Goal: Task Accomplishment & Management: Manage account settings

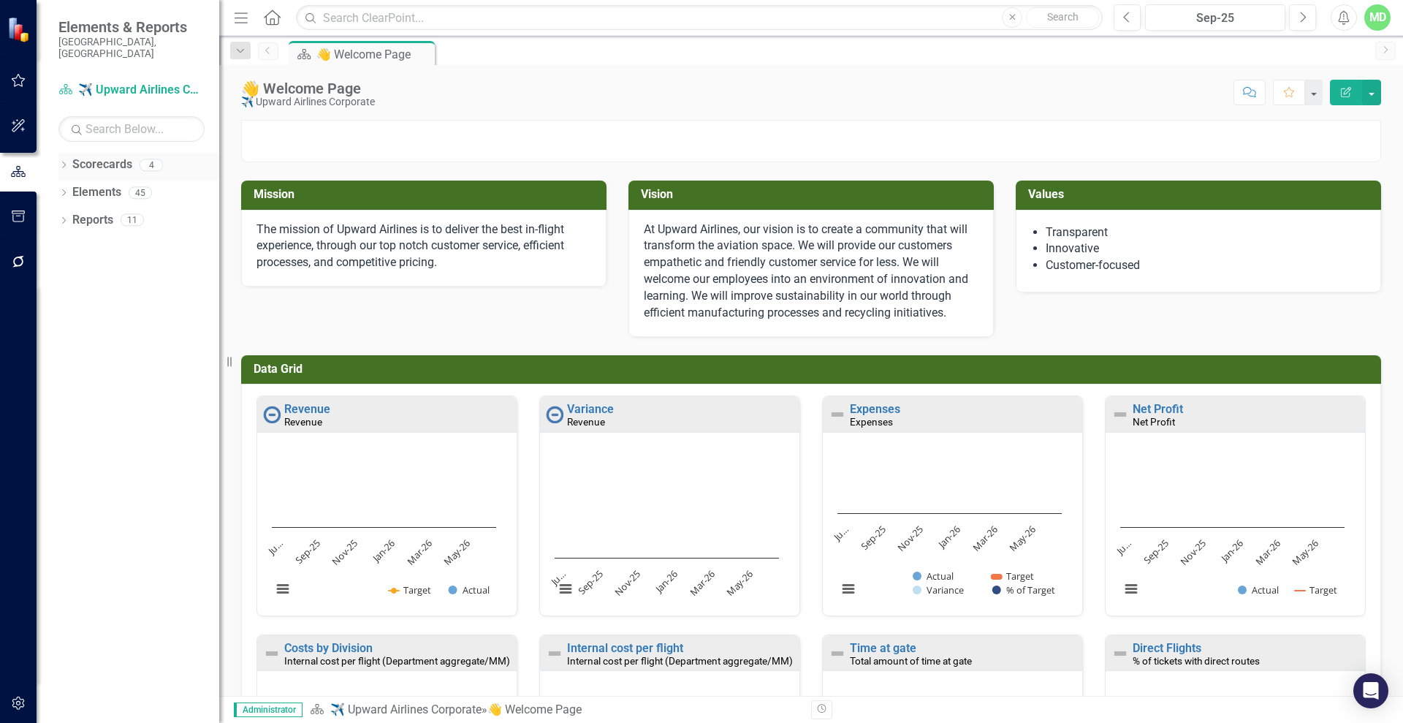
click at [94, 156] on link "Scorecards" at bounding box center [102, 164] width 60 height 17
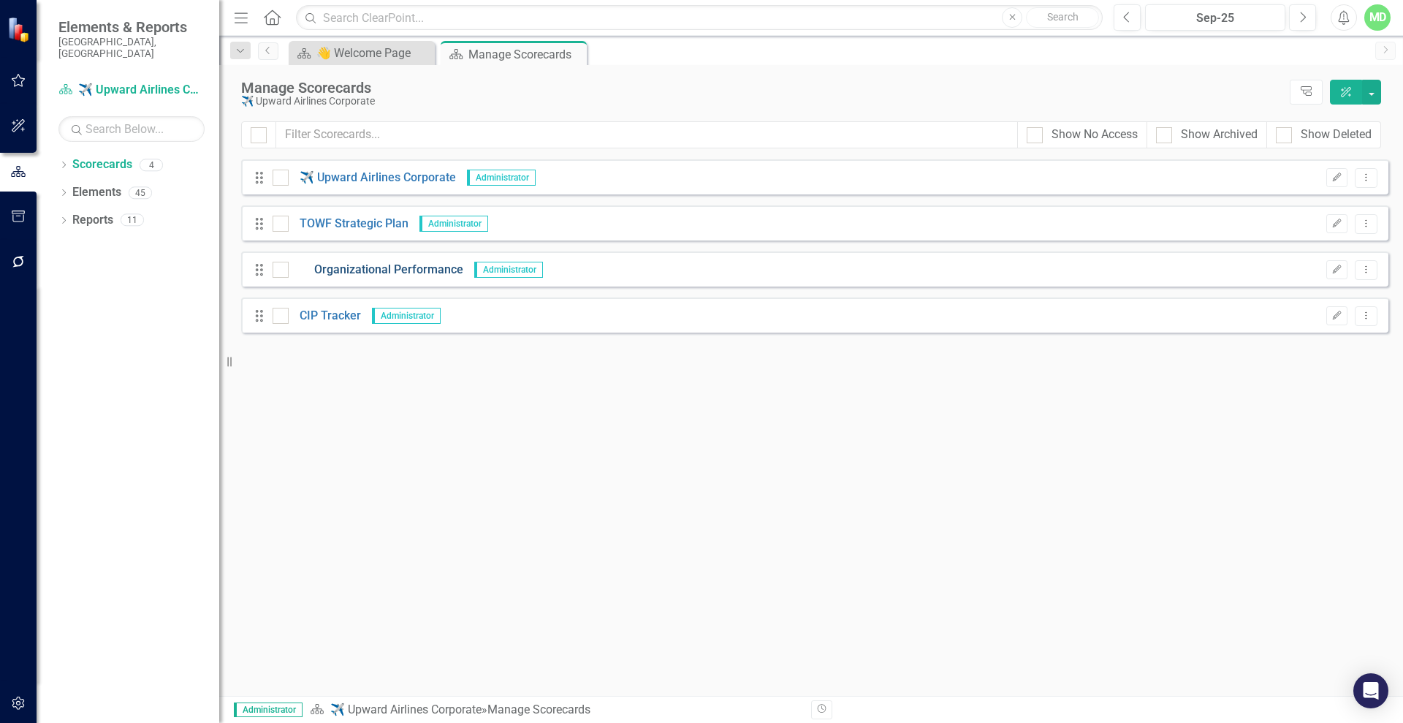
click at [366, 268] on link "Organizational Performance" at bounding box center [376, 270] width 175 height 17
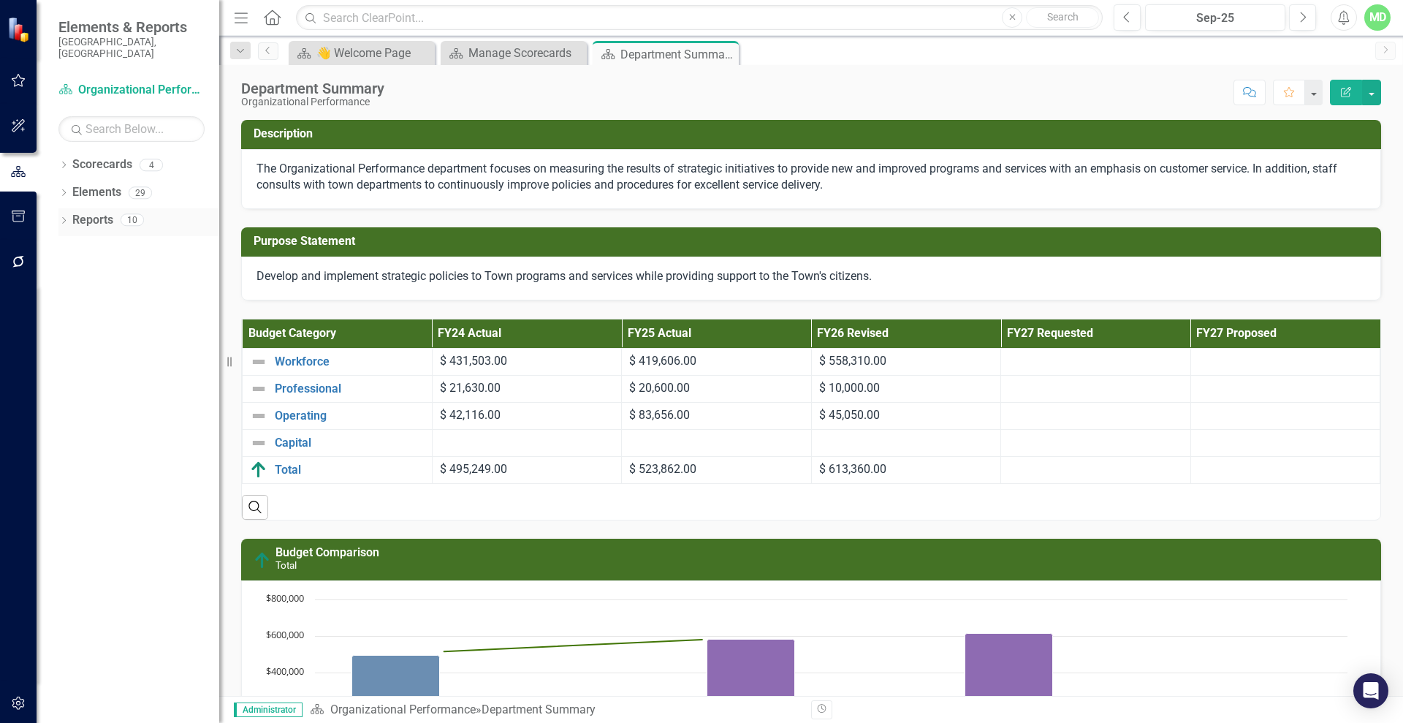
click at [90, 212] on link "Reports" at bounding box center [92, 220] width 41 height 17
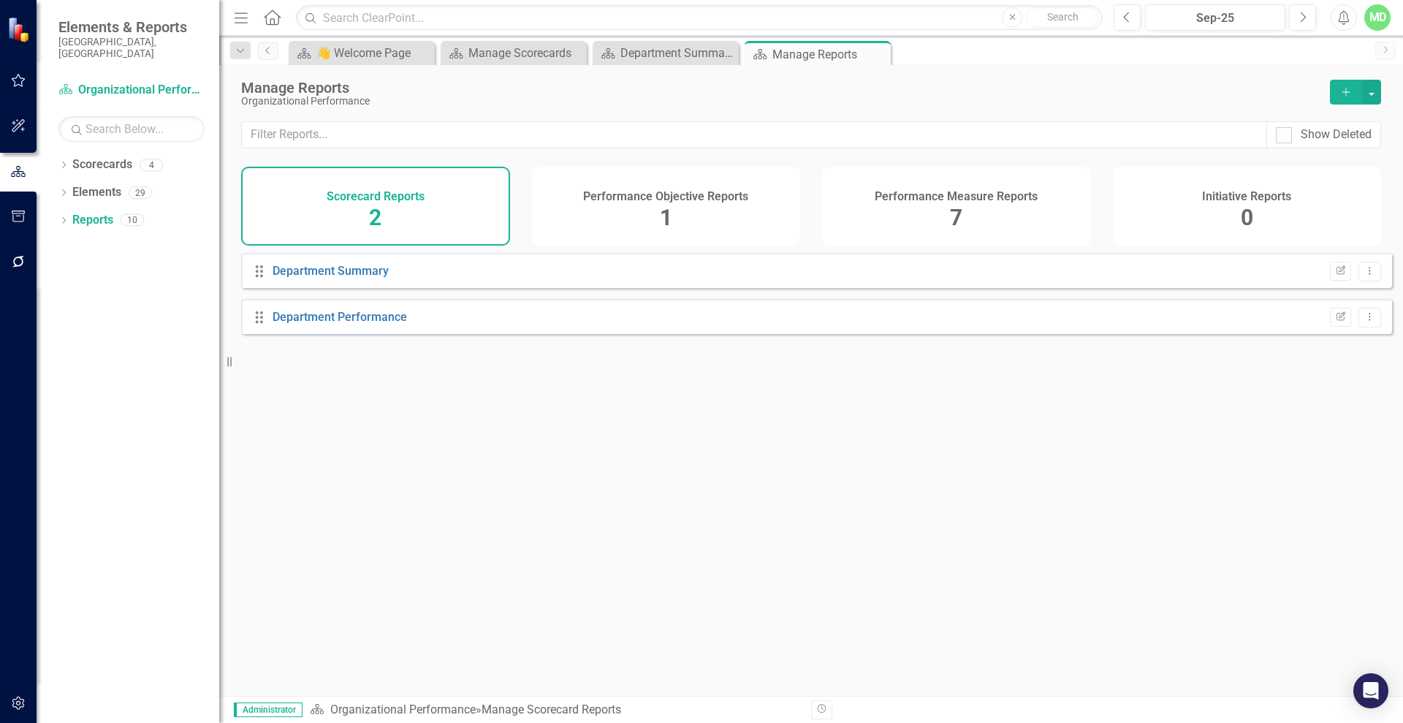
click at [960, 211] on span "7" at bounding box center [956, 218] width 12 height 26
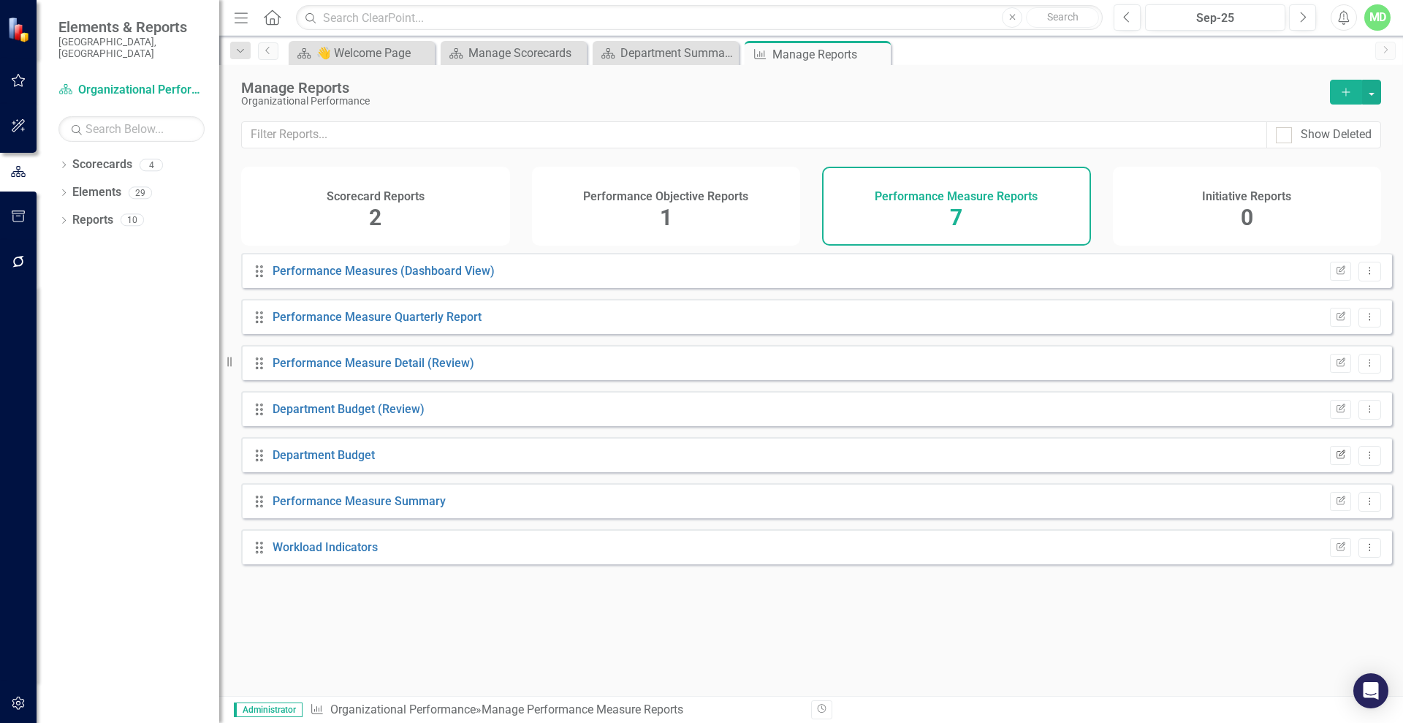
click at [1337, 458] on icon "button" at bounding box center [1341, 453] width 9 height 9
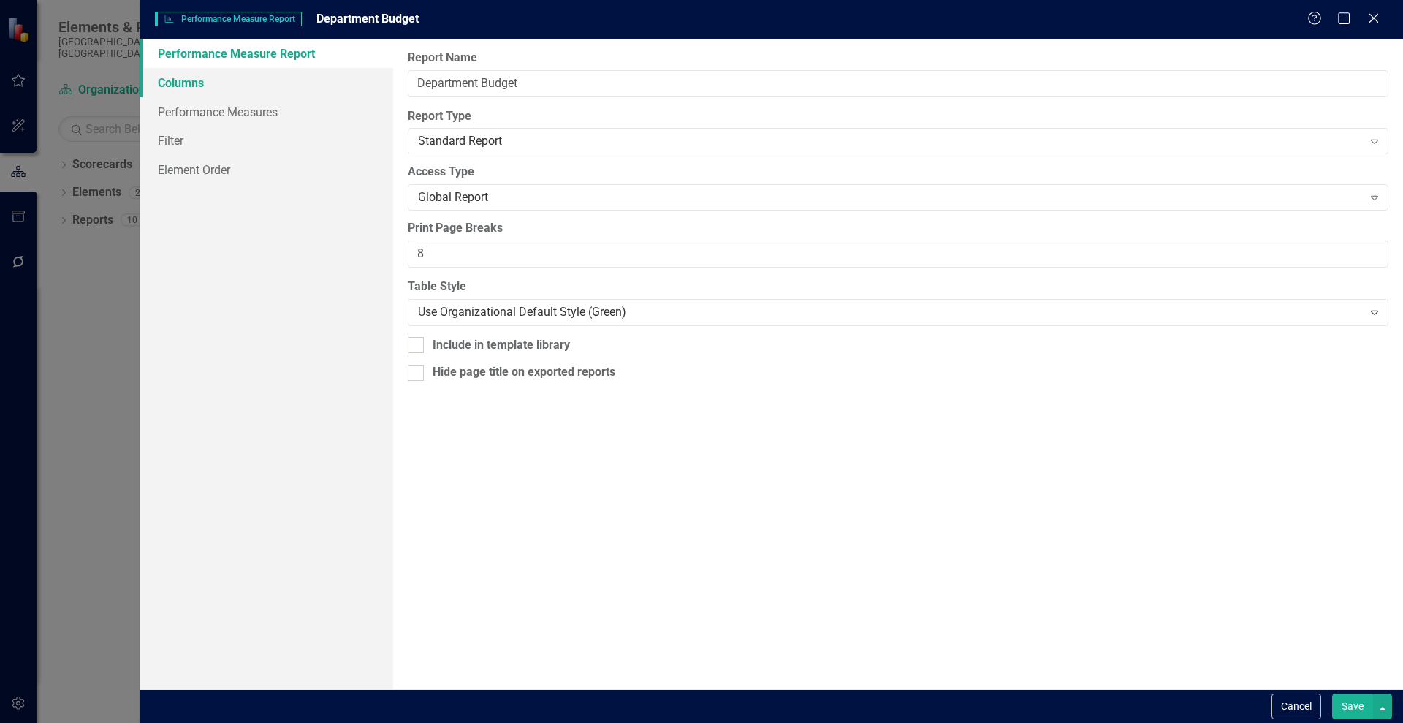
click at [197, 85] on link "Columns" at bounding box center [266, 82] width 253 height 29
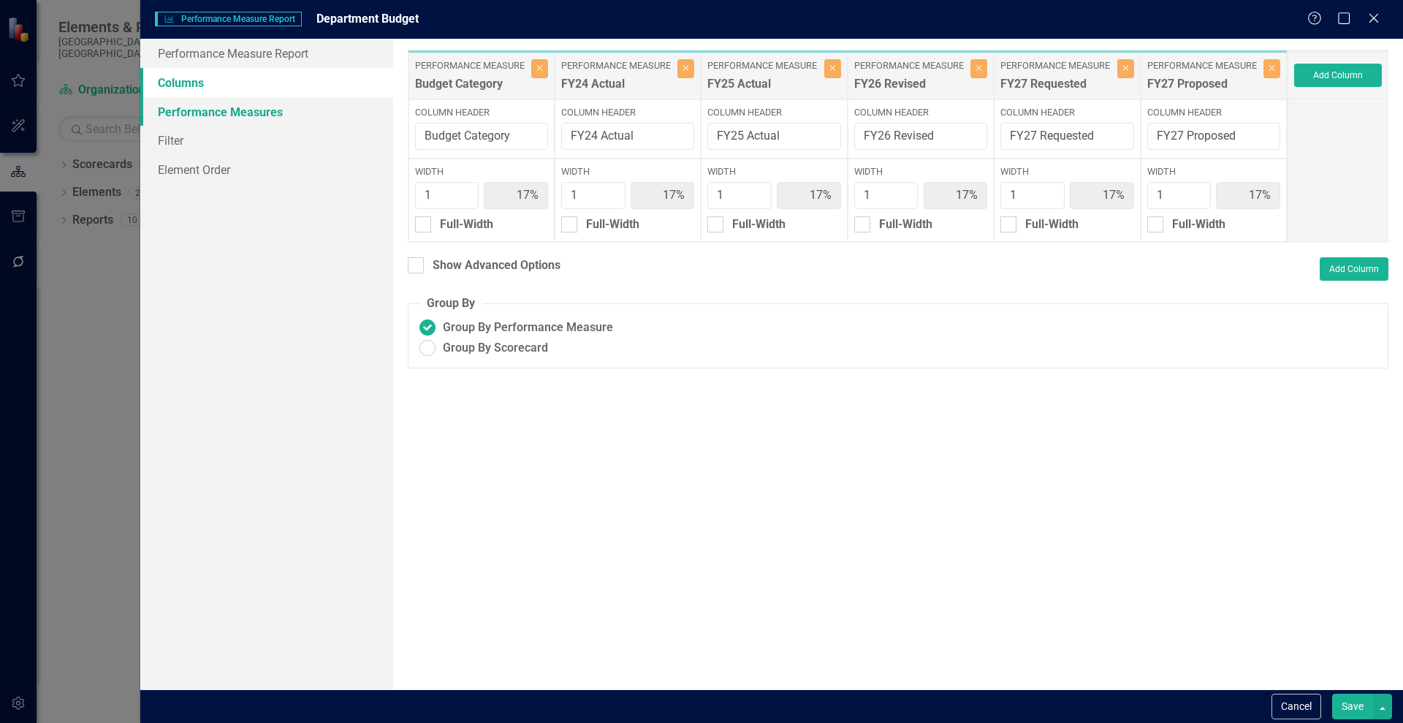
click at [201, 115] on link "Performance Measures" at bounding box center [266, 111] width 253 height 29
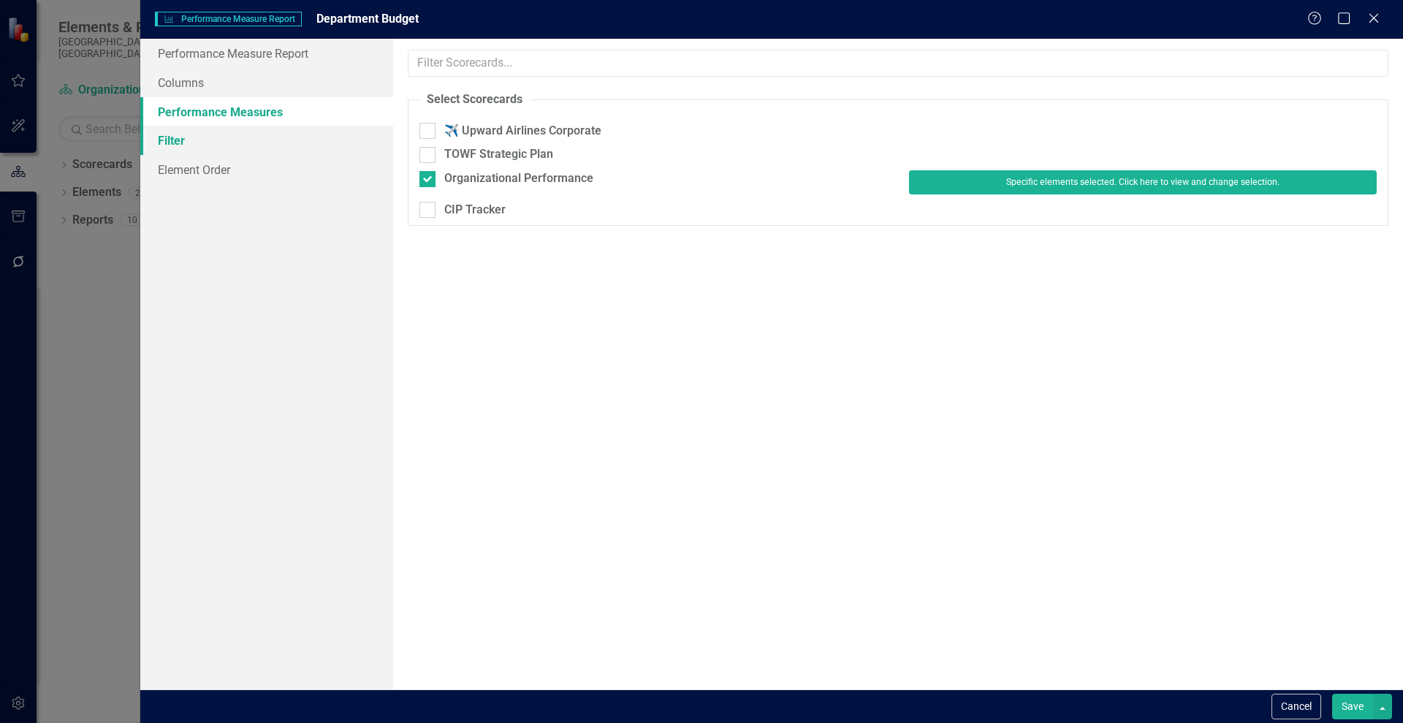
click at [165, 137] on link "Filter" at bounding box center [266, 140] width 253 height 29
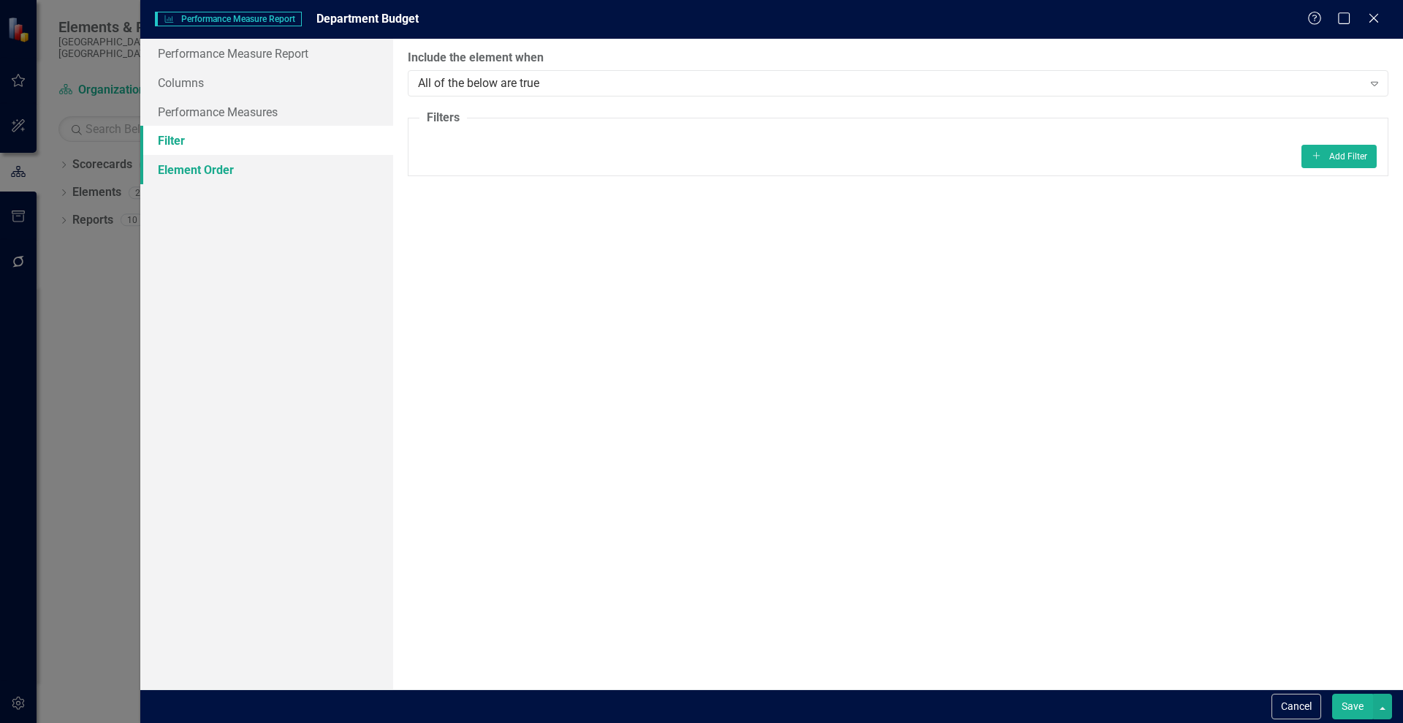
click at [176, 167] on link "Element Order" at bounding box center [266, 169] width 253 height 29
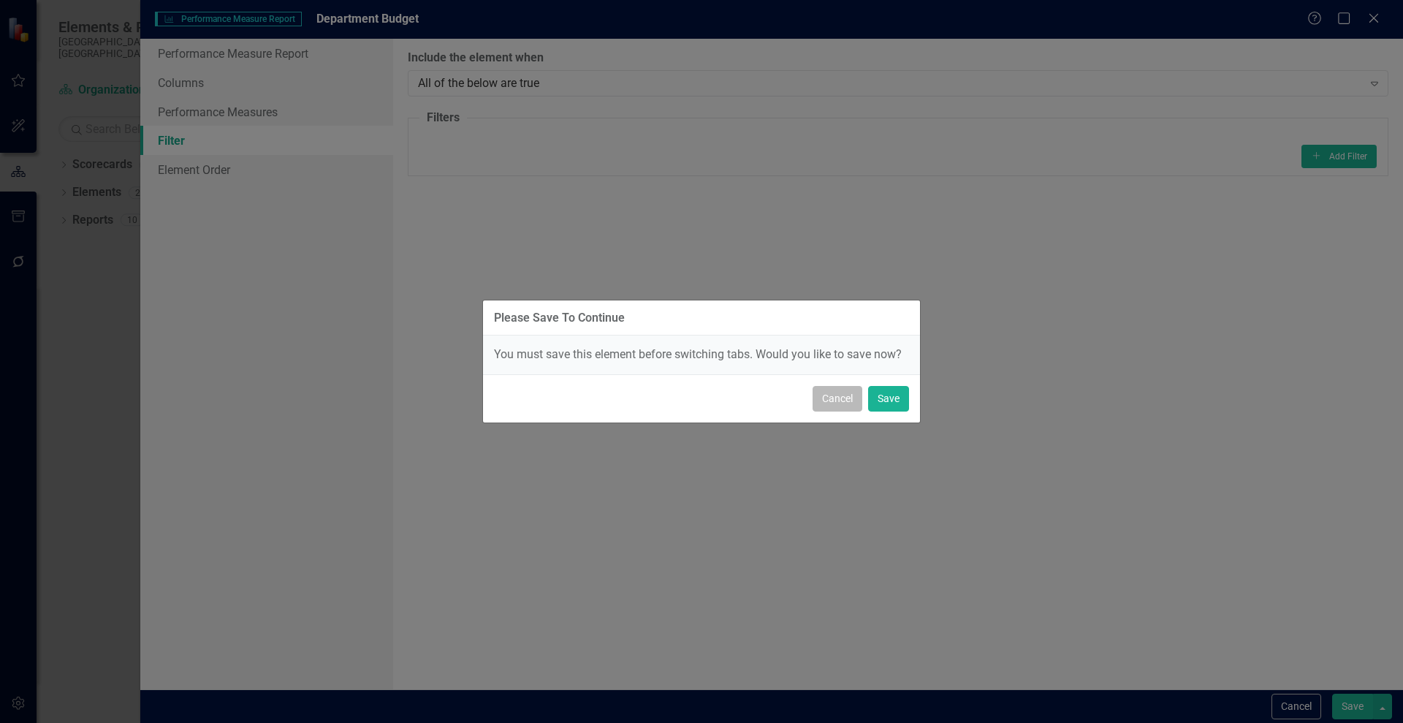
click at [846, 395] on button "Cancel" at bounding box center [838, 399] width 50 height 26
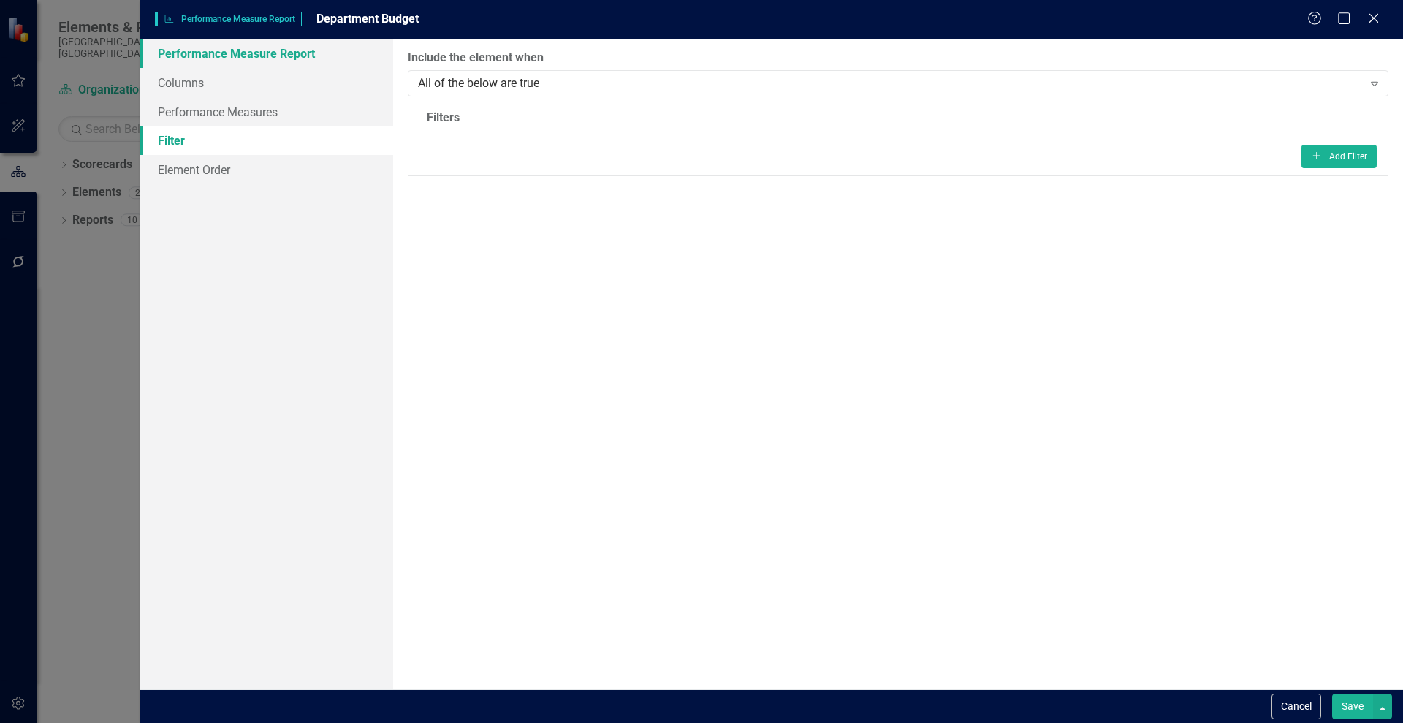
click at [219, 52] on link "Performance Measure Report" at bounding box center [266, 53] width 253 height 29
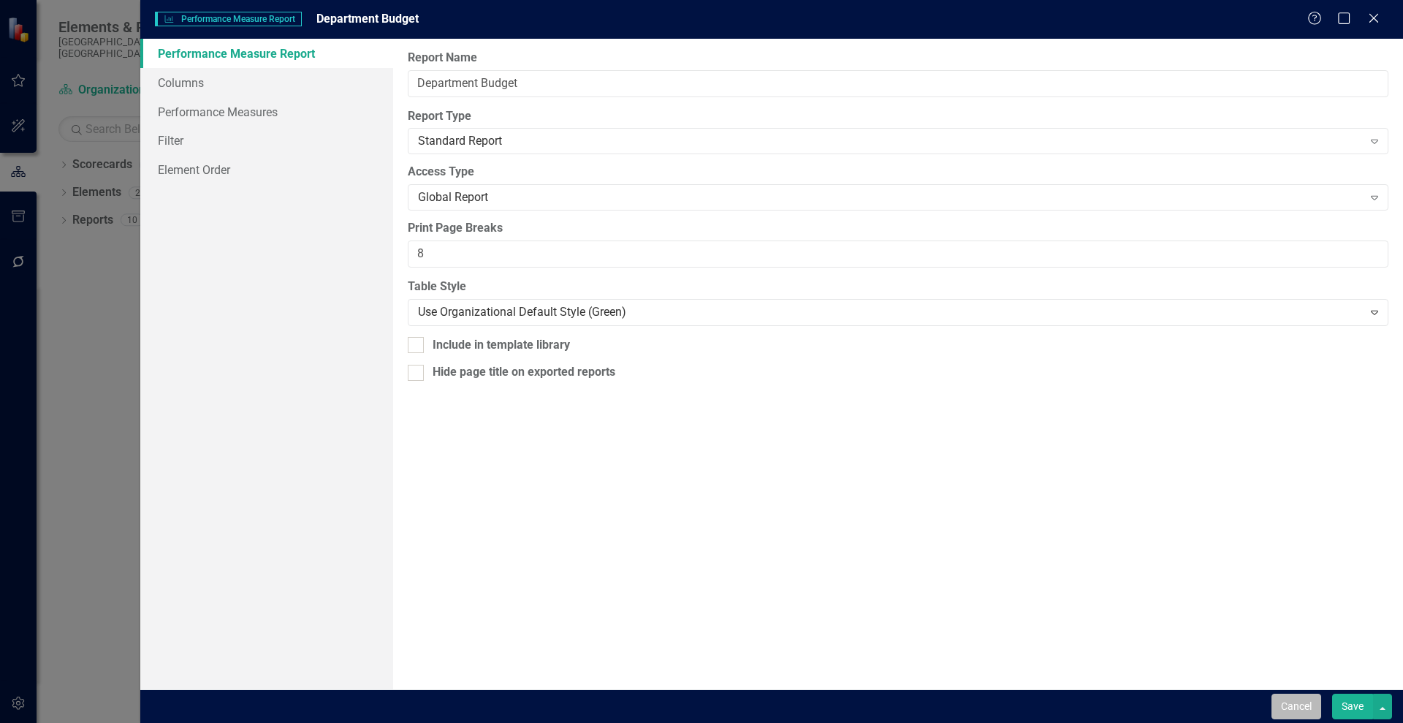
click at [1304, 698] on button "Cancel" at bounding box center [1297, 707] width 50 height 26
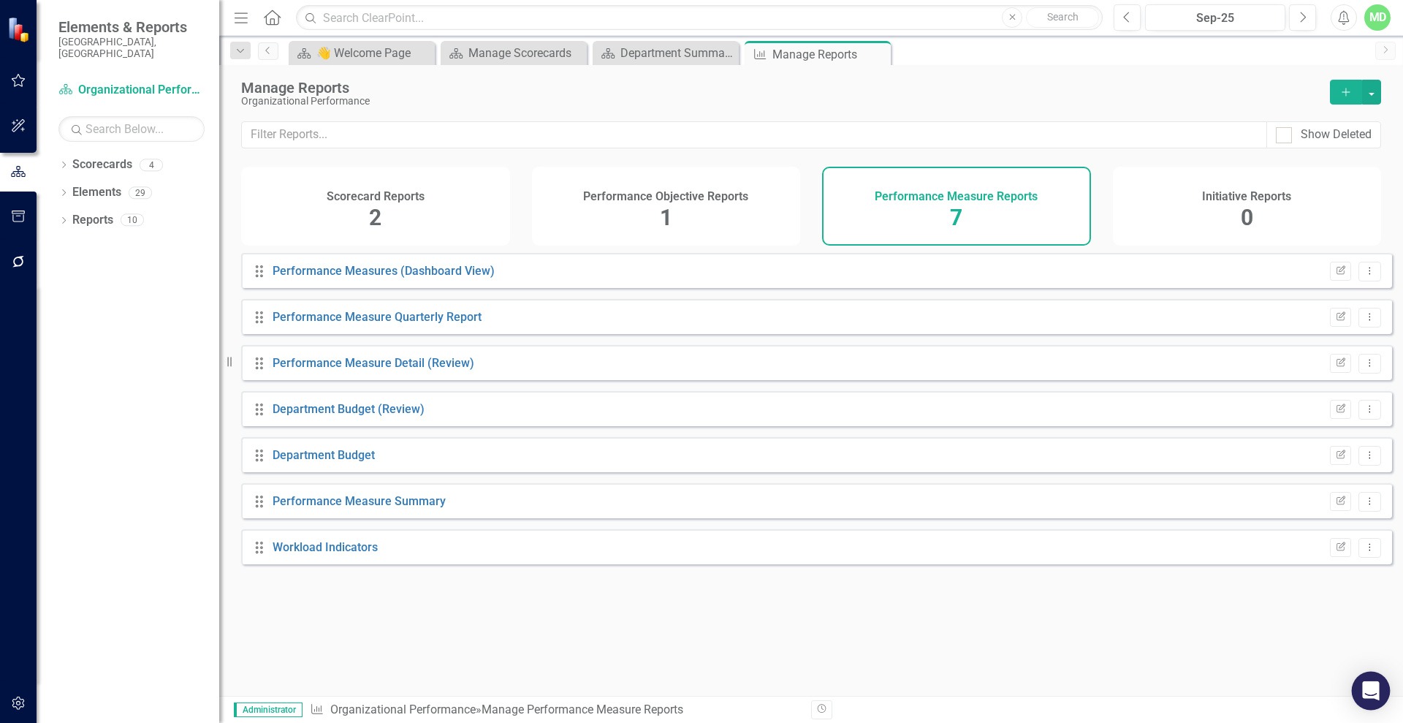
click at [1370, 694] on icon "Open Intercom Messenger" at bounding box center [1371, 690] width 19 height 19
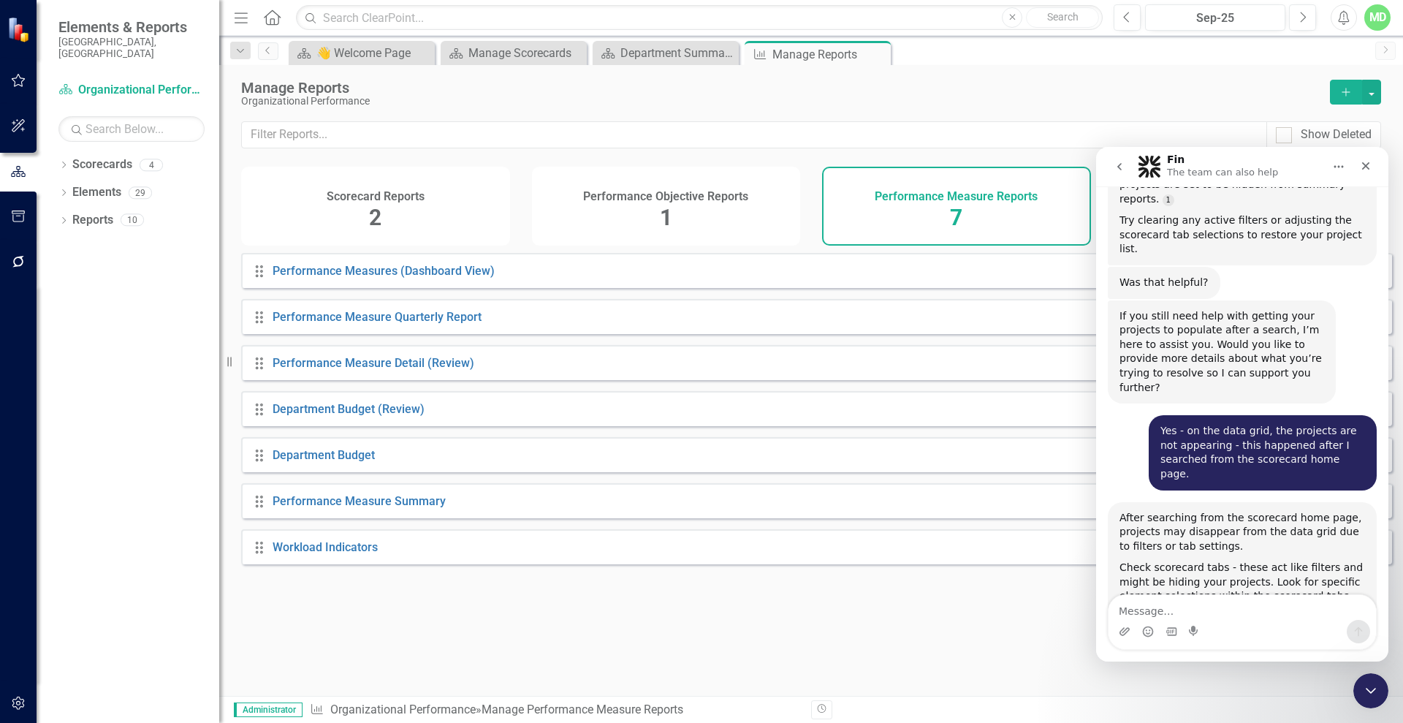
scroll to position [13656, 0]
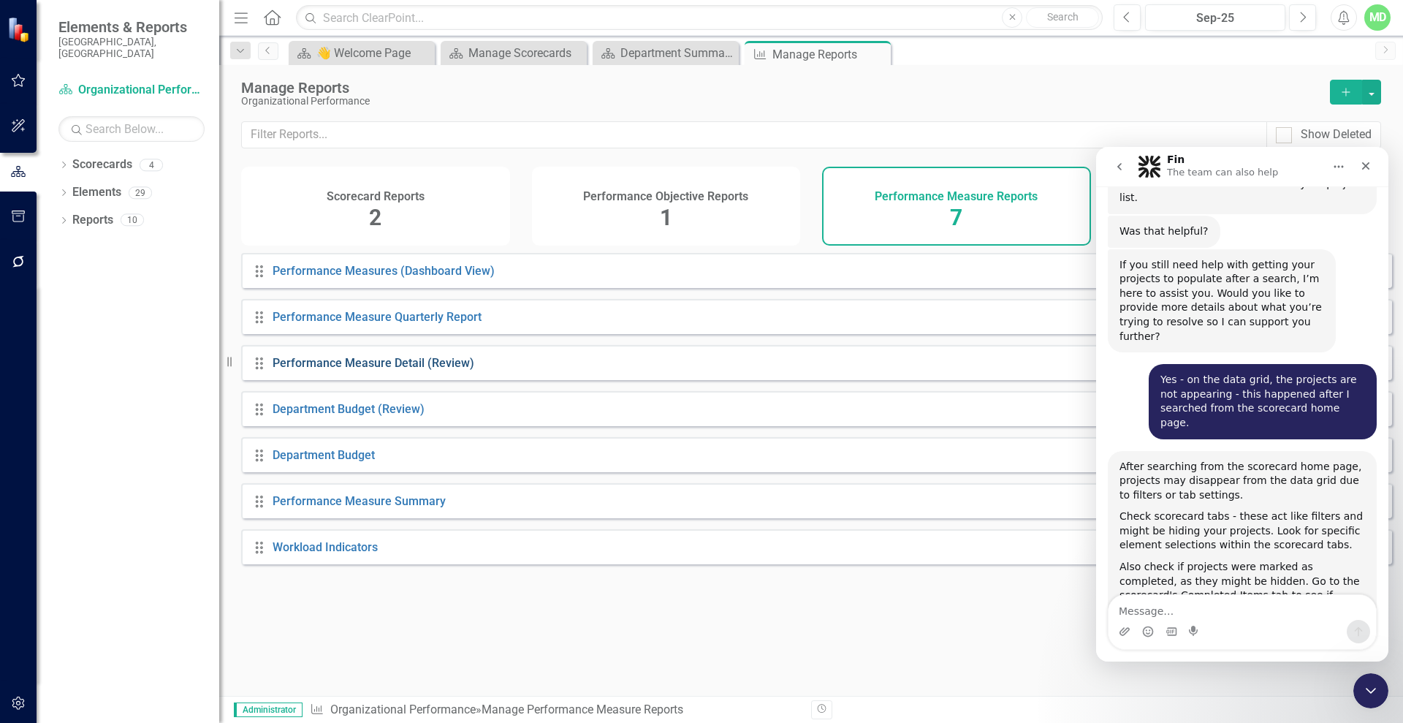
click at [395, 370] on link "Performance Measure Detail (Review)" at bounding box center [374, 363] width 202 height 14
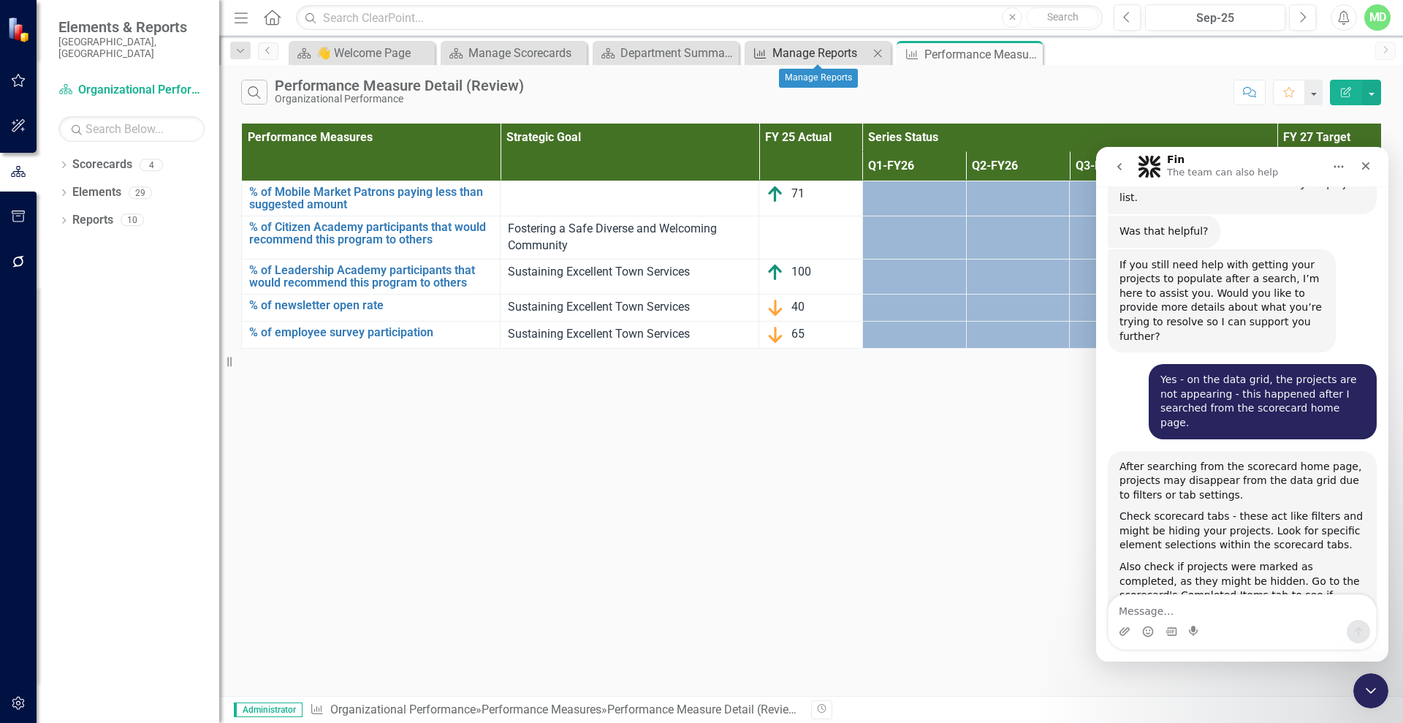
click at [798, 58] on div "Manage Reports" at bounding box center [821, 53] width 96 height 18
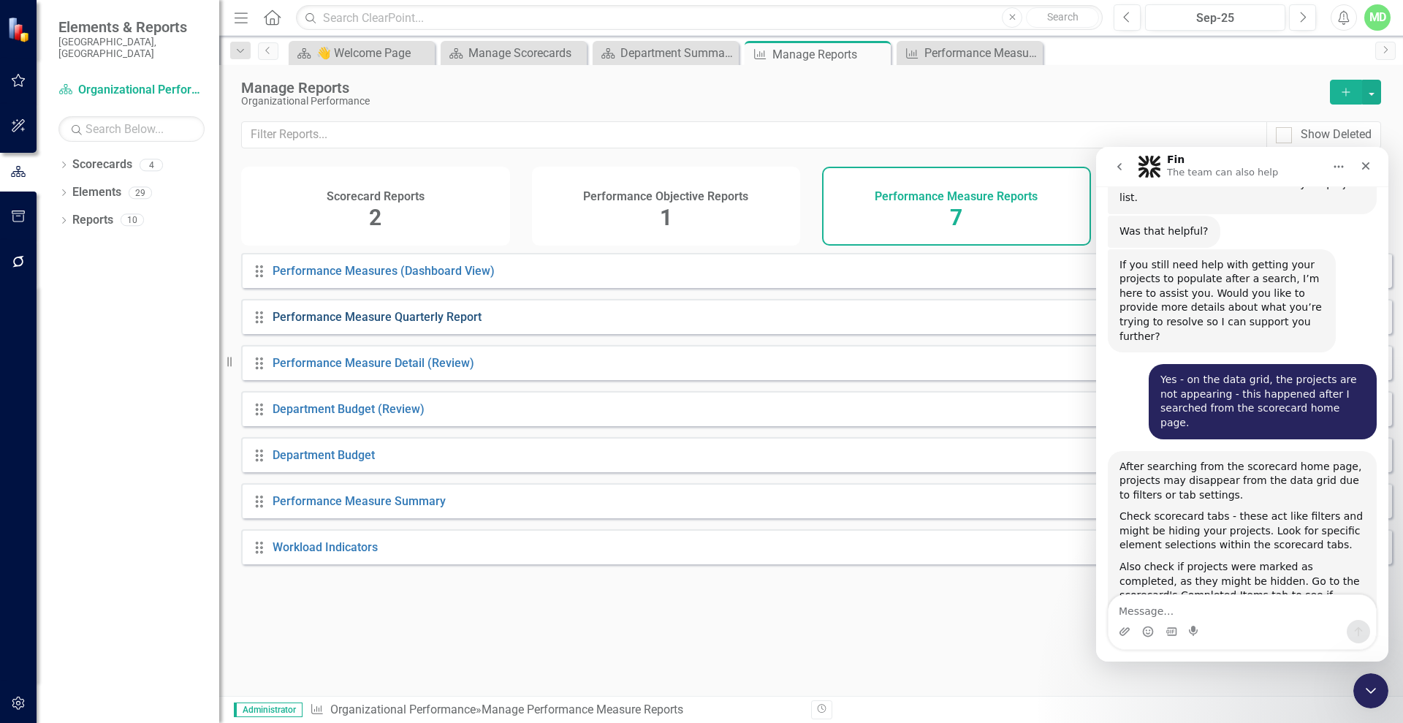
click at [355, 324] on link "Performance Measure Quarterly Report" at bounding box center [377, 317] width 209 height 14
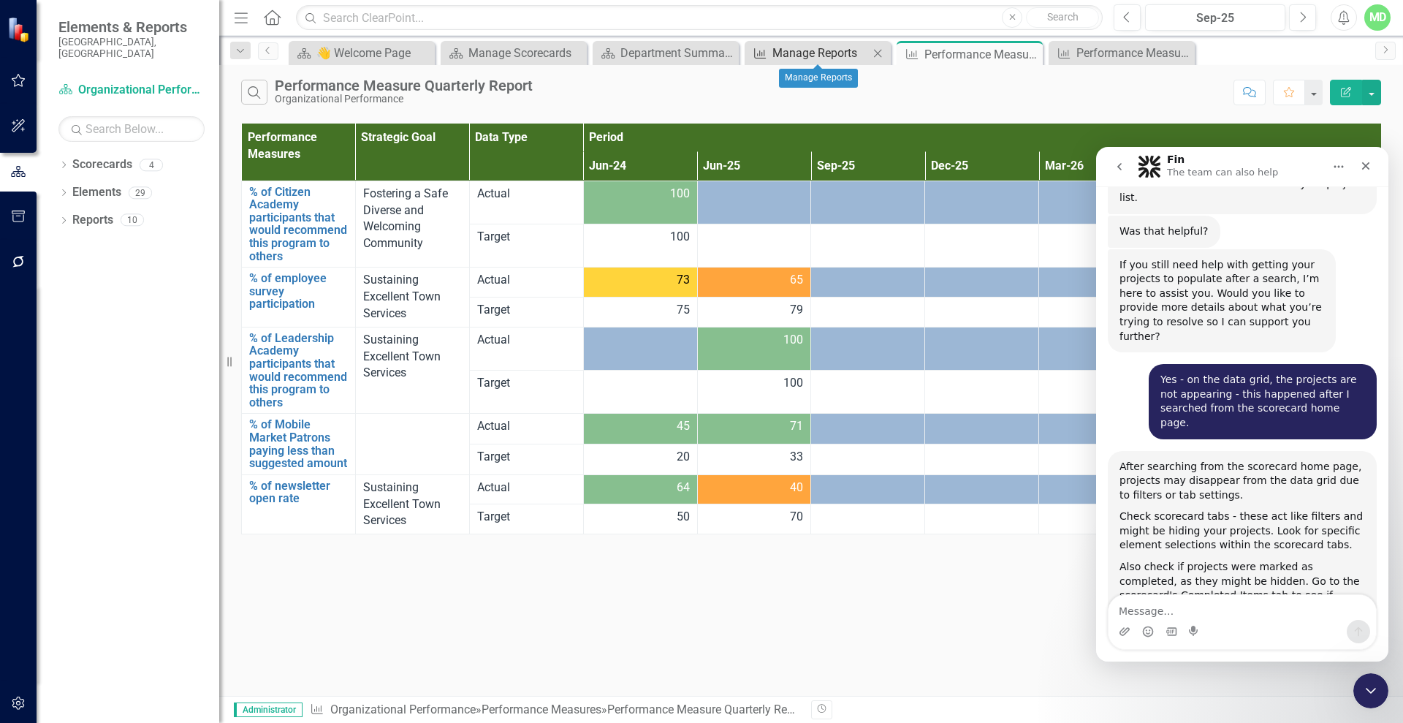
click at [835, 49] on div "Manage Reports" at bounding box center [821, 53] width 96 height 18
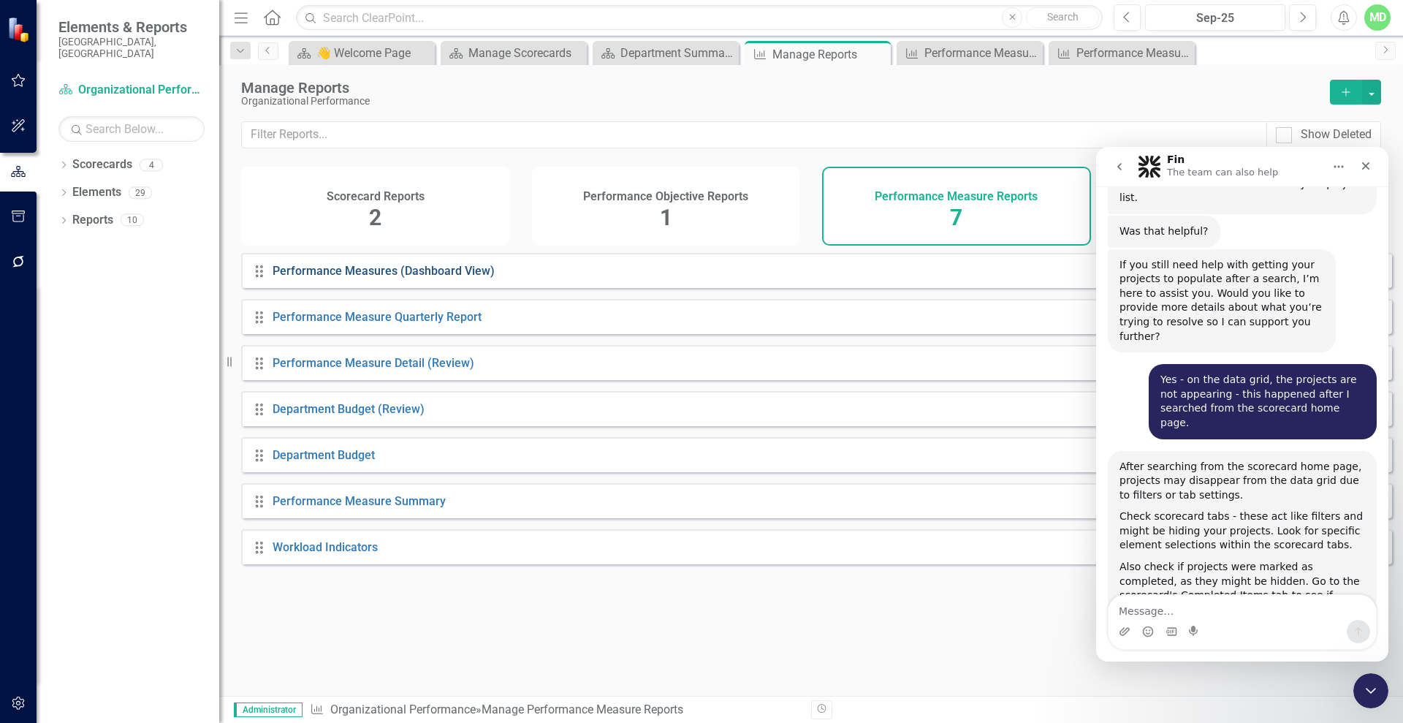
click at [354, 278] on link "Performance Measures (Dashboard View)" at bounding box center [384, 271] width 222 height 14
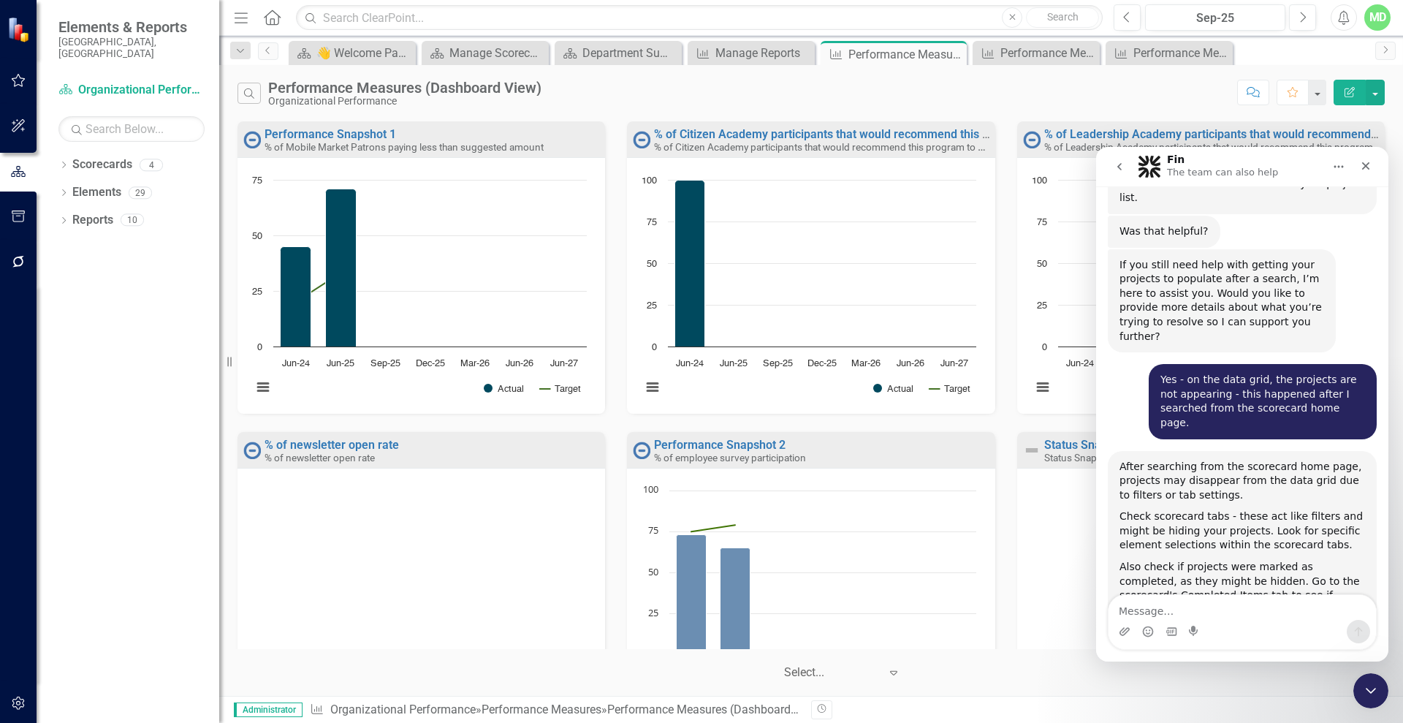
click at [738, 65] on div "Search Performance Measures (Dashboard View) Organizational Performance Comment…" at bounding box center [811, 380] width 1184 height 631
click at [738, 55] on div "Manage Reports" at bounding box center [754, 53] width 77 height 18
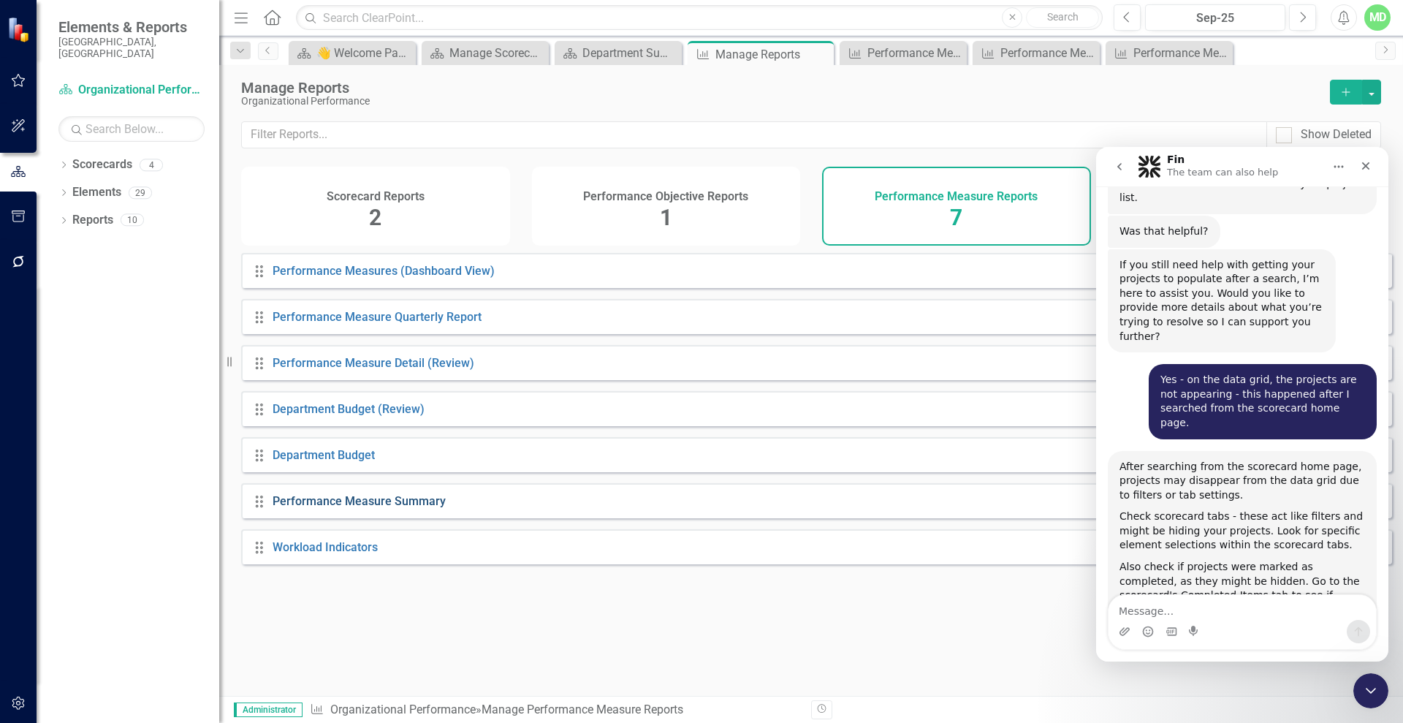
click at [323, 508] on link "Performance Measure Summary" at bounding box center [359, 501] width 173 height 14
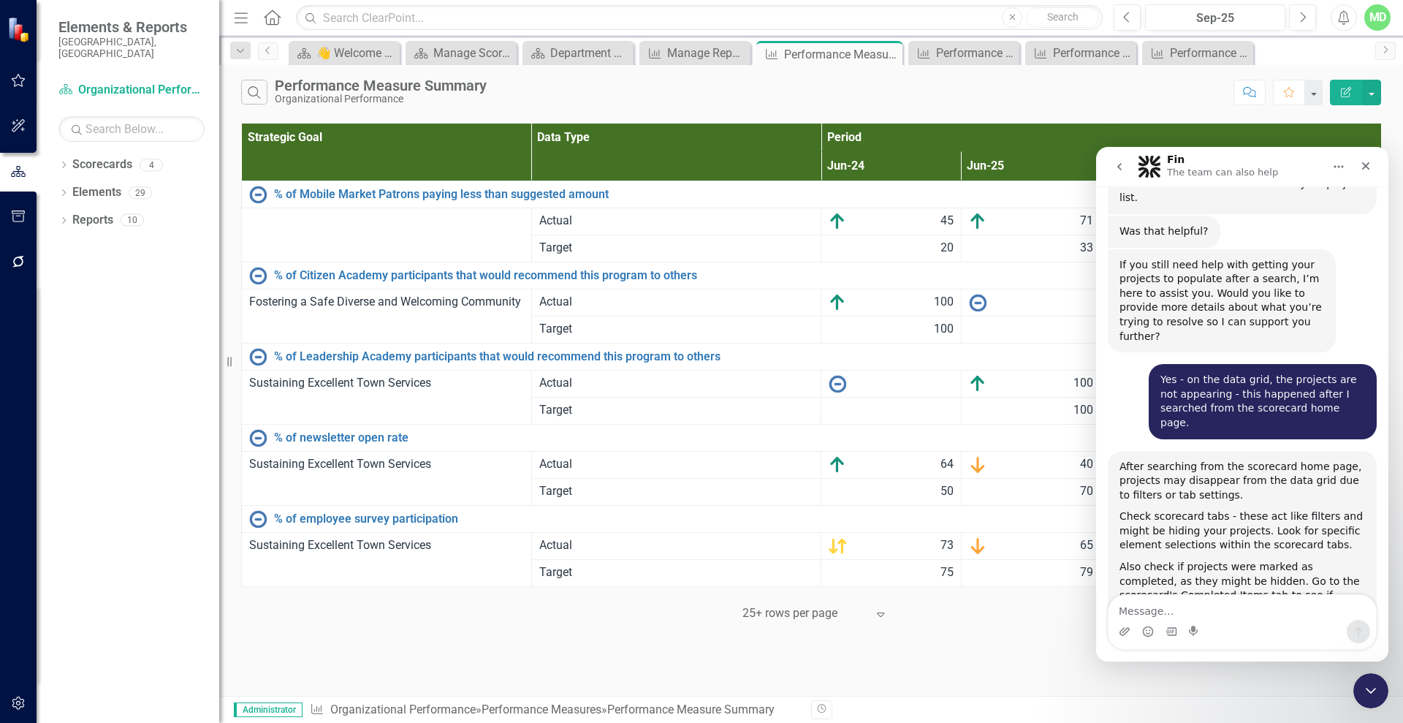
click at [1343, 92] on icon "Edit Report" at bounding box center [1346, 92] width 13 height 10
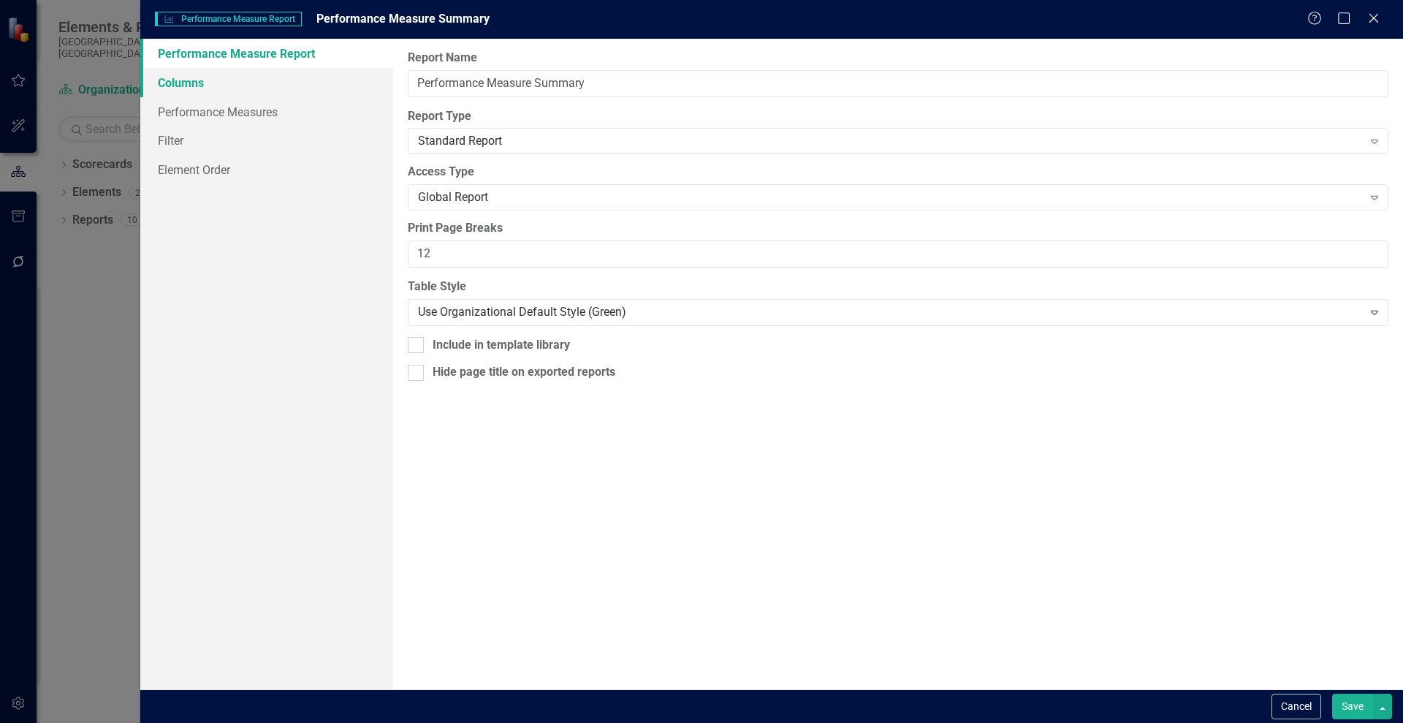
click at [175, 79] on link "Columns" at bounding box center [266, 82] width 253 height 29
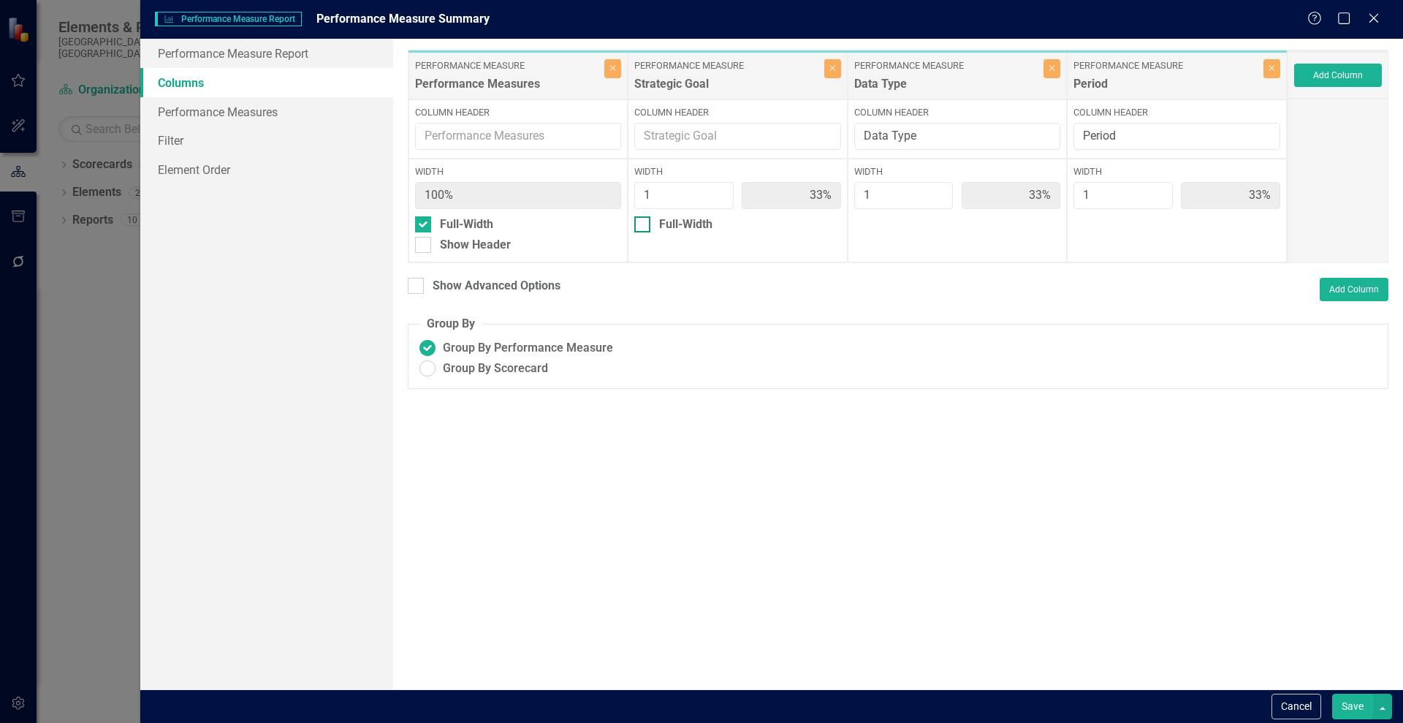
click at [642, 227] on div at bounding box center [642, 224] width 16 height 16
click at [642, 226] on input "Full-Width" at bounding box center [639, 221] width 10 height 10
checkbox input "true"
type input "100%"
type input "50%"
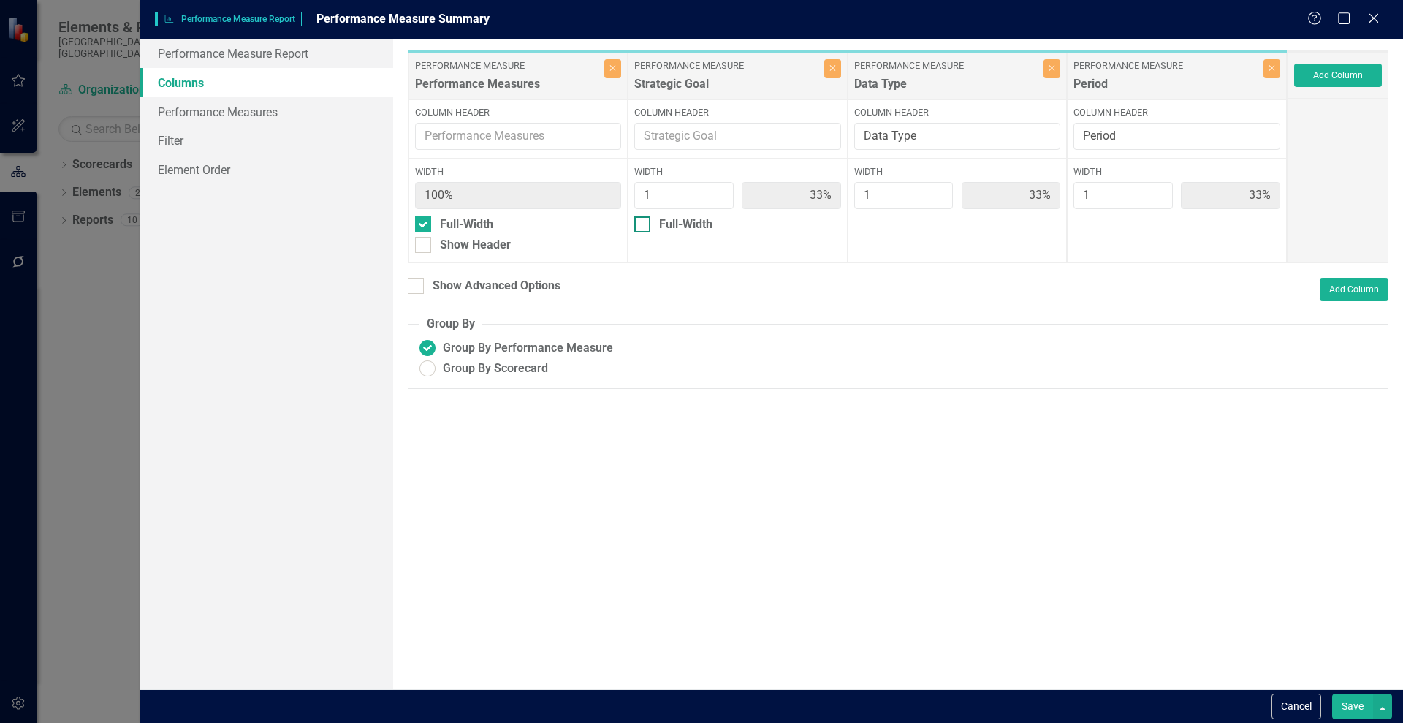
type input "50%"
click at [1353, 700] on button "Save" at bounding box center [1352, 707] width 41 height 26
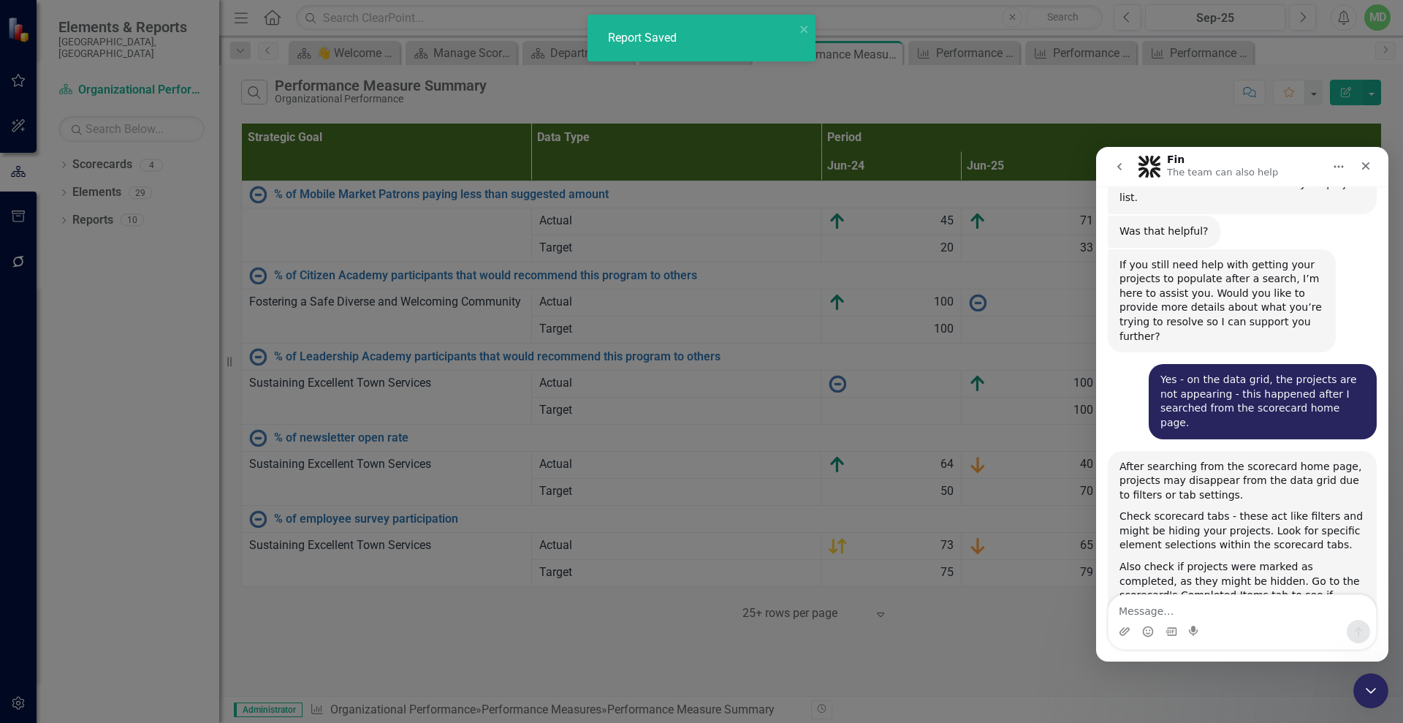
radio input "true"
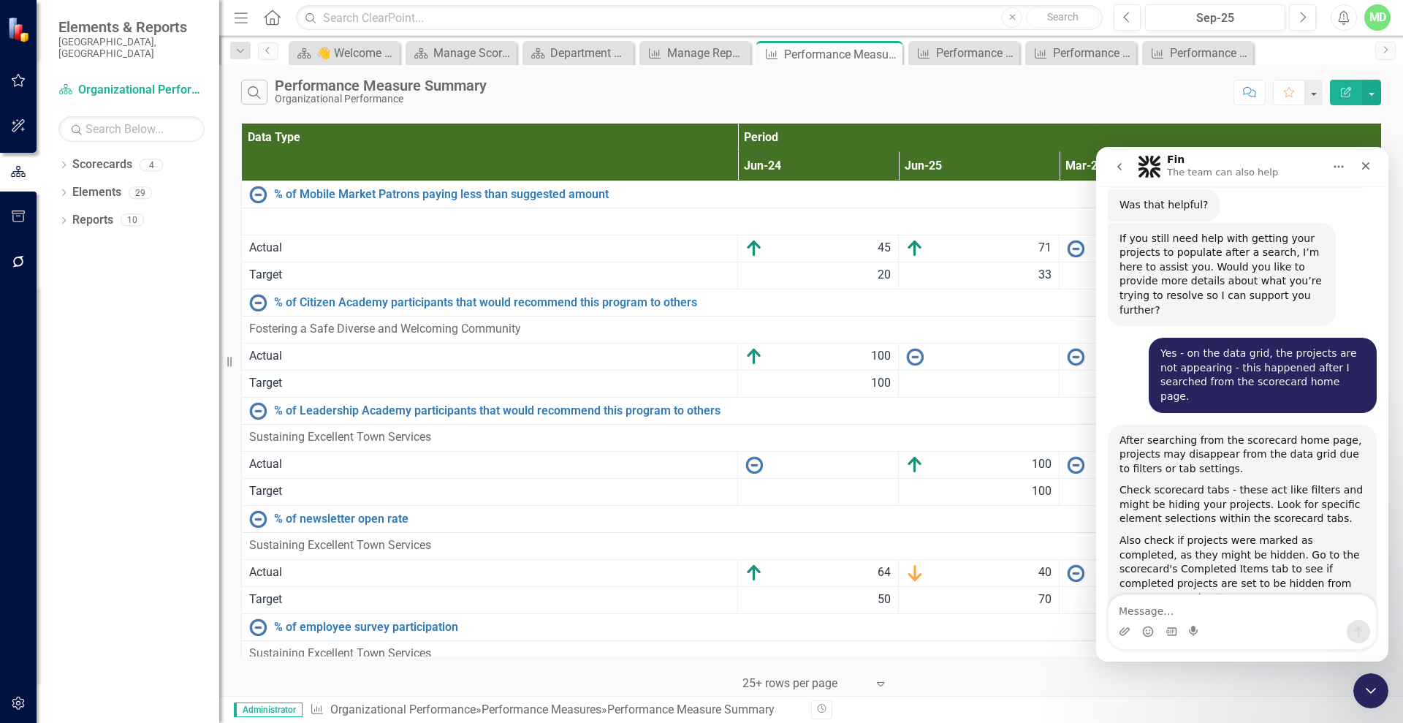
click at [1343, 87] on icon "Edit Report" at bounding box center [1346, 92] width 13 height 10
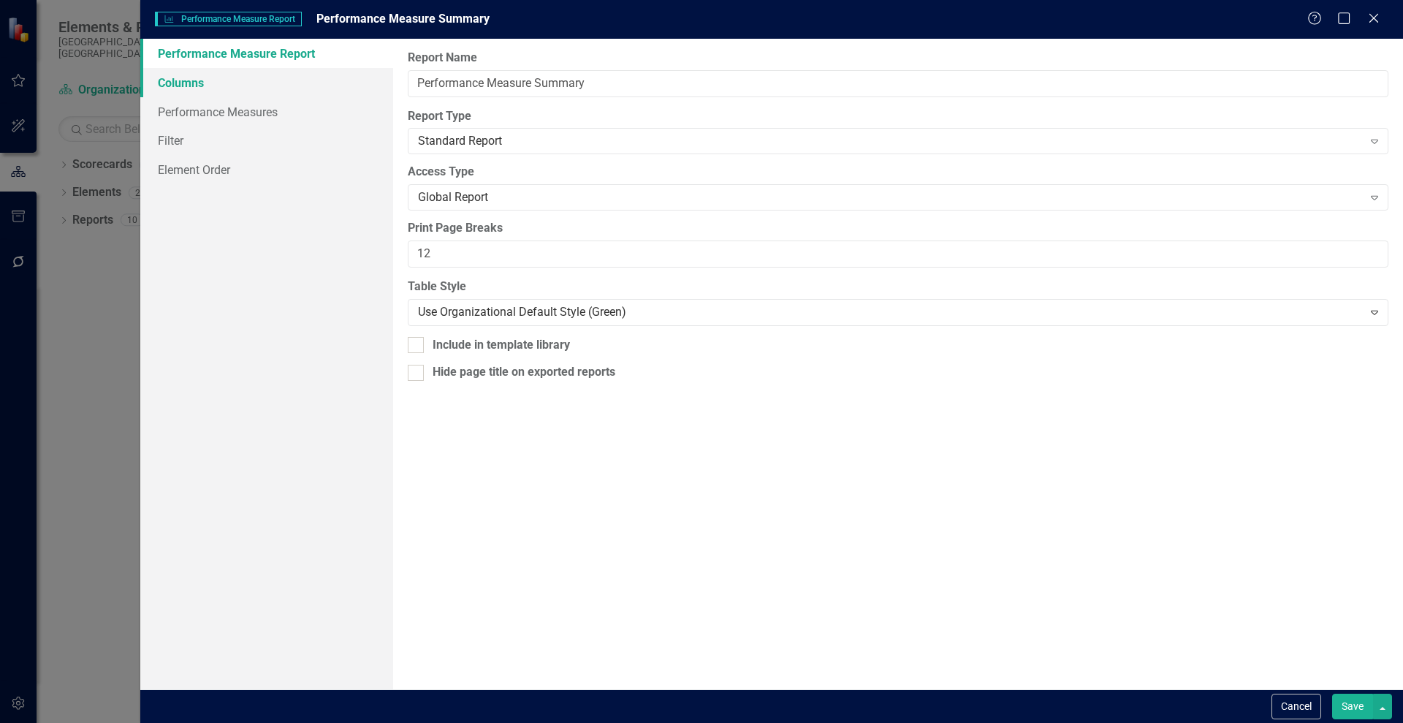
click at [200, 83] on link "Columns" at bounding box center [266, 82] width 253 height 29
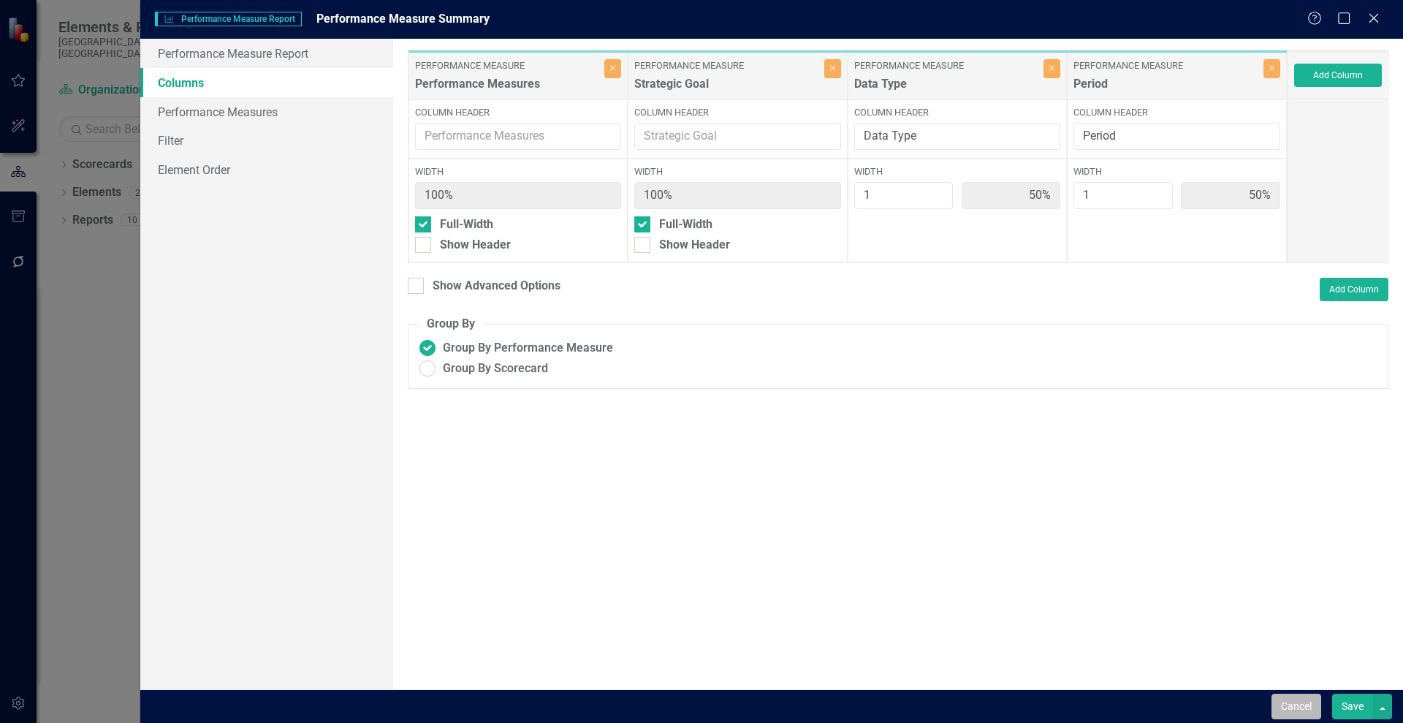
click at [1294, 707] on button "Cancel" at bounding box center [1297, 707] width 50 height 26
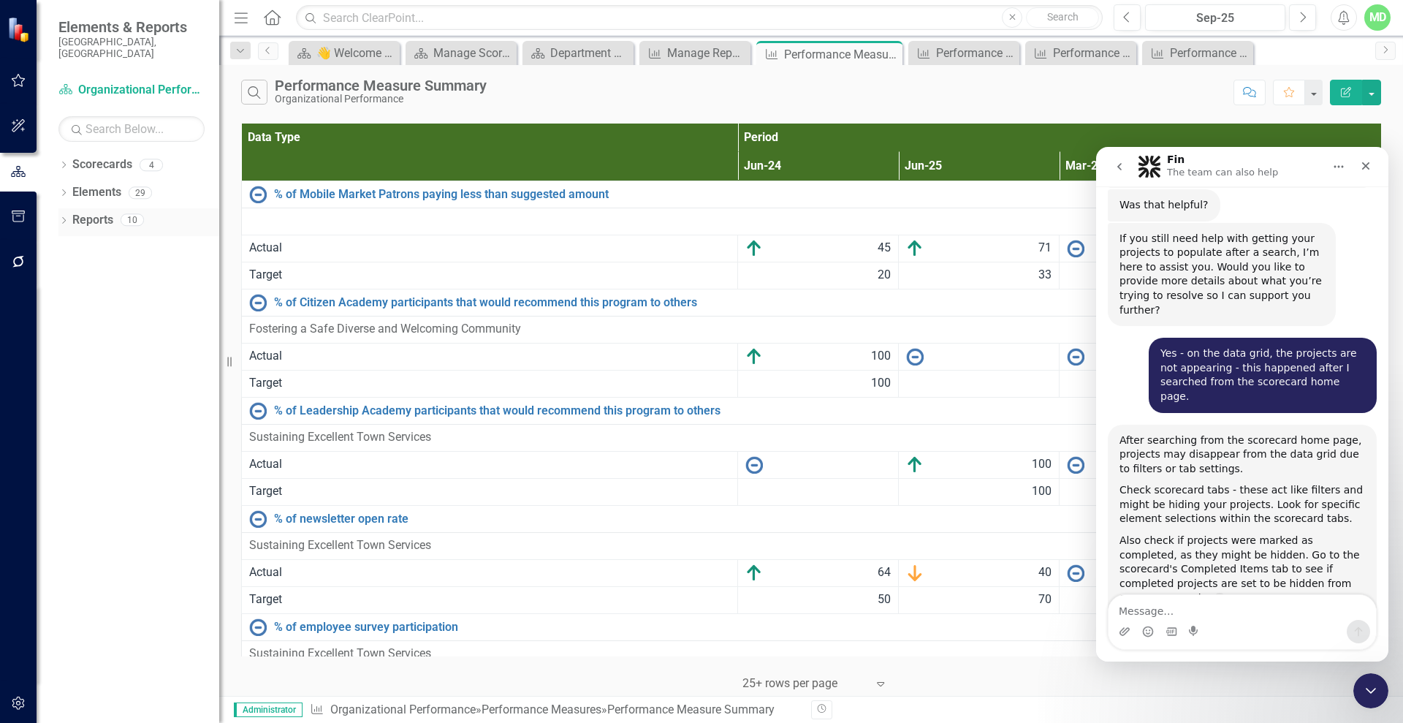
click at [91, 212] on link "Reports" at bounding box center [92, 220] width 41 height 17
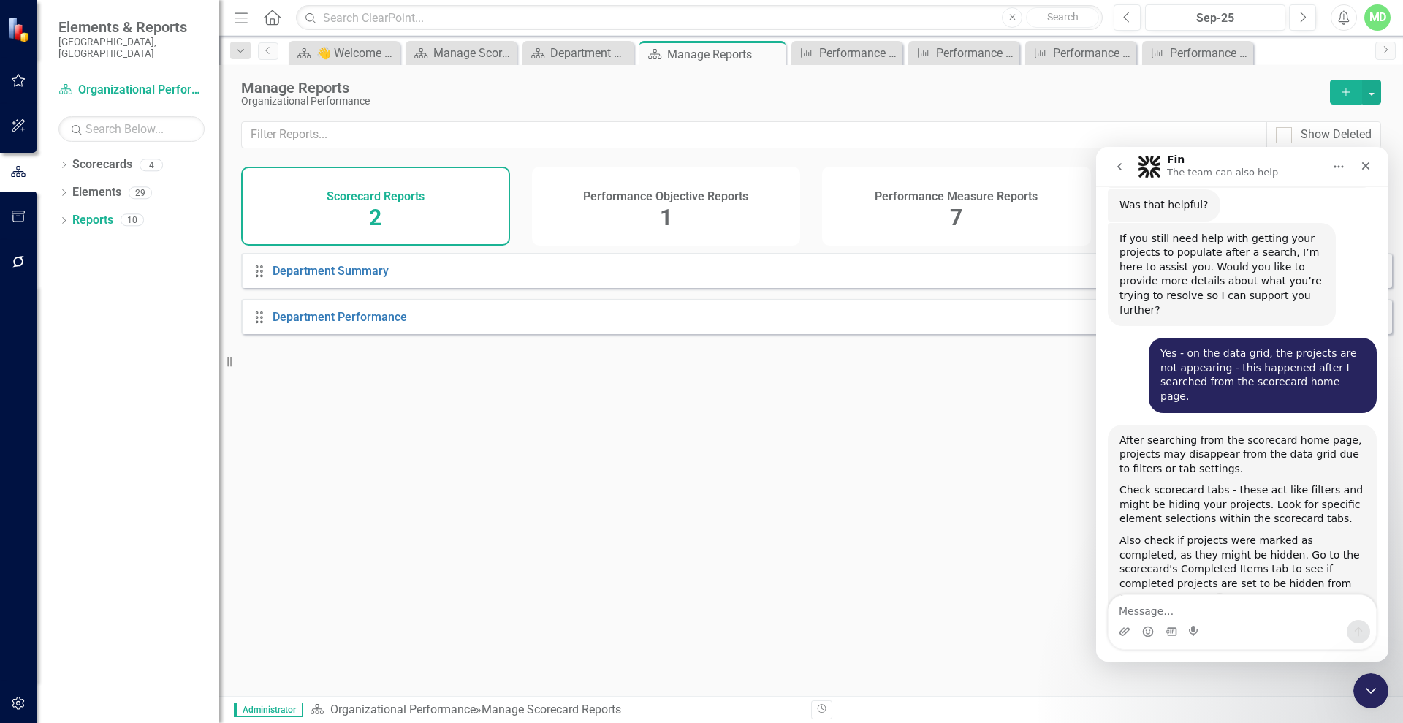
click at [983, 193] on h4 "Performance Measure Reports" at bounding box center [956, 196] width 163 height 13
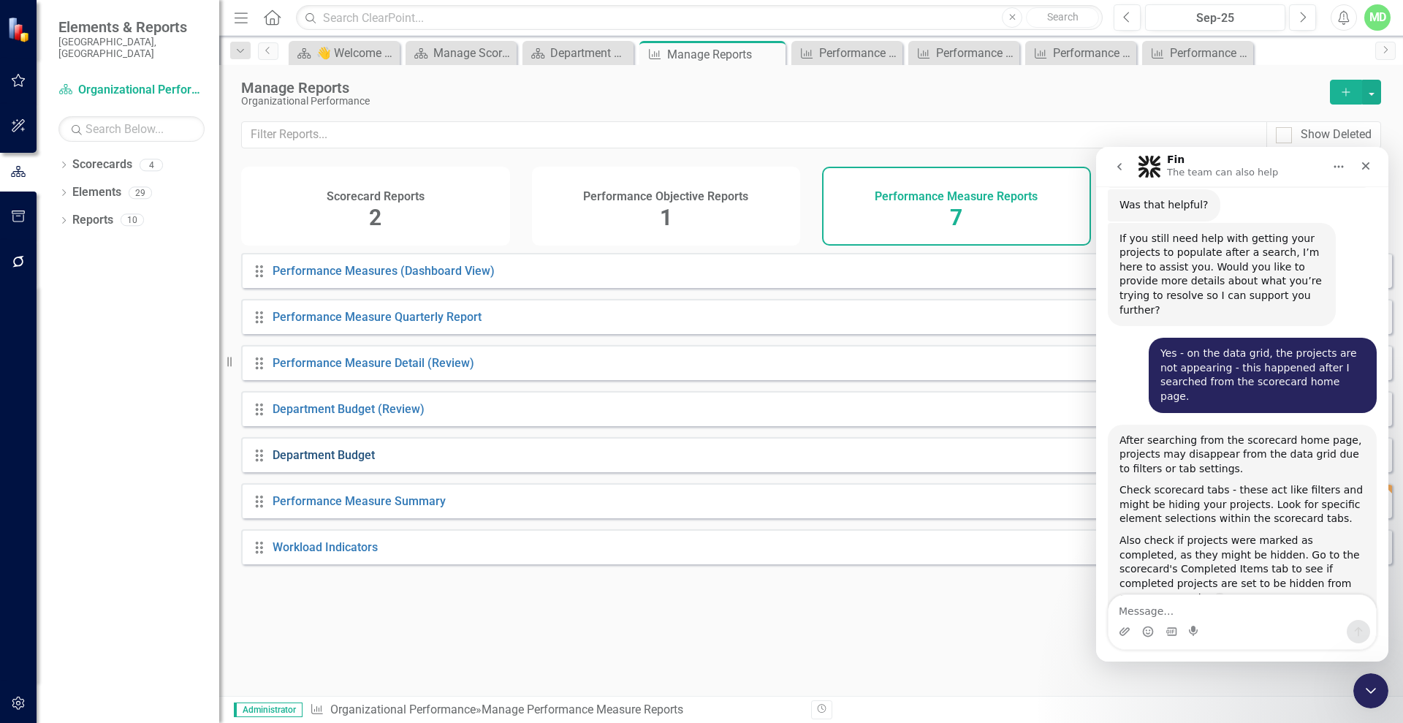
click at [306, 462] on link "Department Budget" at bounding box center [324, 455] width 102 height 14
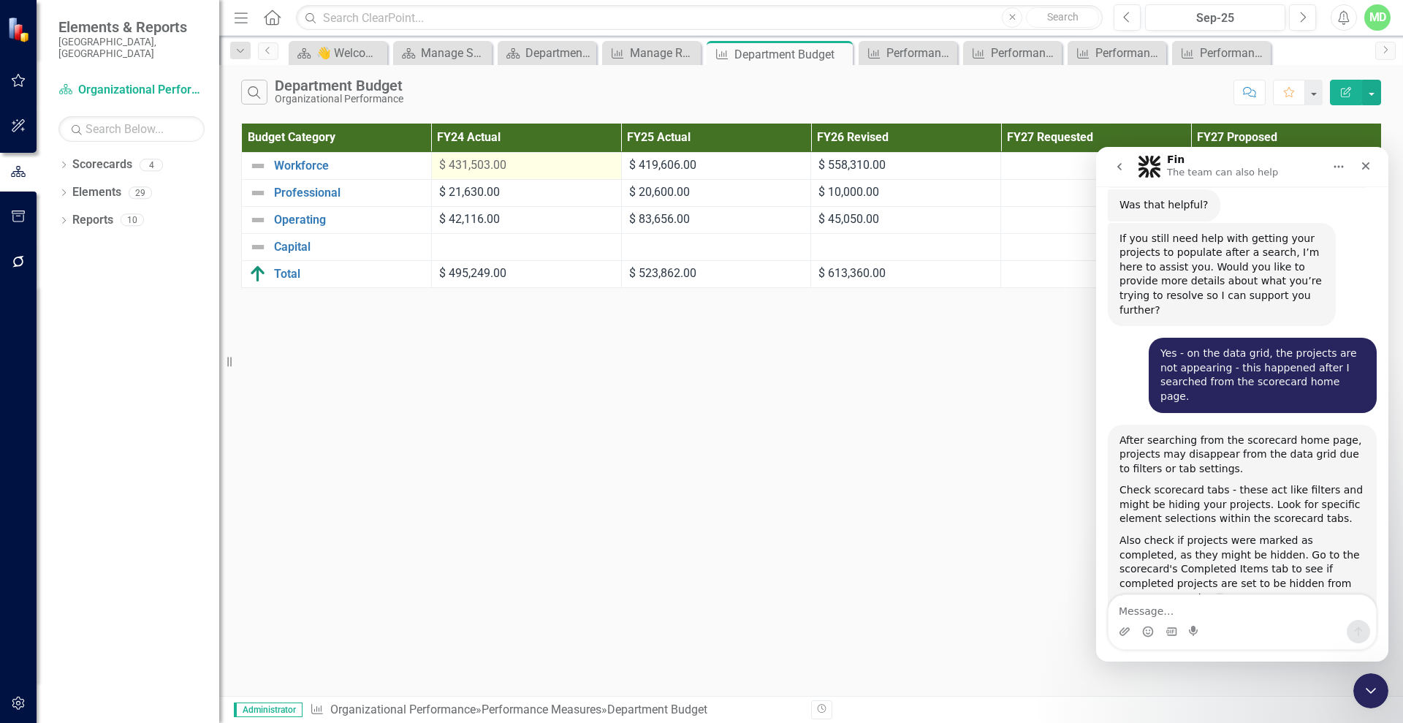
click at [486, 168] on span "$ 431,503.00" at bounding box center [472, 165] width 67 height 14
click at [1365, 156] on div "Close" at bounding box center [1366, 166] width 26 height 26
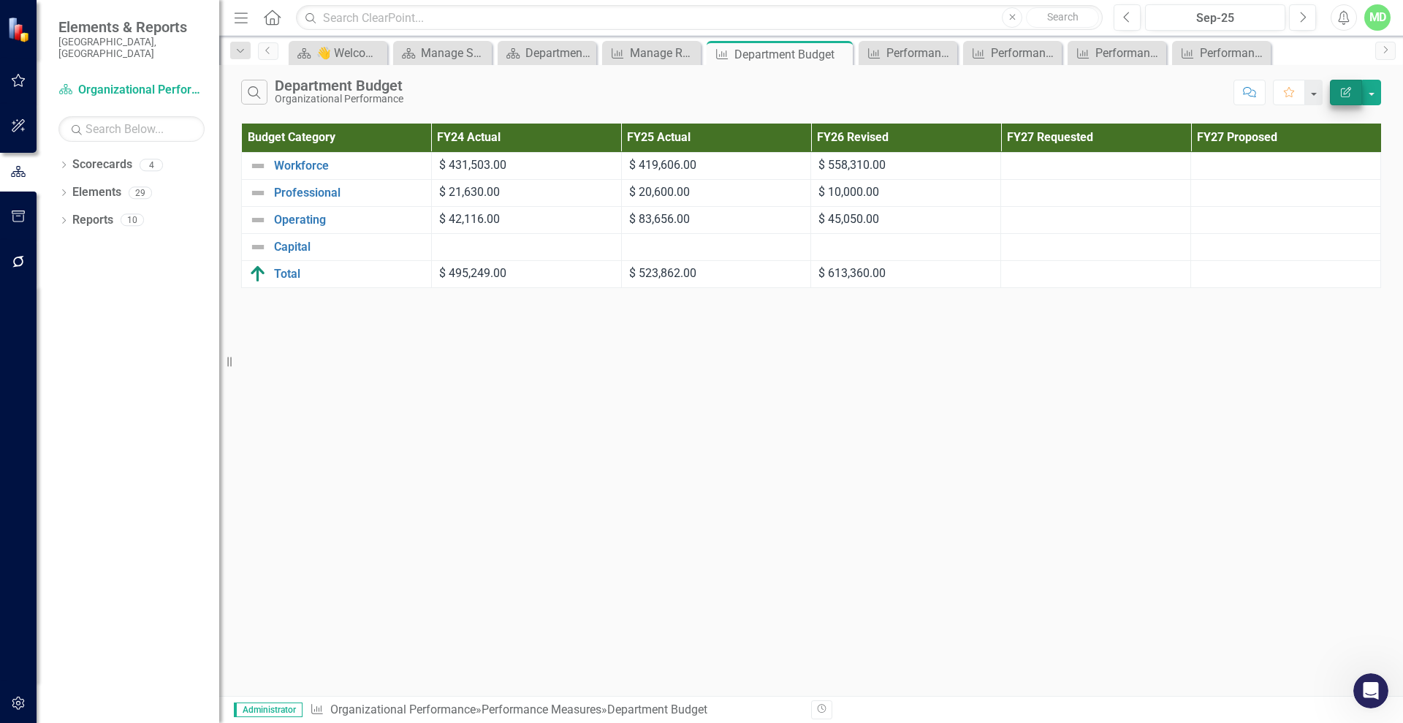
scroll to position [13683, 0]
click at [1348, 91] on icon "button" at bounding box center [1346, 92] width 10 height 10
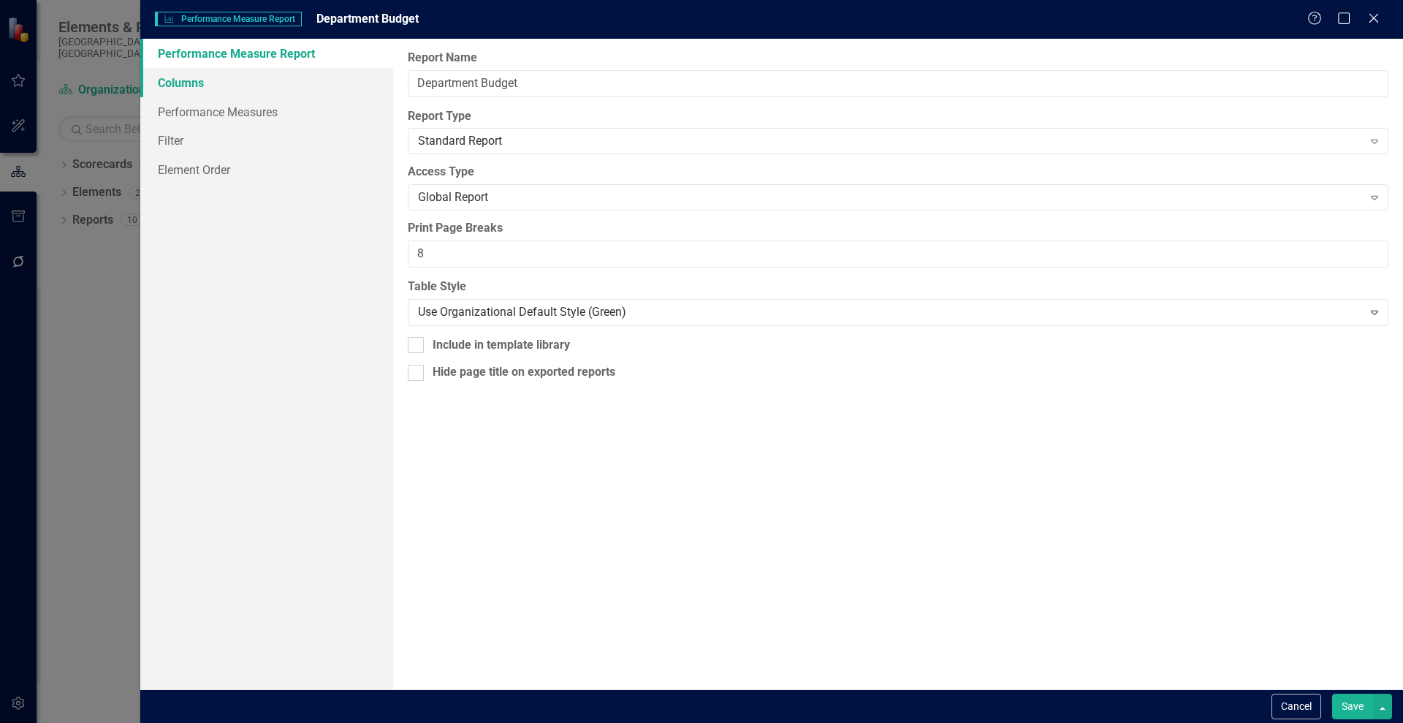
click at [189, 74] on link "Columns" at bounding box center [266, 82] width 253 height 29
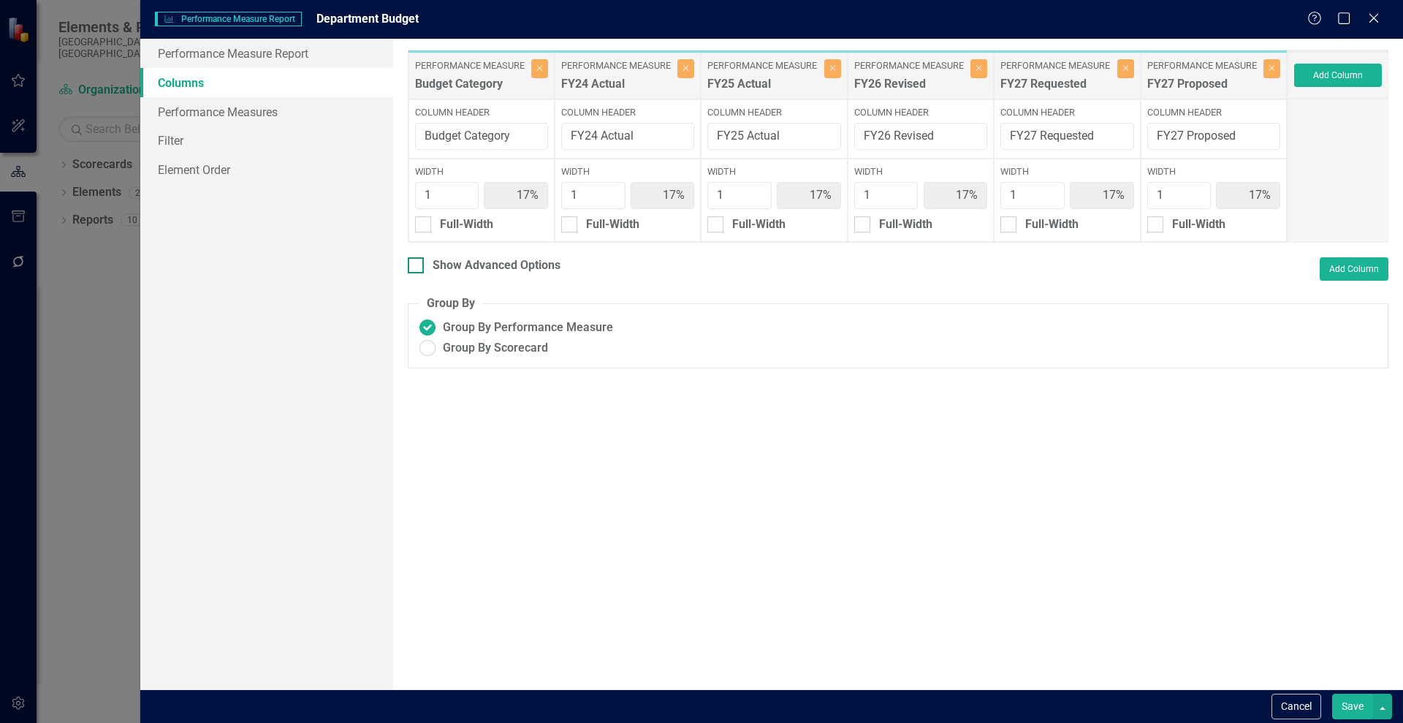
click at [455, 268] on div "Show Advanced Options" at bounding box center [497, 265] width 128 height 17
click at [417, 267] on input "Show Advanced Options" at bounding box center [413, 262] width 10 height 10
checkbox input "true"
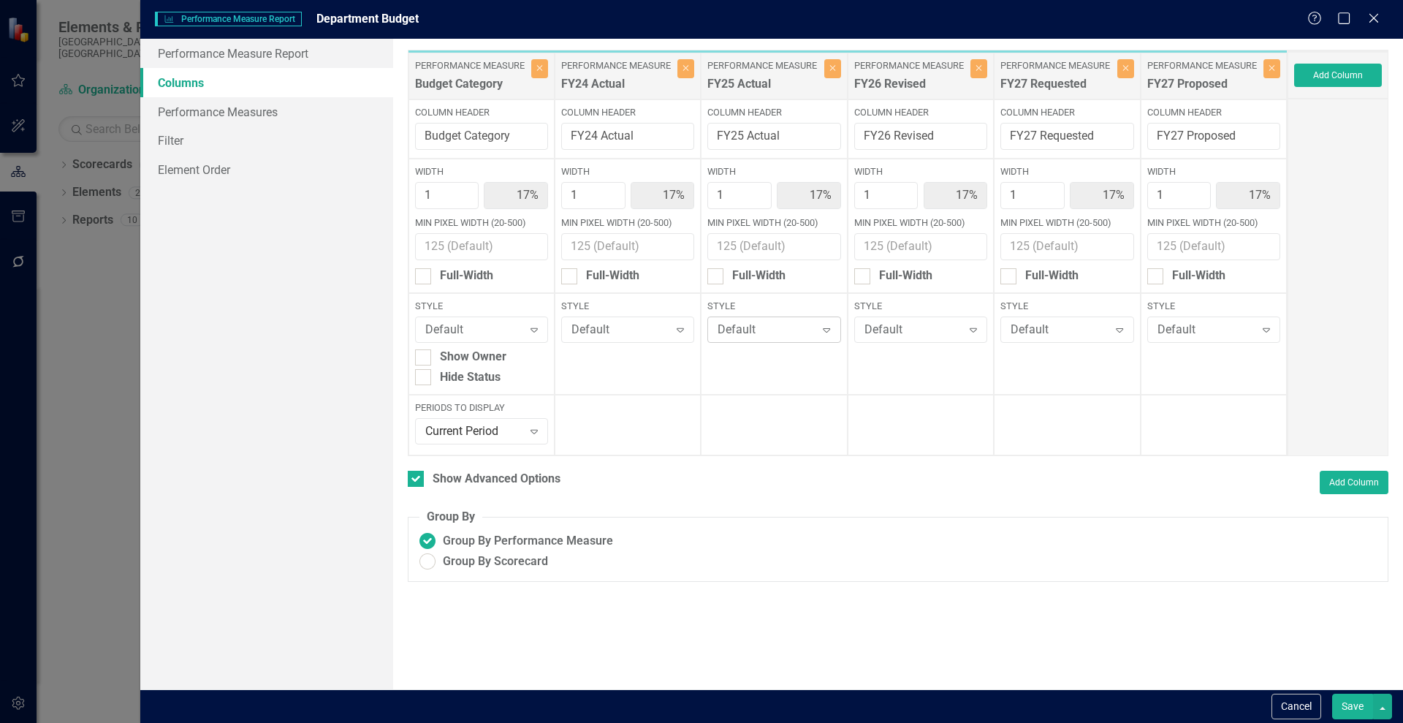
click at [794, 329] on div "Default" at bounding box center [766, 330] width 97 height 17
click at [202, 113] on link "Performance Measures" at bounding box center [266, 111] width 253 height 29
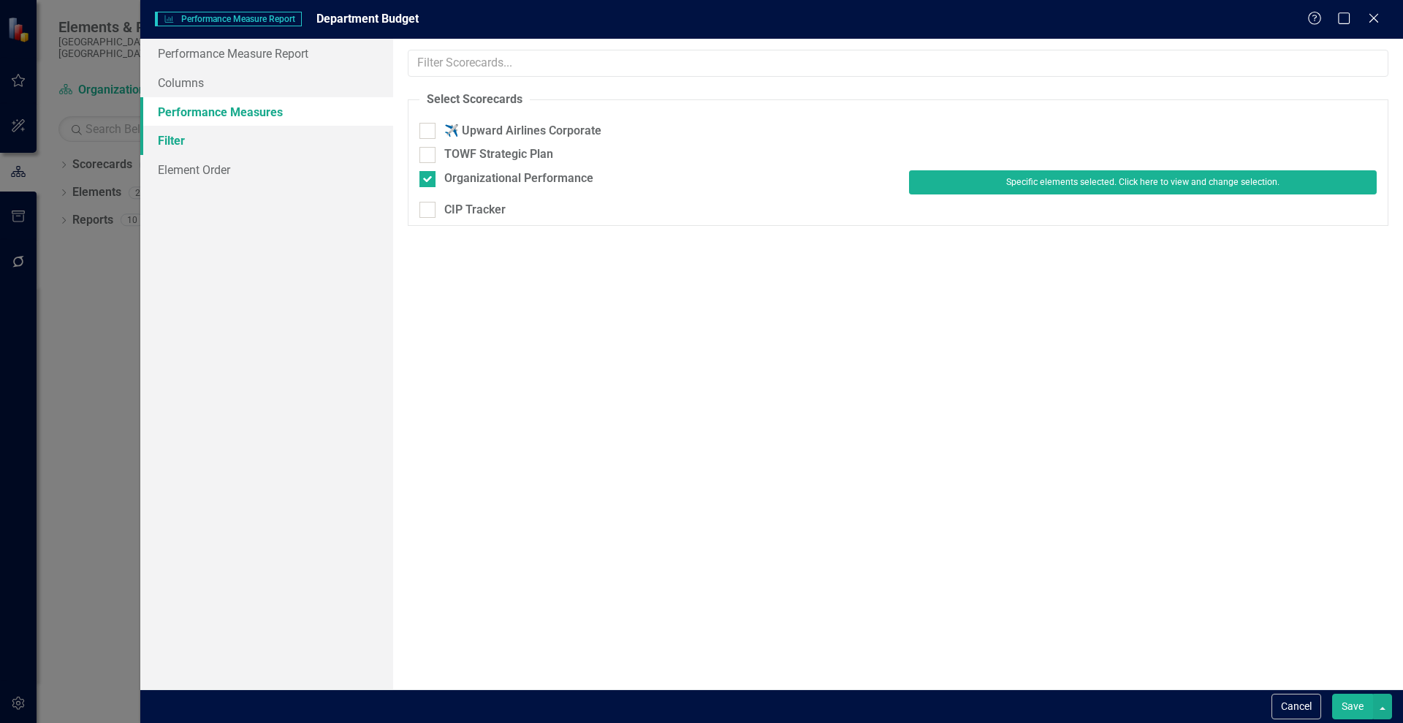
click at [186, 139] on link "Filter" at bounding box center [266, 140] width 253 height 29
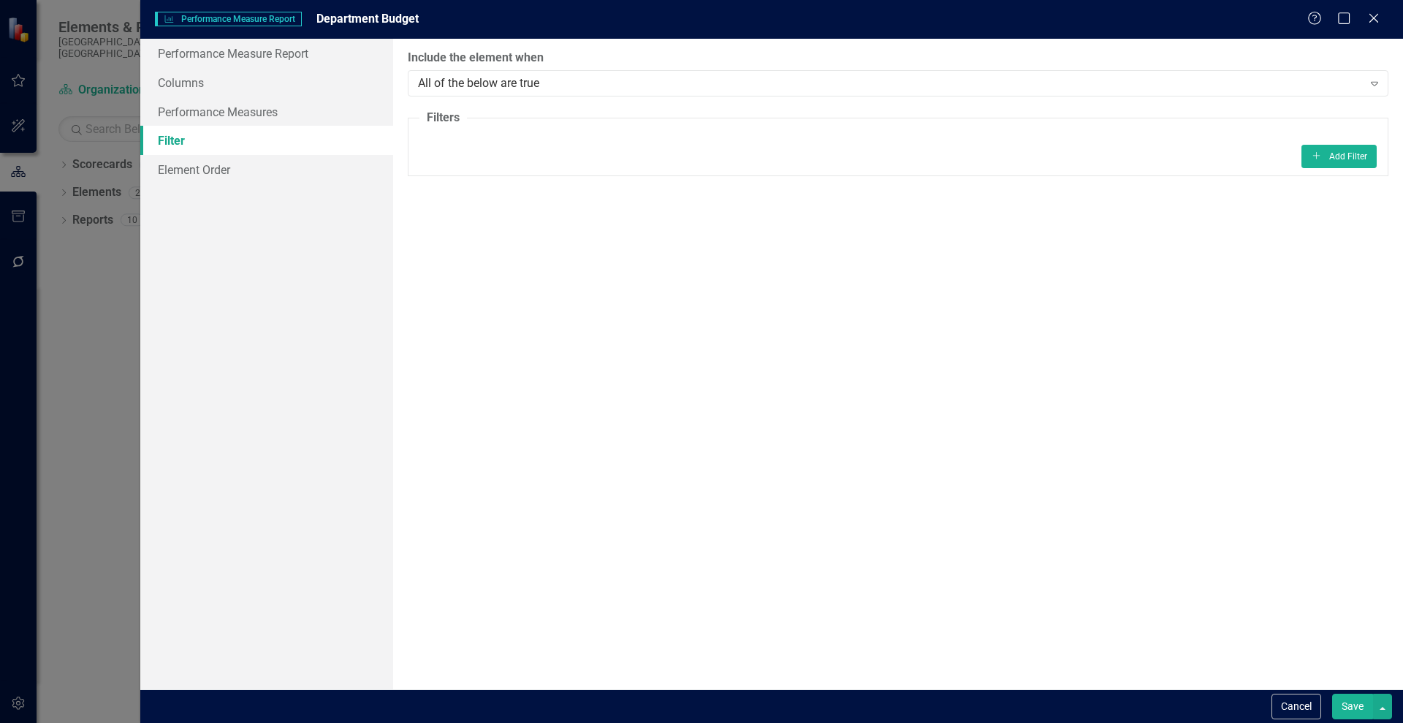
click at [200, 184] on div "Performance Measure Report Columns Performance Measures Filter Element Order" at bounding box center [266, 364] width 253 height 650
click at [205, 166] on link "Element Order" at bounding box center [266, 169] width 253 height 29
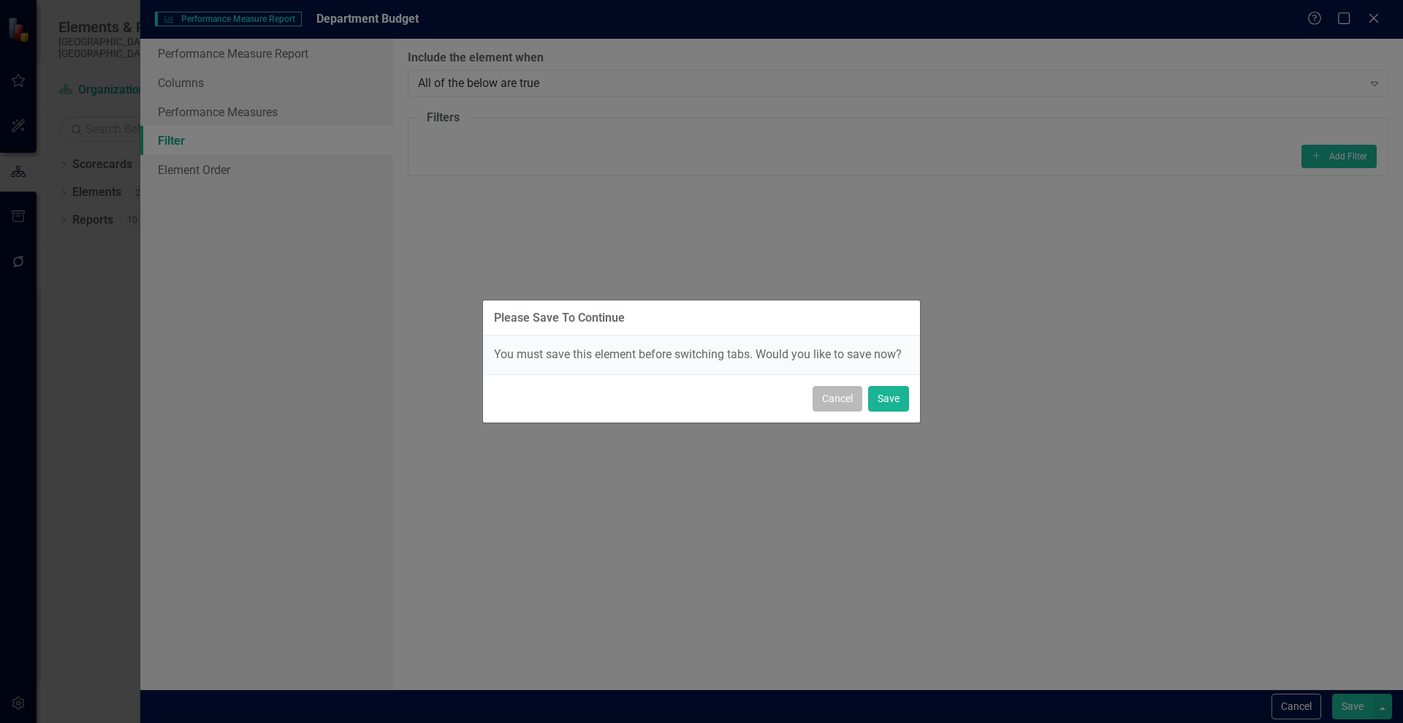
click at [839, 403] on button "Cancel" at bounding box center [838, 399] width 50 height 26
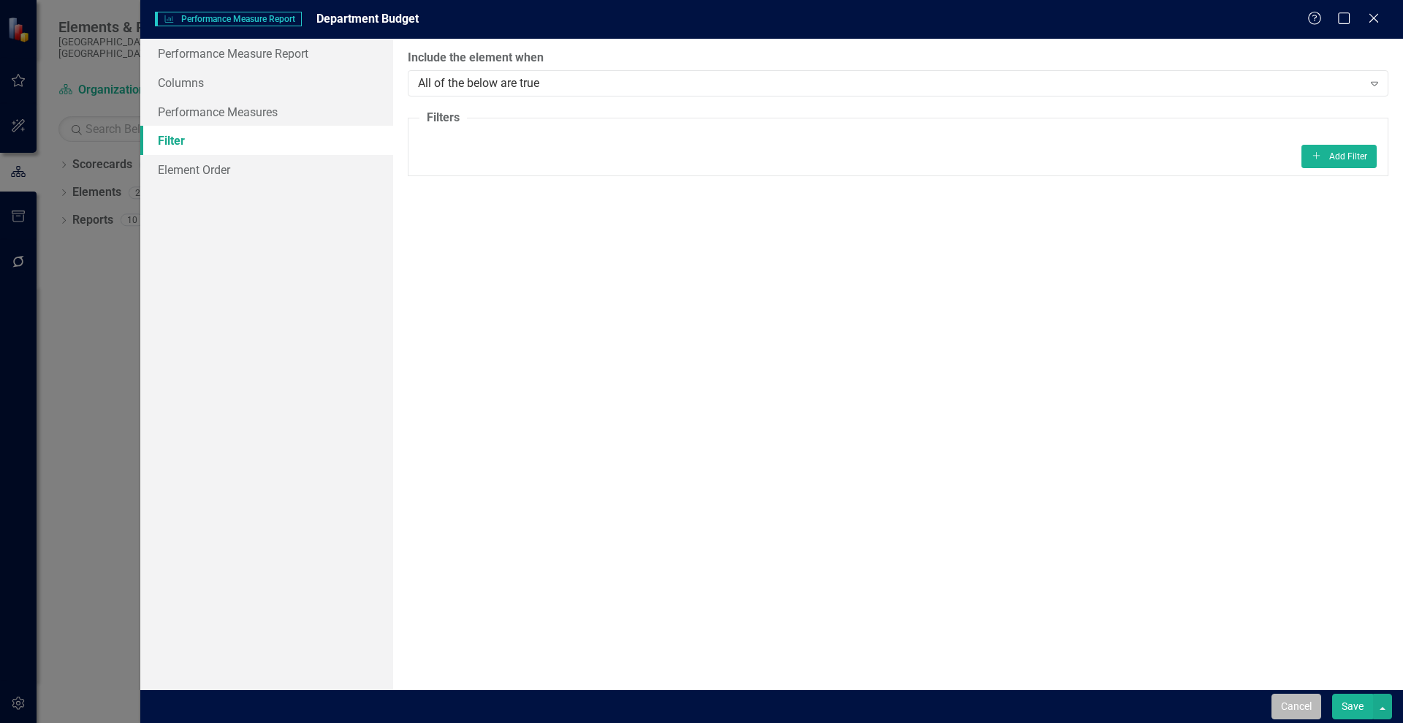
click at [1306, 699] on button "Cancel" at bounding box center [1297, 707] width 50 height 26
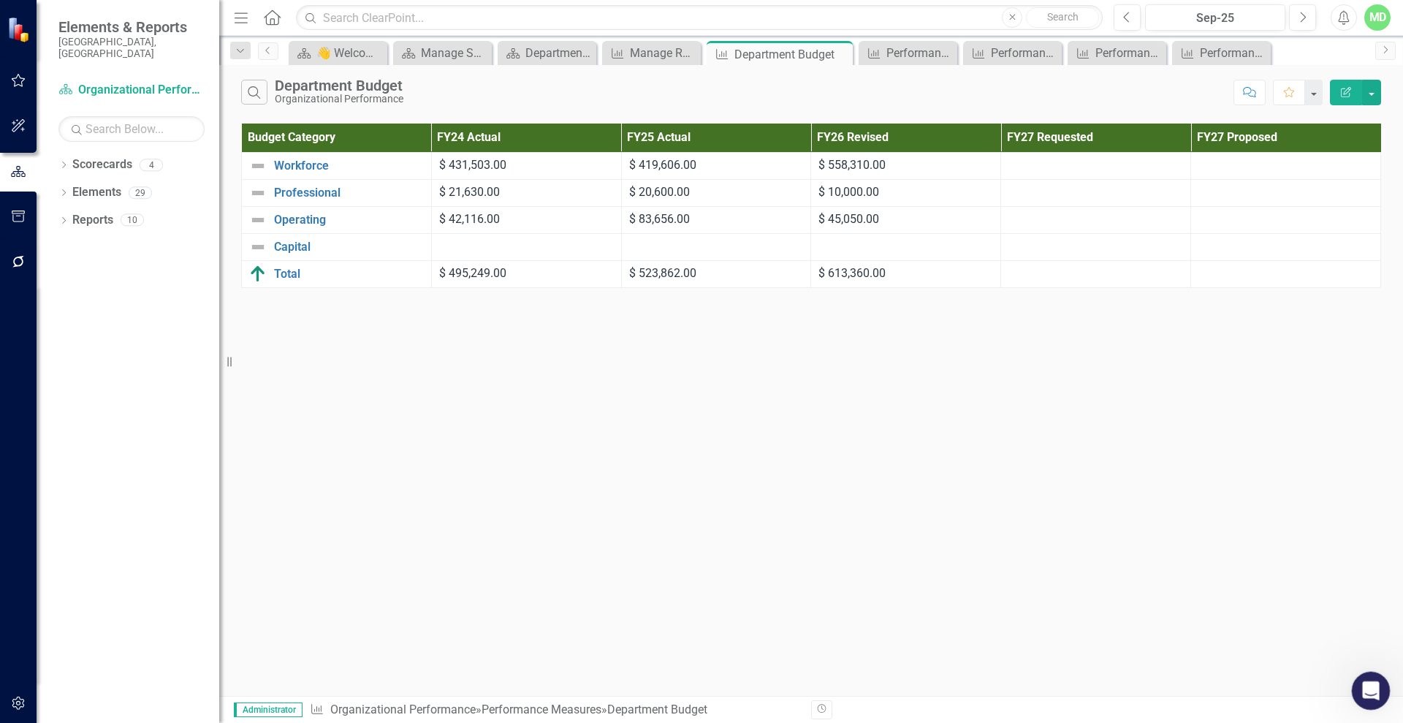
click at [1372, 687] on icon "Open Intercom Messenger" at bounding box center [1369, 689] width 24 height 24
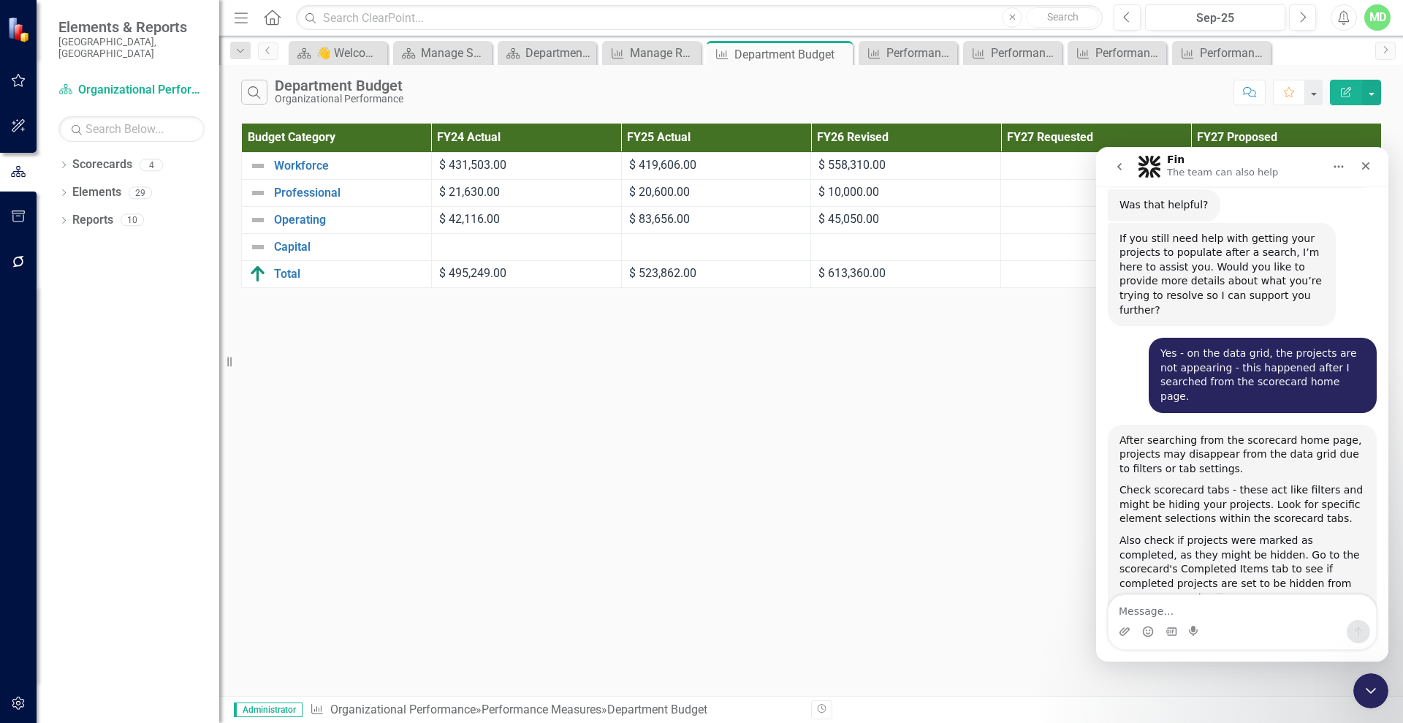
click at [1395, 238] on div "Budget Category FY24 Actual FY25 Actual FY26 Revised FY27 Requested FY27 Propos…" at bounding box center [811, 206] width 1184 height 172
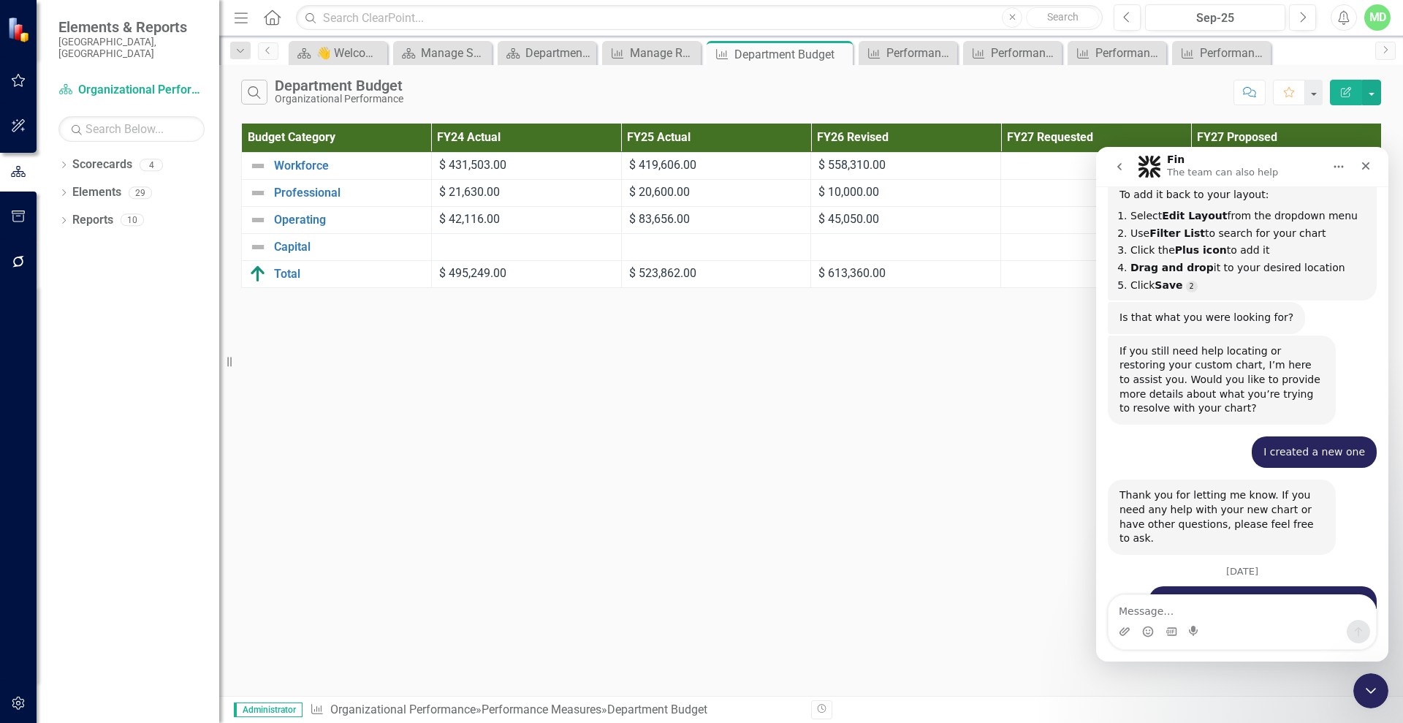
scroll to position [10976, 0]
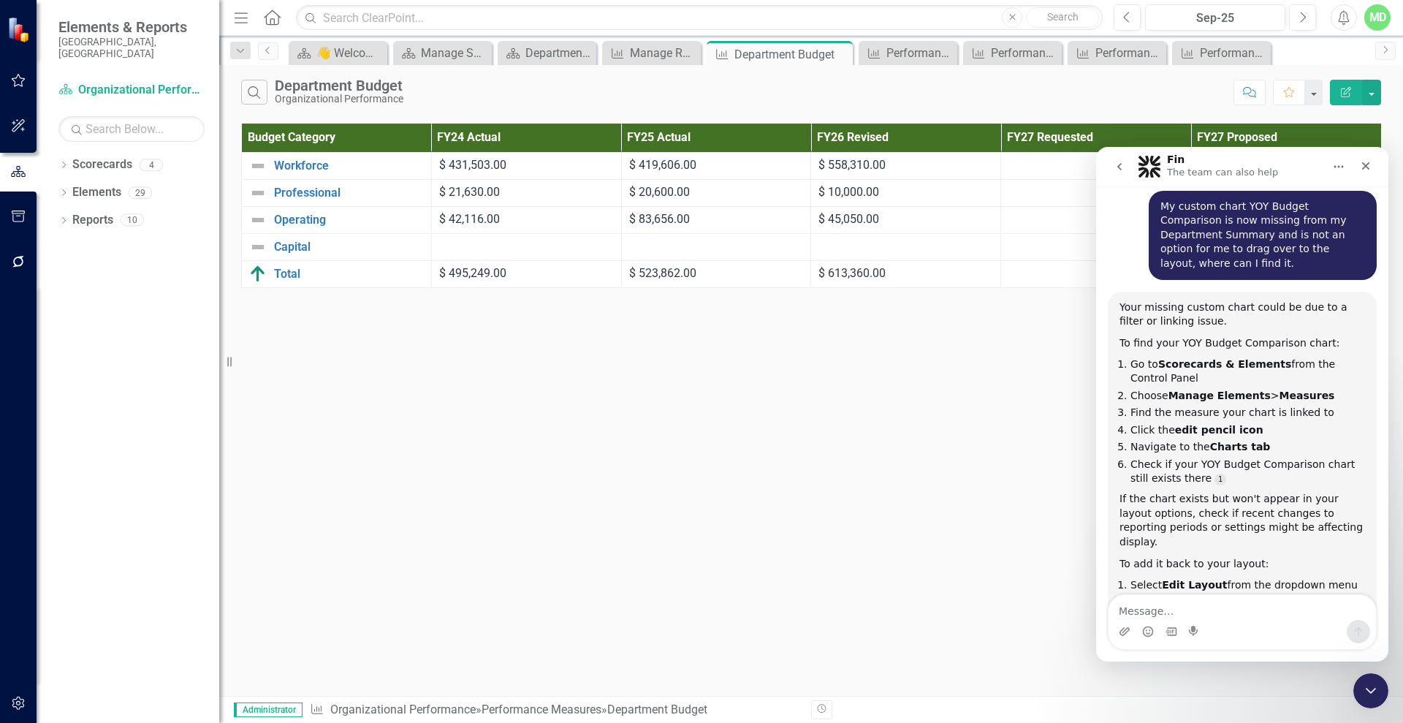
click at [1383, 599] on div "Intercom messenger" at bounding box center [1242, 622] width 292 height 56
click at [1383, 602] on div "Intercom messenger" at bounding box center [1242, 622] width 292 height 56
click at [1381, 600] on div "Intercom messenger" at bounding box center [1242, 622] width 292 height 56
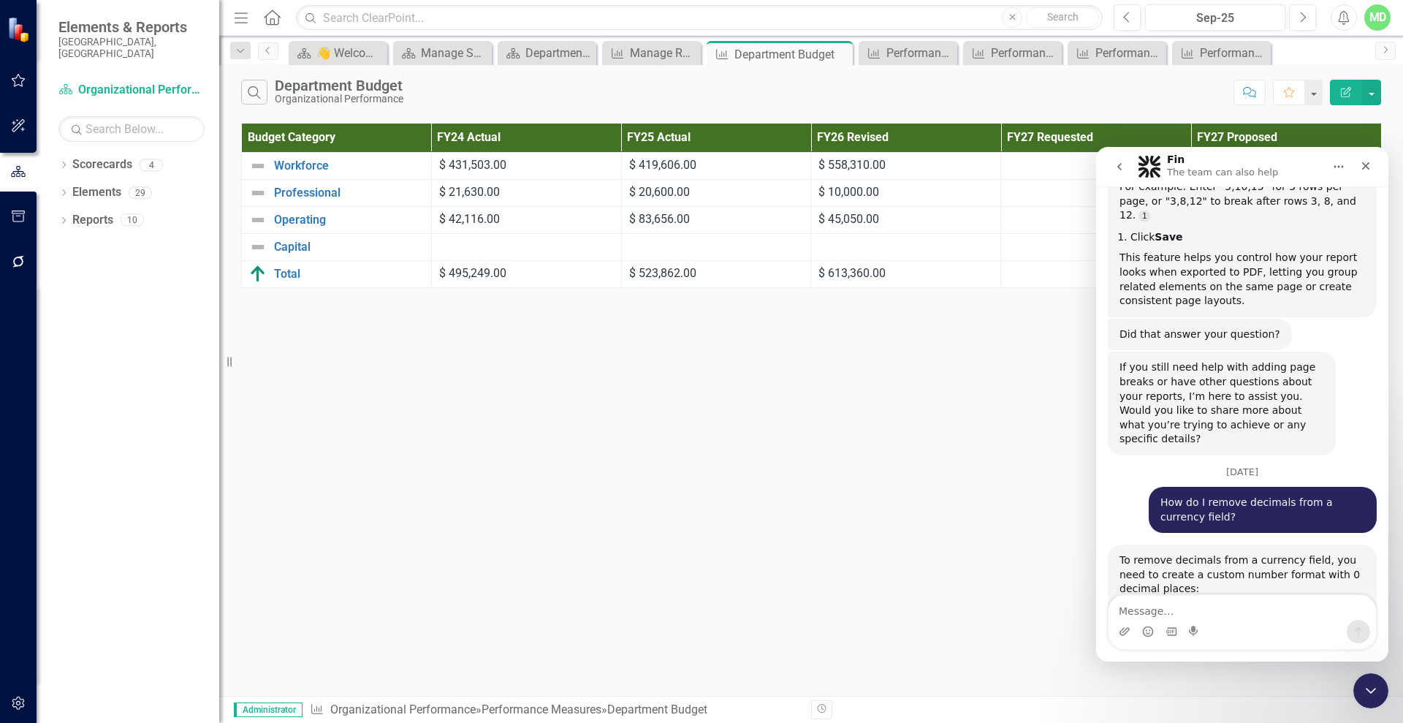
scroll to position [9919, 0]
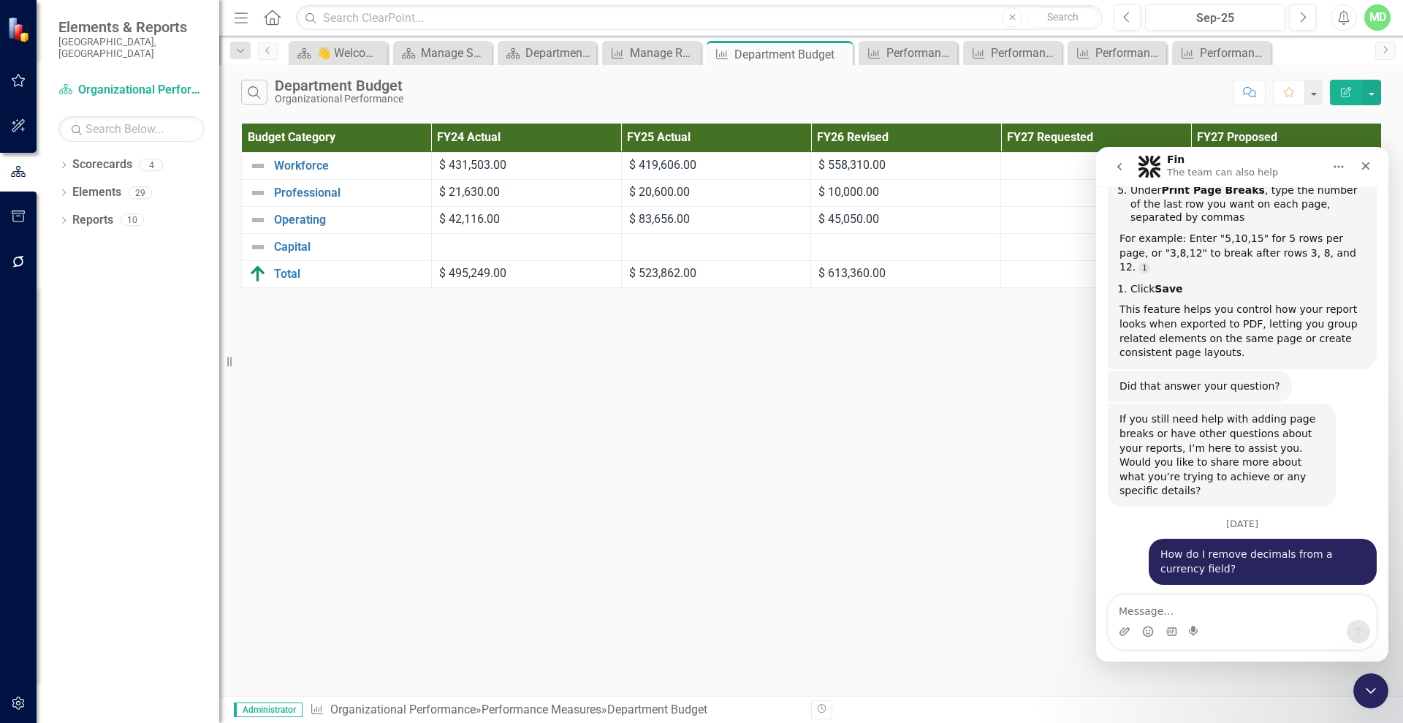
drag, startPoint x: 1381, startPoint y: 588, endPoint x: 2499, endPoint y: 629, distance: 1118.2
click at [100, 184] on link "Elements" at bounding box center [96, 192] width 49 height 17
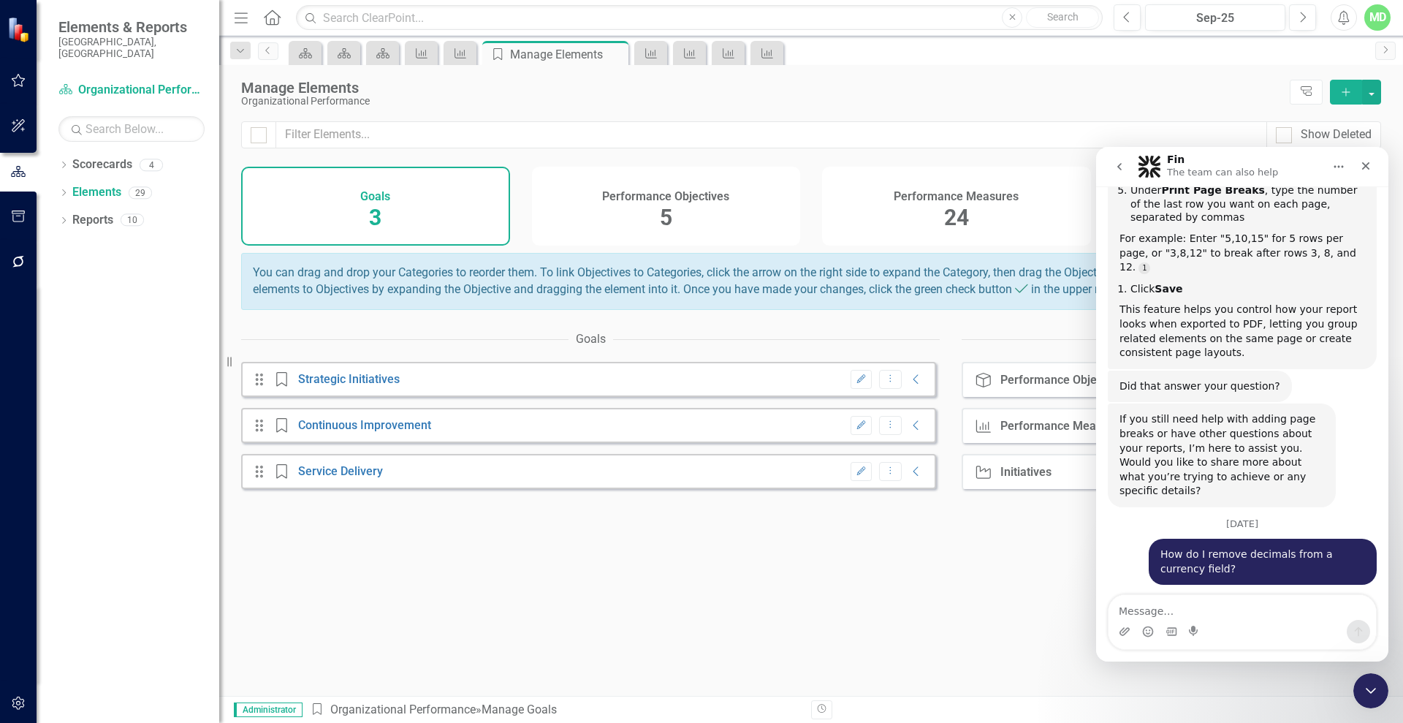
click at [913, 213] on div "Performance Measures 24" at bounding box center [956, 206] width 269 height 79
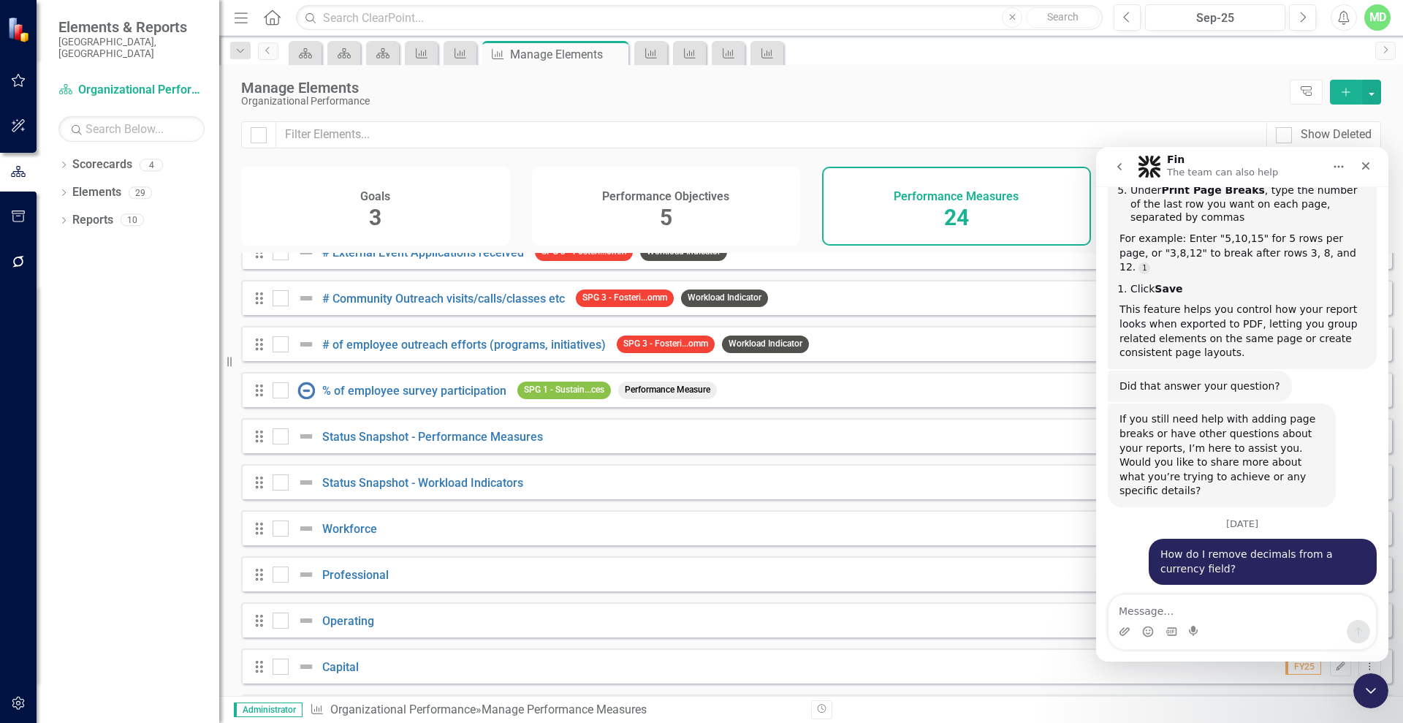
scroll to position [673, 0]
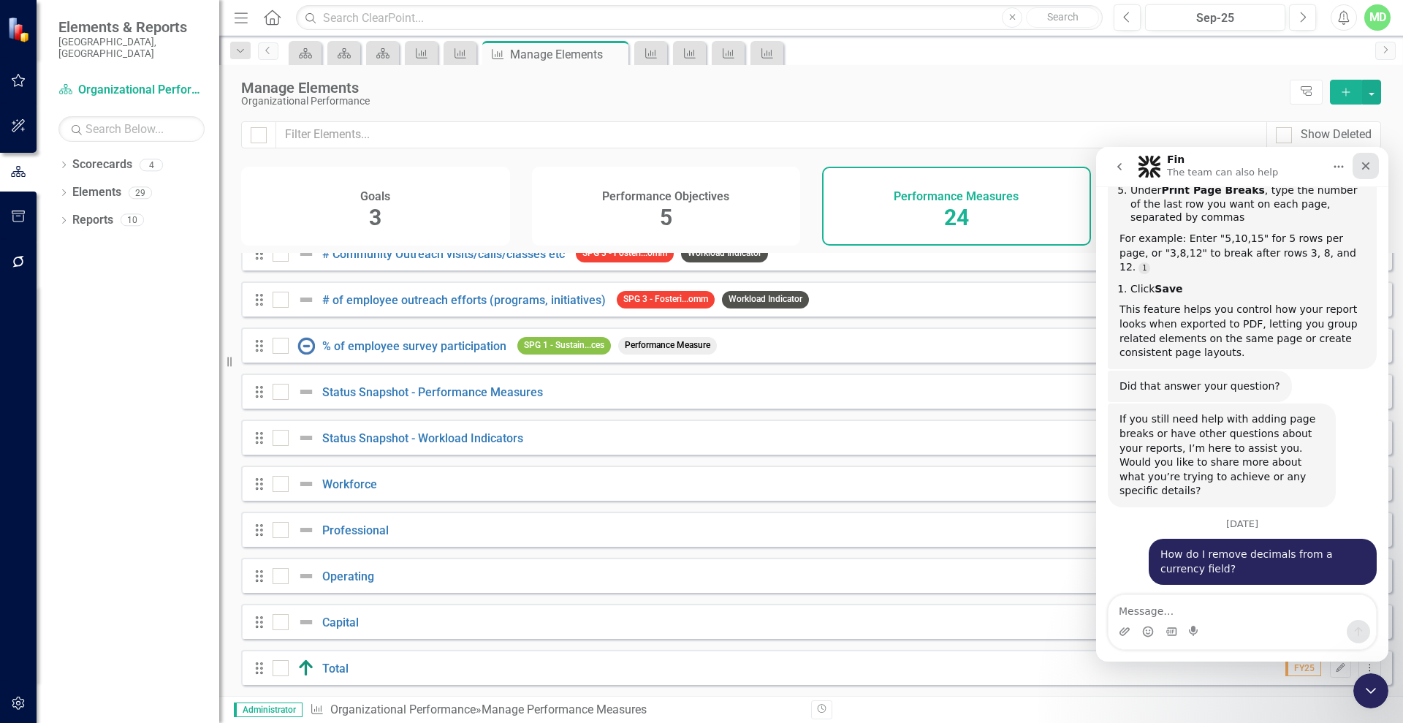
click at [1362, 163] on icon "Close" at bounding box center [1366, 166] width 12 height 12
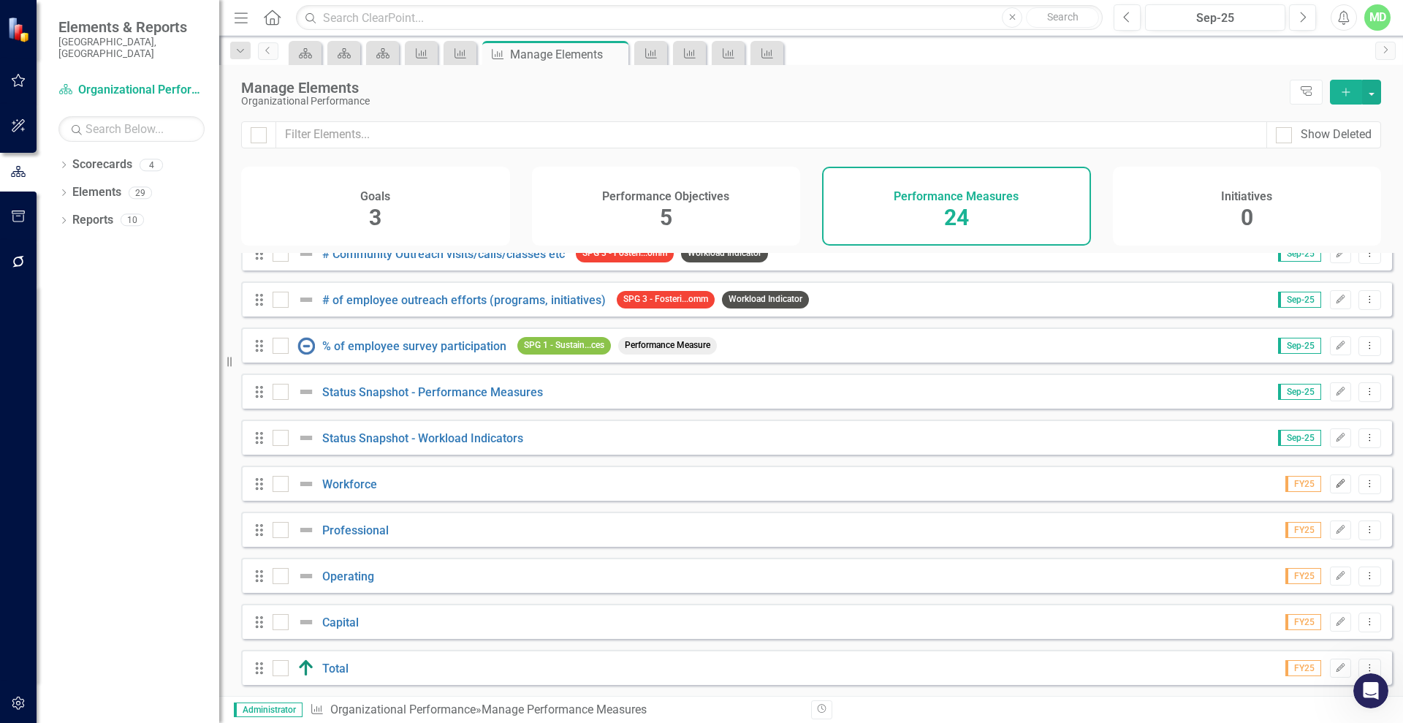
click at [1335, 485] on icon "Edit" at bounding box center [1340, 483] width 11 height 9
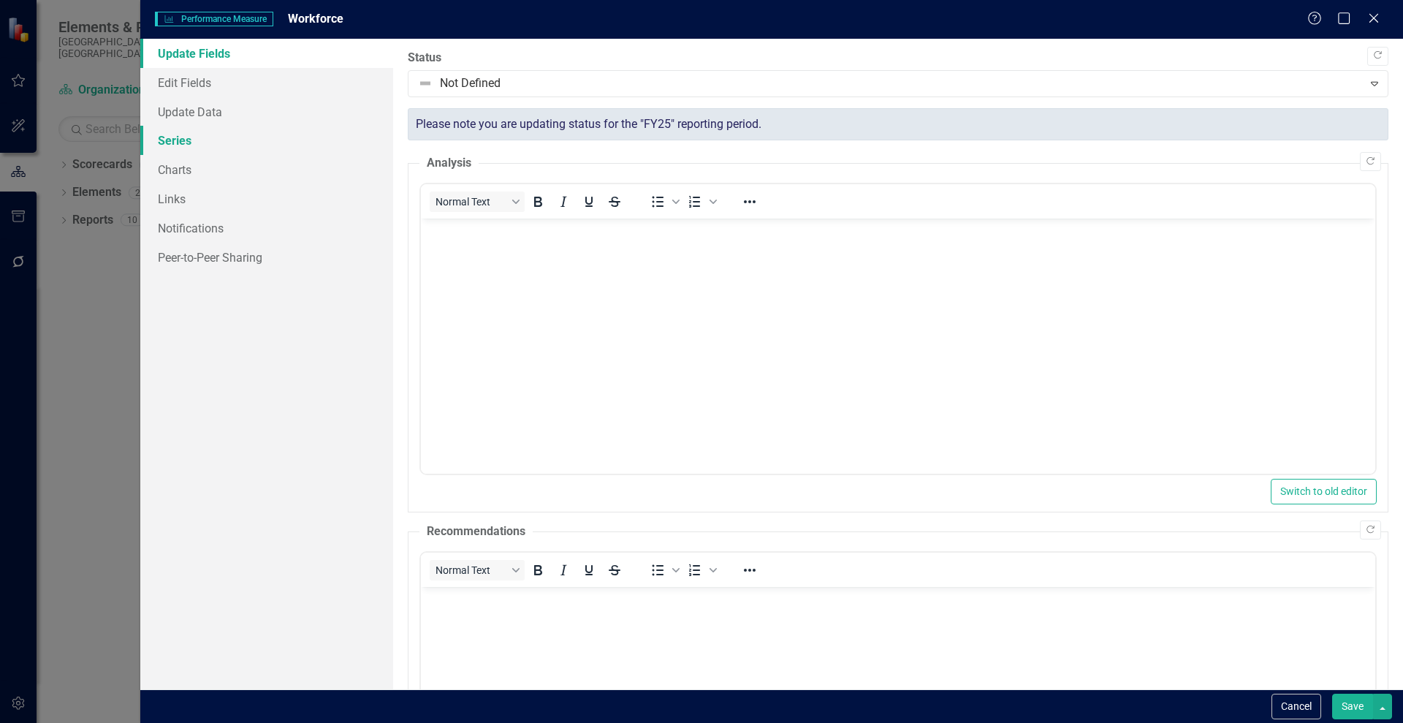
scroll to position [0, 0]
click at [175, 143] on link "Series" at bounding box center [266, 140] width 253 height 29
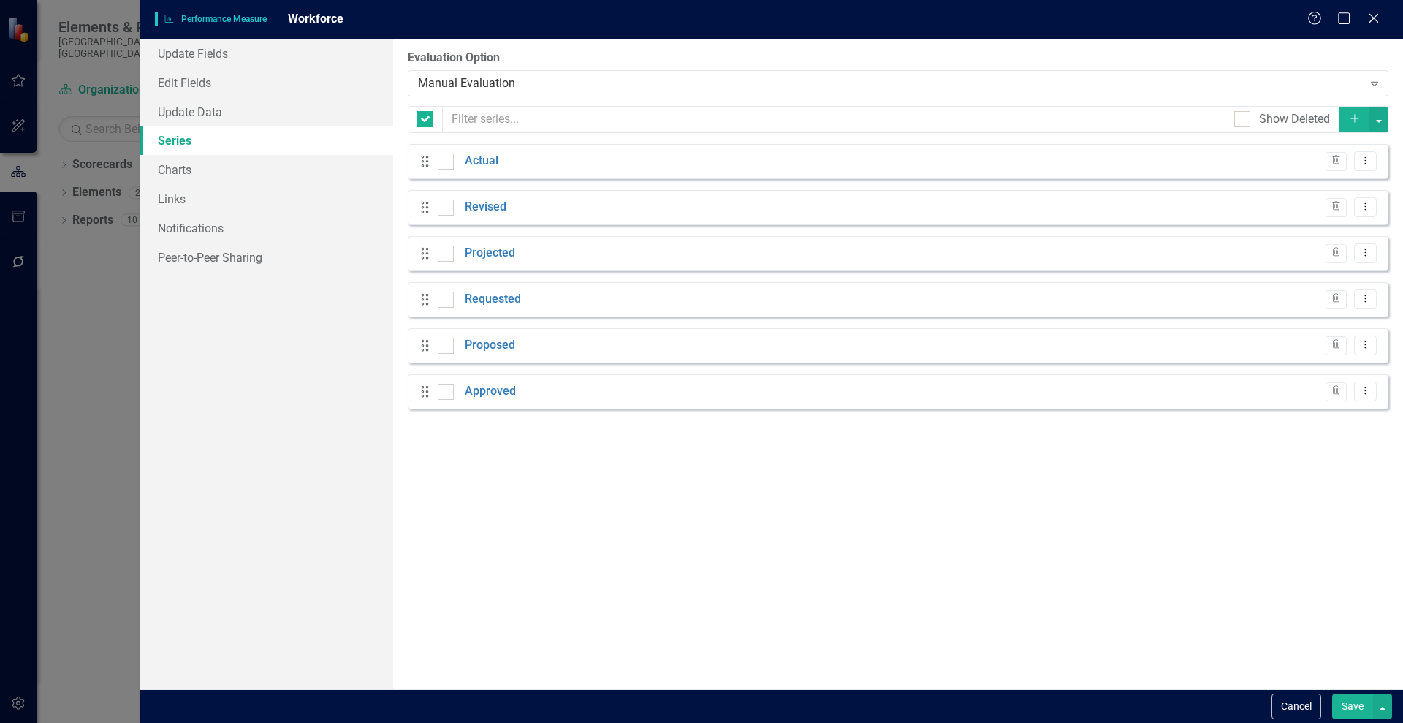
checkbox input "false"
click at [483, 162] on link "Actual" at bounding box center [482, 161] width 34 height 17
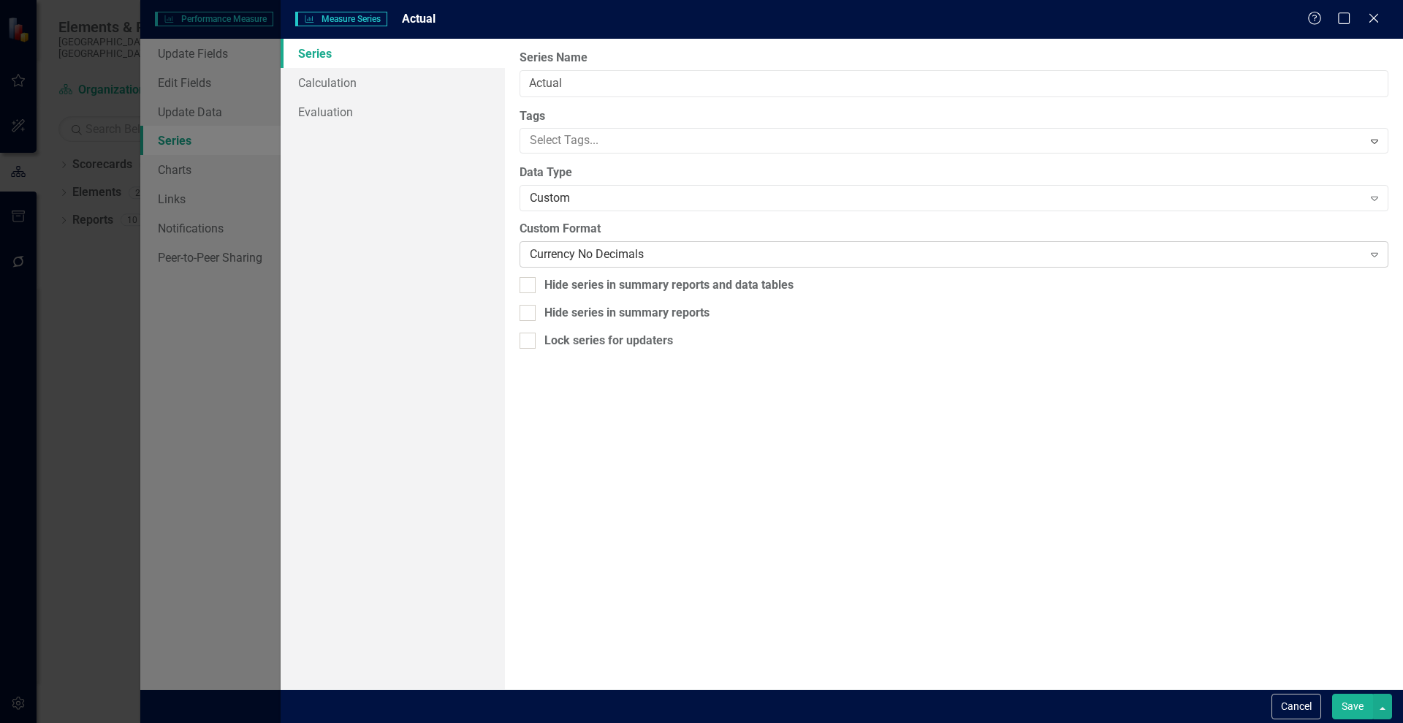
click at [663, 248] on div "Currency No Decimals" at bounding box center [946, 254] width 832 height 17
click at [634, 198] on div "Custom" at bounding box center [946, 198] width 832 height 17
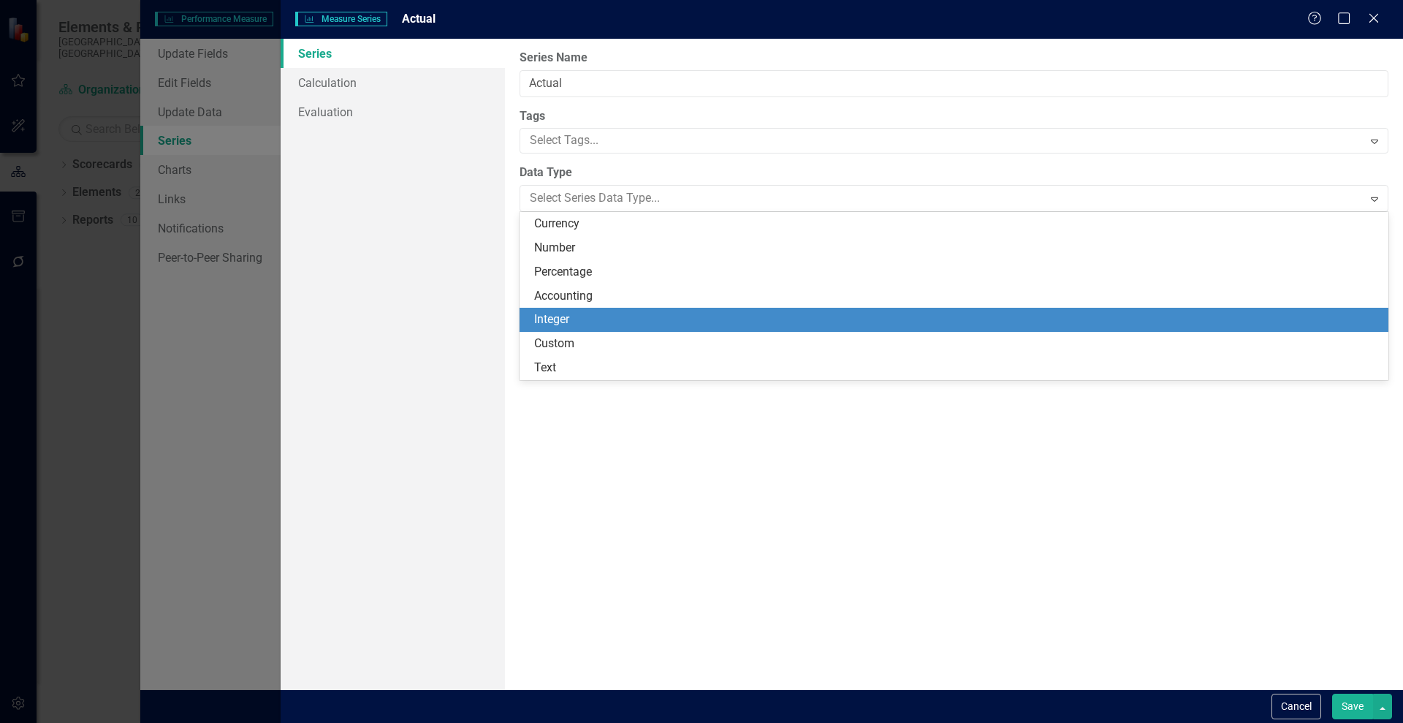
click at [570, 312] on div "Integer" at bounding box center [957, 319] width 846 height 17
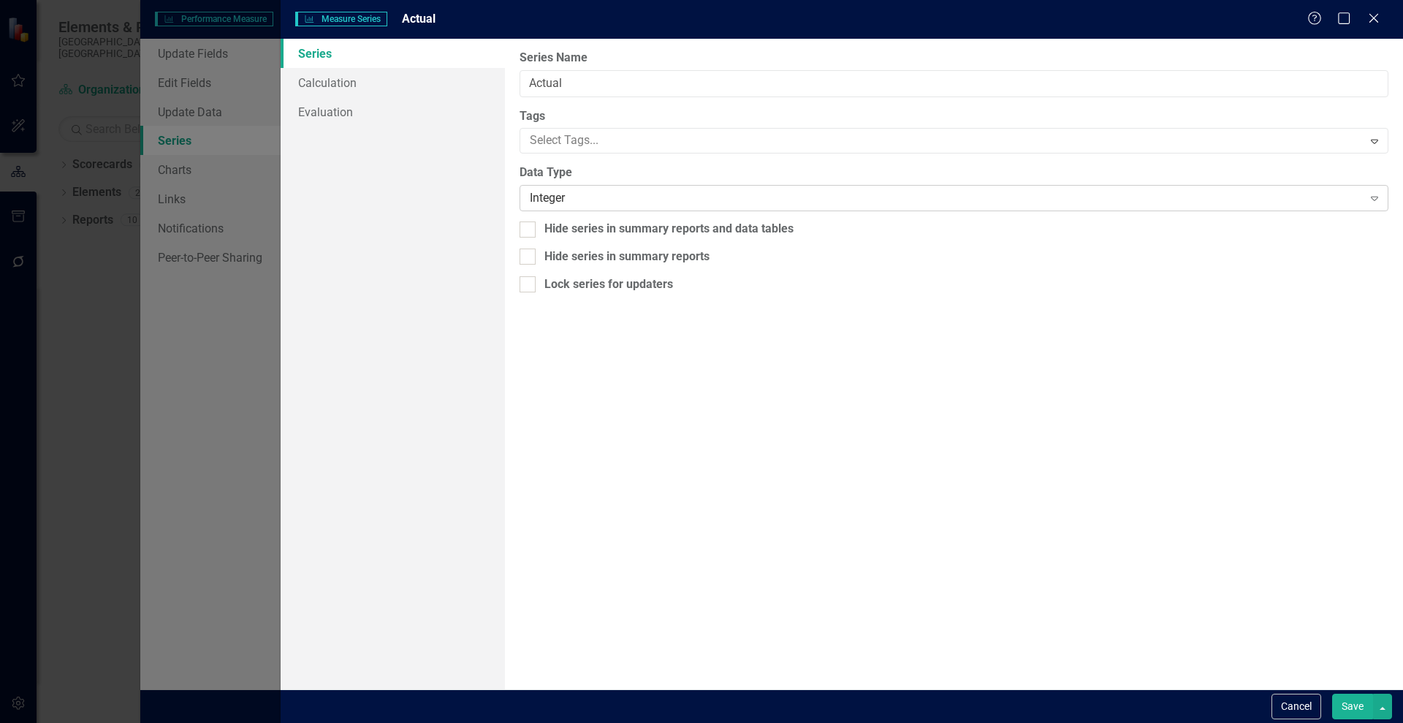
click at [586, 197] on div "Integer" at bounding box center [946, 198] width 832 height 17
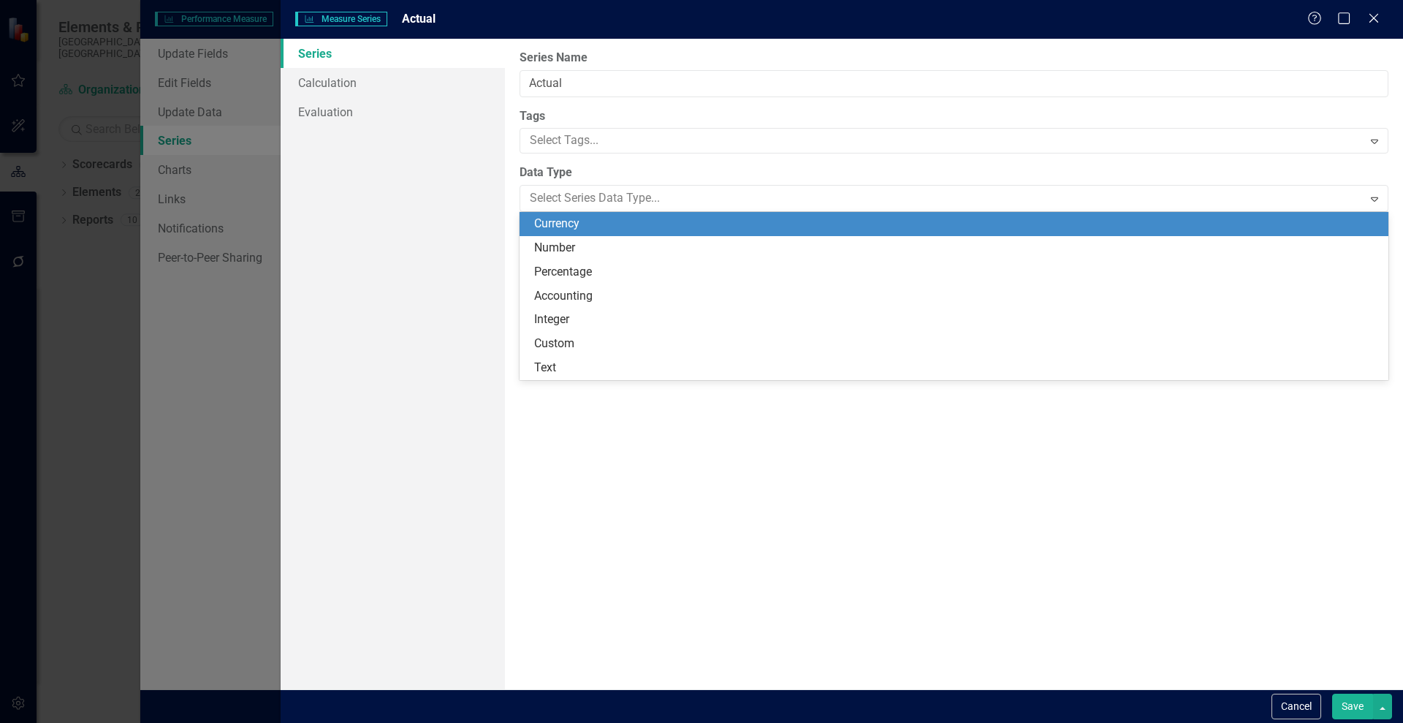
click at [568, 221] on div "Currency" at bounding box center [957, 224] width 846 height 17
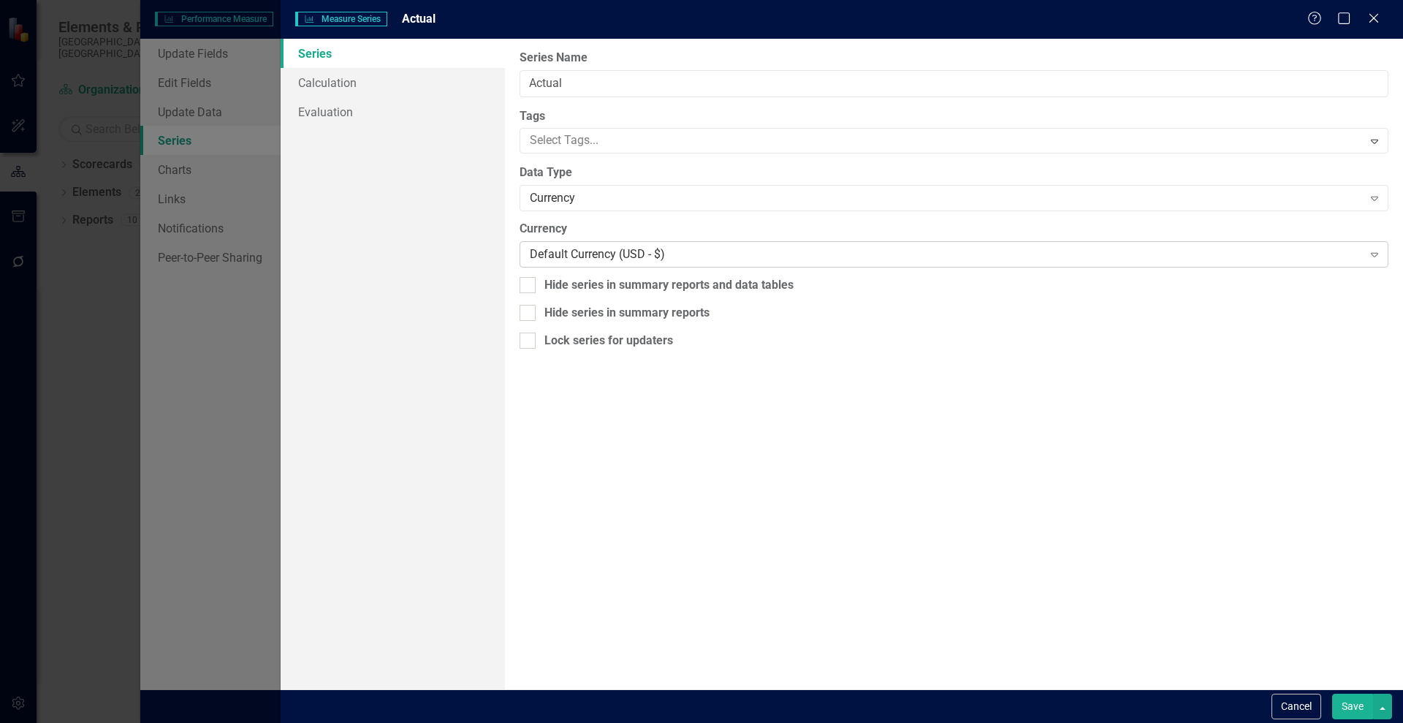
click at [617, 261] on div "Default Currency (USD - $)" at bounding box center [946, 254] width 832 height 17
click at [573, 197] on div "Currency" at bounding box center [946, 198] width 832 height 17
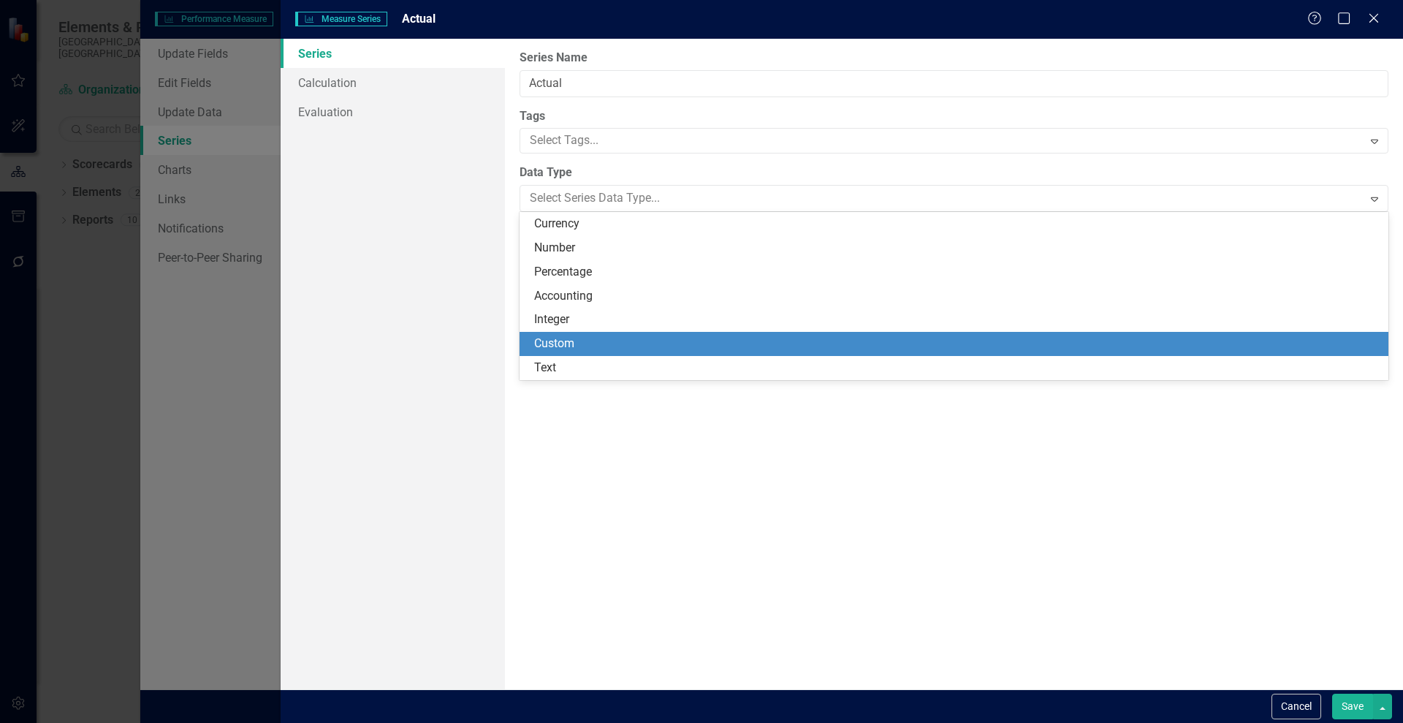
click at [570, 341] on div "Custom" at bounding box center [957, 343] width 846 height 17
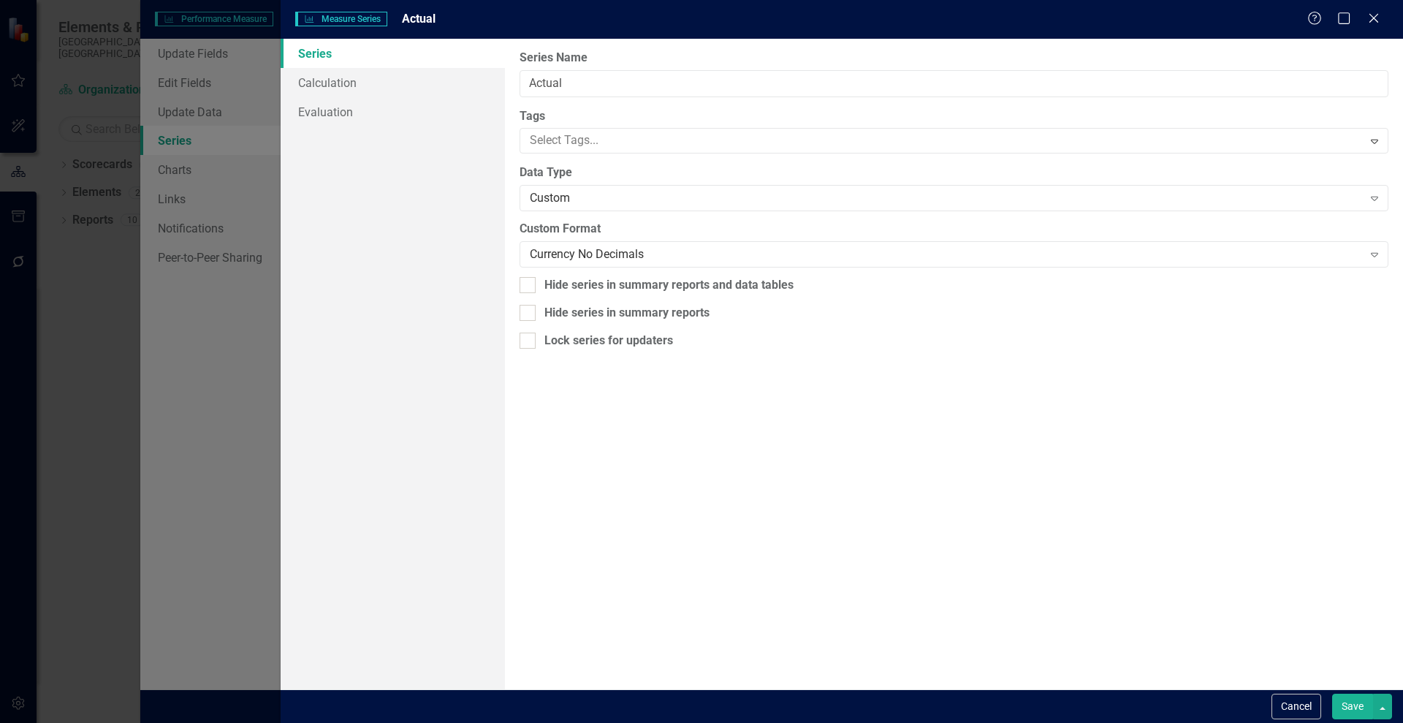
click at [1351, 694] on button "Save" at bounding box center [1352, 707] width 41 height 26
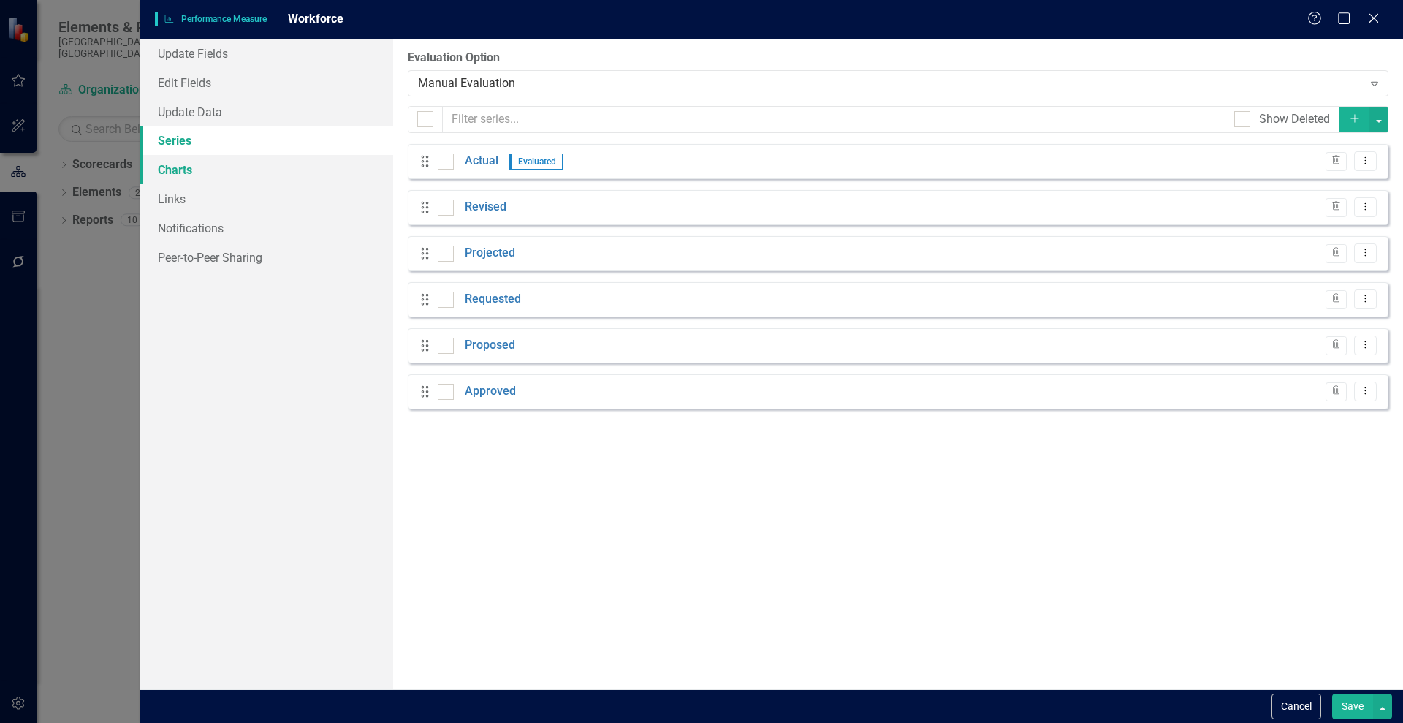
click at [174, 171] on link "Charts" at bounding box center [266, 169] width 253 height 29
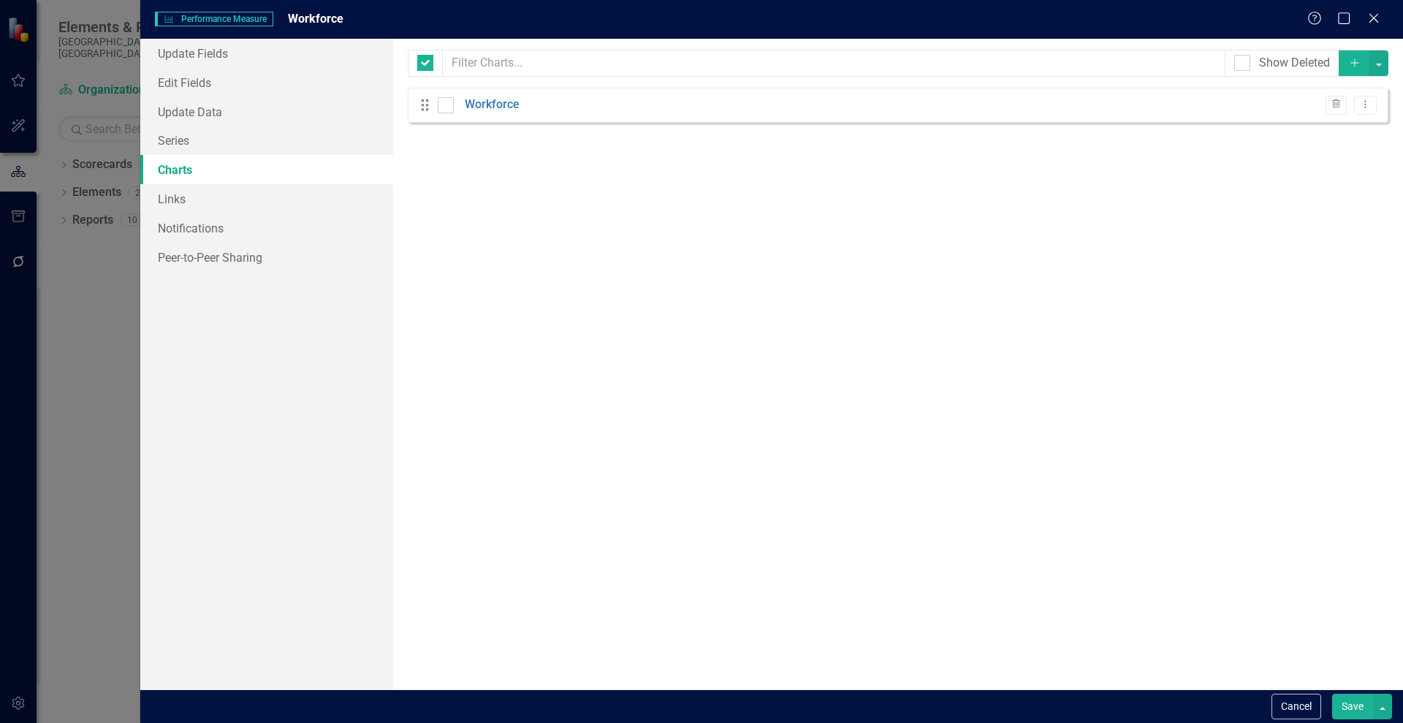
checkbox input "false"
click at [485, 102] on link "Workforce" at bounding box center [492, 104] width 55 height 17
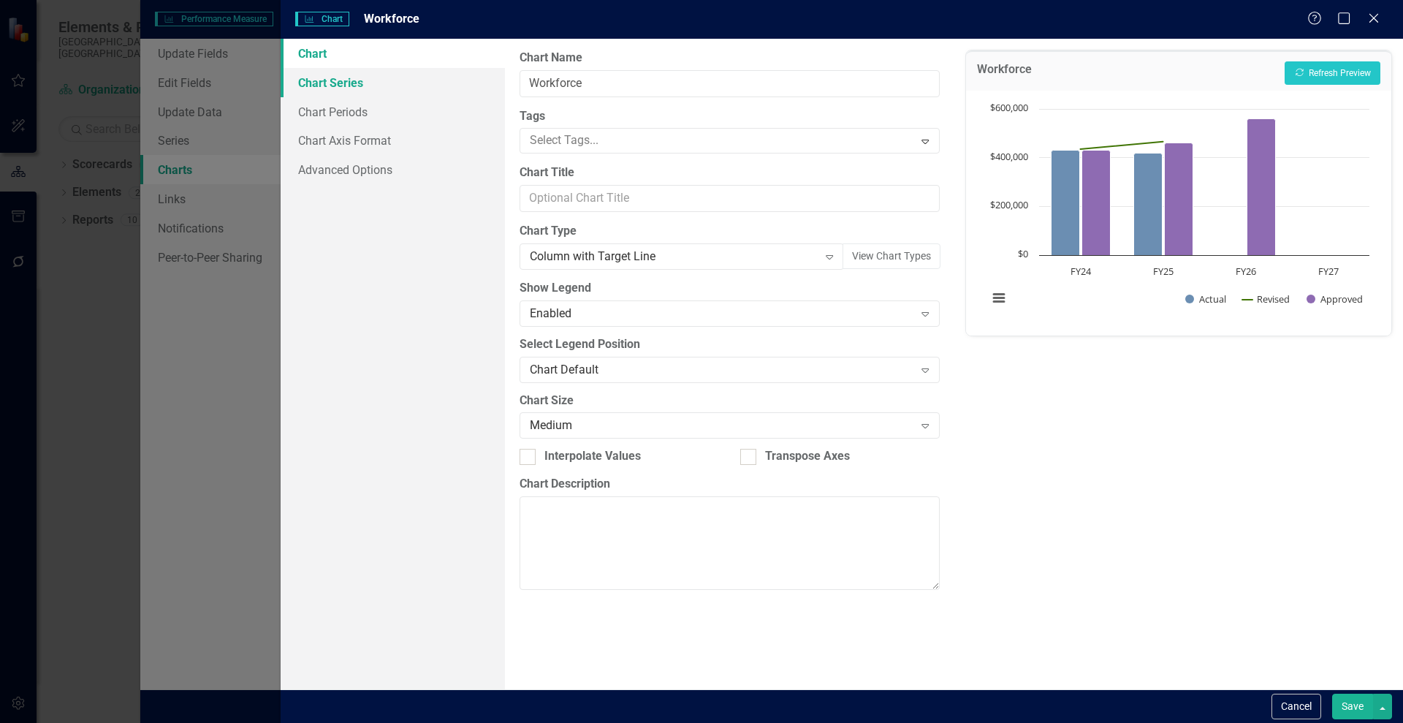
click at [360, 85] on link "Chart Series" at bounding box center [393, 82] width 224 height 29
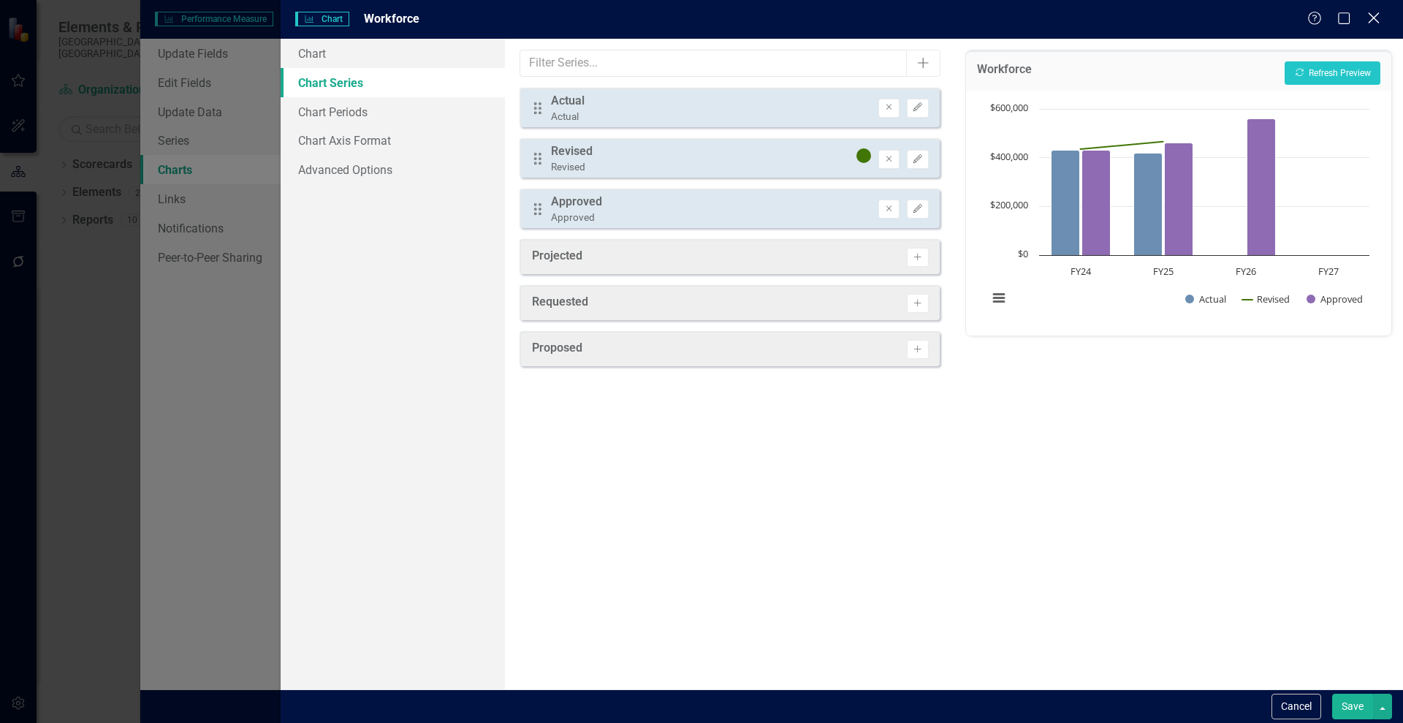
click at [1373, 17] on icon "Close" at bounding box center [1374, 18] width 18 height 14
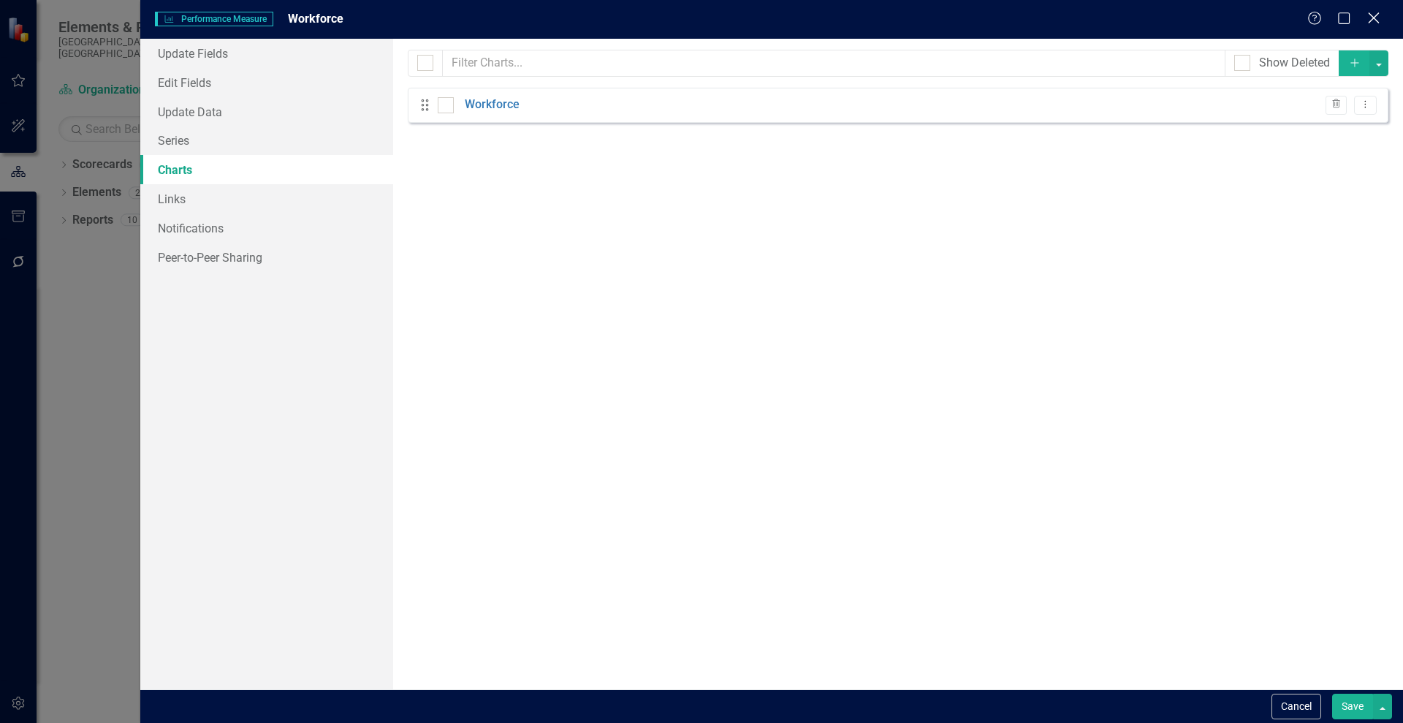
click at [1374, 12] on icon "Close" at bounding box center [1374, 18] width 18 height 14
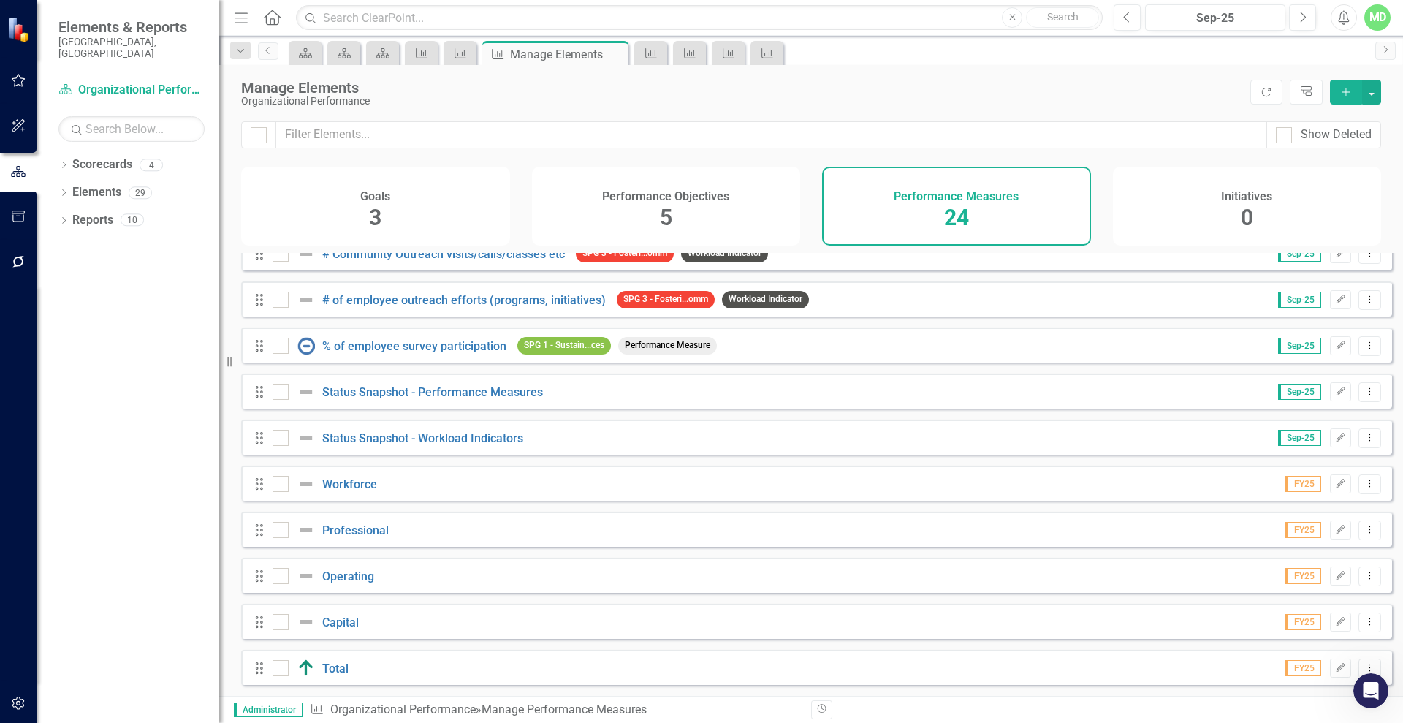
scroll to position [13697, 0]
click at [359, 526] on link "Professional" at bounding box center [355, 530] width 67 height 14
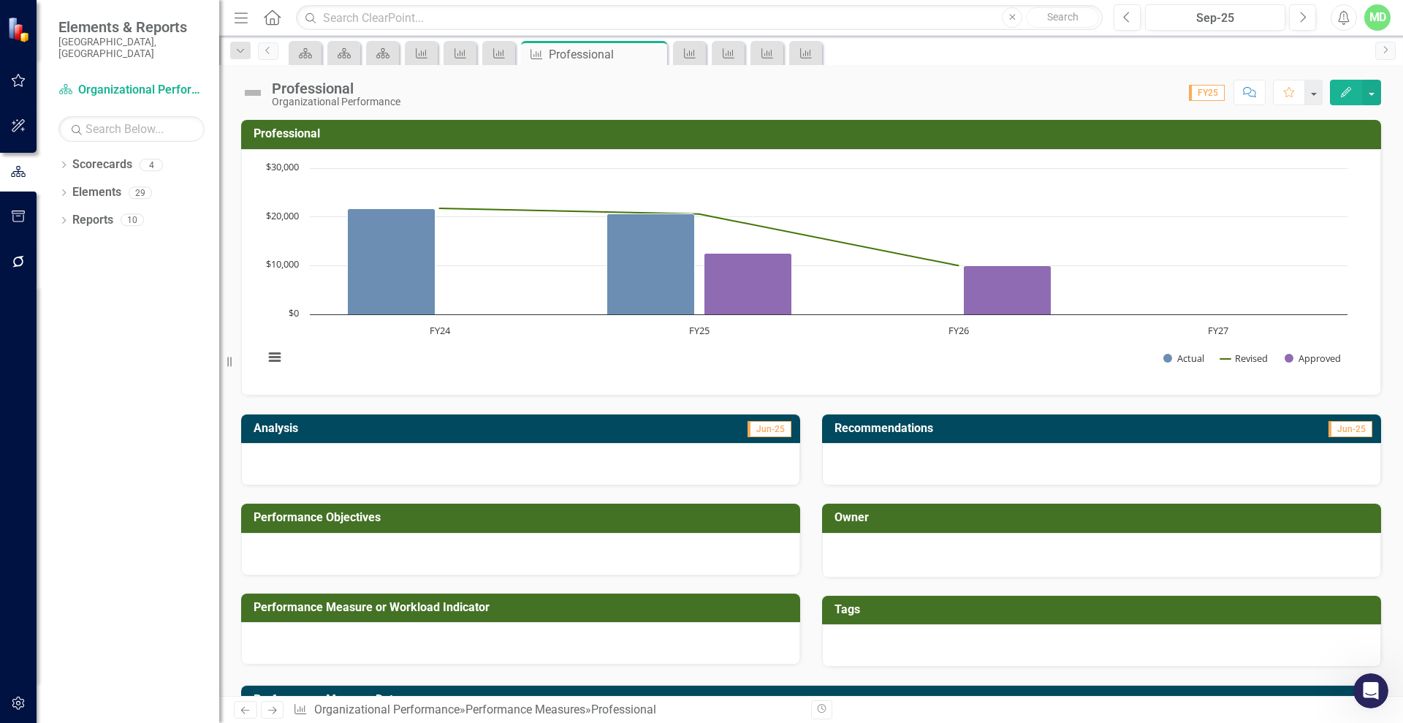
click at [1335, 89] on button "Edit" at bounding box center [1346, 93] width 32 height 26
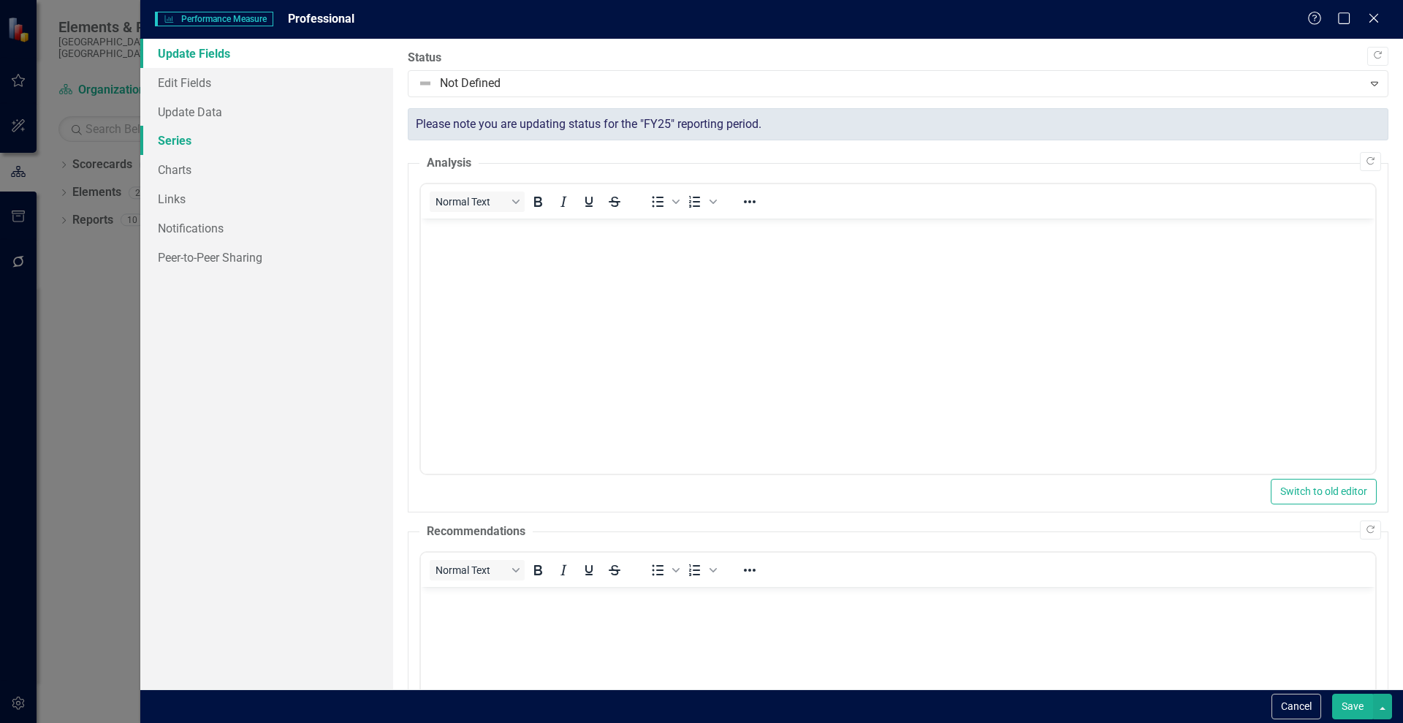
click at [171, 135] on link "Series" at bounding box center [266, 140] width 253 height 29
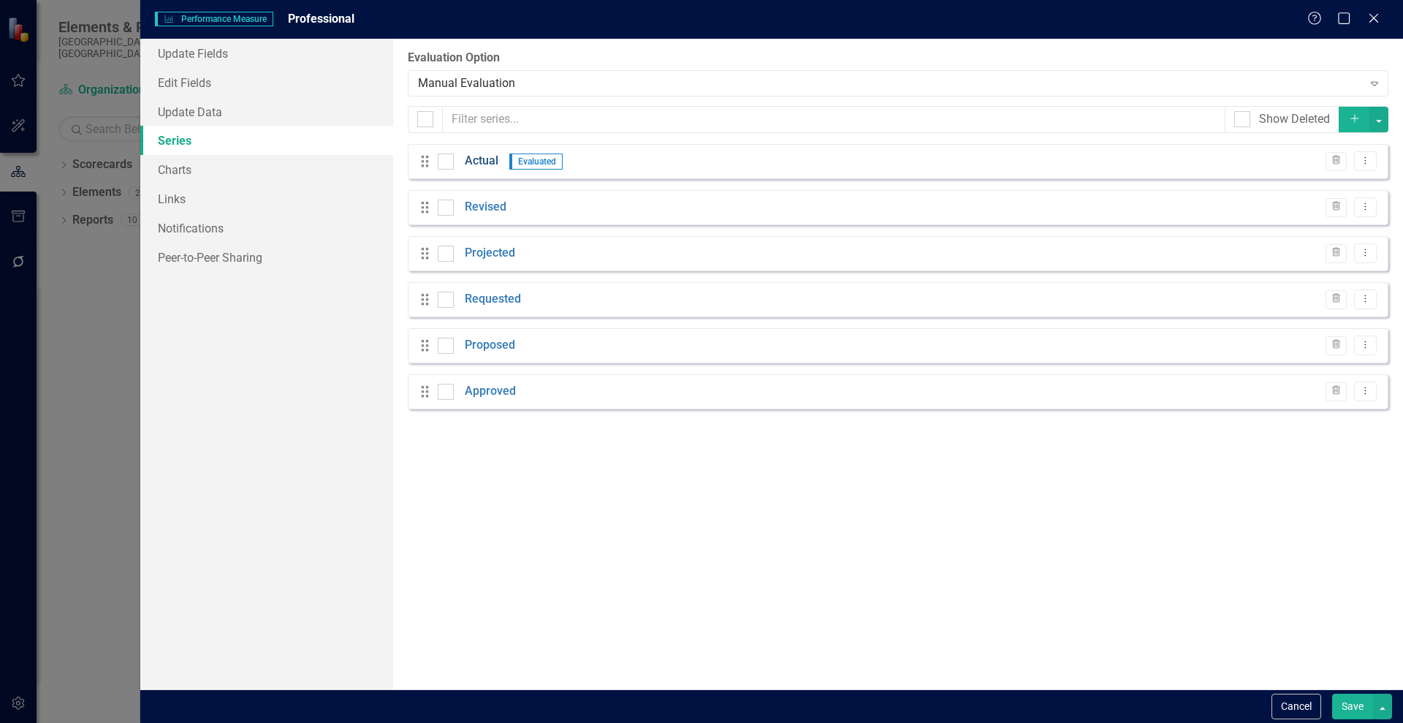
click at [484, 157] on link "Actual" at bounding box center [482, 161] width 34 height 17
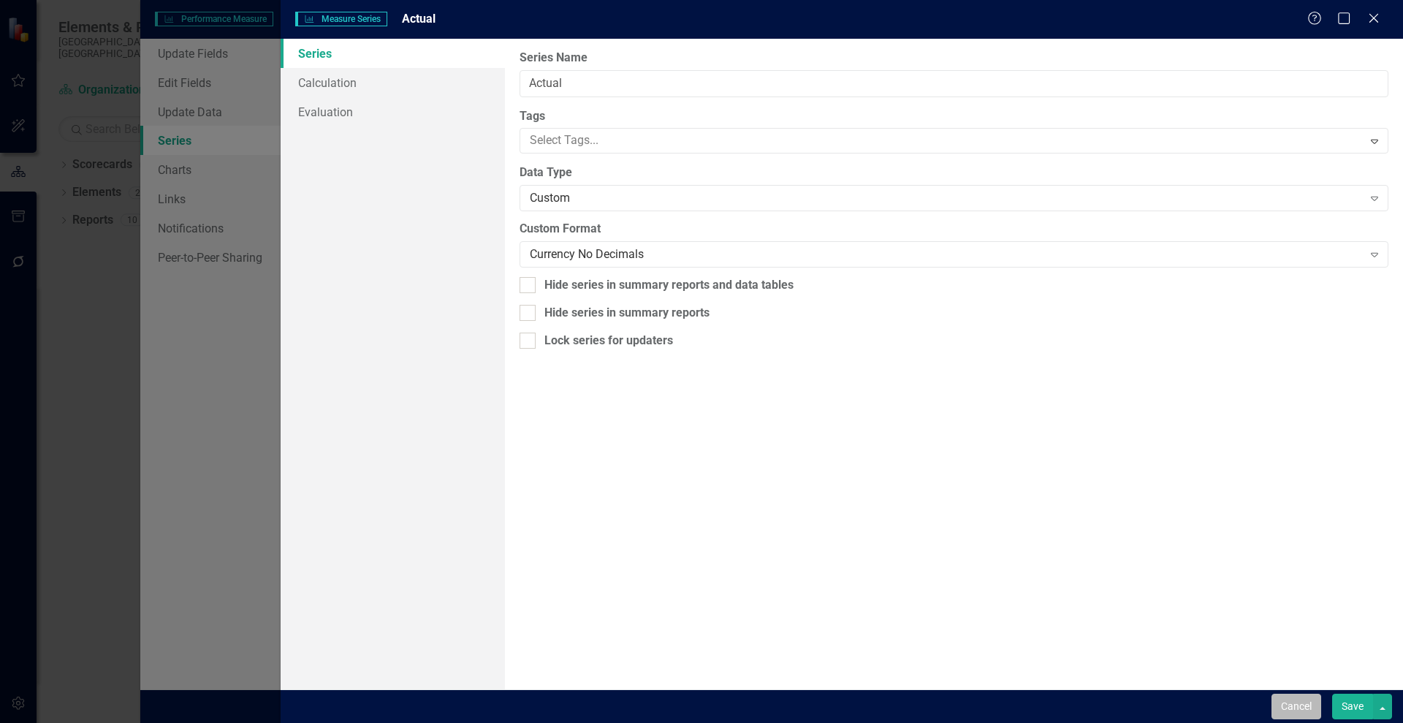
click at [1302, 703] on button "Cancel" at bounding box center [1297, 707] width 50 height 26
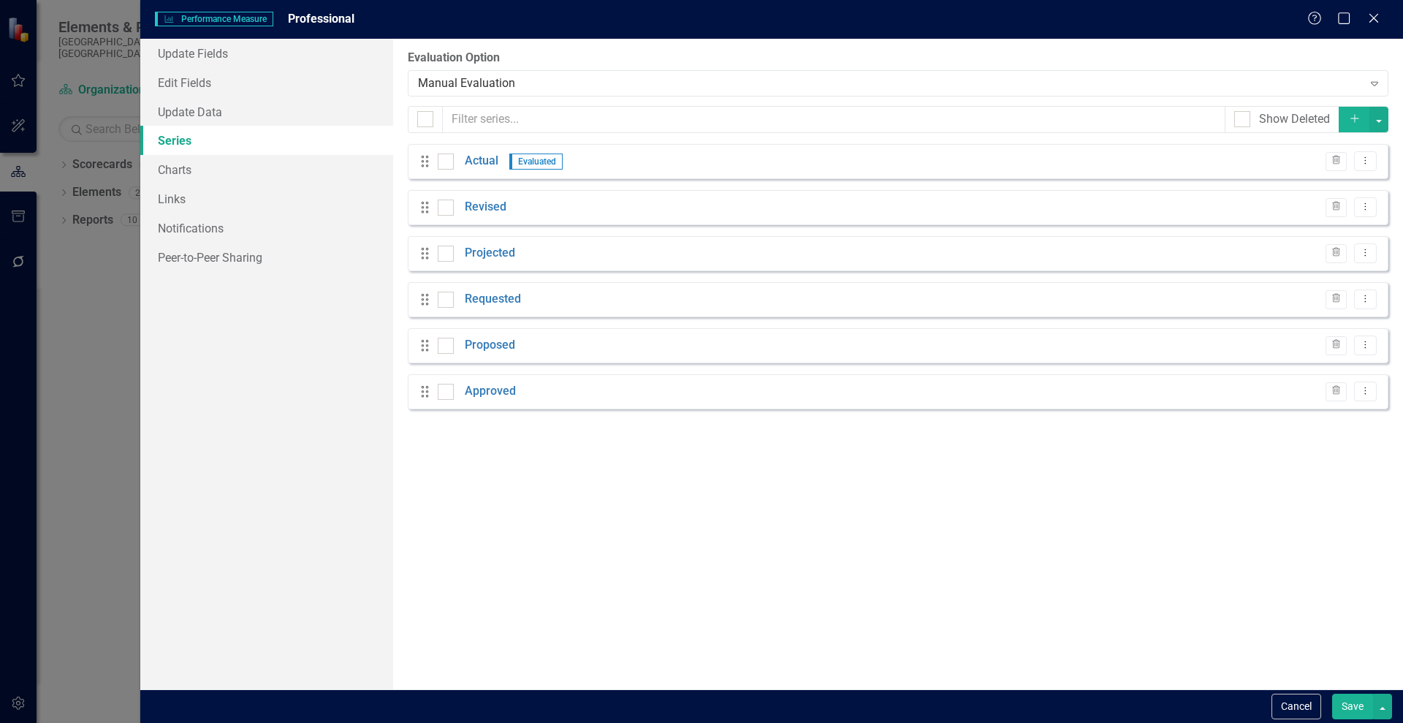
click at [1302, 703] on button "Cancel" at bounding box center [1297, 707] width 50 height 26
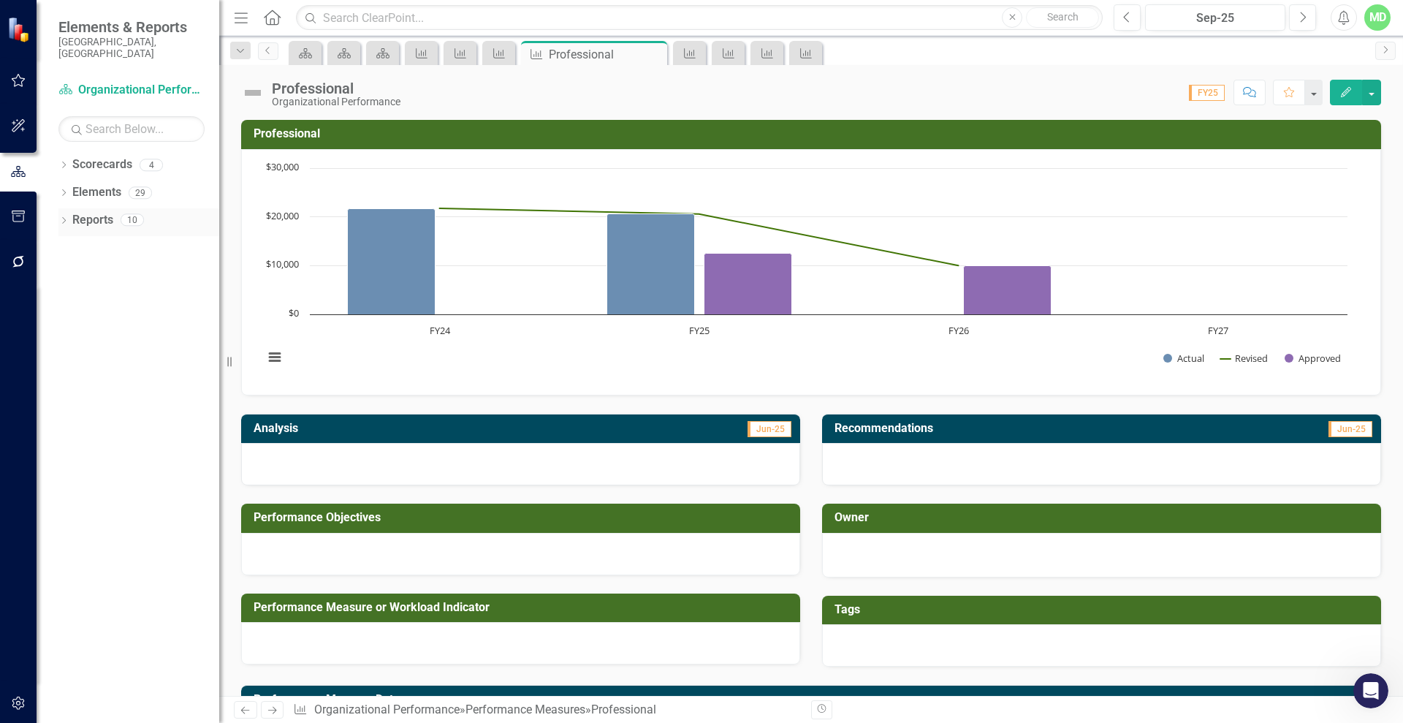
click at [87, 212] on link "Reports" at bounding box center [92, 220] width 41 height 17
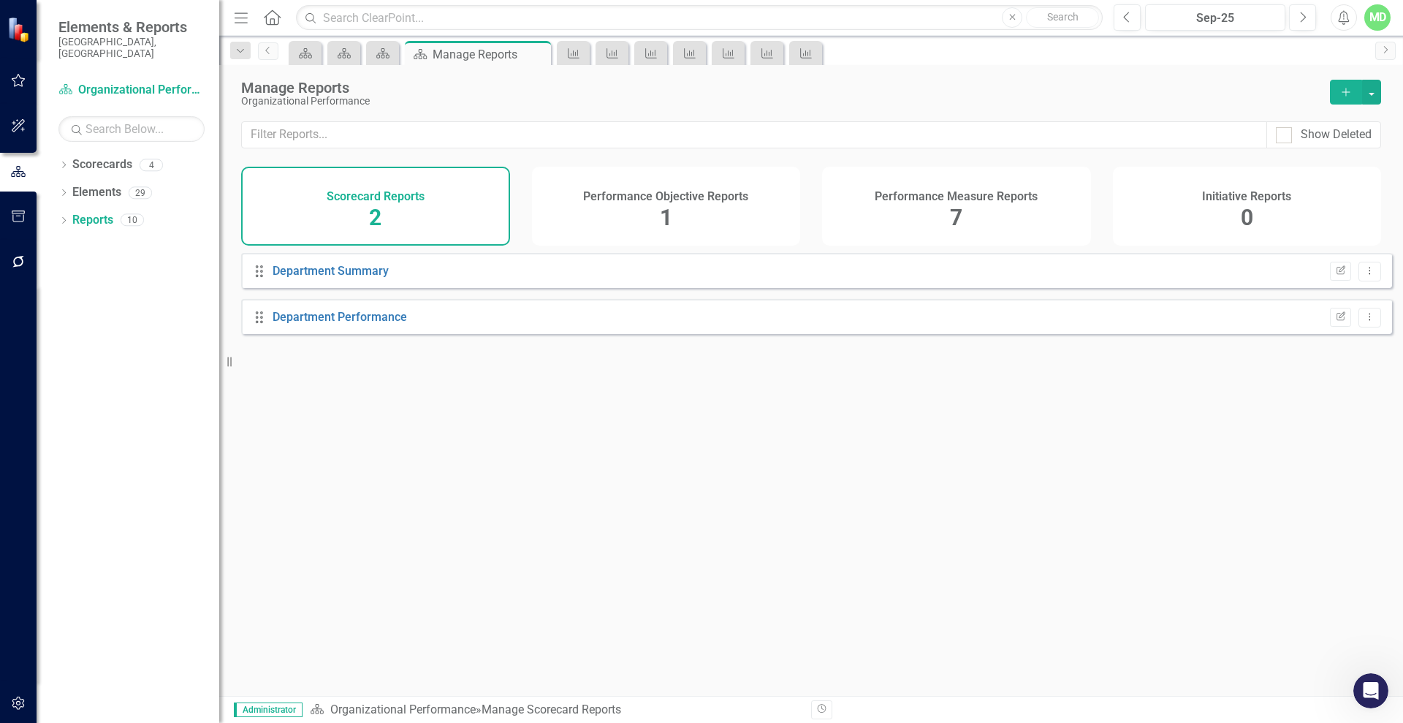
click at [932, 202] on div "Performance Measure Reports 7" at bounding box center [956, 206] width 269 height 79
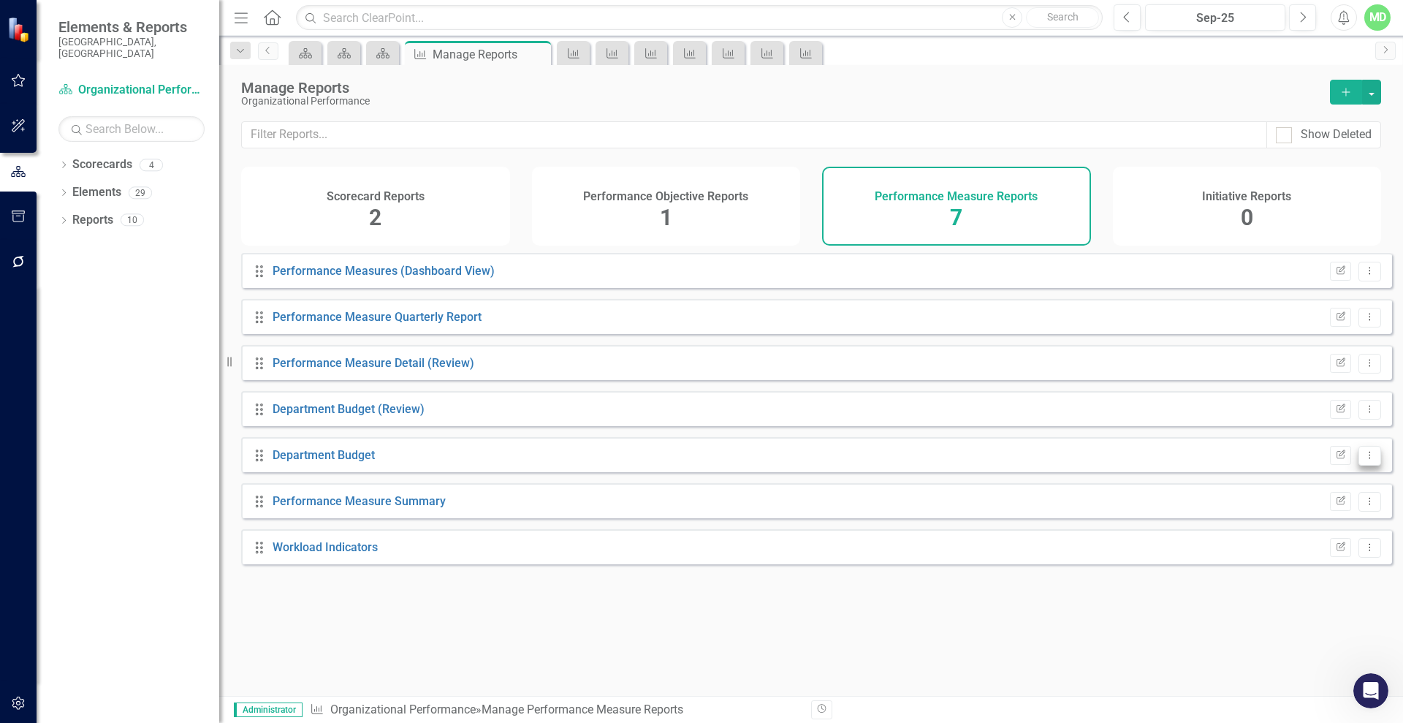
click at [1359, 461] on button "Dropdown Menu" at bounding box center [1370, 456] width 23 height 20
click at [1323, 484] on link "Edit Report Edit Report" at bounding box center [1309, 490] width 121 height 27
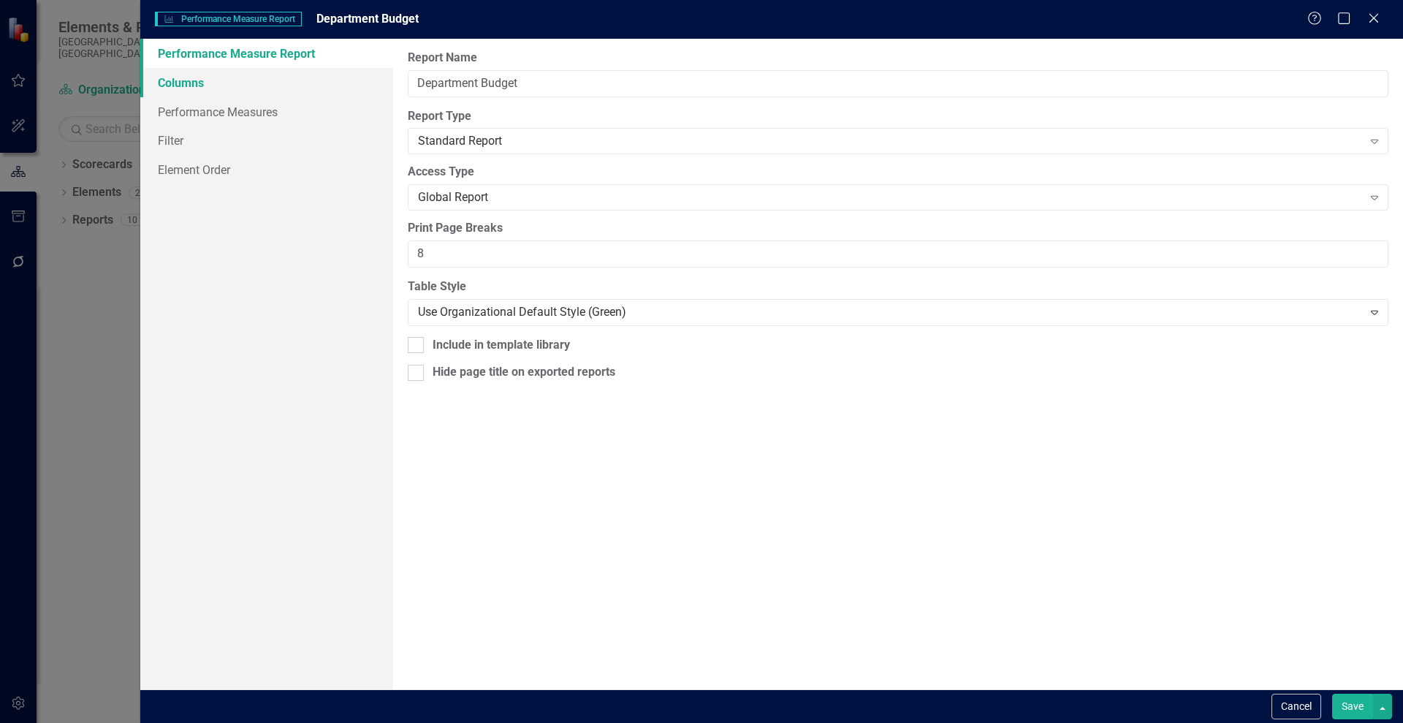
click at [189, 83] on link "Columns" at bounding box center [266, 82] width 253 height 29
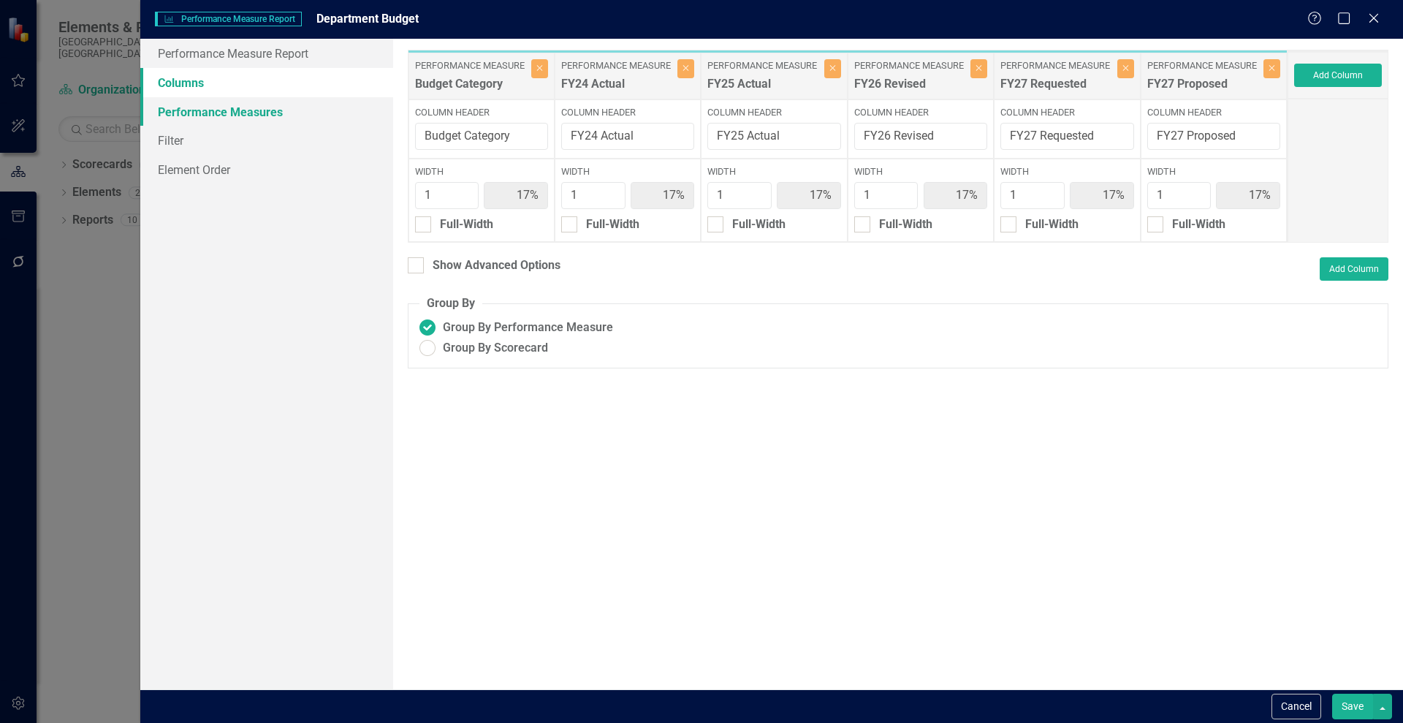
click at [189, 110] on link "Performance Measures" at bounding box center [266, 111] width 253 height 29
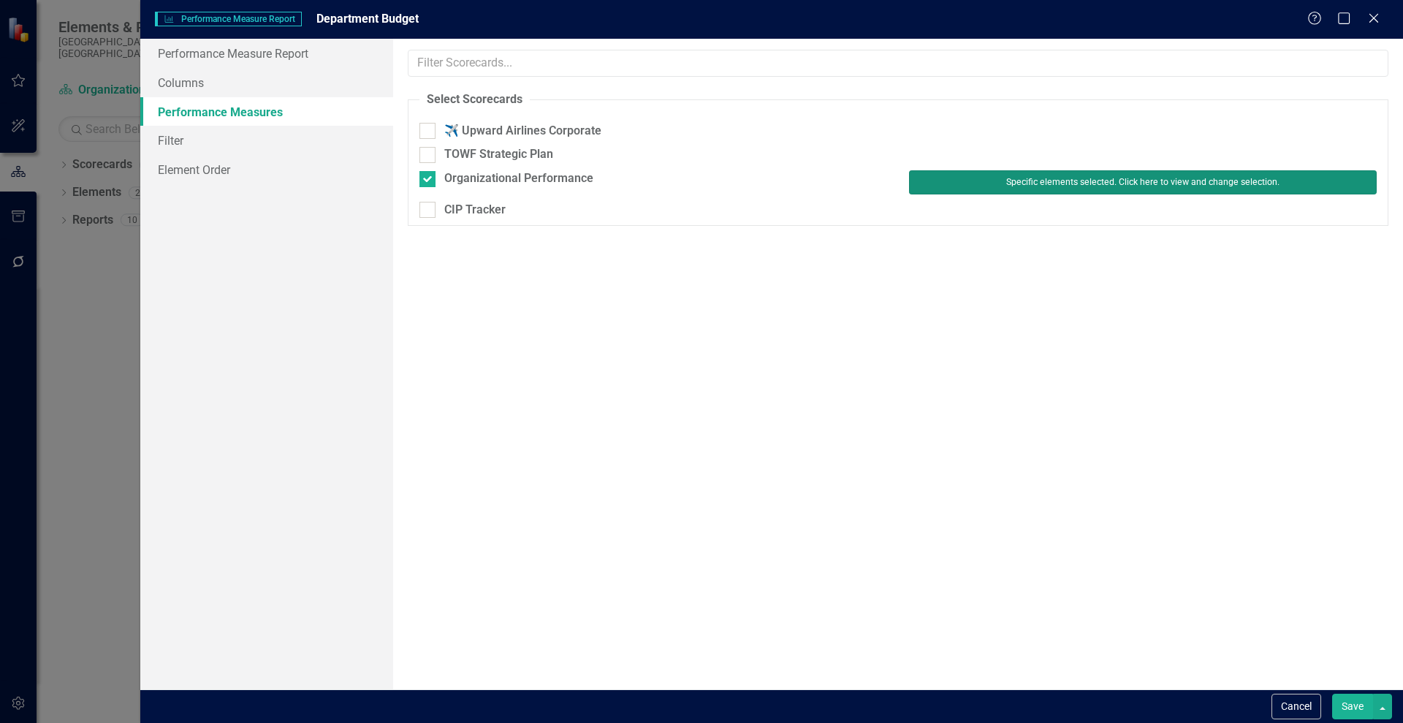
click at [1044, 181] on button "Specific elements selected. Click here to view and change selection." at bounding box center [1143, 181] width 468 height 23
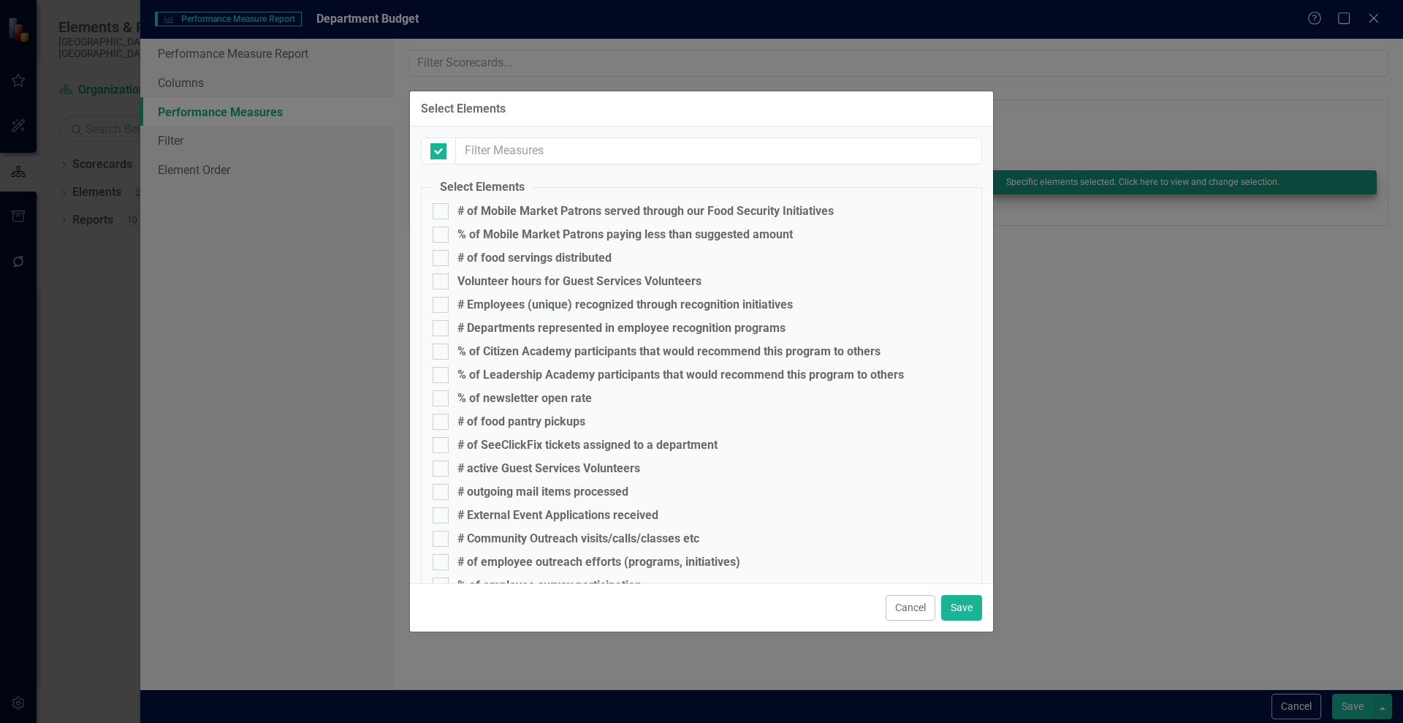
checkbox input "false"
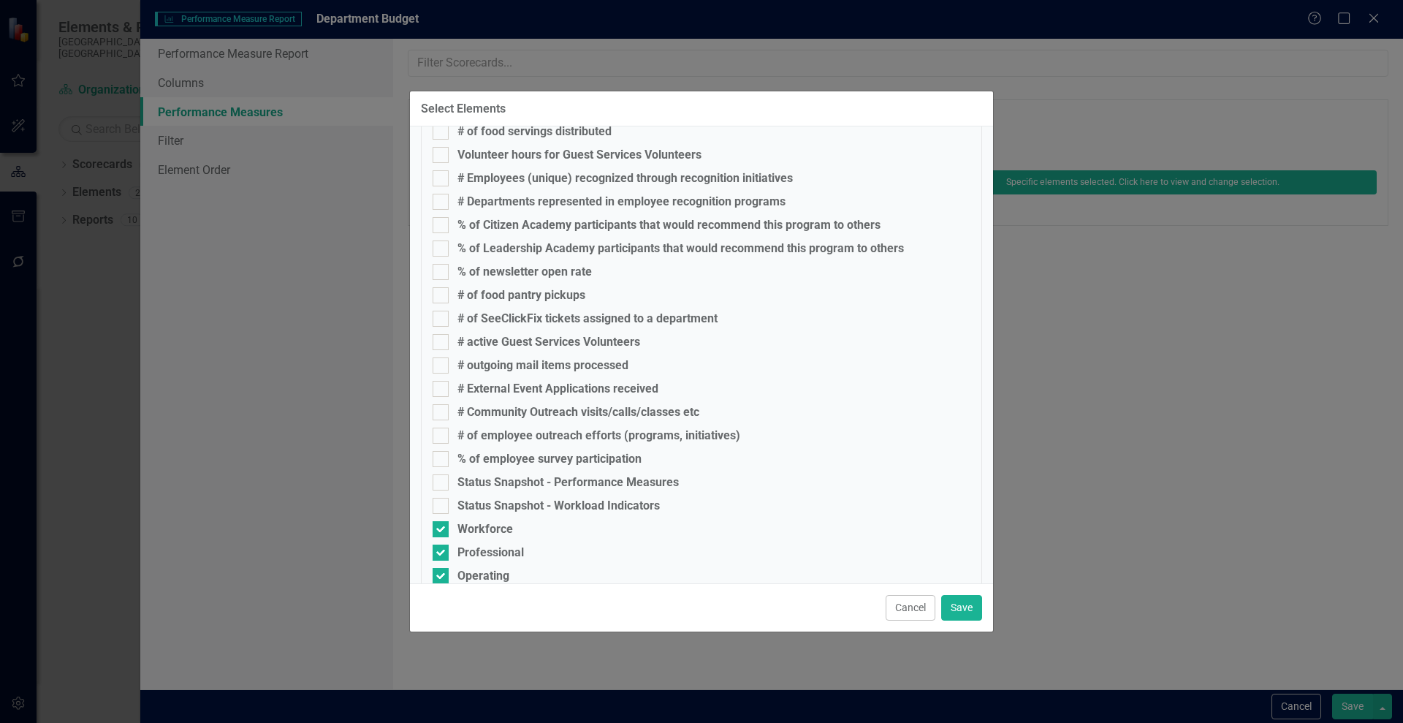
scroll to position [193, 0]
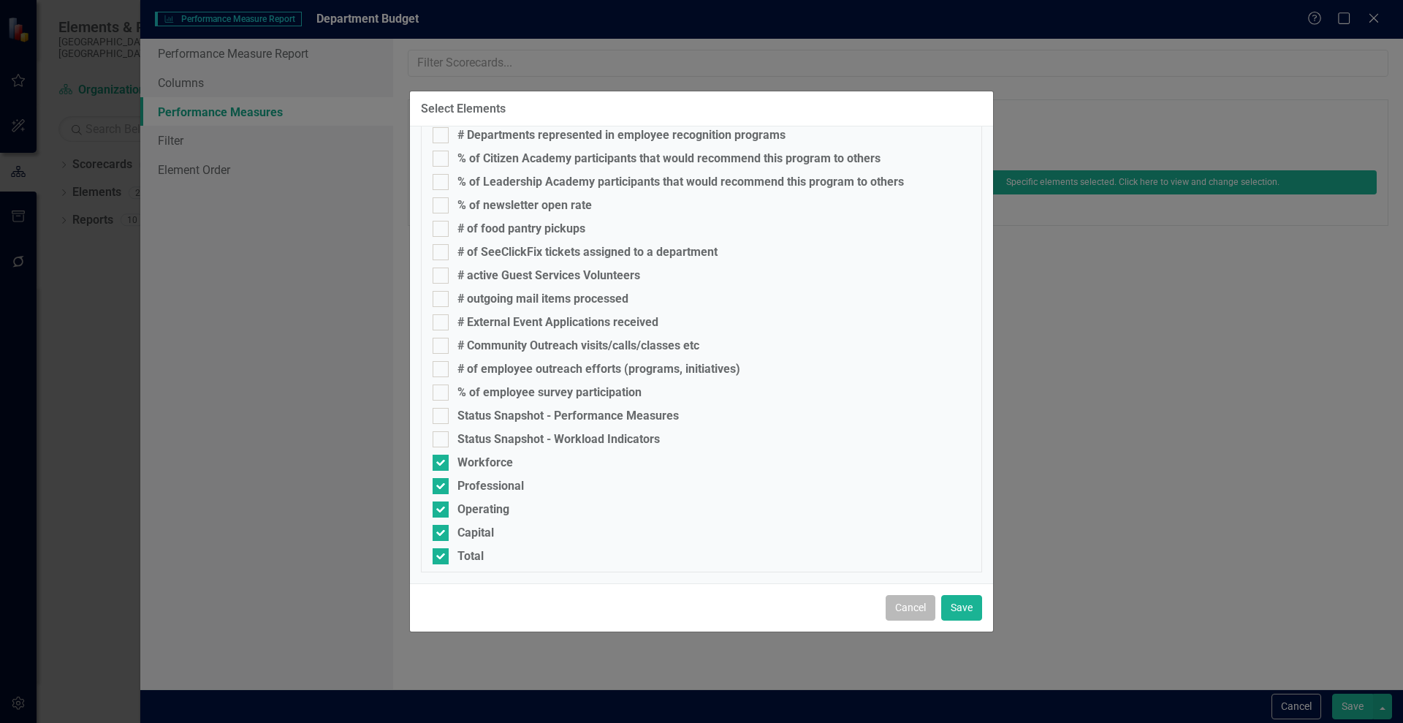
click at [896, 602] on button "Cancel" at bounding box center [911, 608] width 50 height 26
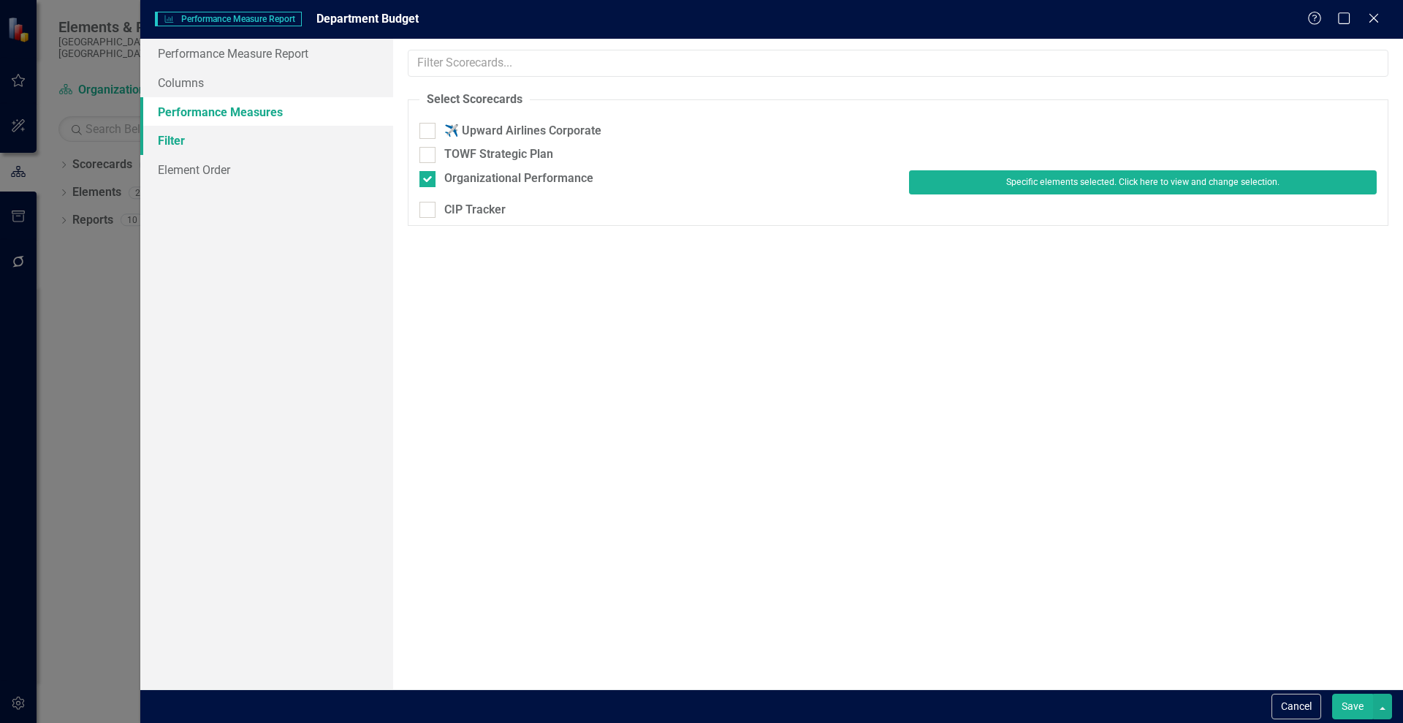
click at [166, 130] on link "Filter" at bounding box center [266, 140] width 253 height 29
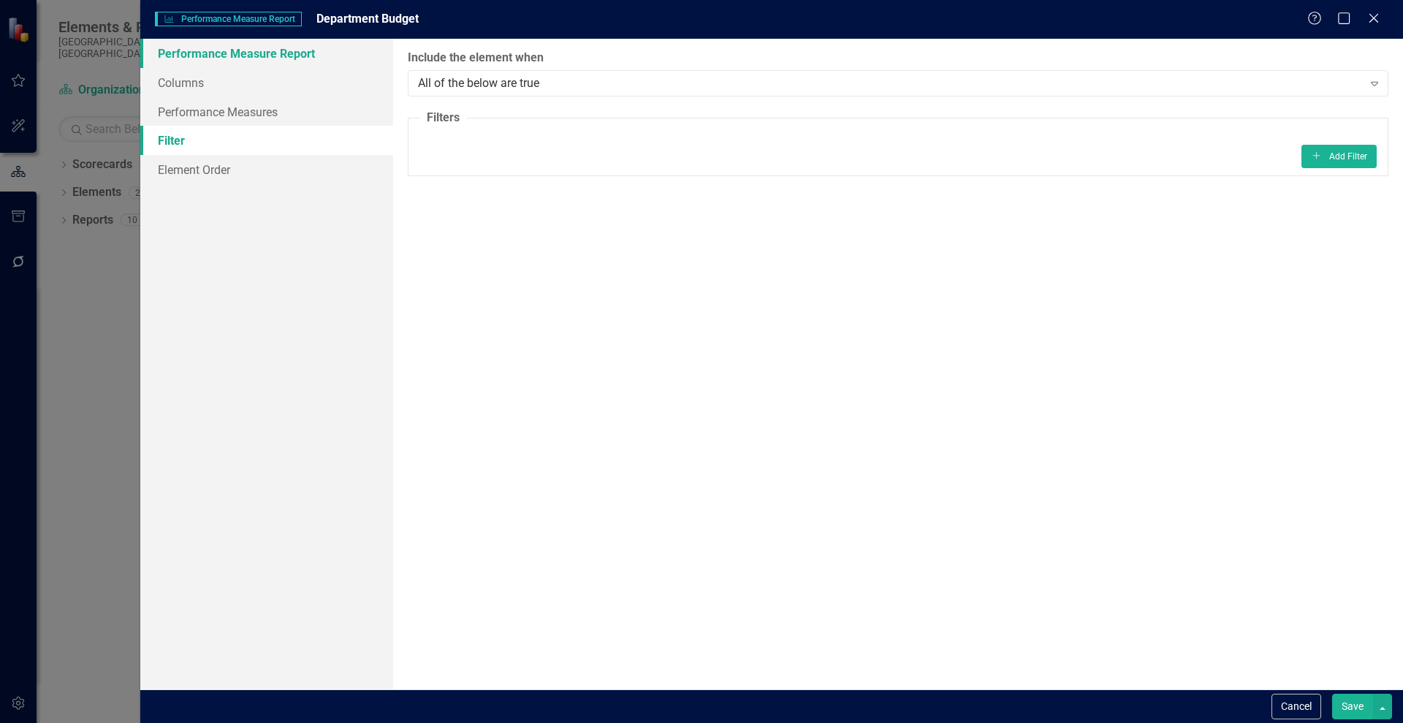
click at [173, 45] on link "Performance Measure Report" at bounding box center [266, 53] width 253 height 29
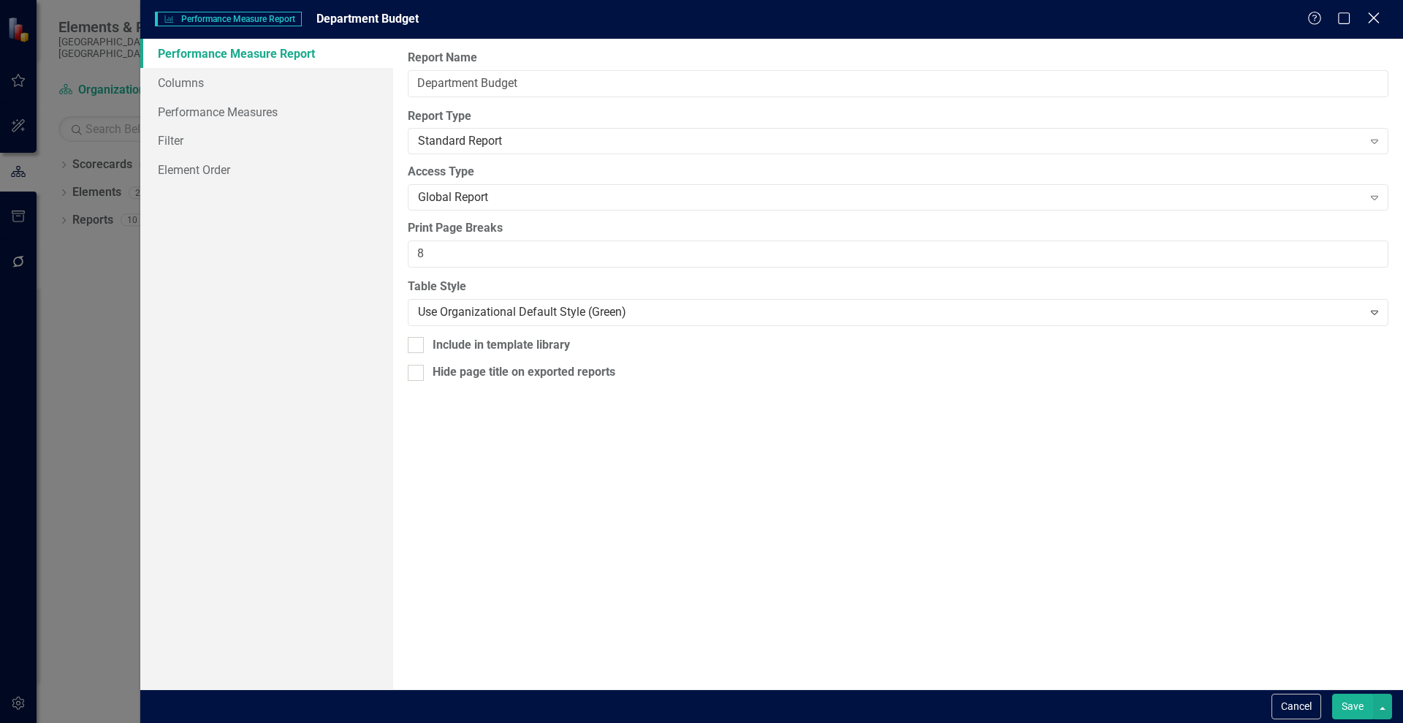
click at [1373, 17] on icon at bounding box center [1373, 17] width 11 height 11
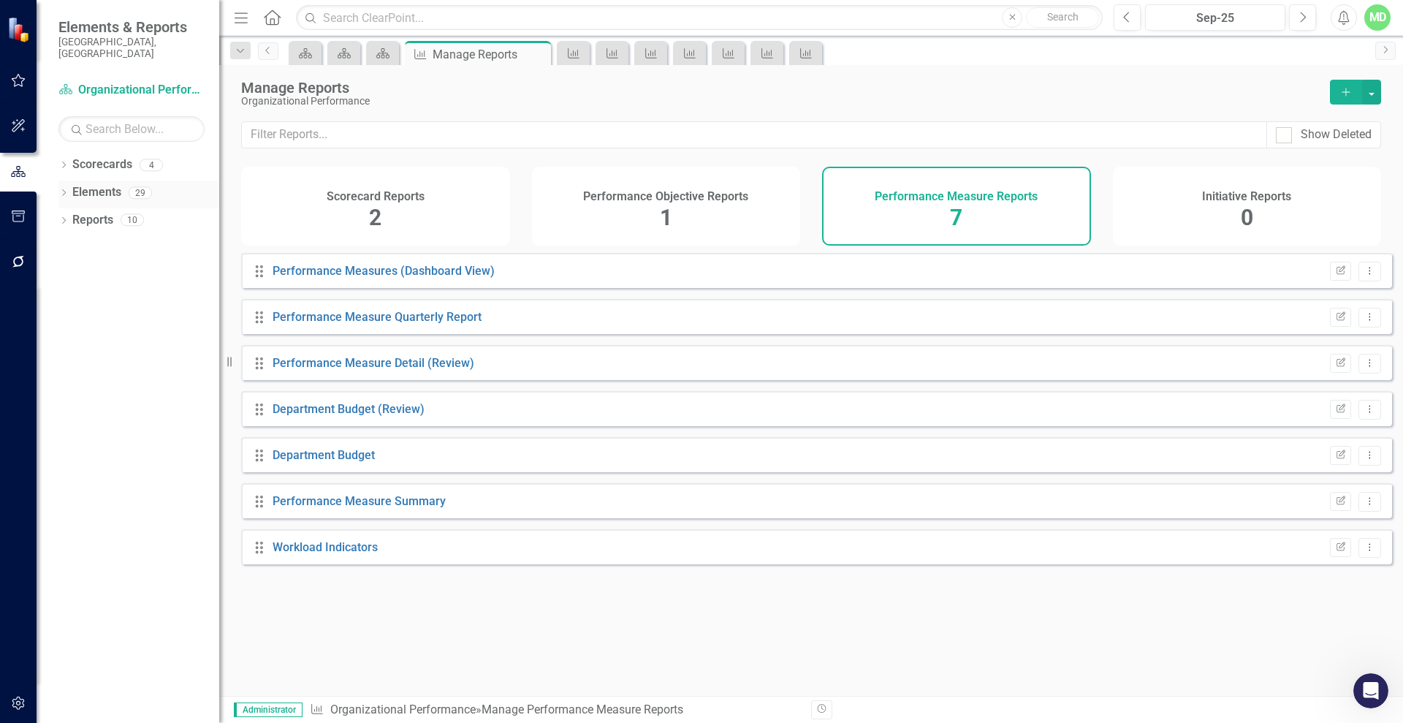
click at [95, 184] on link "Elements" at bounding box center [96, 192] width 49 height 17
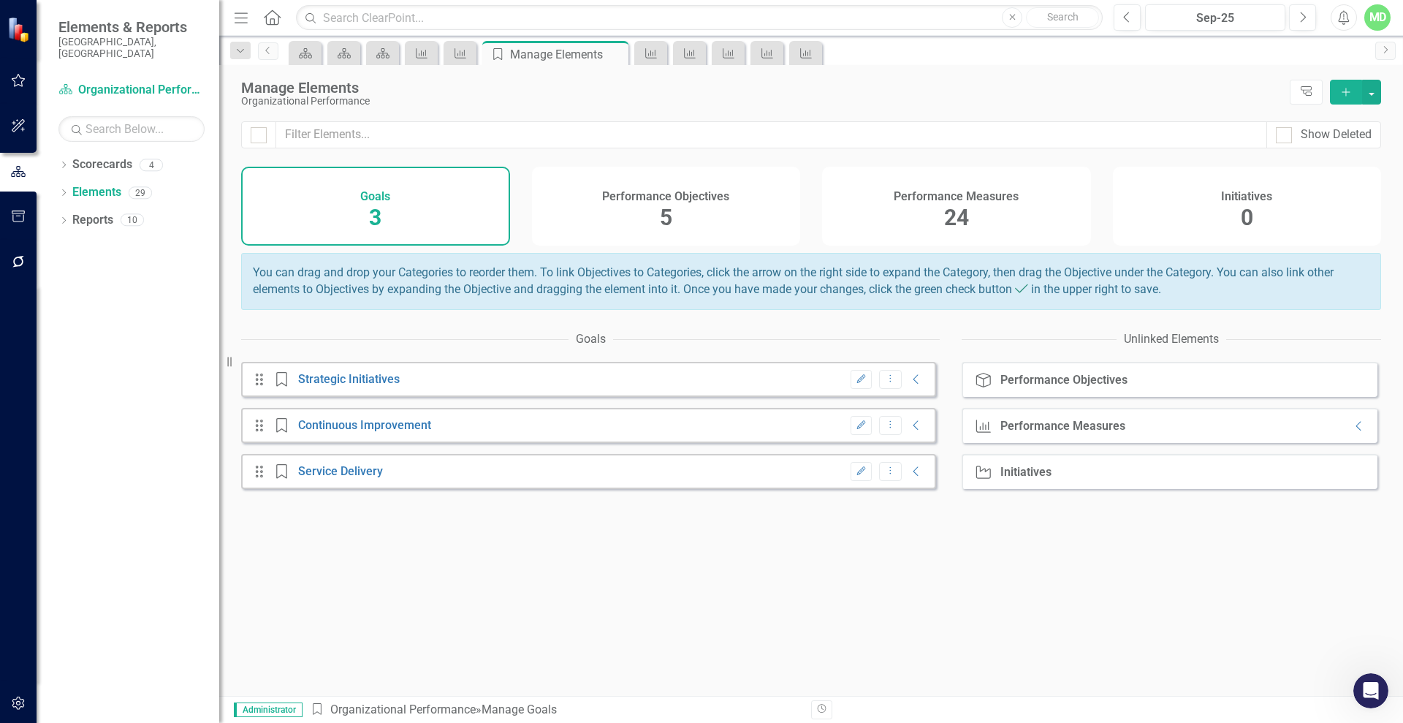
click at [933, 201] on h4 "Performance Measures" at bounding box center [956, 196] width 125 height 13
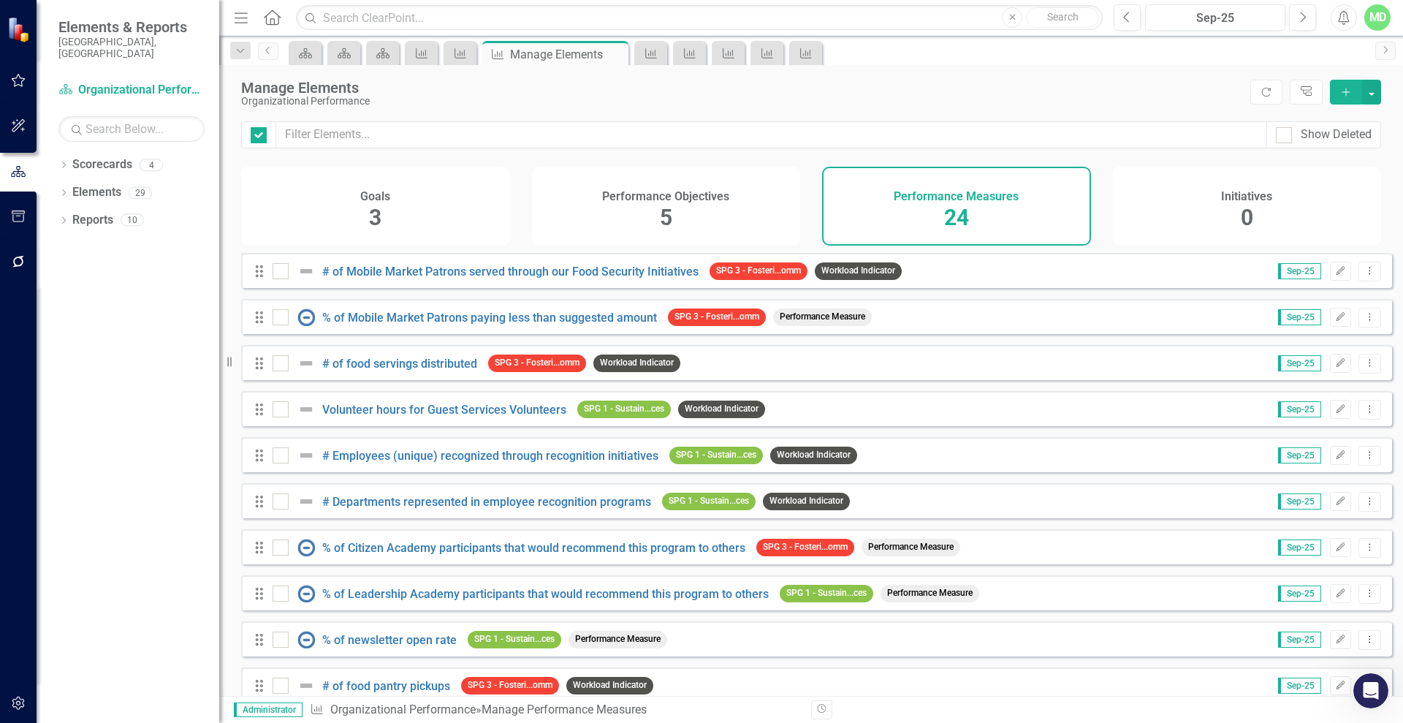
checkbox input "false"
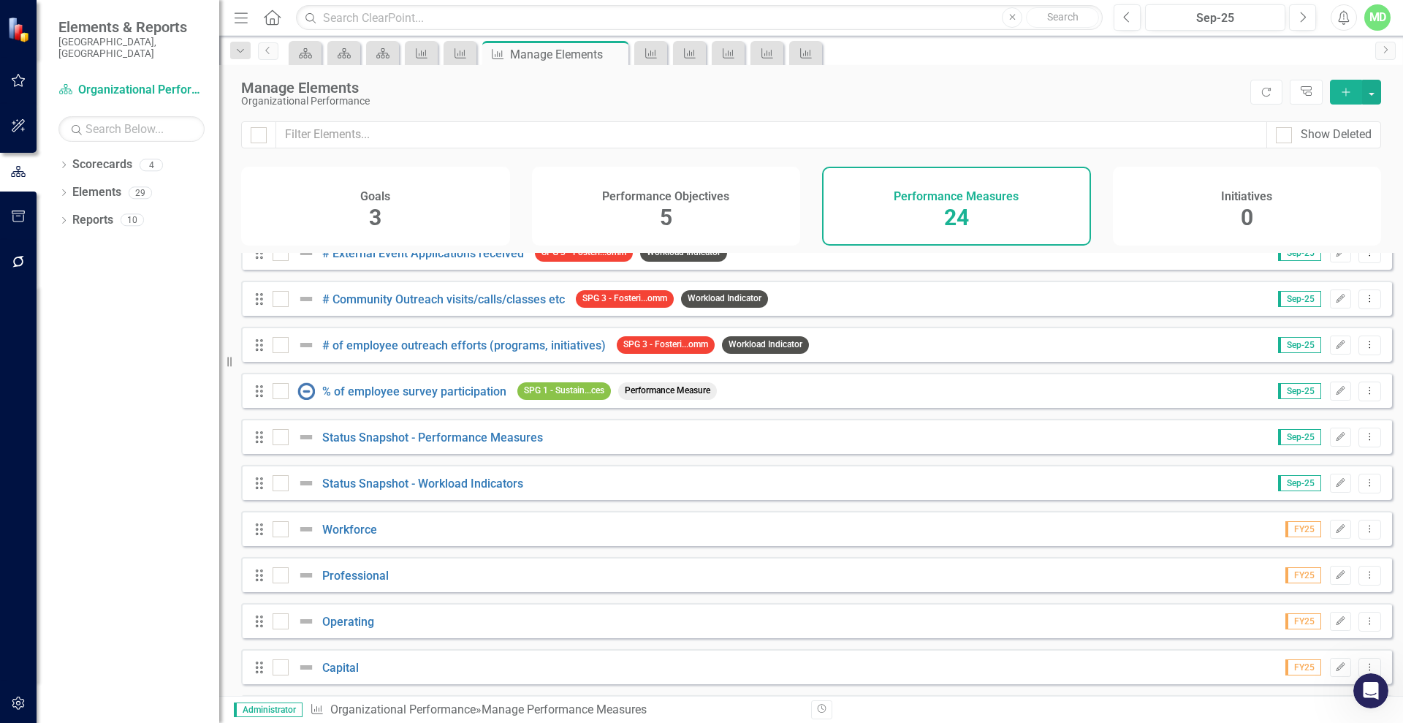
scroll to position [673, 0]
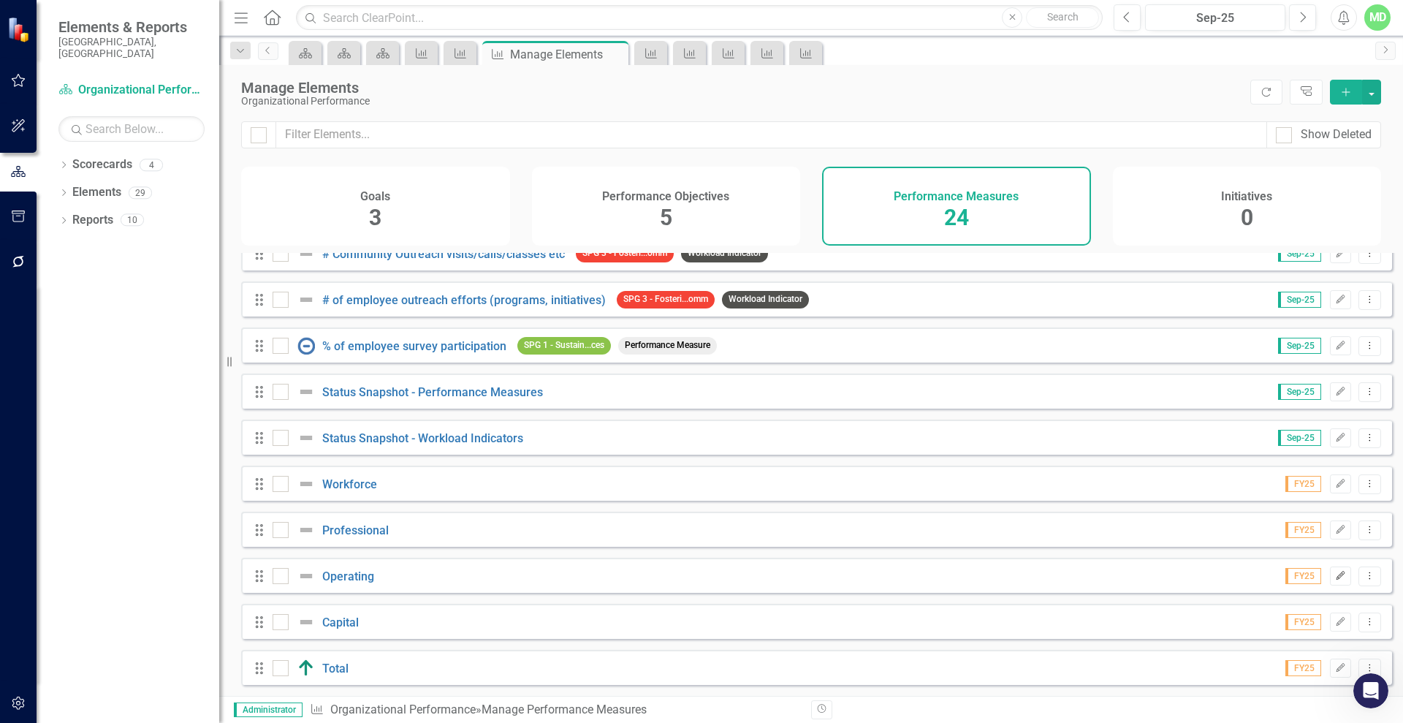
click at [1335, 580] on icon "Edit" at bounding box center [1340, 576] width 11 height 9
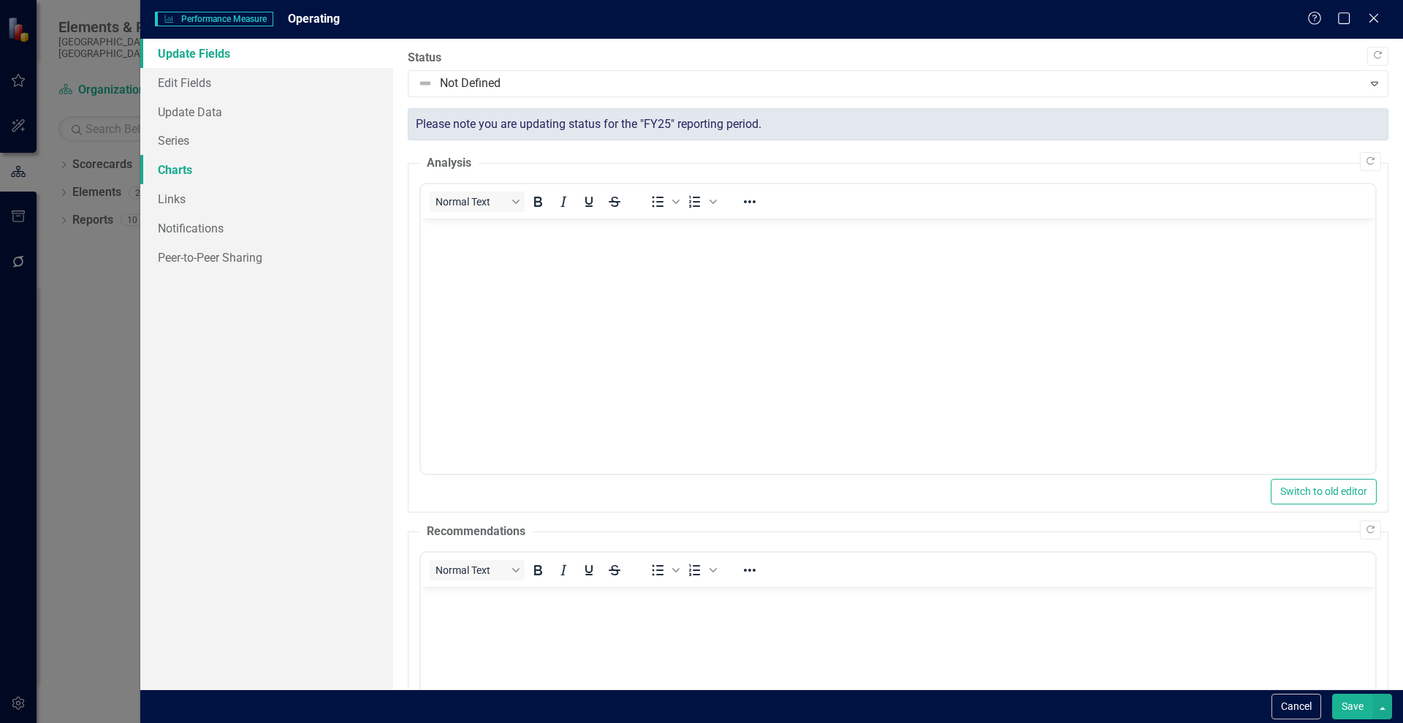
scroll to position [0, 0]
click at [173, 134] on link "Series" at bounding box center [266, 140] width 253 height 29
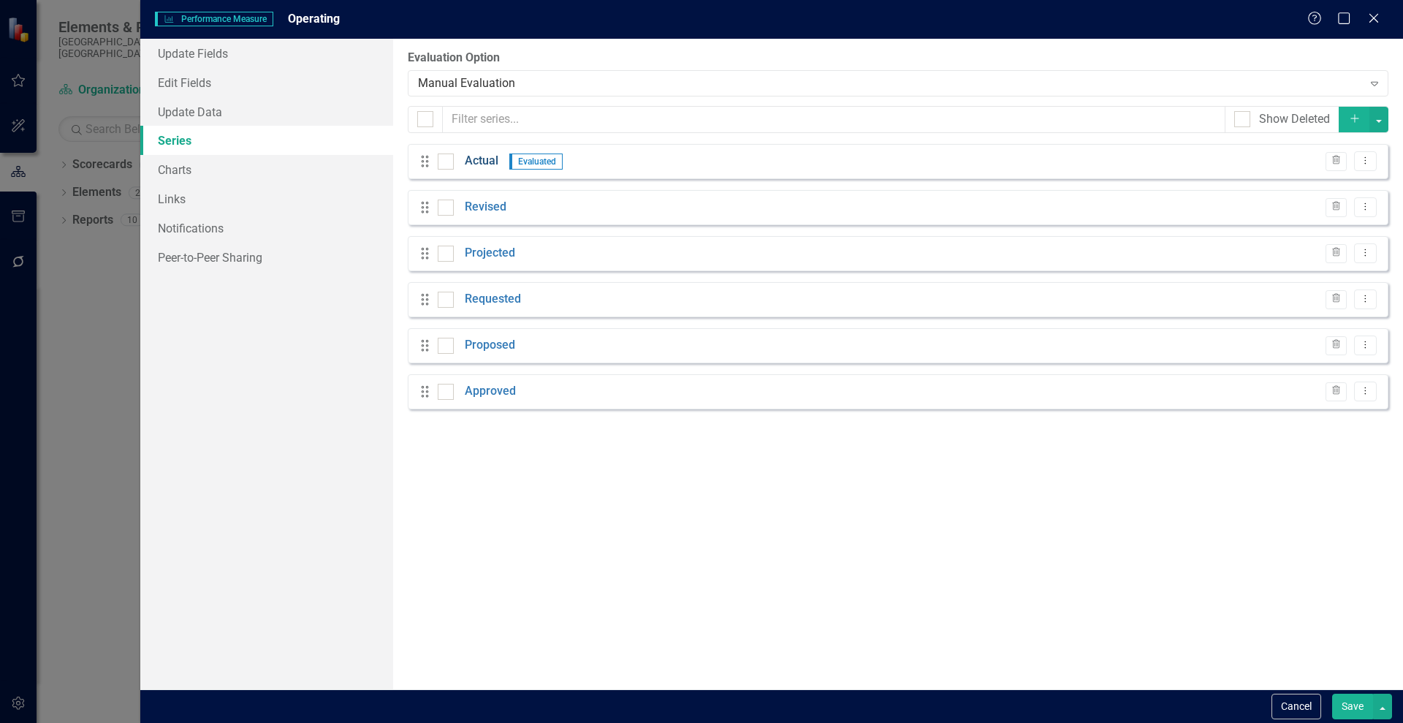
click at [478, 153] on link "Actual" at bounding box center [482, 161] width 34 height 17
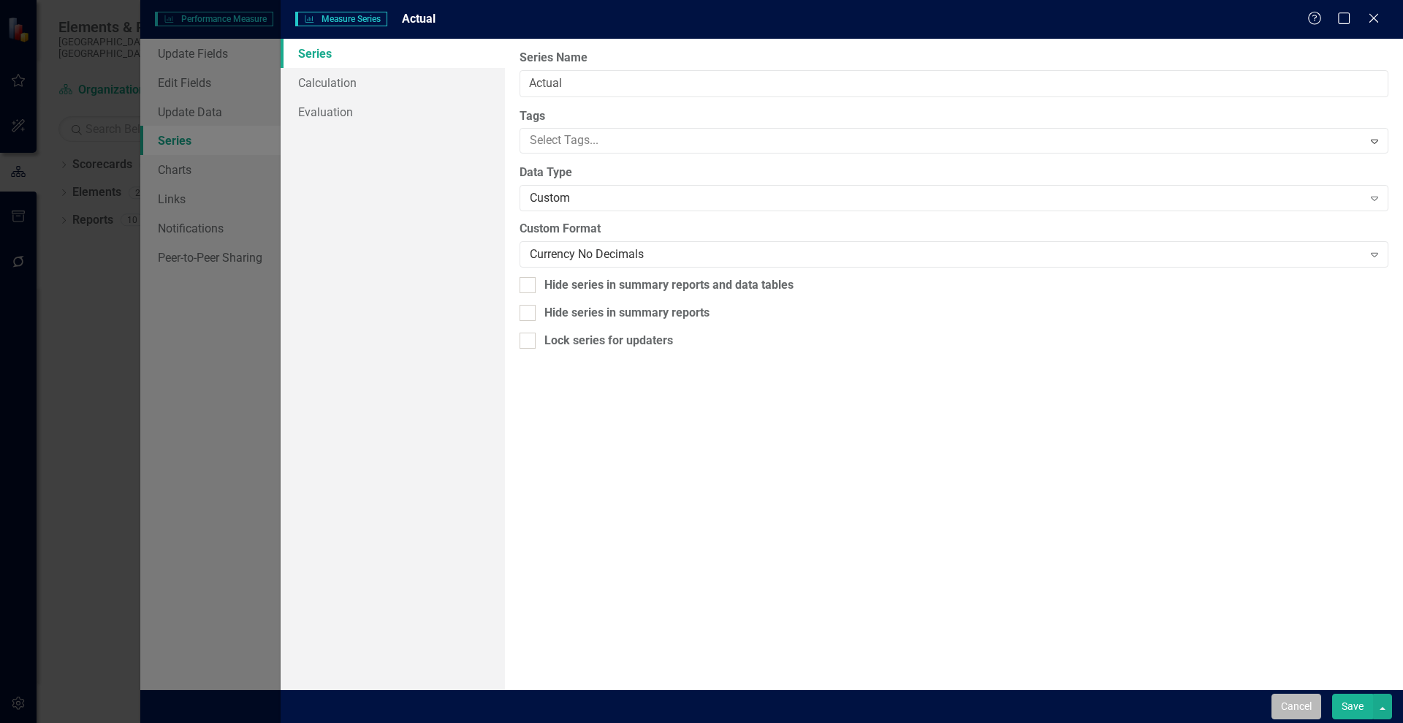
click at [1283, 706] on button "Cancel" at bounding box center [1297, 707] width 50 height 26
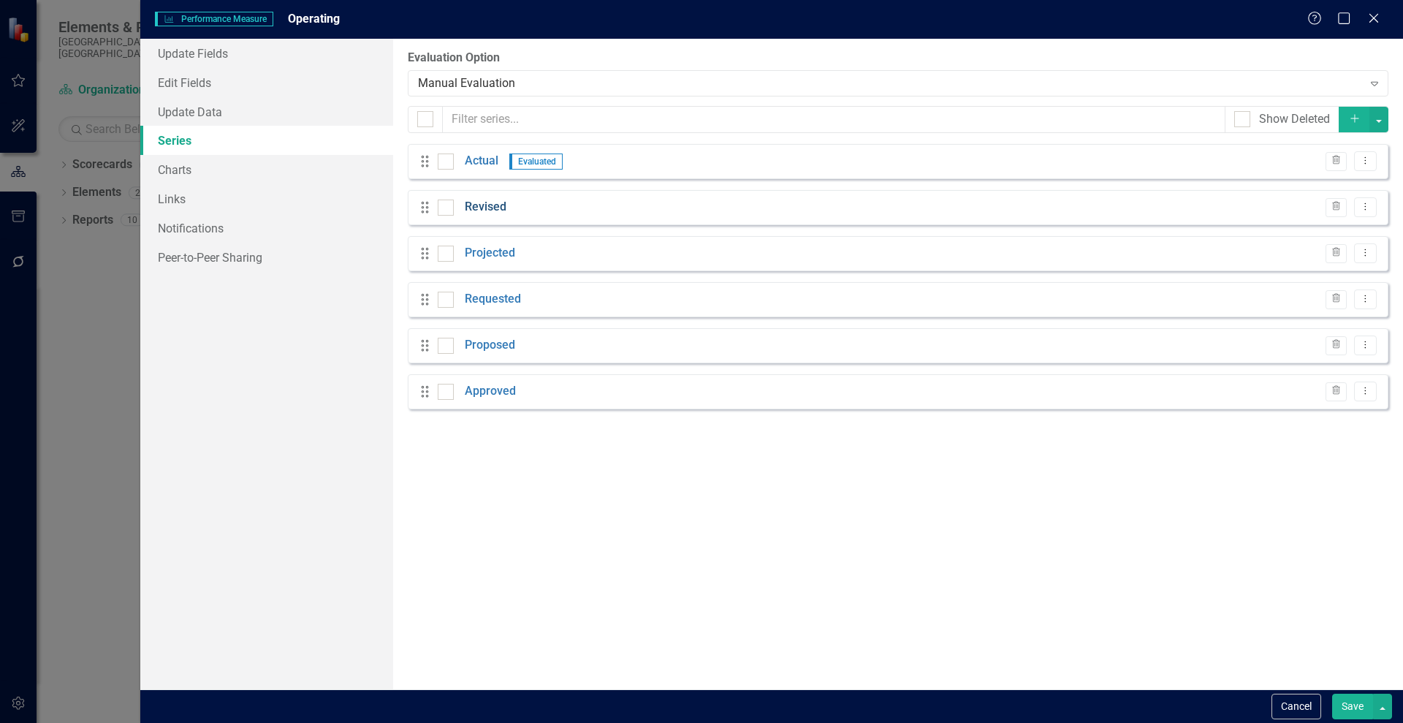
click at [496, 210] on link "Revised" at bounding box center [486, 207] width 42 height 17
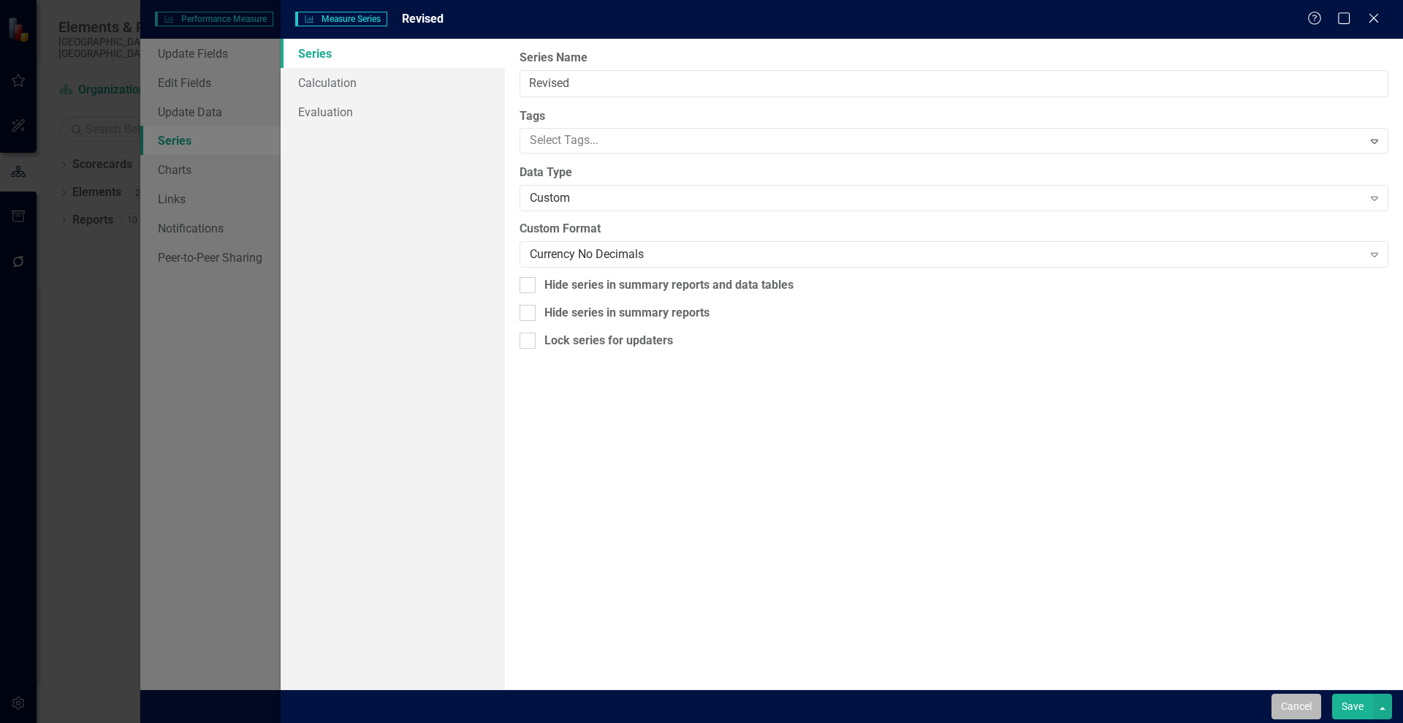
click at [1287, 703] on button "Cancel" at bounding box center [1297, 707] width 50 height 26
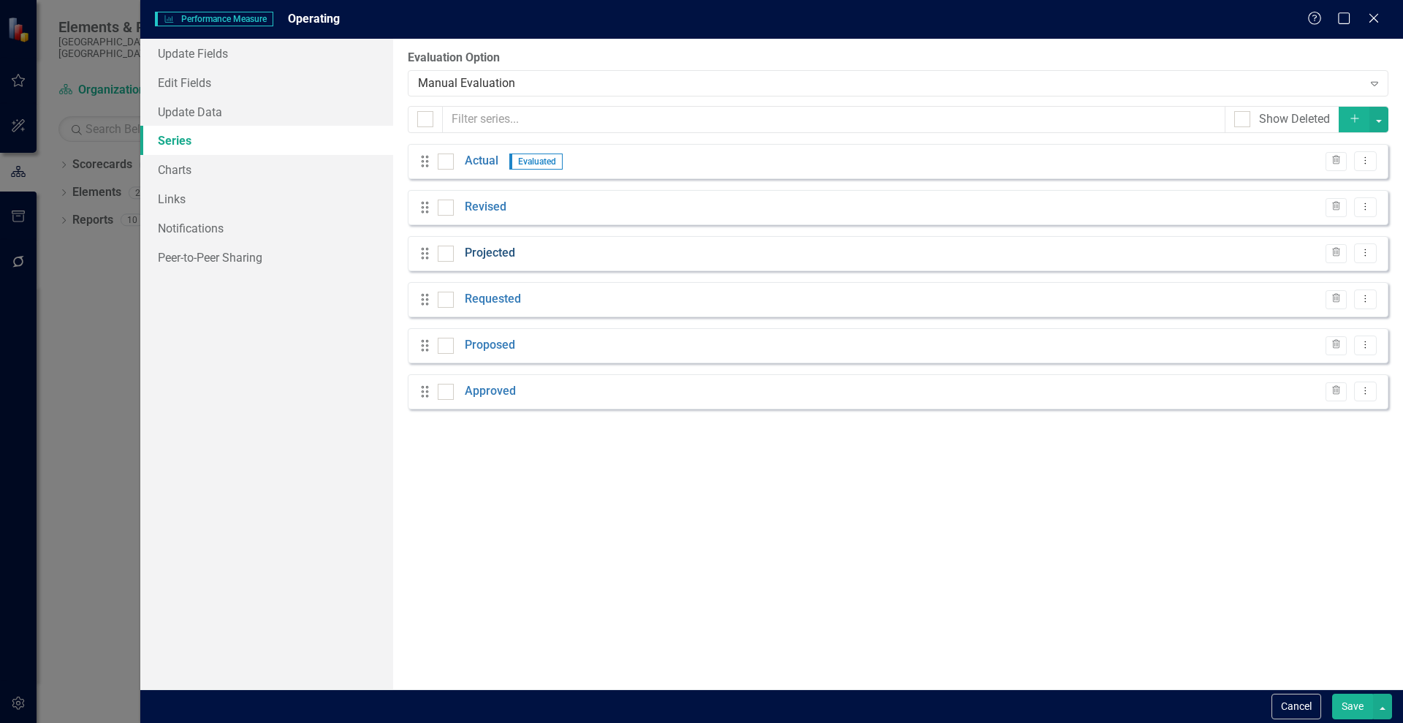
click at [481, 255] on link "Projected" at bounding box center [490, 253] width 50 height 17
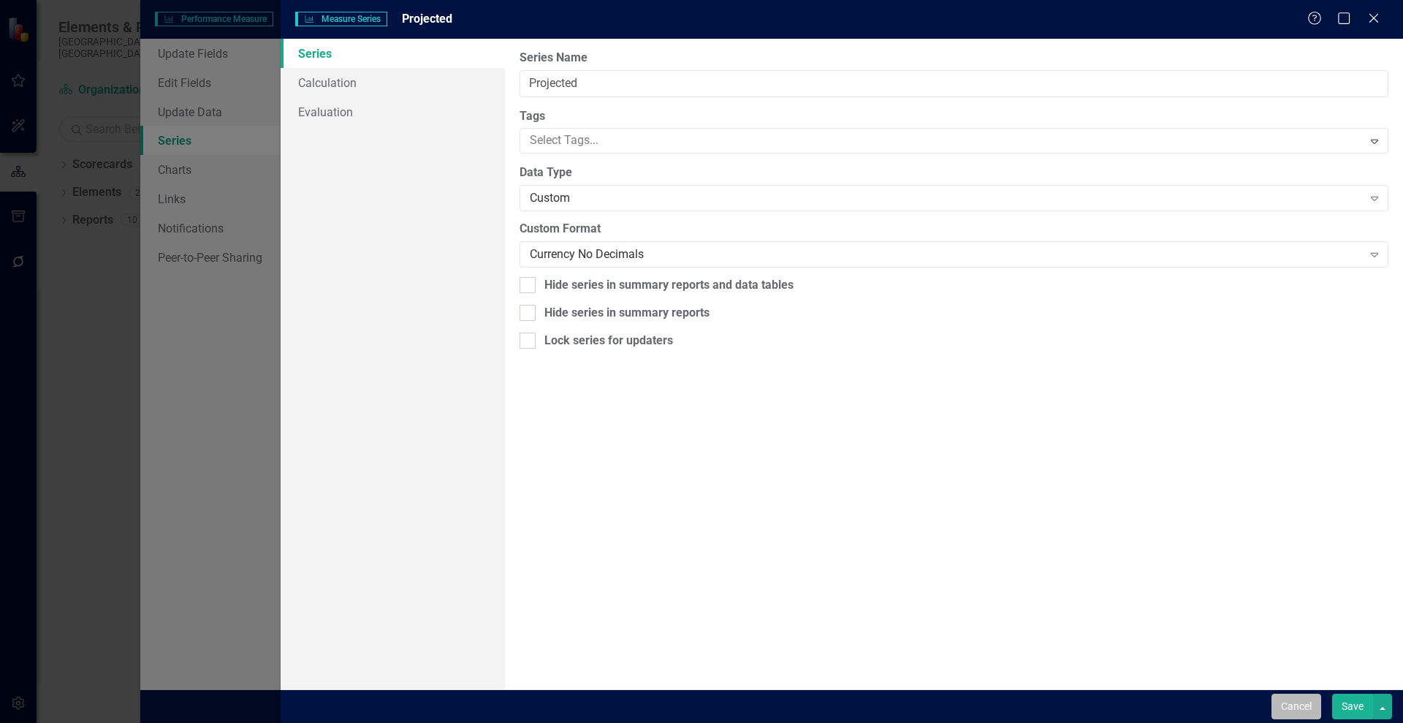
click at [1275, 705] on button "Cancel" at bounding box center [1297, 707] width 50 height 26
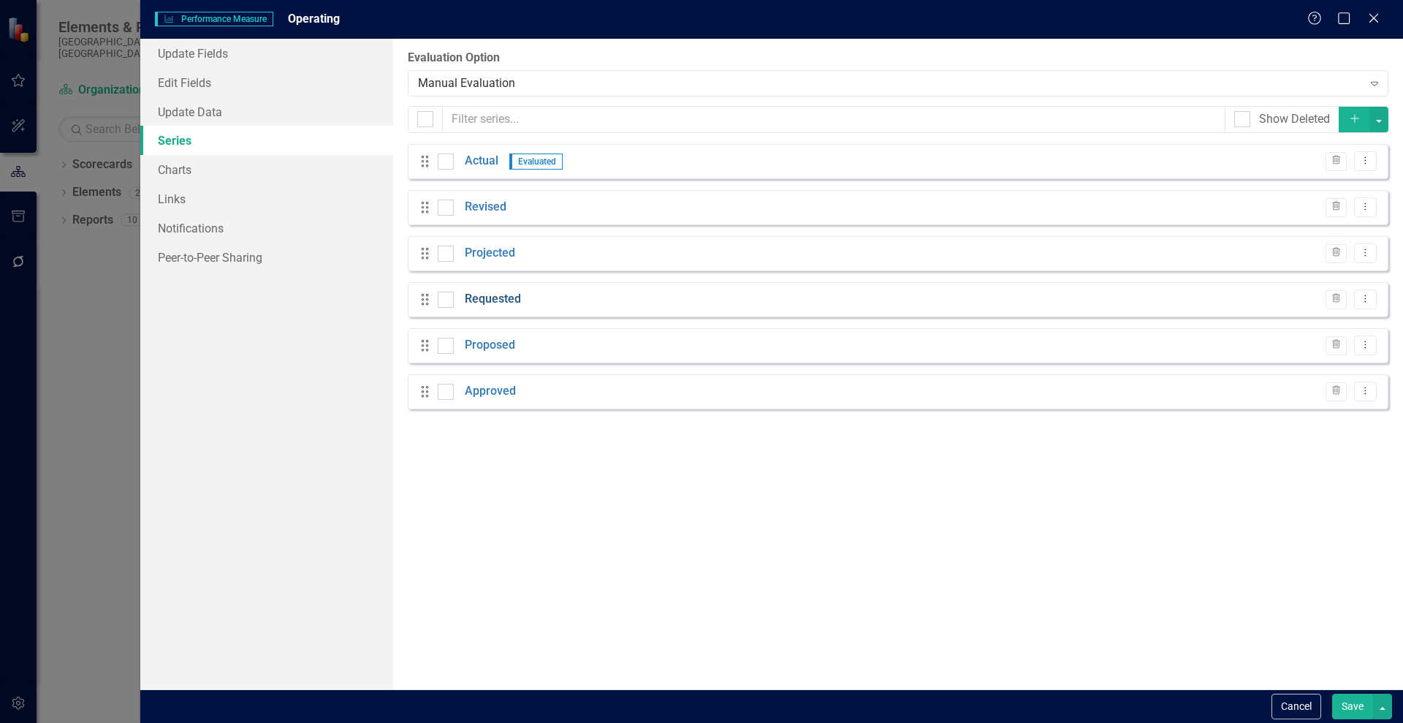
click at [496, 294] on link "Requested" at bounding box center [493, 299] width 56 height 17
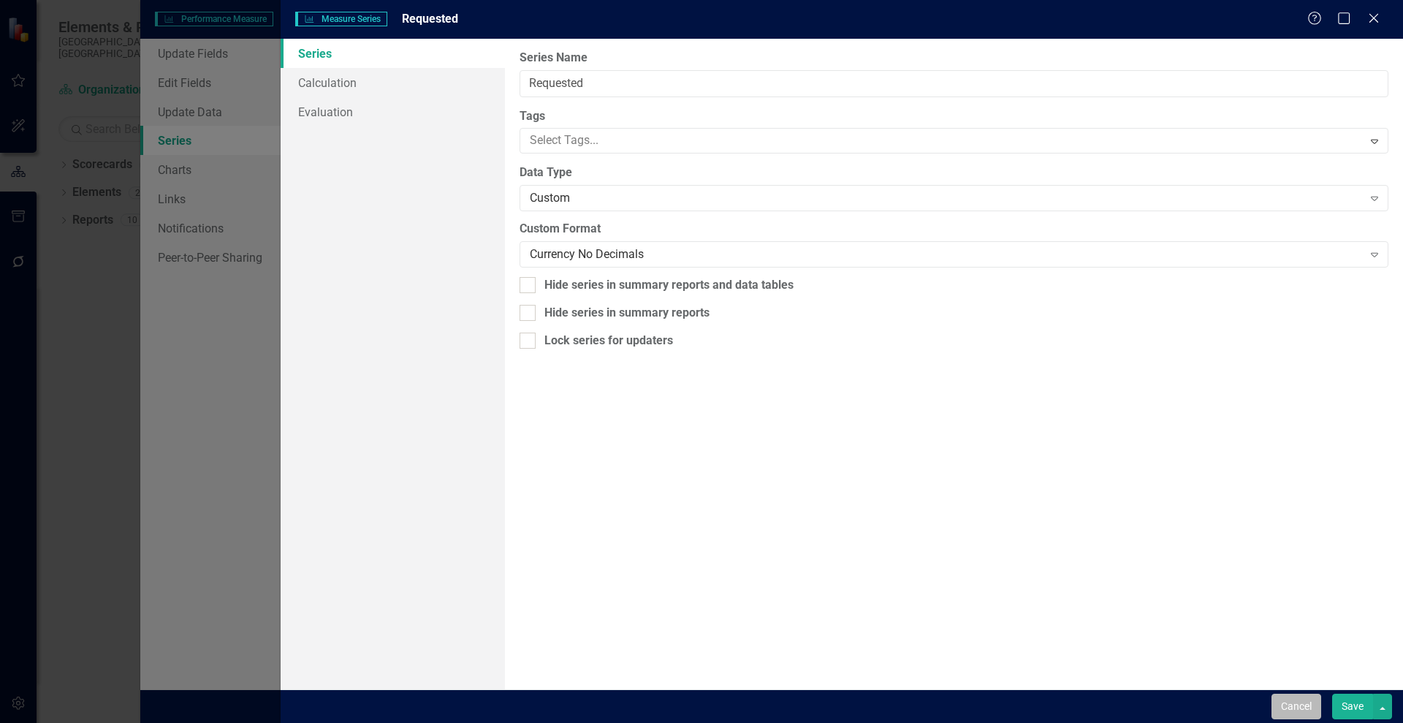
click at [1317, 710] on button "Cancel" at bounding box center [1297, 707] width 50 height 26
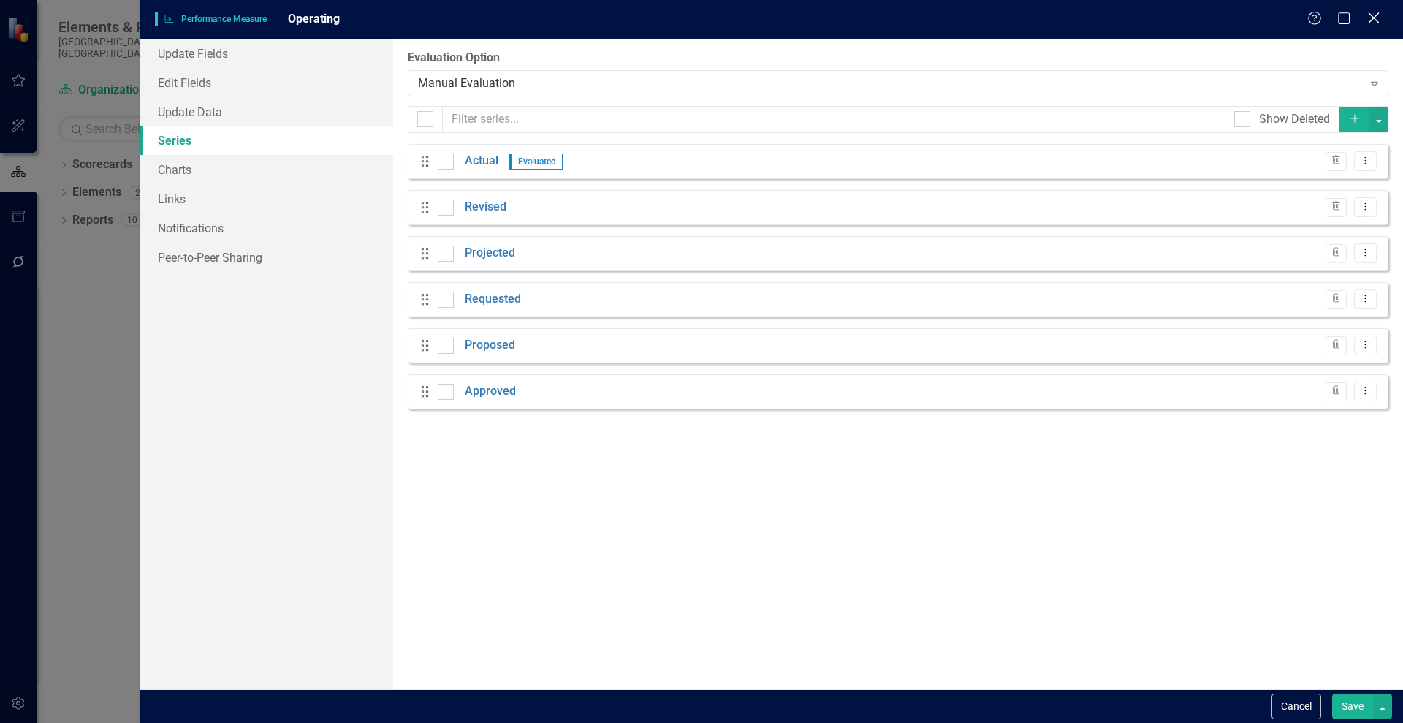
click at [1371, 19] on icon "Close" at bounding box center [1374, 18] width 18 height 14
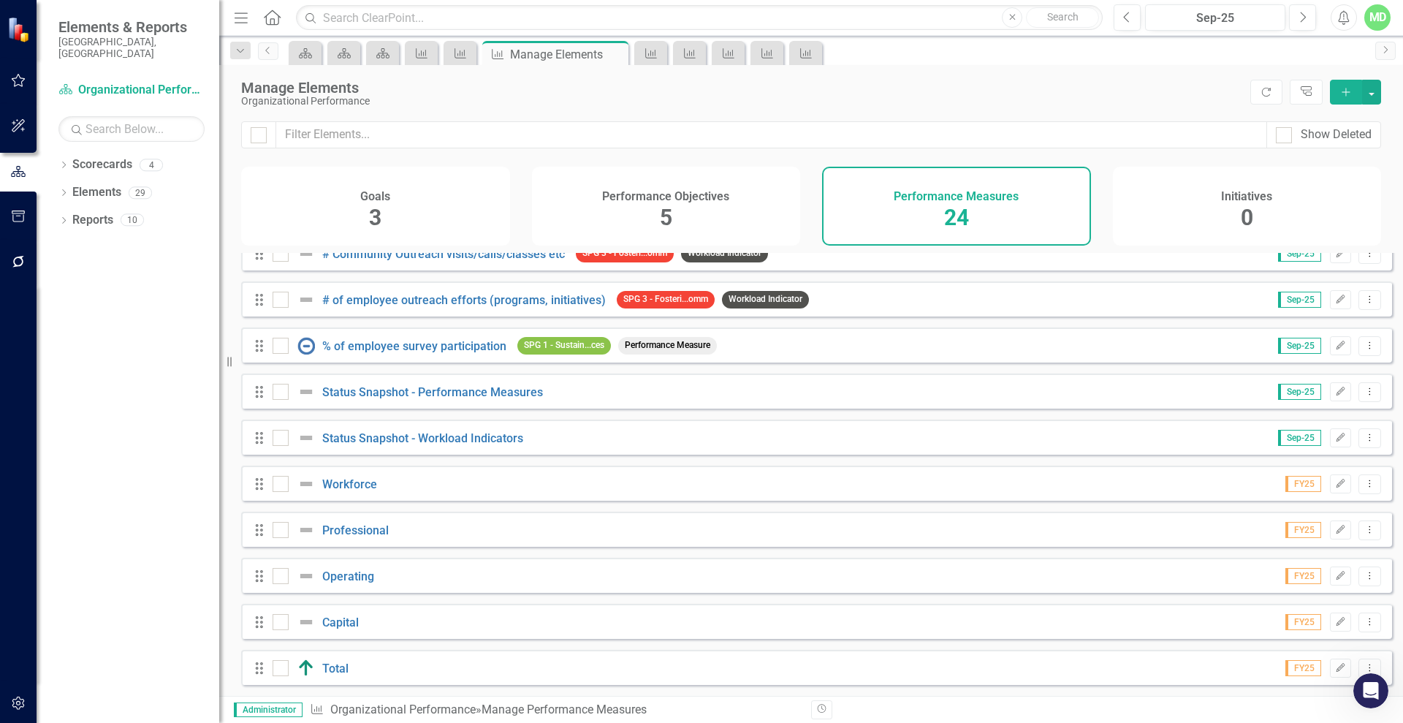
scroll to position [673, 0]
click at [699, 203] on div "Performance Objectives 5" at bounding box center [666, 206] width 269 height 79
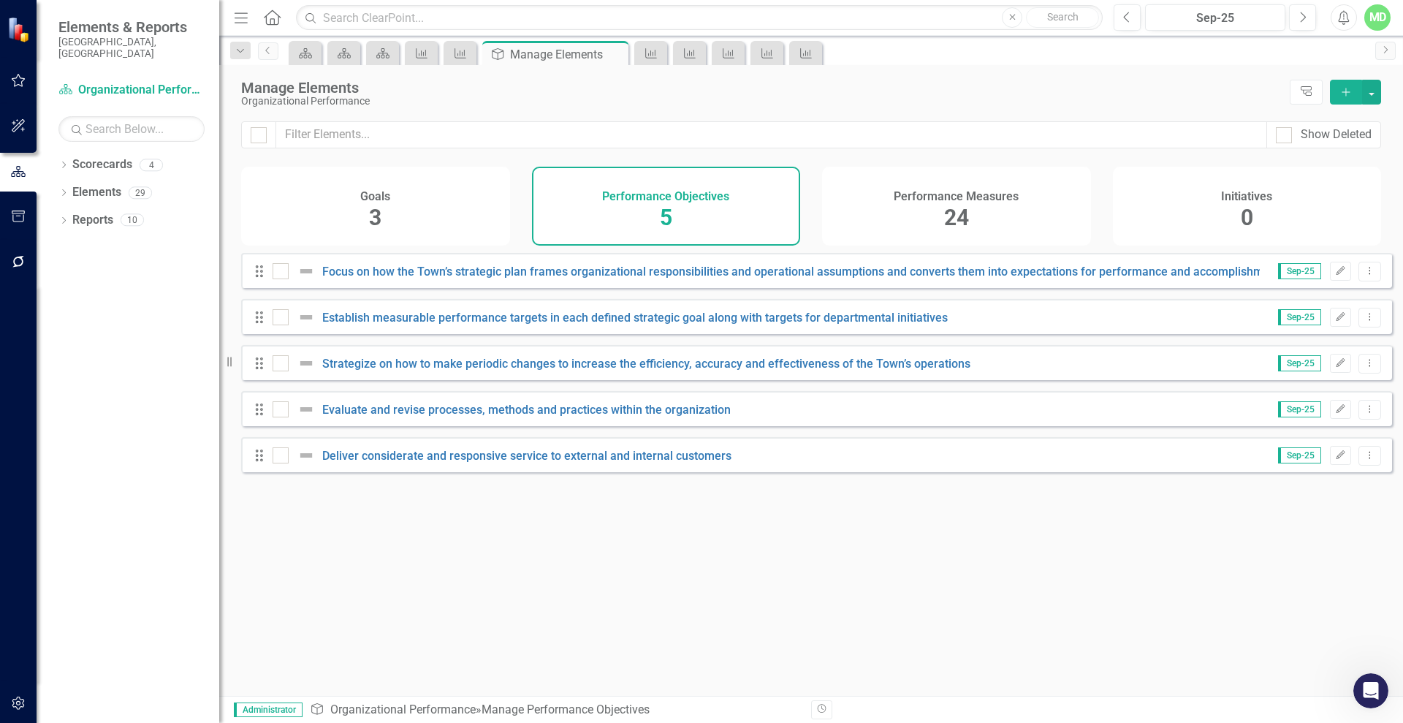
click at [932, 209] on div "Performance Measures 24" at bounding box center [956, 206] width 269 height 79
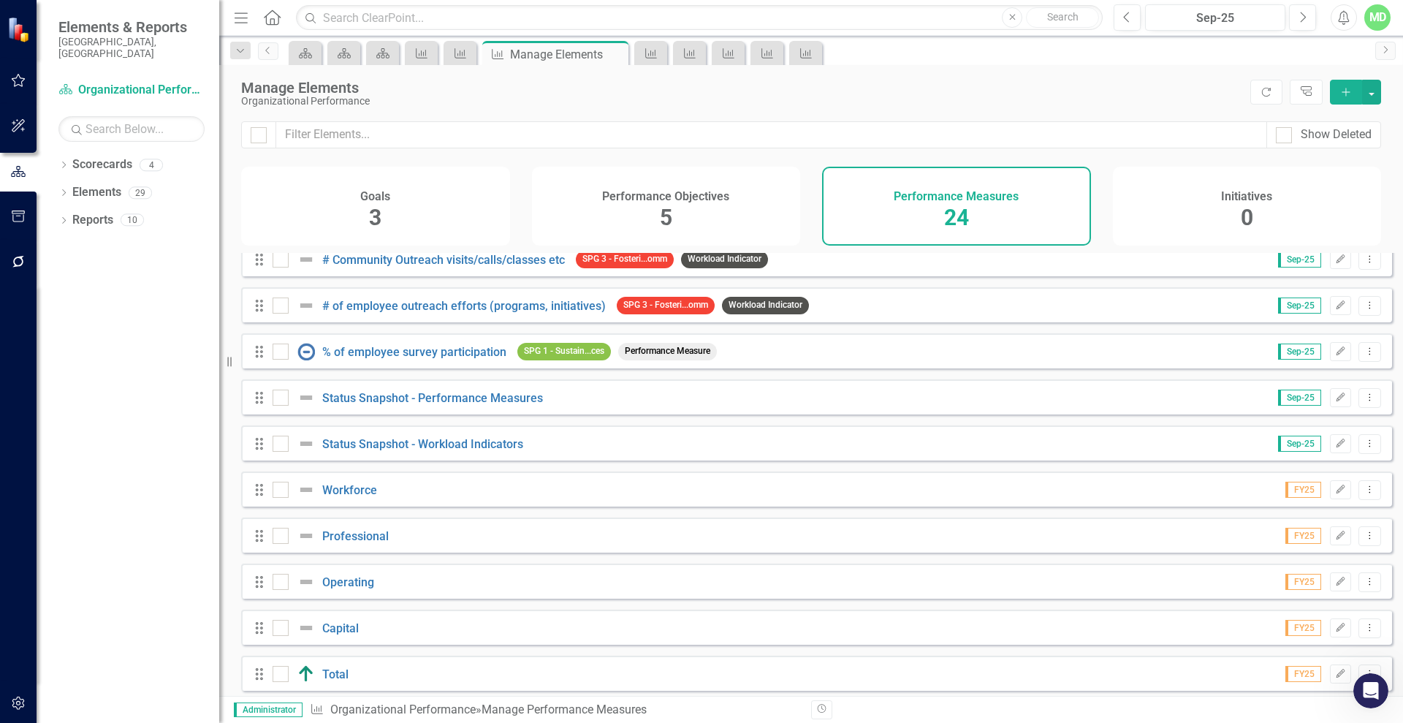
scroll to position [673, 0]
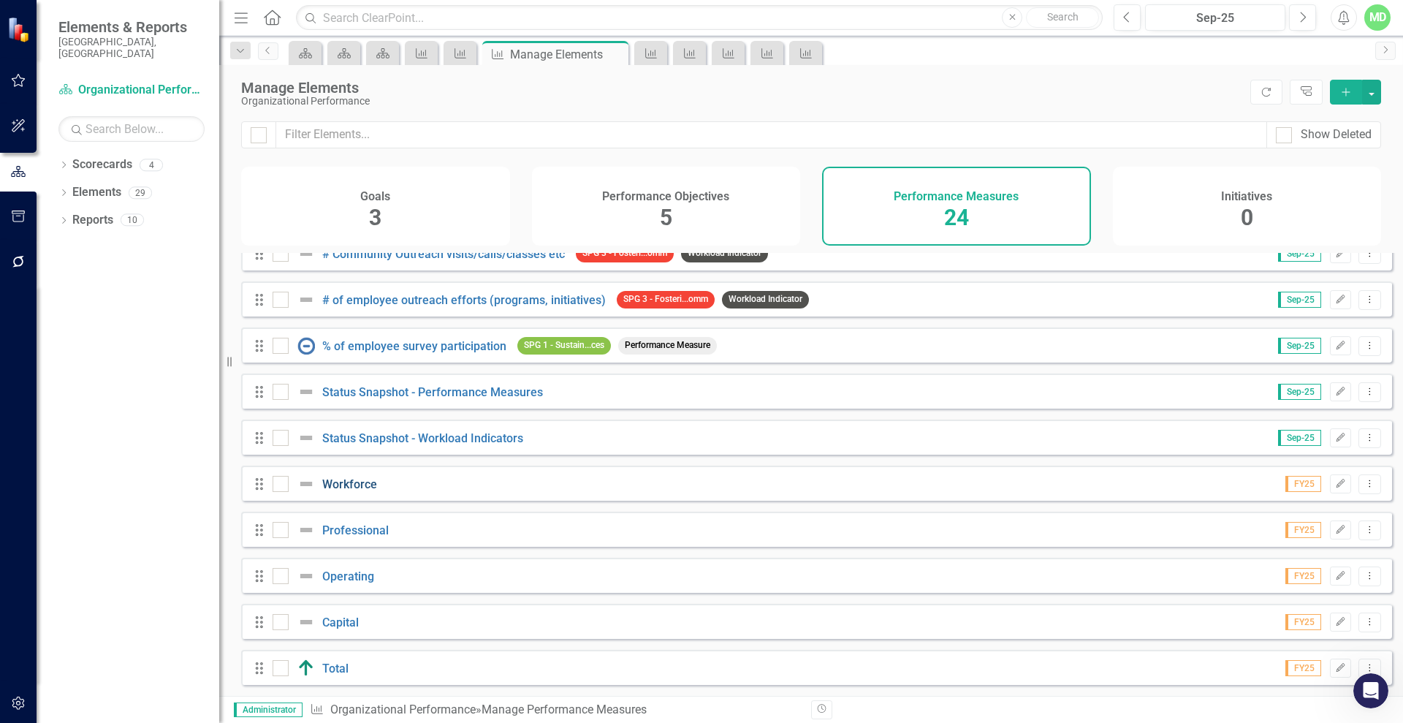
click at [356, 485] on link "Workforce" at bounding box center [349, 484] width 55 height 14
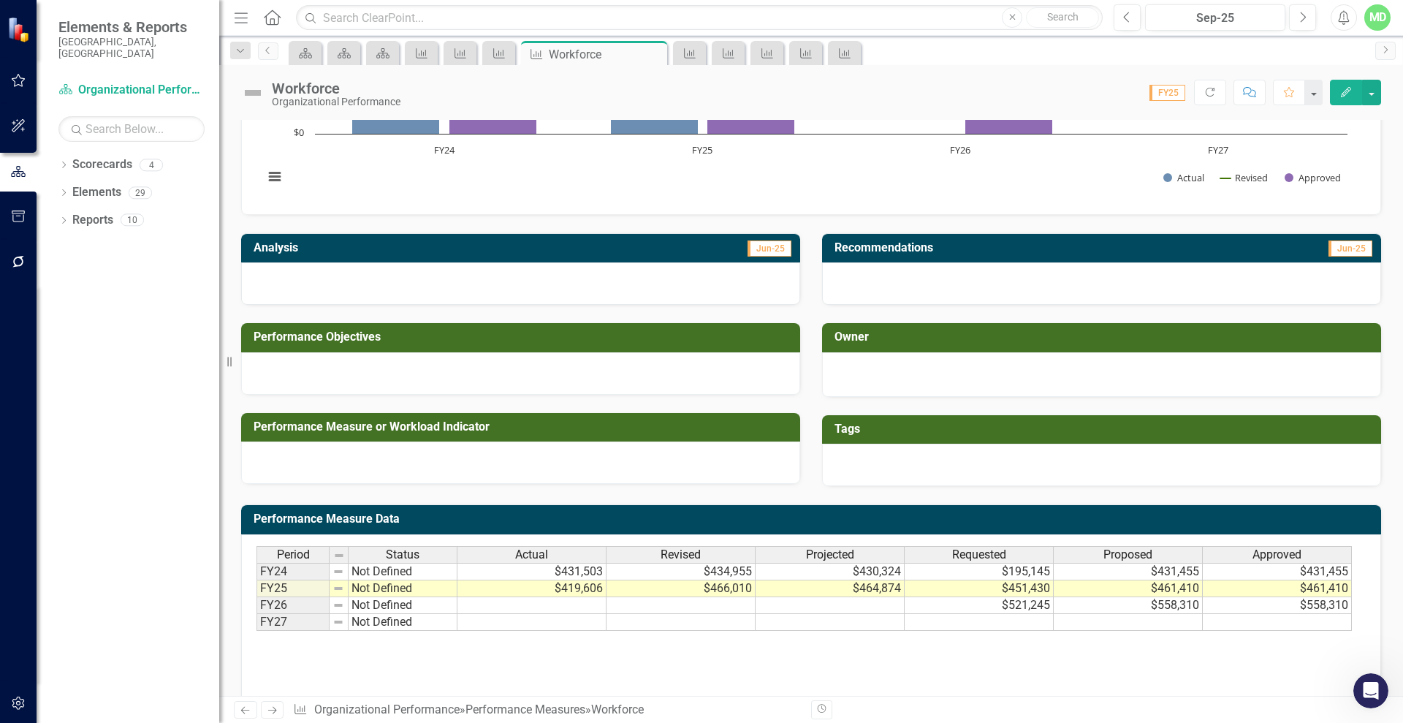
scroll to position [210, 0]
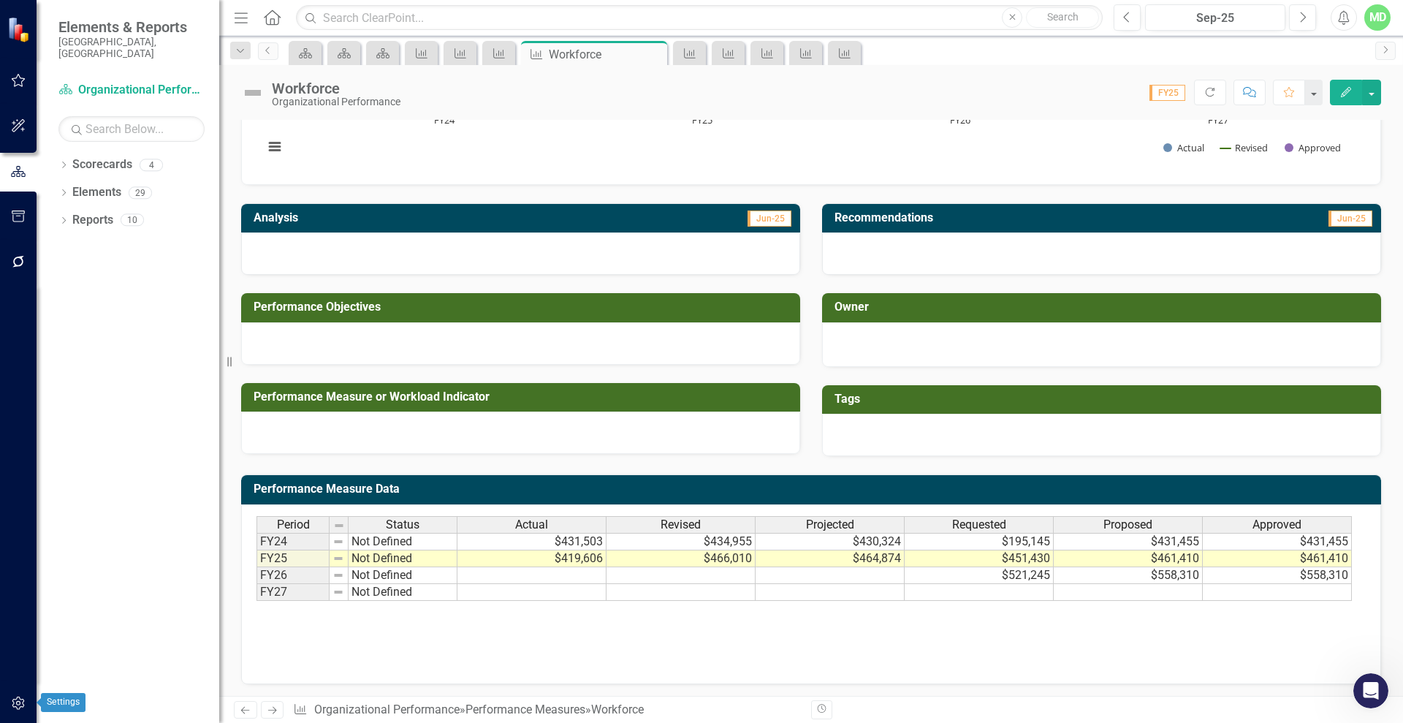
click at [19, 701] on icon "button" at bounding box center [18, 703] width 12 height 13
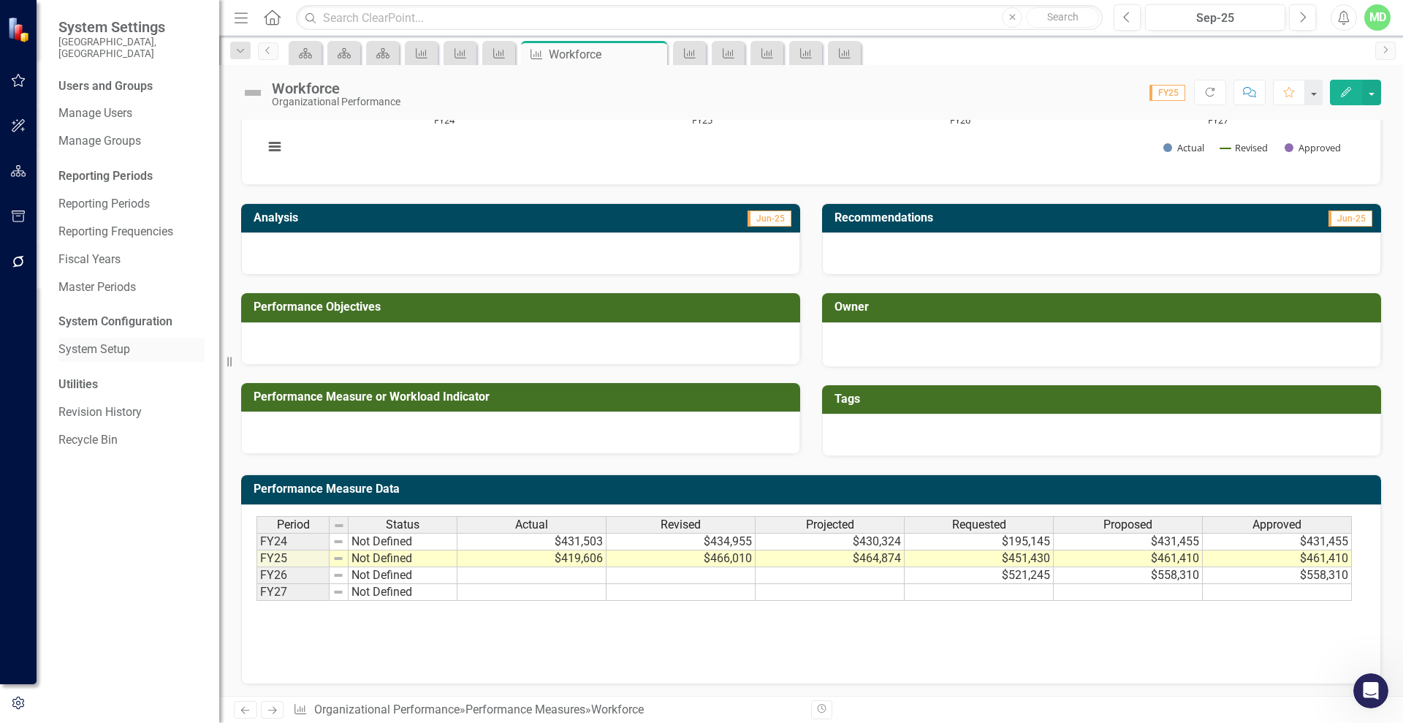
click at [88, 341] on link "System Setup" at bounding box center [131, 349] width 146 height 17
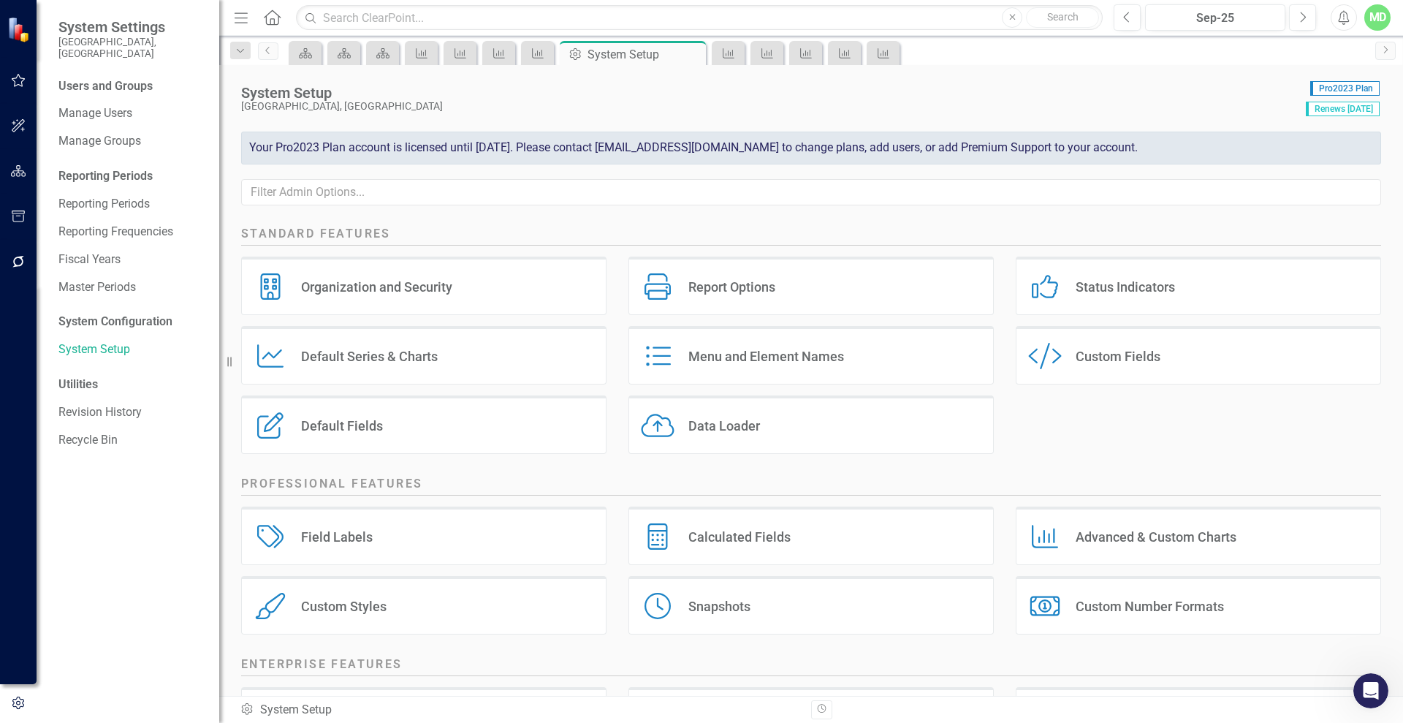
click at [748, 543] on div "Calculated Fields" at bounding box center [739, 536] width 102 height 17
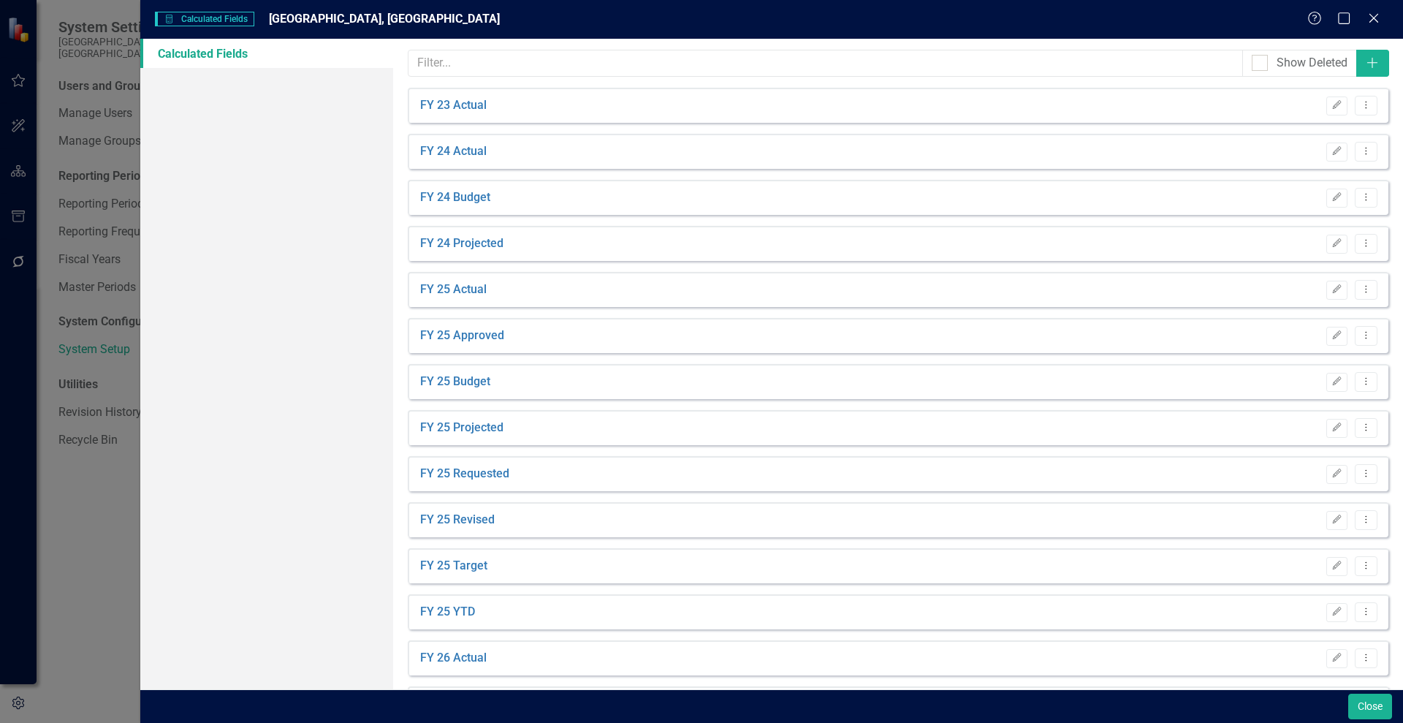
click at [1362, 18] on div "Help Maximize Close" at bounding box center [1348, 19] width 81 height 17
click at [1373, 18] on icon "Close" at bounding box center [1374, 18] width 18 height 14
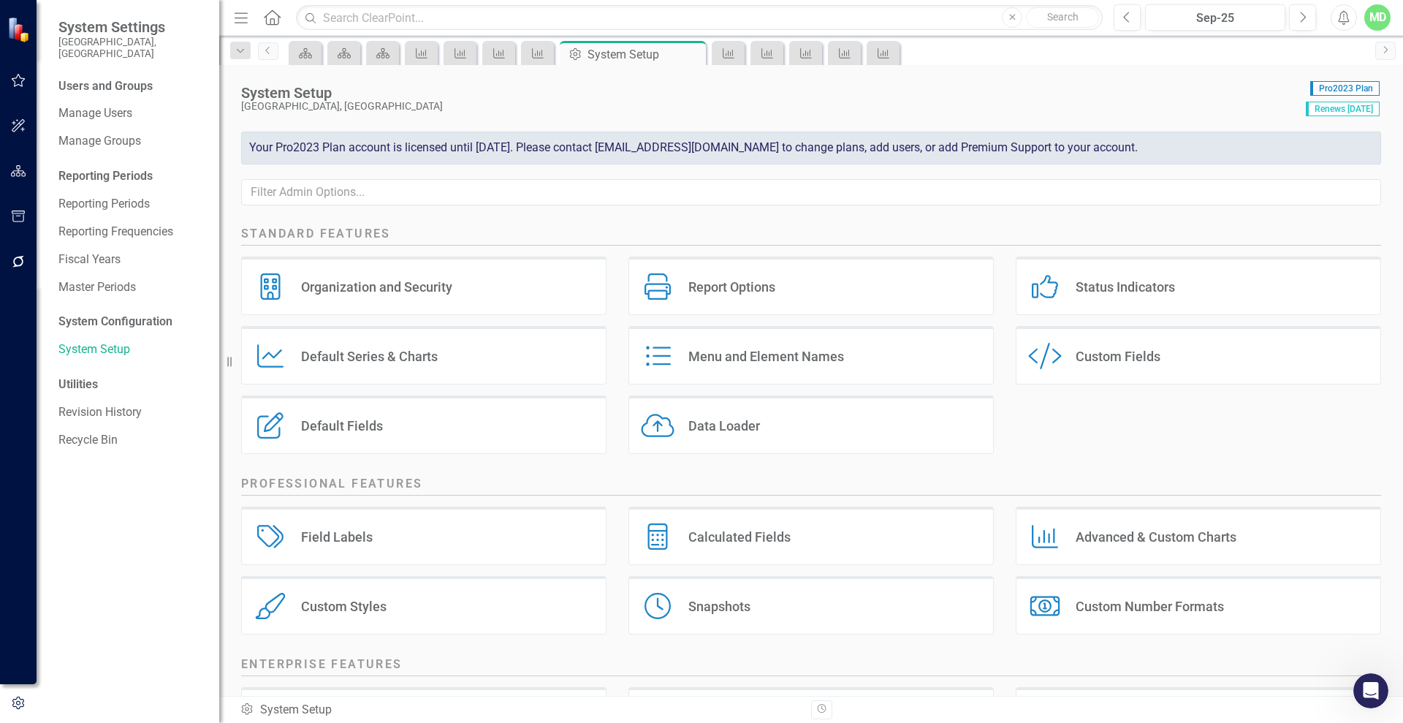
click at [1181, 612] on div "Custom Number Formats" at bounding box center [1150, 606] width 148 height 17
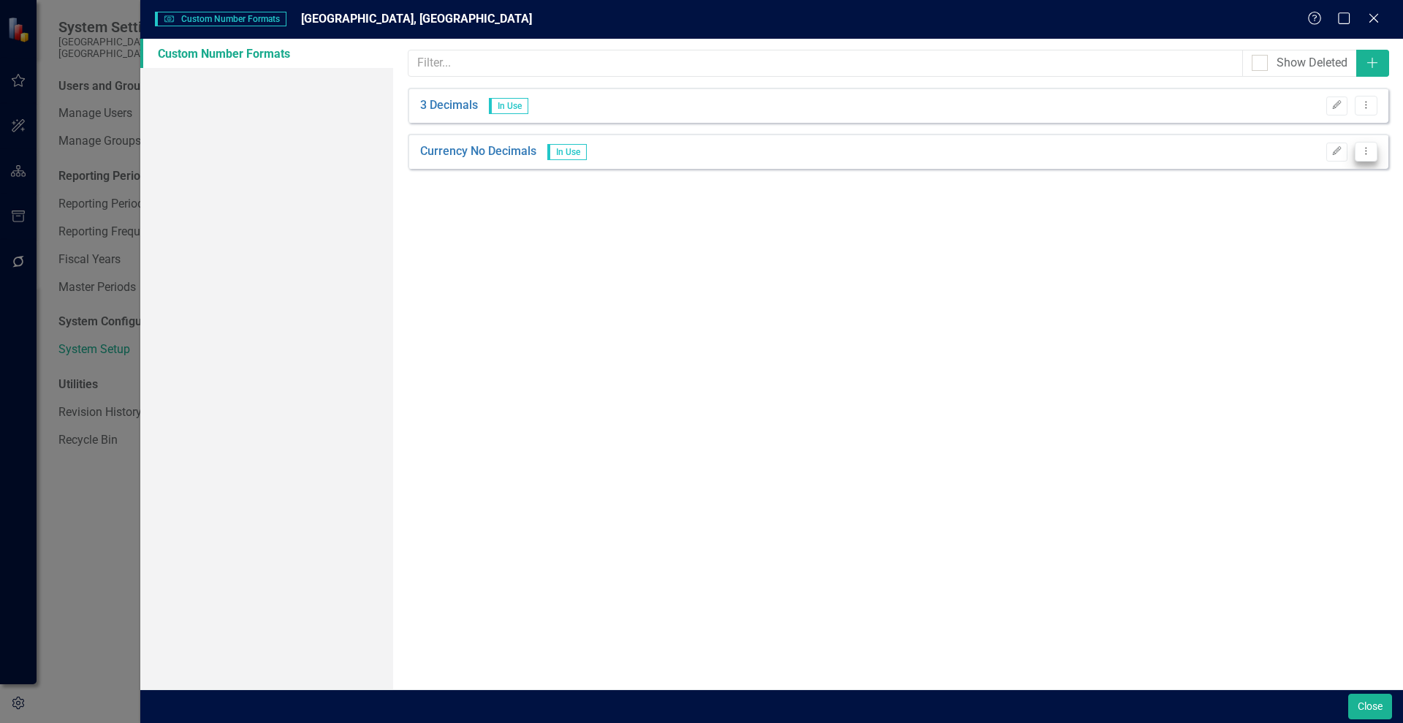
click at [1366, 148] on icon at bounding box center [1366, 151] width 1 height 7
click at [1284, 200] on link "Copy Duplicate Number Format" at bounding box center [1293, 202] width 168 height 27
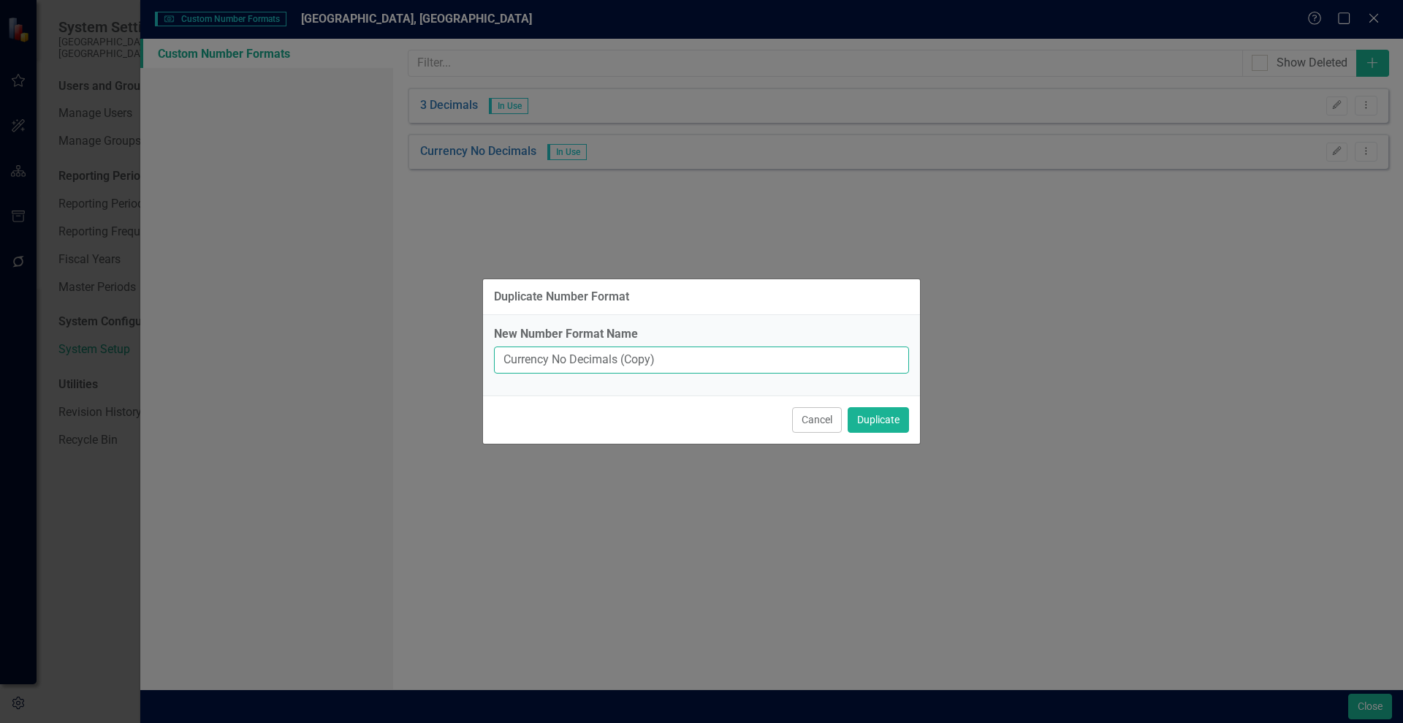
click at [637, 359] on input "Currency No Decimals (Copy)" at bounding box center [701, 359] width 415 height 27
click at [654, 359] on input "Currency No Decimals No siign" at bounding box center [701, 359] width 415 height 27
type input "Currency No Decimals No $"
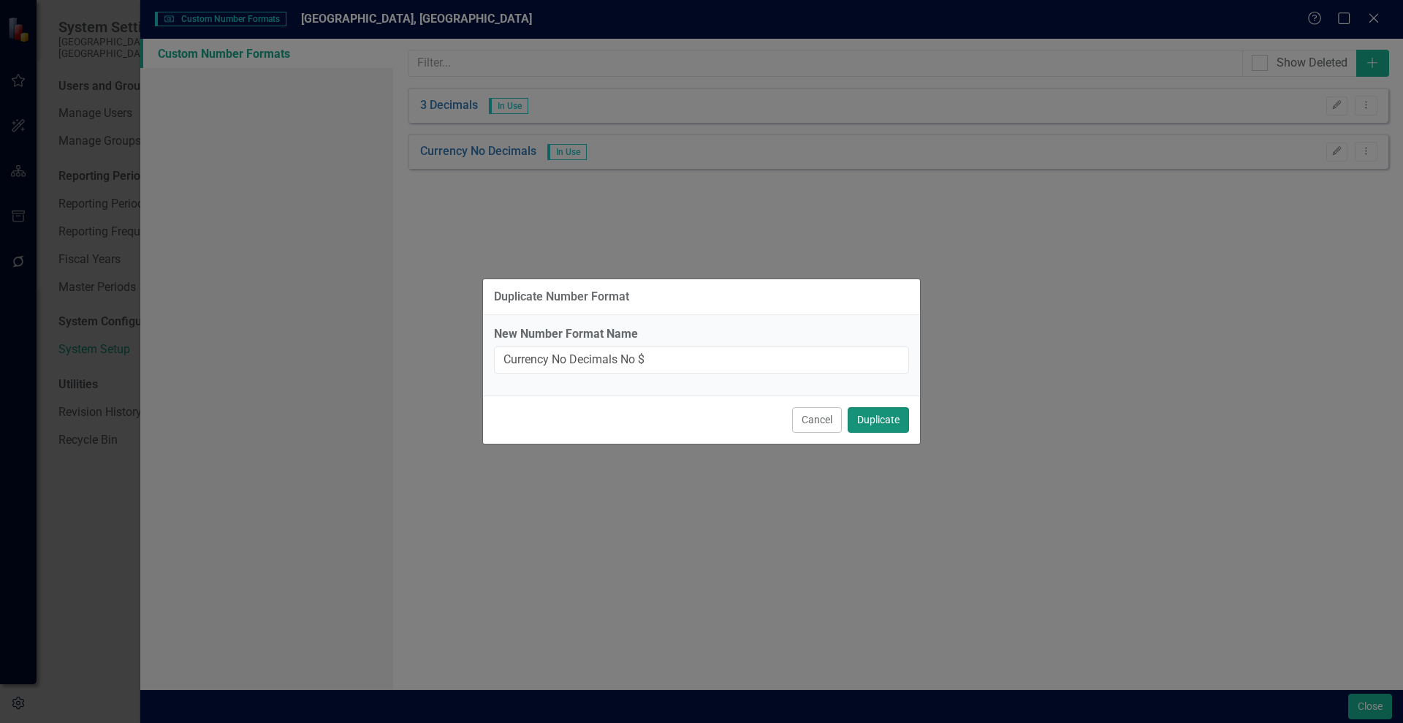
click at [870, 420] on button "Duplicate" at bounding box center [878, 420] width 61 height 26
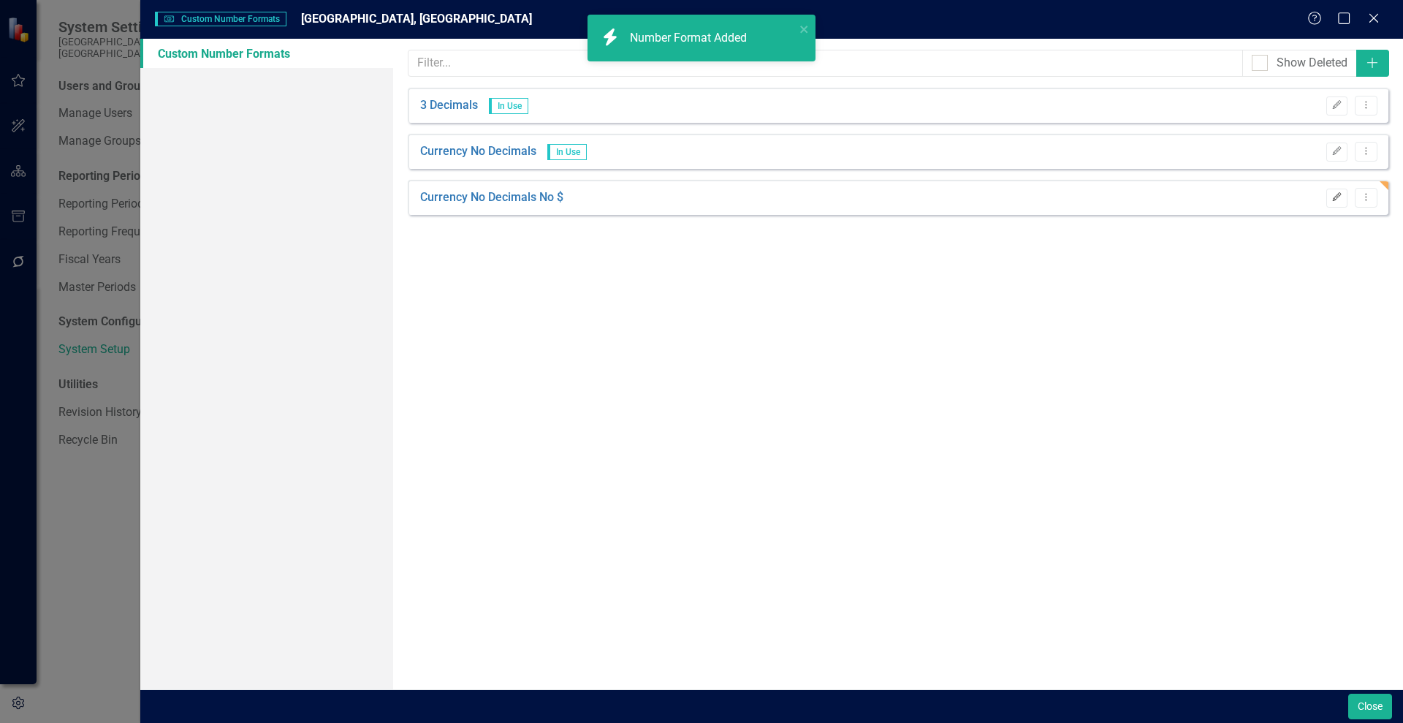
click at [1339, 199] on icon "Edit" at bounding box center [1337, 197] width 11 height 9
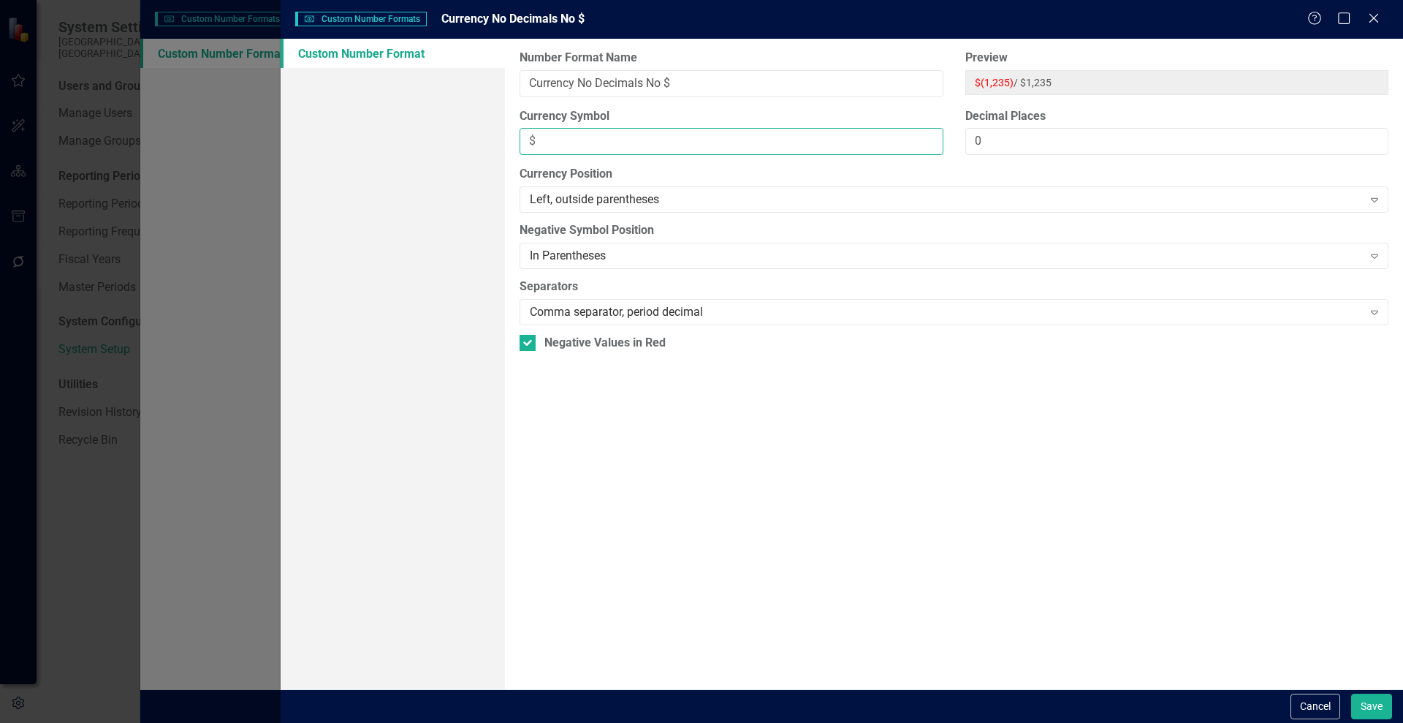
click at [571, 142] on input "$" at bounding box center [731, 141] width 423 height 27
click at [633, 112] on label "Currency Symbol" at bounding box center [731, 116] width 423 height 17
click at [633, 128] on input "Currency Symbol" at bounding box center [731, 141] width 423 height 27
click at [1362, 700] on button "Save" at bounding box center [1371, 707] width 41 height 26
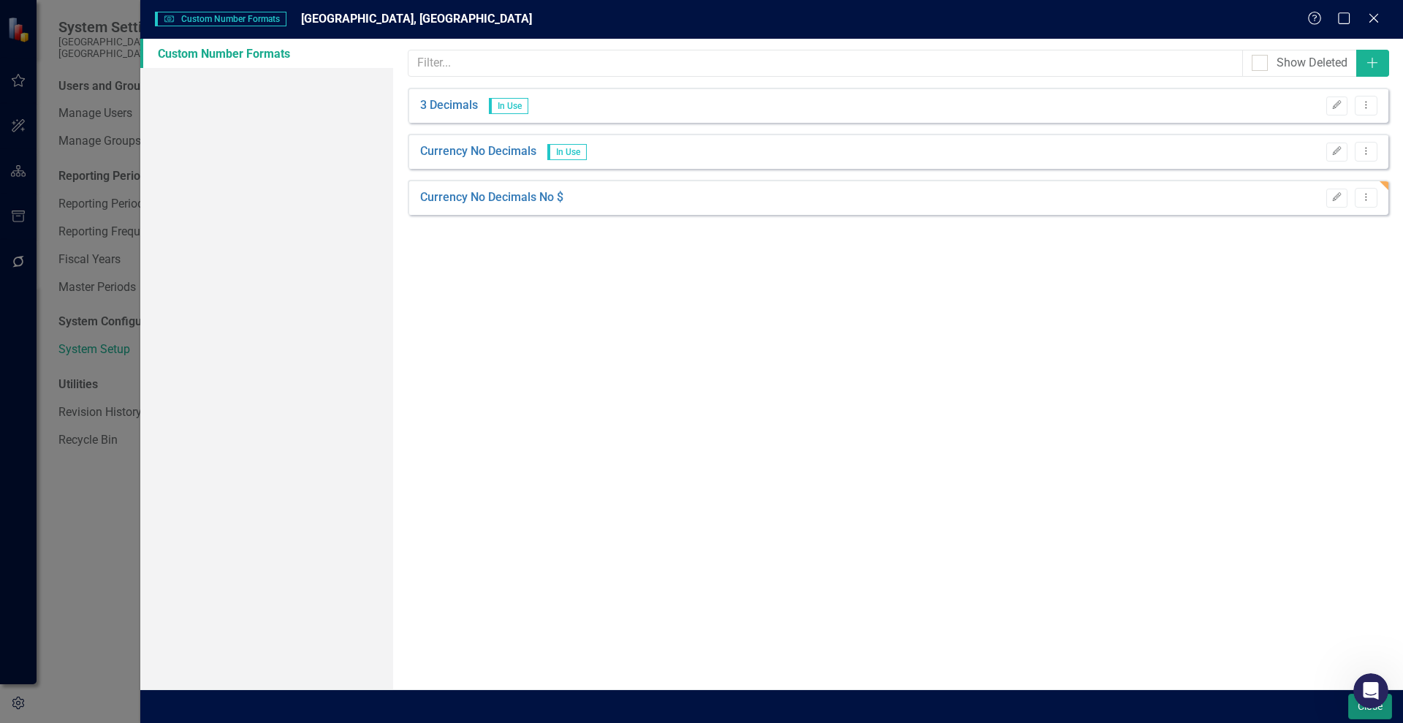
click at [1354, 711] on button "Close" at bounding box center [1370, 707] width 44 height 26
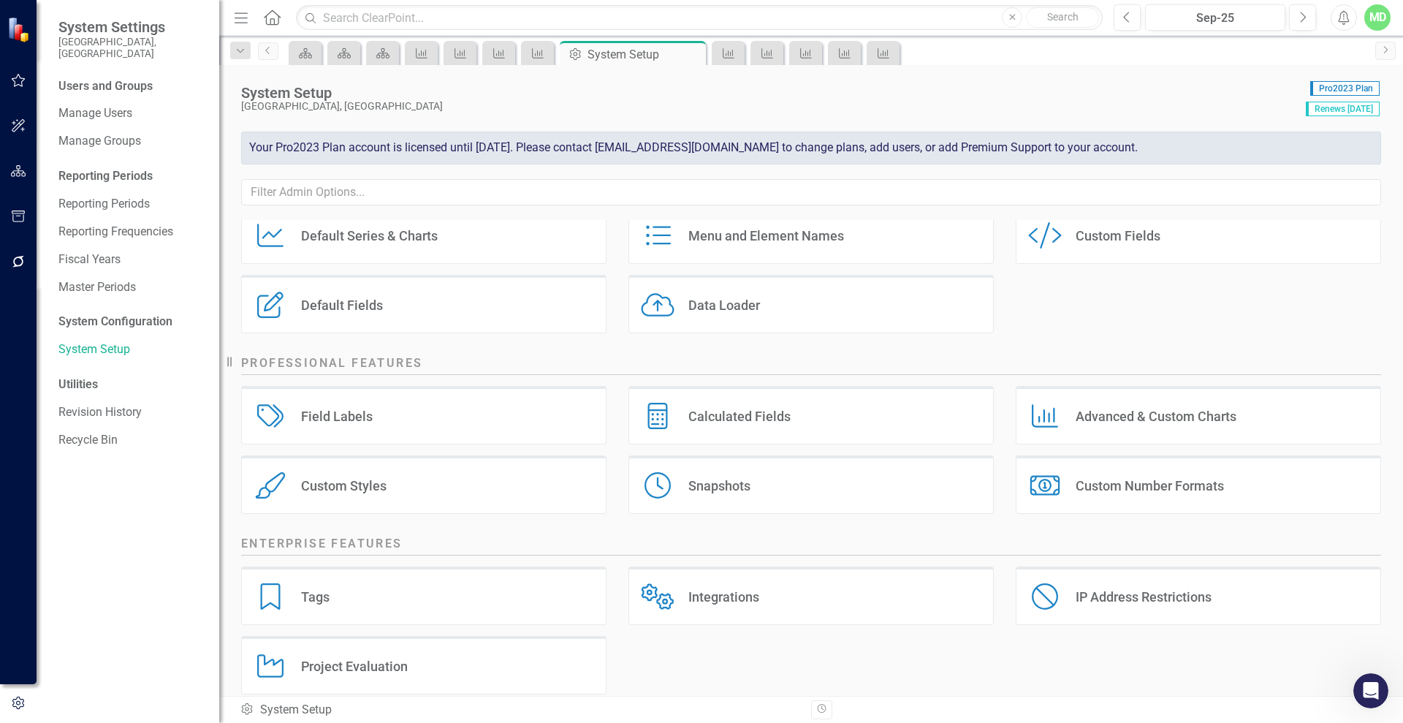
scroll to position [134, 0]
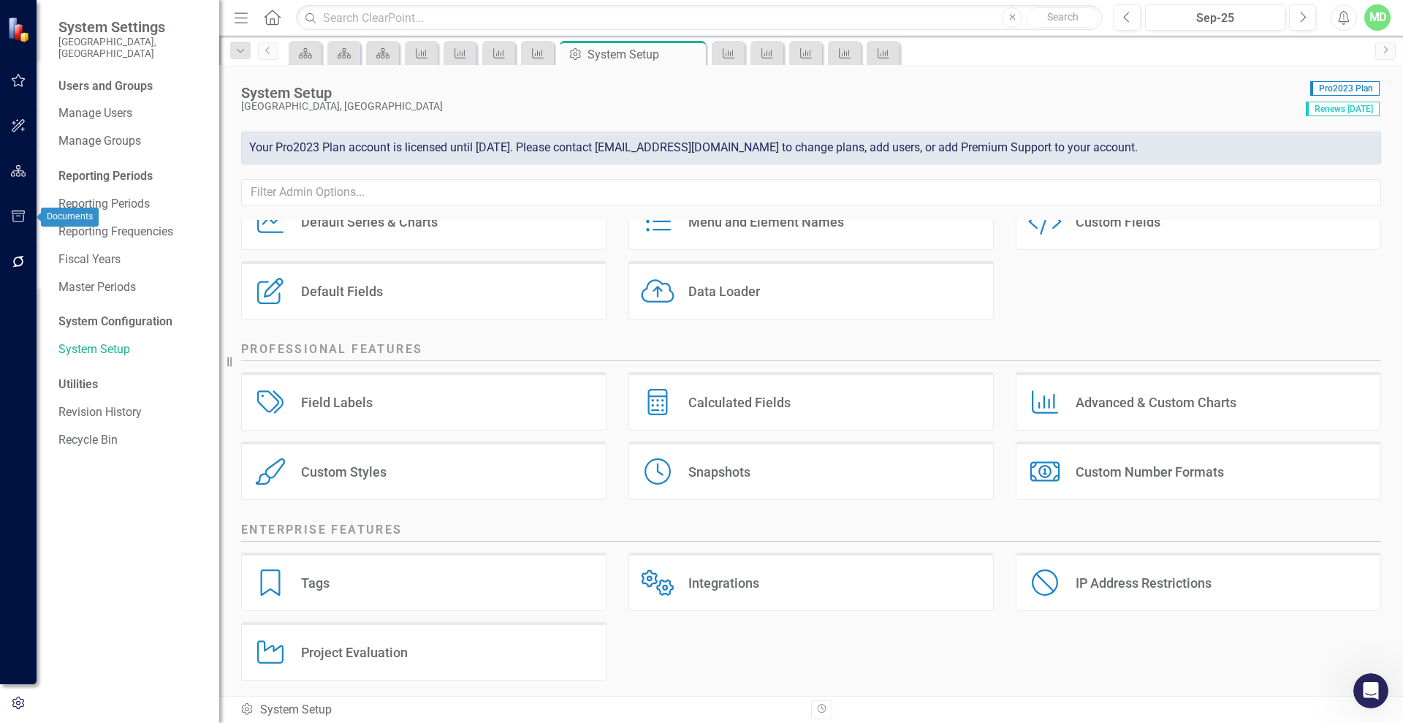
click at [18, 169] on icon "button" at bounding box center [18, 171] width 15 height 12
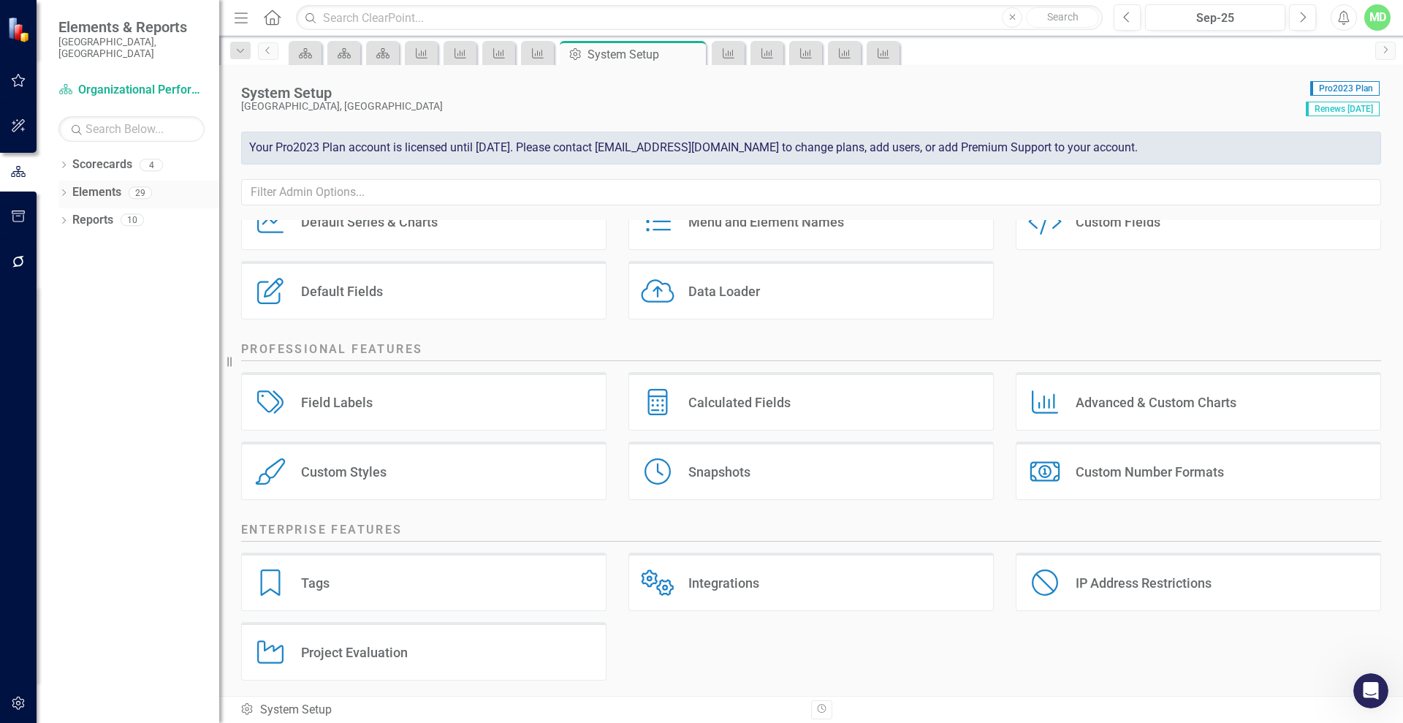
click at [124, 182] on div "Elements 29" at bounding box center [145, 195] width 147 height 28
click at [94, 184] on link "Elements" at bounding box center [96, 192] width 49 height 17
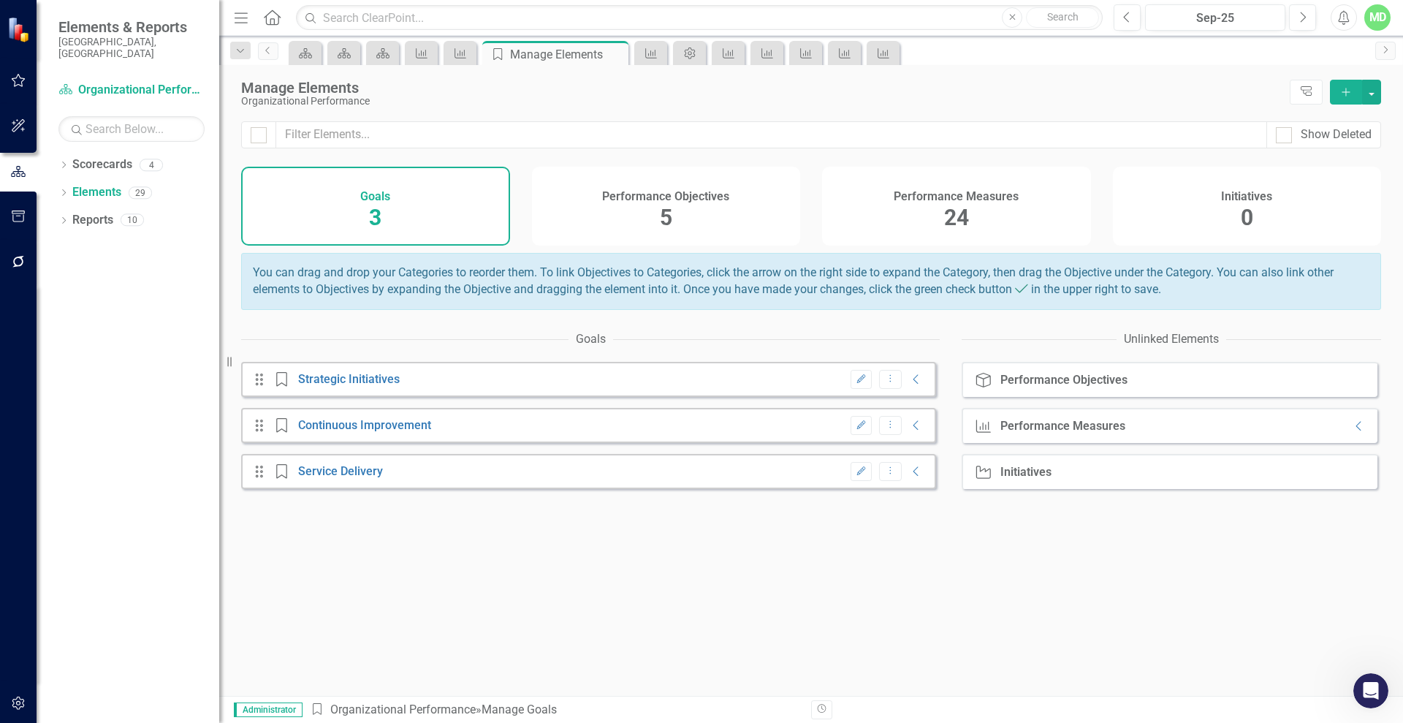
click at [981, 203] on div "Performance Measures 24" at bounding box center [956, 206] width 269 height 79
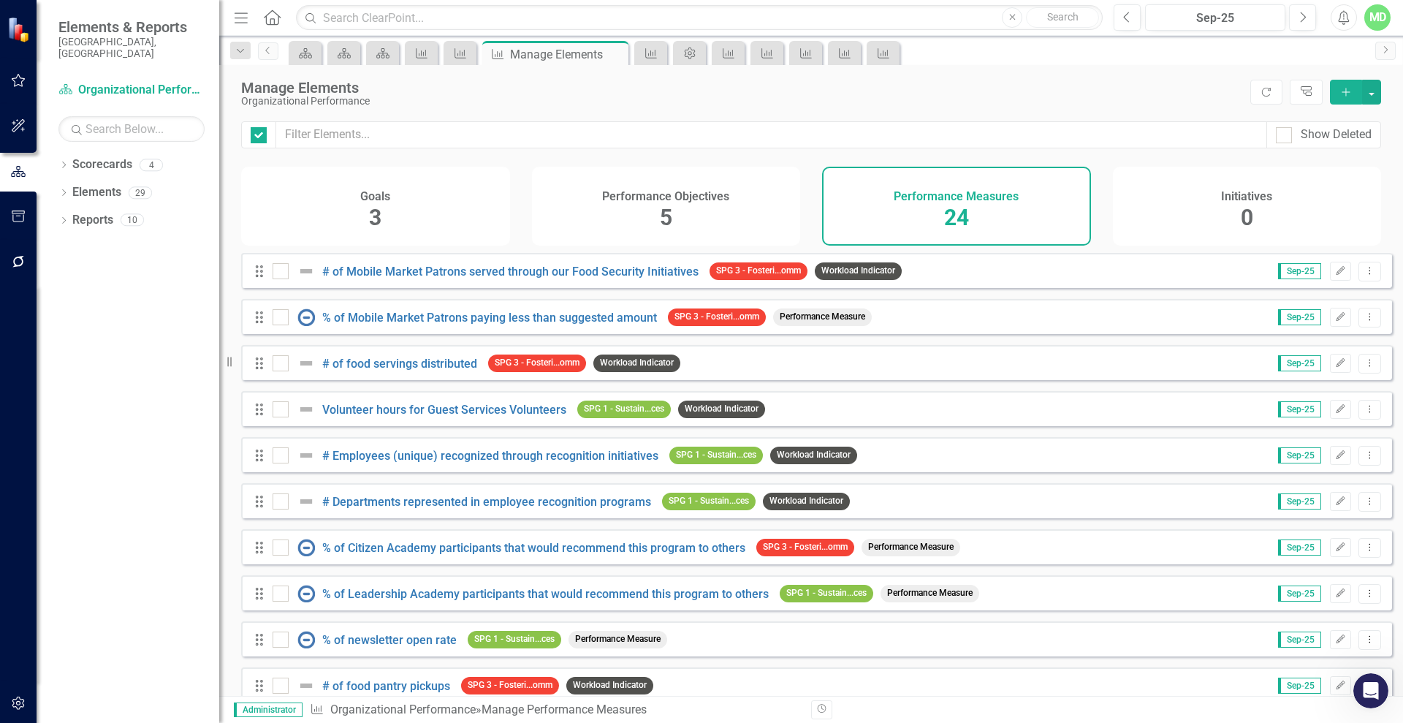
checkbox input "false"
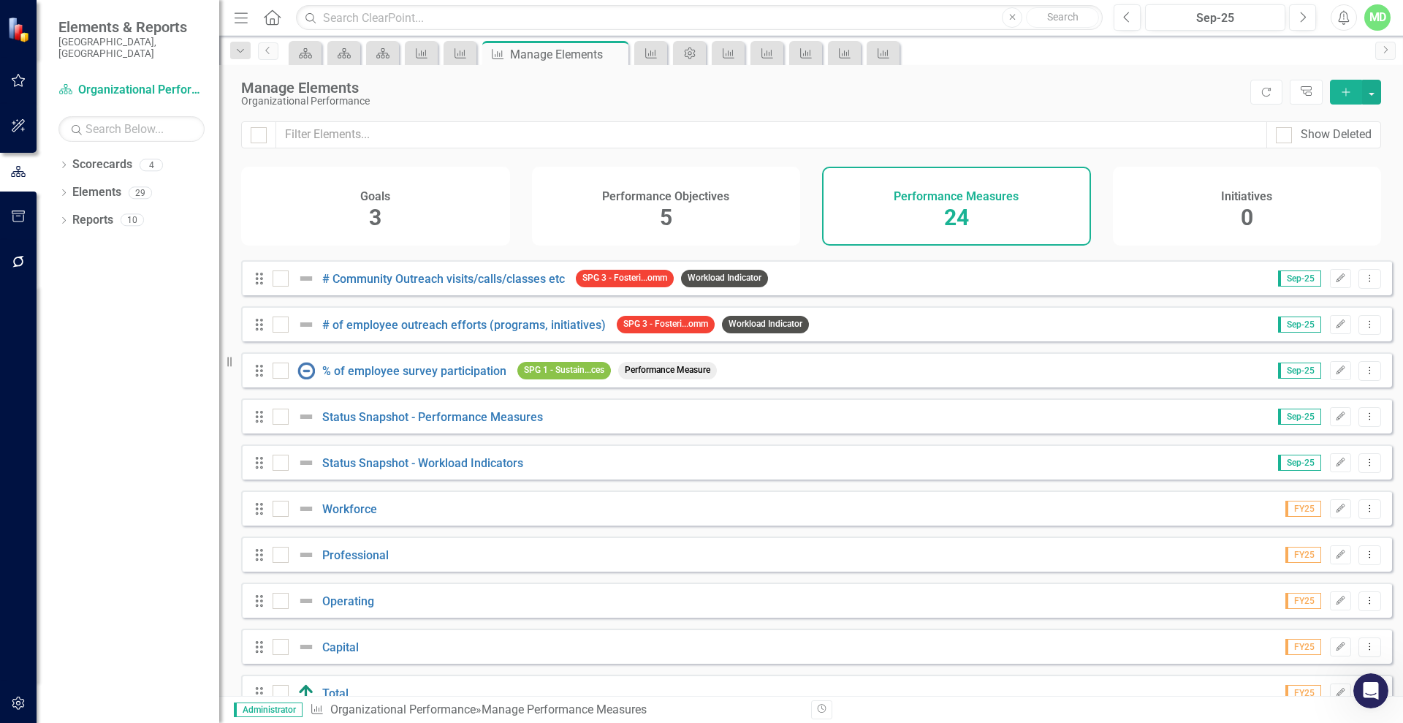
scroll to position [673, 0]
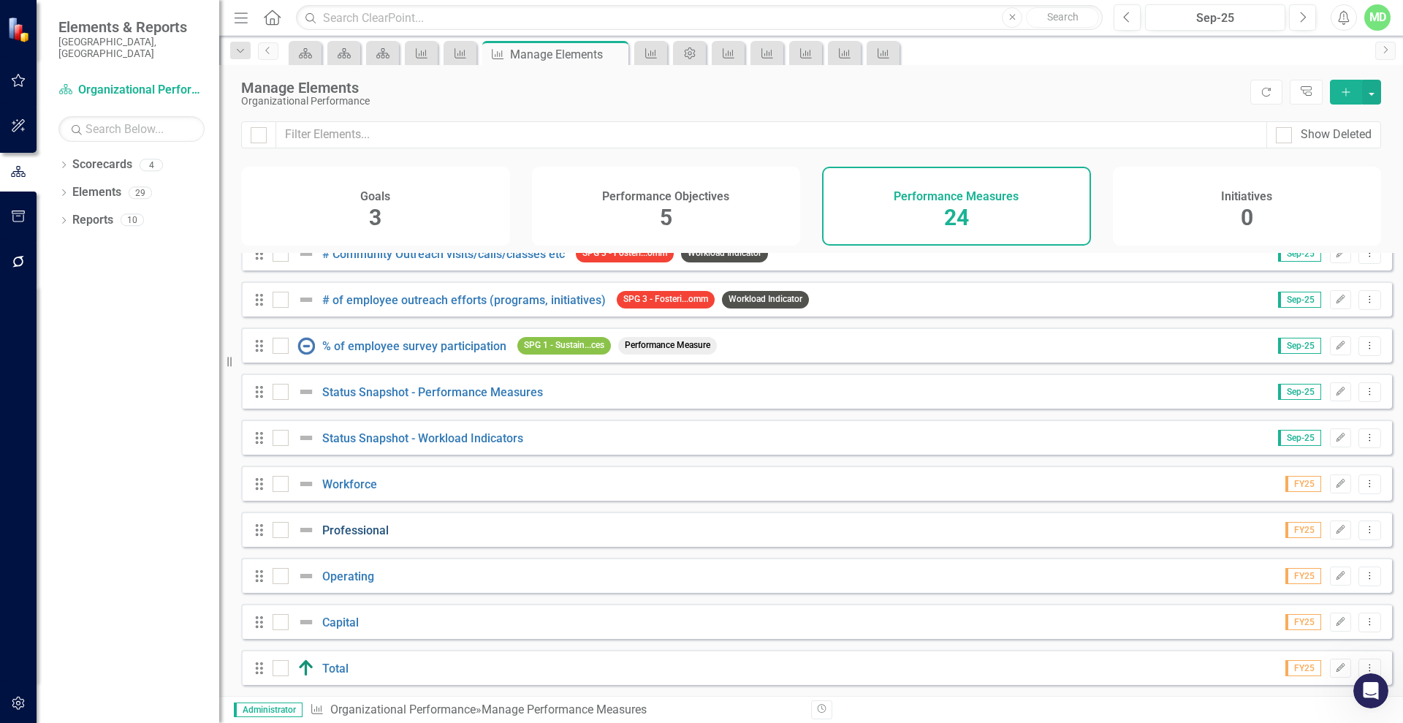
click at [376, 529] on link "Professional" at bounding box center [355, 530] width 67 height 14
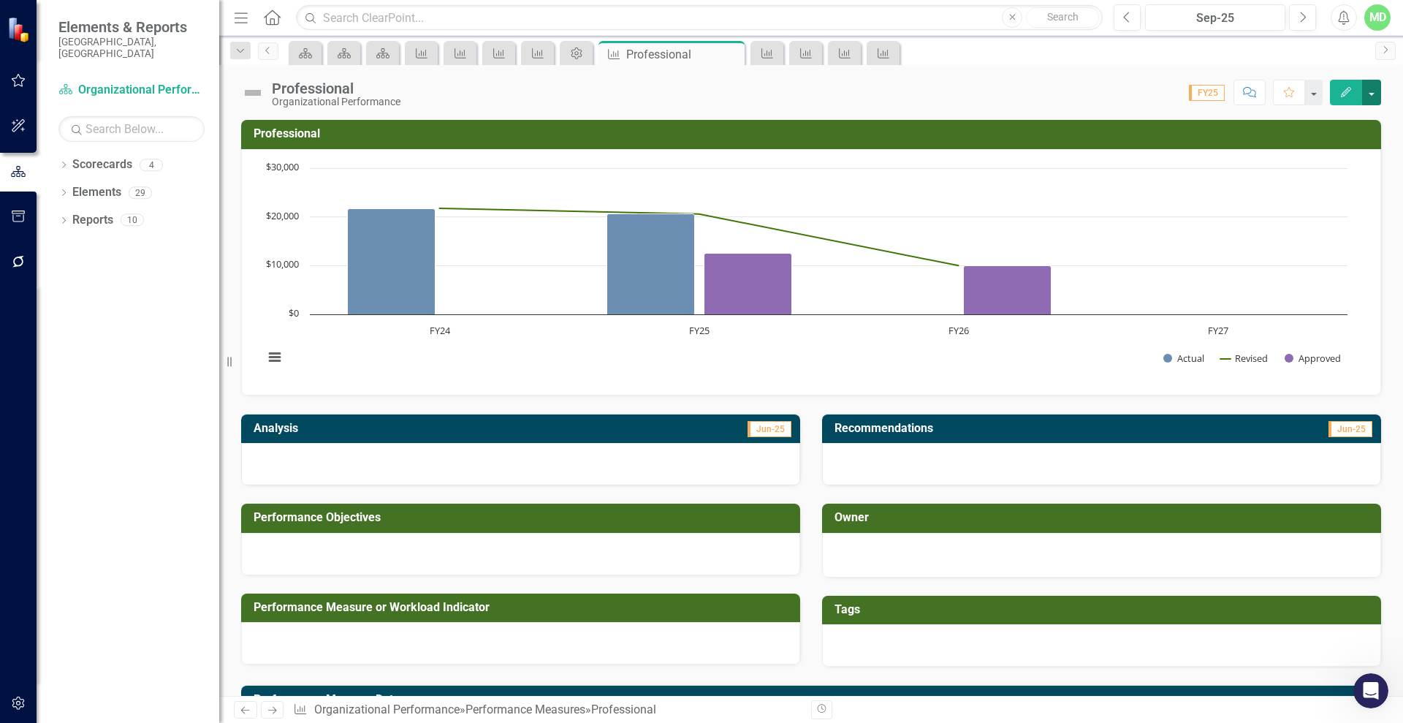
click at [1366, 100] on button "button" at bounding box center [1371, 93] width 19 height 26
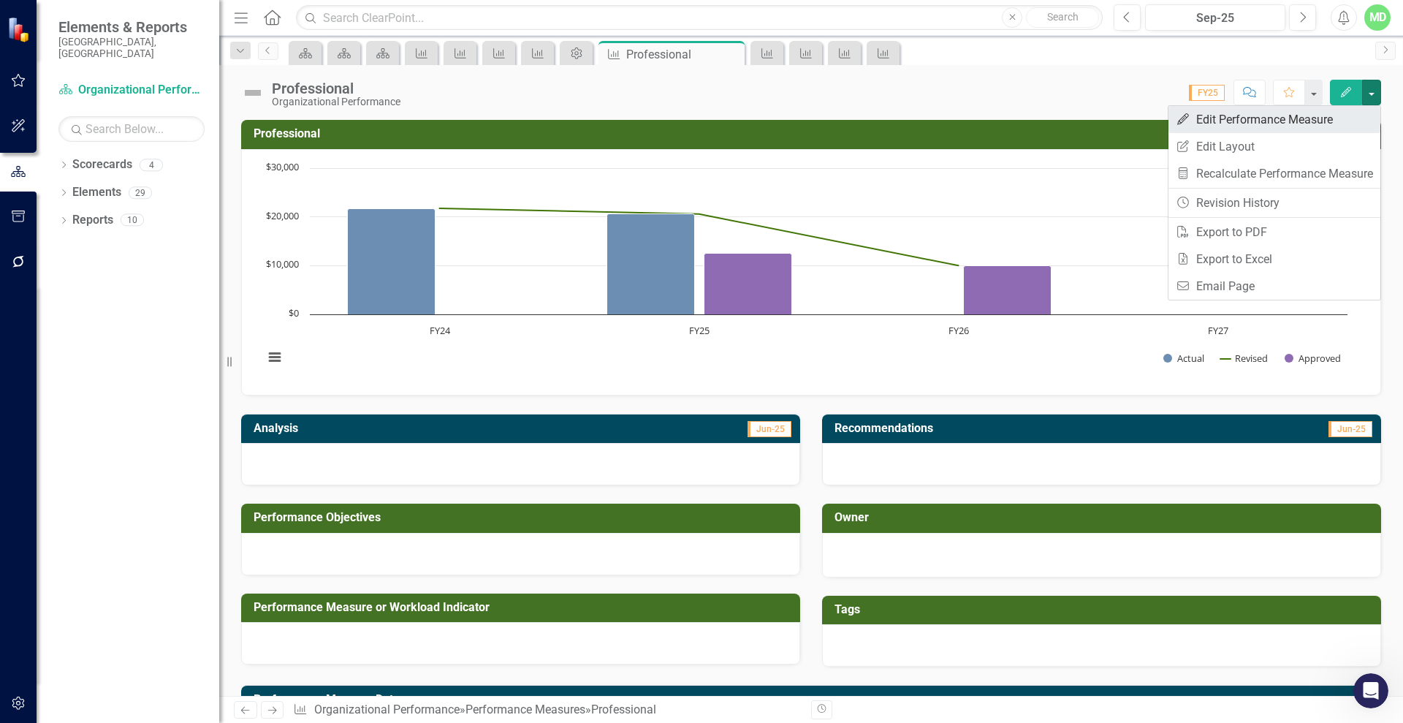
click at [1233, 125] on link "Edit Edit Performance Measure" at bounding box center [1275, 119] width 212 height 27
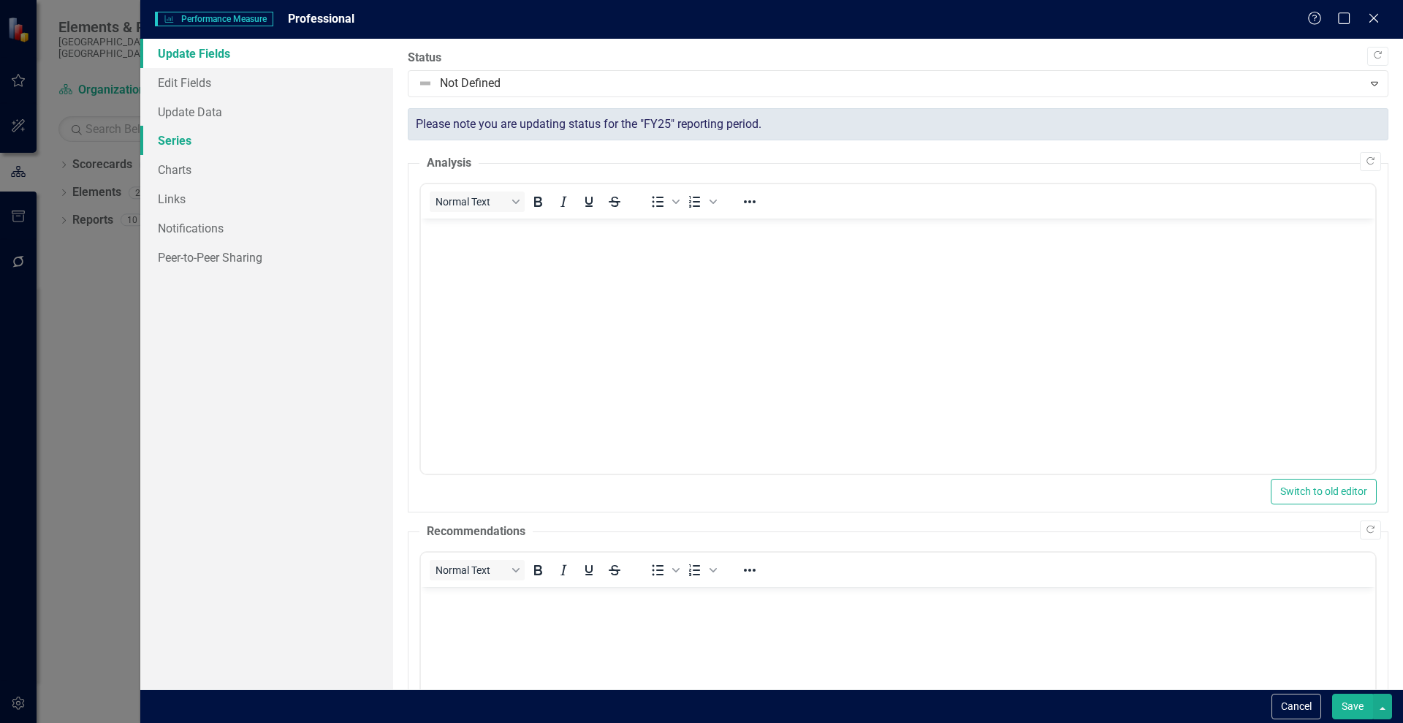
click at [189, 147] on link "Series" at bounding box center [266, 140] width 253 height 29
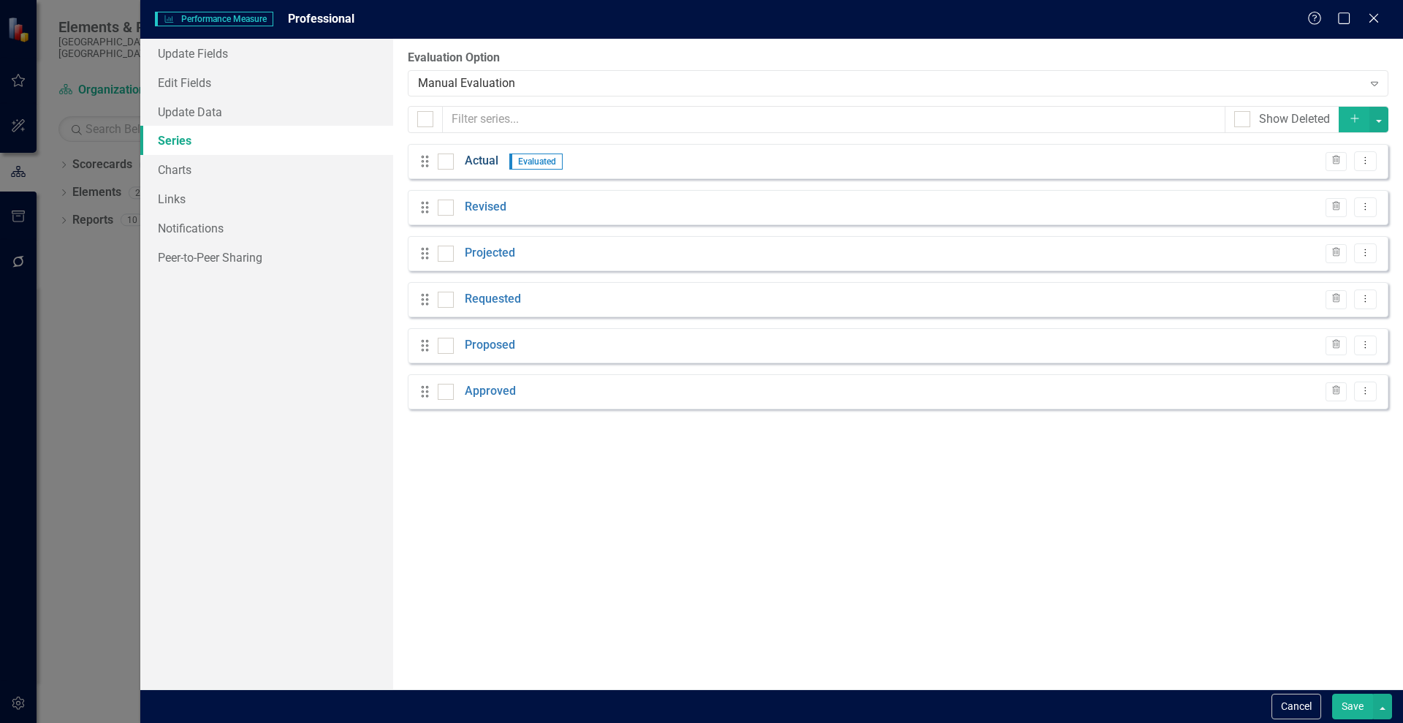
click at [487, 158] on link "Actual" at bounding box center [482, 161] width 34 height 17
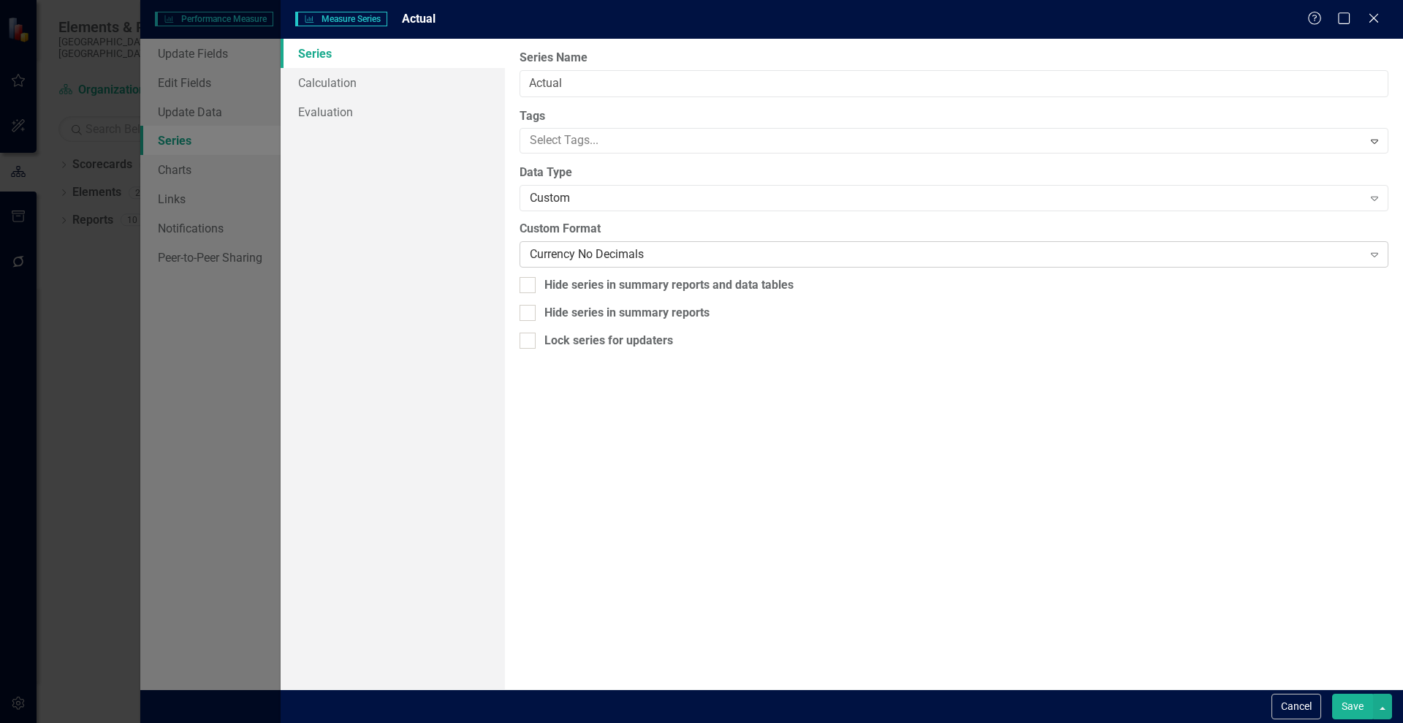
click at [558, 257] on div "Currency No Decimals" at bounding box center [946, 254] width 832 height 17
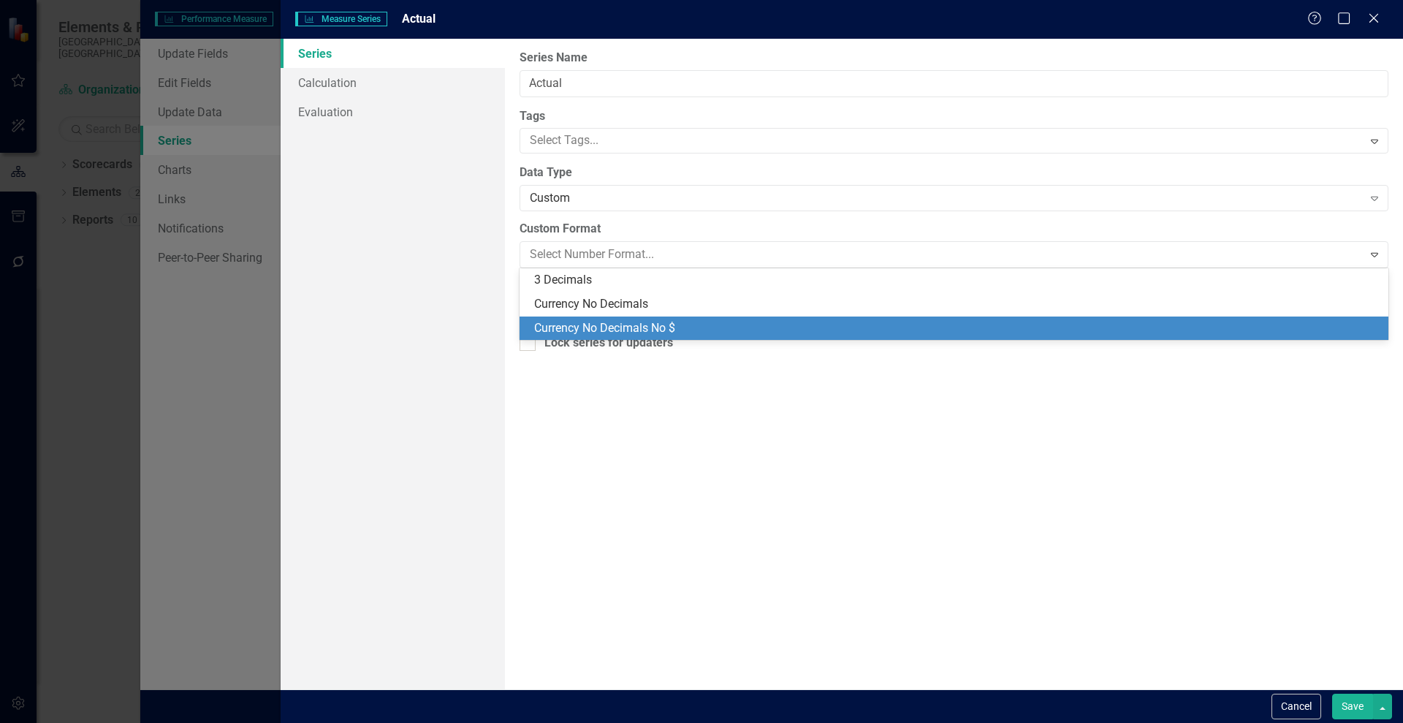
click at [656, 330] on div "Currency No Decimals No $" at bounding box center [957, 328] width 846 height 17
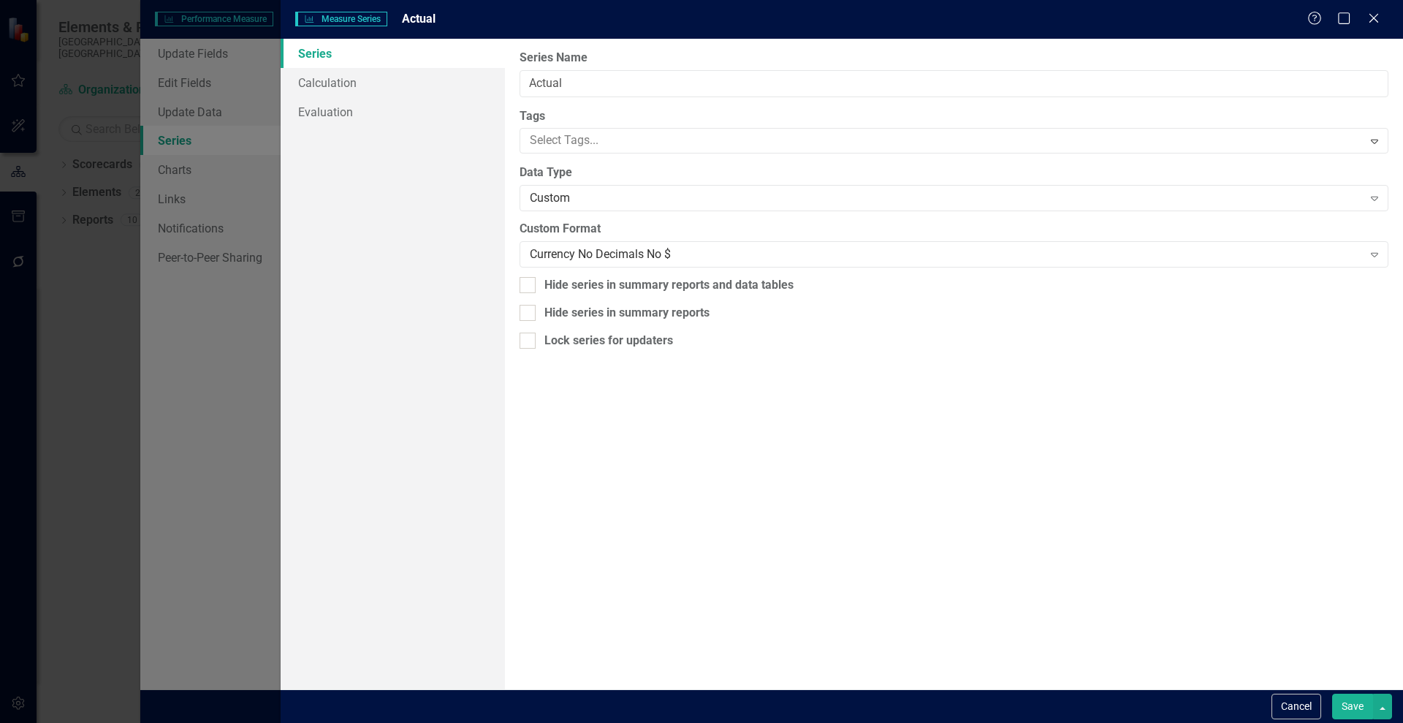
click at [1346, 702] on button "Save" at bounding box center [1352, 707] width 41 height 26
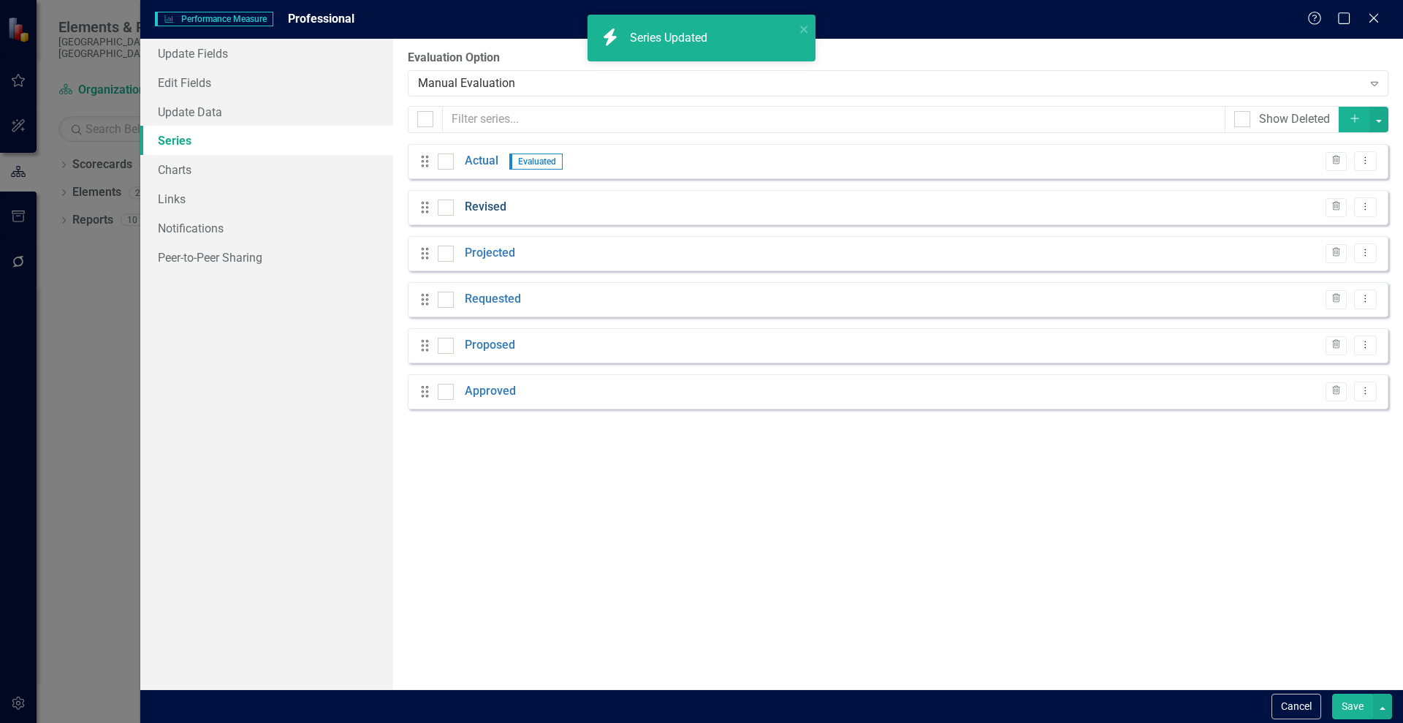
click at [484, 207] on link "Revised" at bounding box center [486, 207] width 42 height 17
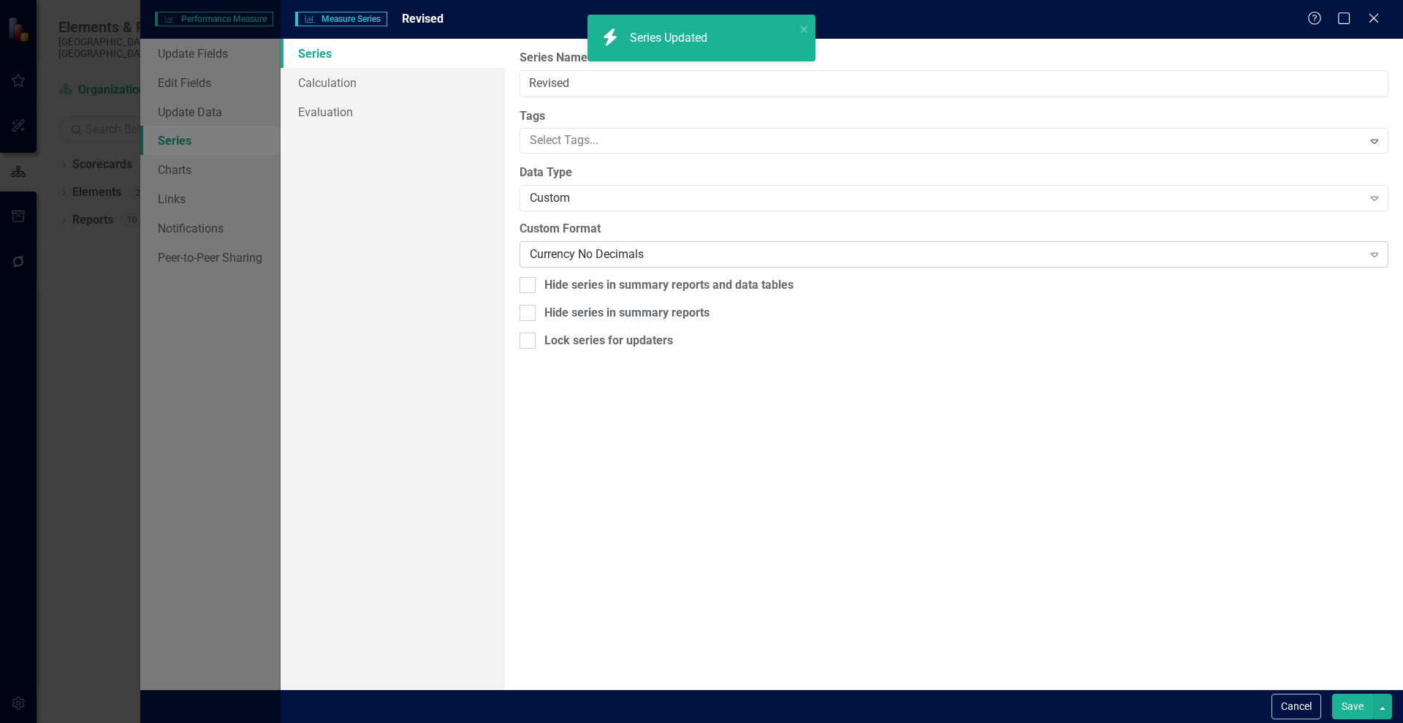
click at [625, 243] on div "Currency No Decimals Expand" at bounding box center [954, 254] width 869 height 26
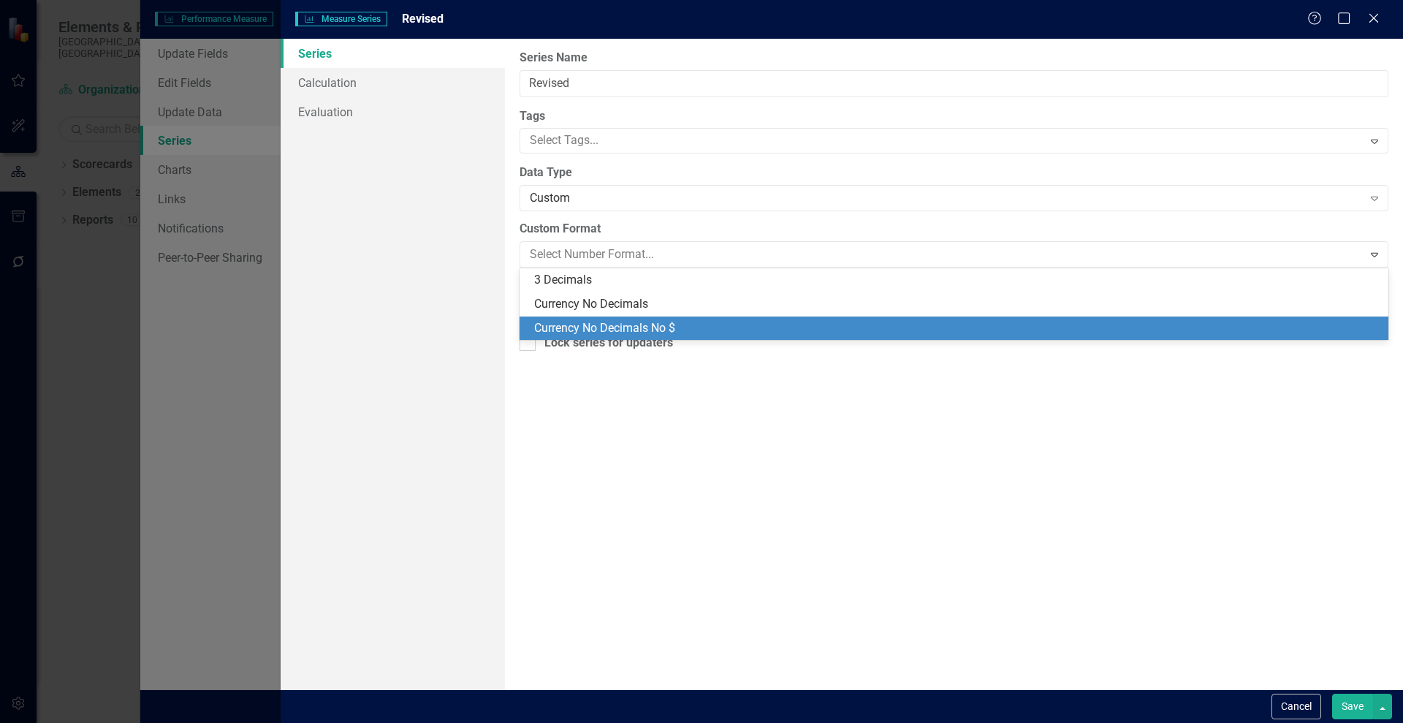
click at [643, 332] on div "Currency No Decimals No $" at bounding box center [957, 328] width 846 height 17
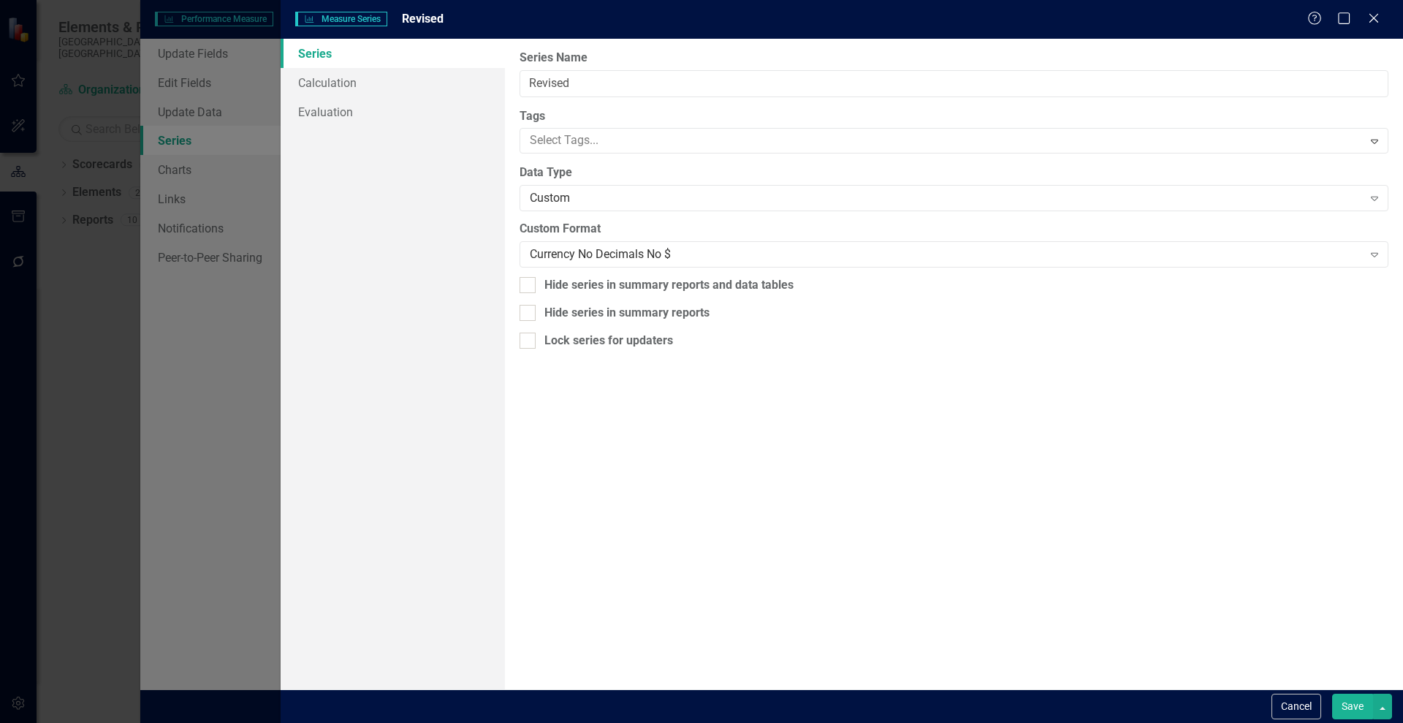
click at [1345, 709] on button "Save" at bounding box center [1352, 707] width 41 height 26
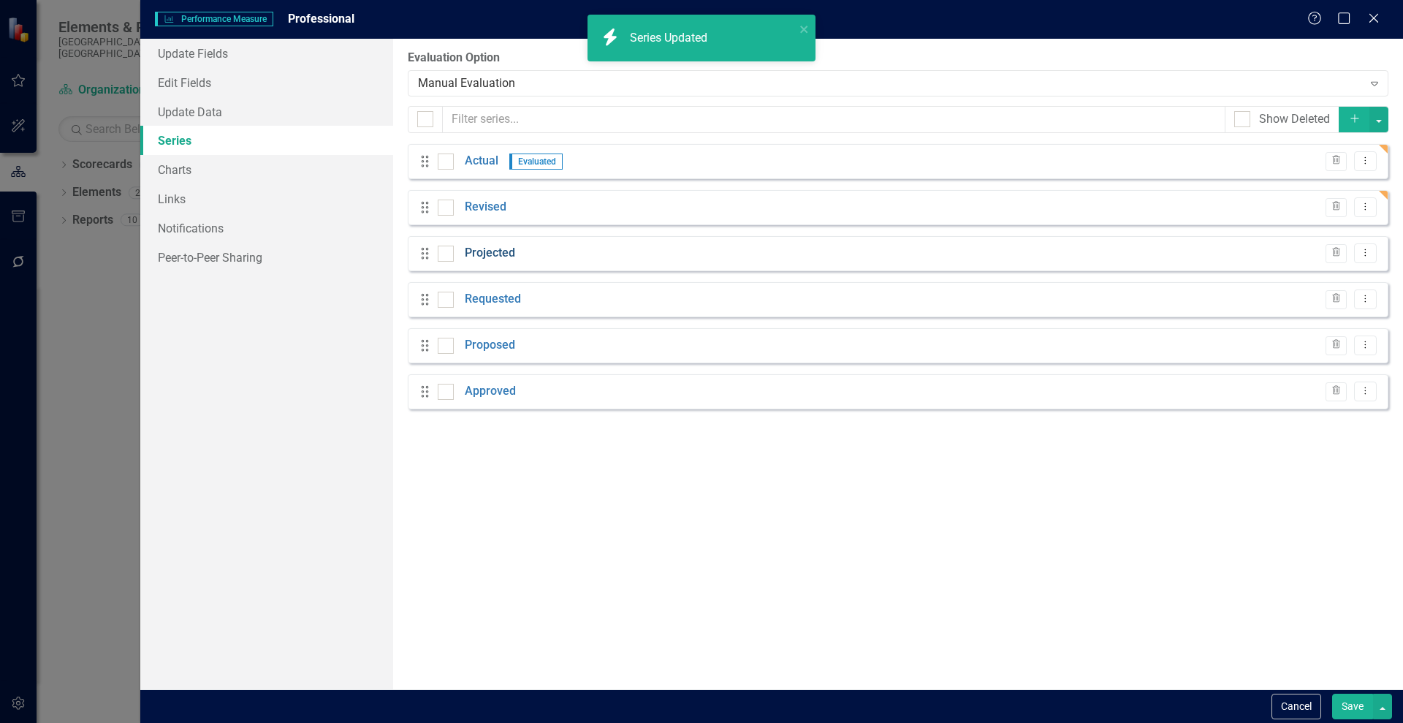
click at [493, 254] on link "Projected" at bounding box center [490, 253] width 50 height 17
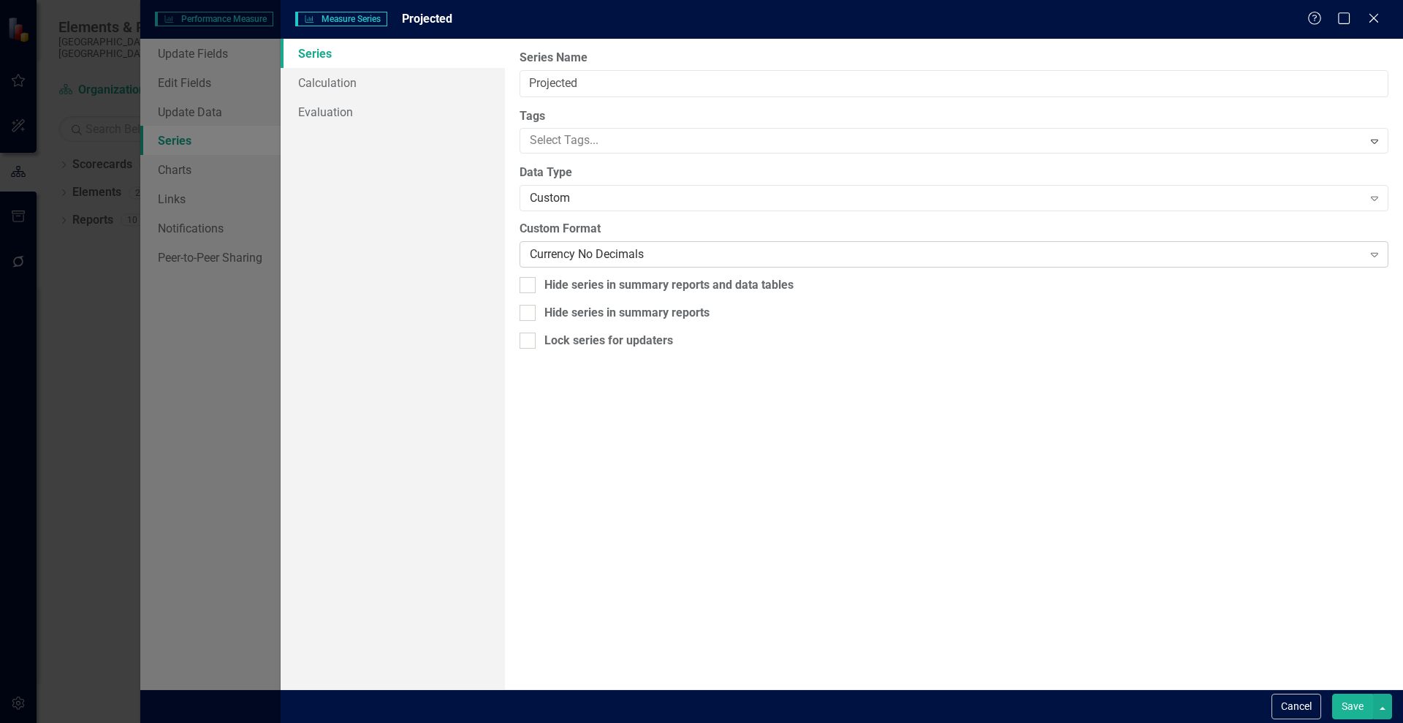
click at [683, 254] on div "Currency No Decimals" at bounding box center [946, 254] width 832 height 17
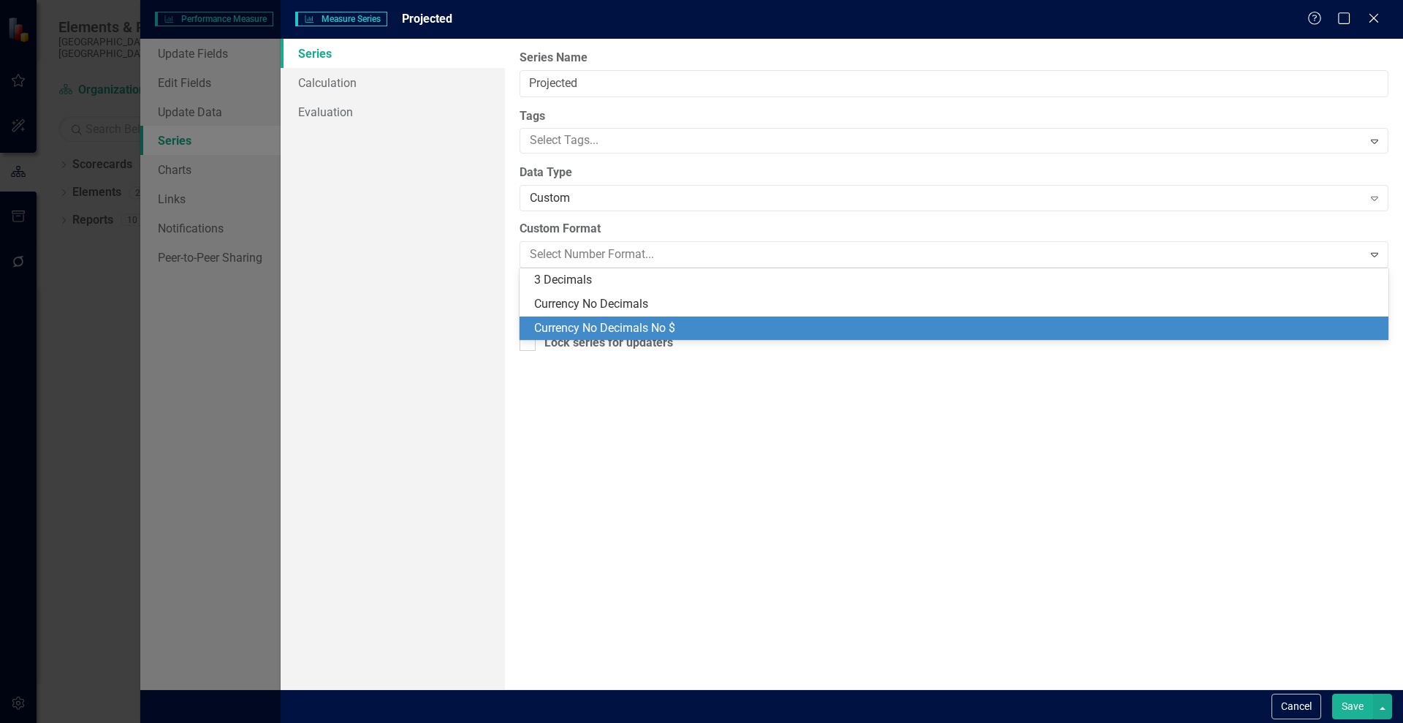
click at [700, 316] on div "Currency No Decimals No $" at bounding box center [954, 328] width 869 height 24
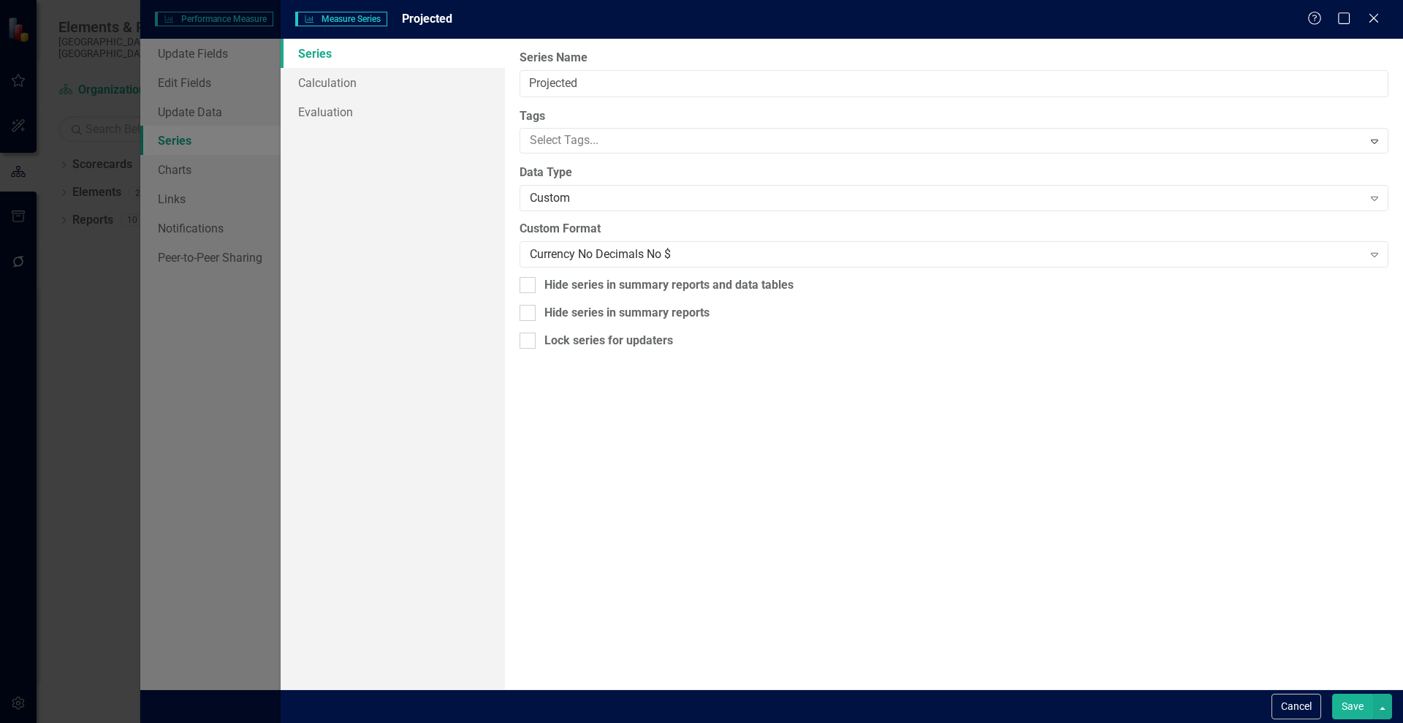
click at [1346, 706] on button "Save" at bounding box center [1352, 707] width 41 height 26
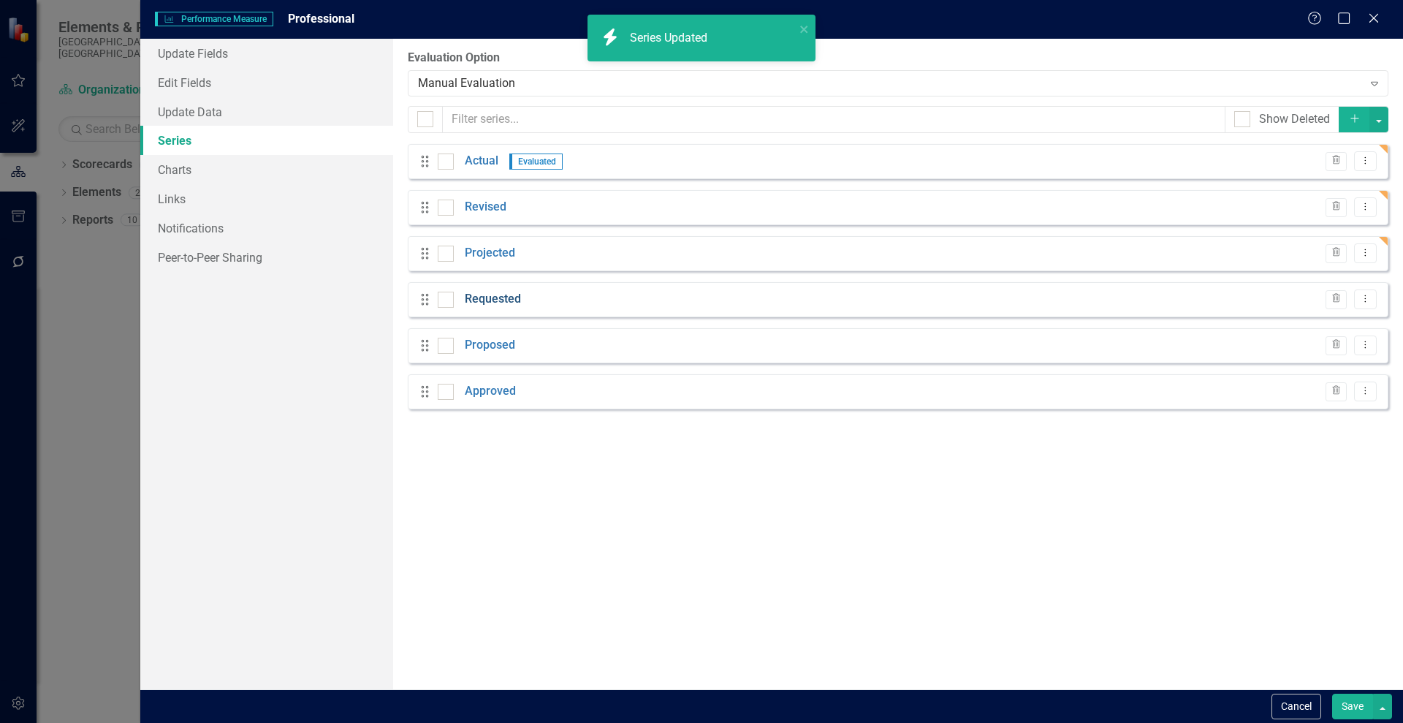
click at [485, 306] on link "Requested" at bounding box center [493, 299] width 56 height 17
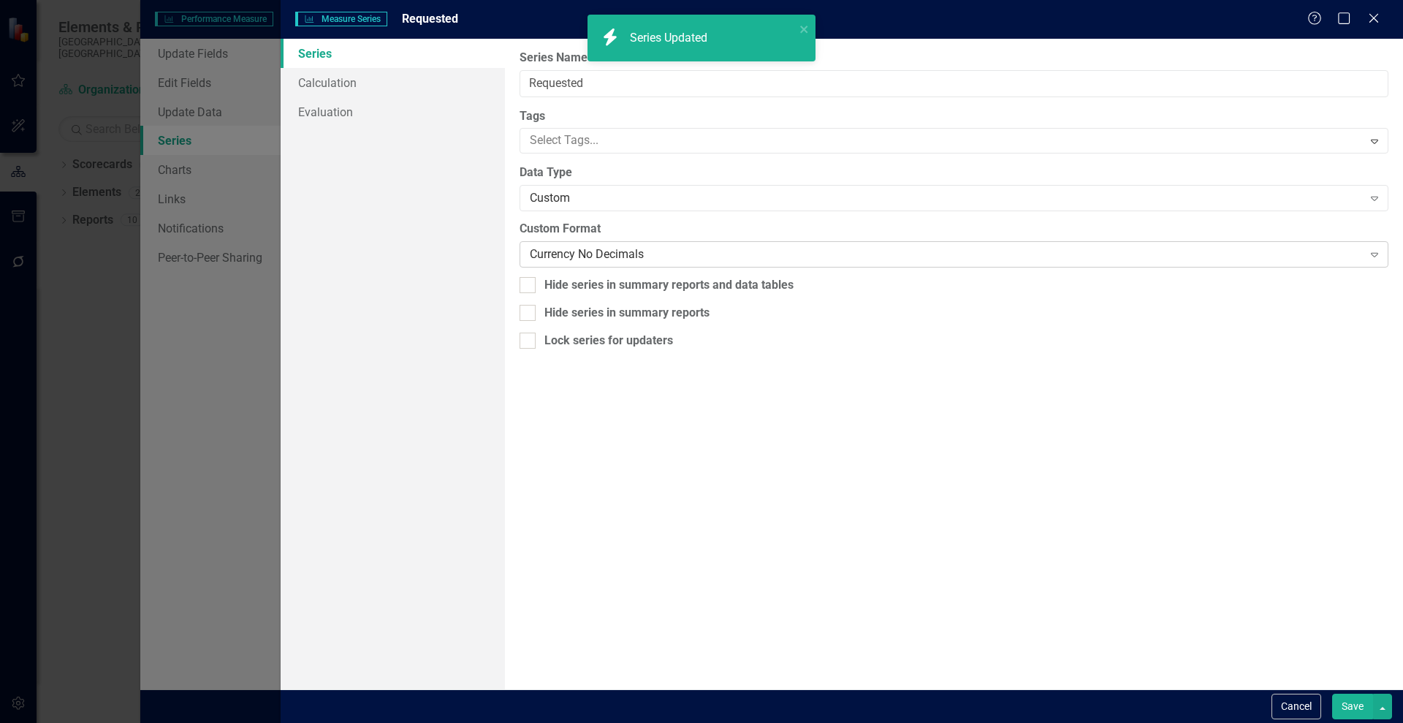
click at [643, 250] on div "Currency No Decimals" at bounding box center [946, 254] width 832 height 17
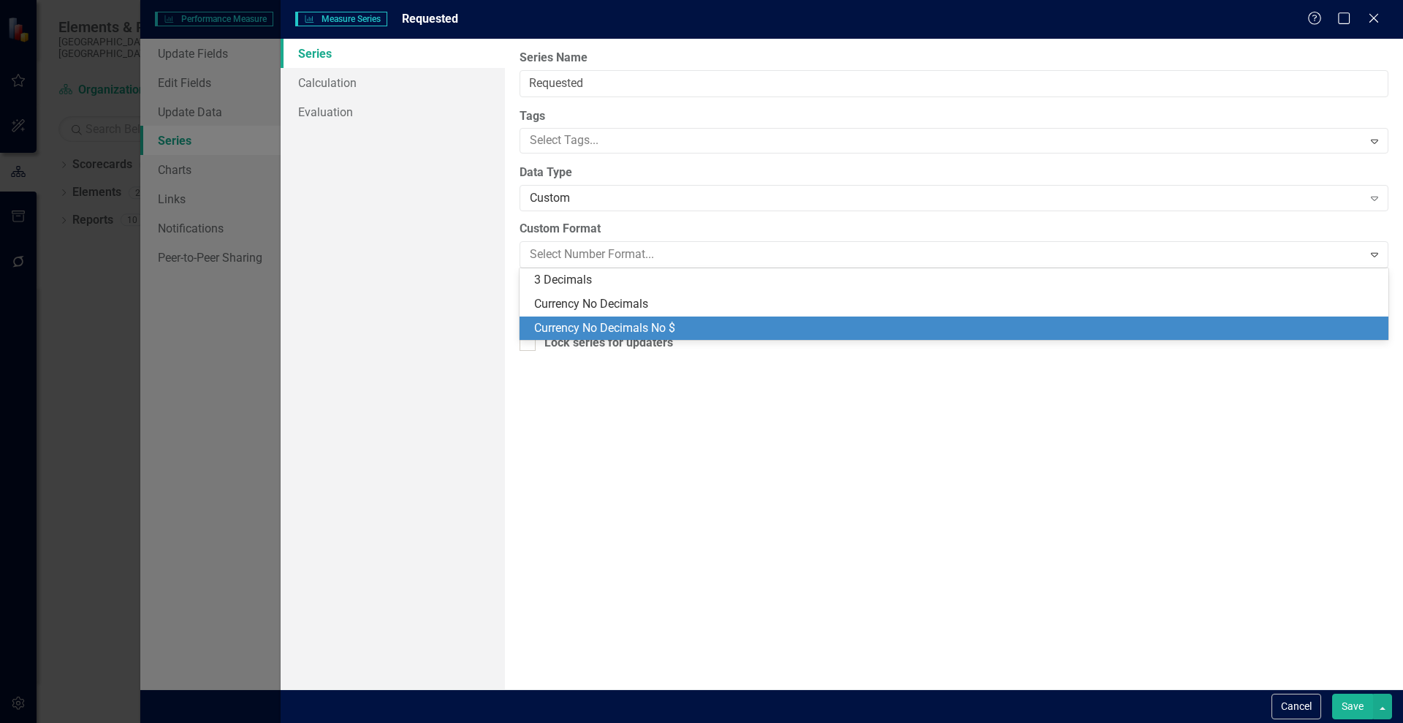
click at [729, 325] on div "Currency No Decimals No $" at bounding box center [957, 328] width 846 height 17
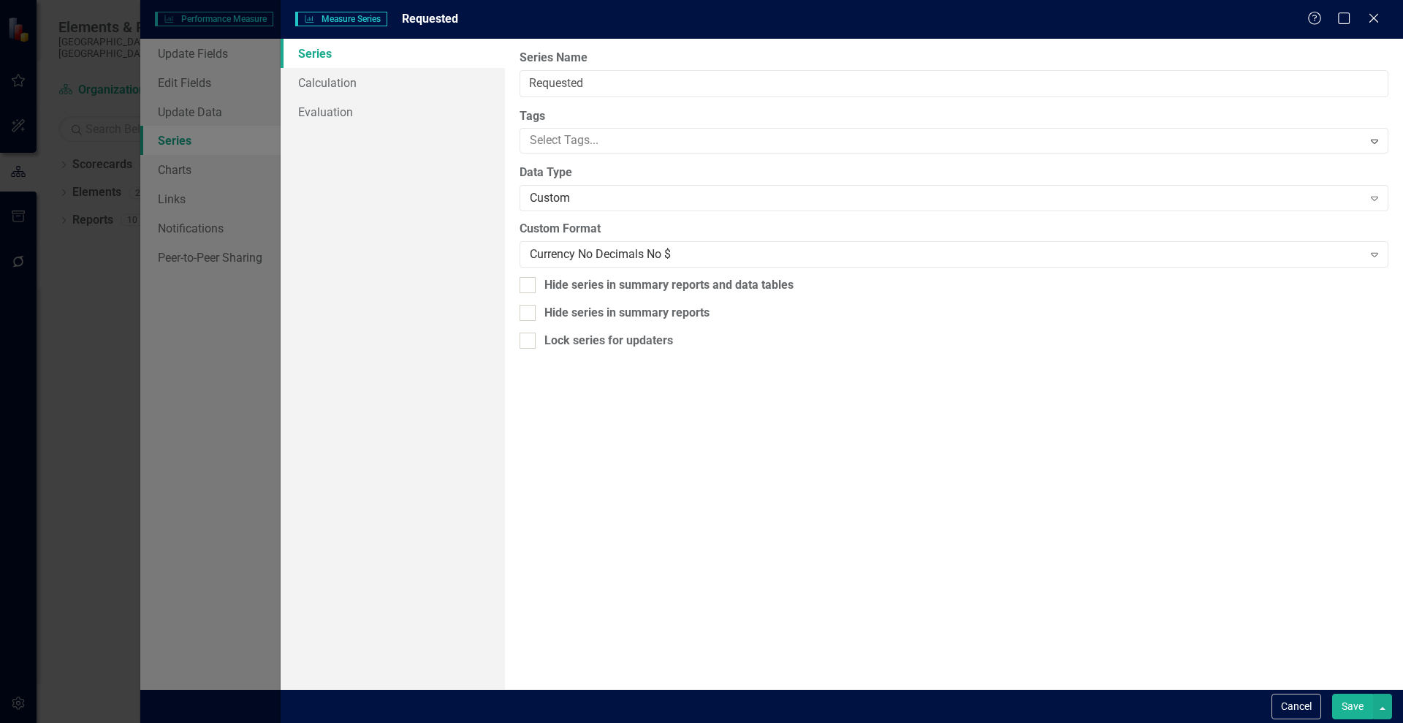
click at [1357, 699] on button "Save" at bounding box center [1352, 707] width 41 height 26
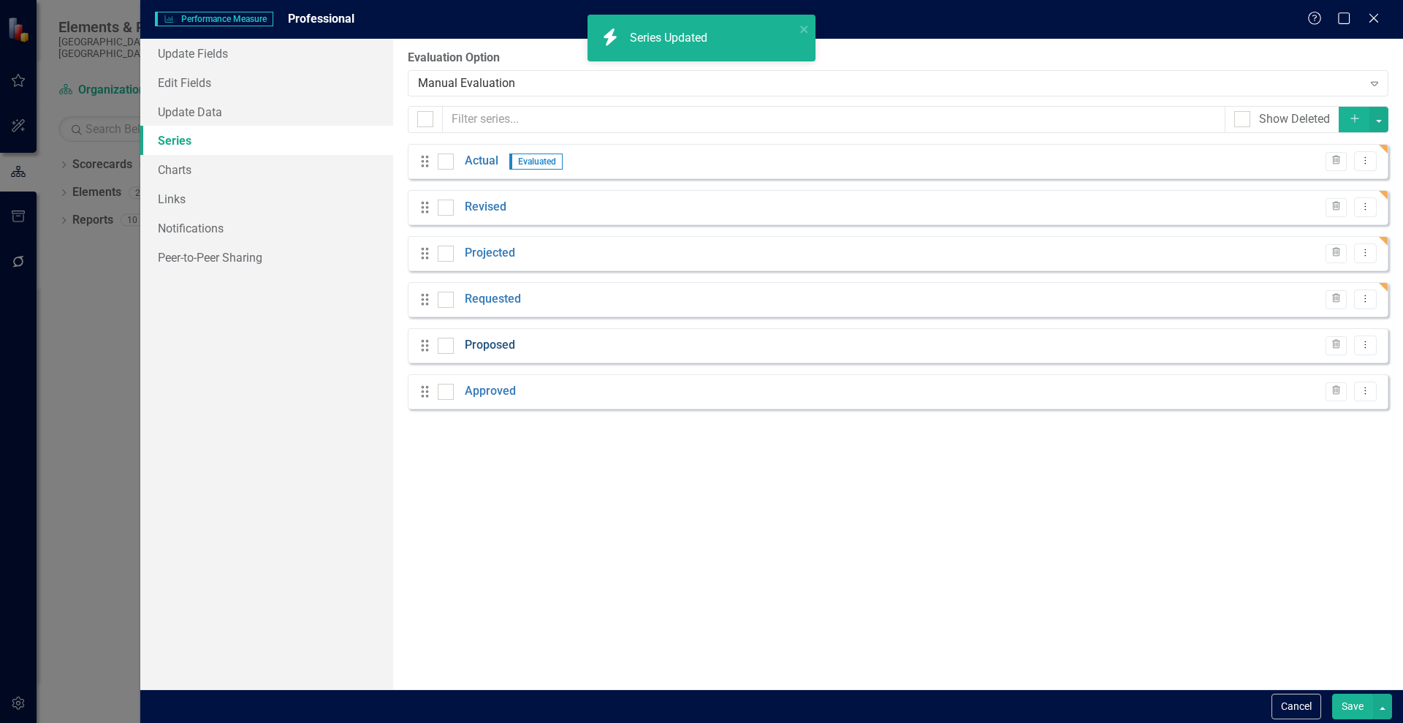
click at [478, 344] on link "Proposed" at bounding box center [490, 345] width 50 height 17
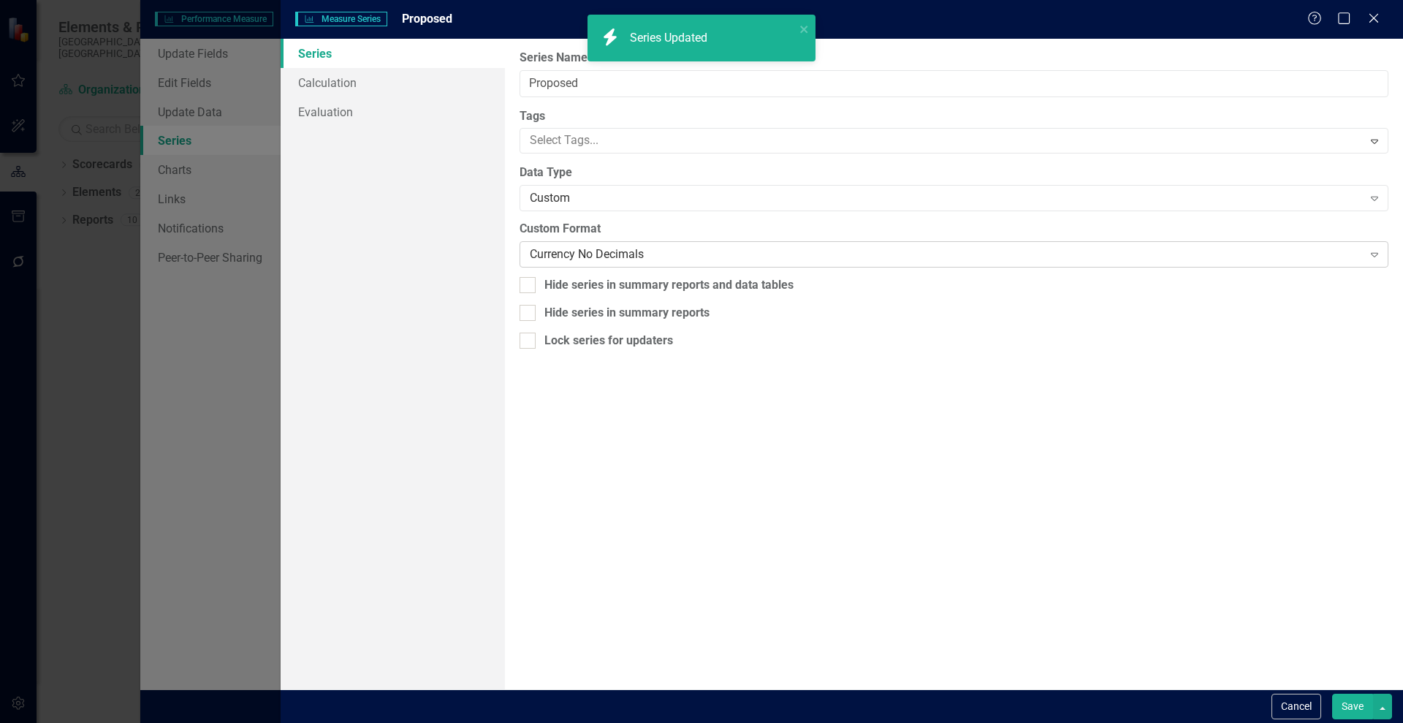
click at [686, 249] on div "Currency No Decimals" at bounding box center [946, 254] width 832 height 17
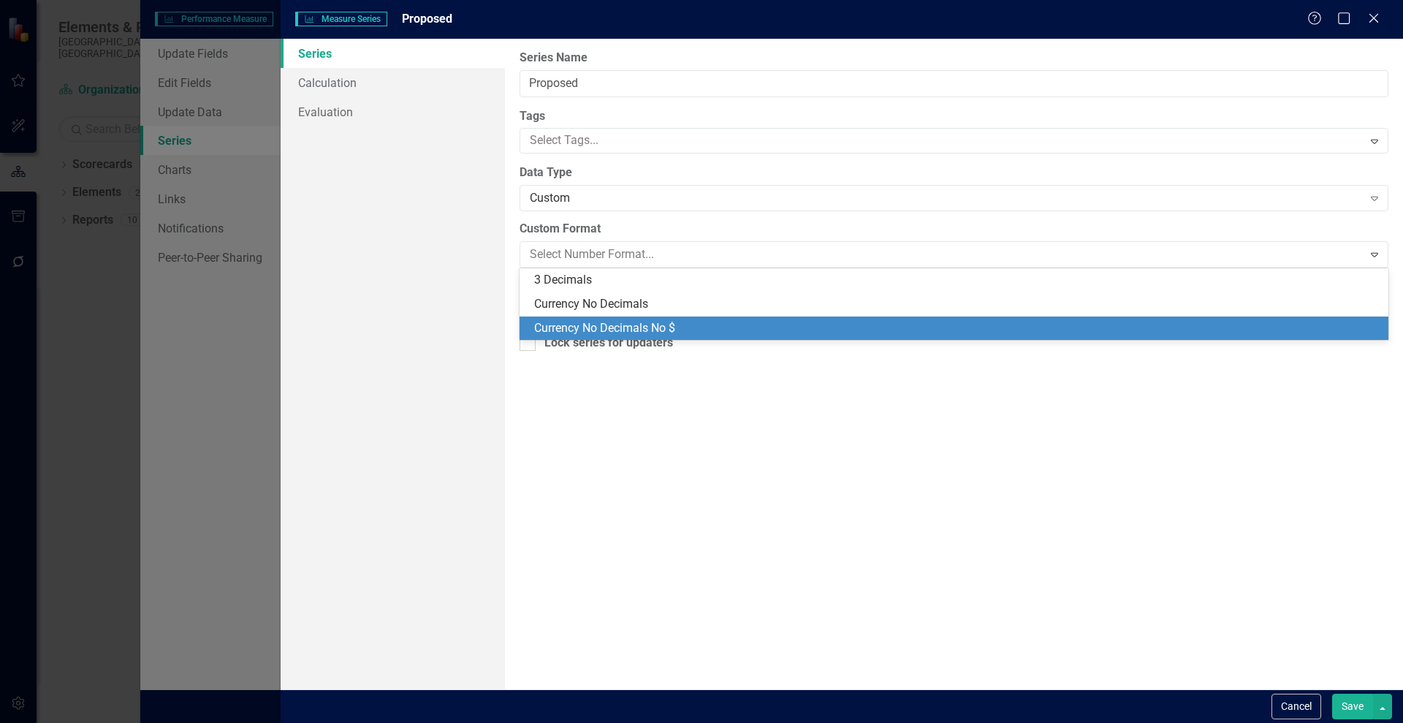
click at [731, 325] on div "Currency No Decimals No $" at bounding box center [957, 328] width 846 height 17
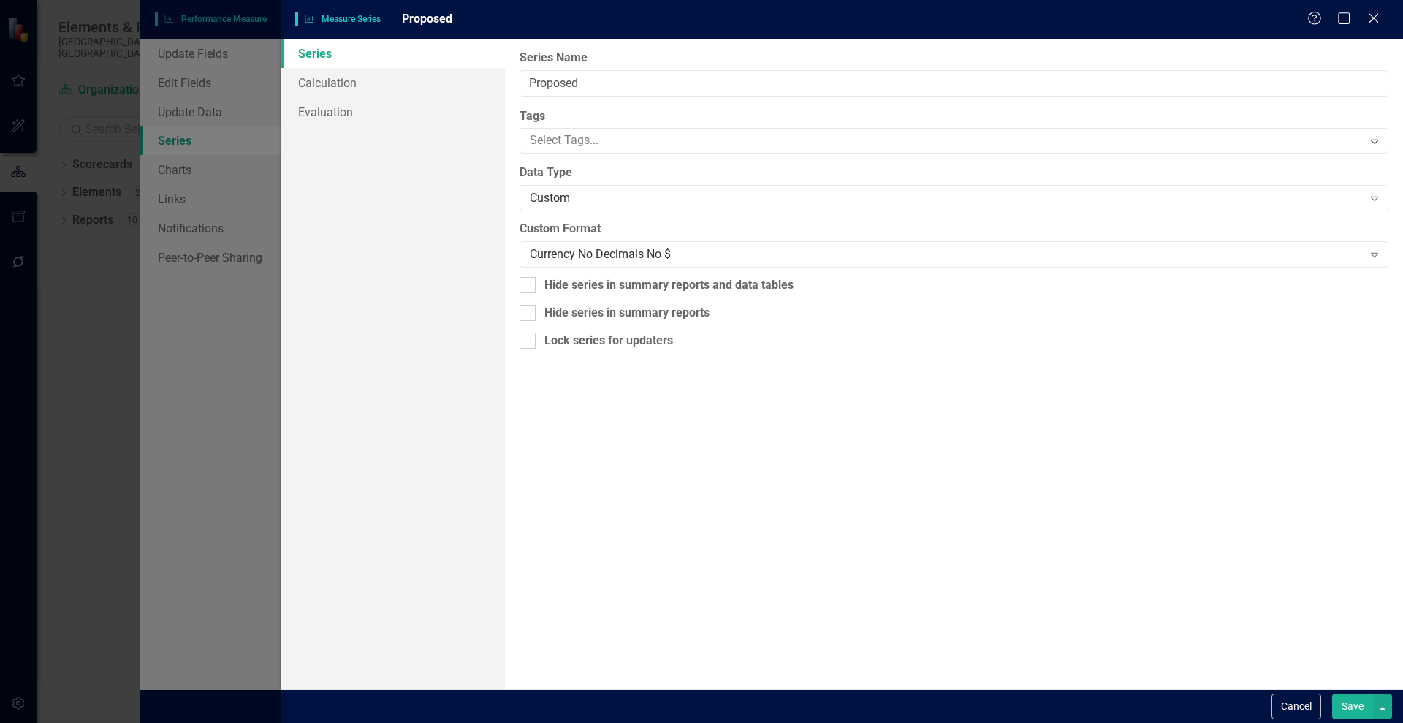
click at [1348, 702] on button "Save" at bounding box center [1352, 707] width 41 height 26
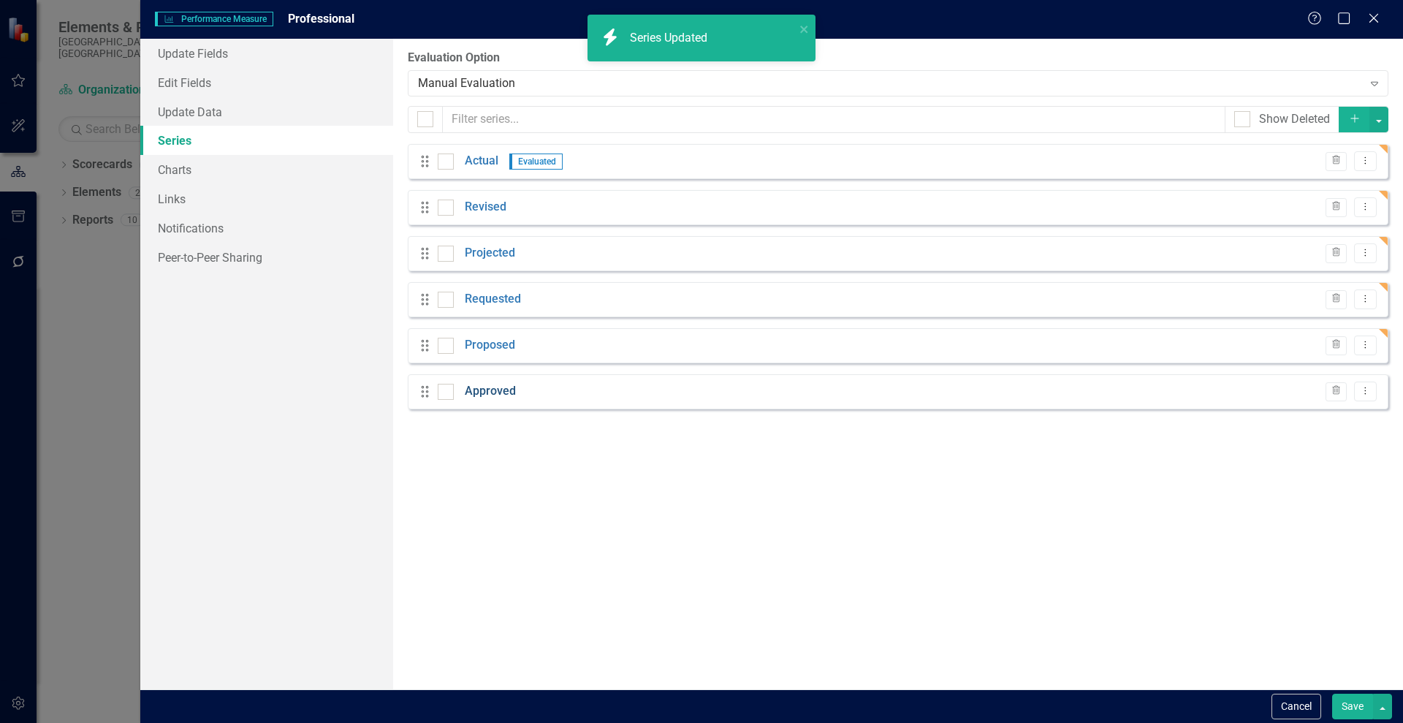
click at [477, 395] on link "Approved" at bounding box center [490, 391] width 51 height 17
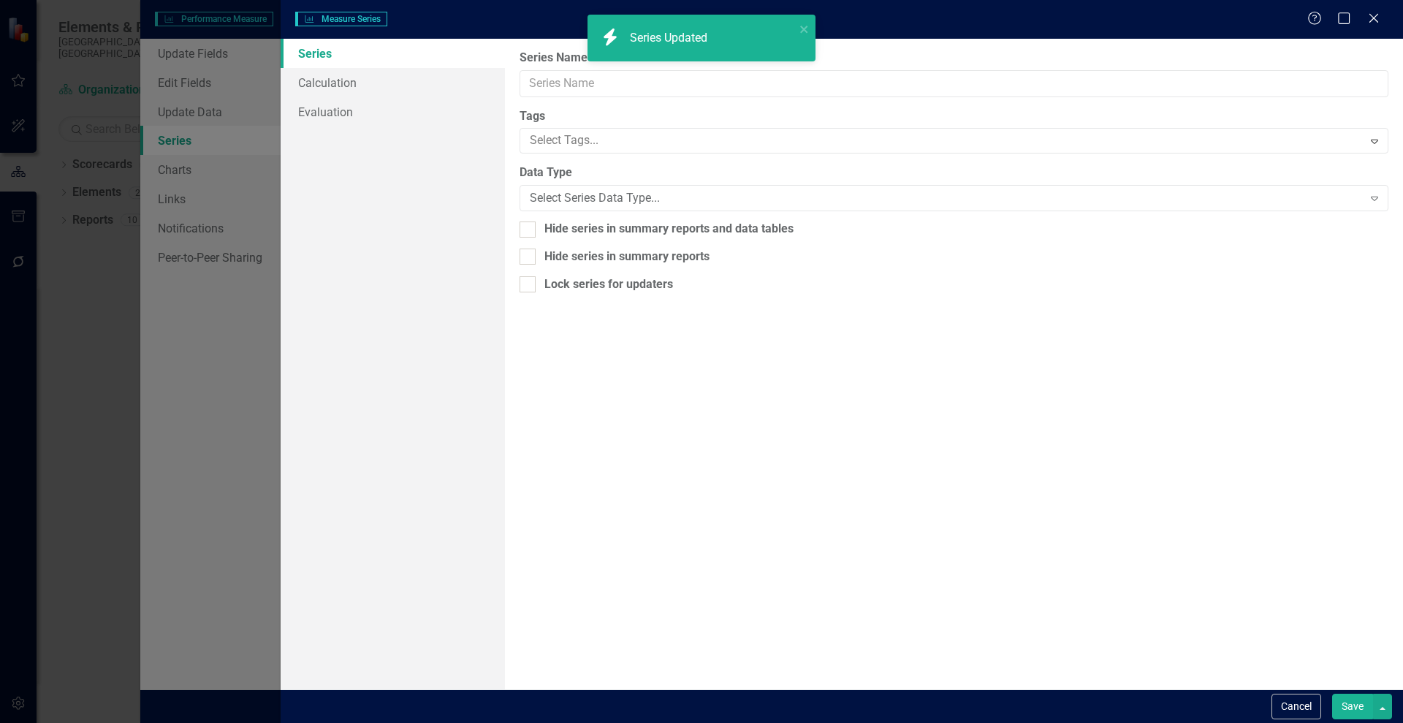
type input "Approved"
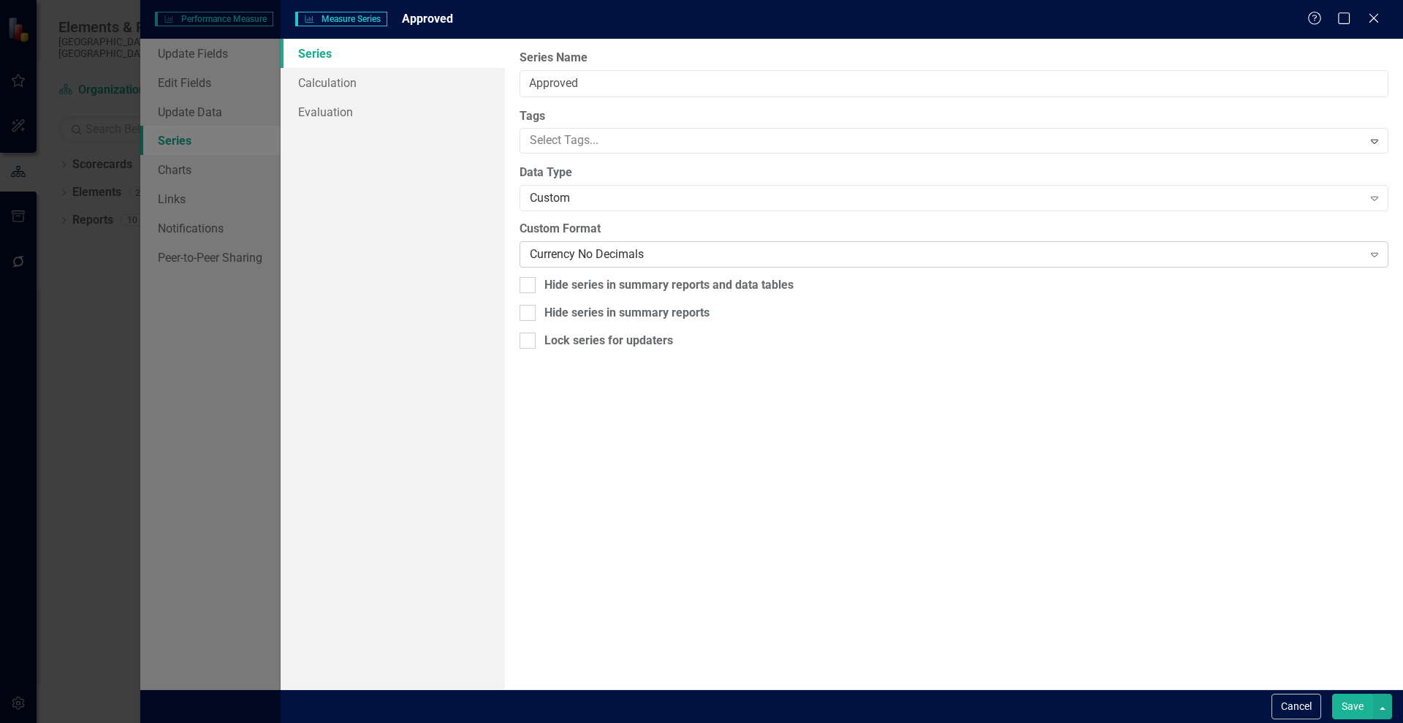
click at [727, 254] on div "Currency No Decimals" at bounding box center [946, 254] width 832 height 17
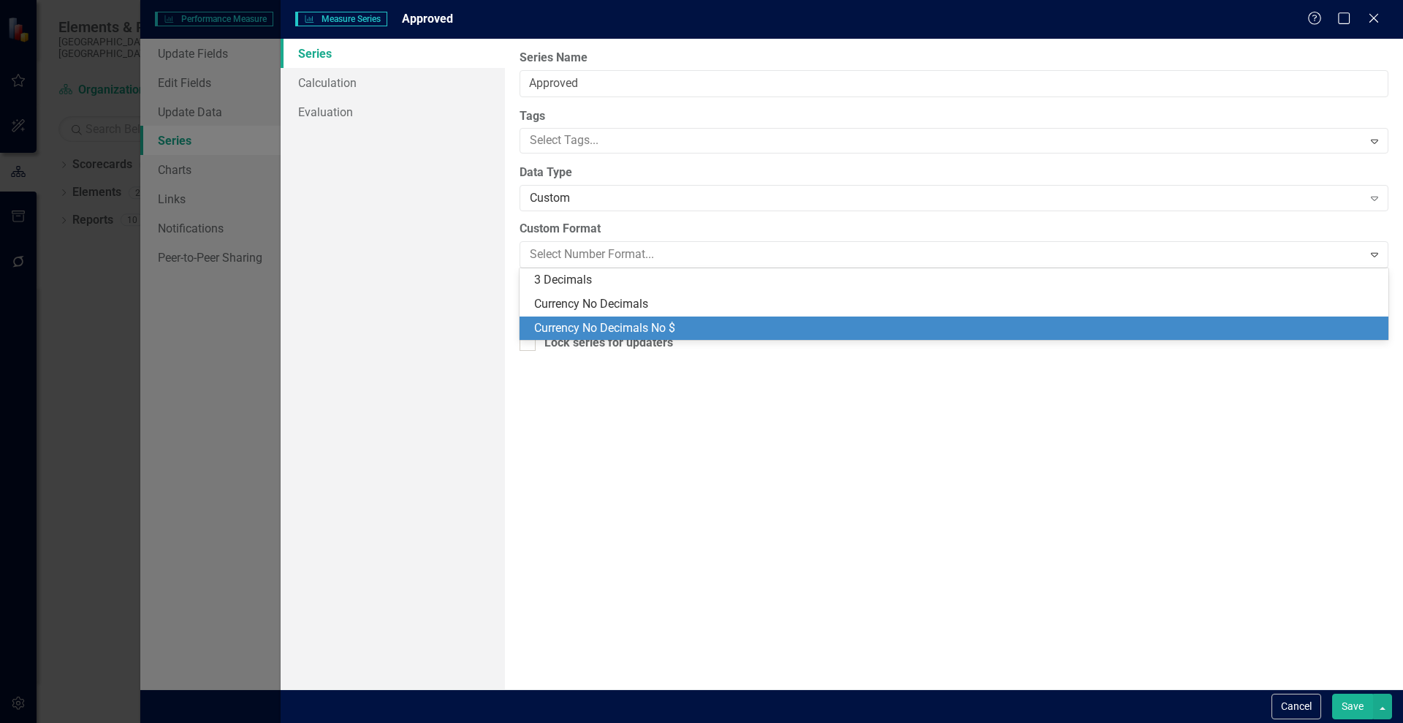
click at [751, 326] on div "Currency No Decimals No $" at bounding box center [957, 328] width 846 height 17
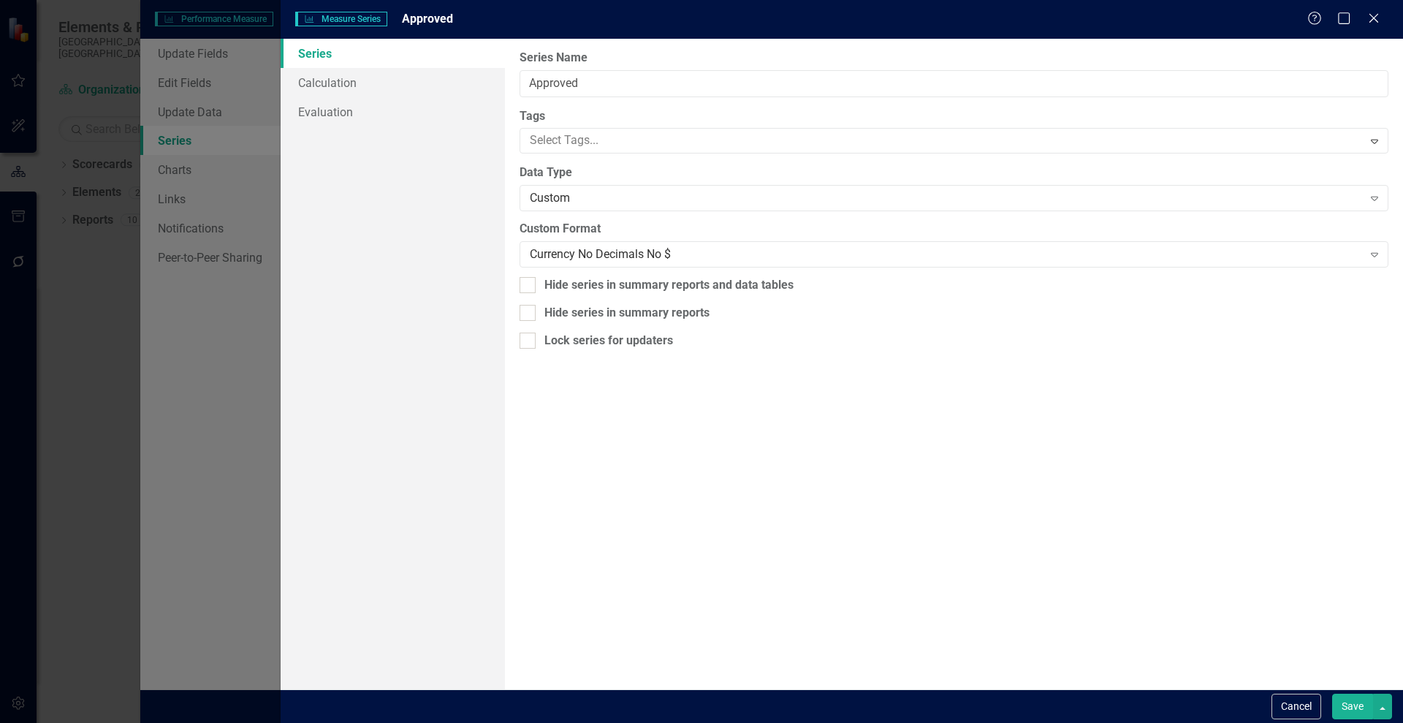
click at [1346, 706] on button "Save" at bounding box center [1352, 707] width 41 height 26
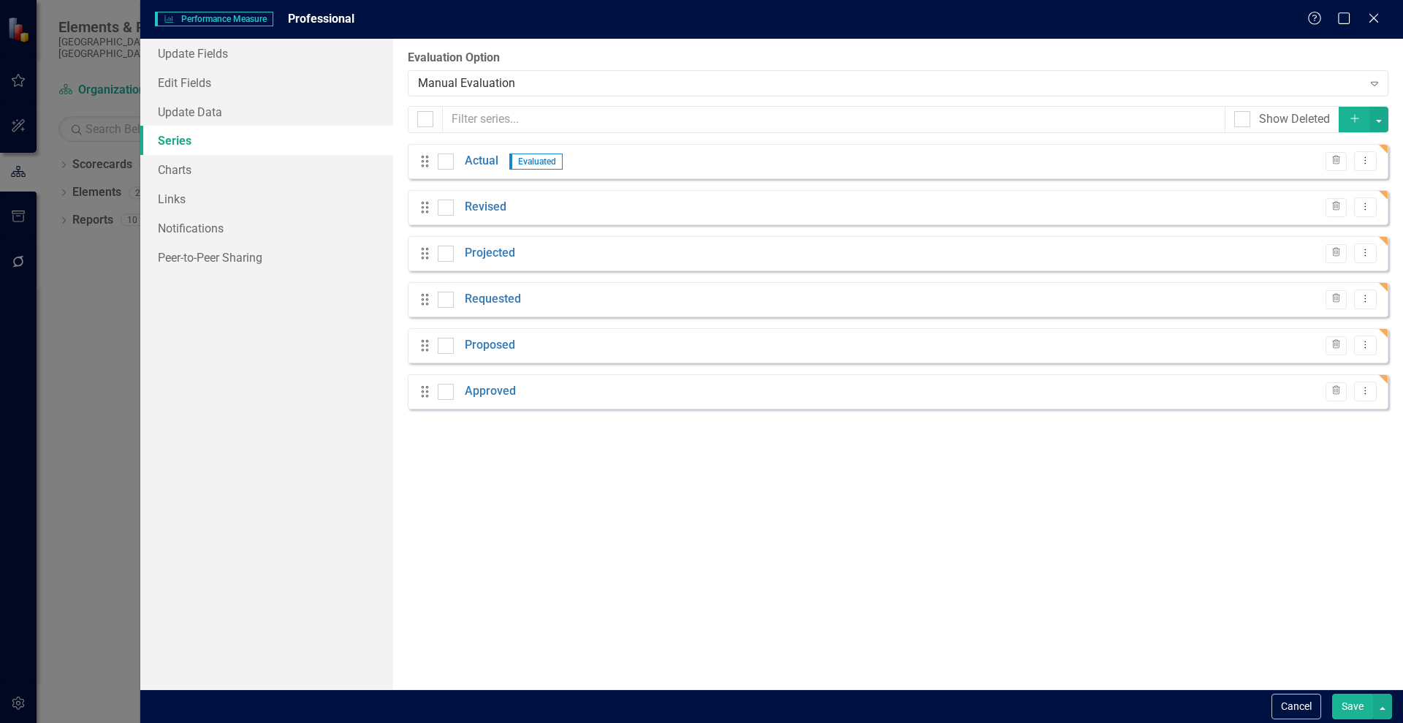
click at [1351, 699] on button "Save" at bounding box center [1352, 707] width 41 height 26
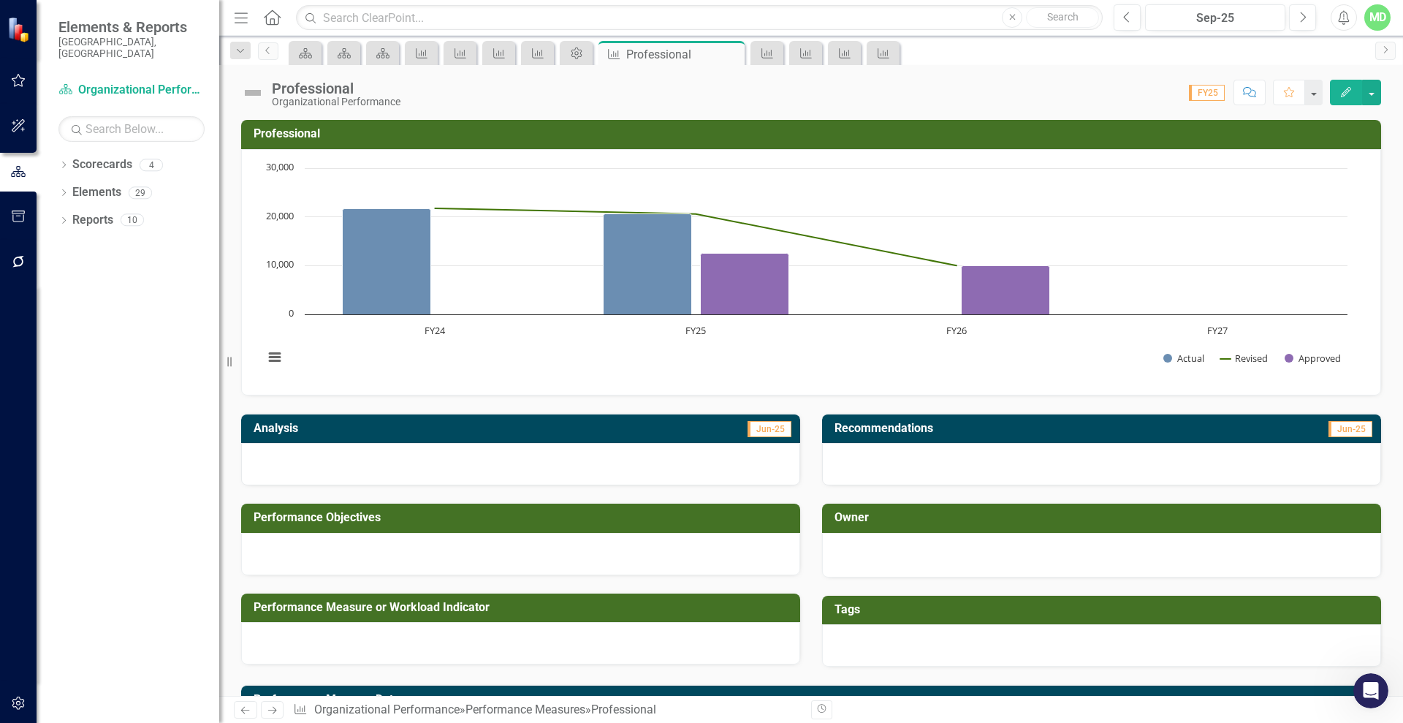
click at [271, 713] on icon "Next" at bounding box center [272, 710] width 12 height 10
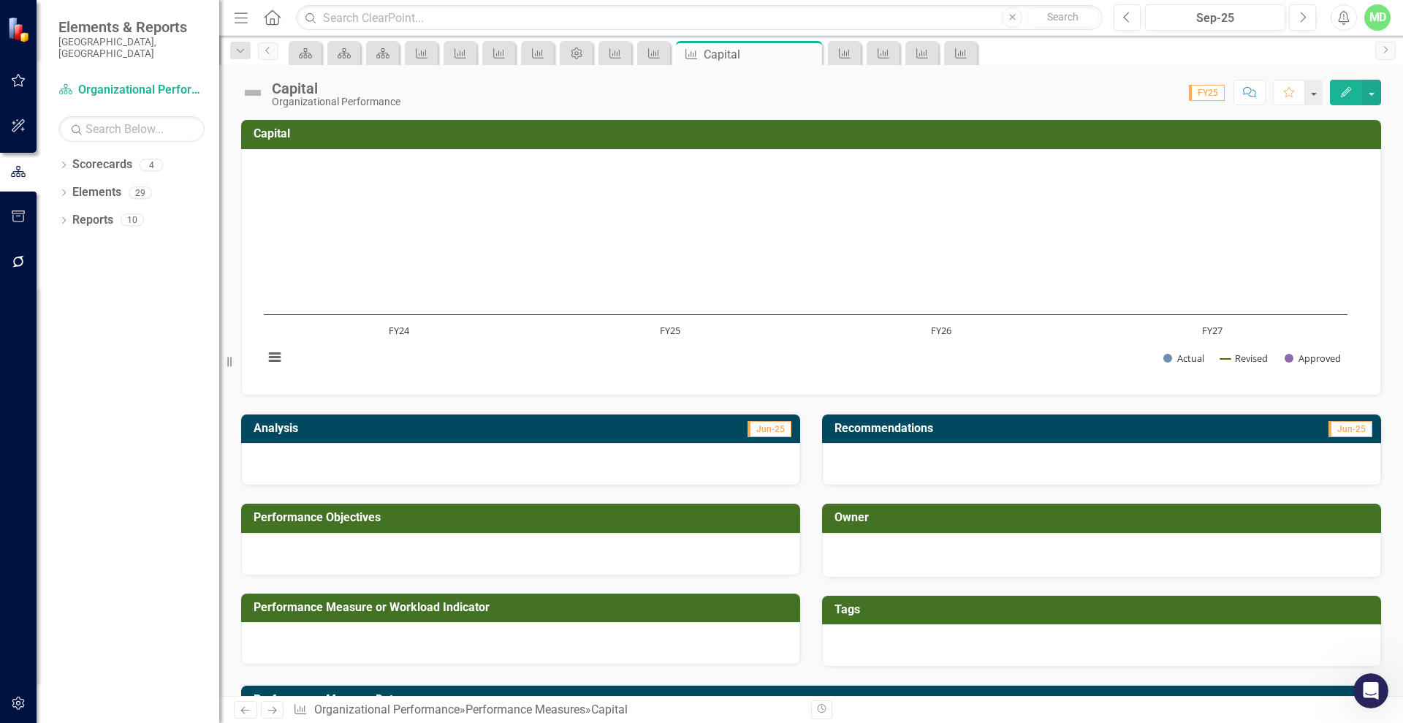
click at [1344, 94] on icon "Edit" at bounding box center [1346, 92] width 13 height 10
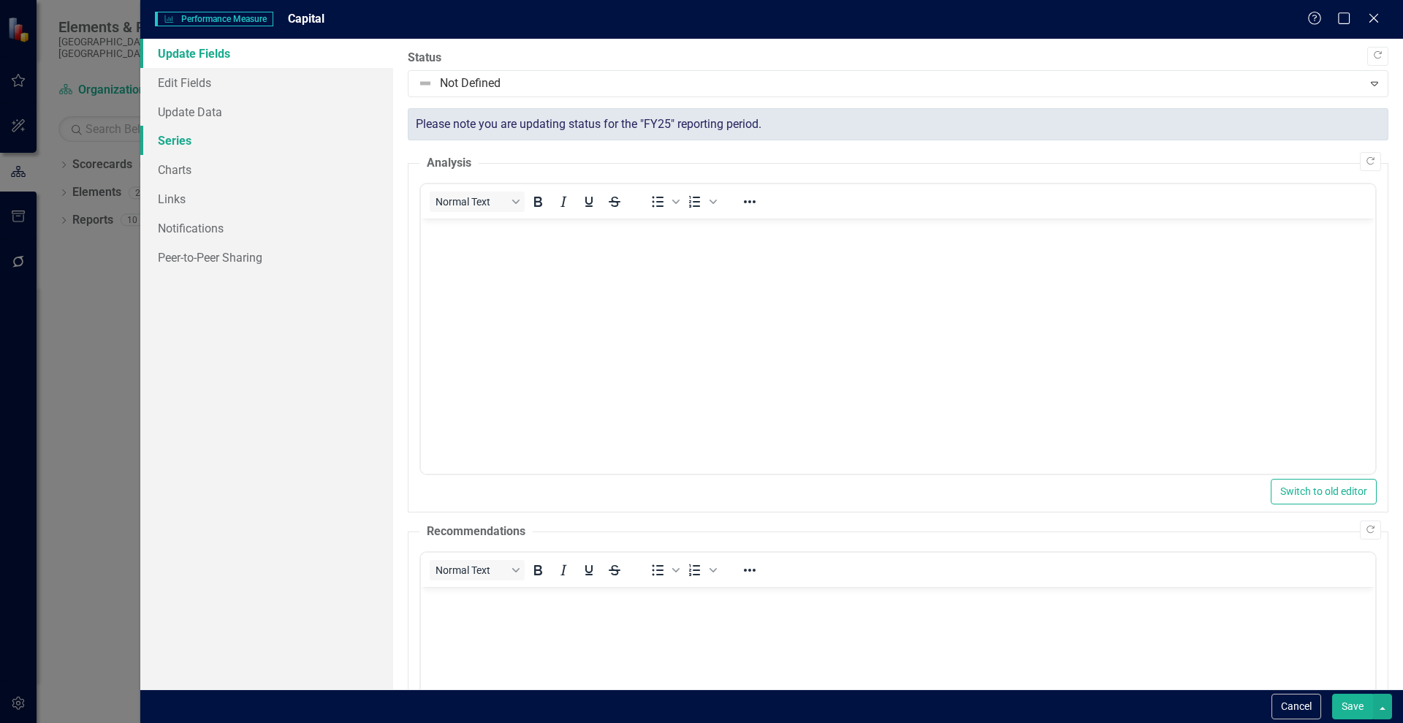
click at [172, 144] on link "Series" at bounding box center [266, 140] width 253 height 29
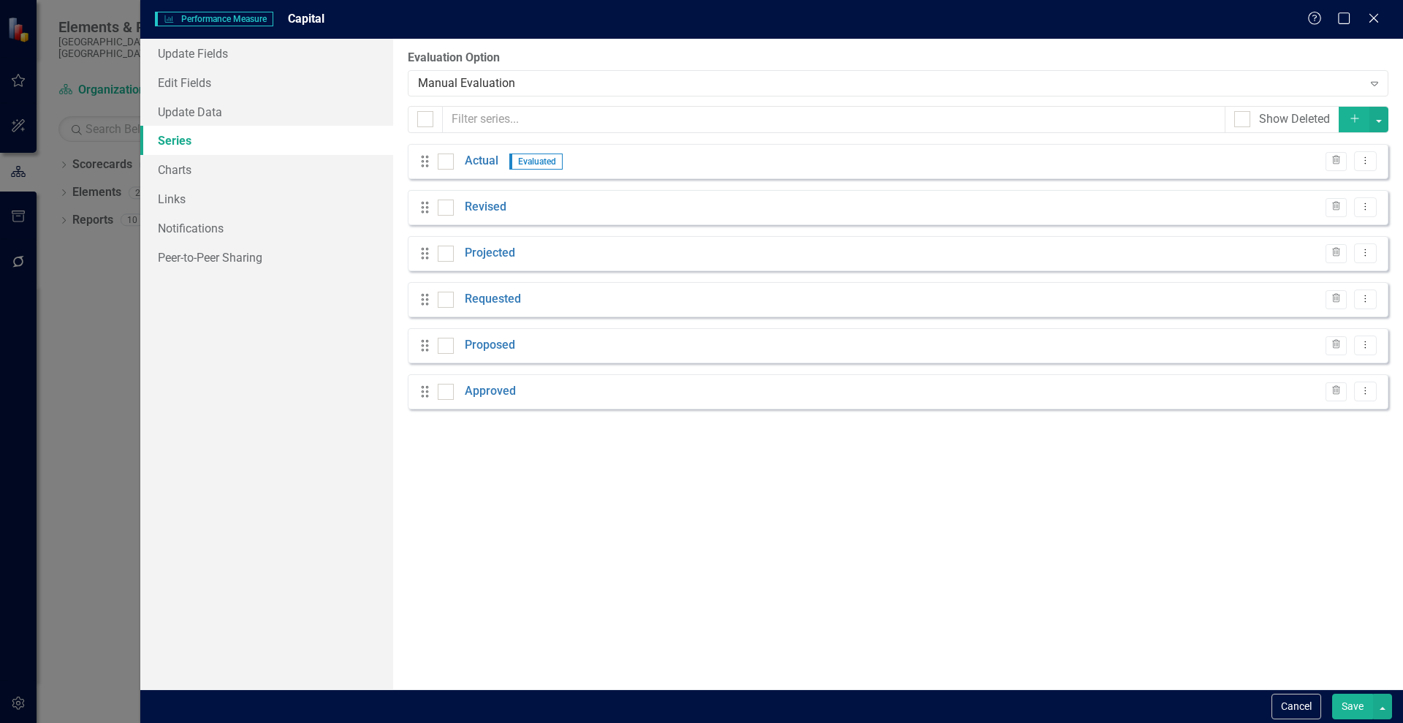
click at [487, 150] on div "Drag Actual Evaluated Trash Dropdown Menu" at bounding box center [898, 161] width 981 height 35
click at [467, 161] on link "Actual" at bounding box center [482, 161] width 34 height 17
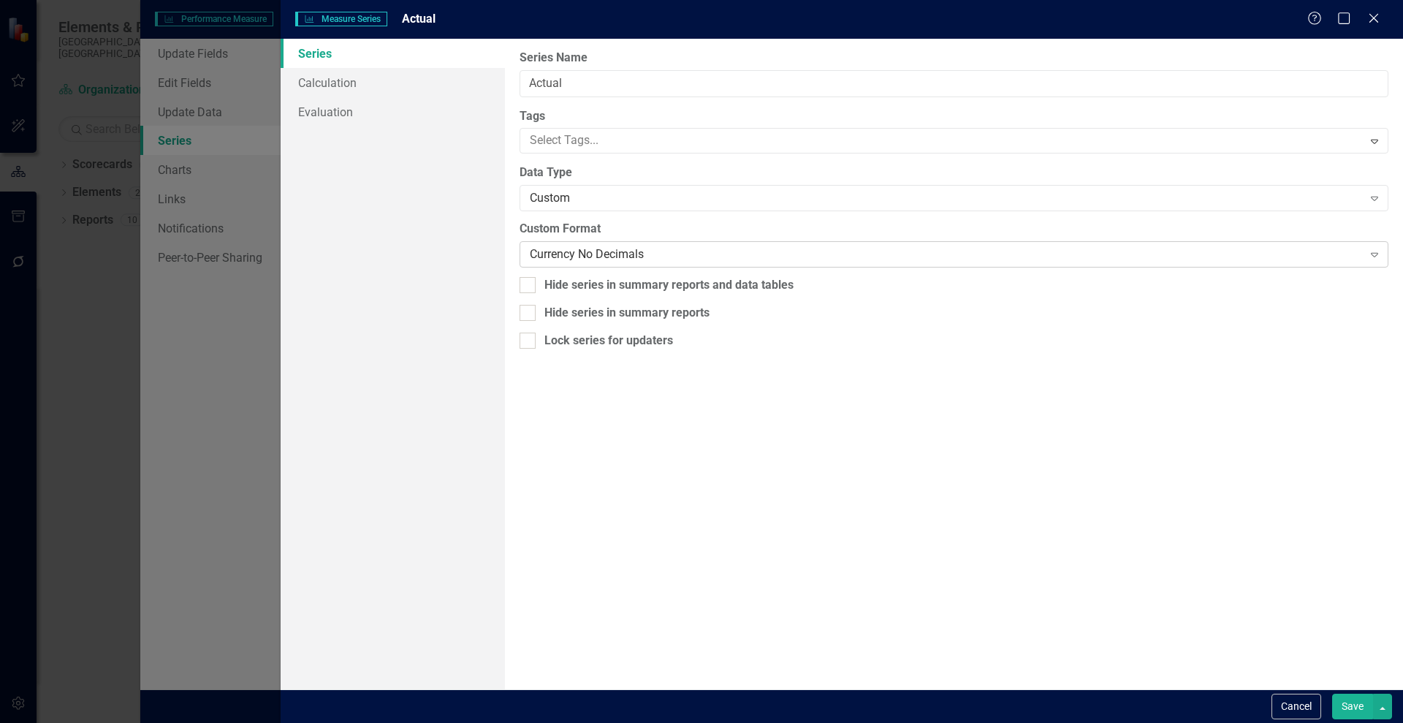
click at [613, 247] on div "Currency No Decimals" at bounding box center [946, 254] width 832 height 17
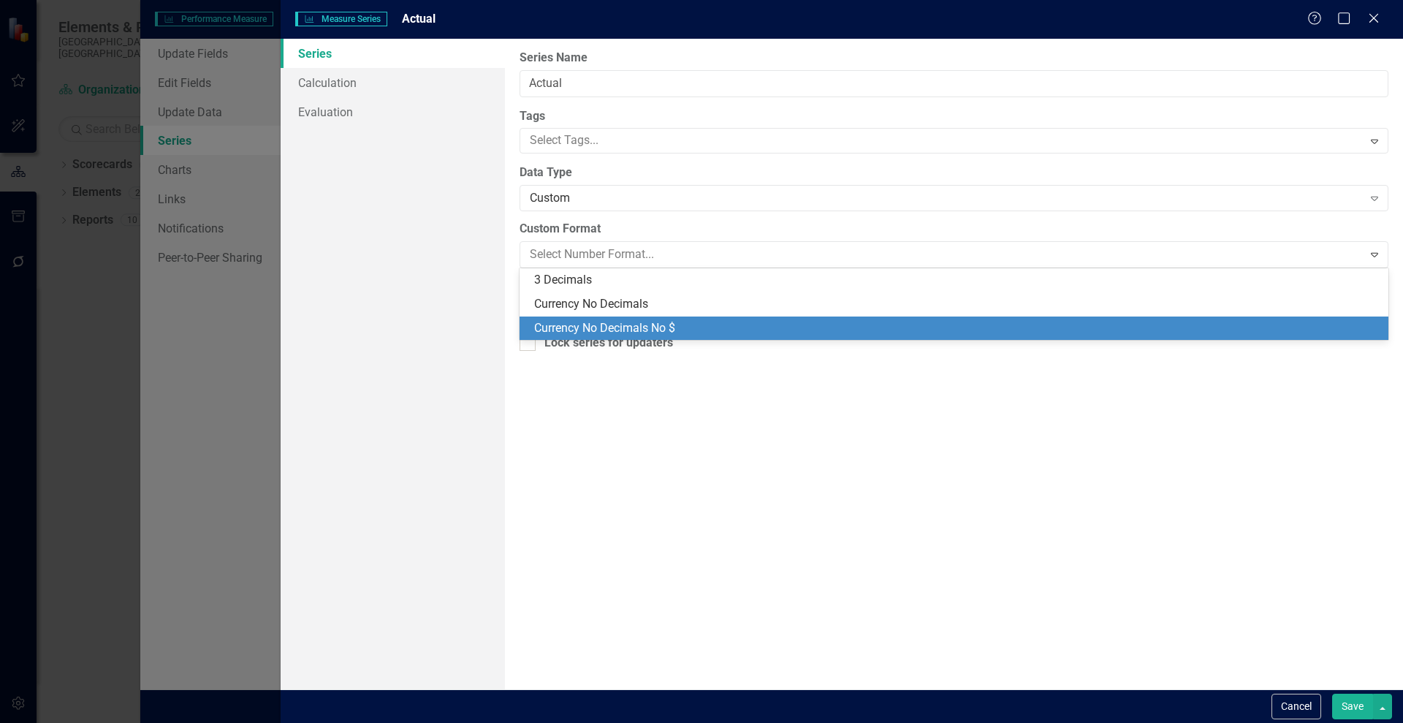
click at [700, 320] on div "Currency No Decimals No $" at bounding box center [957, 328] width 846 height 17
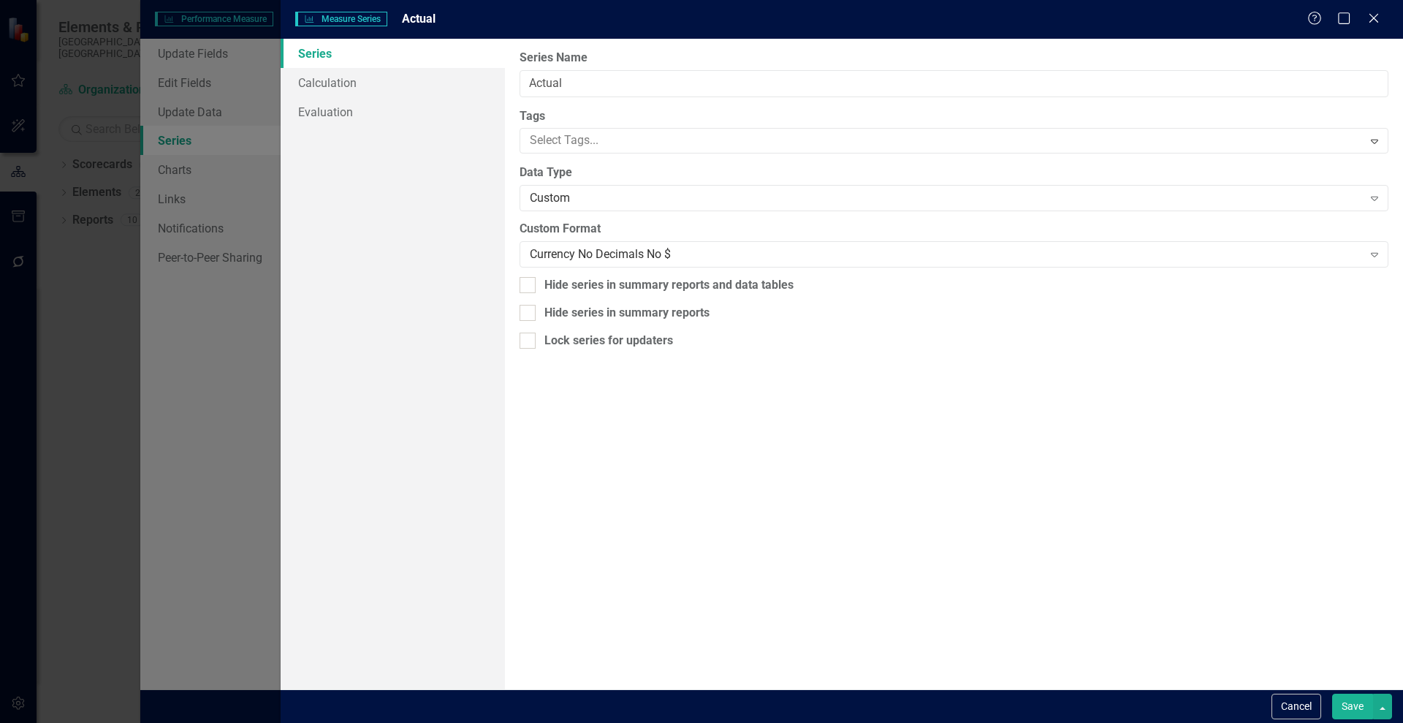
click at [1353, 702] on button "Save" at bounding box center [1352, 707] width 41 height 26
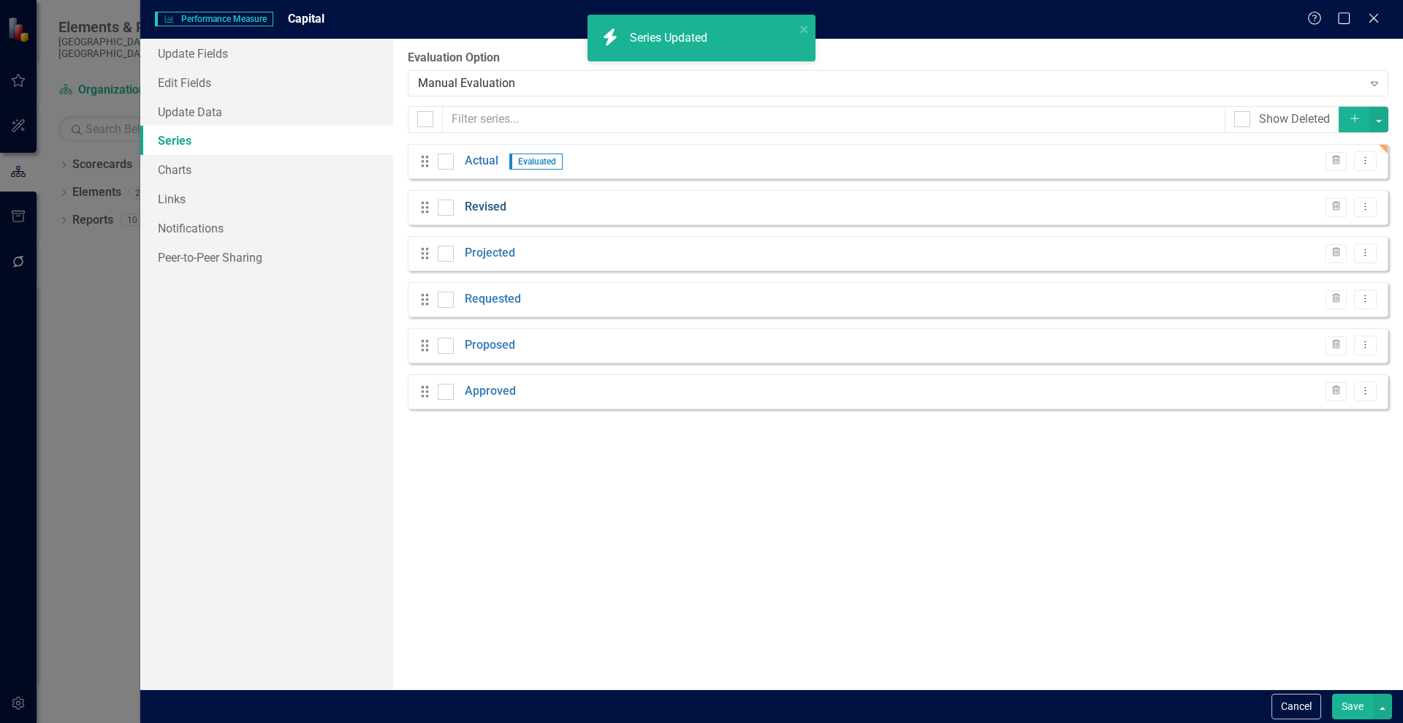
click at [490, 207] on link "Revised" at bounding box center [486, 207] width 42 height 17
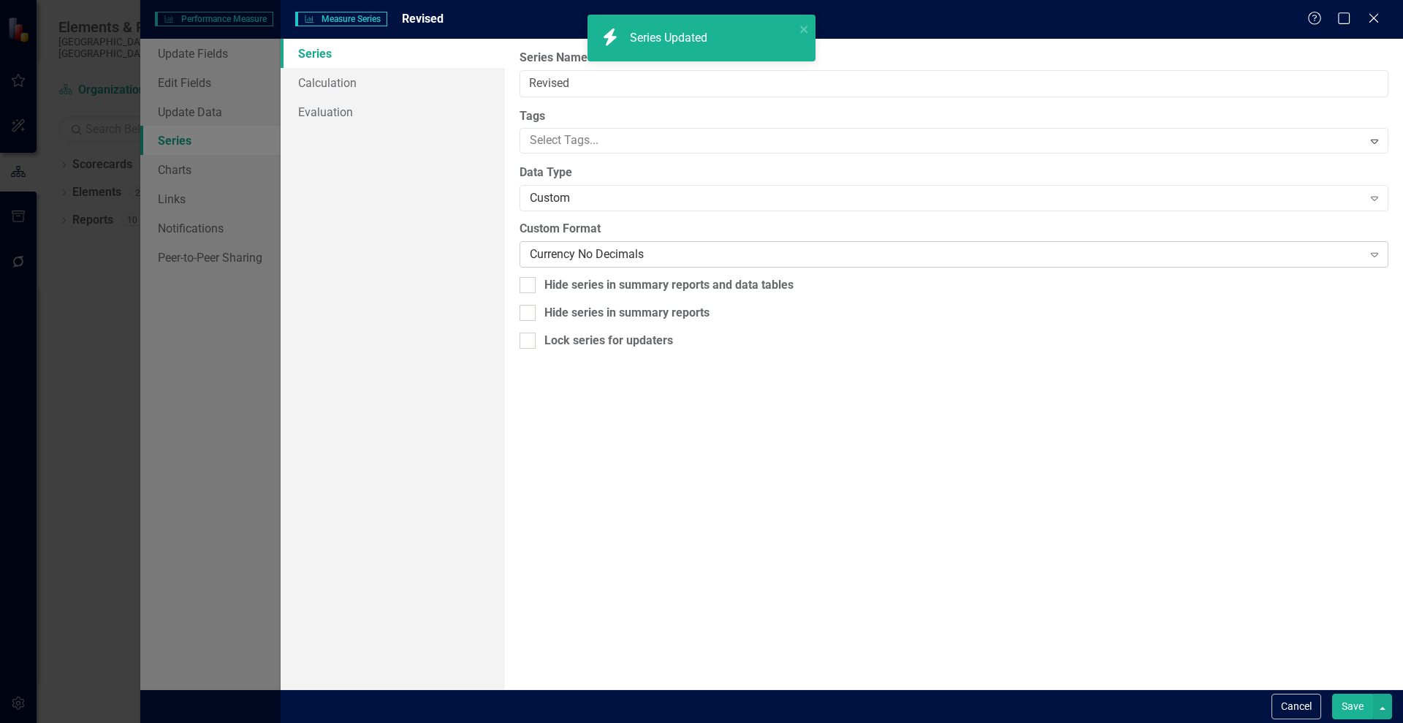
click at [619, 249] on div "Currency No Decimals" at bounding box center [946, 254] width 832 height 17
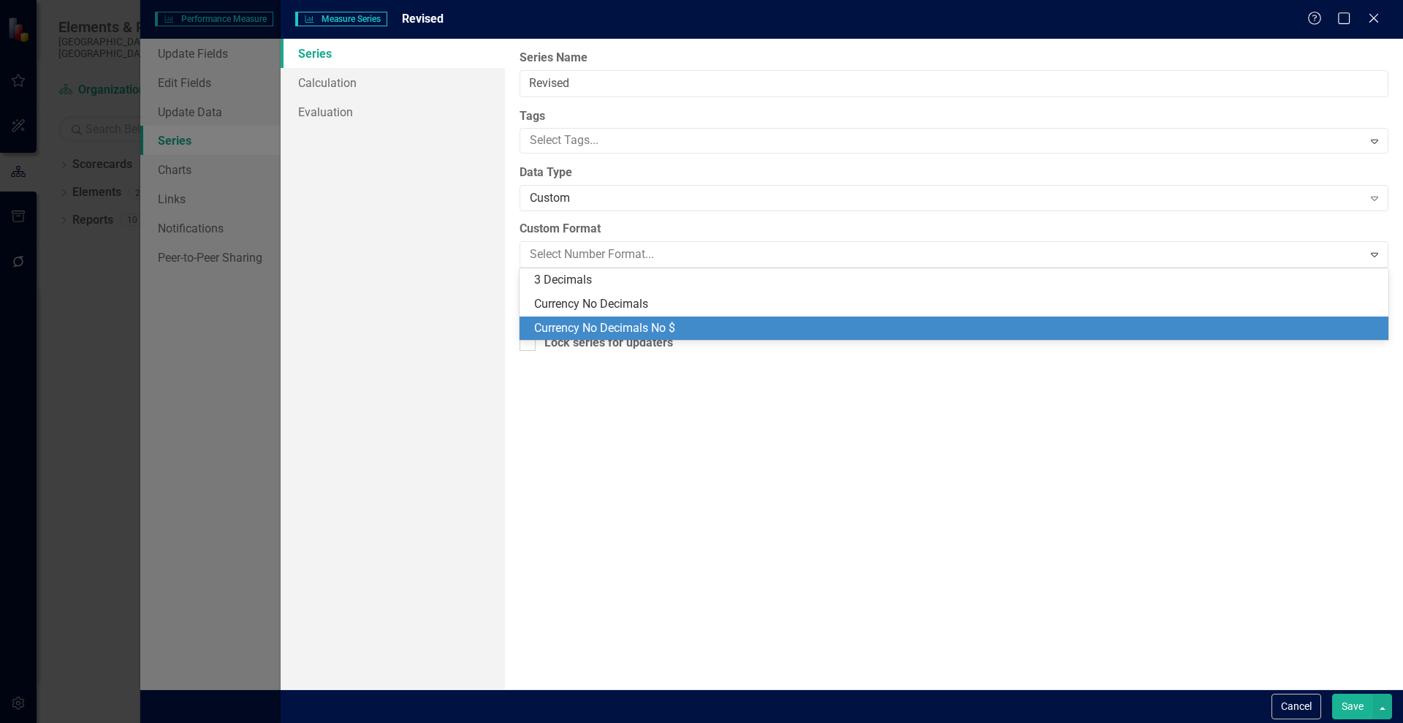
click at [688, 323] on div "Currency No Decimals No $" at bounding box center [957, 328] width 846 height 17
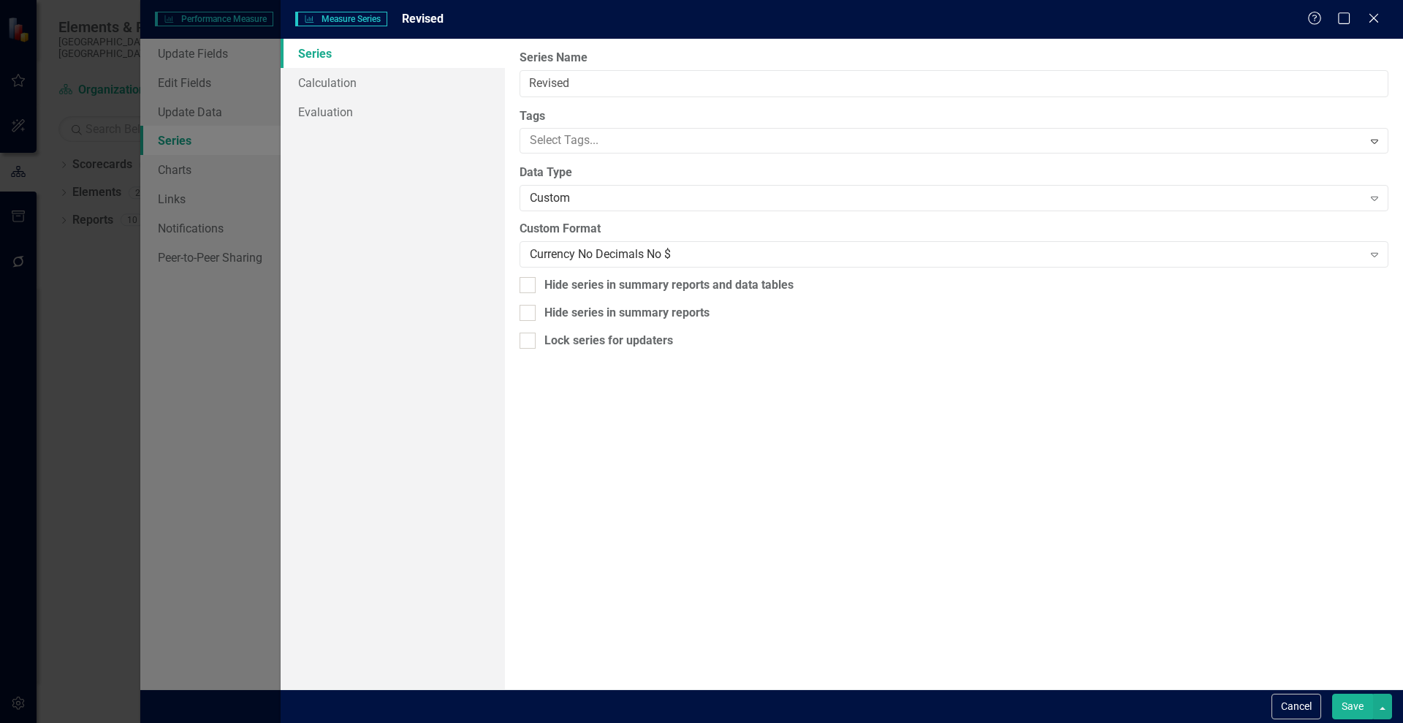
click at [1344, 702] on button "Save" at bounding box center [1352, 707] width 41 height 26
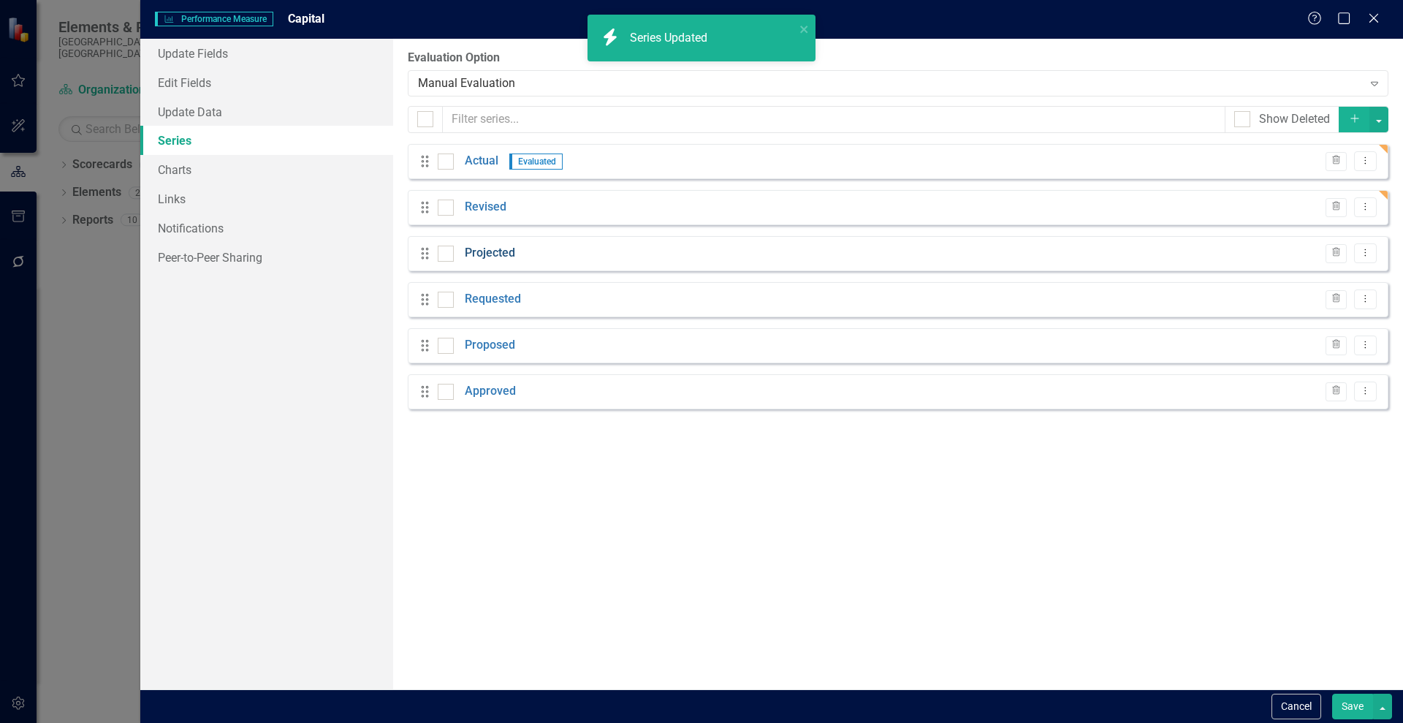
click at [495, 254] on link "Projected" at bounding box center [490, 253] width 50 height 17
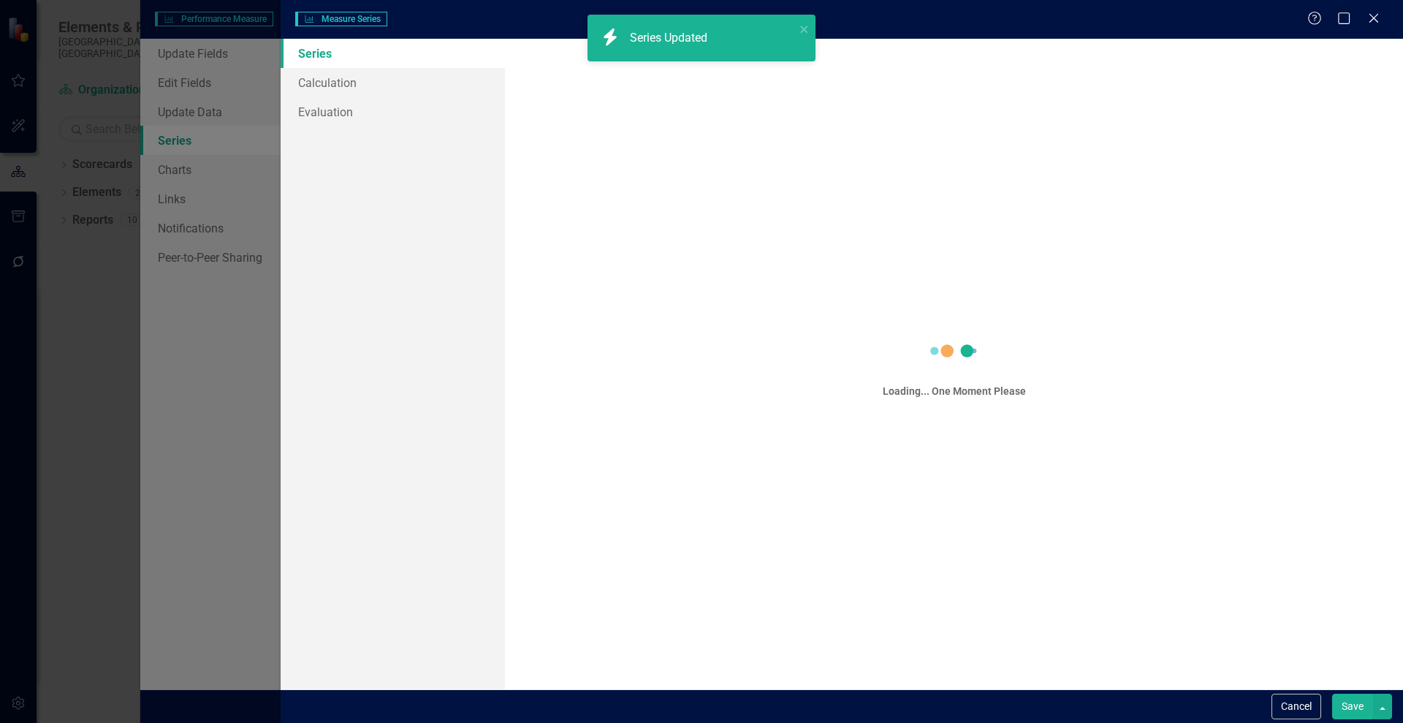
click at [495, 254] on div "Measure Series Measure Series Help Maximize Close Series Calculation Evaluation…" at bounding box center [701, 361] width 1403 height 723
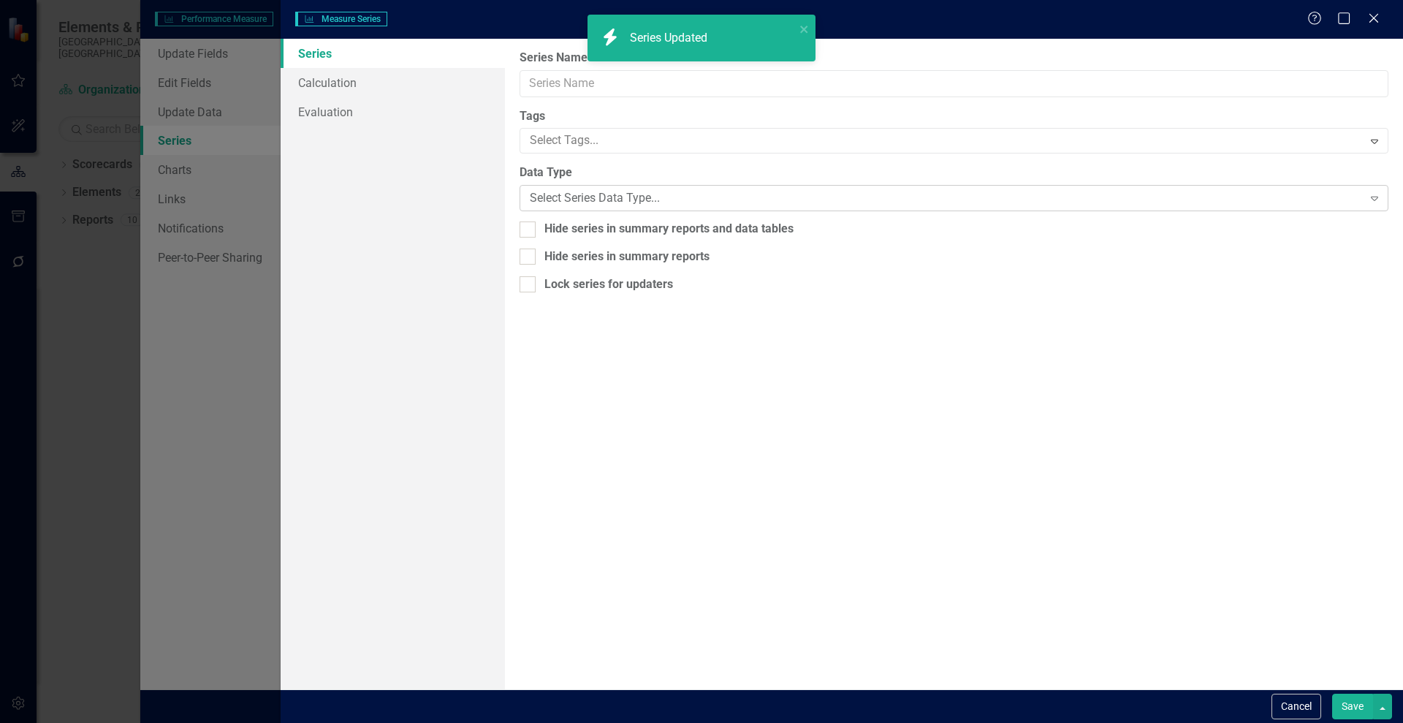
type input "Projected"
click at [623, 196] on div "Custom" at bounding box center [946, 198] width 832 height 17
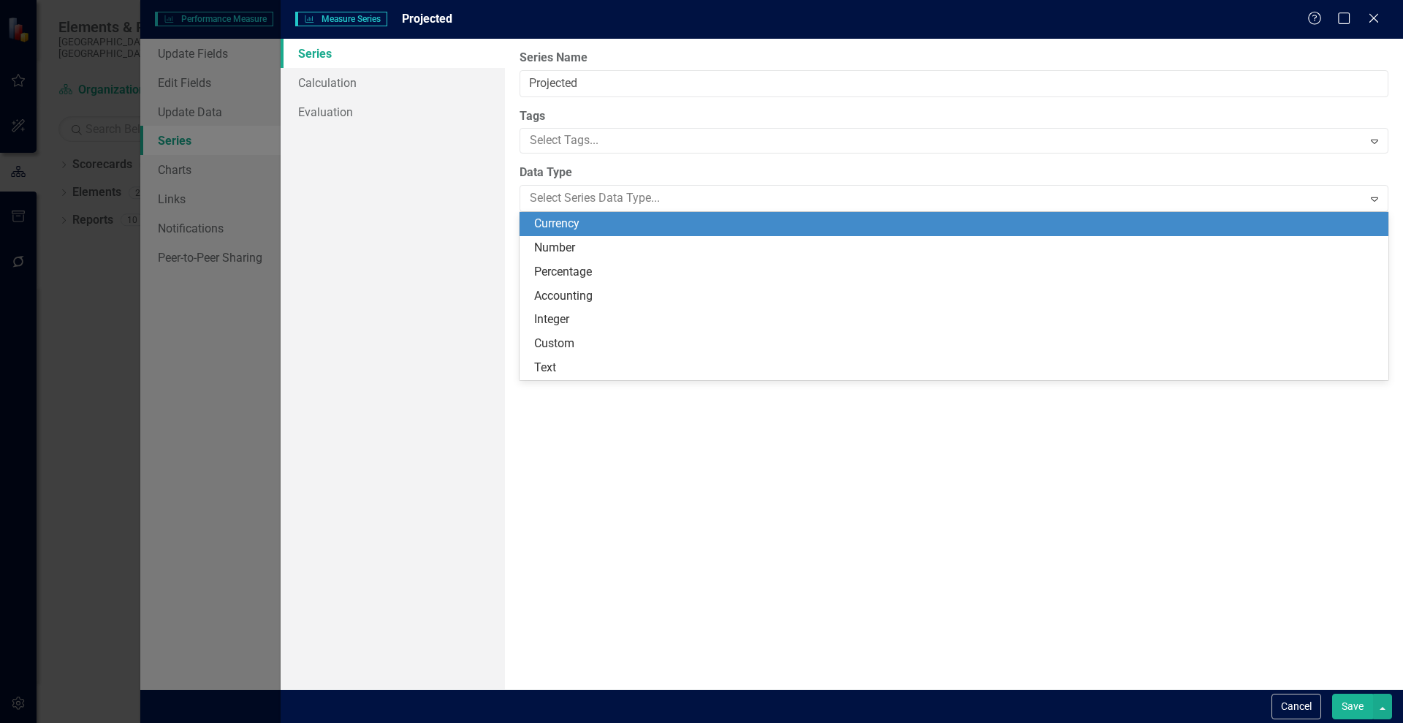
click at [580, 225] on div "Currency" at bounding box center [957, 224] width 846 height 17
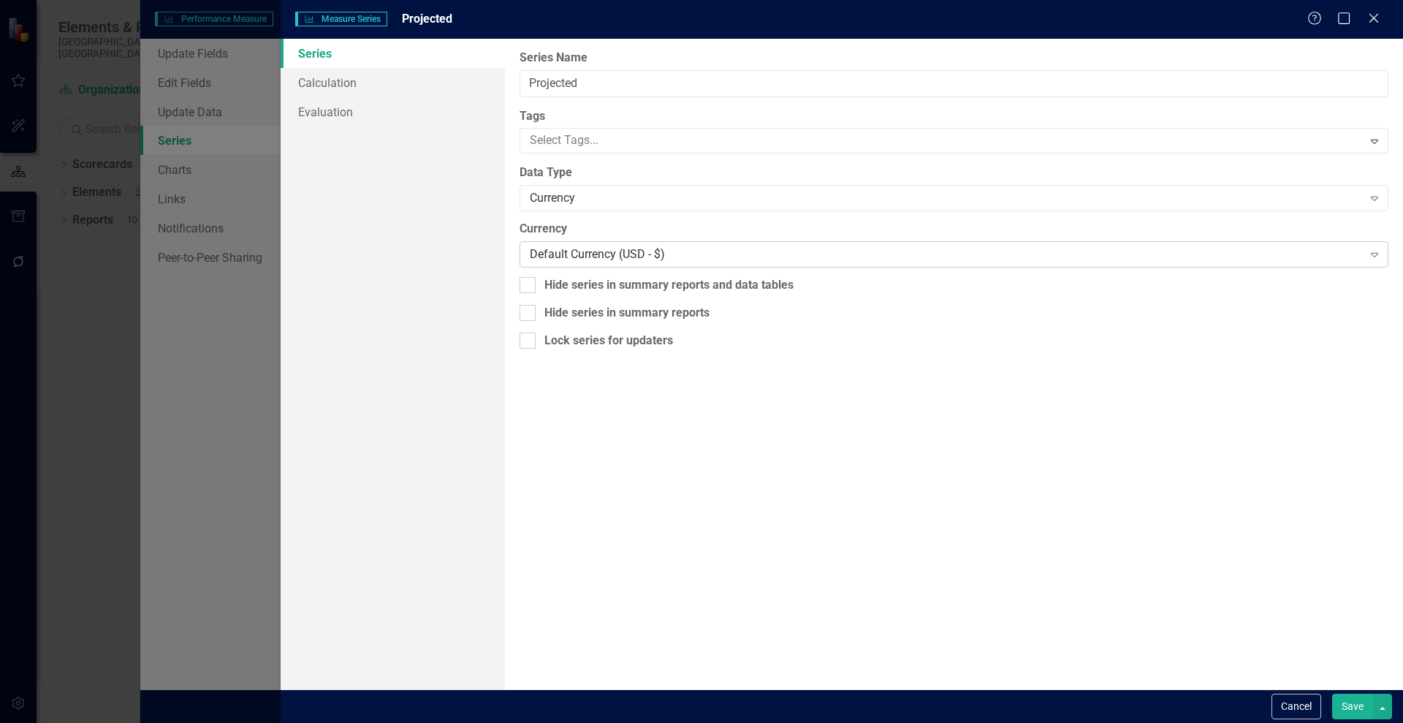
click at [637, 251] on div "Default Currency (USD - $)" at bounding box center [946, 254] width 832 height 17
click at [585, 199] on div "Currency" at bounding box center [946, 198] width 832 height 17
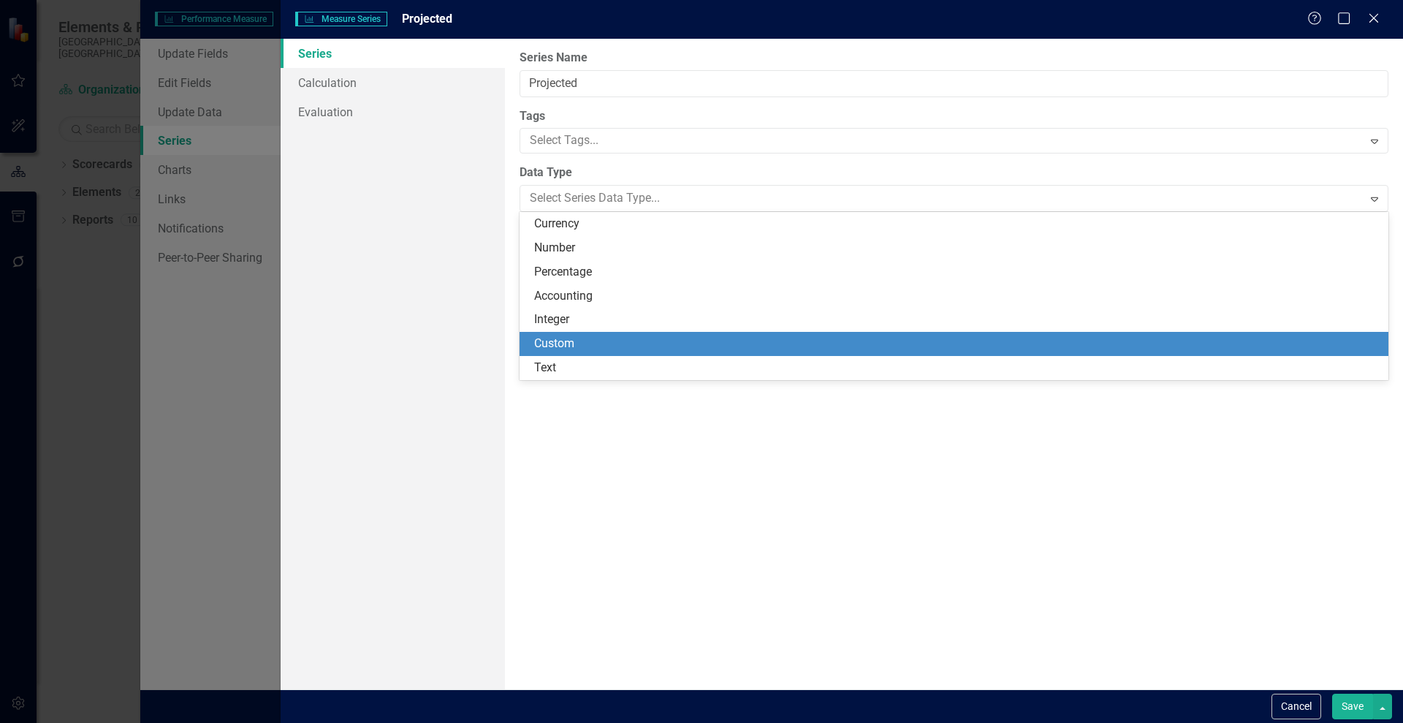
click at [591, 340] on div "Custom" at bounding box center [957, 343] width 846 height 17
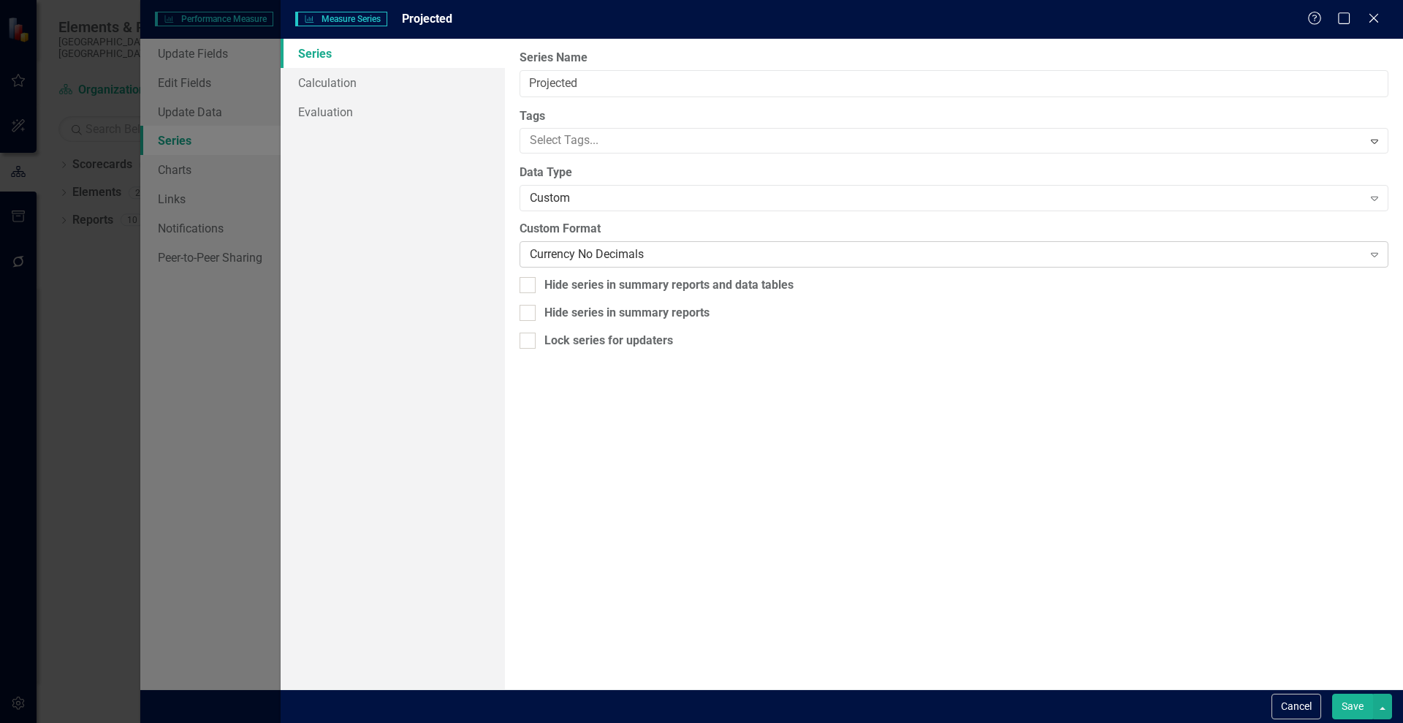
click at [622, 248] on div "Currency No Decimals" at bounding box center [946, 254] width 832 height 17
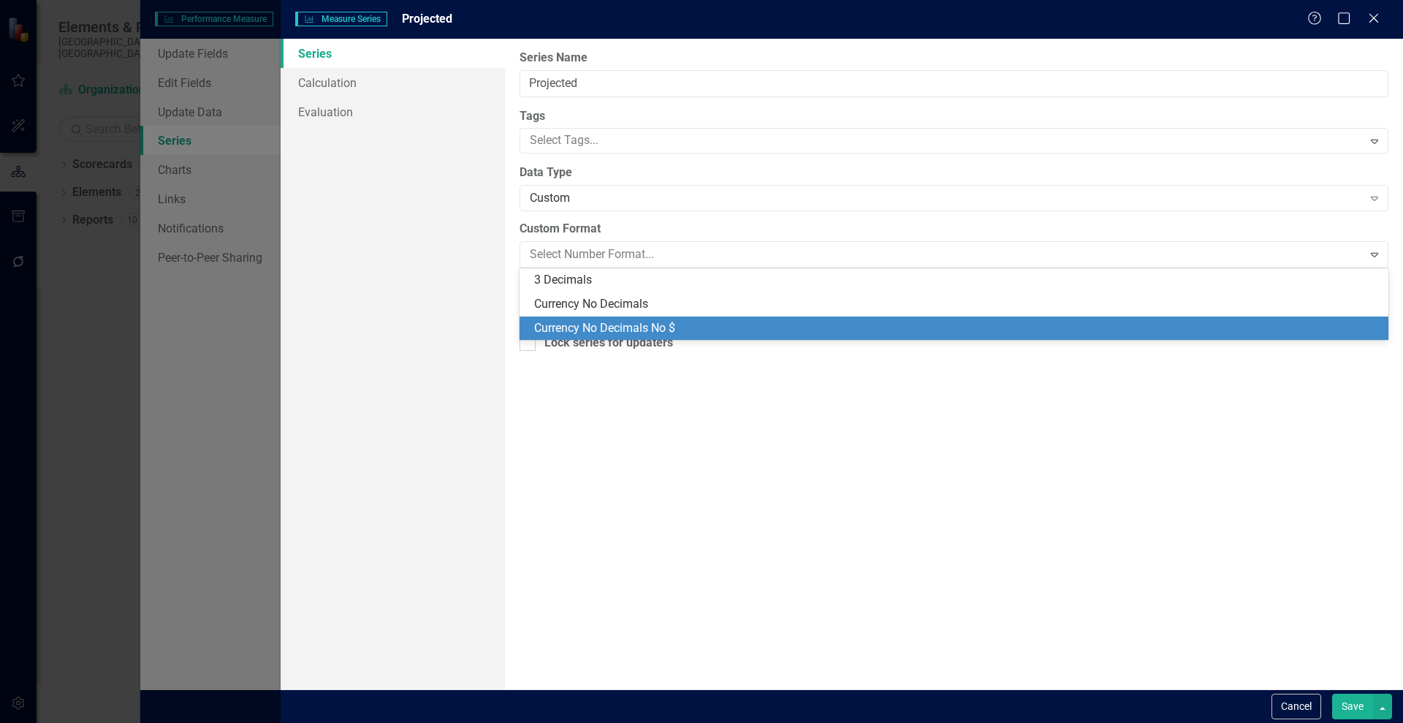
click at [706, 325] on div "Currency No Decimals No $" at bounding box center [957, 328] width 846 height 17
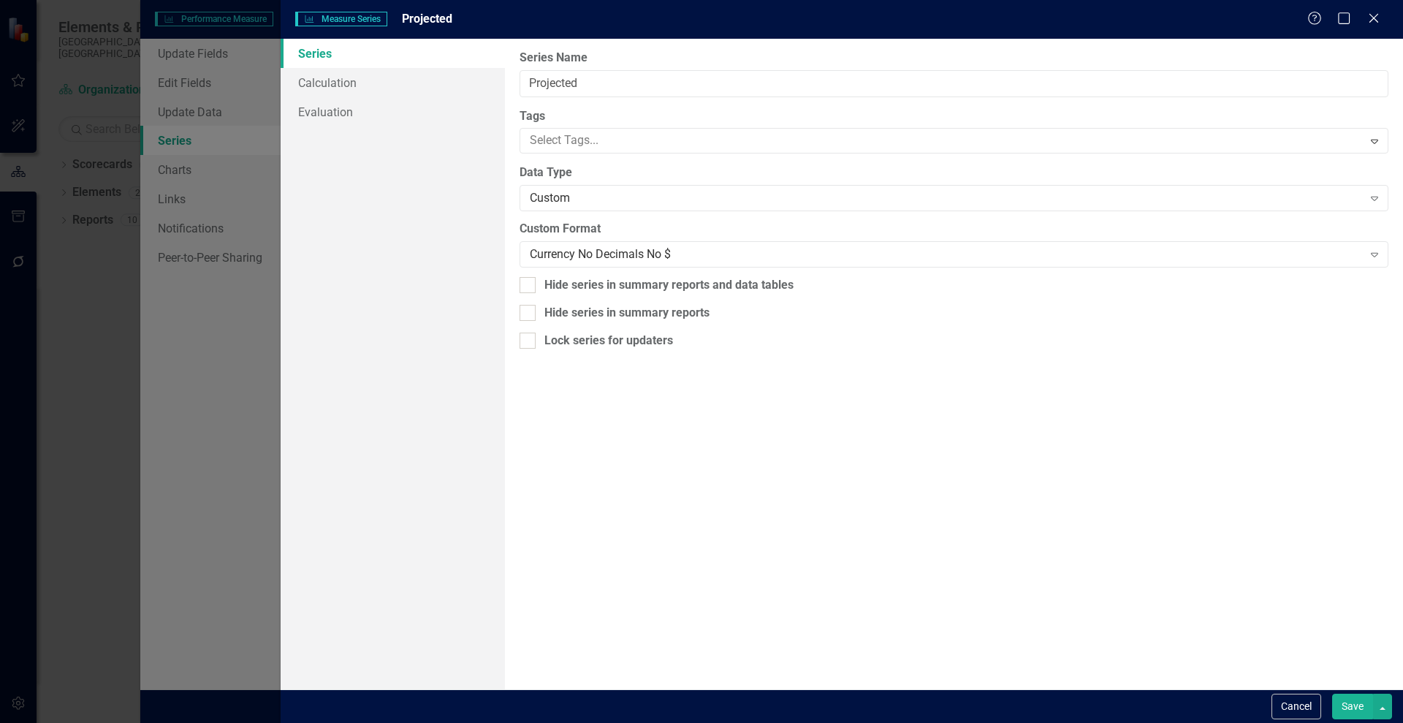
click at [1348, 710] on button "Save" at bounding box center [1352, 707] width 41 height 26
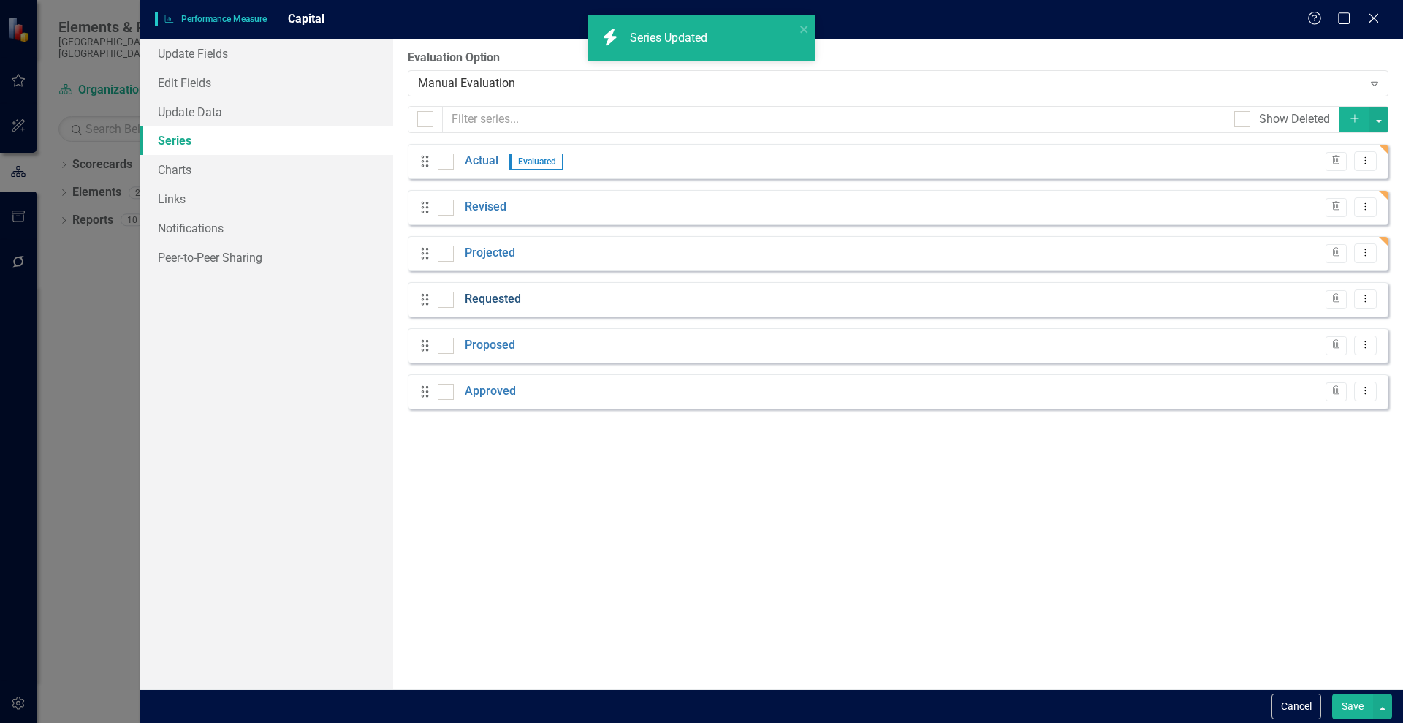
click at [482, 297] on link "Requested" at bounding box center [493, 299] width 56 height 17
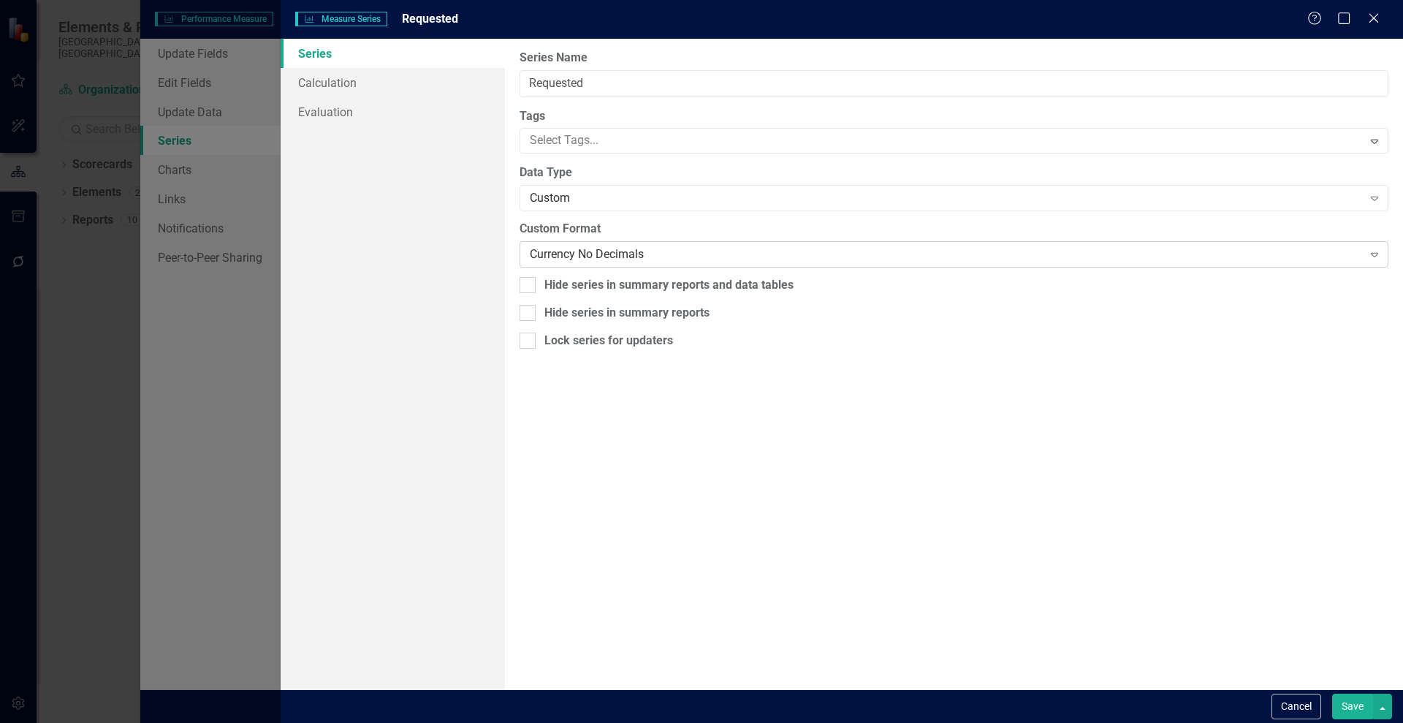
click at [623, 249] on div "Currency No Decimals" at bounding box center [946, 254] width 832 height 17
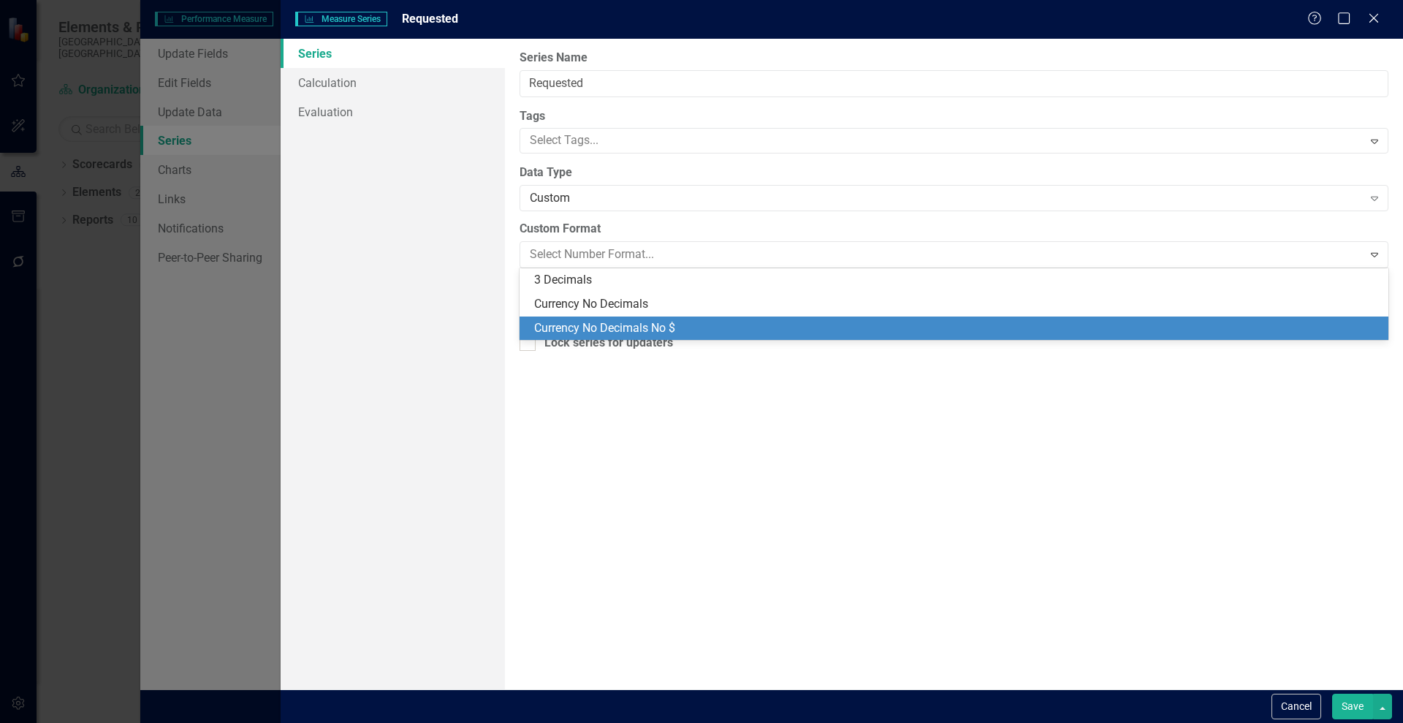
click at [637, 323] on div "Currency No Decimals No $" at bounding box center [957, 328] width 846 height 17
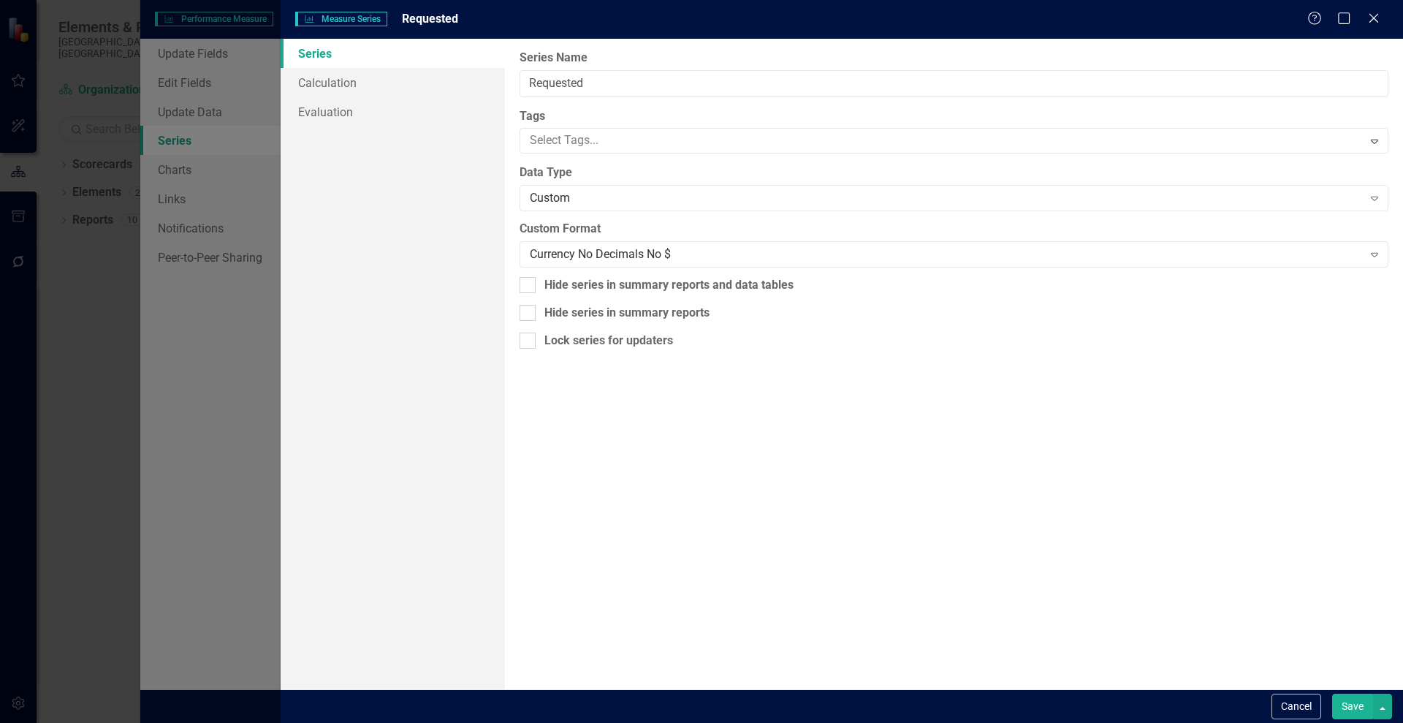
click at [1351, 701] on button "Save" at bounding box center [1352, 707] width 41 height 26
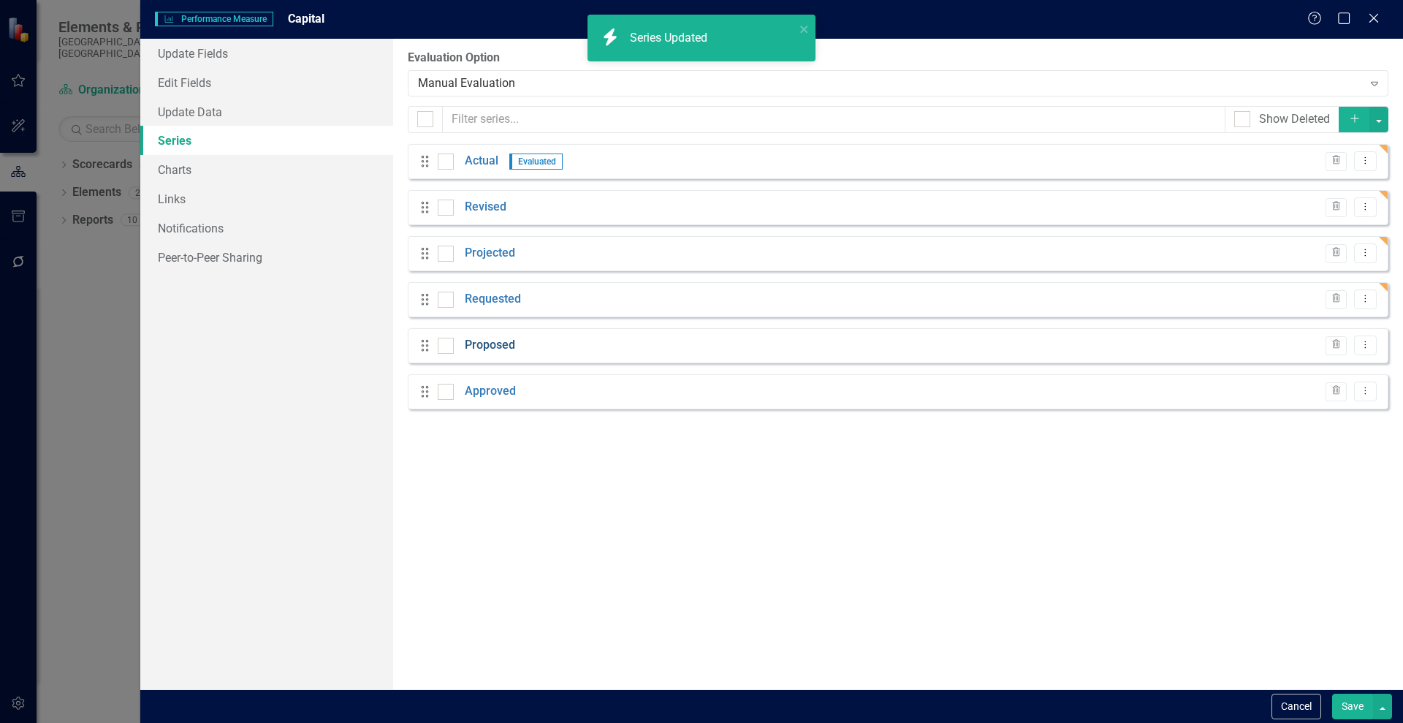
click at [477, 348] on link "Proposed" at bounding box center [490, 345] width 50 height 17
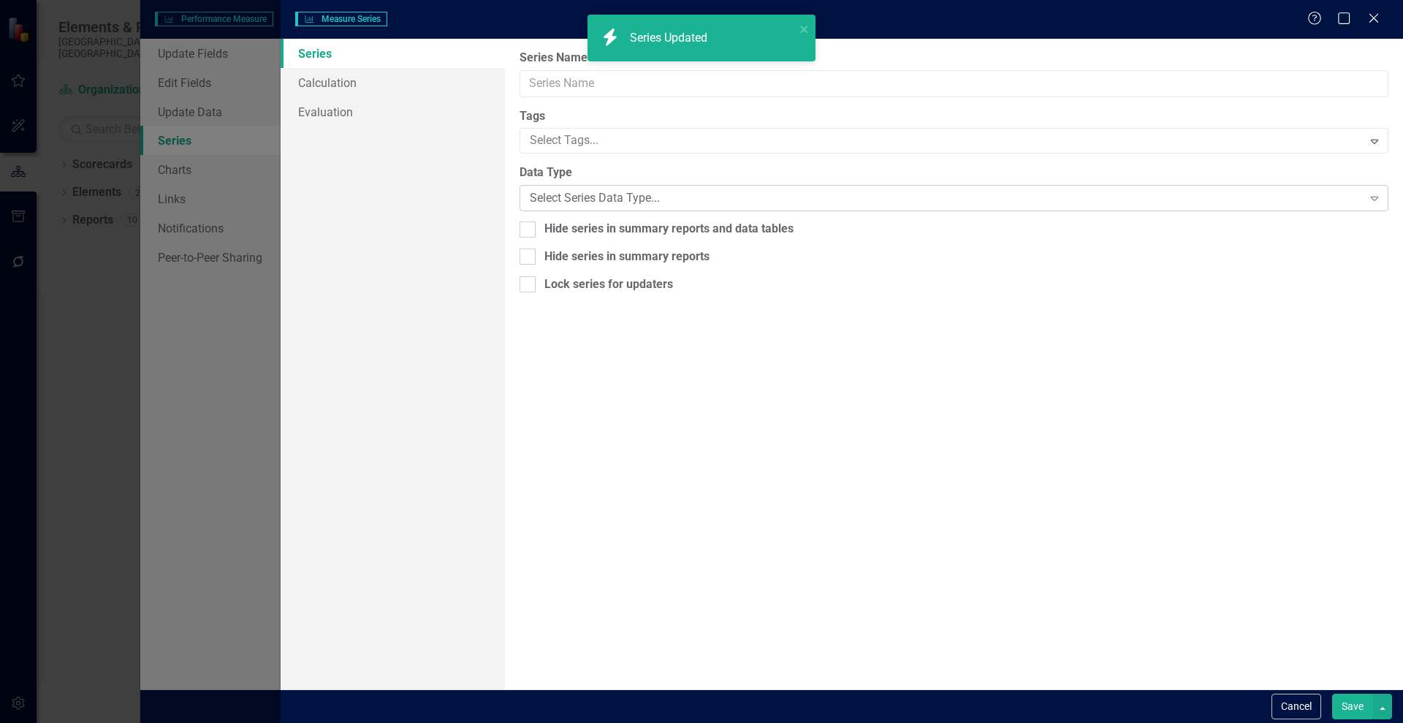
type input "Proposed"
click at [621, 200] on div "Custom" at bounding box center [946, 198] width 832 height 17
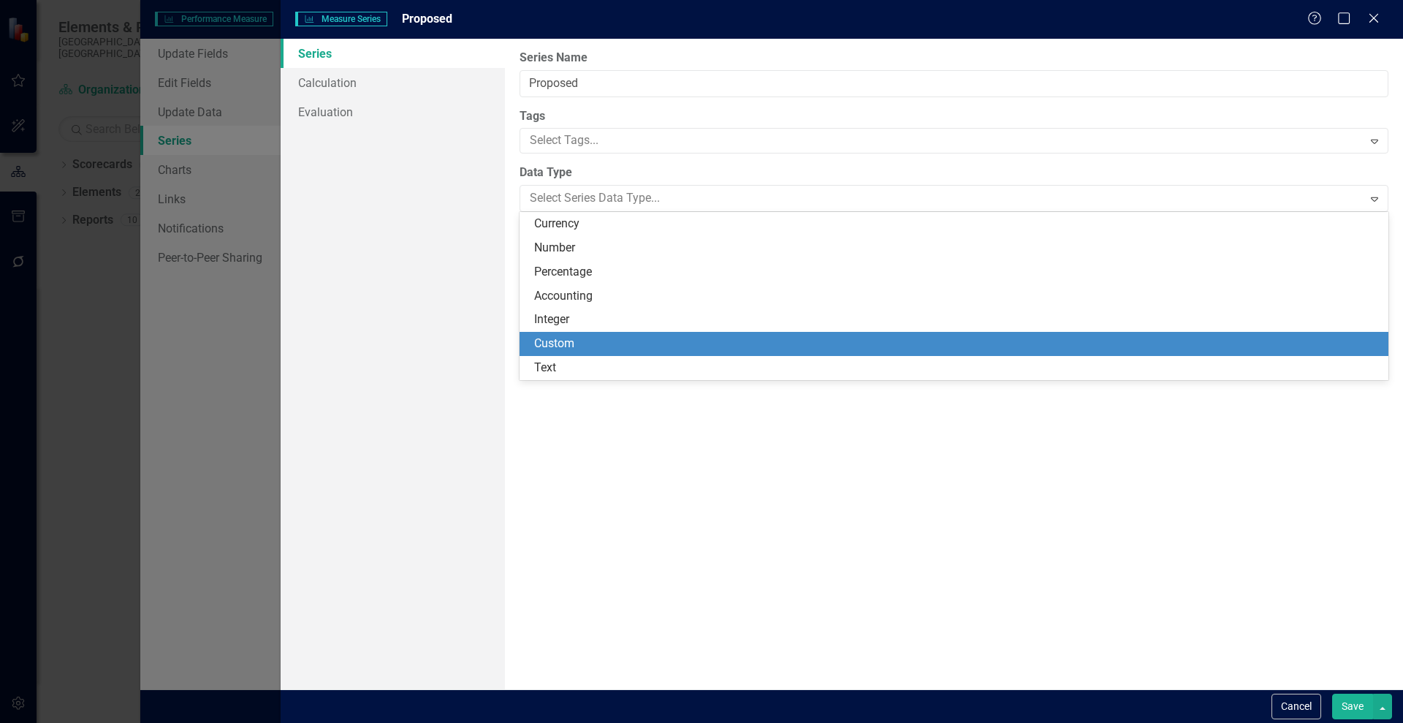
click at [605, 338] on div "Custom" at bounding box center [957, 343] width 846 height 17
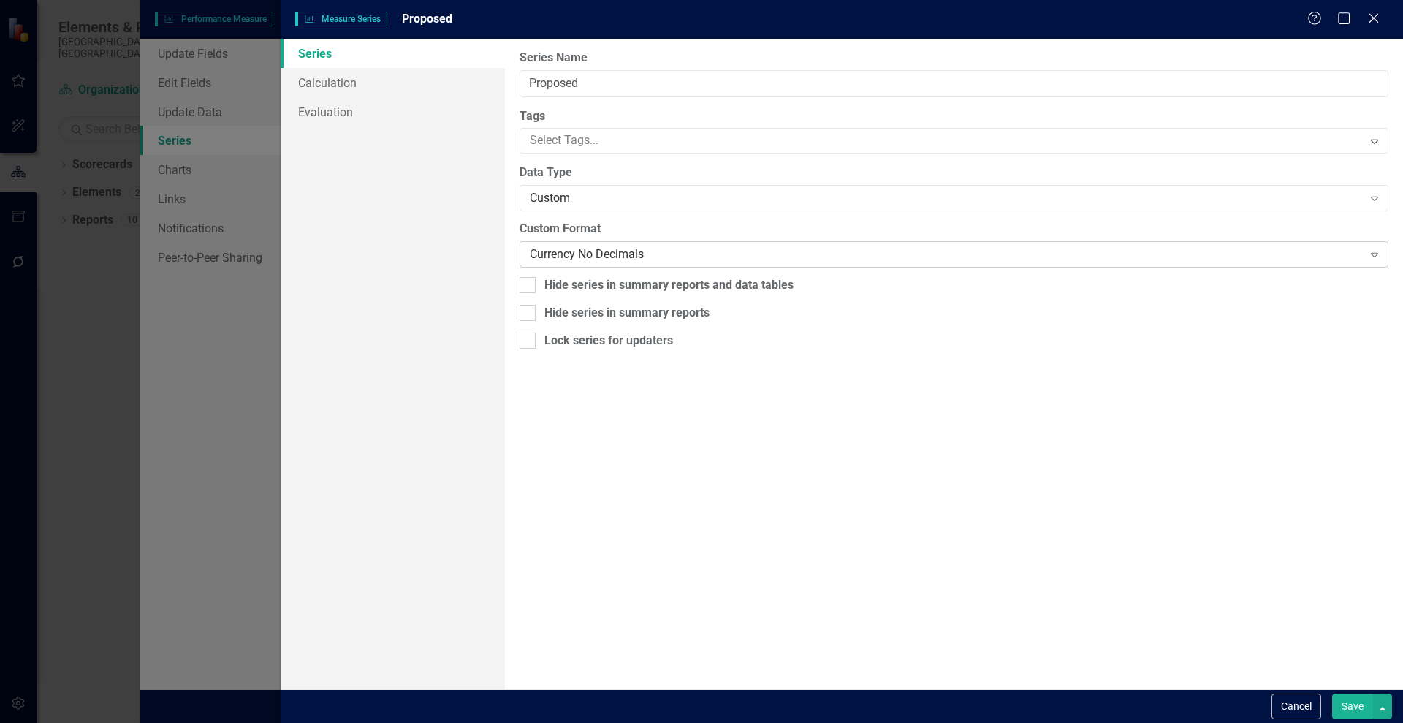
click at [603, 257] on div "Currency No Decimals" at bounding box center [946, 254] width 832 height 17
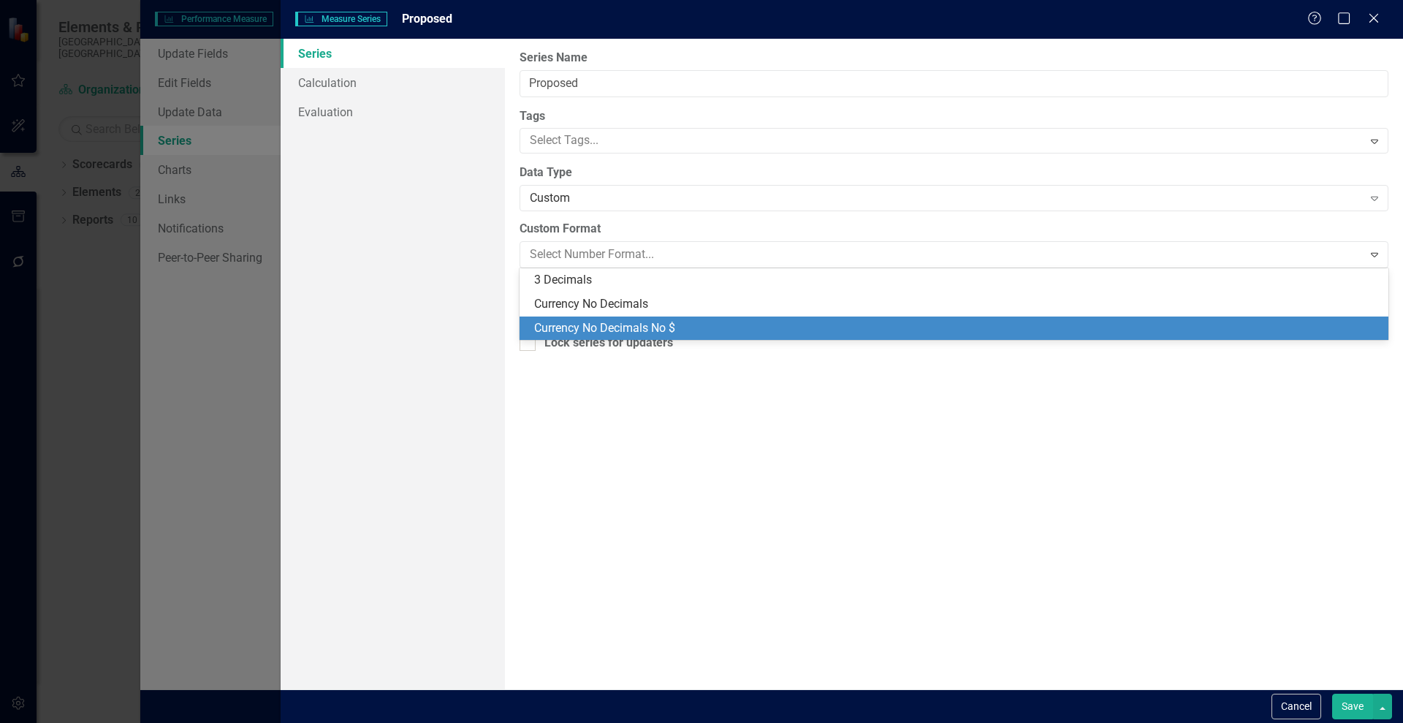
click at [641, 323] on div "Currency No Decimals No $" at bounding box center [957, 328] width 846 height 17
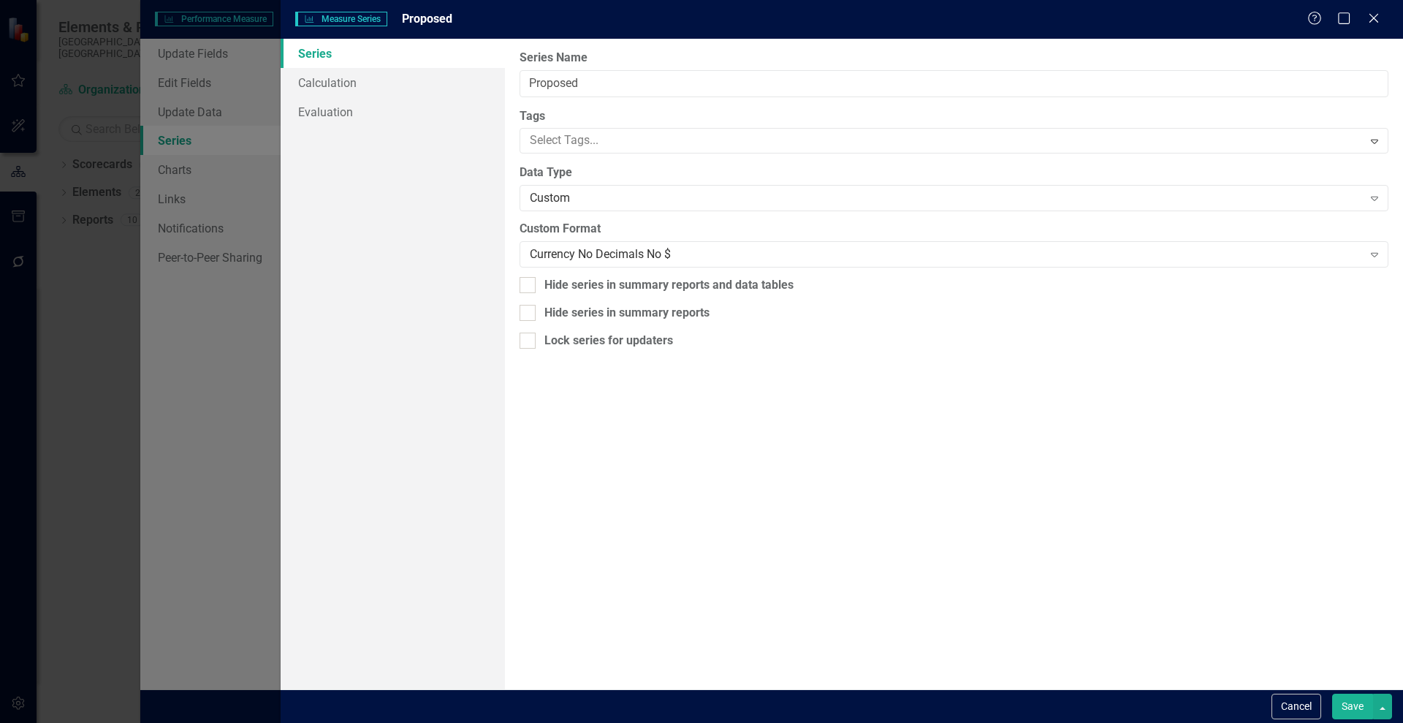
click at [1348, 701] on button "Save" at bounding box center [1352, 707] width 41 height 26
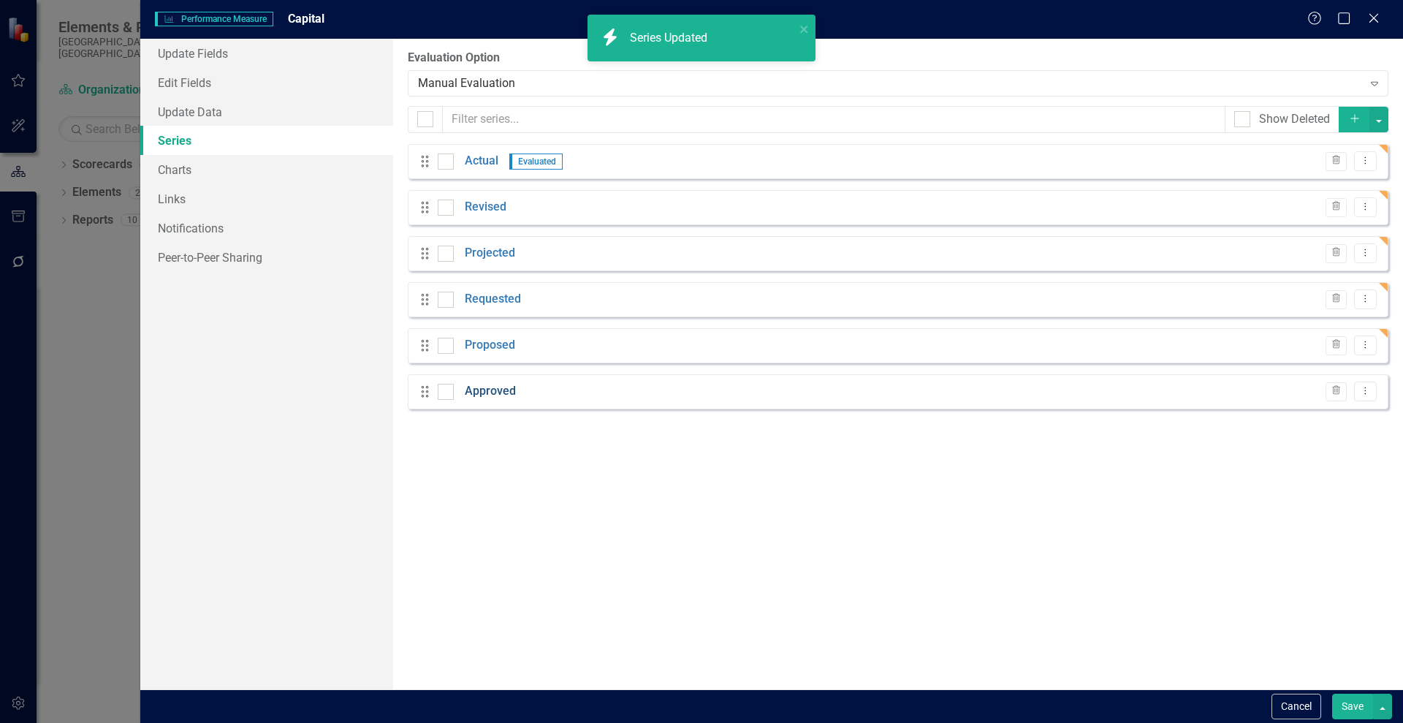
click at [477, 393] on link "Approved" at bounding box center [490, 391] width 51 height 17
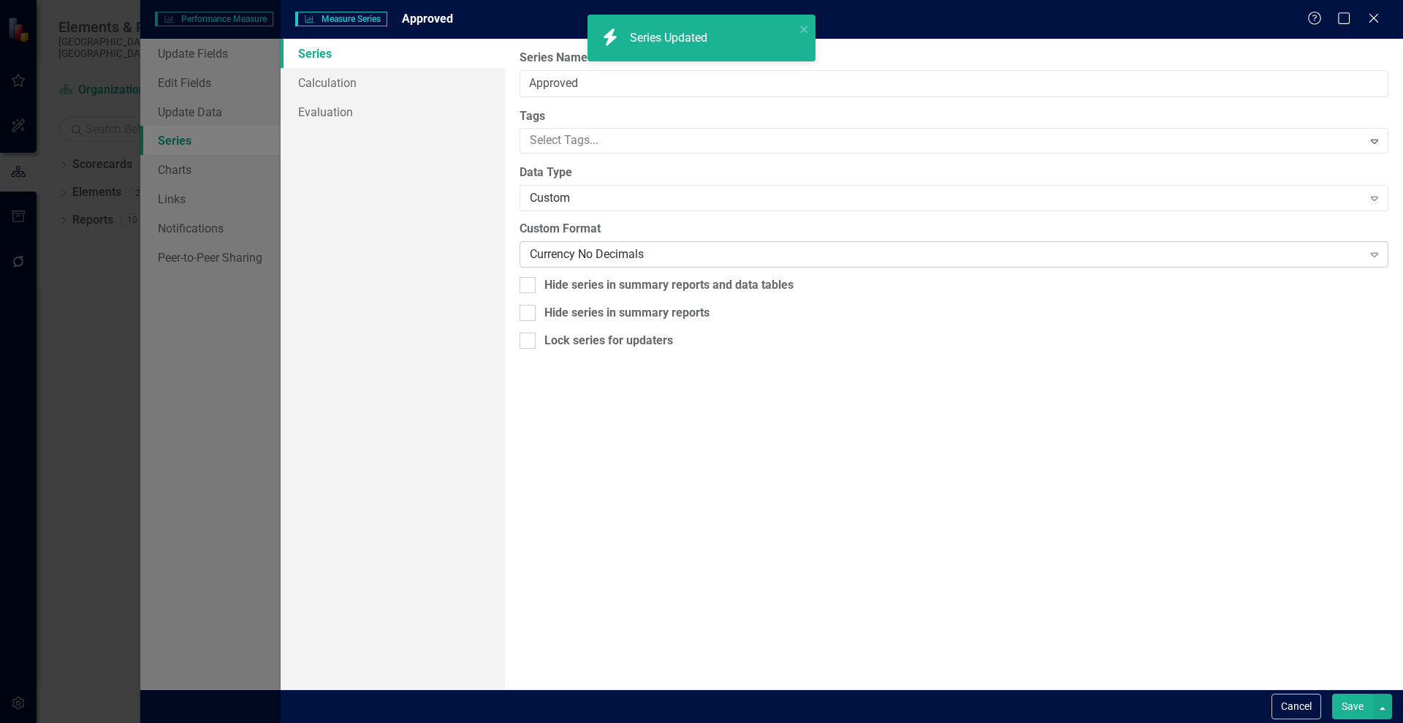
click at [585, 251] on div "Currency No Decimals" at bounding box center [946, 254] width 832 height 17
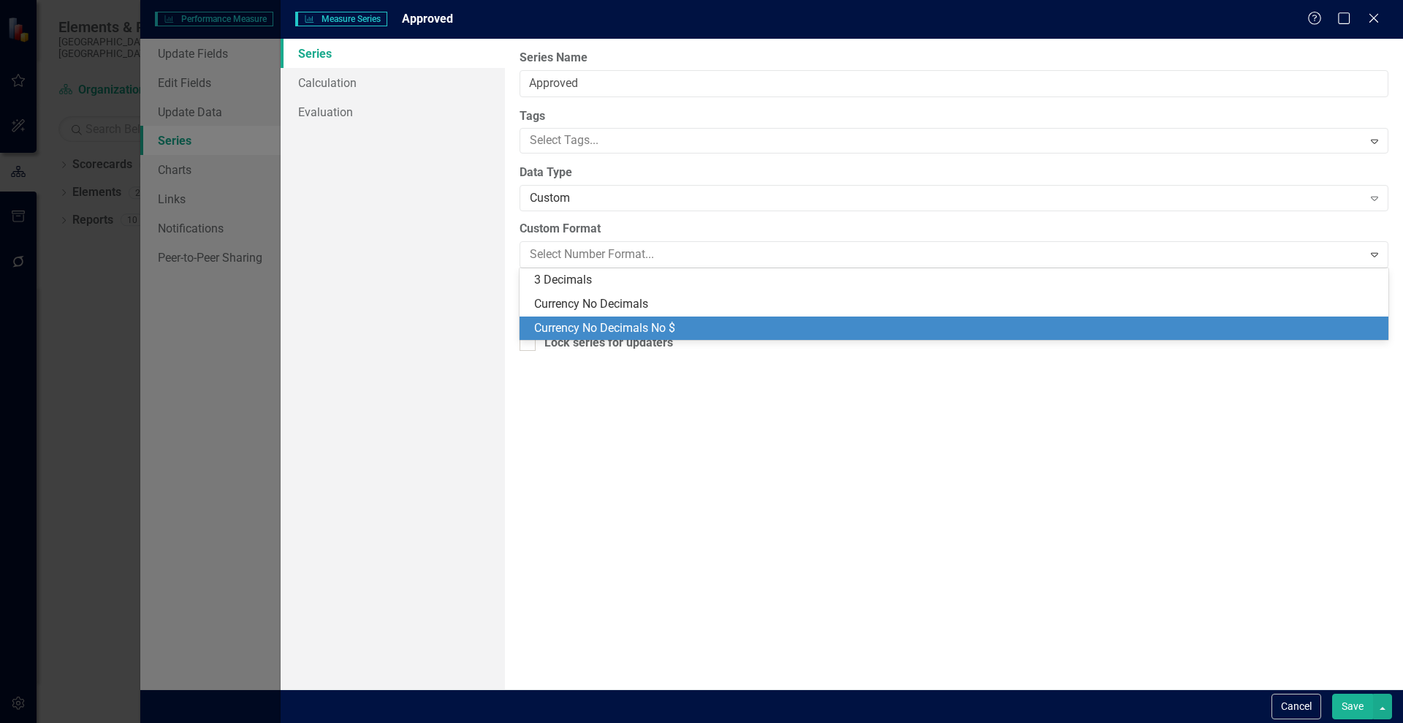
click at [675, 322] on div "Currency No Decimals No $" at bounding box center [957, 328] width 846 height 17
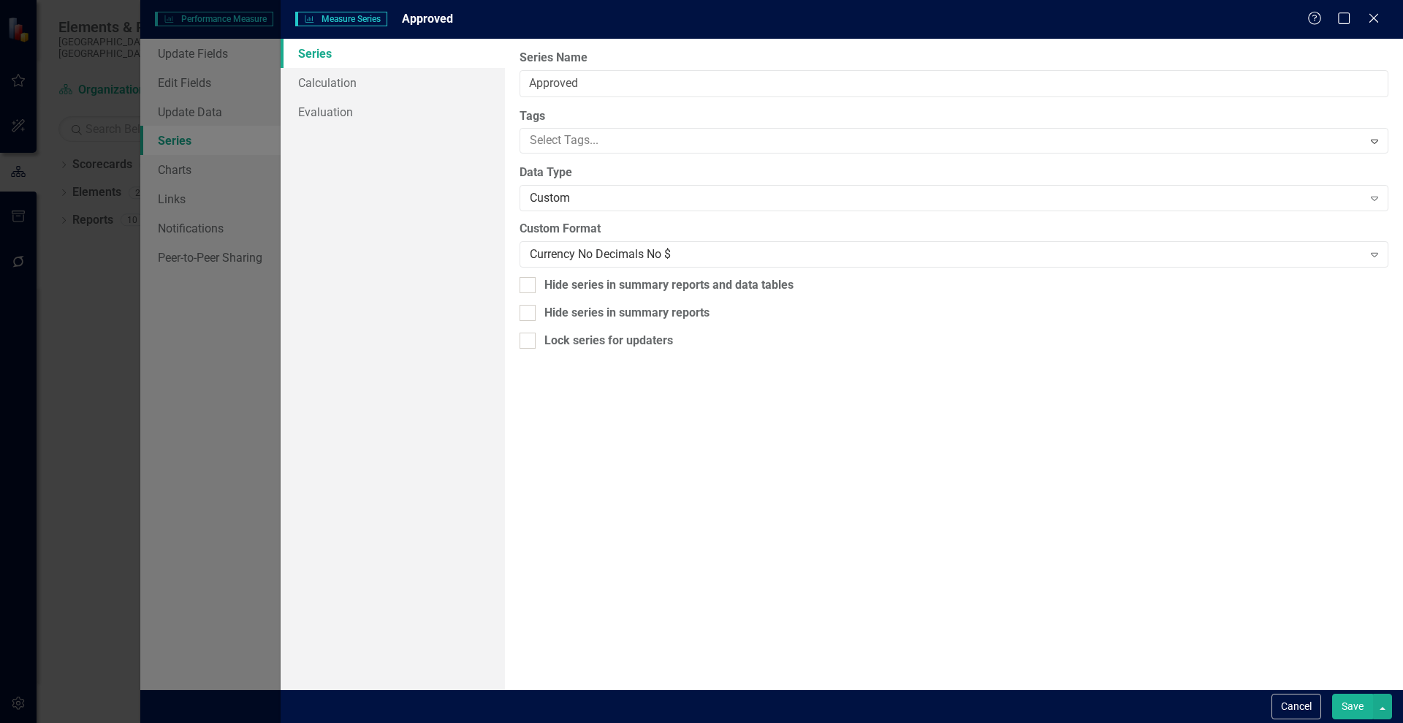
click at [1351, 701] on button "Save" at bounding box center [1352, 707] width 41 height 26
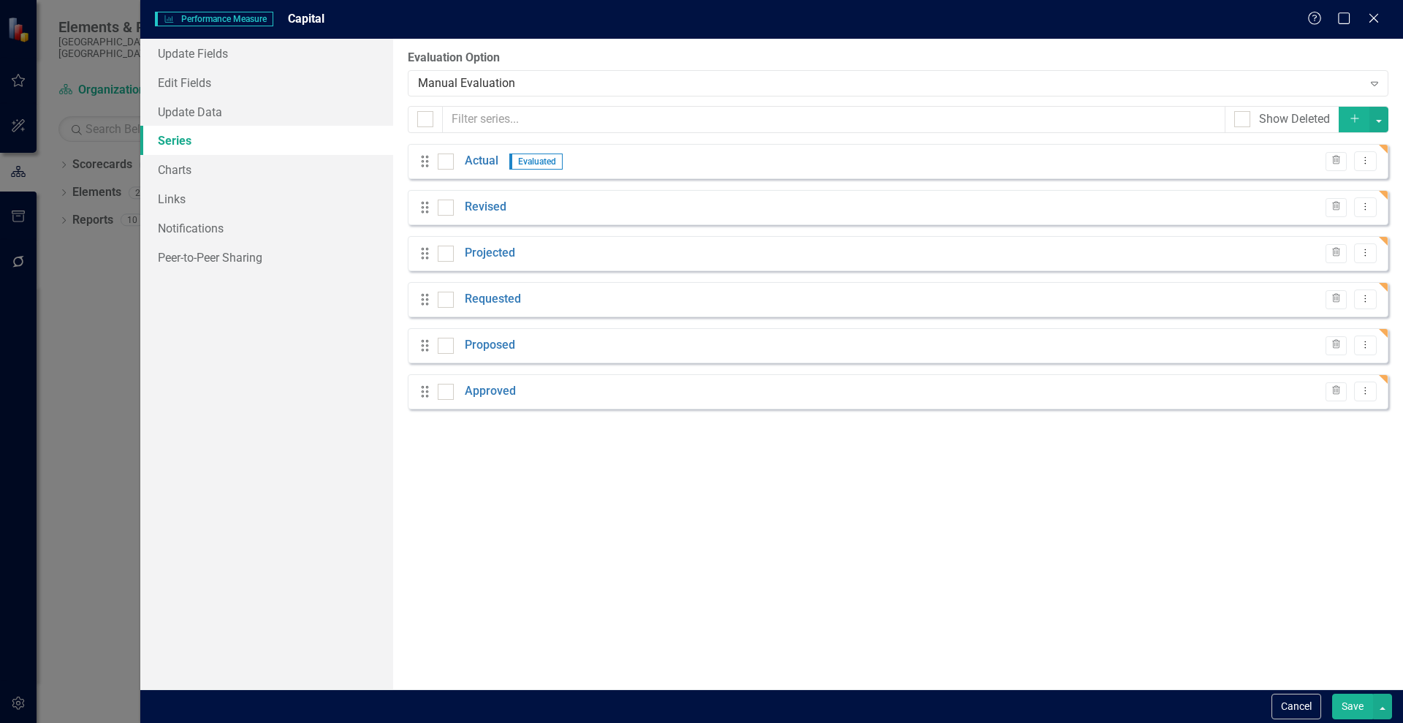
click at [1352, 709] on button "Save" at bounding box center [1352, 707] width 41 height 26
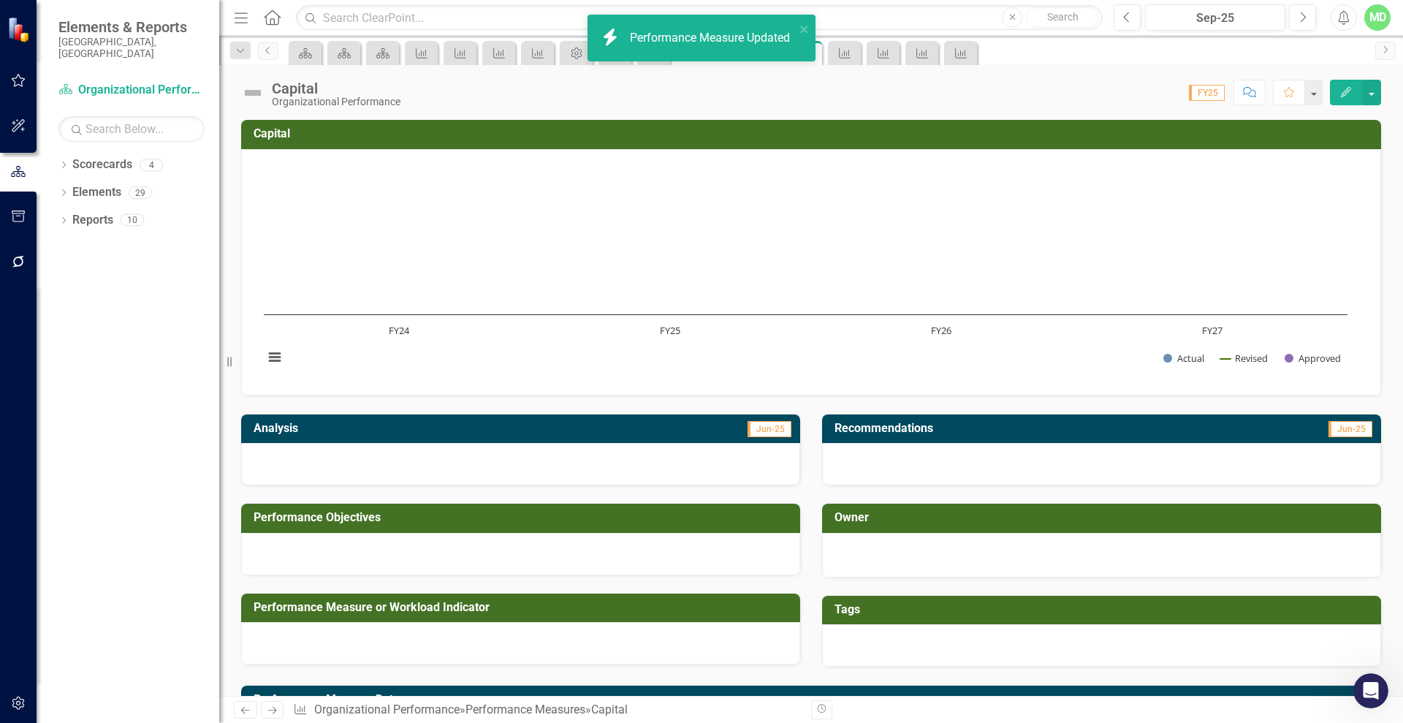
click at [273, 710] on icon "Next" at bounding box center [272, 710] width 12 height 10
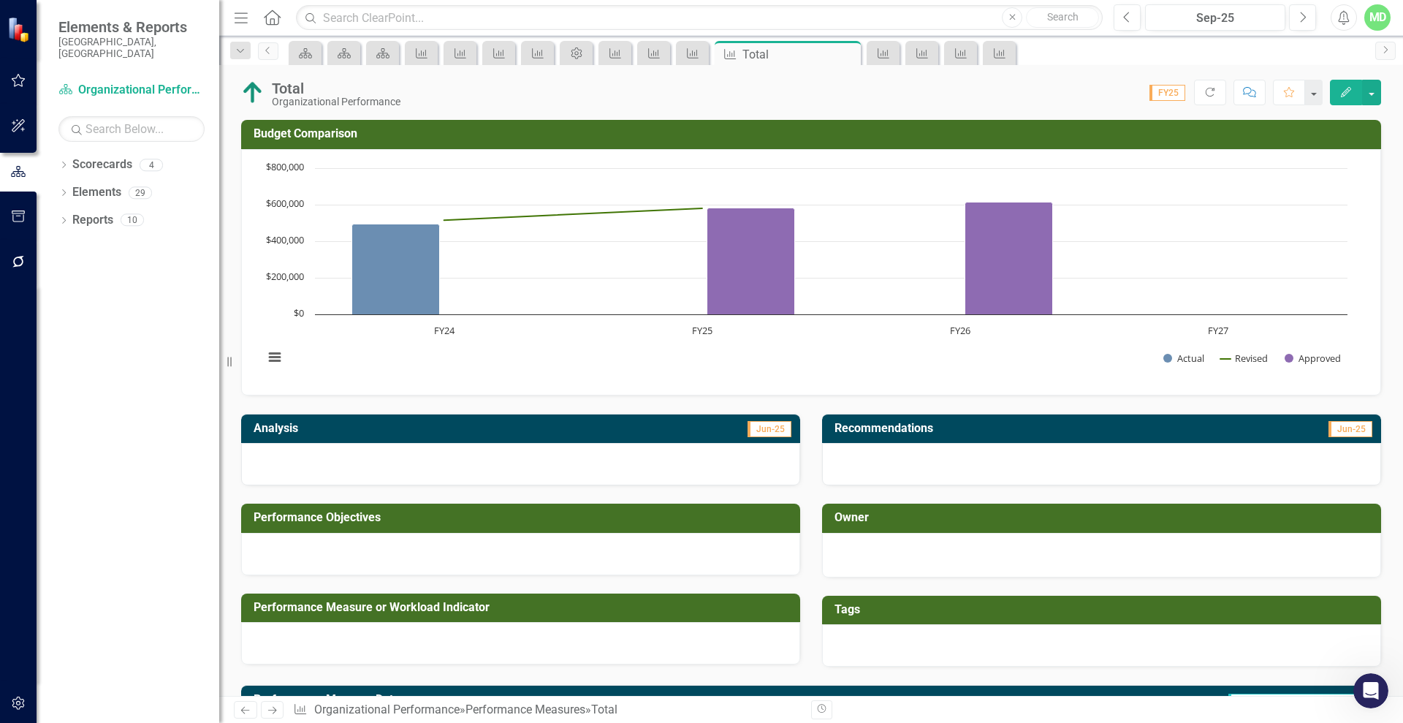
click at [246, 707] on icon "Previous" at bounding box center [245, 710] width 12 height 10
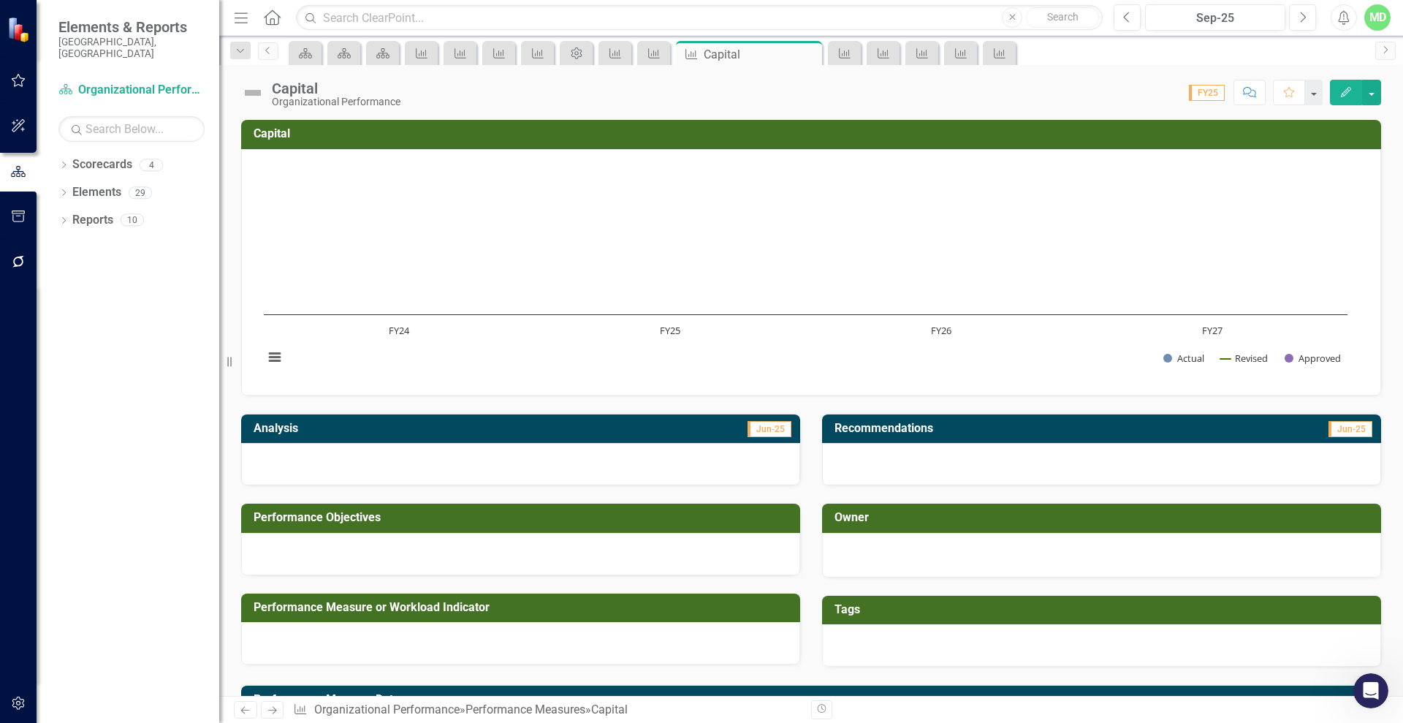
click at [246, 707] on icon "Previous" at bounding box center [245, 710] width 12 height 10
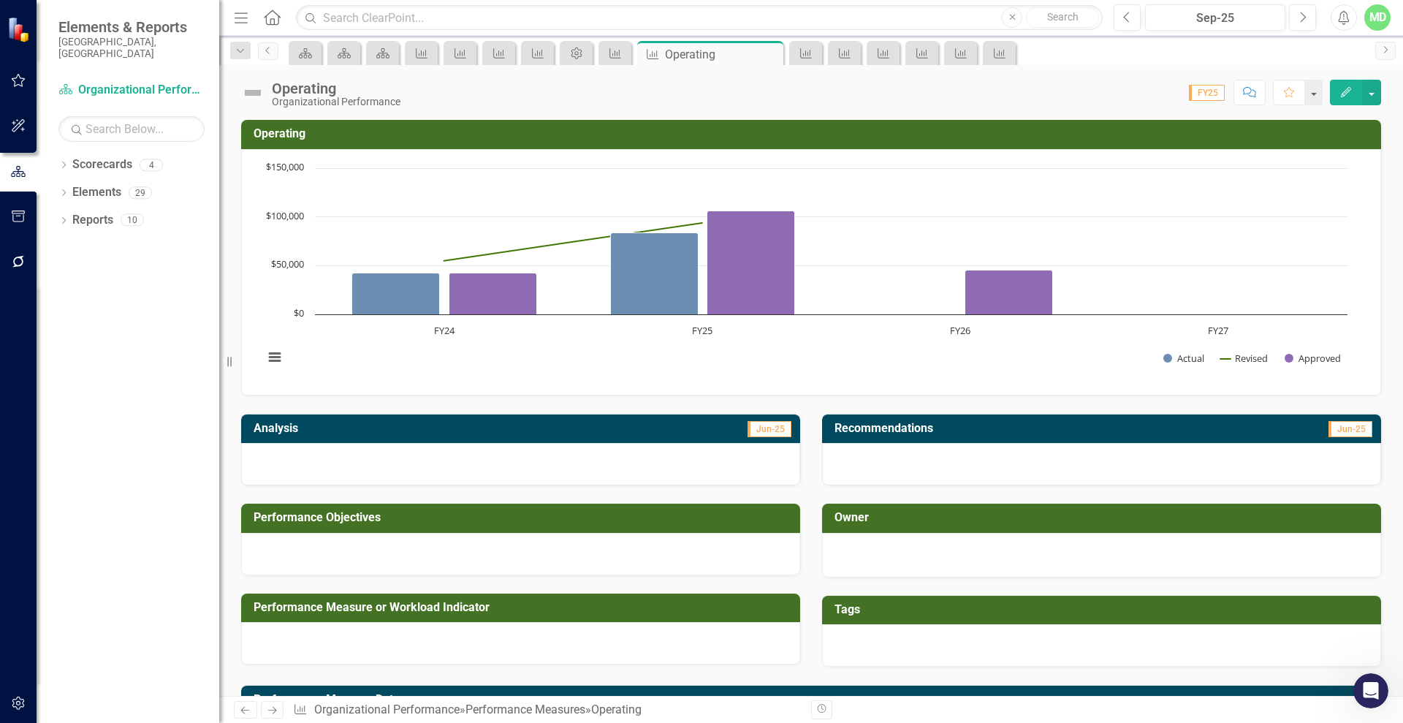
click at [1342, 91] on icon "Edit" at bounding box center [1346, 92] width 13 height 10
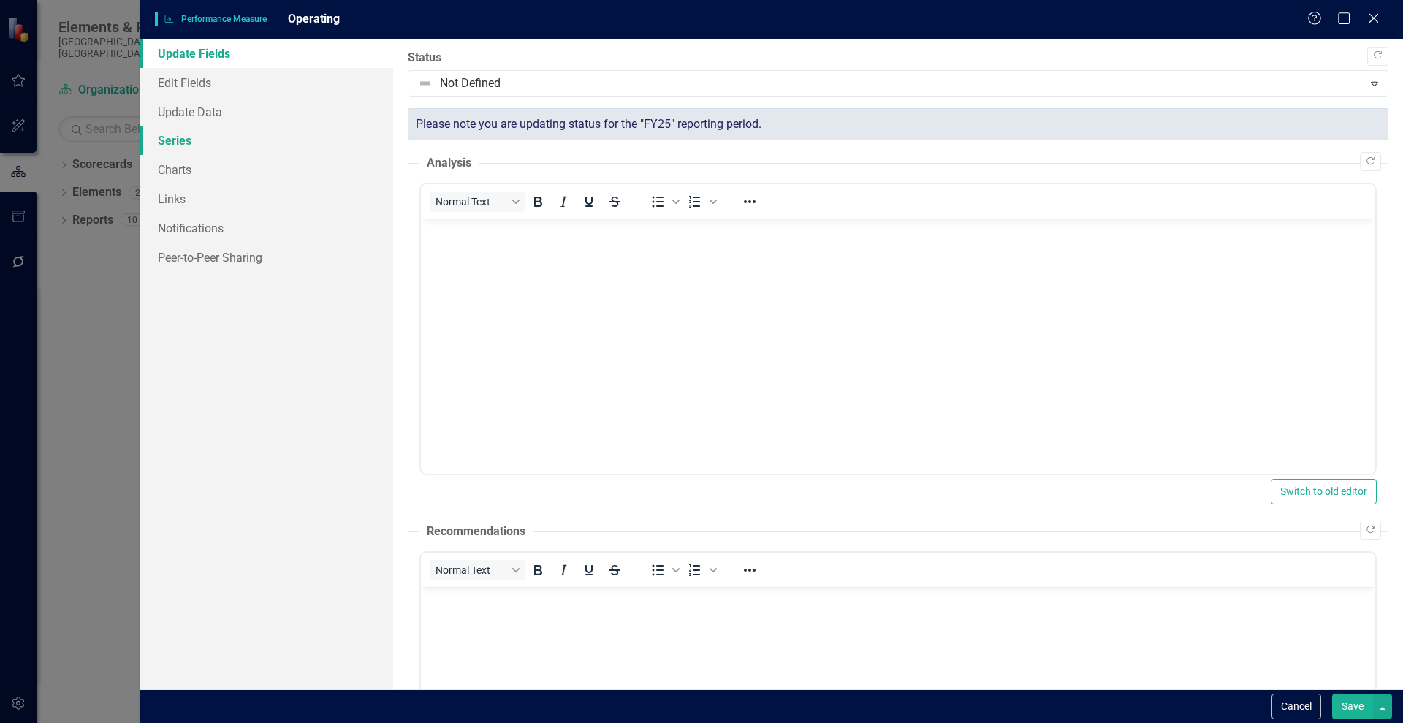
click at [172, 138] on link "Series" at bounding box center [266, 140] width 253 height 29
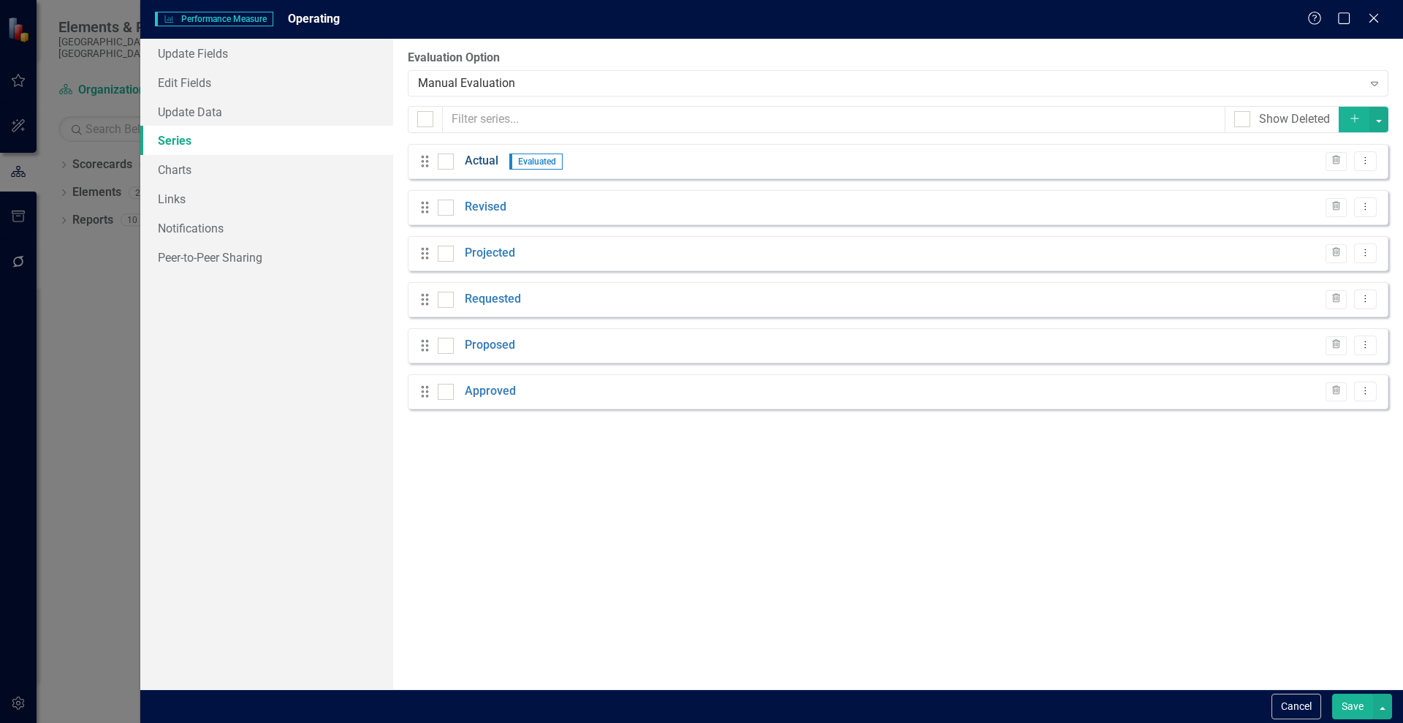
click at [484, 160] on link "Actual" at bounding box center [482, 161] width 34 height 17
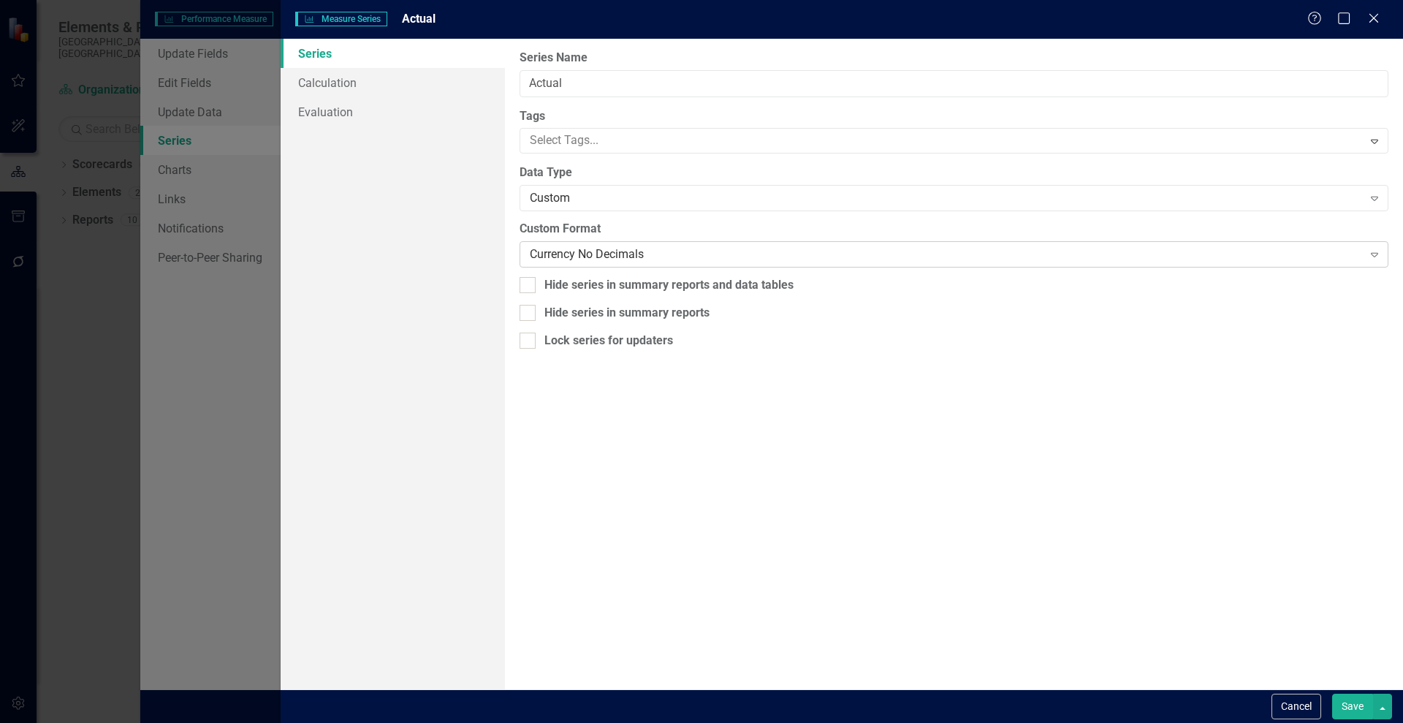
click at [633, 249] on div "Currency No Decimals" at bounding box center [946, 254] width 832 height 17
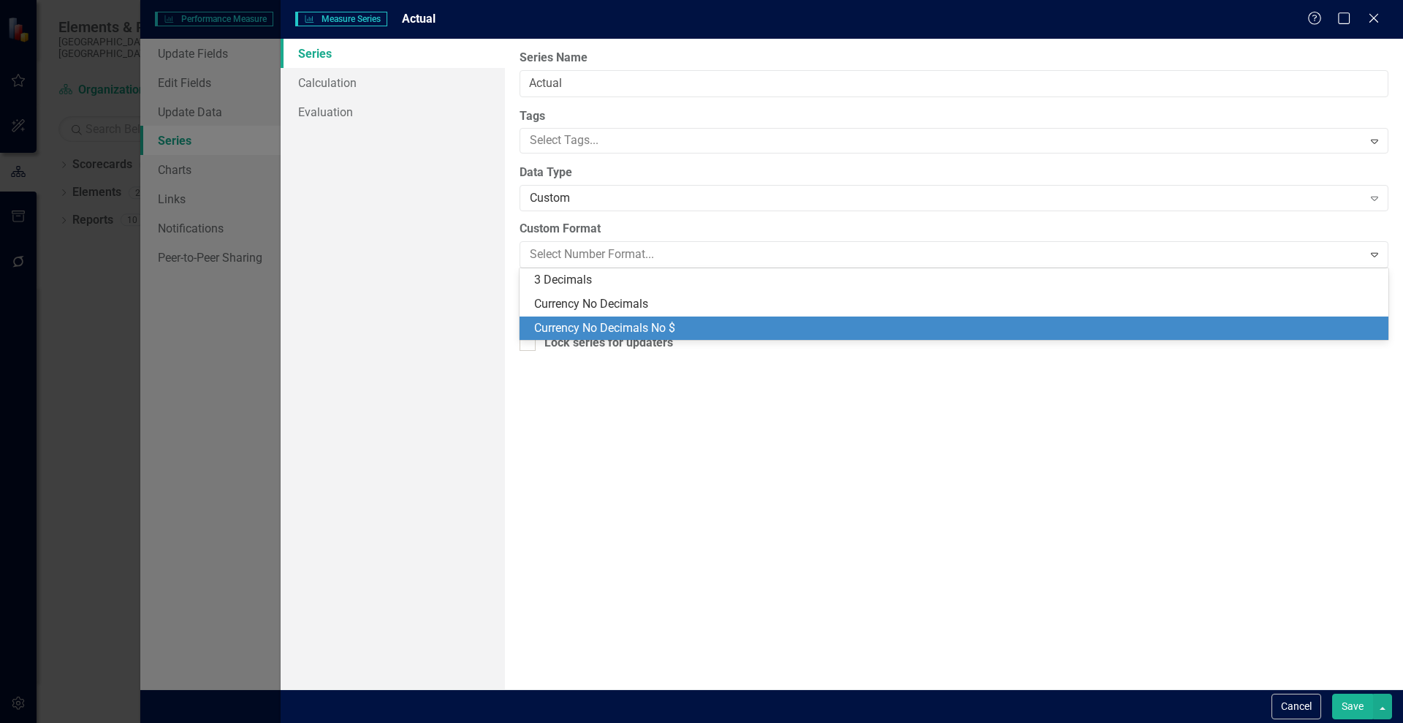
click at [593, 323] on div "Currency No Decimals No $" at bounding box center [957, 328] width 846 height 17
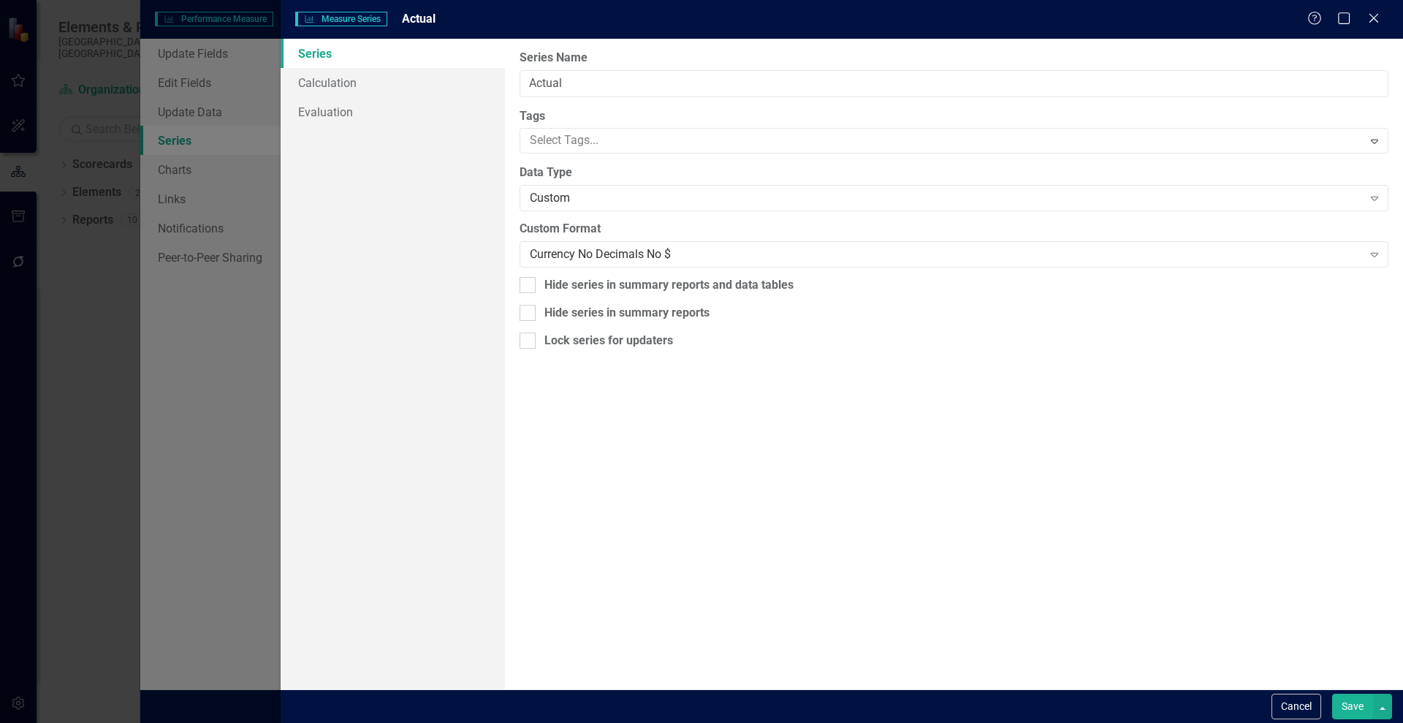
click at [1348, 705] on button "Save" at bounding box center [1352, 707] width 41 height 26
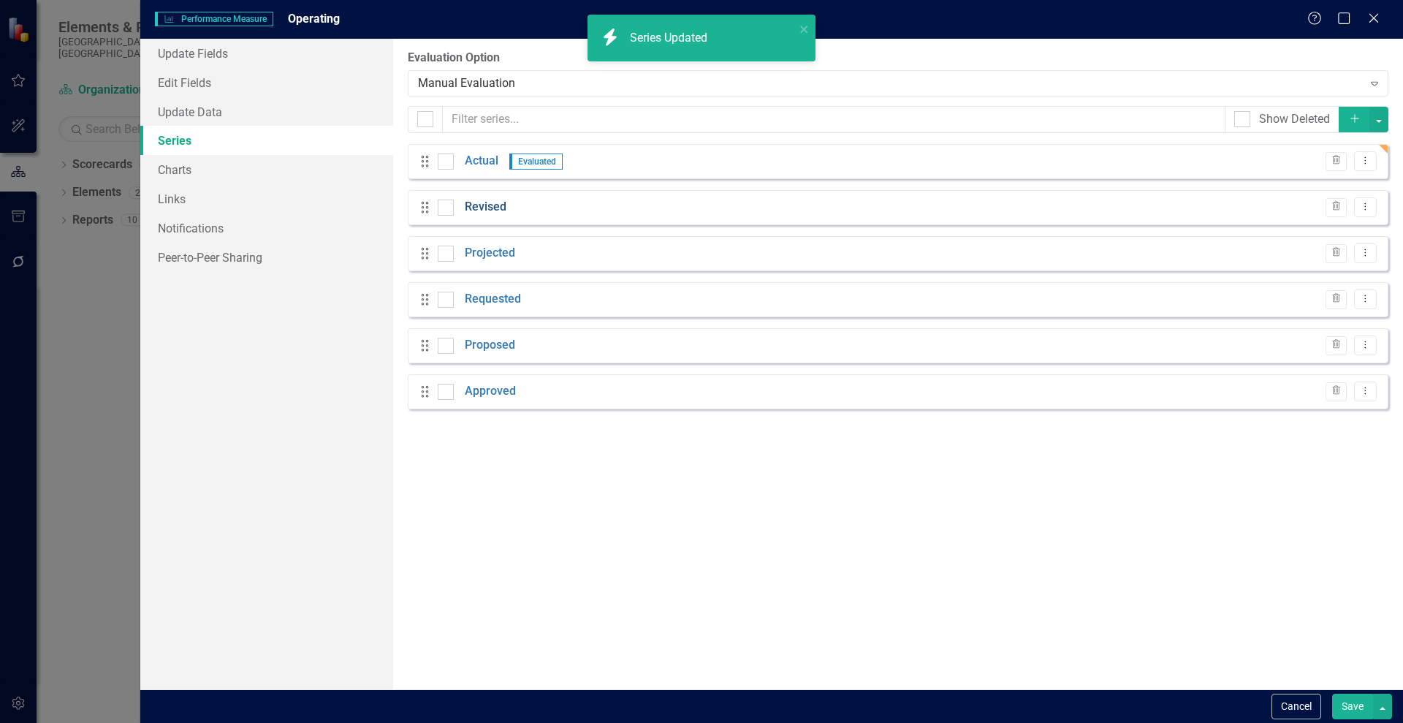
click at [473, 210] on link "Revised" at bounding box center [486, 207] width 42 height 17
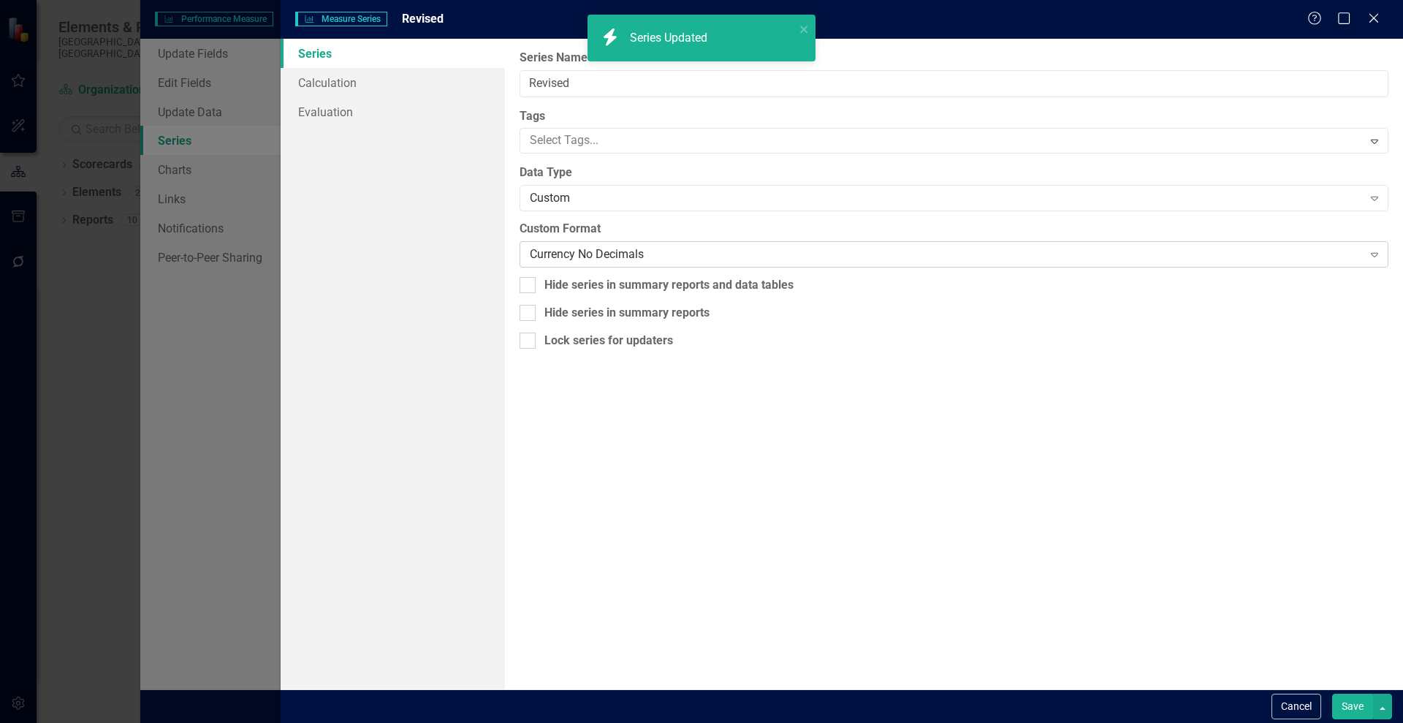
click at [634, 246] on div "Currency No Decimals" at bounding box center [946, 254] width 832 height 17
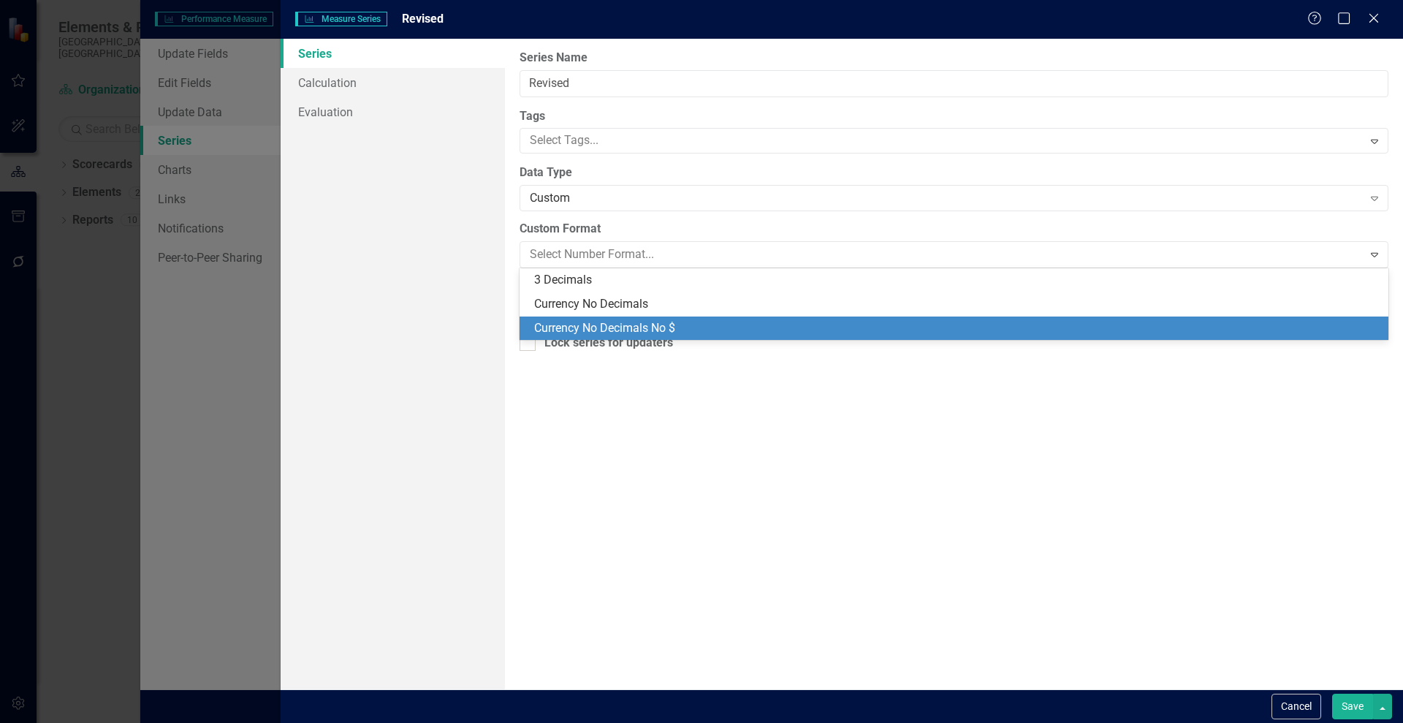
click at [698, 322] on div "Currency No Decimals No $" at bounding box center [957, 328] width 846 height 17
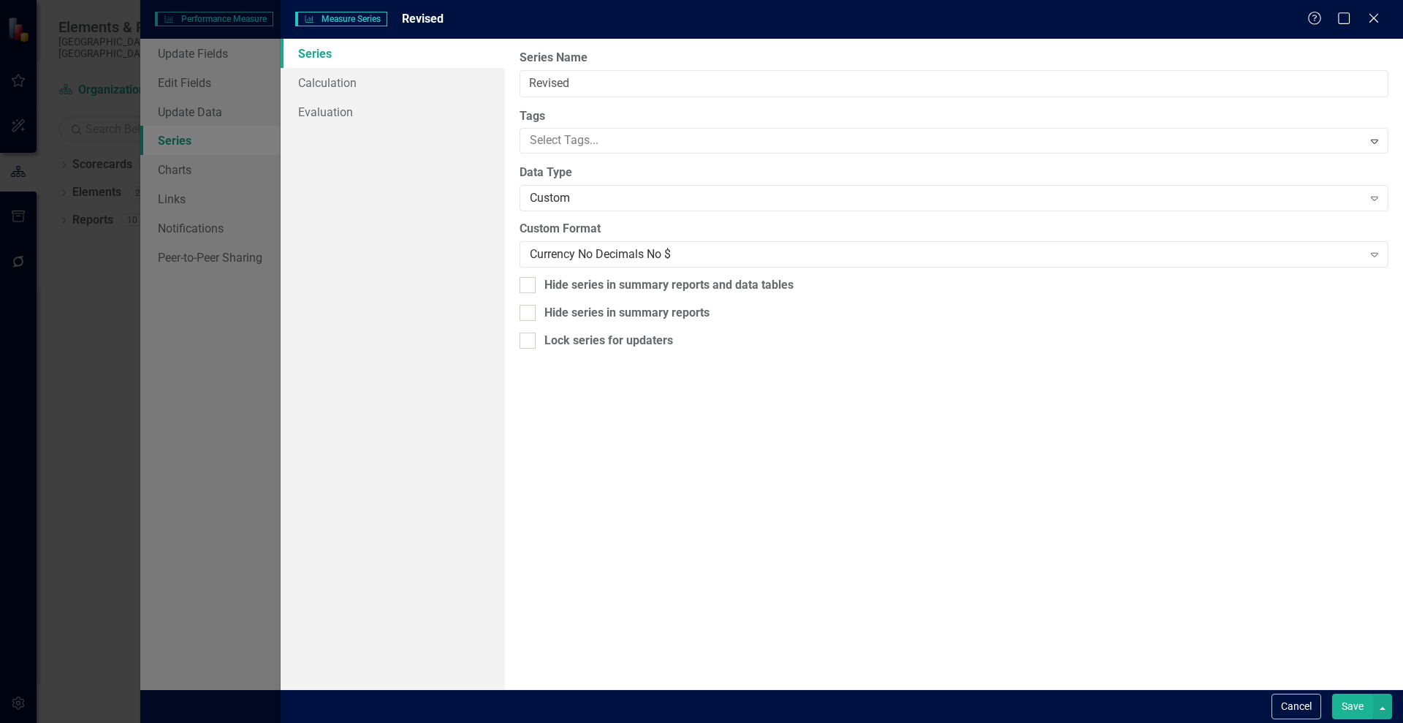
click at [1357, 702] on button "Save" at bounding box center [1352, 707] width 41 height 26
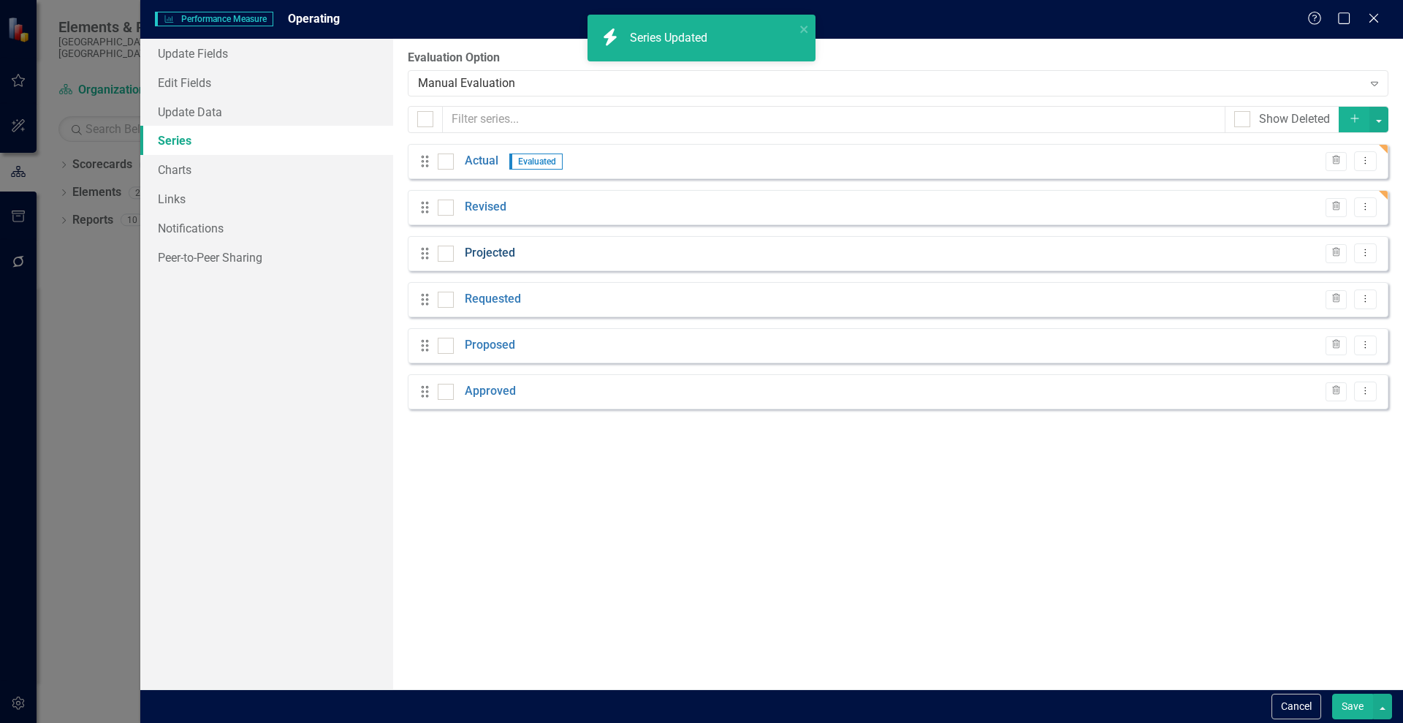
click at [474, 252] on link "Projected" at bounding box center [490, 253] width 50 height 17
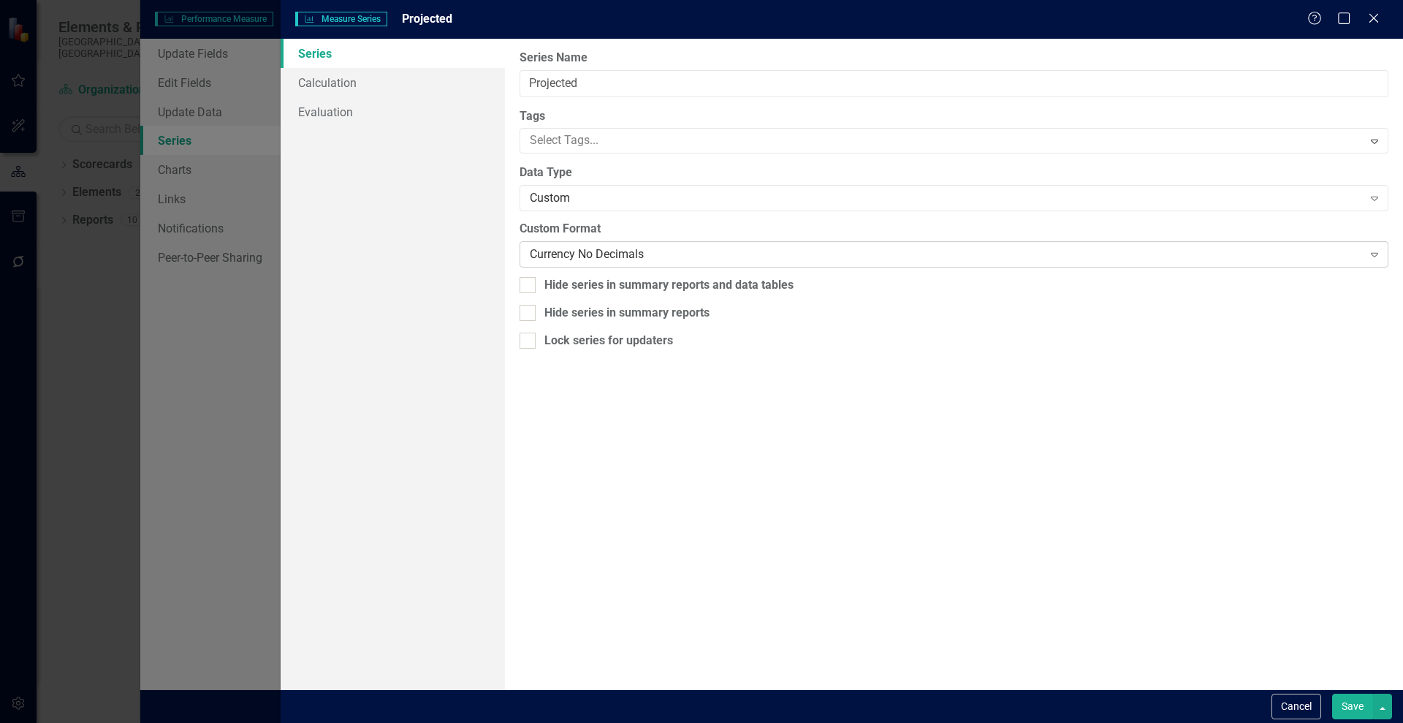
click at [656, 251] on div "Currency No Decimals" at bounding box center [946, 254] width 832 height 17
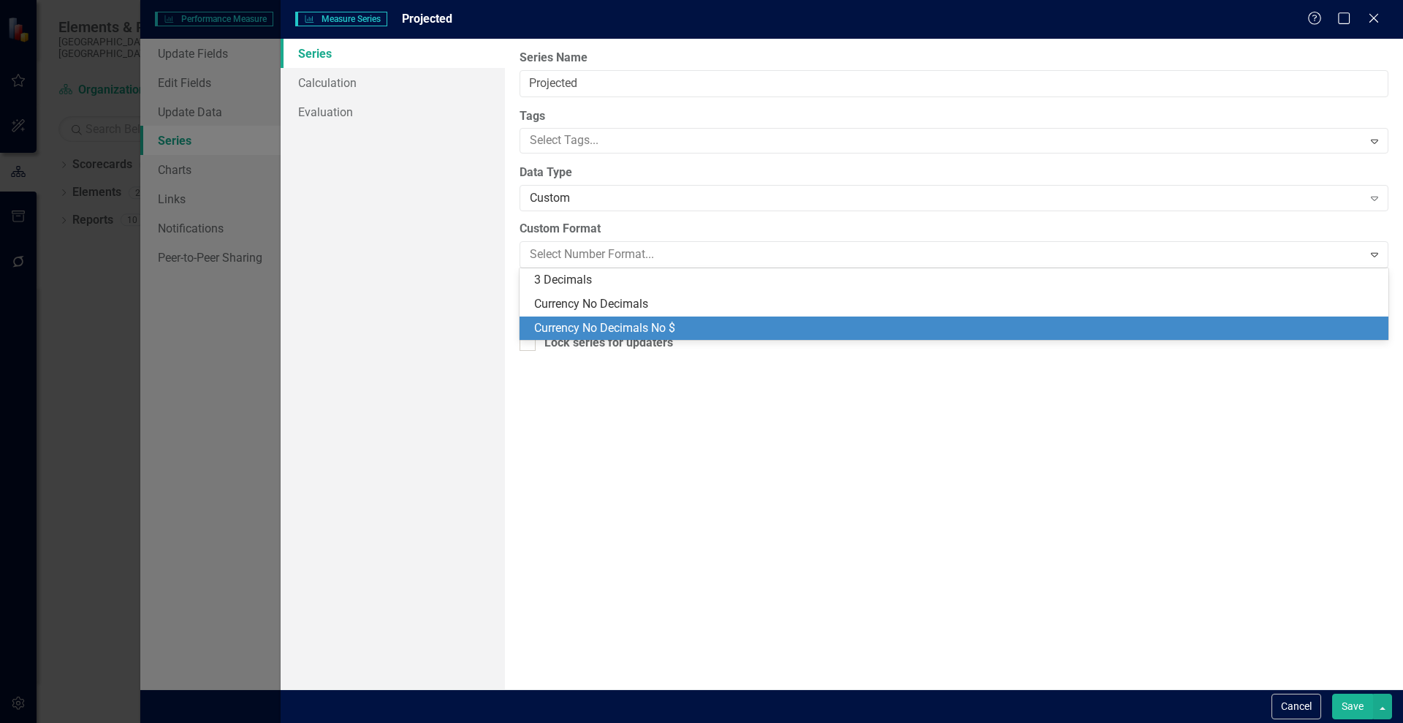
click at [687, 324] on div "Currency No Decimals No $" at bounding box center [957, 328] width 846 height 17
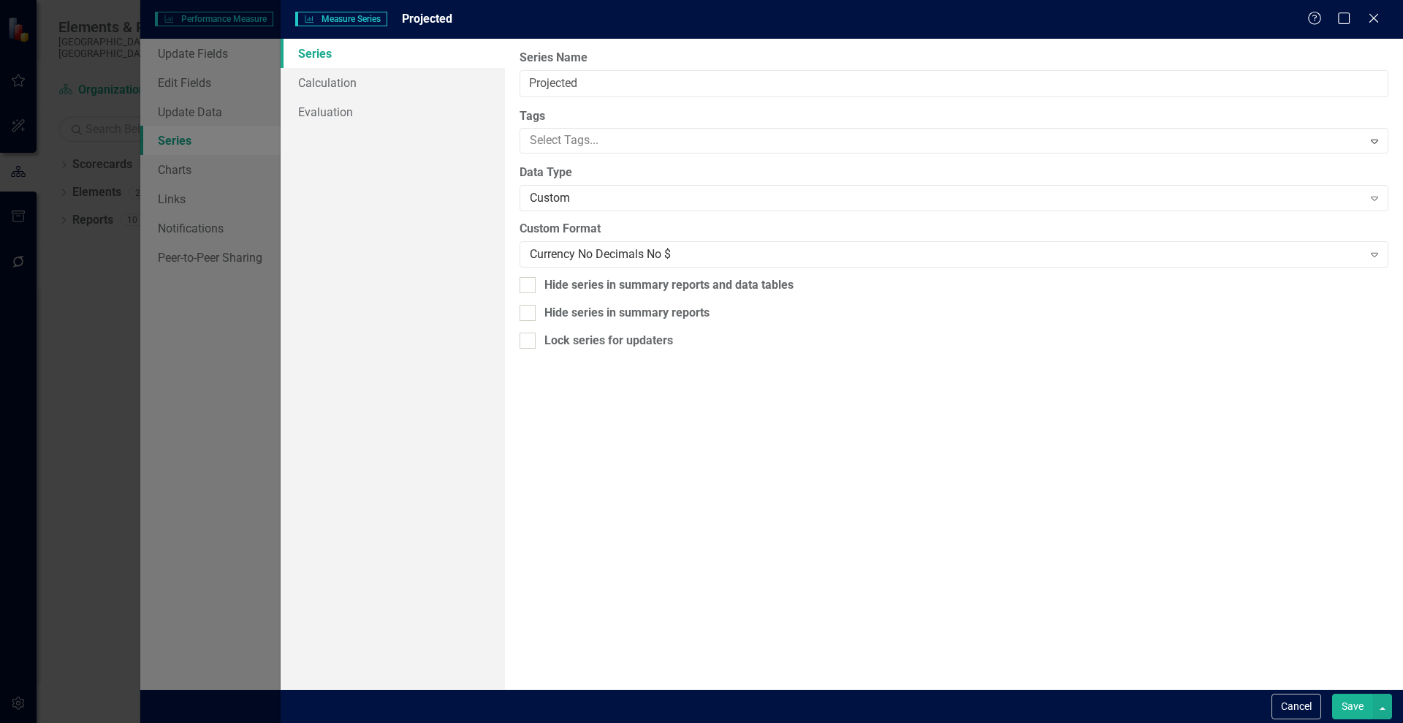
click at [1348, 697] on button "Save" at bounding box center [1352, 707] width 41 height 26
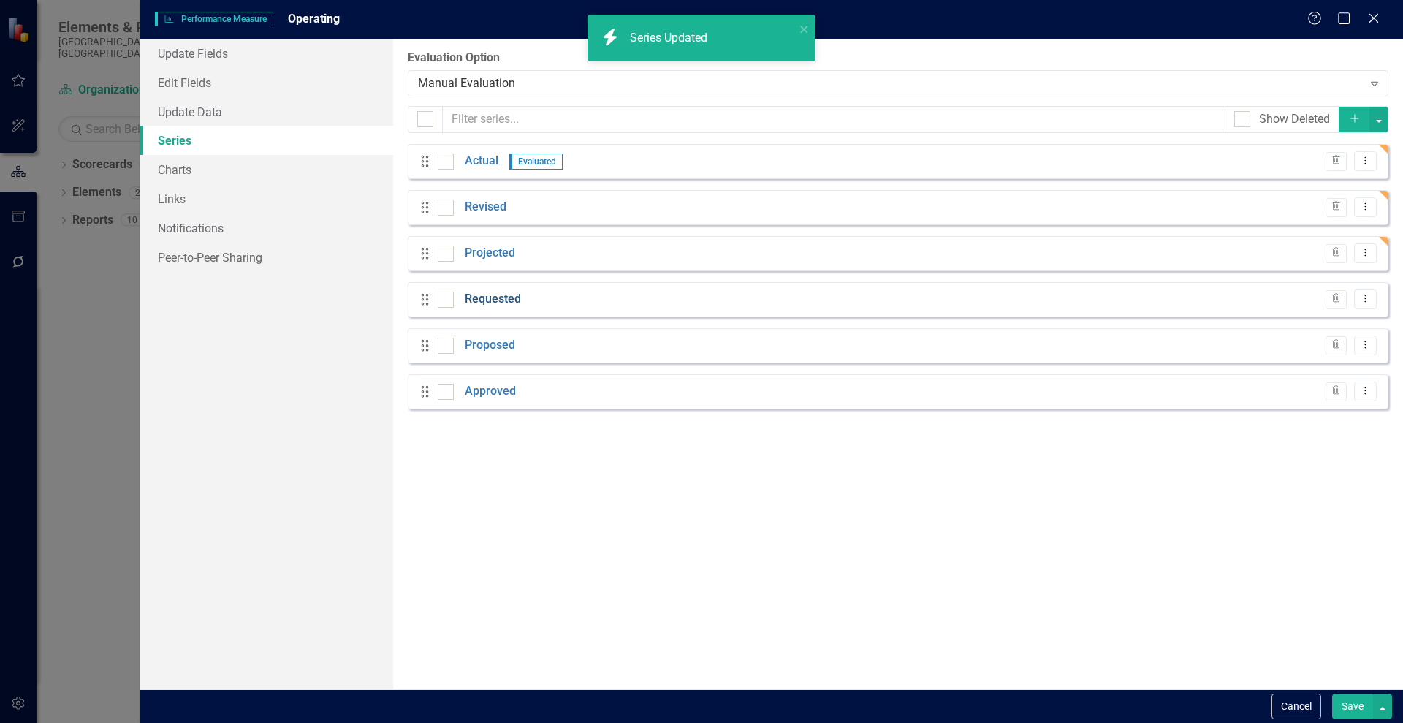
click at [475, 298] on link "Requested" at bounding box center [493, 299] width 56 height 17
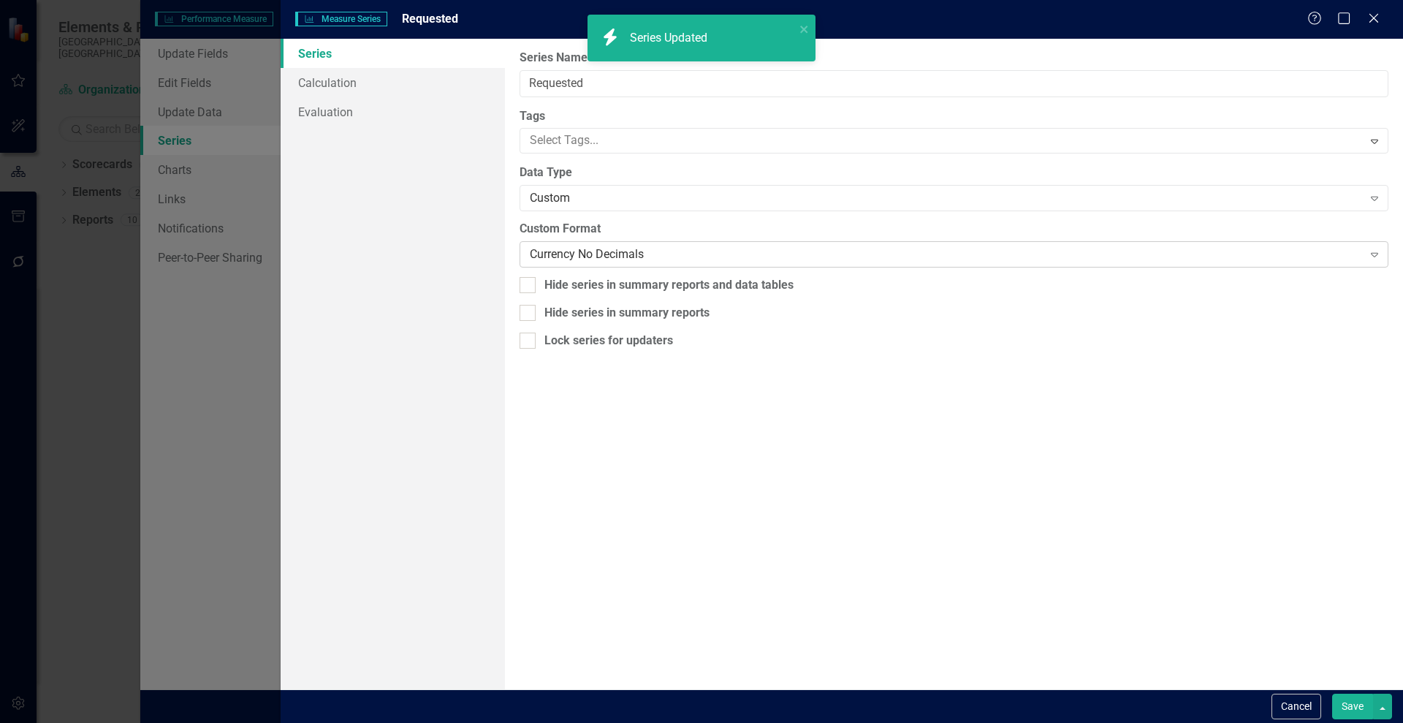
click at [649, 253] on div "Currency No Decimals" at bounding box center [946, 254] width 832 height 17
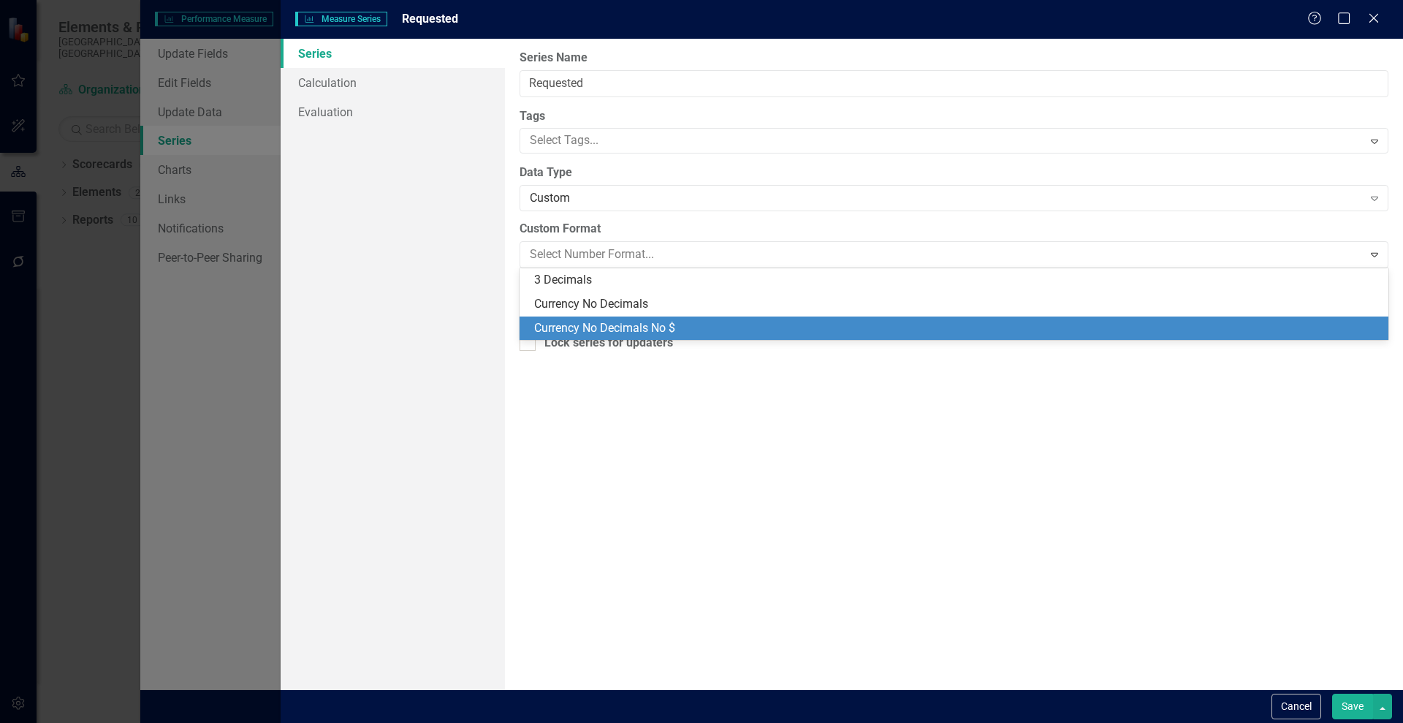
click at [705, 325] on div "Currency No Decimals No $" at bounding box center [957, 328] width 846 height 17
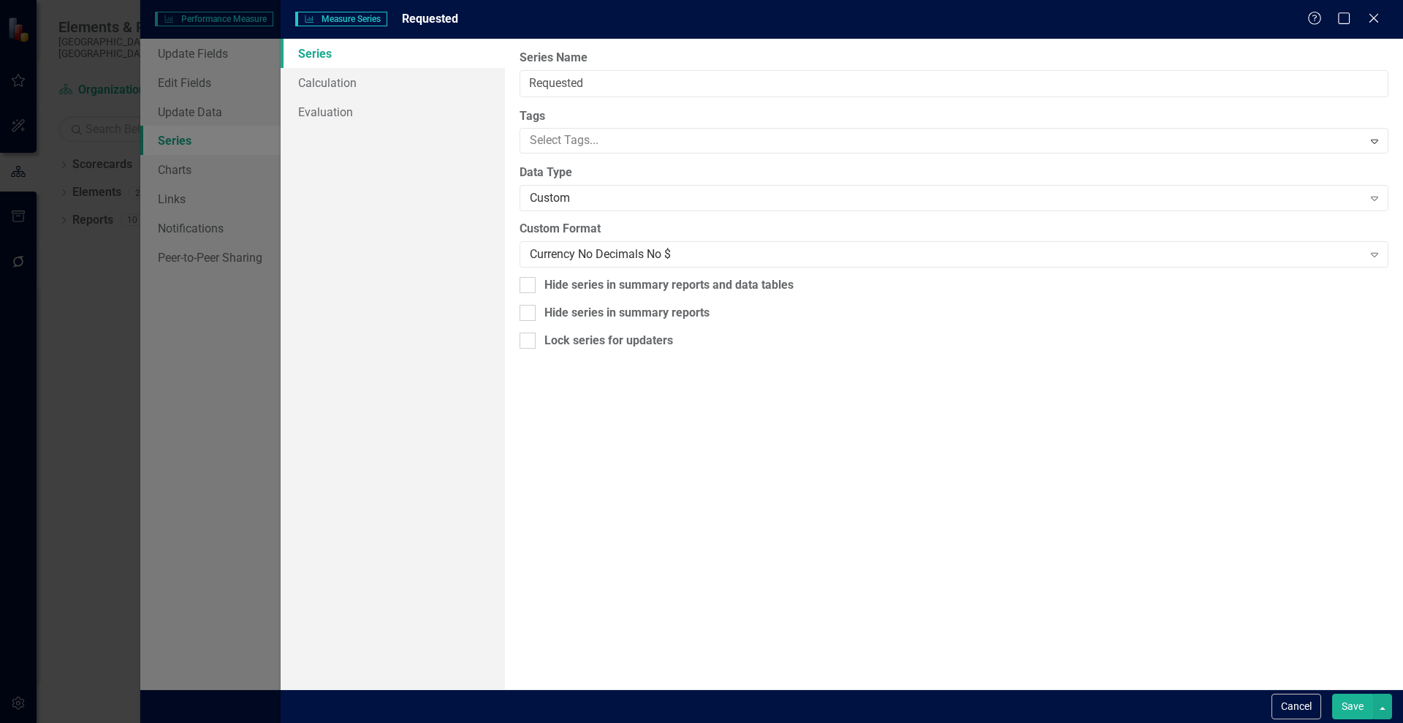
click at [1348, 702] on button "Save" at bounding box center [1352, 707] width 41 height 26
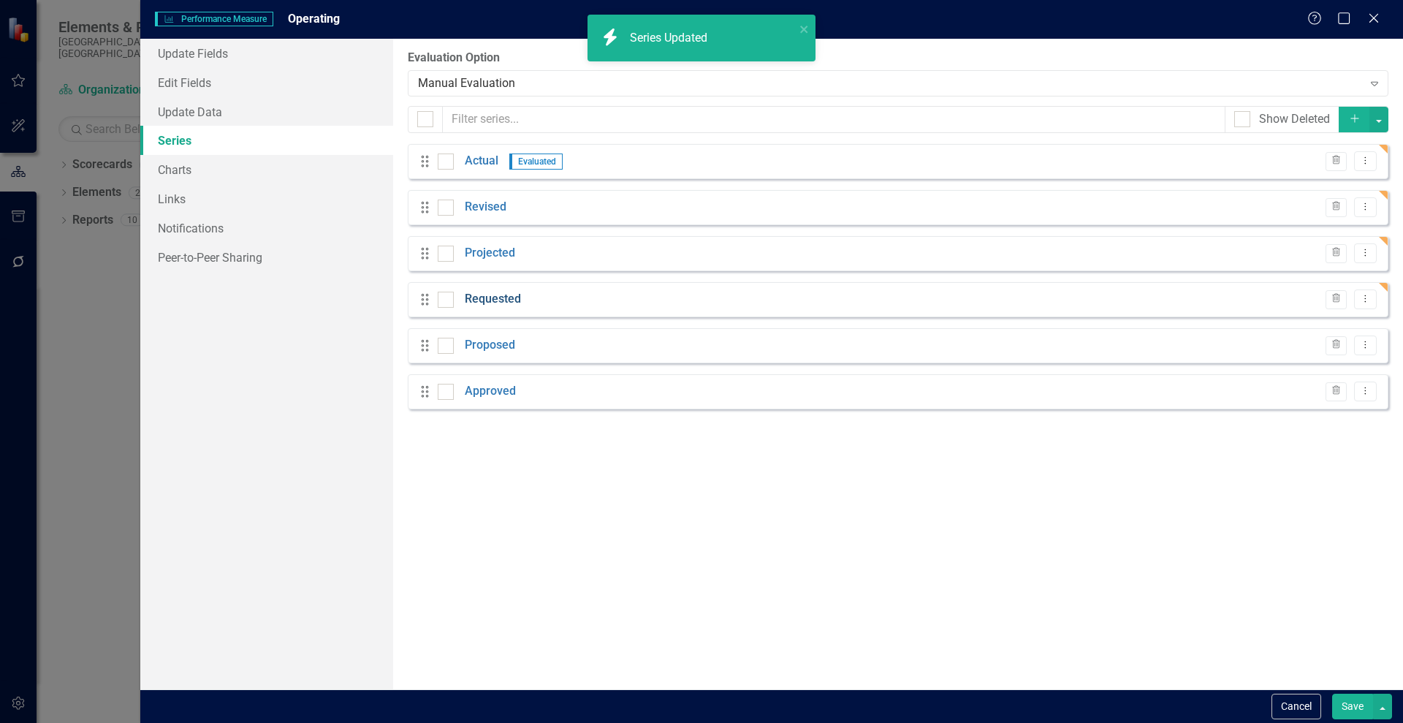
click at [483, 301] on link "Requested" at bounding box center [493, 299] width 56 height 17
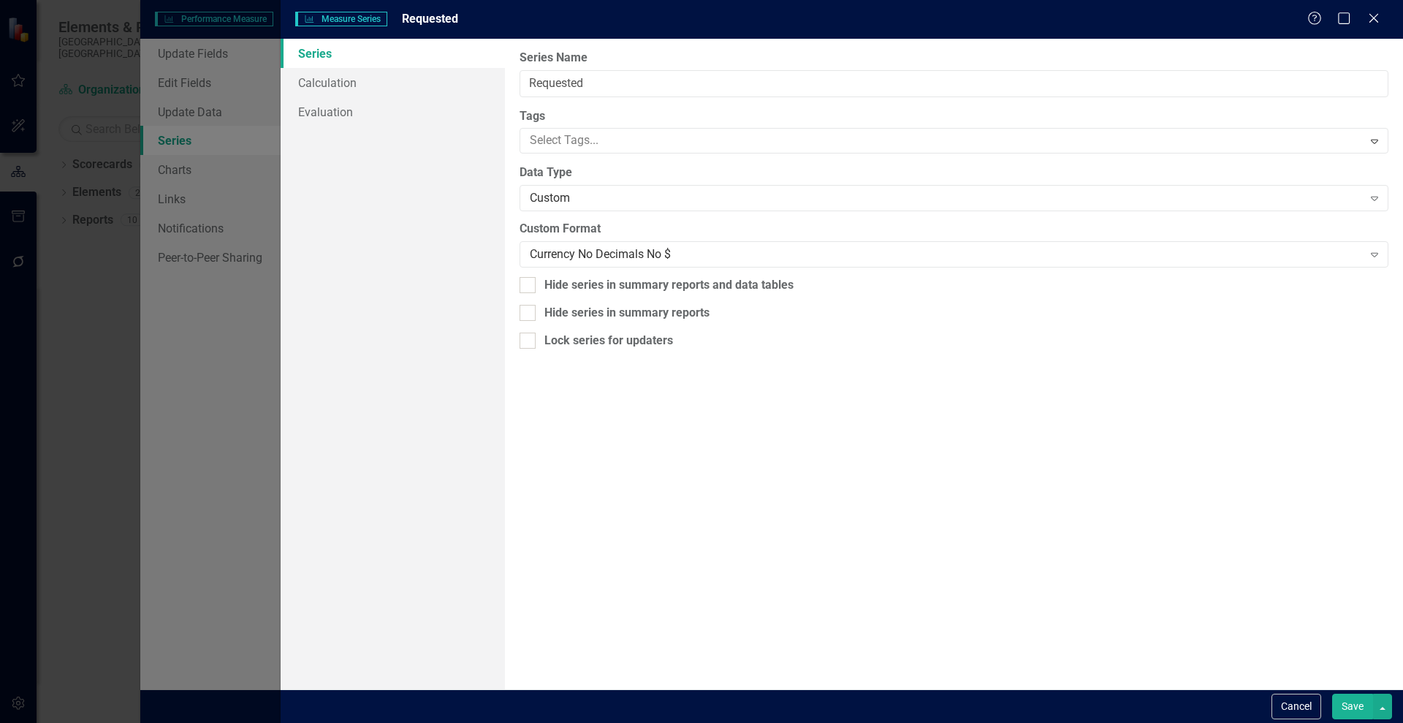
click at [1357, 700] on button "Save" at bounding box center [1352, 707] width 41 height 26
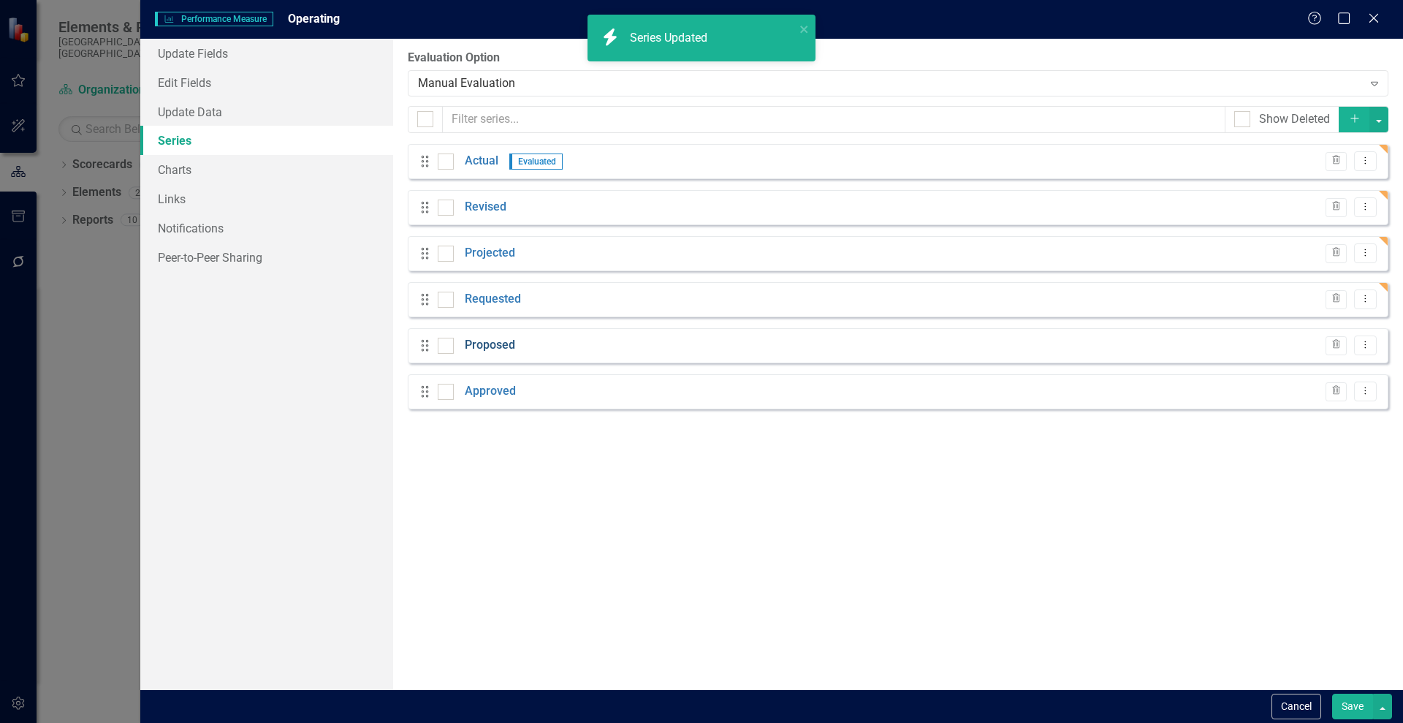
click at [474, 346] on link "Proposed" at bounding box center [490, 345] width 50 height 17
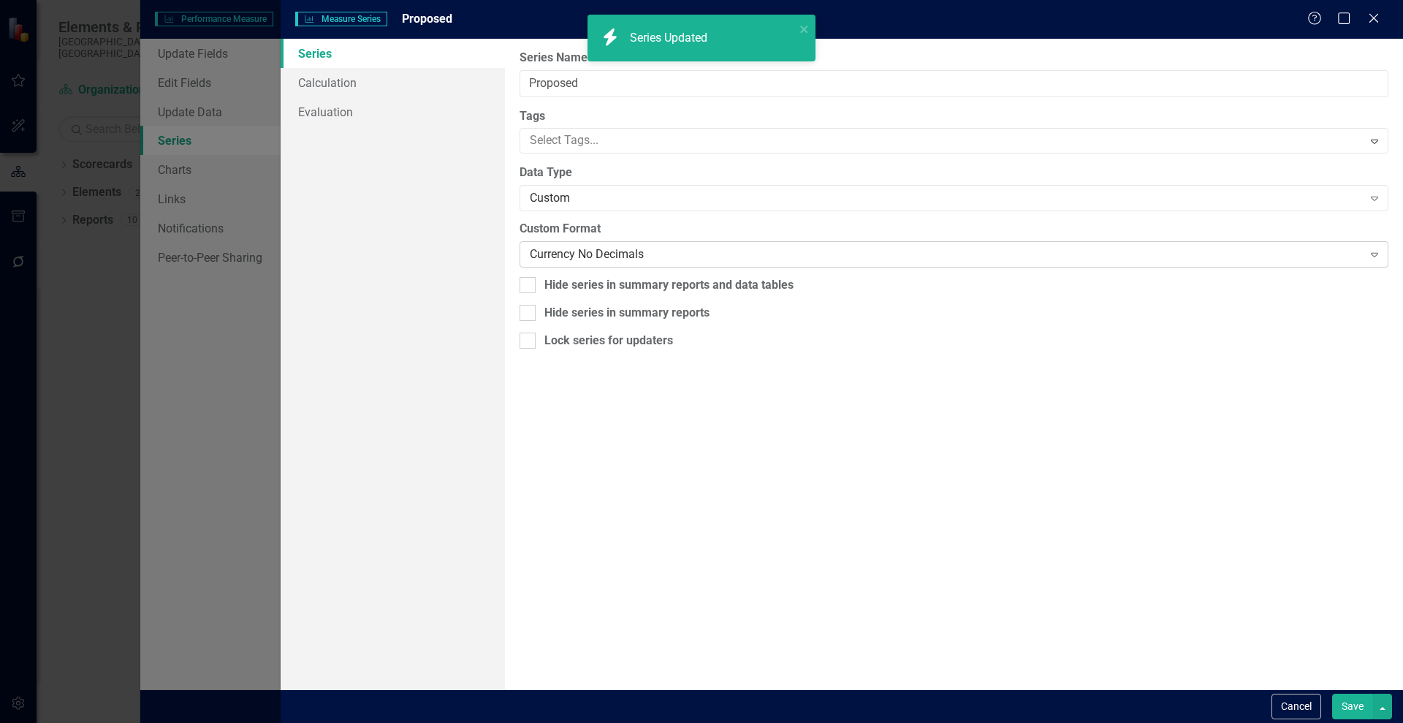
click at [606, 257] on div "Currency No Decimals" at bounding box center [946, 254] width 832 height 17
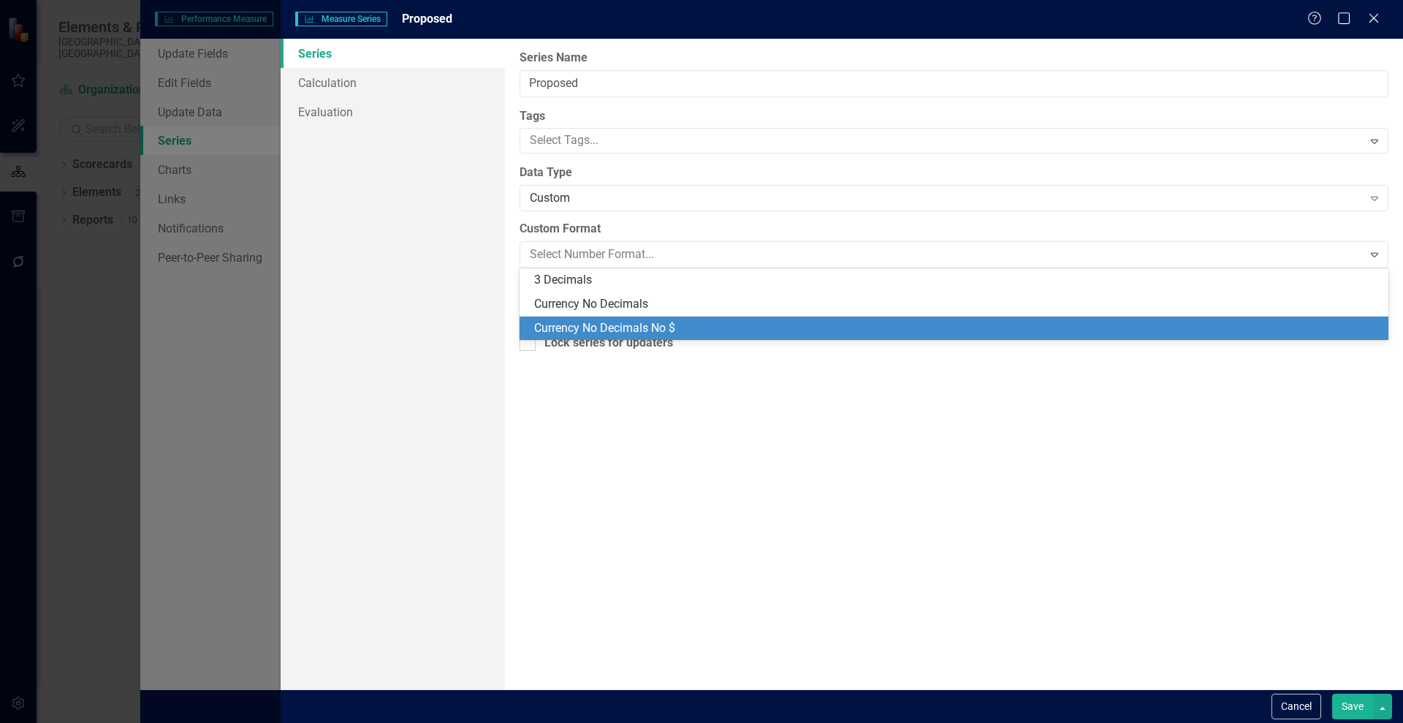
click at [699, 320] on div "Currency No Decimals No $" at bounding box center [957, 328] width 846 height 17
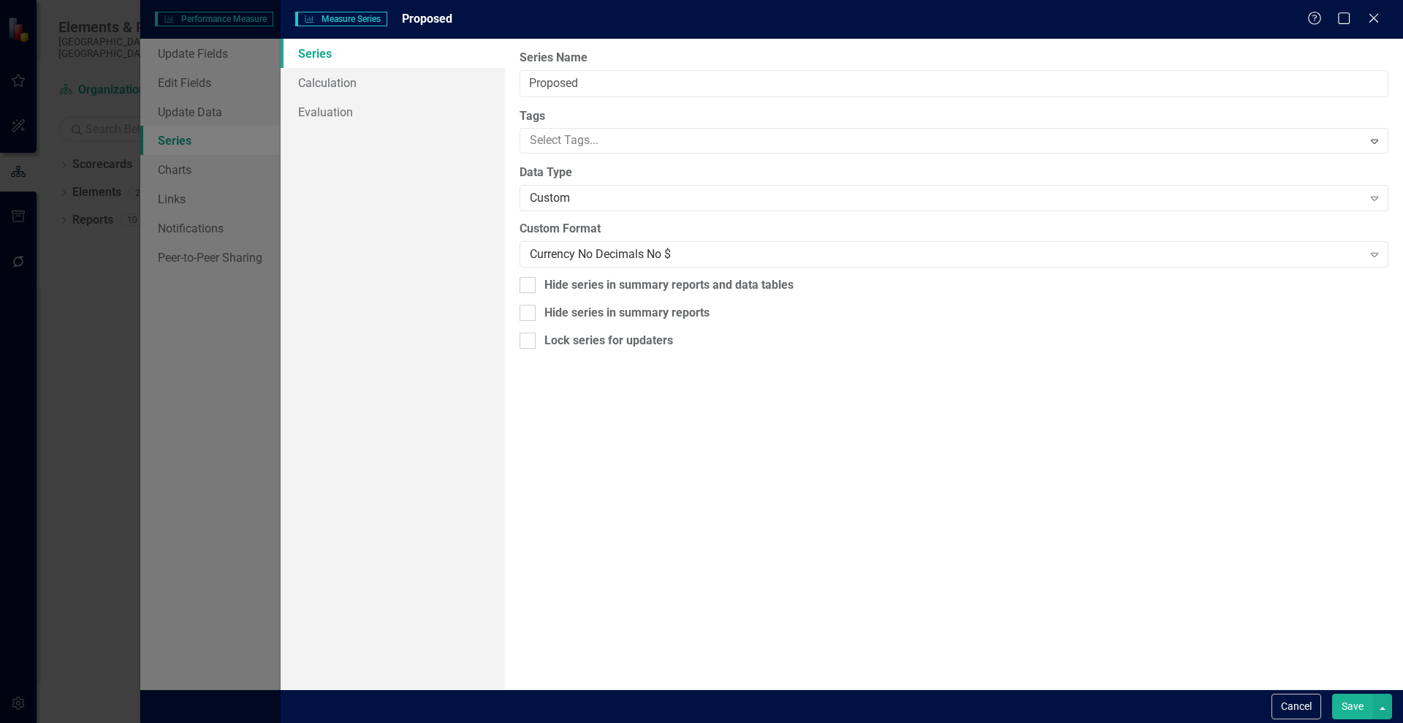
click at [1354, 700] on button "Save" at bounding box center [1352, 707] width 41 height 26
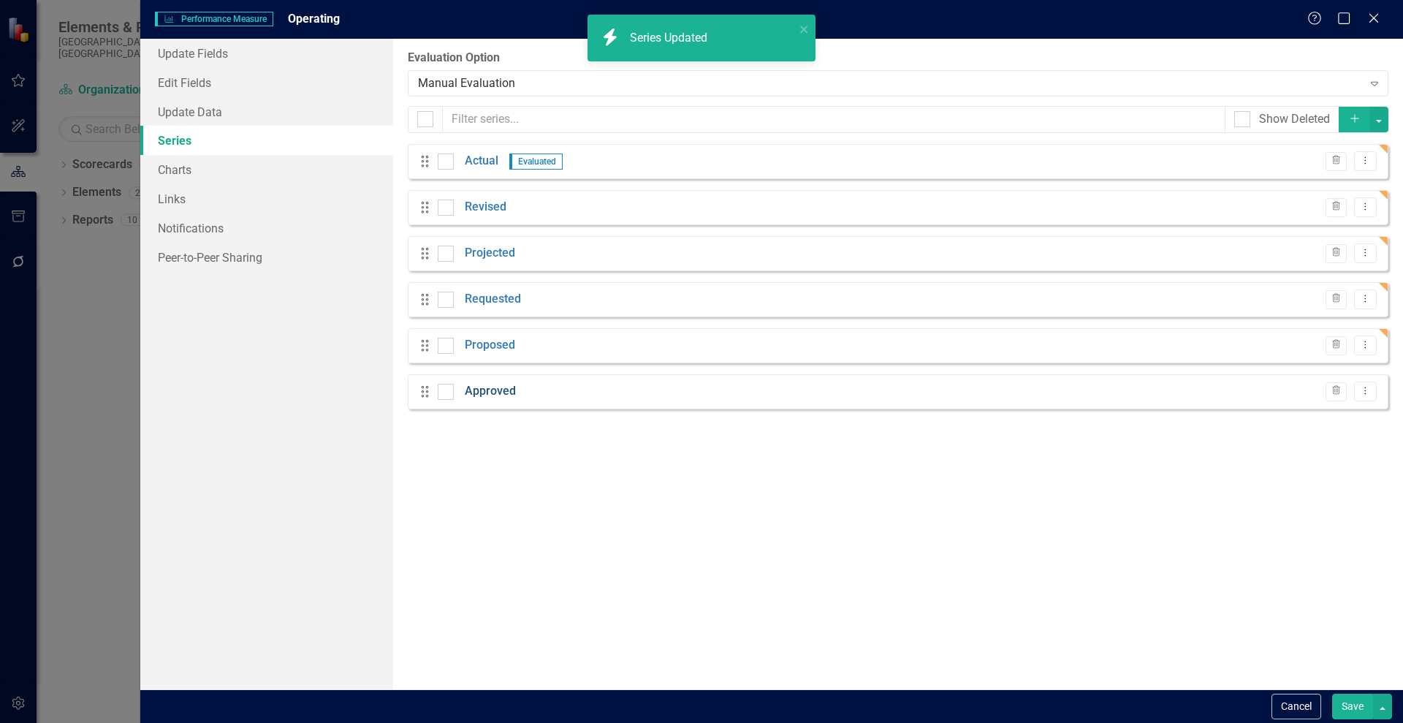
click at [487, 388] on link "Approved" at bounding box center [490, 391] width 51 height 17
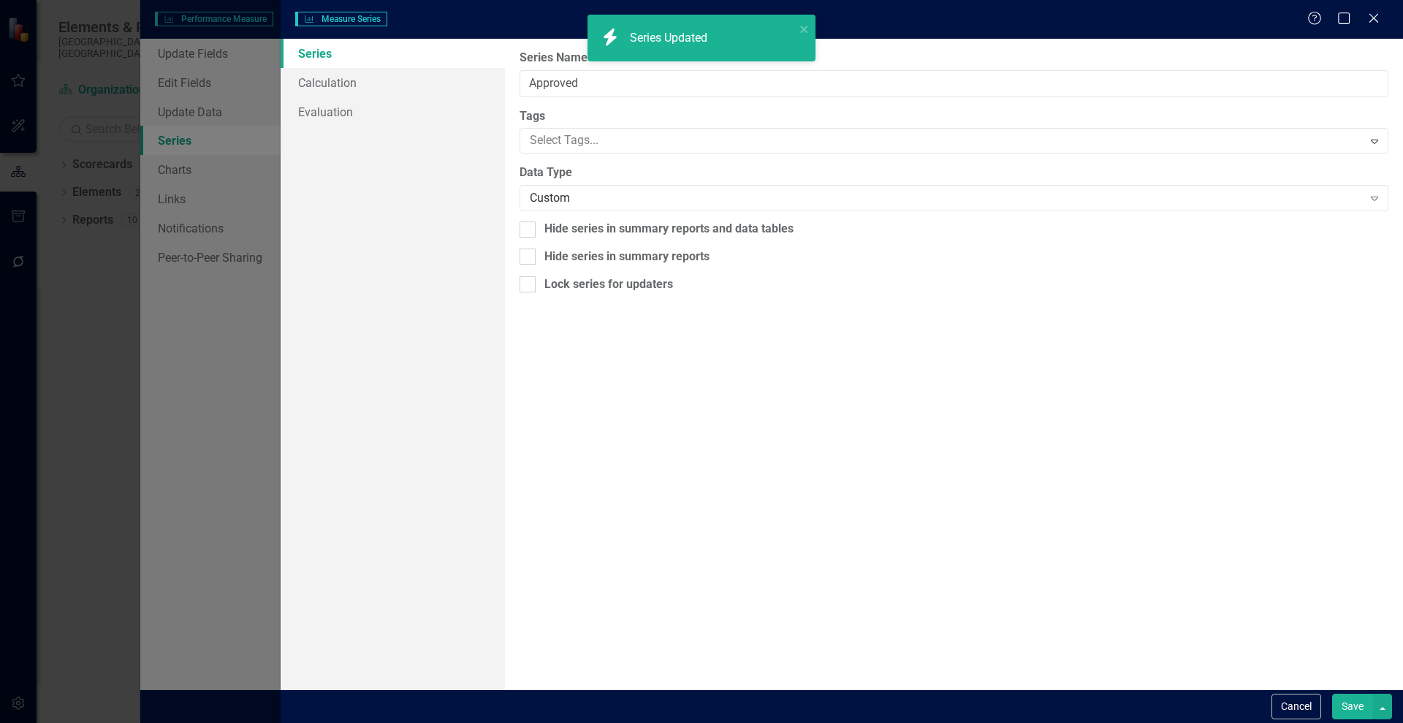
type input "Approved"
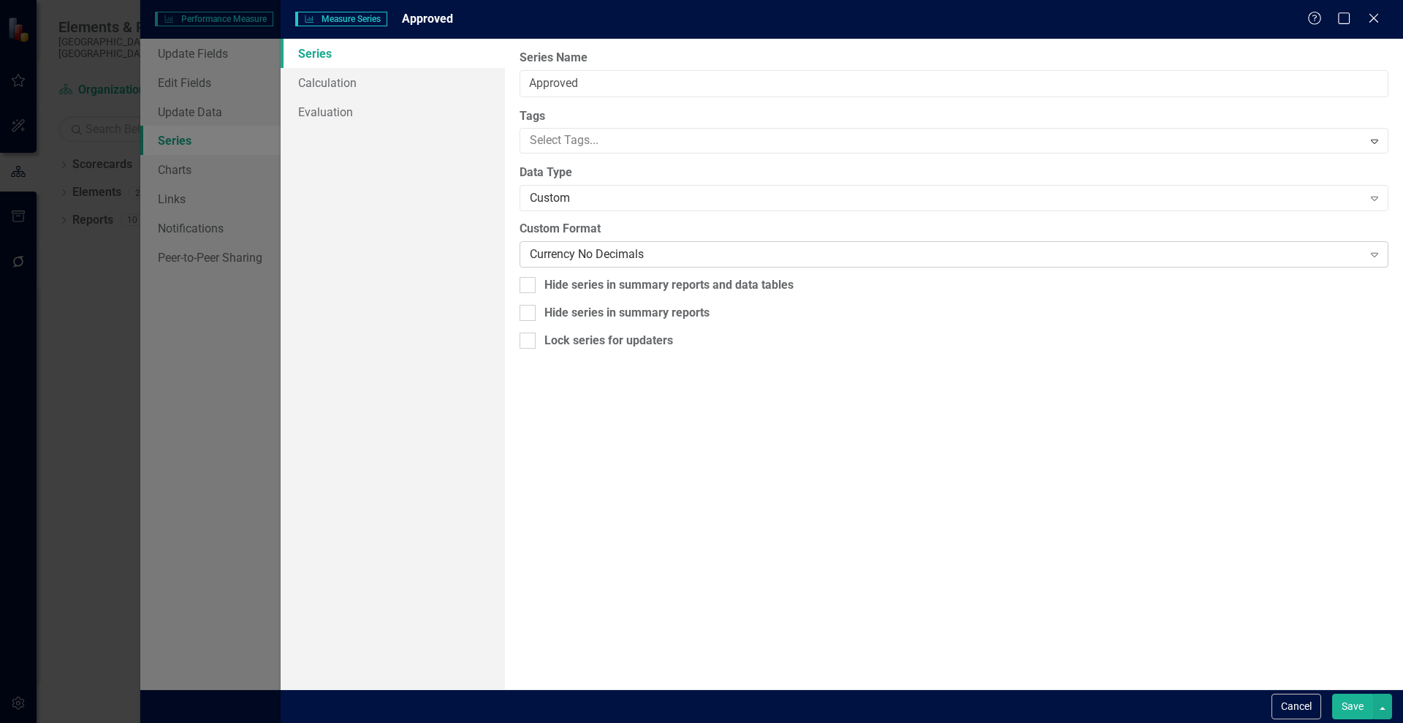
click at [629, 254] on div "Currency No Decimals" at bounding box center [946, 254] width 832 height 17
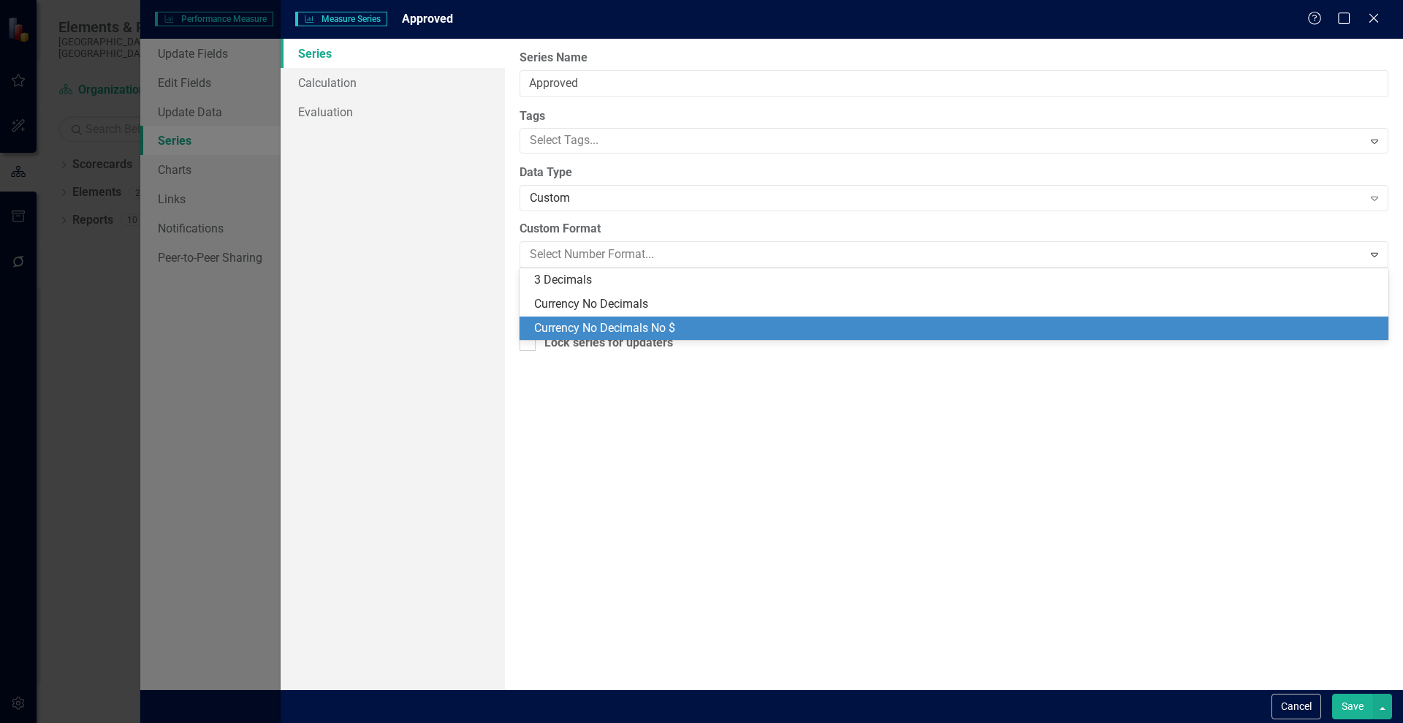
click at [741, 317] on div "Currency No Decimals No $" at bounding box center [954, 328] width 869 height 24
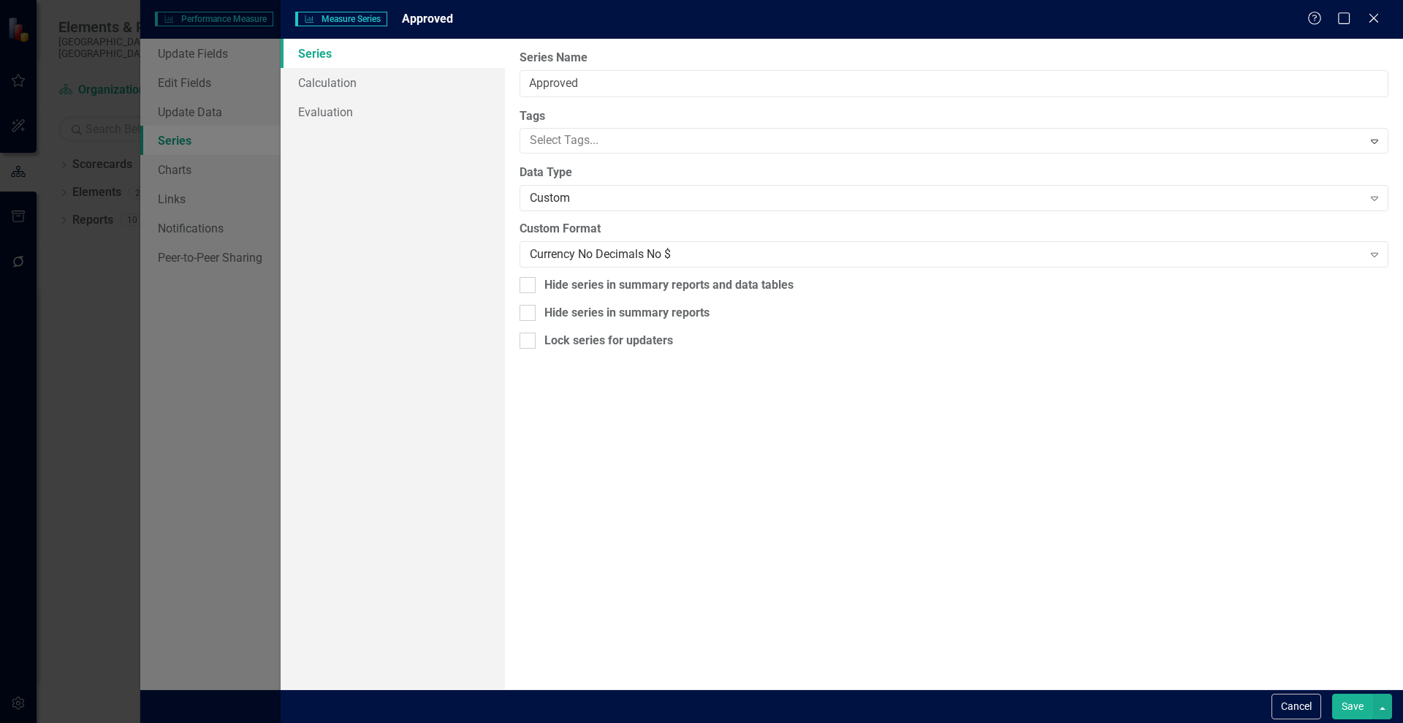
click at [1344, 708] on button "Save" at bounding box center [1352, 707] width 41 height 26
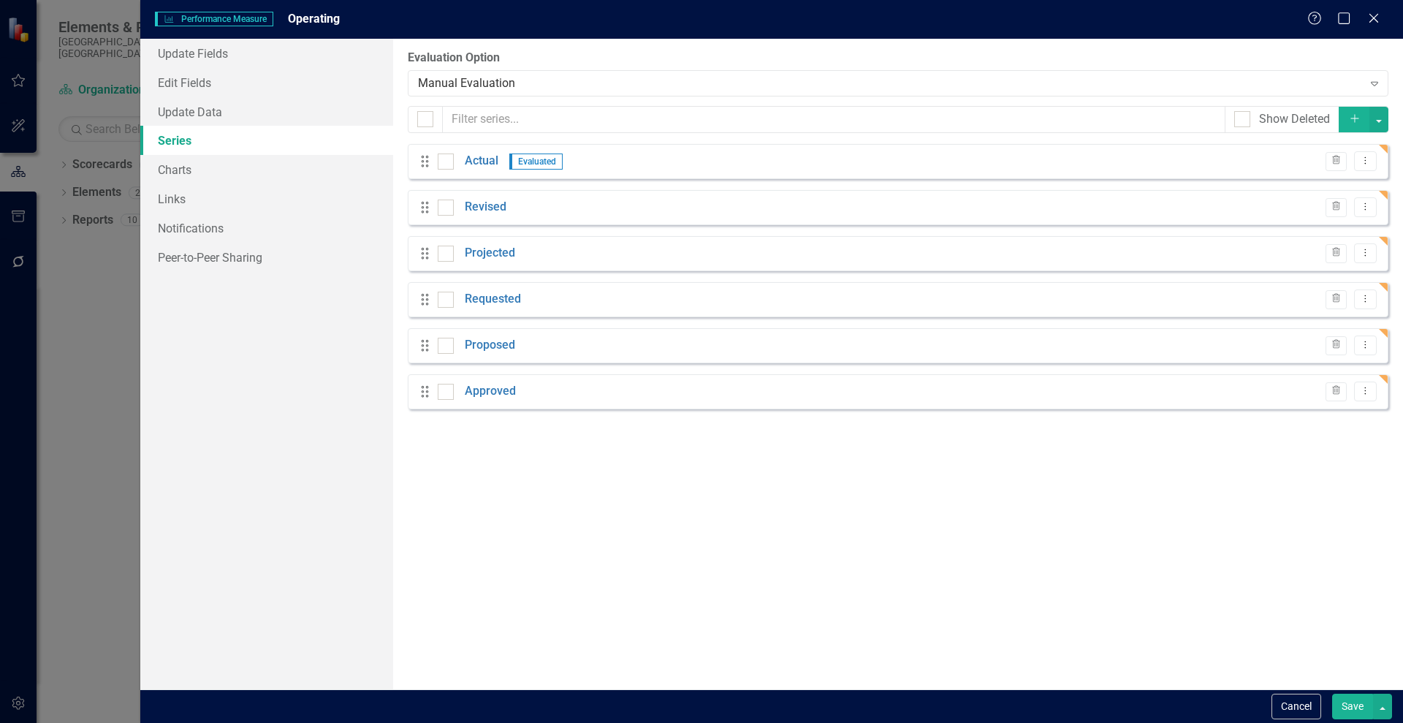
click at [1345, 703] on button "Save" at bounding box center [1352, 707] width 41 height 26
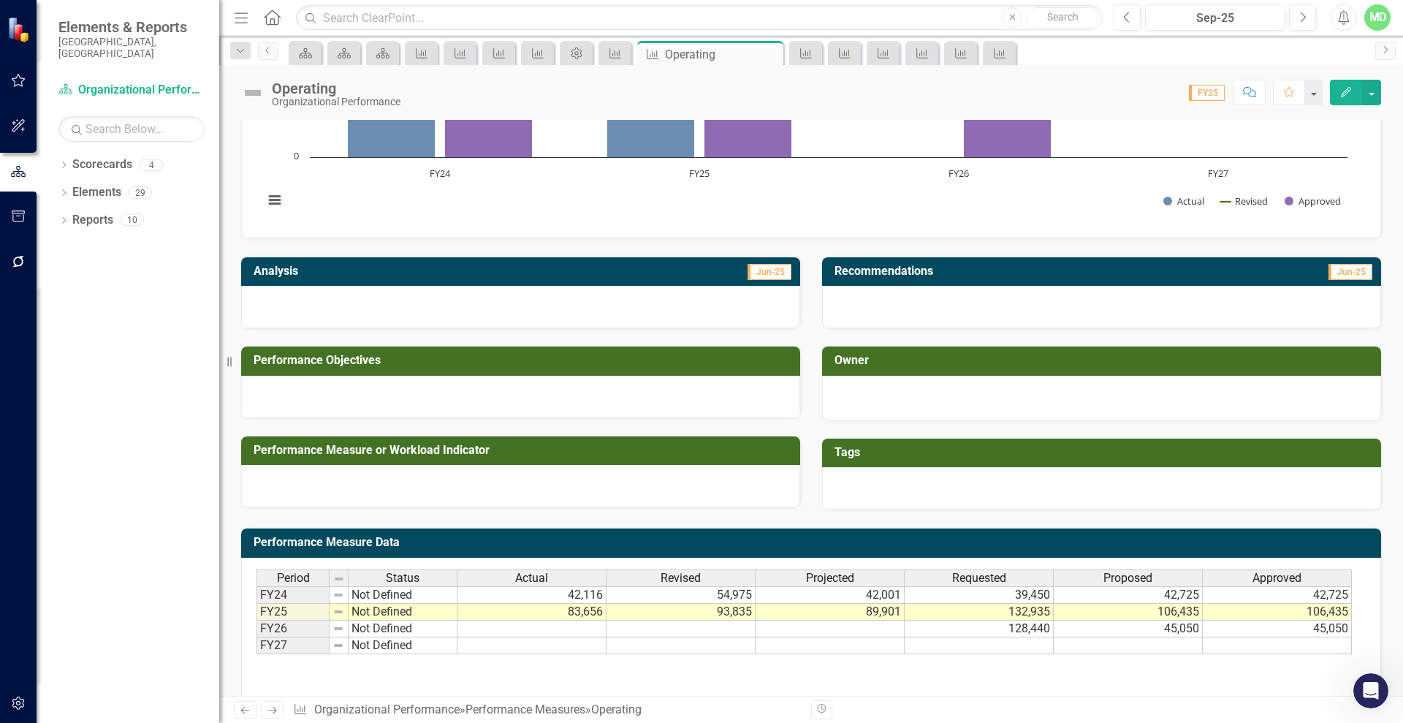
scroll to position [159, 0]
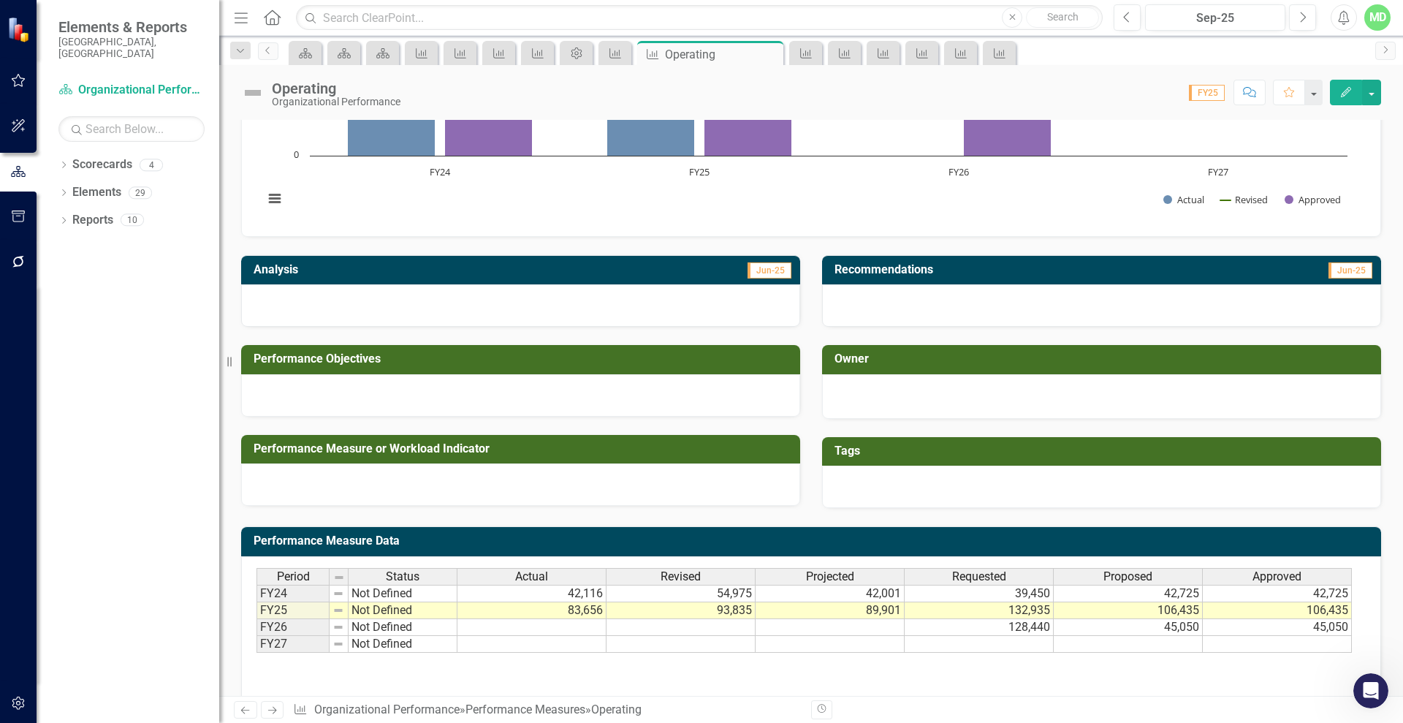
click at [239, 712] on icon "Previous" at bounding box center [245, 710] width 12 height 10
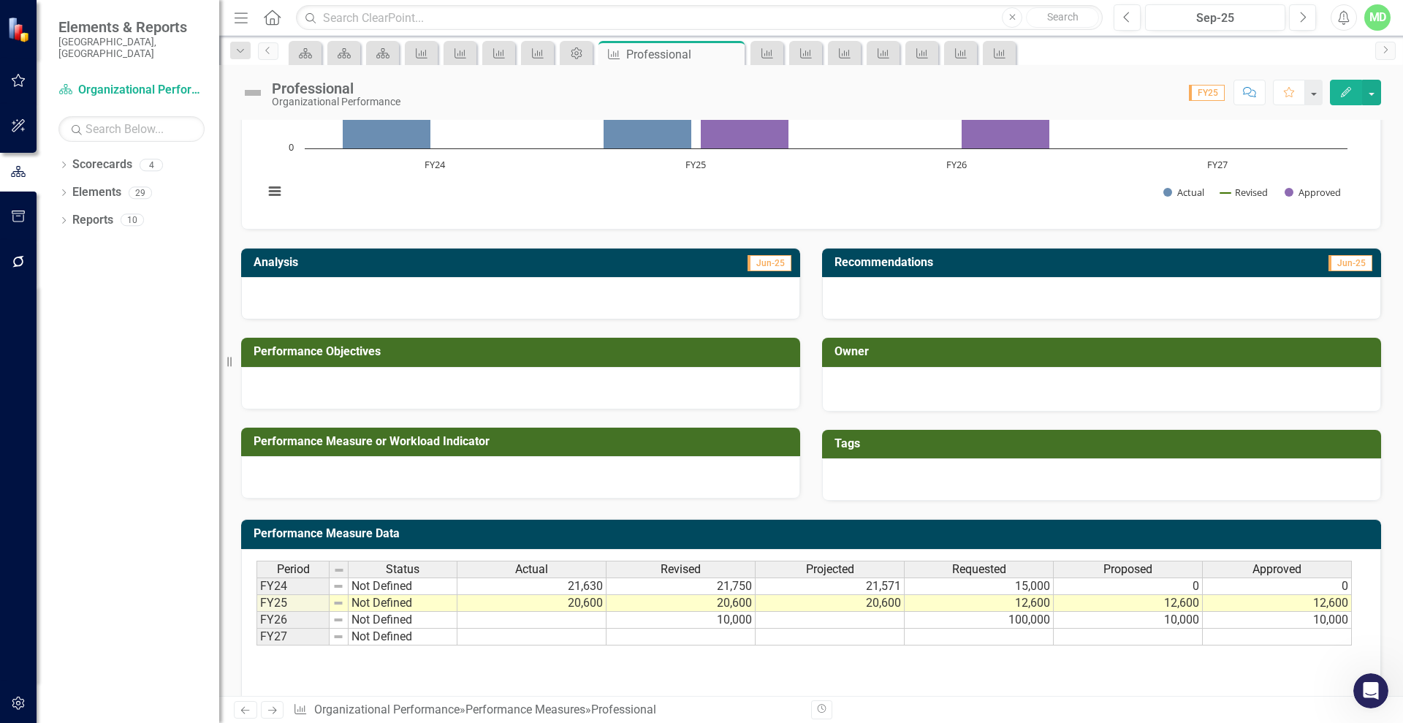
scroll to position [213, 0]
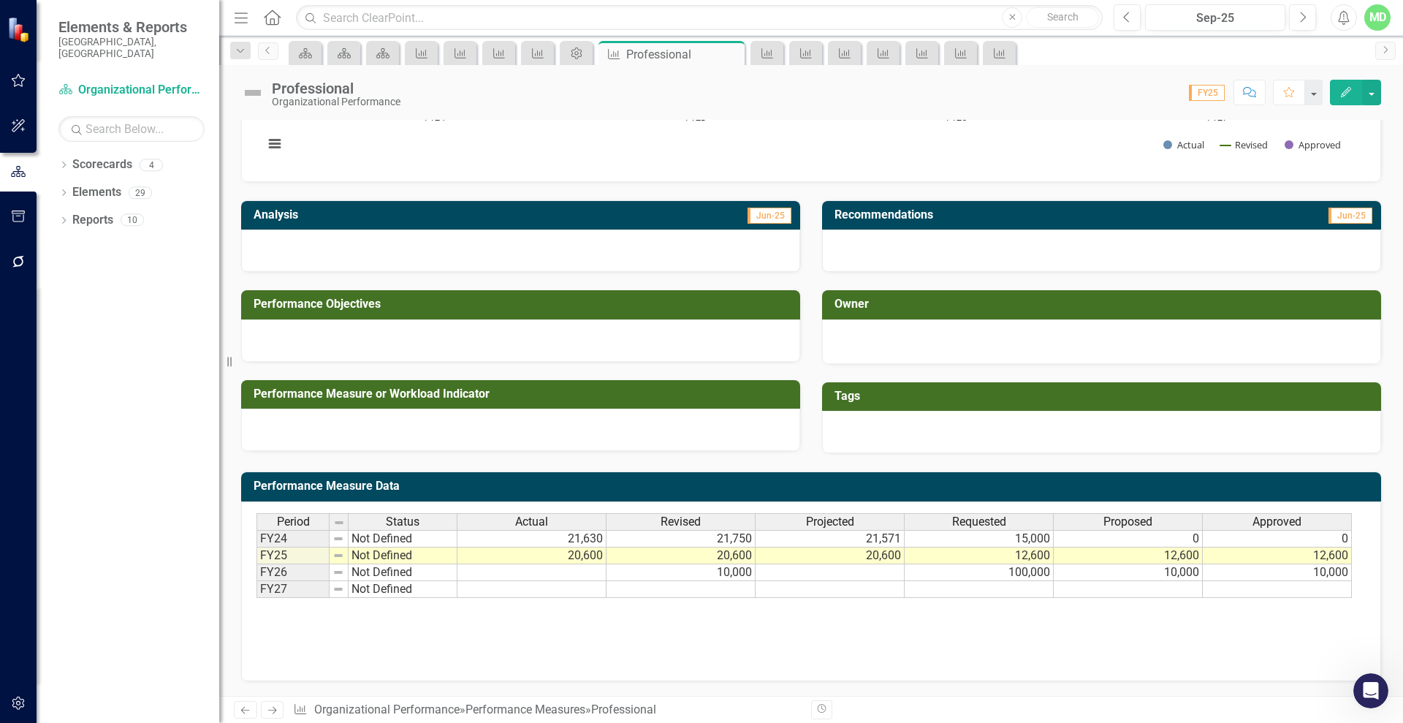
click at [273, 711] on icon "Next" at bounding box center [272, 710] width 12 height 10
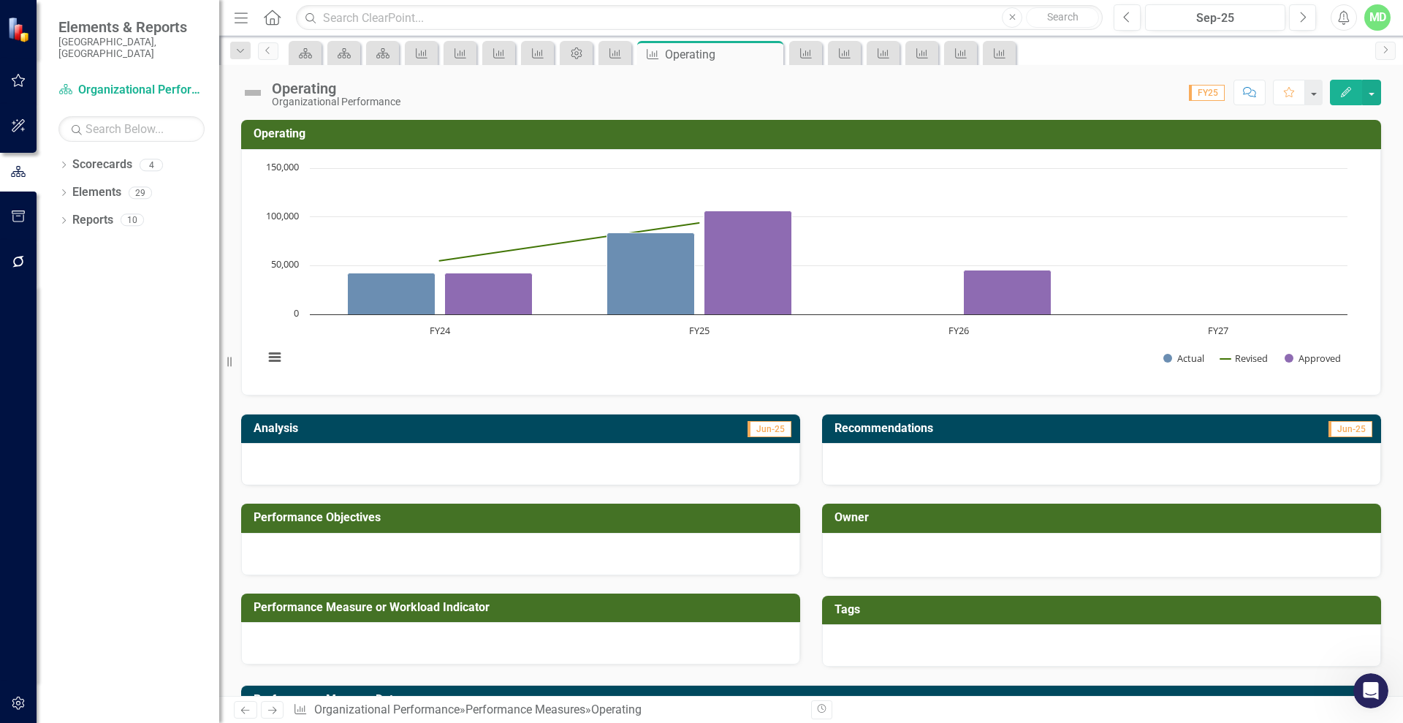
click at [273, 710] on icon "Next" at bounding box center [272, 710] width 12 height 10
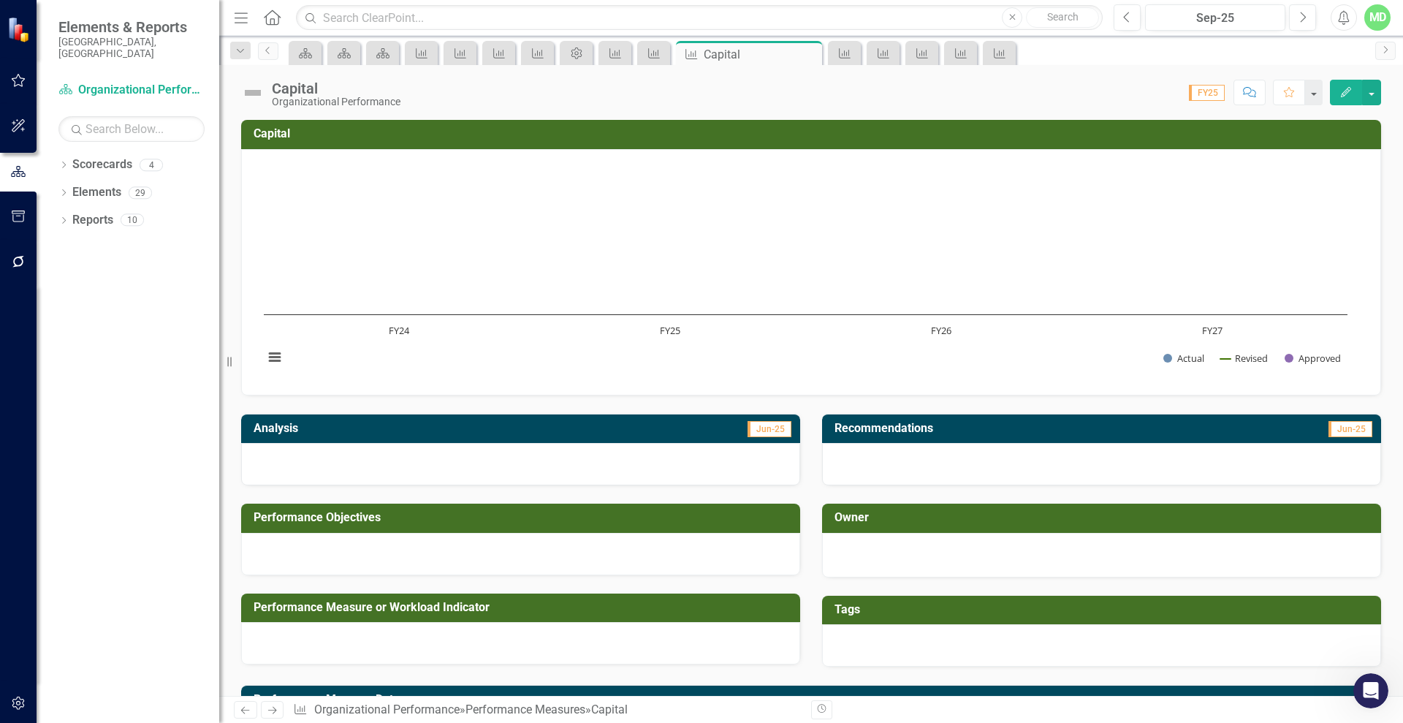
scroll to position [213, 0]
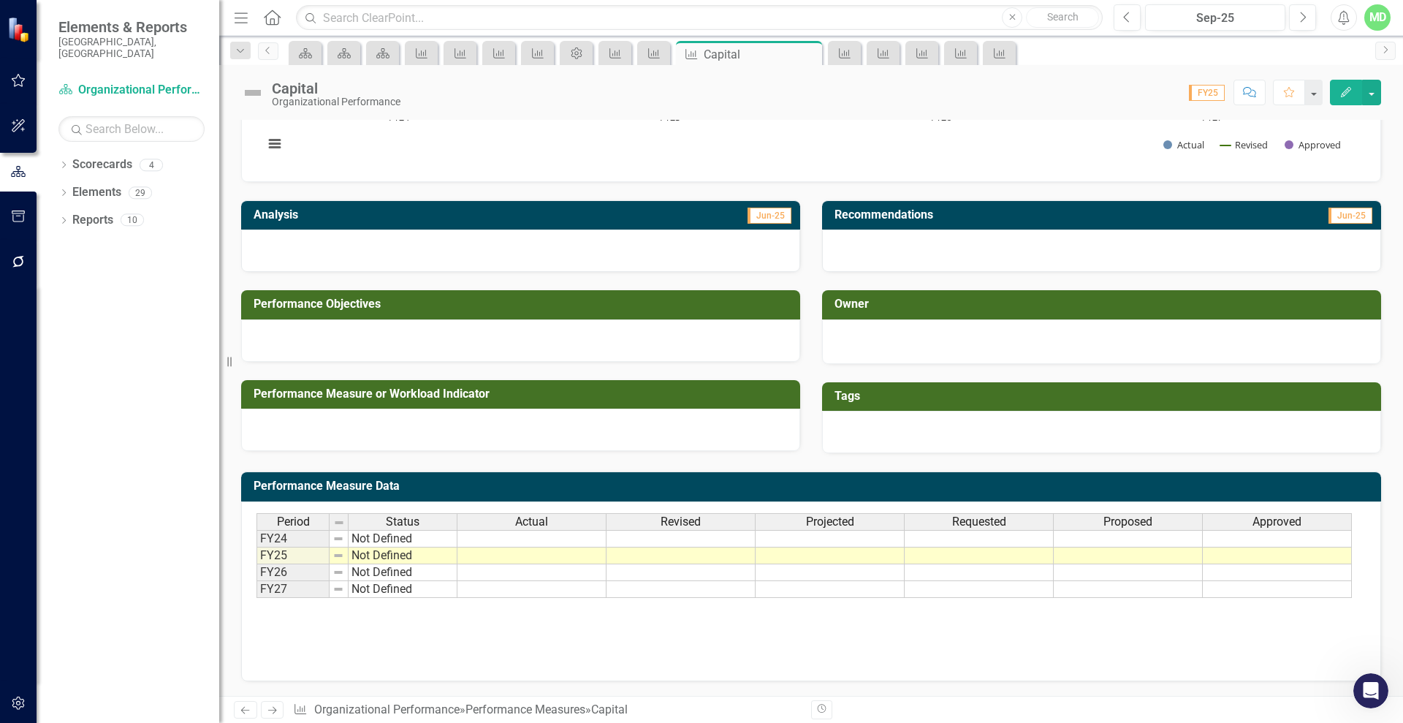
click at [274, 706] on icon "Next" at bounding box center [272, 710] width 12 height 10
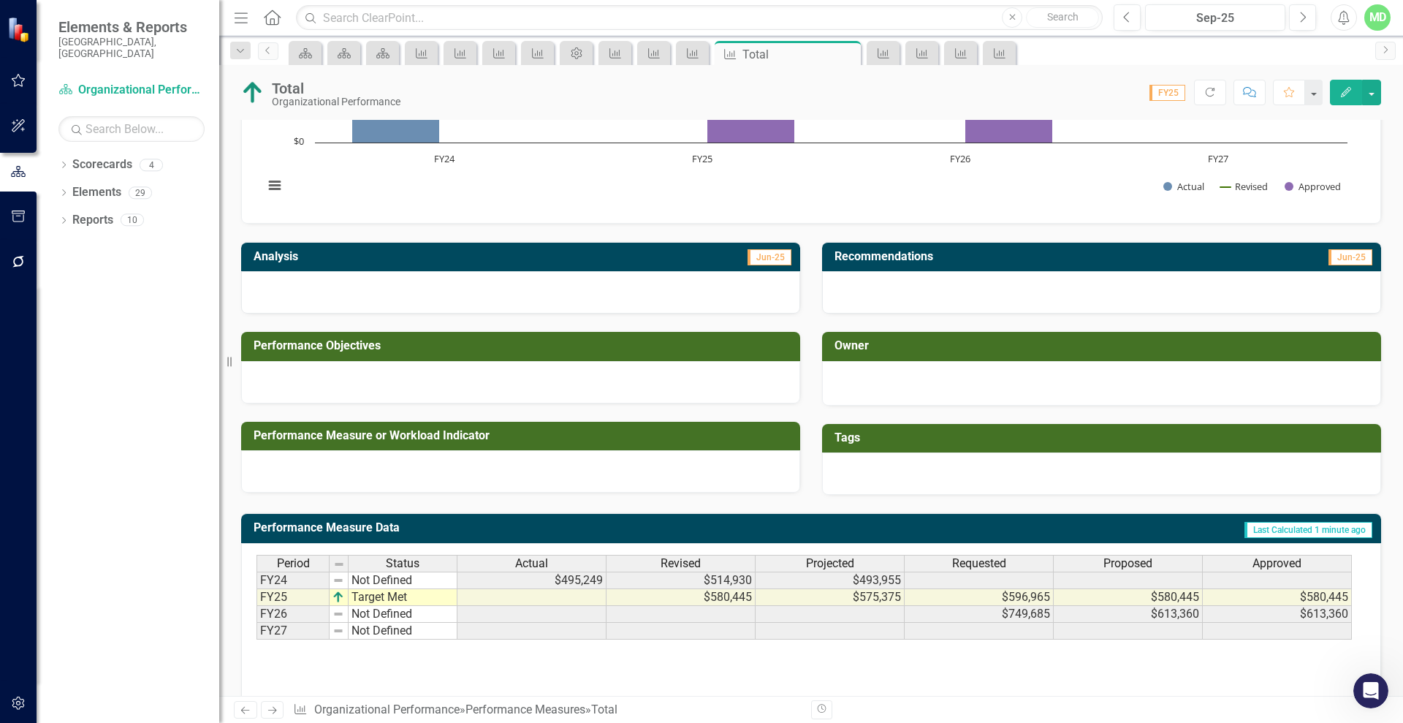
scroll to position [213, 0]
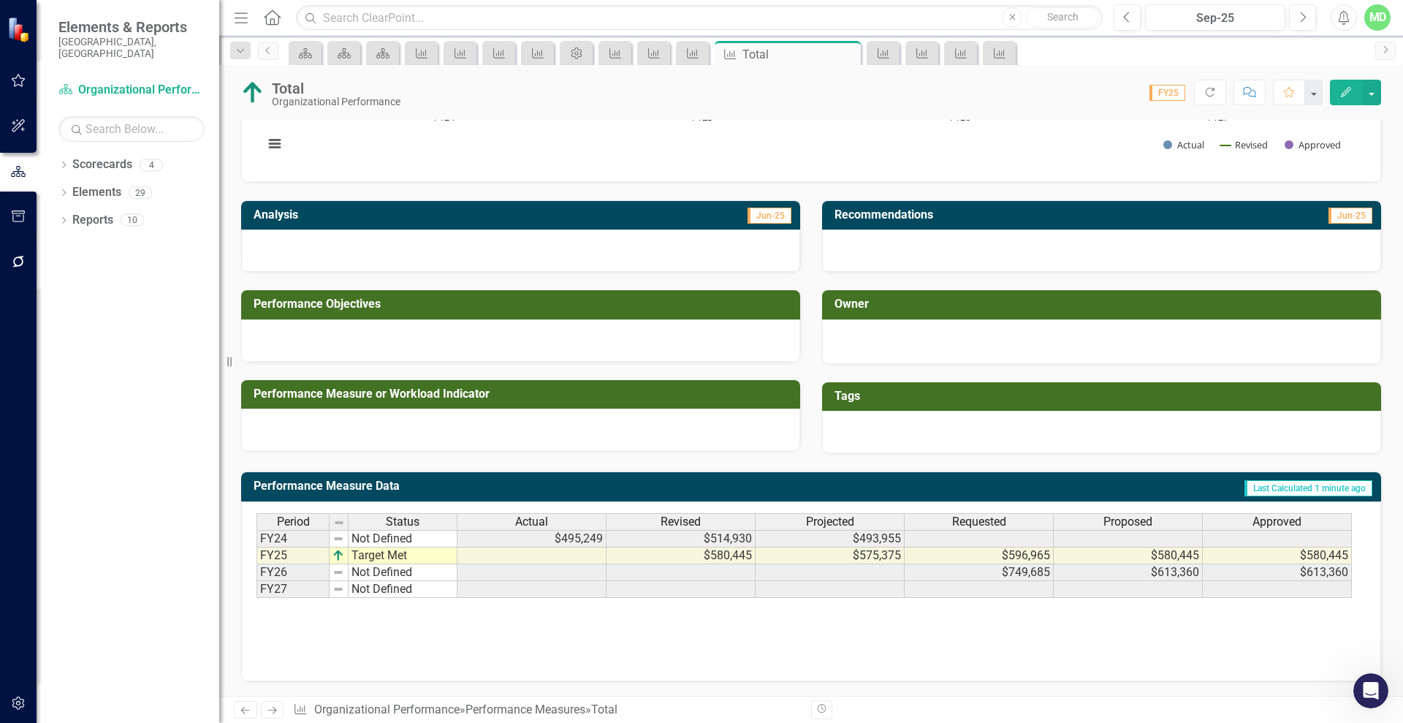
click at [242, 706] on icon "Previous" at bounding box center [245, 710] width 12 height 10
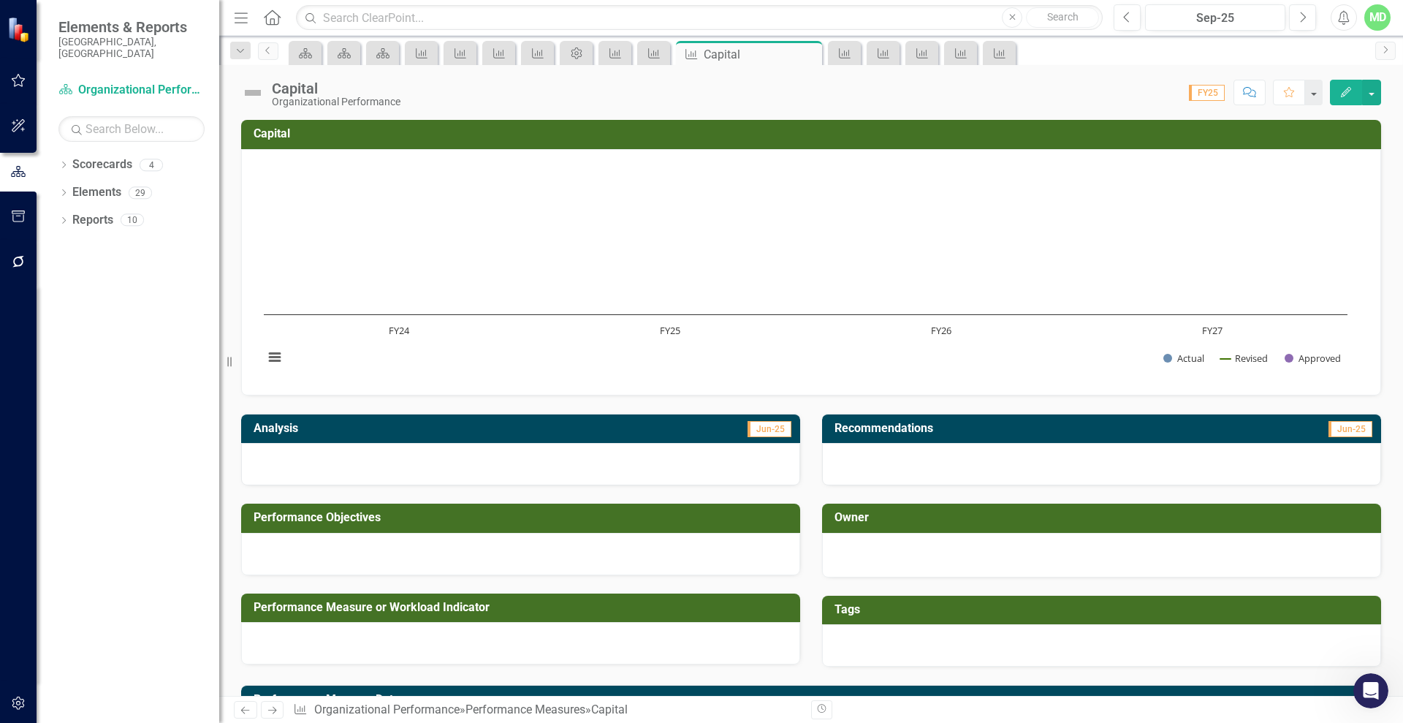
click at [242, 706] on icon "Previous" at bounding box center [245, 710] width 12 height 10
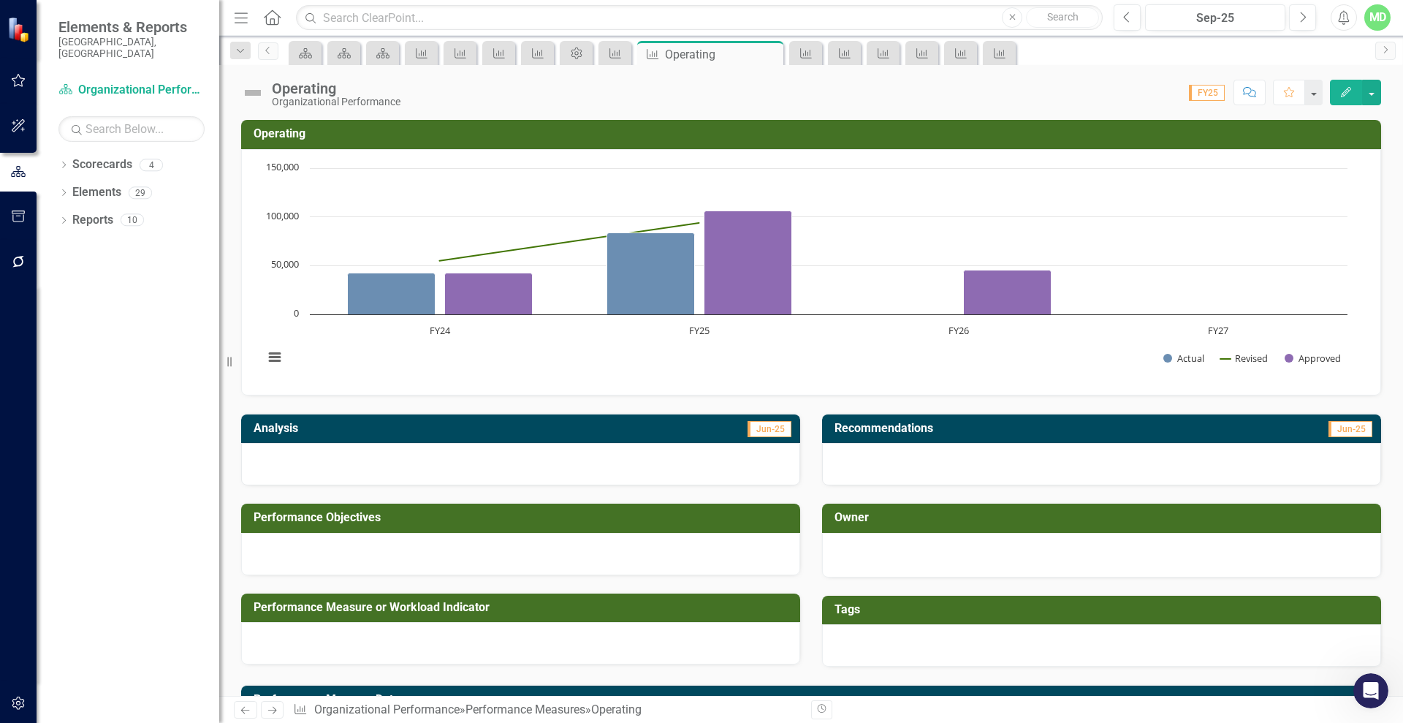
click at [242, 706] on icon "Previous" at bounding box center [245, 710] width 12 height 10
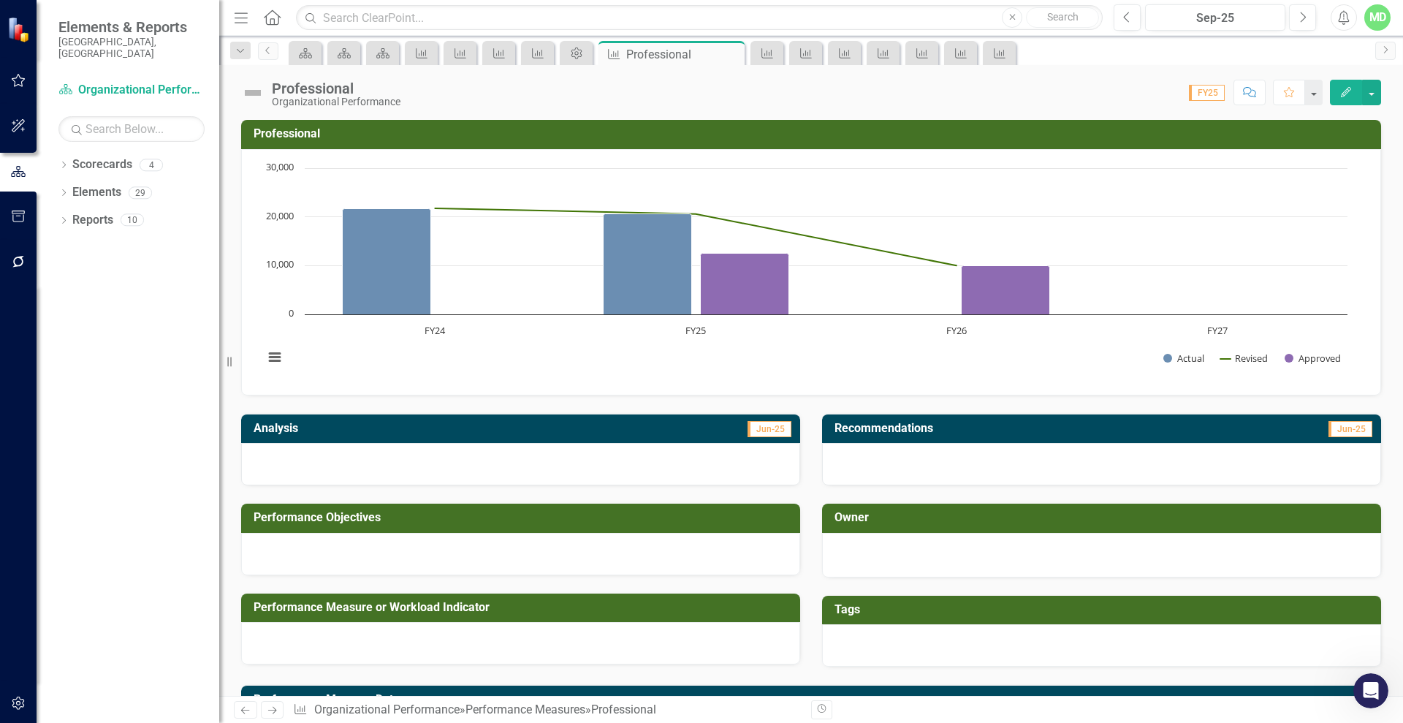
click at [242, 706] on icon "Previous" at bounding box center [245, 710] width 12 height 10
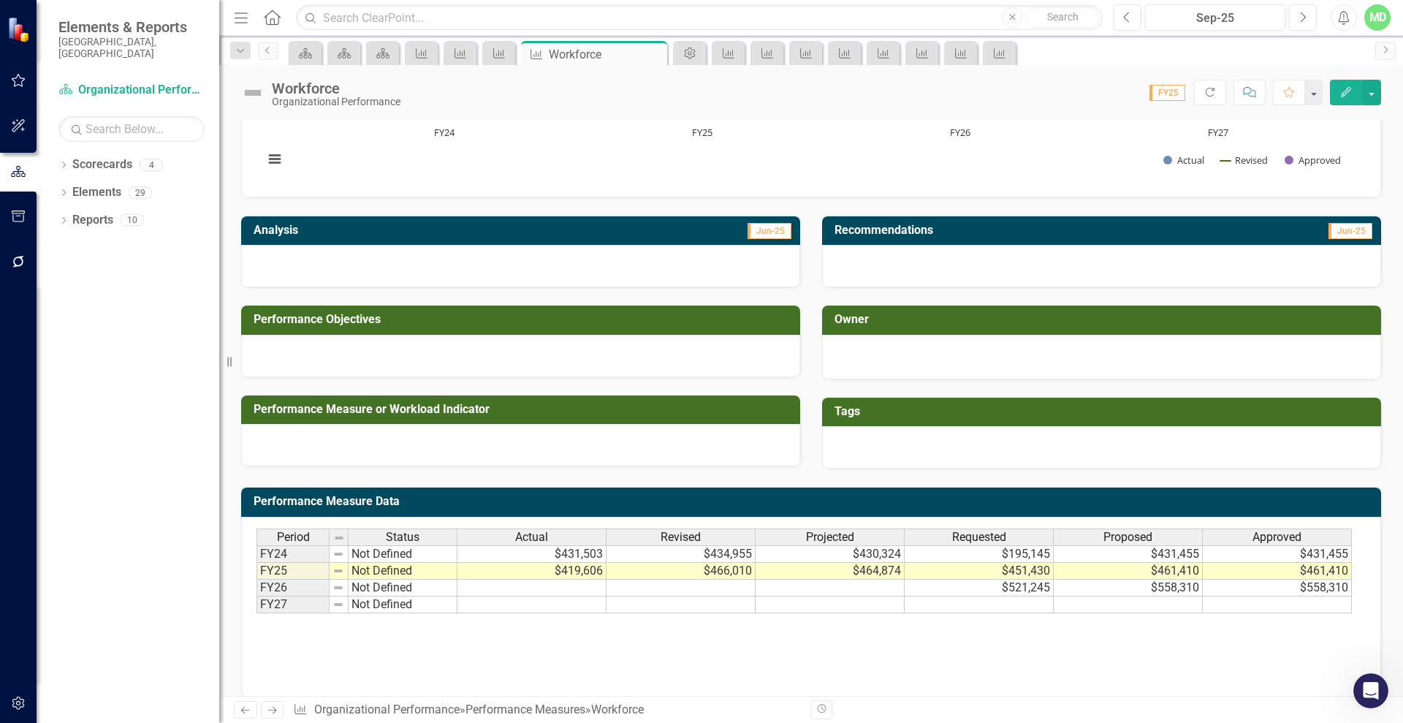
scroll to position [213, 0]
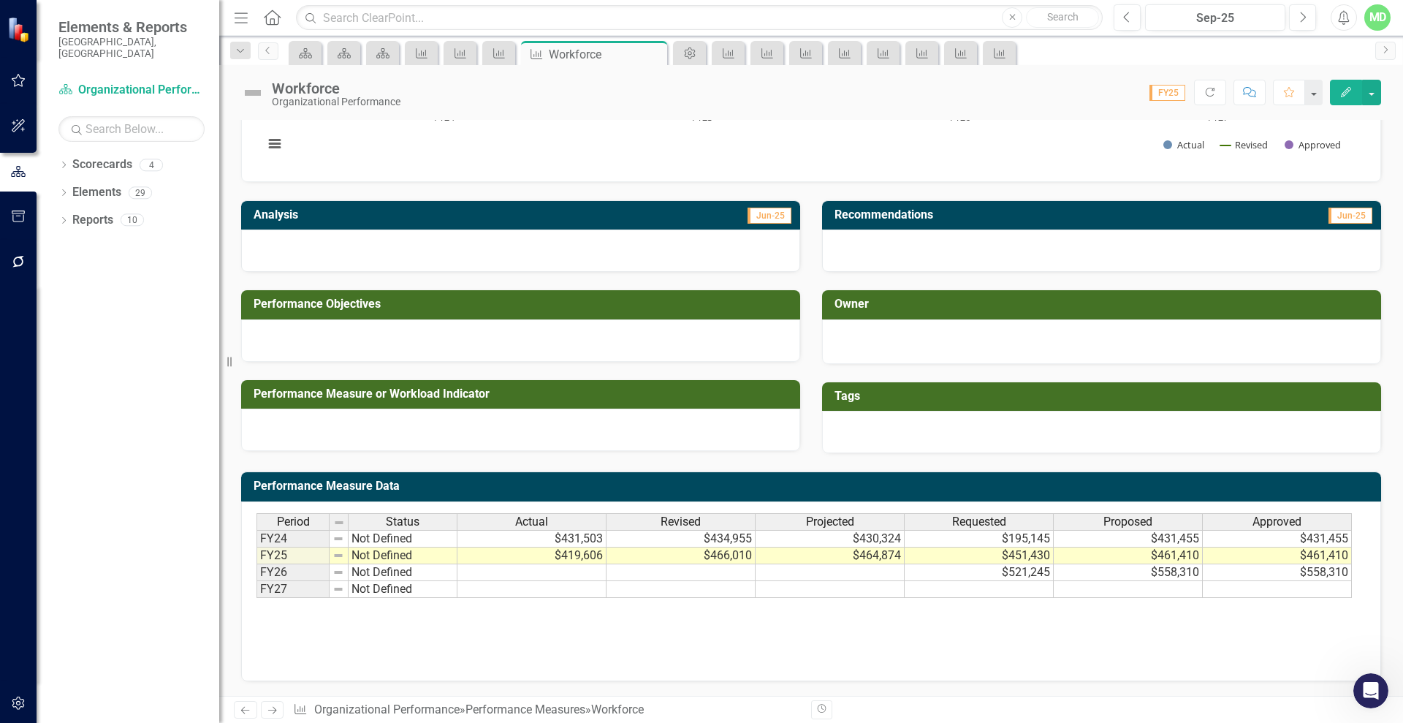
click at [275, 712] on icon "Next" at bounding box center [272, 710] width 12 height 10
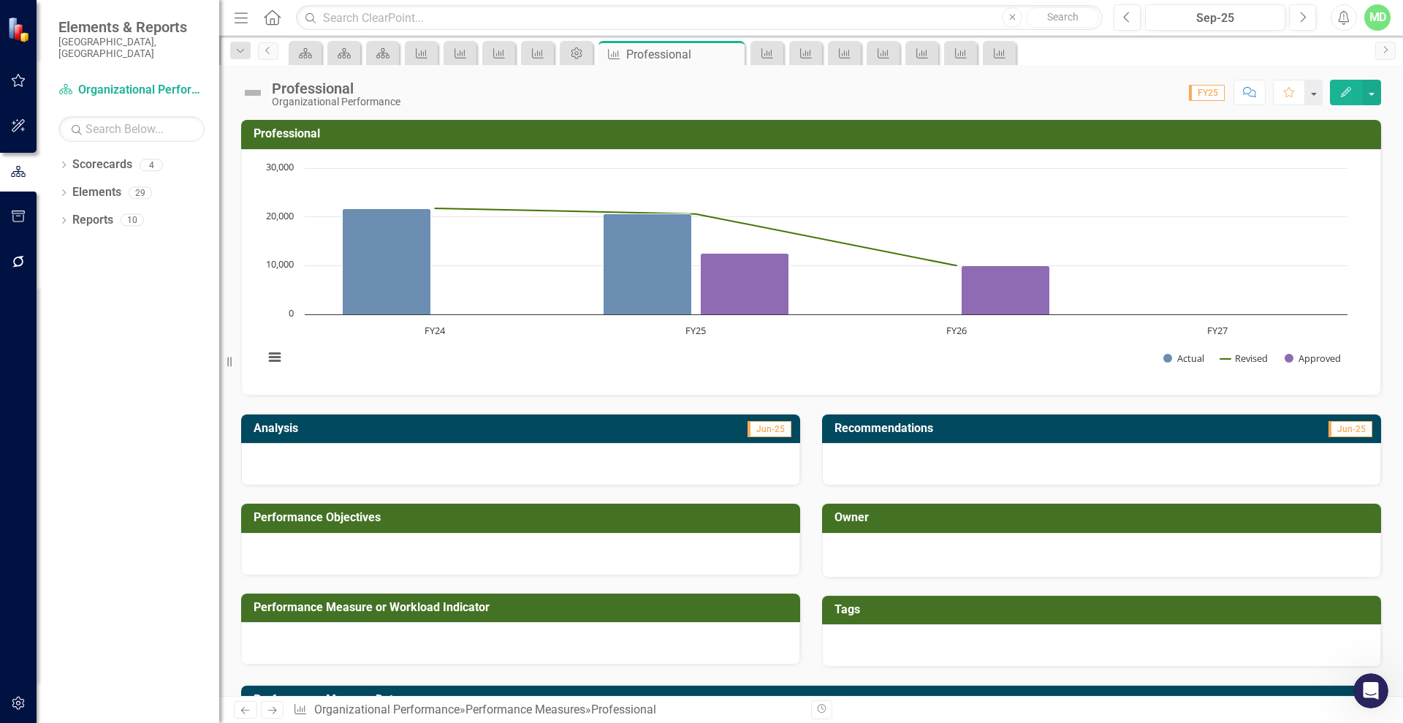
click at [275, 712] on icon "Next" at bounding box center [272, 710] width 12 height 10
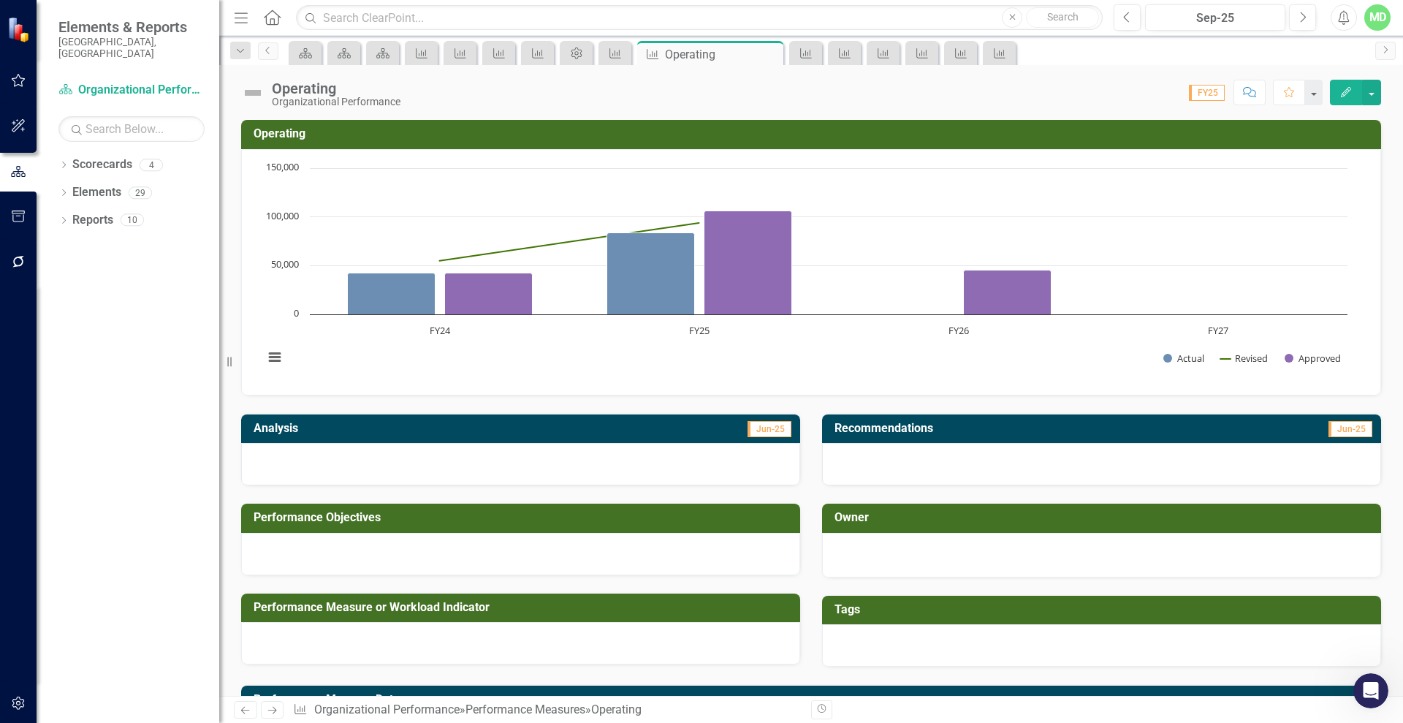
click at [275, 712] on icon "Next" at bounding box center [272, 710] width 12 height 10
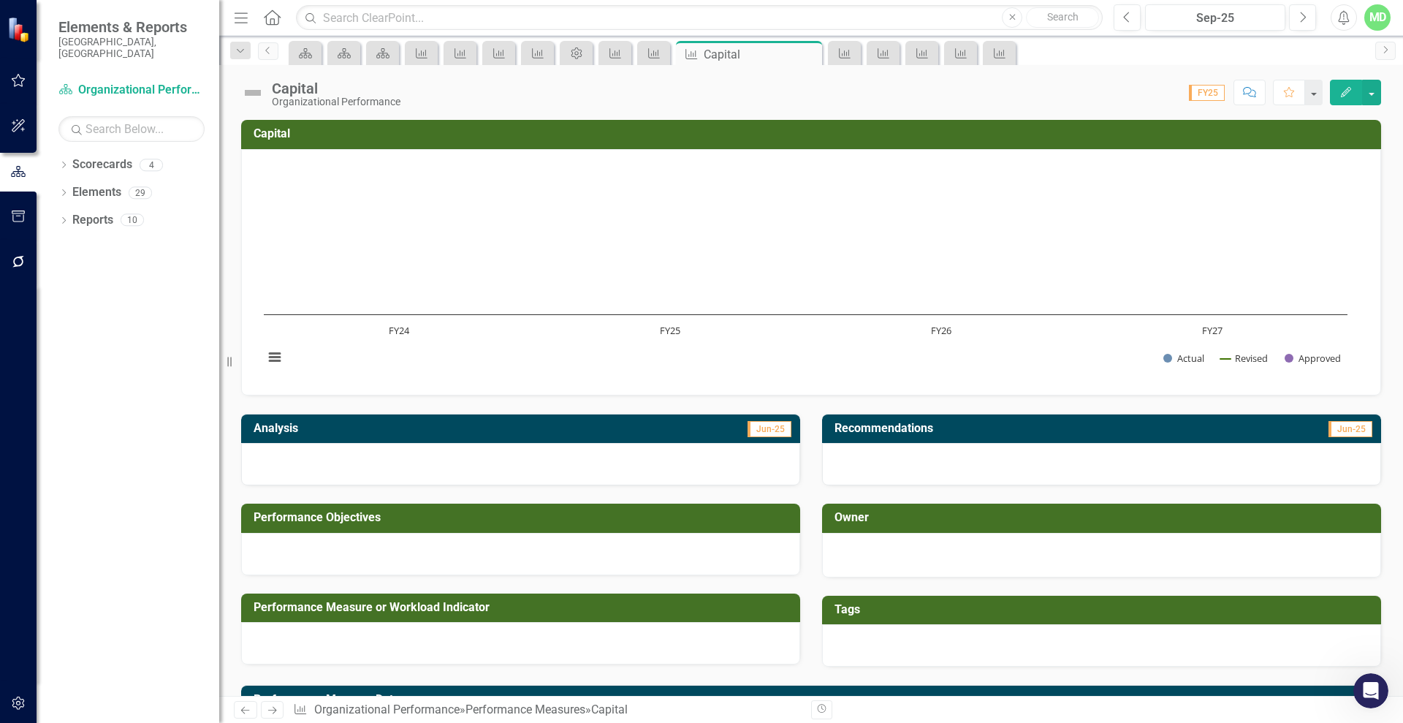
click at [275, 712] on icon "Next" at bounding box center [272, 710] width 12 height 10
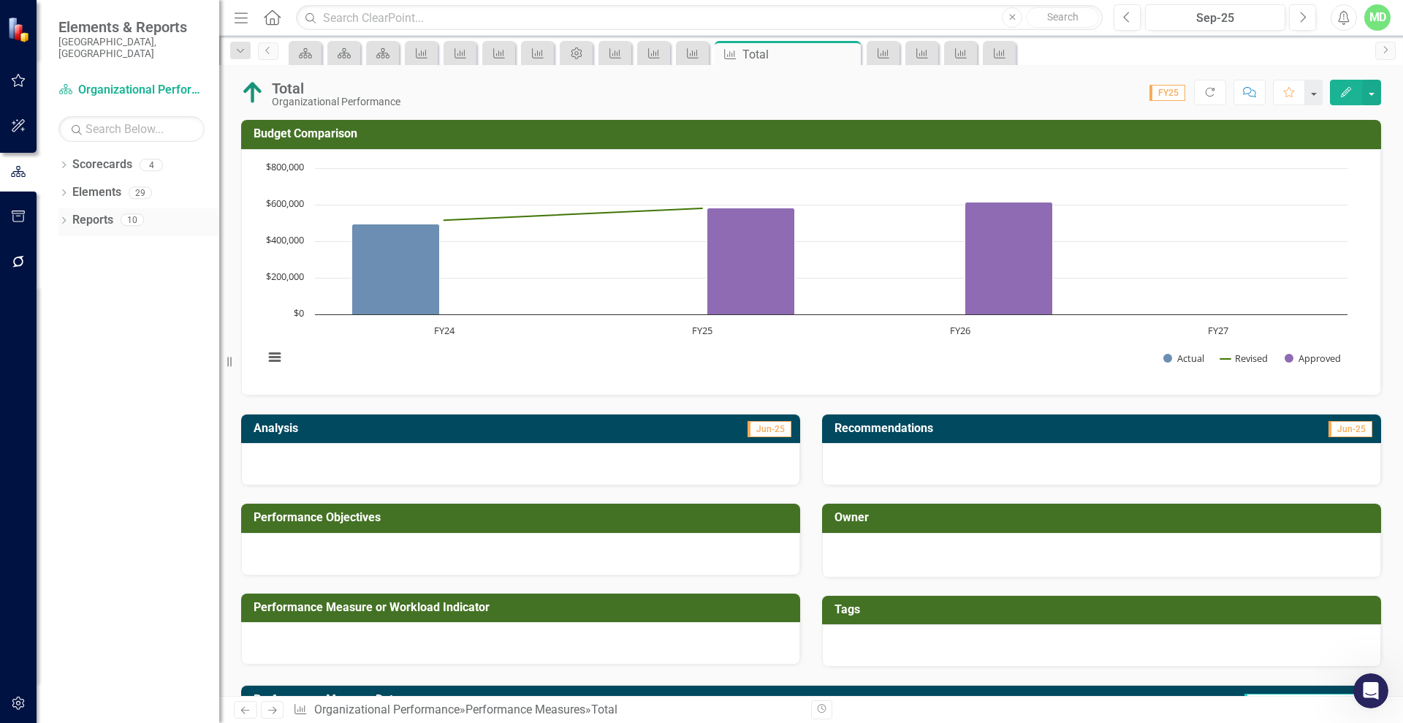
click at [91, 212] on link "Reports" at bounding box center [92, 220] width 41 height 17
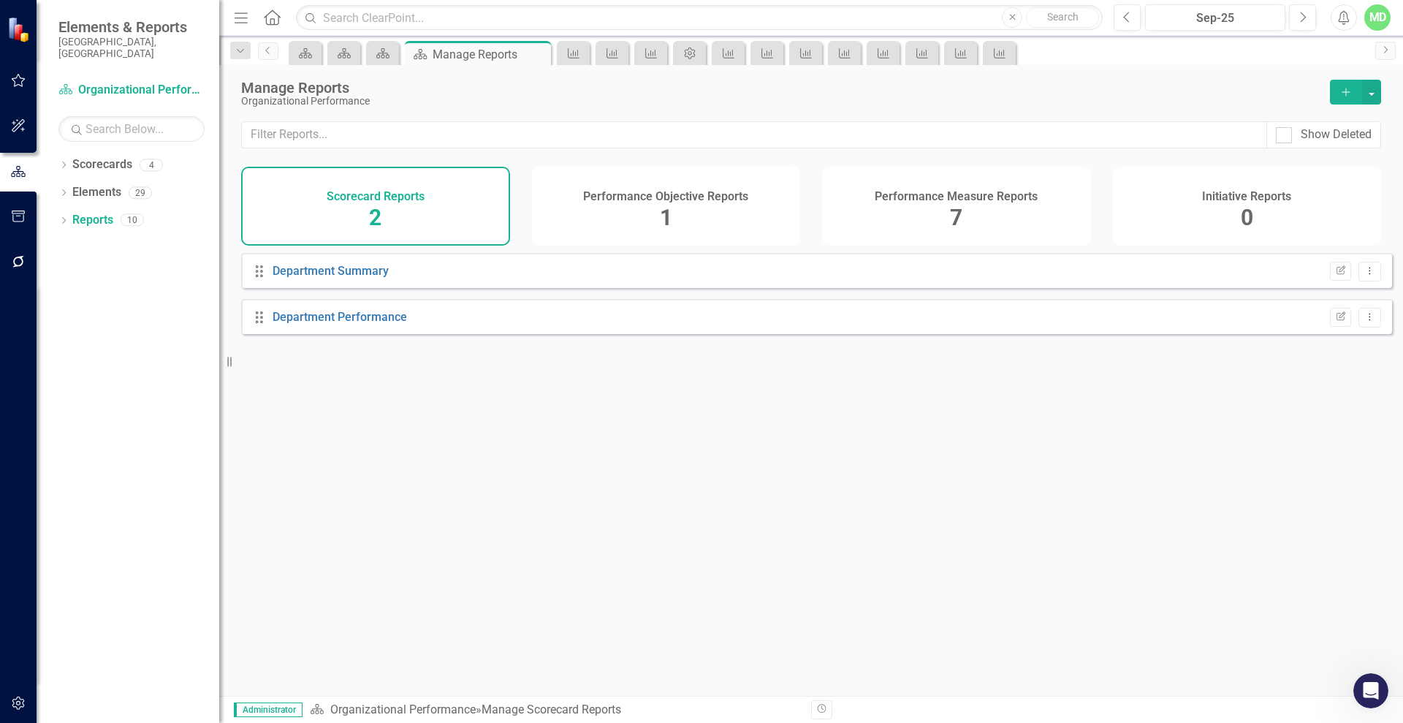
click at [960, 221] on span "7" at bounding box center [956, 218] width 12 height 26
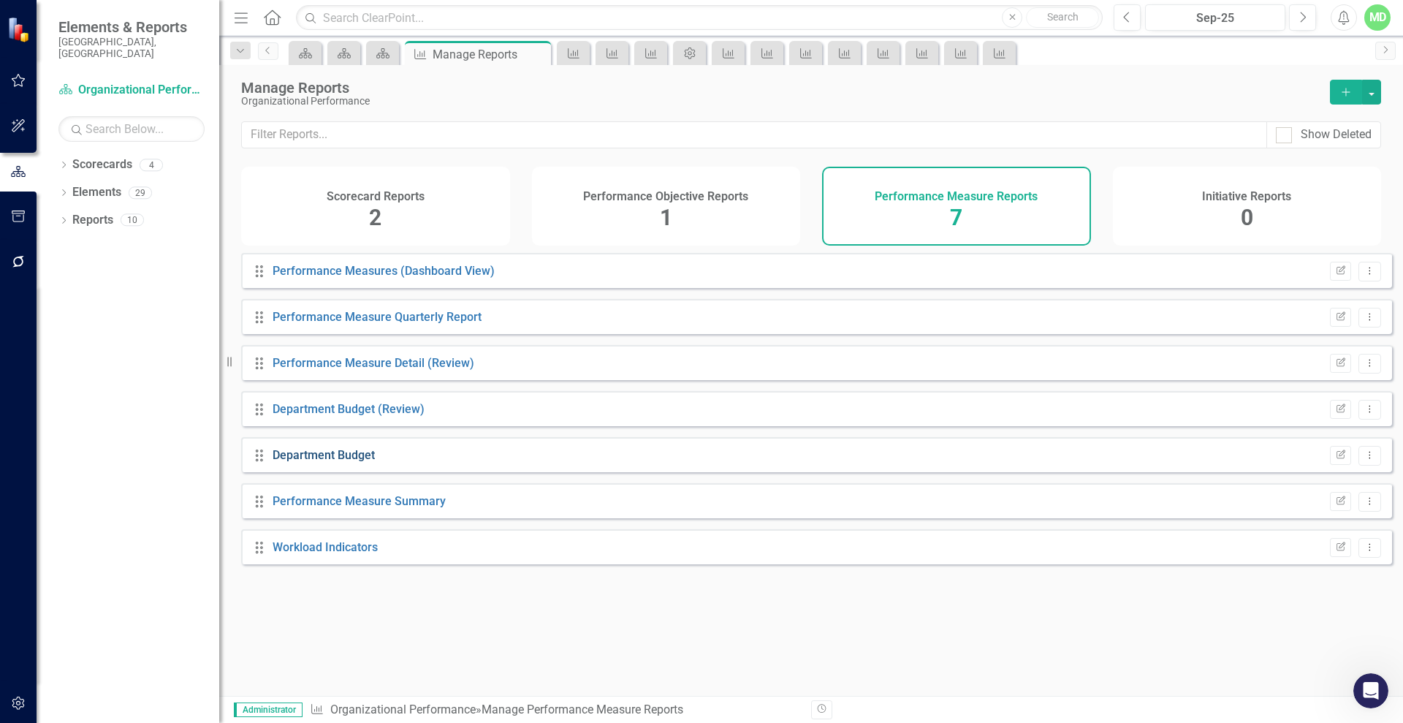
click at [322, 462] on link "Department Budget" at bounding box center [324, 455] width 102 height 14
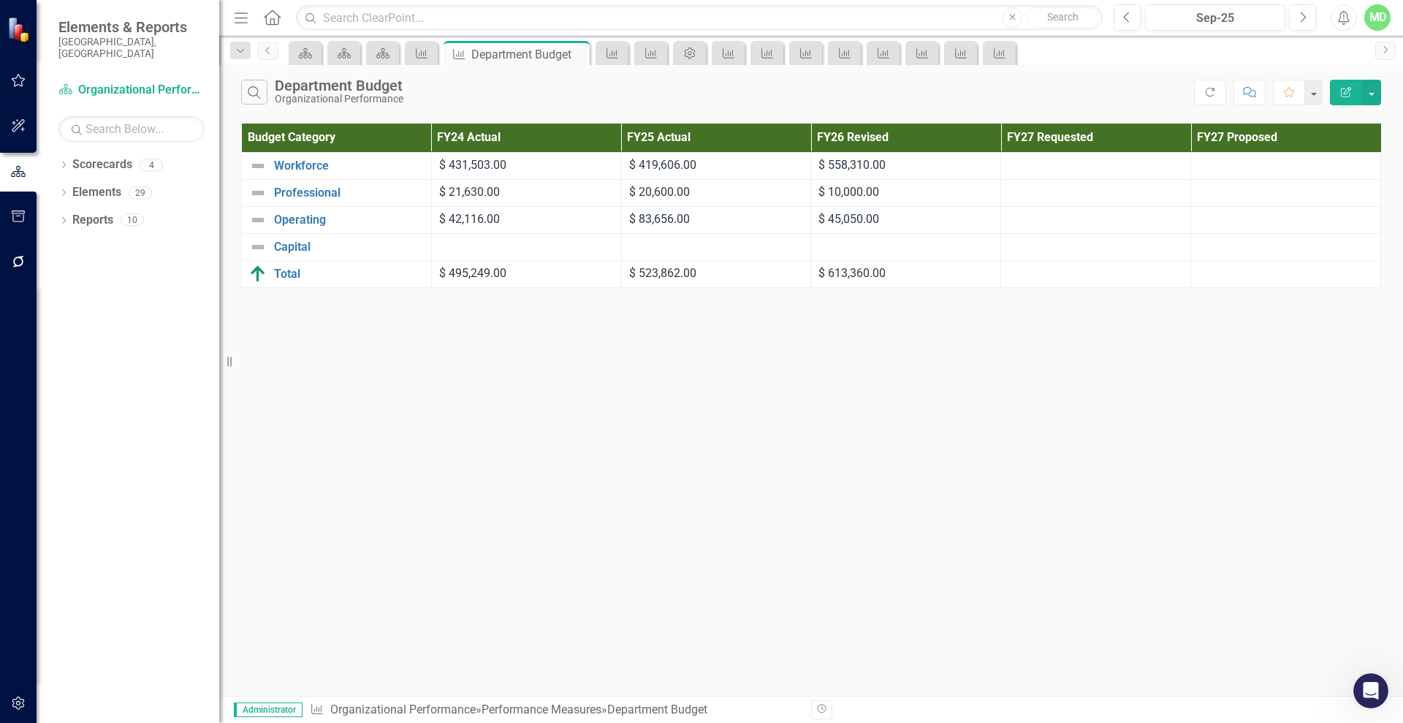
click at [1349, 88] on icon "Edit Report" at bounding box center [1346, 92] width 13 height 10
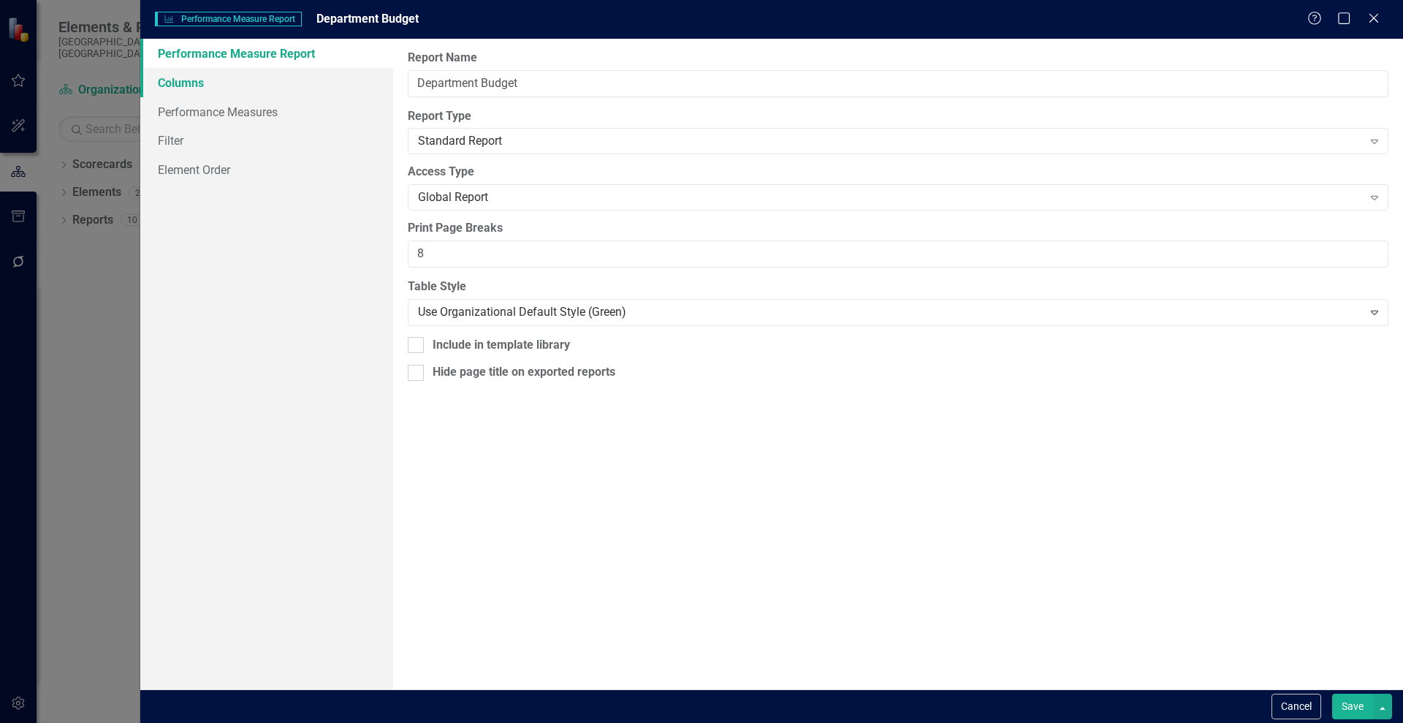
click at [186, 74] on link "Columns" at bounding box center [266, 82] width 253 height 29
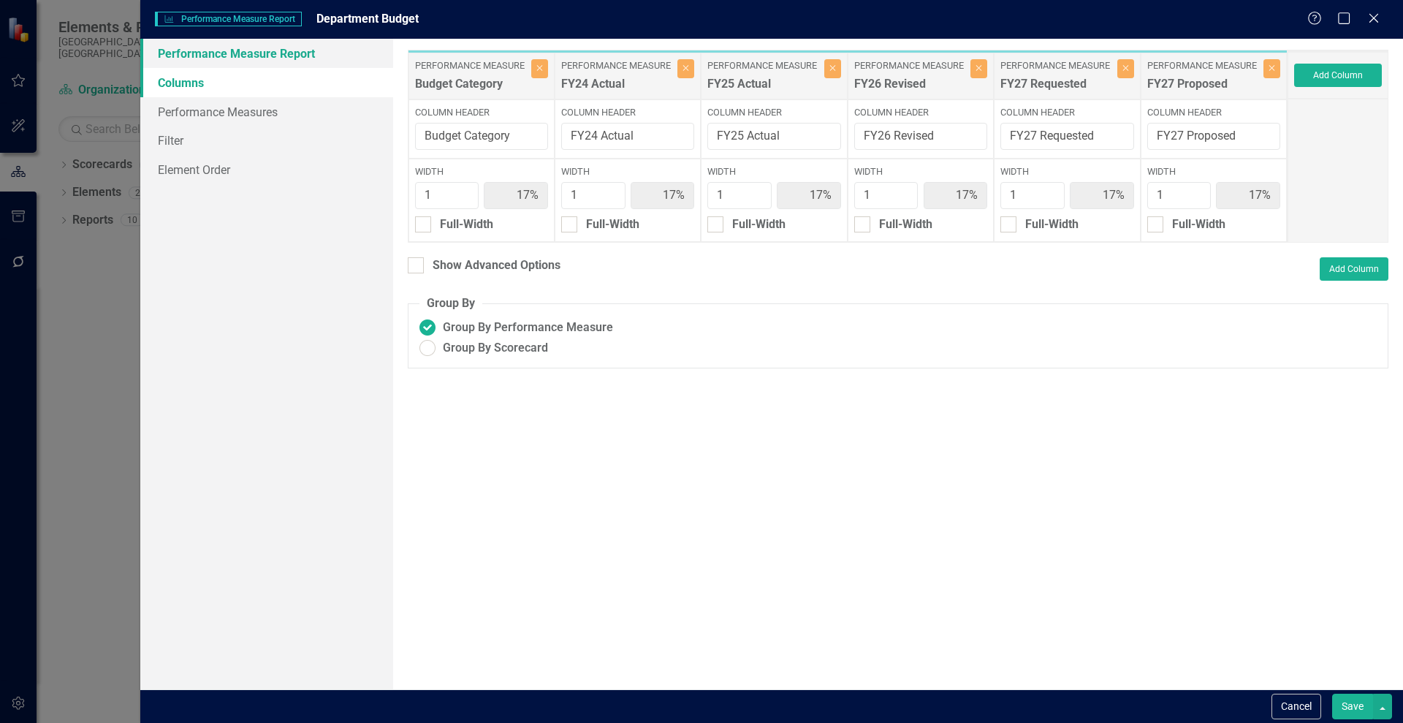
click at [189, 61] on link "Performance Measure Report" at bounding box center [266, 53] width 253 height 29
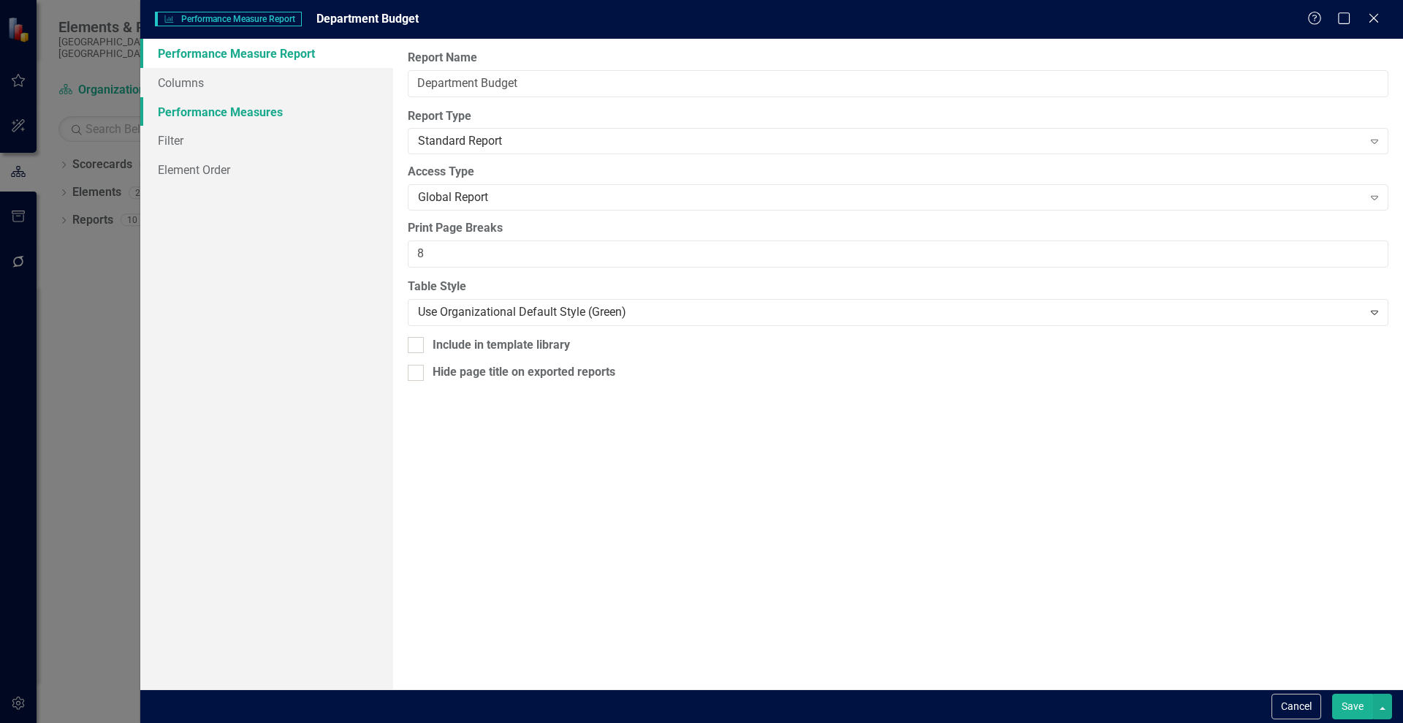
click at [184, 118] on link "Performance Measures" at bounding box center [266, 111] width 253 height 29
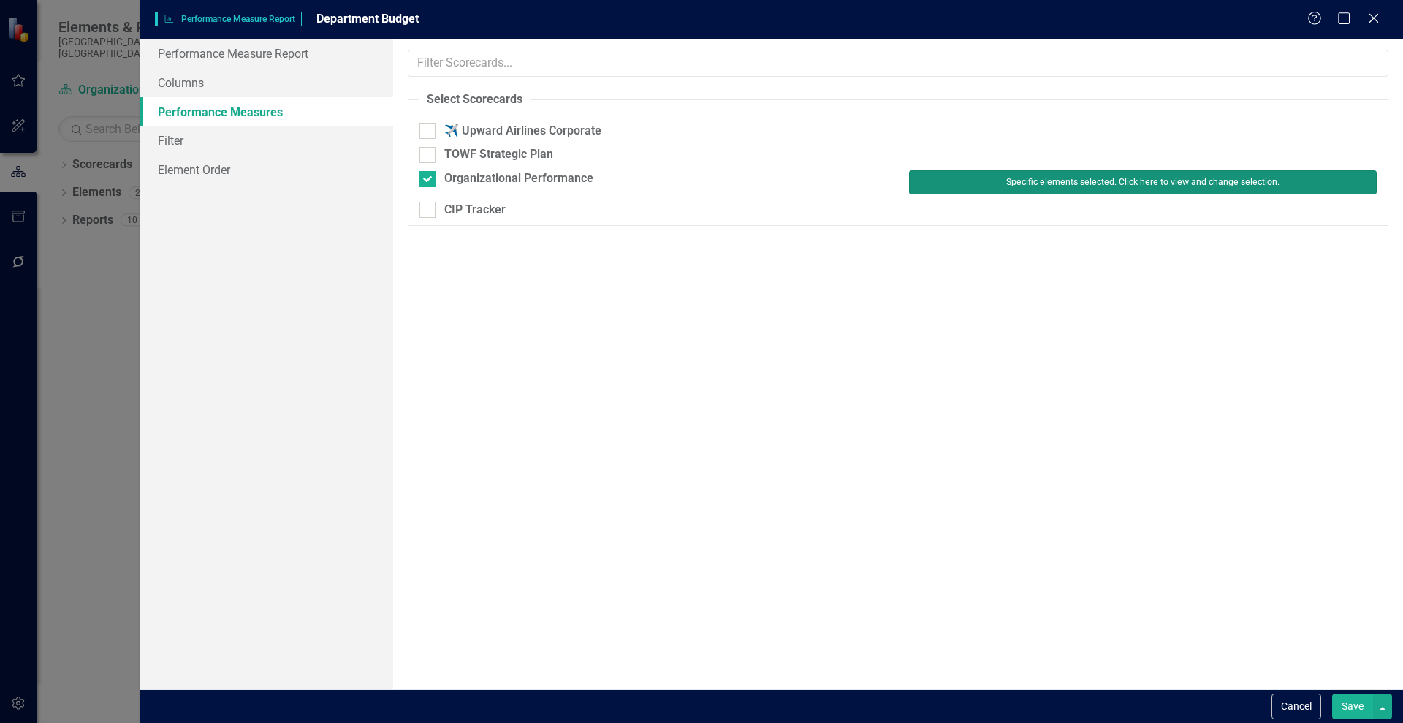
click at [1257, 182] on button "Specific elements selected. Click here to view and change selection." at bounding box center [1143, 181] width 468 height 23
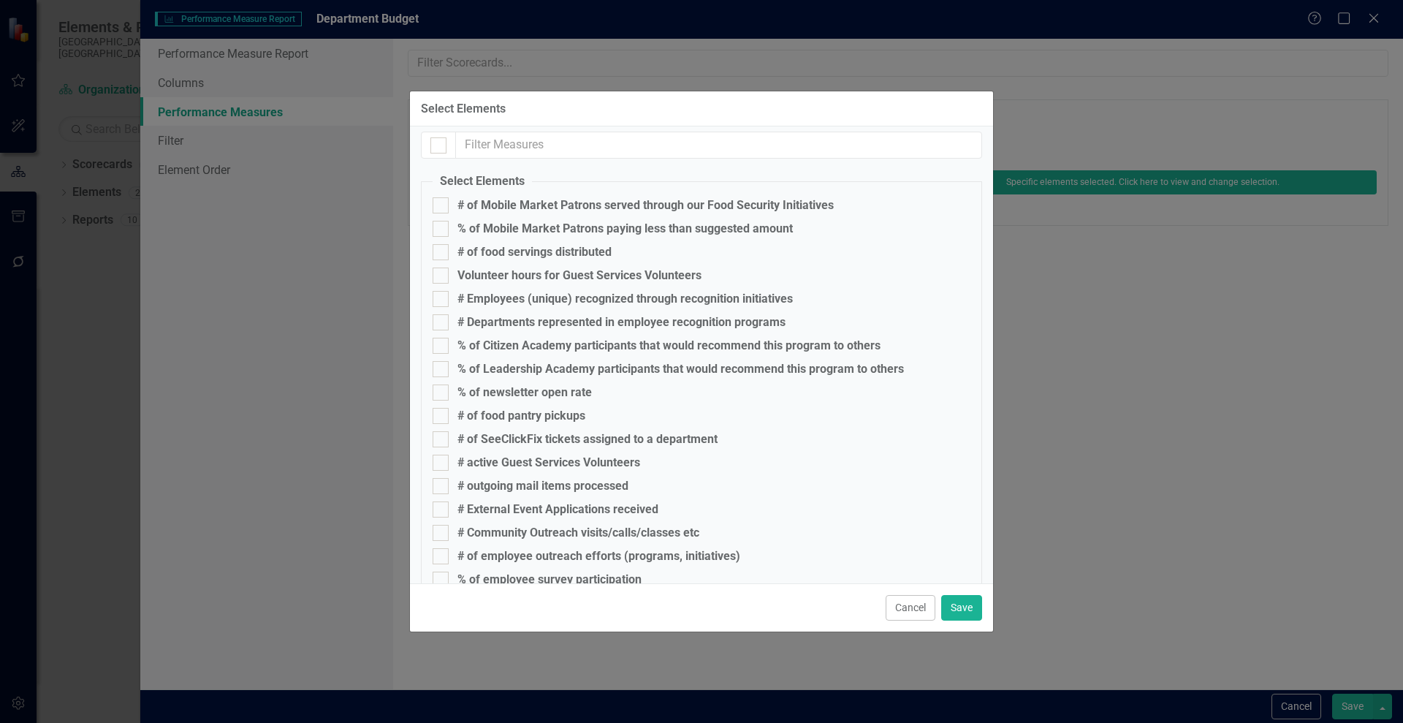
scroll to position [3, 0]
click at [911, 601] on button "Cancel" at bounding box center [911, 608] width 50 height 26
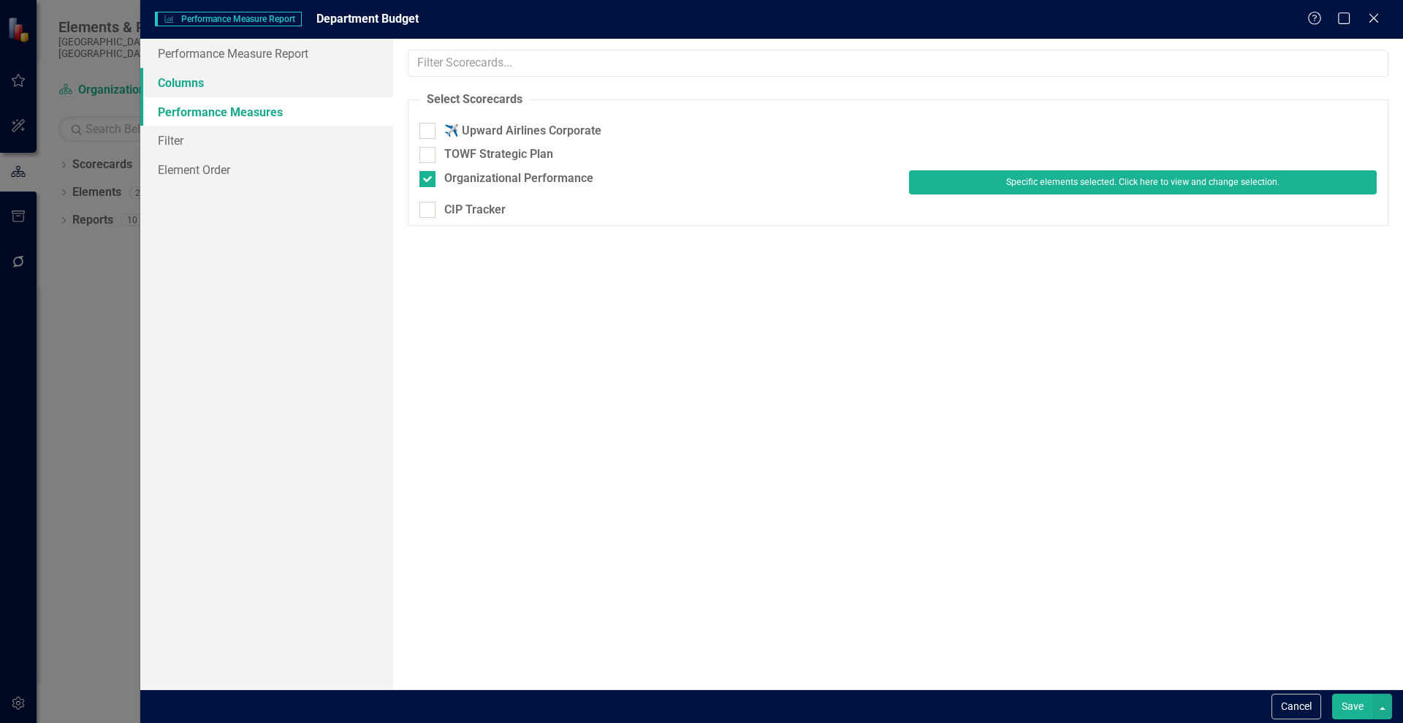
click at [176, 80] on link "Columns" at bounding box center [266, 82] width 253 height 29
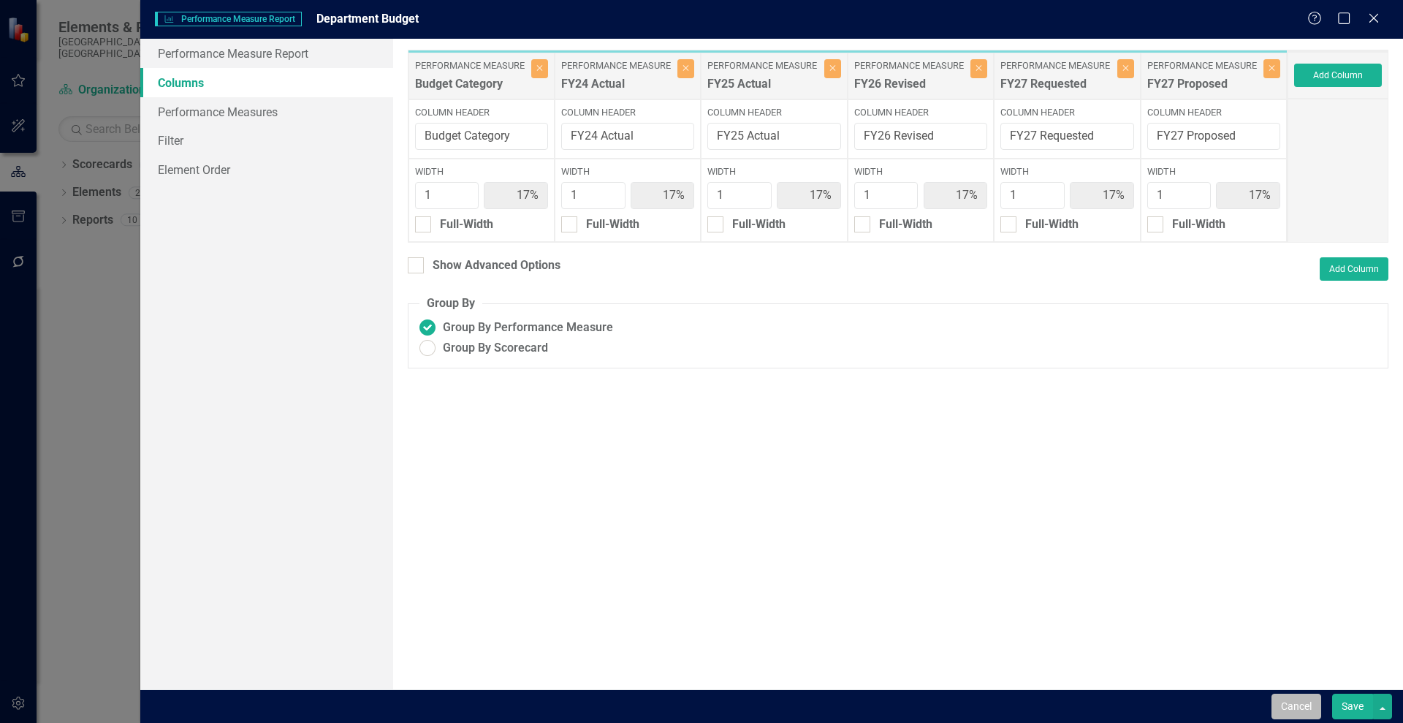
click at [1287, 703] on button "Cancel" at bounding box center [1297, 707] width 50 height 26
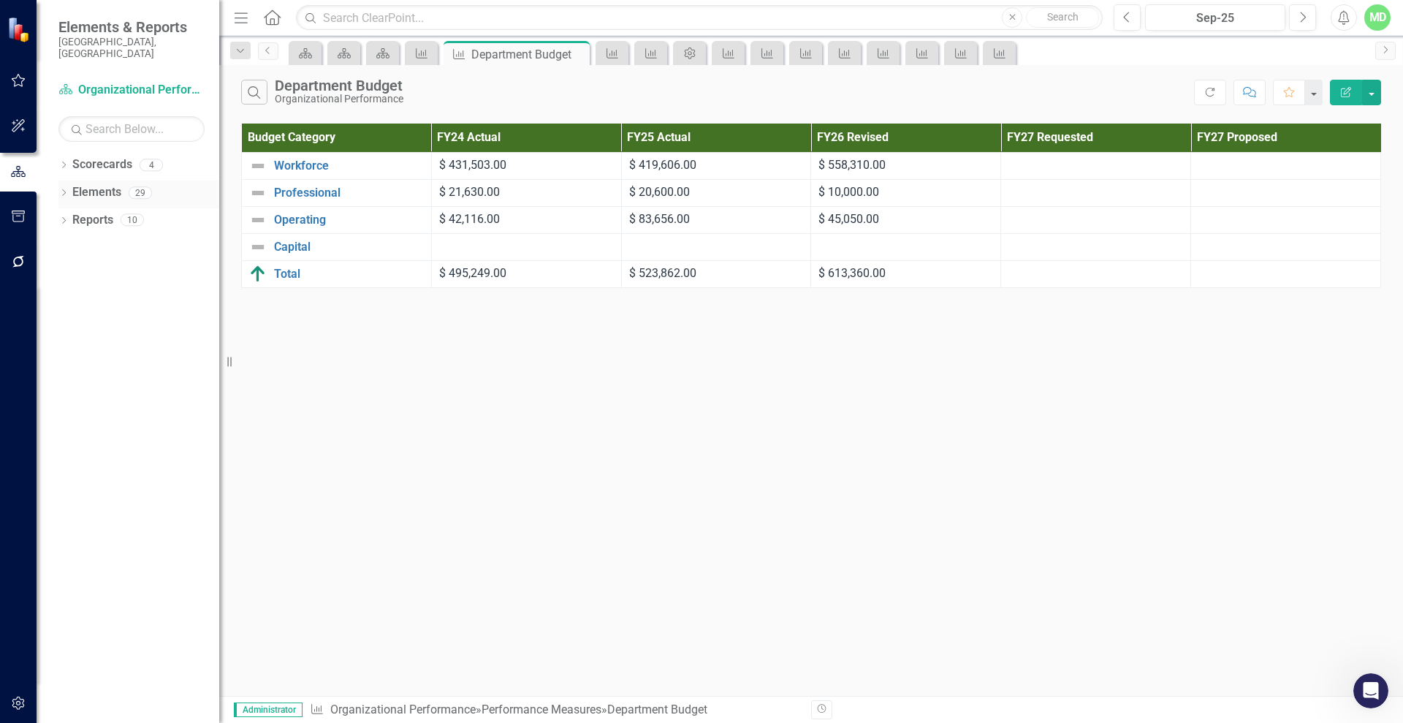
click at [96, 184] on link "Elements" at bounding box center [96, 192] width 49 height 17
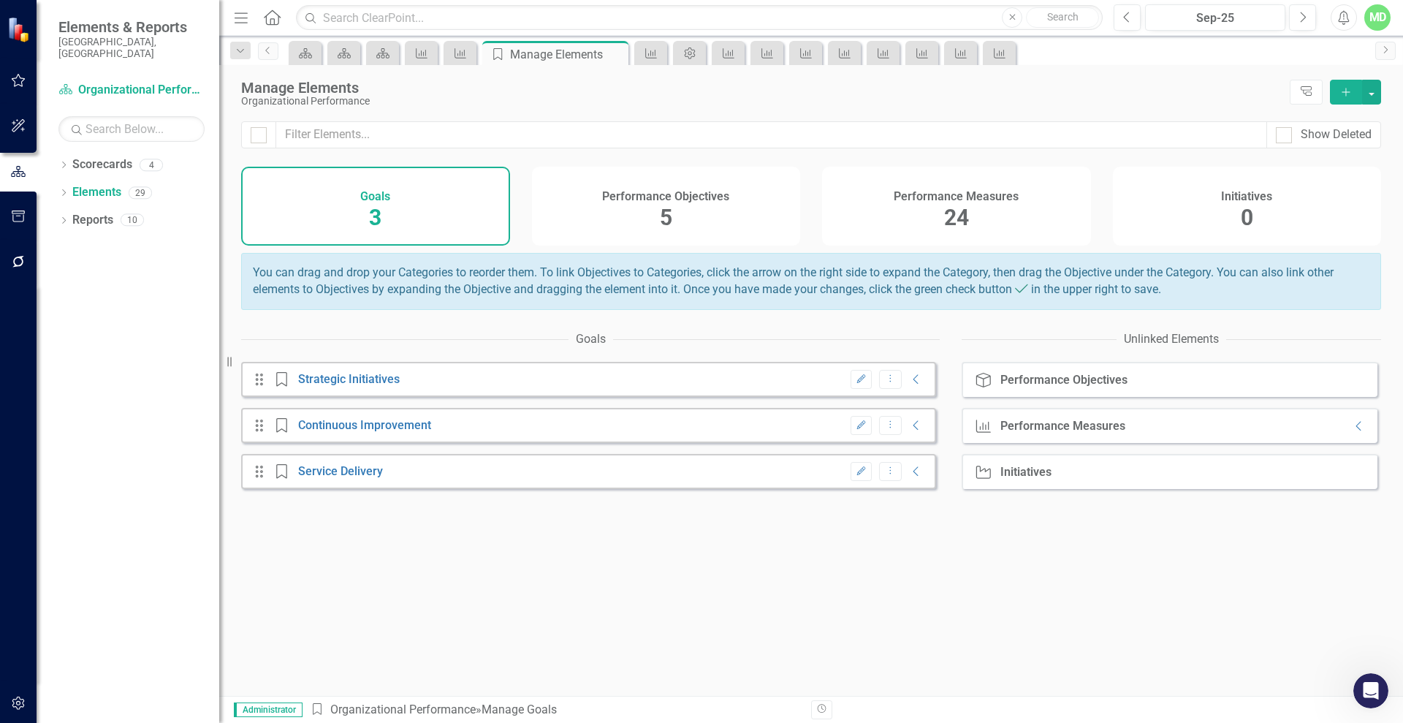
click at [979, 211] on div "Performance Measures 24" at bounding box center [956, 206] width 269 height 79
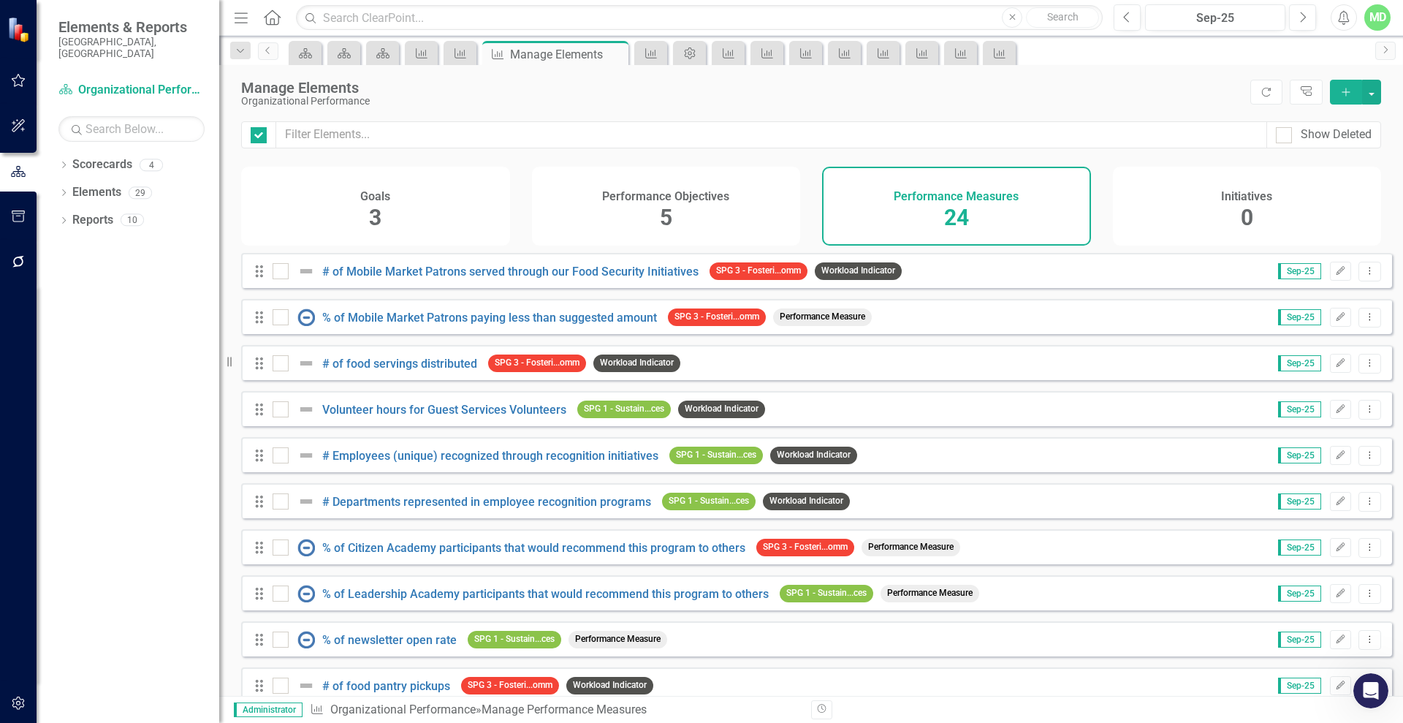
checkbox input "false"
click at [99, 212] on link "Reports" at bounding box center [92, 220] width 41 height 17
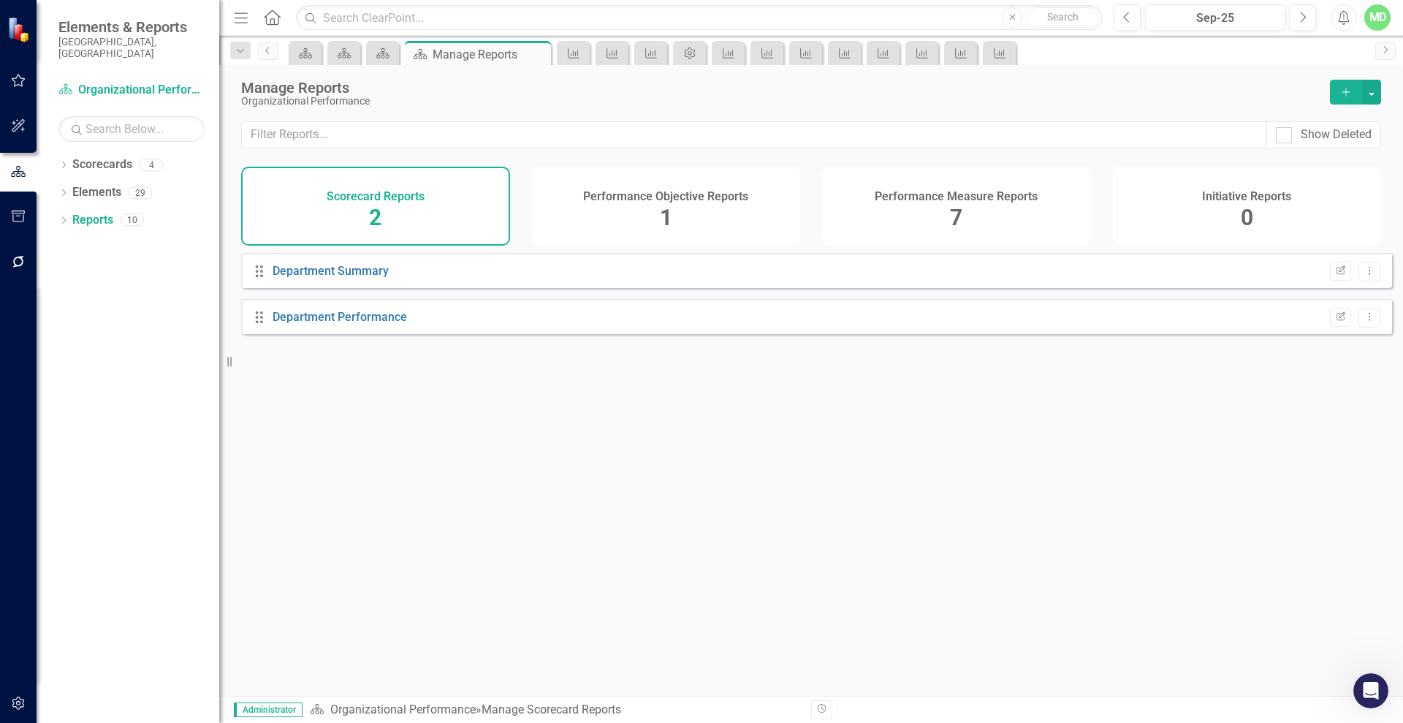
click at [908, 183] on div "Performance Measure Reports 7" at bounding box center [956, 206] width 269 height 79
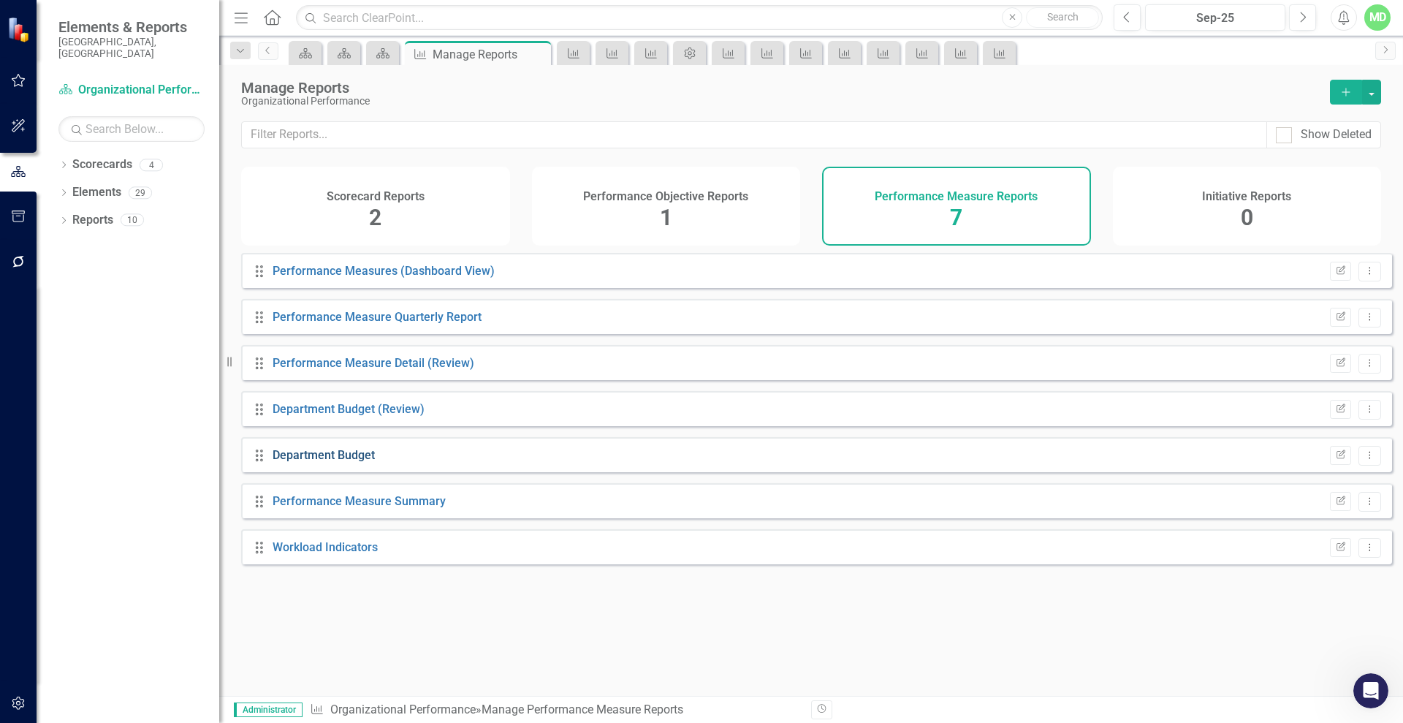
click at [308, 462] on link "Department Budget" at bounding box center [324, 455] width 102 height 14
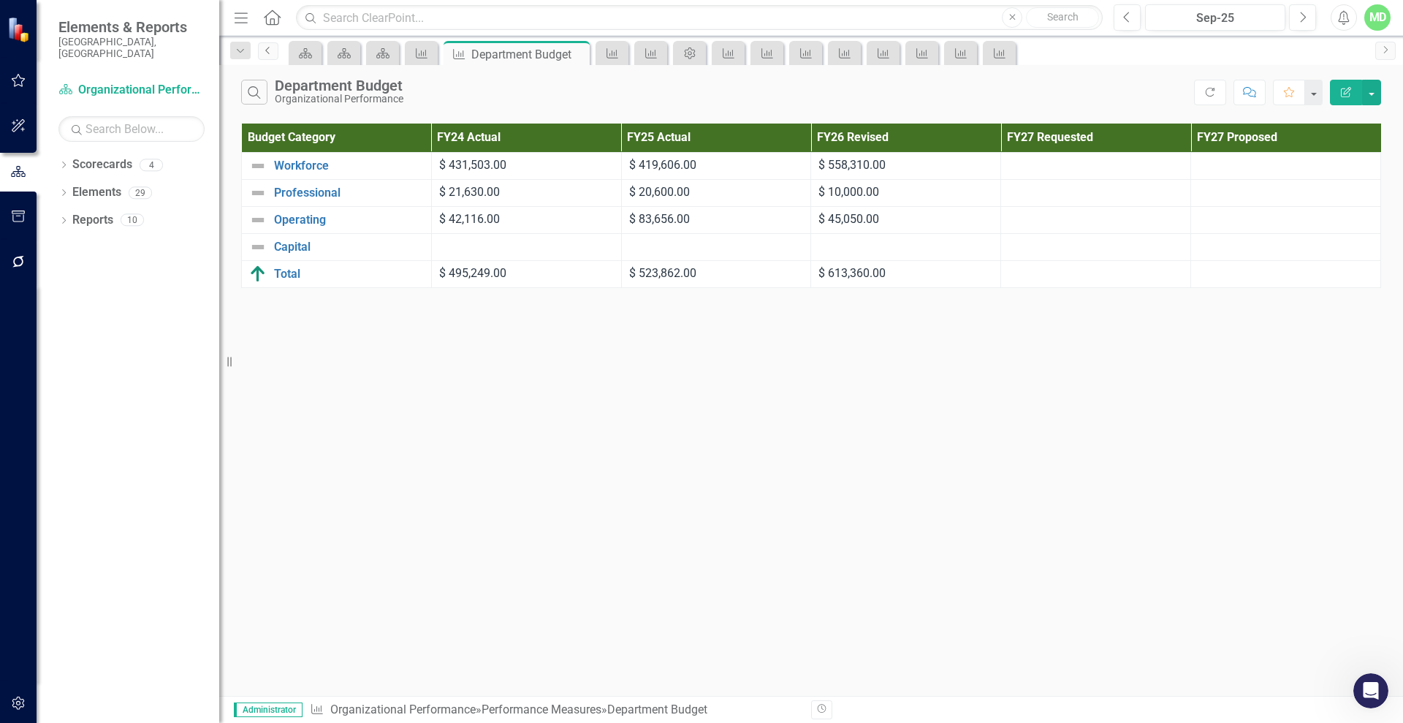
click at [269, 52] on icon "Previous" at bounding box center [268, 50] width 12 height 9
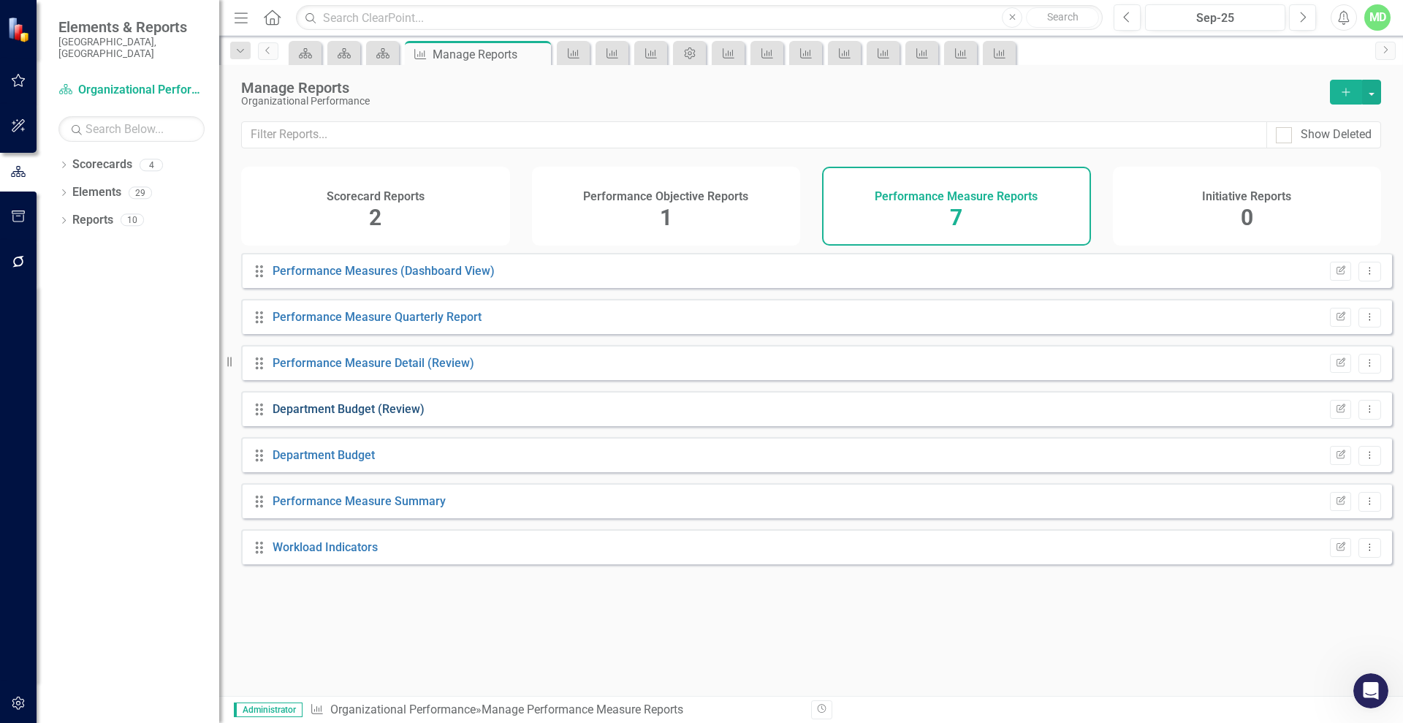
click at [338, 414] on link "Department Budget (Review)" at bounding box center [349, 409] width 152 height 14
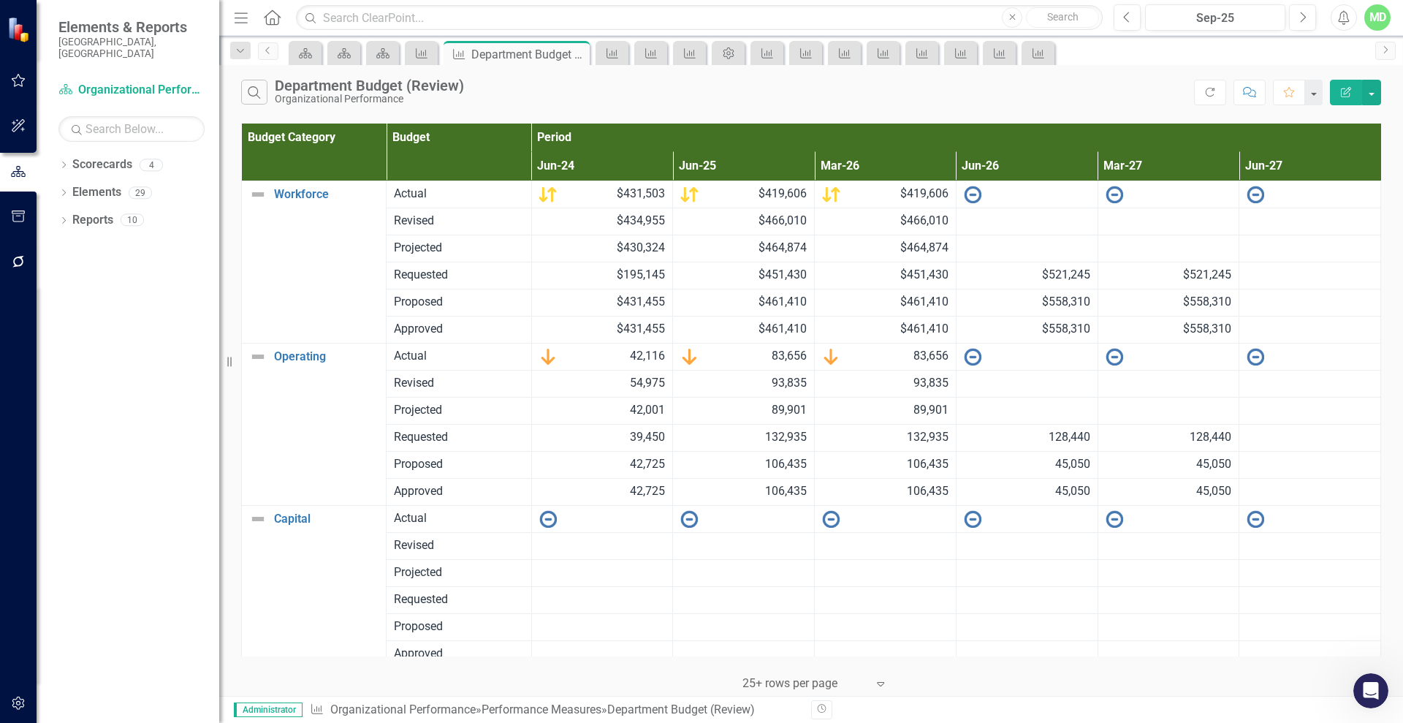
click at [1350, 89] on icon "button" at bounding box center [1346, 92] width 10 height 10
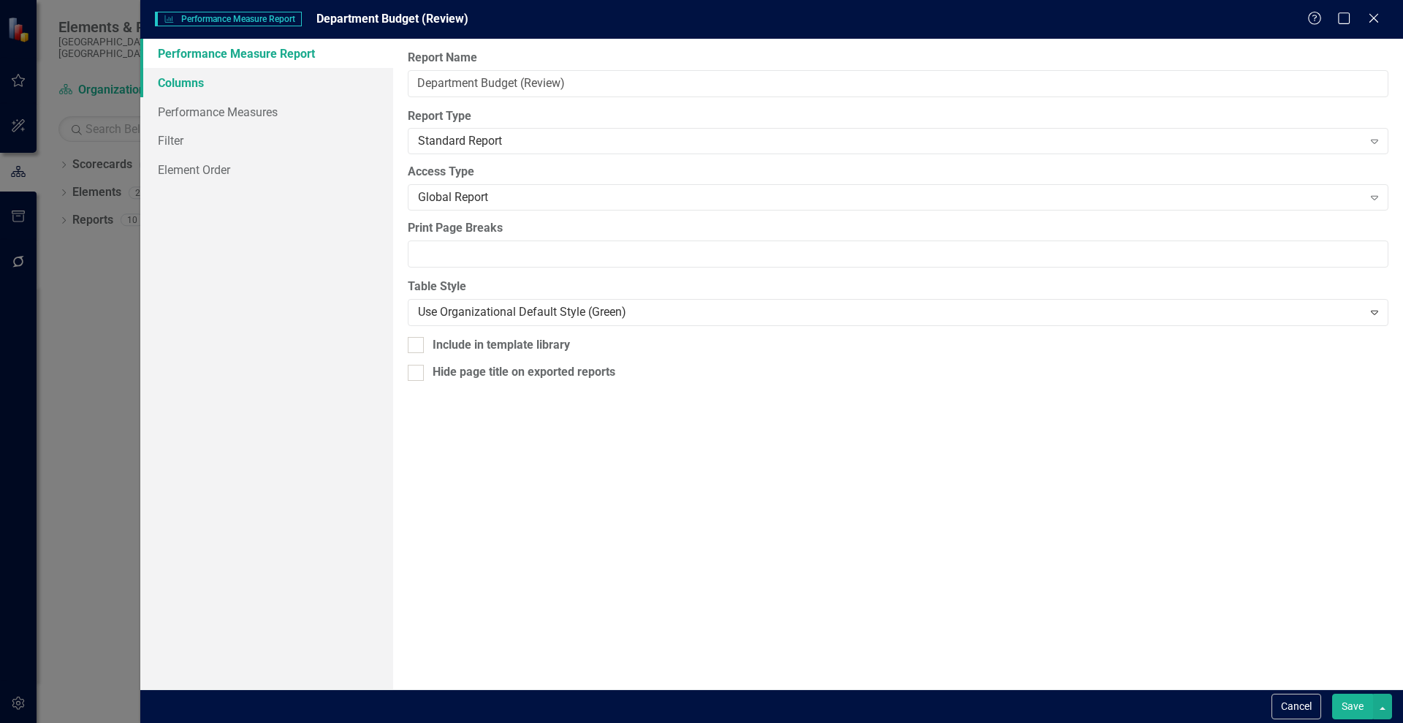
click at [180, 87] on link "Columns" at bounding box center [266, 82] width 253 height 29
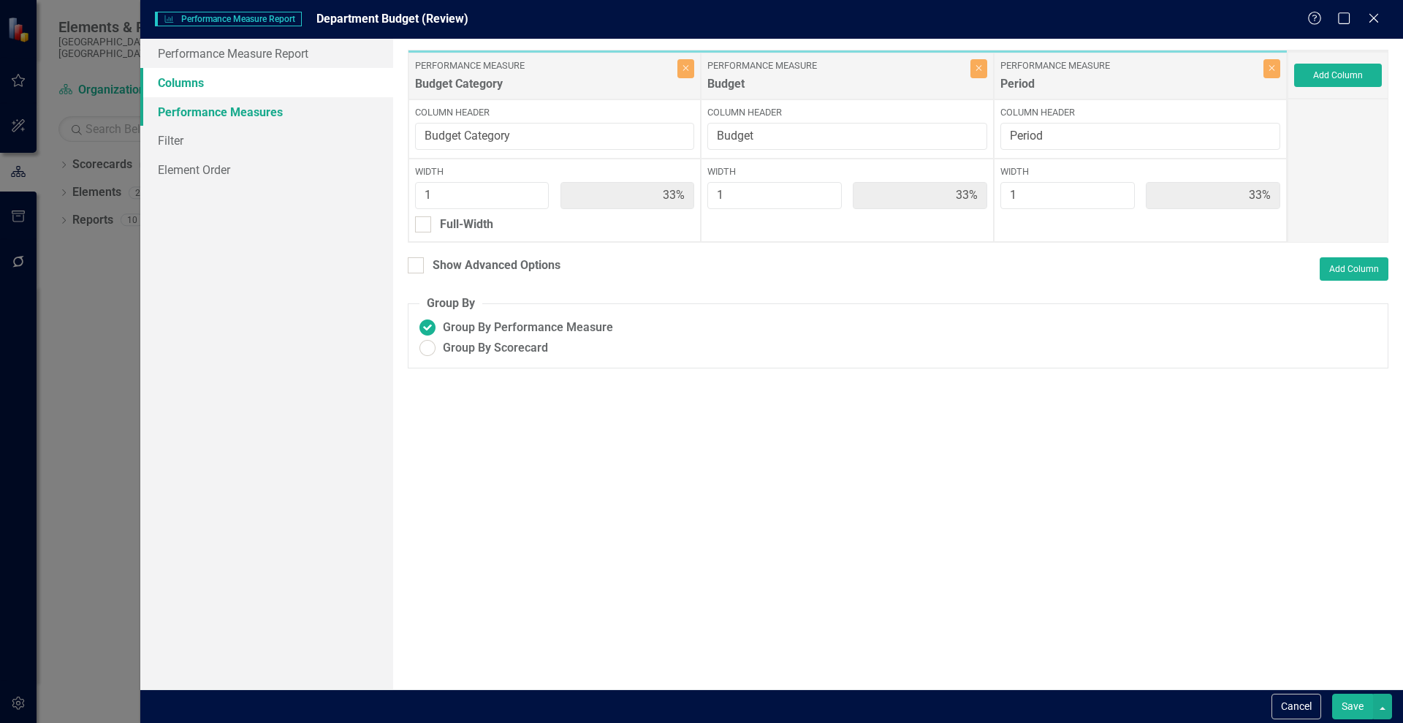
click at [224, 117] on link "Performance Measures" at bounding box center [266, 111] width 253 height 29
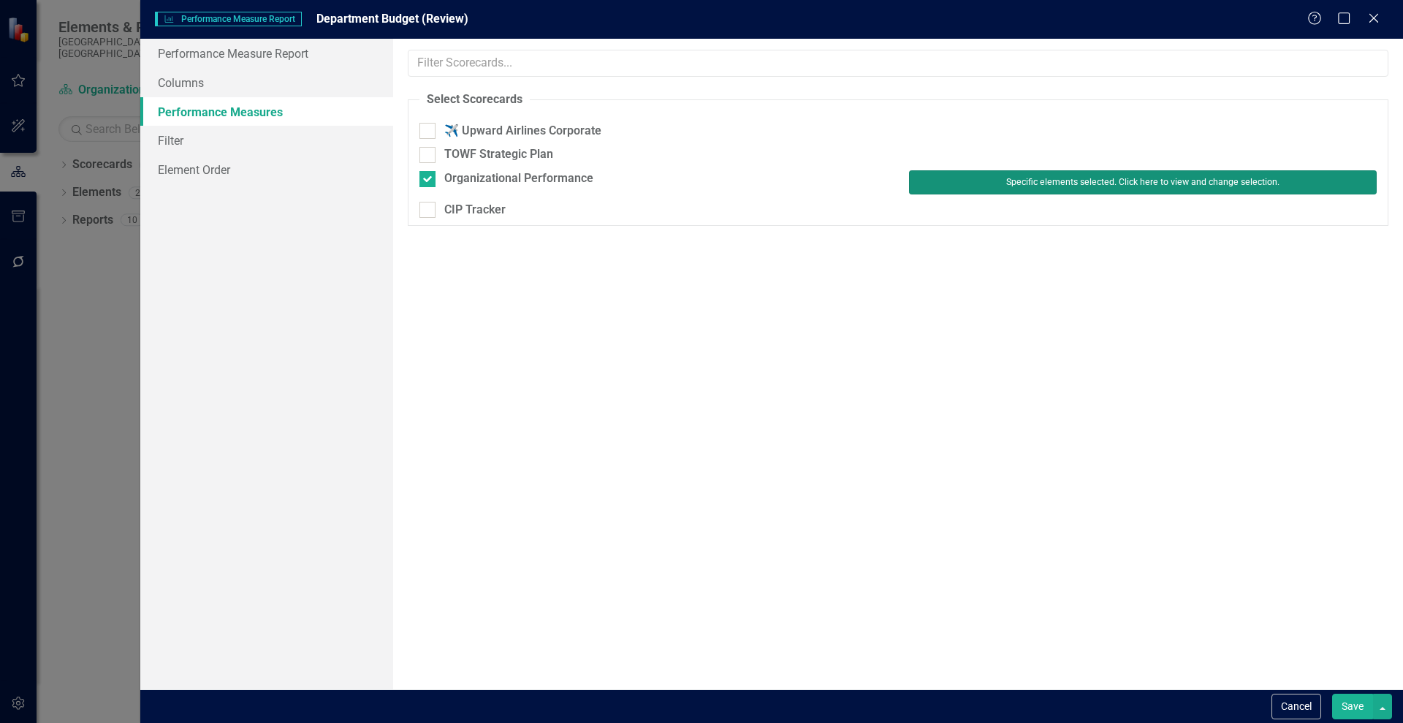
click at [957, 179] on button "Specific elements selected. Click here to view and change selection." at bounding box center [1143, 181] width 468 height 23
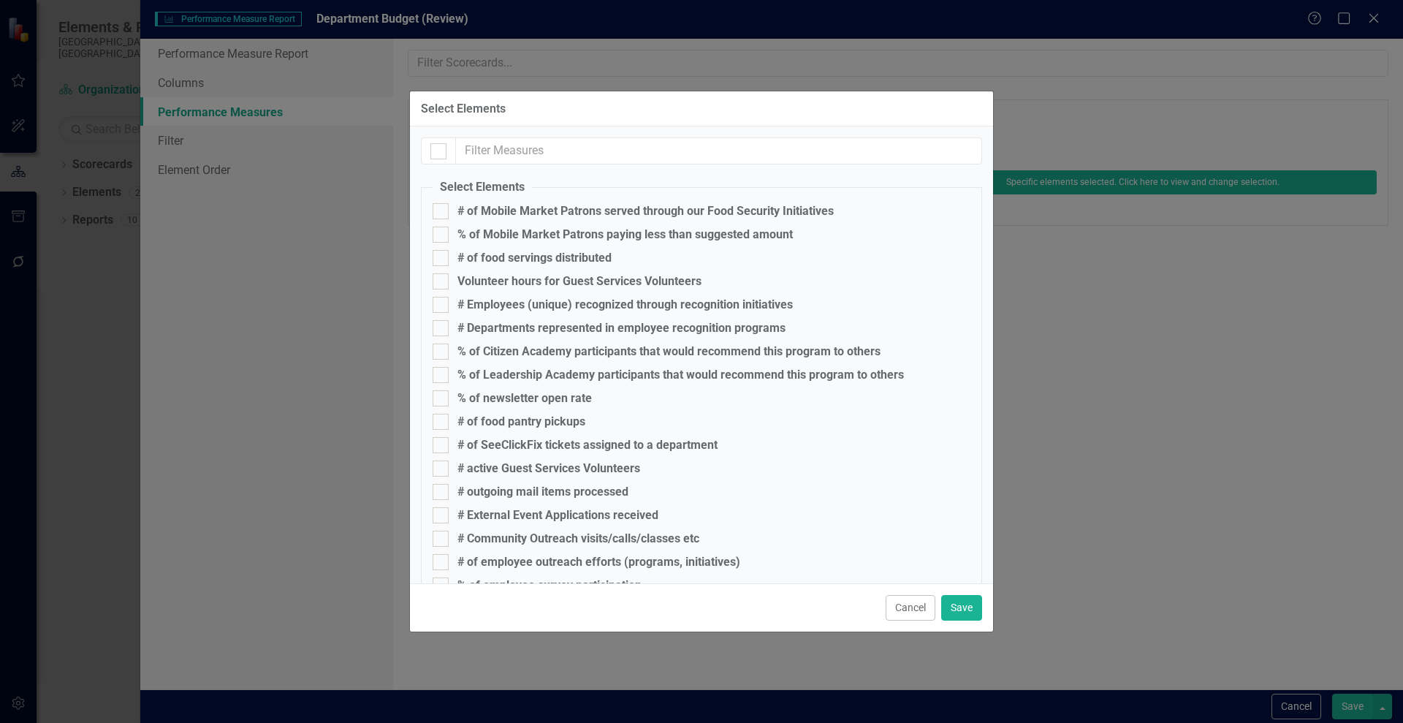
scroll to position [193, 0]
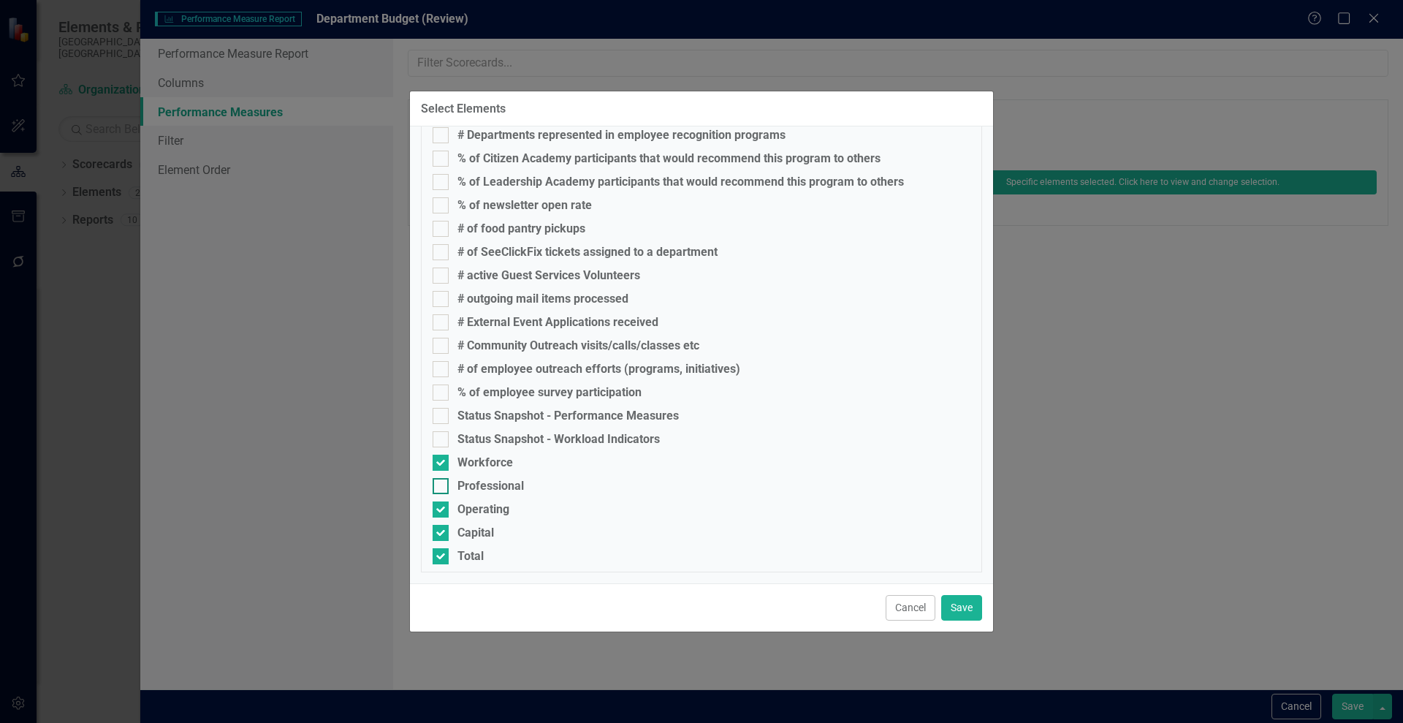
click at [441, 484] on input "Professional" at bounding box center [438, 483] width 10 height 10
checkbox input "true"
click at [963, 608] on button "Save" at bounding box center [961, 608] width 41 height 26
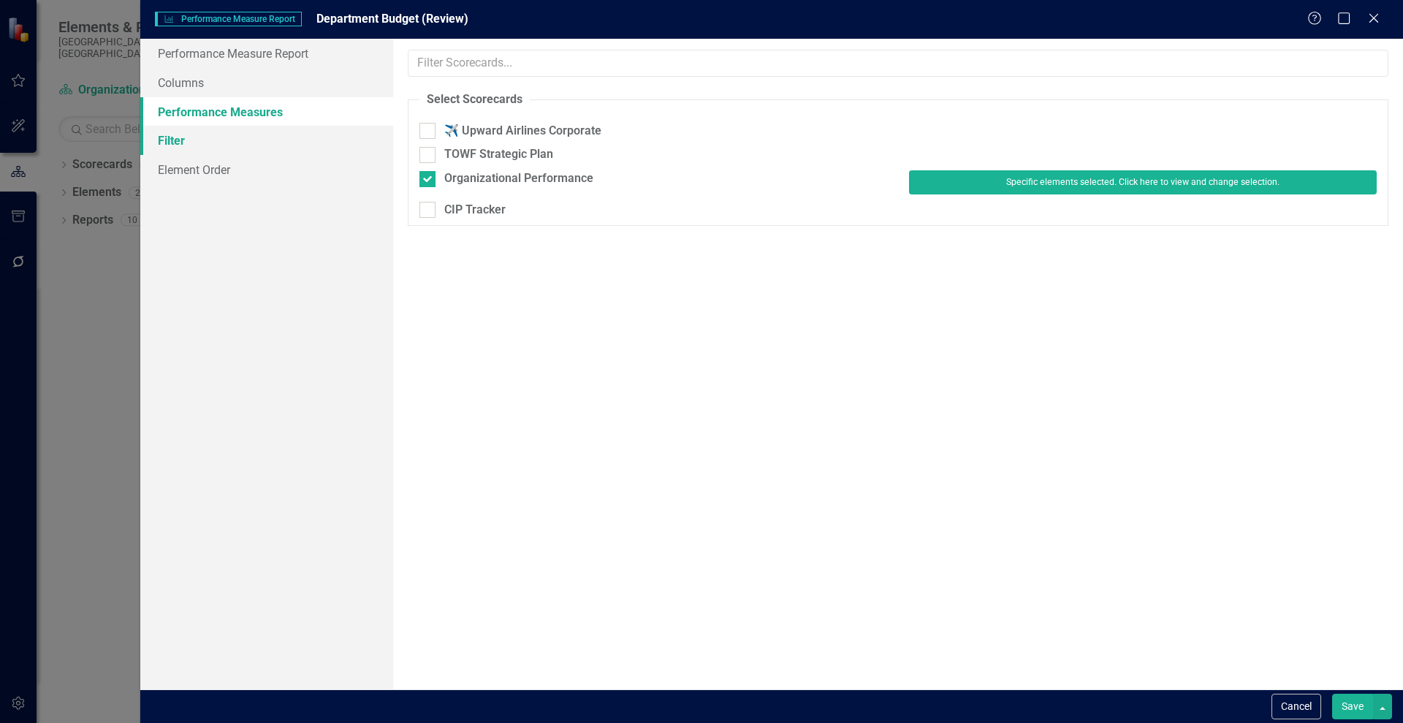
click at [167, 140] on link "Filter" at bounding box center [266, 140] width 253 height 29
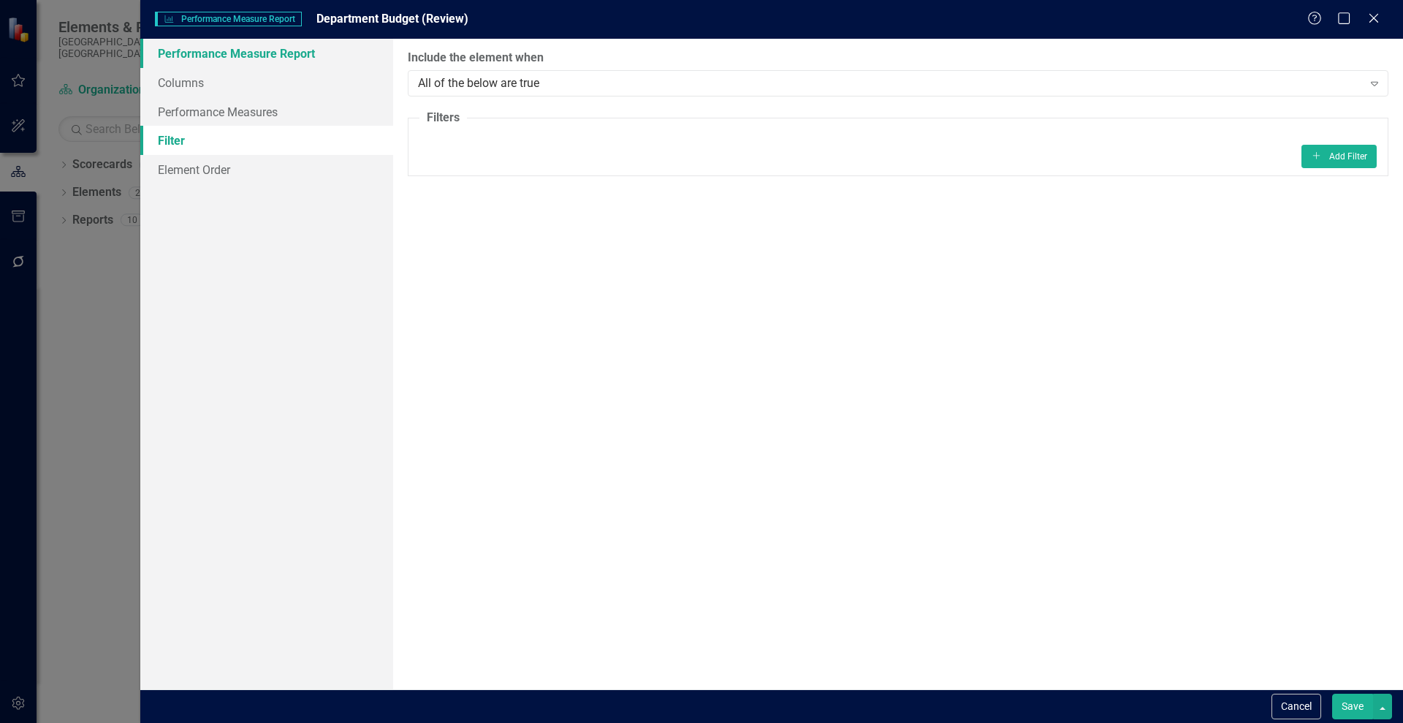
click at [175, 58] on link "Performance Measure Report" at bounding box center [266, 53] width 253 height 29
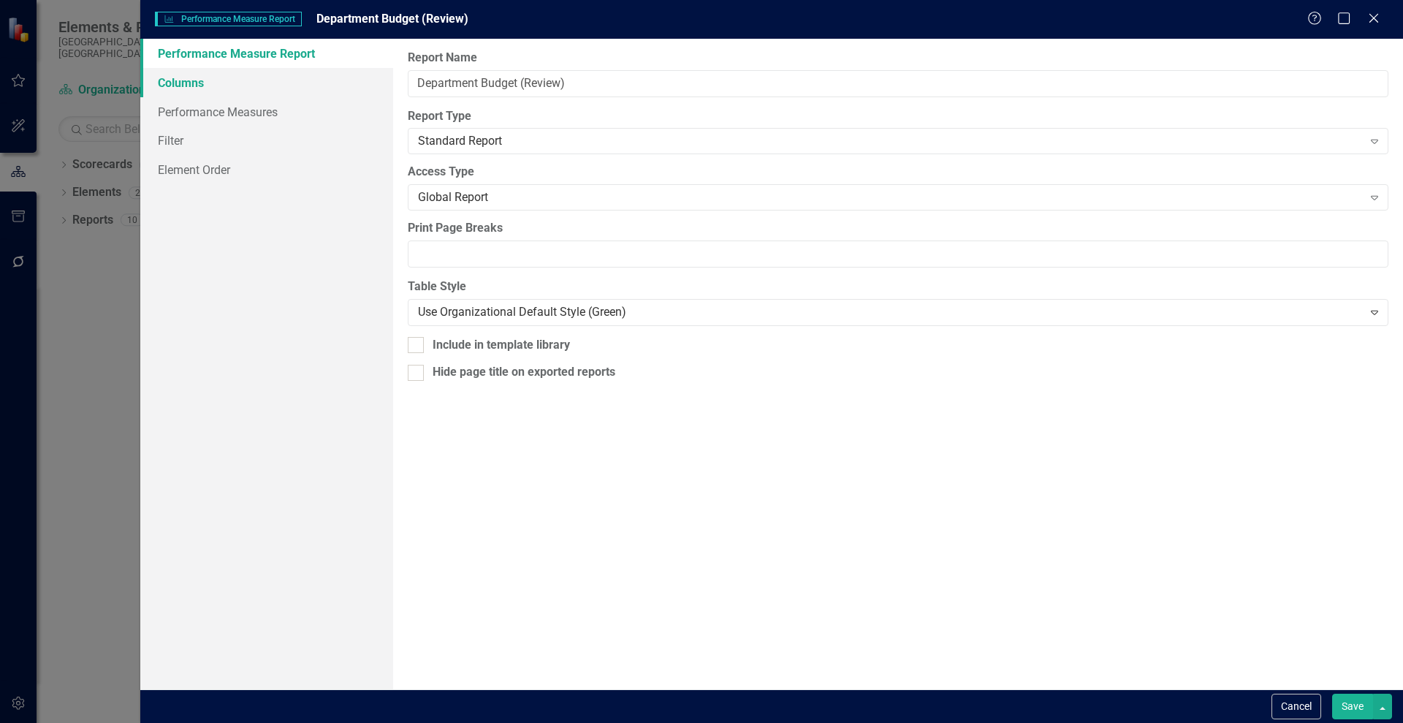
click at [178, 80] on link "Columns" at bounding box center [266, 82] width 253 height 29
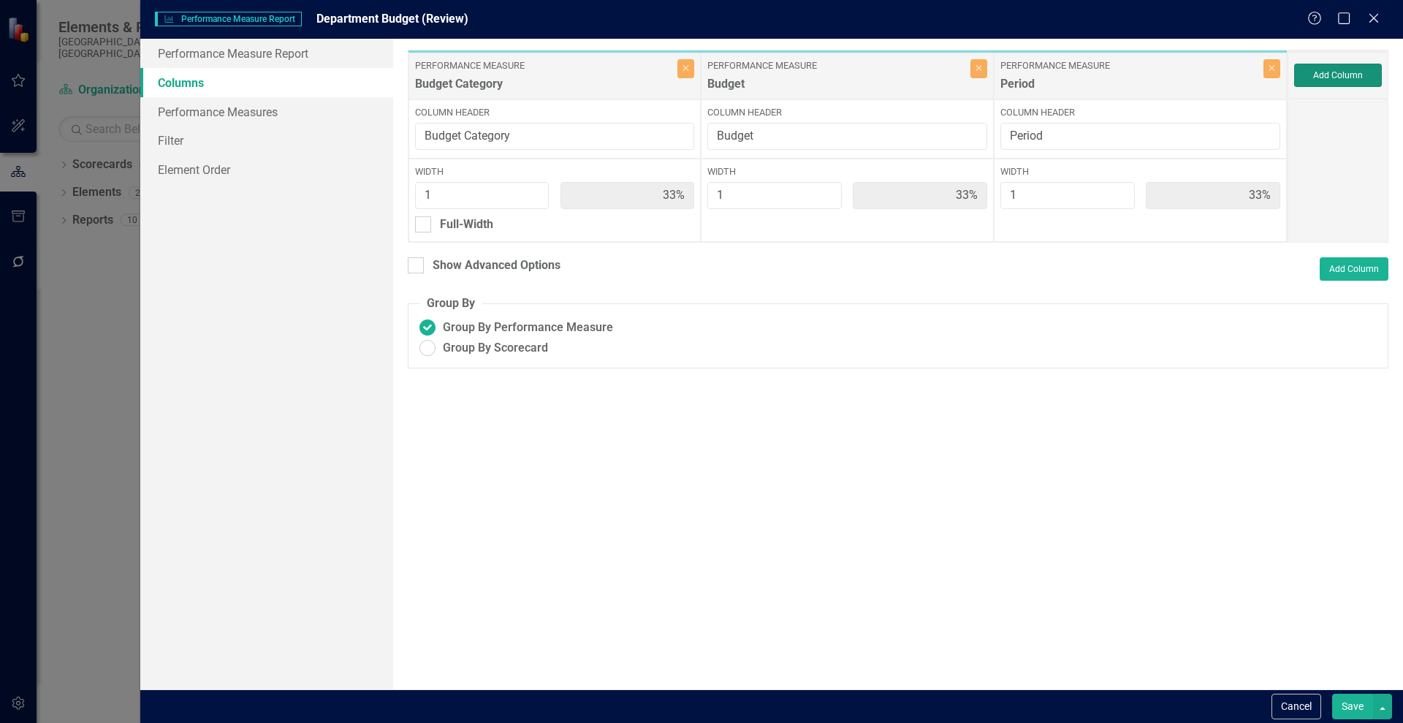
click at [1328, 77] on button "Add Column" at bounding box center [1338, 75] width 88 height 23
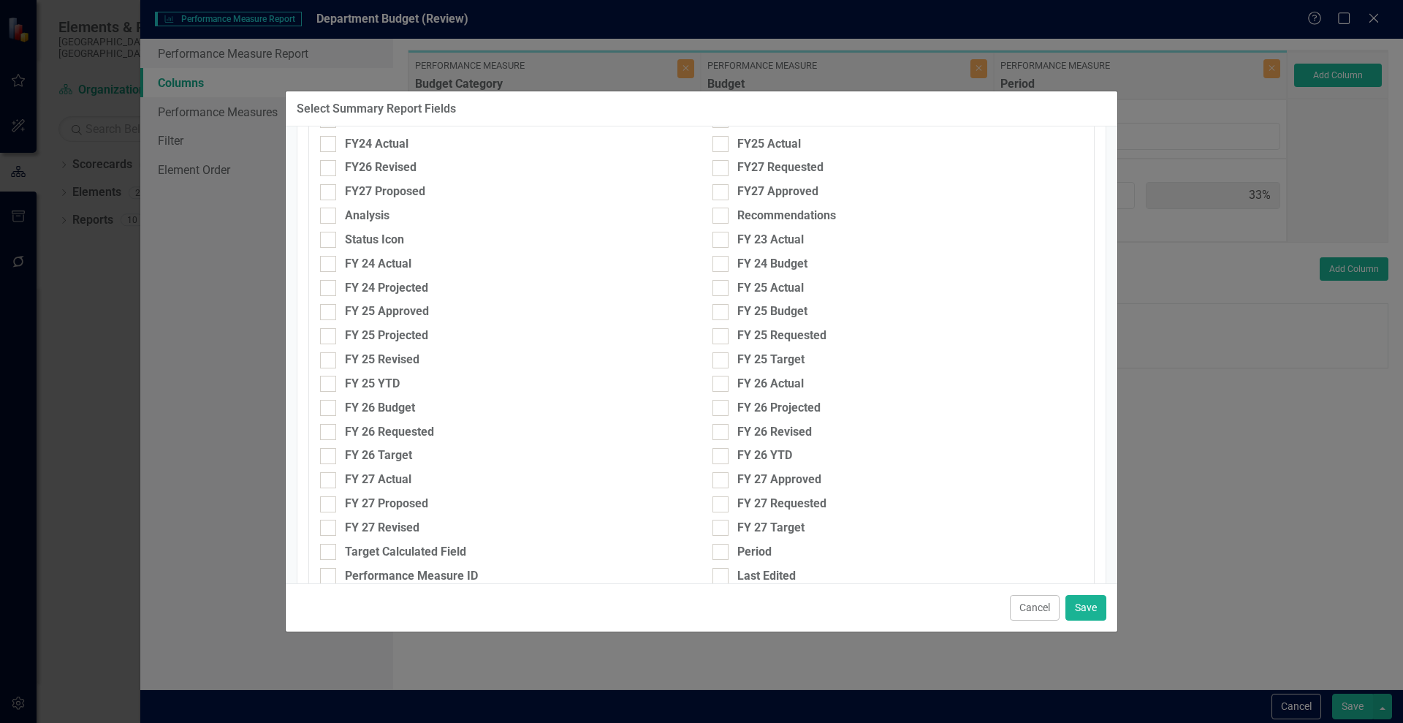
scroll to position [303, 0]
click at [323, 263] on input "FY 24 Actual" at bounding box center [325, 263] width 10 height 10
checkbox input "true"
click at [721, 287] on div at bounding box center [721, 290] width 16 height 16
click at [721, 287] on input "FY 25 Actual" at bounding box center [718, 287] width 10 height 10
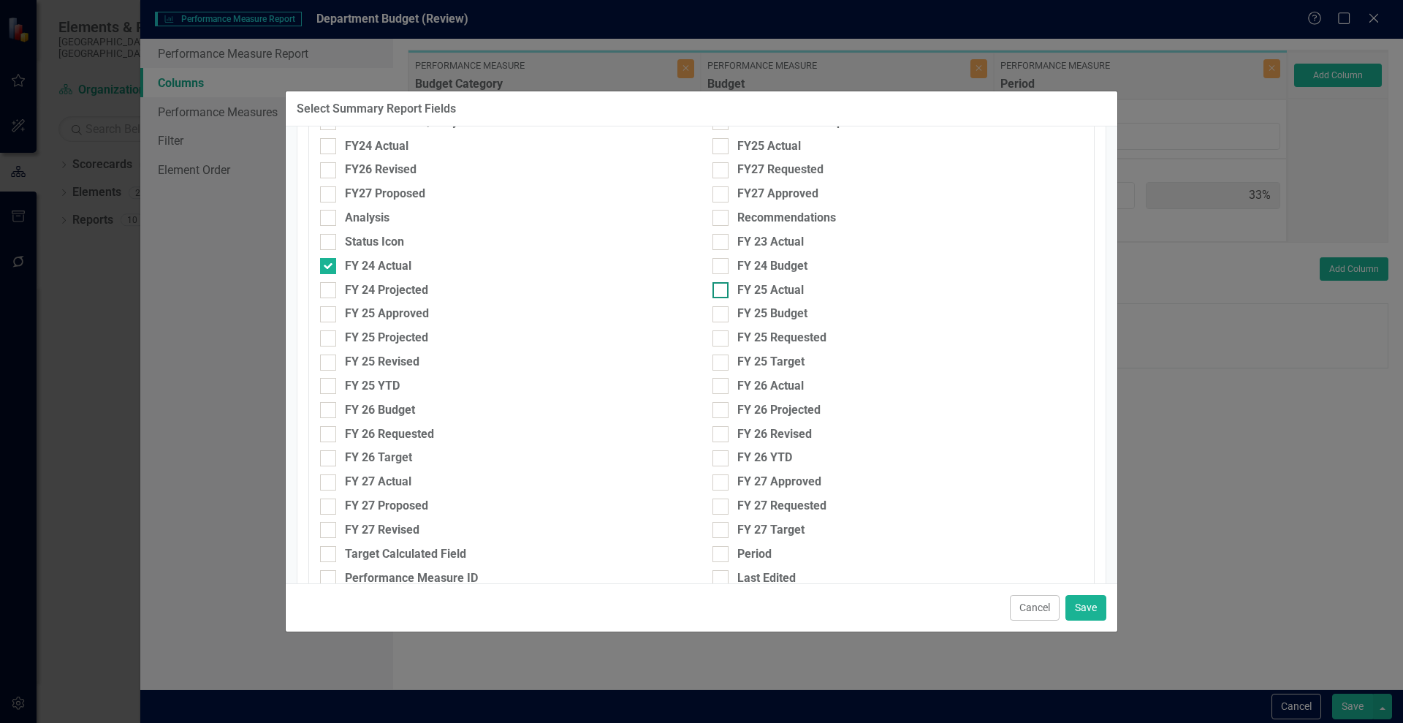
checkbox input "true"
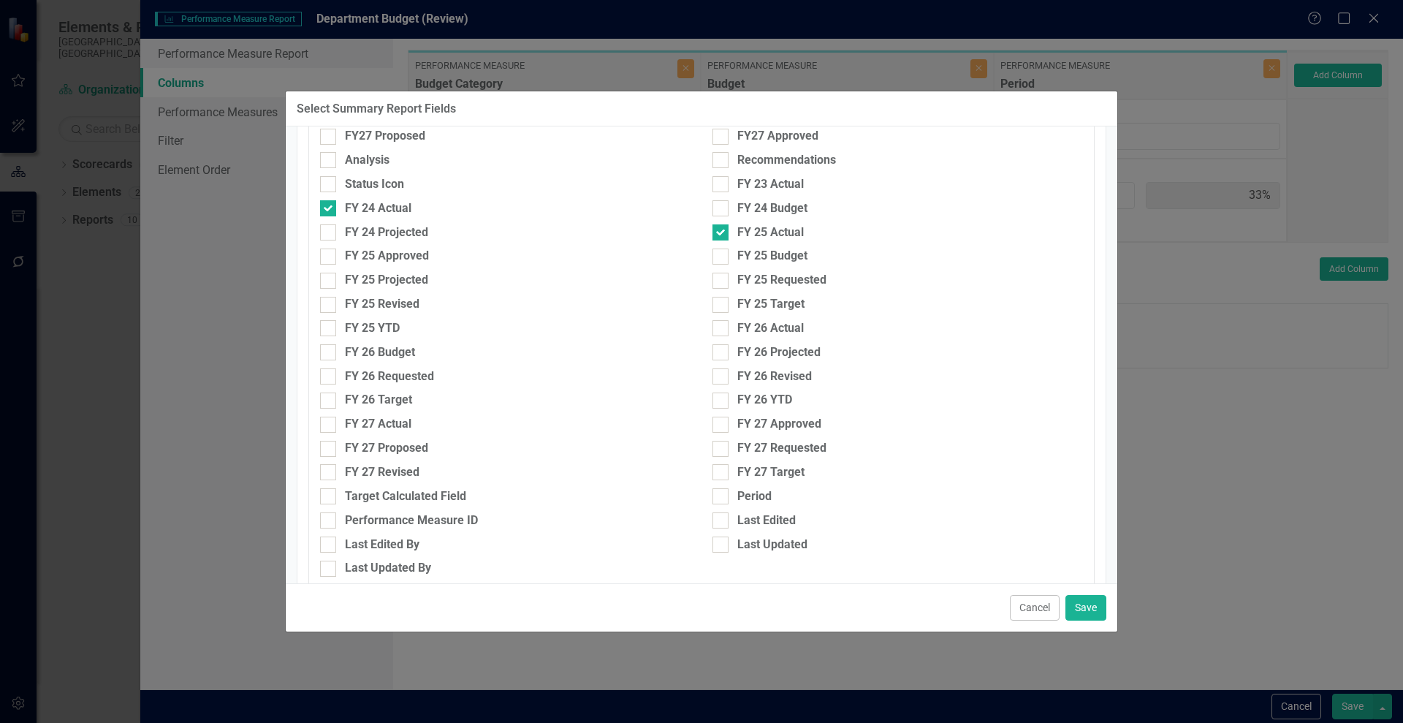
scroll to position [366, 0]
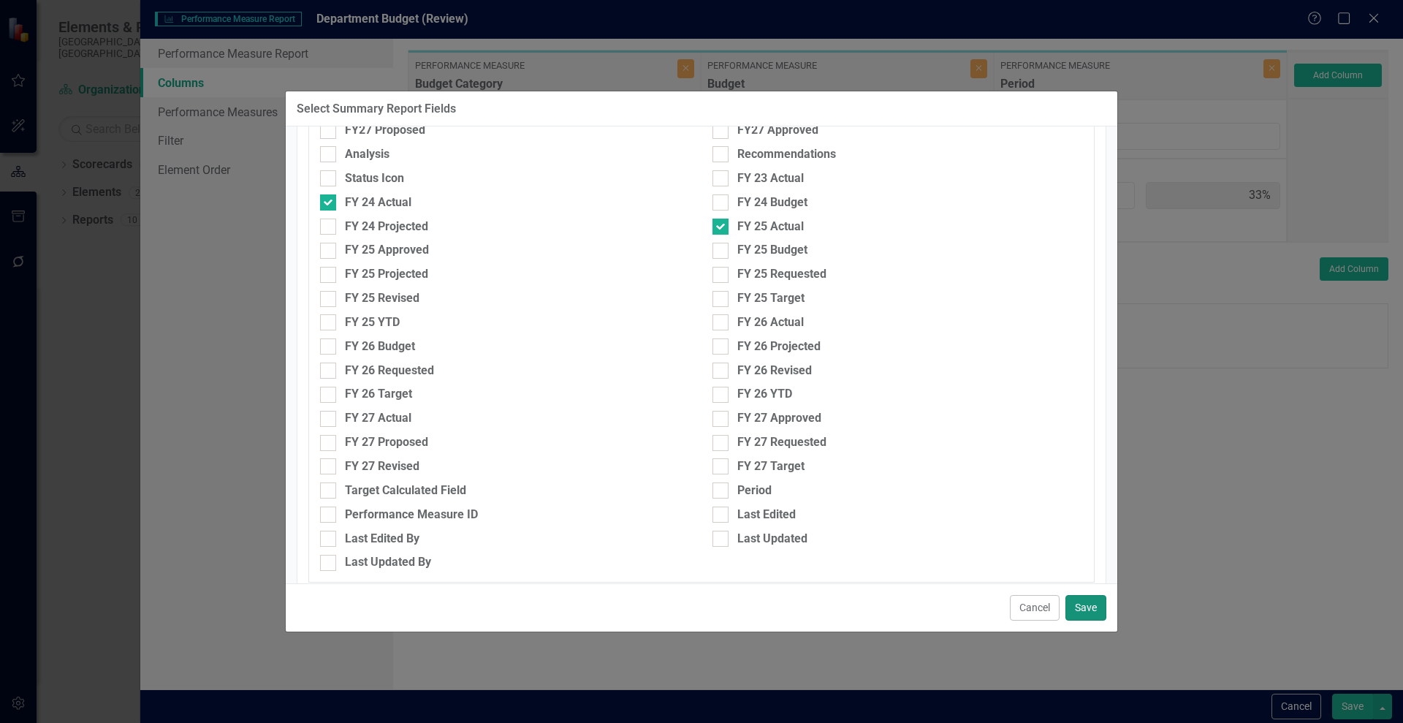
click at [1079, 599] on button "Save" at bounding box center [1086, 608] width 41 height 26
type input "20%"
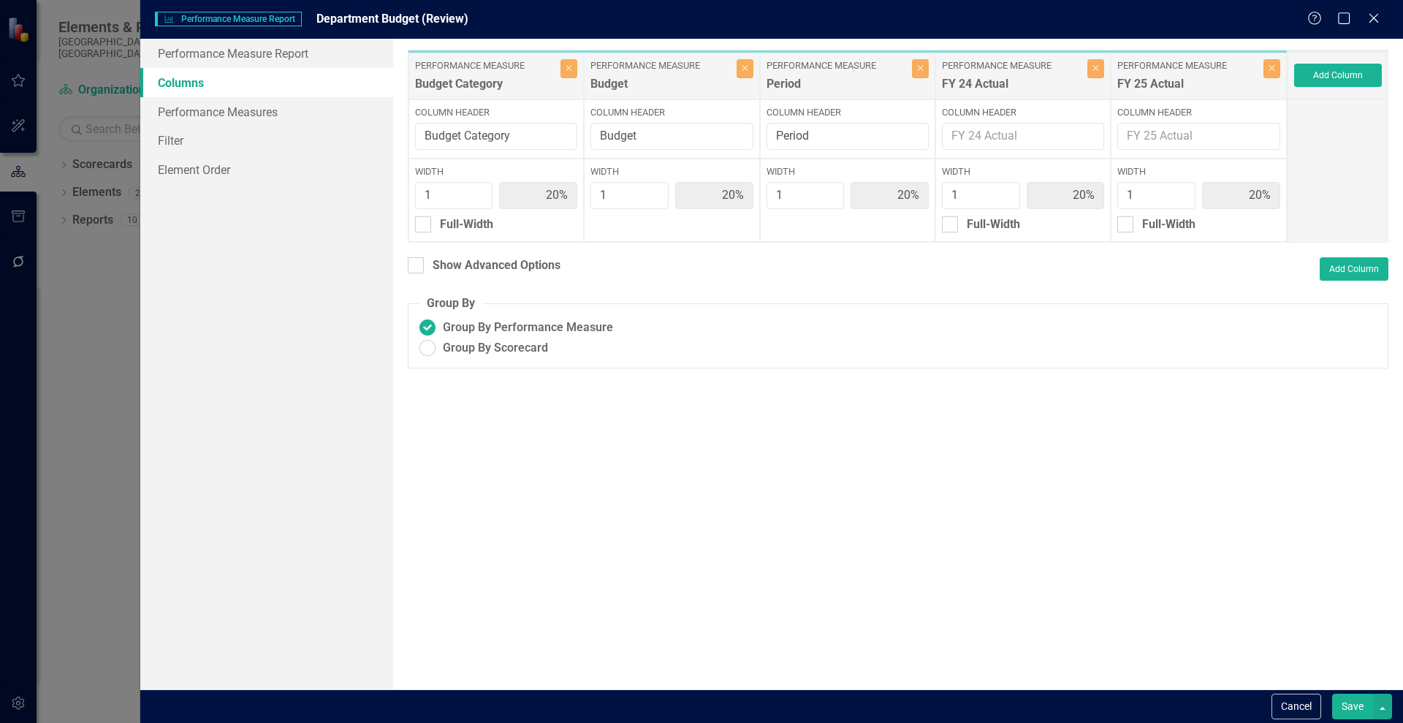
click at [1348, 701] on button "Save" at bounding box center [1352, 707] width 41 height 26
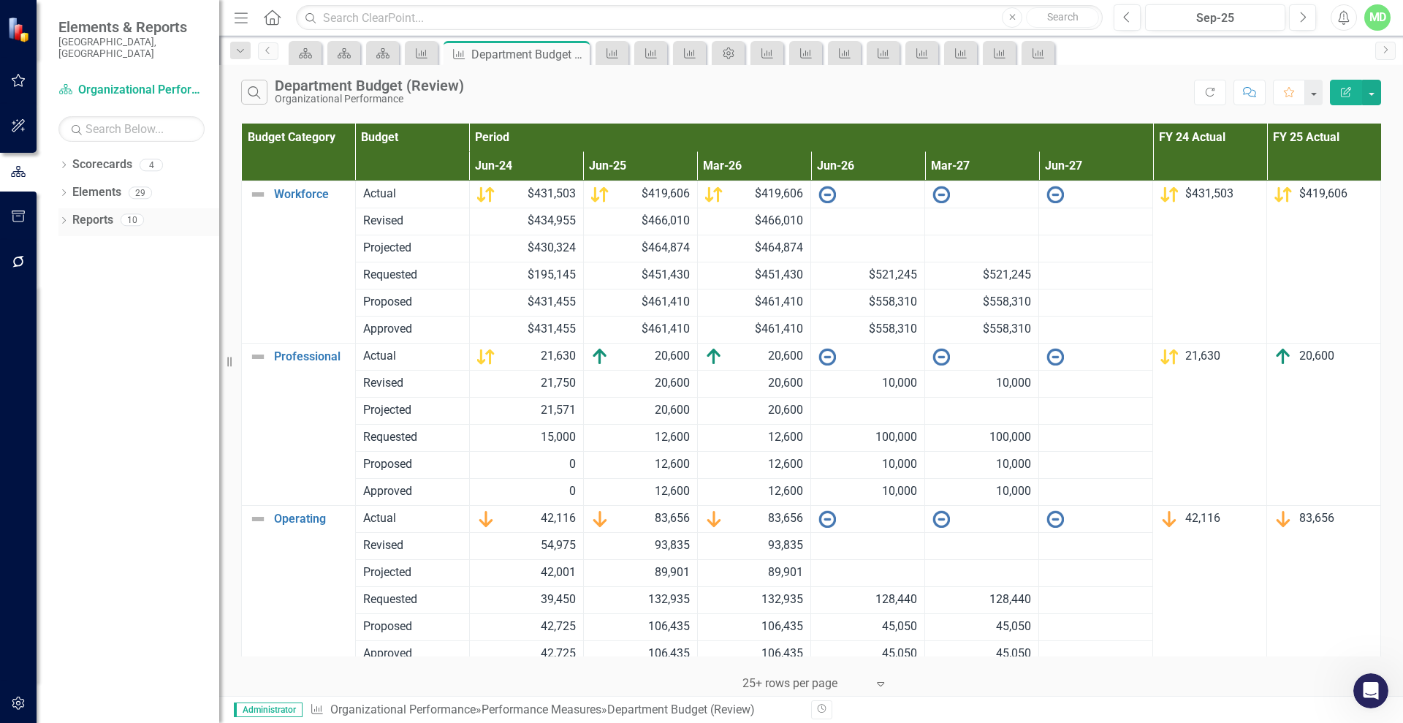
click at [90, 212] on link "Reports" at bounding box center [92, 220] width 41 height 17
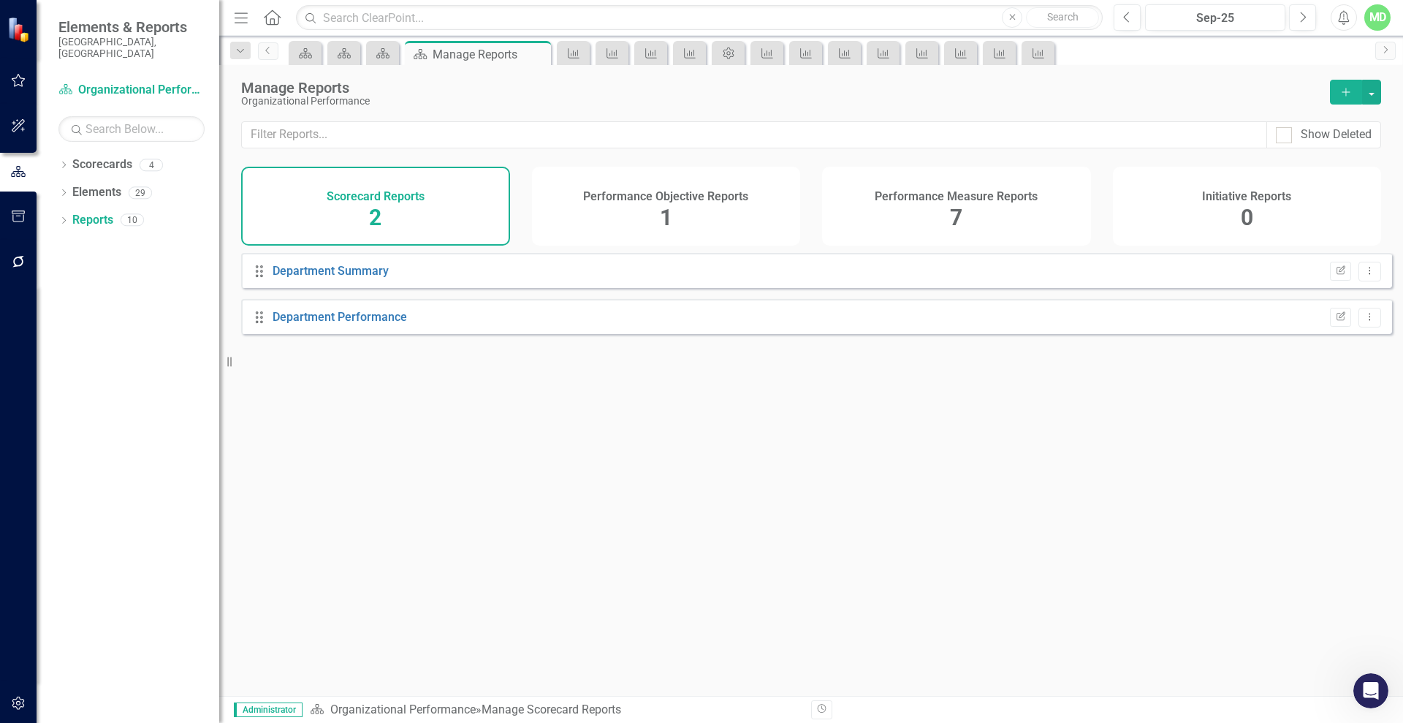
click at [896, 213] on div "Performance Measure Reports 7" at bounding box center [956, 206] width 269 height 79
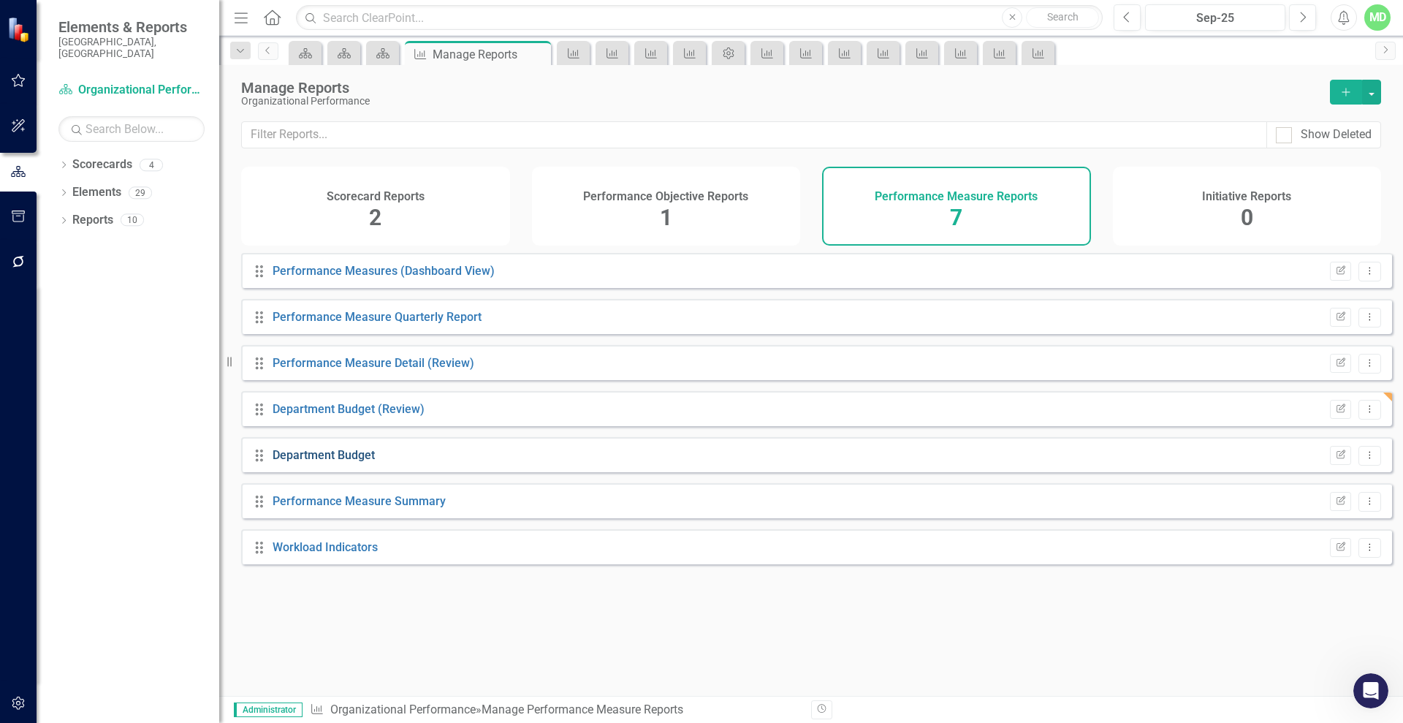
click at [321, 462] on link "Department Budget" at bounding box center [324, 455] width 102 height 14
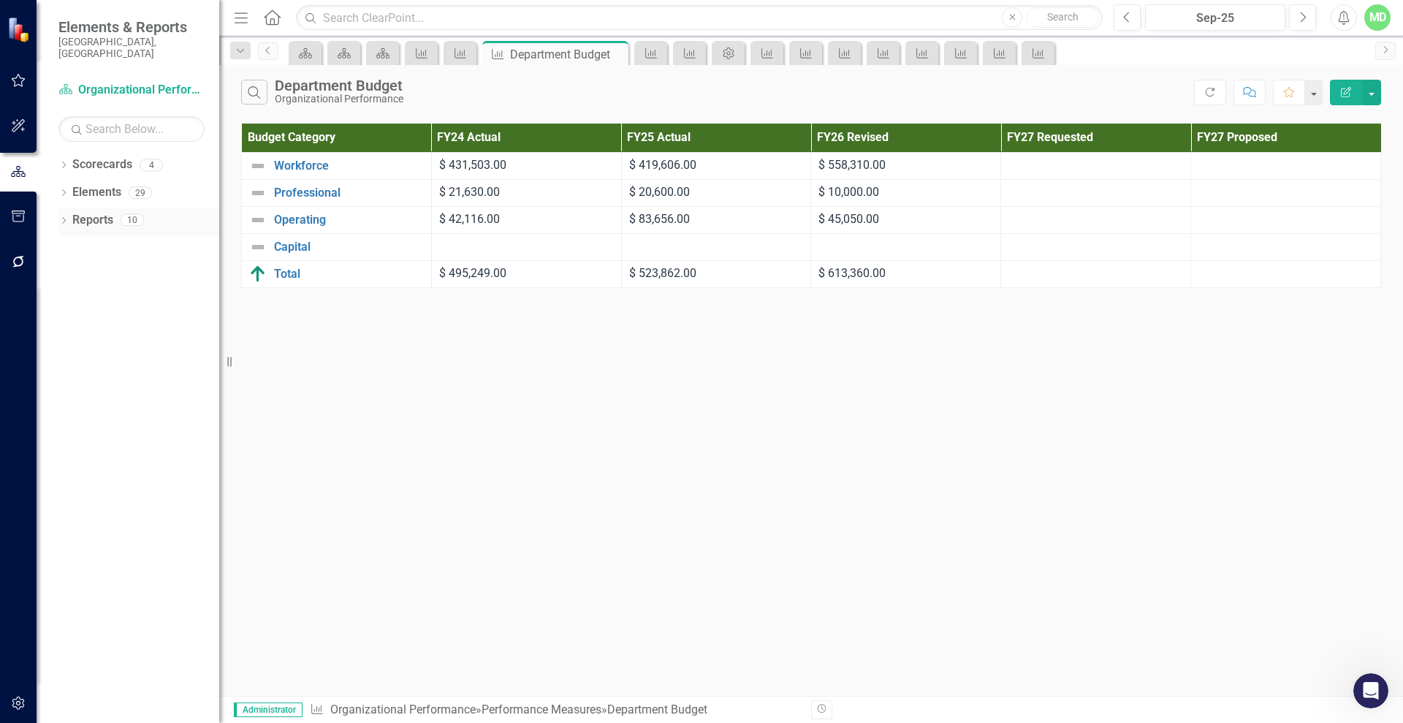
click at [88, 212] on link "Reports" at bounding box center [92, 220] width 41 height 17
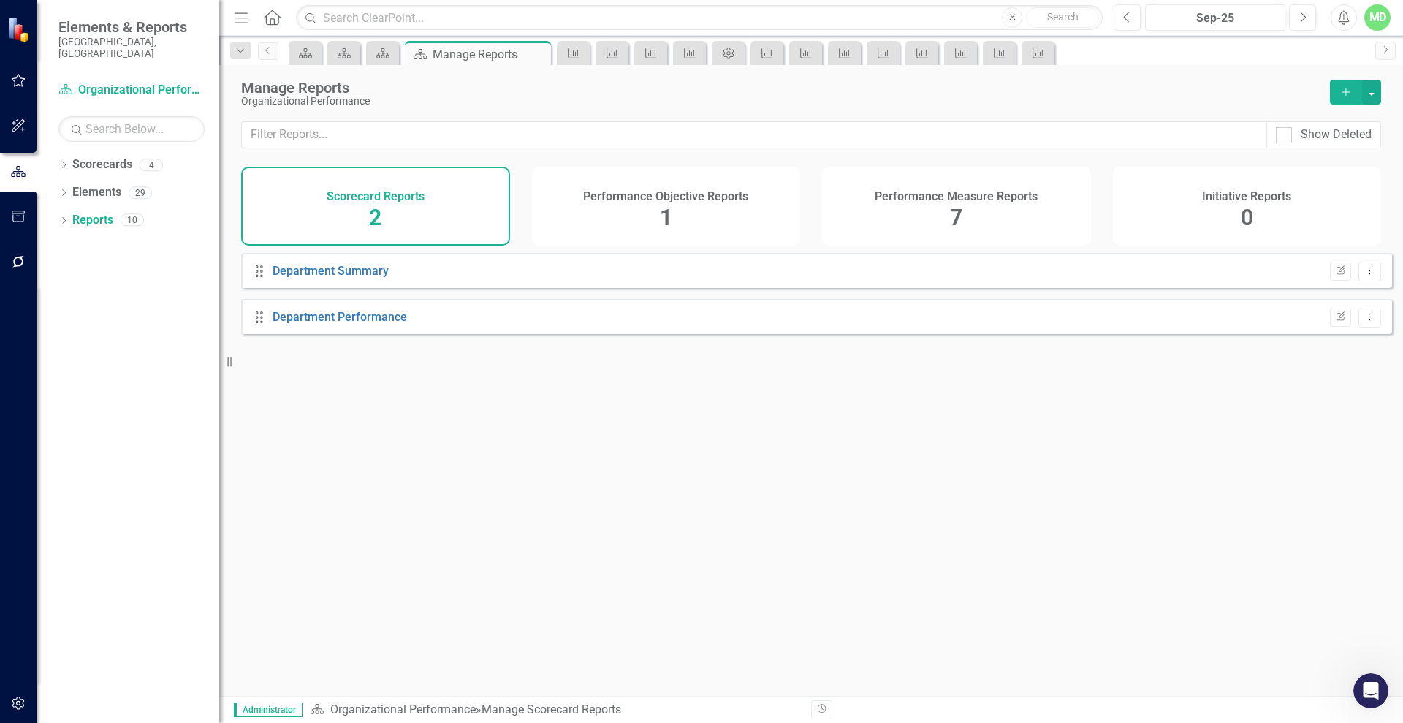
click at [944, 209] on div "Performance Measure Reports 7" at bounding box center [956, 206] width 269 height 79
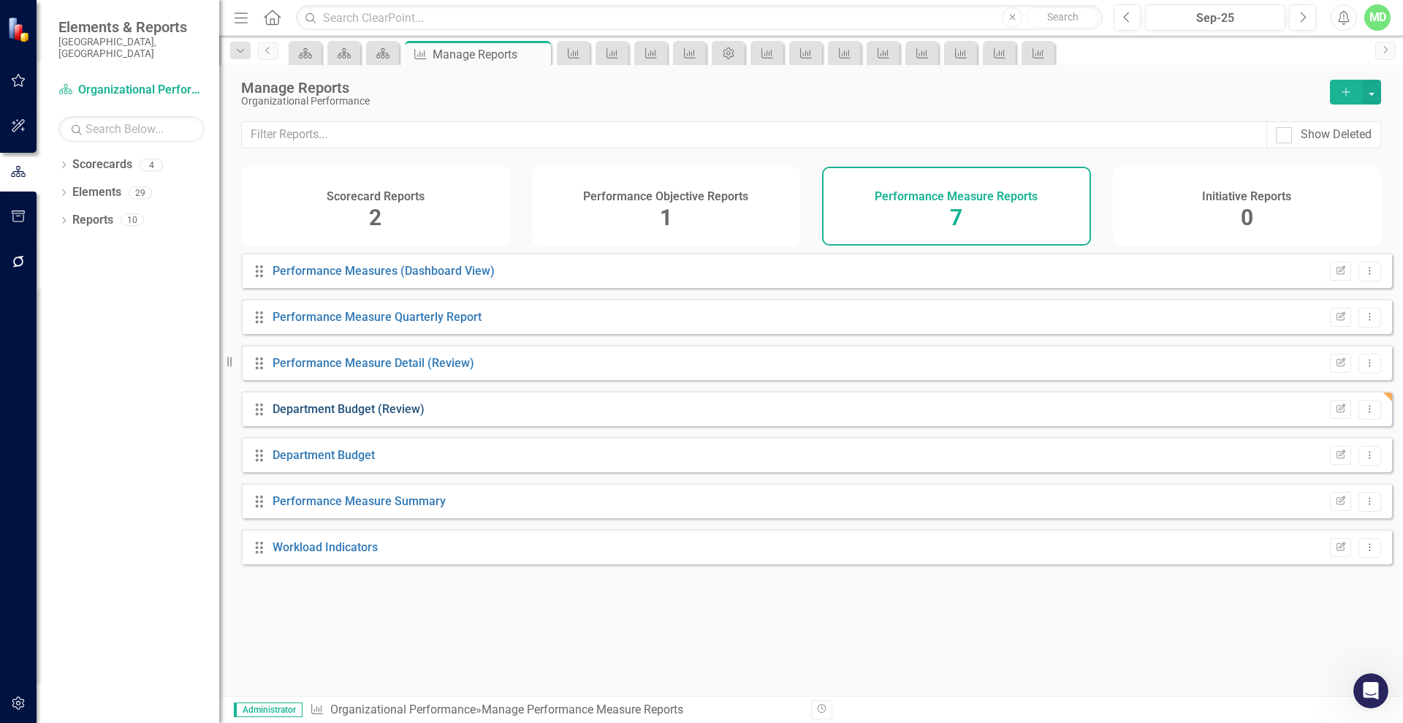
click at [306, 415] on link "Department Budget (Review)" at bounding box center [349, 409] width 152 height 14
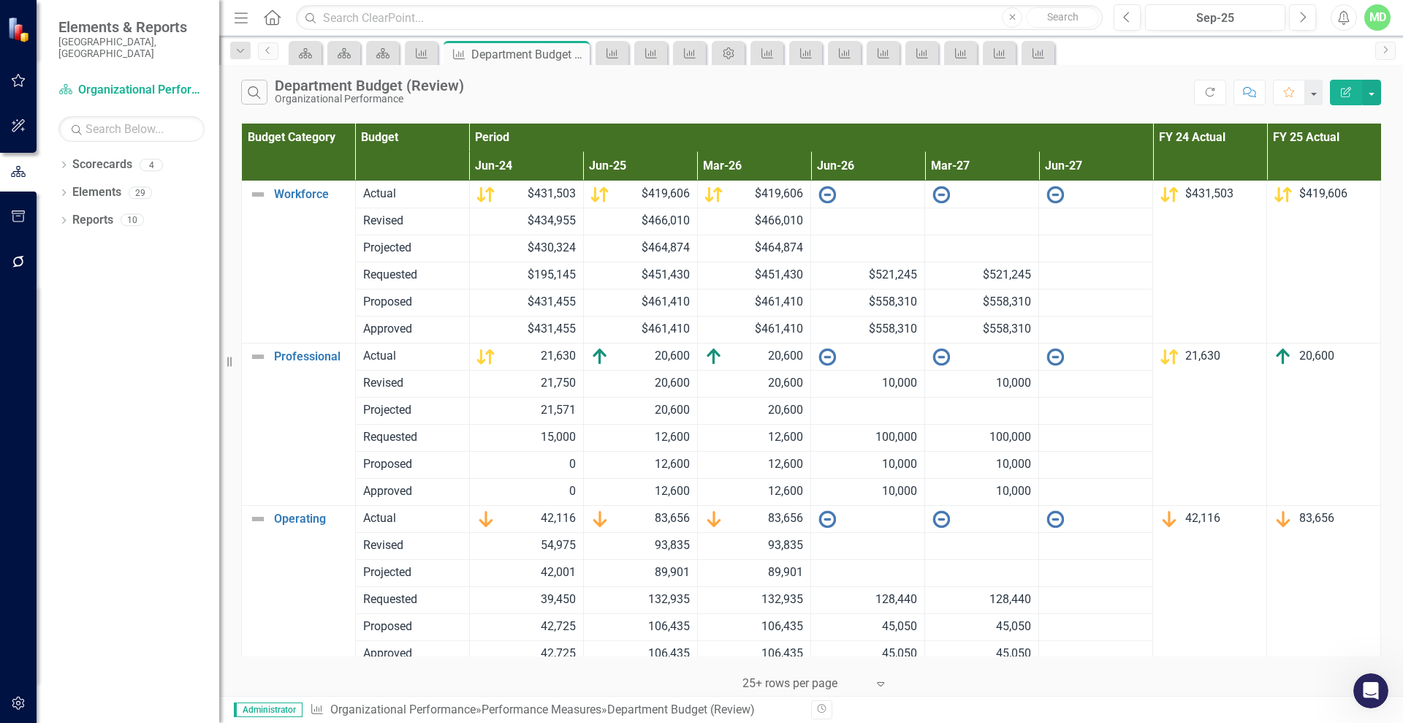
click at [1344, 88] on icon "Edit Report" at bounding box center [1346, 92] width 13 height 10
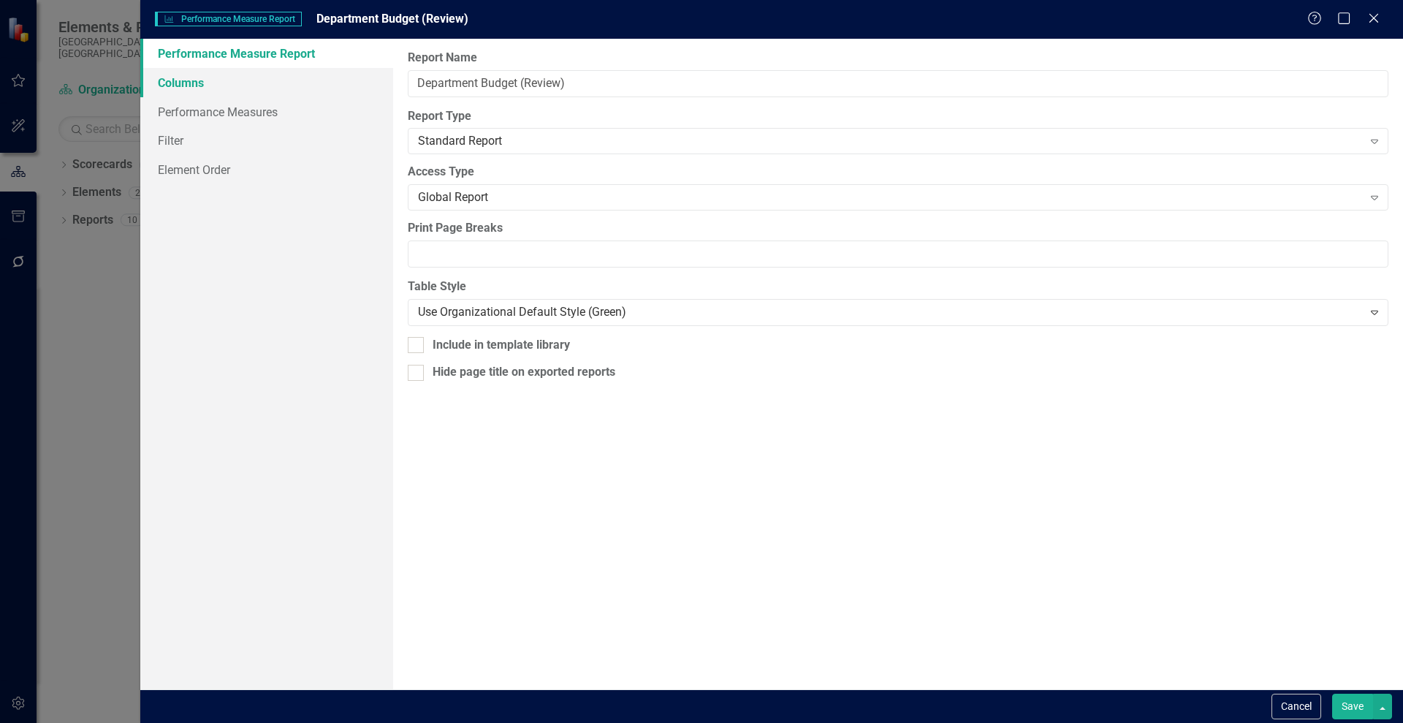
click at [207, 85] on link "Columns" at bounding box center [266, 82] width 253 height 29
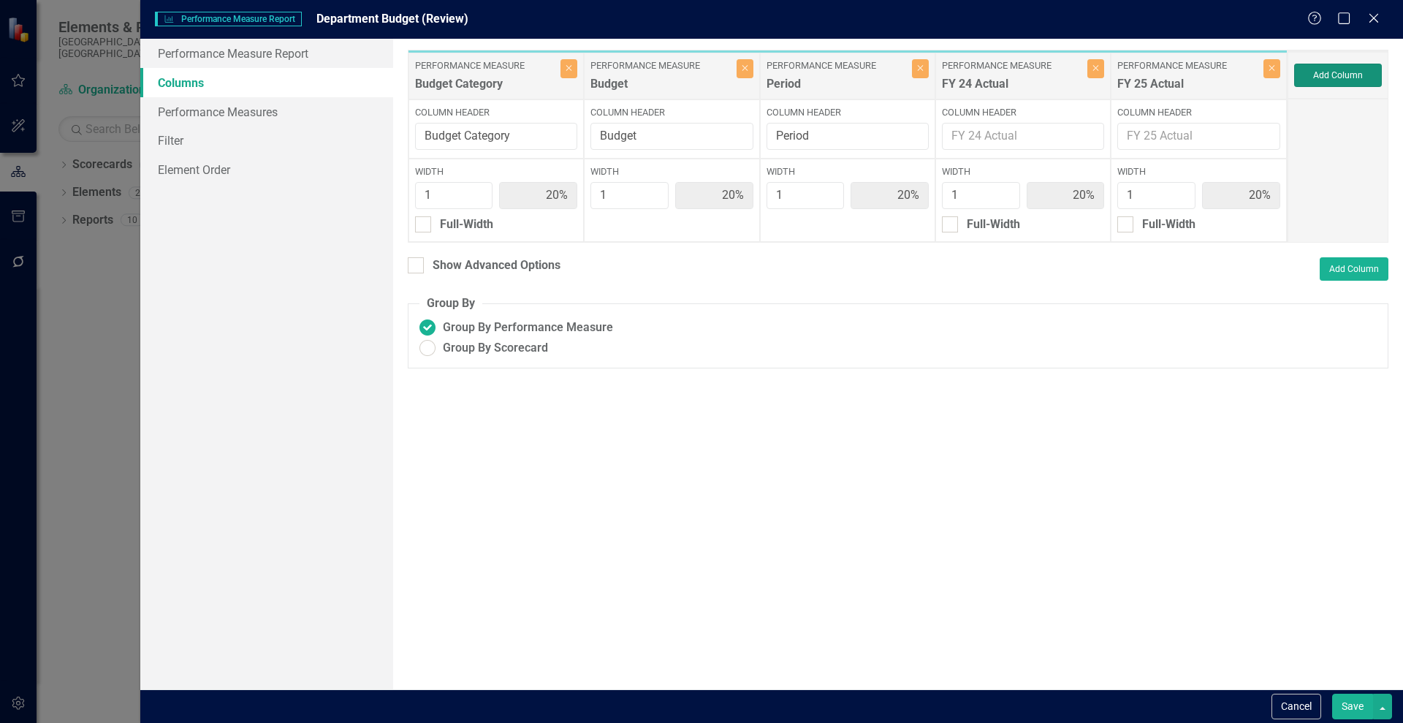
click at [1322, 68] on button "Add Column" at bounding box center [1338, 75] width 88 height 23
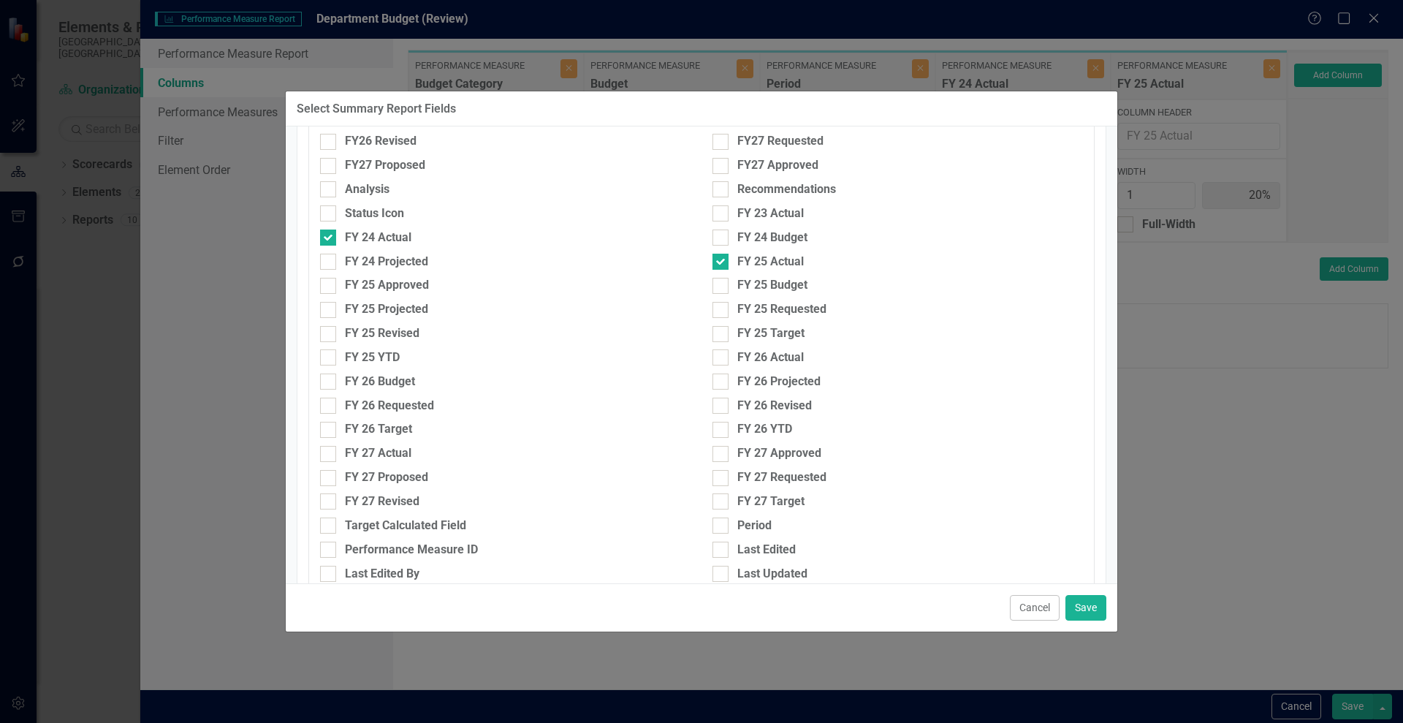
scroll to position [338, 0]
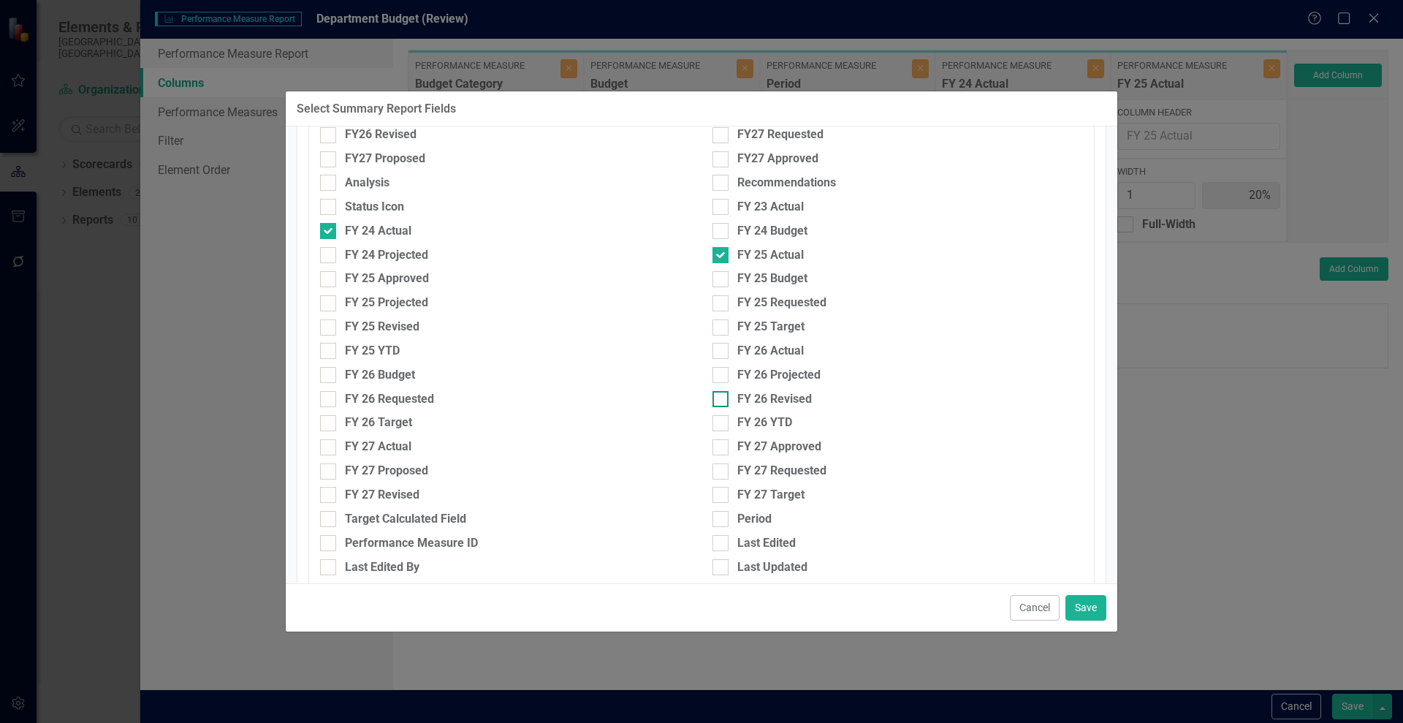
click at [718, 396] on div at bounding box center [721, 399] width 16 height 16
click at [718, 396] on input "FY 26 Revised" at bounding box center [718, 396] width 10 height 10
checkbox input "true"
click at [716, 464] on input "FY 27 Requested" at bounding box center [718, 468] width 10 height 10
checkbox input "true"
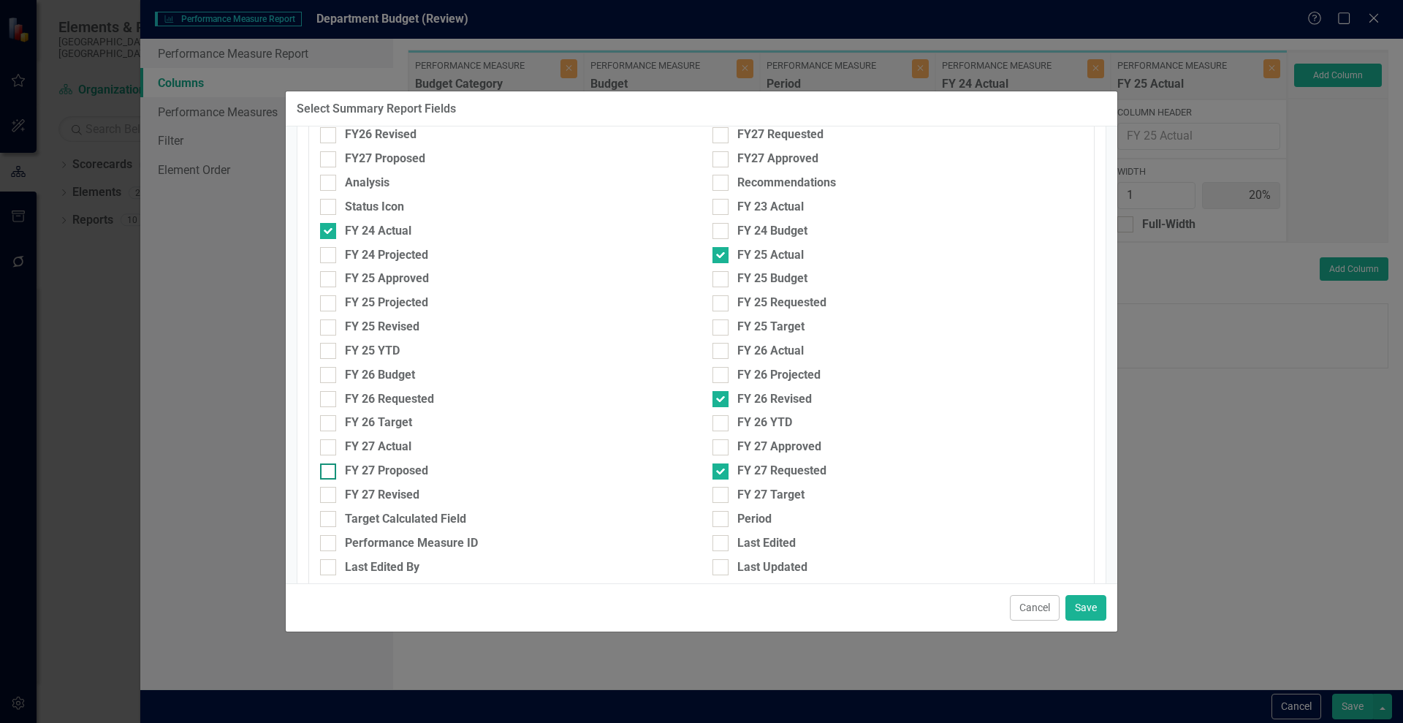
click at [330, 469] on div at bounding box center [328, 471] width 16 height 16
click at [330, 469] on input "FY 27 Proposed" at bounding box center [325, 468] width 10 height 10
checkbox input "true"
click at [1082, 605] on button "Save" at bounding box center [1086, 608] width 41 height 26
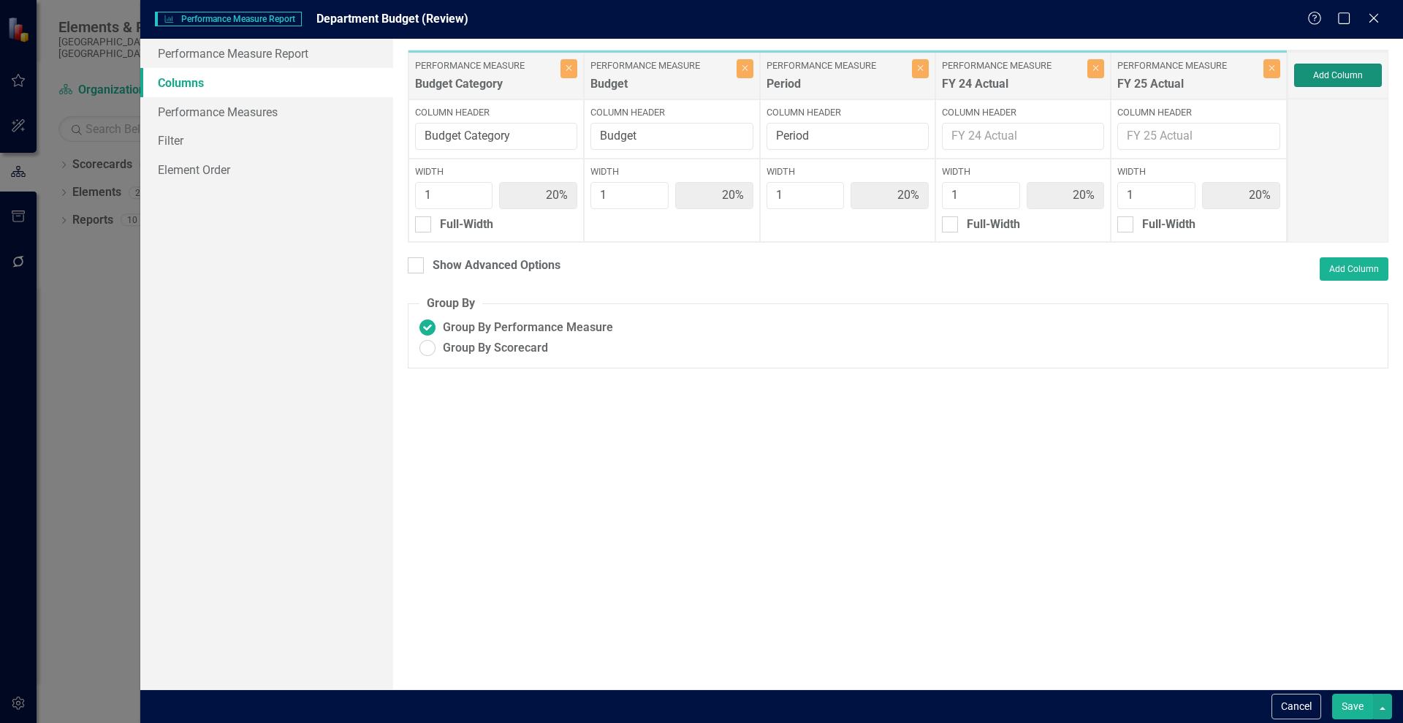
type input "13%"
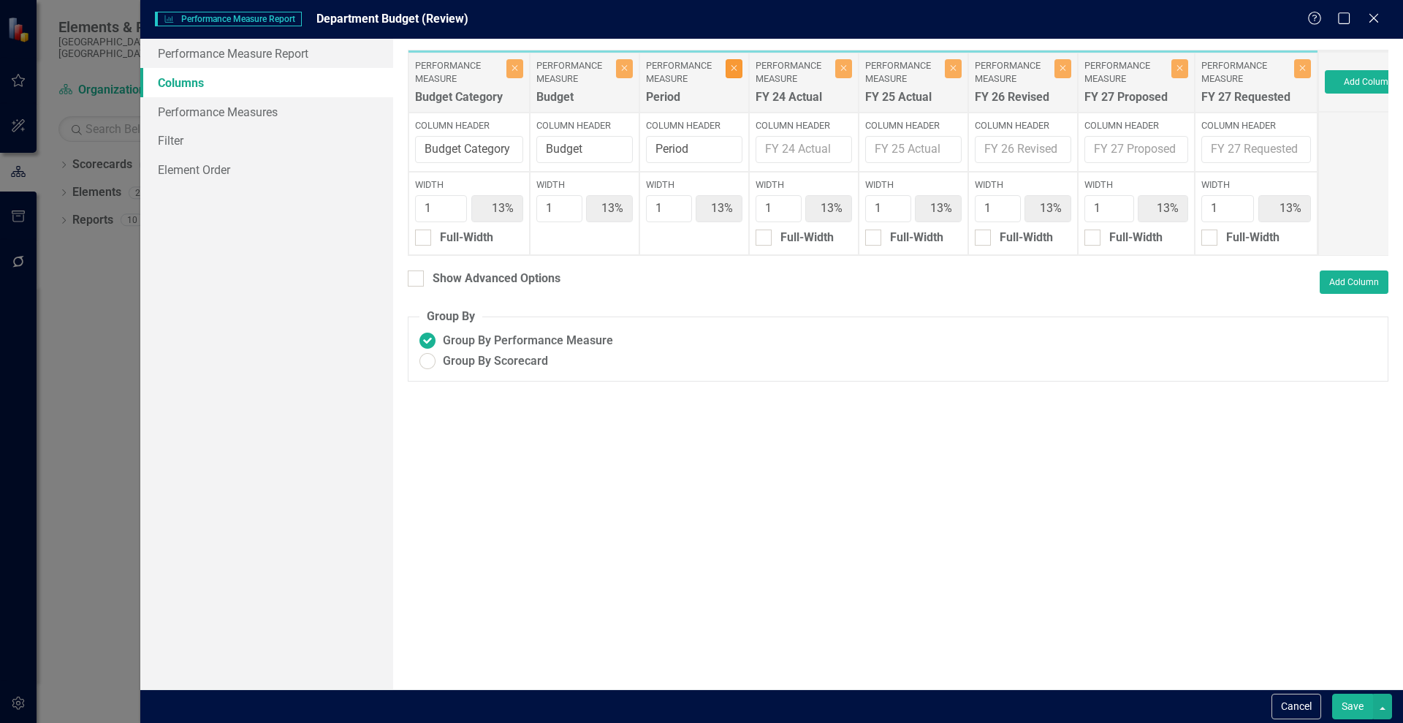
click at [729, 68] on button "Close" at bounding box center [734, 68] width 17 height 19
type input "14%"
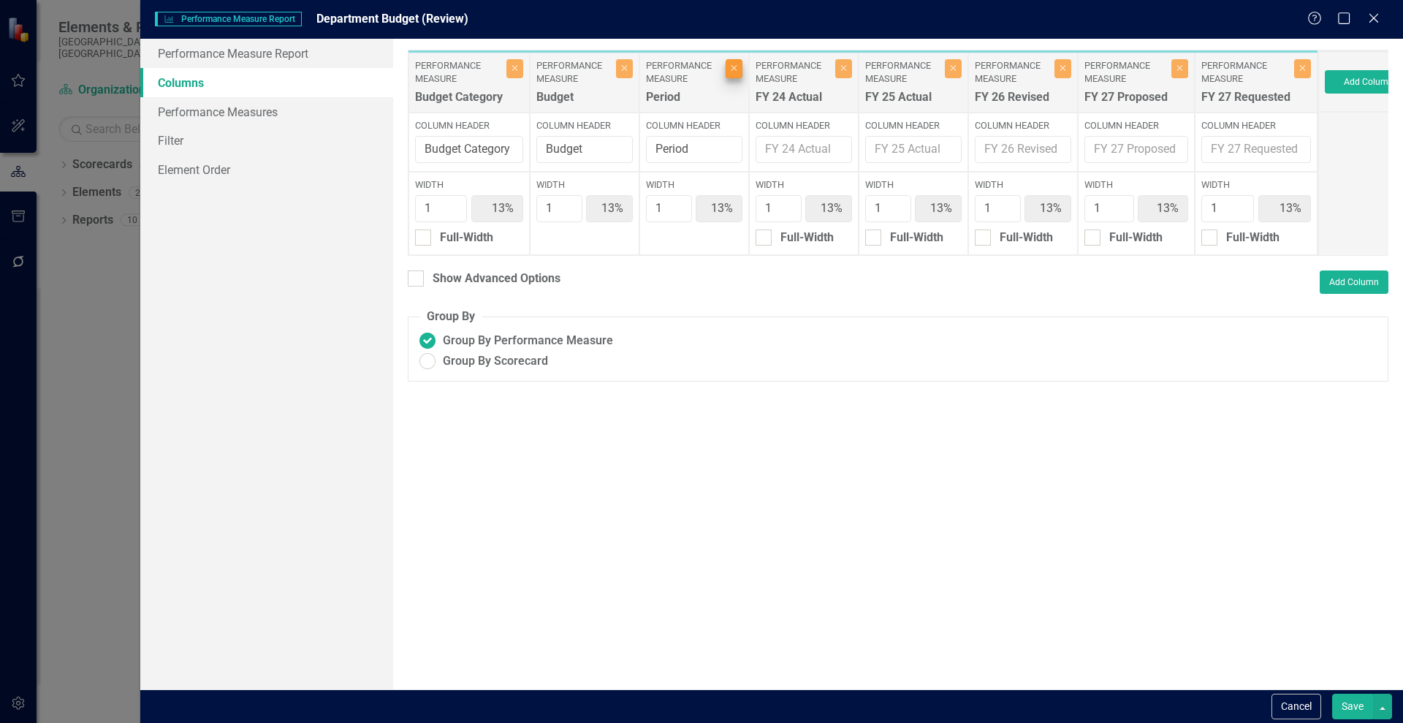
type input "14%"
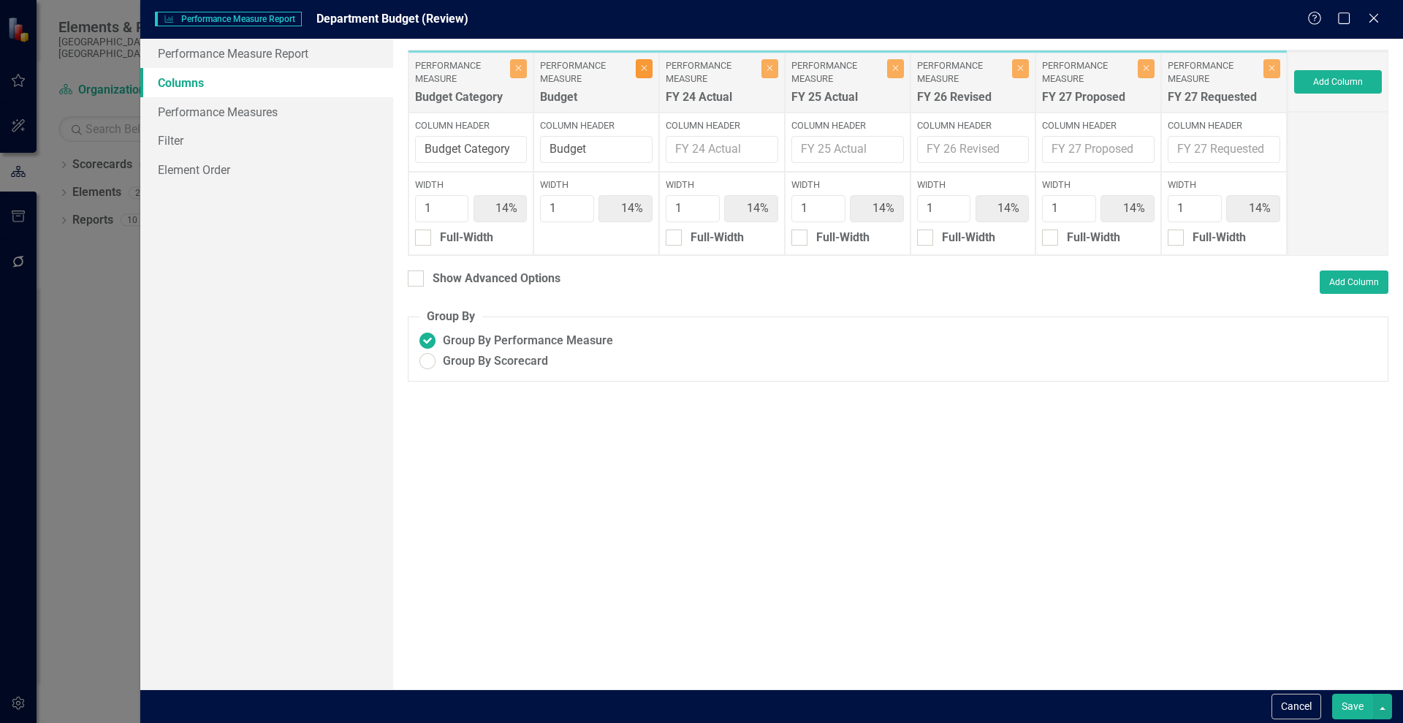
click at [641, 68] on icon "Close" at bounding box center [644, 68] width 7 height 9
type input "17%"
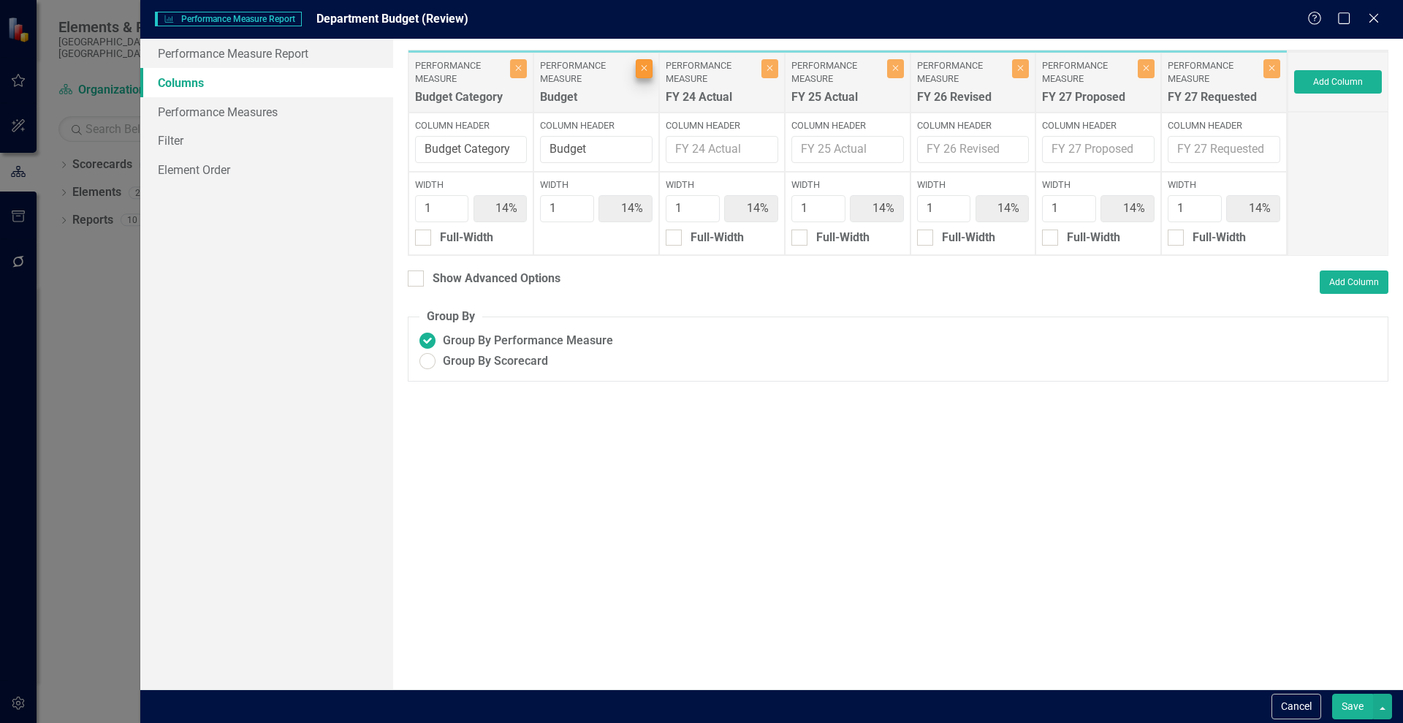
type input "17%"
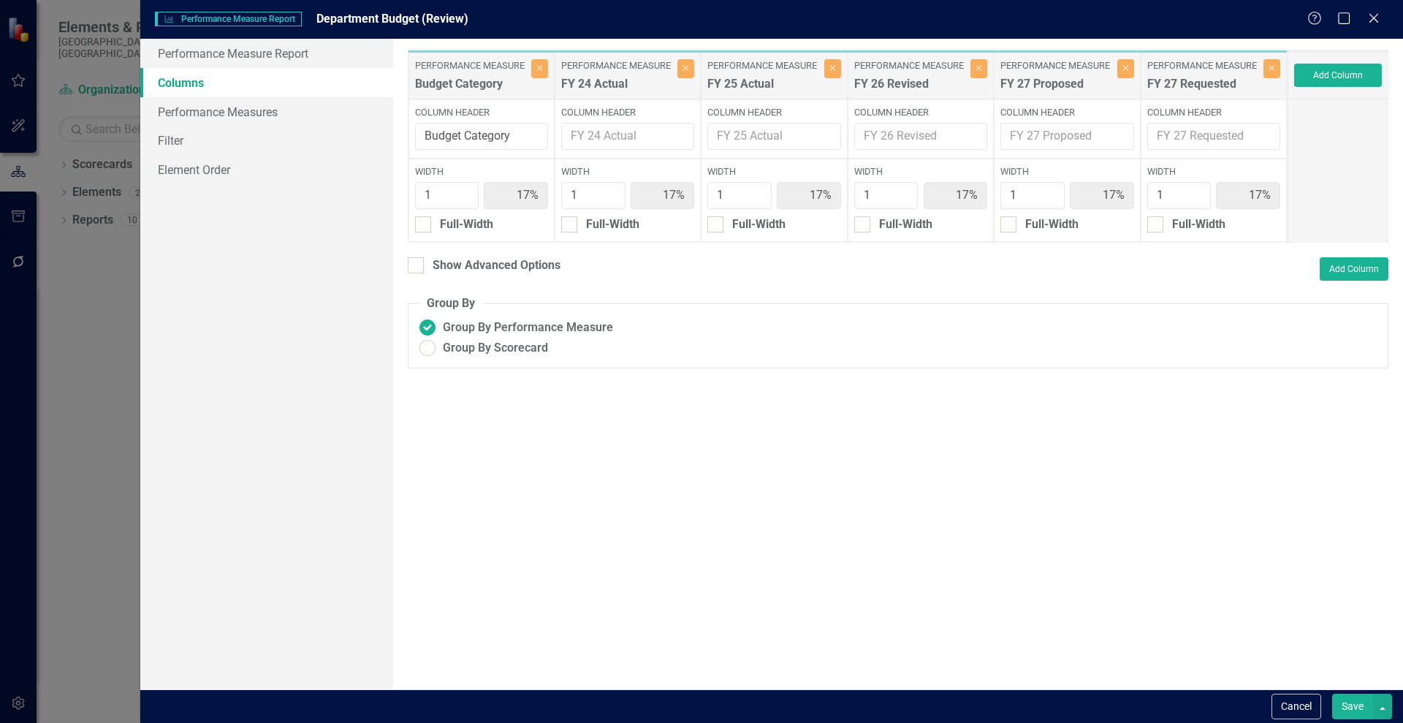
click at [1351, 699] on button "Save" at bounding box center [1352, 707] width 41 height 26
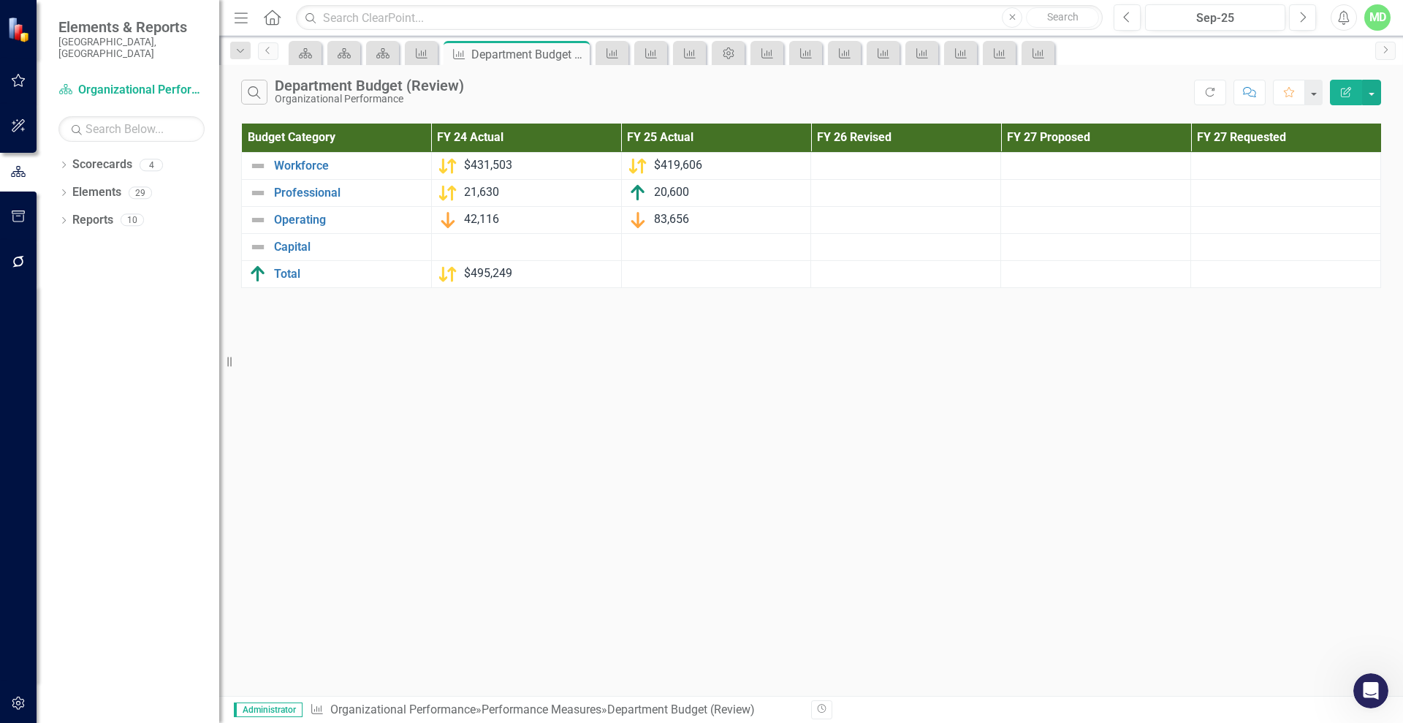
click at [1348, 87] on icon "Edit Report" at bounding box center [1346, 92] width 13 height 10
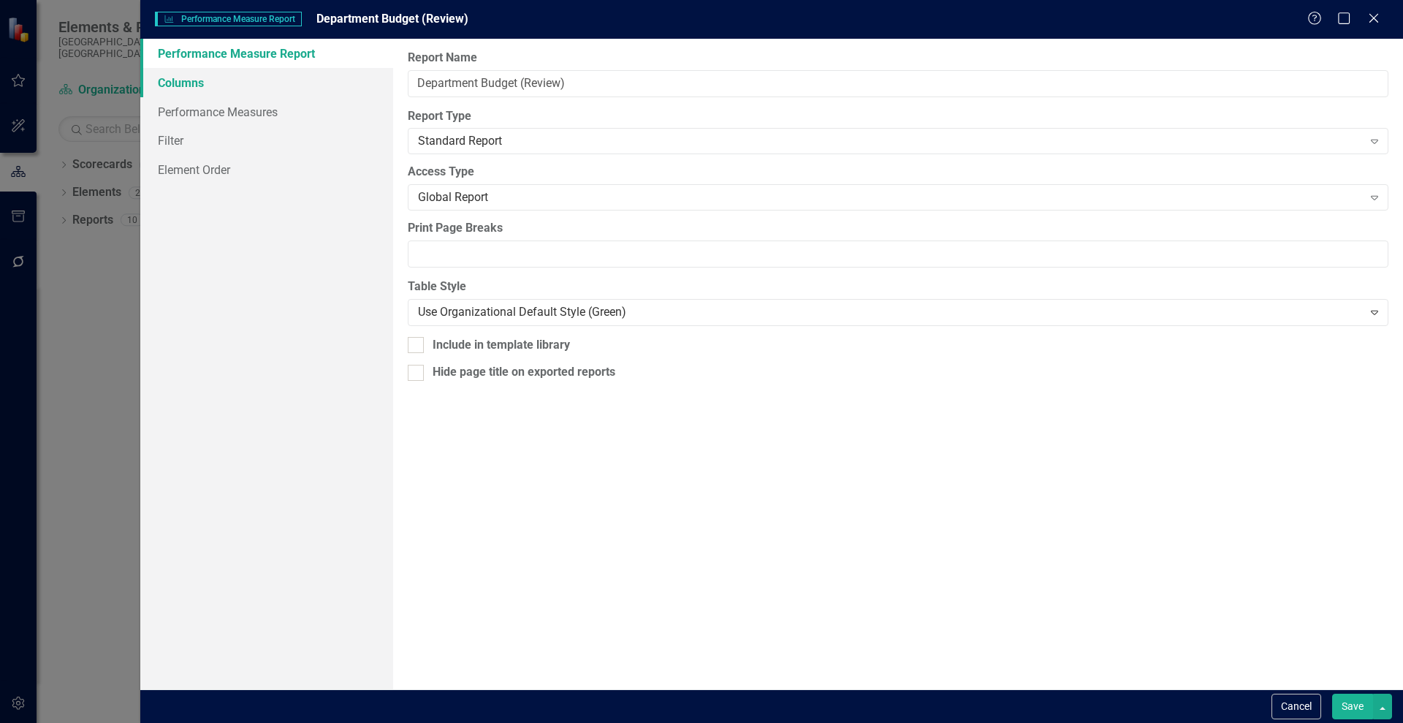
click at [189, 86] on link "Columns" at bounding box center [266, 82] width 253 height 29
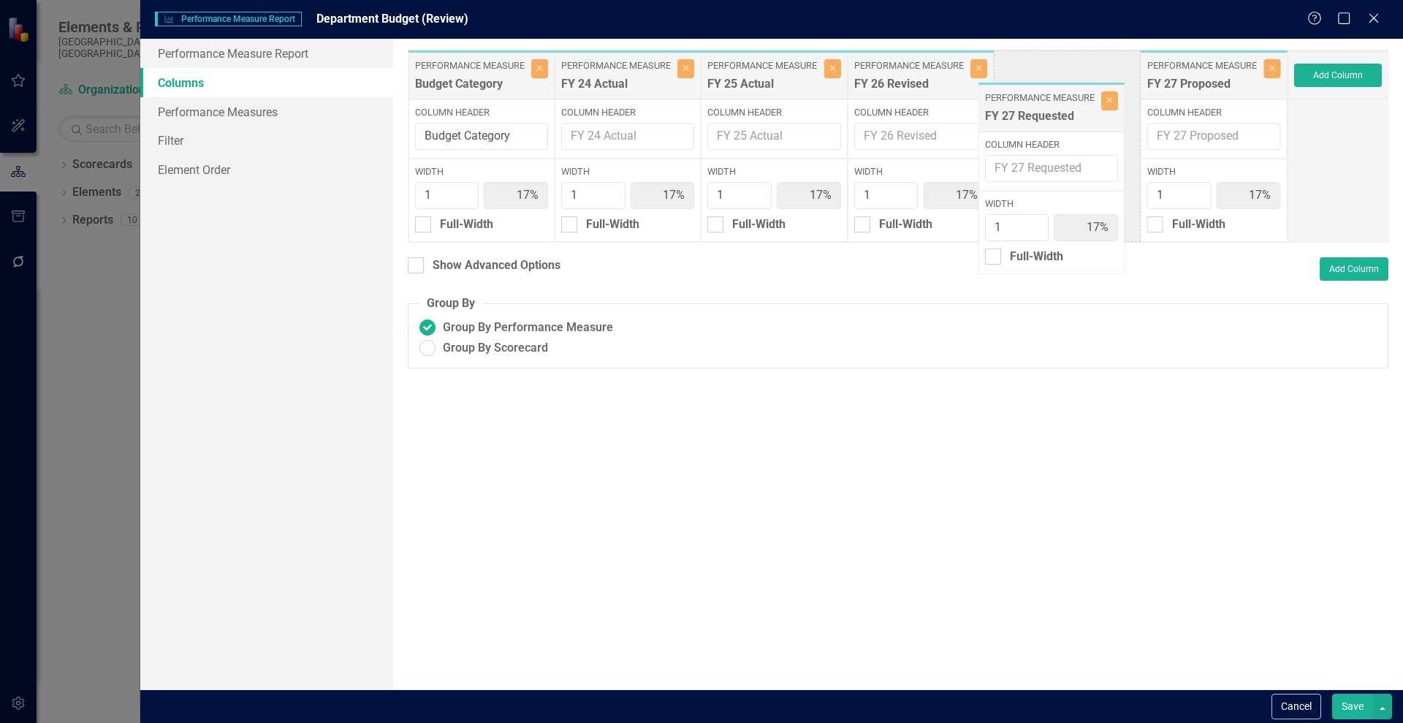
drag, startPoint x: 1221, startPoint y: 76, endPoint x: 1063, endPoint y: 105, distance: 160.4
click at [1063, 105] on div "Performance Measure Budget Category Close Column Header Budget Category Width 1…" at bounding box center [848, 146] width 880 height 193
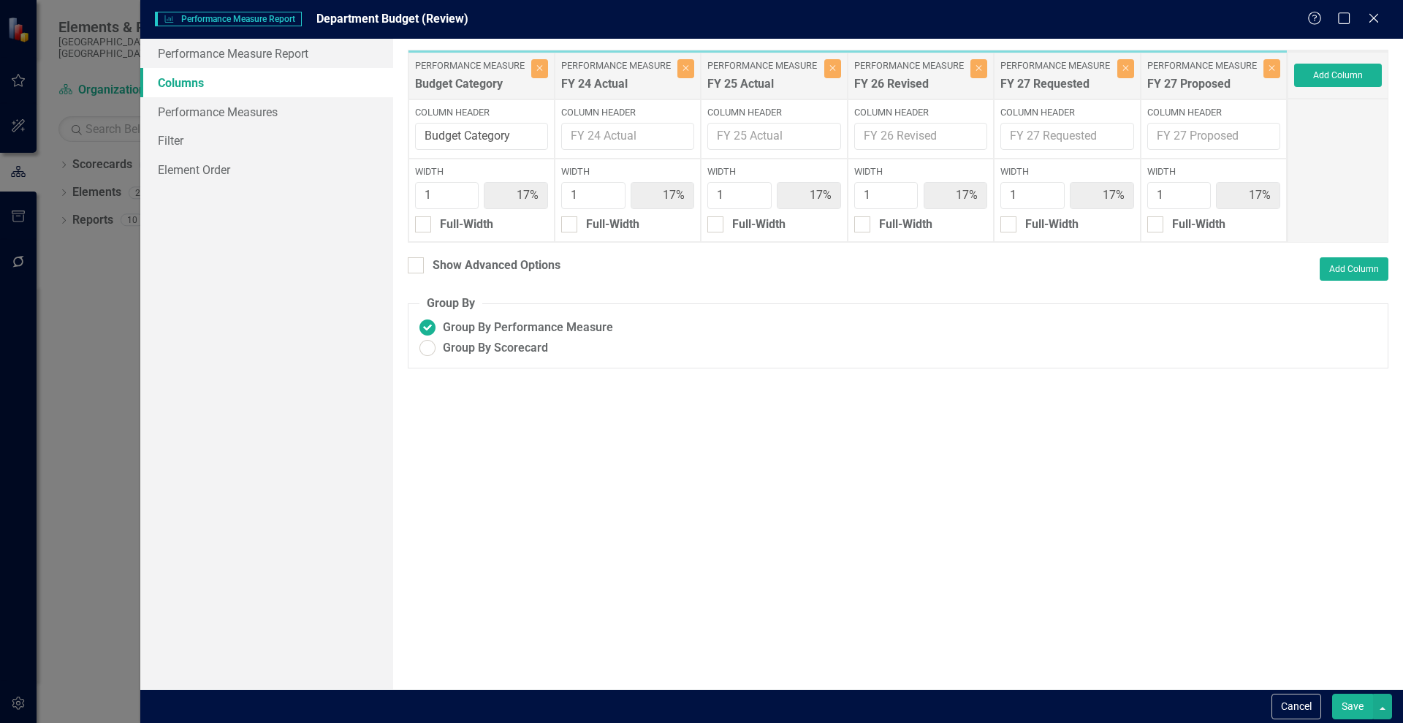
click at [1347, 699] on button "Save" at bounding box center [1352, 707] width 41 height 26
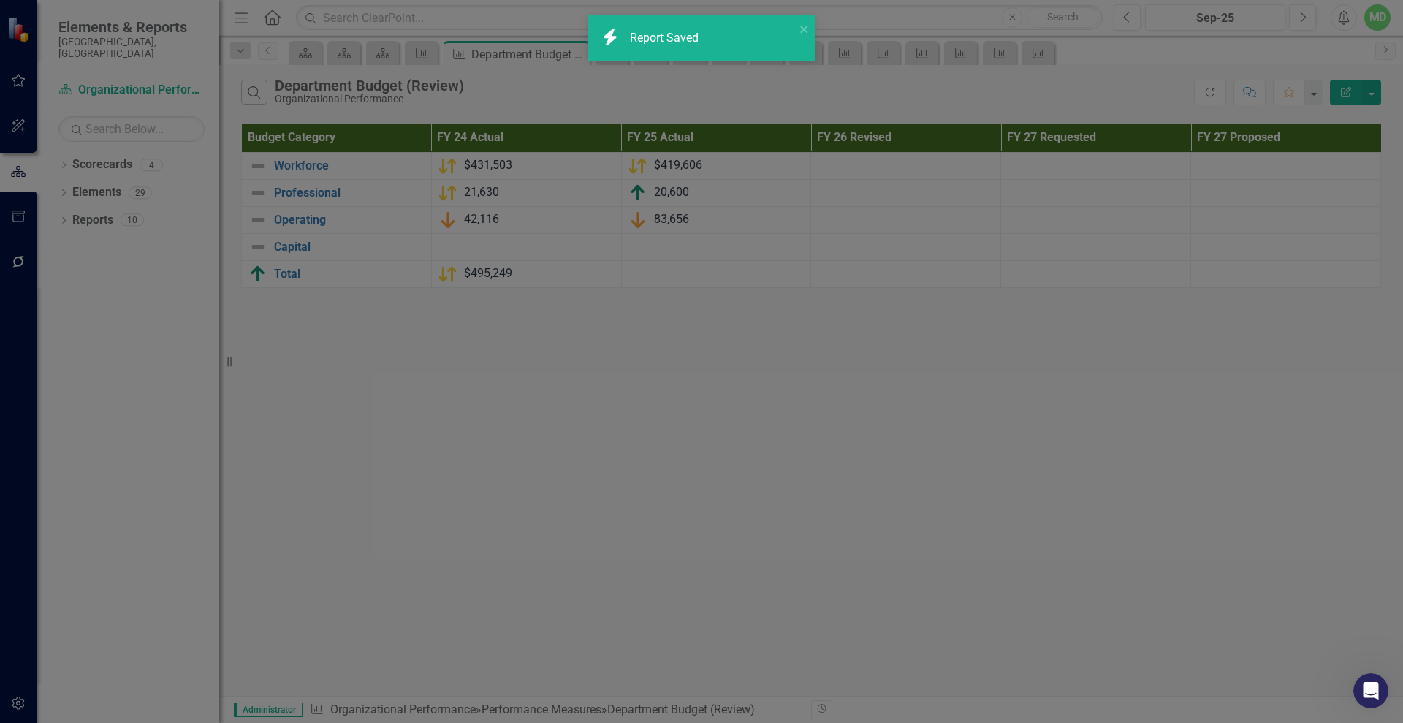
radio input "true"
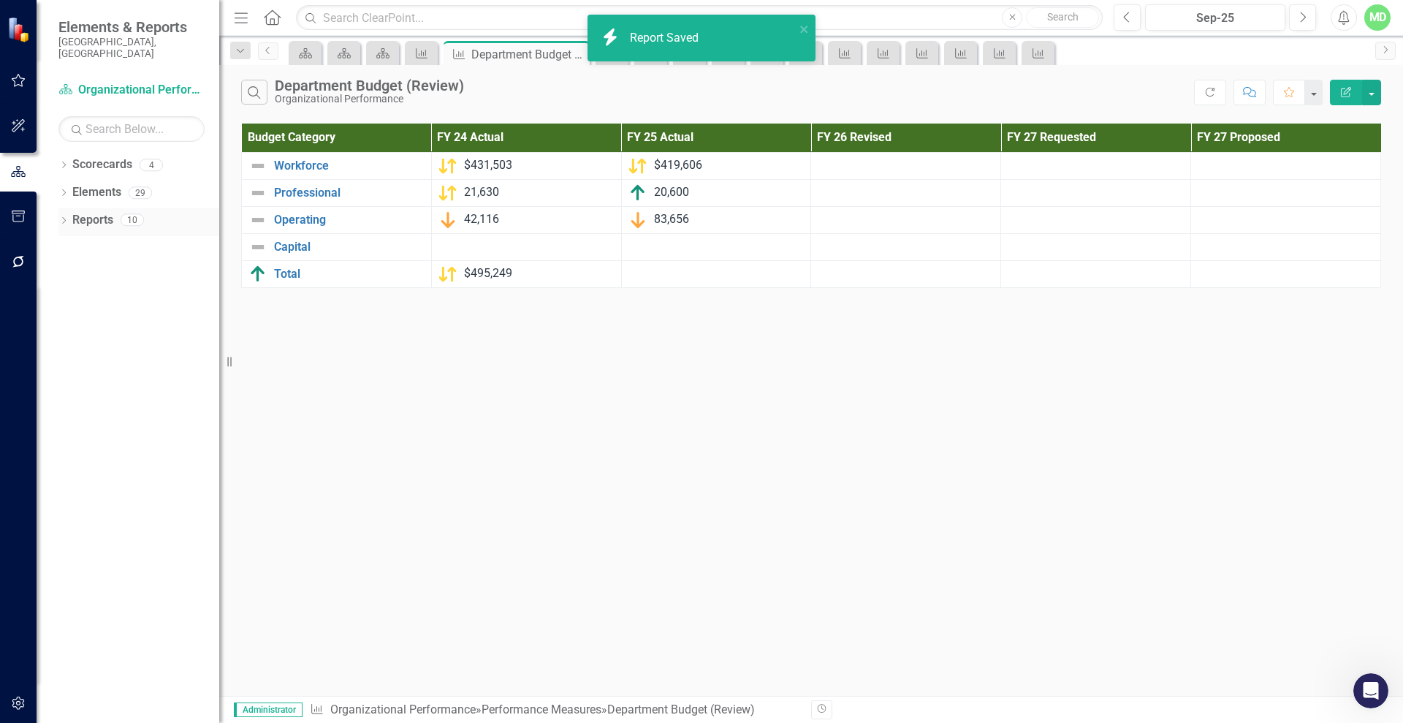
click at [83, 212] on link "Reports" at bounding box center [92, 220] width 41 height 17
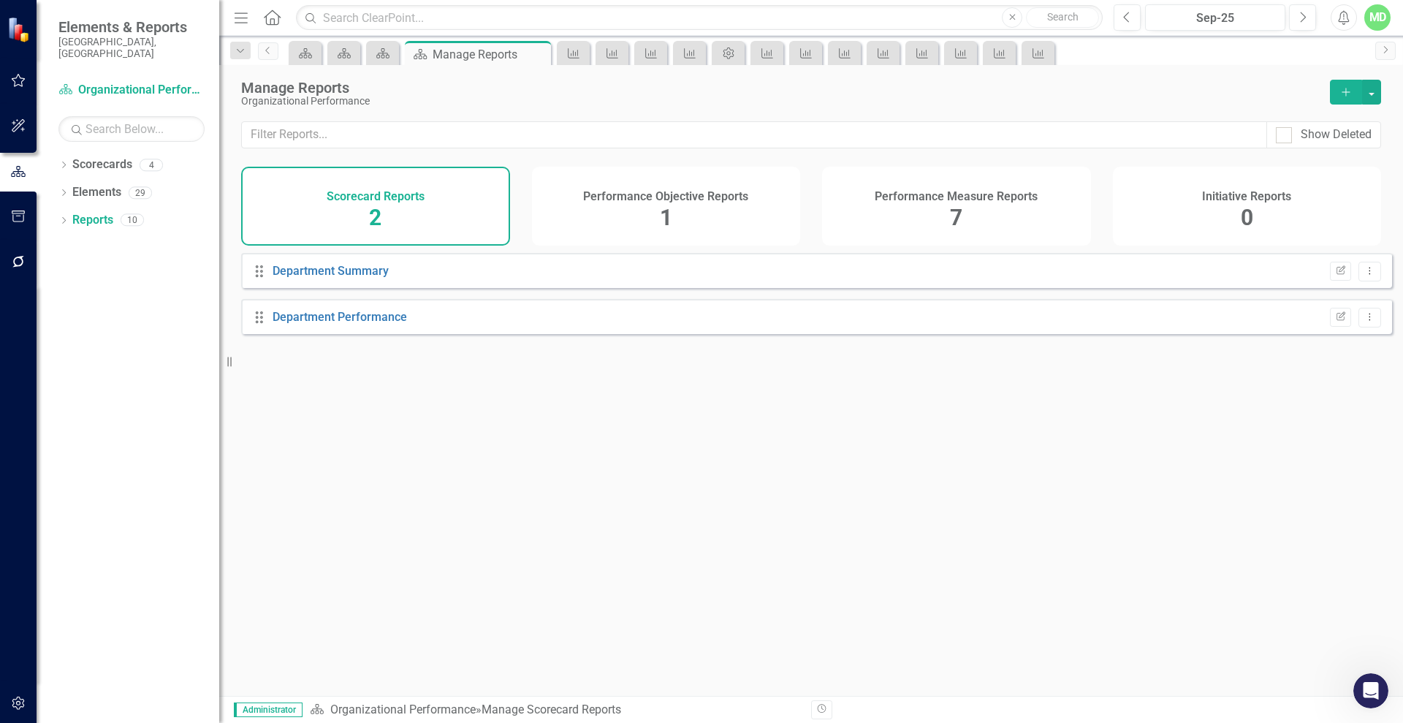
click at [917, 212] on div "Performance Measure Reports 7" at bounding box center [956, 206] width 269 height 79
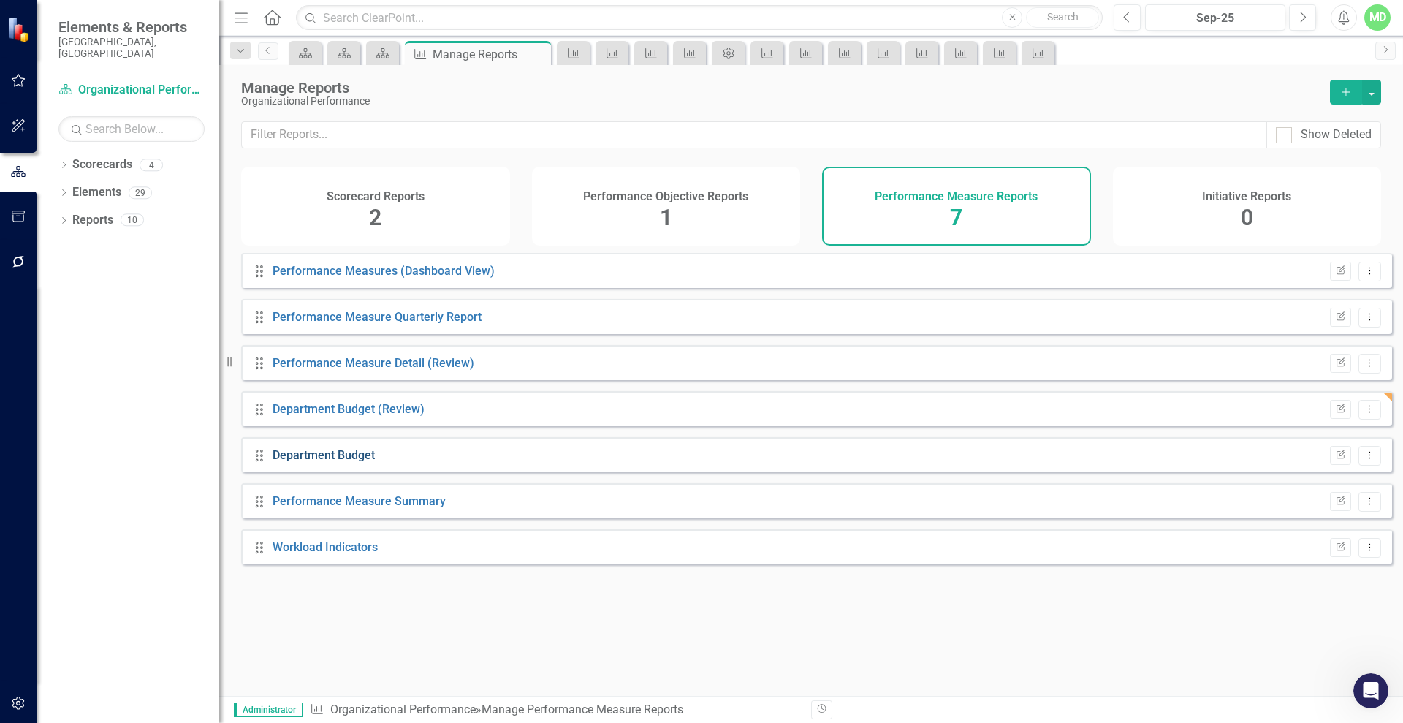
click at [302, 462] on link "Department Budget" at bounding box center [324, 455] width 102 height 14
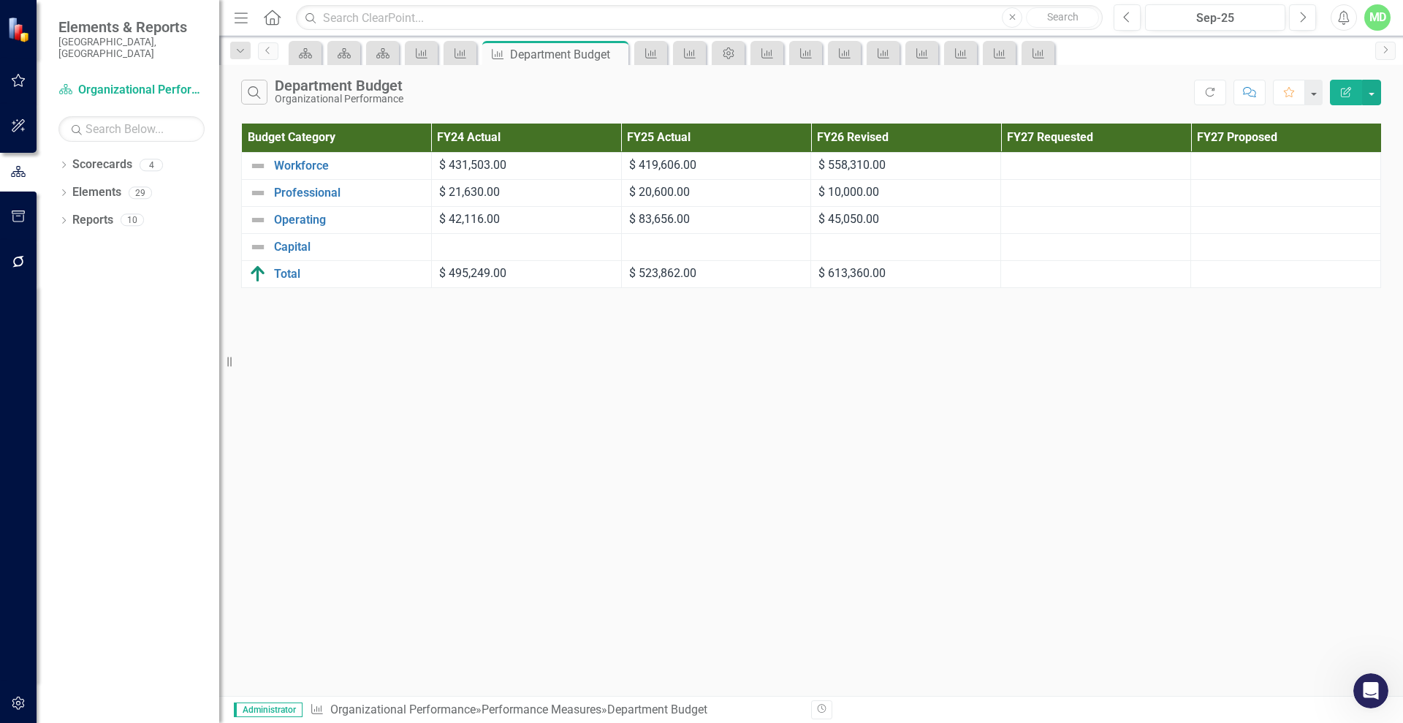
scroll to position [13695, 0]
click at [86, 212] on link "Reports" at bounding box center [92, 220] width 41 height 17
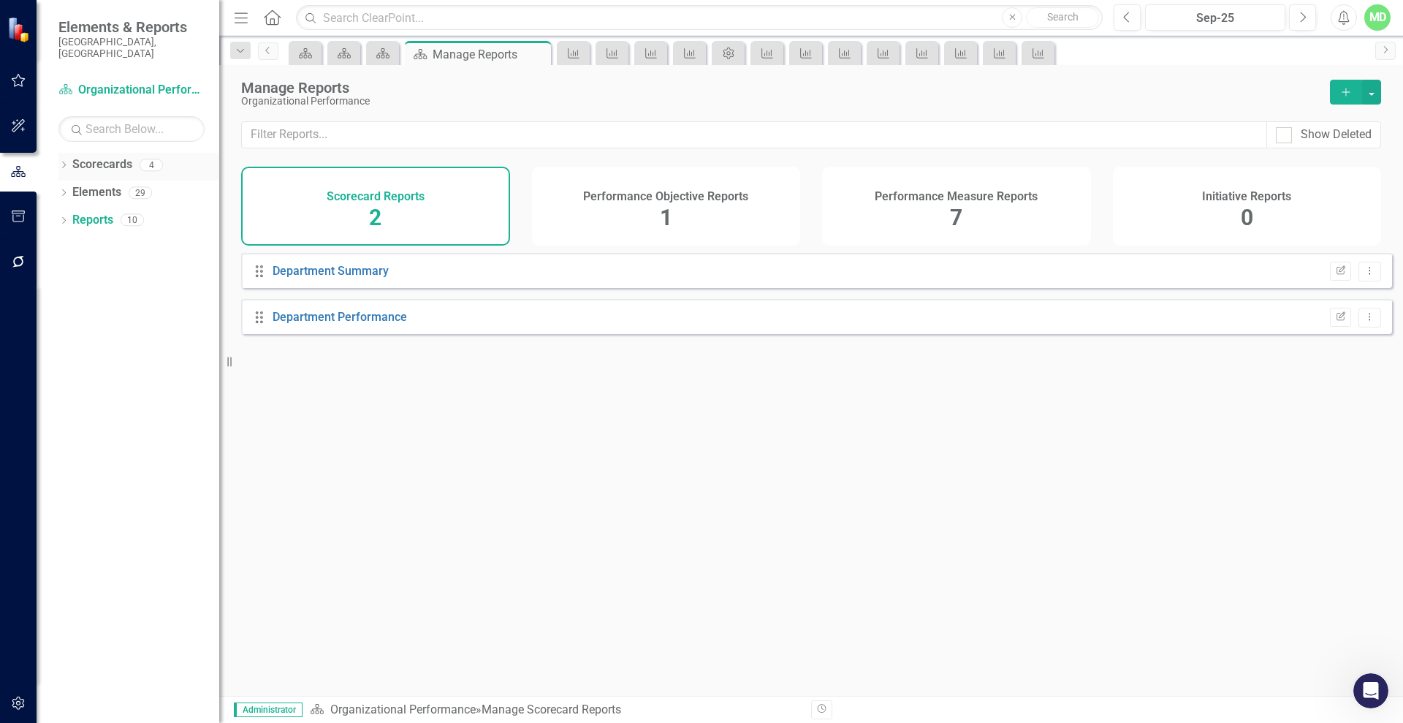
click at [84, 156] on link "Scorecards" at bounding box center [102, 164] width 60 height 17
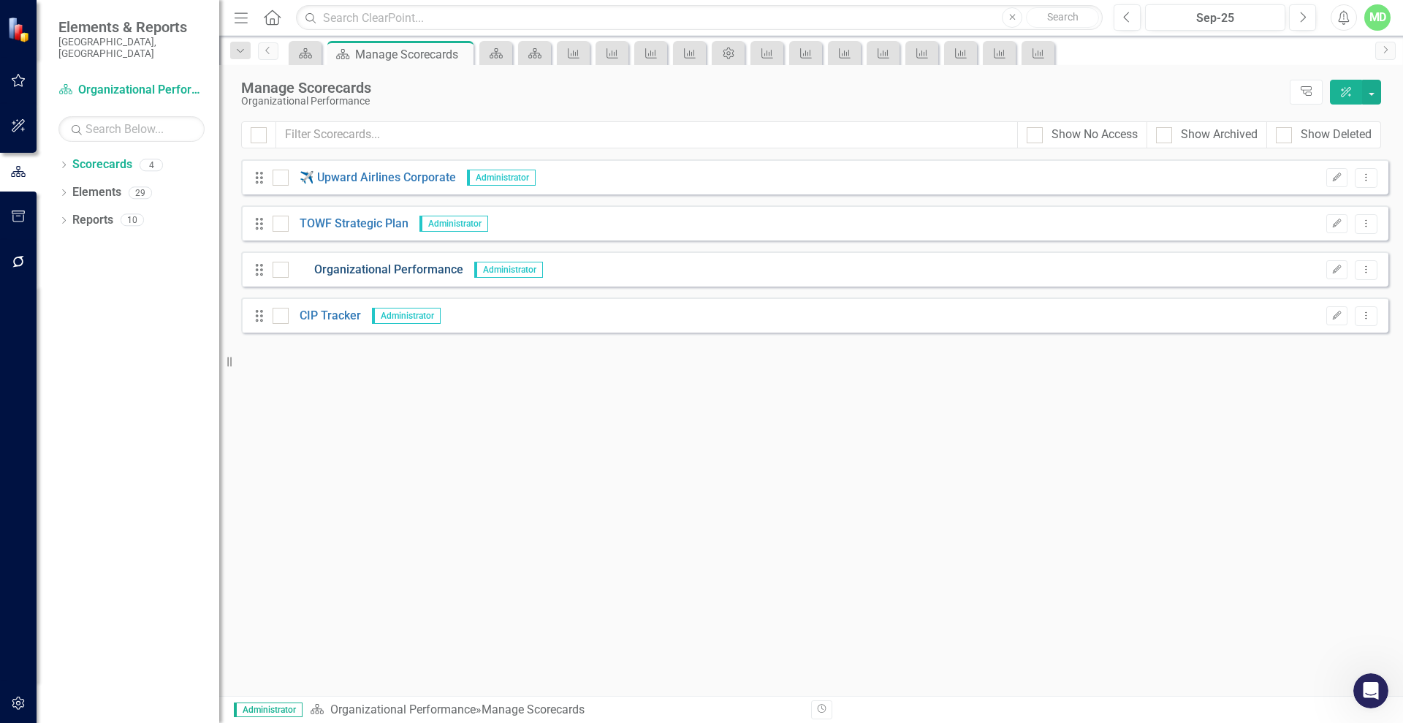
click at [375, 268] on link "Organizational Performance" at bounding box center [376, 270] width 175 height 17
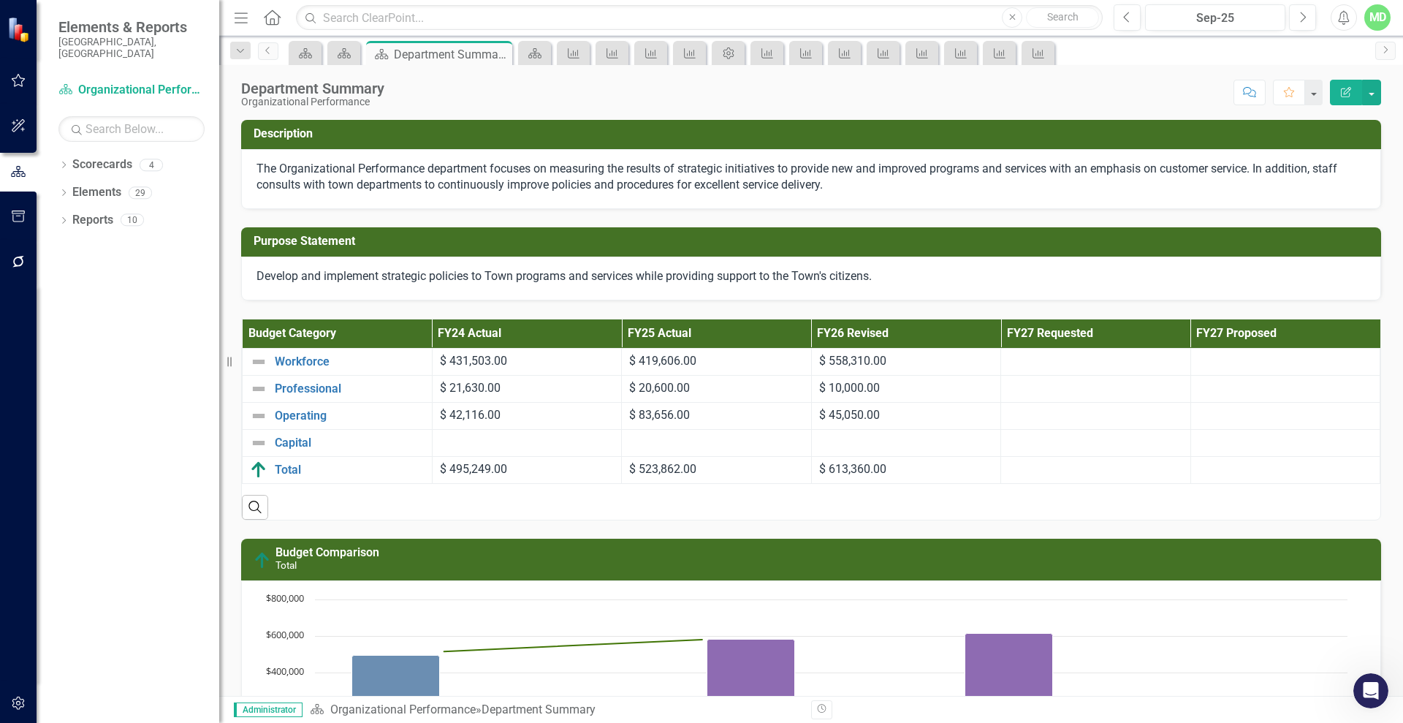
click at [314, 508] on div "Search" at bounding box center [811, 502] width 1139 height 36
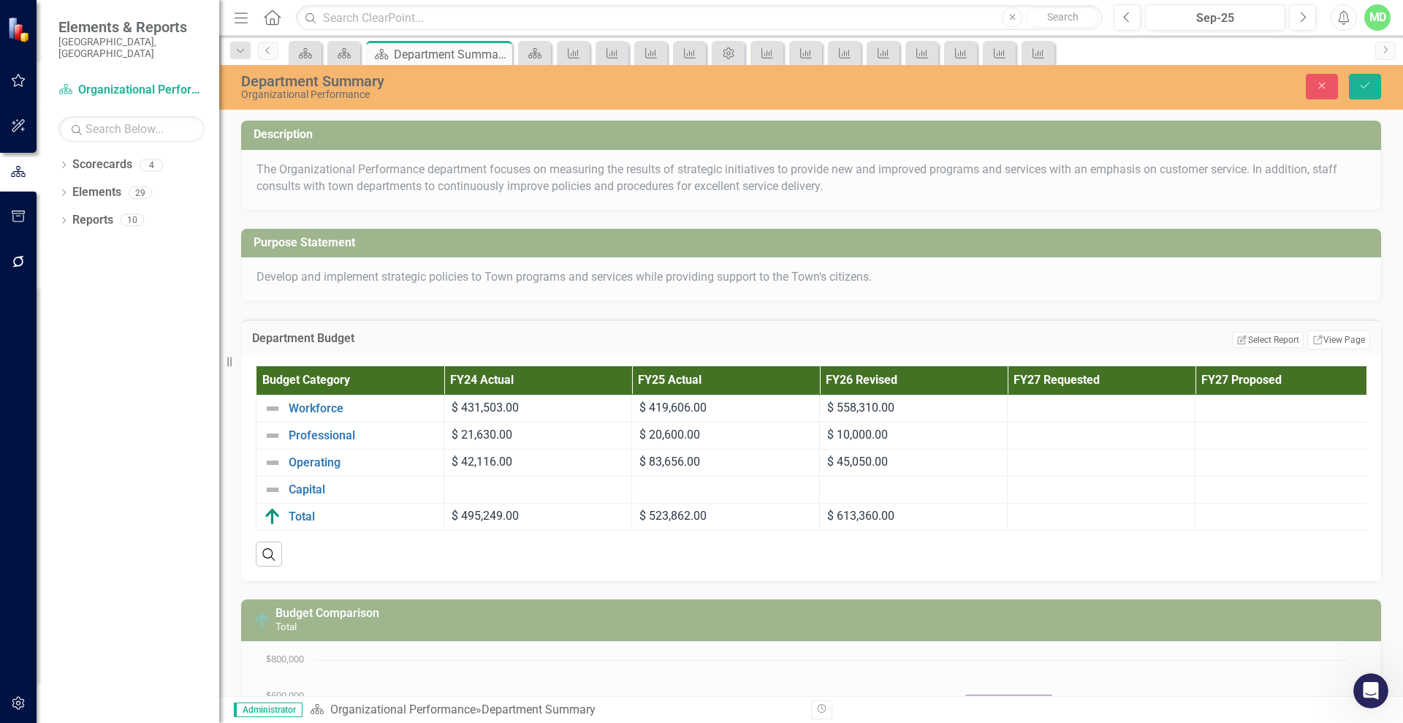
click at [401, 552] on div "Search" at bounding box center [811, 549] width 1111 height 36
click at [386, 555] on div "Search" at bounding box center [811, 549] width 1111 height 36
click at [1253, 338] on button "Edit Report Select Report" at bounding box center [1267, 340] width 71 height 16
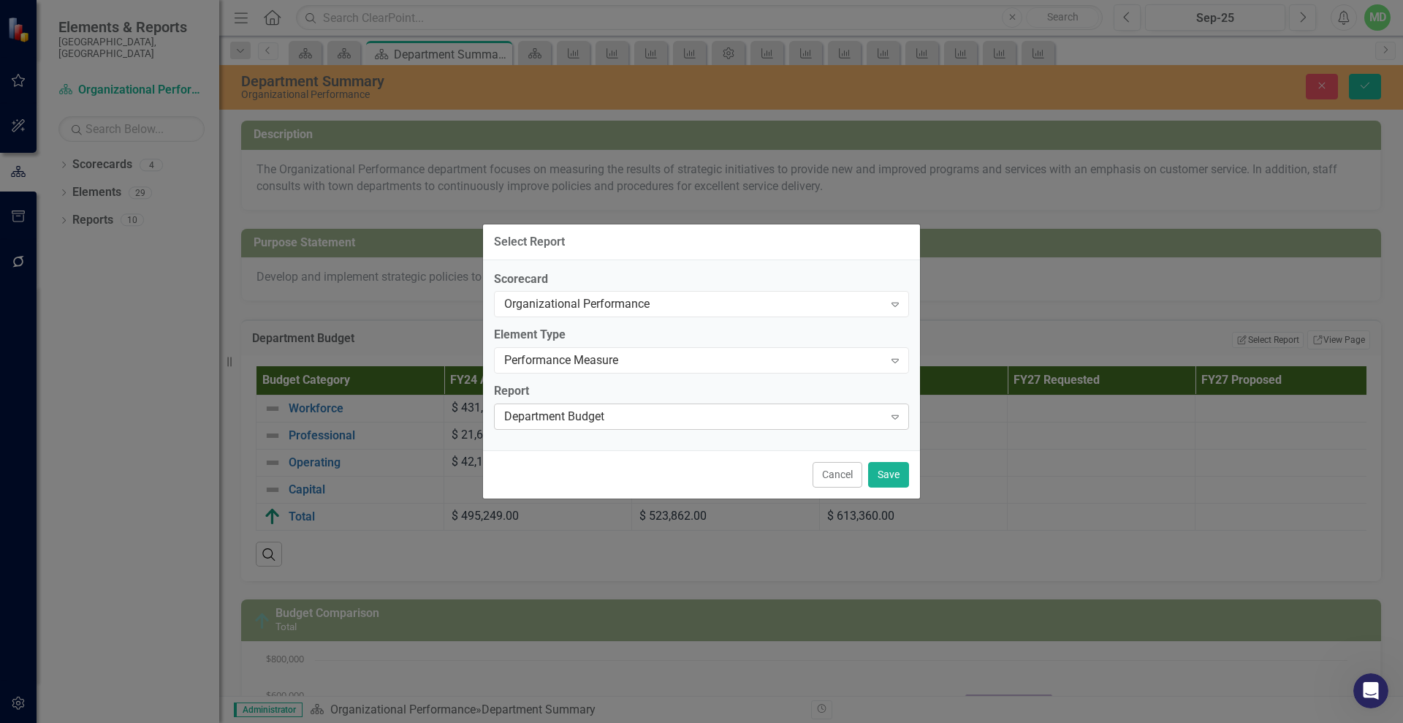
click at [621, 413] on div "Department Budget" at bounding box center [693, 417] width 379 height 17
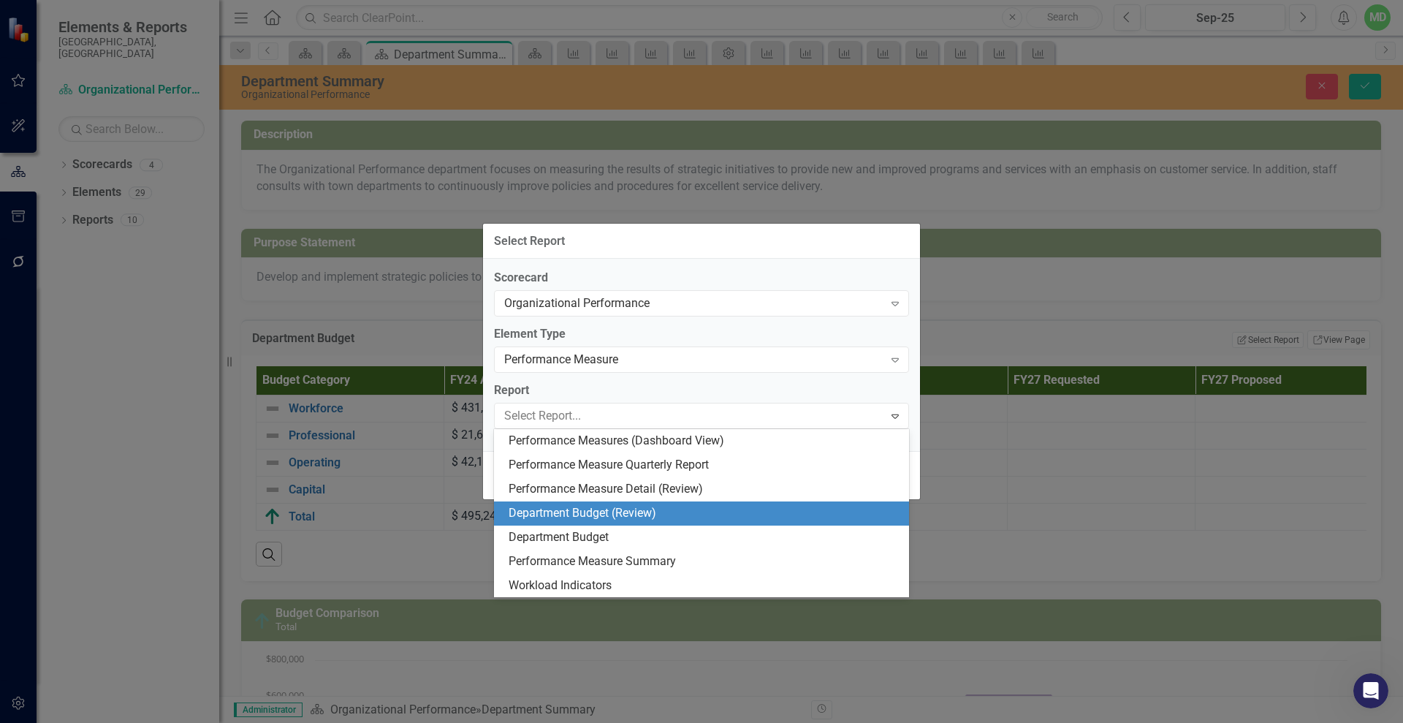
click at [598, 509] on div "Department Budget (Review)" at bounding box center [705, 513] width 392 height 17
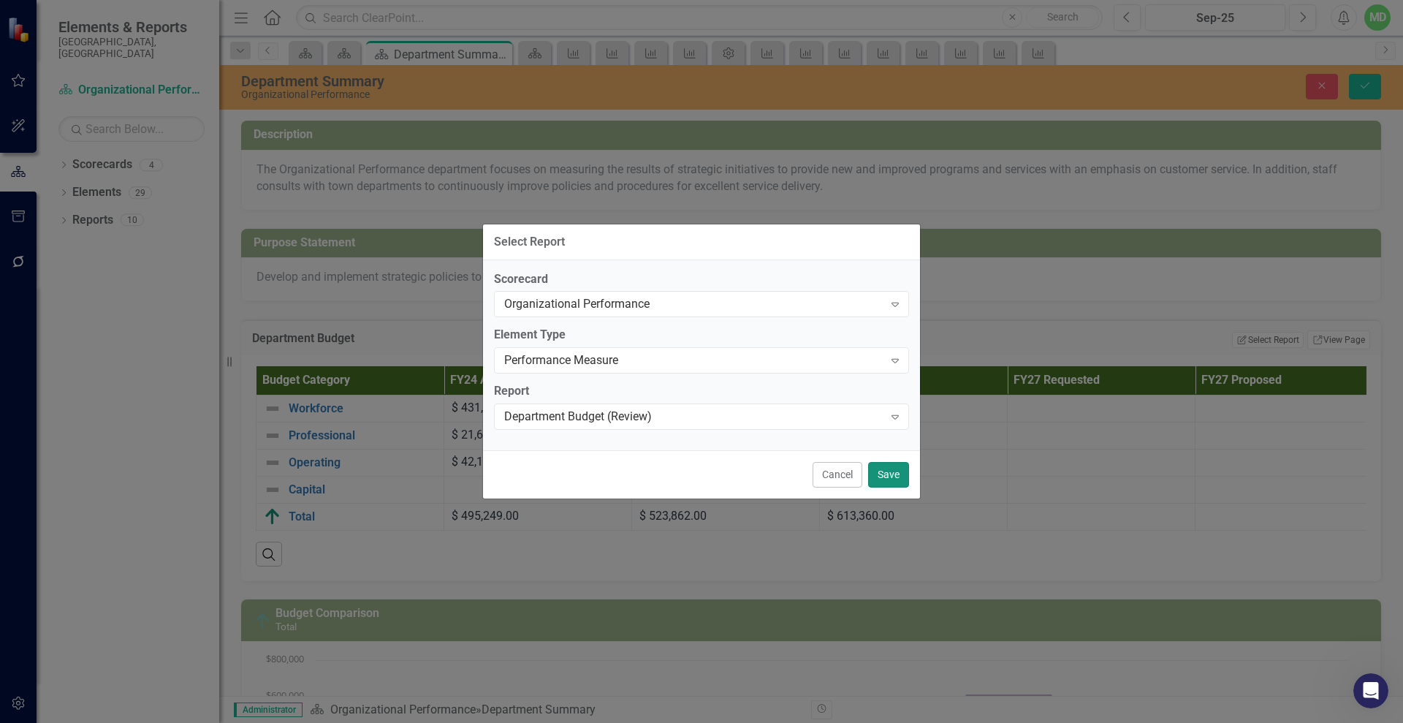
click at [887, 472] on button "Save" at bounding box center [888, 475] width 41 height 26
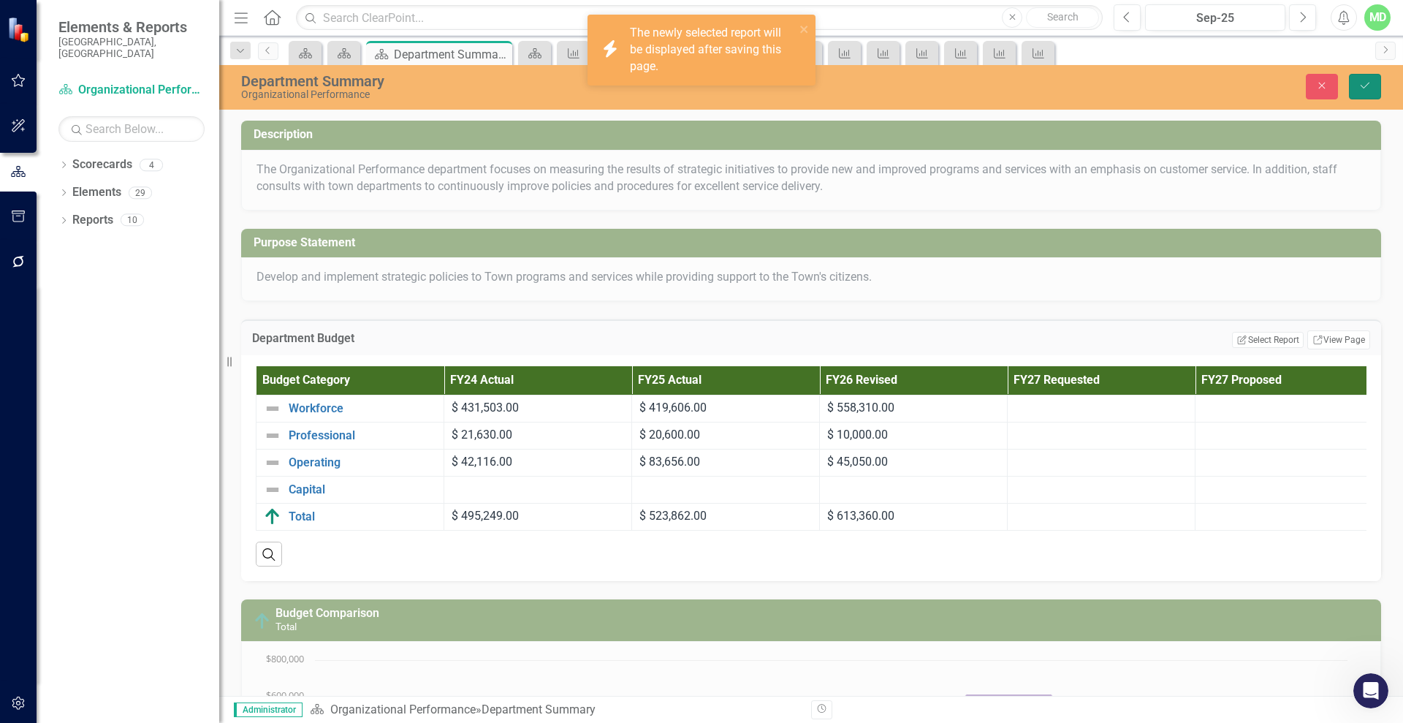
click at [1368, 83] on icon "submit" at bounding box center [1365, 86] width 9 height 6
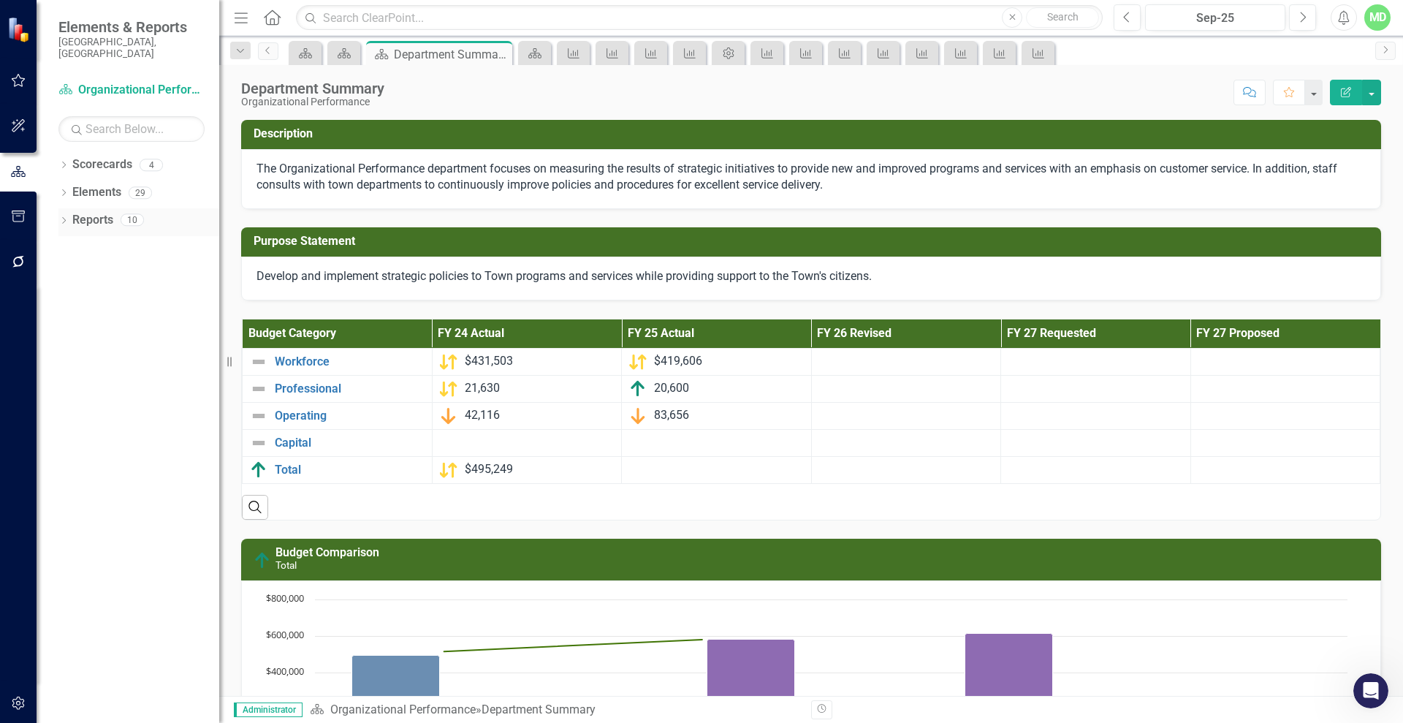
click at [85, 212] on link "Reports" at bounding box center [92, 220] width 41 height 17
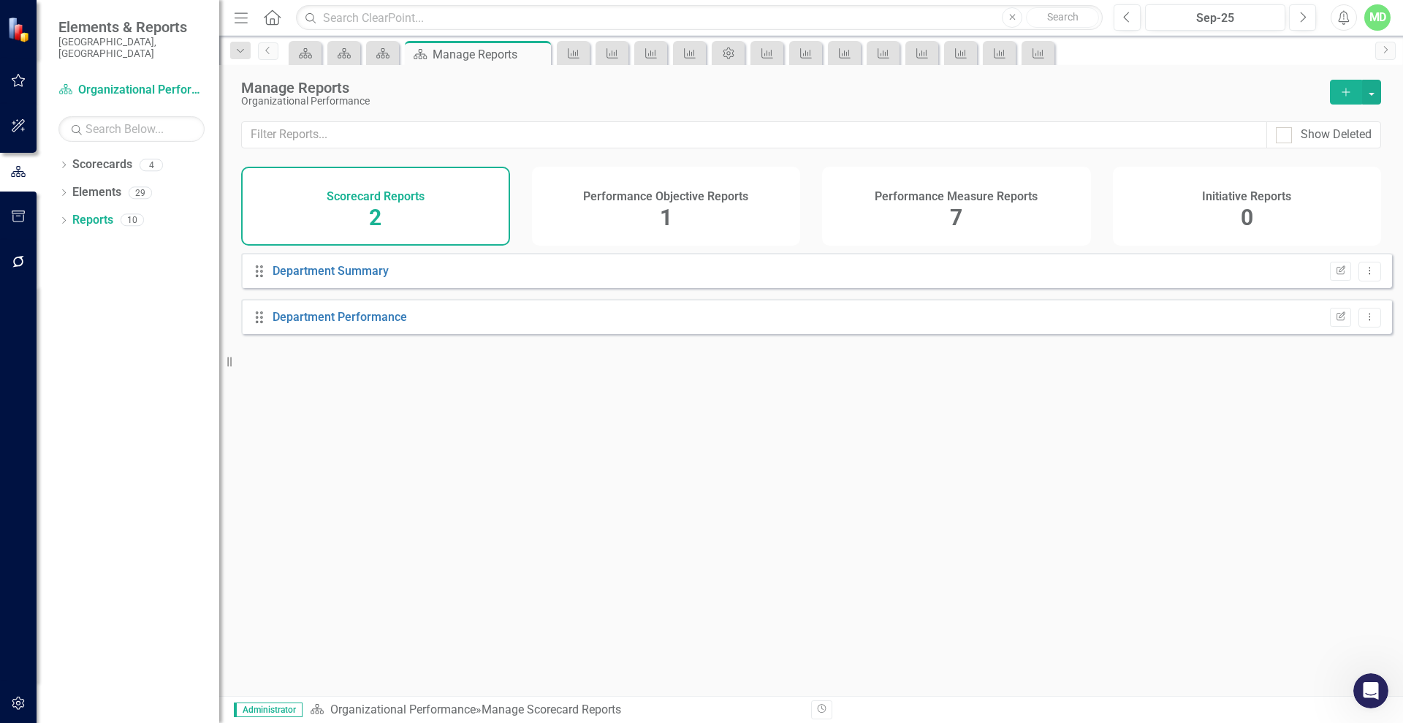
click at [843, 208] on div "Performance Measure Reports 7" at bounding box center [956, 206] width 269 height 79
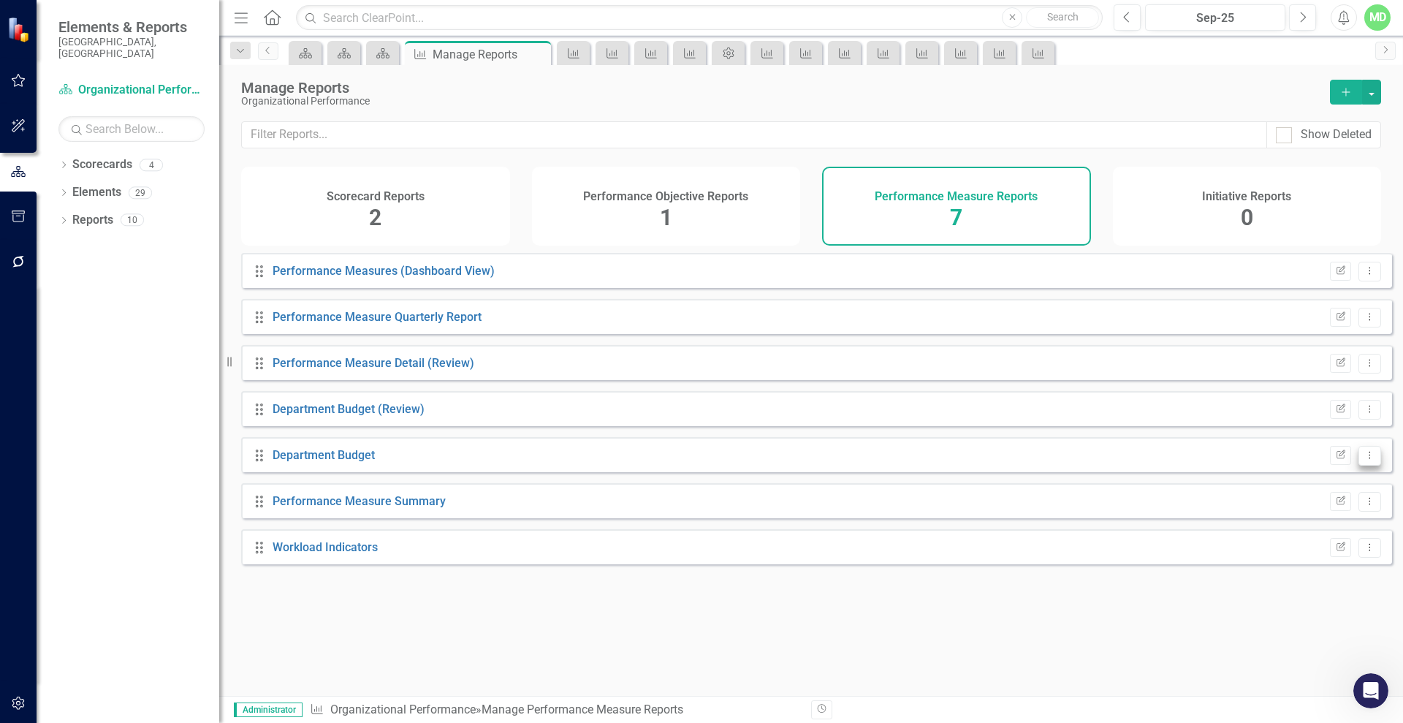
click at [1359, 466] on button "Dropdown Menu" at bounding box center [1370, 456] width 23 height 20
click at [1304, 563] on link "Trash Delete Report" at bounding box center [1309, 571] width 121 height 27
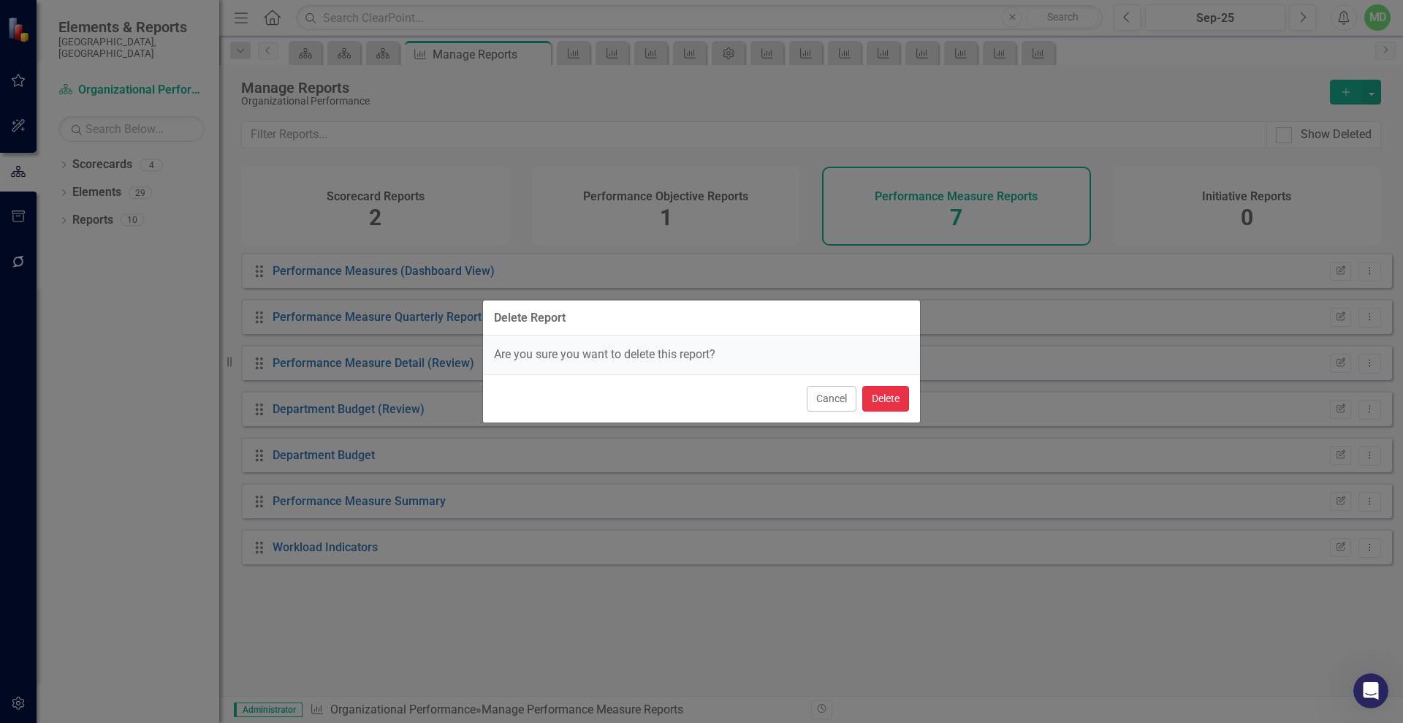
click at [895, 395] on button "Delete" at bounding box center [885, 399] width 47 height 26
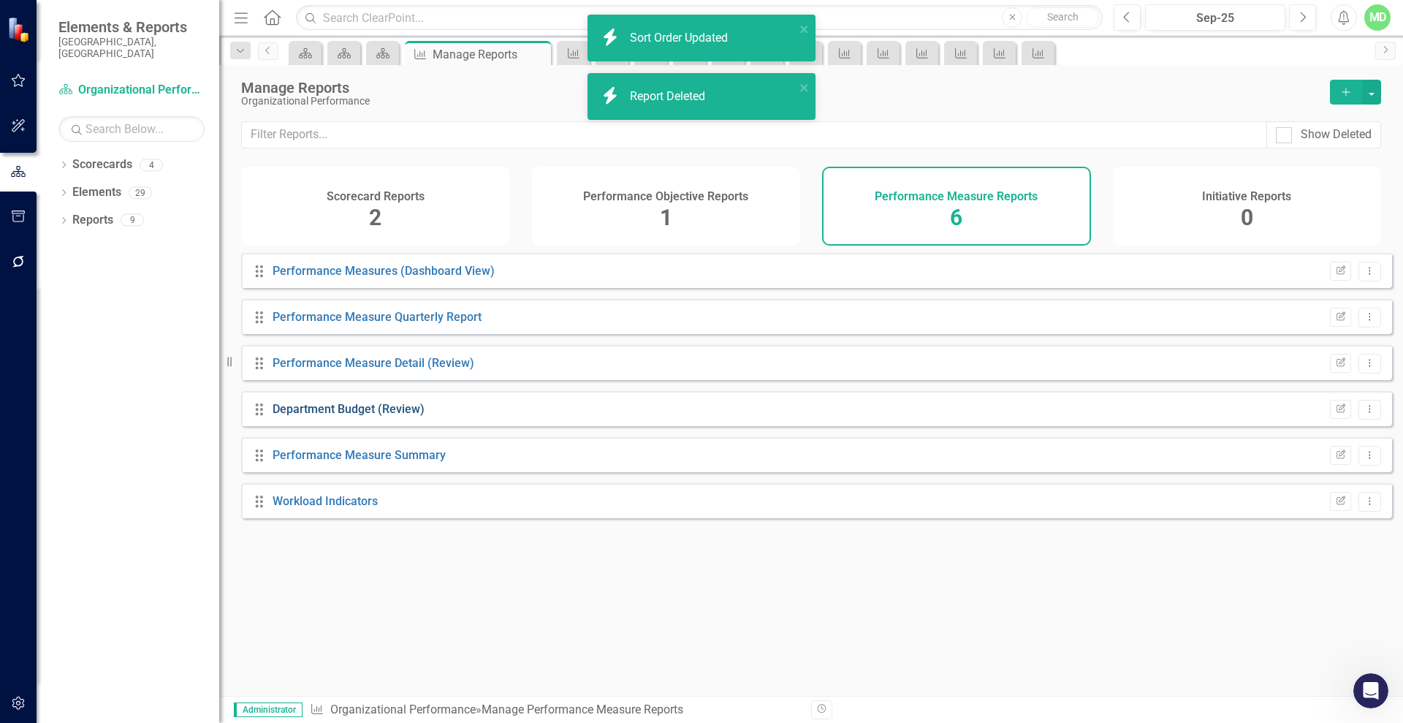
click at [403, 416] on link "Department Budget (Review)" at bounding box center [349, 409] width 152 height 14
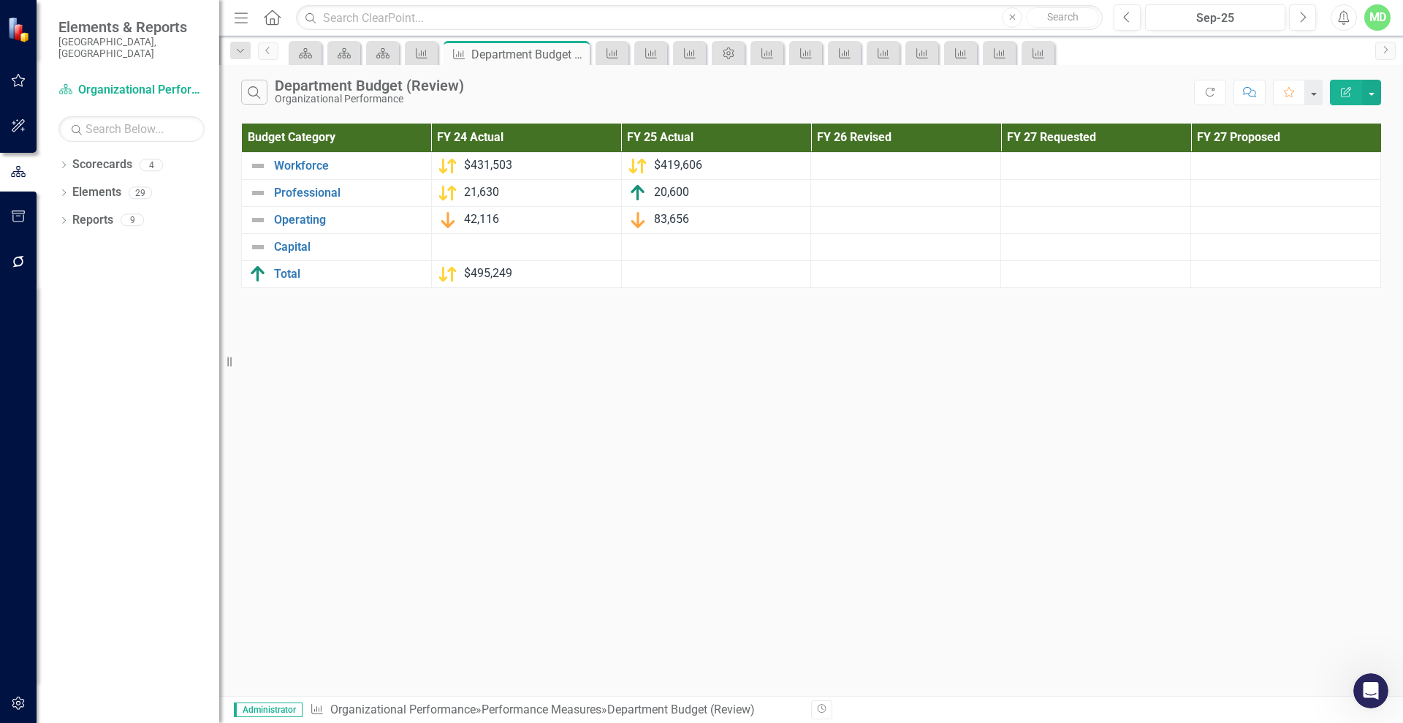
click at [1341, 87] on icon "Edit Report" at bounding box center [1346, 92] width 13 height 10
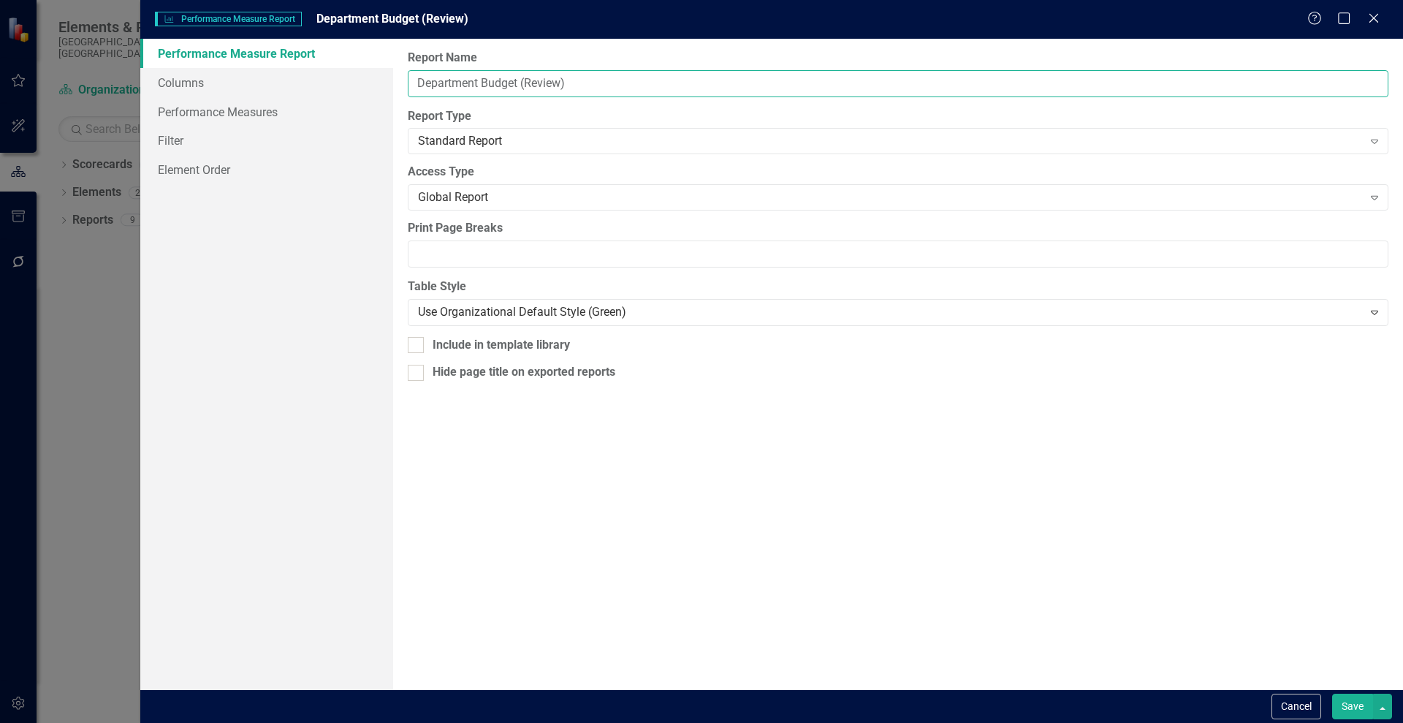
click at [536, 75] on input "Department Budget (Review)" at bounding box center [898, 83] width 981 height 27
type input "Department Budget"
click at [1360, 709] on button "Save" at bounding box center [1352, 707] width 41 height 26
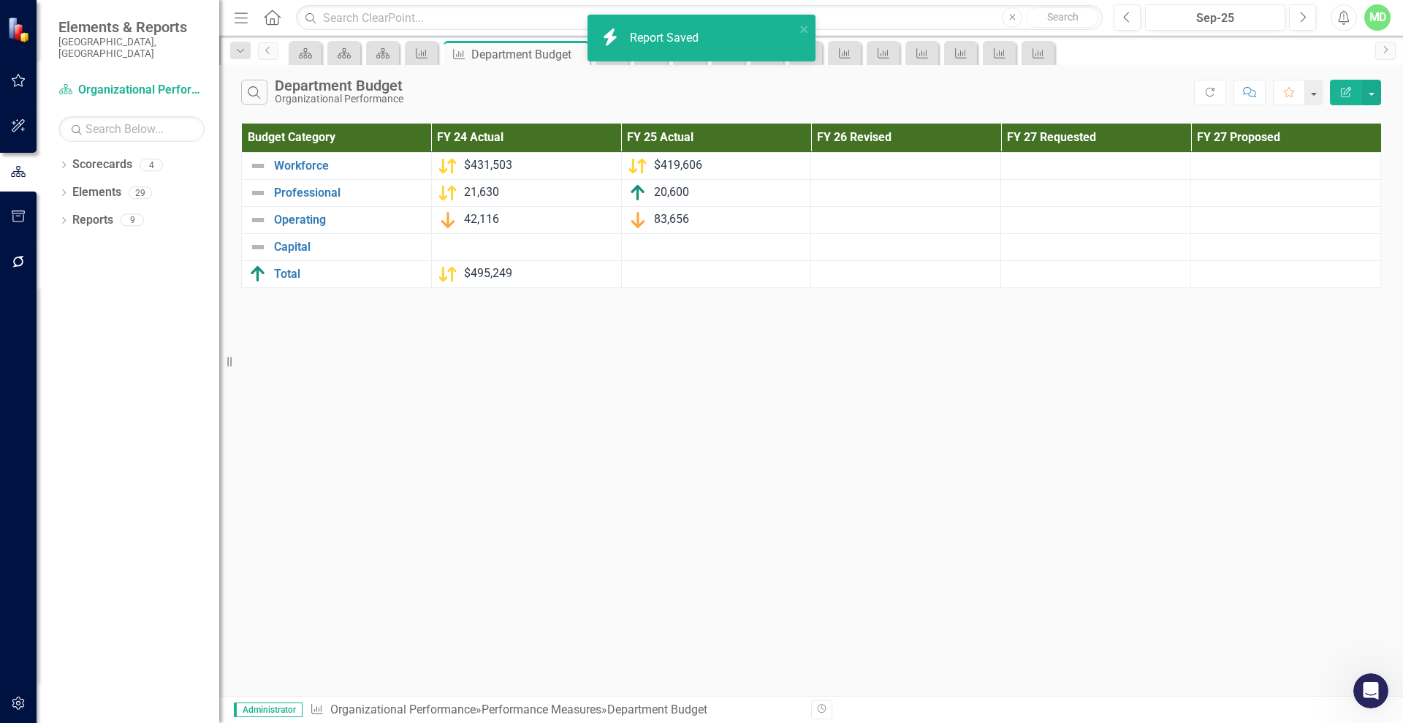
scroll to position [13697, 0]
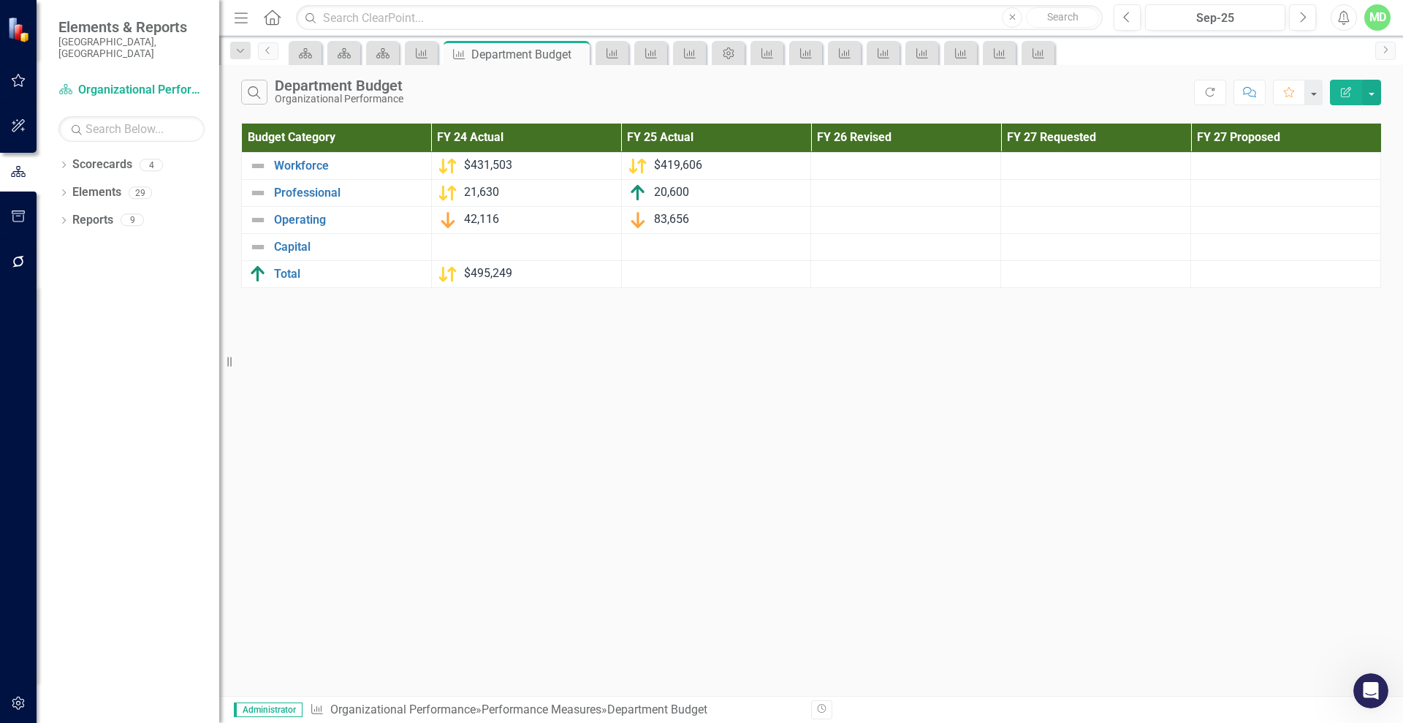
click at [1351, 88] on icon "Edit Report" at bounding box center [1346, 92] width 13 height 10
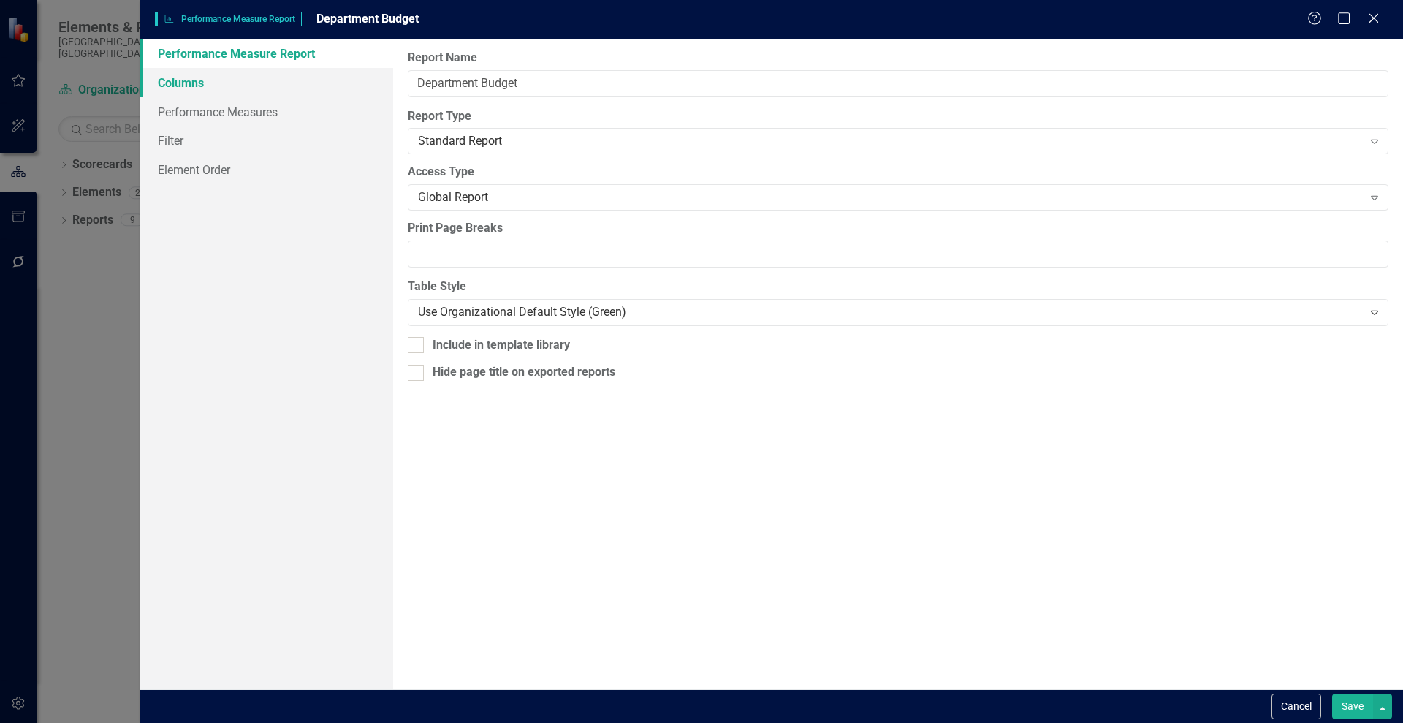
click at [202, 88] on link "Columns" at bounding box center [266, 82] width 253 height 29
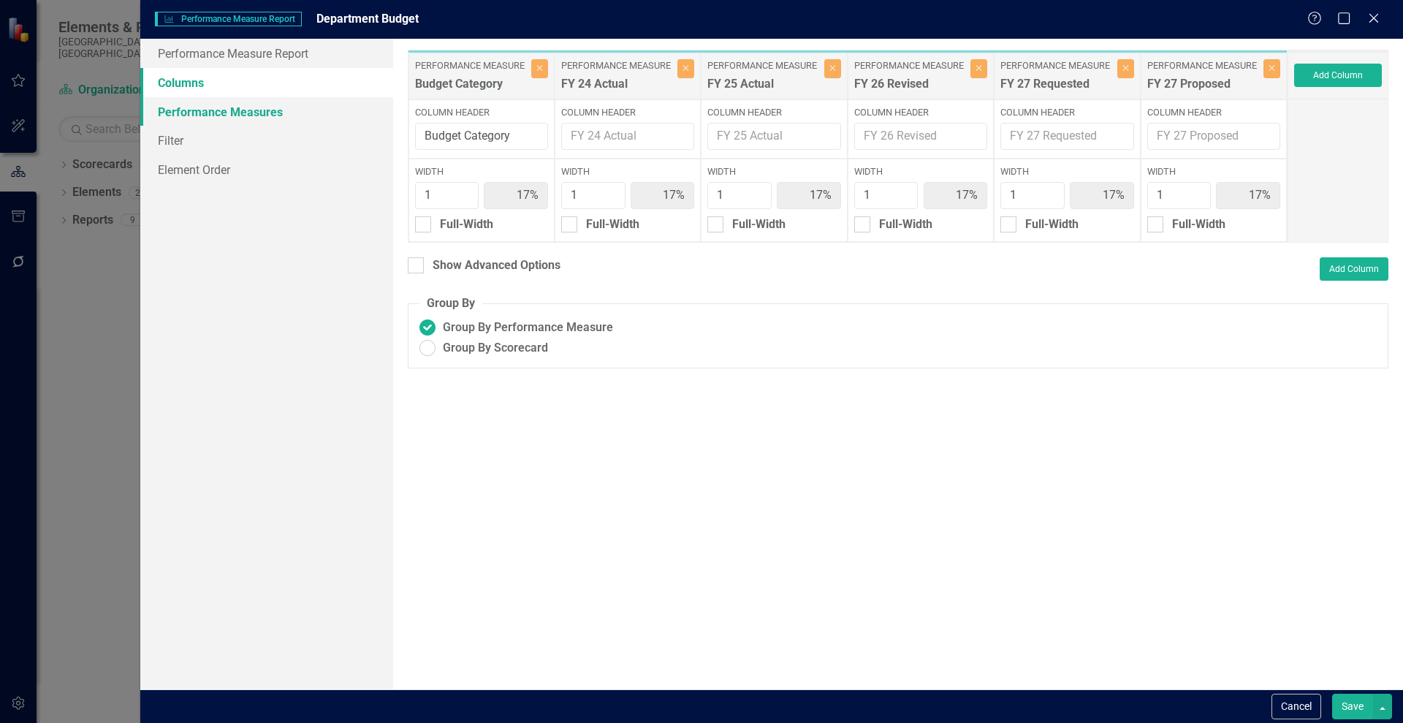
click at [202, 115] on link "Performance Measures" at bounding box center [266, 111] width 253 height 29
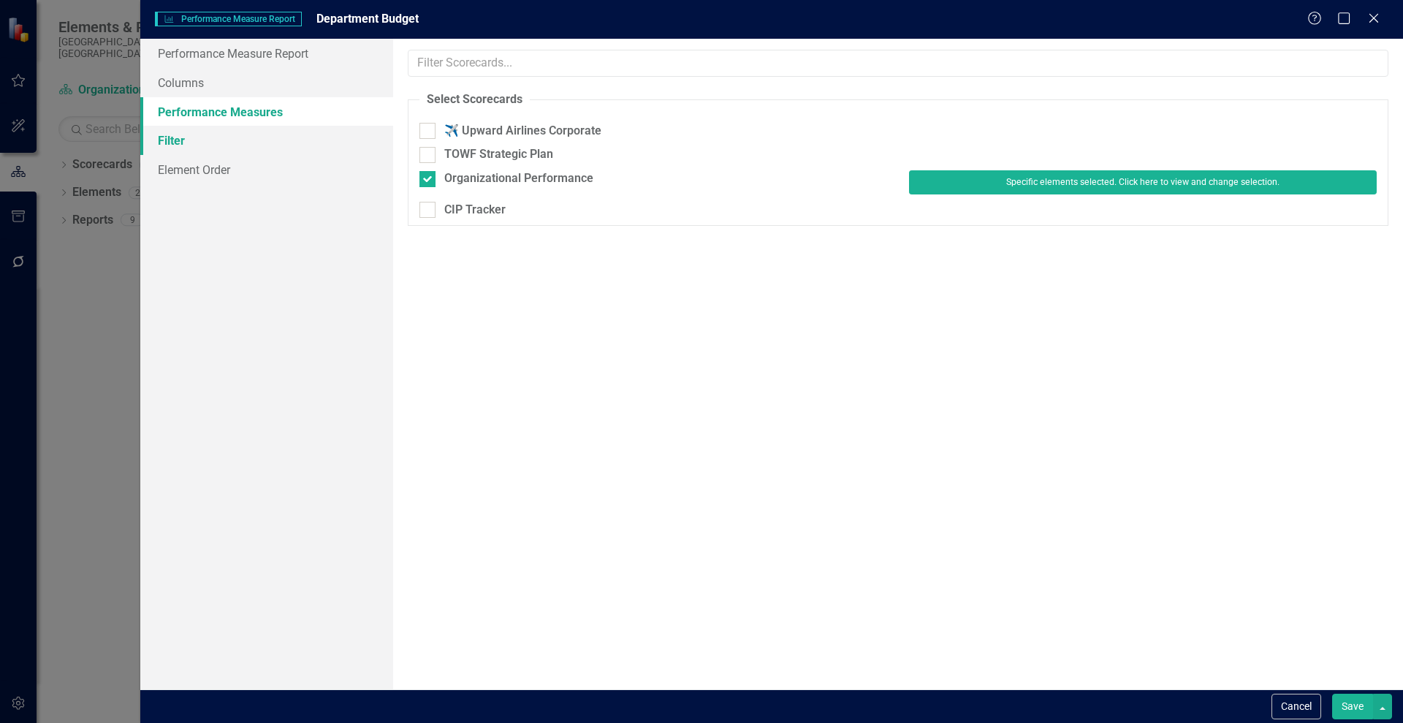
click at [181, 146] on link "Filter" at bounding box center [266, 140] width 253 height 29
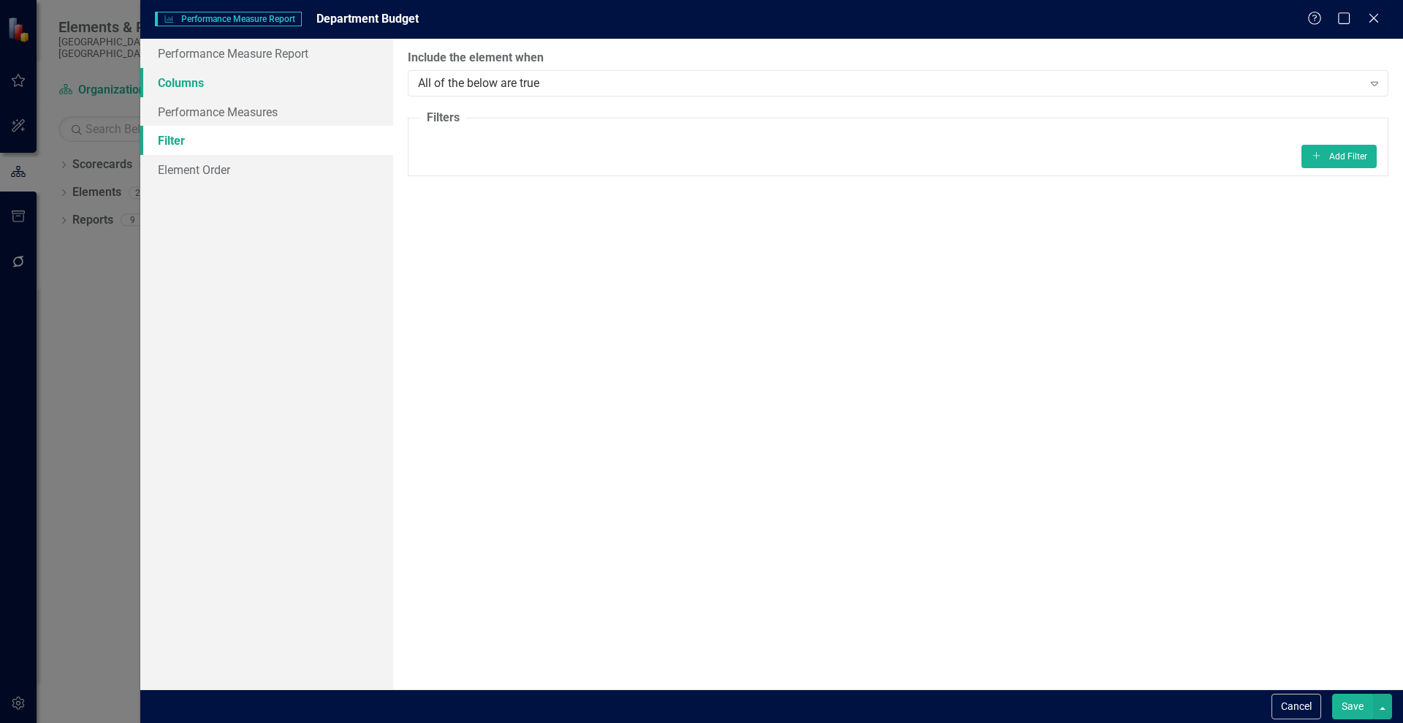
click at [202, 72] on link "Columns" at bounding box center [266, 82] width 253 height 29
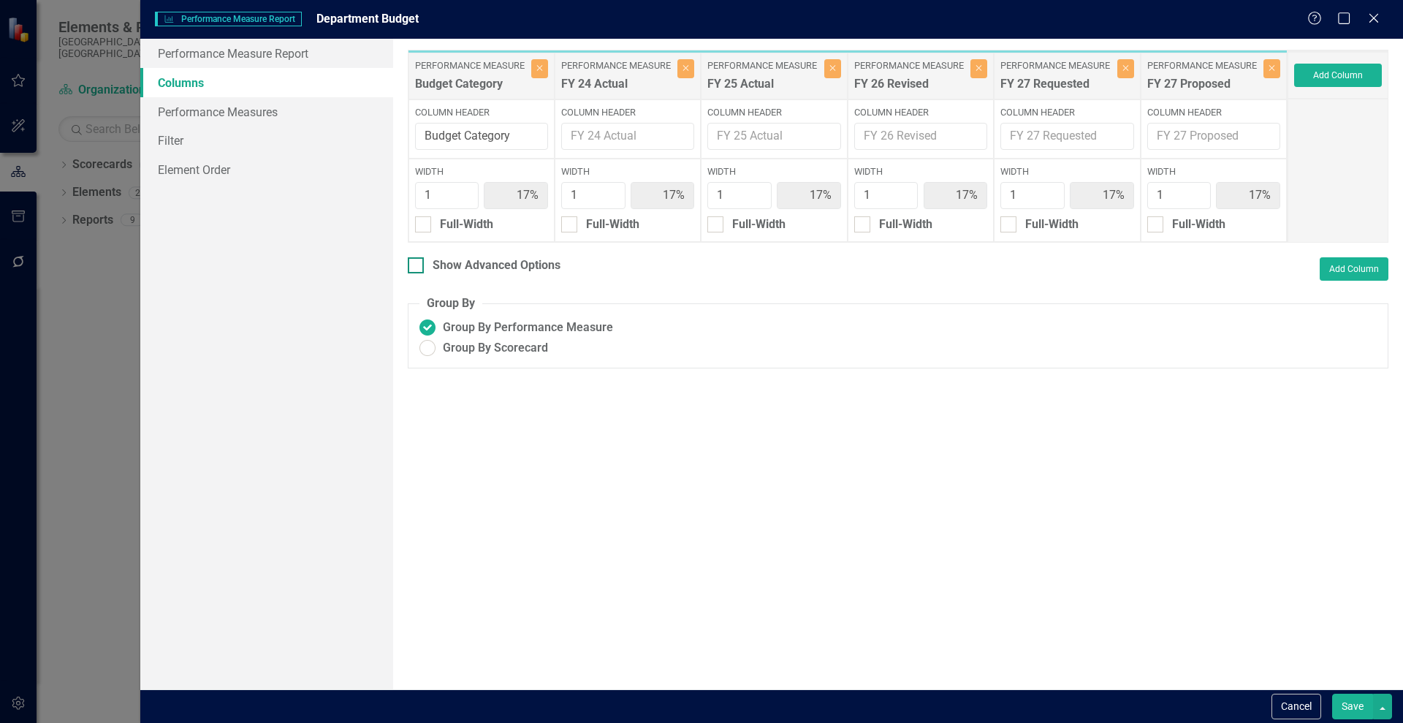
click at [540, 265] on div "Show Advanced Options" at bounding box center [497, 265] width 128 height 17
click at [417, 265] on input "Show Advanced Options" at bounding box center [413, 262] width 10 height 10
checkbox input "true"
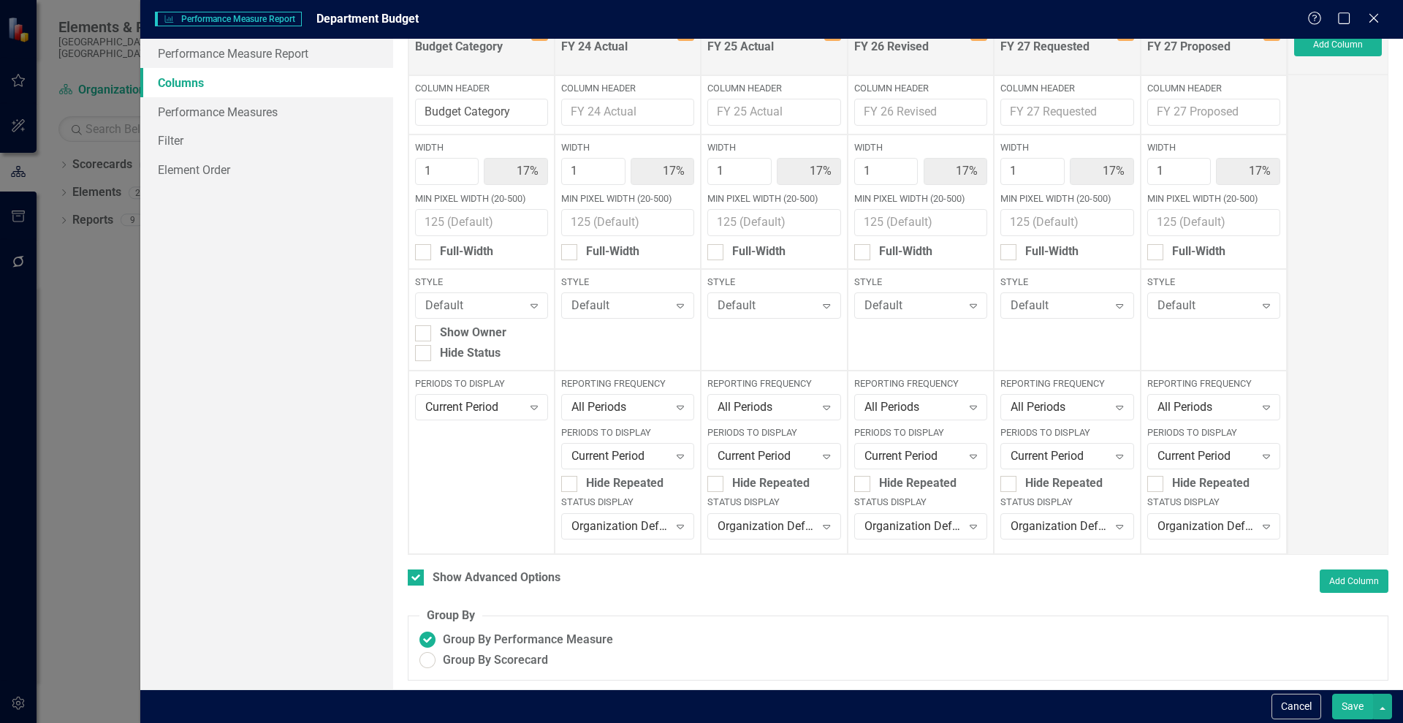
scroll to position [39, 0]
click at [424, 348] on input "Hide Status" at bounding box center [420, 348] width 10 height 10
checkbox input "true"
click at [1351, 701] on button "Save" at bounding box center [1352, 707] width 41 height 26
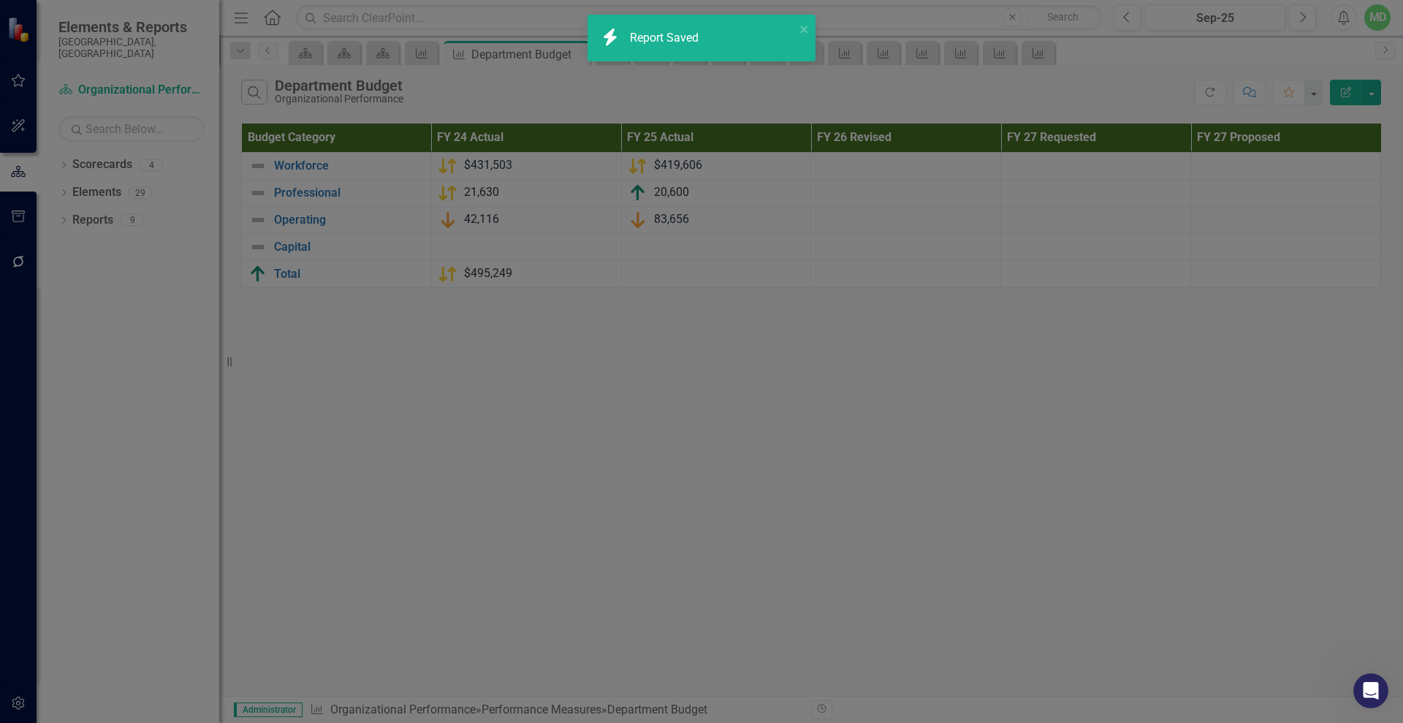
checkbox input "false"
radio input "true"
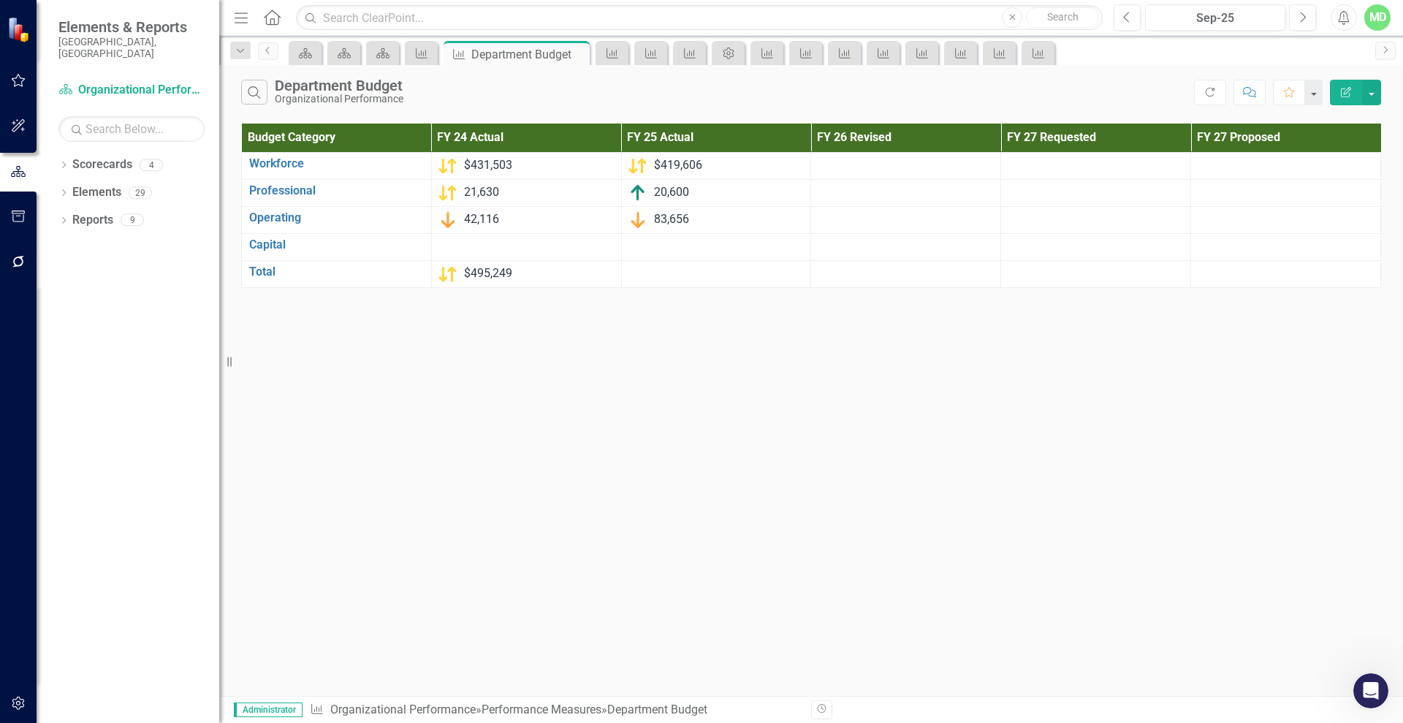
click at [1343, 93] on icon "Edit Report" at bounding box center [1346, 92] width 13 height 10
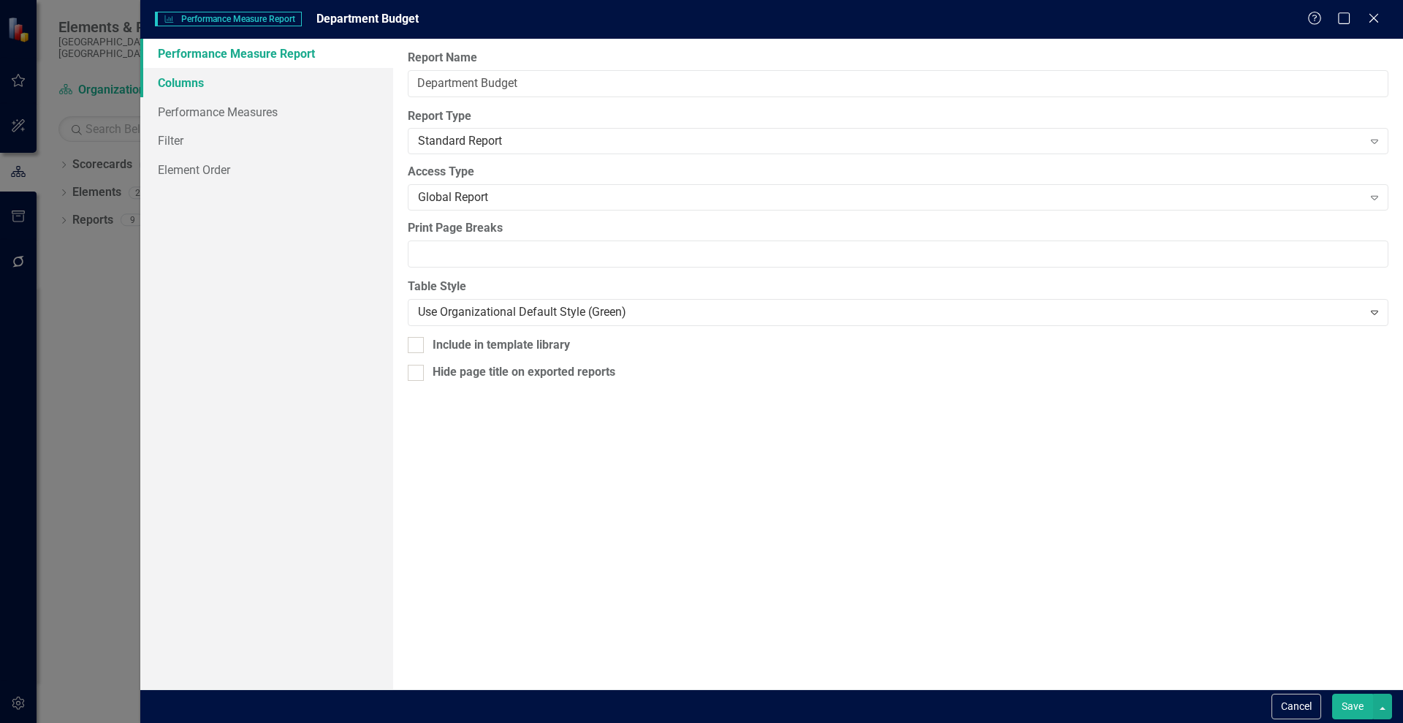
click at [184, 83] on link "Columns" at bounding box center [266, 82] width 253 height 29
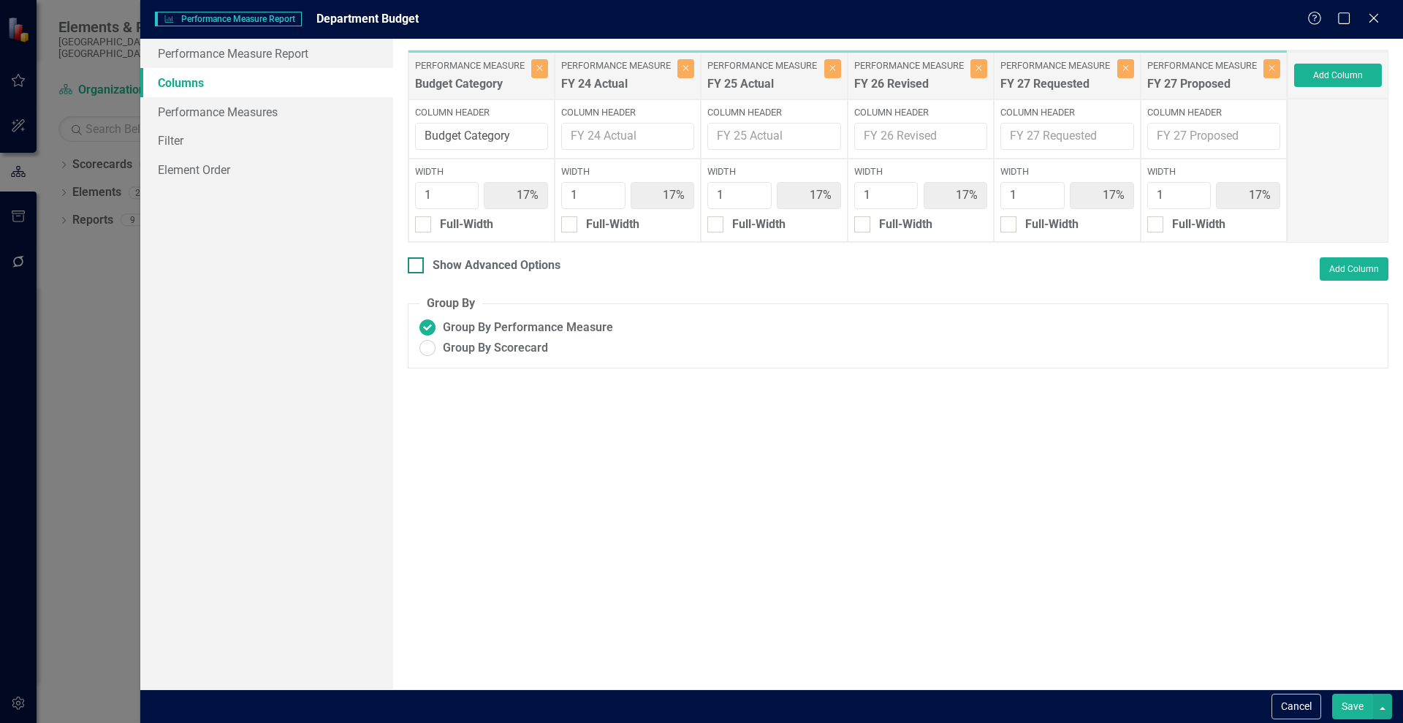
click at [422, 265] on div at bounding box center [416, 265] width 16 height 16
click at [417, 265] on input "Show Advanced Options" at bounding box center [413, 262] width 10 height 10
checkbox input "true"
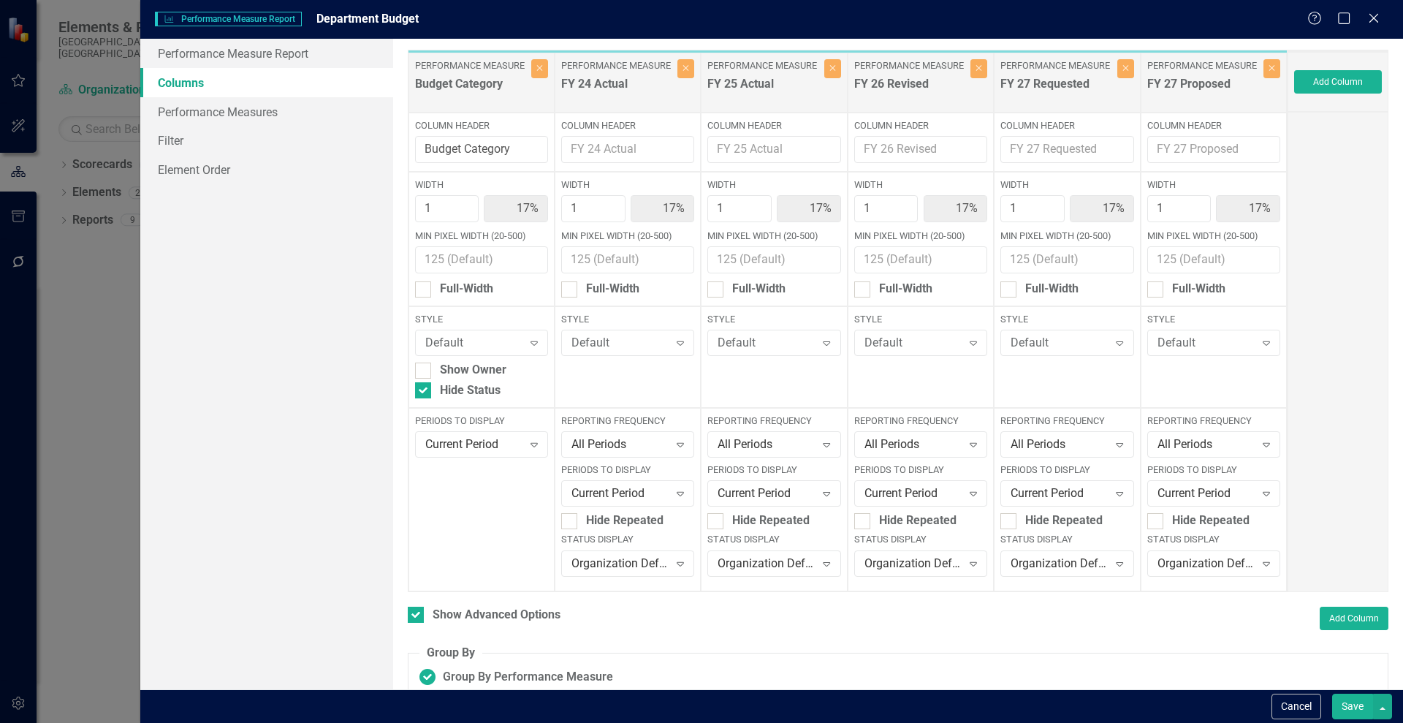
click at [1346, 713] on button "Save" at bounding box center [1352, 707] width 41 height 26
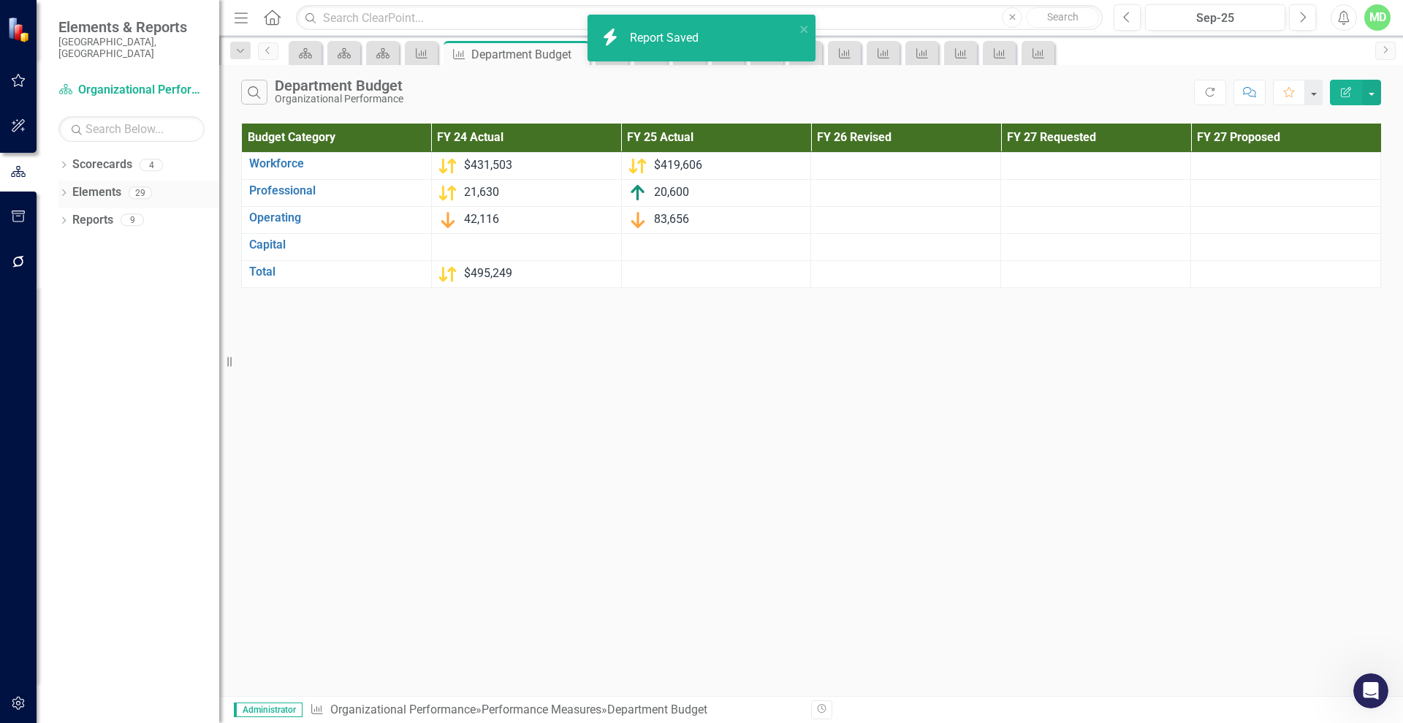
click at [103, 184] on link "Elements" at bounding box center [96, 192] width 49 height 17
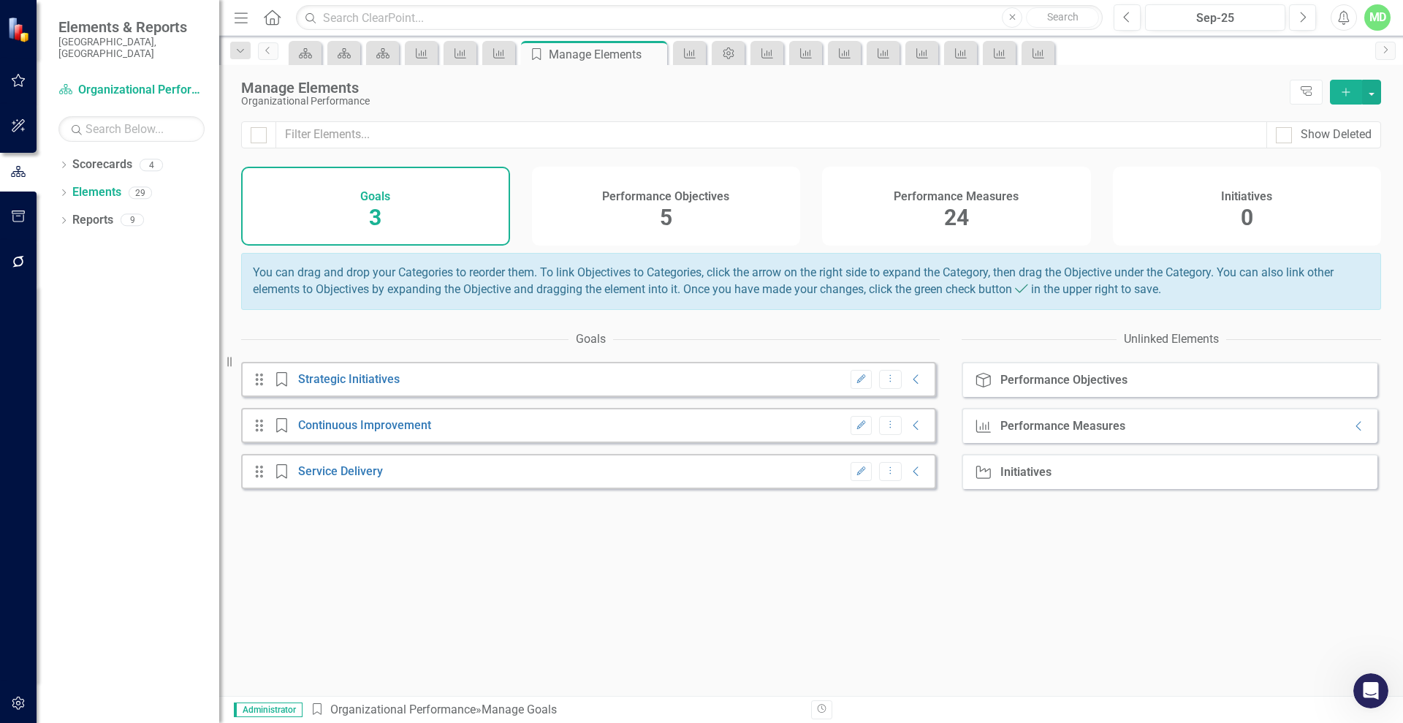
click at [895, 211] on div "Performance Measures 24" at bounding box center [956, 206] width 269 height 79
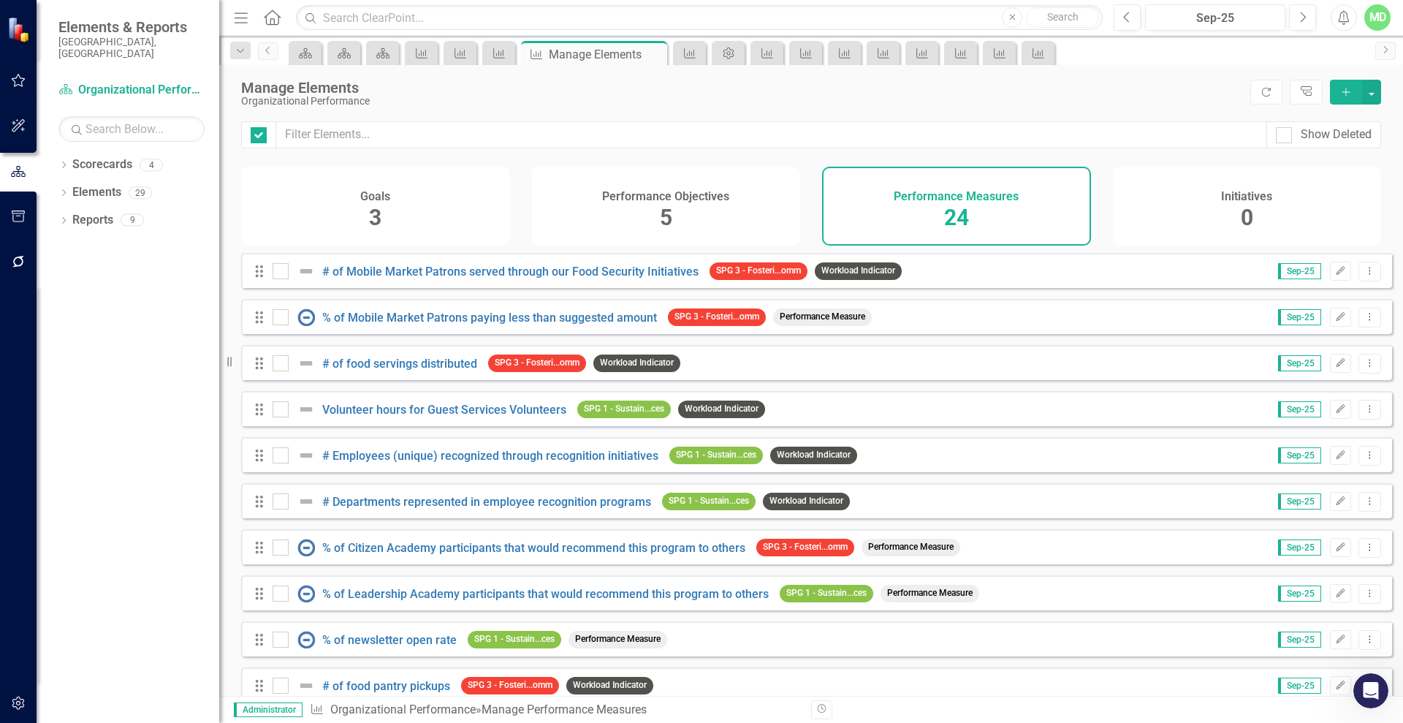
checkbox input "false"
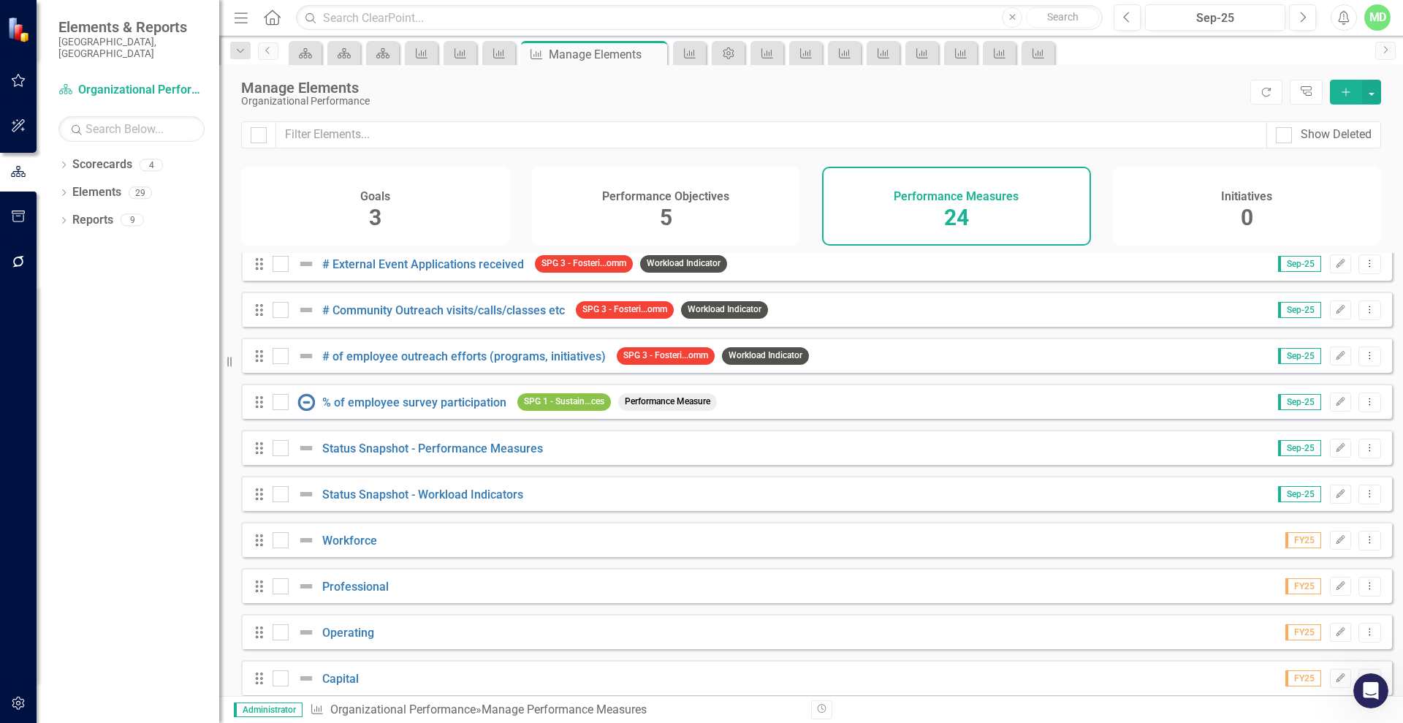
scroll to position [673, 0]
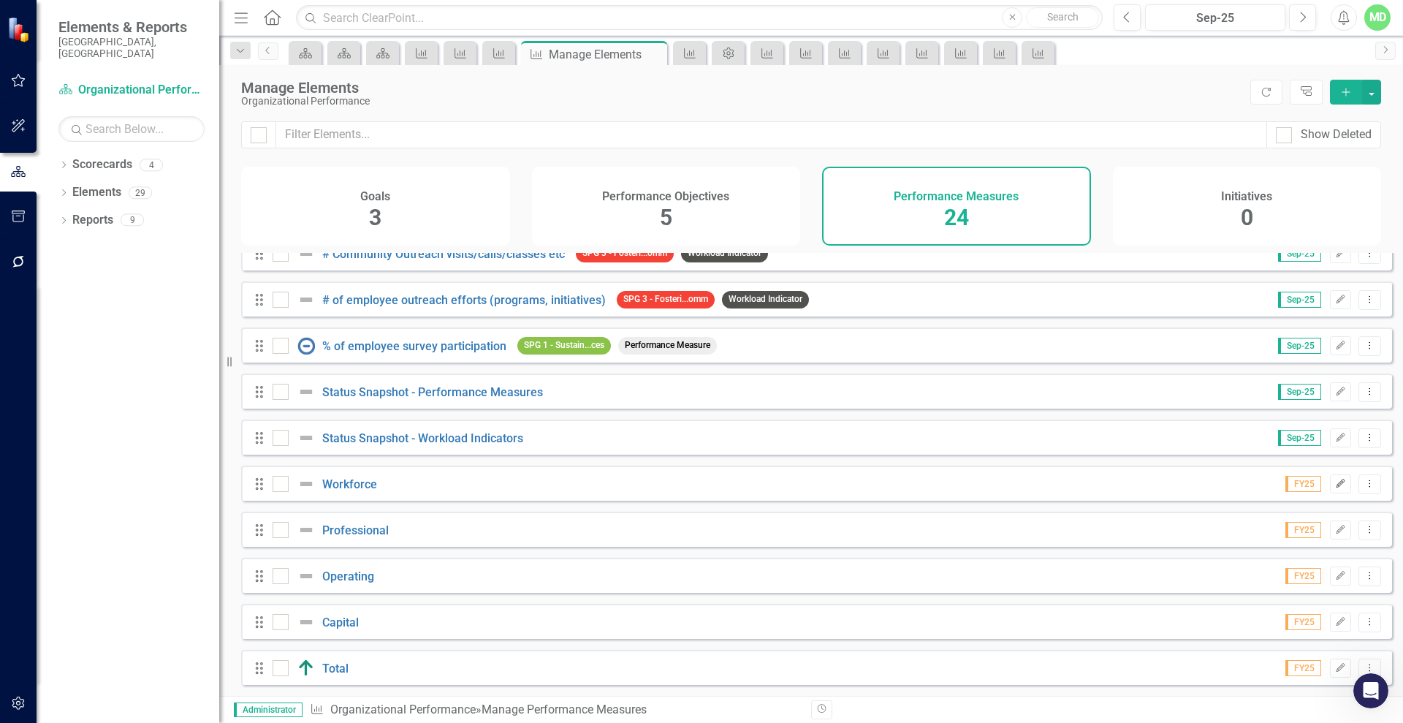
click at [1337, 482] on icon "button" at bounding box center [1341, 483] width 9 height 9
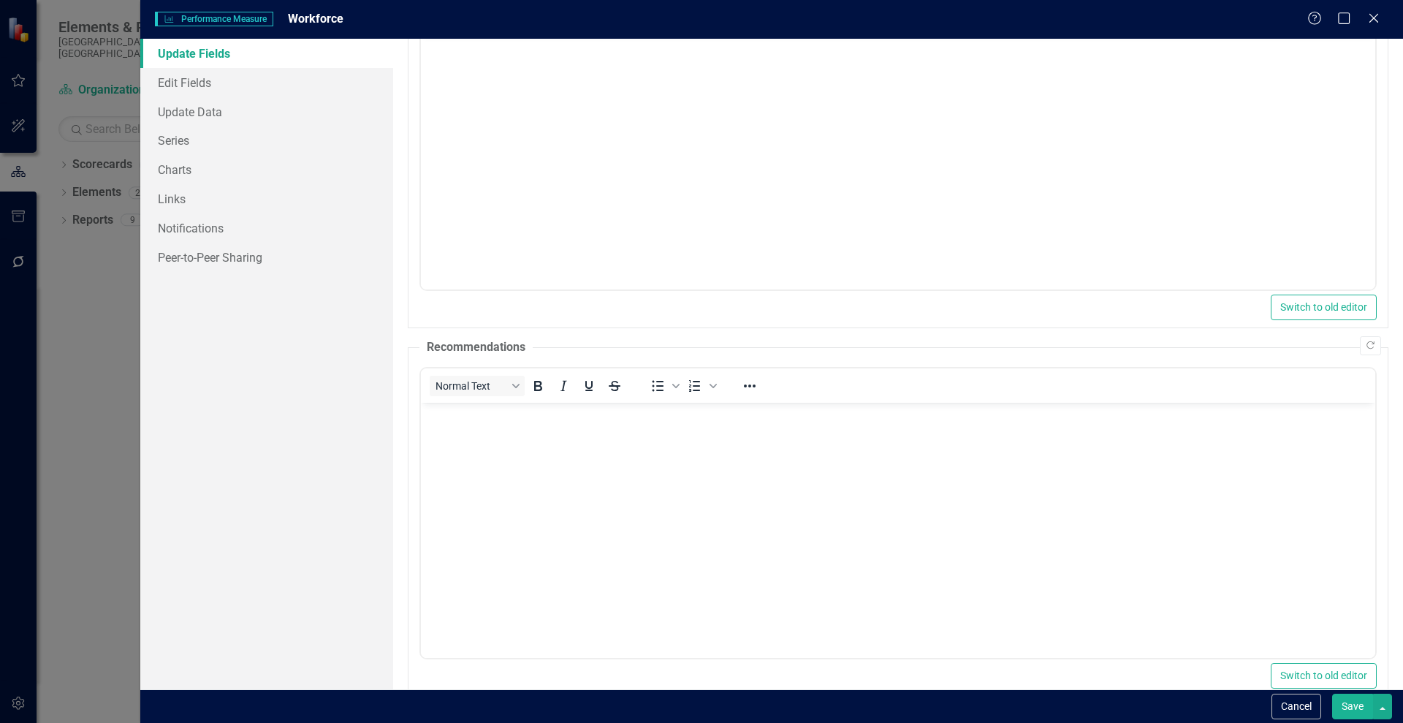
scroll to position [213, 0]
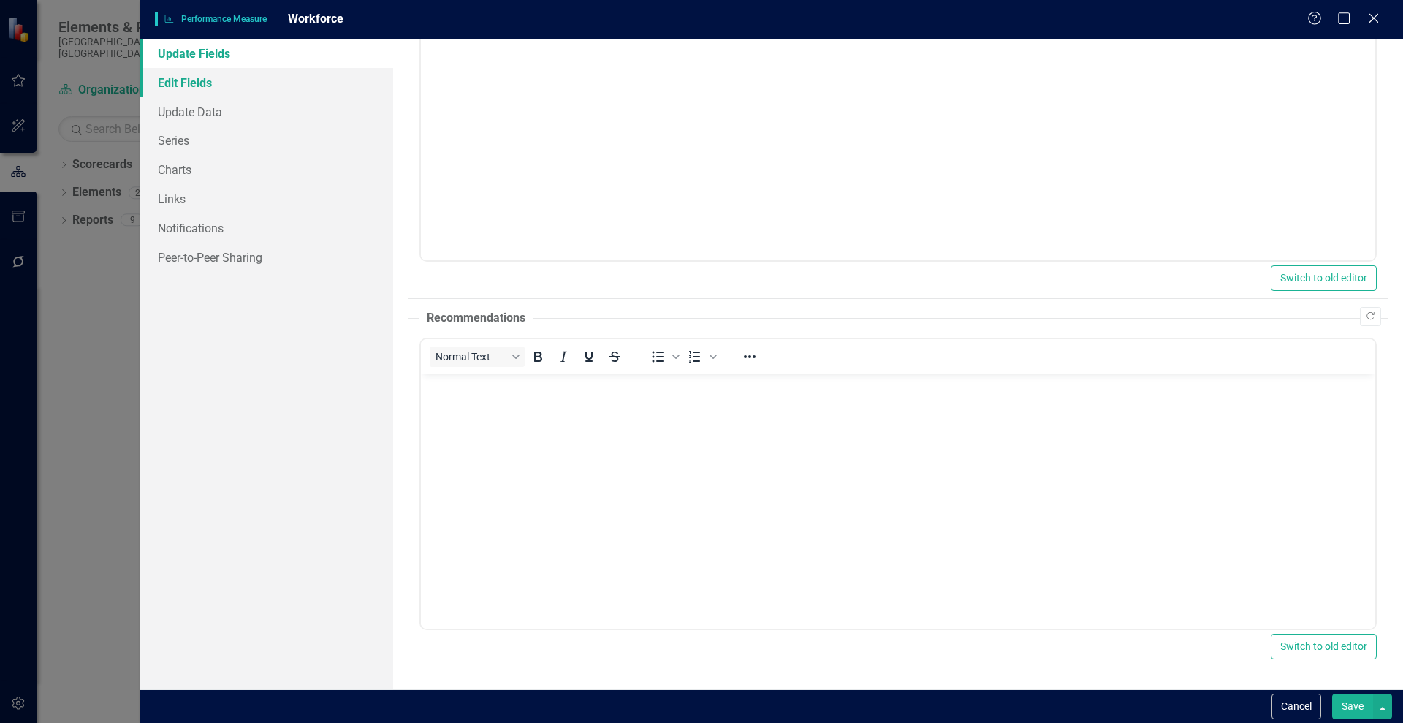
click at [181, 75] on link "Edit Fields" at bounding box center [266, 82] width 253 height 29
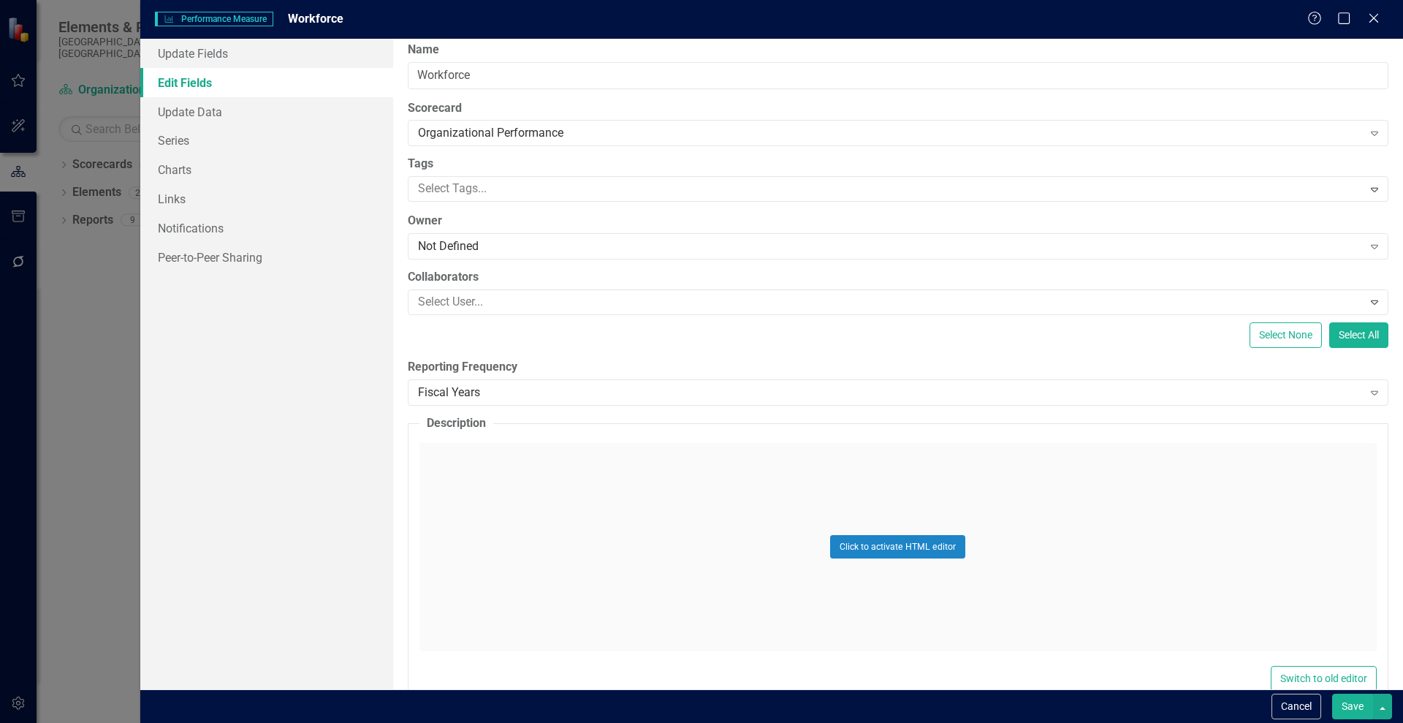
scroll to position [0, 0]
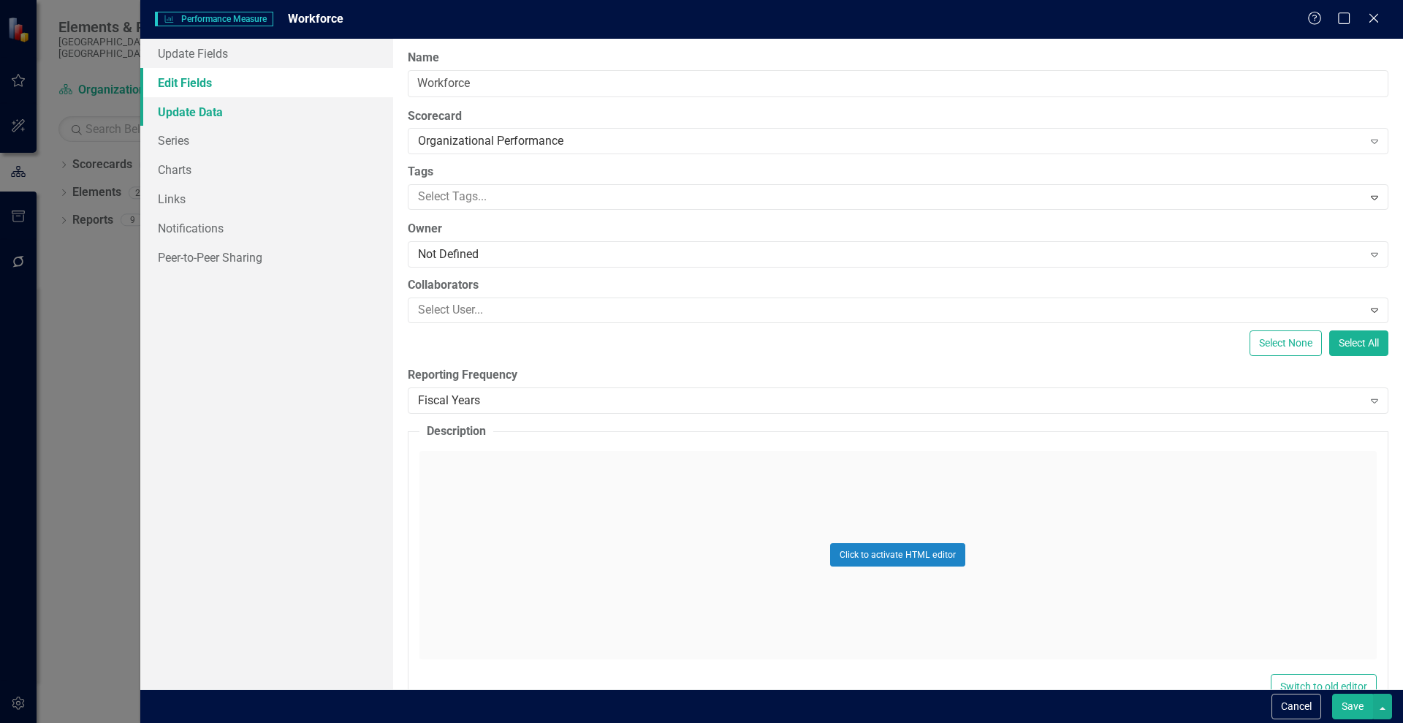
click at [189, 110] on link "Update Data" at bounding box center [266, 111] width 253 height 29
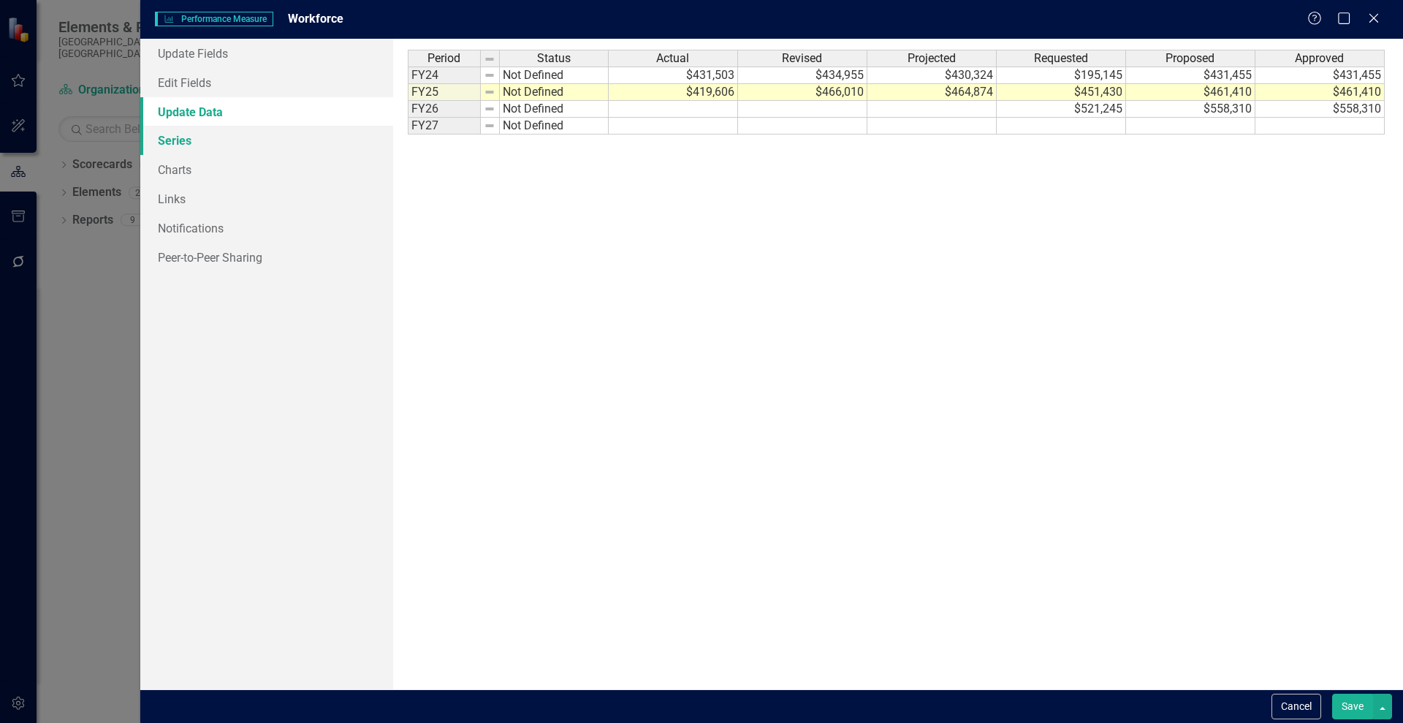
click at [177, 144] on link "Series" at bounding box center [266, 140] width 253 height 29
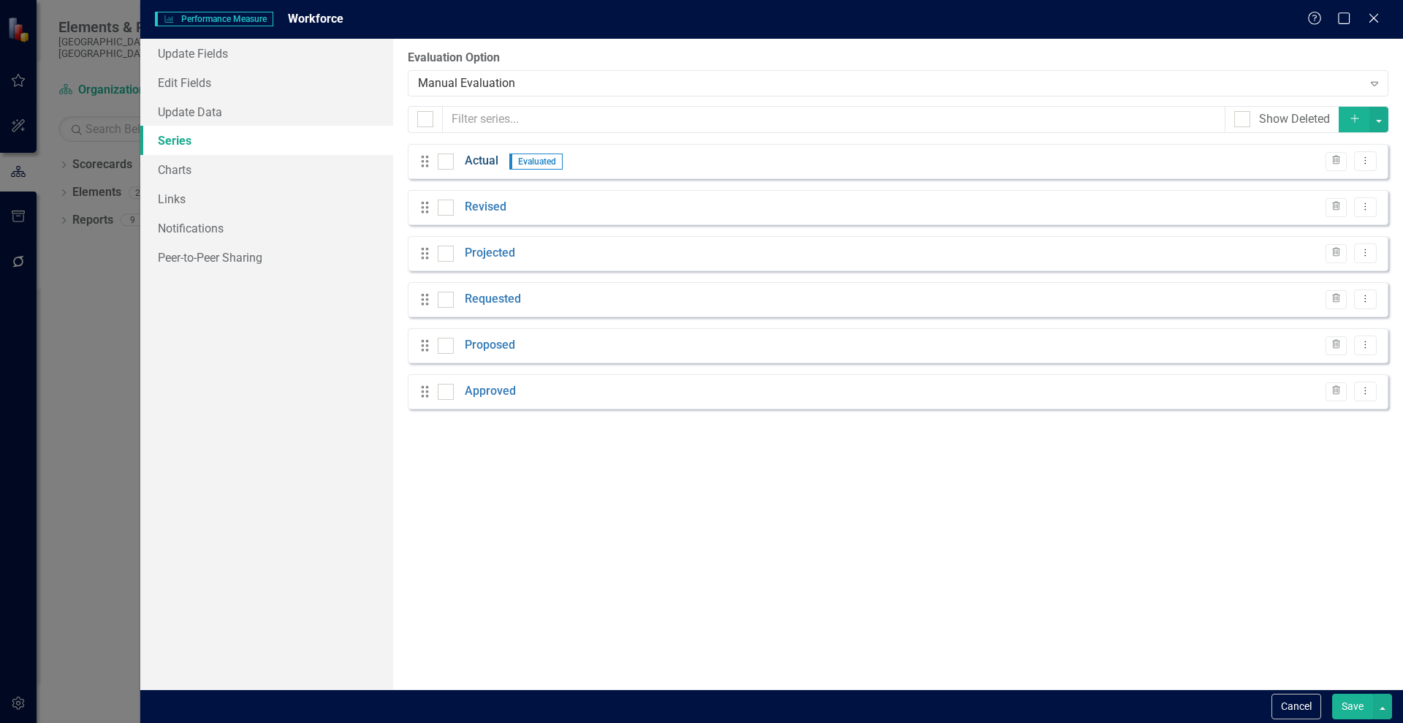
click at [474, 156] on link "Actual" at bounding box center [482, 161] width 34 height 17
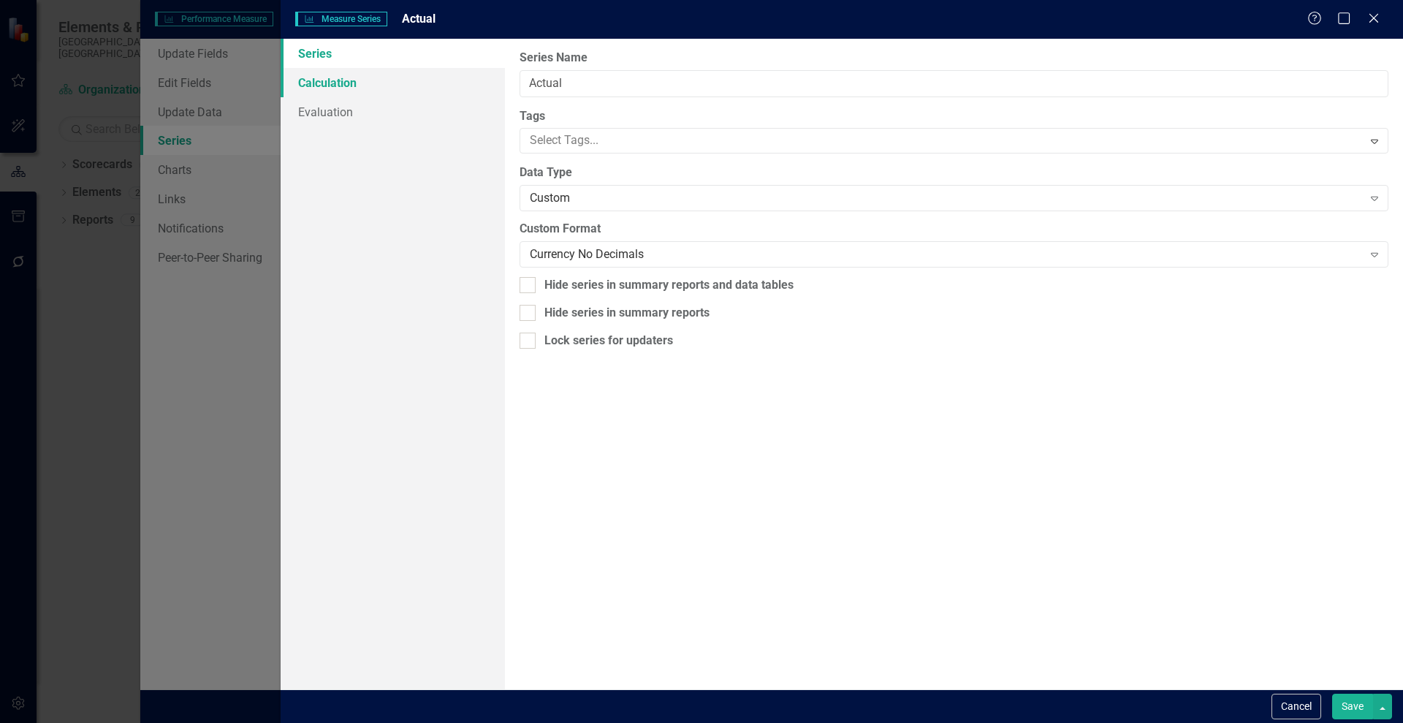
click at [325, 80] on link "Calculation" at bounding box center [393, 82] width 224 height 29
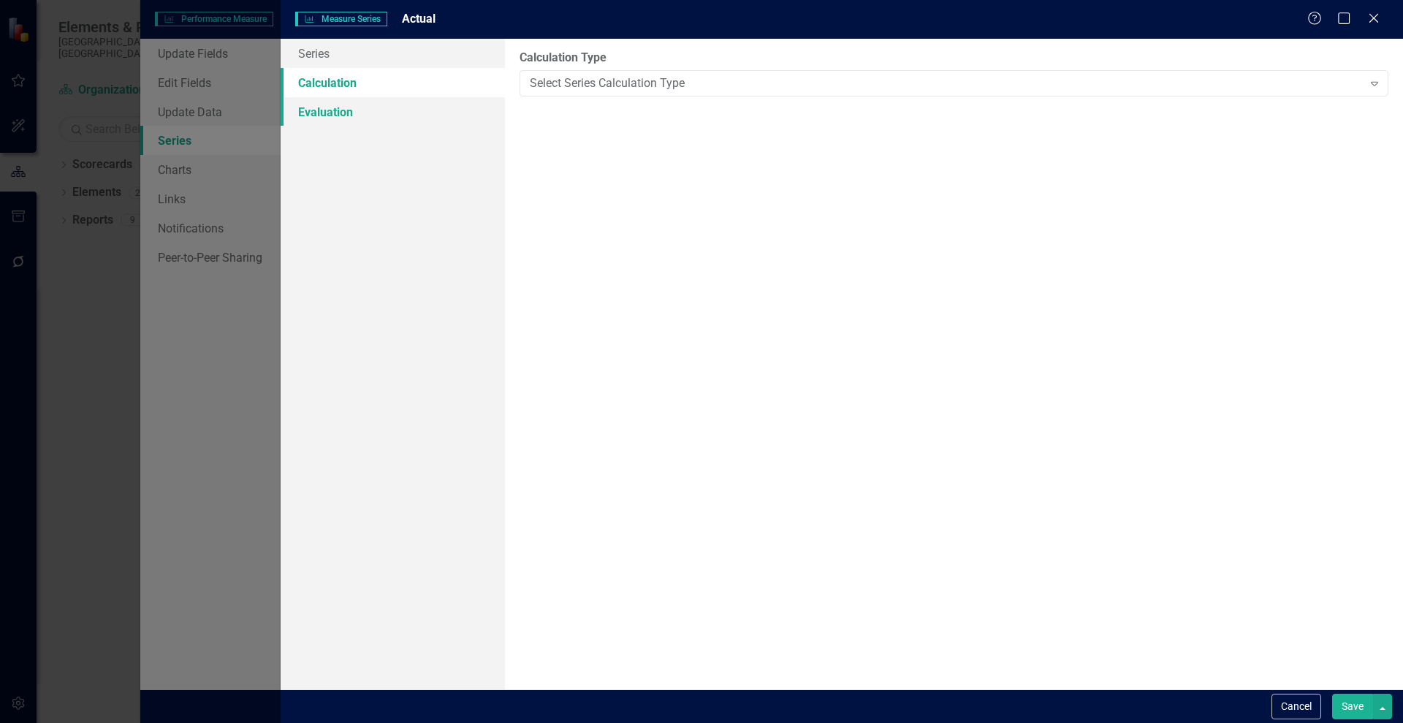
click at [312, 113] on link "Evaluation" at bounding box center [393, 111] width 224 height 29
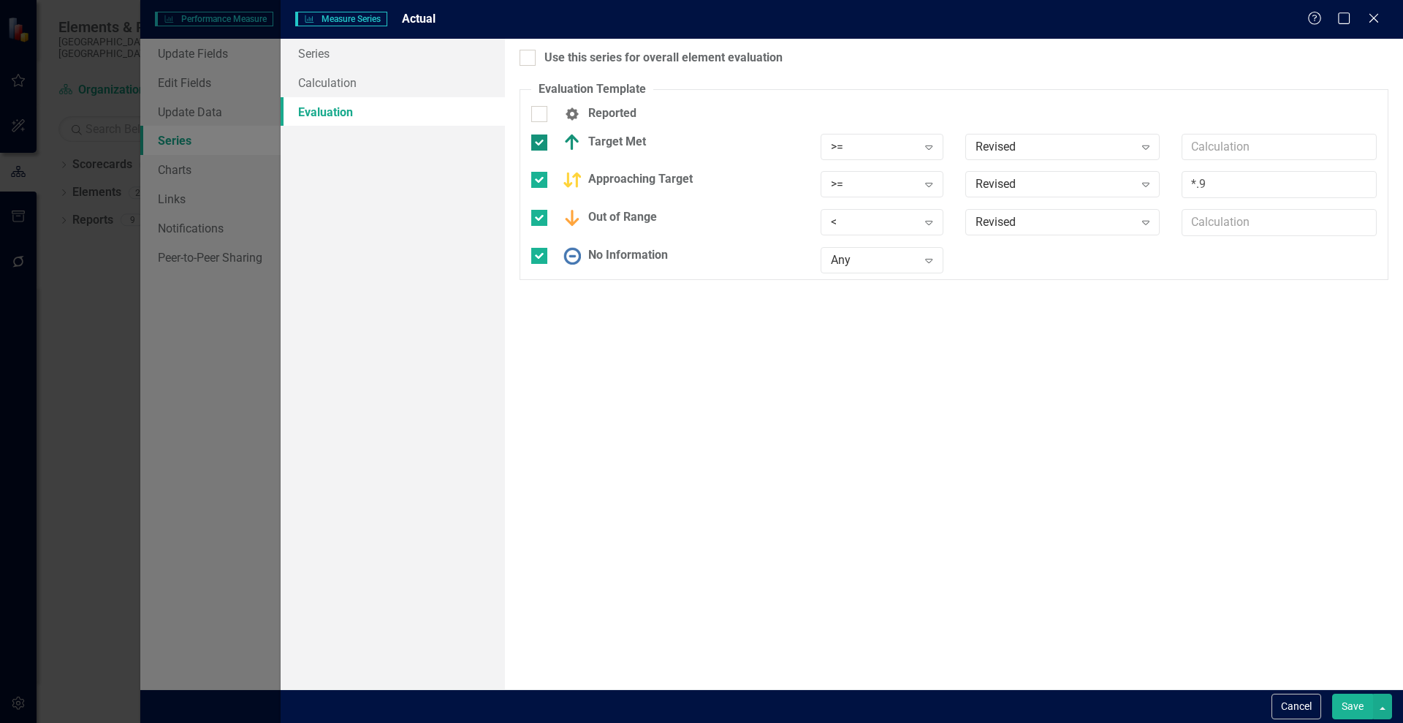
click at [542, 142] on div at bounding box center [539, 142] width 16 height 16
click at [541, 142] on input "Target Met" at bounding box center [536, 139] width 10 height 10
checkbox input "false"
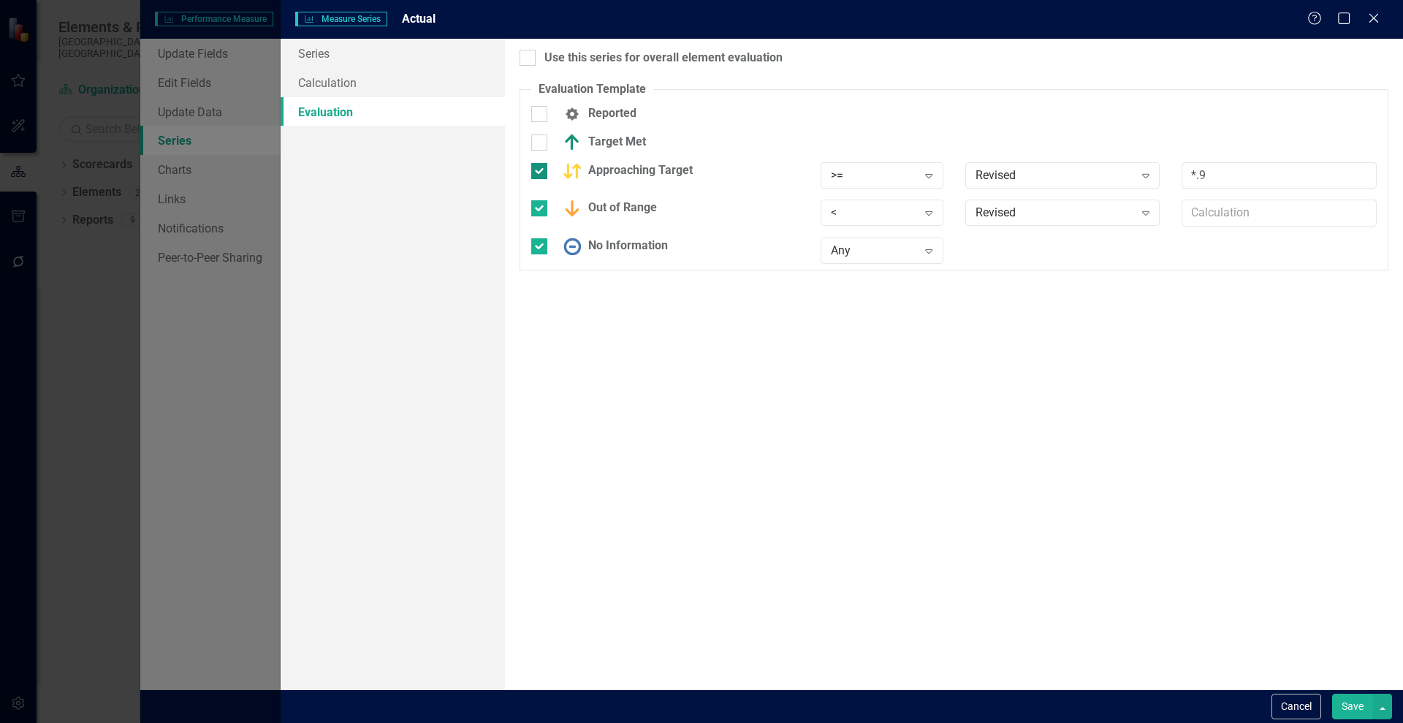
click at [543, 174] on div at bounding box center [539, 171] width 16 height 16
click at [541, 172] on input "Approaching Target" at bounding box center [536, 168] width 10 height 10
checkbox input "false"
click at [542, 191] on div "Out of Range" at bounding box center [665, 200] width 268 height 18
click at [541, 191] on input "Out of Range" at bounding box center [536, 196] width 10 height 10
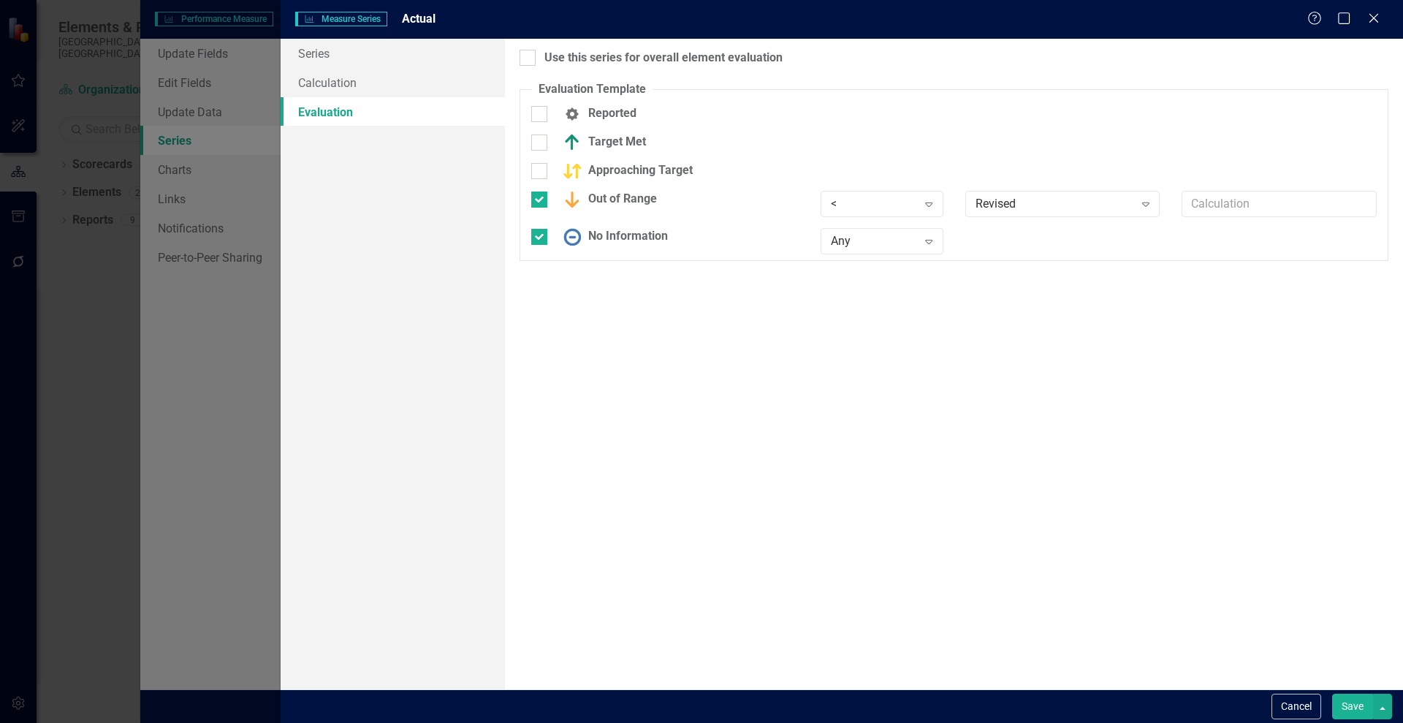
checkbox input "false"
click at [544, 224] on div at bounding box center [539, 228] width 16 height 16
click at [541, 224] on input "No Information" at bounding box center [536, 225] width 10 height 10
checkbox input "false"
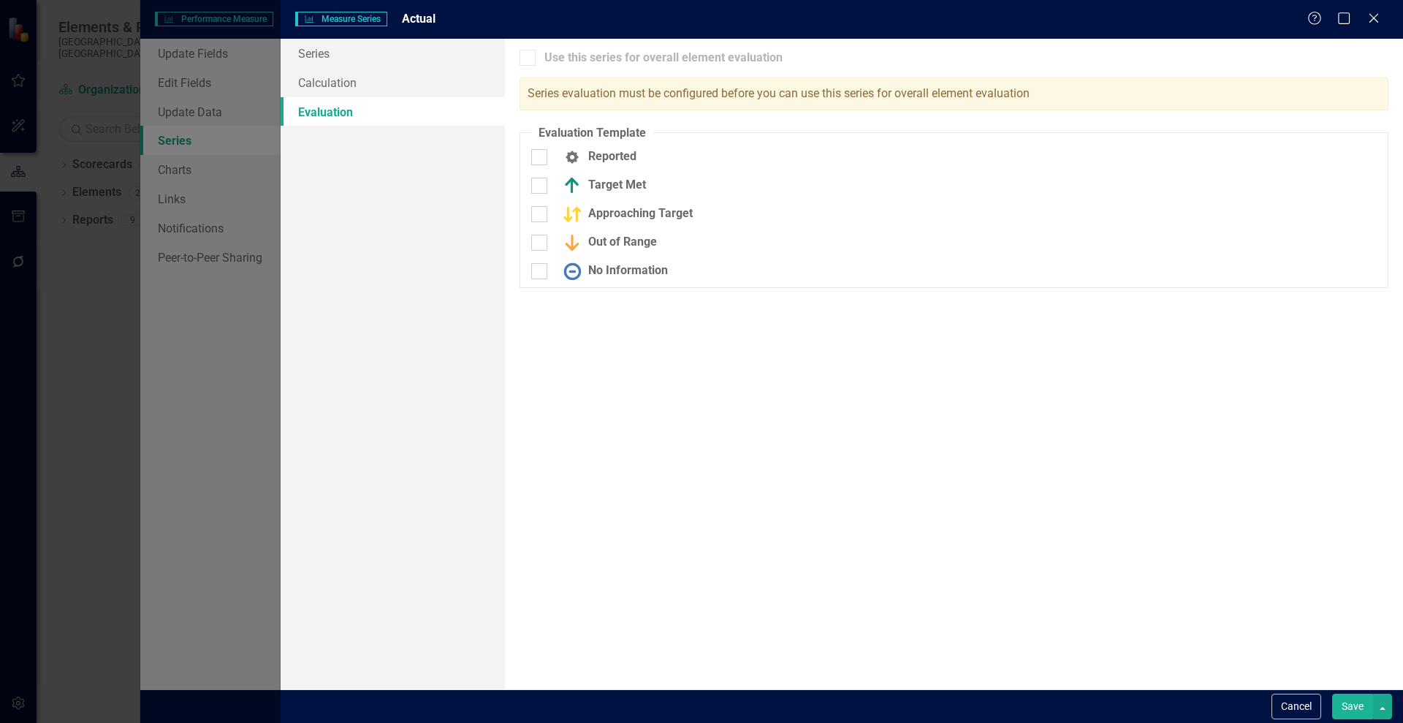
click at [1339, 703] on button "Save" at bounding box center [1352, 707] width 41 height 26
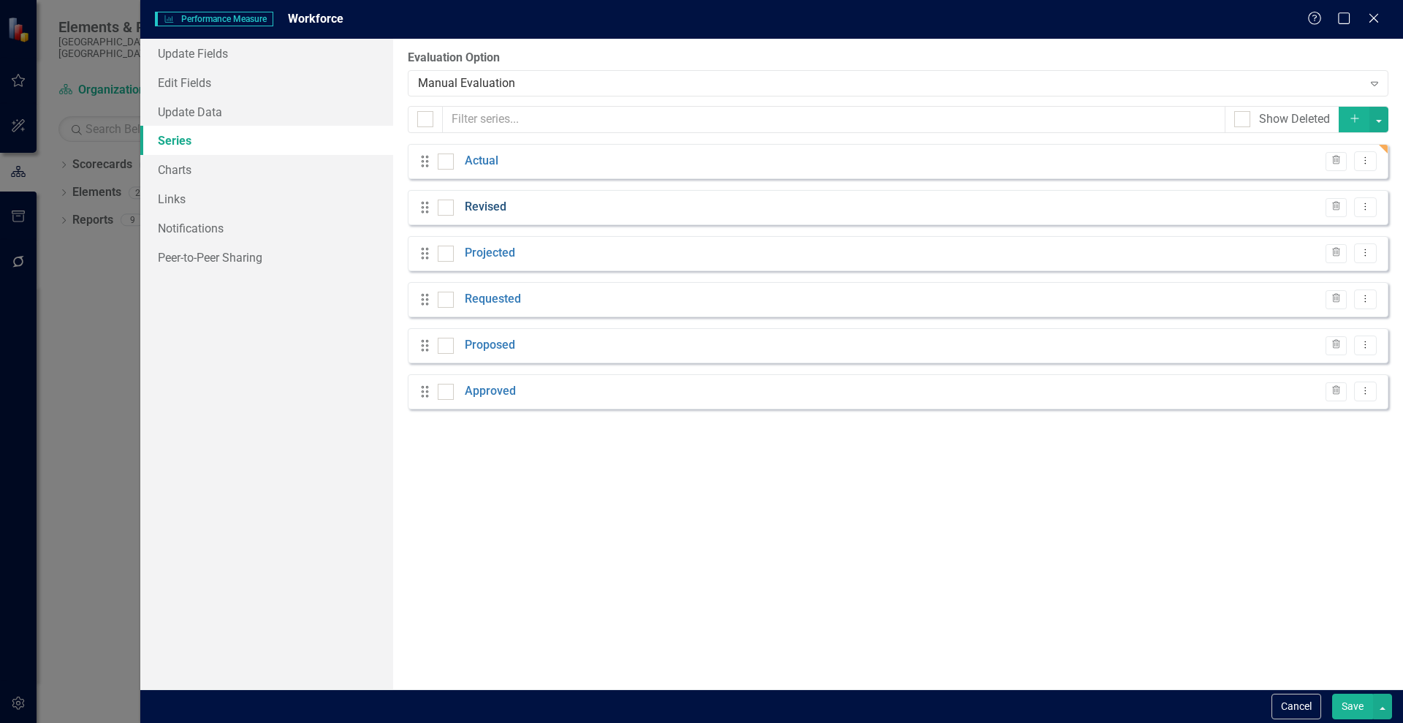
click at [478, 204] on link "Revised" at bounding box center [486, 207] width 42 height 17
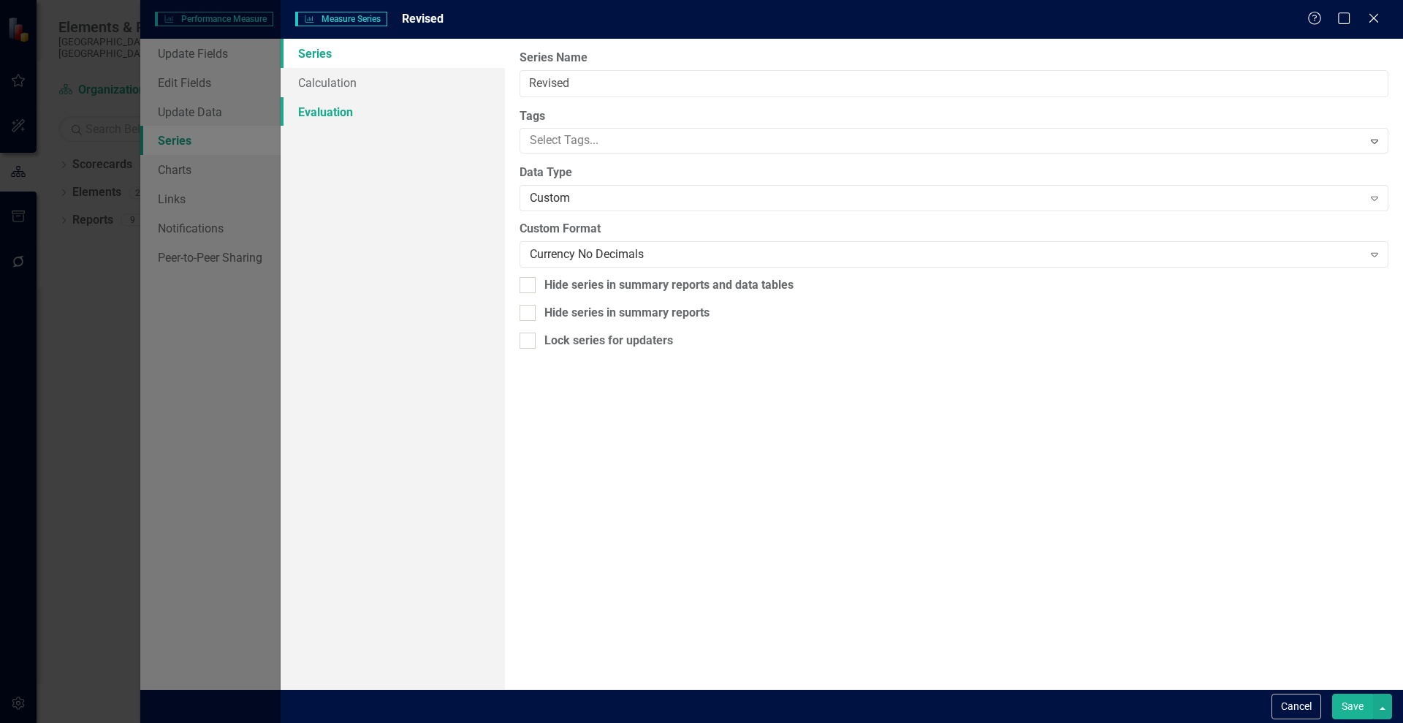
click at [318, 110] on link "Evaluation" at bounding box center [393, 111] width 224 height 29
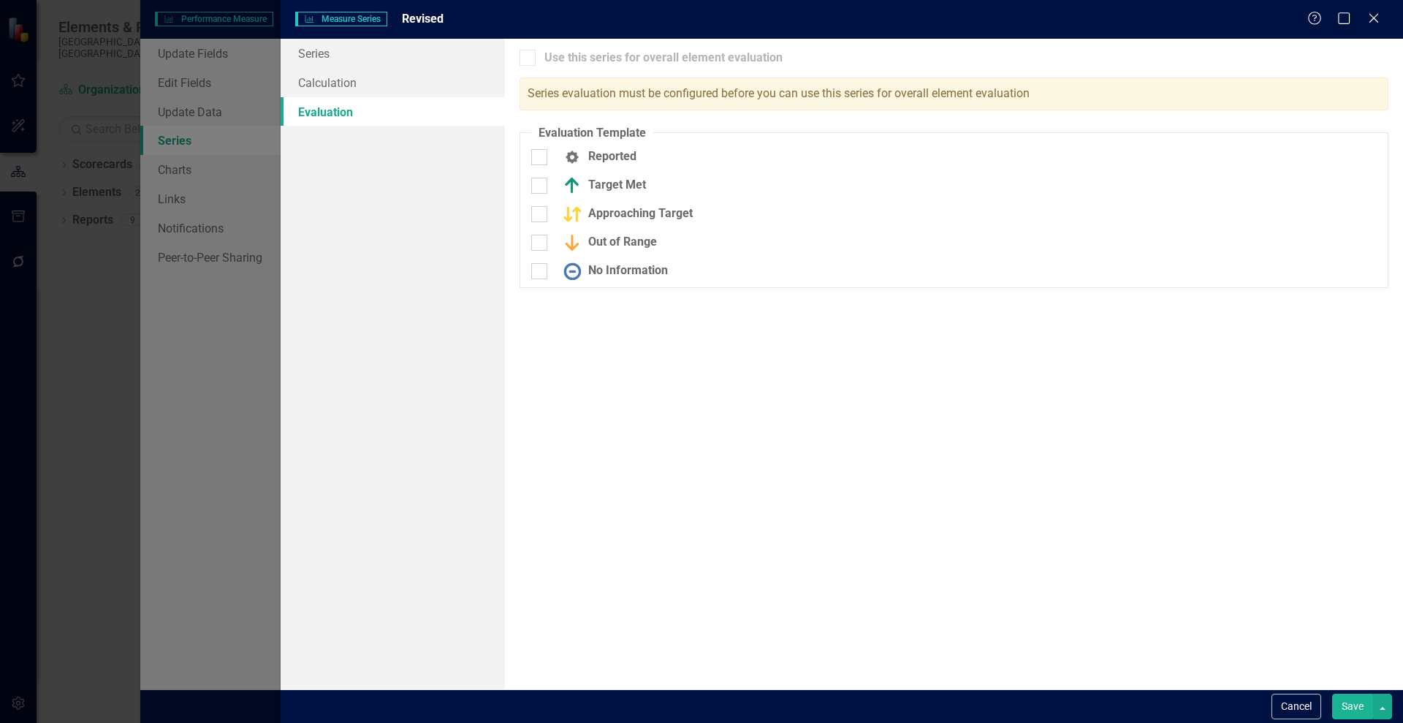
click at [1351, 699] on button "Save" at bounding box center [1352, 707] width 41 height 26
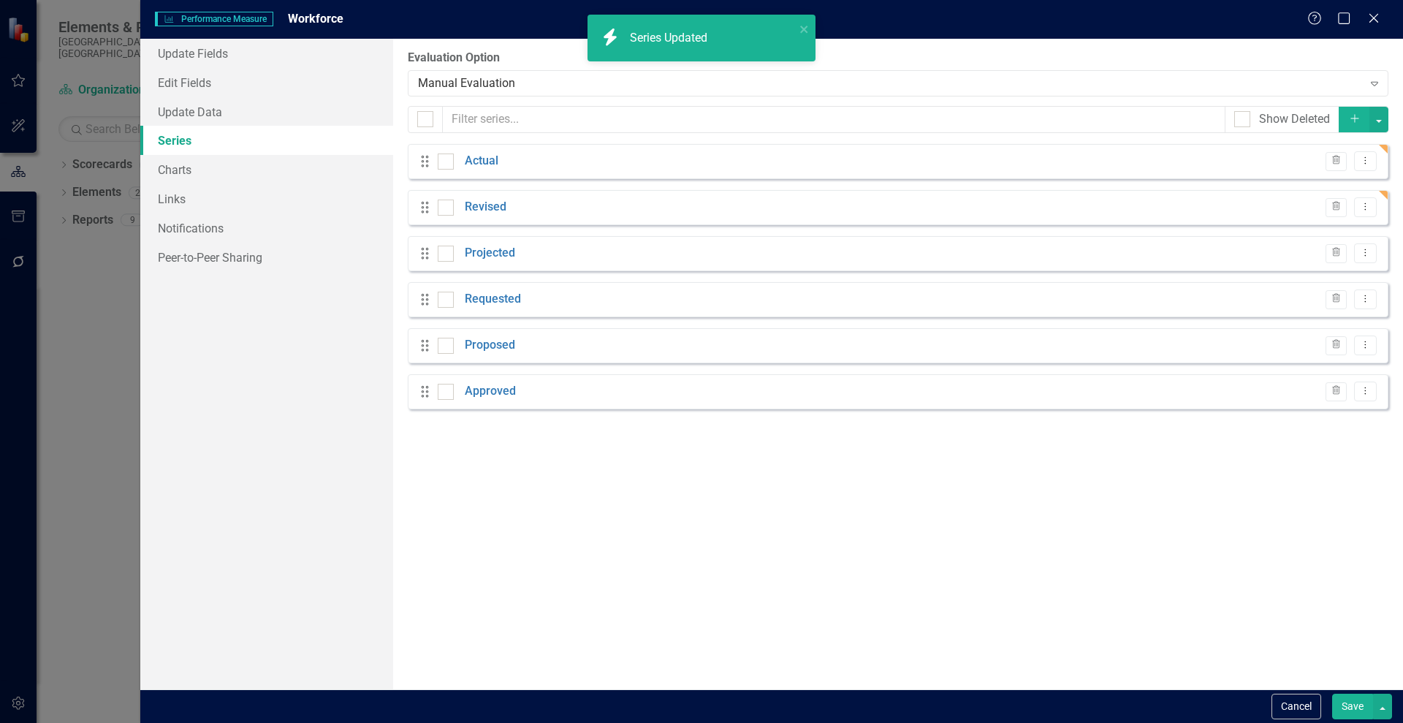
click at [1354, 705] on button "Save" at bounding box center [1352, 707] width 41 height 26
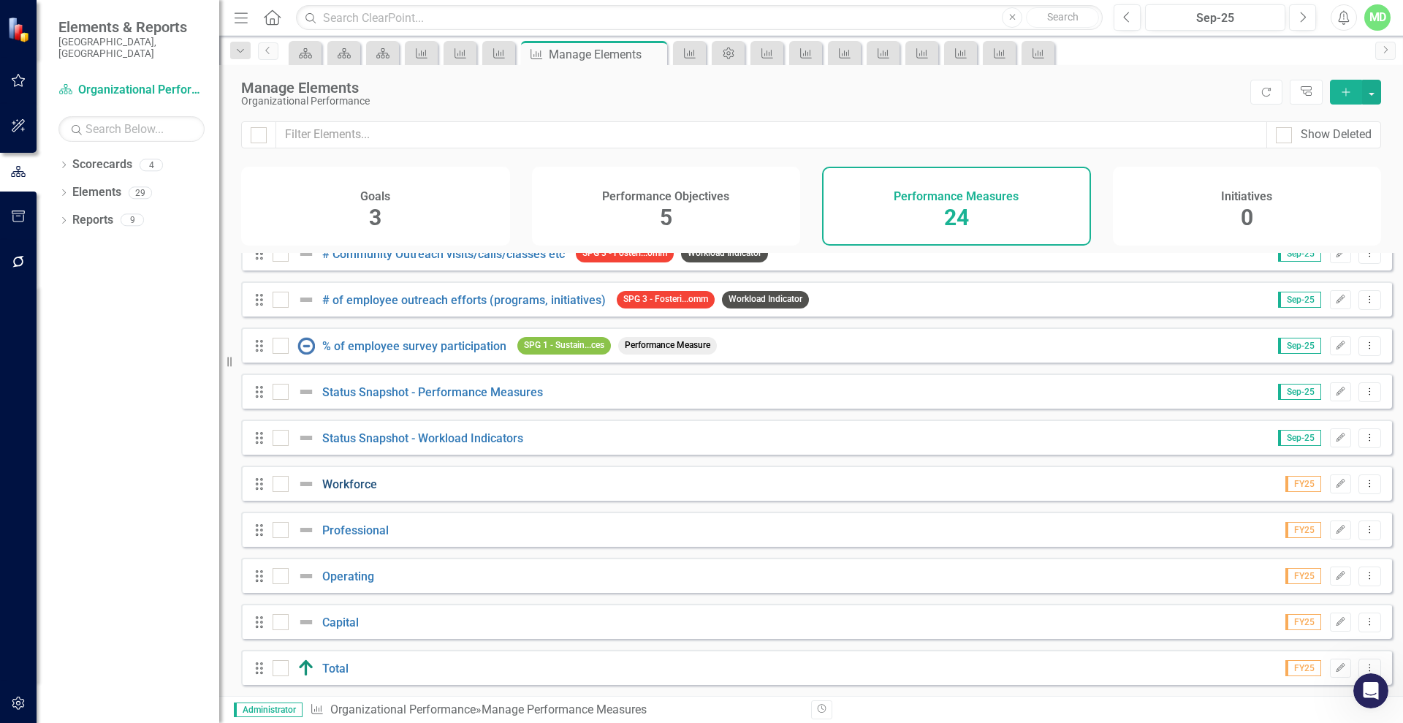
click at [339, 482] on link "Workforce" at bounding box center [349, 484] width 55 height 14
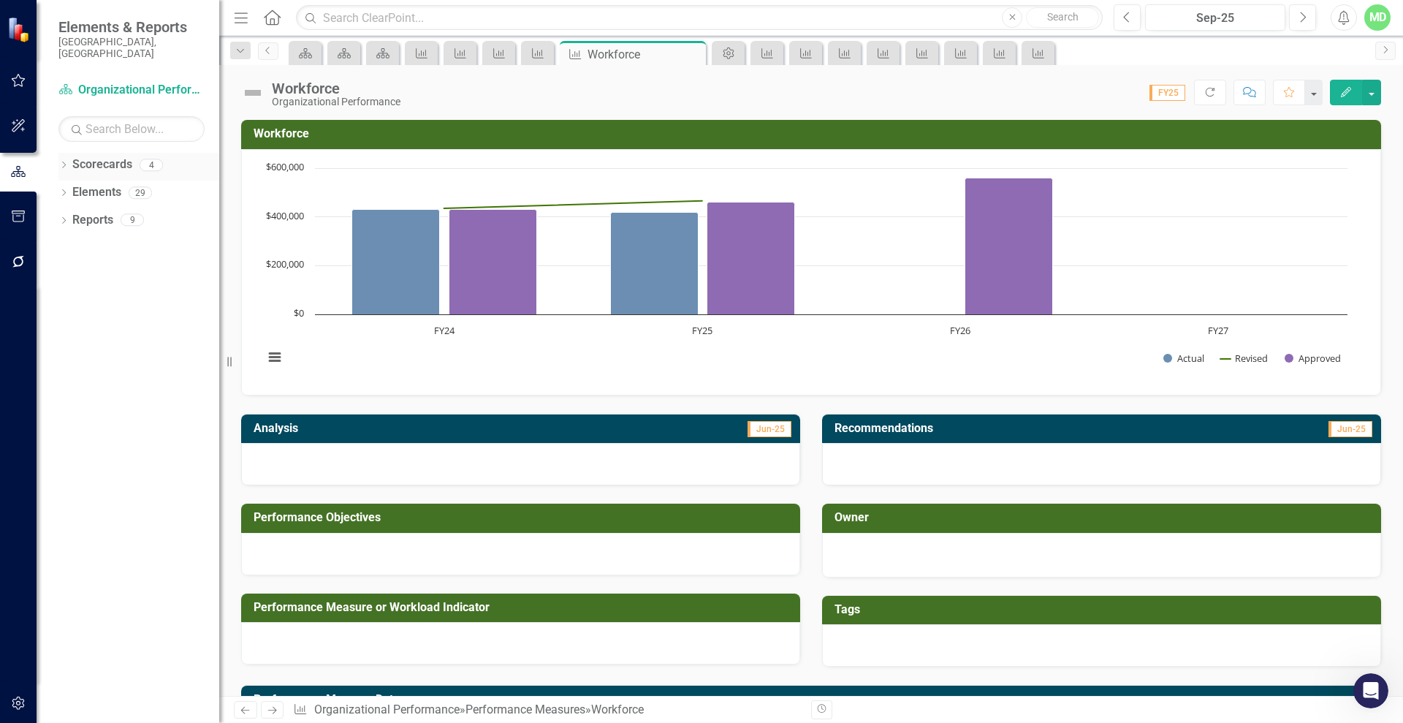
click at [99, 156] on link "Scorecards" at bounding box center [102, 164] width 60 height 17
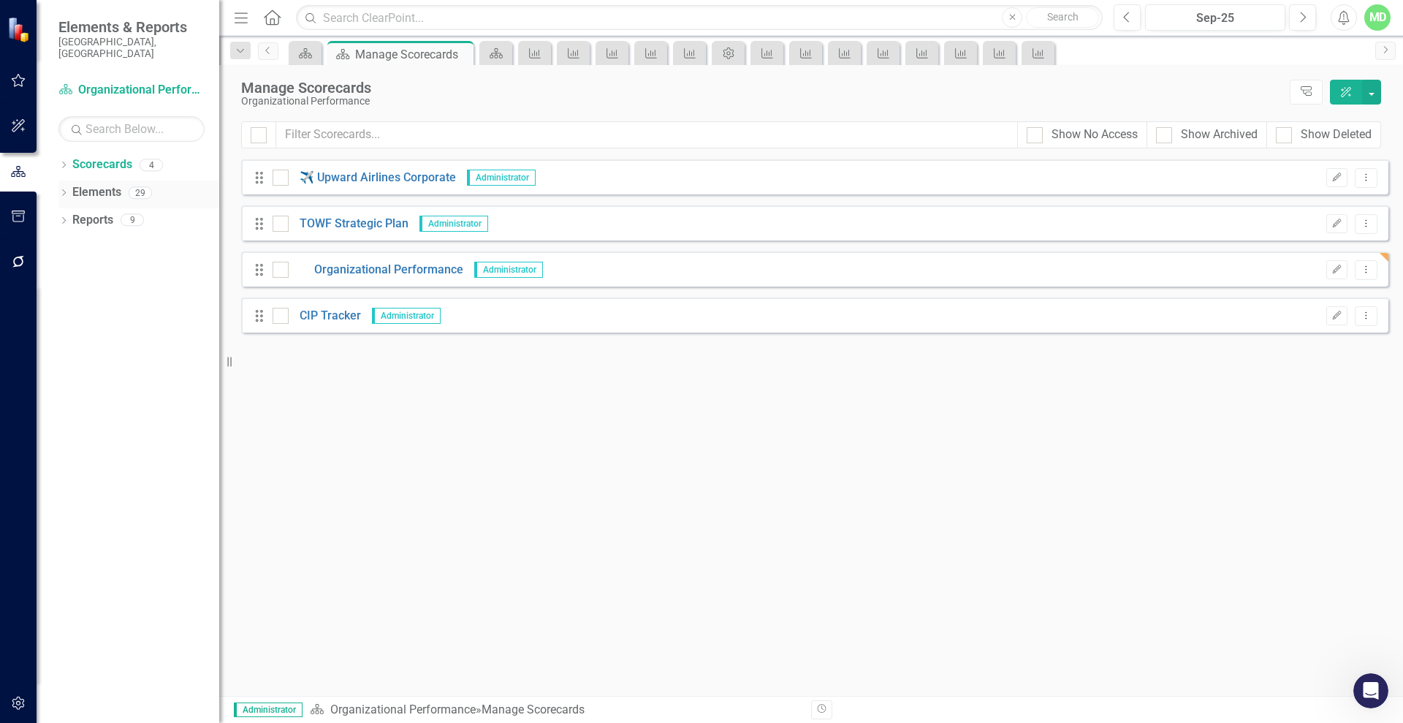
click at [94, 184] on link "Elements" at bounding box center [96, 192] width 49 height 17
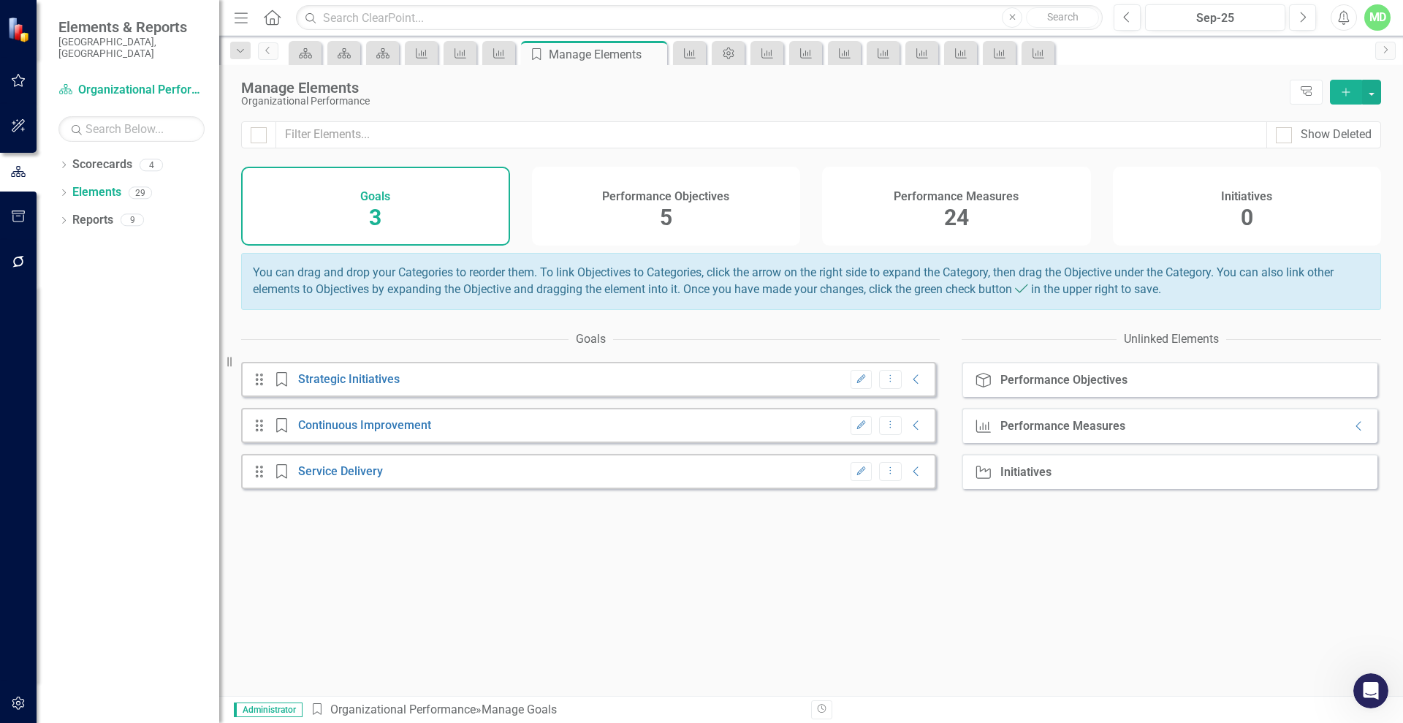
click at [946, 198] on h4 "Performance Measures" at bounding box center [956, 196] width 125 height 13
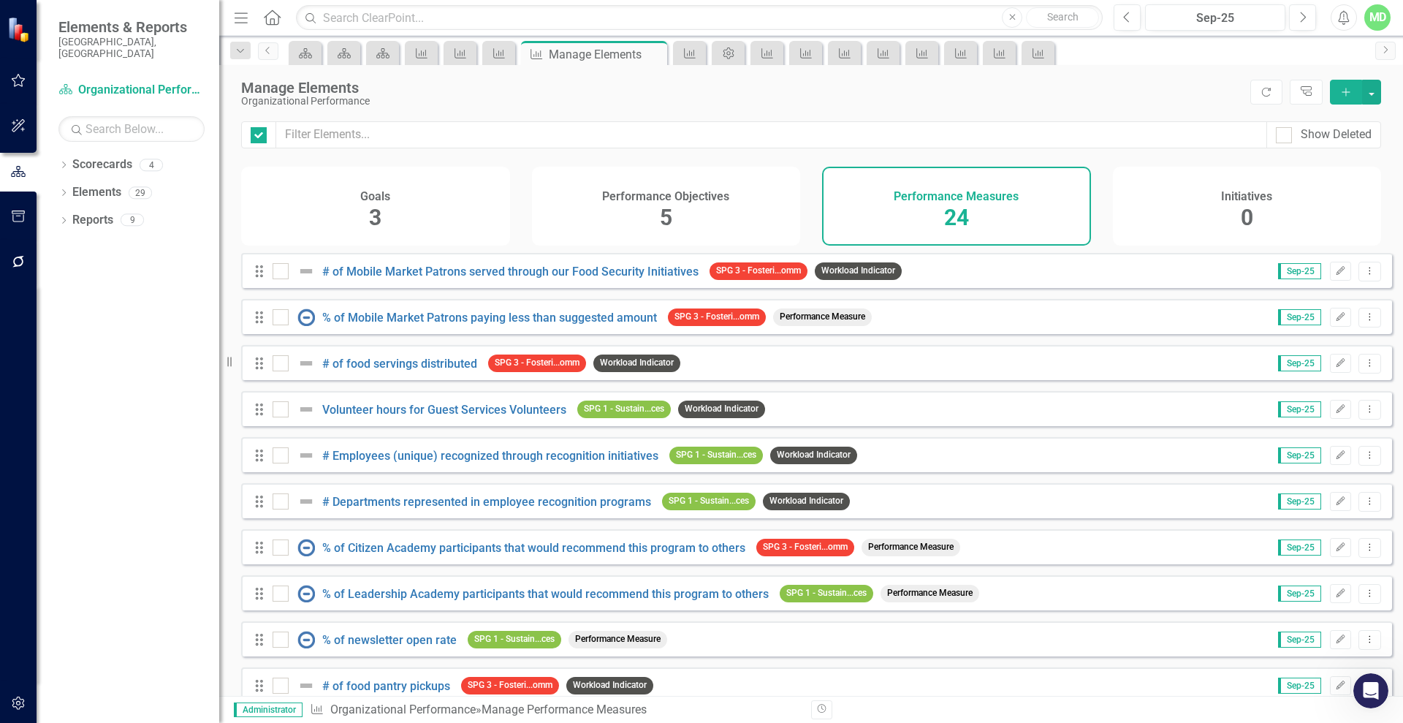
checkbox input "false"
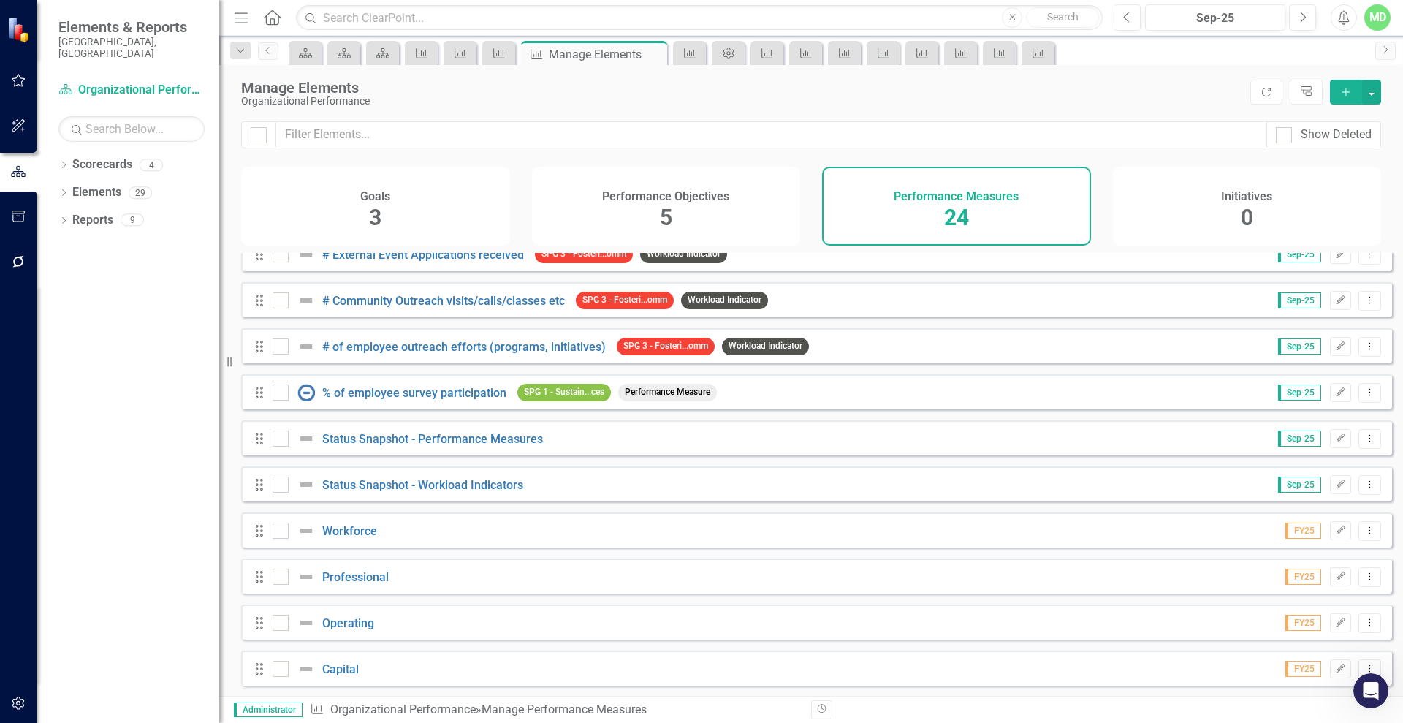
scroll to position [673, 0]
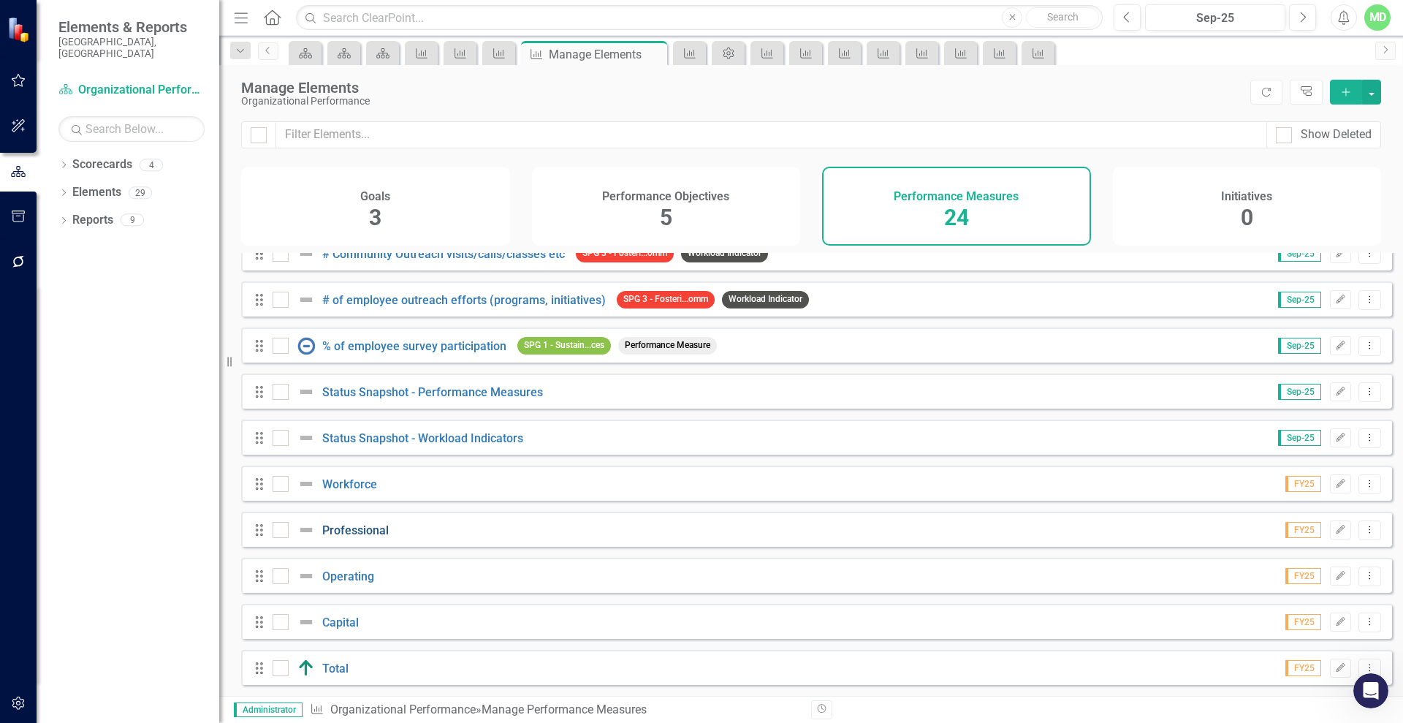
click at [348, 532] on link "Professional" at bounding box center [355, 530] width 67 height 14
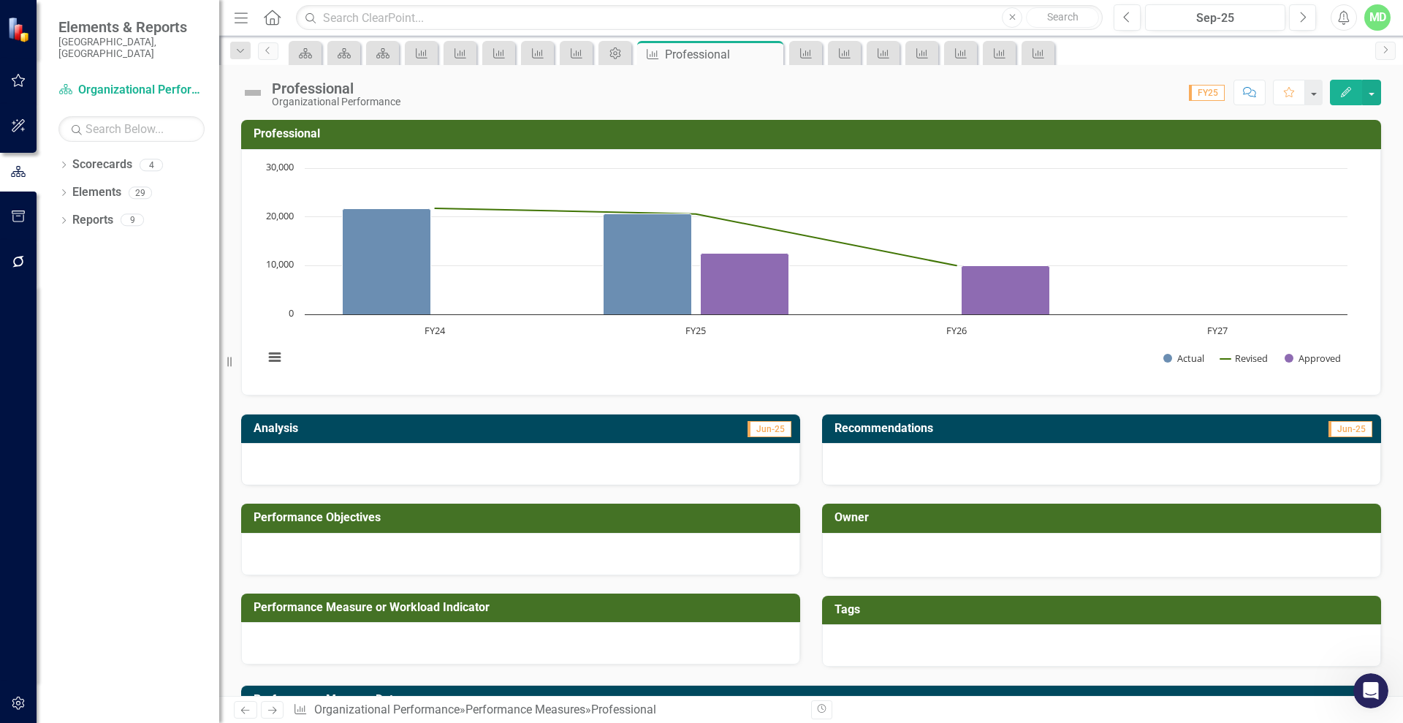
click at [1349, 96] on button "Edit" at bounding box center [1346, 93] width 32 height 26
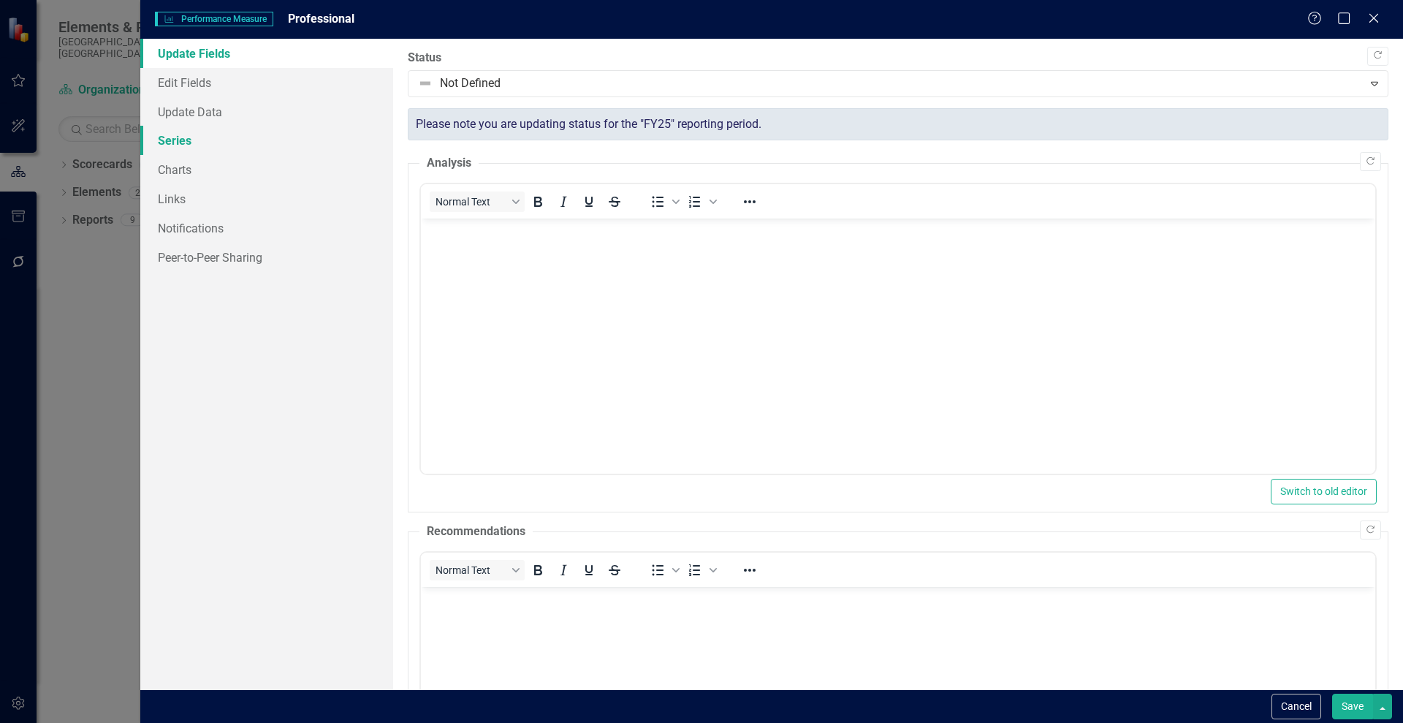
click at [173, 132] on link "Series" at bounding box center [266, 140] width 253 height 29
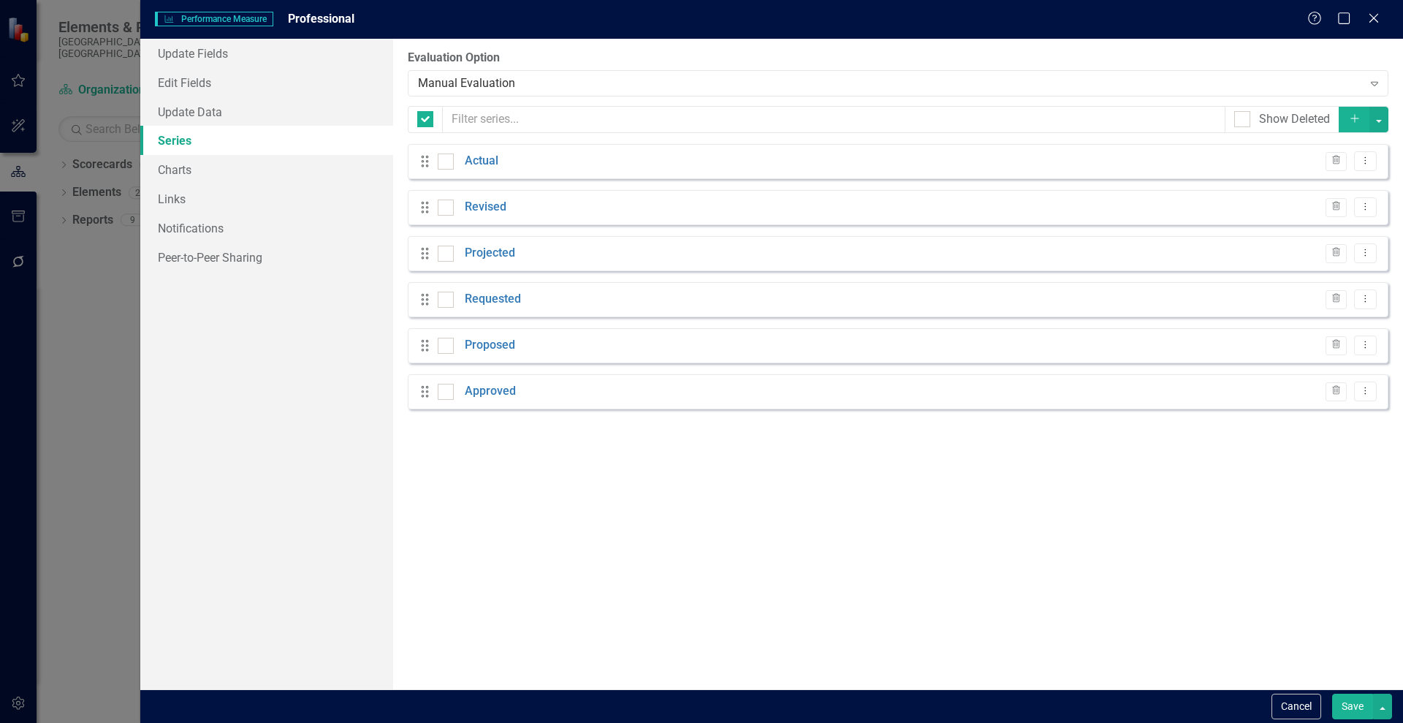
checkbox input "false"
click at [485, 161] on link "Actual" at bounding box center [482, 161] width 34 height 17
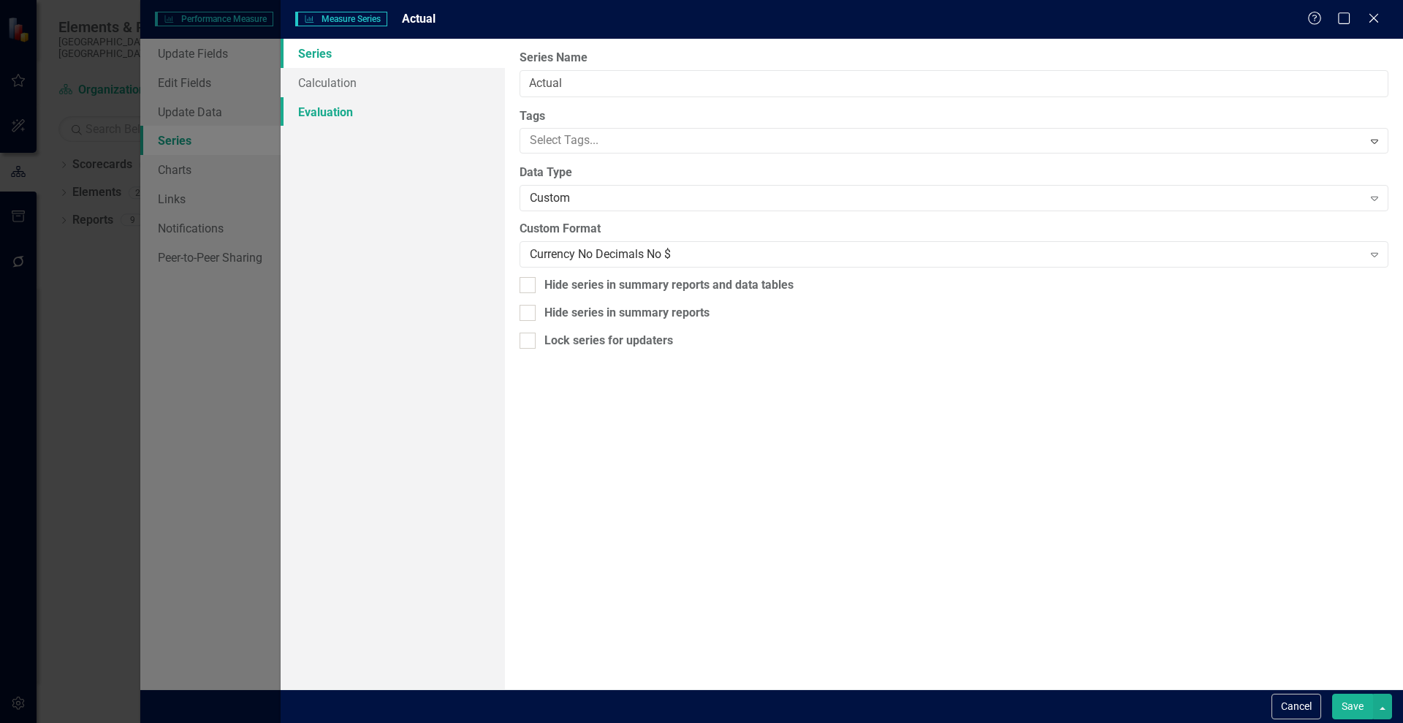
click at [338, 115] on link "Evaluation" at bounding box center [393, 111] width 224 height 29
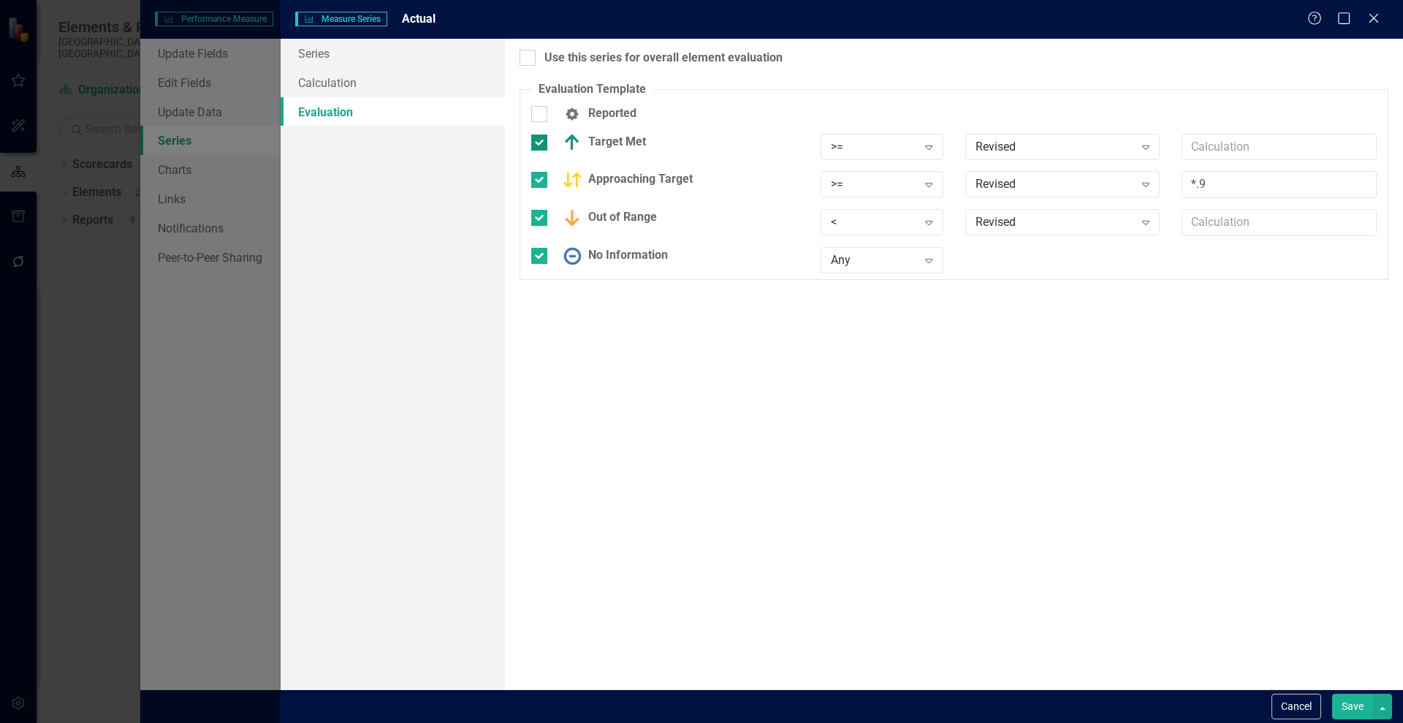
click at [536, 148] on div at bounding box center [539, 142] width 16 height 16
click at [536, 144] on input "Target Met" at bounding box center [536, 139] width 10 height 10
checkbox input "false"
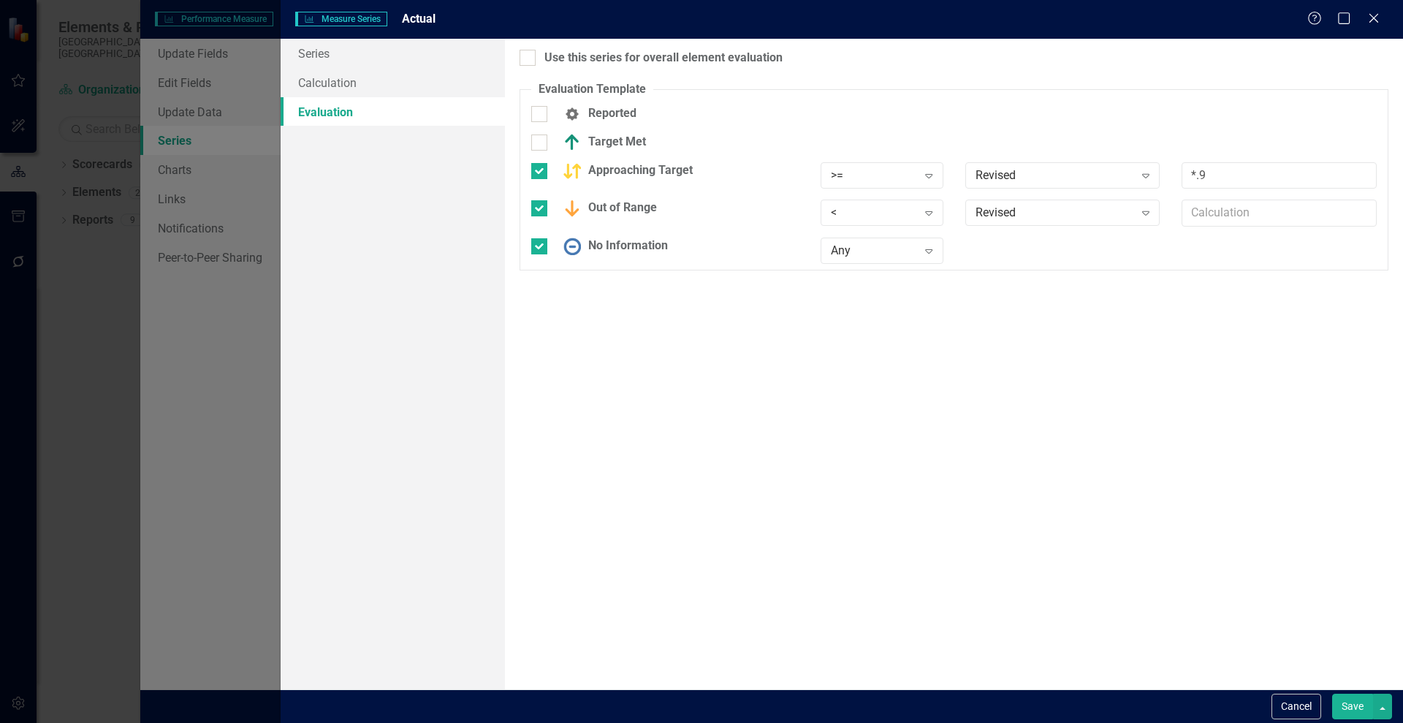
click at [532, 179] on div "Approaching Target" at bounding box center [664, 176] width 289 height 29
click at [532, 168] on input "Approaching Target" at bounding box center [536, 168] width 10 height 10
checkbox input "false"
click at [534, 195] on input "Out of Range" at bounding box center [536, 196] width 10 height 10
checkbox input "false"
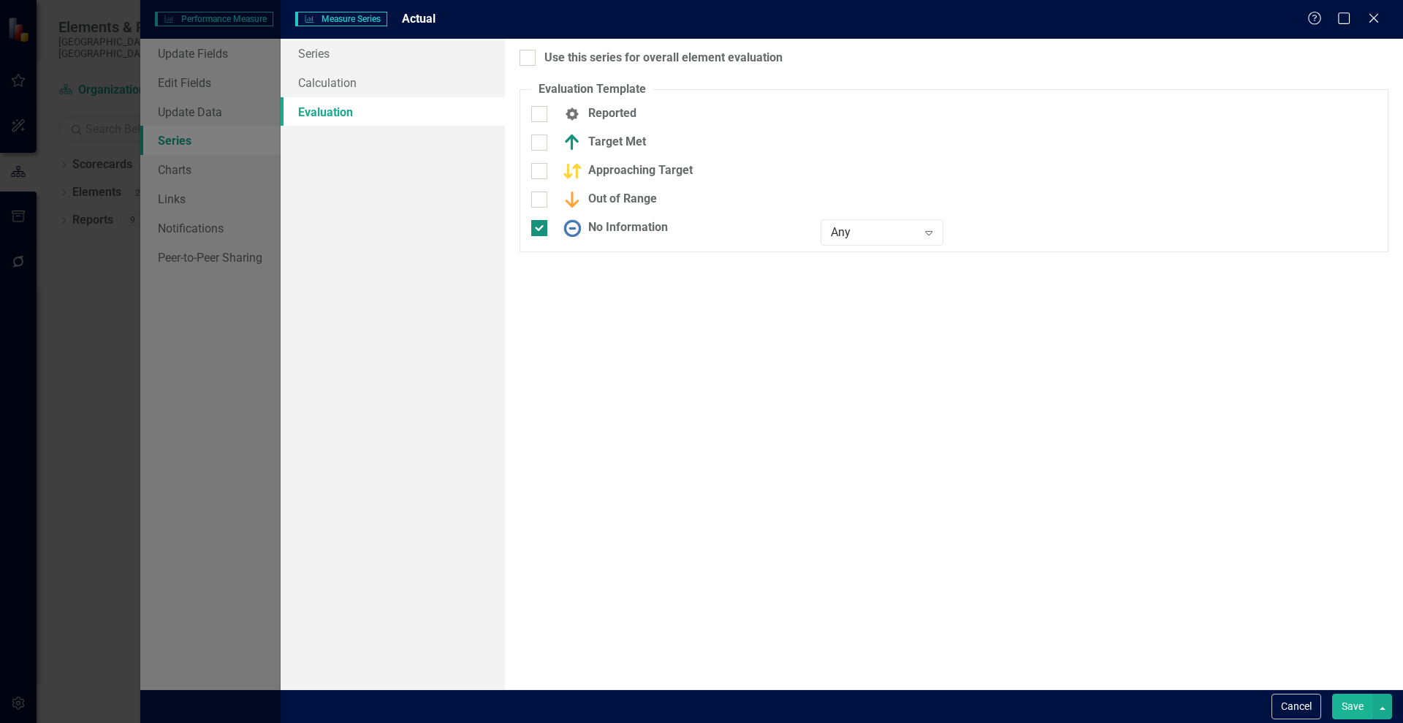
click at [540, 221] on input "No Information" at bounding box center [536, 225] width 10 height 10
checkbox input "false"
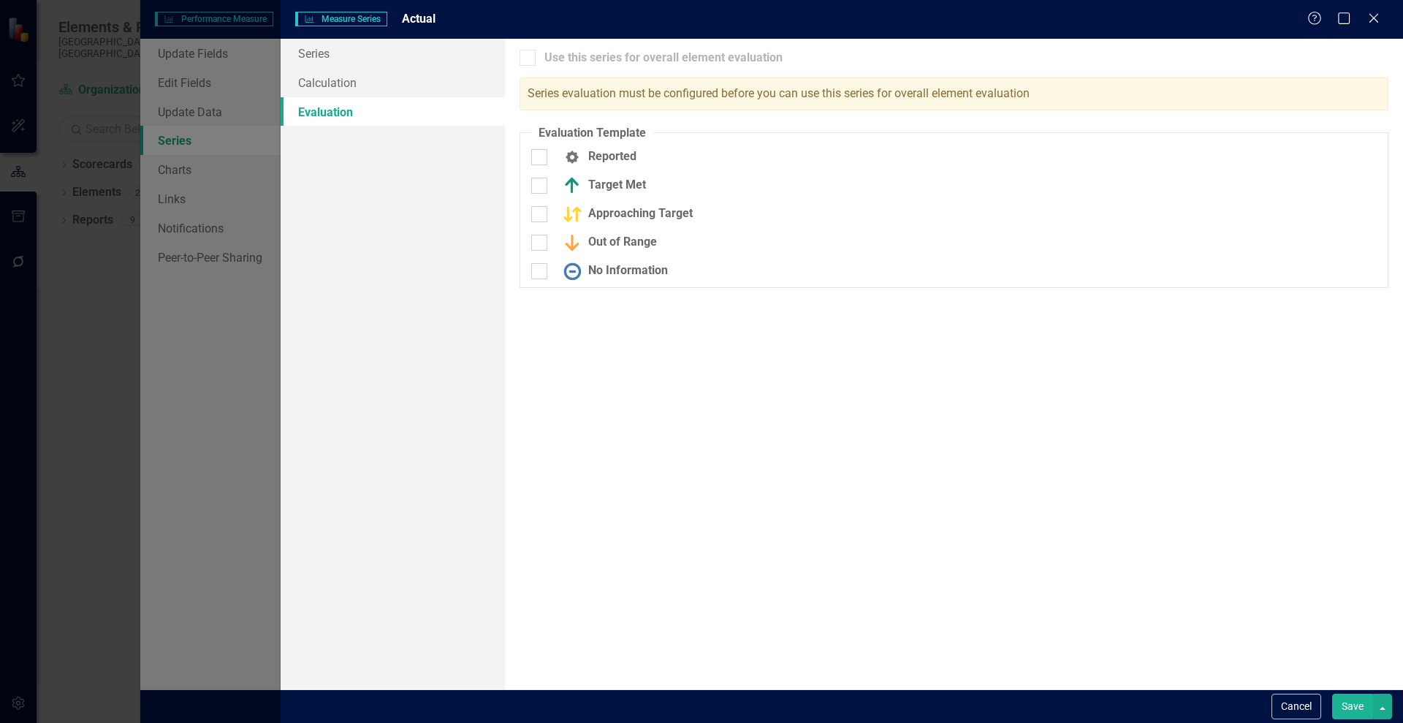
click at [1340, 703] on button "Save" at bounding box center [1352, 707] width 41 height 26
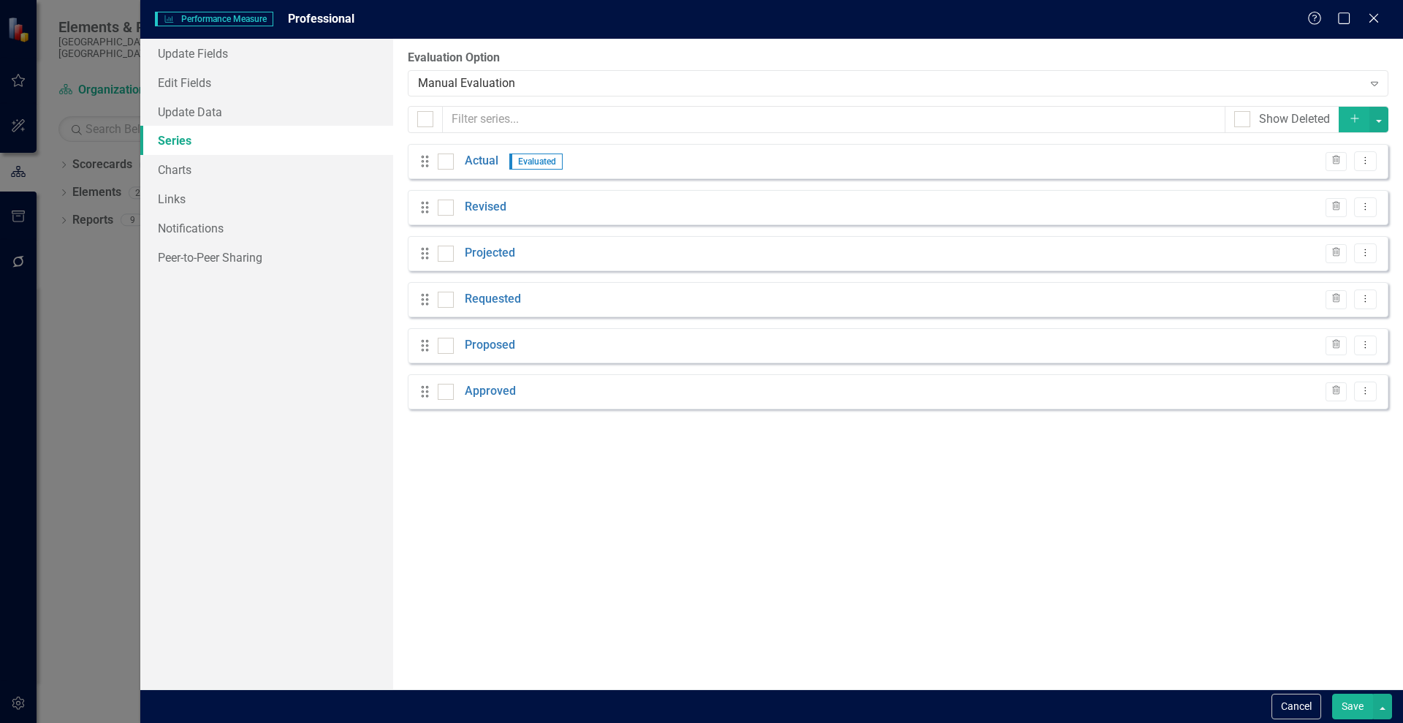
click at [1358, 694] on button "Save" at bounding box center [1352, 707] width 41 height 26
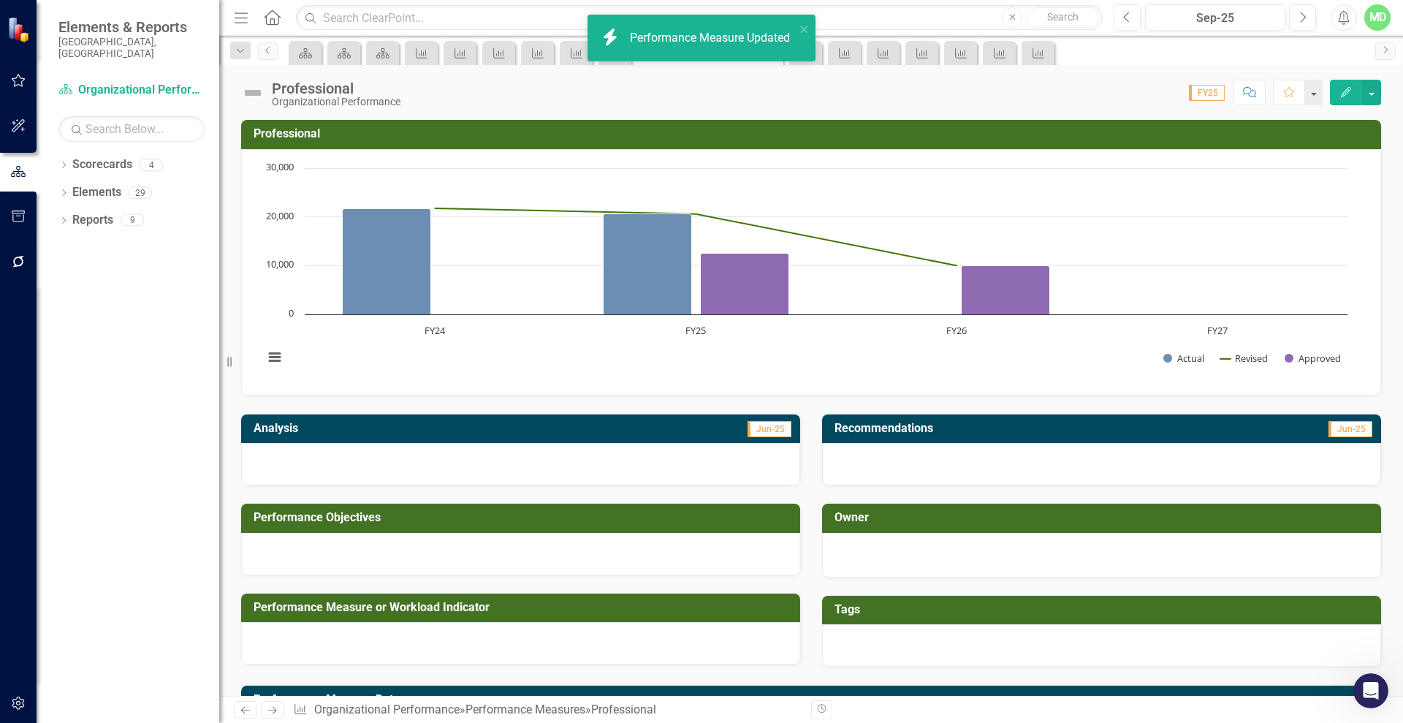
click at [275, 705] on icon "Next" at bounding box center [272, 710] width 12 height 10
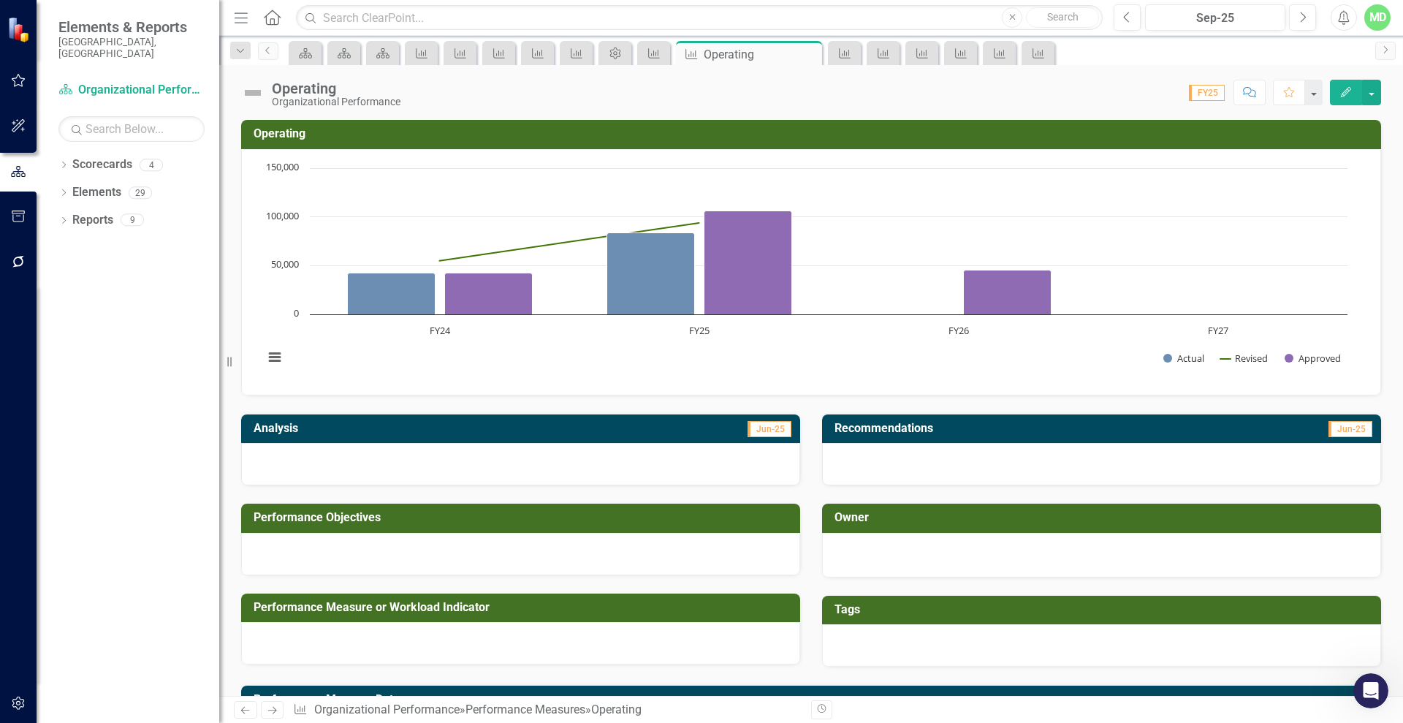
click at [1346, 94] on icon "Edit" at bounding box center [1346, 92] width 13 height 10
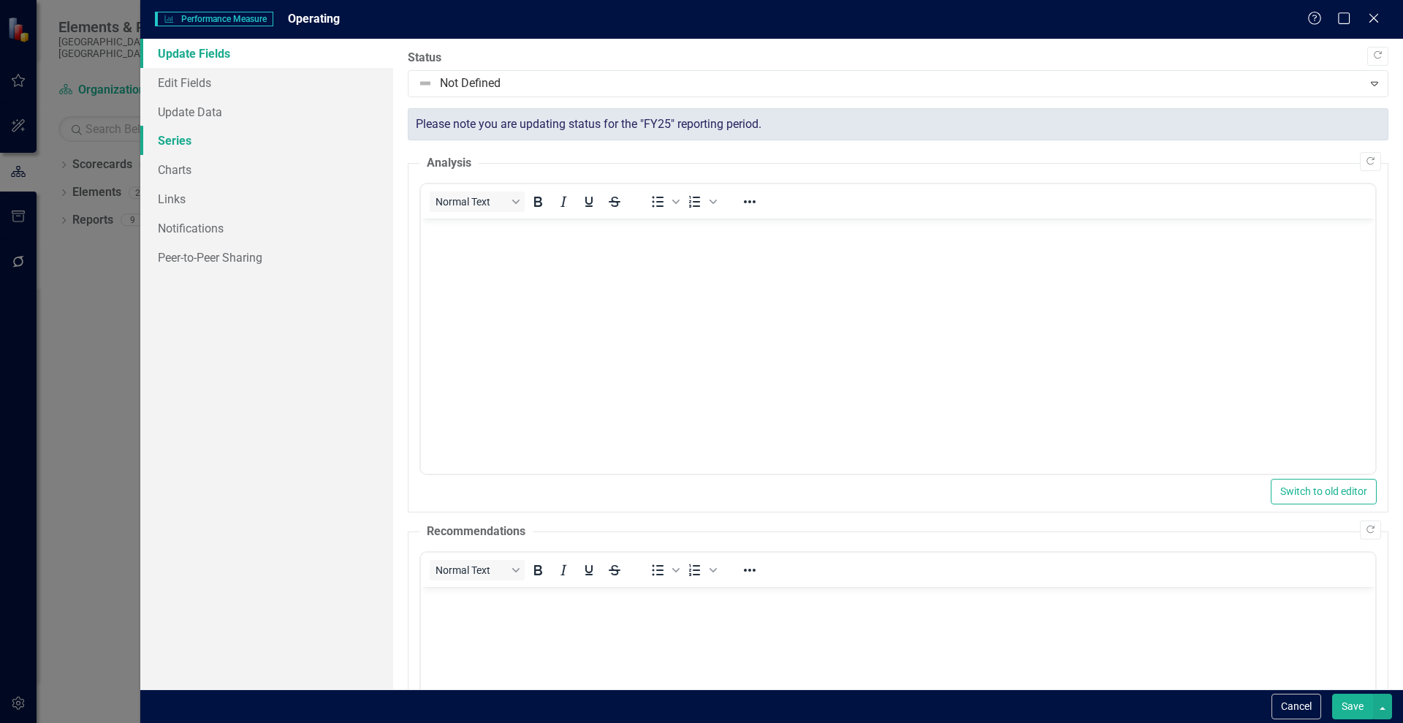
click at [187, 140] on link "Series" at bounding box center [266, 140] width 253 height 29
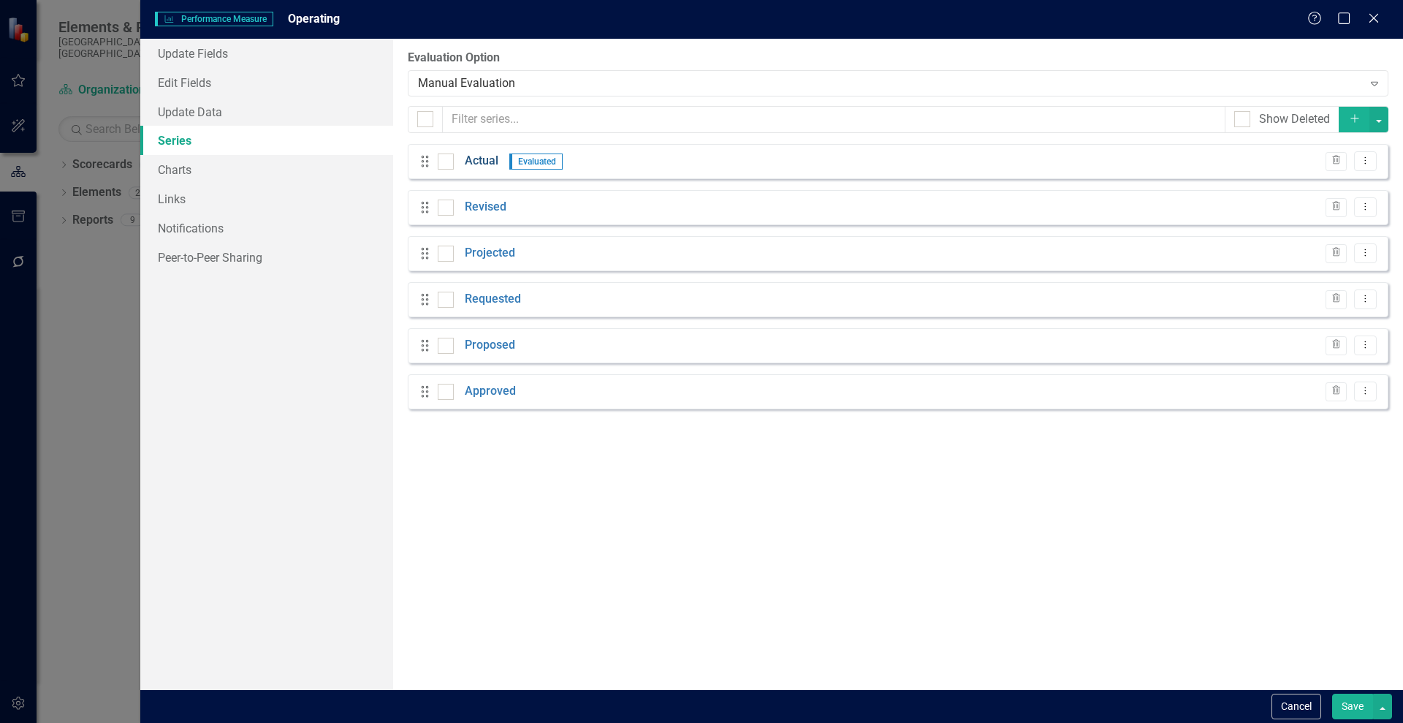
click at [487, 161] on link "Actual" at bounding box center [482, 161] width 34 height 17
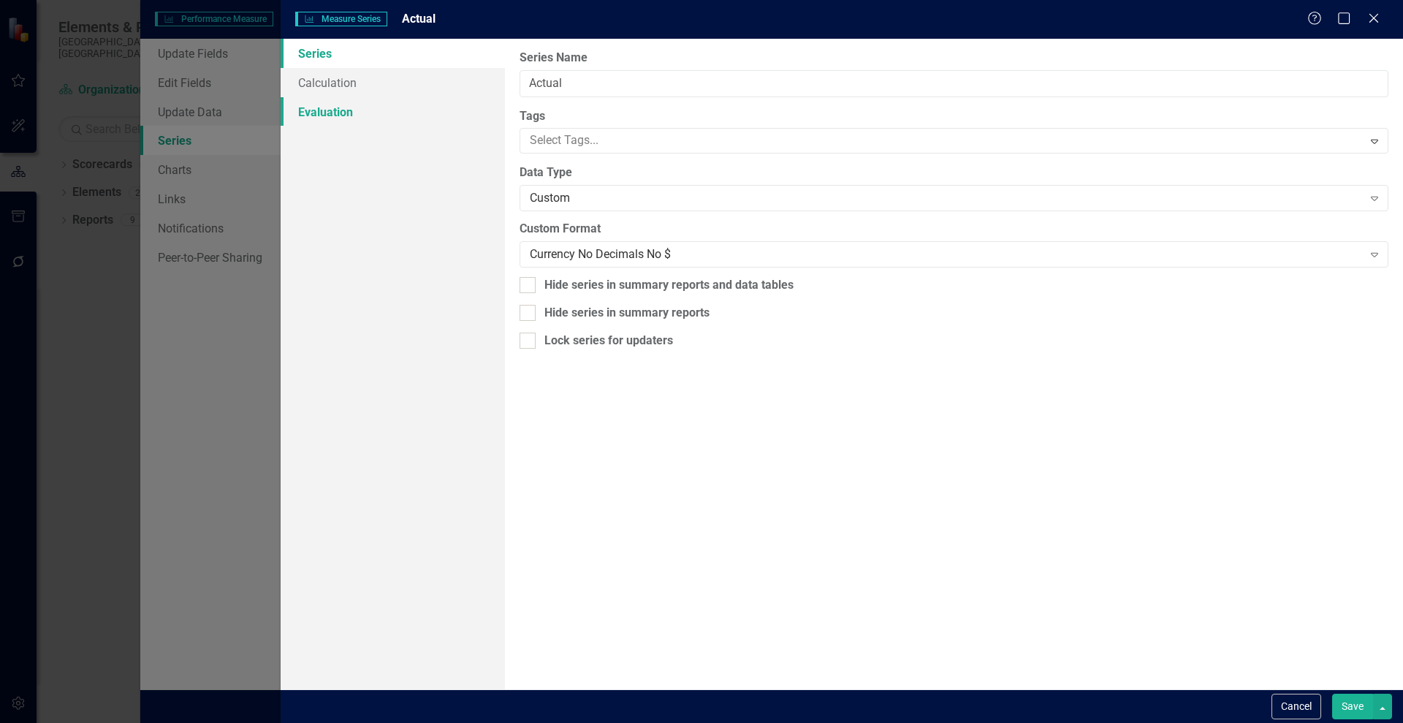
click at [328, 110] on link "Evaluation" at bounding box center [393, 111] width 224 height 29
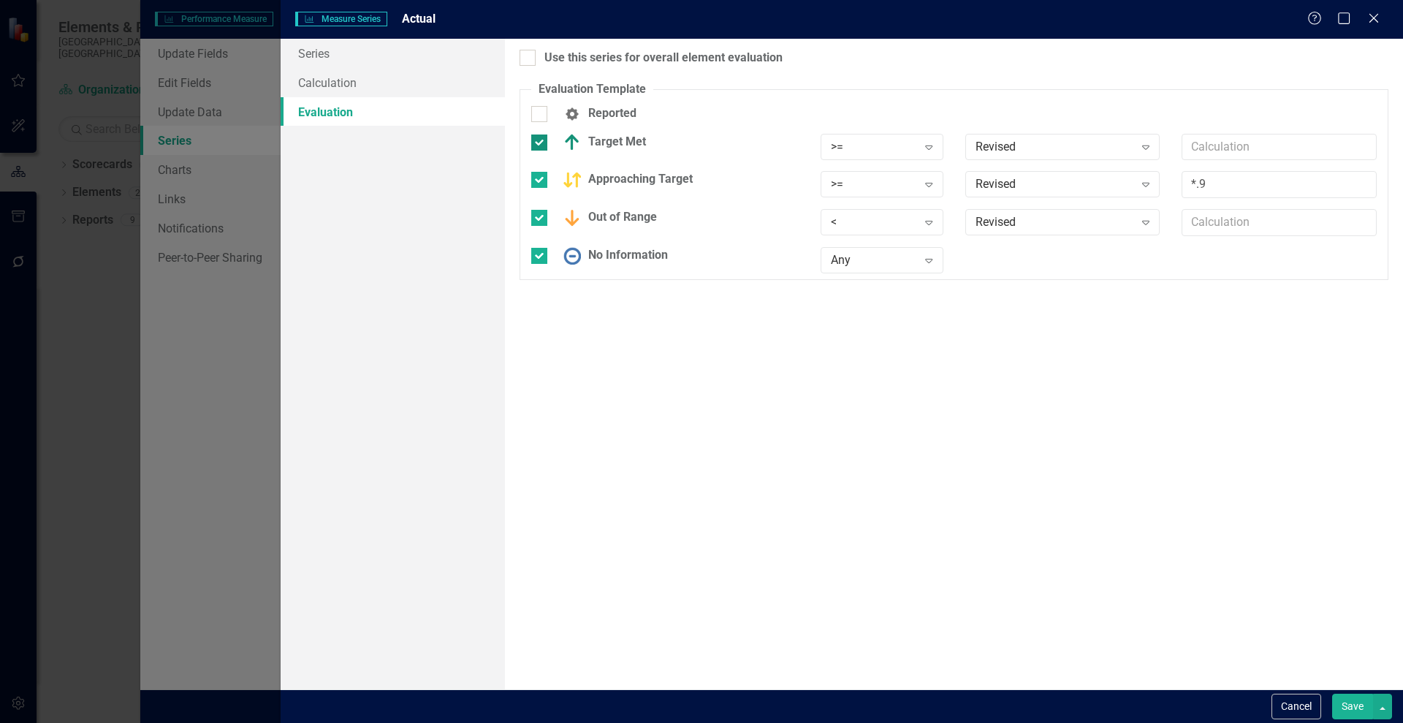
click at [542, 149] on div at bounding box center [539, 142] width 16 height 16
click at [541, 144] on input "Target Met" at bounding box center [536, 139] width 10 height 10
checkbox input "false"
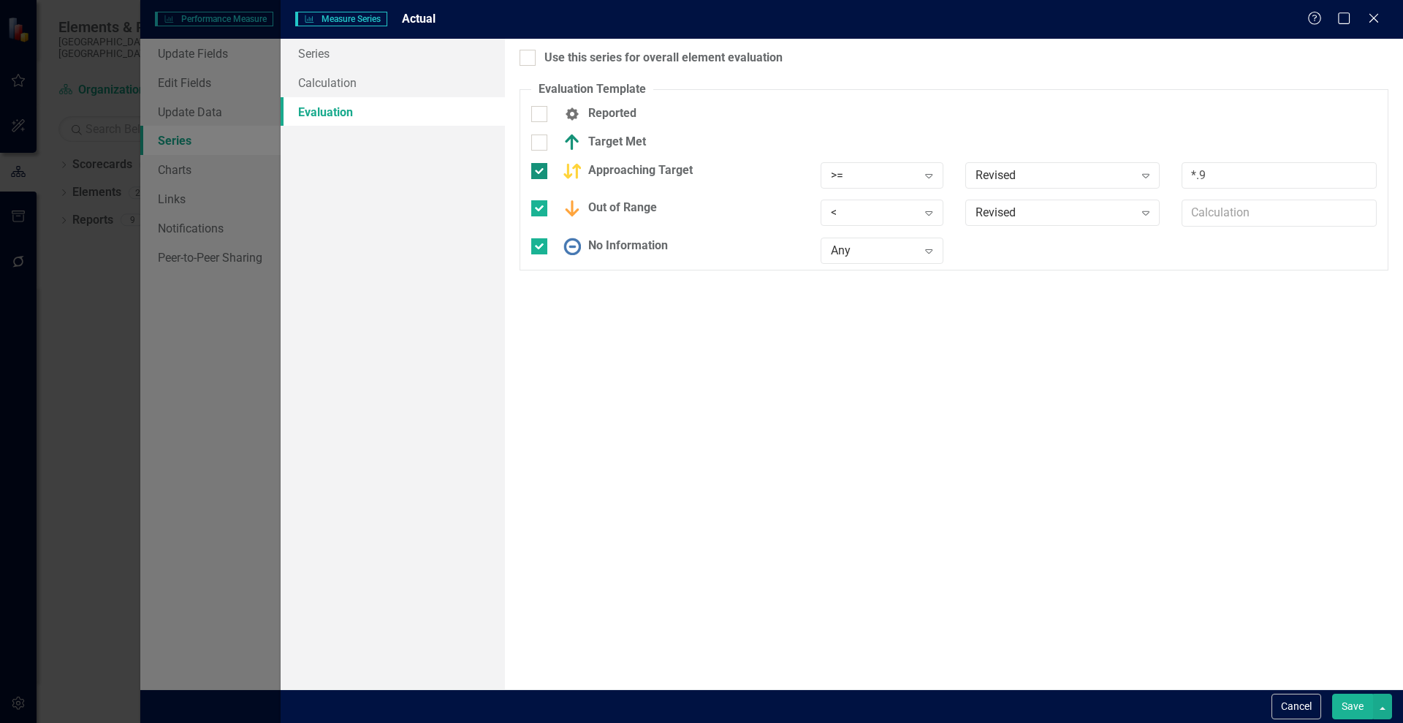
click at [537, 175] on div at bounding box center [539, 171] width 16 height 16
click at [537, 172] on input "Approaching Target" at bounding box center [536, 168] width 10 height 10
checkbox input "false"
click at [537, 191] on input "Out of Range" at bounding box center [536, 196] width 10 height 10
checkbox input "false"
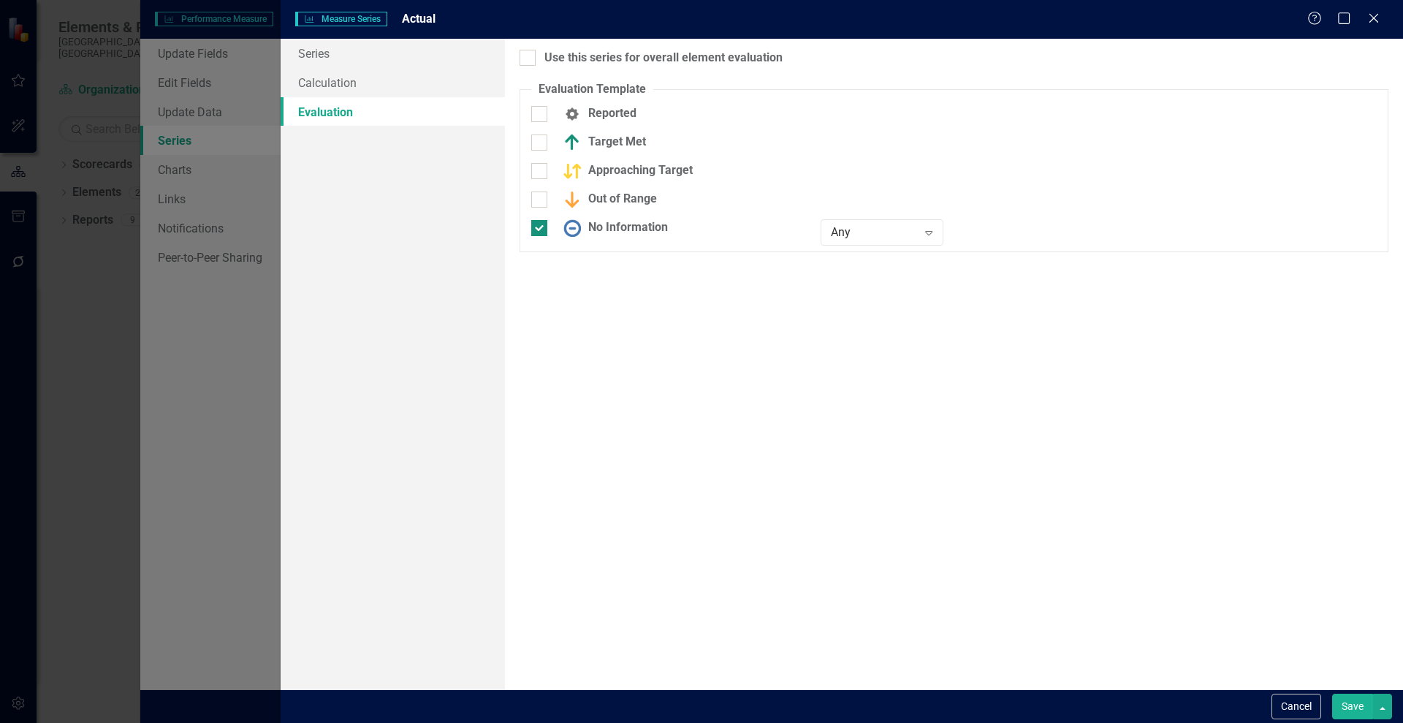
click at [538, 227] on input "No Information" at bounding box center [536, 225] width 10 height 10
checkbox input "false"
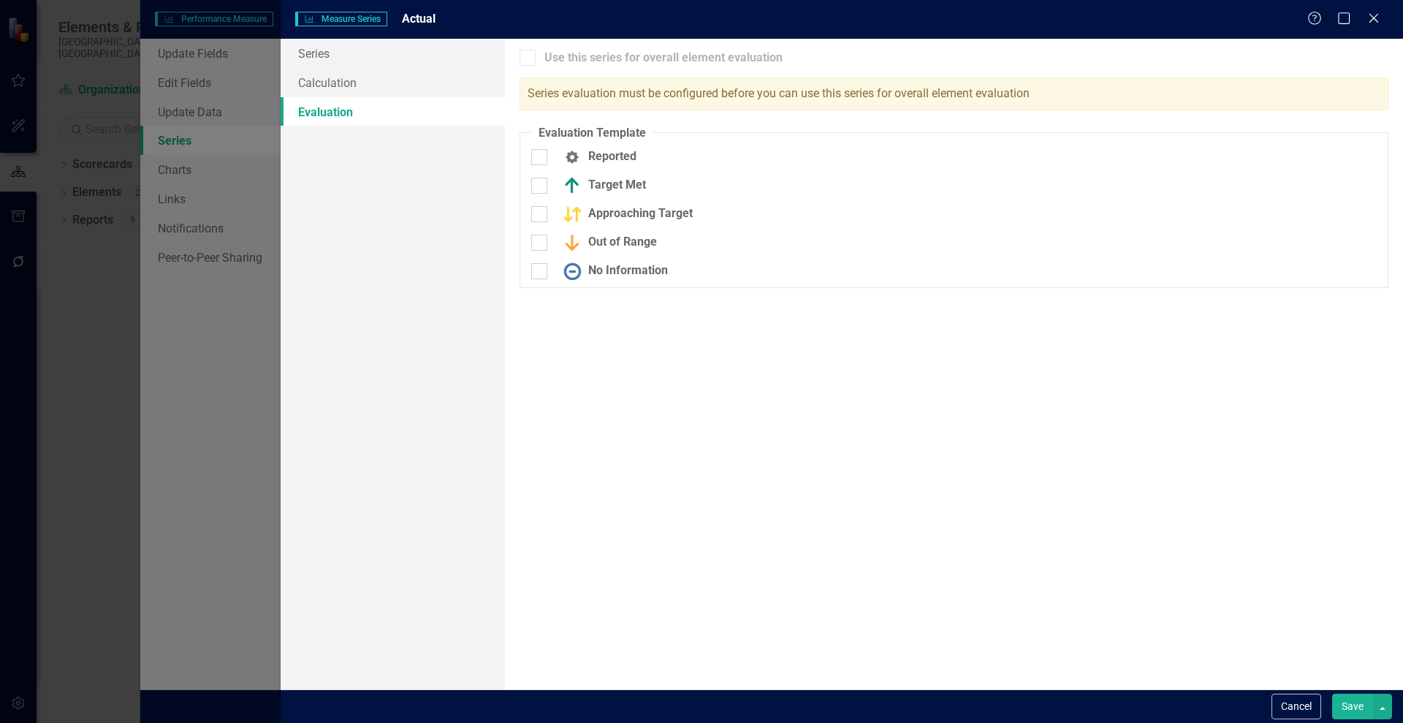
click at [1346, 706] on button "Save" at bounding box center [1352, 707] width 41 height 26
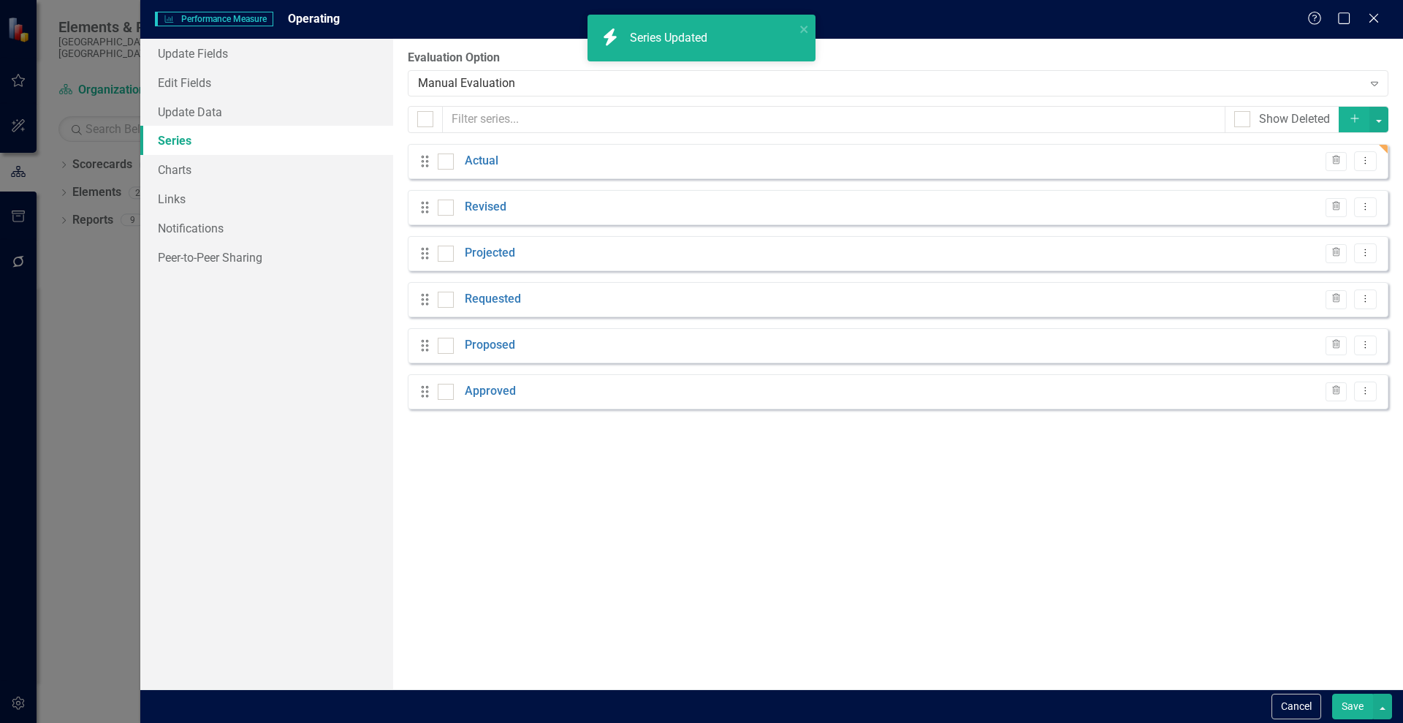
click at [1348, 705] on button "Save" at bounding box center [1352, 707] width 41 height 26
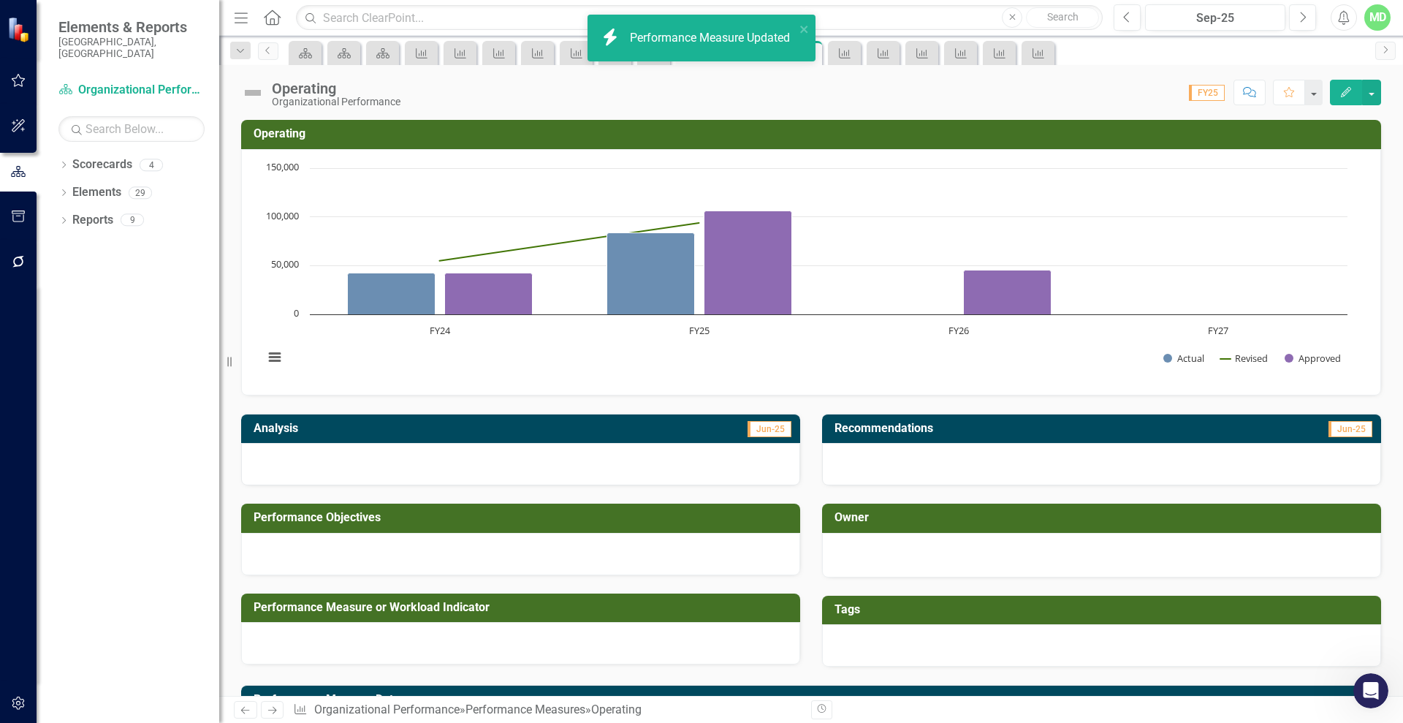
click at [274, 705] on icon "Next" at bounding box center [272, 710] width 12 height 10
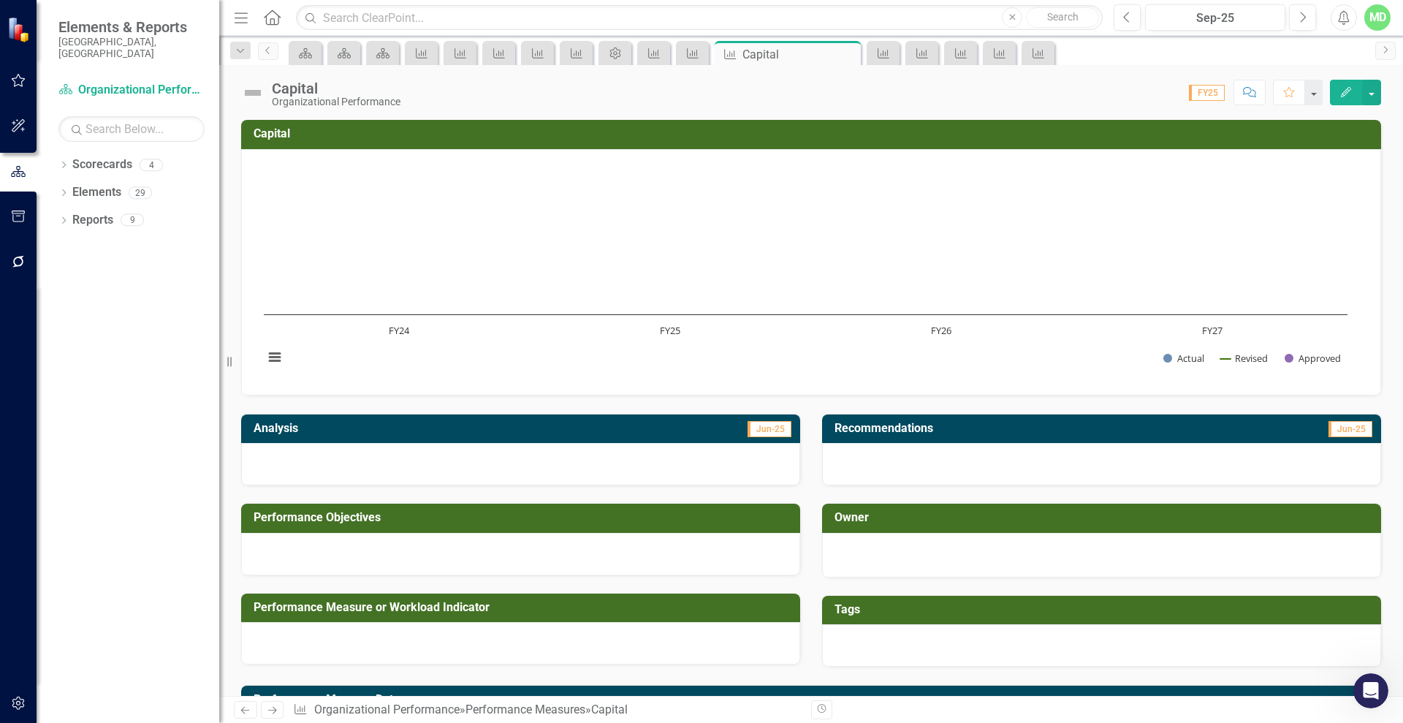
click at [1343, 87] on icon "Edit" at bounding box center [1346, 92] width 13 height 10
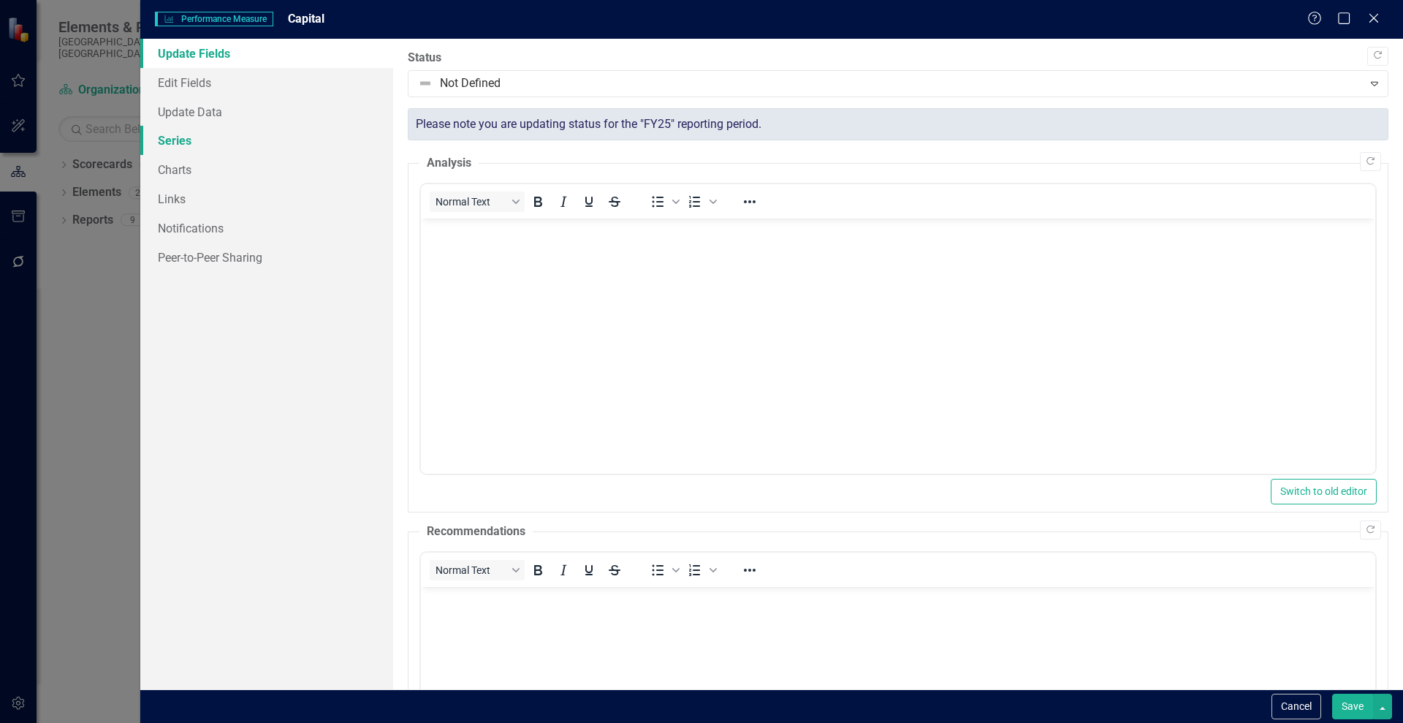
click at [169, 142] on link "Series" at bounding box center [266, 140] width 253 height 29
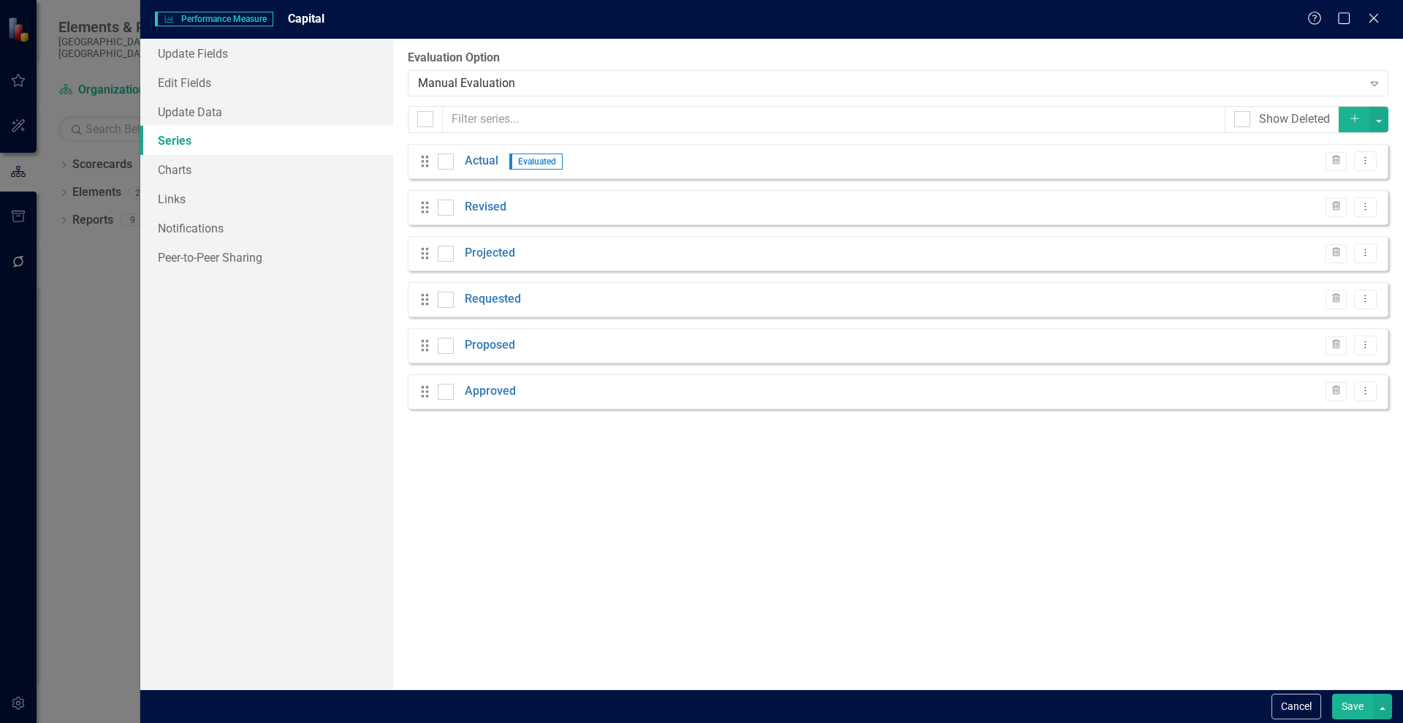
click at [521, 156] on span "Evaluated" at bounding box center [535, 161] width 53 height 16
click at [477, 159] on link "Actual" at bounding box center [482, 161] width 34 height 17
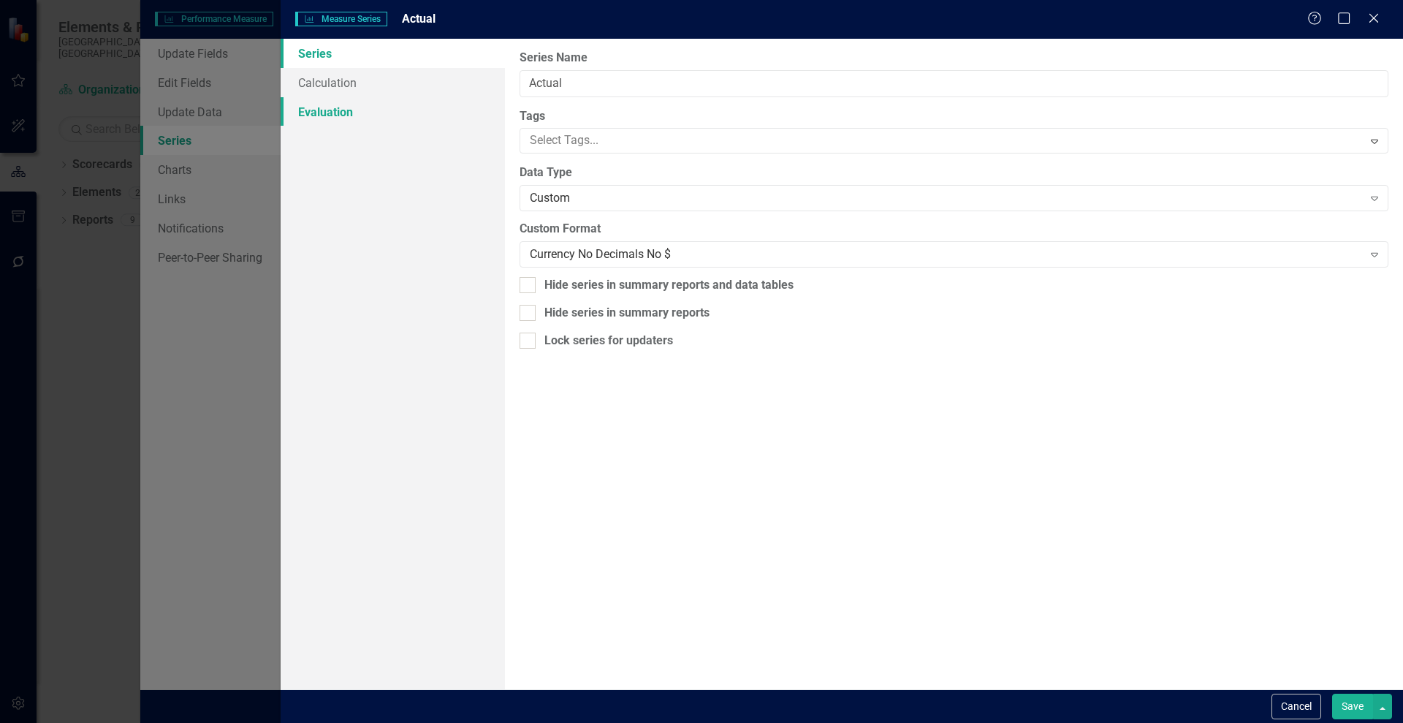
click at [316, 109] on link "Evaluation" at bounding box center [393, 111] width 224 height 29
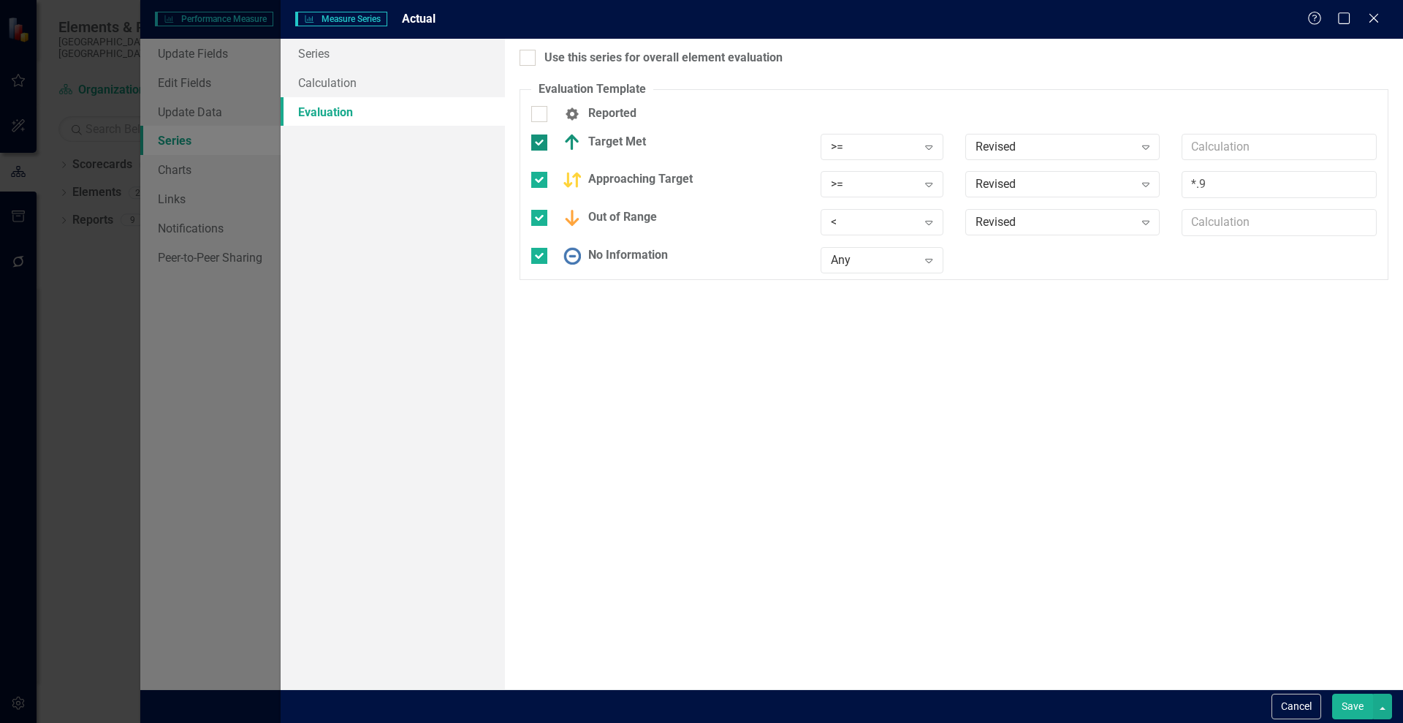
click at [539, 150] on div "Target Met" at bounding box center [665, 143] width 268 height 18
click at [539, 144] on input "Target Met" at bounding box center [536, 139] width 10 height 10
checkbox input "false"
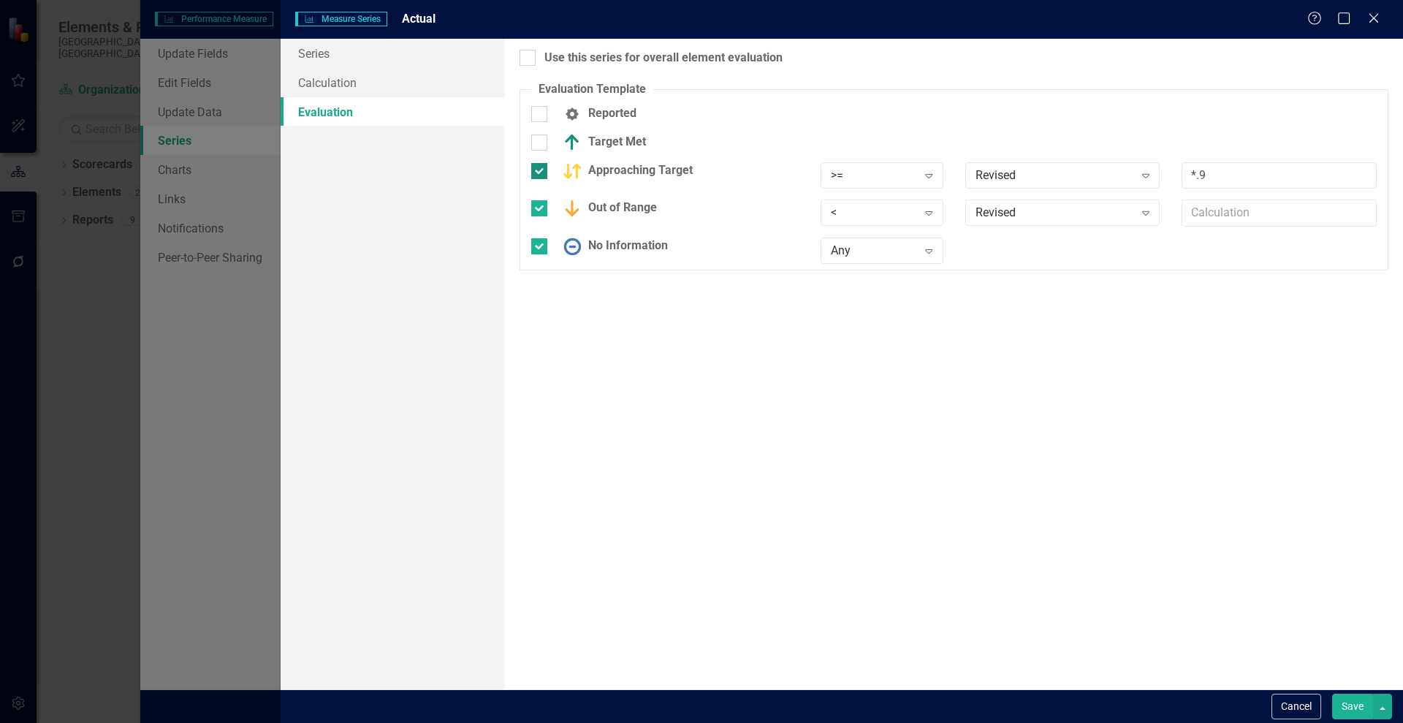
click at [538, 176] on div at bounding box center [539, 171] width 16 height 16
click at [538, 172] on input "Approaching Target" at bounding box center [536, 168] width 10 height 10
checkbox input "false"
click at [539, 195] on input "Out of Range" at bounding box center [536, 196] width 10 height 10
checkbox input "false"
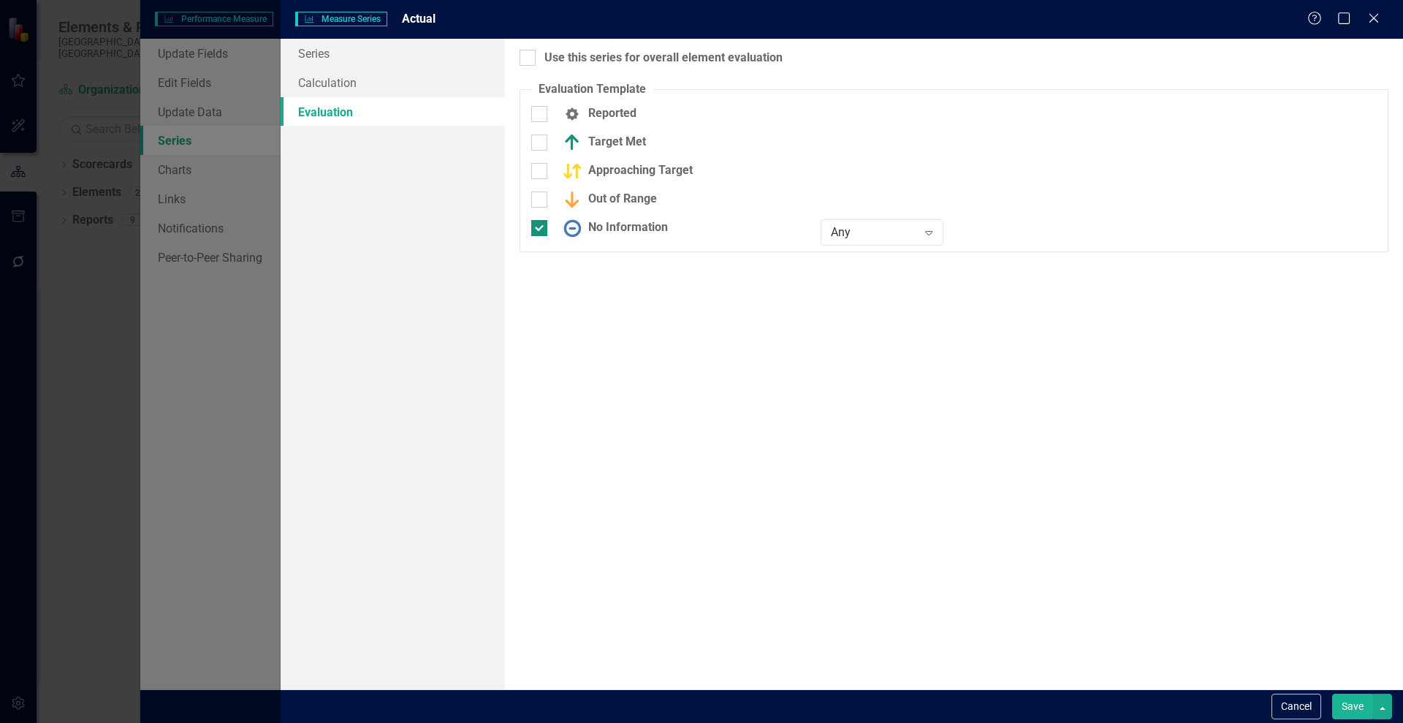
click at [537, 231] on div at bounding box center [539, 228] width 16 height 16
click at [537, 229] on input "No Information" at bounding box center [536, 225] width 10 height 10
checkbox input "false"
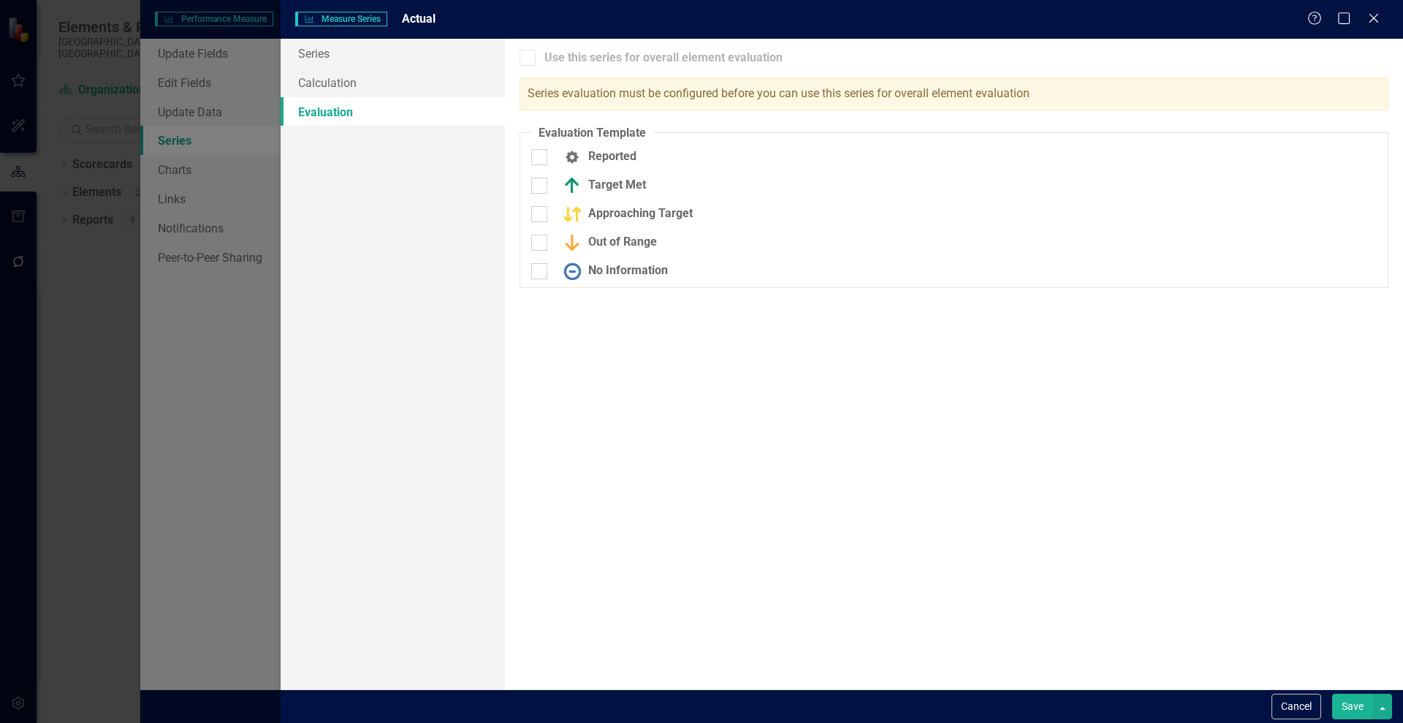
click at [1357, 707] on button "Save" at bounding box center [1352, 707] width 41 height 26
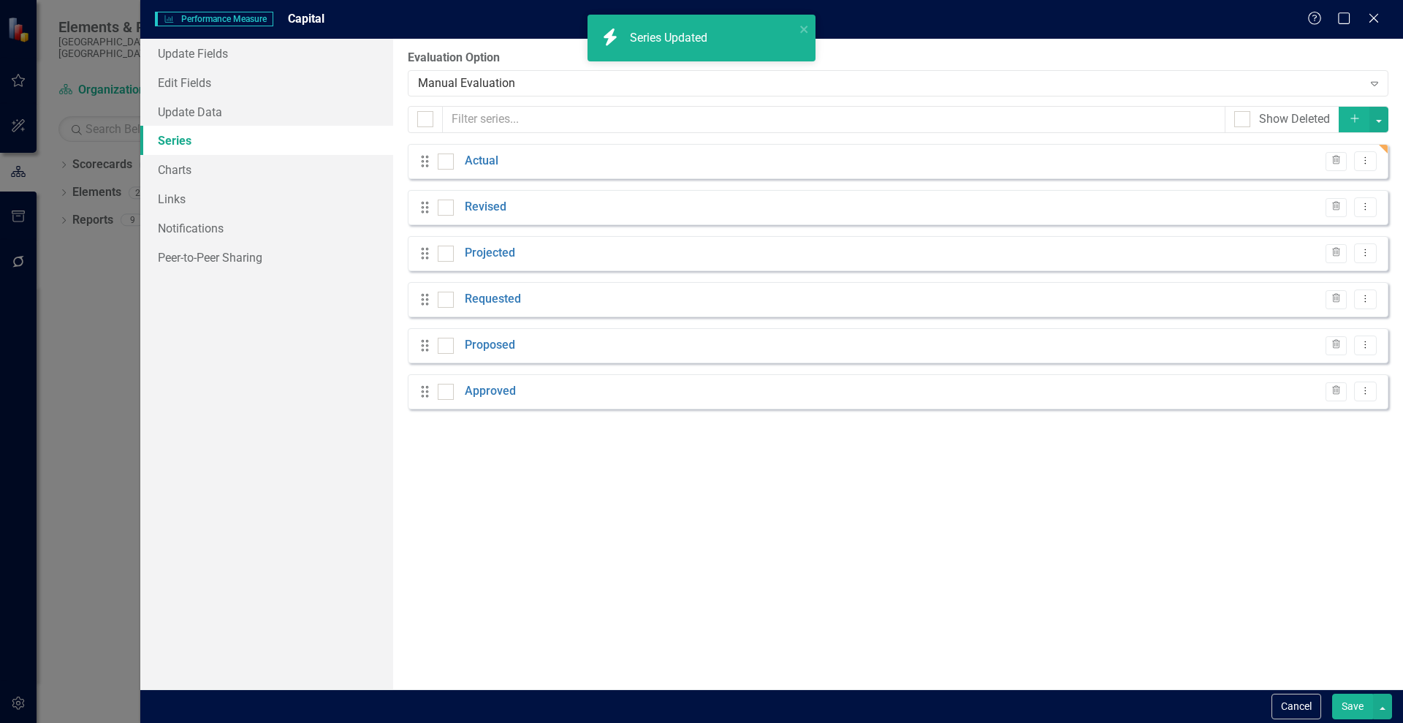
click at [1348, 707] on button "Save" at bounding box center [1352, 707] width 41 height 26
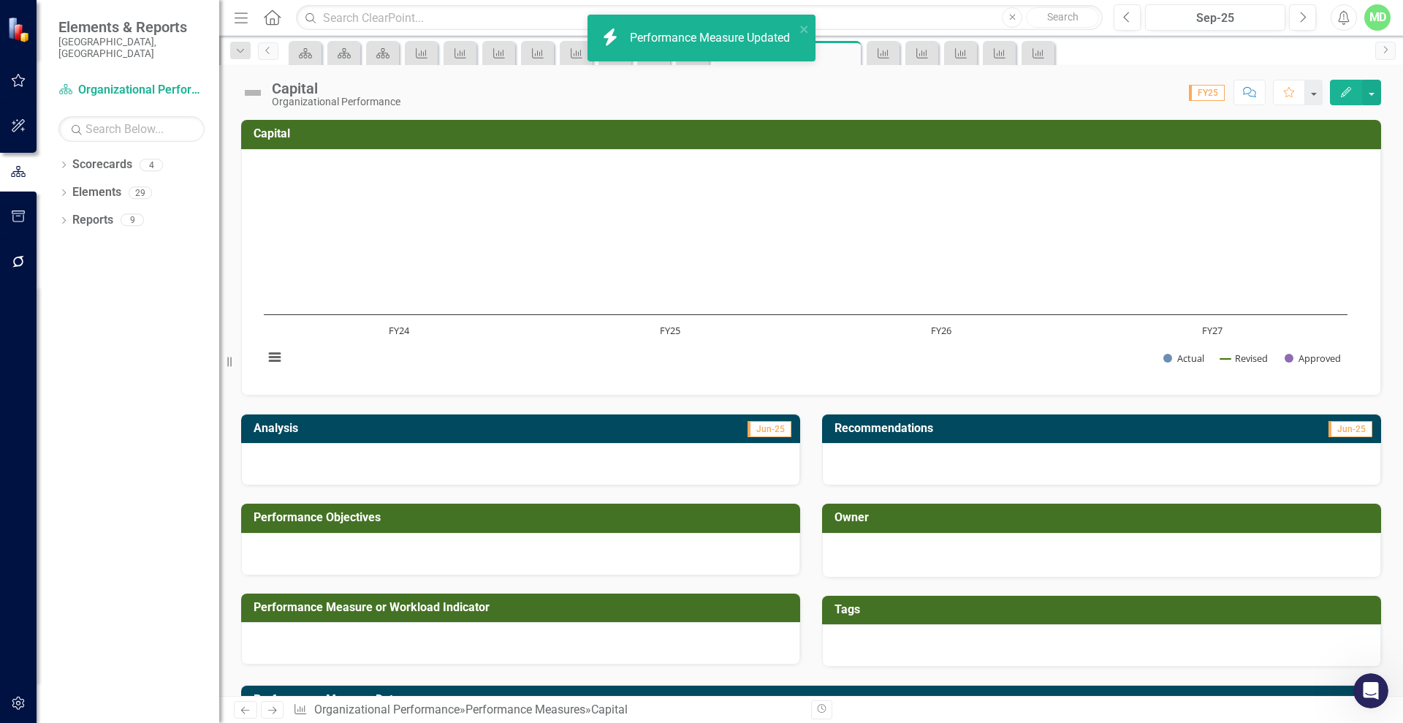
click at [273, 710] on icon "Next" at bounding box center [272, 710] width 12 height 10
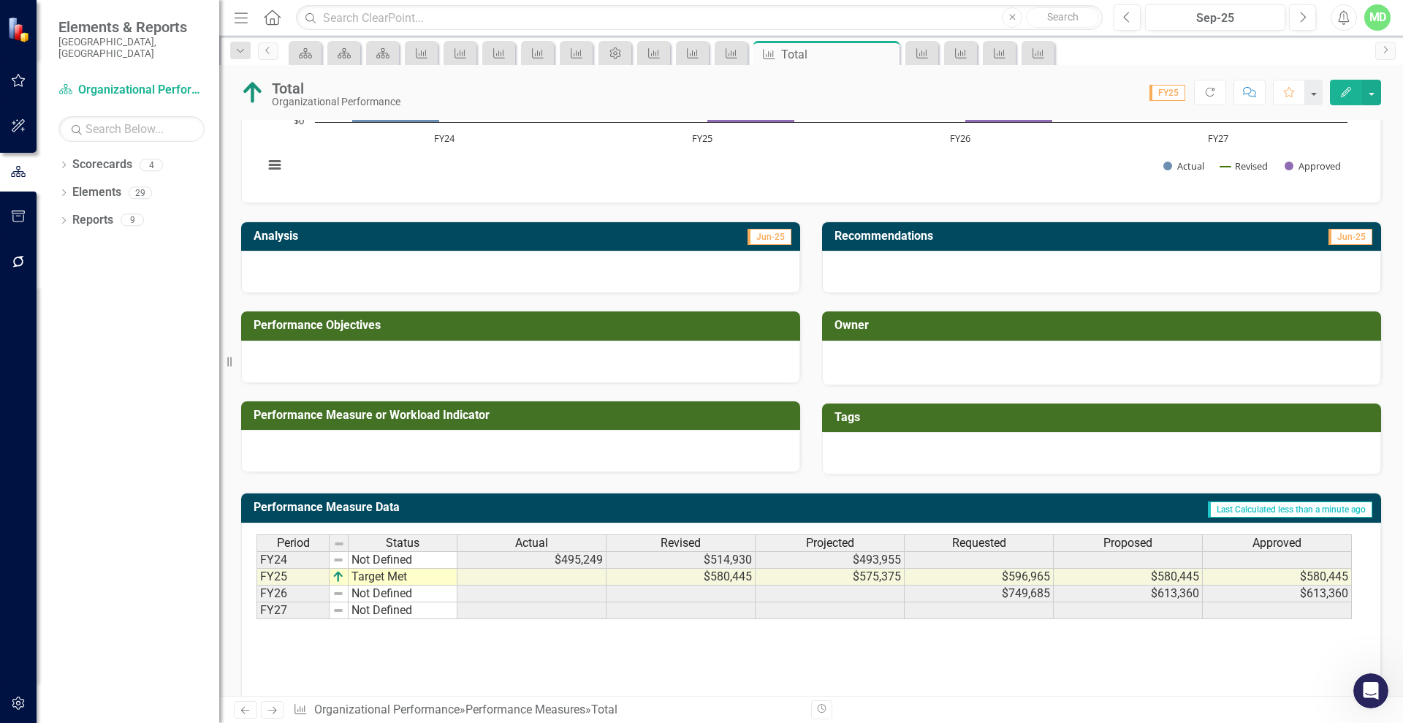
scroll to position [213, 0]
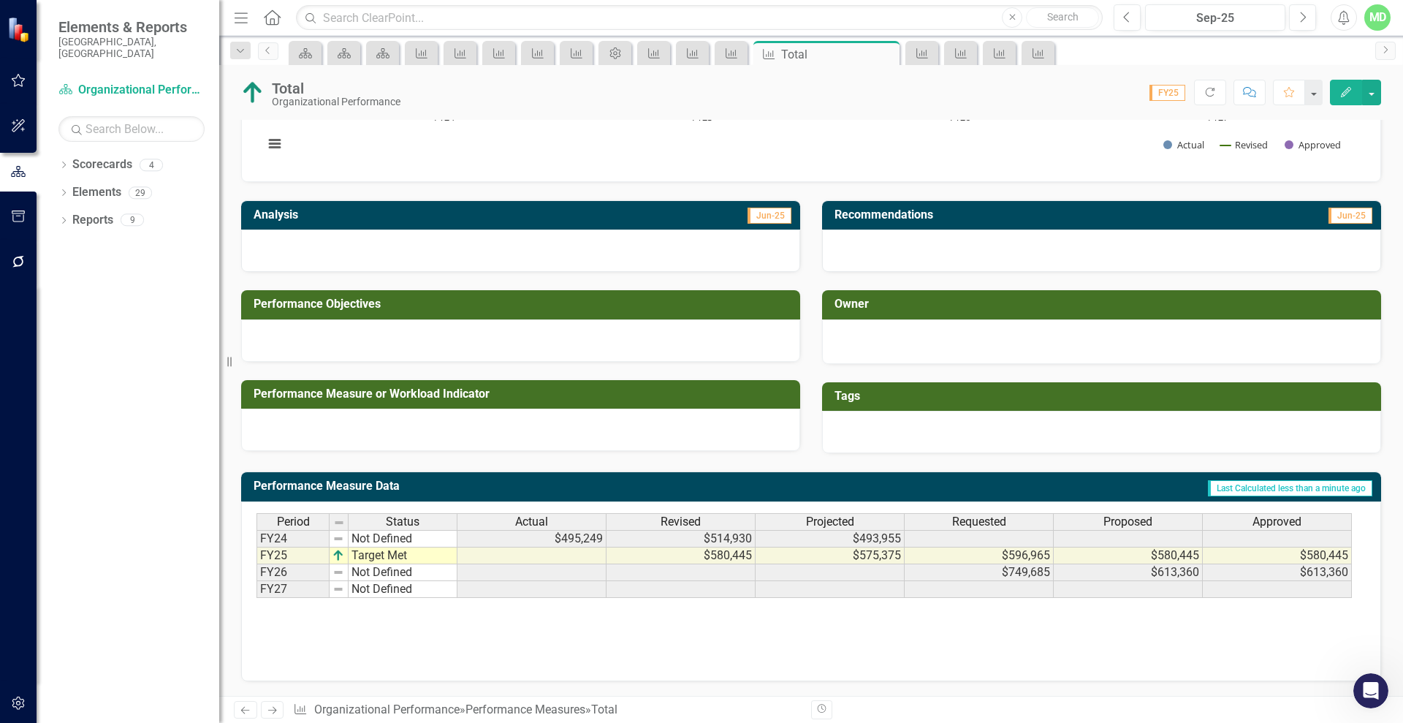
click at [1340, 90] on icon "Edit" at bounding box center [1346, 92] width 13 height 10
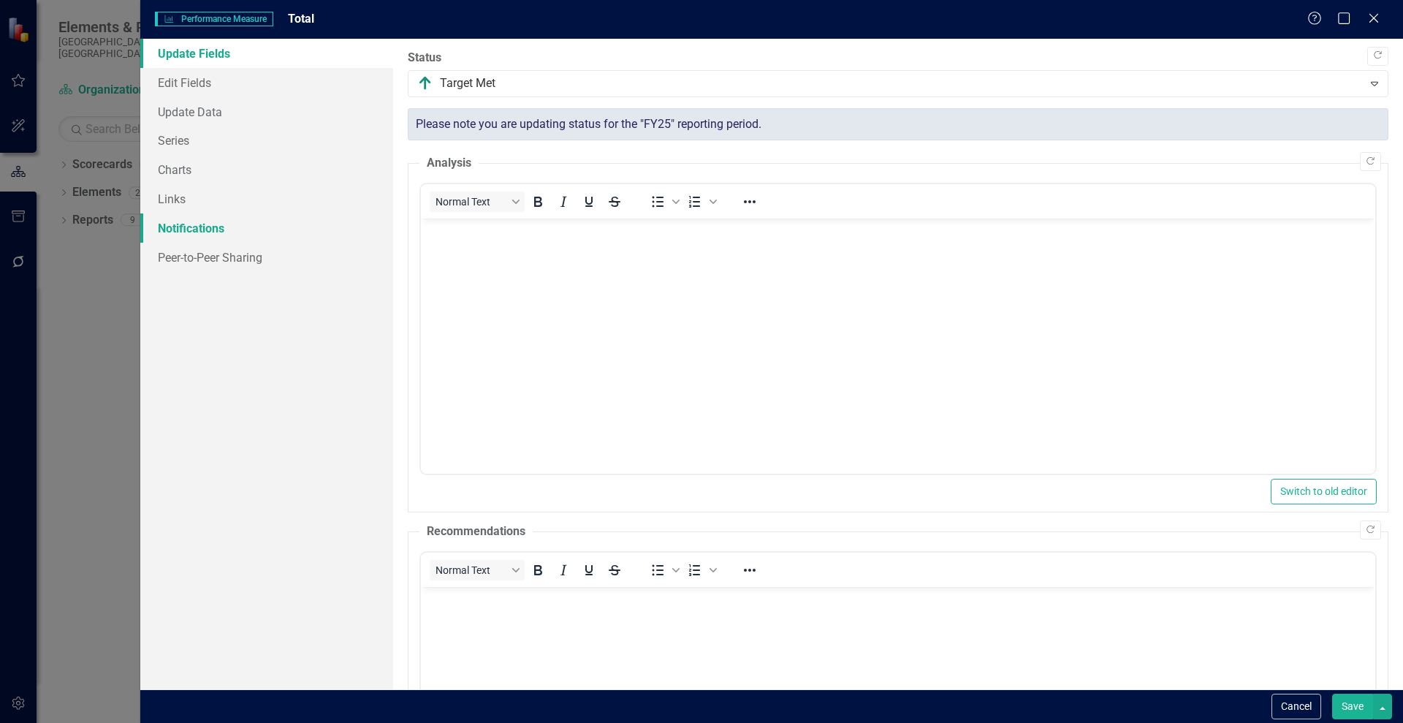
scroll to position [0, 0]
click at [173, 138] on link "Series" at bounding box center [266, 140] width 253 height 29
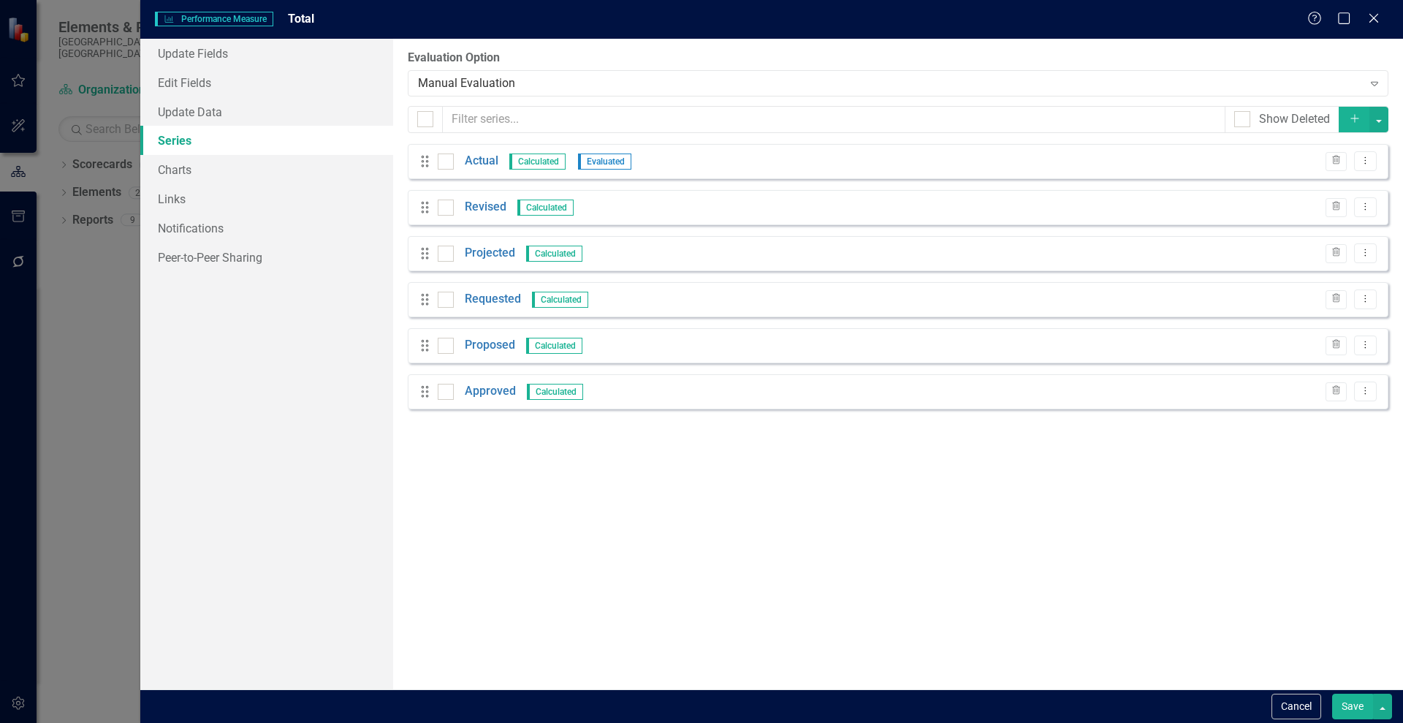
scroll to position [213, 0]
click at [479, 160] on link "Actual" at bounding box center [482, 161] width 34 height 17
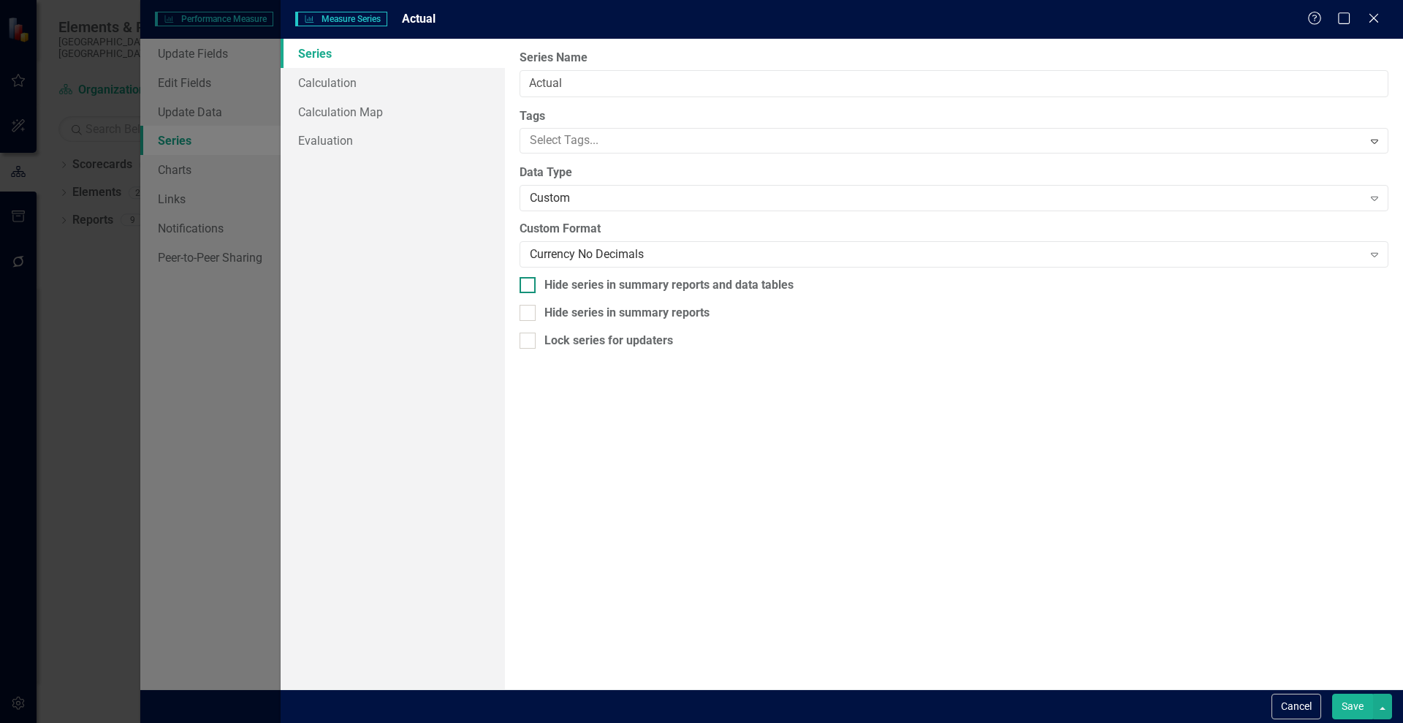
click at [534, 284] on div at bounding box center [528, 285] width 16 height 16
click at [529, 284] on input "Hide series in summary reports and data tables" at bounding box center [525, 282] width 10 height 10
click at [534, 284] on div at bounding box center [528, 285] width 16 height 16
click at [529, 284] on input "Hide series in summary reports and data tables" at bounding box center [525, 282] width 10 height 10
checkbox input "false"
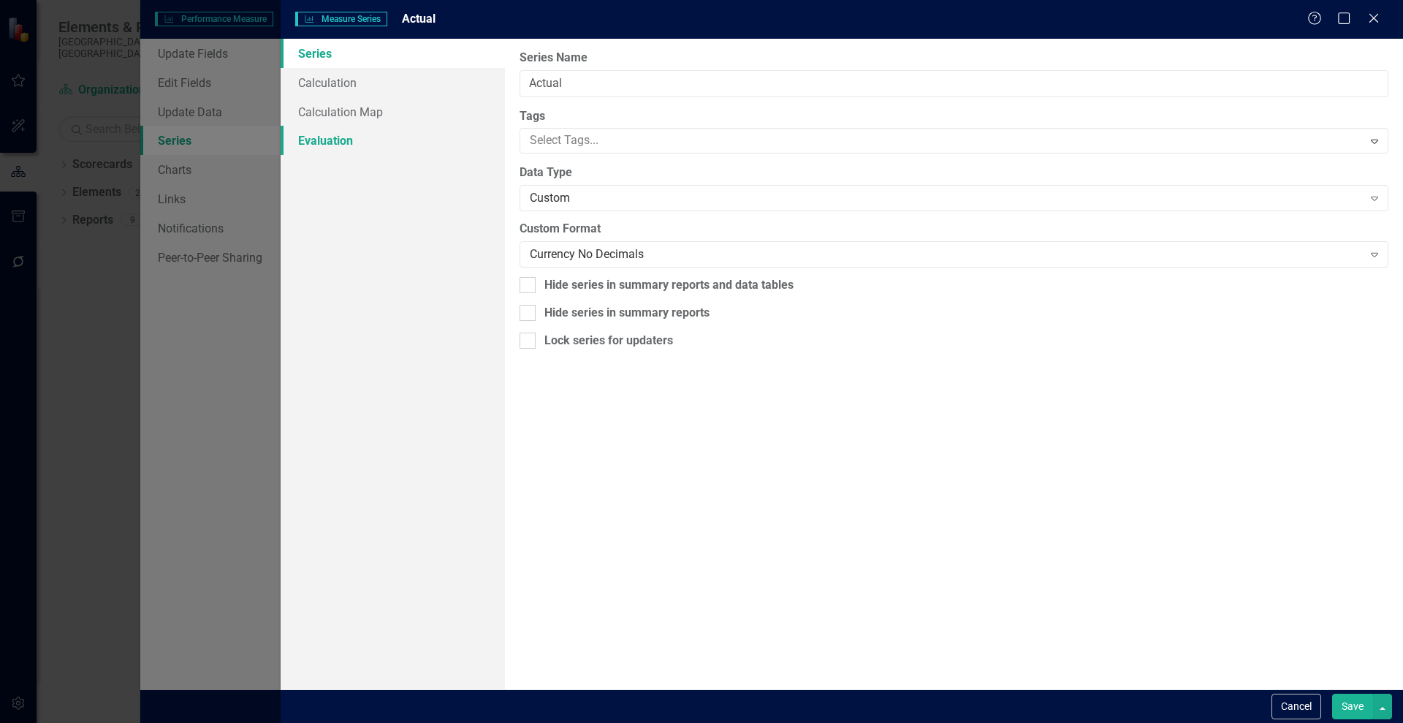
click at [334, 138] on link "Evaluation" at bounding box center [393, 140] width 224 height 29
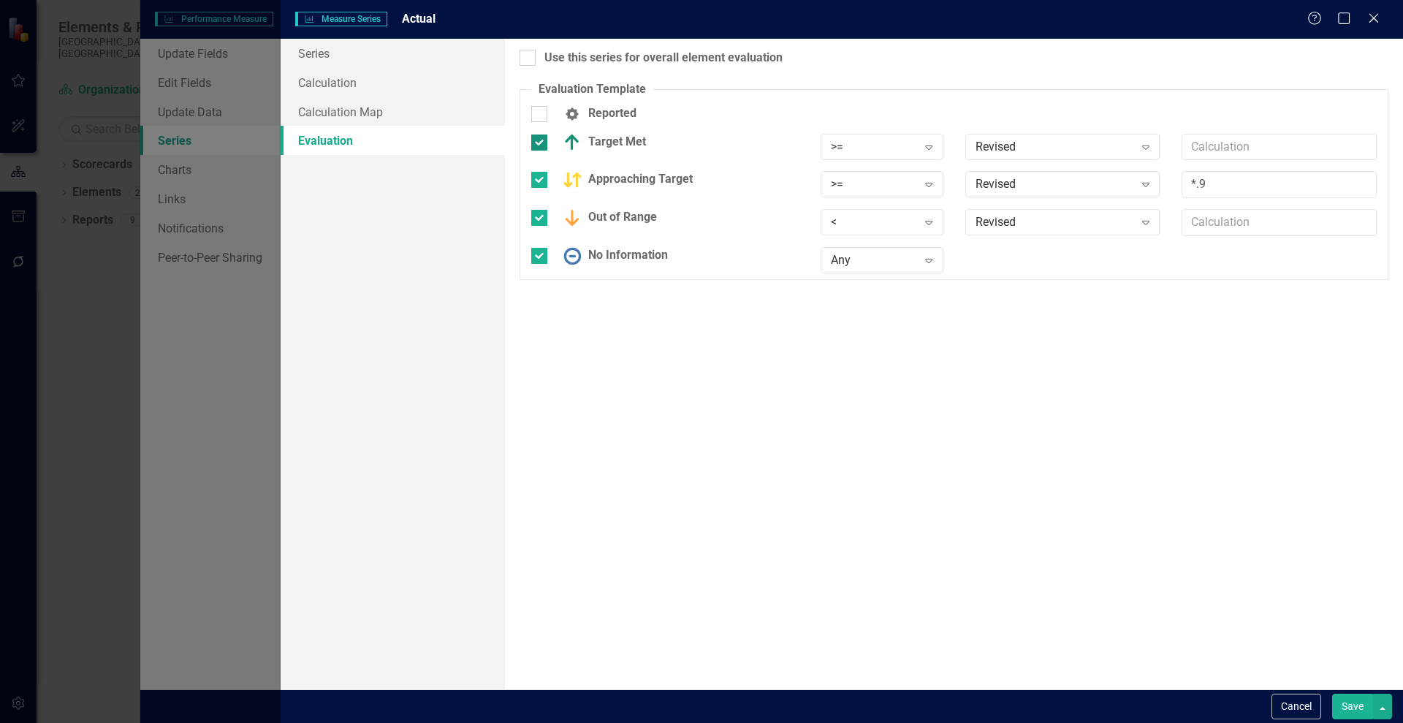
click at [536, 149] on div at bounding box center [539, 142] width 16 height 16
click at [536, 144] on input "Target Met" at bounding box center [536, 139] width 10 height 10
checkbox input "false"
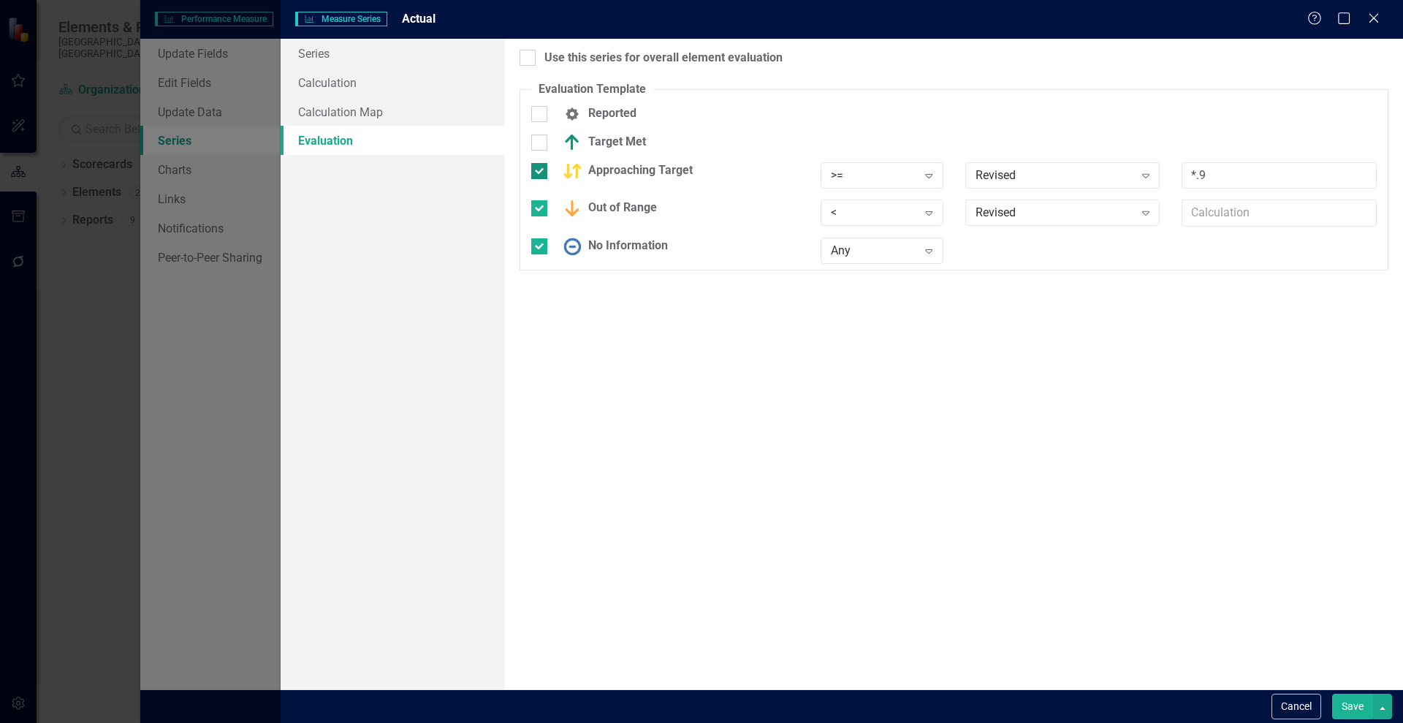
click at [538, 169] on input "Approaching Target" at bounding box center [536, 168] width 10 height 10
checkbox input "false"
click at [545, 198] on div at bounding box center [539, 199] width 16 height 16
click at [541, 198] on input "Out of Range" at bounding box center [536, 196] width 10 height 10
checkbox input "false"
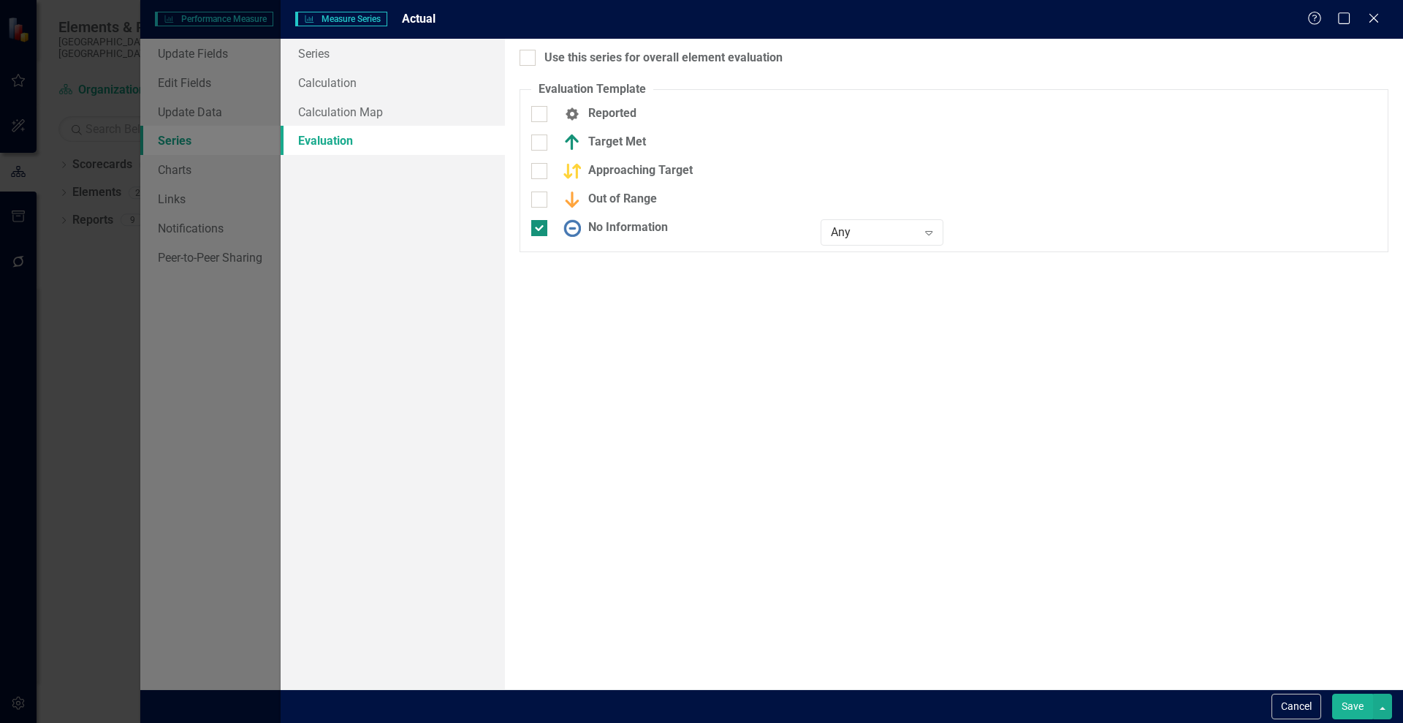
click at [539, 223] on input "No Information" at bounding box center [536, 225] width 10 height 10
checkbox input "false"
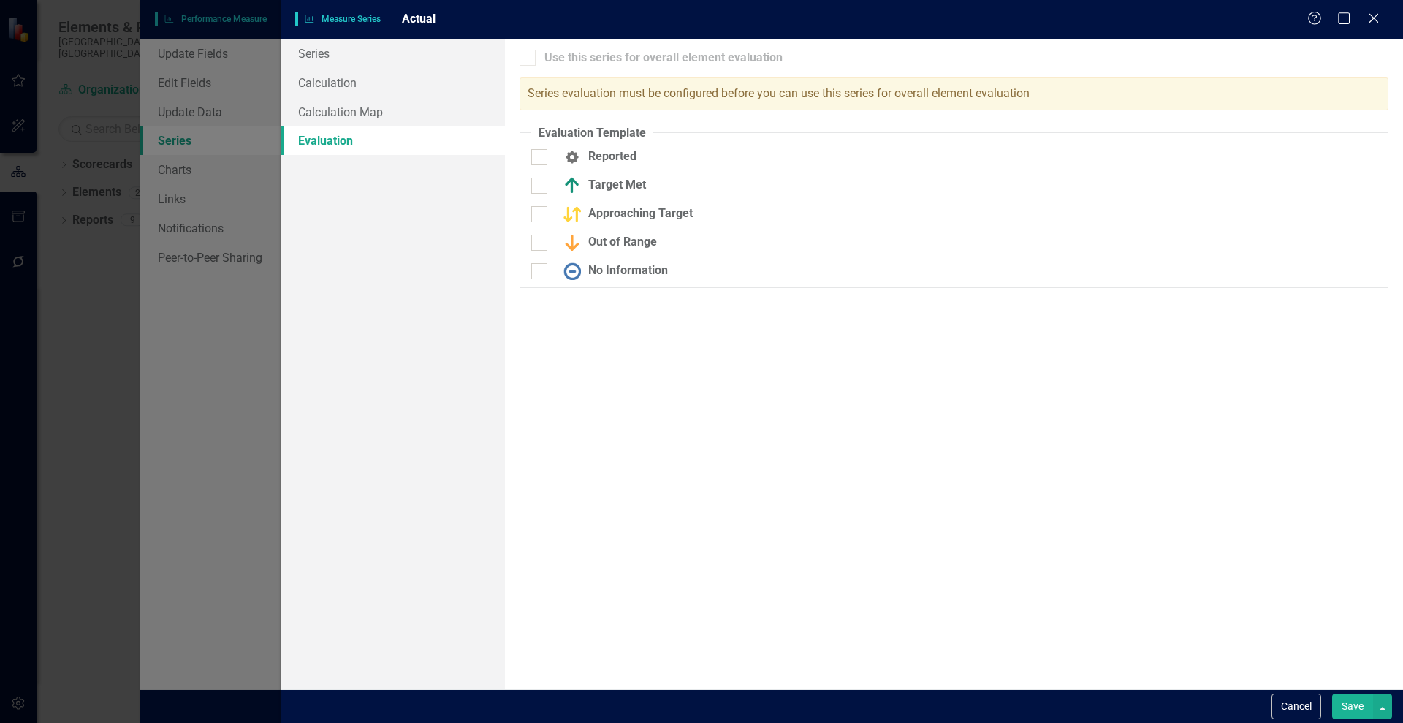
click at [1350, 713] on button "Save" at bounding box center [1352, 707] width 41 height 26
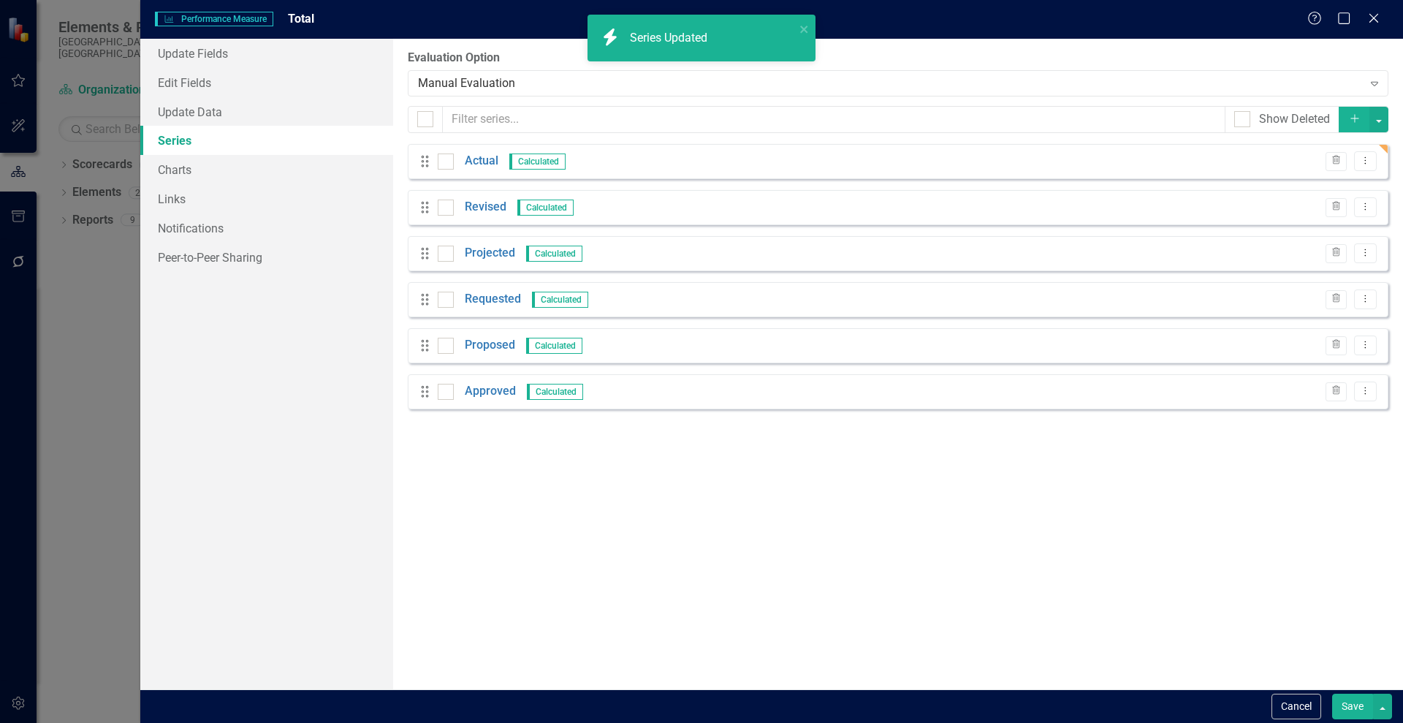
click at [1353, 698] on button "Save" at bounding box center [1352, 707] width 41 height 26
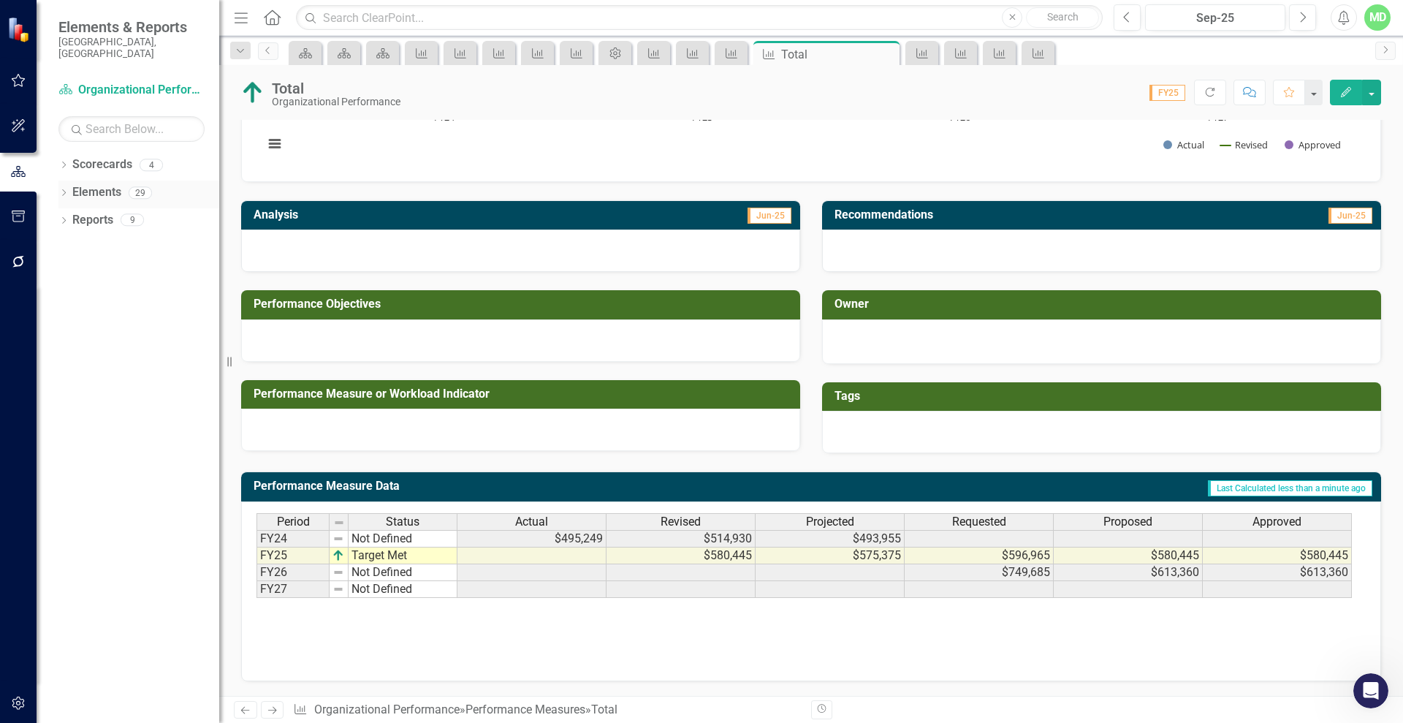
click at [100, 184] on link "Elements" at bounding box center [96, 192] width 49 height 17
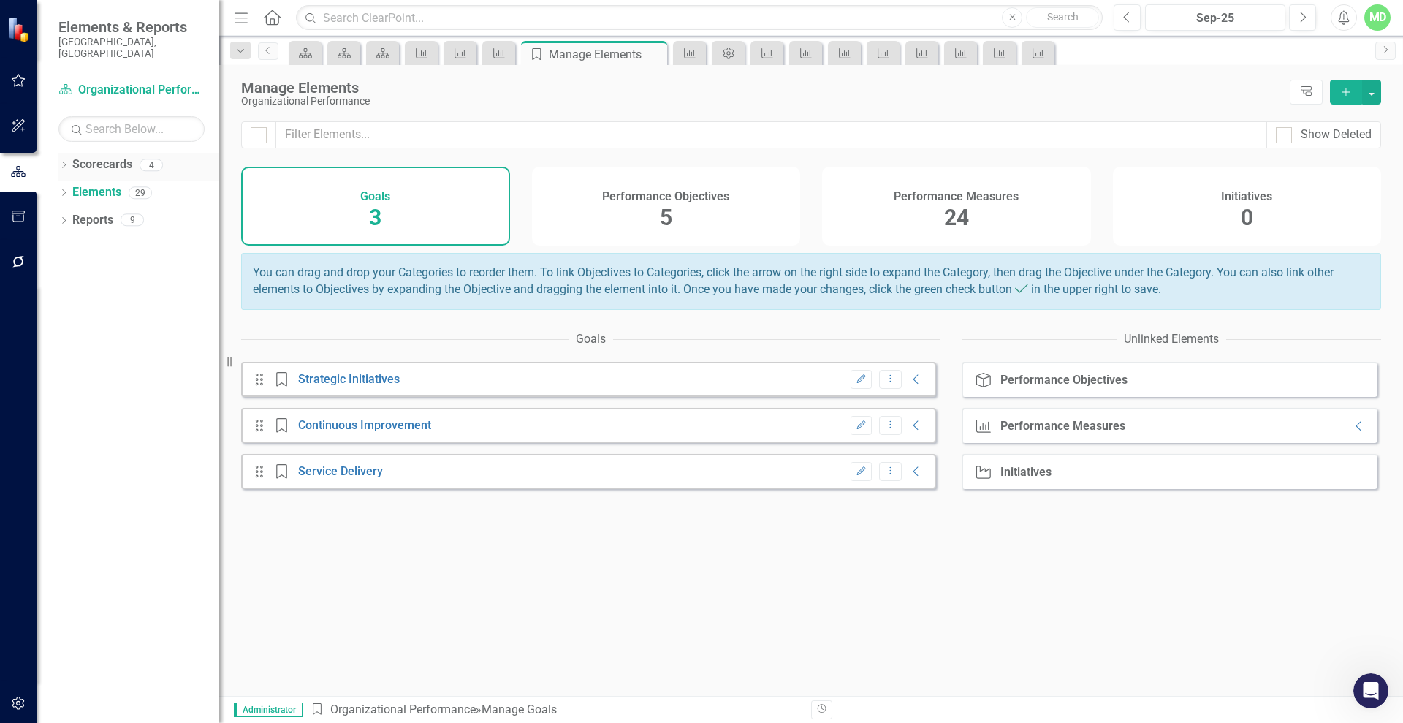
click at [95, 156] on link "Scorecards" at bounding box center [102, 164] width 60 height 17
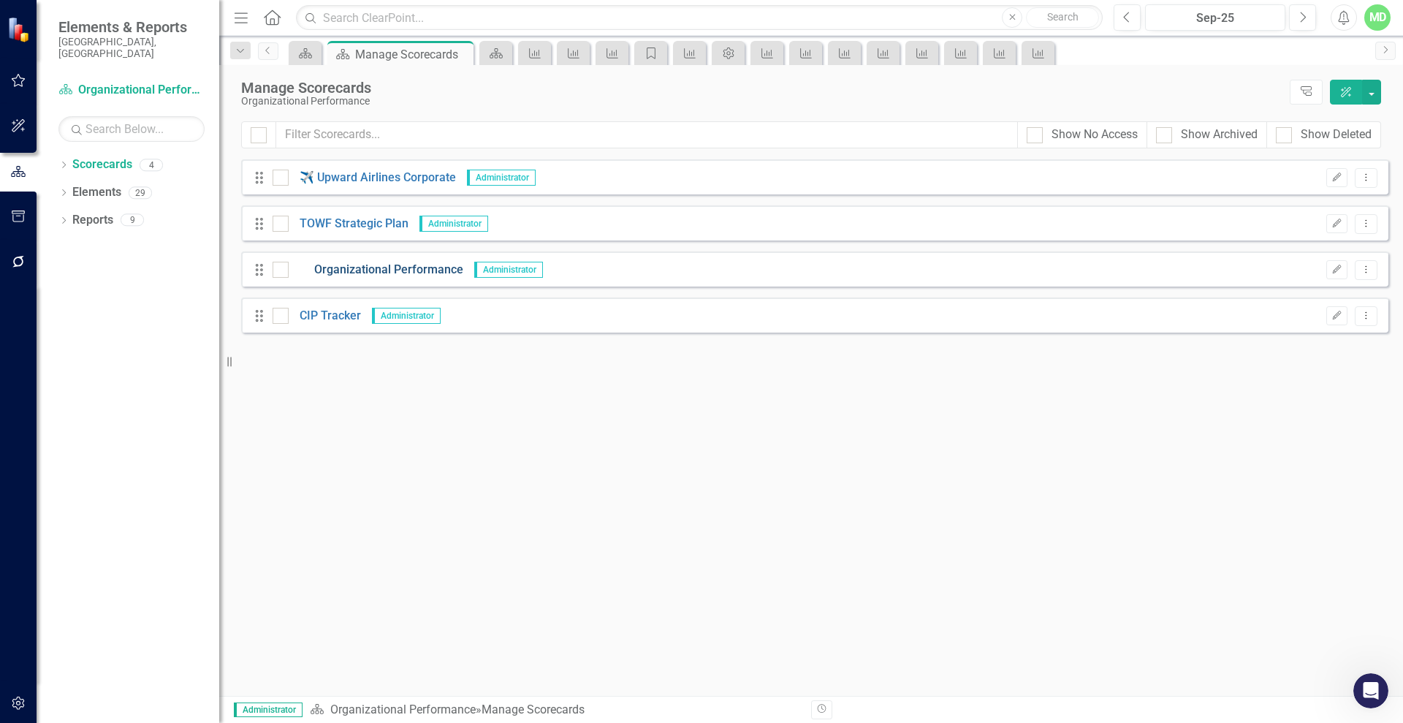
click at [401, 270] on link "Organizational Performance" at bounding box center [376, 270] width 175 height 17
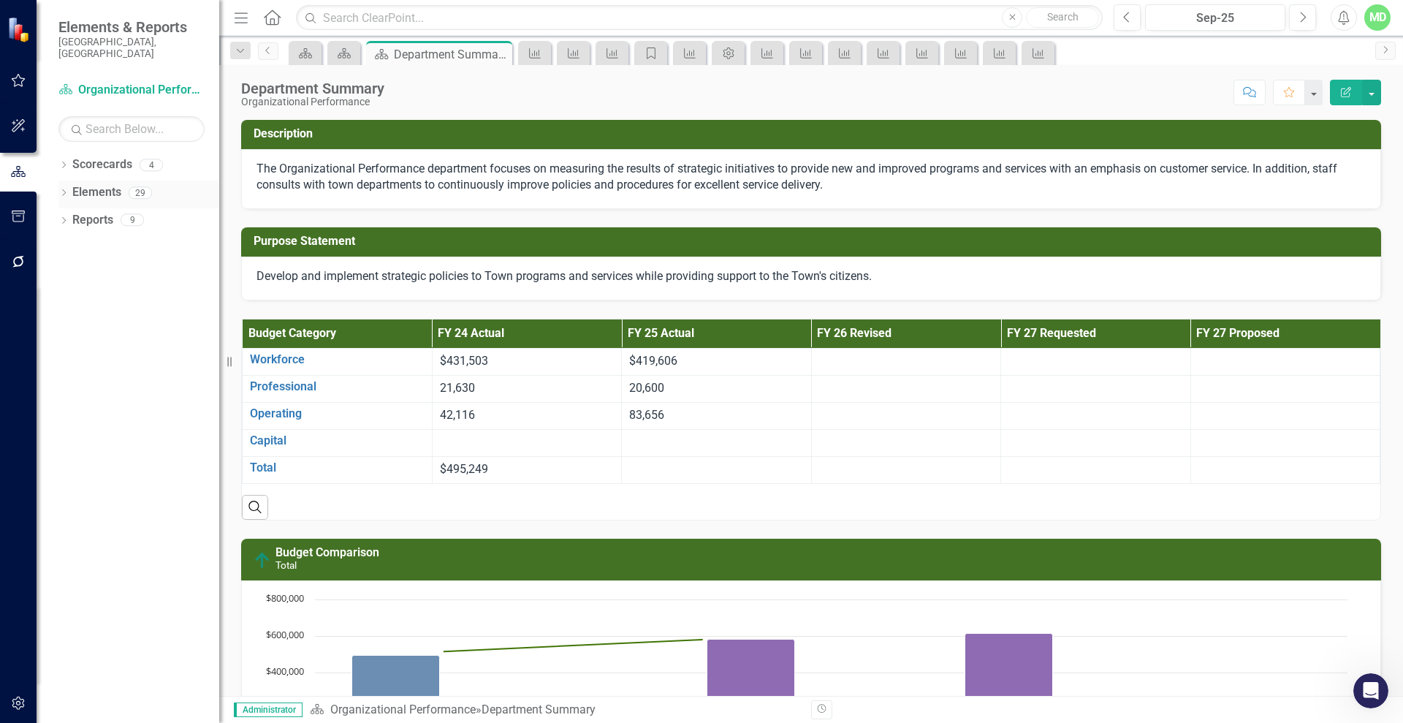
click at [95, 184] on link "Elements" at bounding box center [96, 192] width 49 height 17
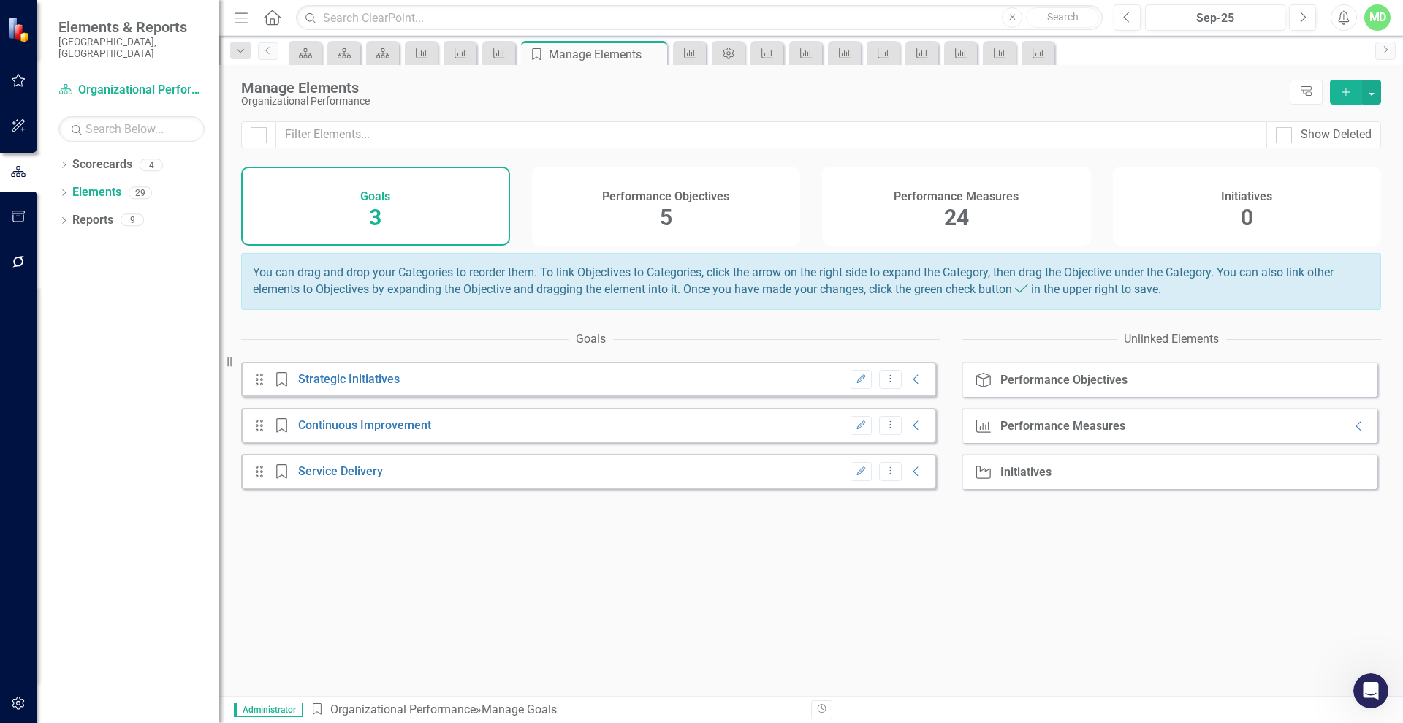
click at [938, 202] on h4 "Performance Measures" at bounding box center [956, 196] width 125 height 13
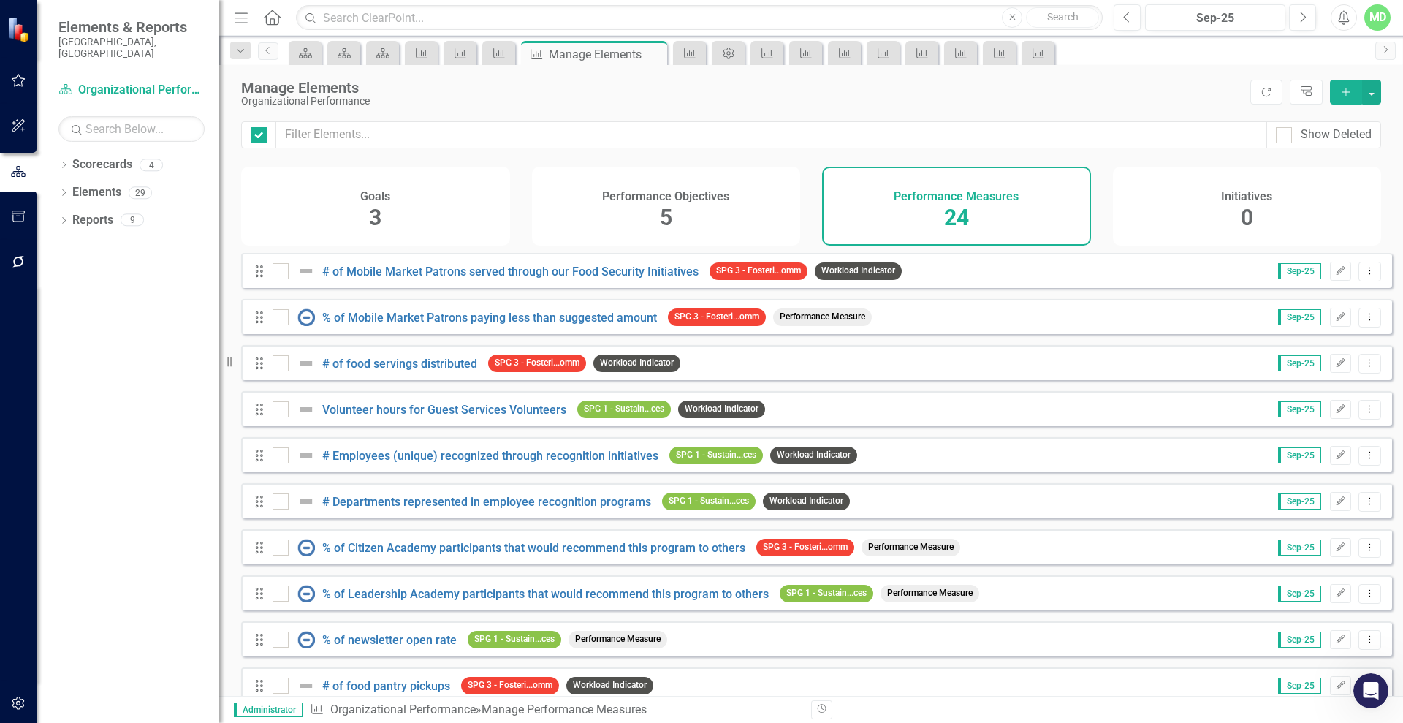
checkbox input "false"
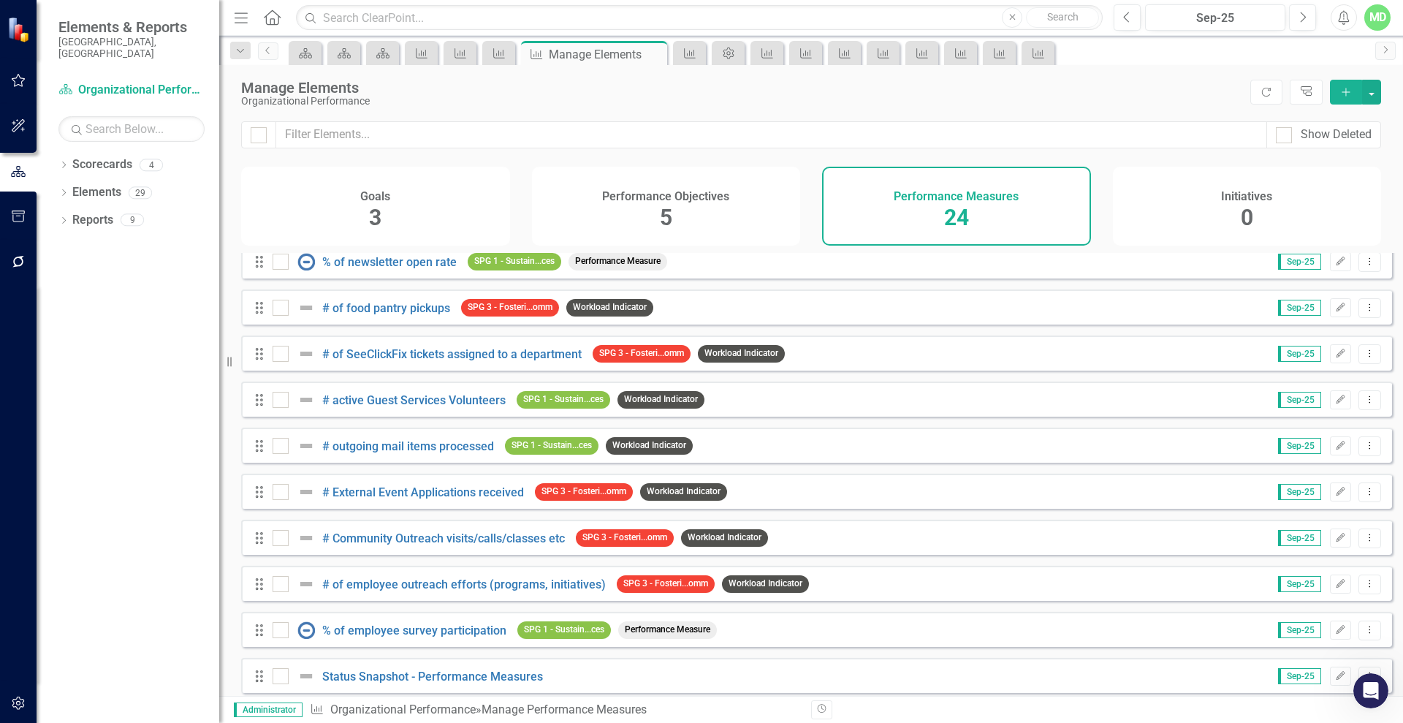
scroll to position [673, 0]
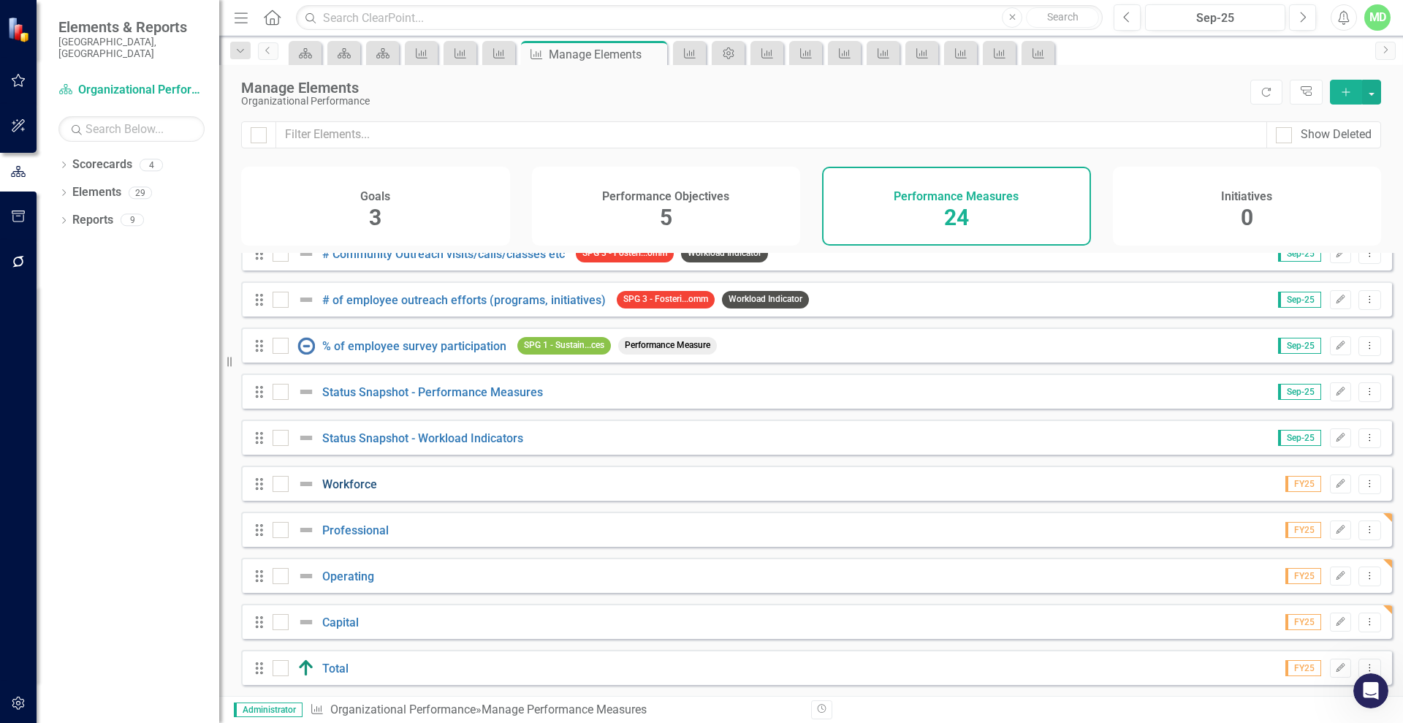
click at [366, 477] on link "Workforce" at bounding box center [349, 484] width 55 height 14
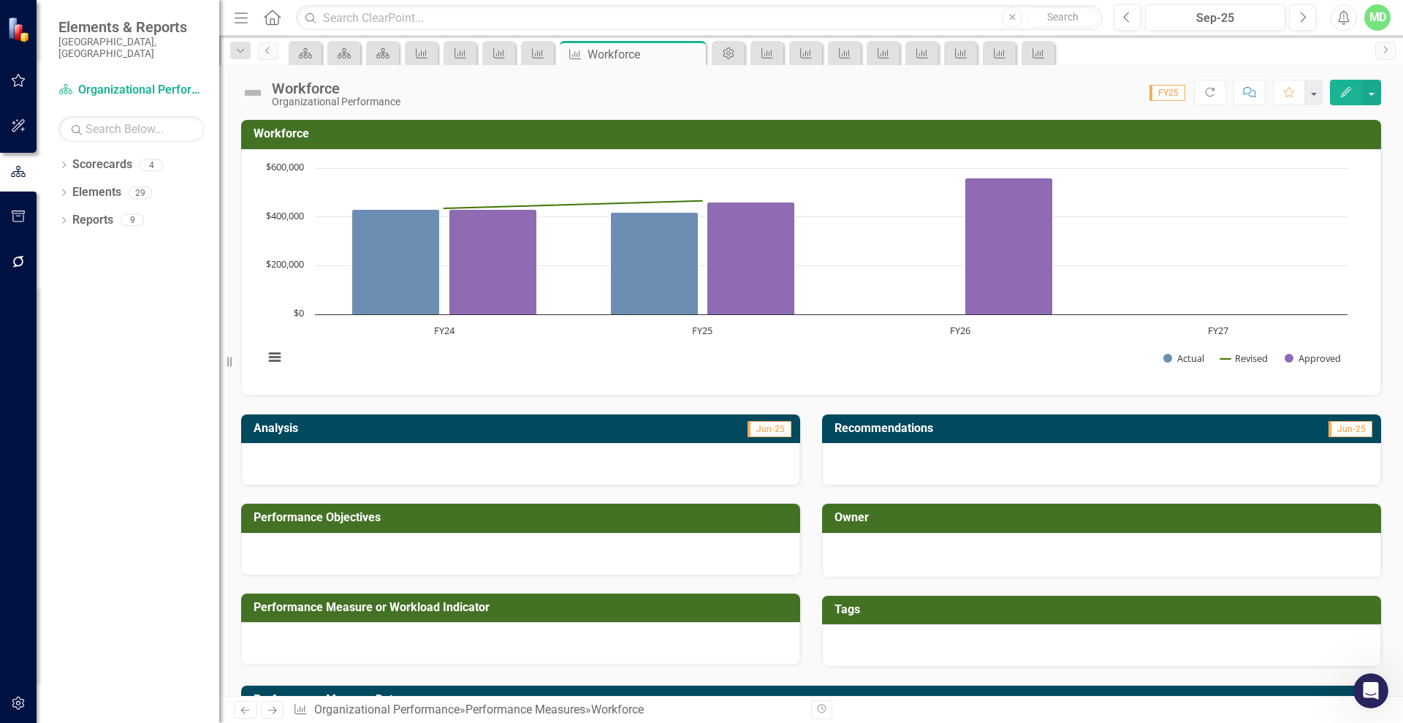
click at [1337, 94] on button "Edit" at bounding box center [1346, 93] width 32 height 26
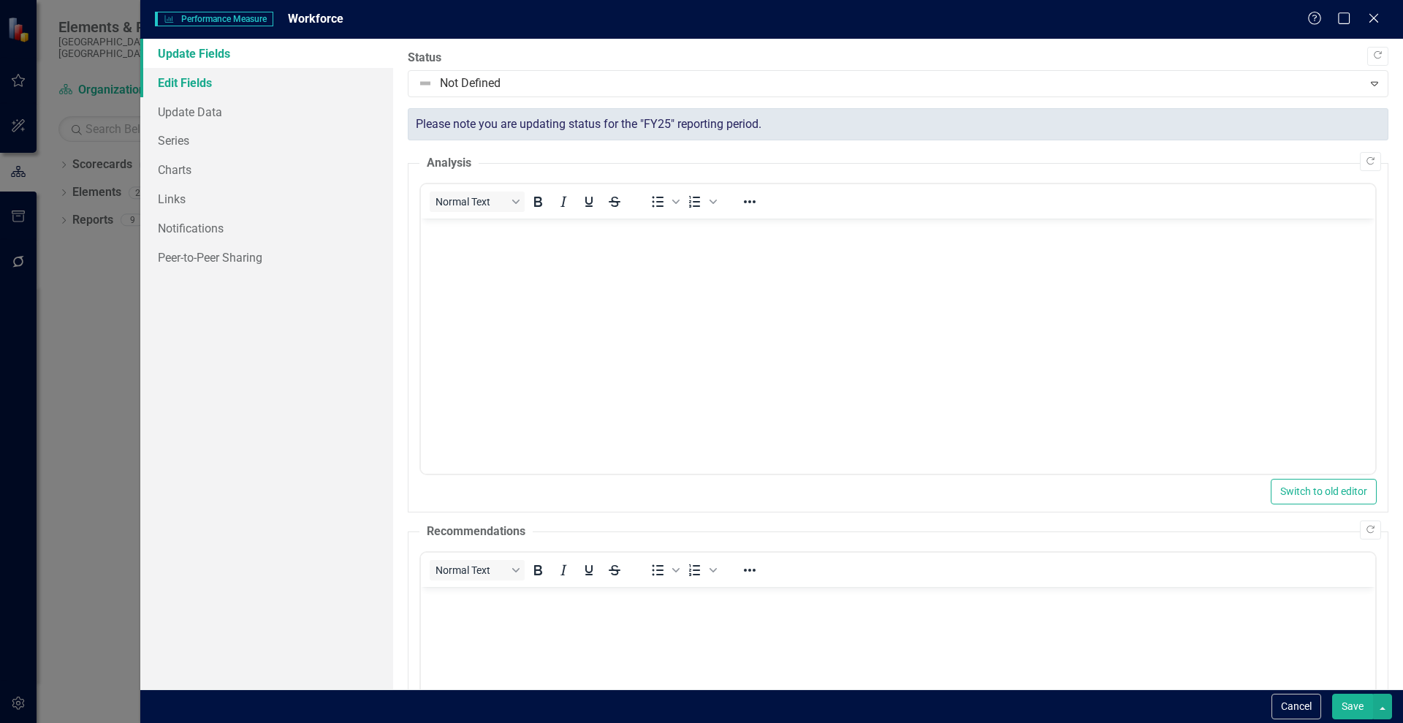
click at [171, 80] on link "Edit Fields" at bounding box center [266, 82] width 253 height 29
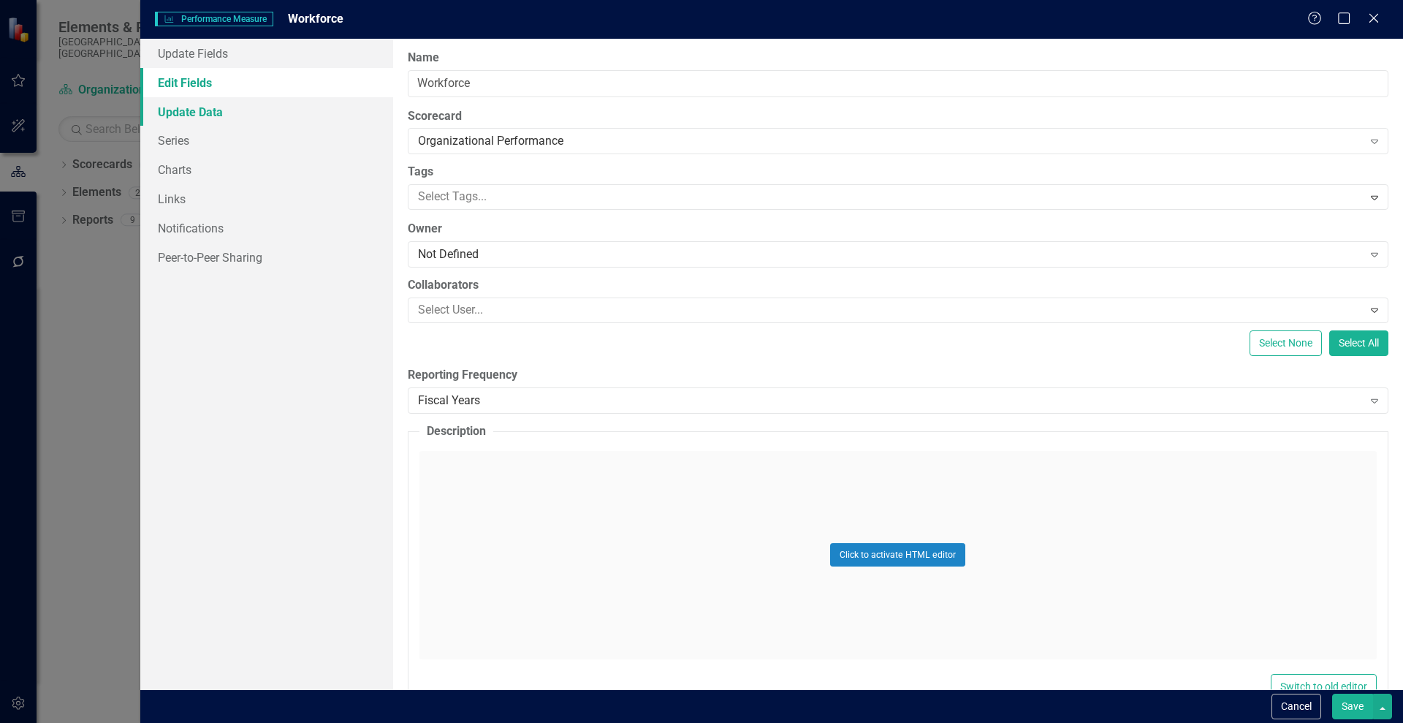
click at [167, 113] on link "Update Data" at bounding box center [266, 111] width 253 height 29
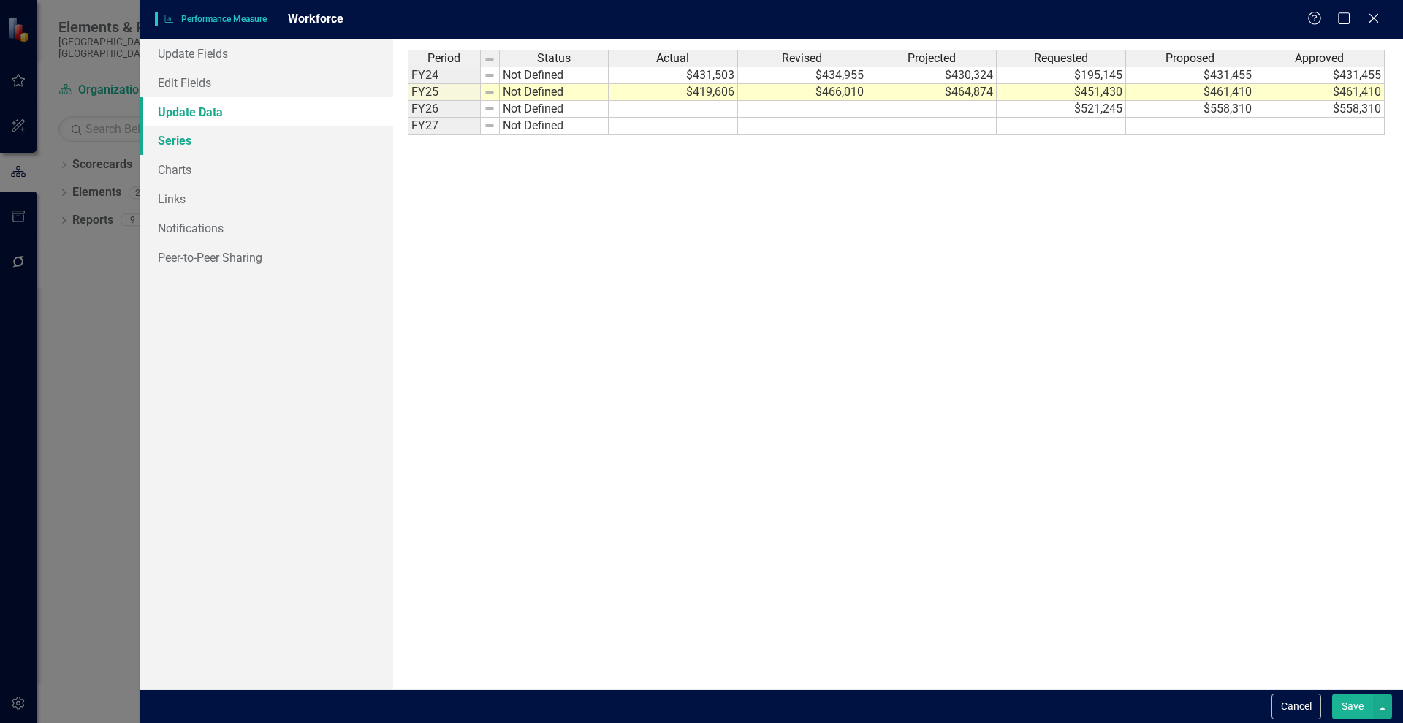
click at [176, 148] on link "Series" at bounding box center [266, 140] width 253 height 29
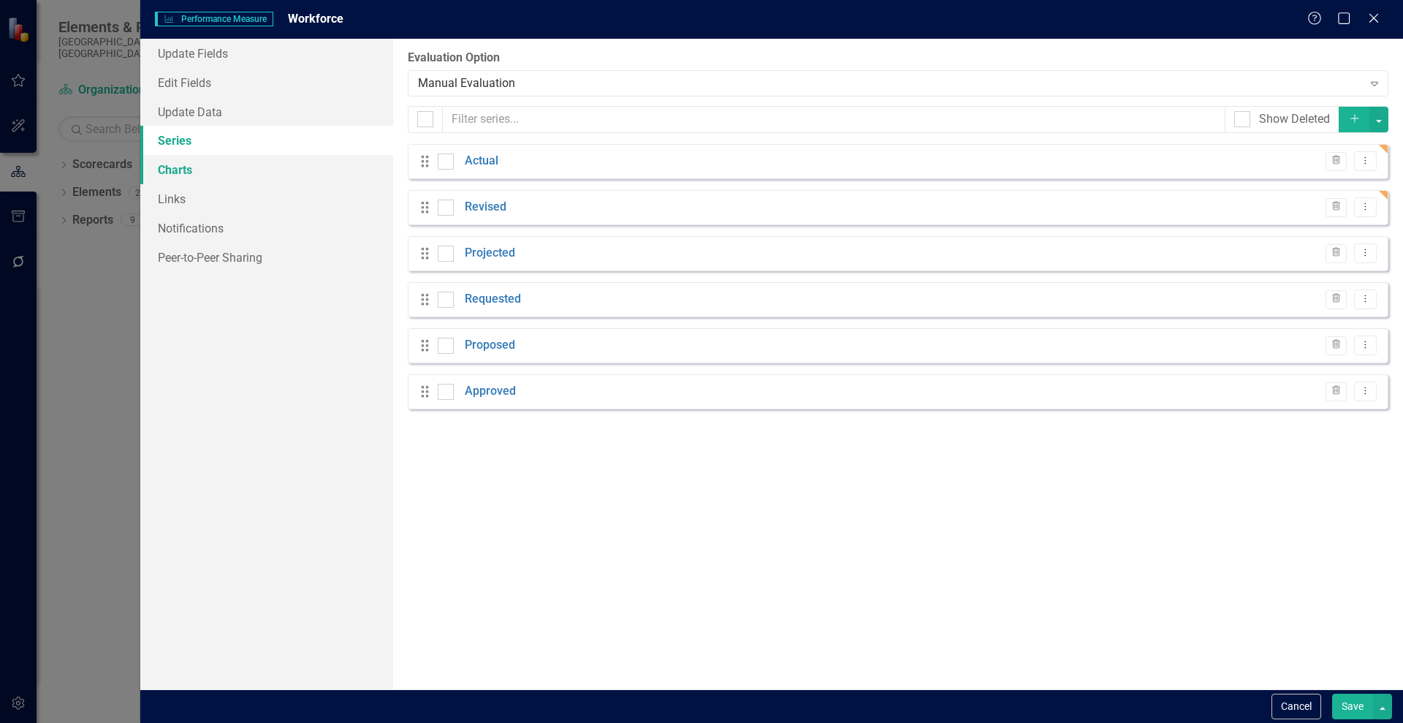
click at [181, 170] on link "Charts" at bounding box center [266, 169] width 253 height 29
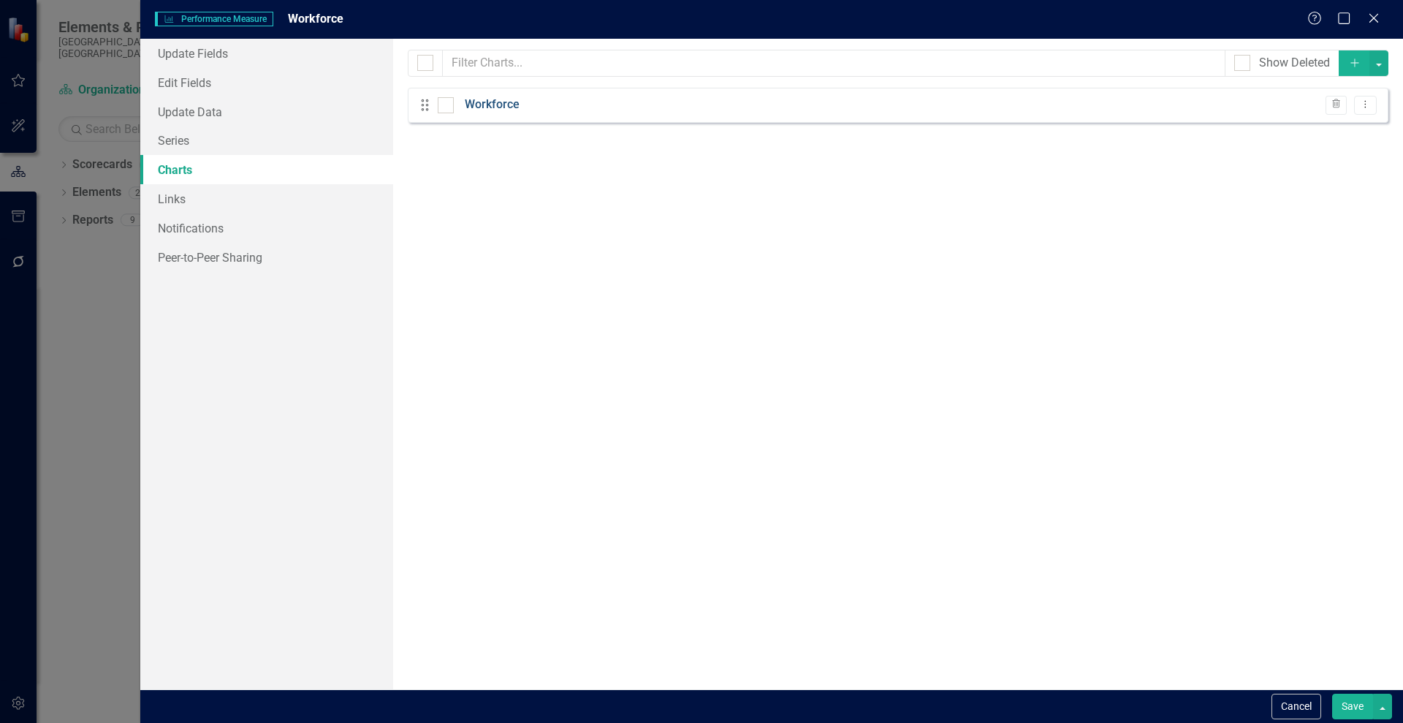
click at [493, 110] on link "Workforce" at bounding box center [492, 104] width 55 height 17
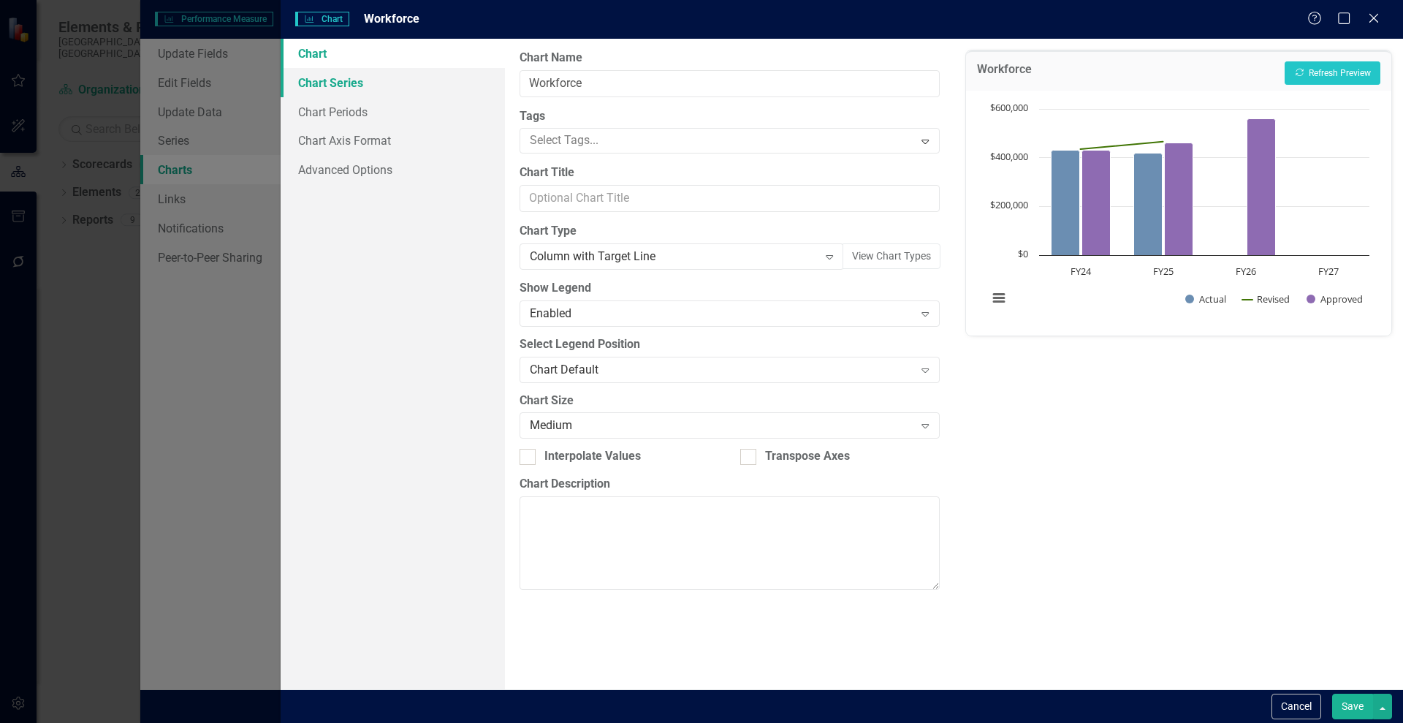
click at [333, 86] on link "Chart Series" at bounding box center [393, 82] width 224 height 29
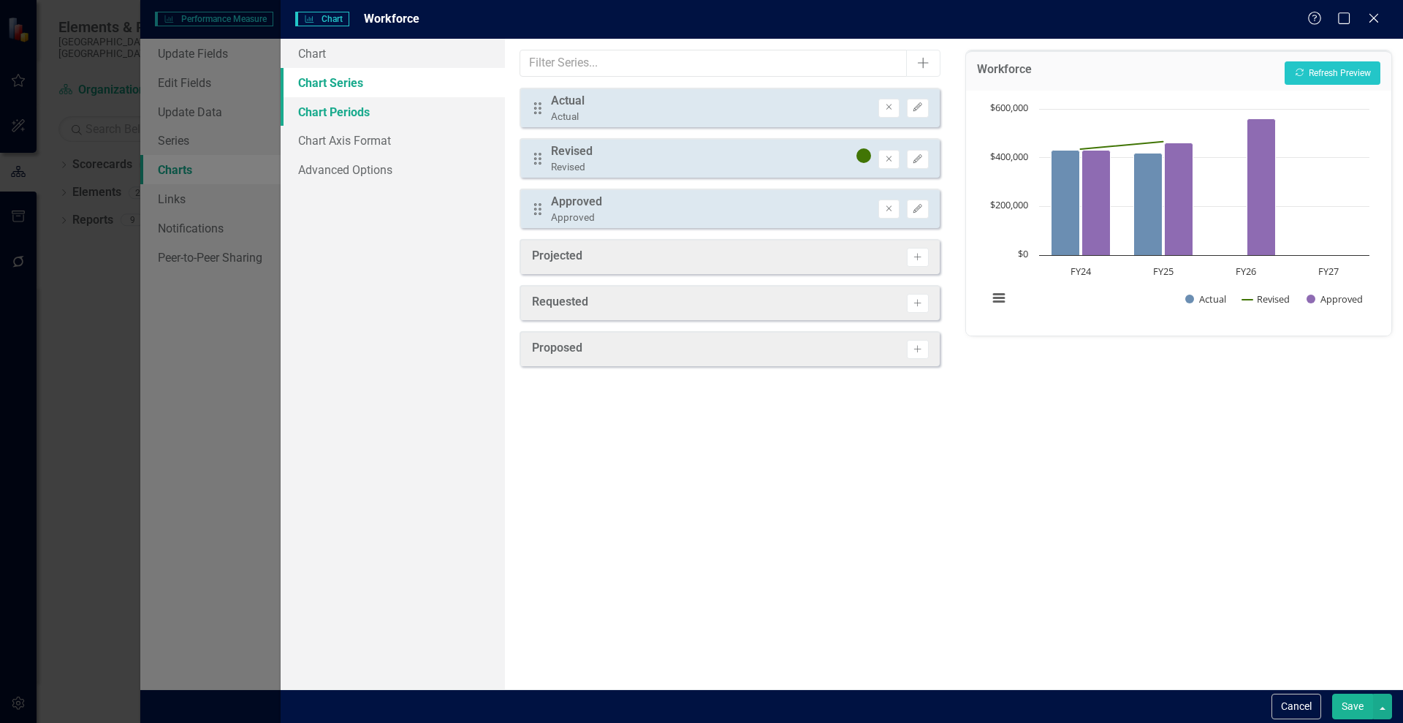
click at [327, 119] on link "Chart Periods" at bounding box center [393, 111] width 224 height 29
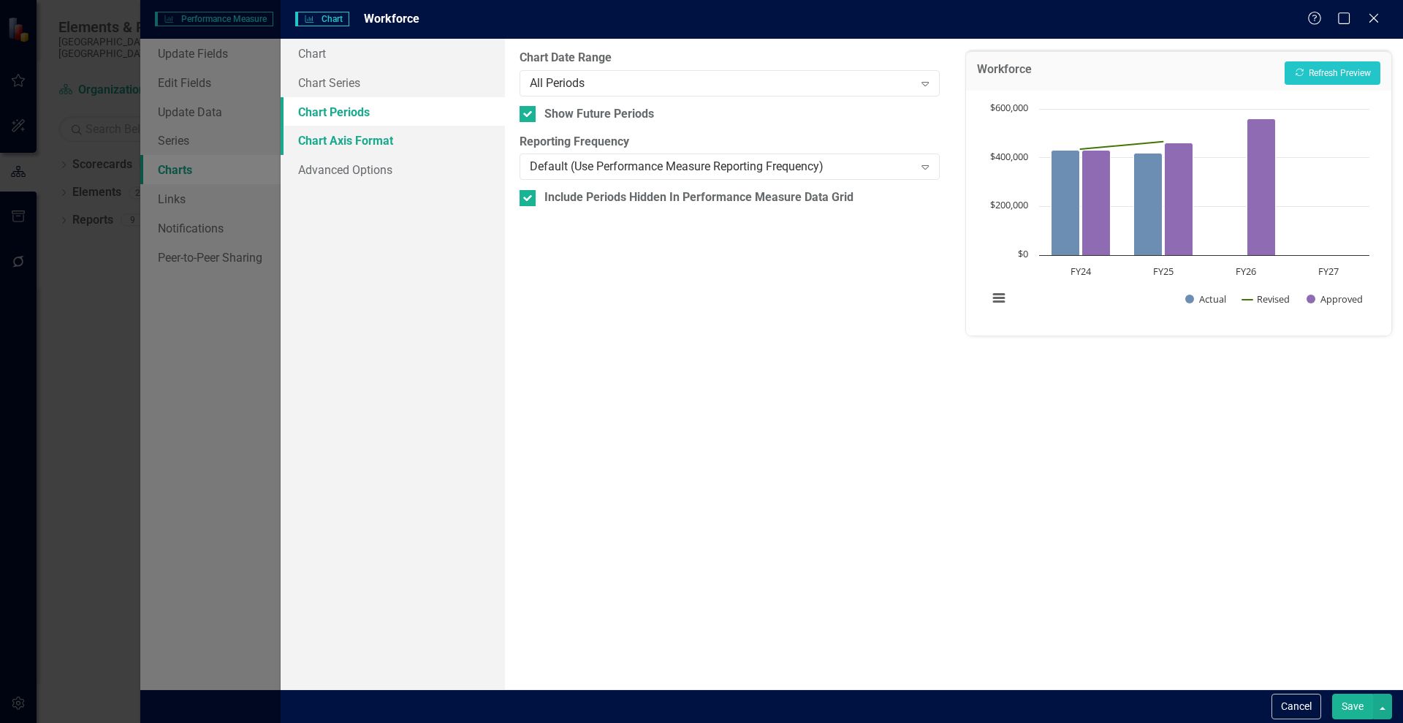
click at [326, 134] on link "Chart Axis Format" at bounding box center [393, 140] width 224 height 29
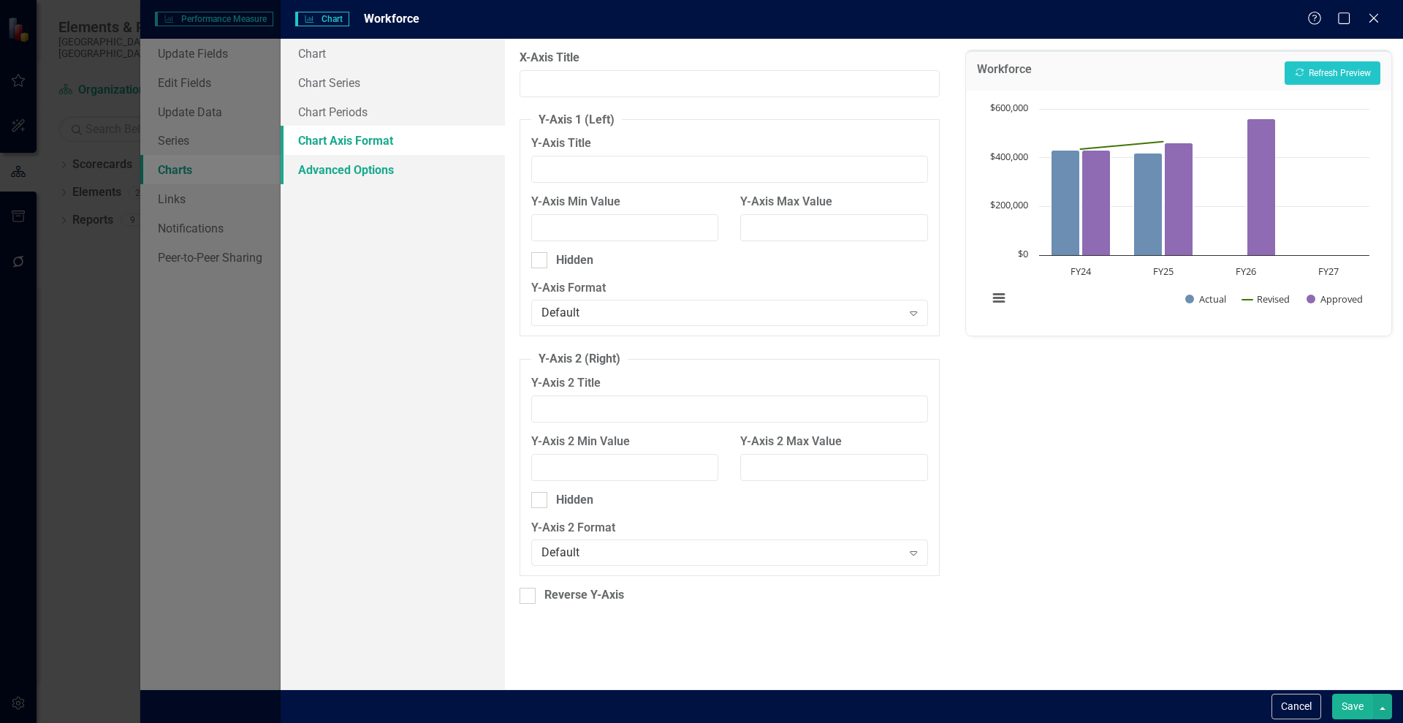
click at [333, 169] on link "Advanced Options" at bounding box center [393, 169] width 224 height 29
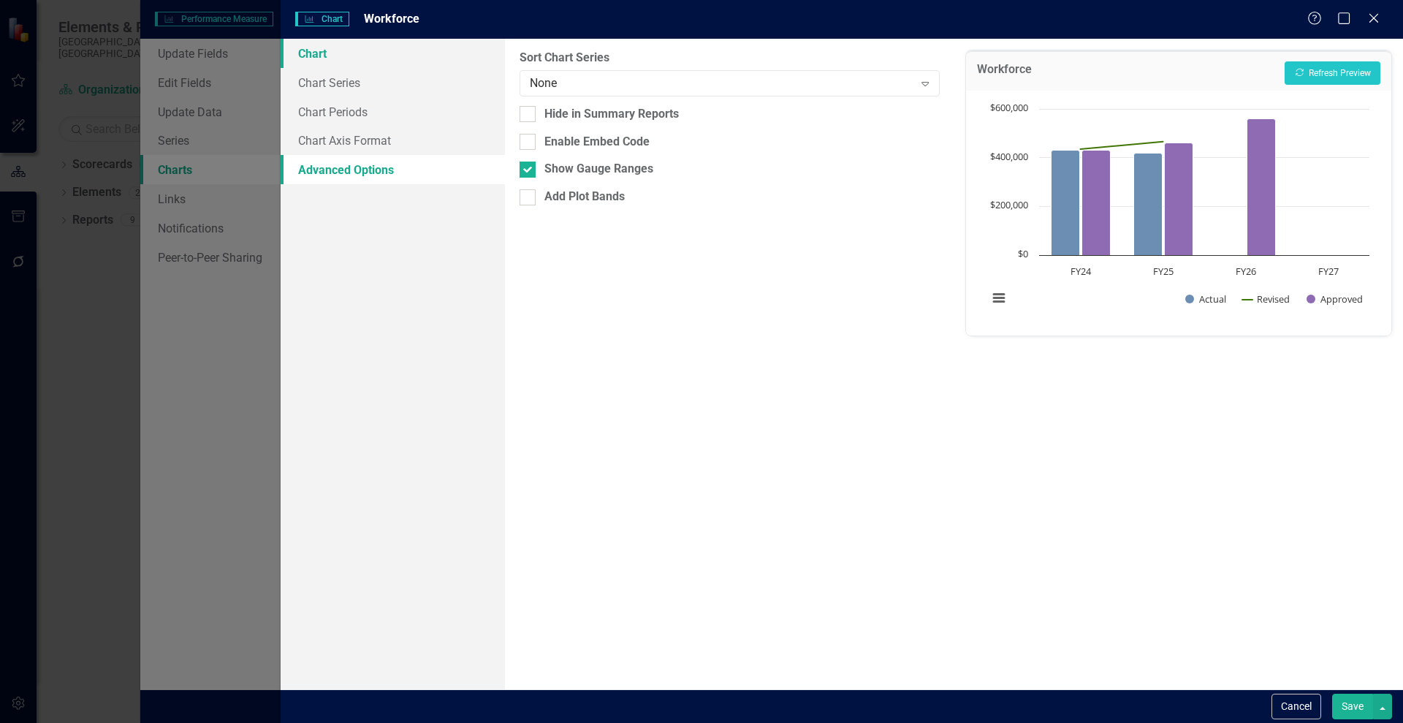
click at [312, 56] on link "Chart" at bounding box center [393, 53] width 224 height 29
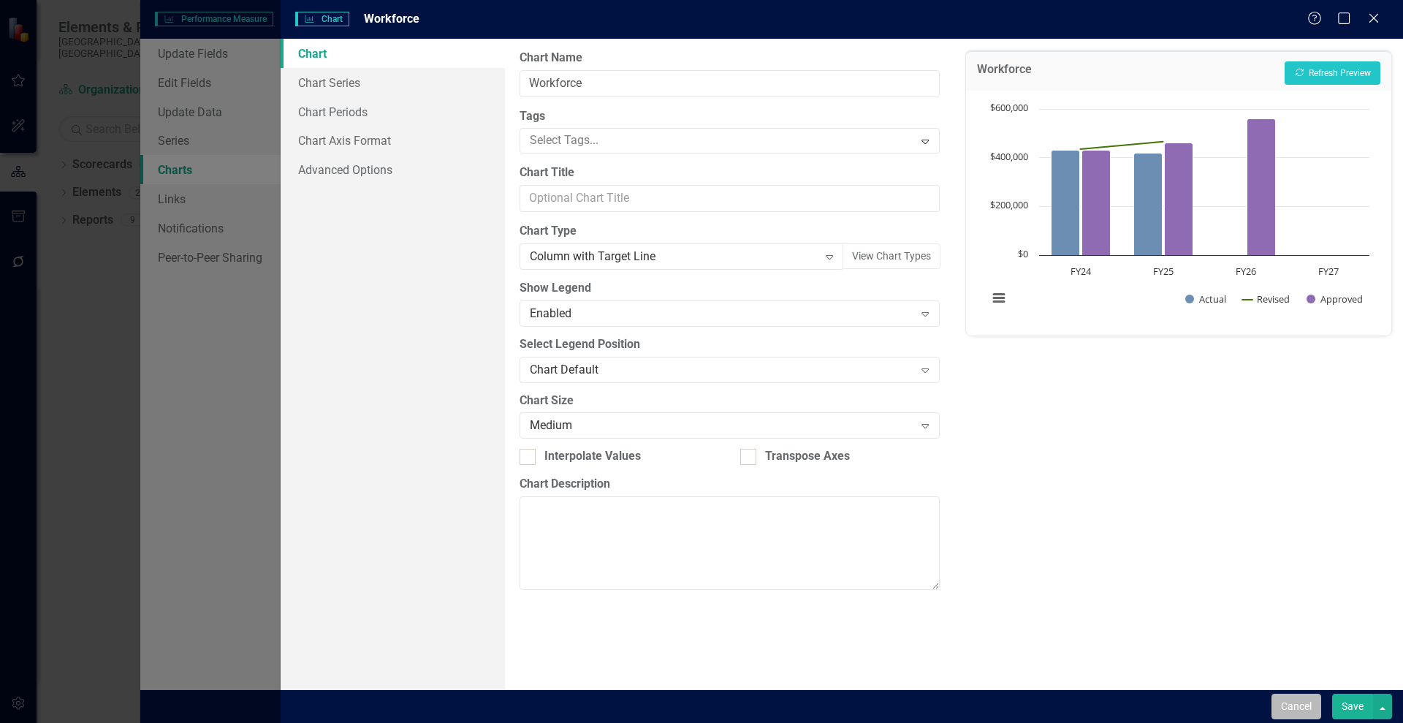
click at [1301, 695] on button "Cancel" at bounding box center [1297, 707] width 50 height 26
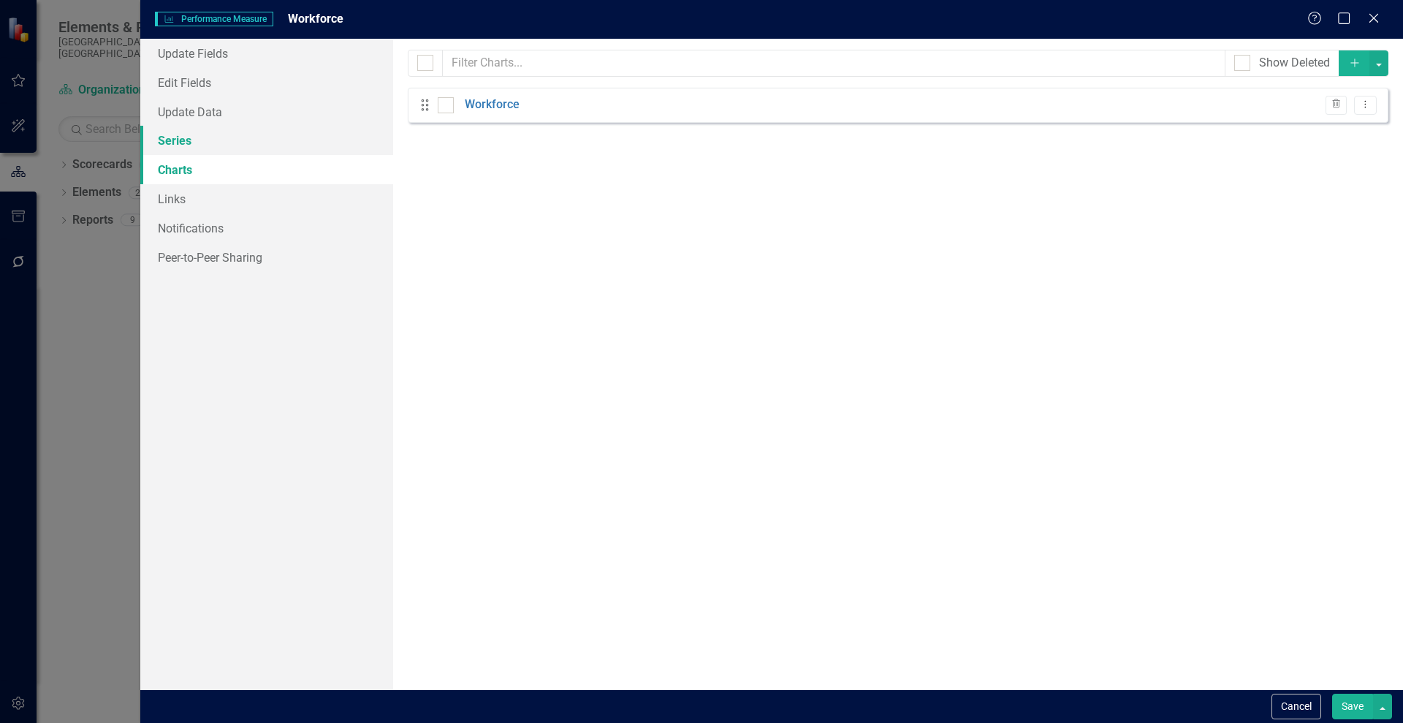
click at [176, 147] on link "Series" at bounding box center [266, 140] width 253 height 29
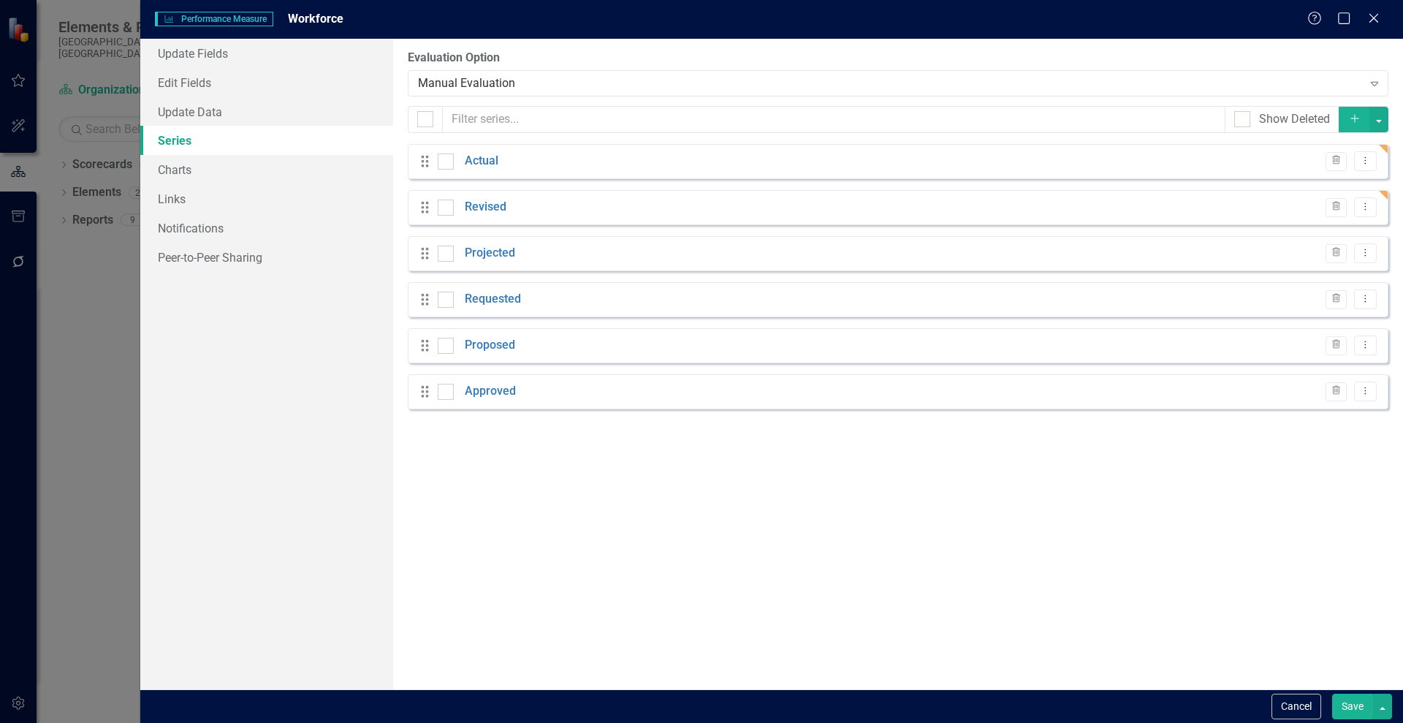
click at [471, 151] on div "Drag Actual Trash Dropdown Menu" at bounding box center [898, 161] width 981 height 35
click at [472, 155] on link "Actual" at bounding box center [482, 161] width 34 height 17
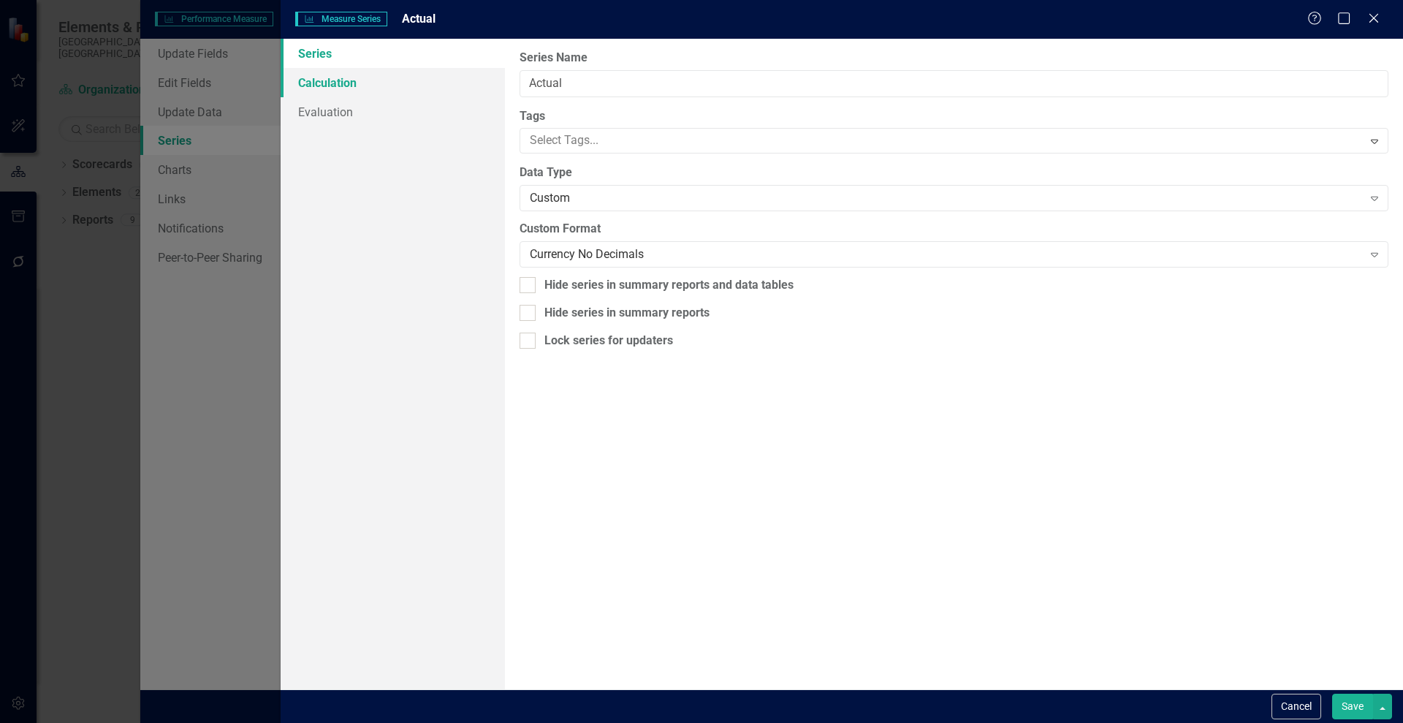
click at [346, 83] on link "Calculation" at bounding box center [393, 82] width 224 height 29
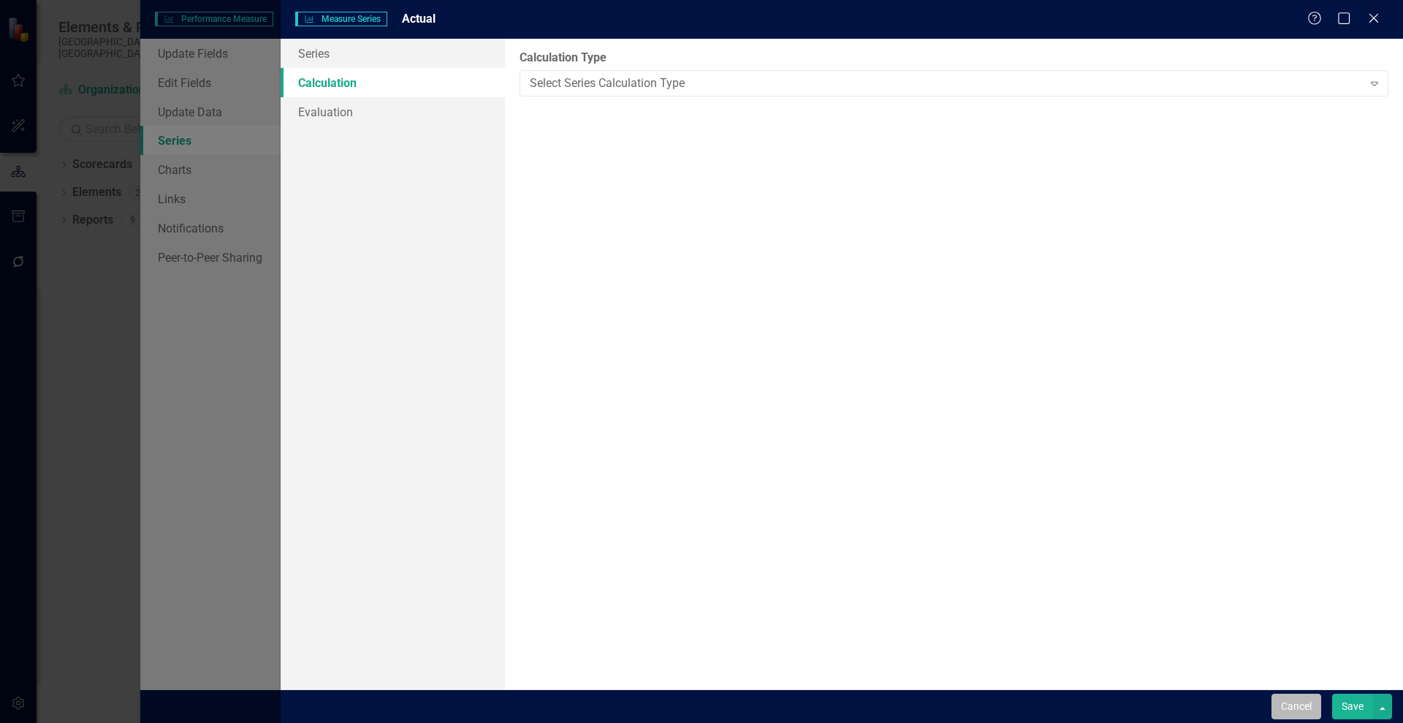
click at [1293, 705] on button "Cancel" at bounding box center [1297, 707] width 50 height 26
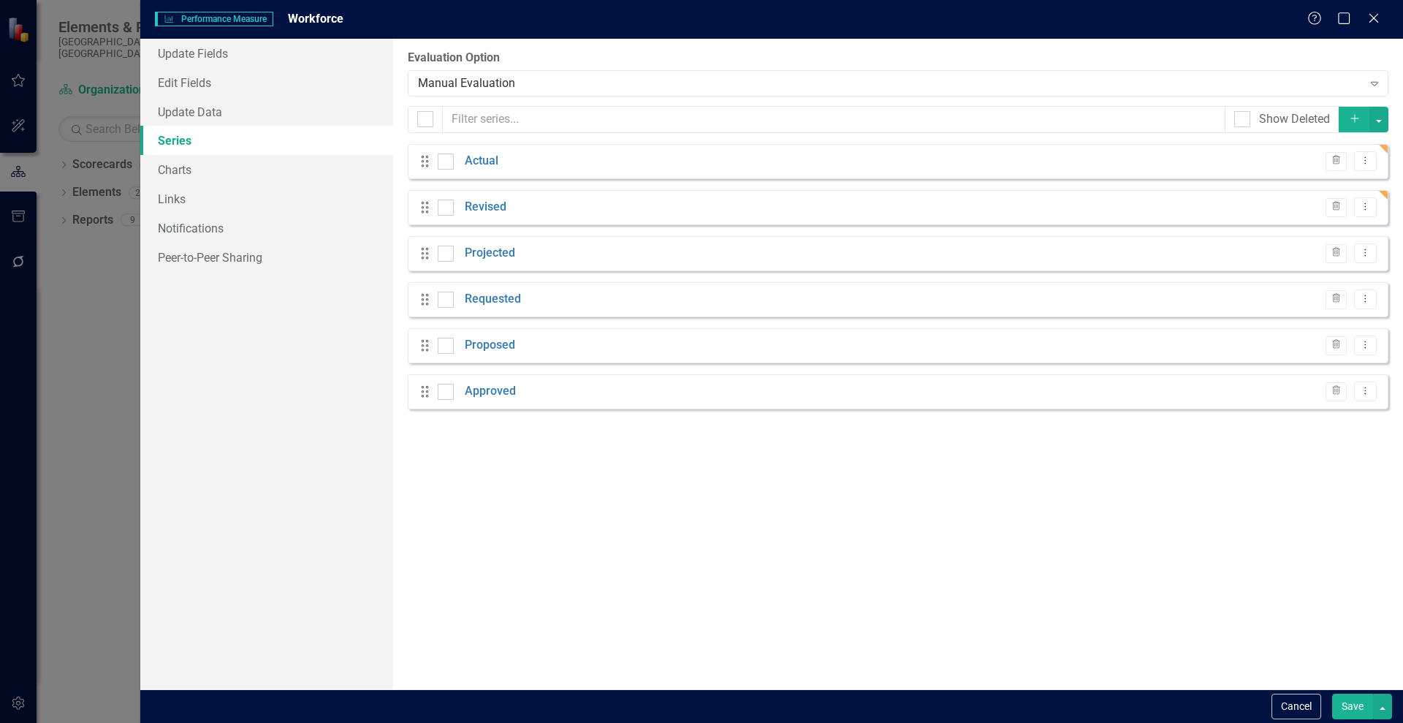
click at [1380, 8] on div "Performance Measure Performance Measure Workforce Help Maximize Close" at bounding box center [771, 19] width 1263 height 39
click at [1380, 11] on icon "Close" at bounding box center [1374, 18] width 18 height 14
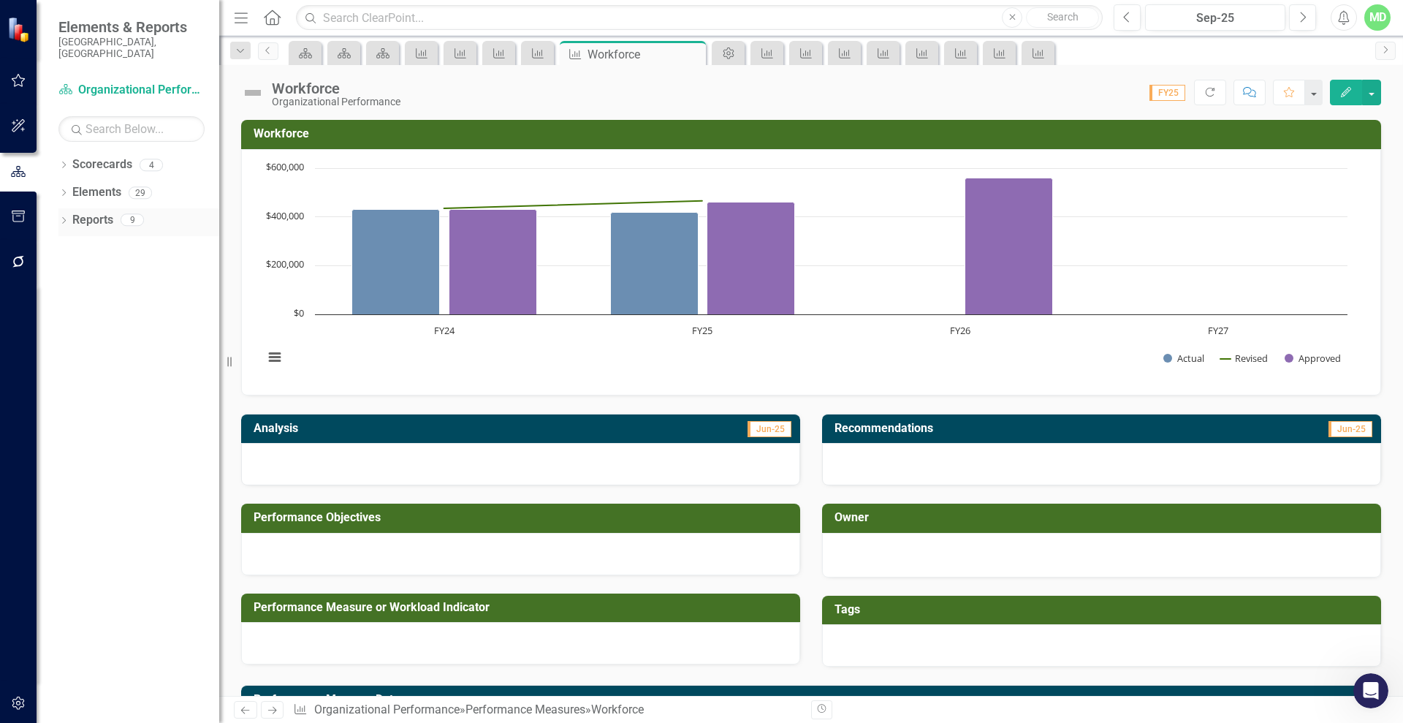
click at [96, 212] on link "Reports" at bounding box center [92, 220] width 41 height 17
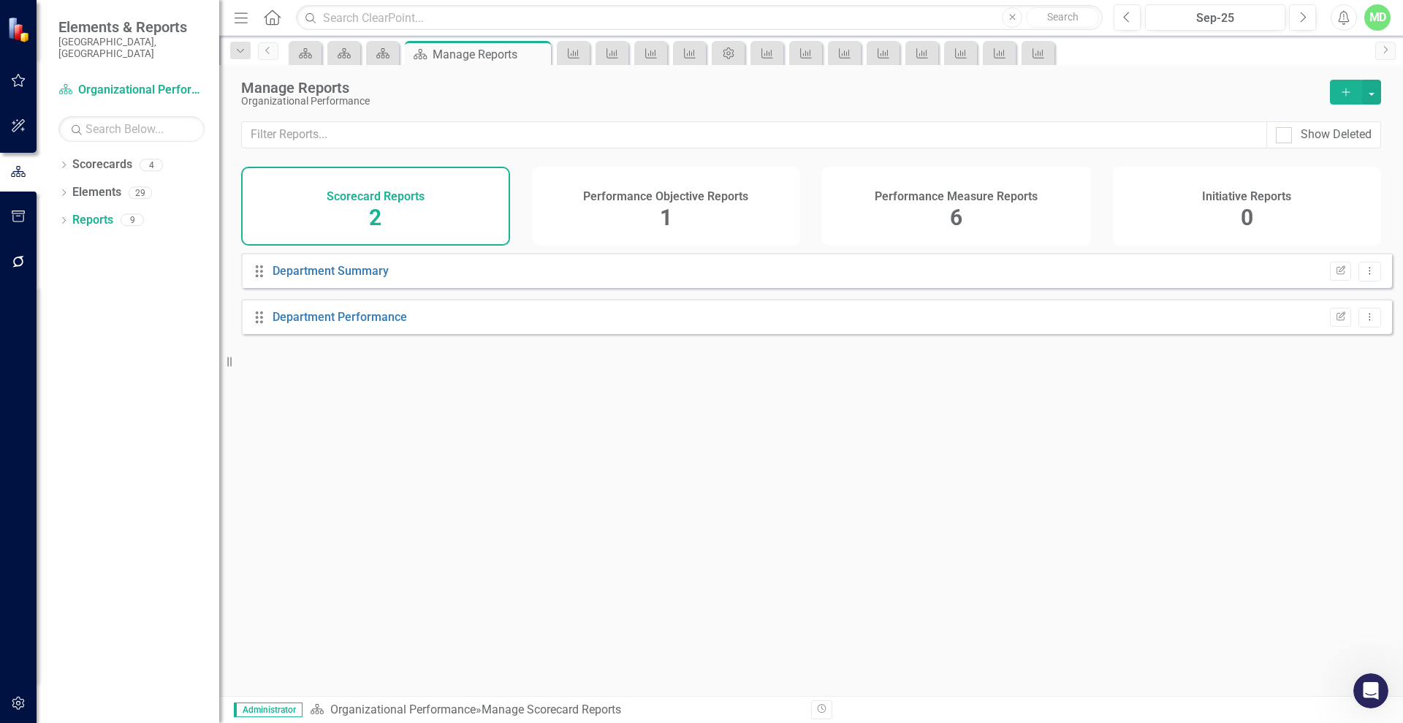
click at [944, 197] on h4 "Performance Measure Reports" at bounding box center [956, 196] width 163 height 13
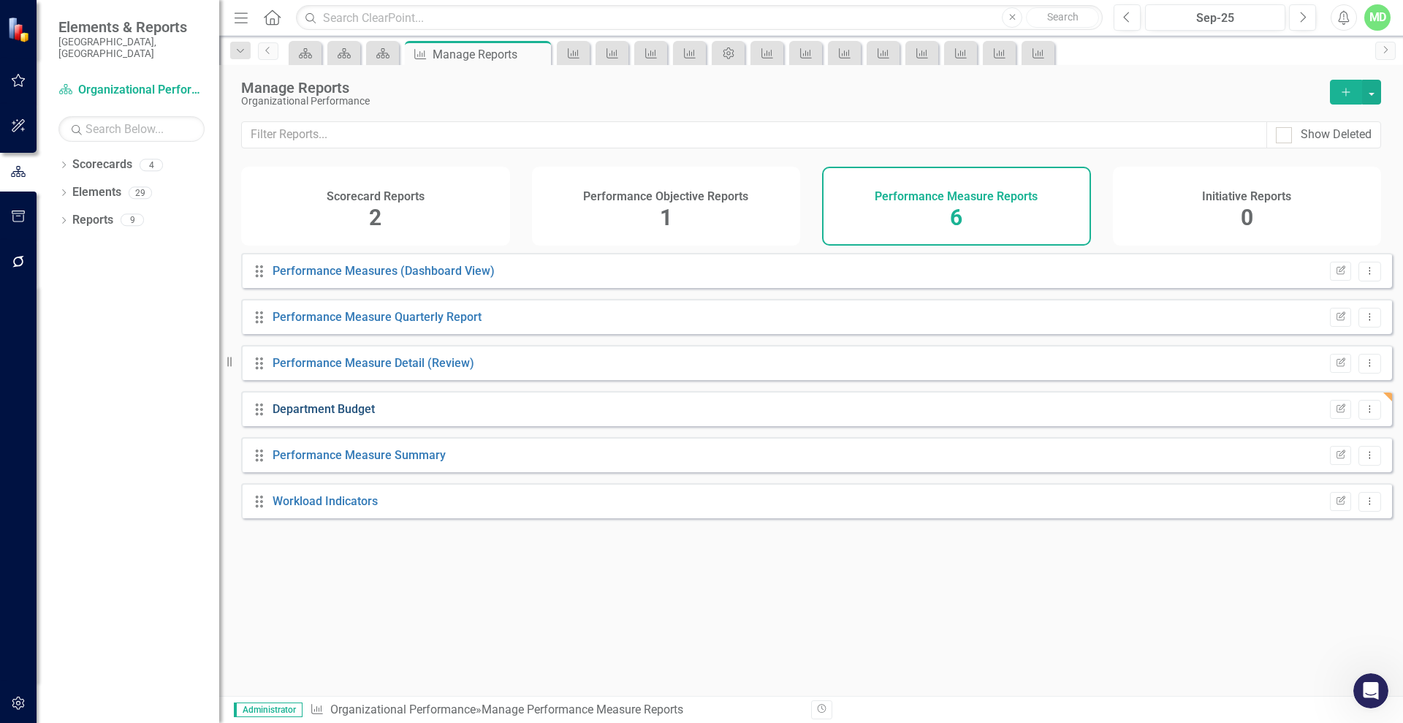
click at [340, 415] on link "Department Budget" at bounding box center [324, 409] width 102 height 14
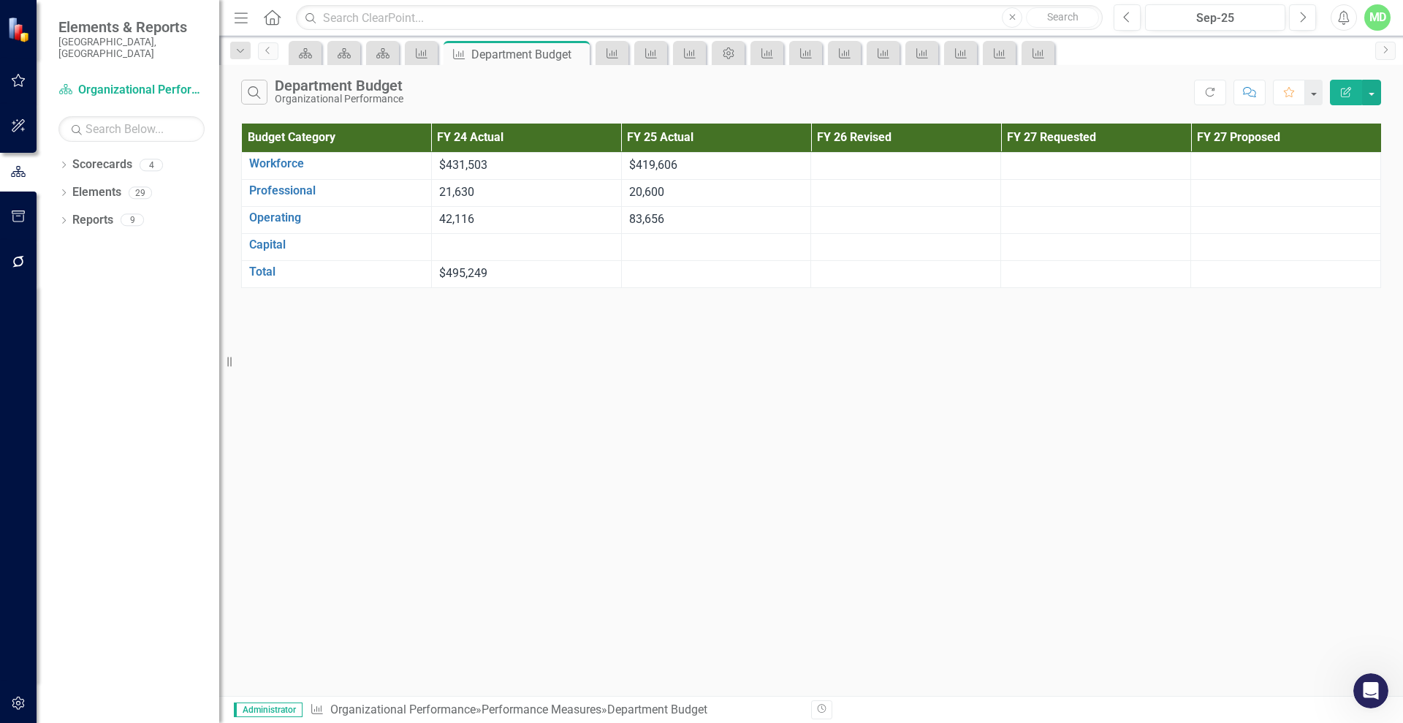
click at [1346, 91] on icon "Edit Report" at bounding box center [1346, 92] width 13 height 10
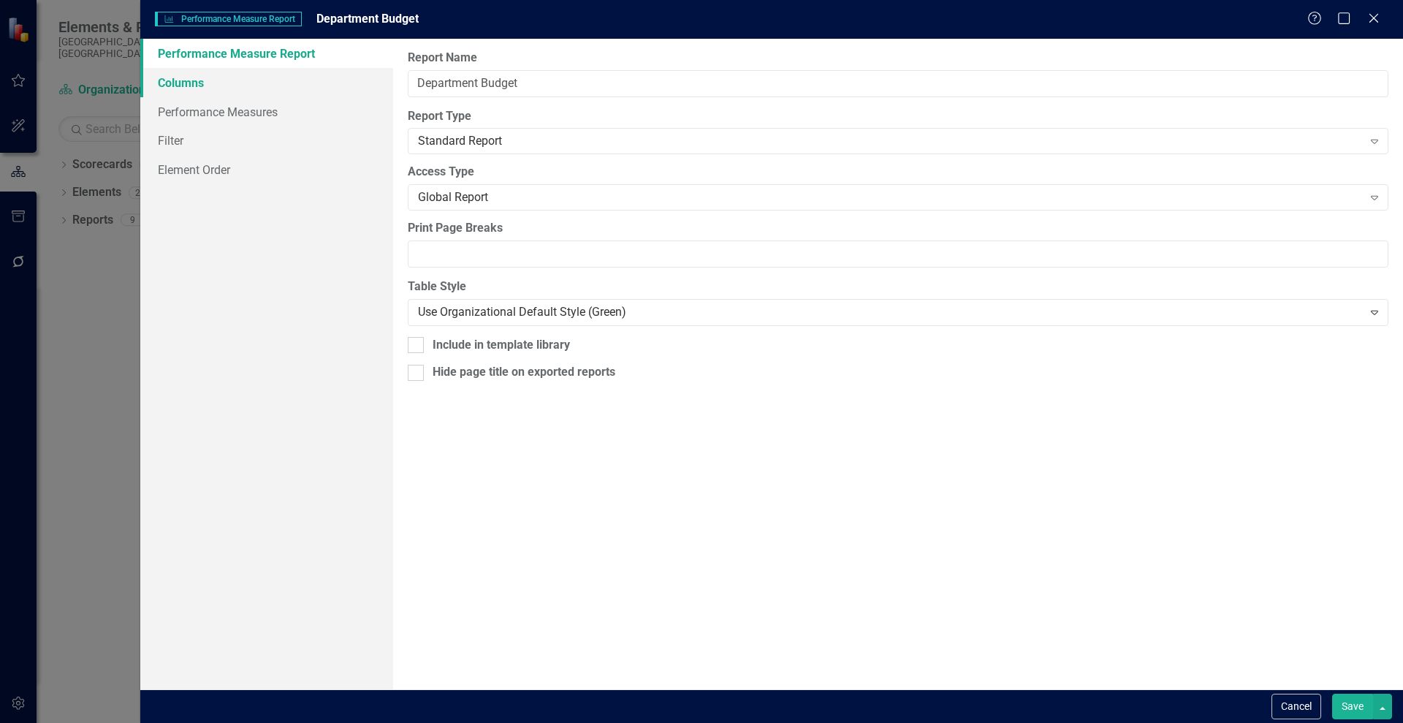
click at [164, 89] on link "Columns" at bounding box center [266, 82] width 253 height 29
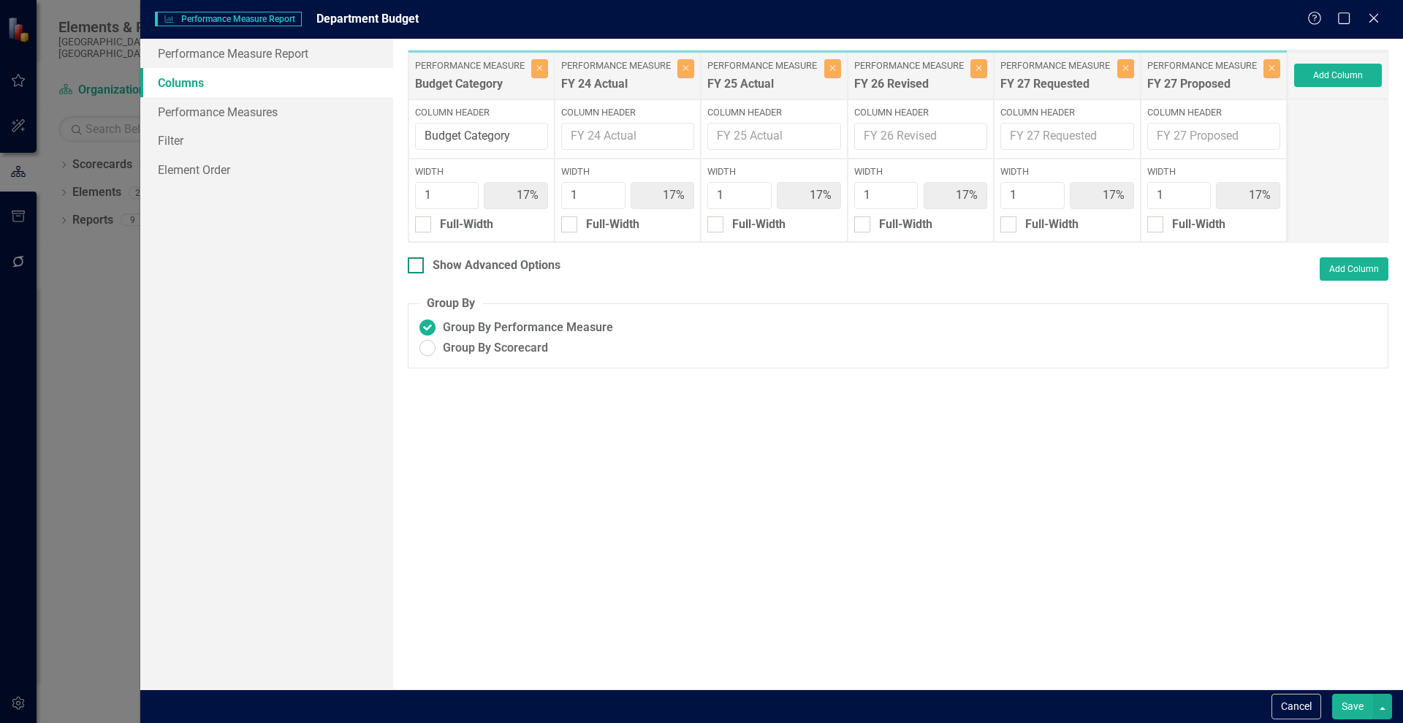
click at [419, 262] on div at bounding box center [416, 265] width 16 height 16
click at [417, 262] on input "Show Advanced Options" at bounding box center [413, 262] width 10 height 10
checkbox input "true"
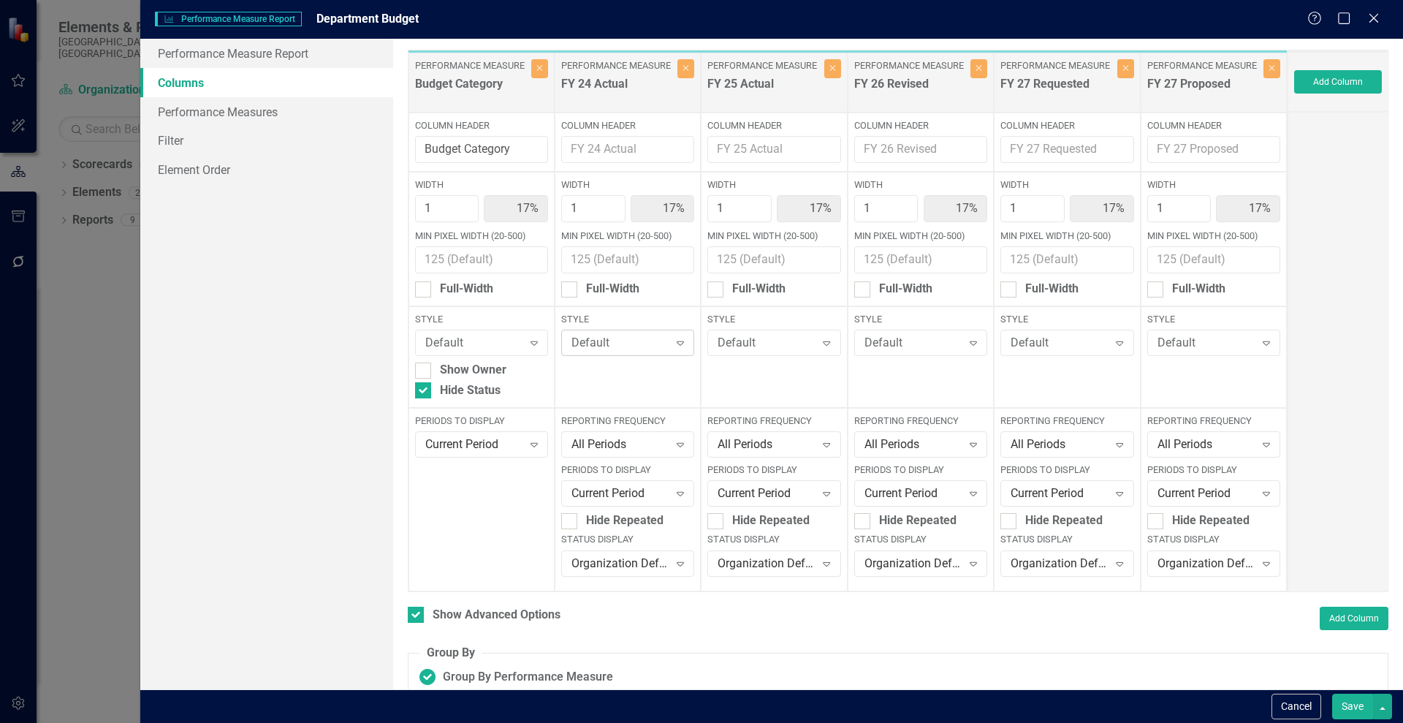
click at [673, 343] on icon "Expand" at bounding box center [680, 343] width 15 height 12
click at [640, 258] on input "Min Pixel Width (20-500)" at bounding box center [627, 259] width 133 height 27
click at [656, 372] on div "Style Default Expand" at bounding box center [628, 357] width 146 height 102
click at [1352, 703] on button "Save" at bounding box center [1352, 707] width 41 height 26
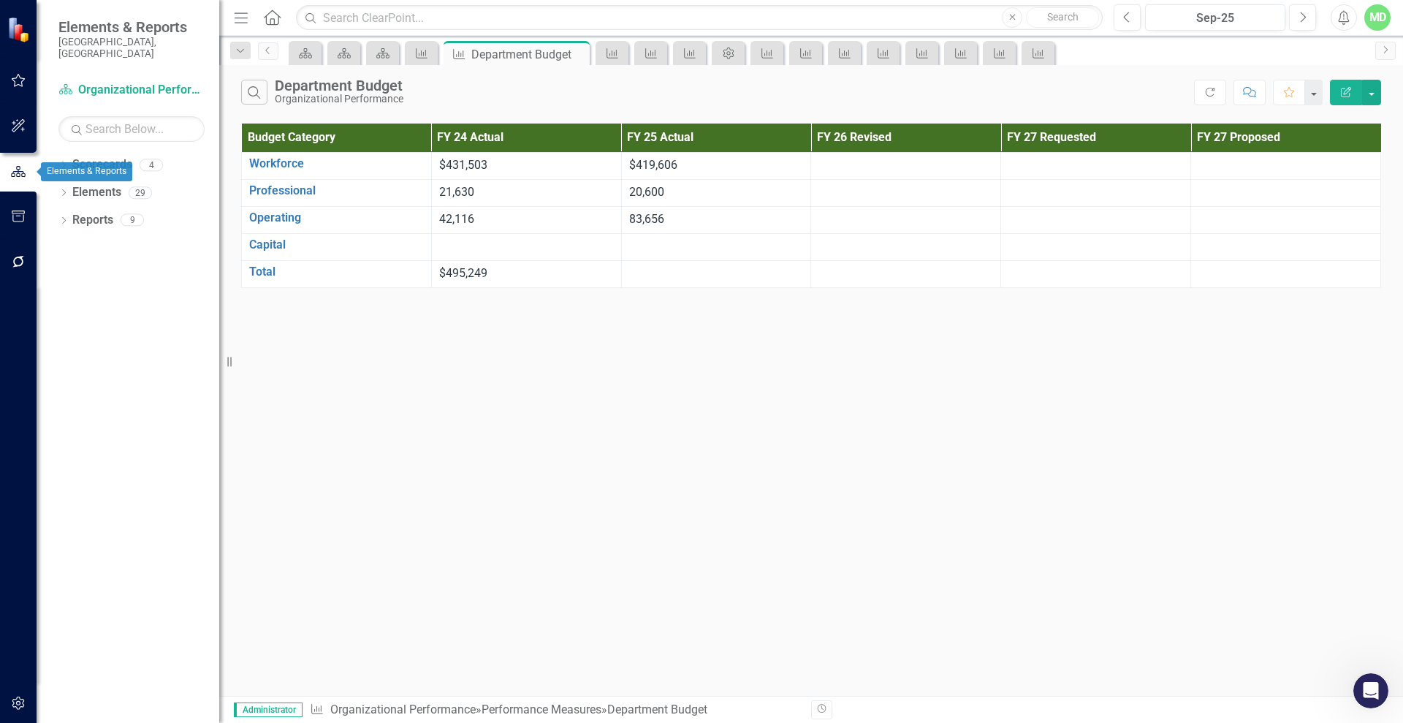
click at [17, 170] on icon "button" at bounding box center [18, 171] width 16 height 13
click at [22, 705] on icon "button" at bounding box center [18, 703] width 15 height 12
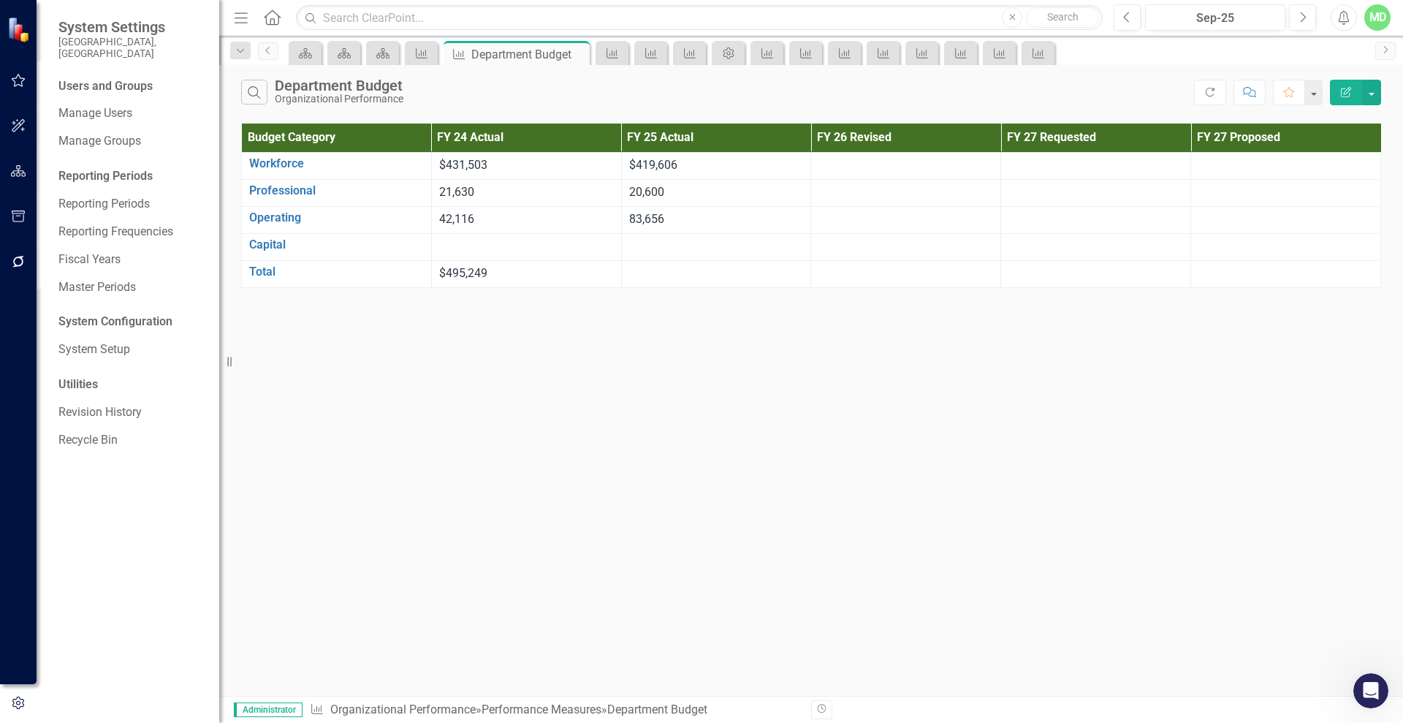
click at [98, 320] on div "Users and Groups Manage Users Manage Groups Reporting Periods Reporting Periods…" at bounding box center [128, 400] width 183 height 645
click at [82, 342] on link "System Setup" at bounding box center [131, 349] width 146 height 17
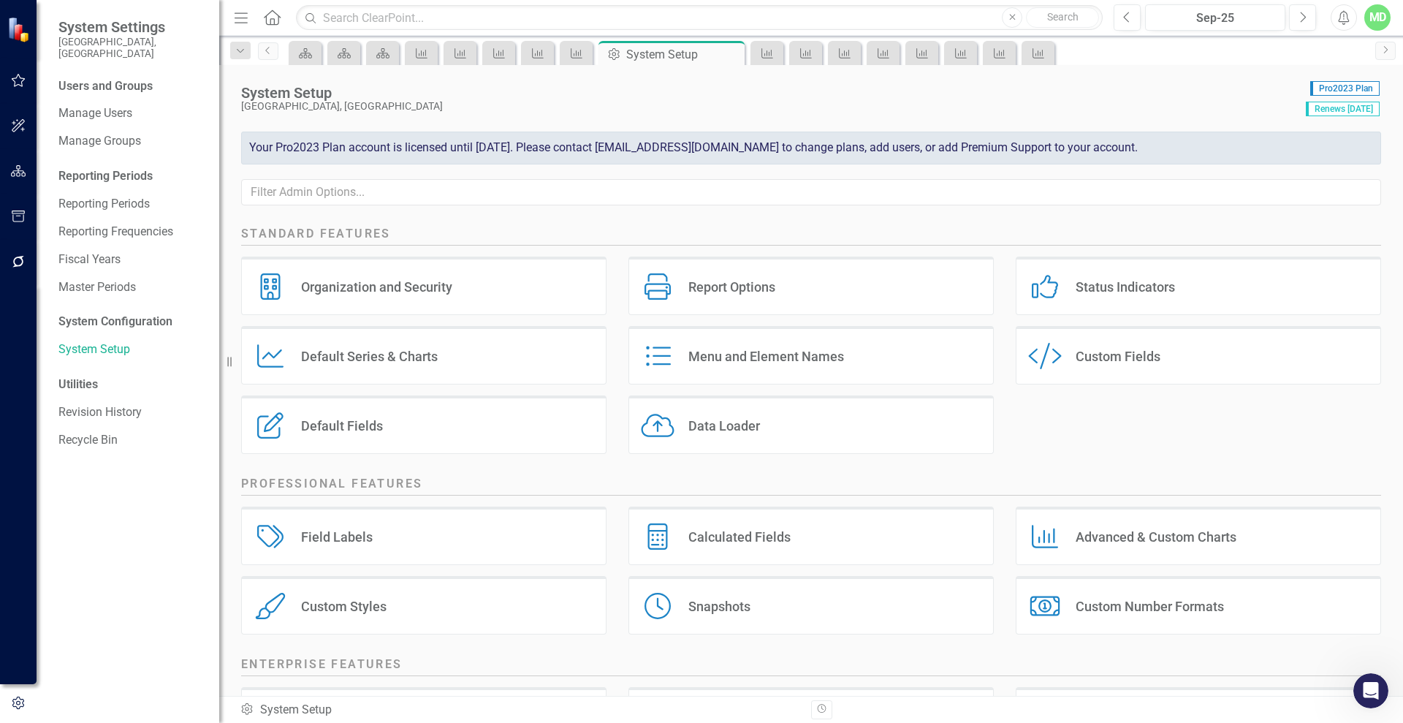
click at [409, 348] on div "Default Series & Charts" at bounding box center [369, 356] width 137 height 17
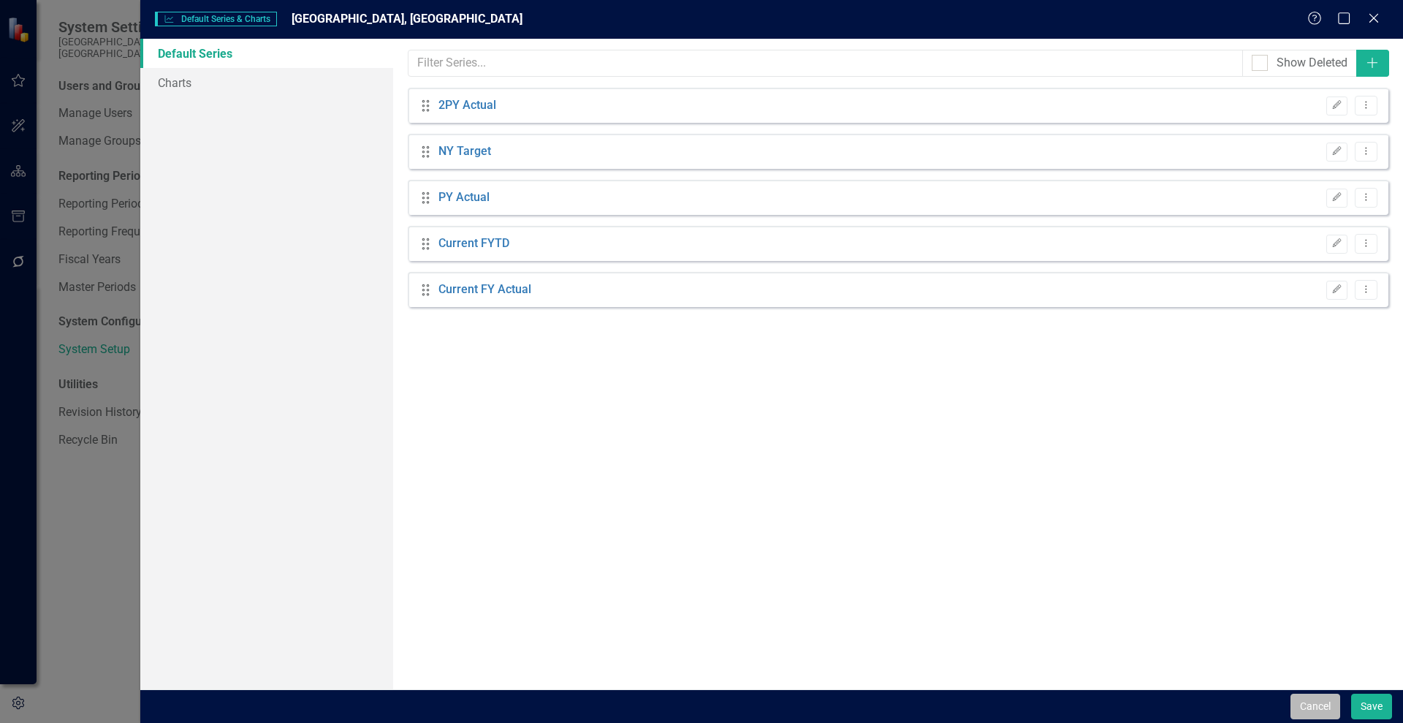
click at [1319, 705] on button "Cancel" at bounding box center [1316, 707] width 50 height 26
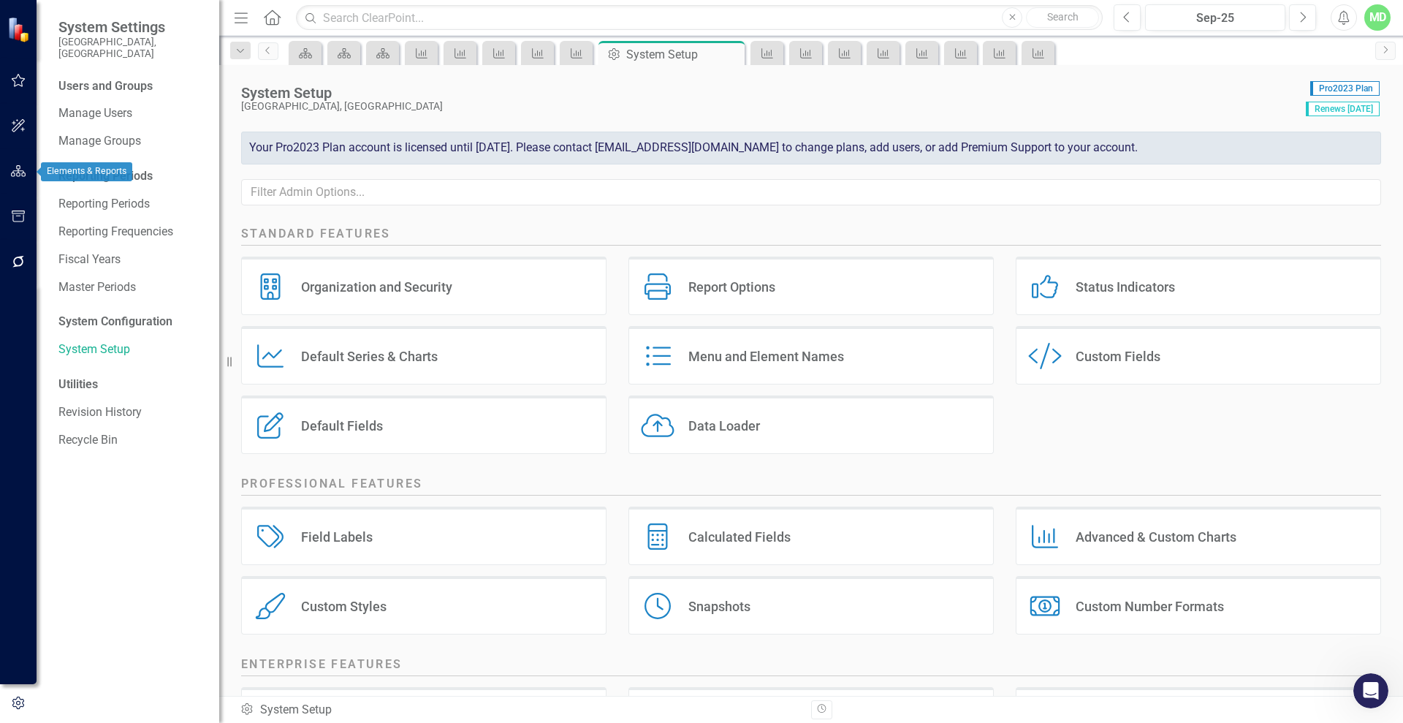
click at [20, 170] on icon "button" at bounding box center [18, 171] width 15 height 12
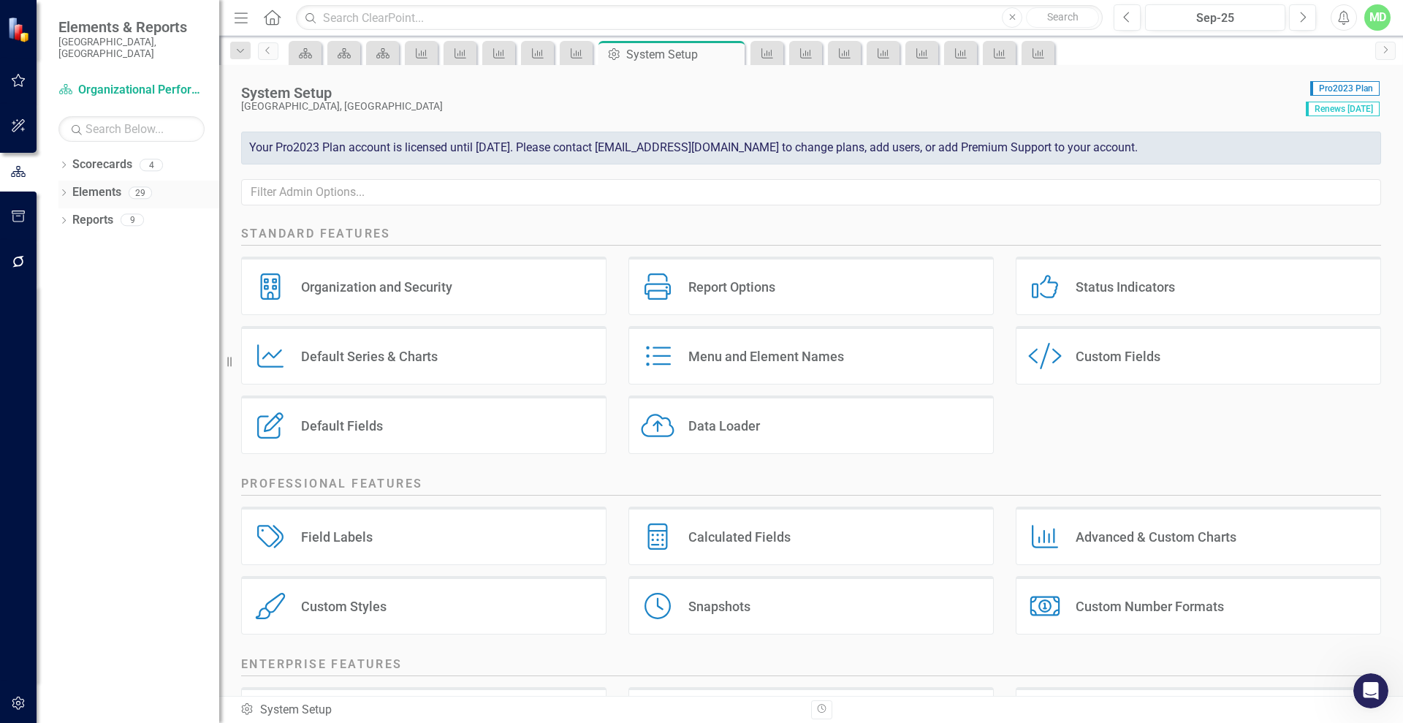
click at [94, 184] on link "Elements" at bounding box center [96, 192] width 49 height 17
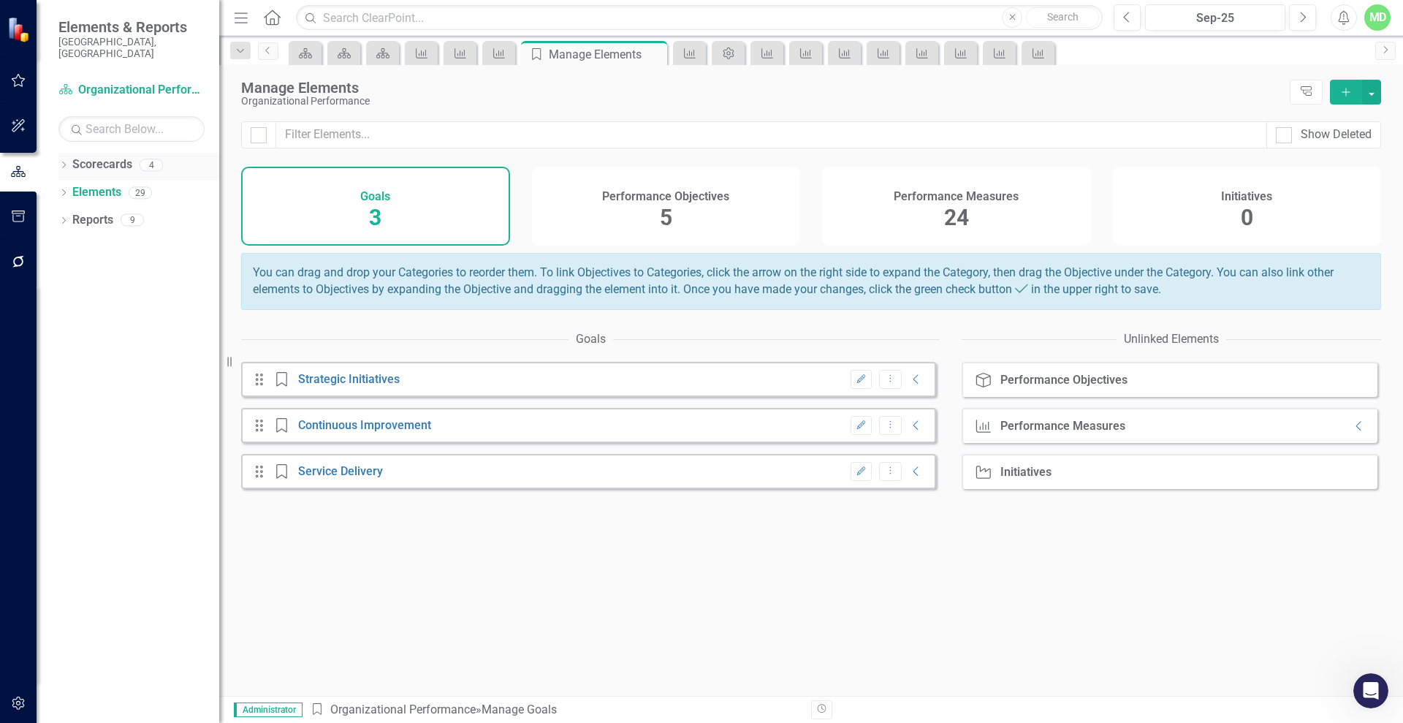
click at [83, 156] on link "Scorecards" at bounding box center [102, 164] width 60 height 17
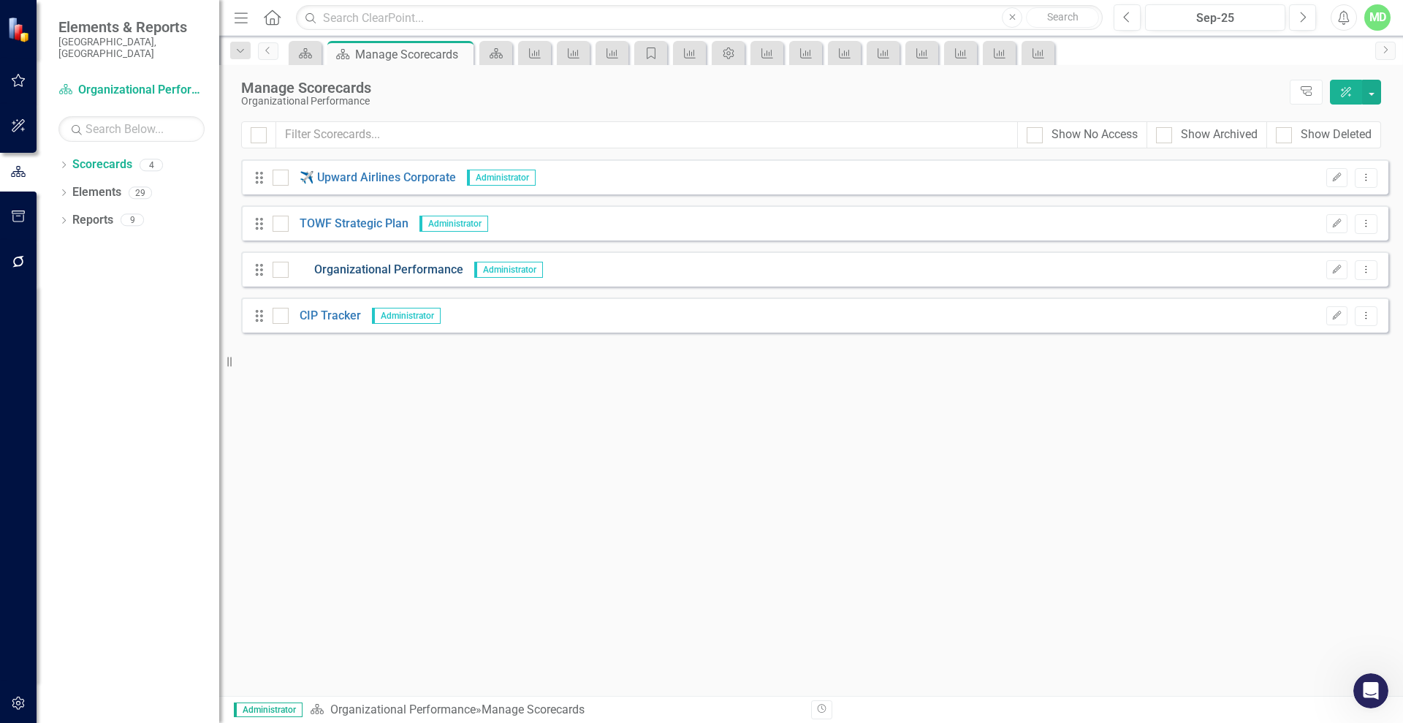
click at [406, 268] on link "Organizational Performance" at bounding box center [376, 270] width 175 height 17
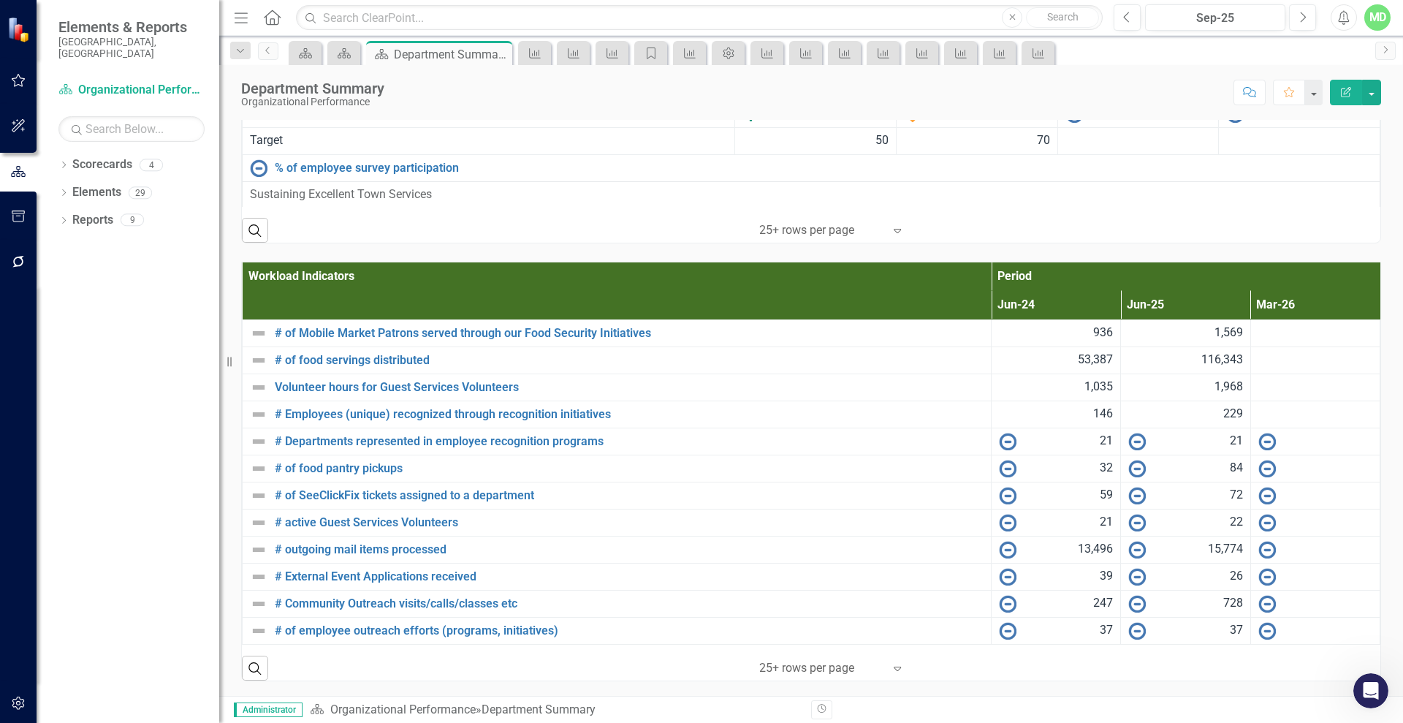
scroll to position [2763, 0]
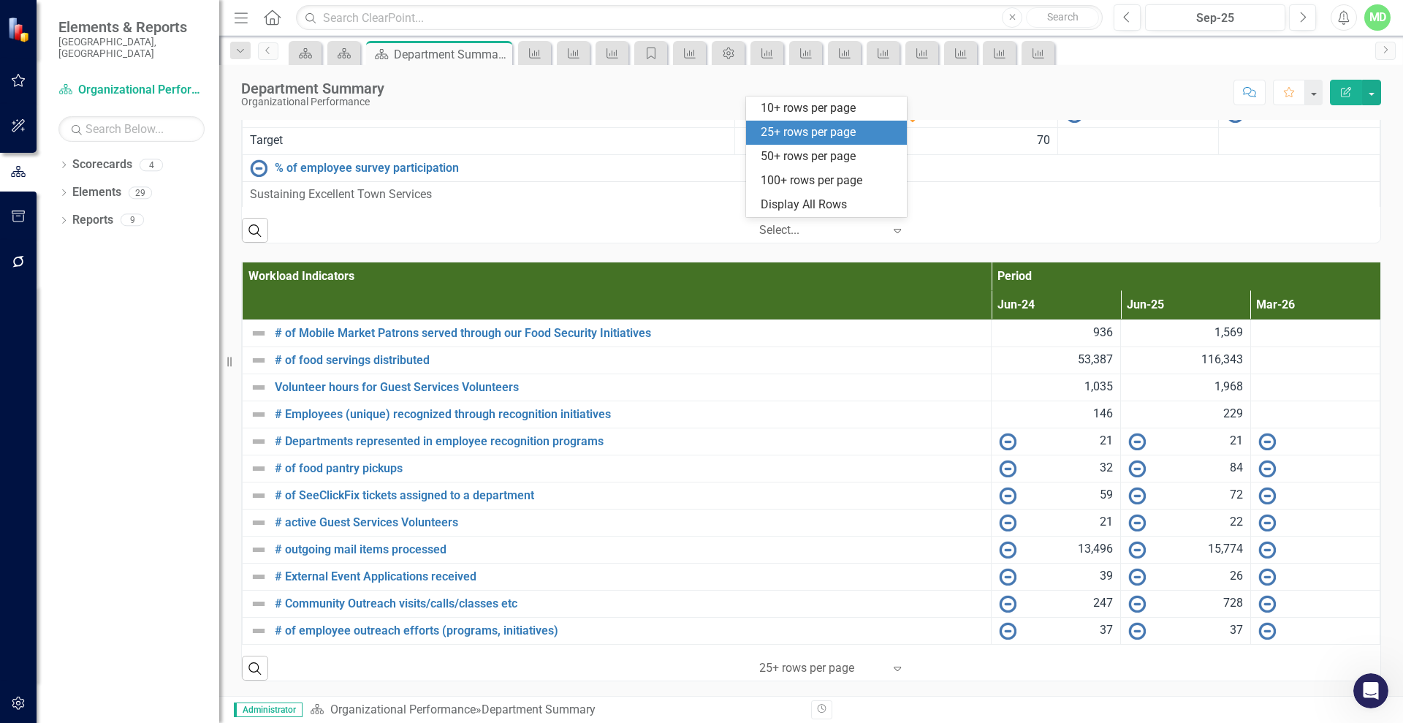
click at [894, 230] on icon at bounding box center [897, 231] width 7 height 4
click at [829, 156] on div "50+ rows per page" at bounding box center [829, 156] width 137 height 17
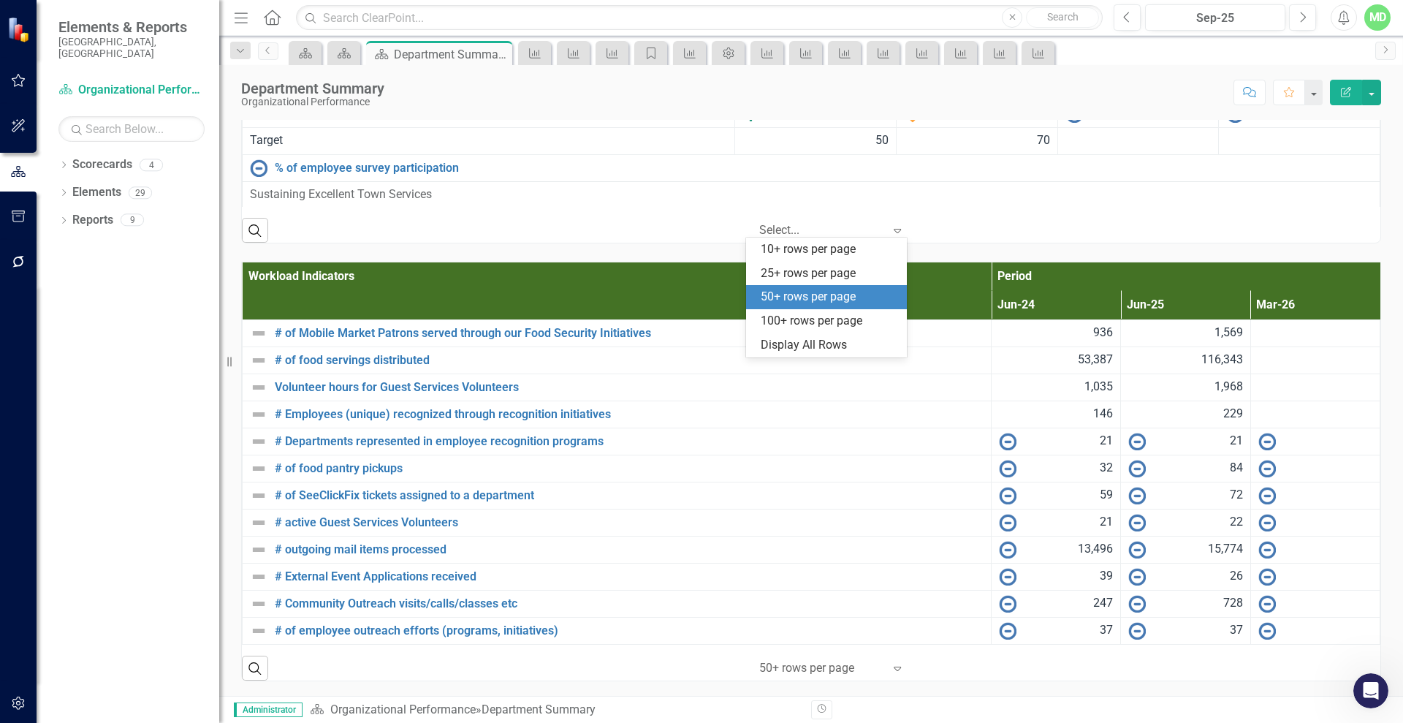
click at [892, 229] on icon "Expand" at bounding box center [897, 230] width 15 height 12
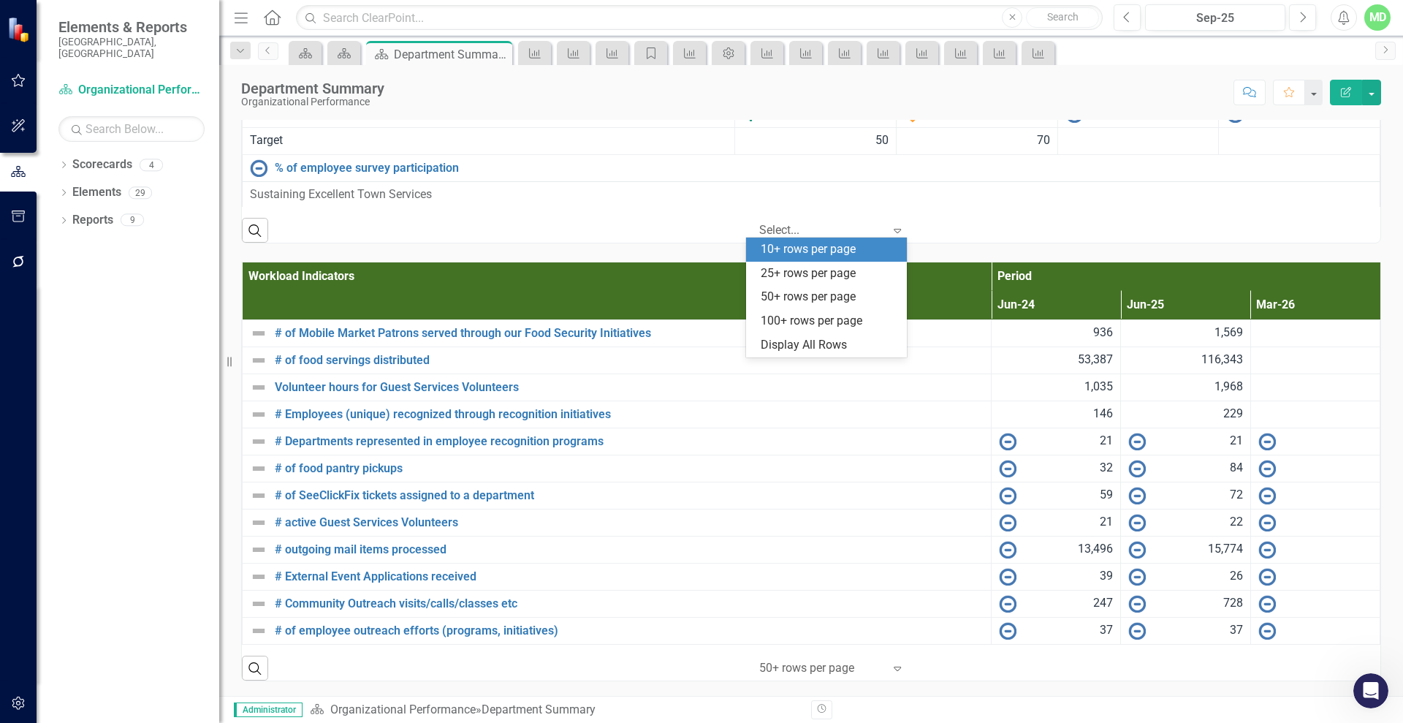
click at [860, 249] on div "10+ rows per page" at bounding box center [829, 249] width 137 height 17
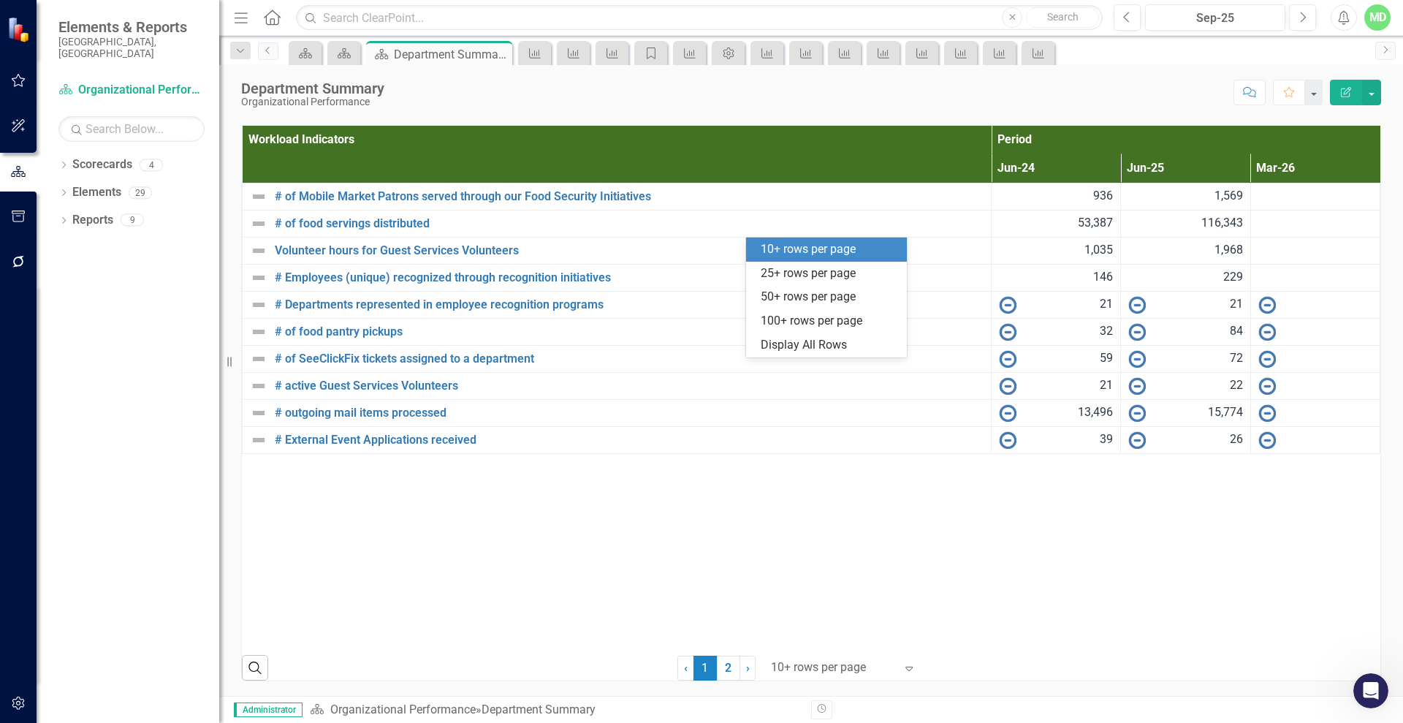
click at [895, 99] on icon "Expand" at bounding box center [897, 94] width 15 height 12
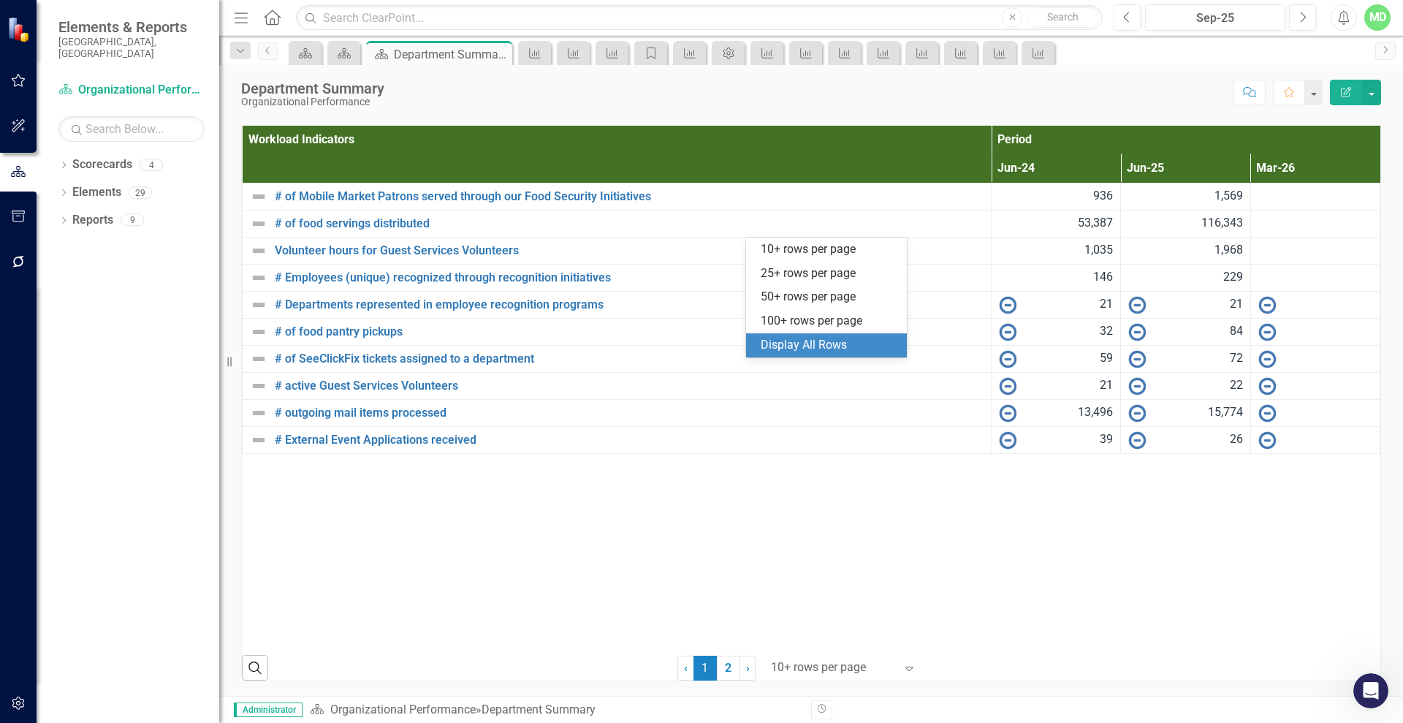
click at [818, 346] on div "Display All Rows" at bounding box center [829, 345] width 137 height 17
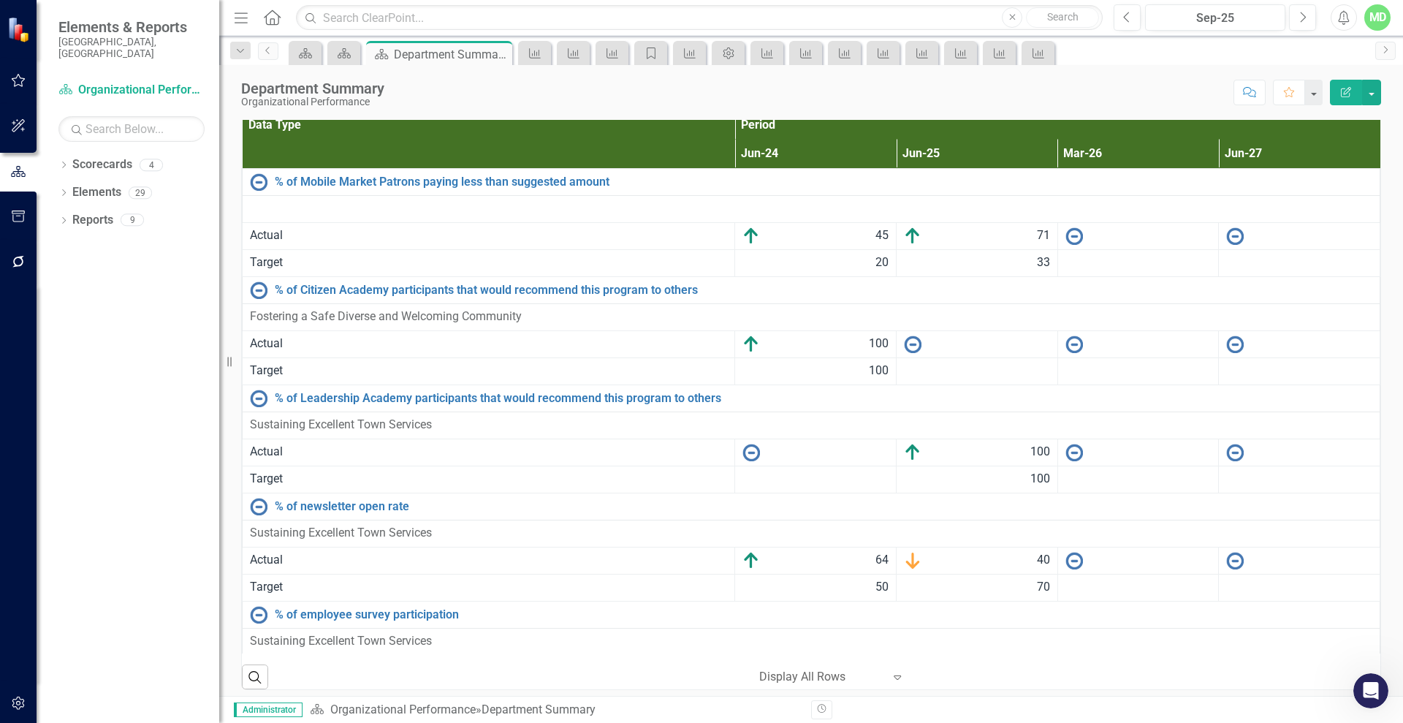
scroll to position [2128, 0]
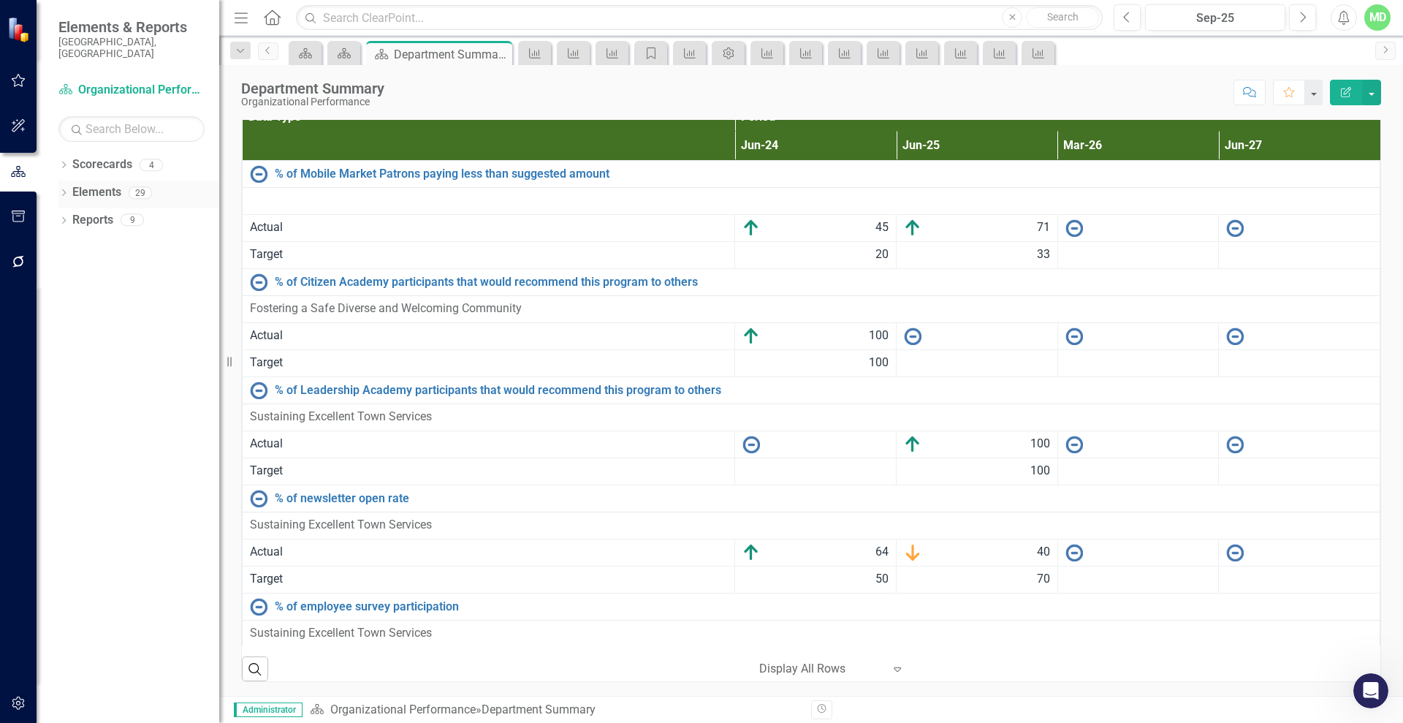
click at [86, 184] on link "Elements" at bounding box center [96, 192] width 49 height 17
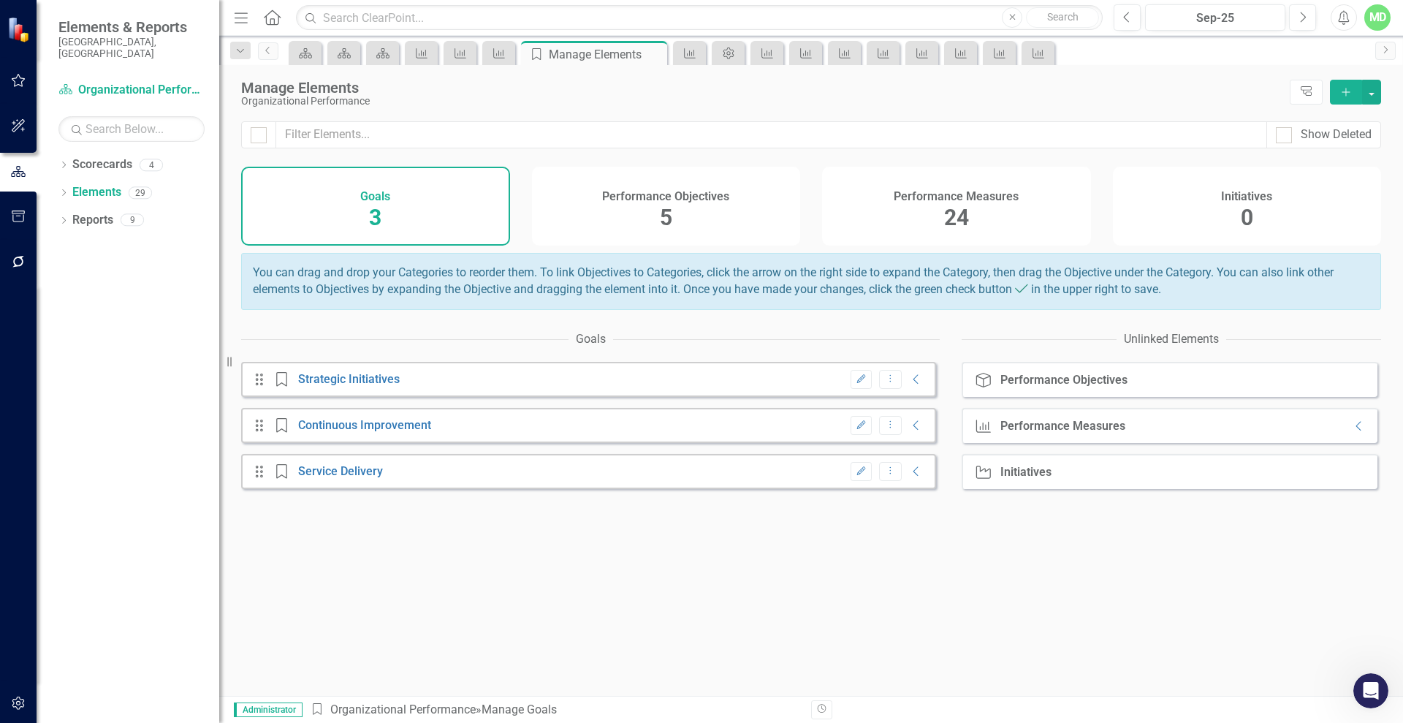
click at [640, 216] on div "Performance Objectives 5" at bounding box center [666, 206] width 269 height 79
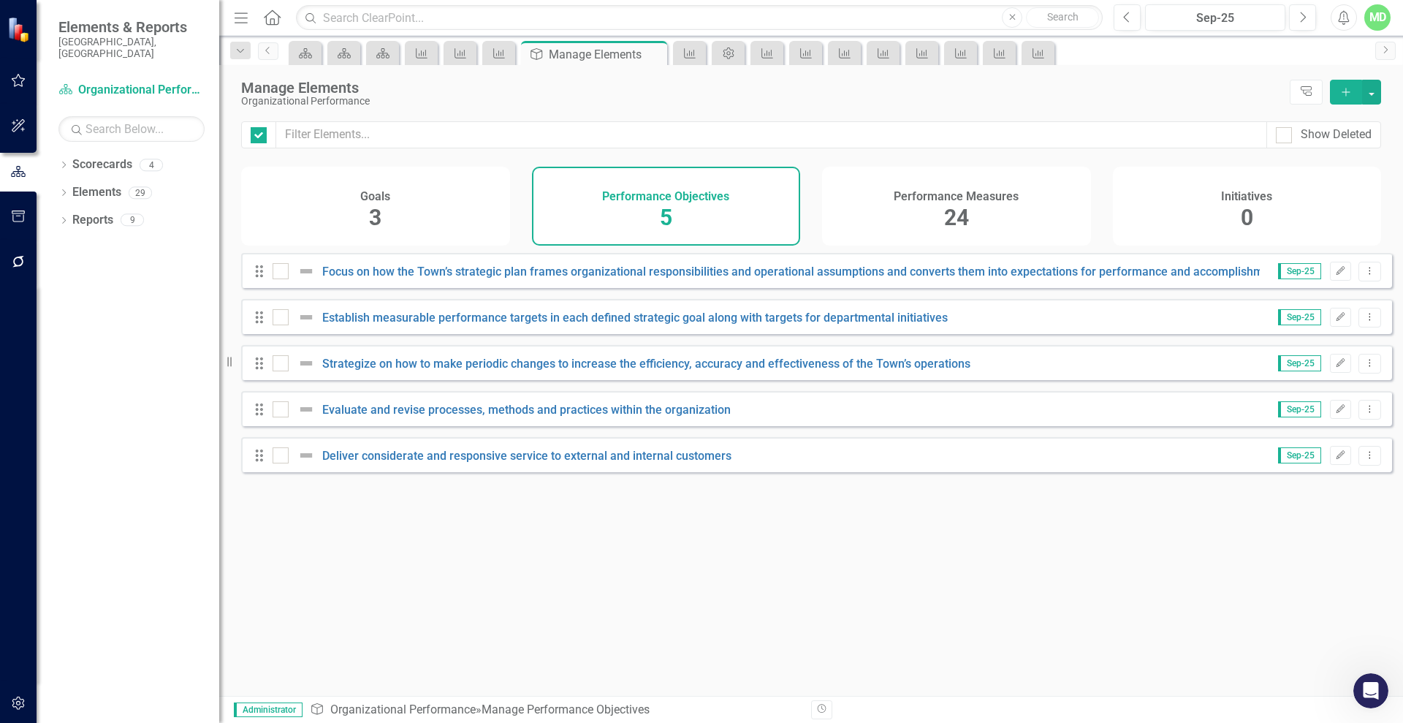
checkbox input "false"
click at [86, 156] on link "Scorecards" at bounding box center [102, 164] width 60 height 17
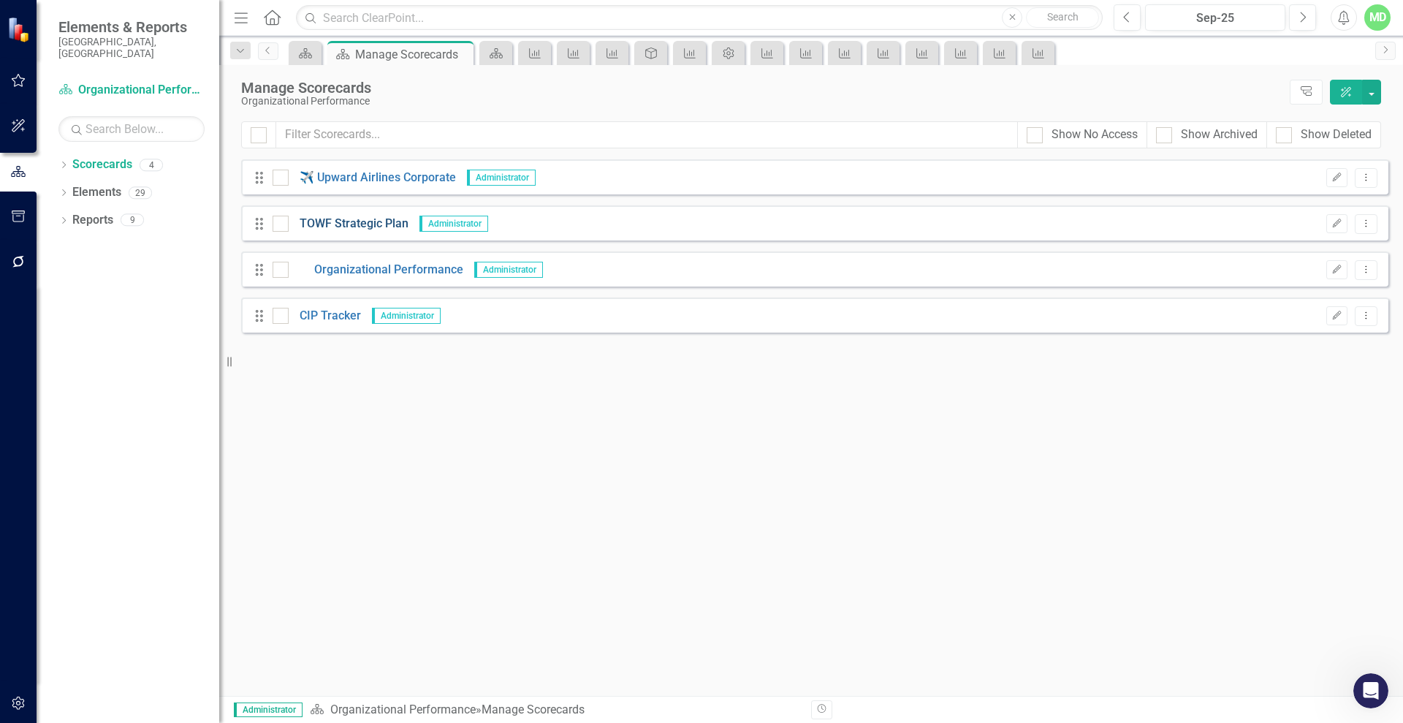
click at [313, 221] on link "TOWF Strategic Plan" at bounding box center [349, 224] width 120 height 17
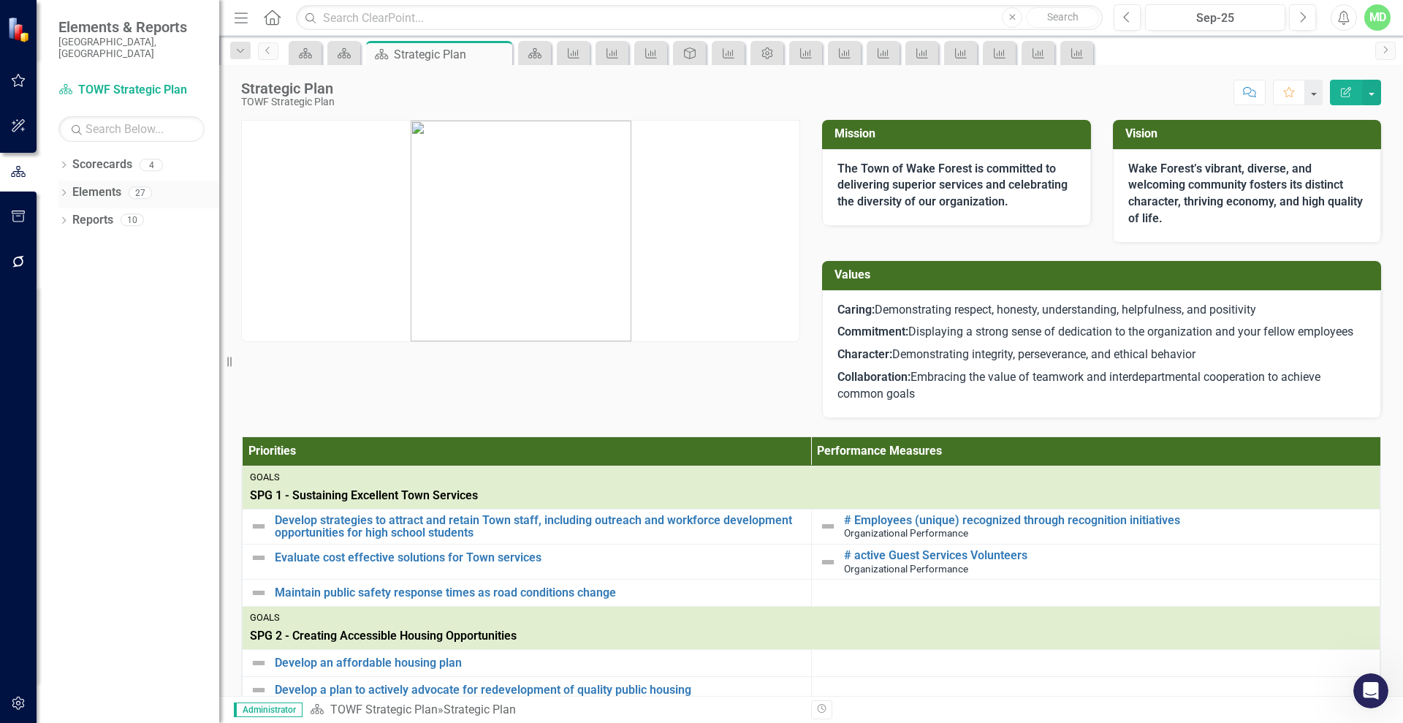
click at [90, 185] on link "Elements" at bounding box center [96, 192] width 49 height 17
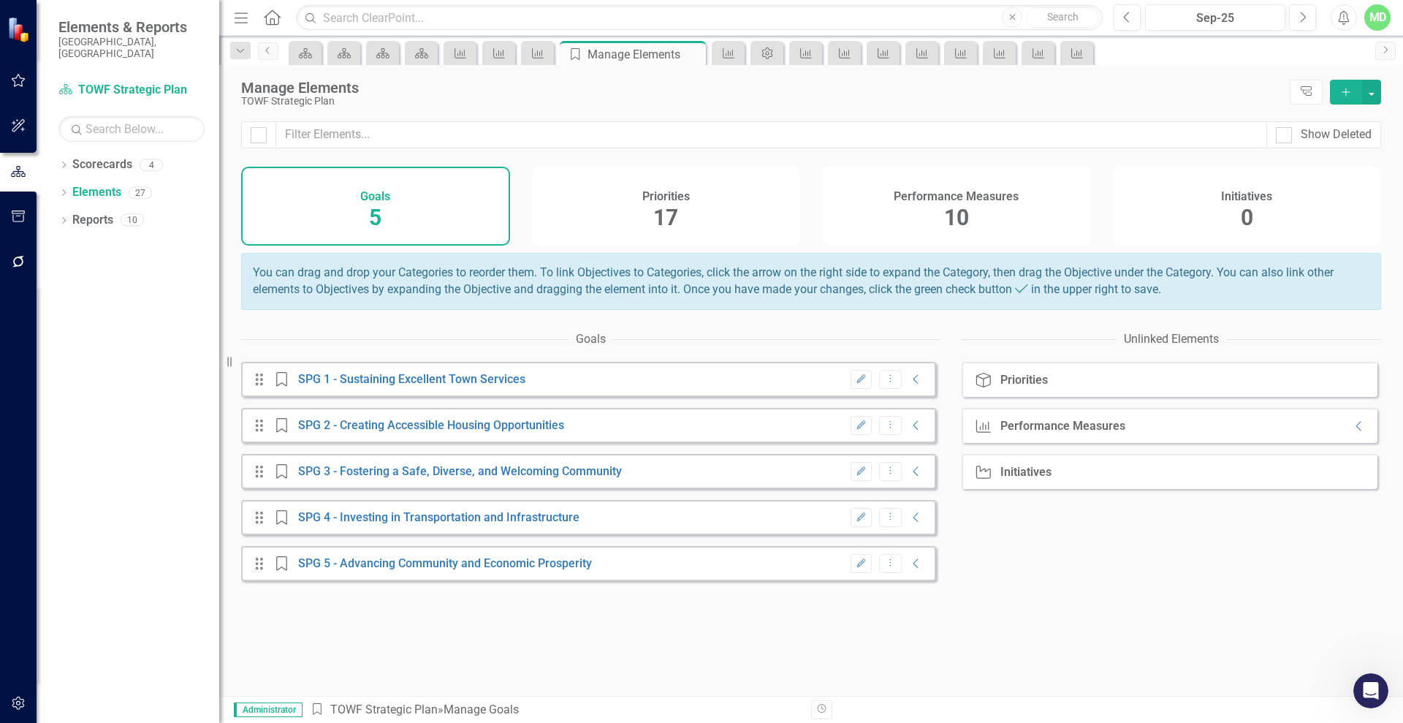
click at [856, 476] on icon "Edit" at bounding box center [861, 471] width 11 height 9
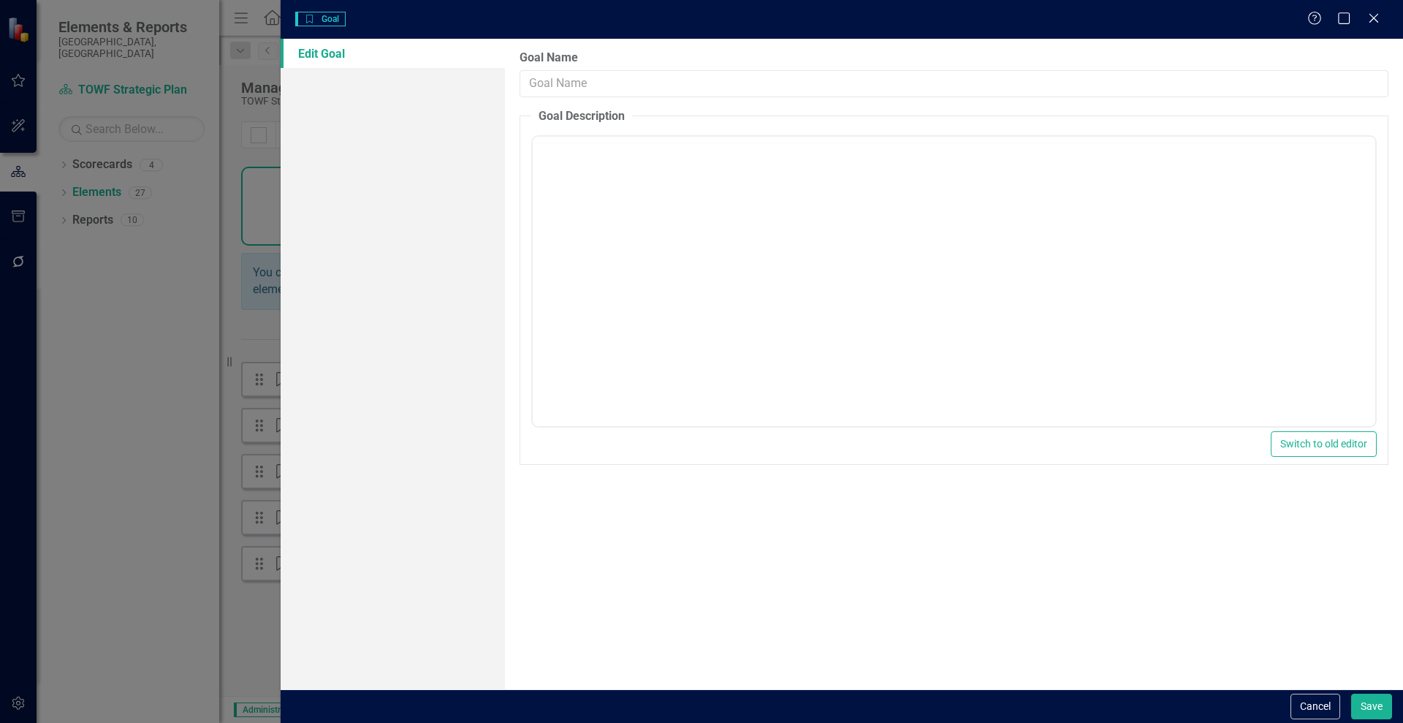
type input "SPG 3 - Fostering a Safe, Diverse, and Welcoming Community"
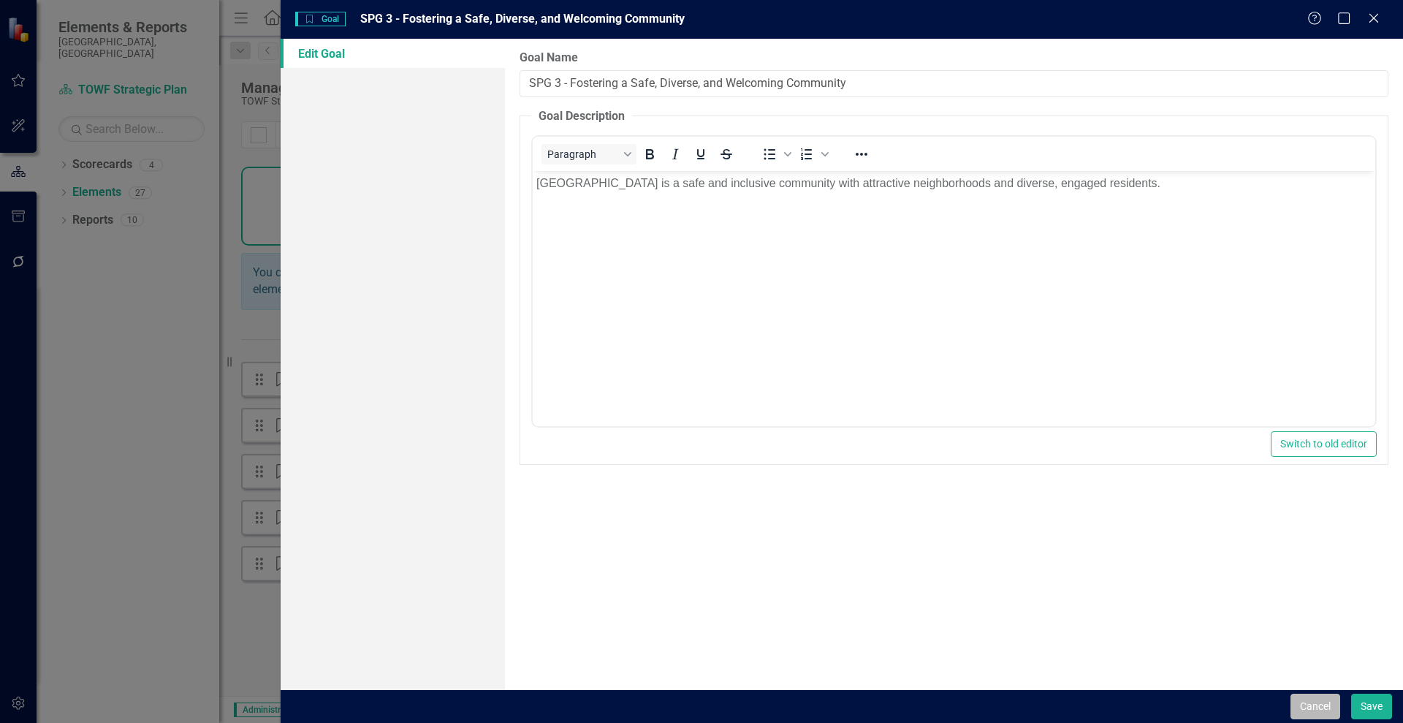
click at [1302, 701] on button "Cancel" at bounding box center [1316, 707] width 50 height 26
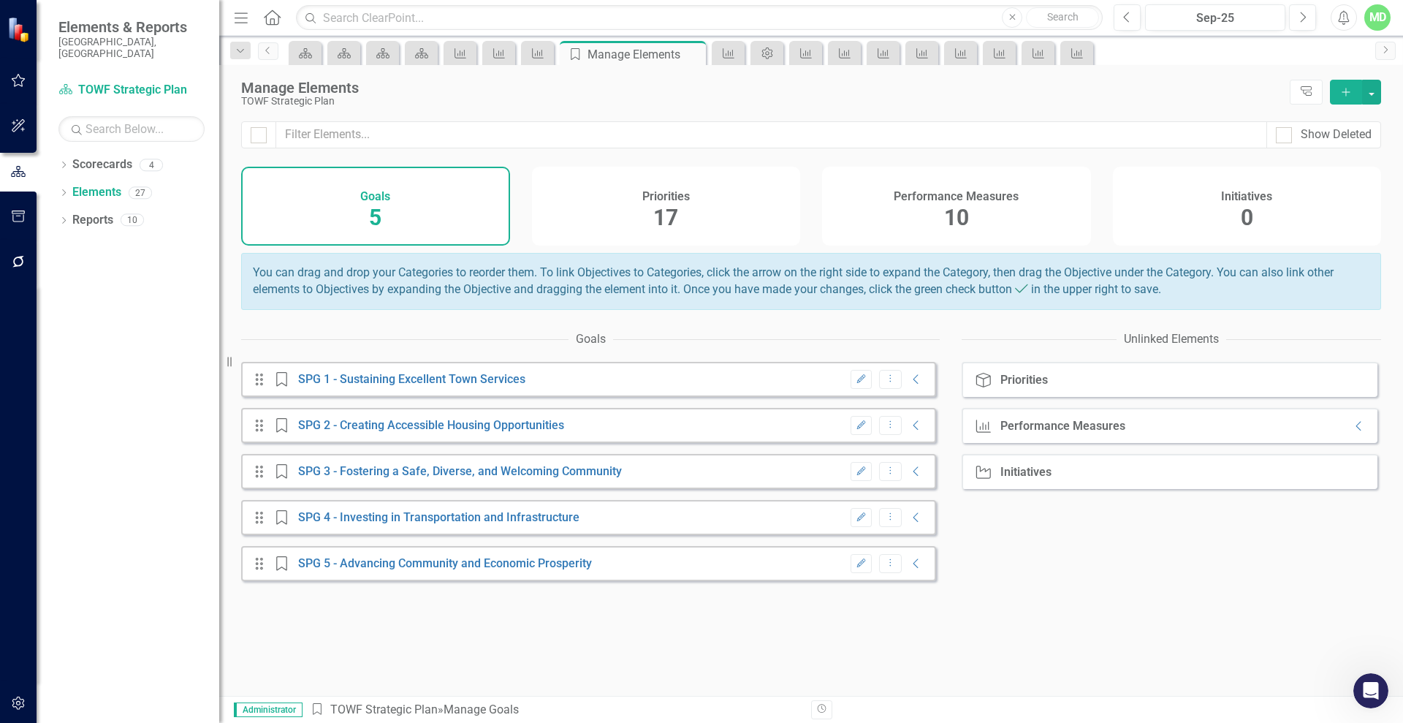
click at [661, 218] on span "17" at bounding box center [665, 218] width 25 height 26
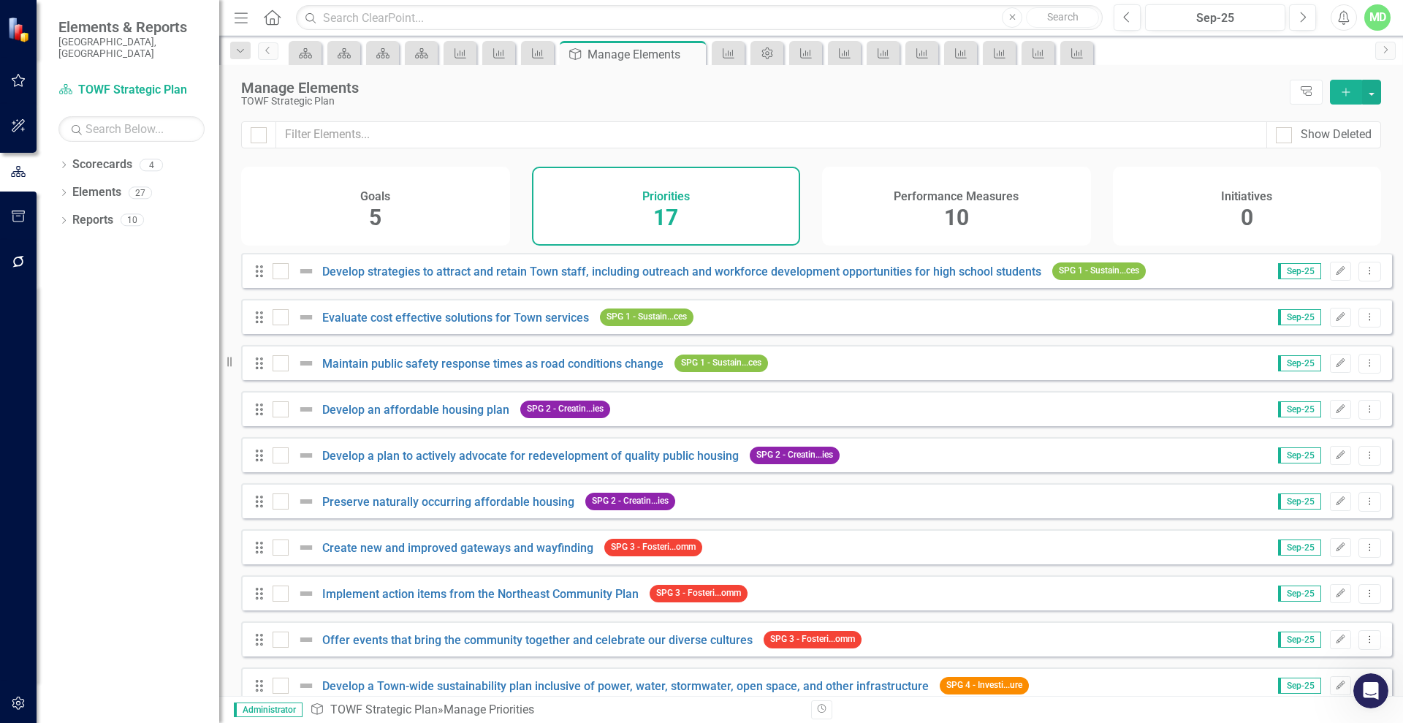
click at [984, 194] on h4 "Performance Measures" at bounding box center [956, 196] width 125 height 13
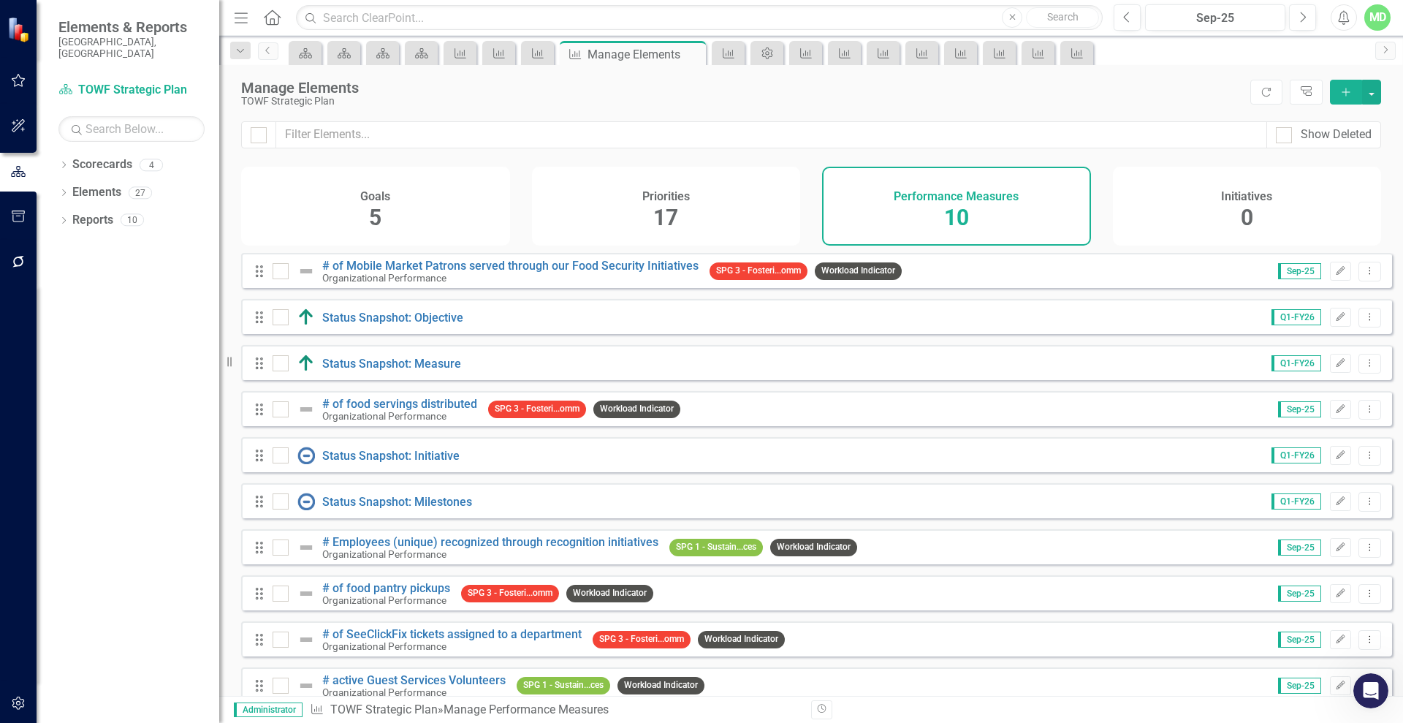
click at [409, 192] on div "Goals 5" at bounding box center [375, 206] width 269 height 79
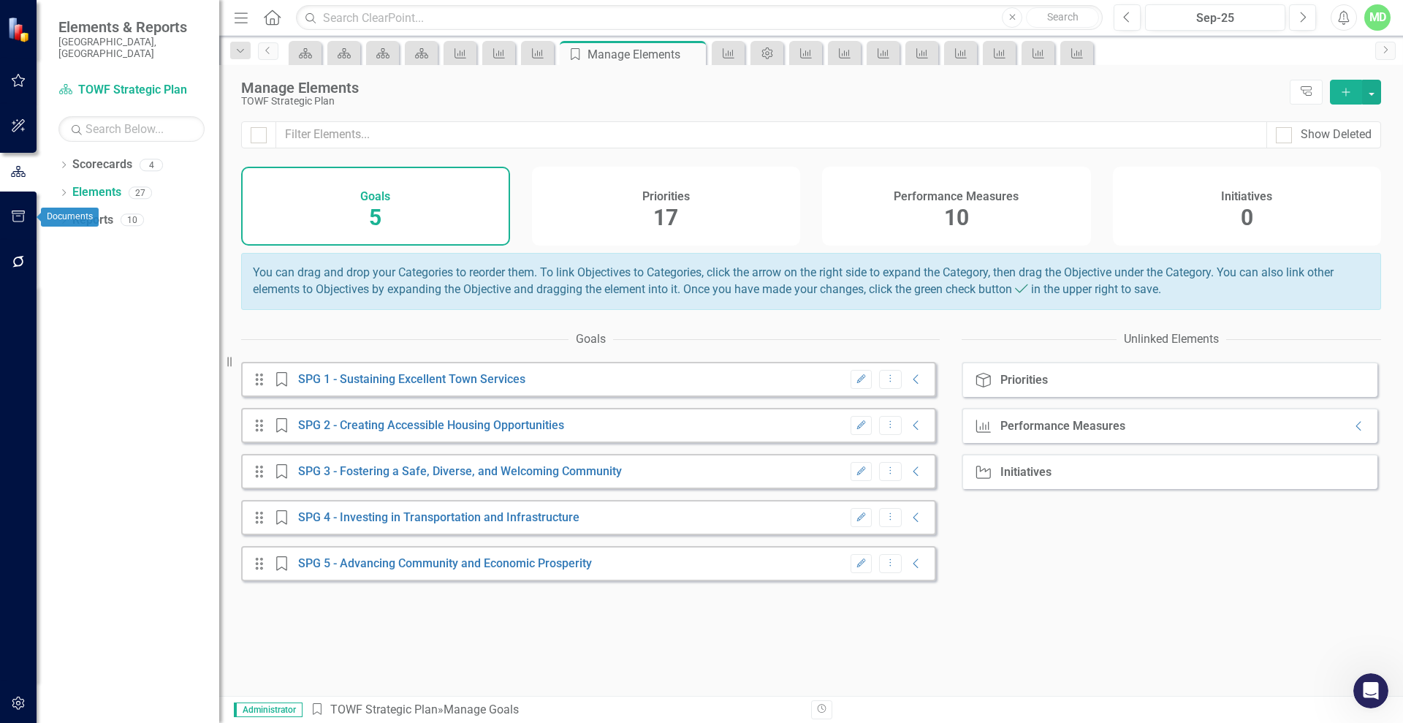
click at [14, 221] on icon "button" at bounding box center [18, 216] width 13 height 12
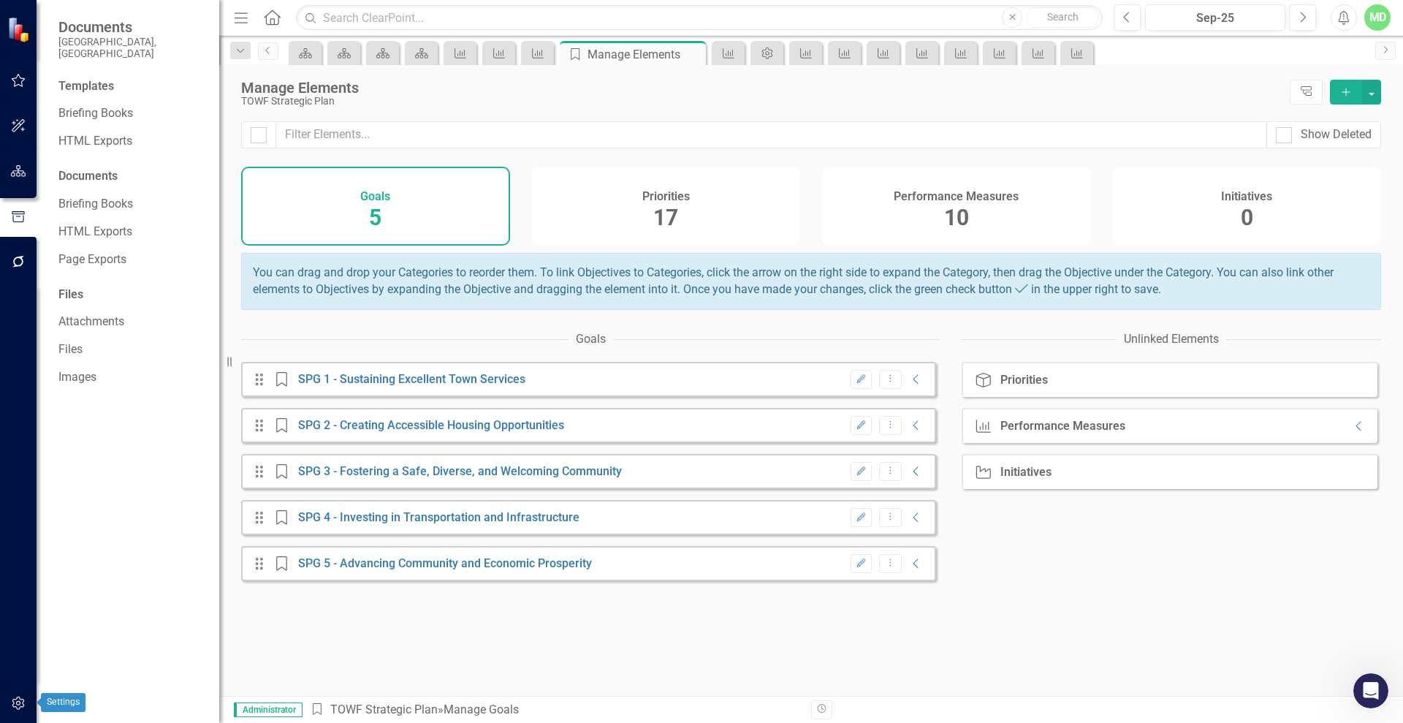
click at [11, 705] on icon "button" at bounding box center [18, 703] width 15 height 12
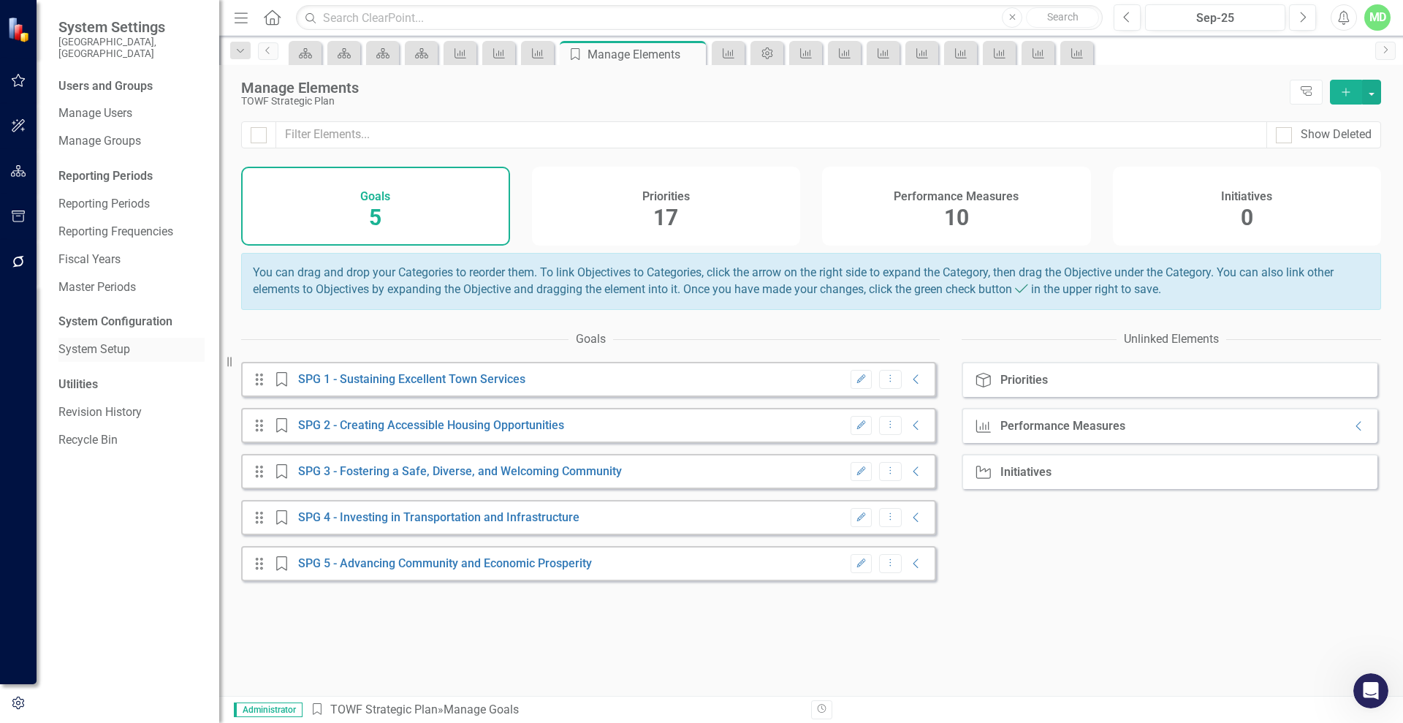
click at [84, 341] on link "System Setup" at bounding box center [131, 349] width 146 height 17
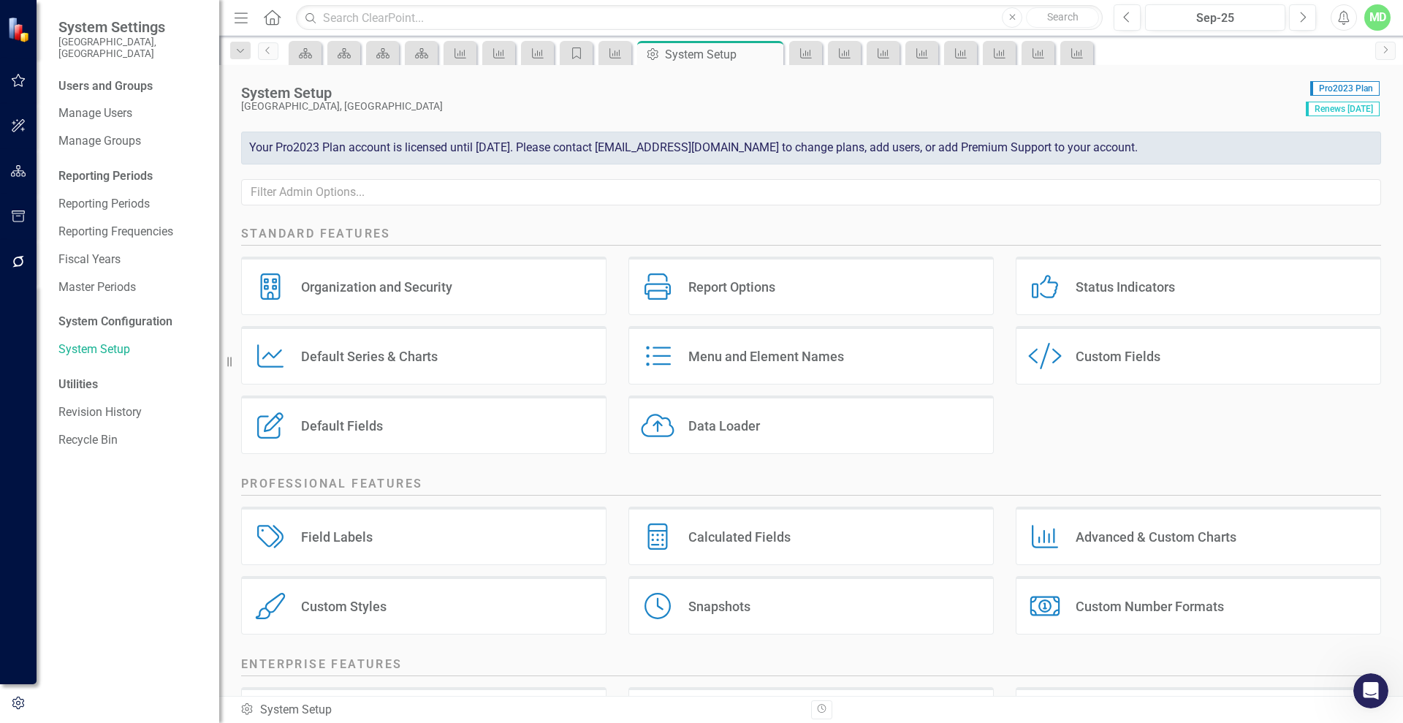
click at [347, 415] on div "Default Fields Default Fields" at bounding box center [423, 424] width 365 height 58
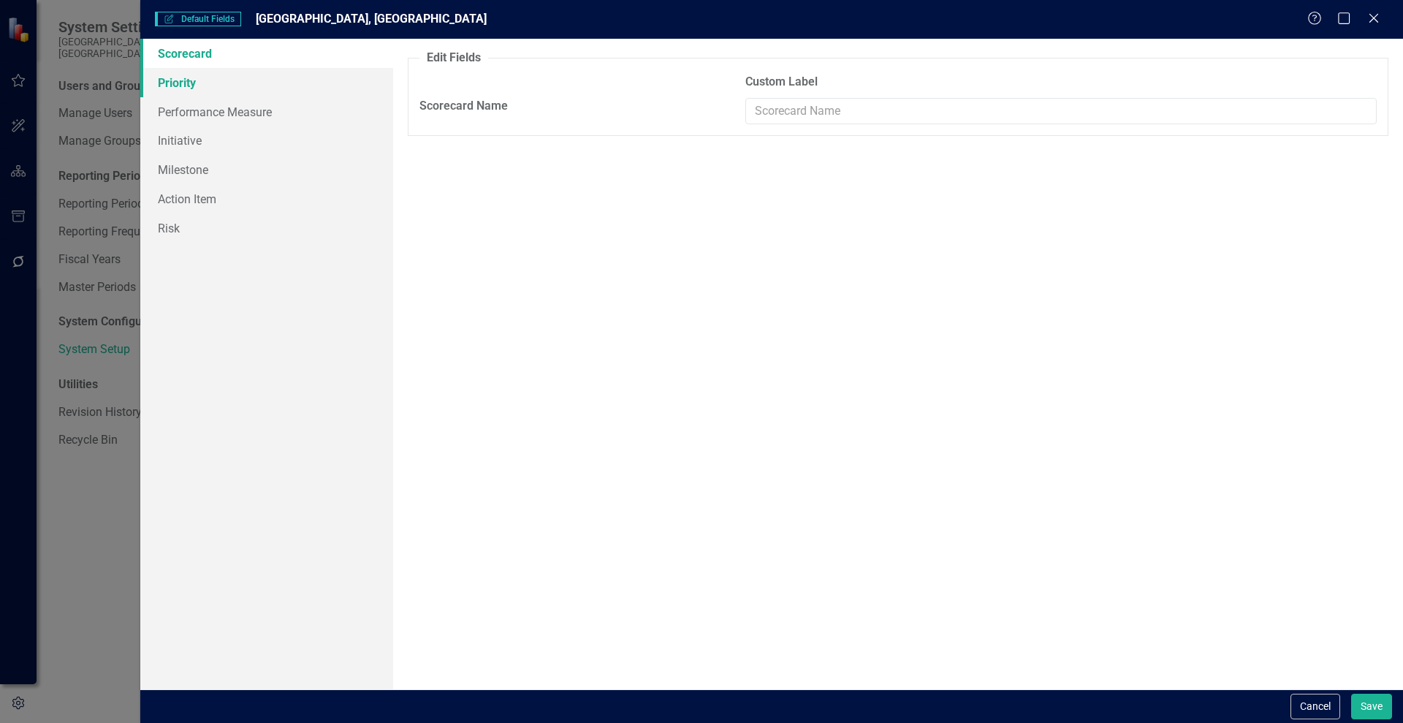
click at [181, 90] on link "Priority" at bounding box center [266, 82] width 253 height 29
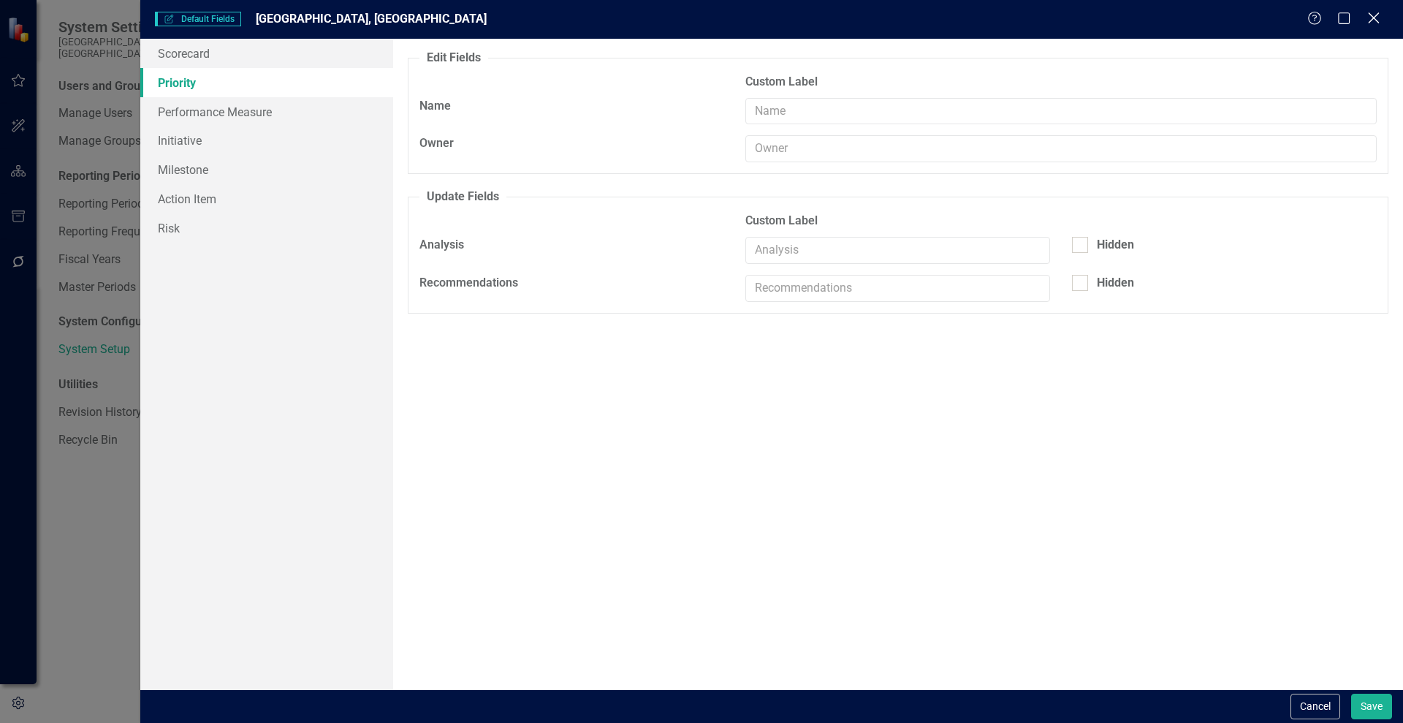
click at [1376, 13] on icon "Close" at bounding box center [1374, 18] width 18 height 14
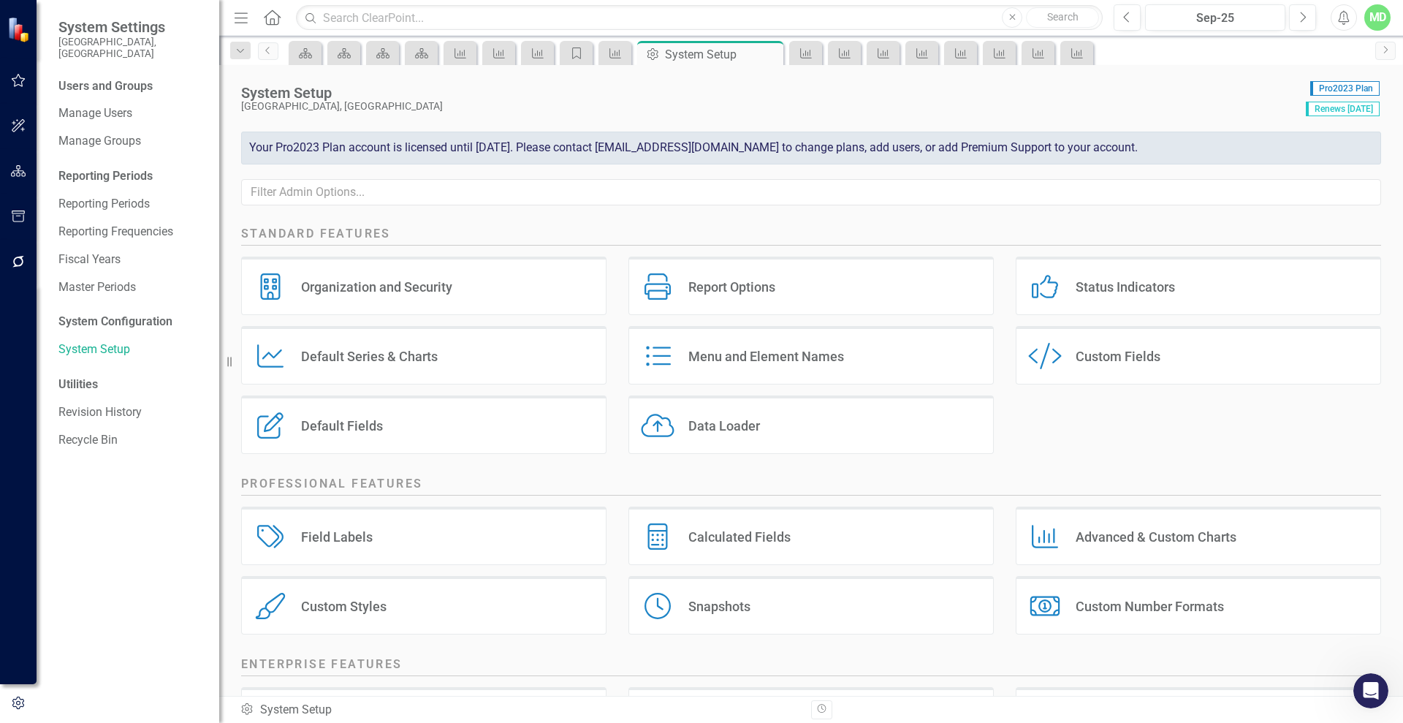
click at [1142, 350] on div "Custom Fields" at bounding box center [1118, 356] width 85 height 17
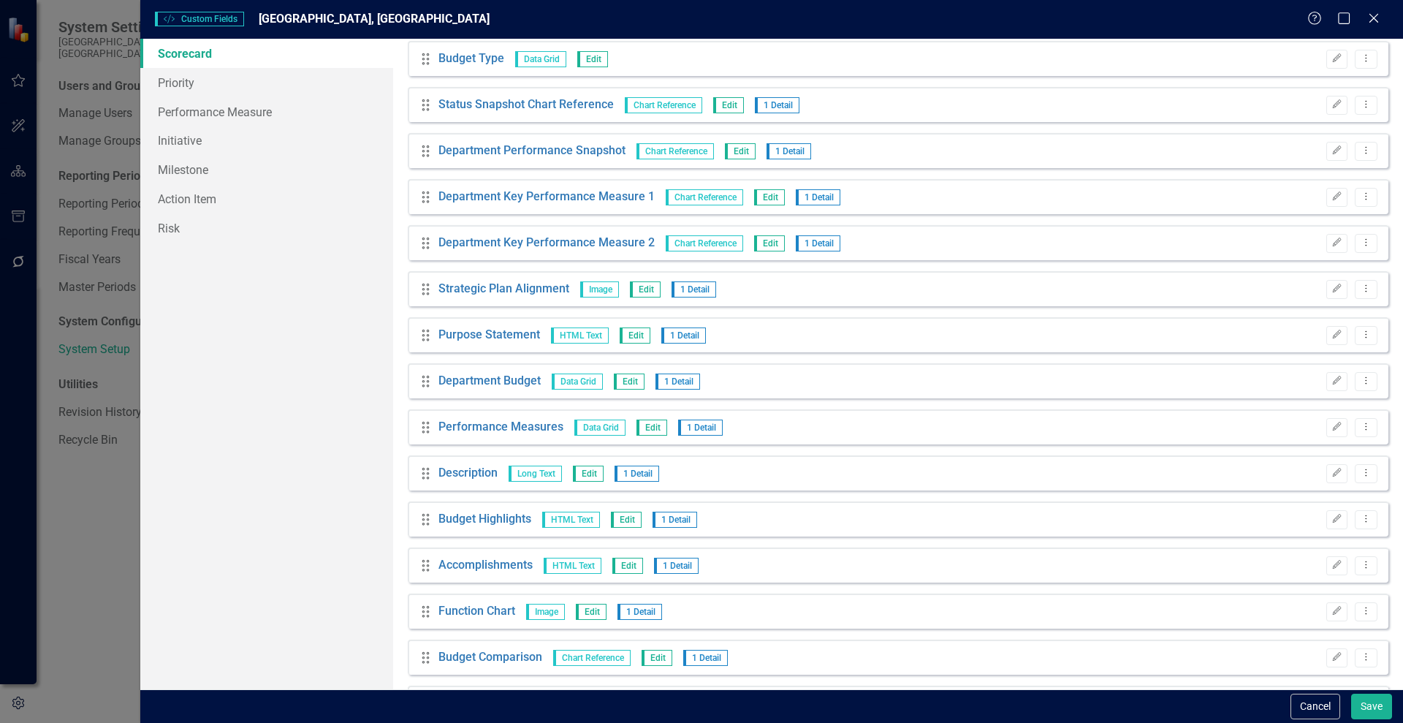
scroll to position [468, 0]
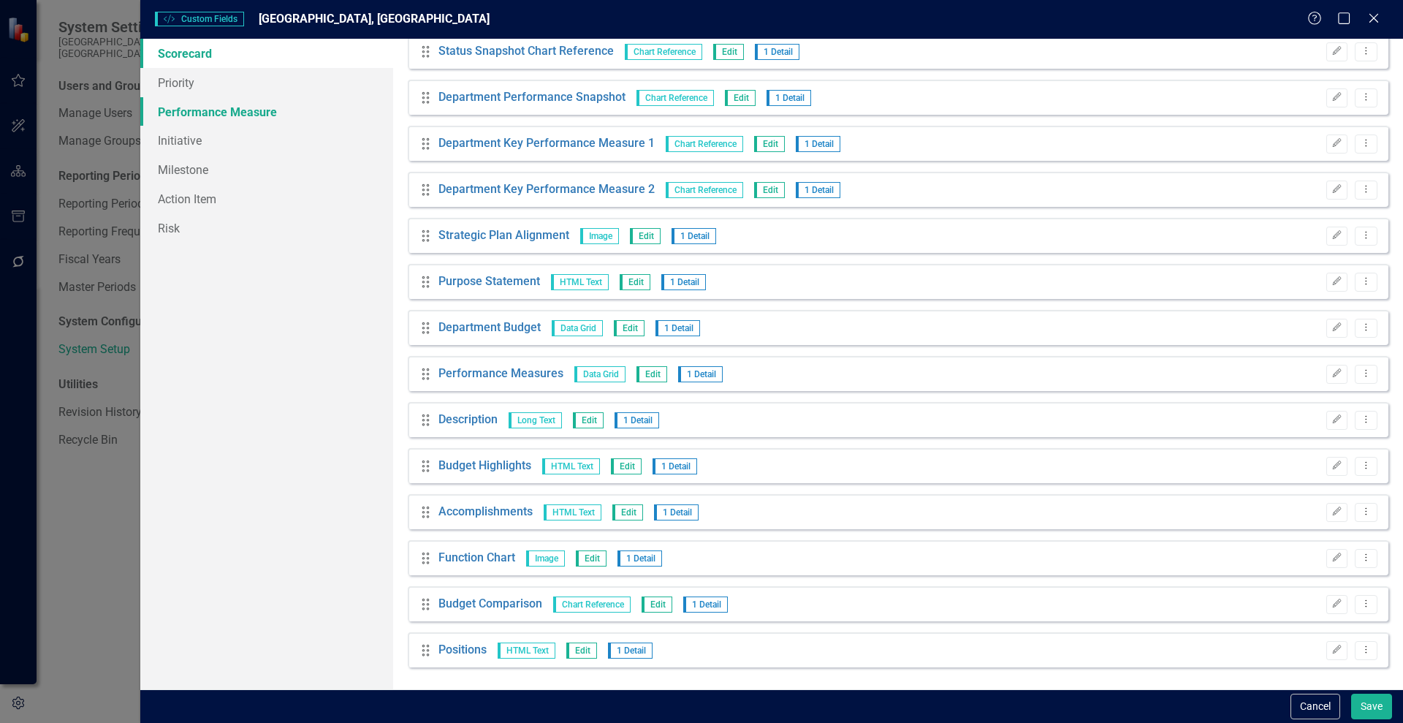
click at [219, 115] on link "Performance Measure" at bounding box center [266, 111] width 253 height 29
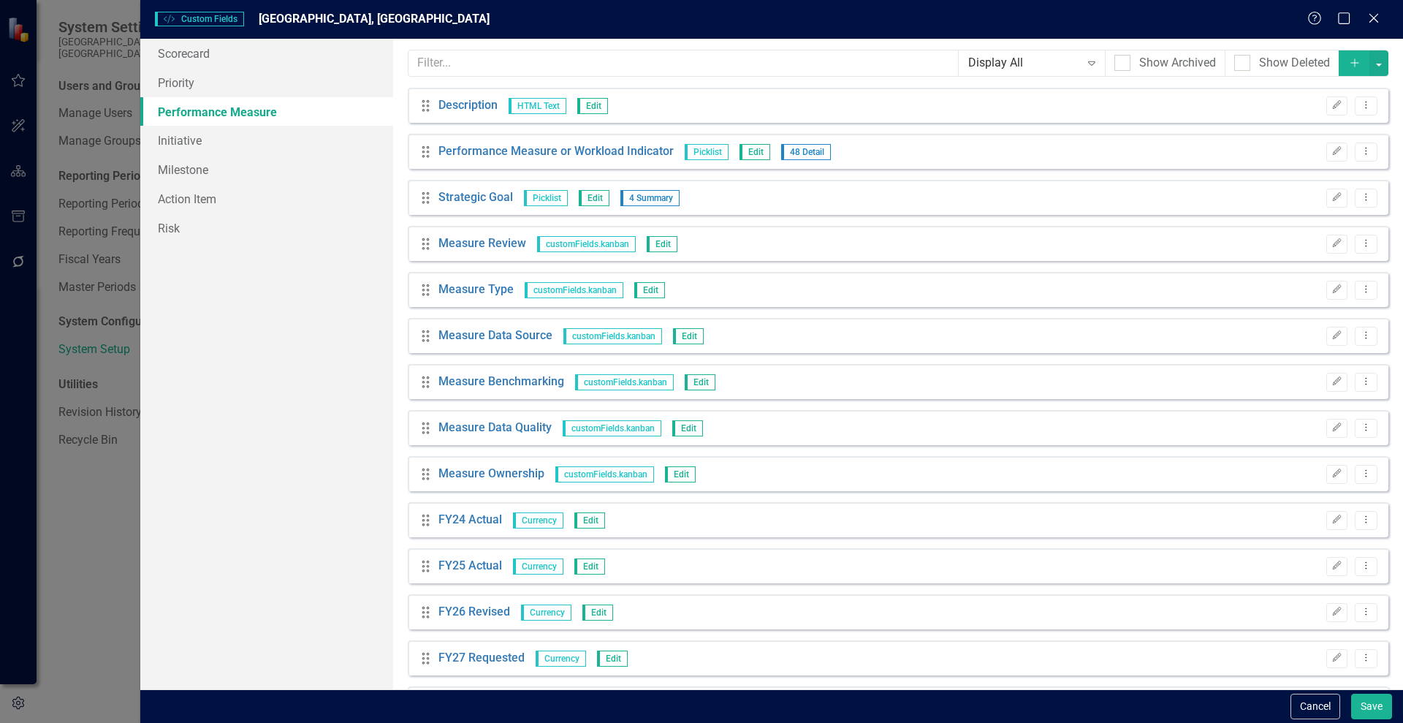
scroll to position [100, 0]
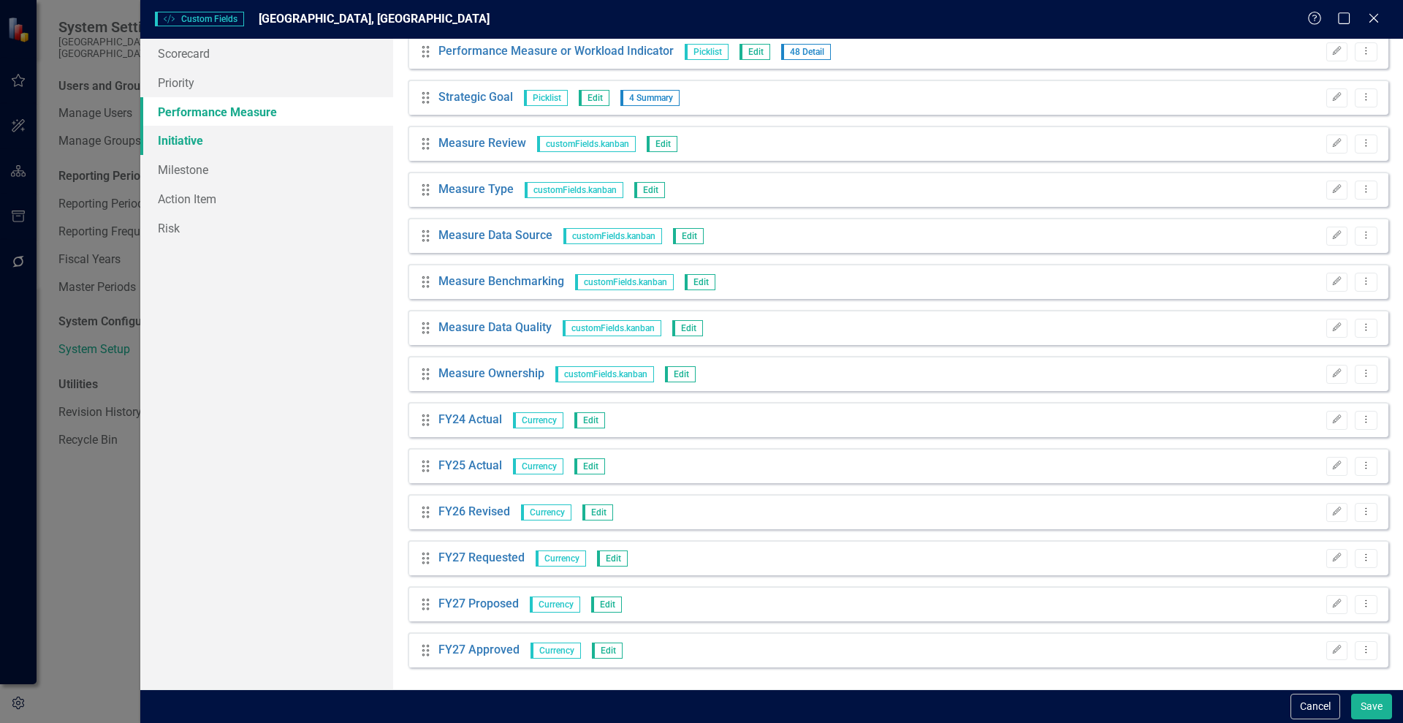
click at [174, 147] on link "Initiative" at bounding box center [266, 140] width 253 height 29
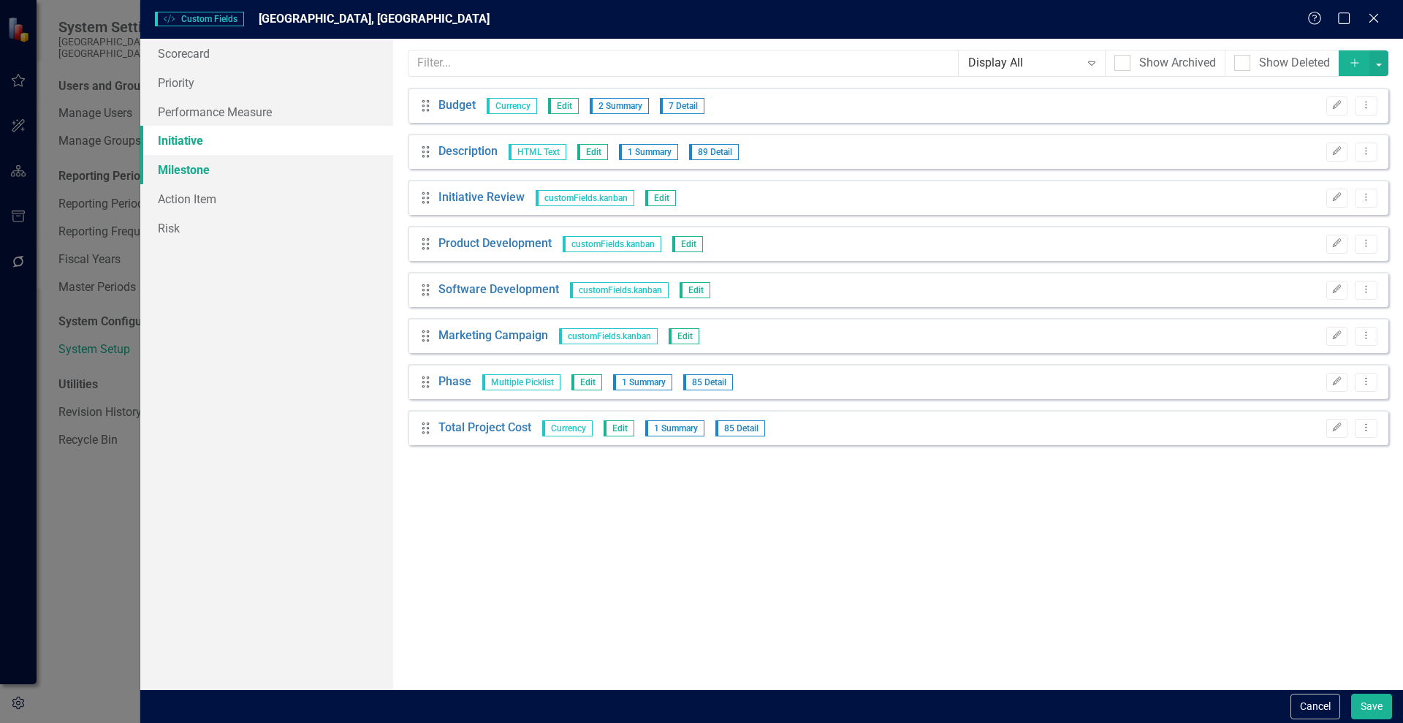
click at [182, 172] on link "Milestone" at bounding box center [266, 169] width 253 height 29
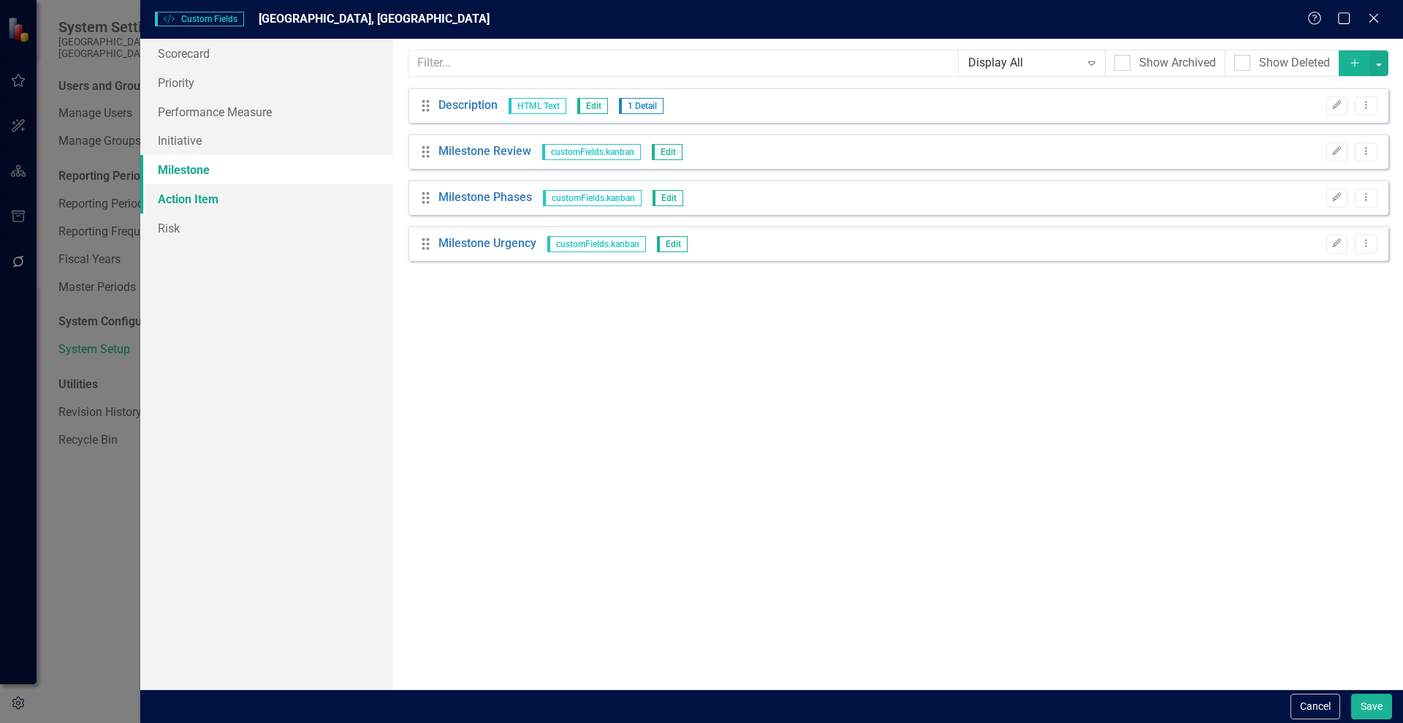
click at [178, 191] on link "Action Item" at bounding box center [266, 198] width 253 height 29
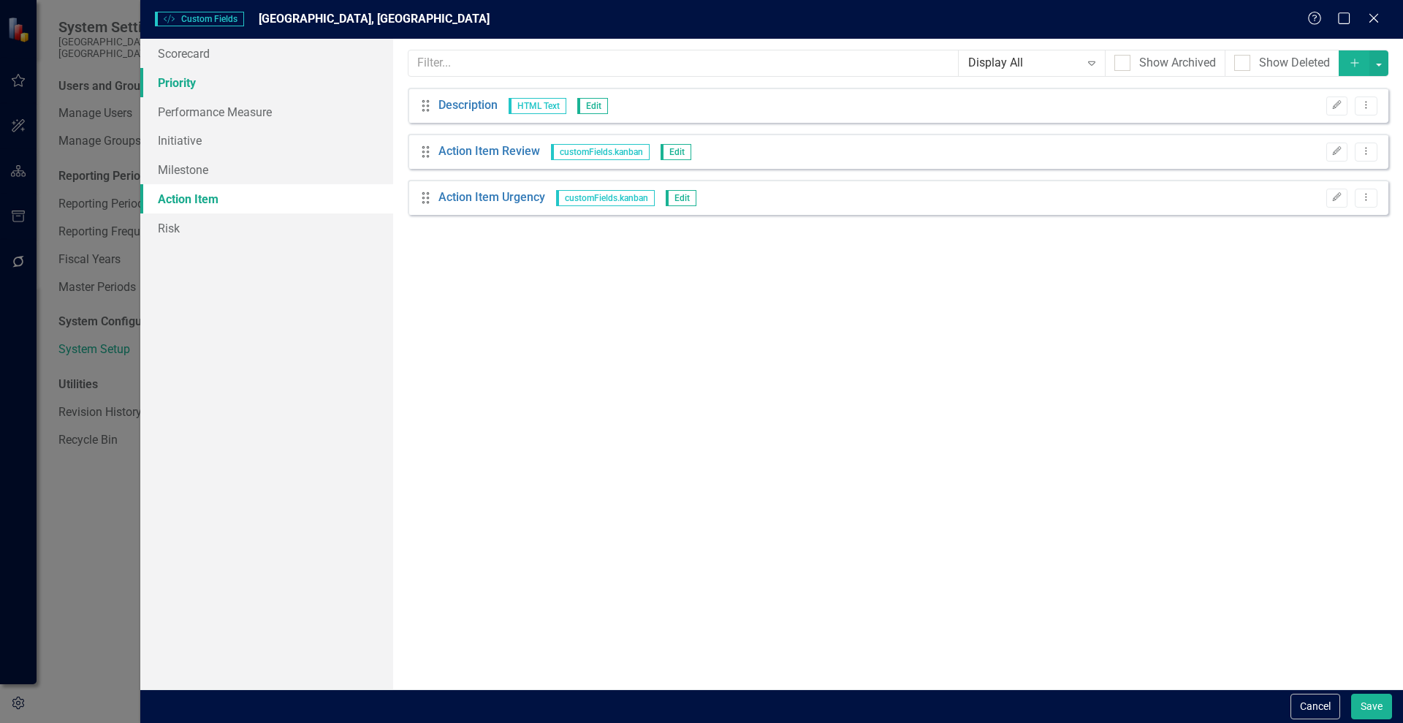
click at [170, 74] on link "Priority" at bounding box center [266, 82] width 253 height 29
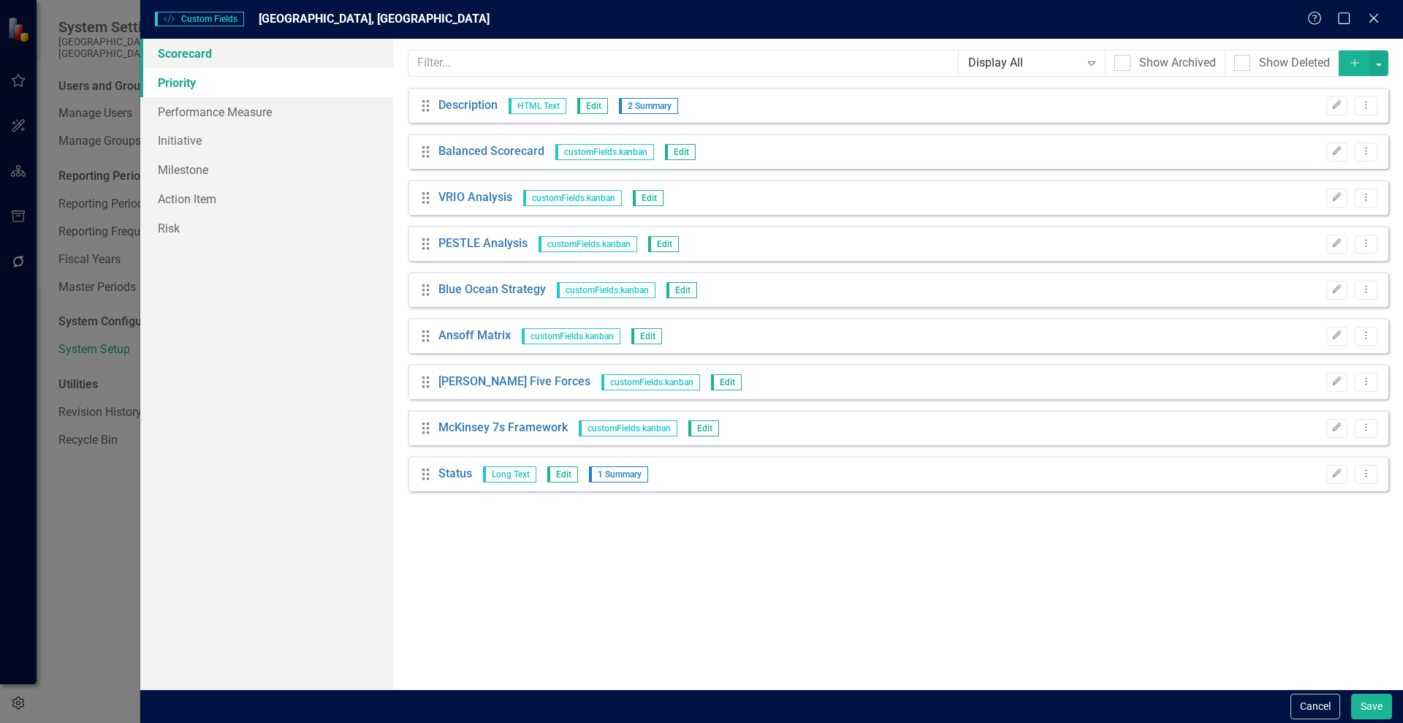
click at [165, 56] on link "Scorecard" at bounding box center [266, 53] width 253 height 29
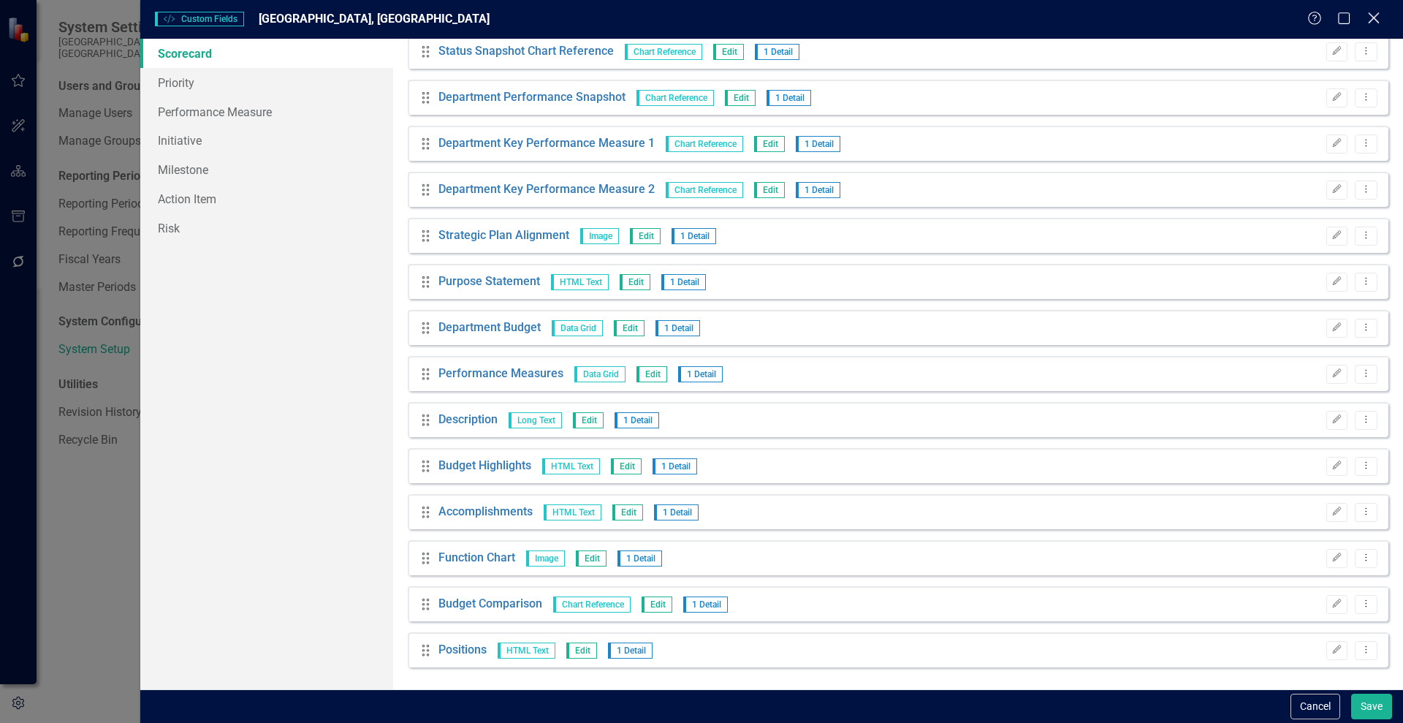
click at [1378, 15] on icon "Close" at bounding box center [1374, 18] width 18 height 14
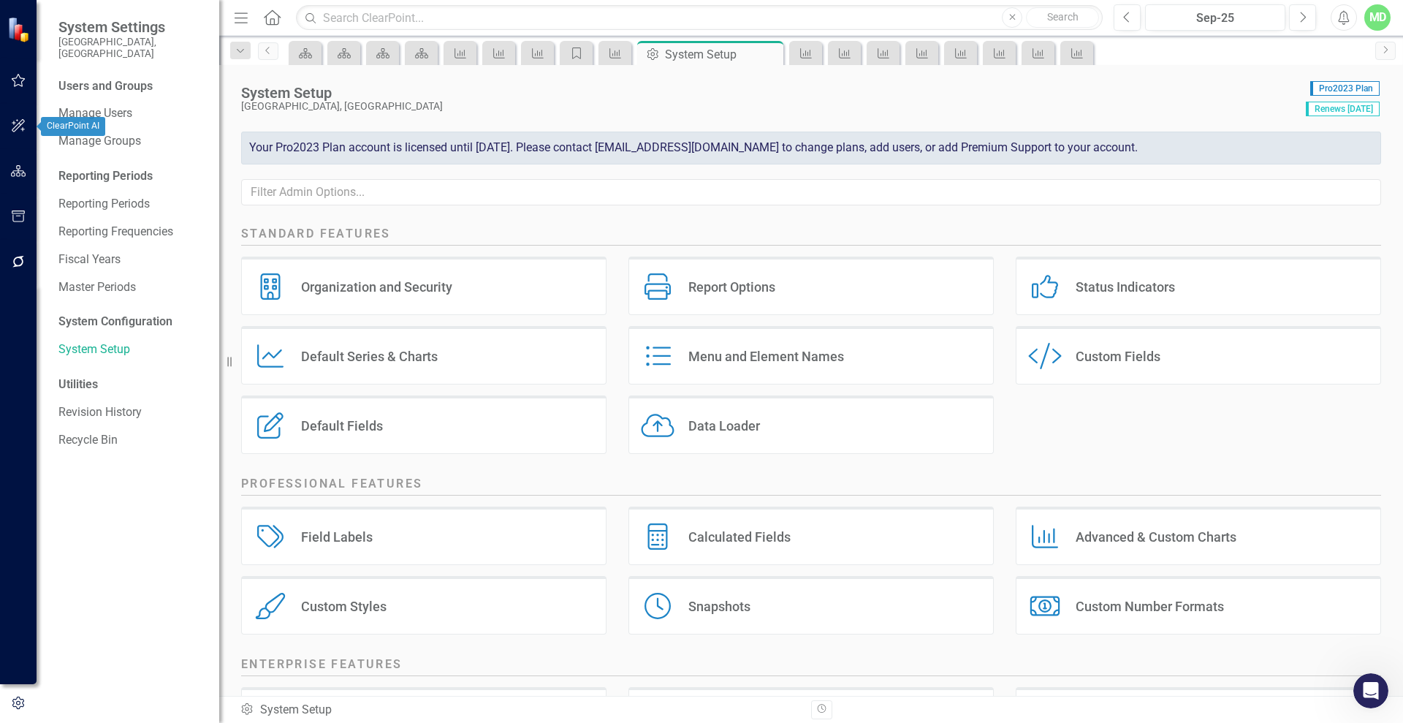
click at [13, 173] on icon "button" at bounding box center [18, 171] width 15 height 12
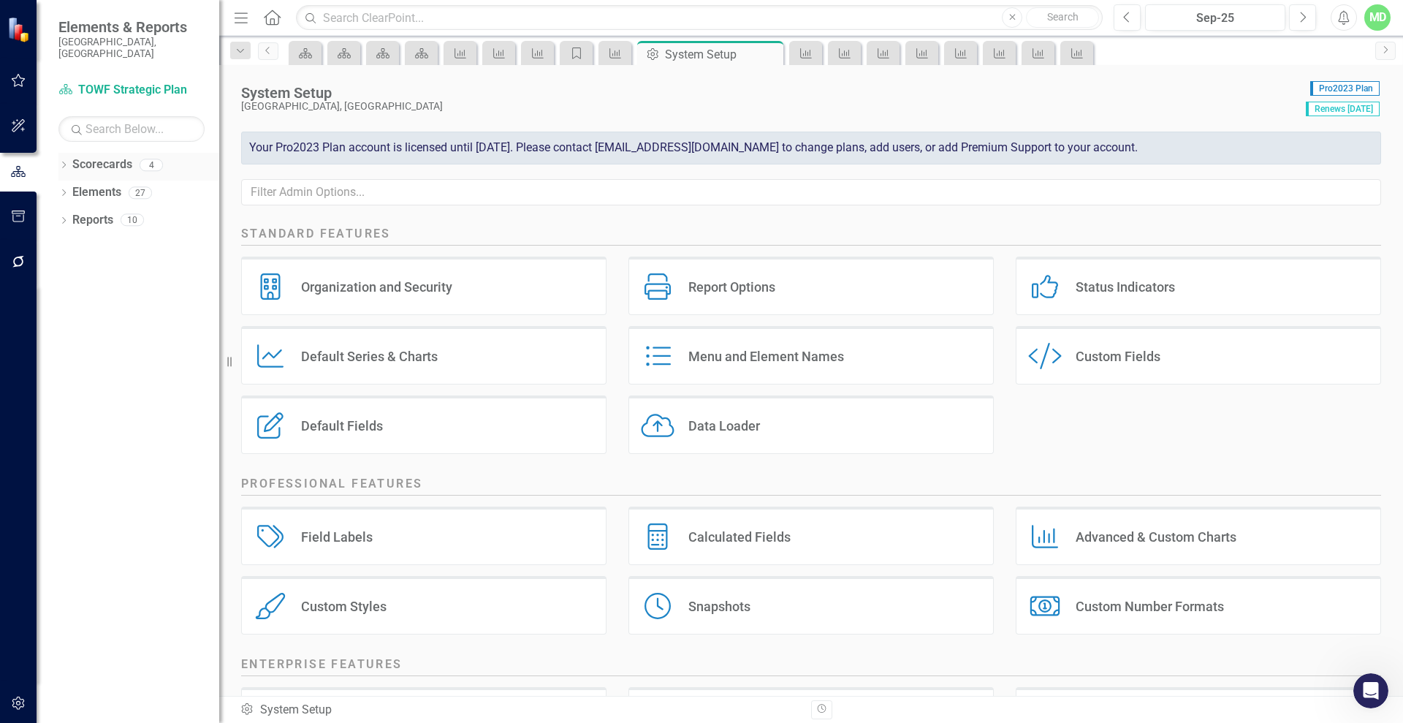
click at [86, 158] on link "Scorecards" at bounding box center [102, 164] width 60 height 17
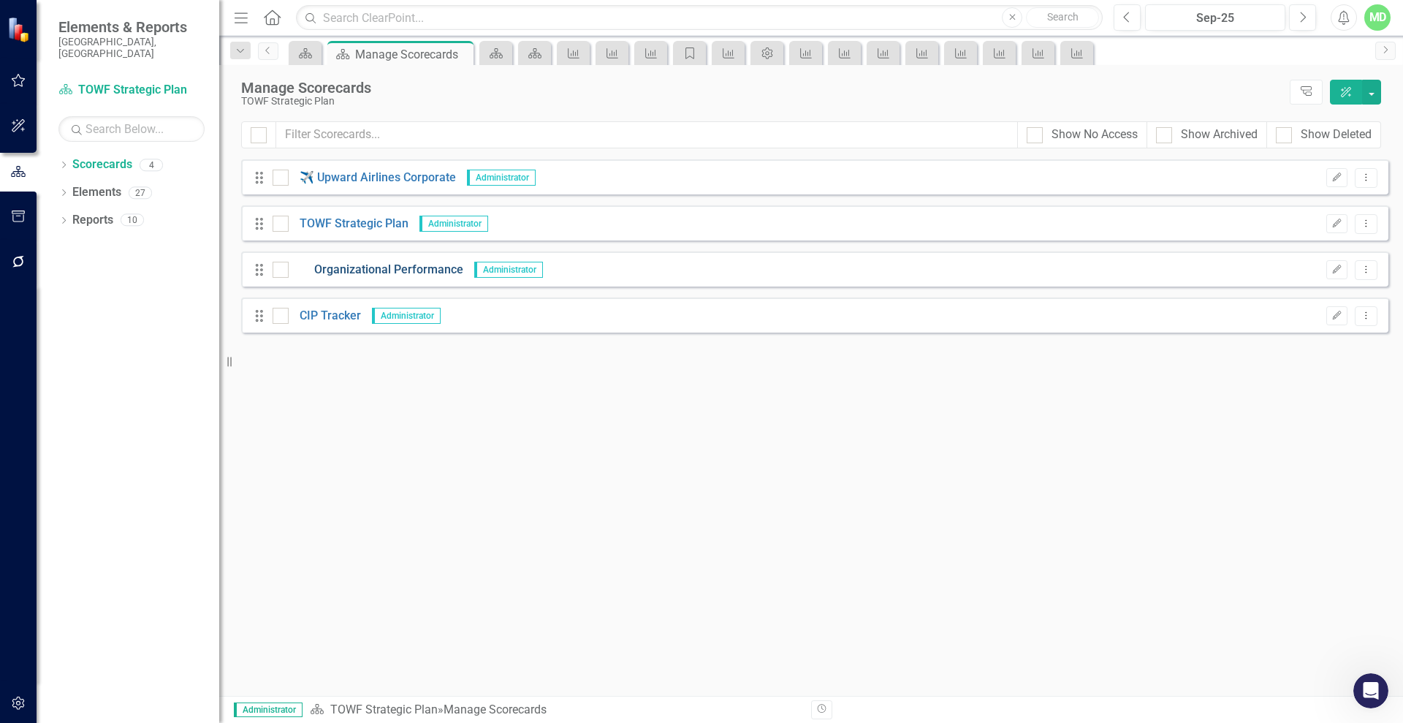
click at [353, 265] on link "Organizational Performance" at bounding box center [376, 270] width 175 height 17
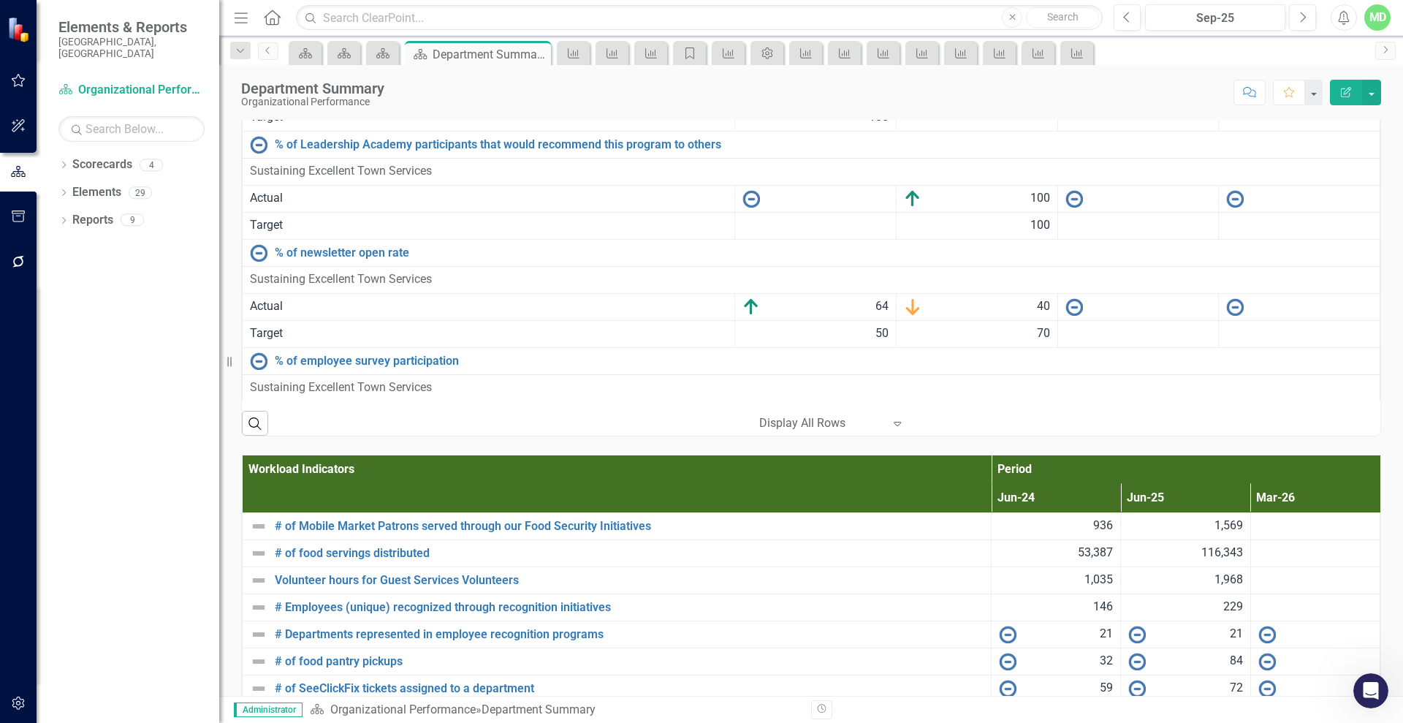
scroll to position [2394, 0]
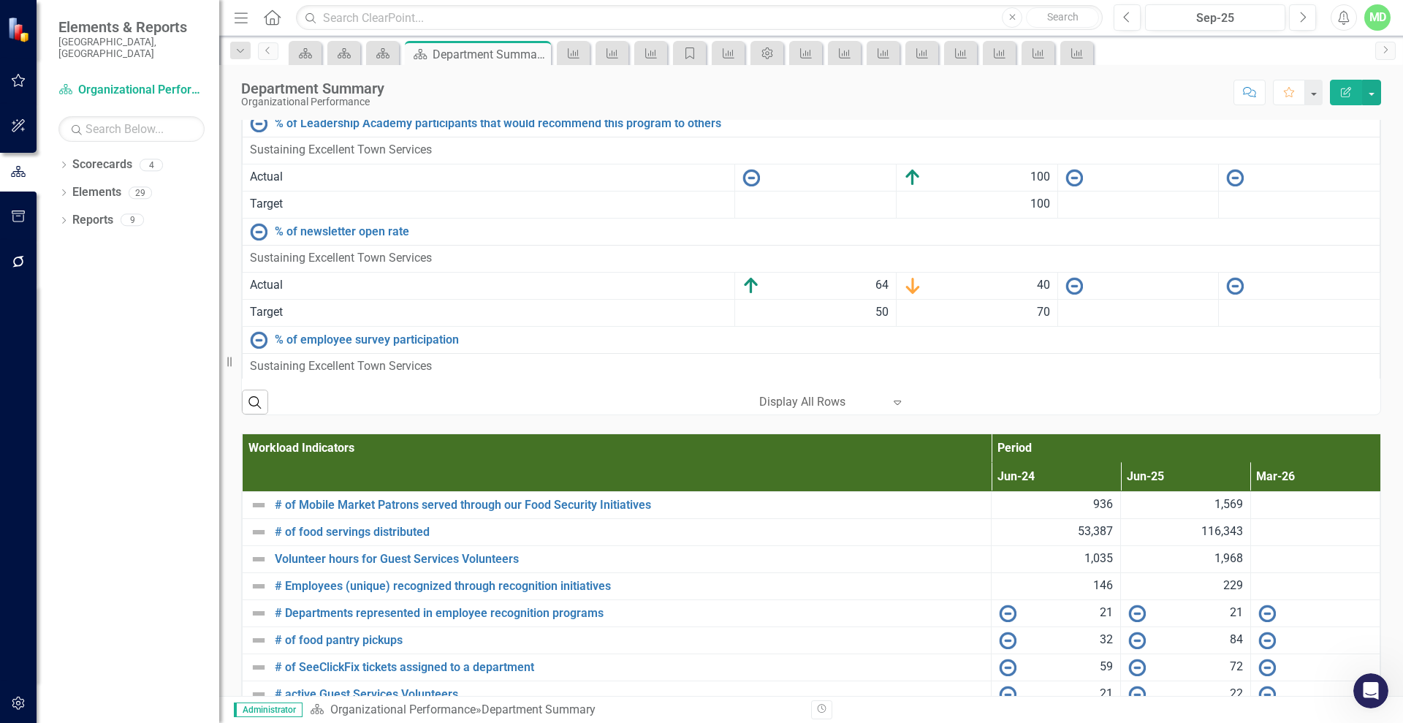
click at [439, 51] on div "Fostering a Safe Diverse and Welcoming Community" at bounding box center [811, 43] width 1123 height 18
click at [436, 48] on span "Fostering a Safe Diverse and Welcoming Community" at bounding box center [386, 41] width 272 height 14
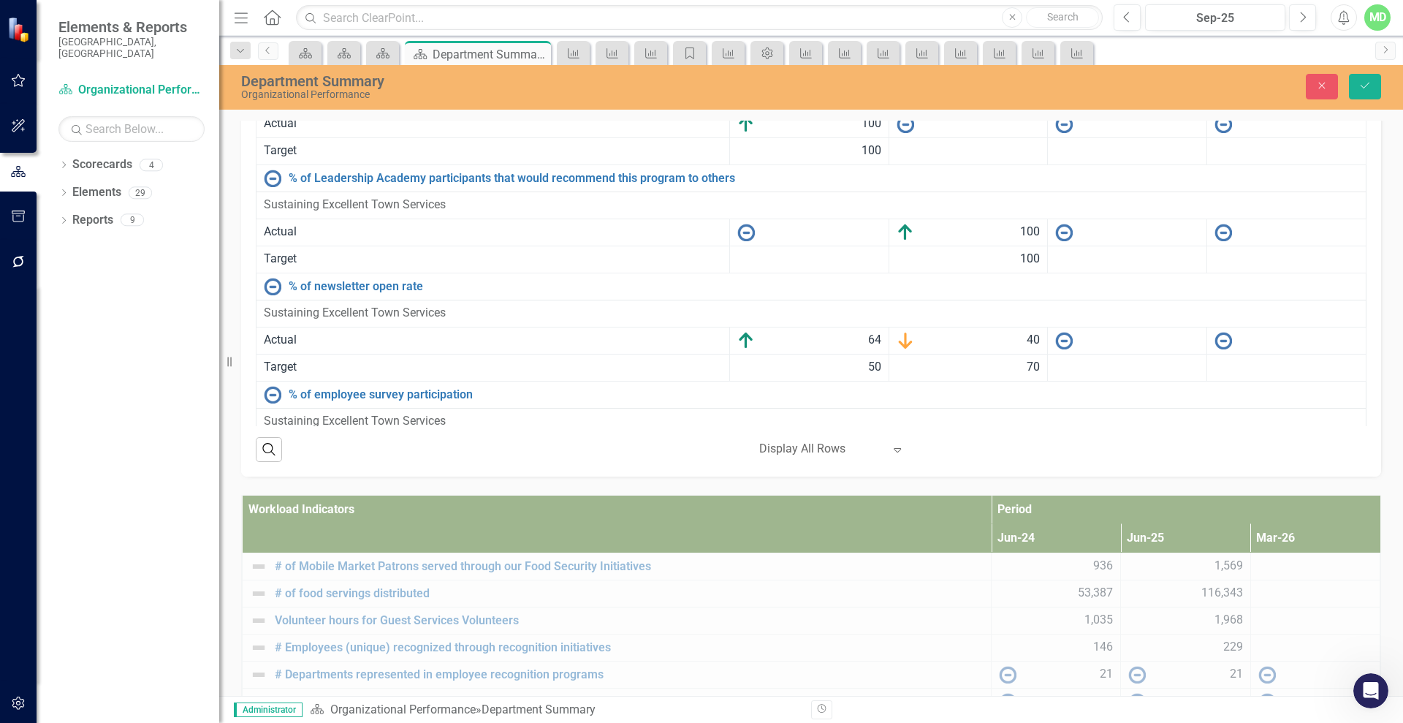
click at [434, 102] on div "Not Defined" at bounding box center [803, 94] width 1059 height 17
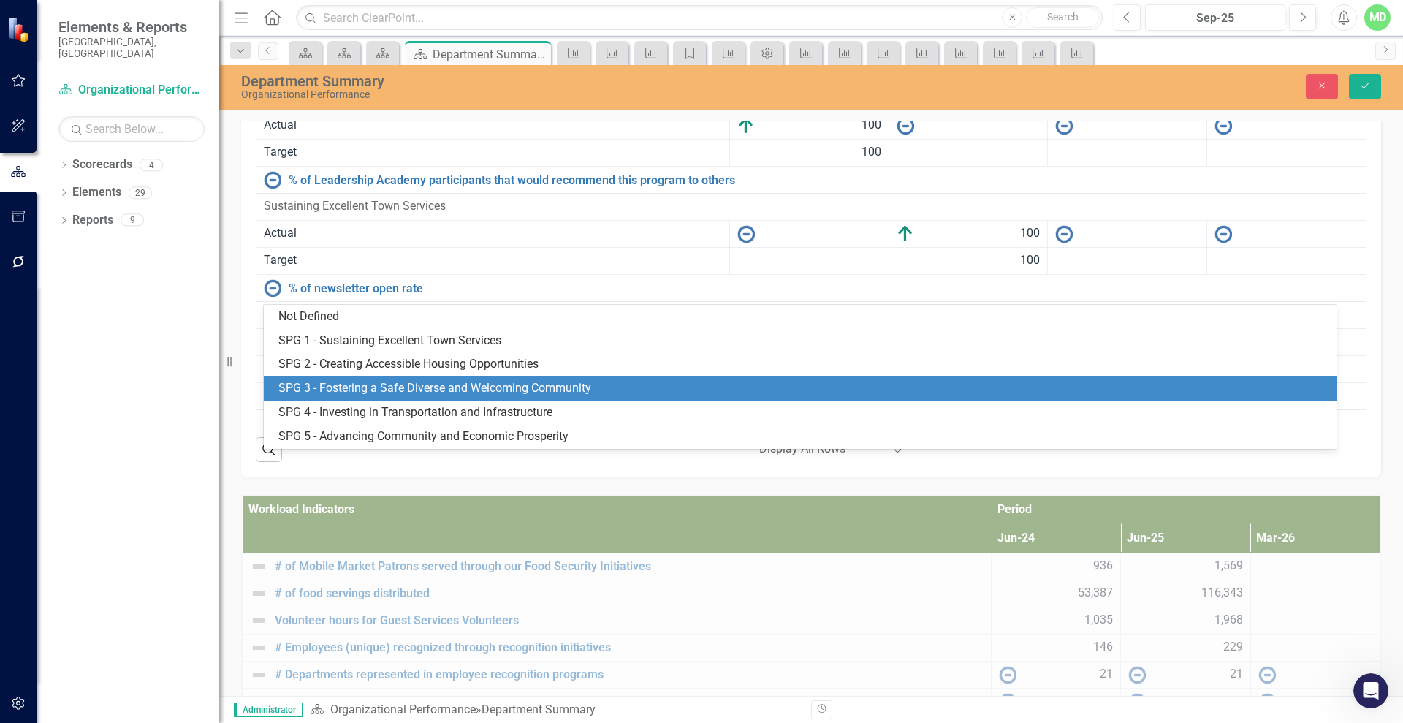
click at [473, 378] on div "SPG 3 - Fostering a Safe Diverse and Welcoming Community" at bounding box center [800, 388] width 1073 height 24
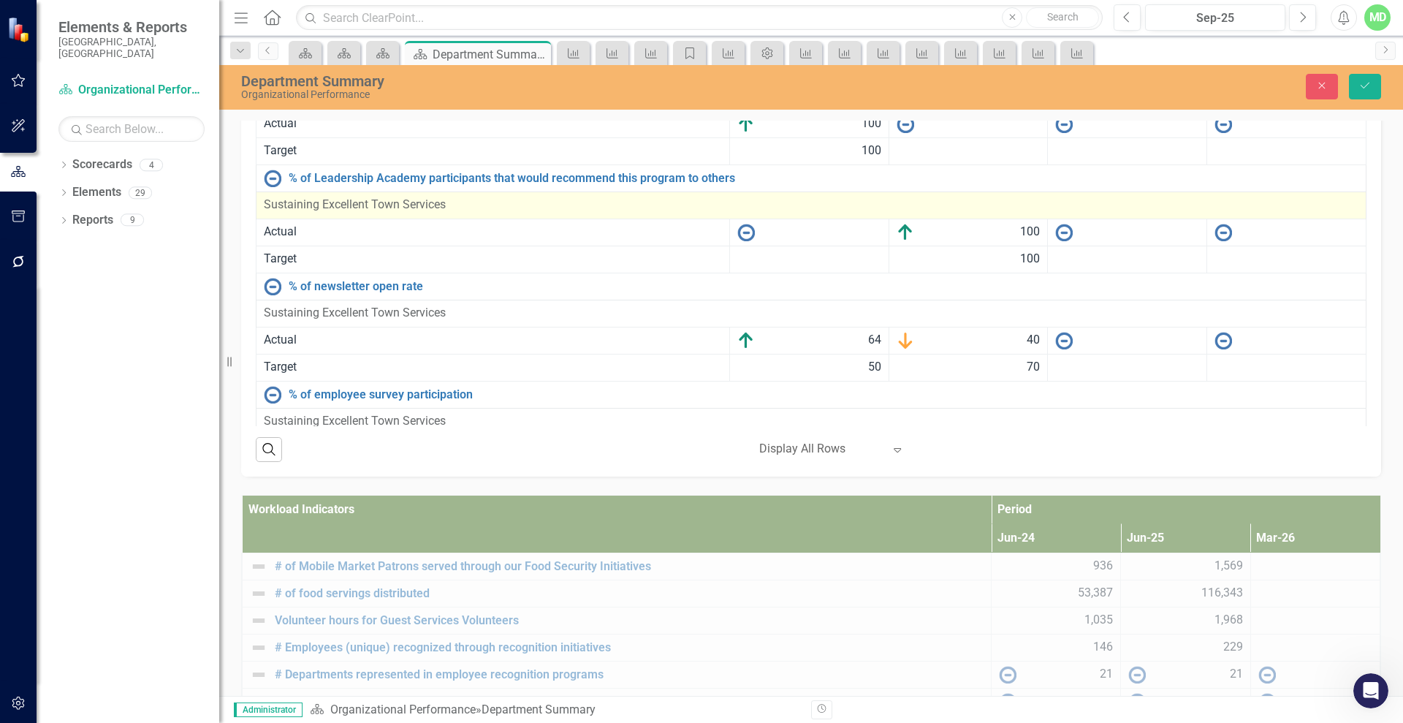
click at [415, 211] on span "Sustaining Excellent Town Services" at bounding box center [355, 204] width 182 height 14
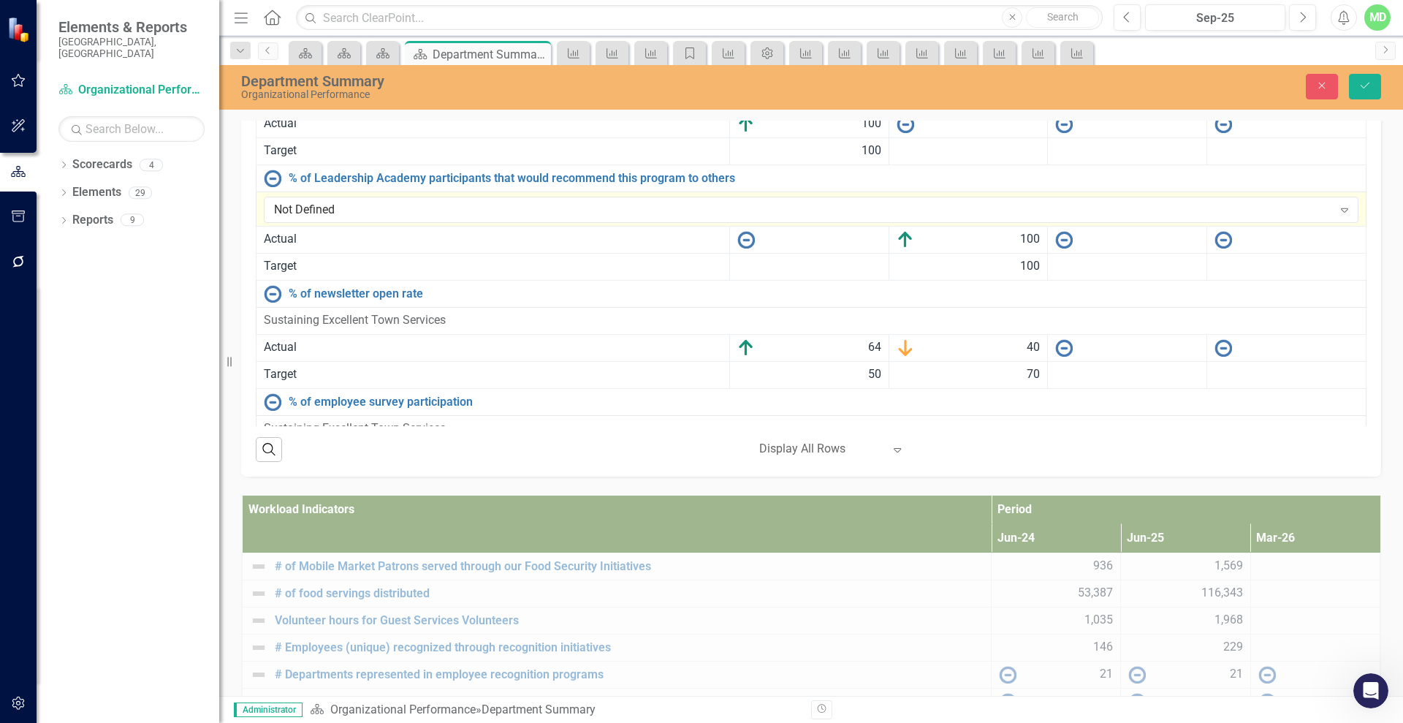
click at [415, 223] on div "Not Defined Expand" at bounding box center [811, 210] width 1095 height 26
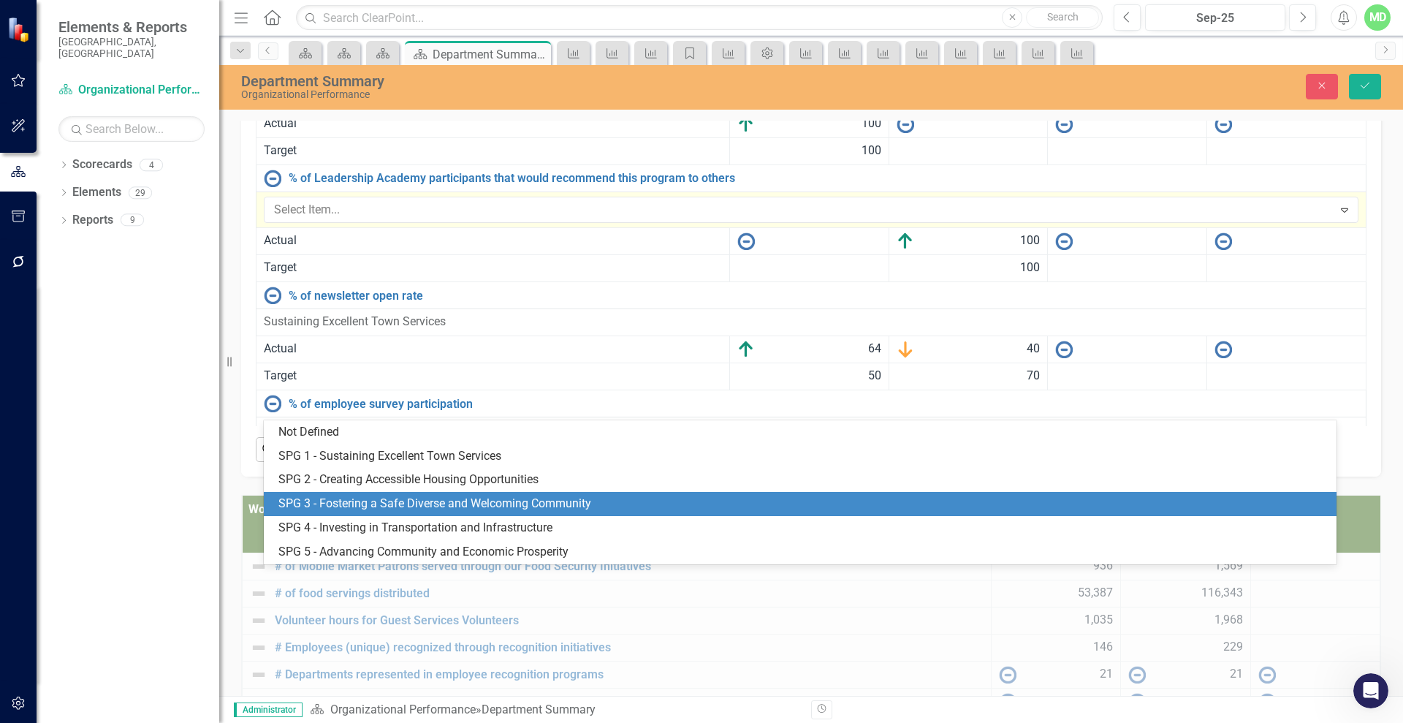
click at [404, 496] on div "SPG 3 - Fostering a Safe Diverse and Welcoming Community" at bounding box center [803, 504] width 1050 height 17
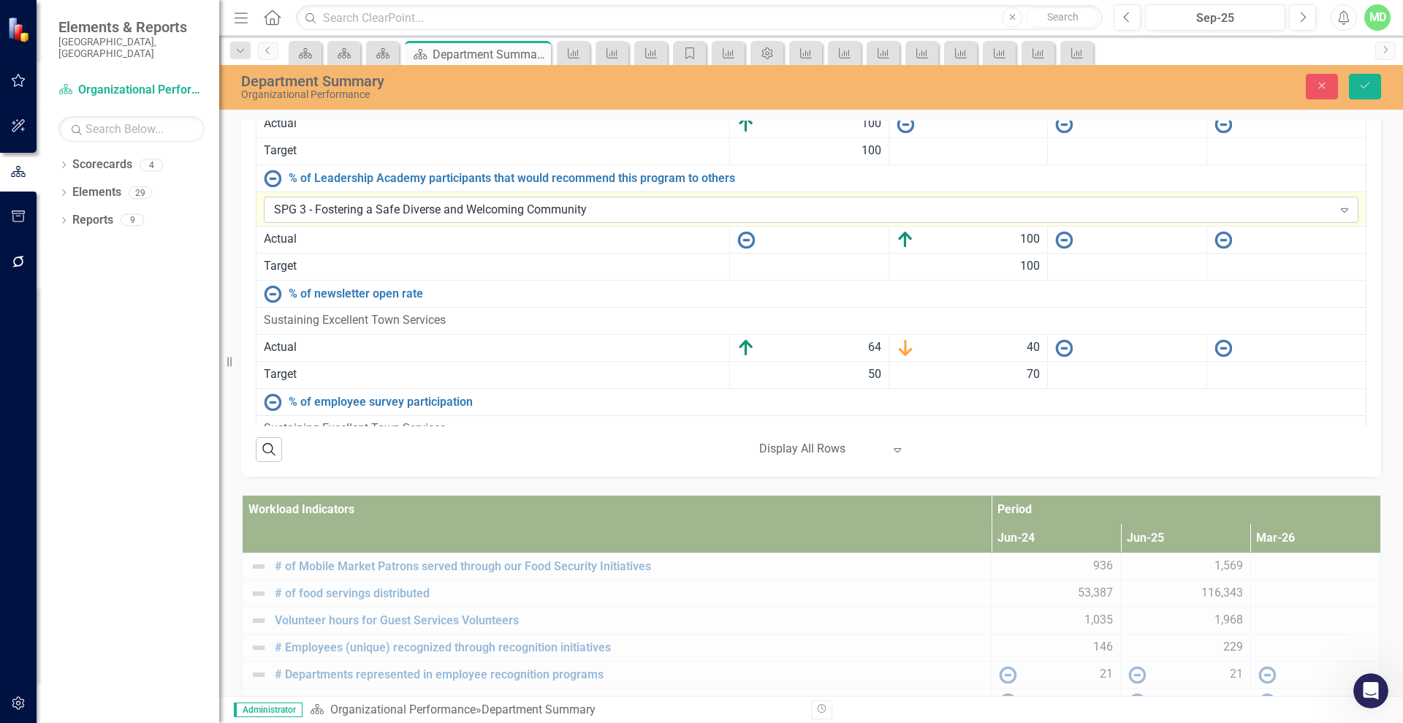
click at [379, 218] on div "SPG 3 - Fostering a Safe Diverse and Welcoming Community" at bounding box center [803, 209] width 1059 height 17
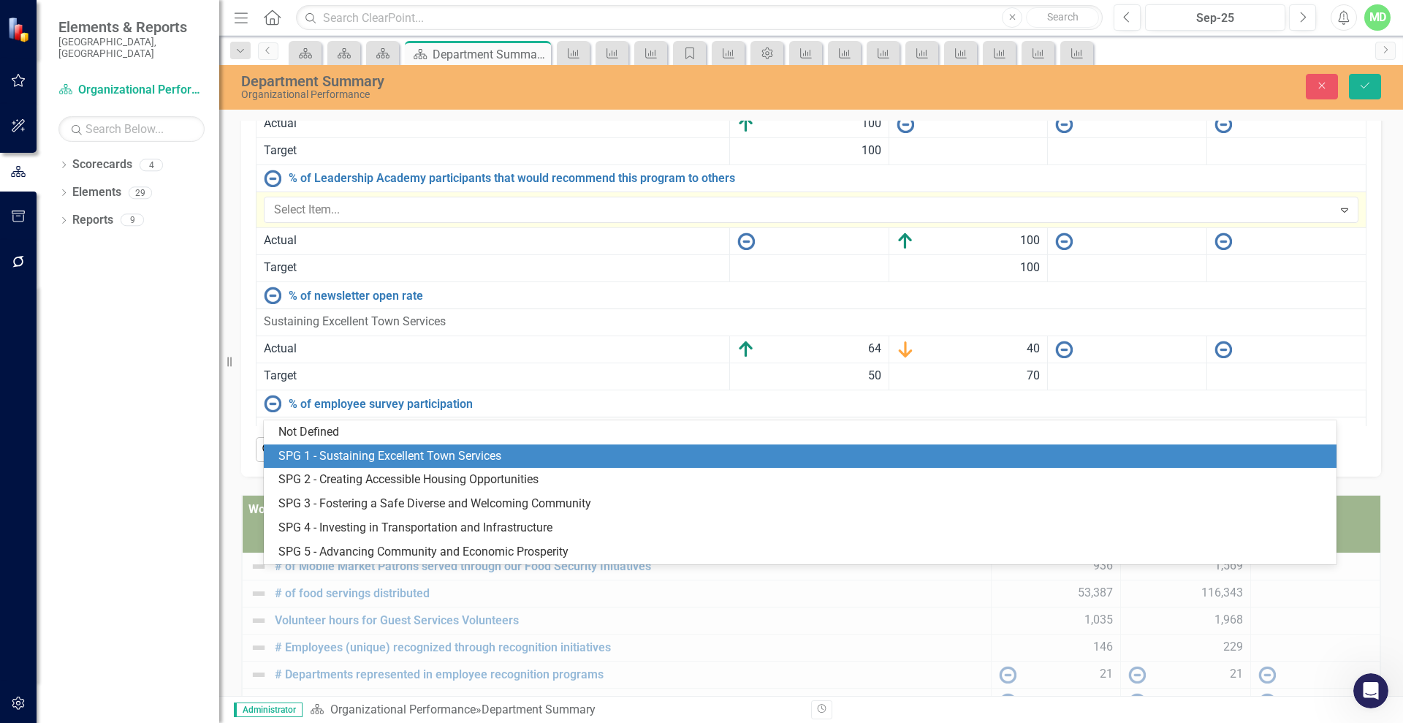
click at [384, 458] on div "SPG 1 - Sustaining Excellent Town Services" at bounding box center [803, 456] width 1050 height 17
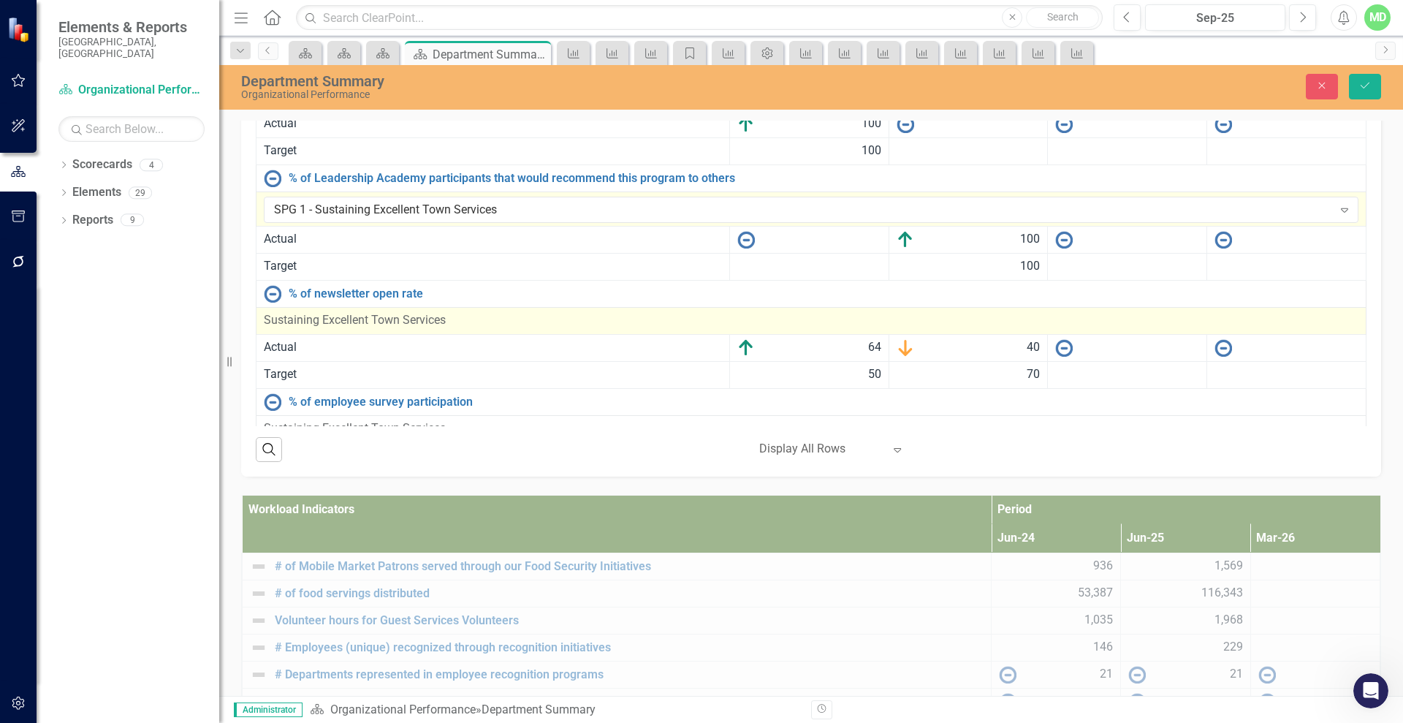
click at [419, 327] on span "Sustaining Excellent Town Services" at bounding box center [355, 320] width 182 height 14
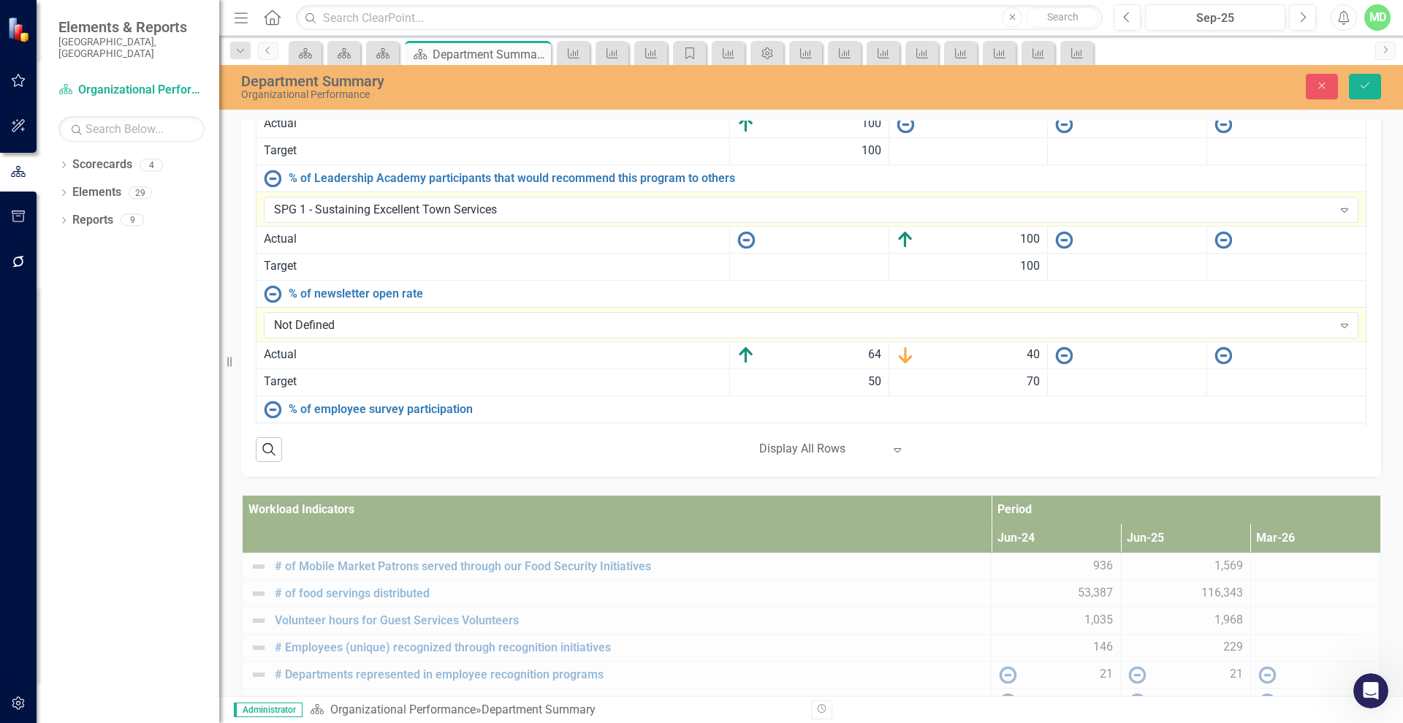
click at [419, 338] on div "Not Defined Expand" at bounding box center [811, 325] width 1095 height 26
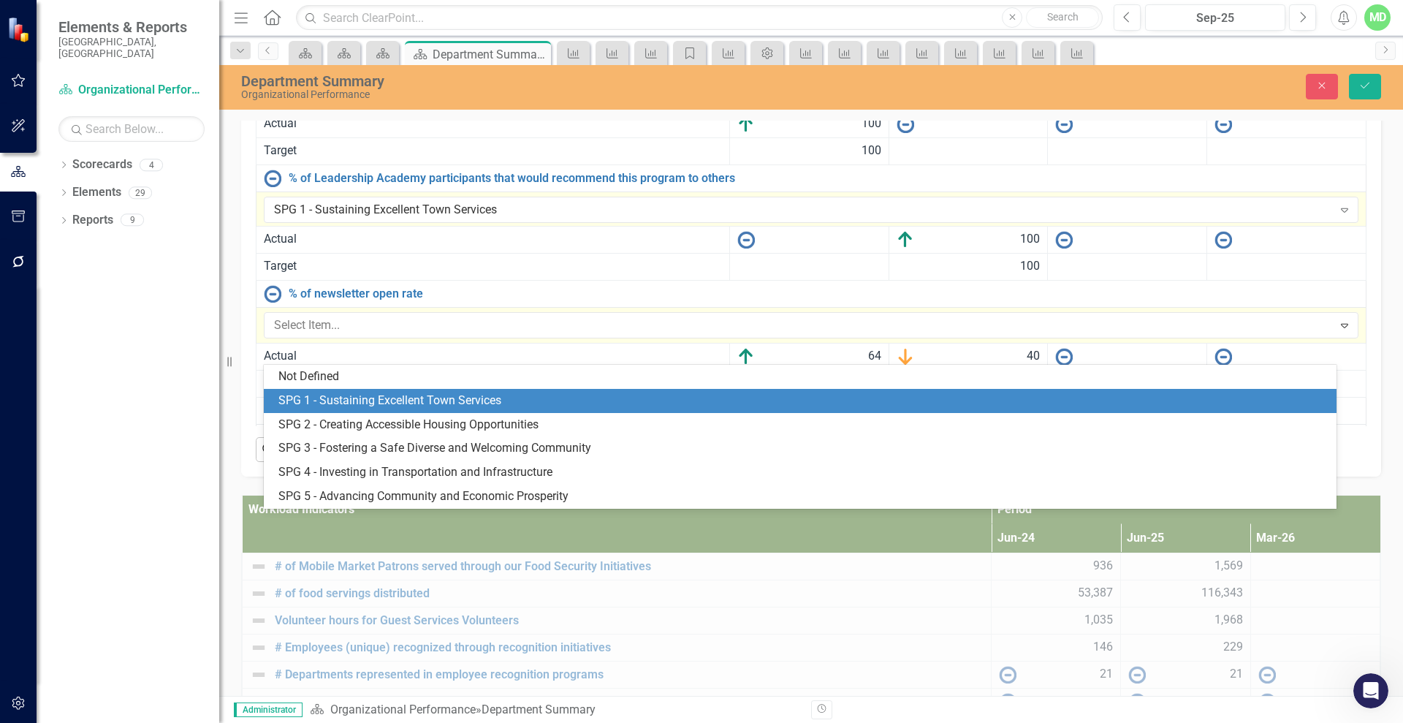
click at [395, 401] on div "SPG 1 - Sustaining Excellent Town Services" at bounding box center [803, 400] width 1050 height 17
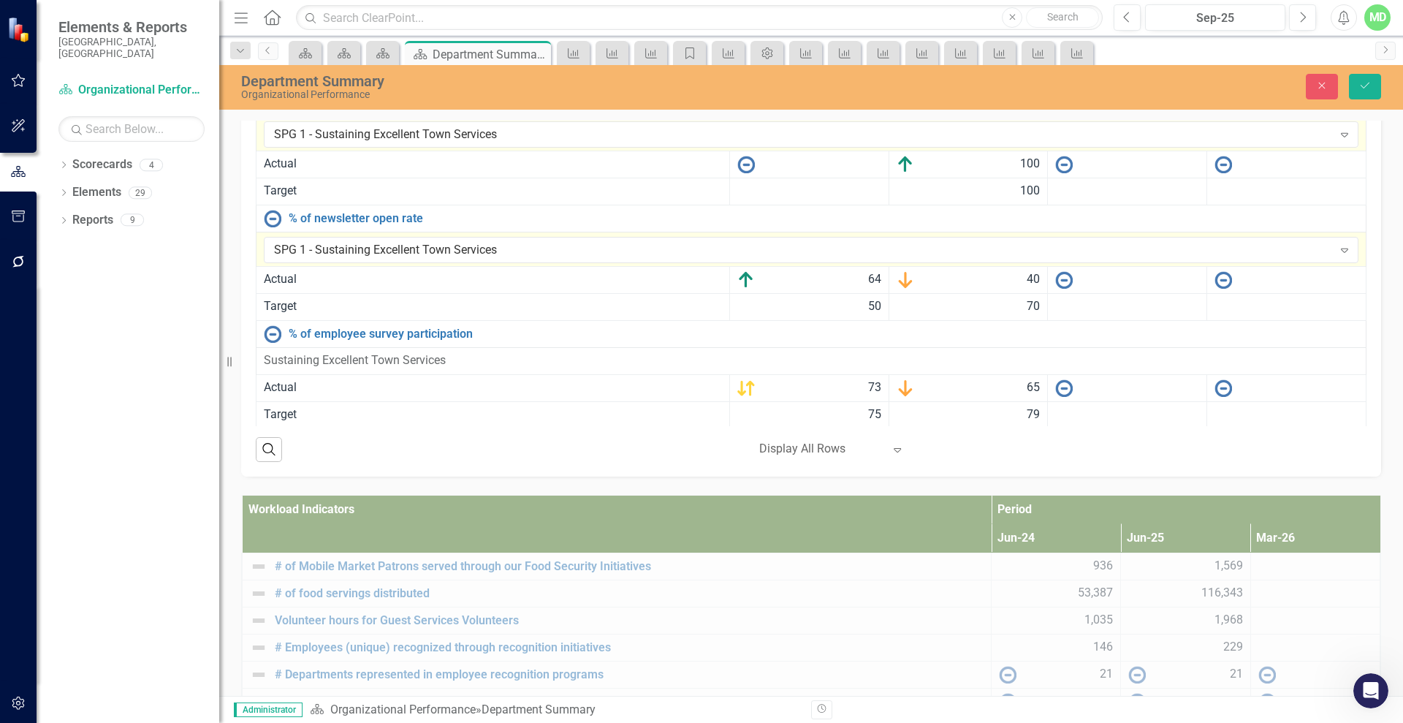
scroll to position [78, 0]
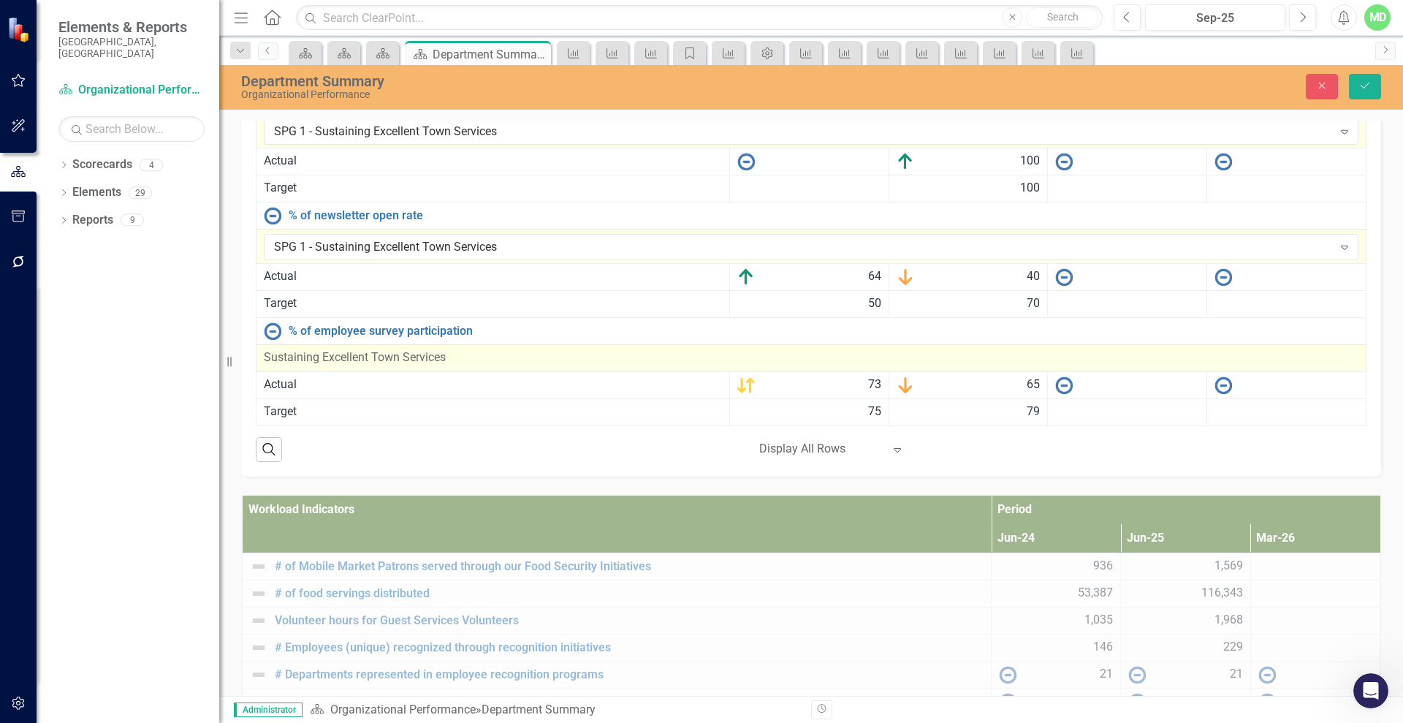
click at [482, 366] on div "Sustaining Excellent Town Services" at bounding box center [811, 357] width 1095 height 17
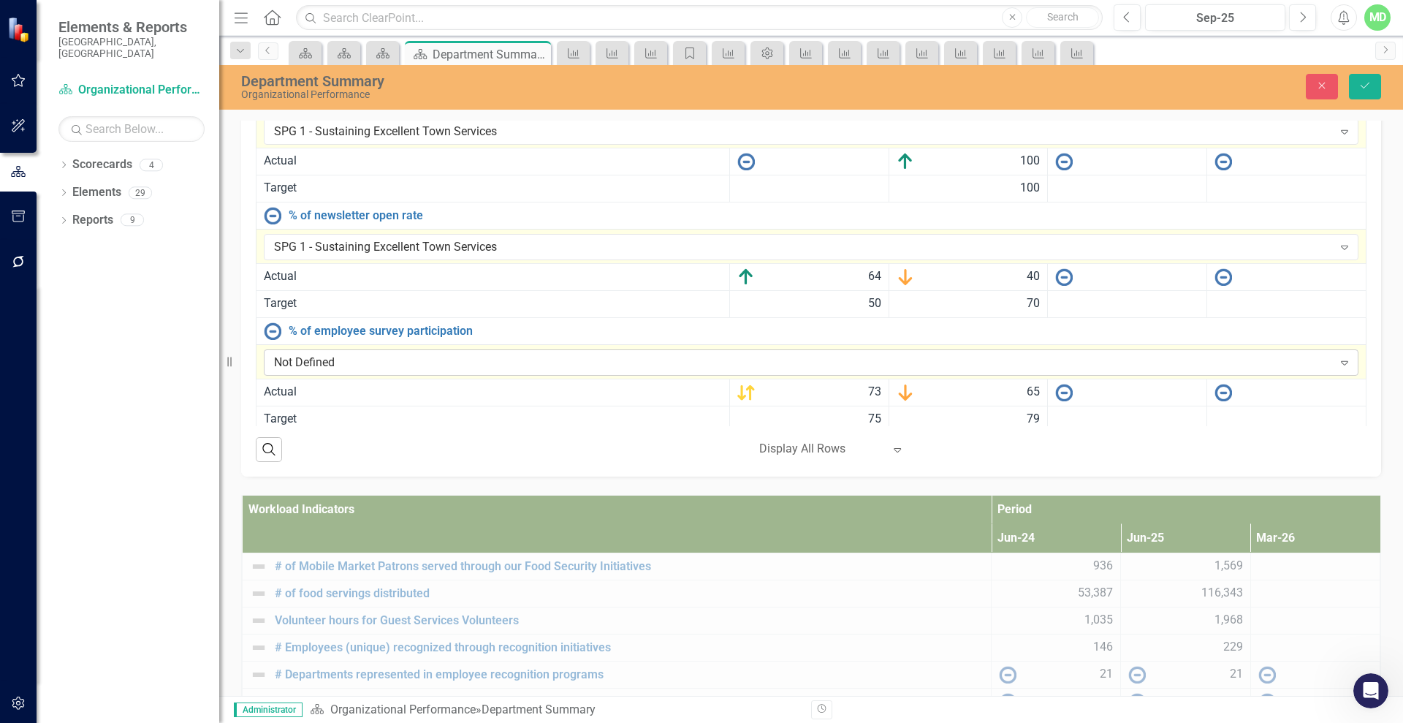
click at [443, 371] on div "Not Defined" at bounding box center [803, 362] width 1059 height 17
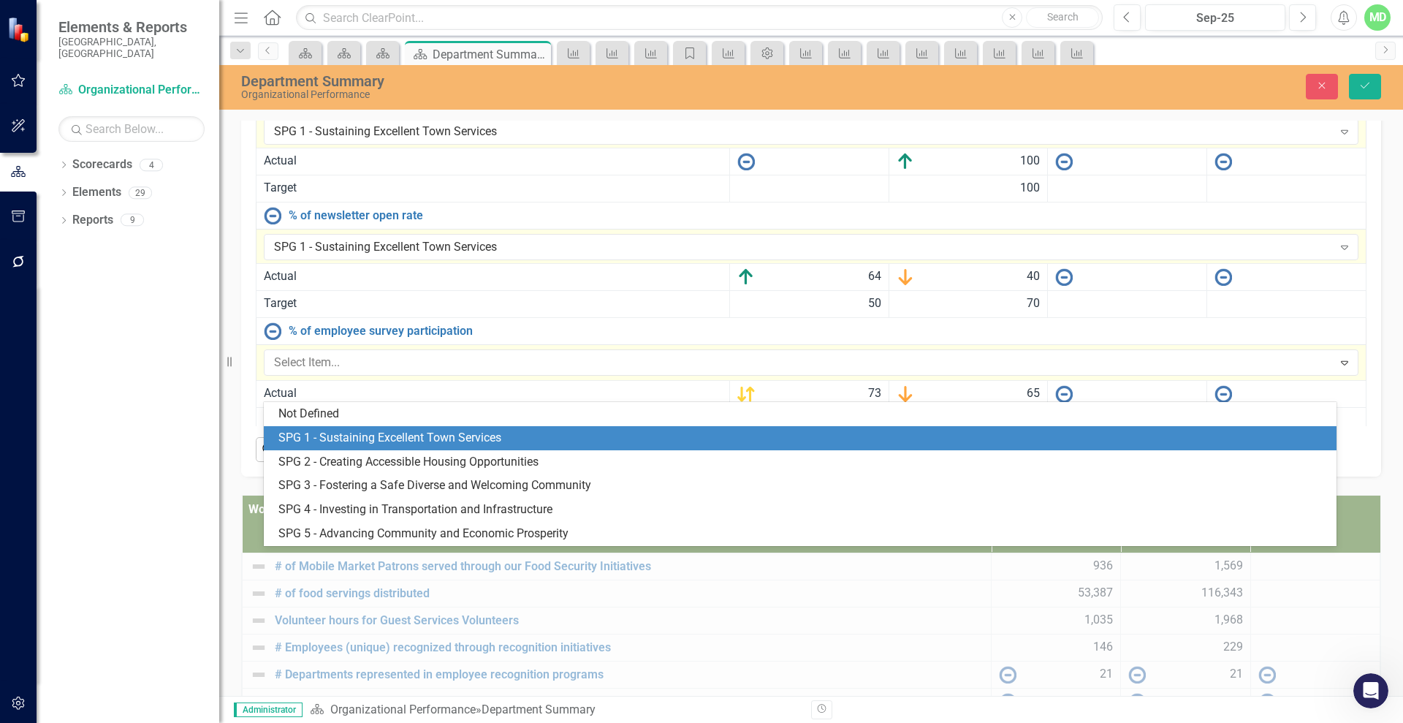
click at [379, 443] on div "SPG 1 - Sustaining Excellent Town Services" at bounding box center [803, 438] width 1050 height 17
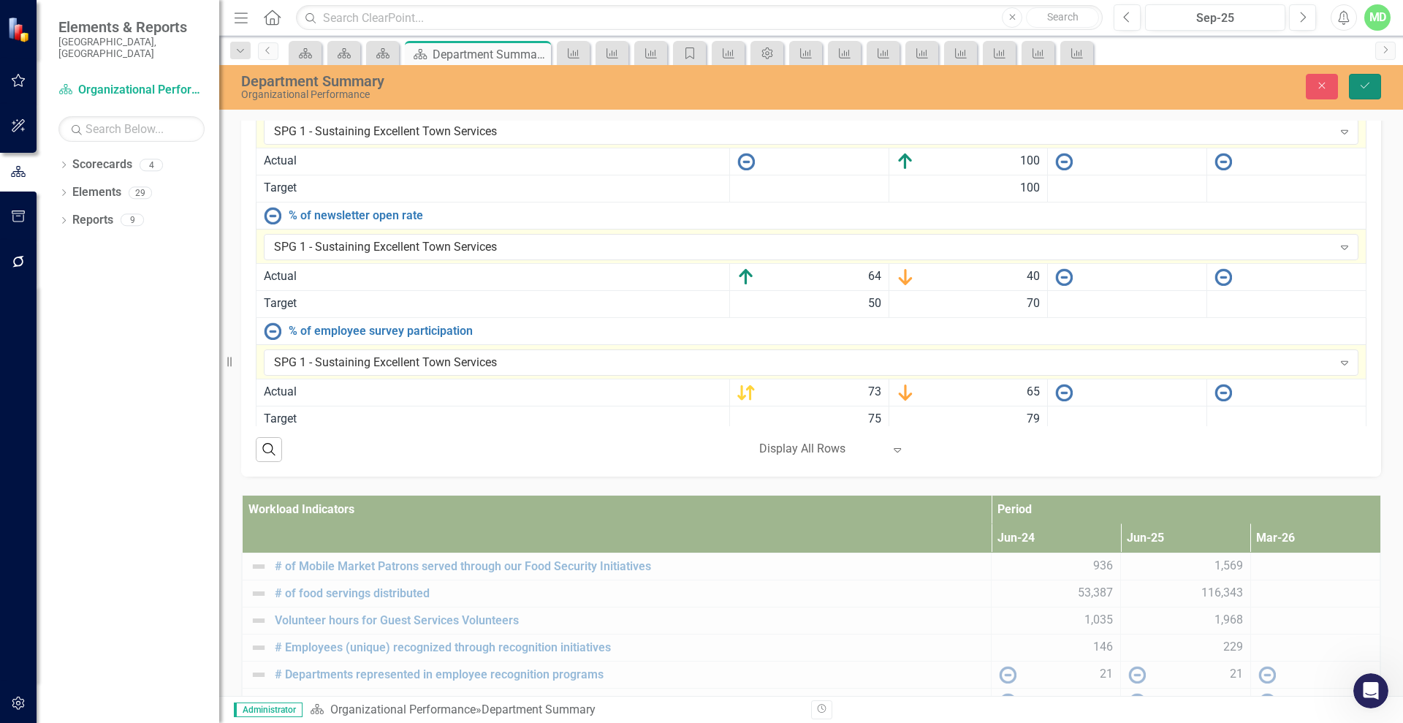
click at [1359, 88] on icon "Save" at bounding box center [1365, 85] width 13 height 10
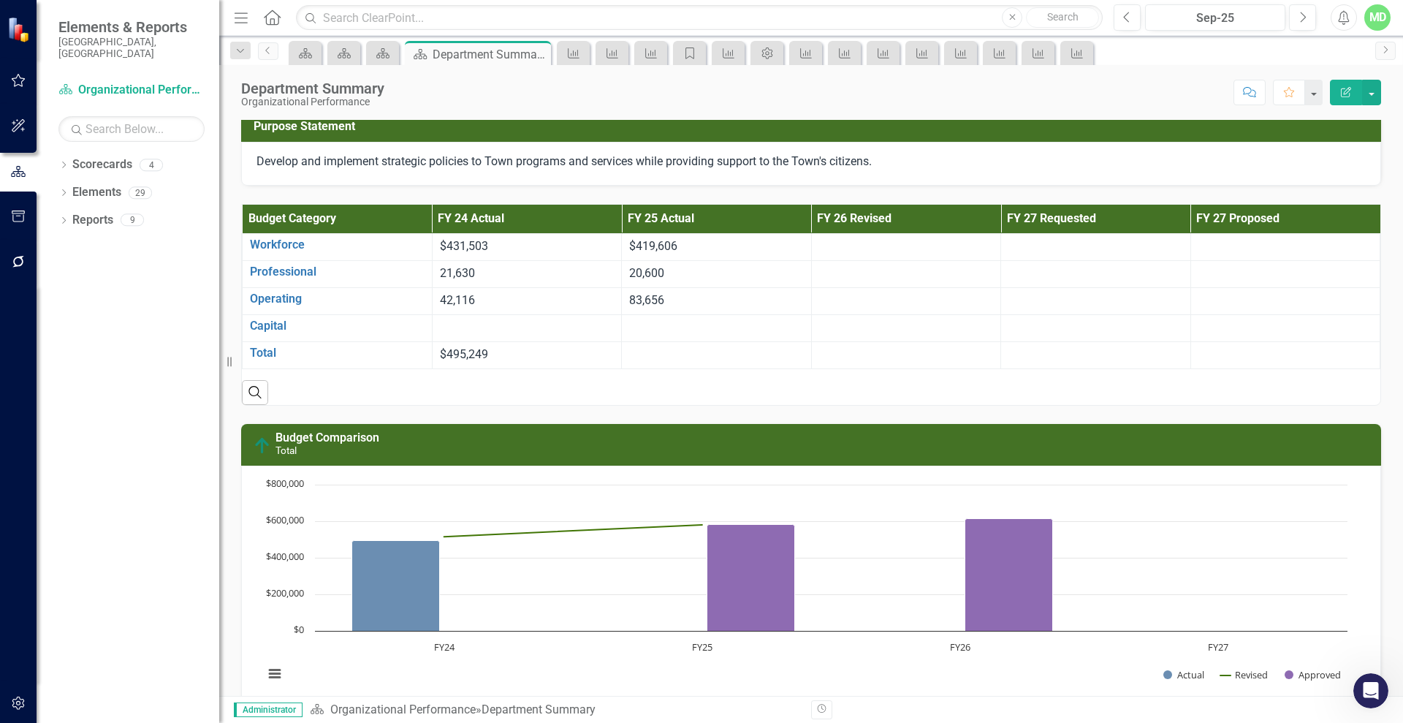
scroll to position [118, 0]
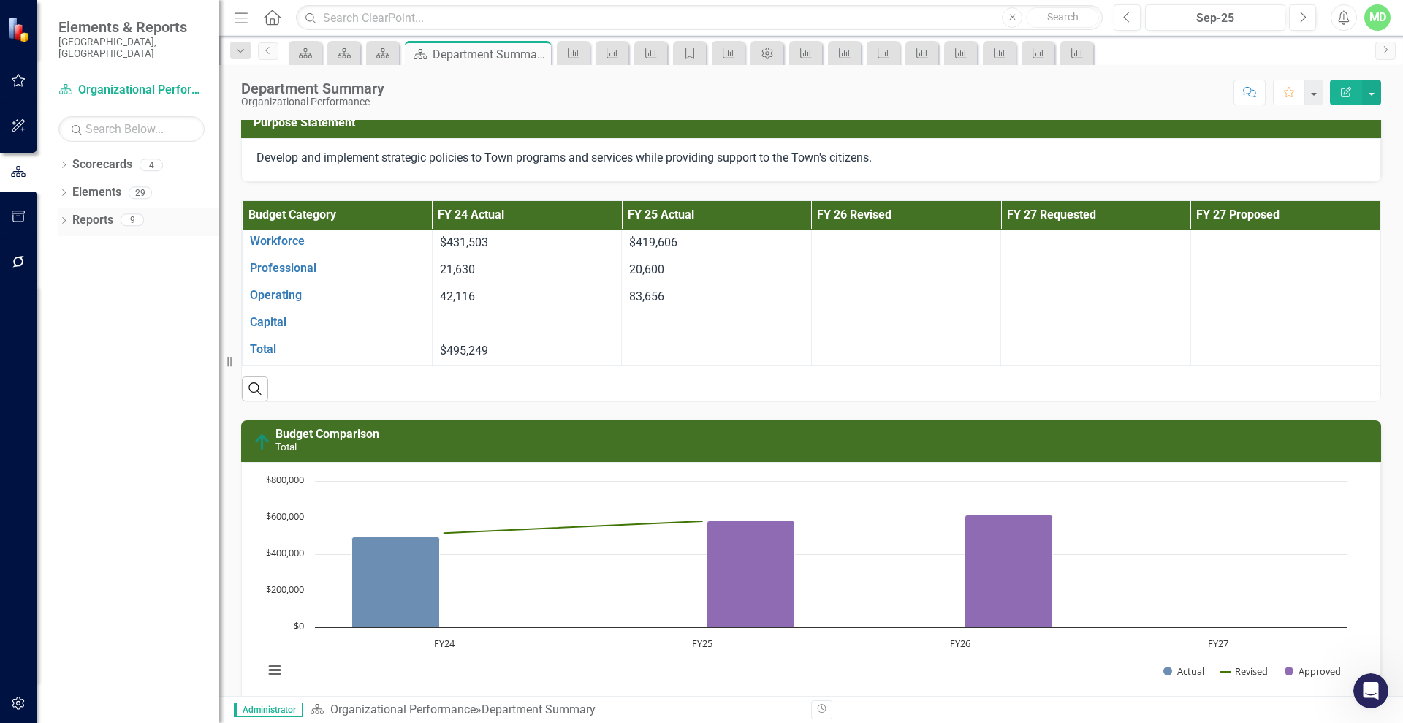
click at [85, 212] on link "Reports" at bounding box center [92, 220] width 41 height 17
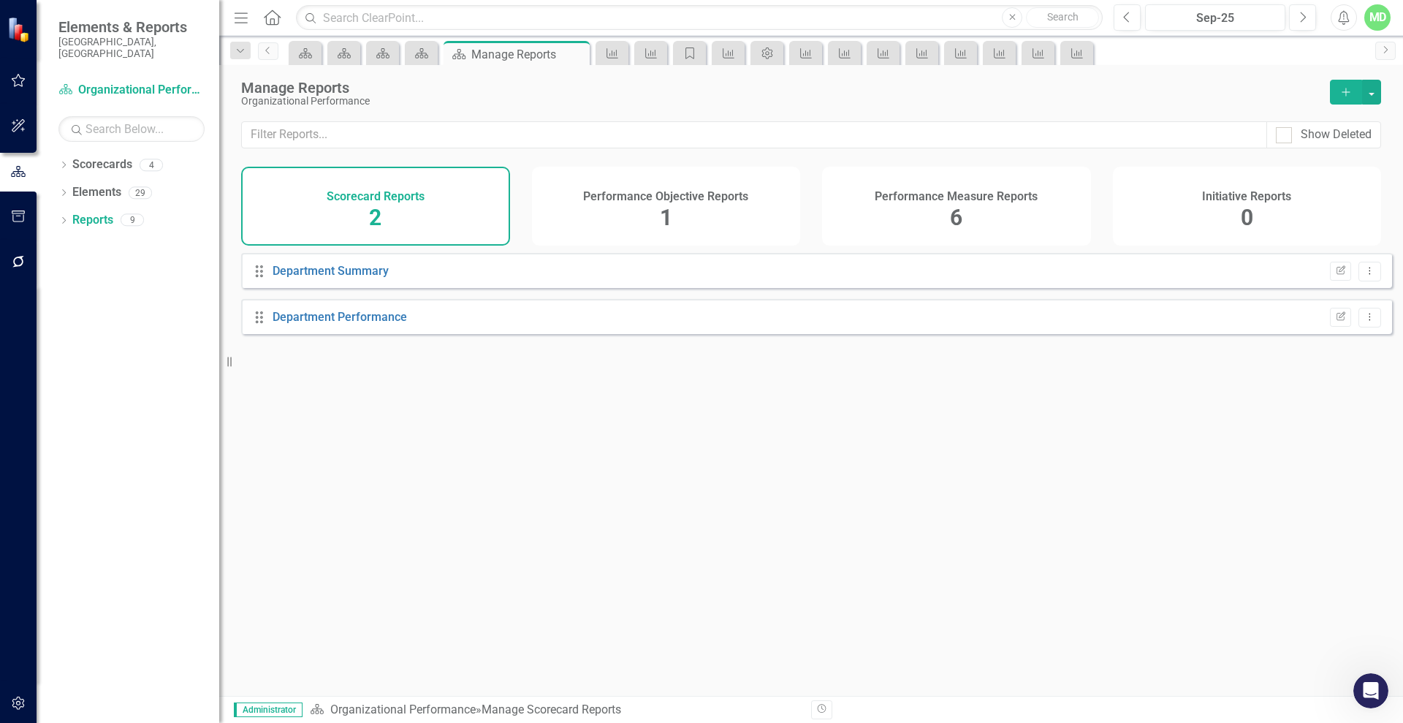
click at [939, 210] on div "Performance Measure Reports 6" at bounding box center [956, 206] width 269 height 79
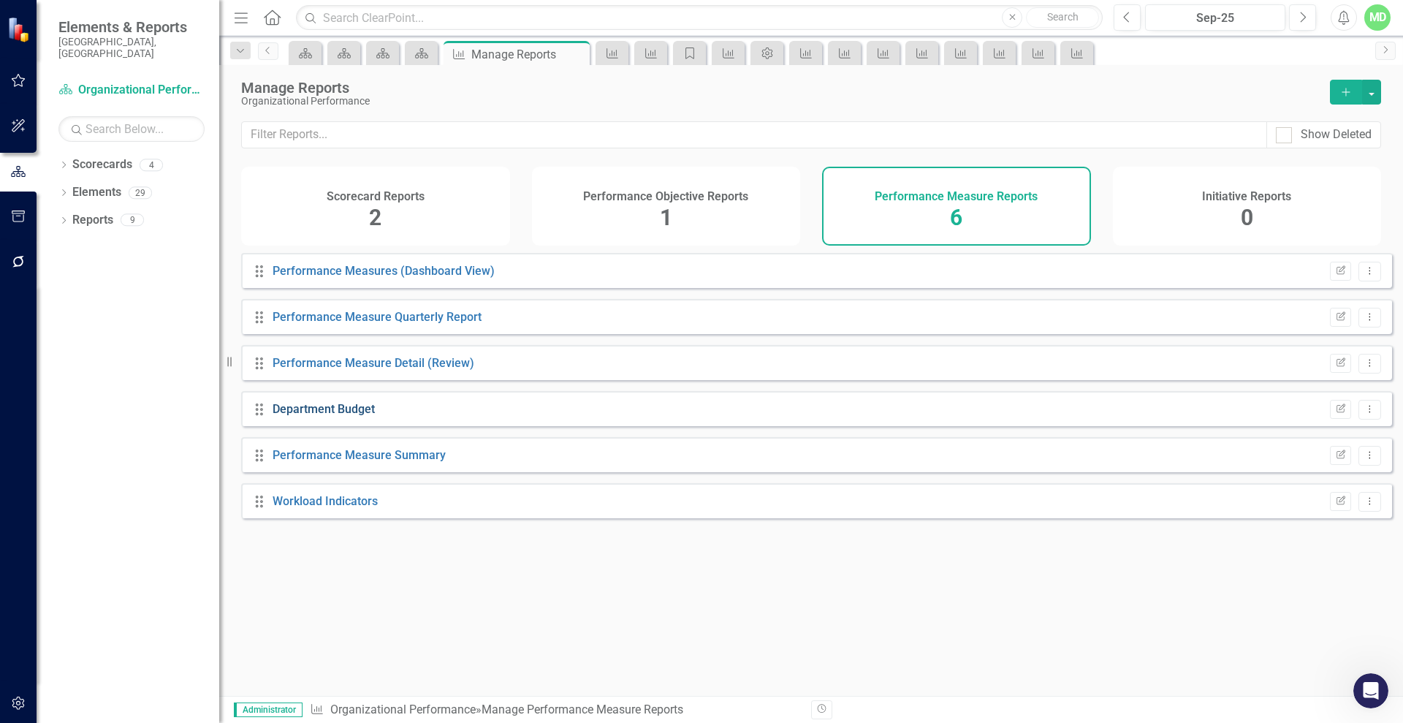
click at [301, 416] on link "Department Budget" at bounding box center [324, 409] width 102 height 14
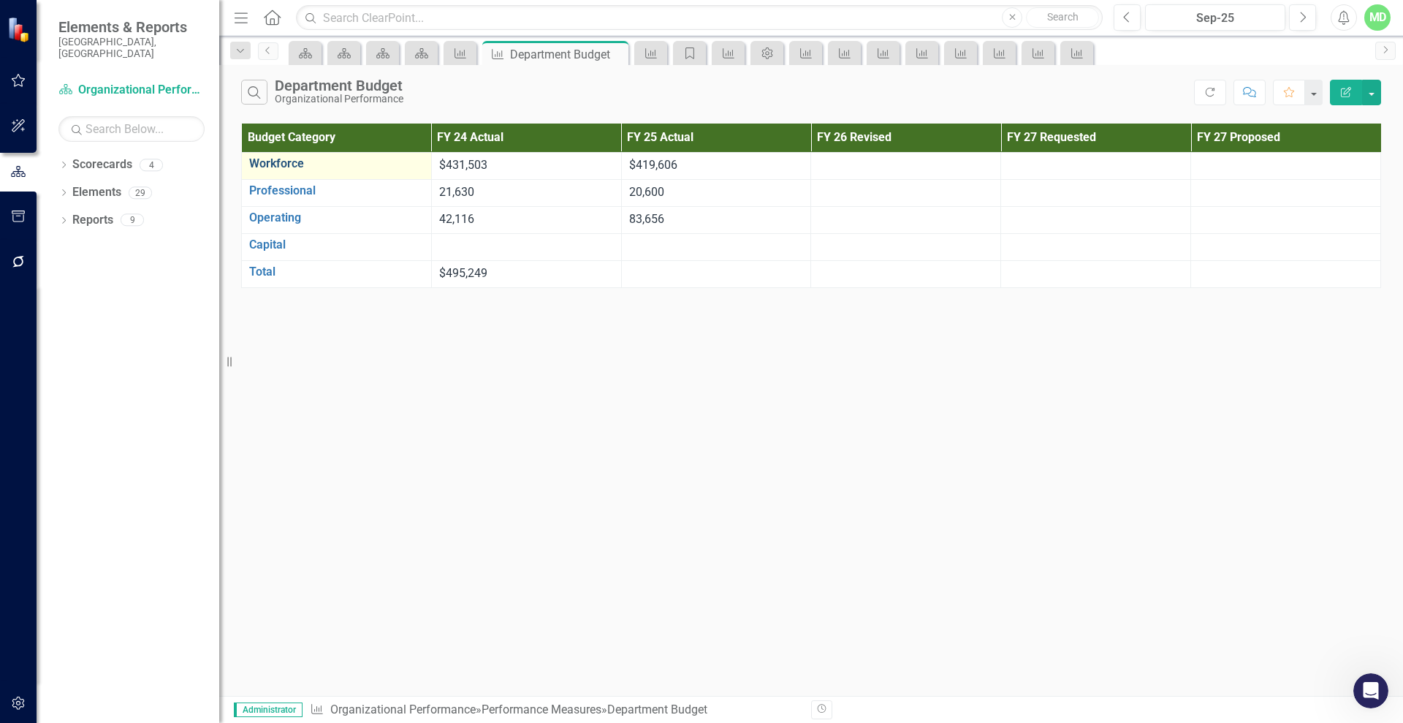
click at [257, 159] on link "Workforce" at bounding box center [336, 163] width 175 height 13
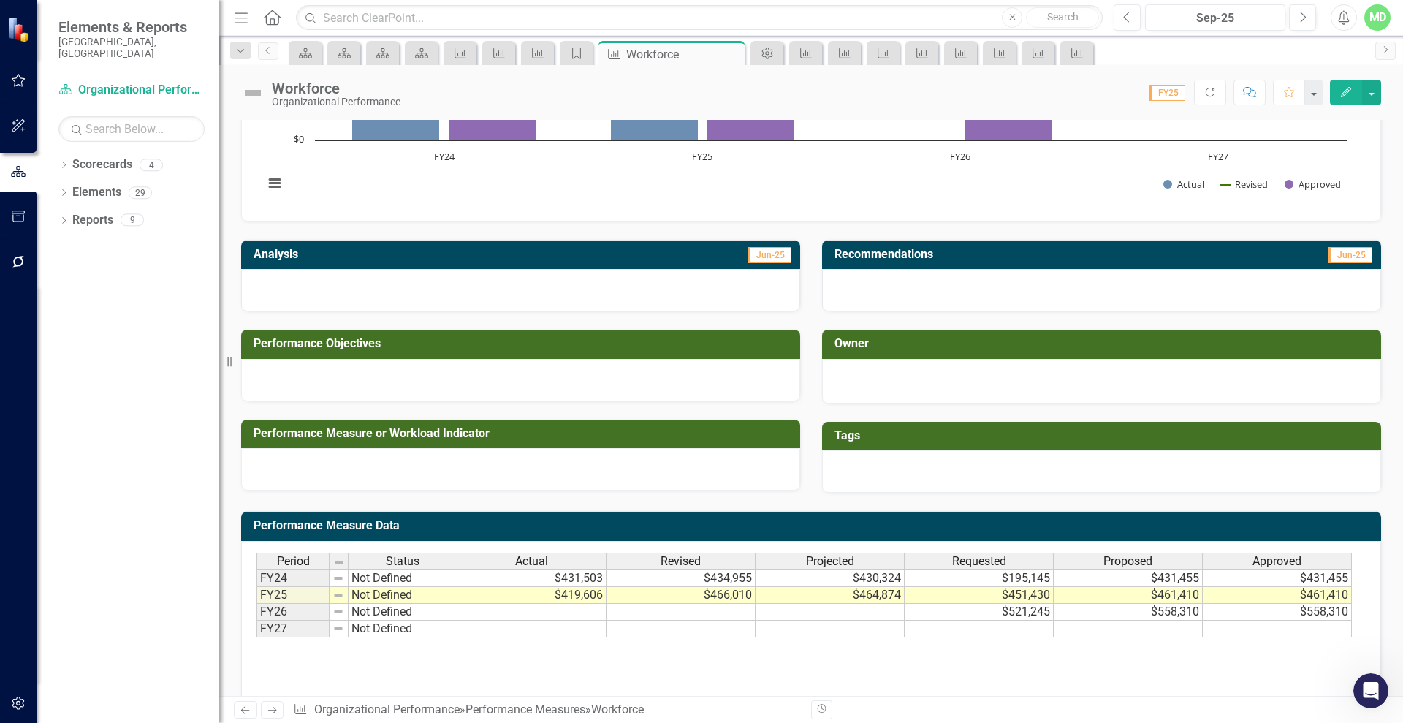
scroll to position [213, 0]
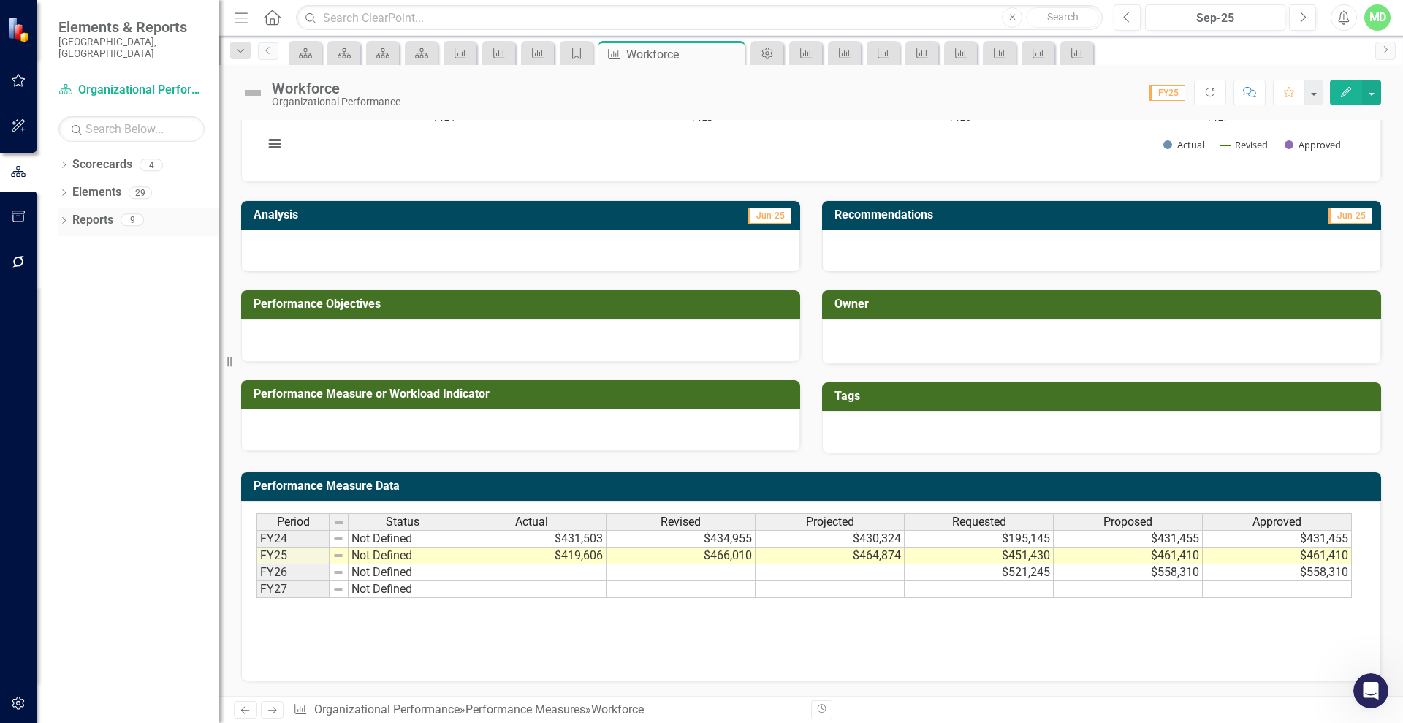
click at [91, 212] on link "Reports" at bounding box center [92, 220] width 41 height 17
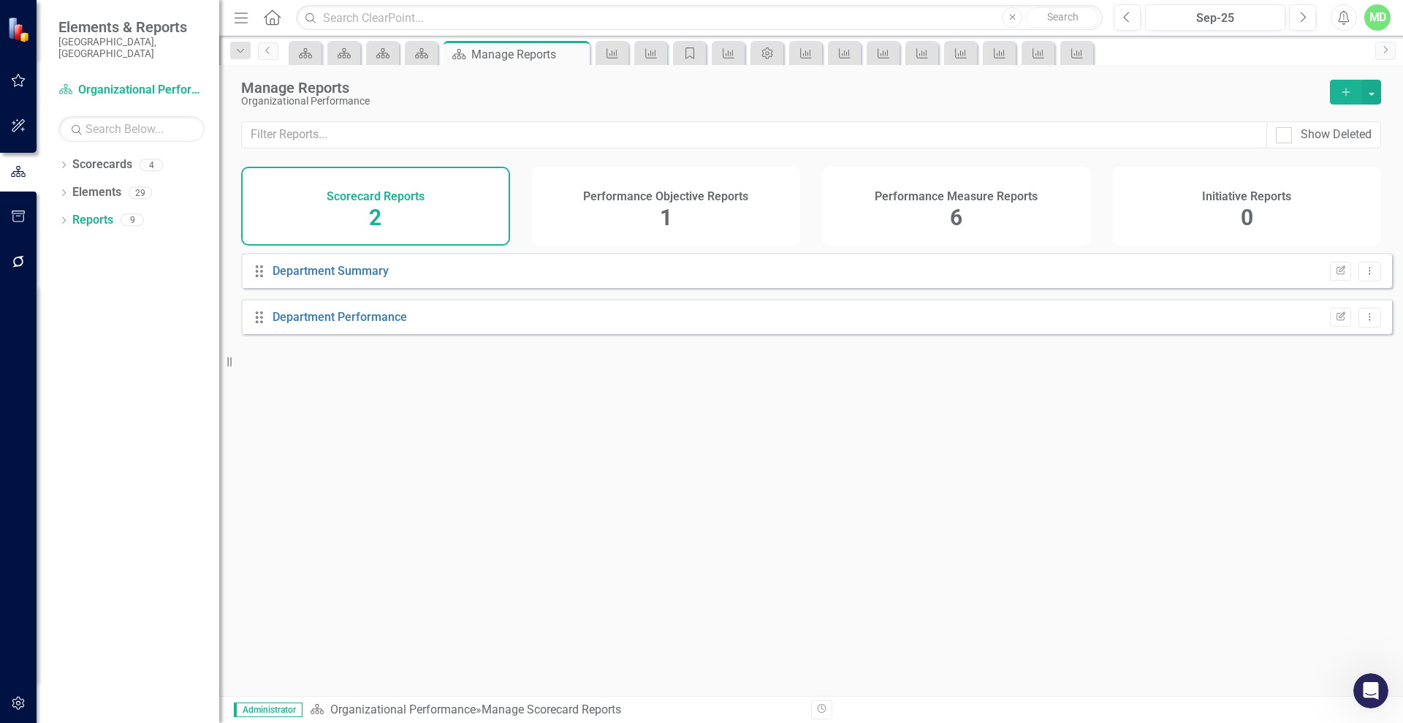
click at [907, 196] on h4 "Performance Measure Reports" at bounding box center [956, 196] width 163 height 13
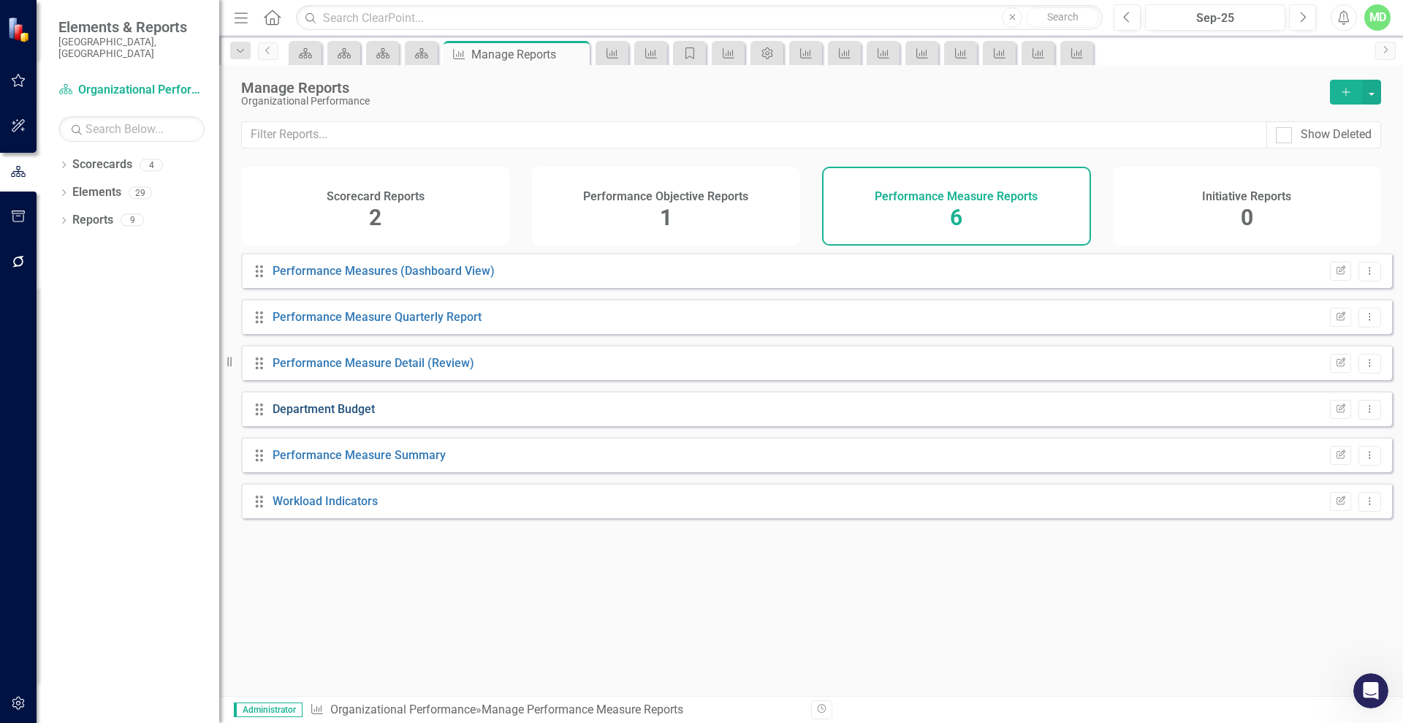
click at [312, 416] on link "Department Budget" at bounding box center [324, 409] width 102 height 14
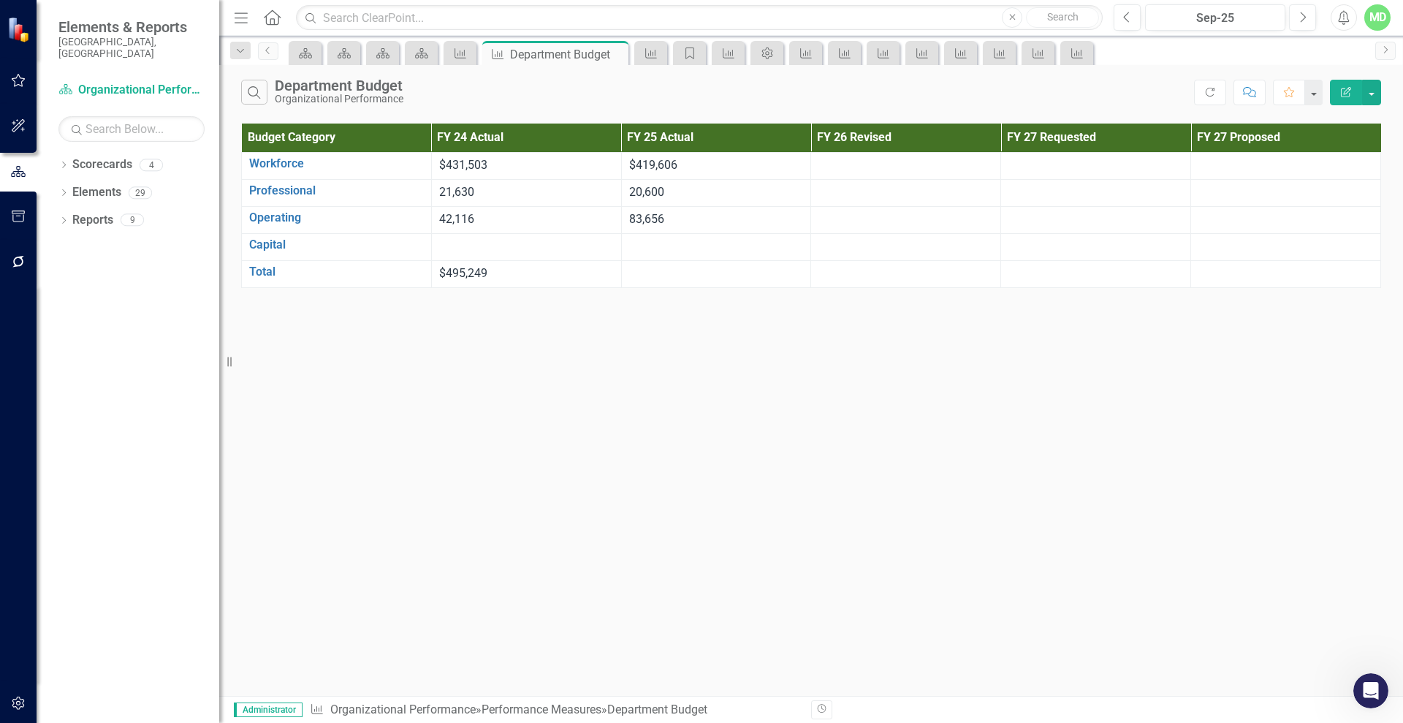
click at [1343, 92] on icon "Edit Report" at bounding box center [1346, 92] width 13 height 10
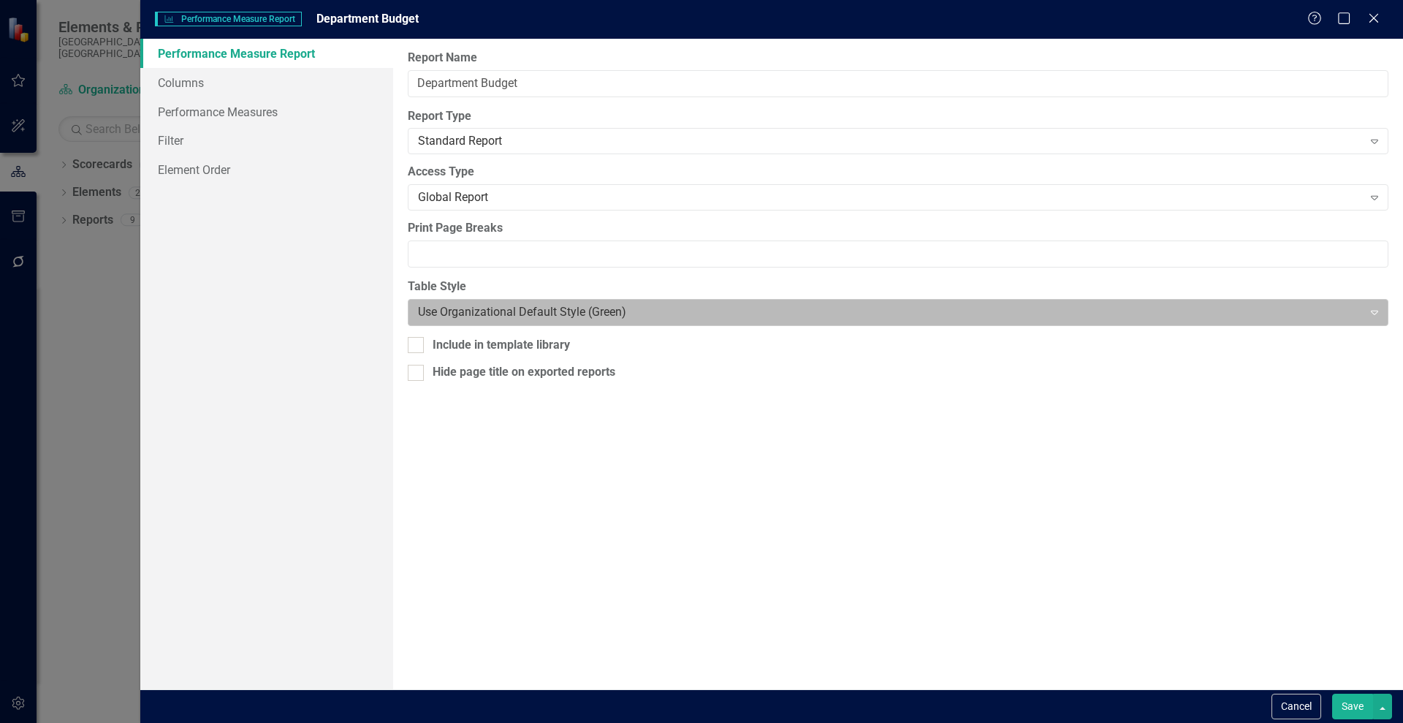
click at [1194, 306] on div at bounding box center [886, 313] width 936 height 20
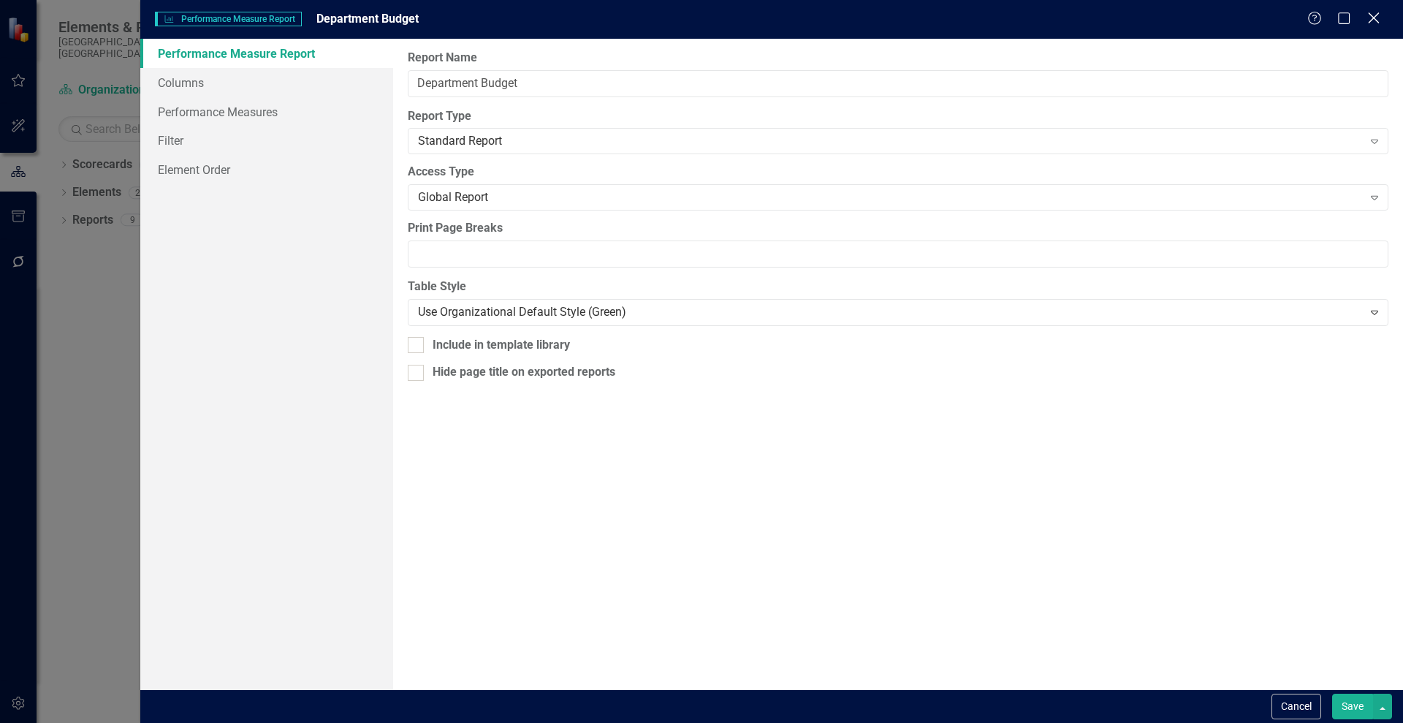
click at [1371, 11] on icon "Close" at bounding box center [1374, 18] width 18 height 14
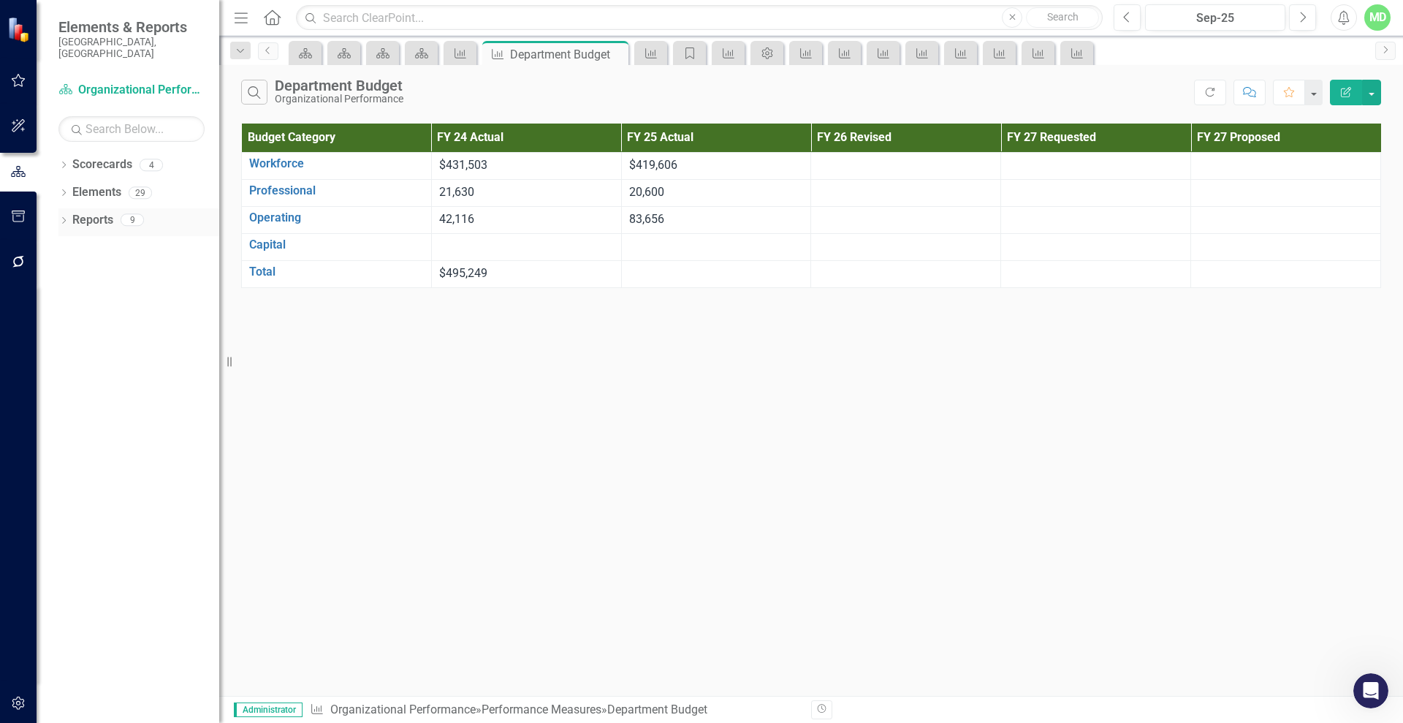
click at [77, 212] on link "Reports" at bounding box center [92, 220] width 41 height 17
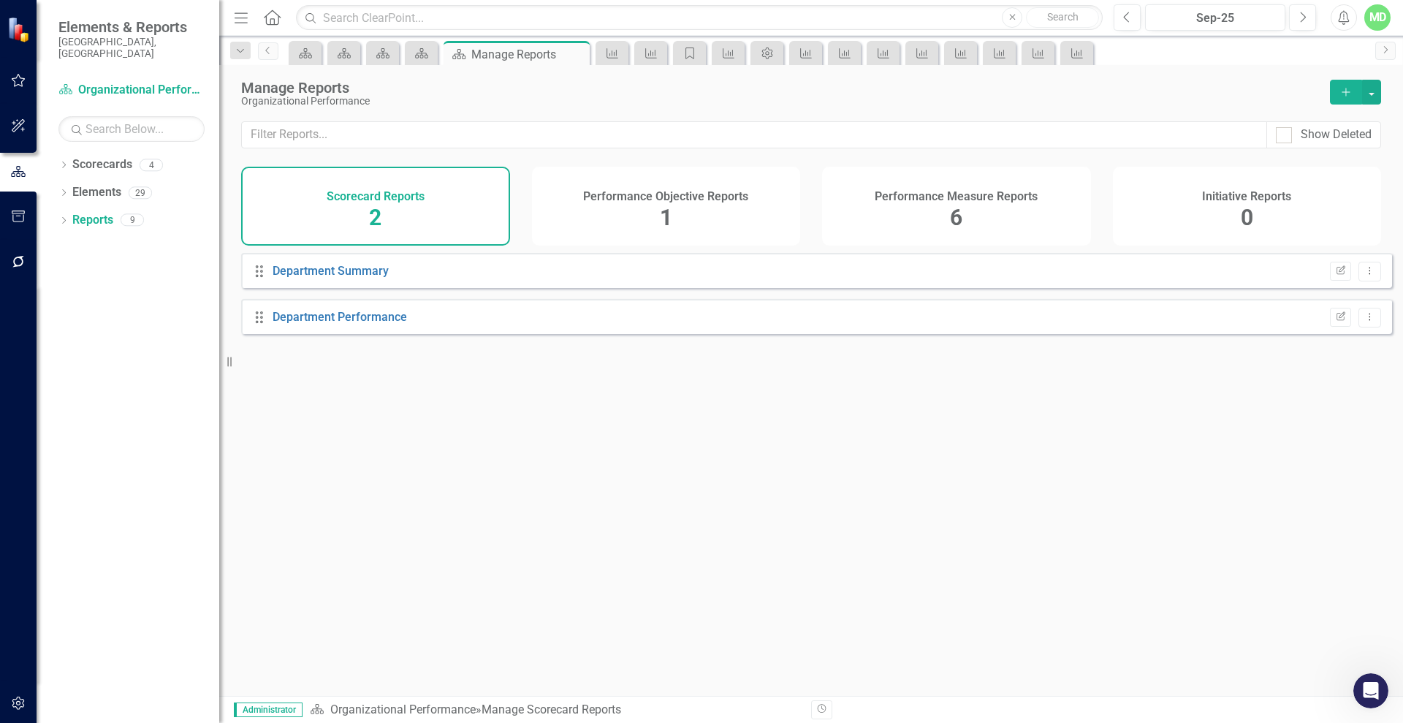
click at [890, 197] on h4 "Performance Measure Reports" at bounding box center [956, 196] width 163 height 13
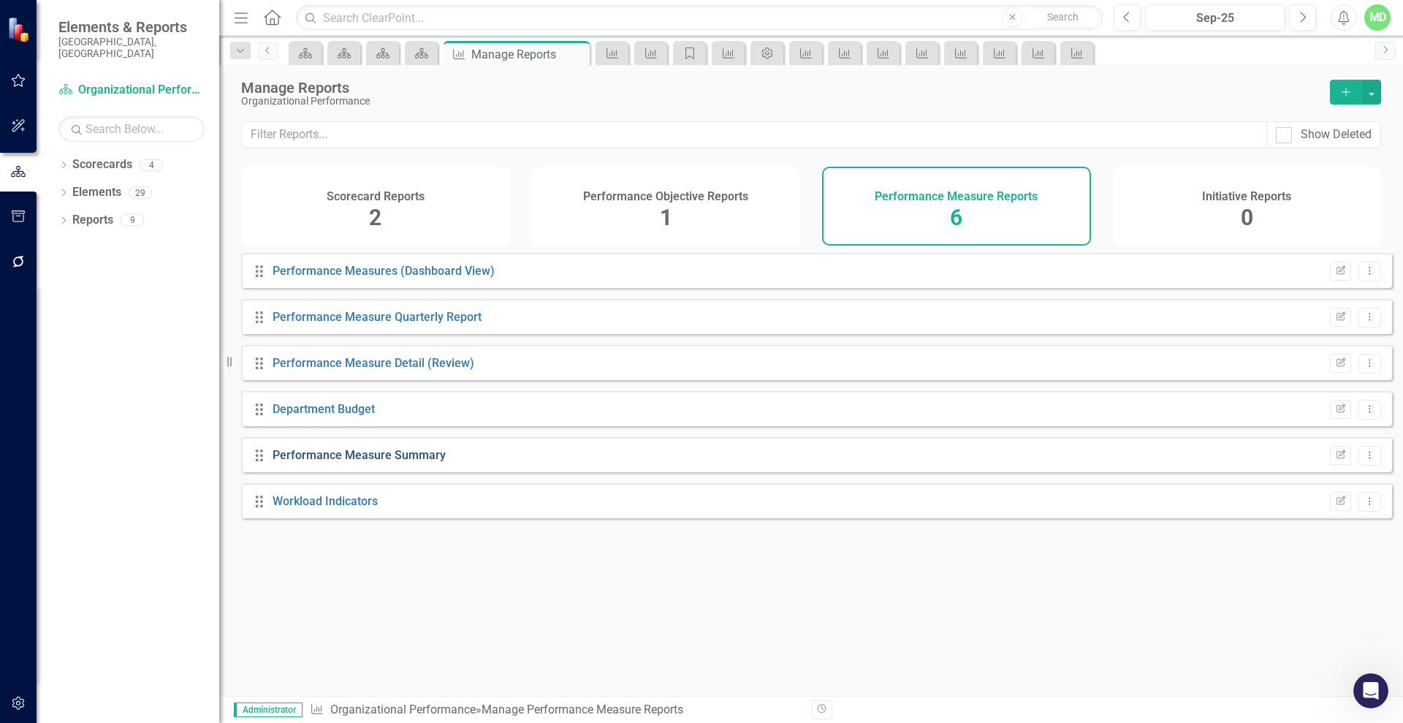
click at [342, 462] on link "Performance Measure Summary" at bounding box center [359, 455] width 173 height 14
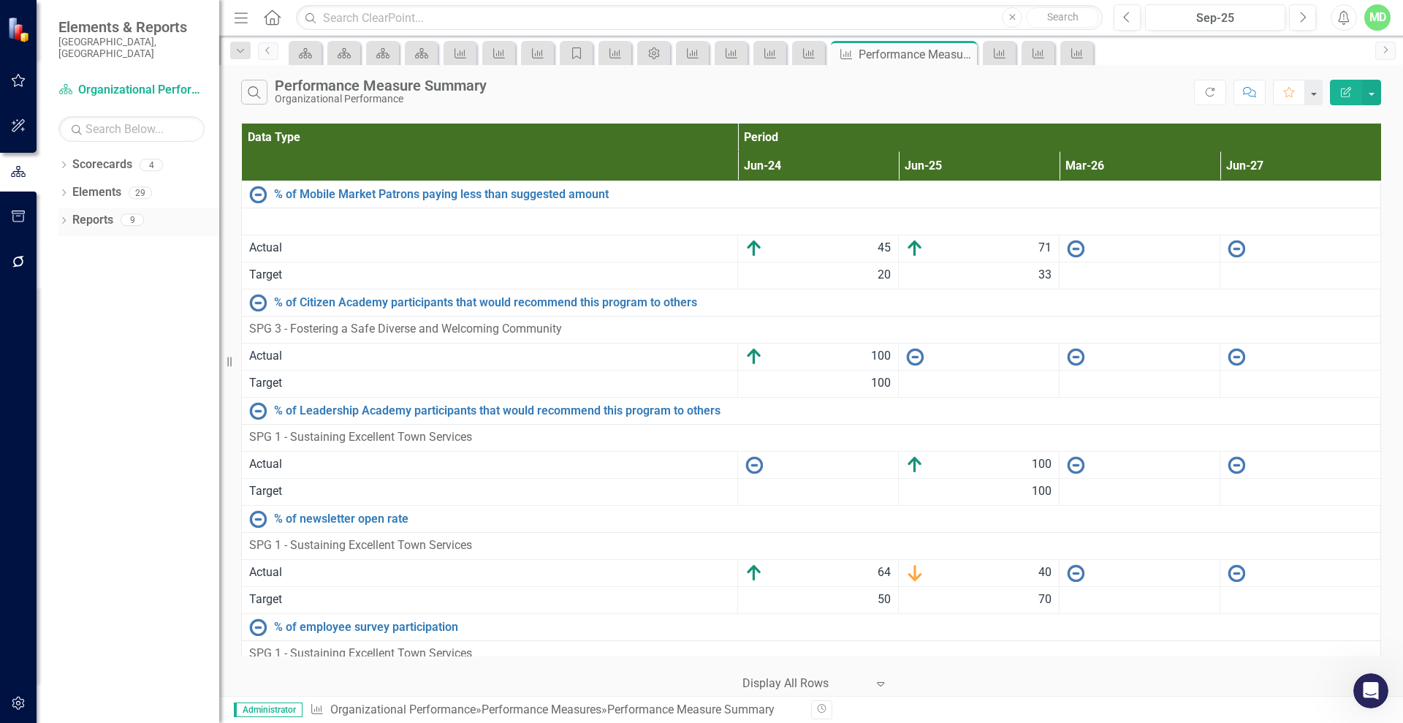
click at [86, 212] on link "Reports" at bounding box center [92, 220] width 41 height 17
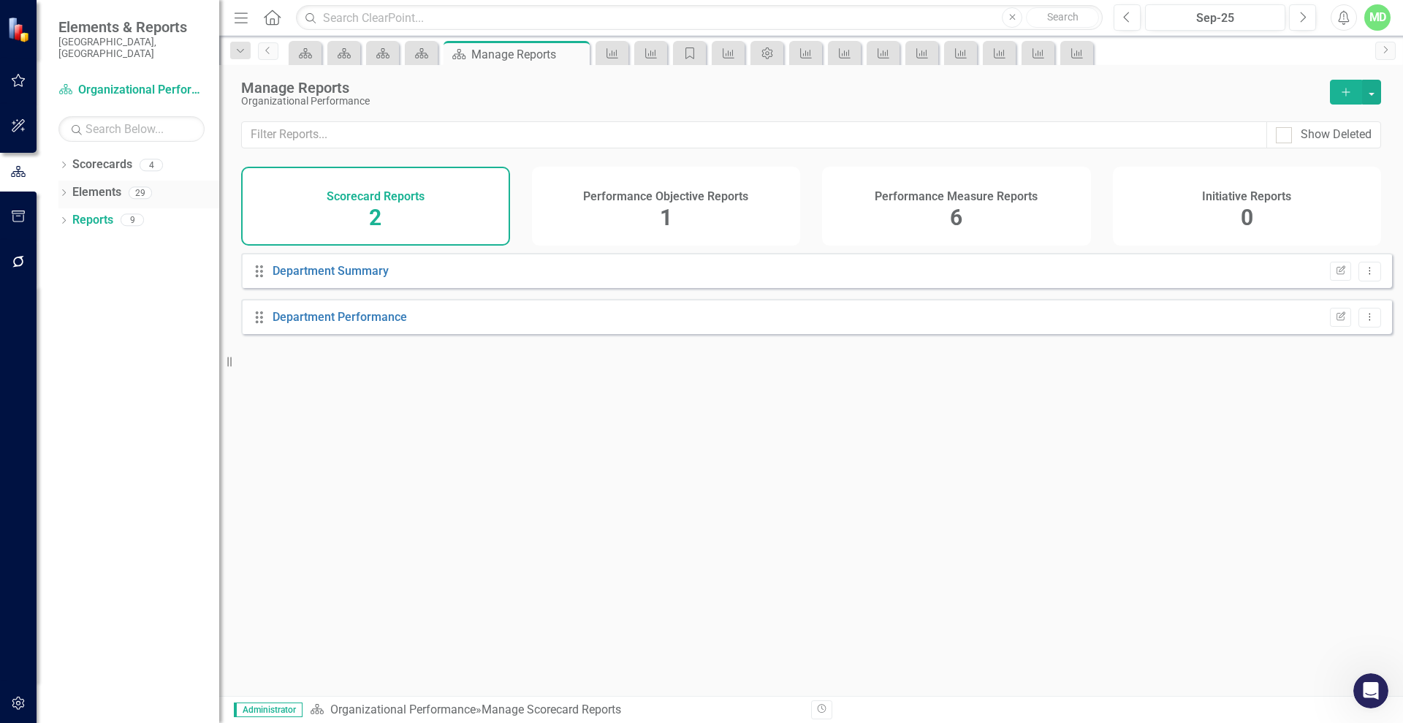
click at [85, 184] on link "Elements" at bounding box center [96, 192] width 49 height 17
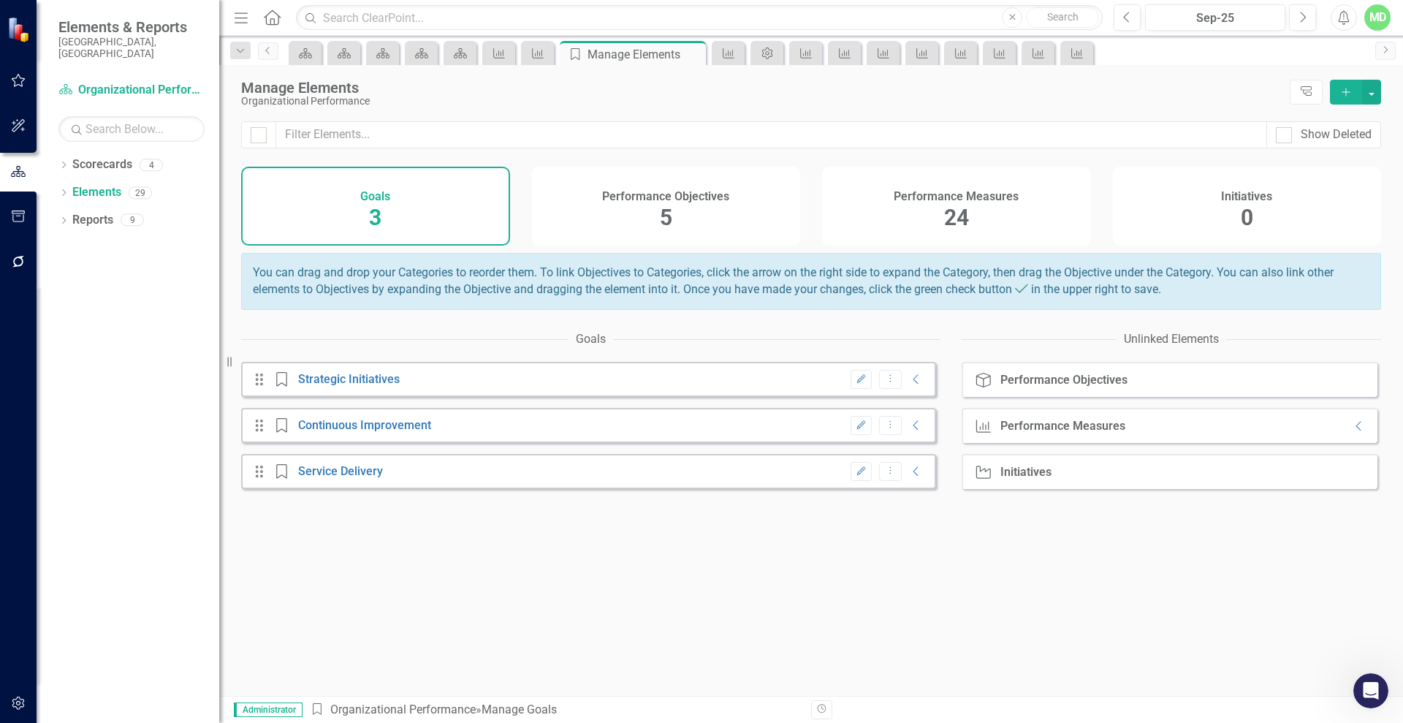
click at [932, 198] on h4 "Performance Measures" at bounding box center [956, 196] width 125 height 13
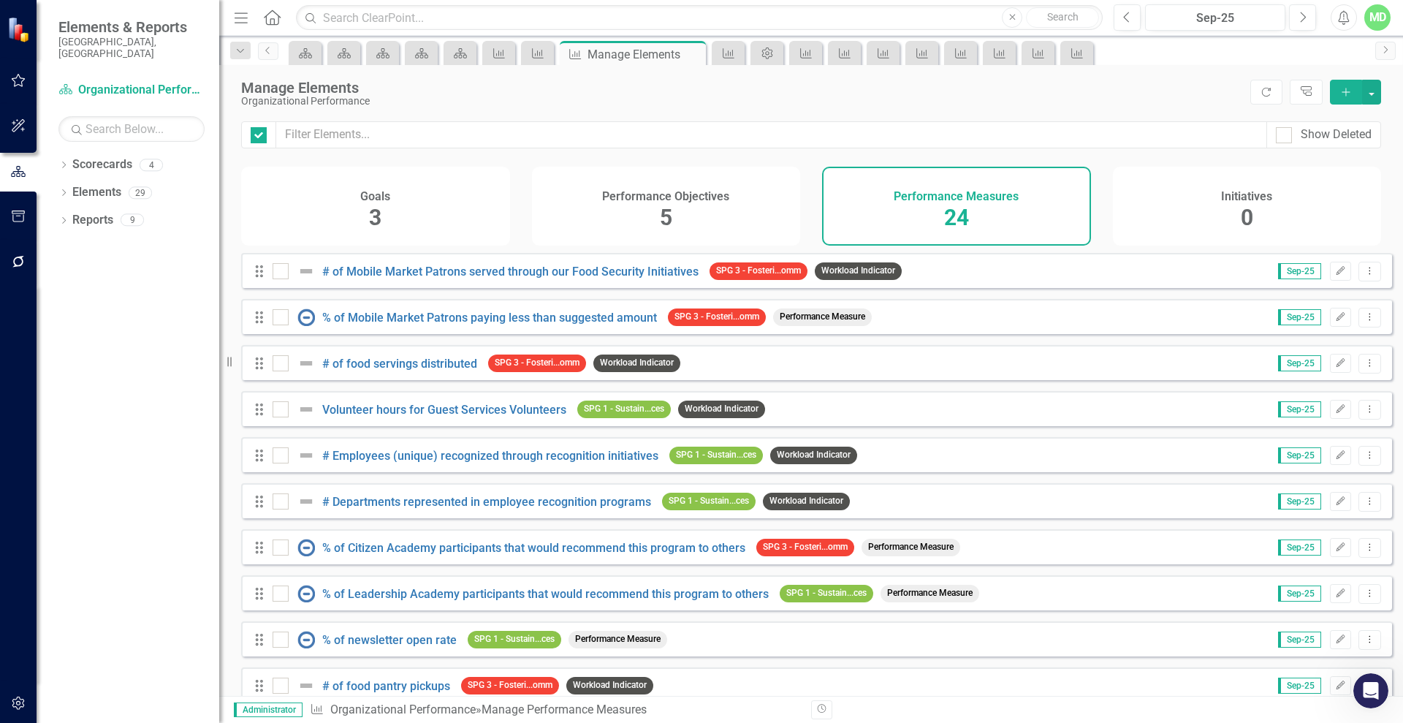
checkbox input "false"
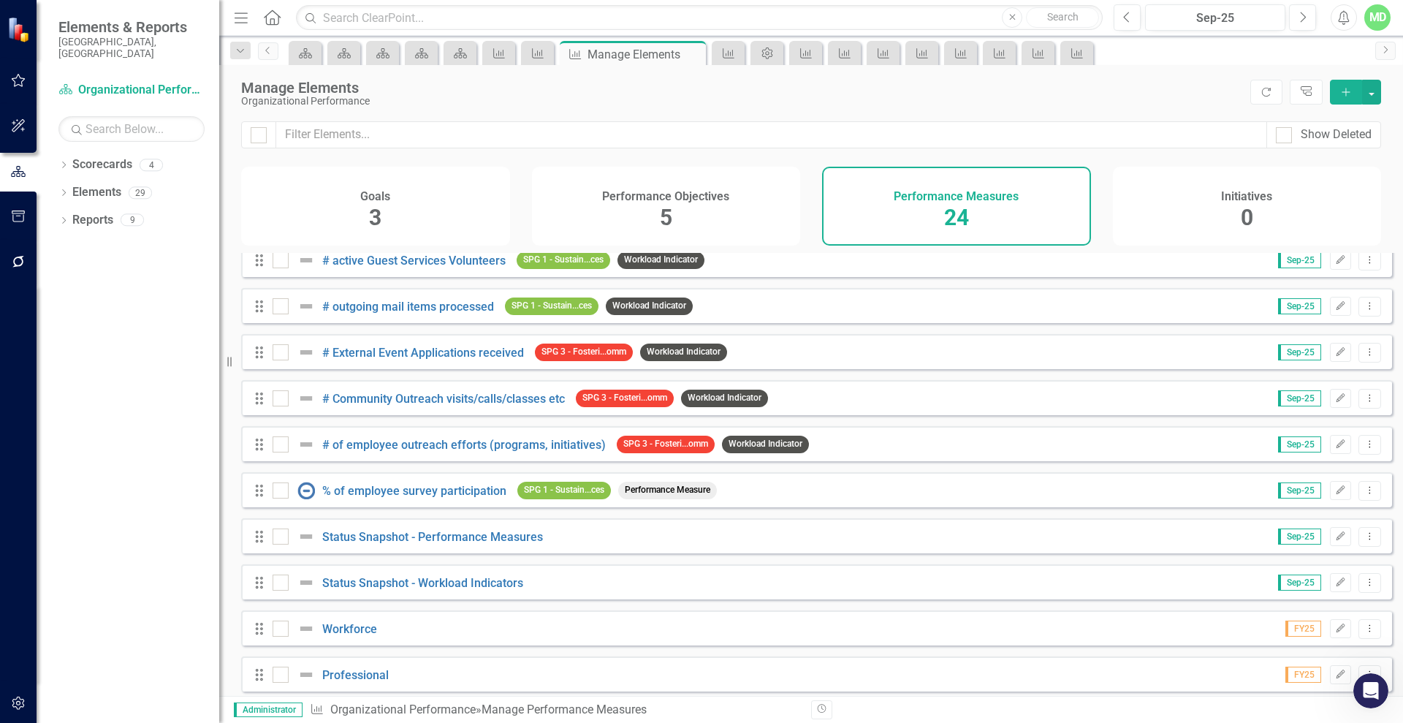
scroll to position [522, 0]
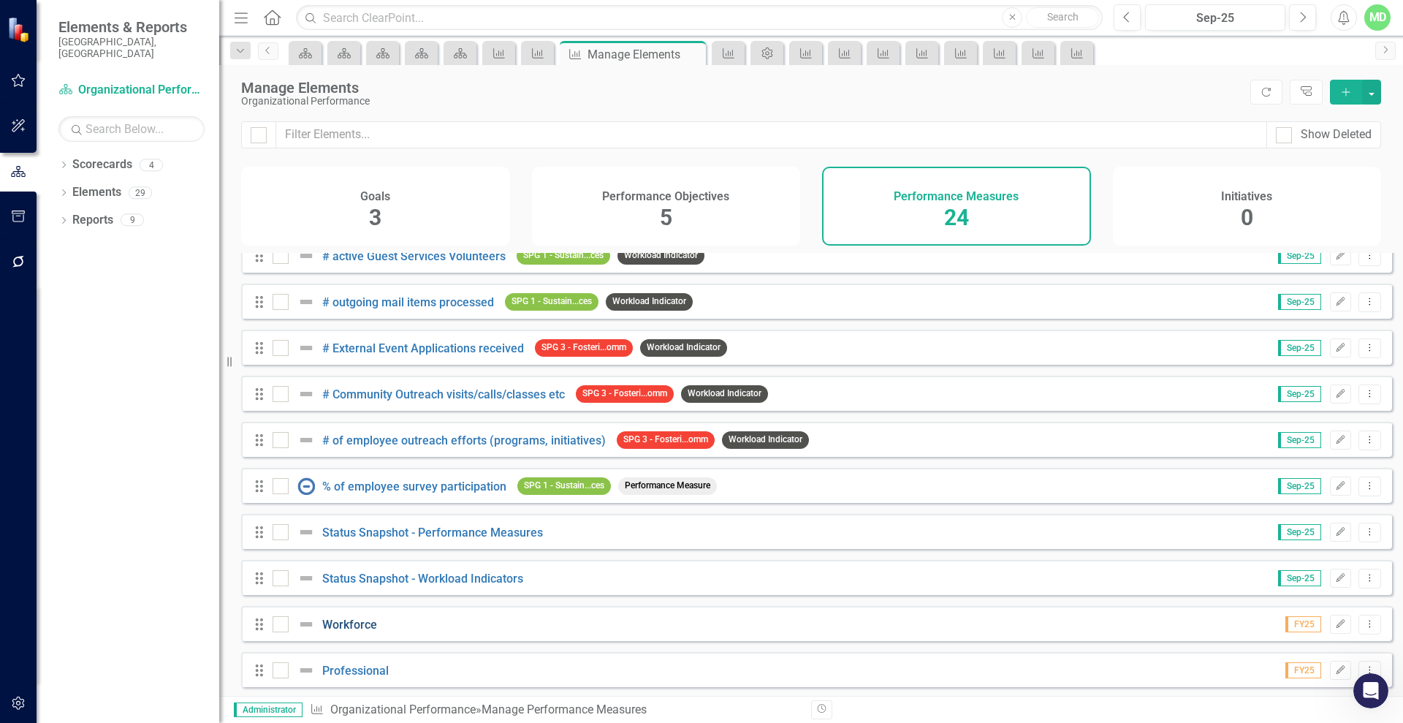
click at [348, 631] on link "Workforce" at bounding box center [349, 625] width 55 height 14
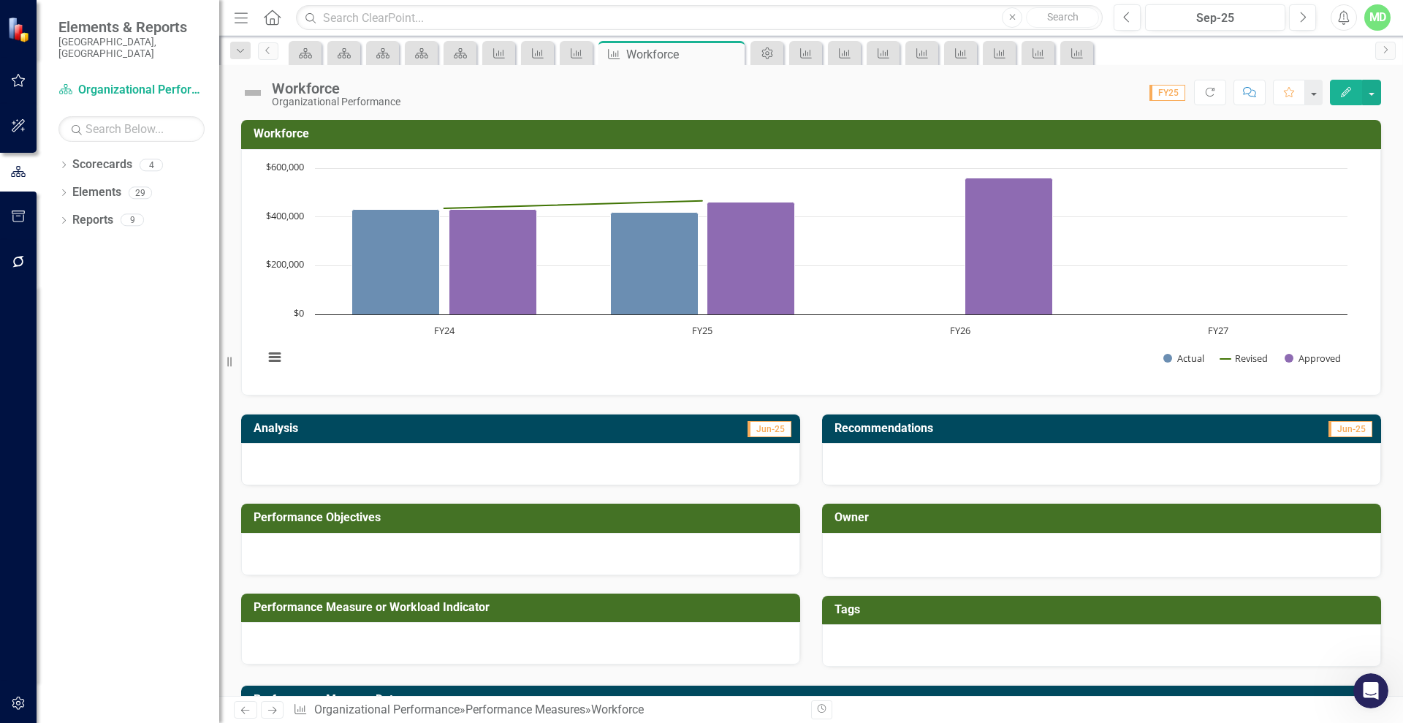
scroll to position [213, 0]
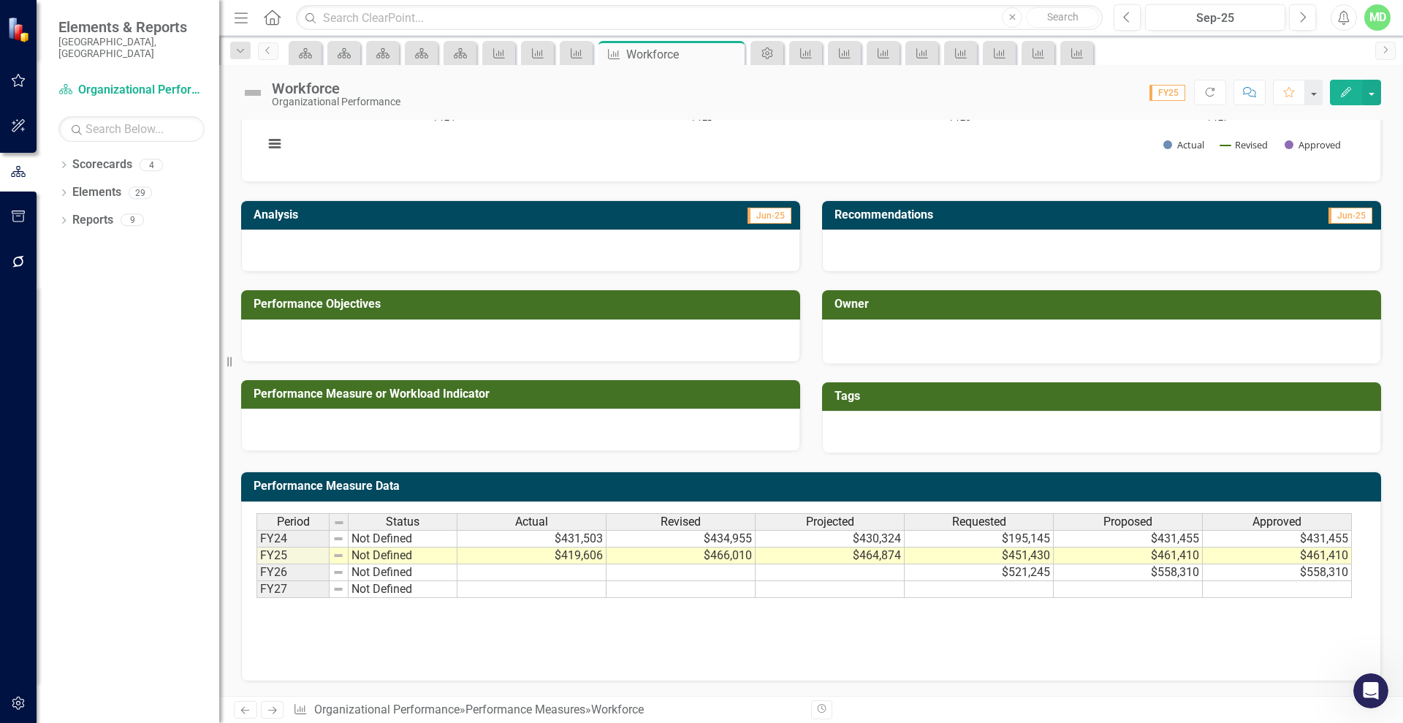
click at [626, 489] on h3 "Performance Measure Data" at bounding box center [814, 485] width 1120 height 13
click at [77, 212] on link "Reports" at bounding box center [92, 220] width 41 height 17
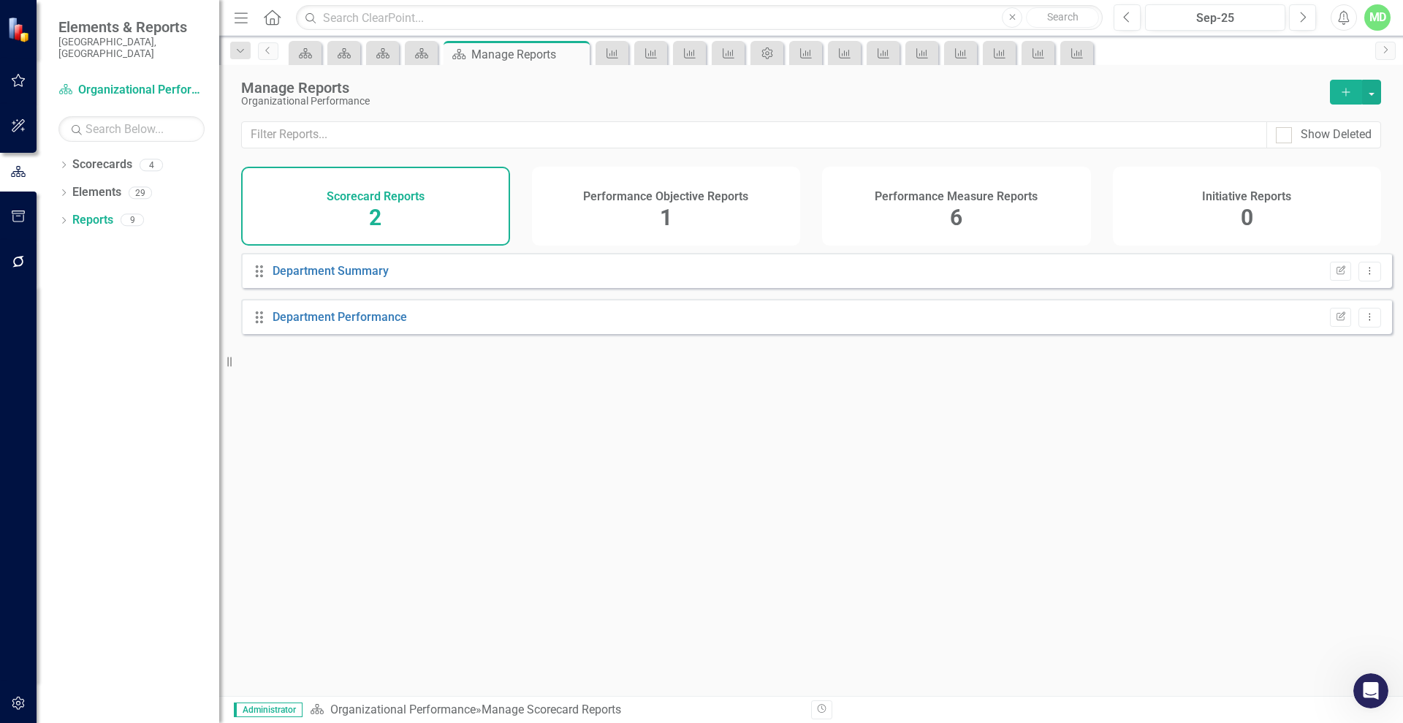
click at [918, 190] on h4 "Performance Measure Reports" at bounding box center [956, 196] width 163 height 13
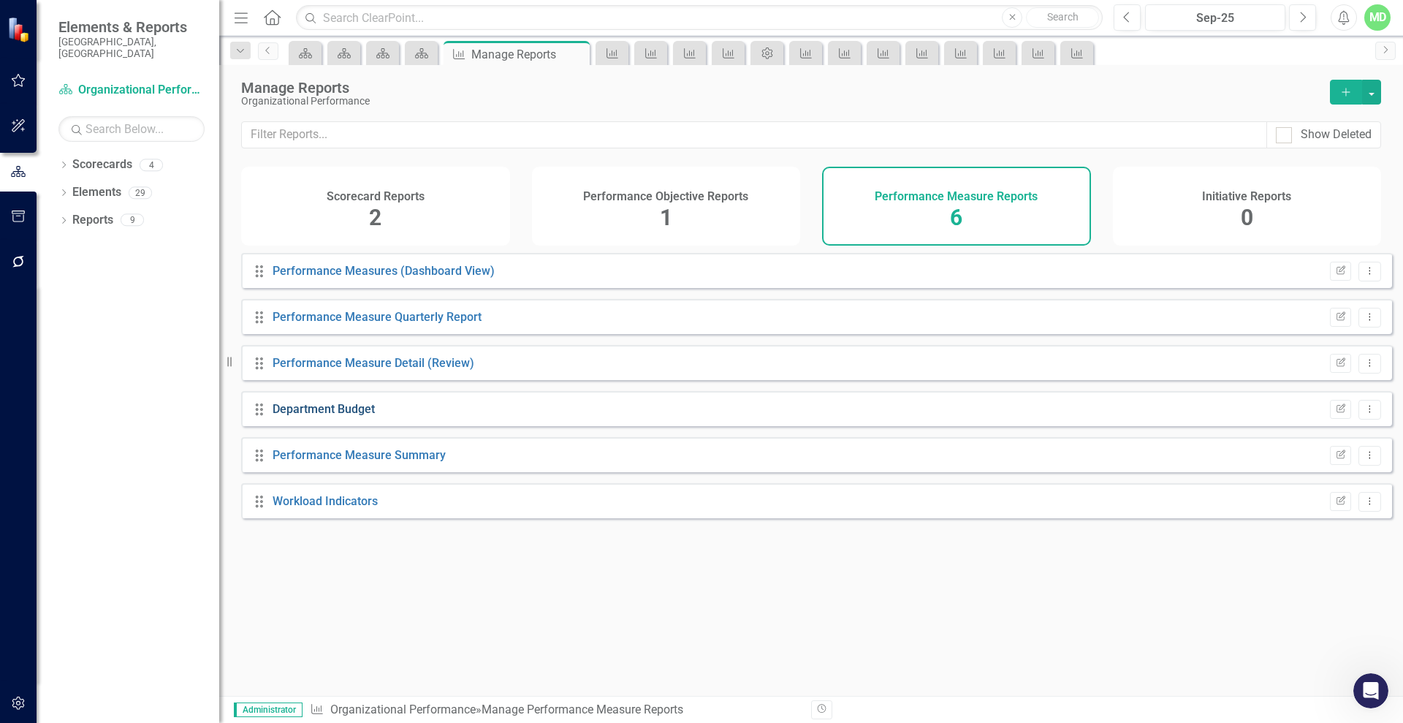
click at [300, 416] on link "Department Budget" at bounding box center [324, 409] width 102 height 14
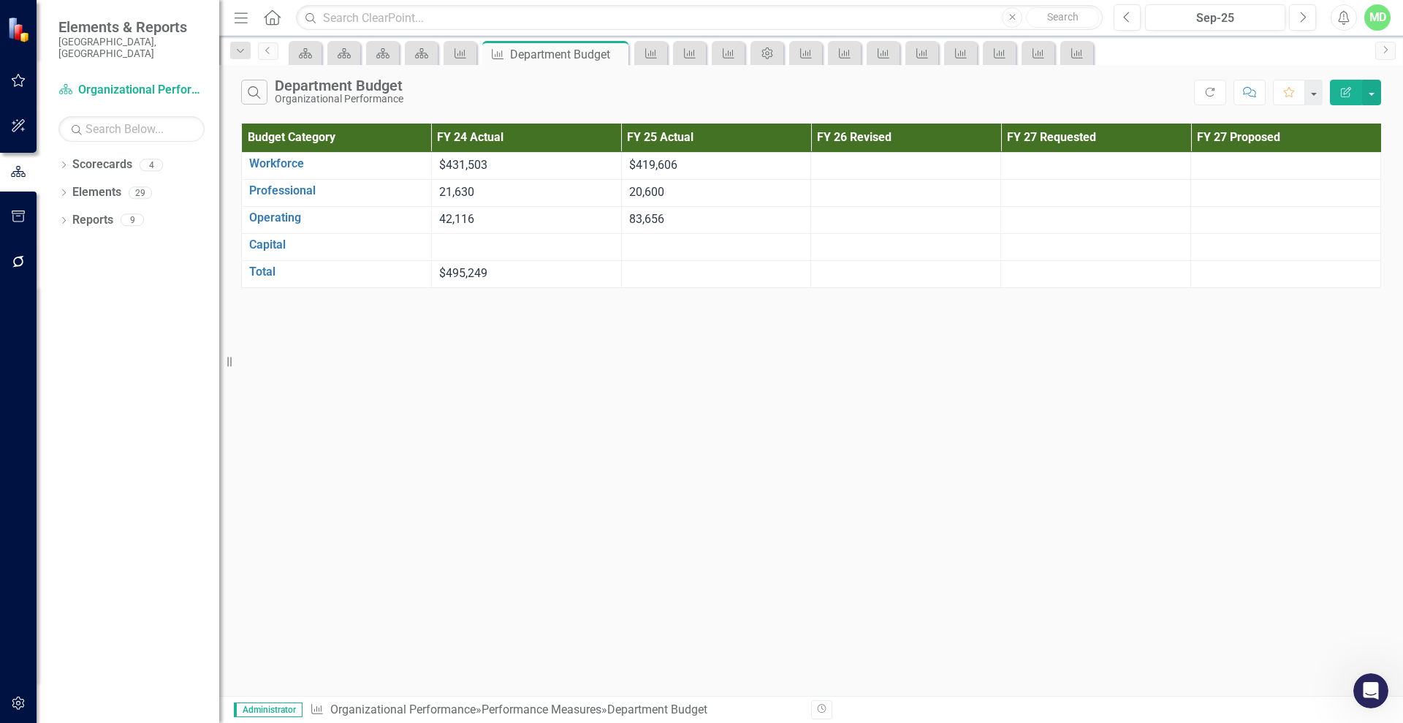
click at [1340, 90] on icon "Edit Report" at bounding box center [1346, 92] width 13 height 10
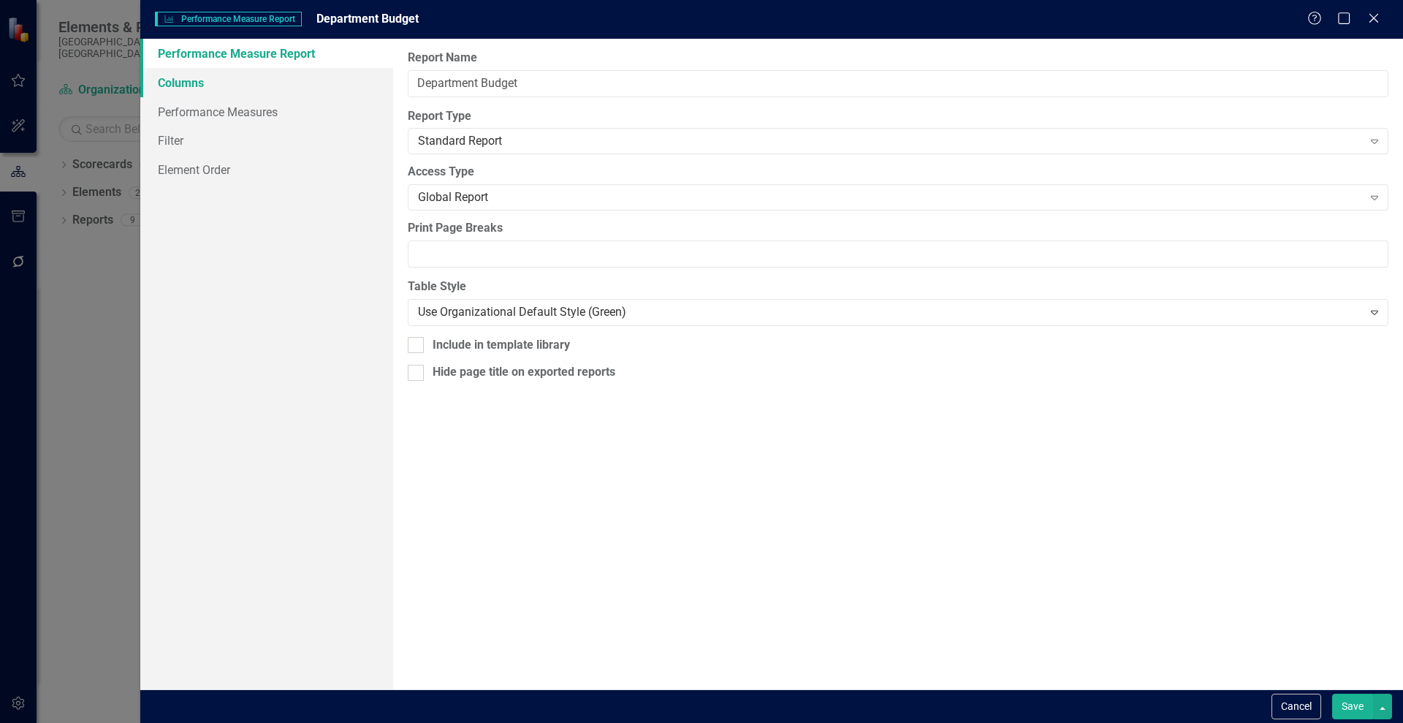
click at [190, 84] on link "Columns" at bounding box center [266, 82] width 253 height 29
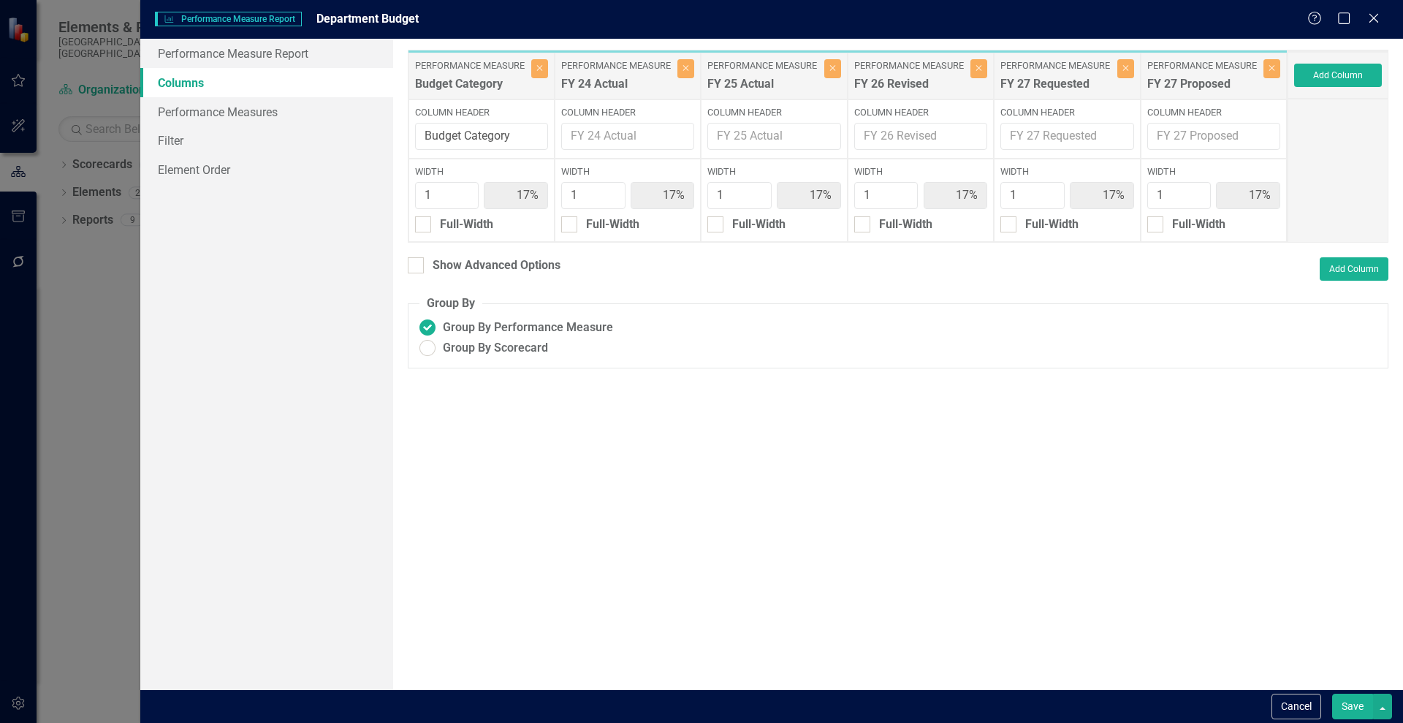
click at [1350, 700] on button "Save" at bounding box center [1352, 707] width 41 height 26
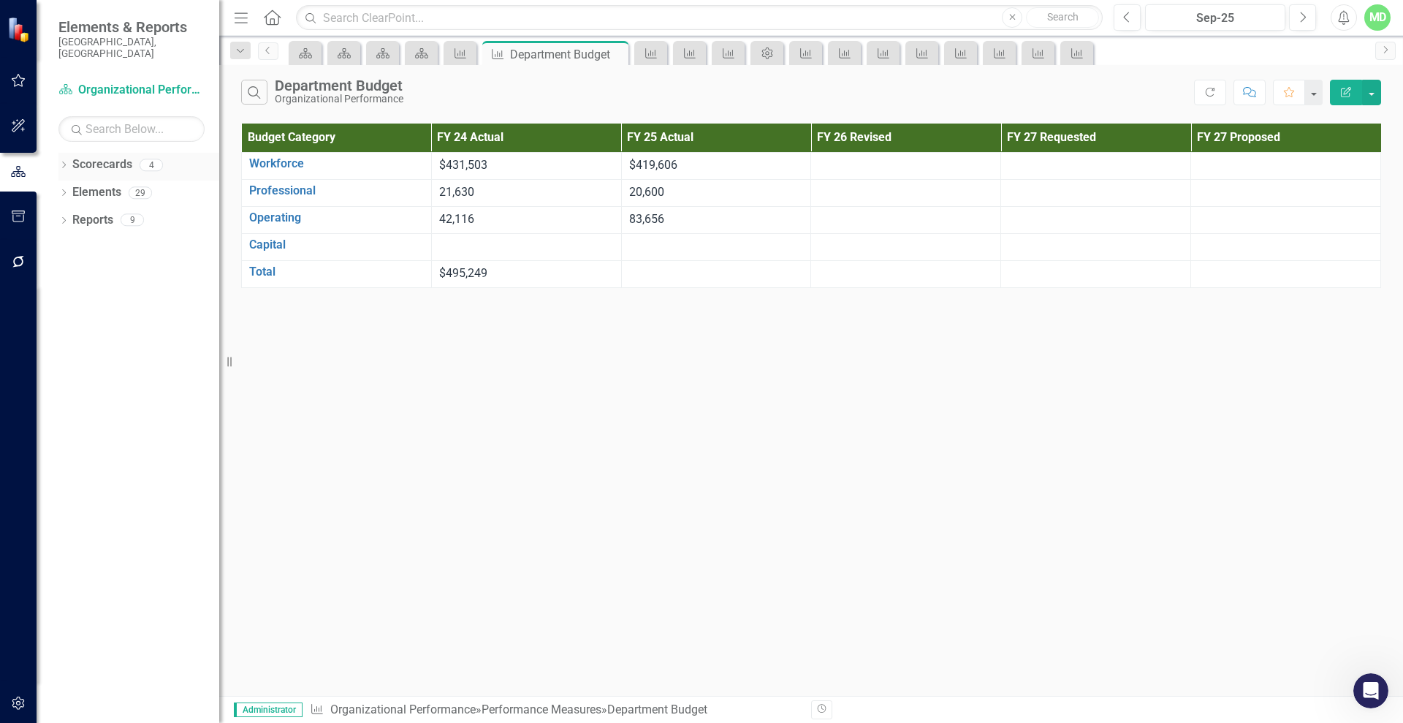
click at [88, 156] on link "Scorecards" at bounding box center [102, 164] width 60 height 17
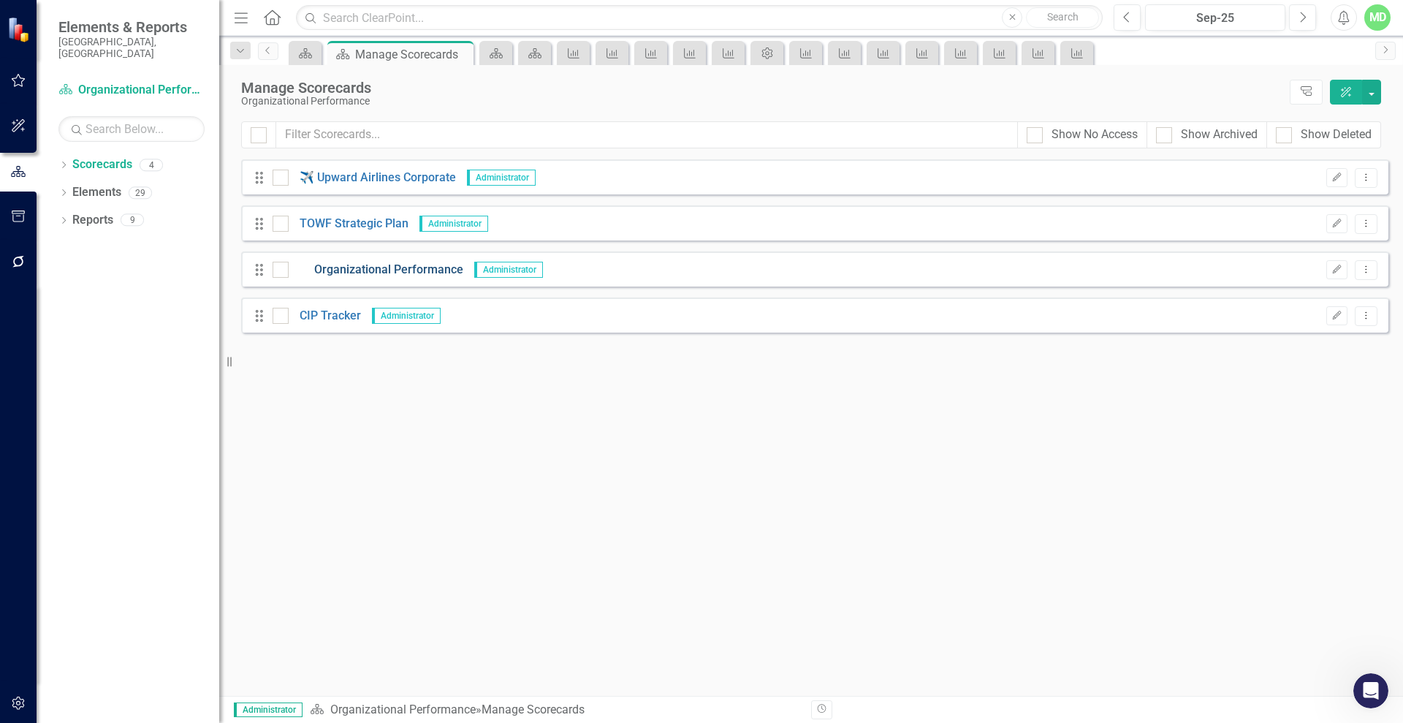
click at [339, 272] on link "Organizational Performance" at bounding box center [376, 270] width 175 height 17
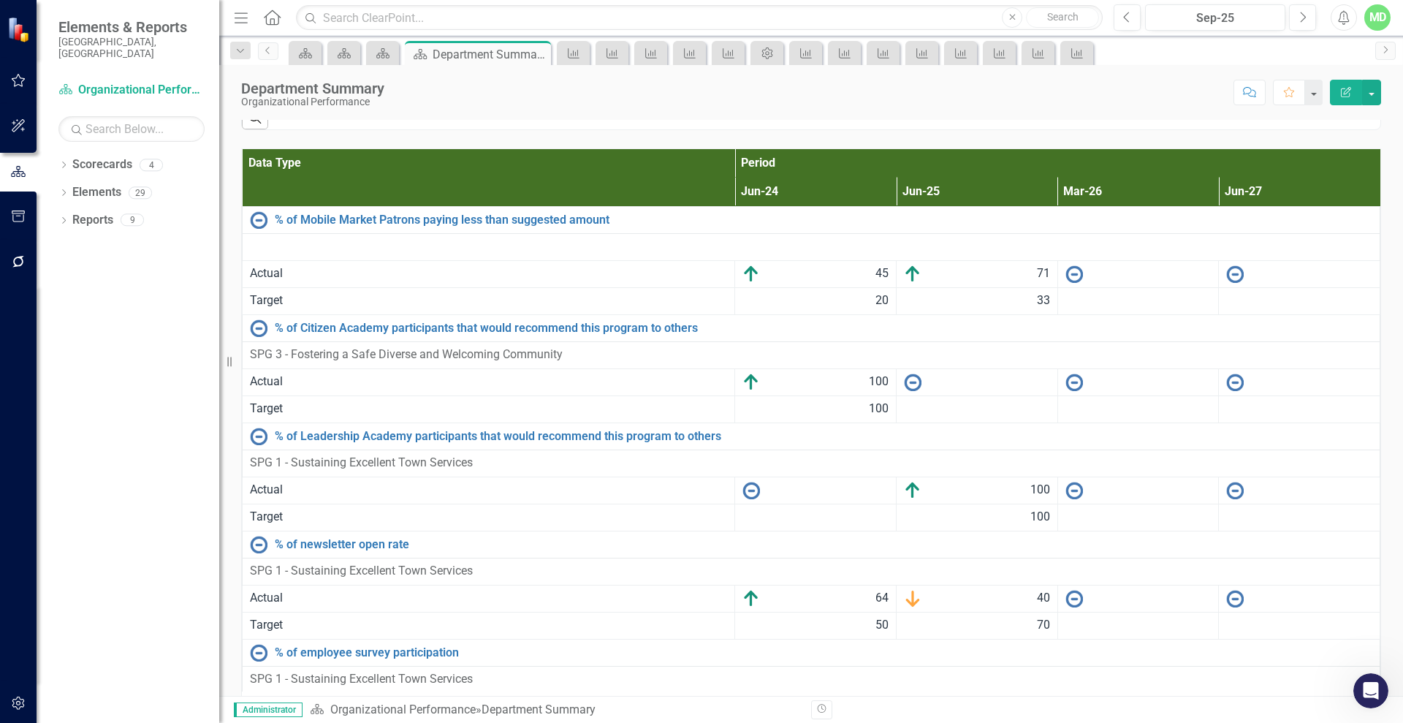
scroll to position [2085, 0]
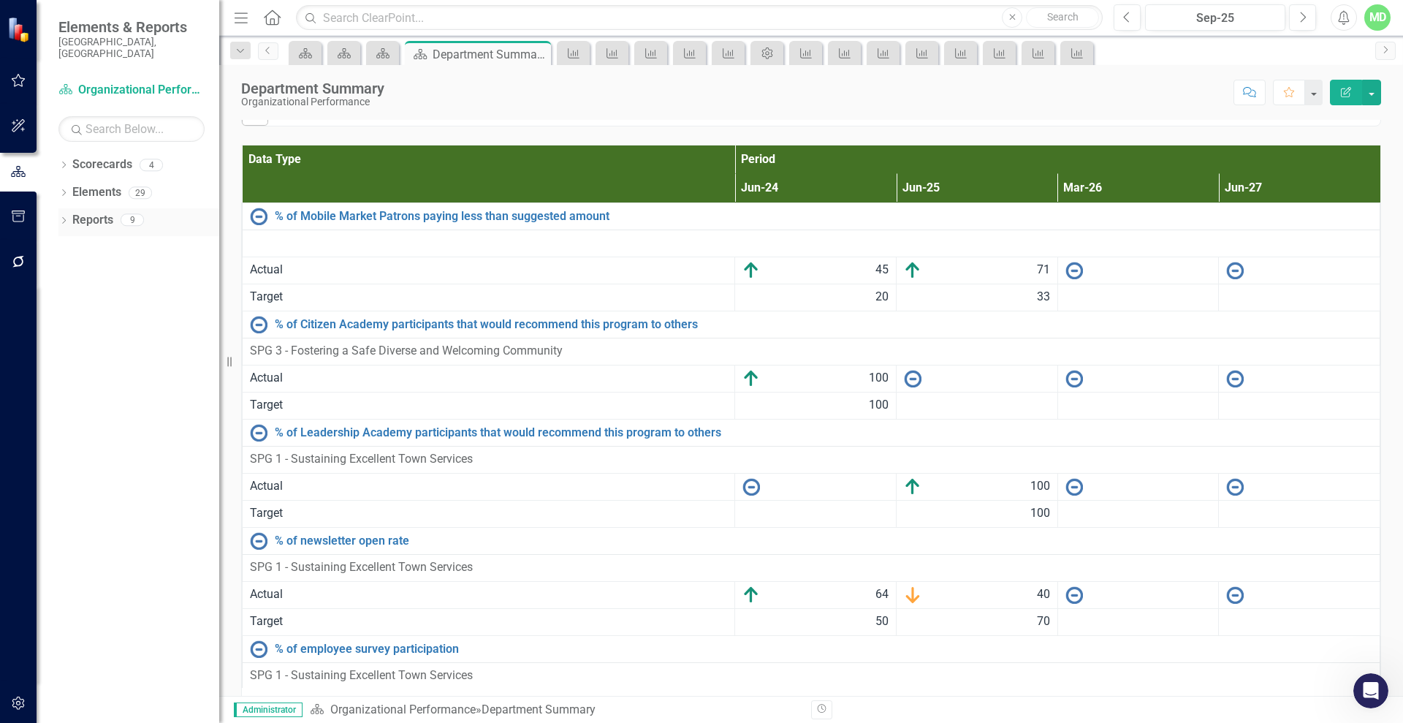
click at [83, 212] on link "Reports" at bounding box center [92, 220] width 41 height 17
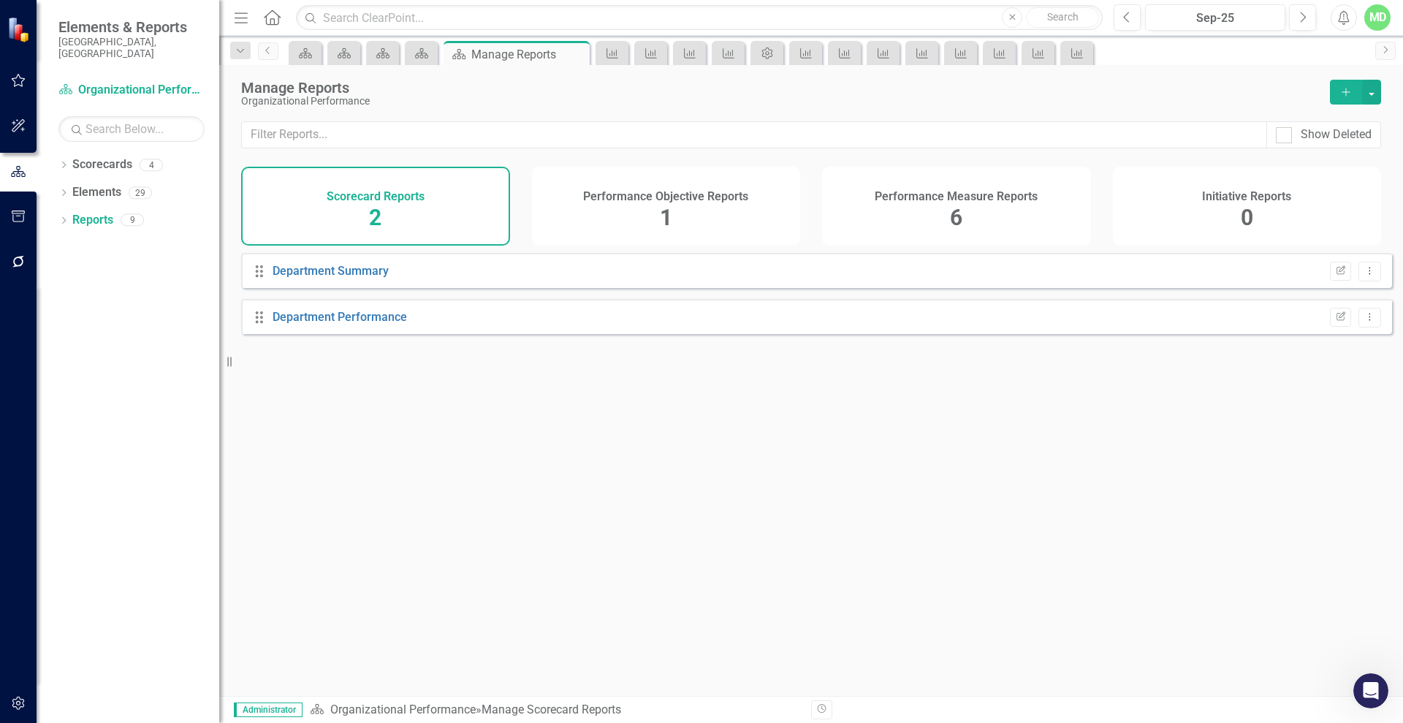
click at [921, 204] on div "Performance Measure Reports 6" at bounding box center [956, 206] width 269 height 79
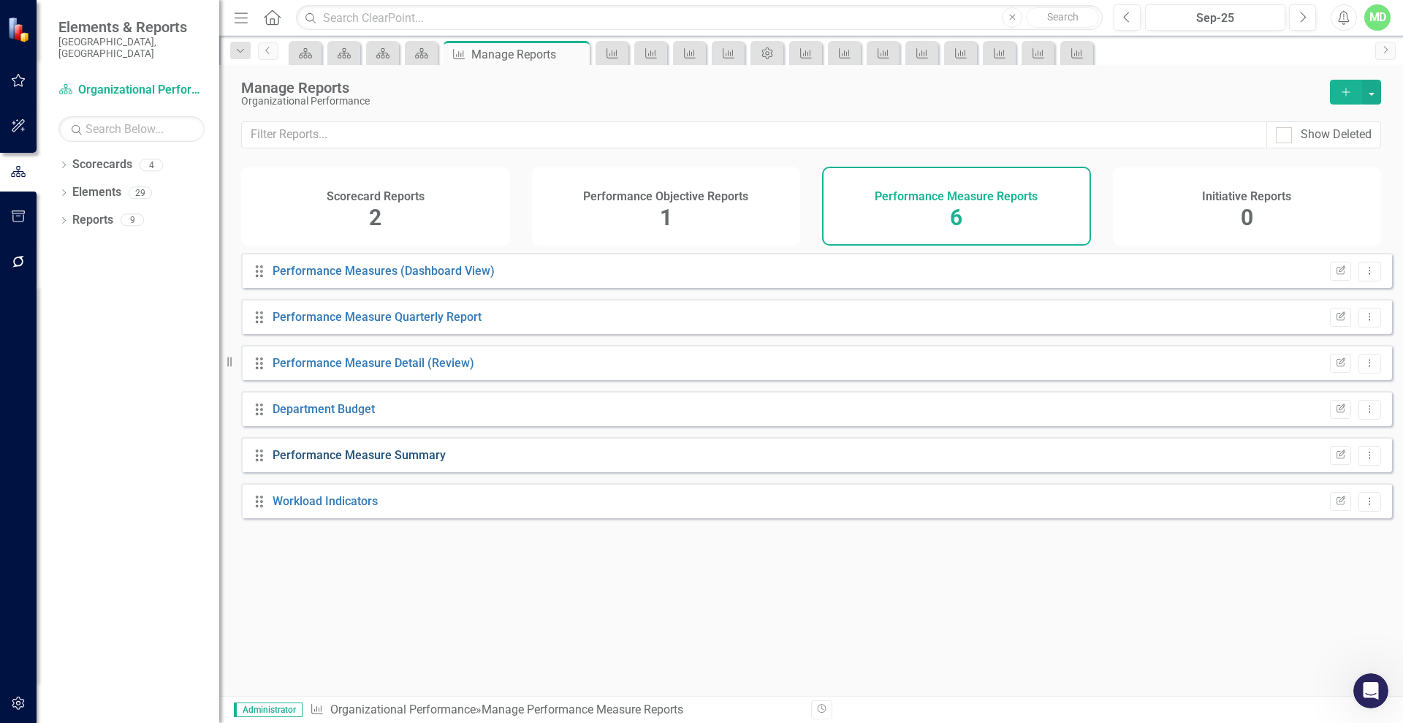
click at [311, 462] on link "Performance Measure Summary" at bounding box center [359, 455] width 173 height 14
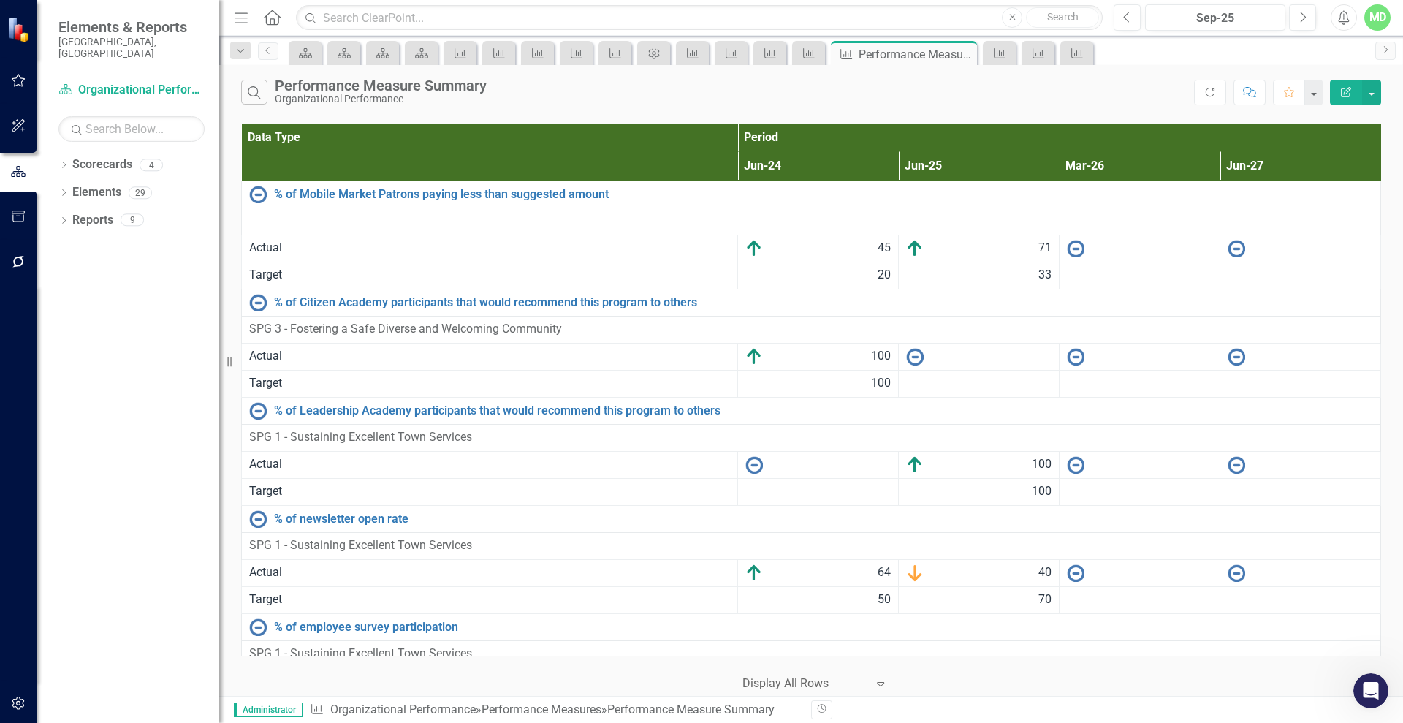
click at [1346, 86] on button "Edit Report" at bounding box center [1346, 93] width 32 height 26
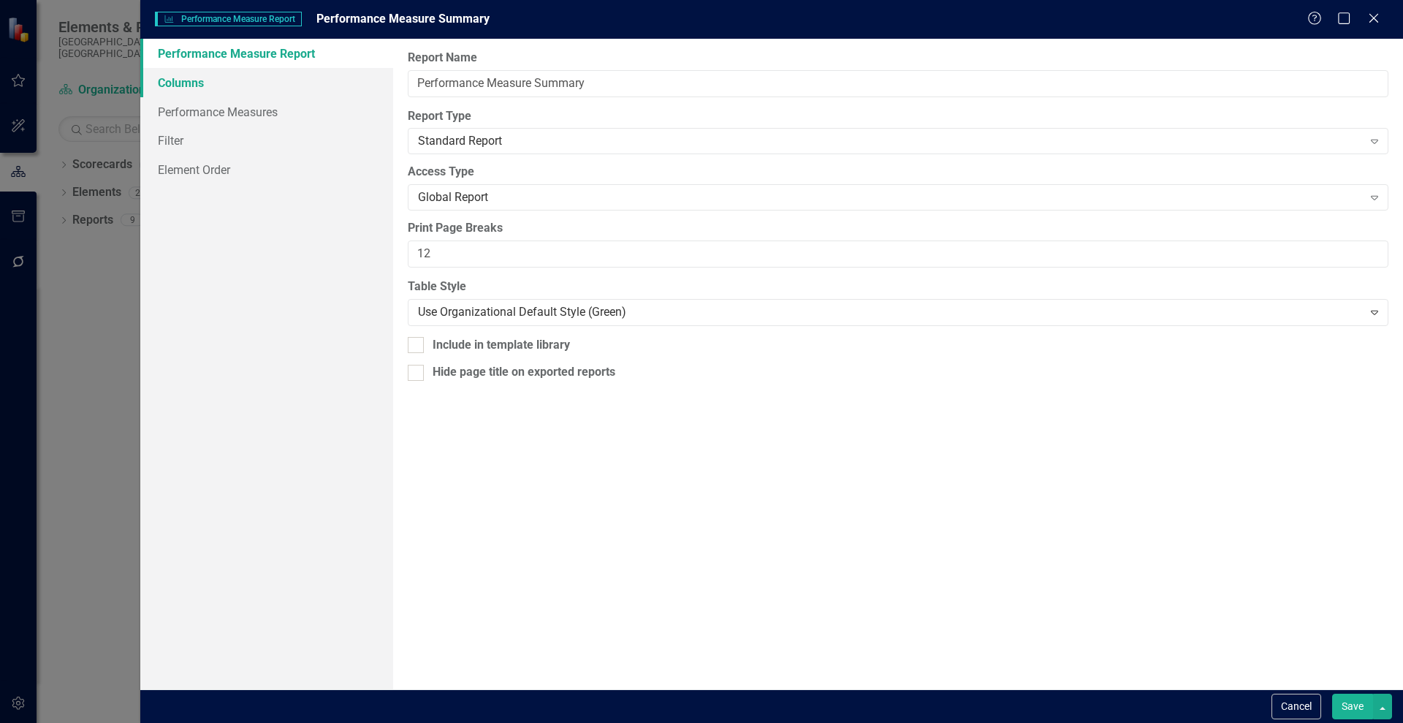
click at [181, 86] on link "Columns" at bounding box center [266, 82] width 253 height 29
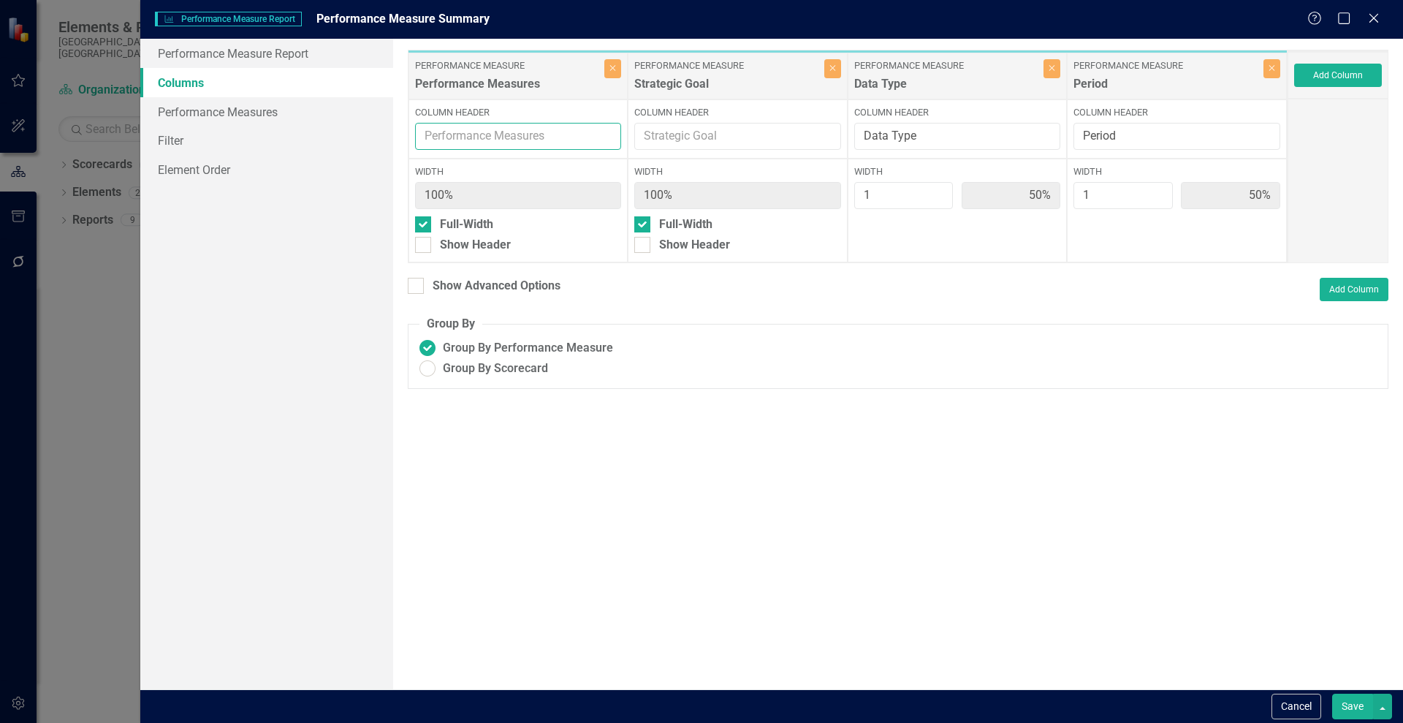
click at [516, 132] on input "Column Header" at bounding box center [518, 136] width 207 height 27
click at [1348, 710] on button "Save" at bounding box center [1352, 707] width 41 height 26
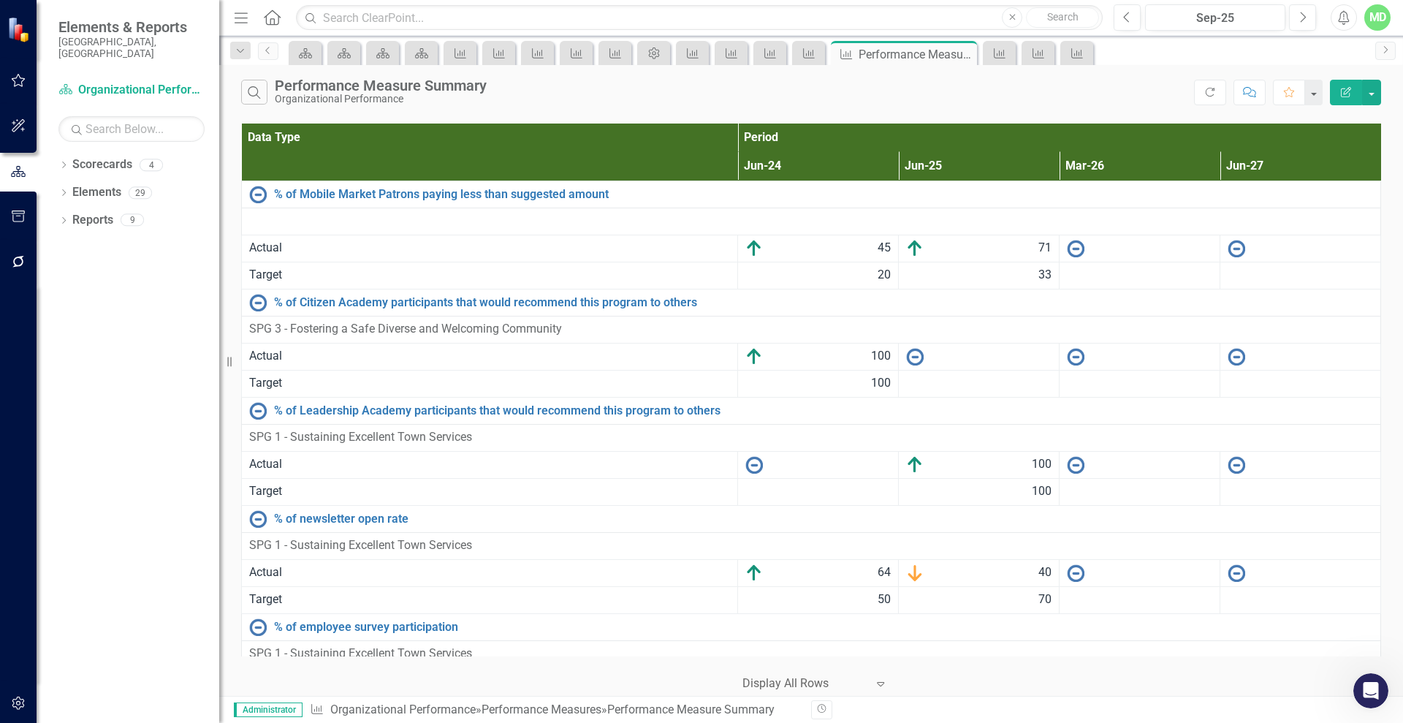
click at [319, 141] on th "Data Type" at bounding box center [490, 152] width 496 height 57
click at [1340, 91] on icon "Edit Report" at bounding box center [1346, 92] width 13 height 10
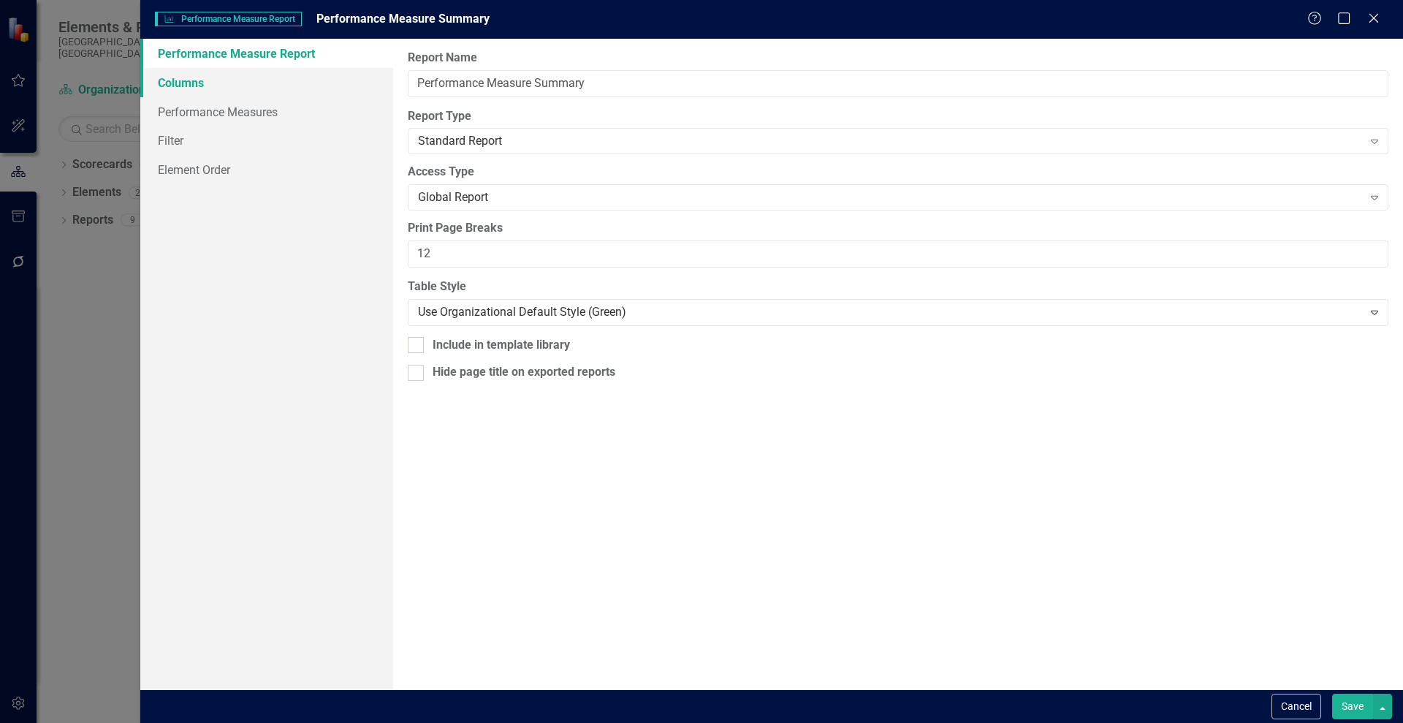
click at [172, 86] on link "Columns" at bounding box center [266, 82] width 253 height 29
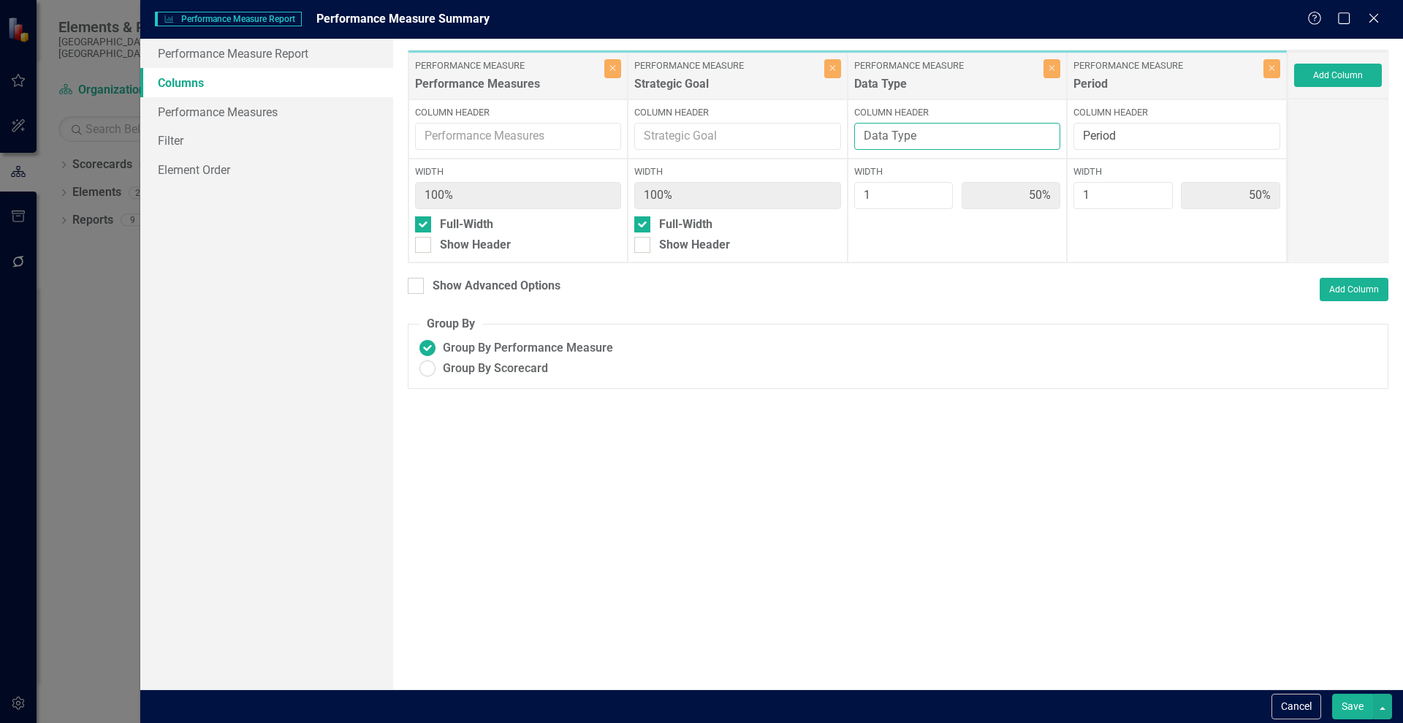
click at [905, 136] on input "Data Type" at bounding box center [957, 136] width 207 height 27
click at [1345, 700] on button "Save" at bounding box center [1352, 707] width 41 height 26
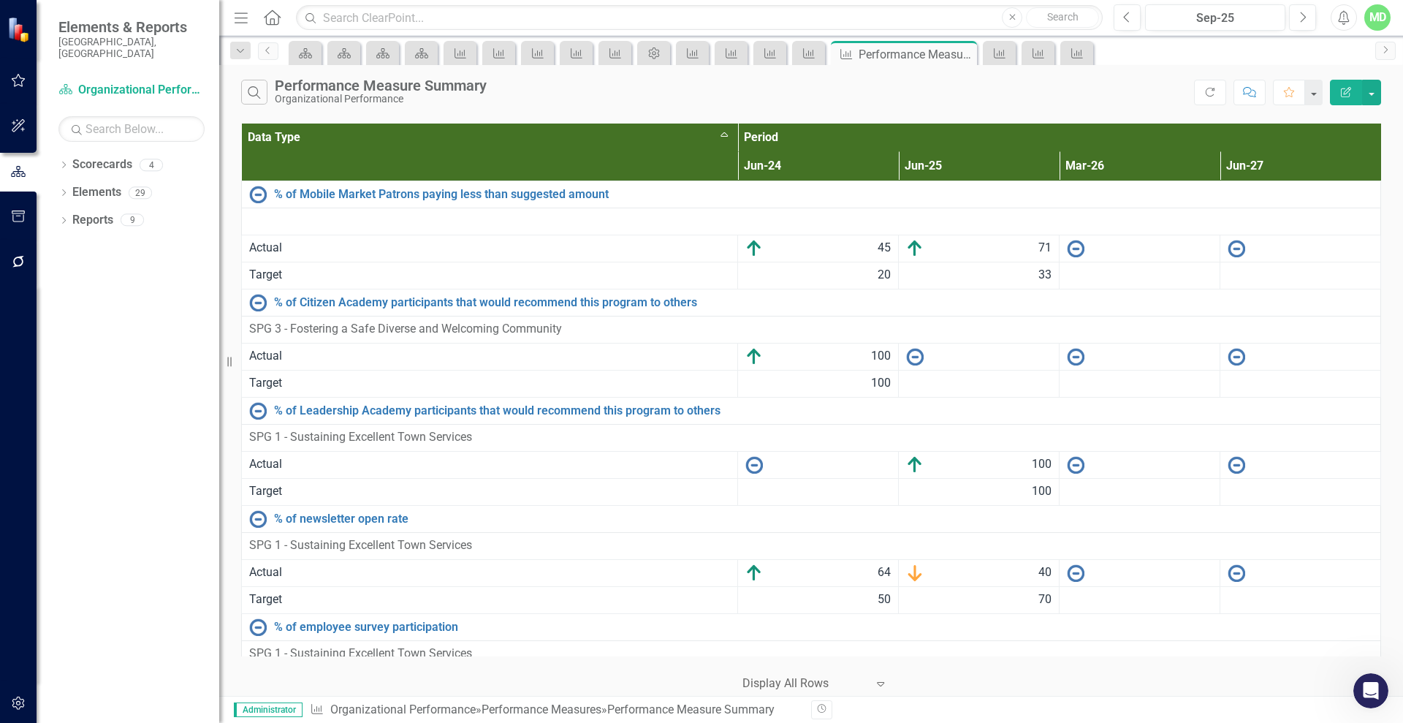
click at [1348, 83] on button "Edit Report" at bounding box center [1346, 93] width 32 height 26
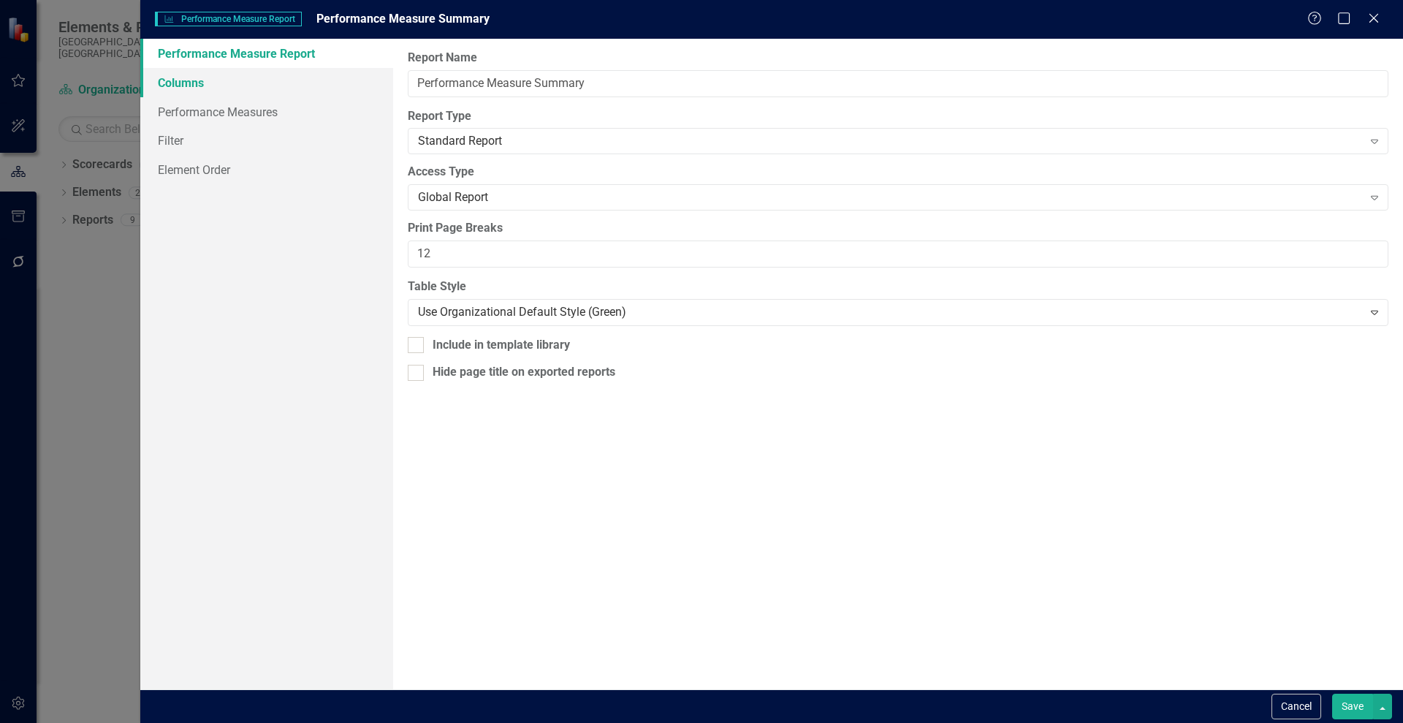
click at [184, 85] on link "Columns" at bounding box center [266, 82] width 253 height 29
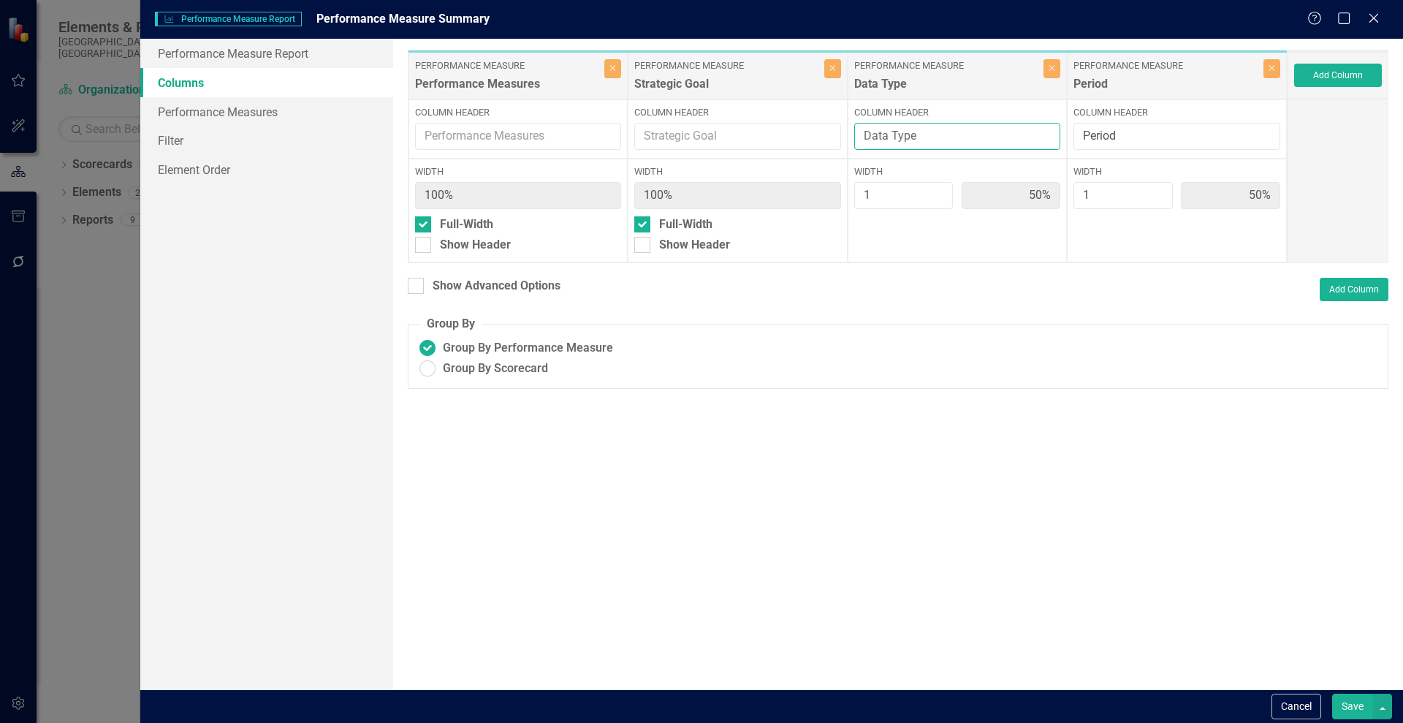
click at [888, 139] on input "Data Type" at bounding box center [957, 136] width 207 height 27
type input "P"
type input "Data Type"
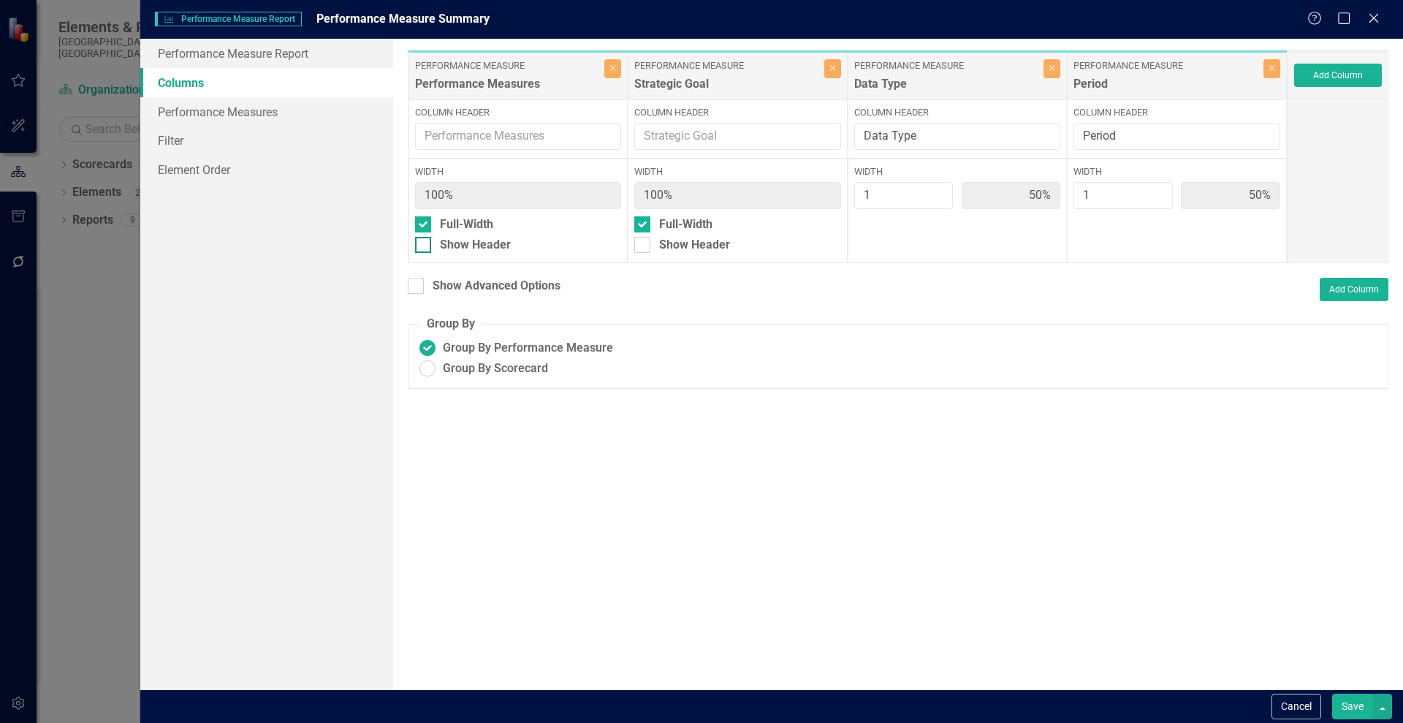
click at [422, 248] on div at bounding box center [423, 245] width 16 height 16
click at [422, 246] on input "Show Header" at bounding box center [420, 242] width 10 height 10
checkbox input "true"
click at [1349, 702] on button "Save" at bounding box center [1352, 707] width 41 height 26
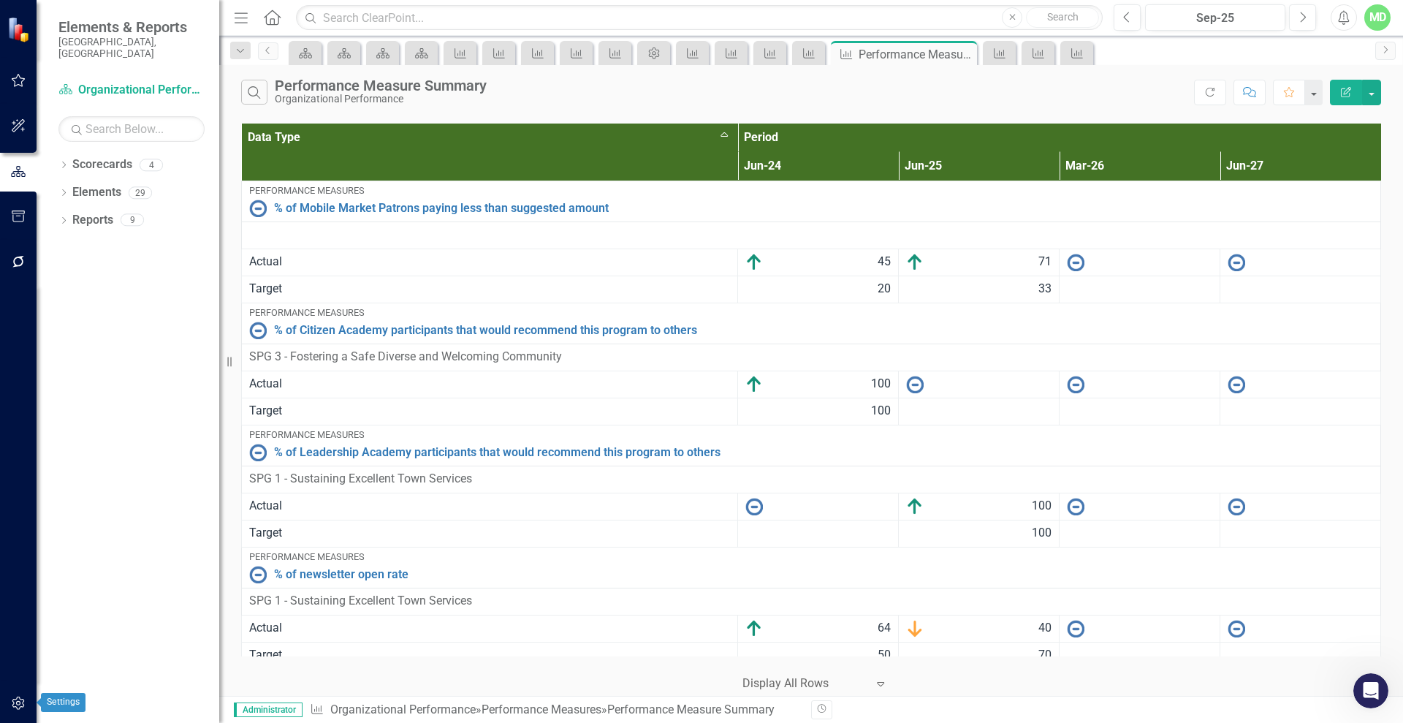
click at [25, 696] on button "button" at bounding box center [18, 703] width 33 height 31
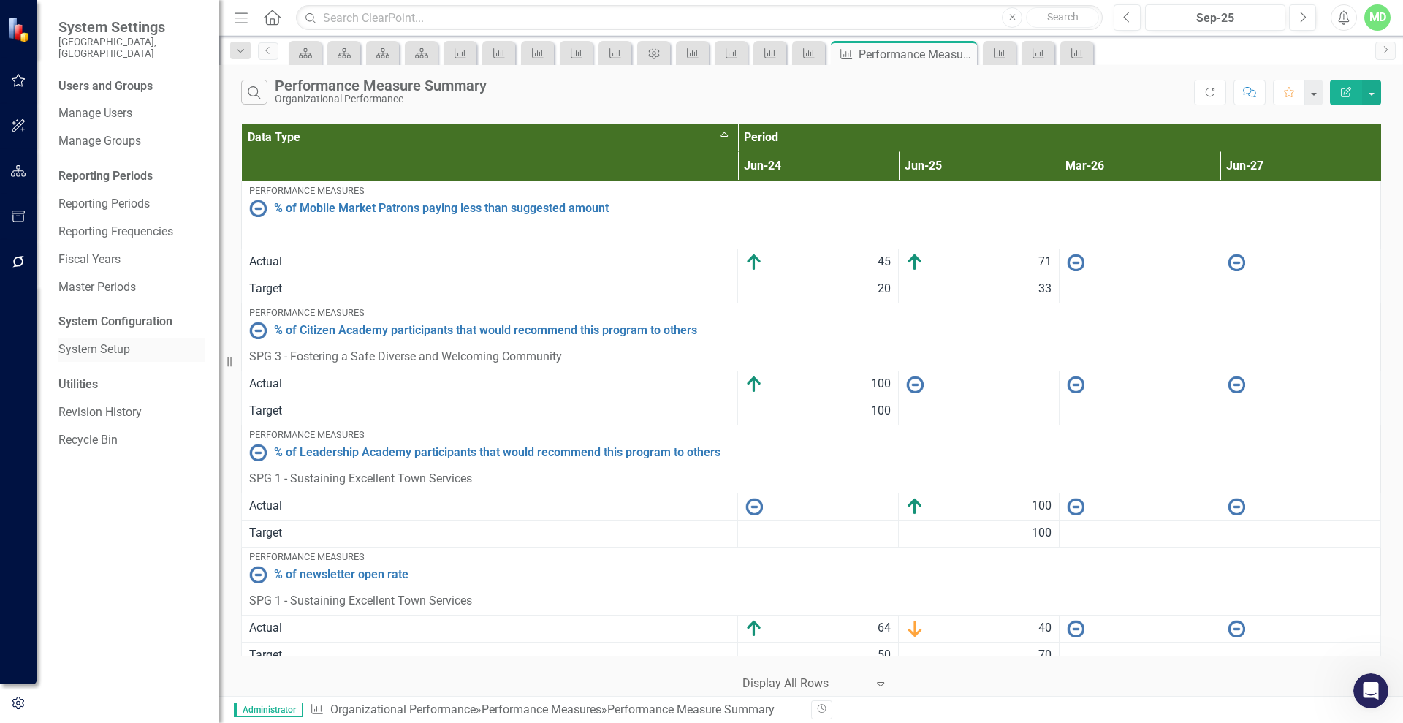
click at [96, 341] on link "System Setup" at bounding box center [131, 349] width 146 height 17
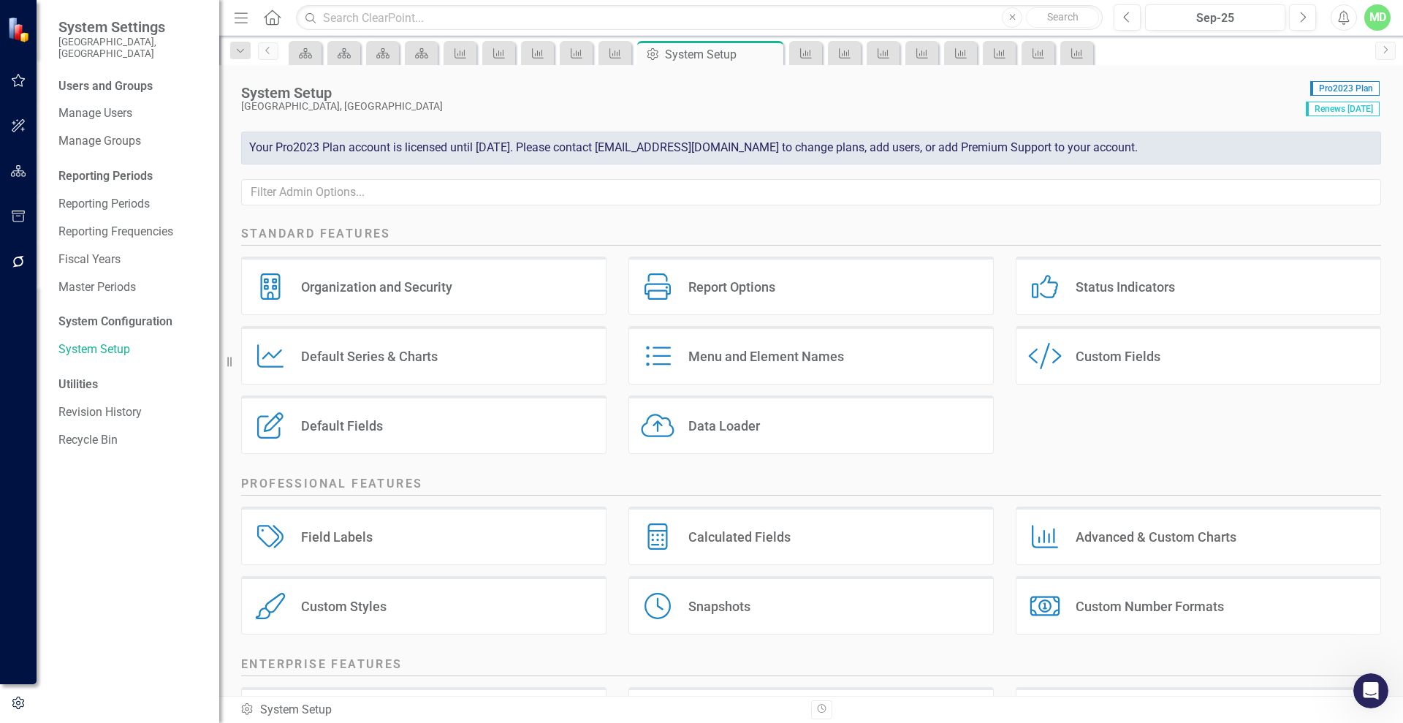
click at [386, 350] on div "Default Series & Charts" at bounding box center [369, 356] width 137 height 17
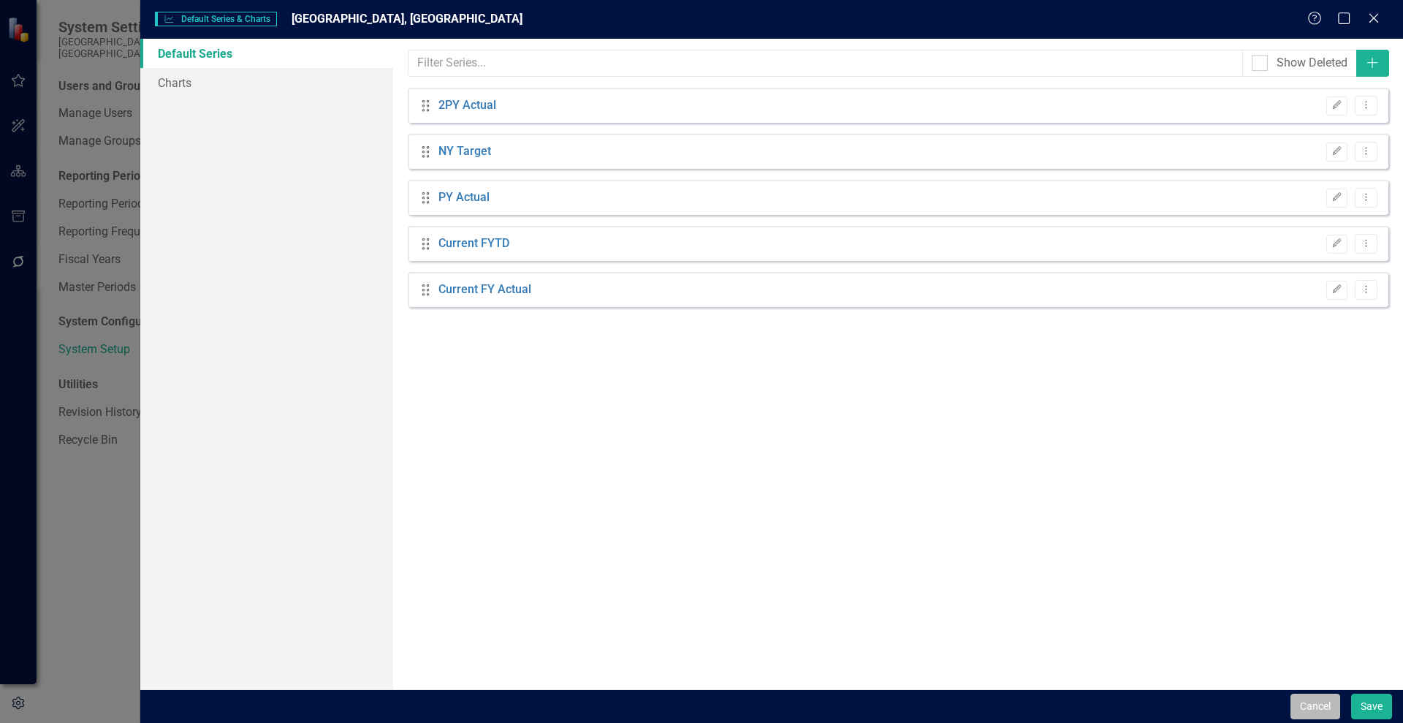
click at [1307, 705] on button "Cancel" at bounding box center [1316, 707] width 50 height 26
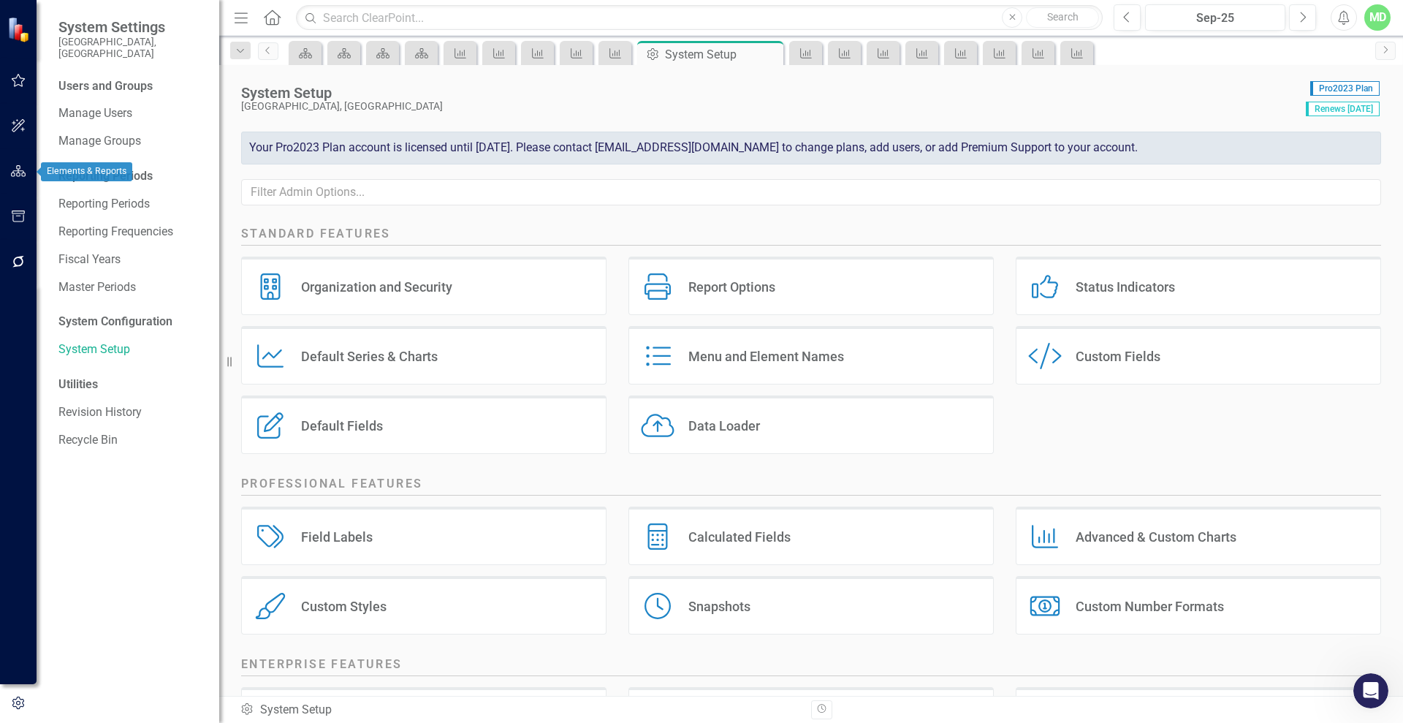
click at [16, 170] on icon "button" at bounding box center [18, 171] width 15 height 12
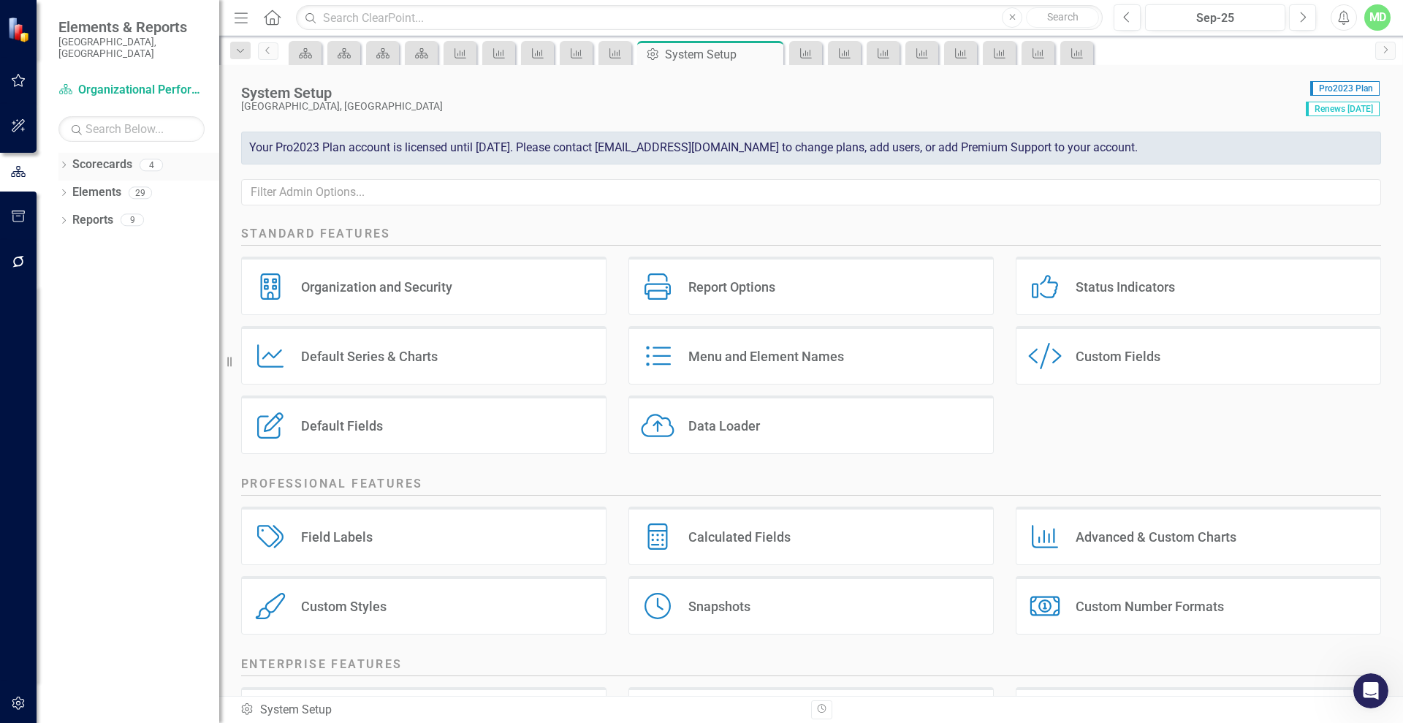
click at [82, 156] on link "Scorecards" at bounding box center [102, 164] width 60 height 17
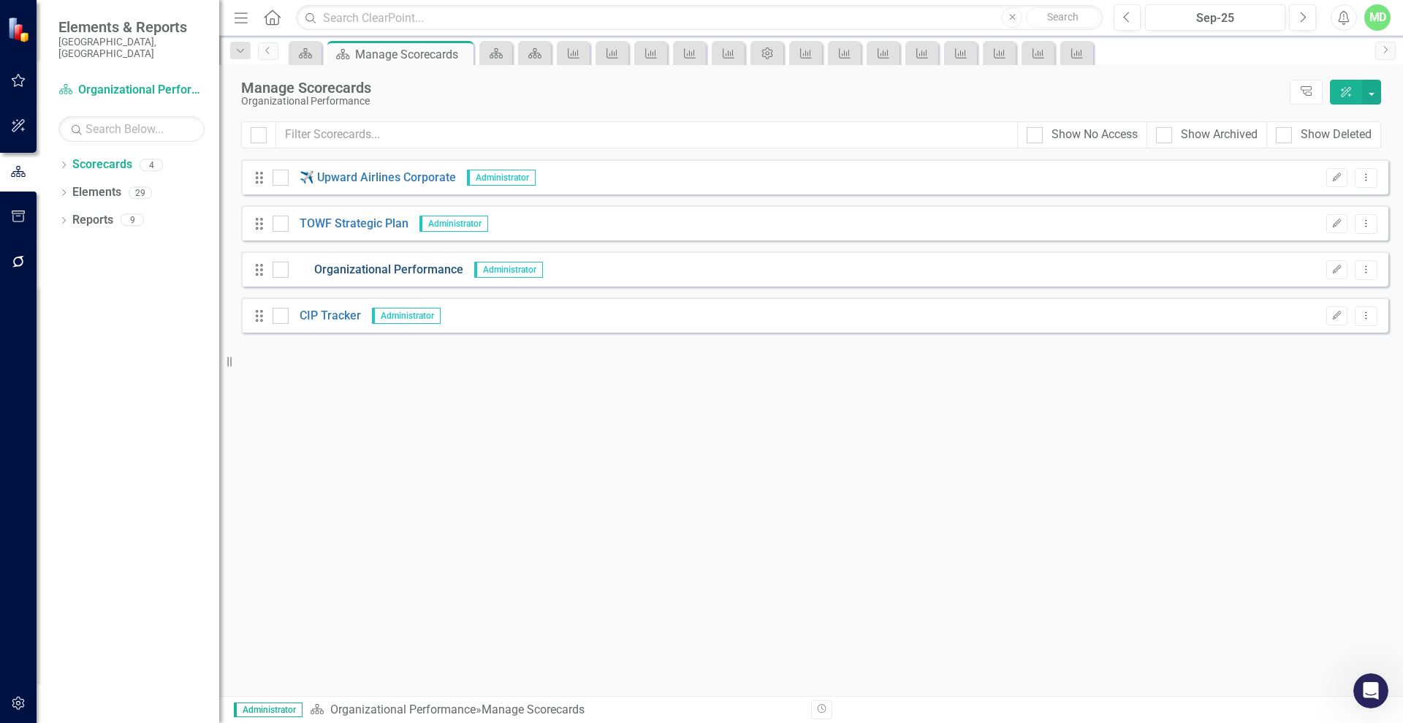
click at [363, 268] on link "Organizational Performance" at bounding box center [376, 270] width 175 height 17
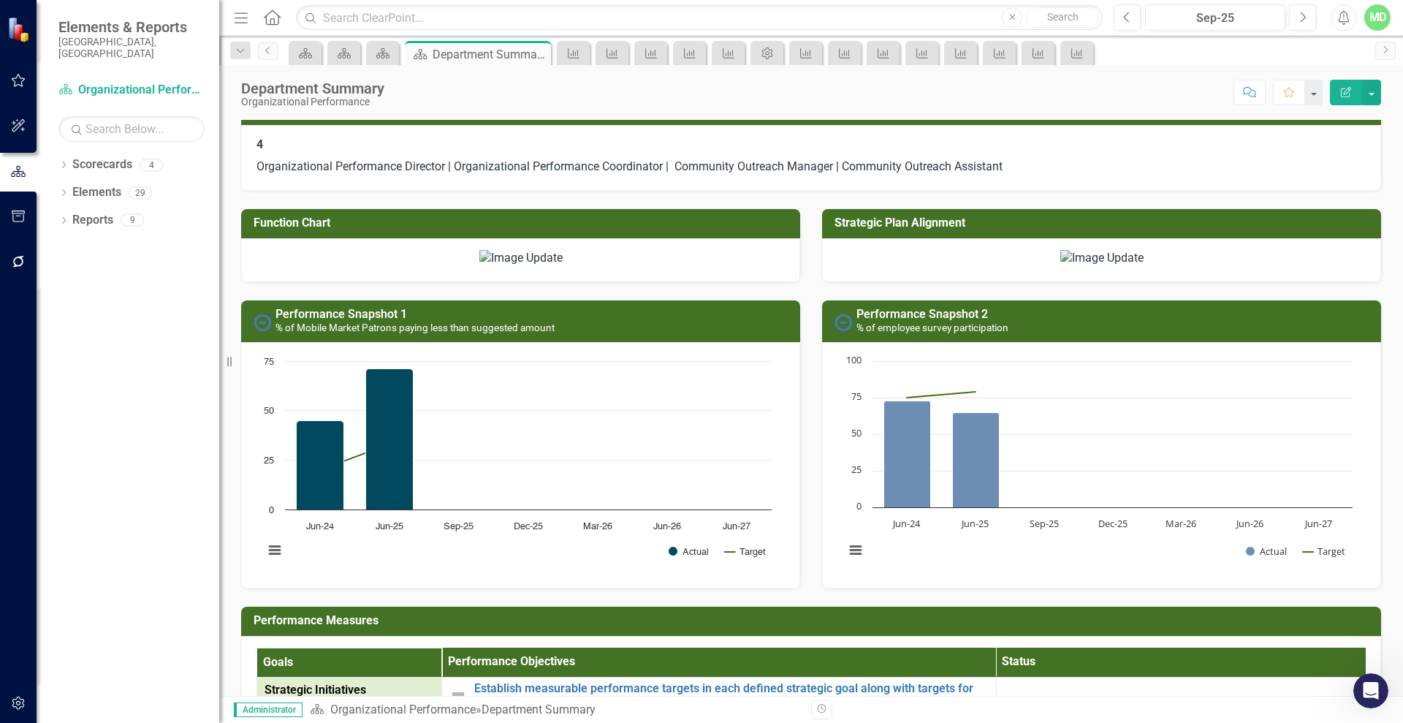
scroll to position [1060, 0]
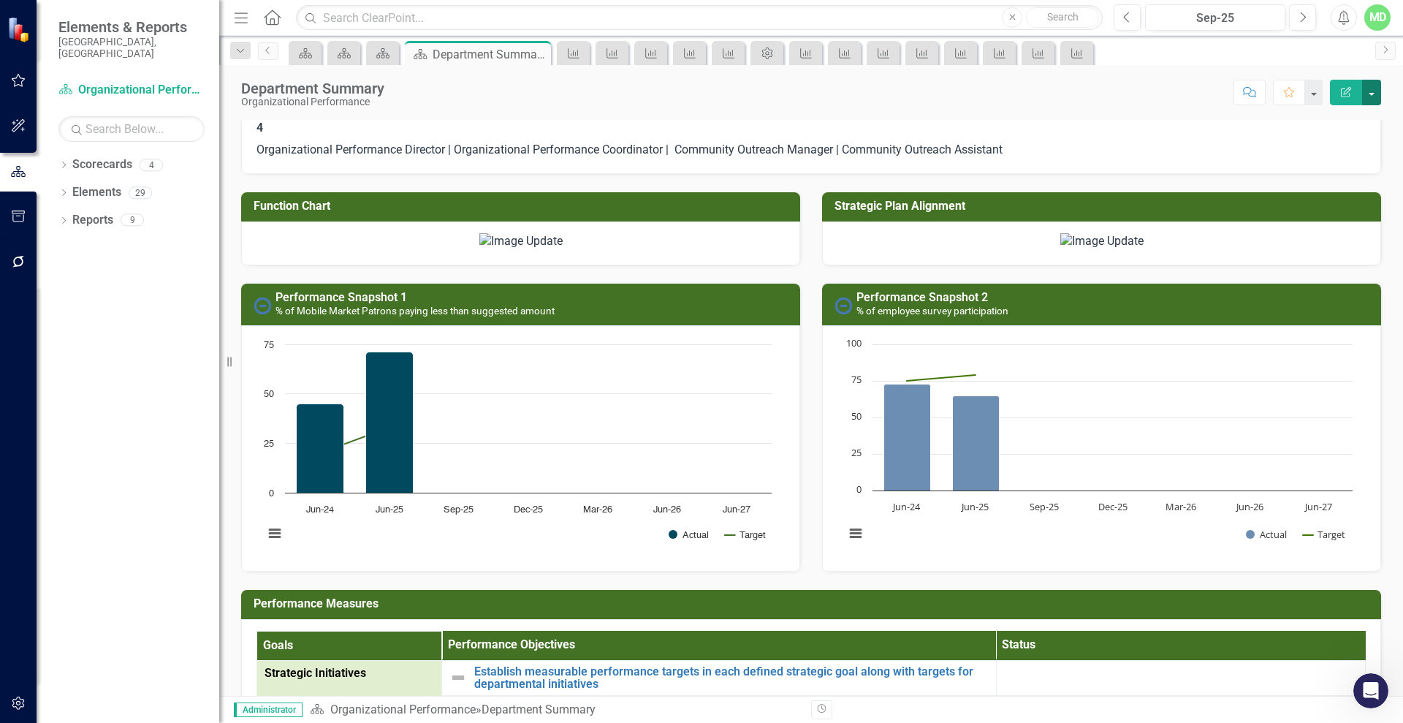
click at [1374, 80] on button "button" at bounding box center [1371, 93] width 19 height 26
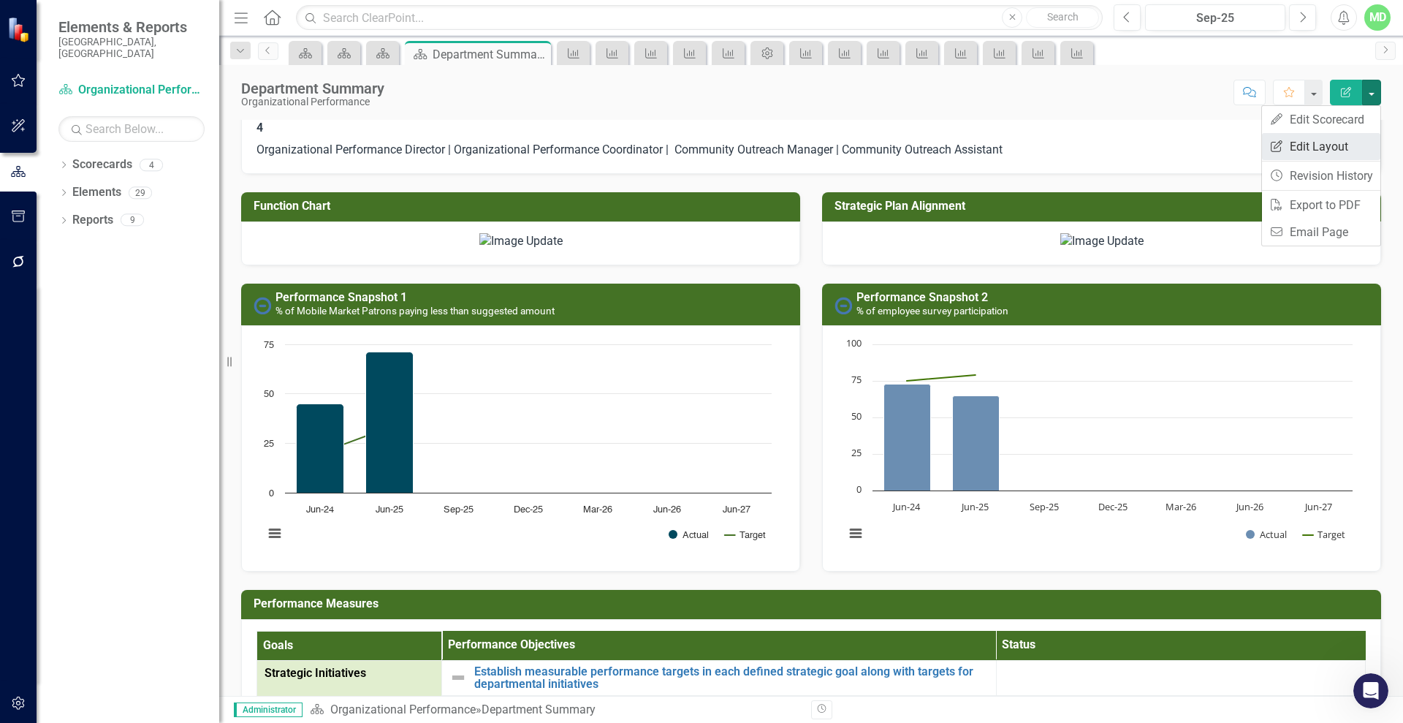
click at [1304, 147] on link "Edit Report Edit Layout" at bounding box center [1321, 146] width 118 height 27
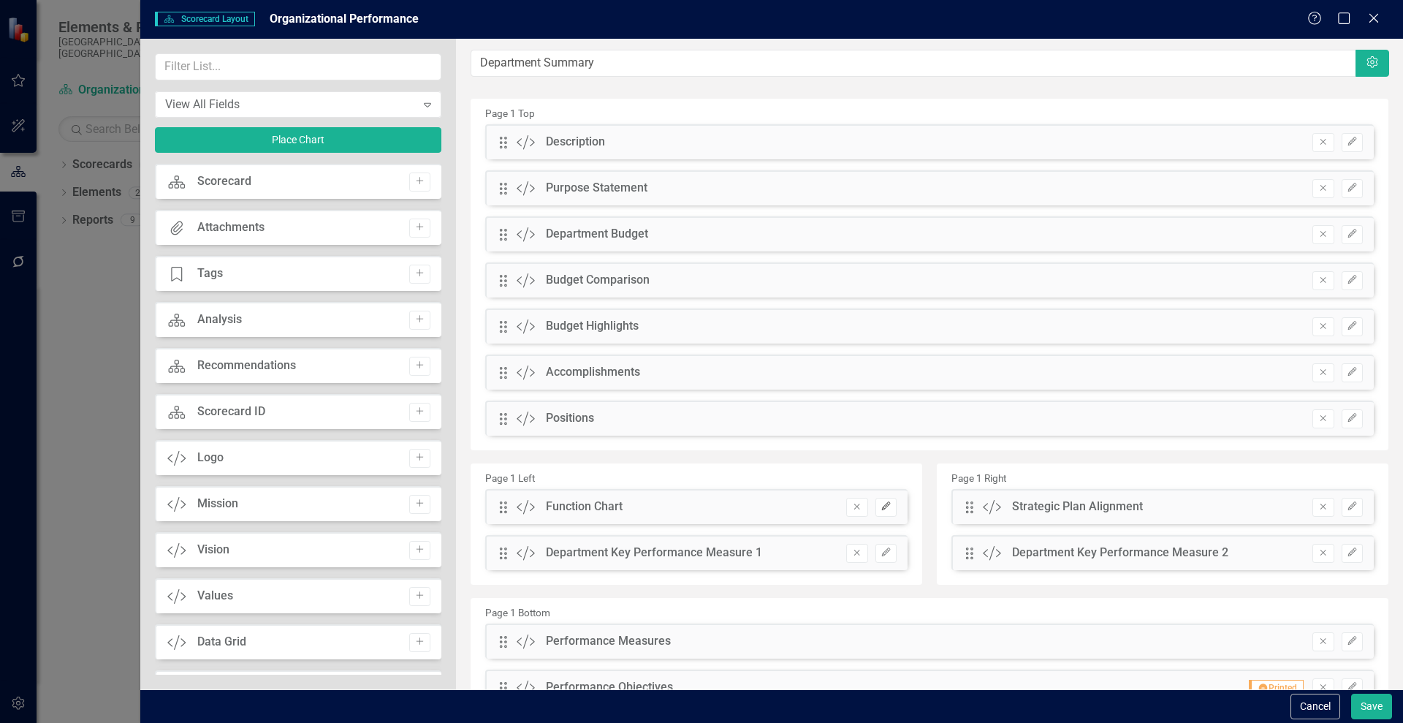
click at [881, 509] on icon "Edit" at bounding box center [886, 506] width 11 height 9
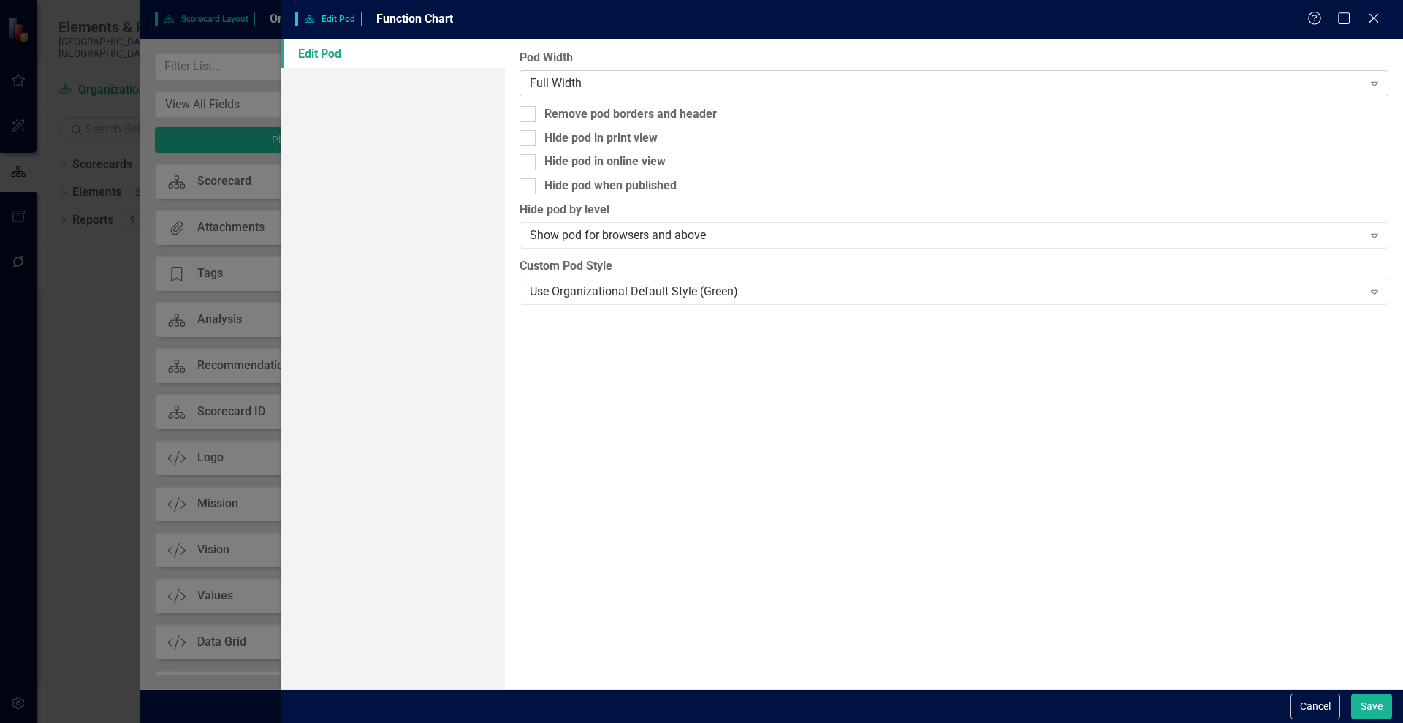
click at [571, 80] on div "Full Width" at bounding box center [946, 83] width 832 height 17
click at [1311, 705] on button "Cancel" at bounding box center [1316, 707] width 50 height 26
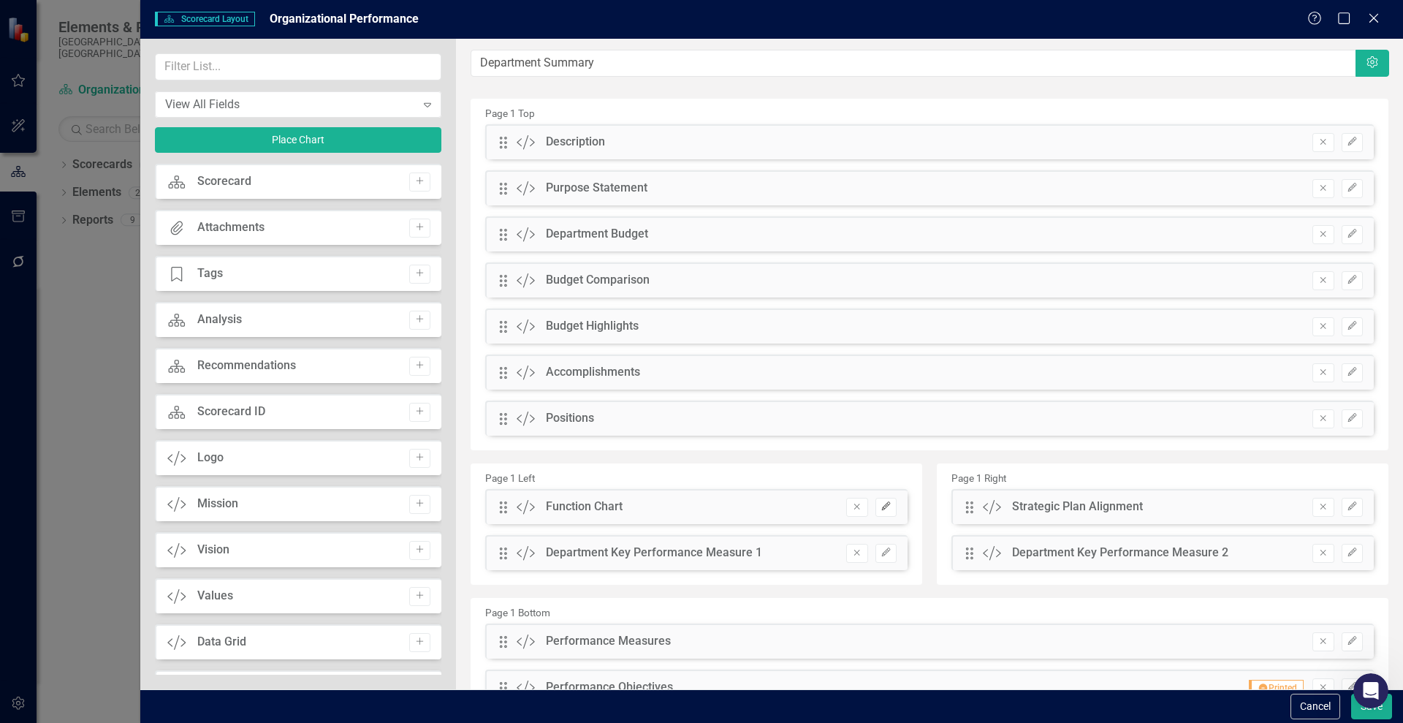
click at [884, 506] on icon "Edit" at bounding box center [886, 506] width 11 height 9
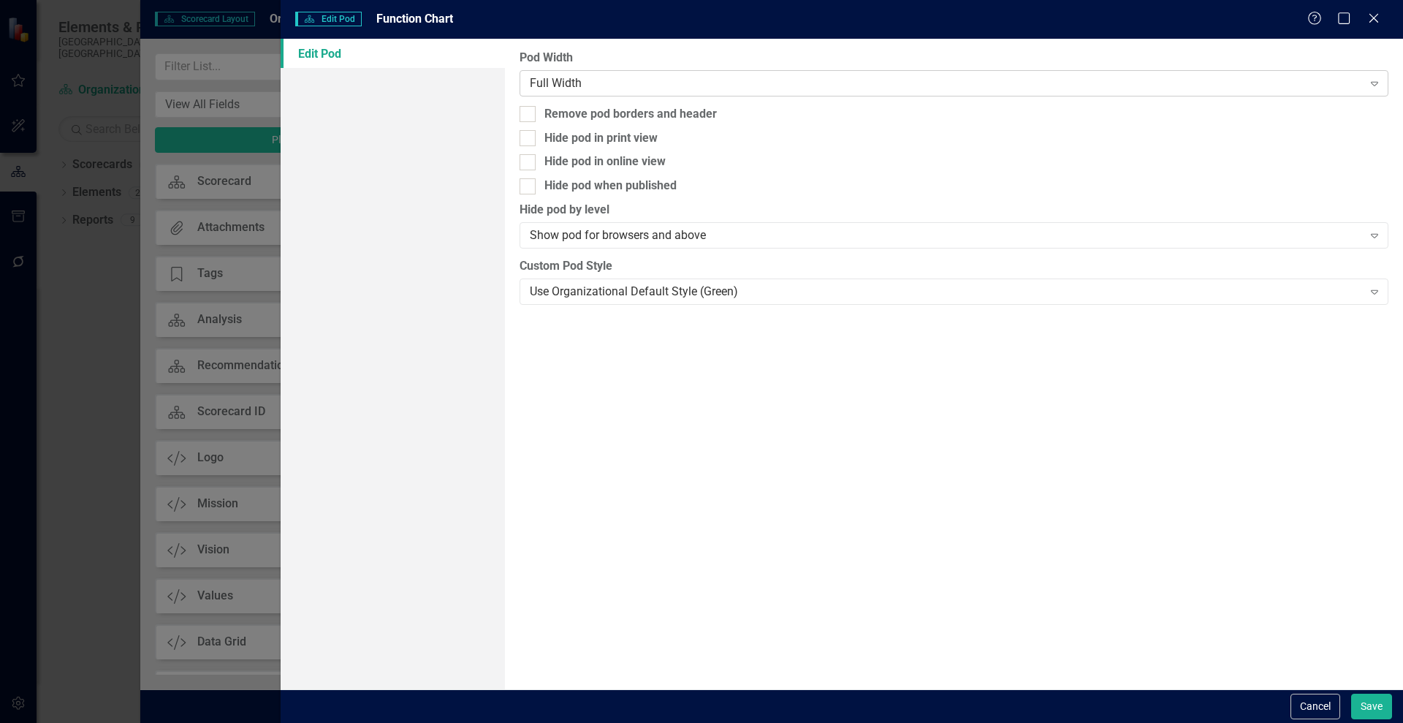
click at [593, 87] on div "Full Width" at bounding box center [946, 83] width 832 height 17
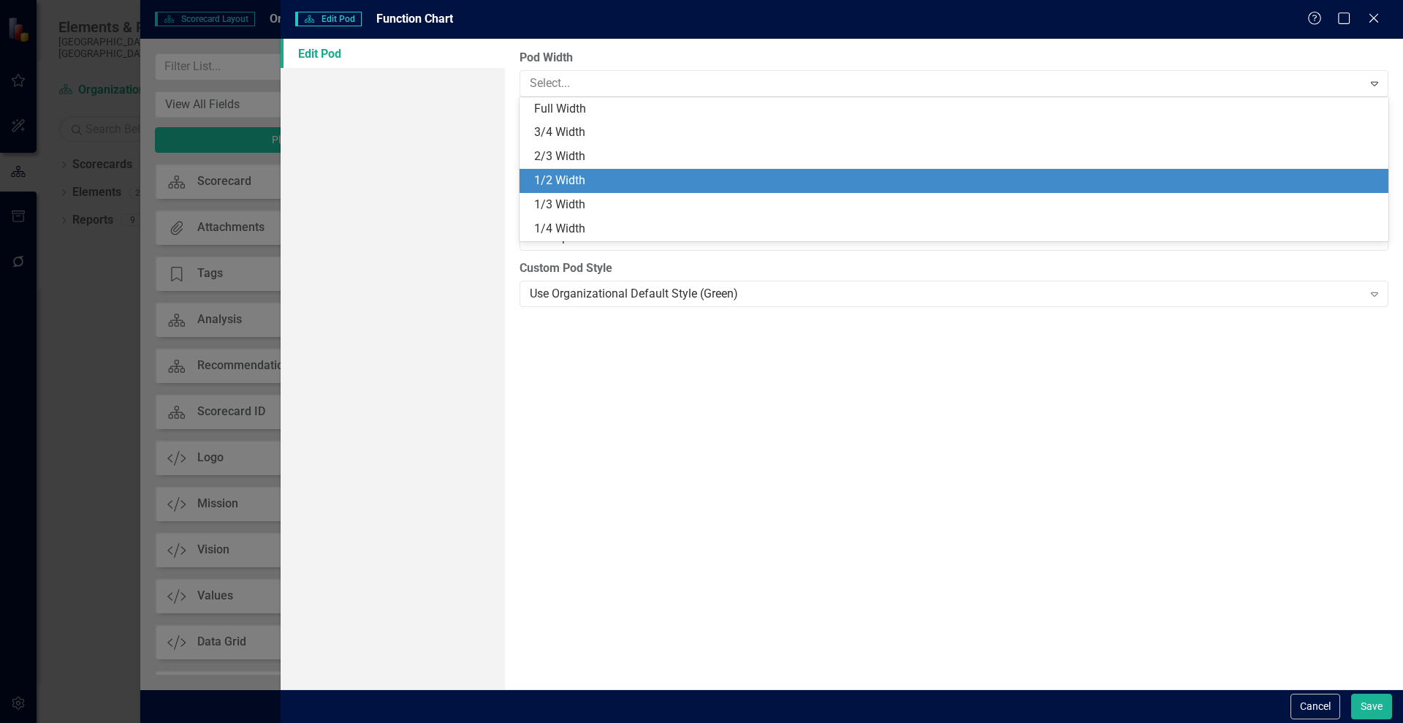
click at [570, 181] on div "1/2 Width" at bounding box center [957, 180] width 846 height 17
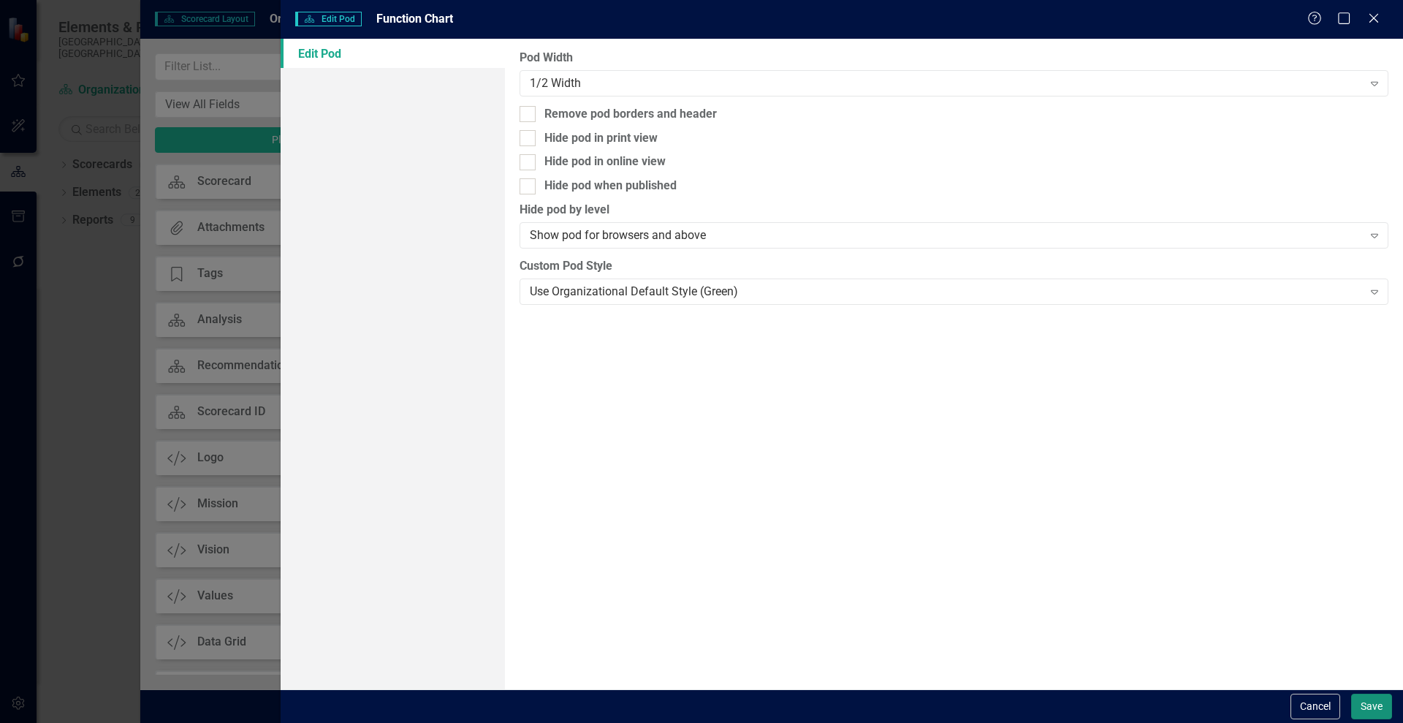
click at [1362, 707] on button "Save" at bounding box center [1371, 707] width 41 height 26
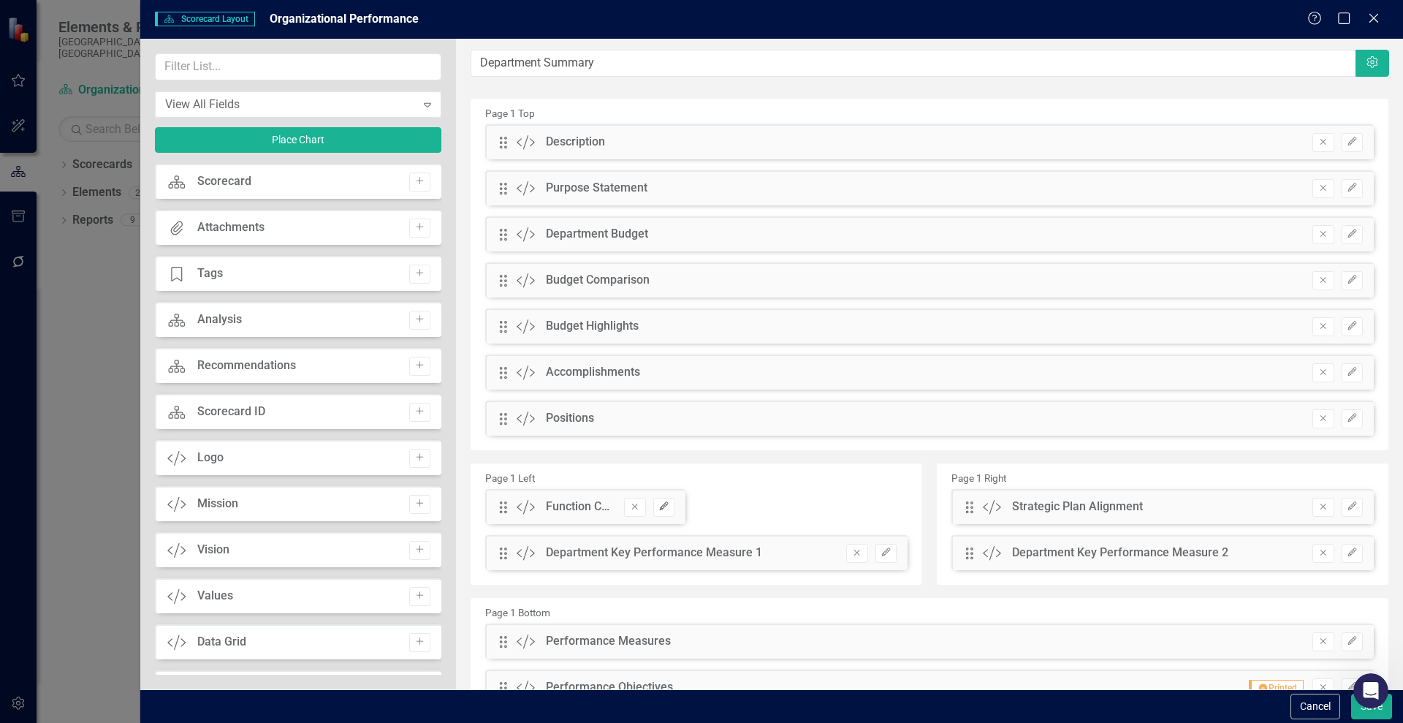
click at [659, 508] on icon "button" at bounding box center [663, 505] width 9 height 9
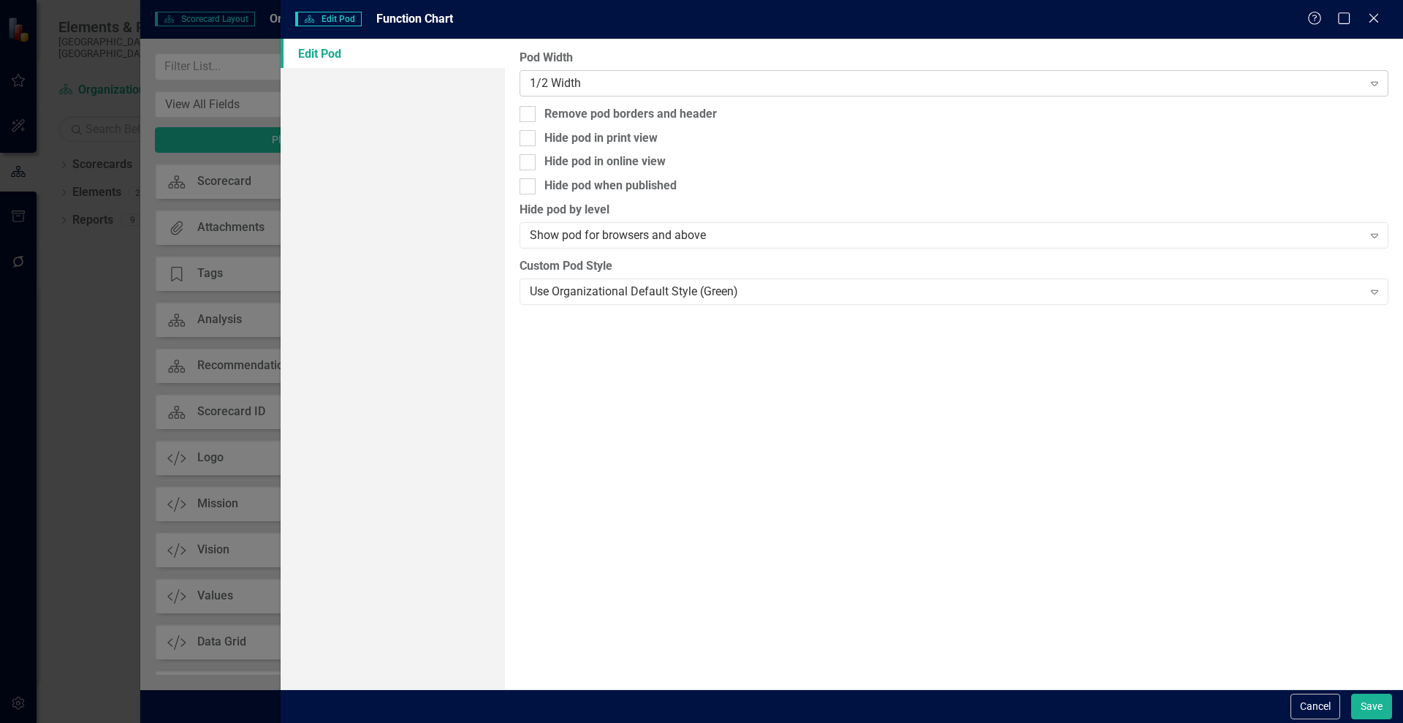
click at [637, 83] on div "1/2 Width" at bounding box center [946, 83] width 832 height 17
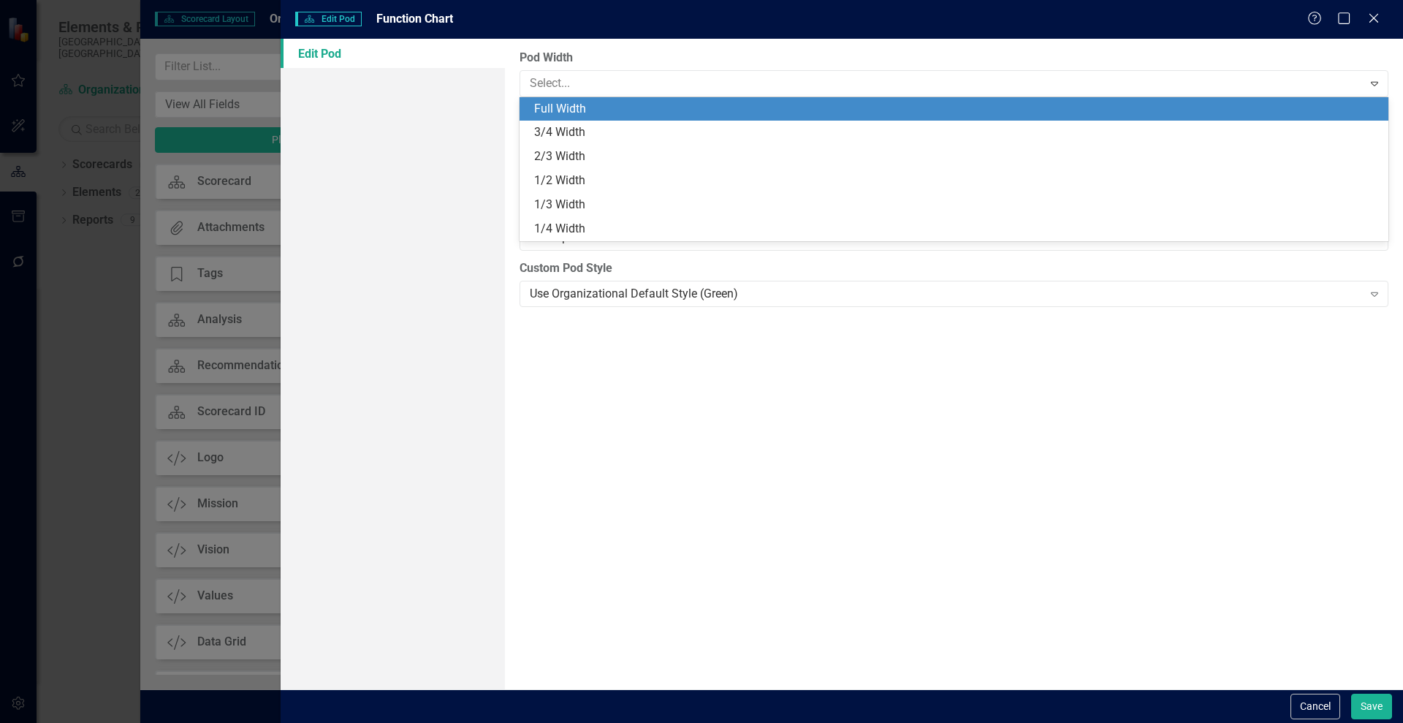
click at [604, 109] on div "Full Width" at bounding box center [957, 109] width 846 height 17
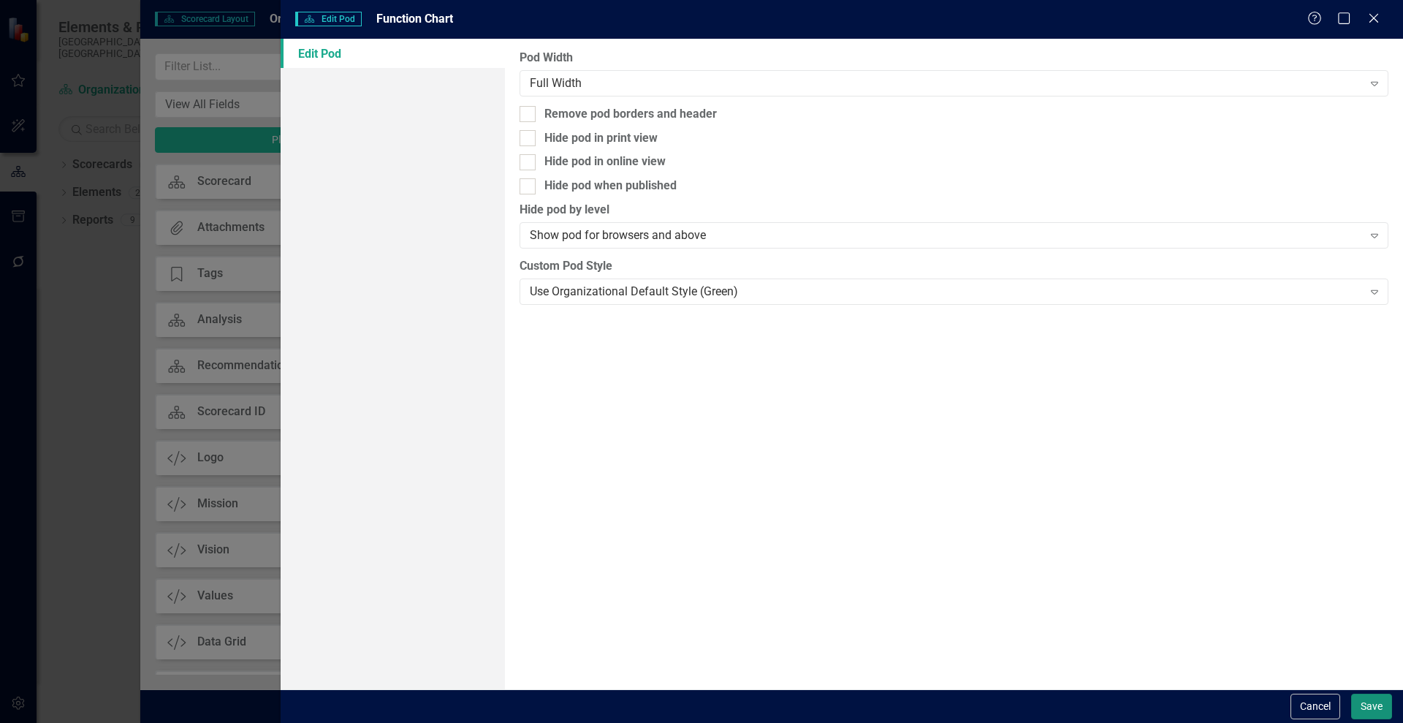
click at [1359, 702] on button "Save" at bounding box center [1371, 707] width 41 height 26
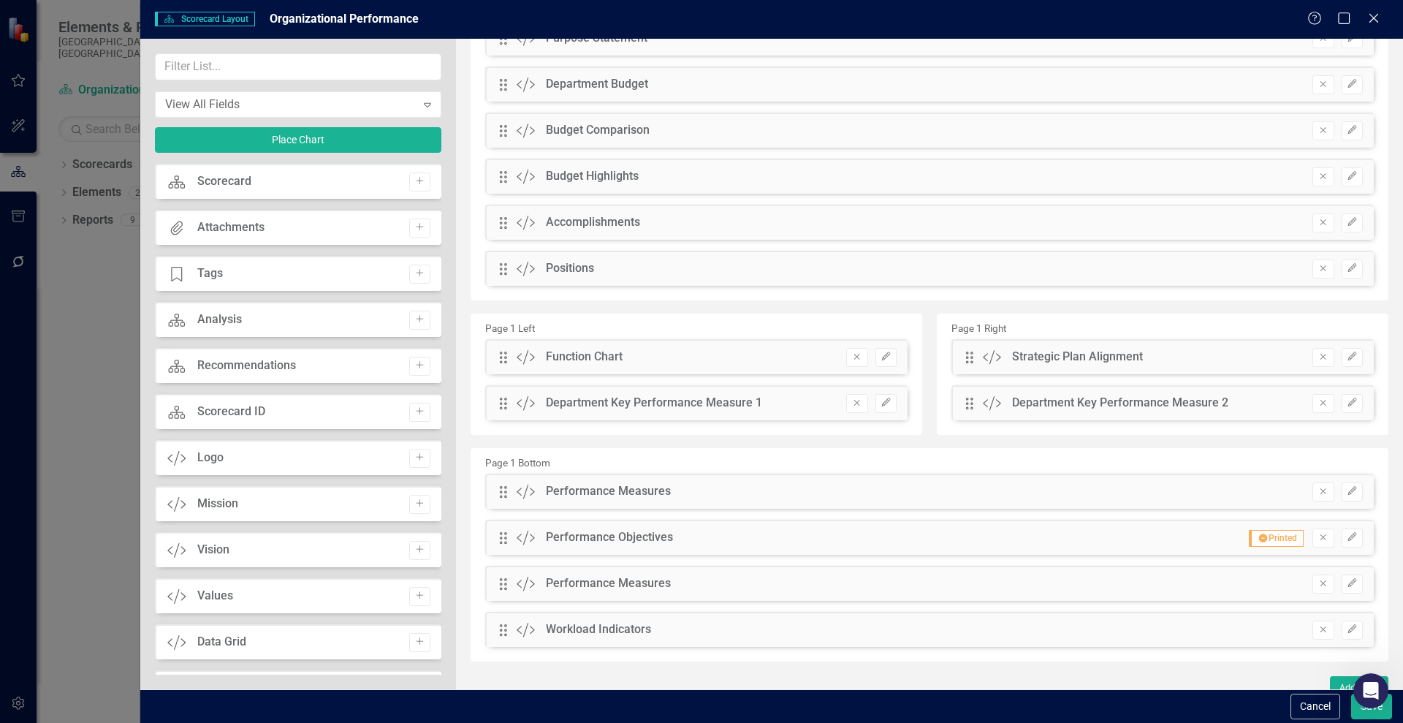
scroll to position [164, 0]
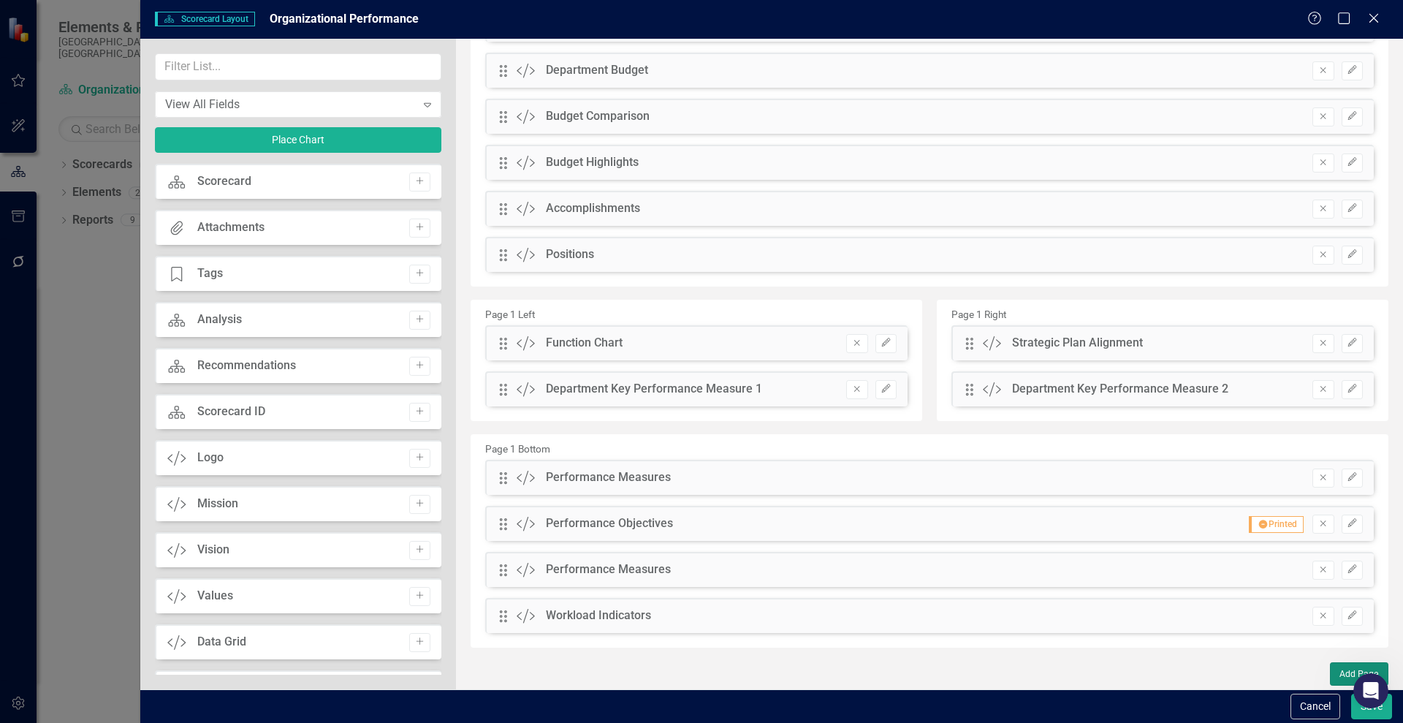
click at [1330, 674] on button "Add Page" at bounding box center [1359, 673] width 58 height 23
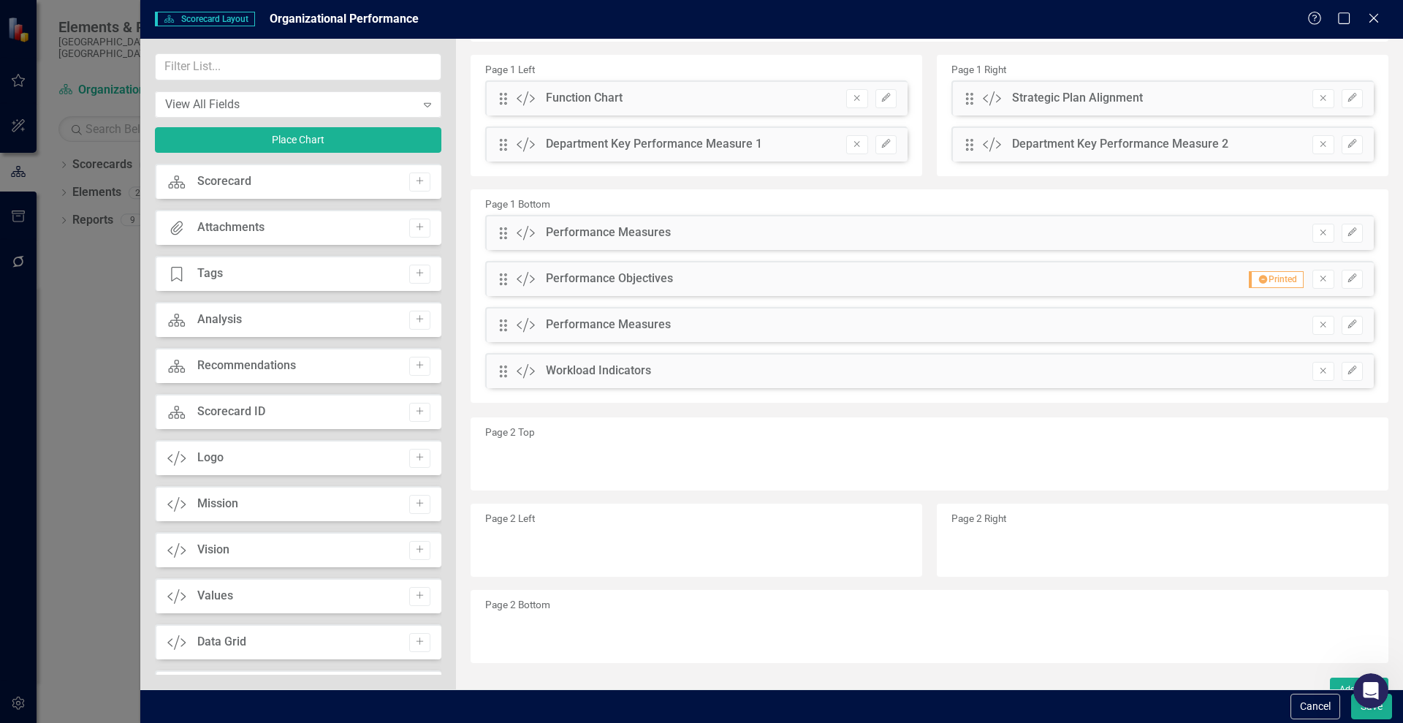
scroll to position [424, 0]
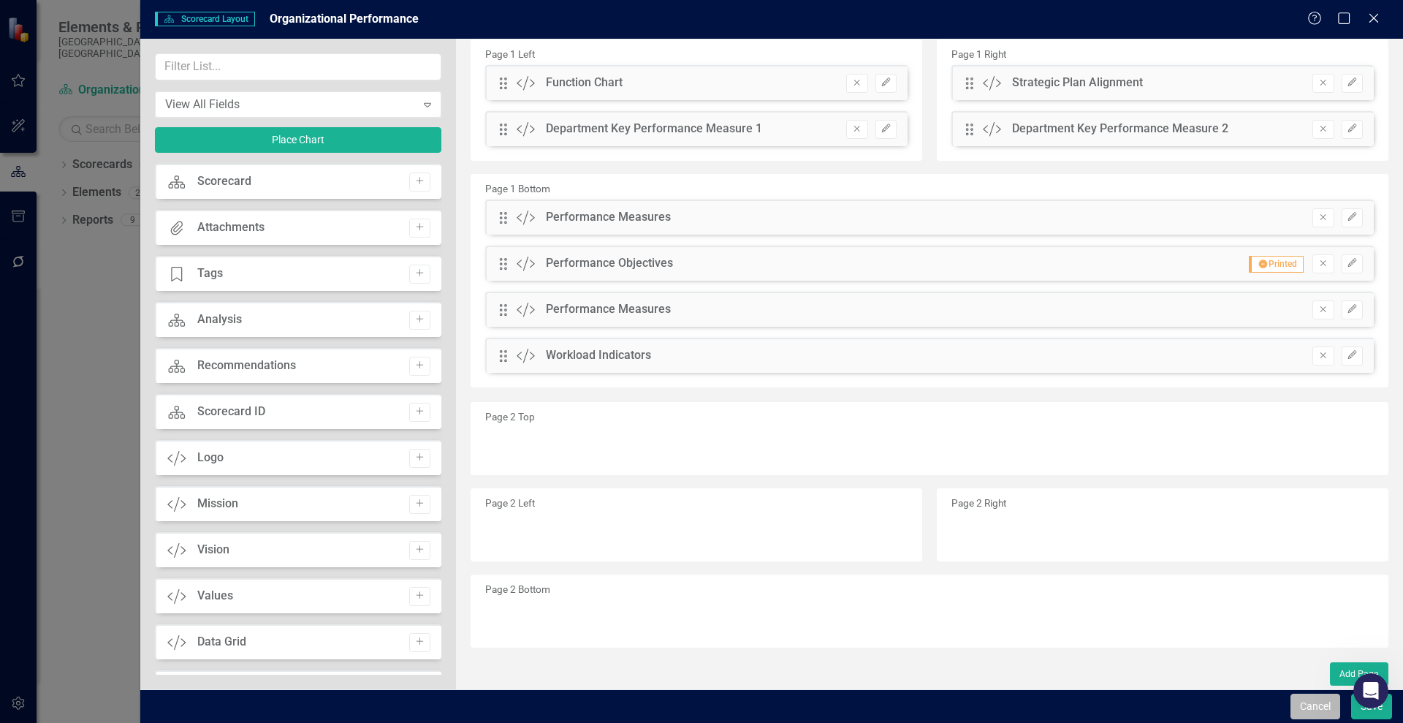
click at [1313, 703] on button "Cancel" at bounding box center [1316, 707] width 50 height 26
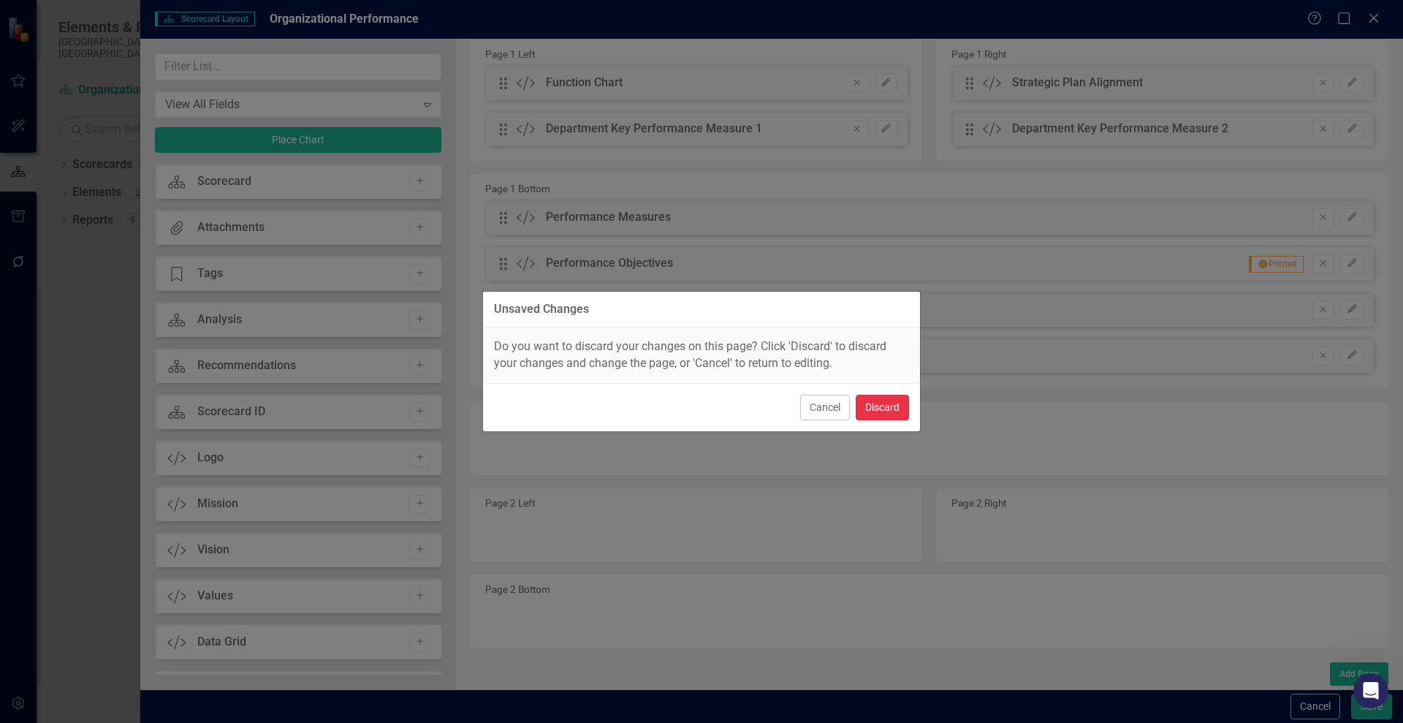
click at [887, 405] on button "Discard" at bounding box center [882, 408] width 53 height 26
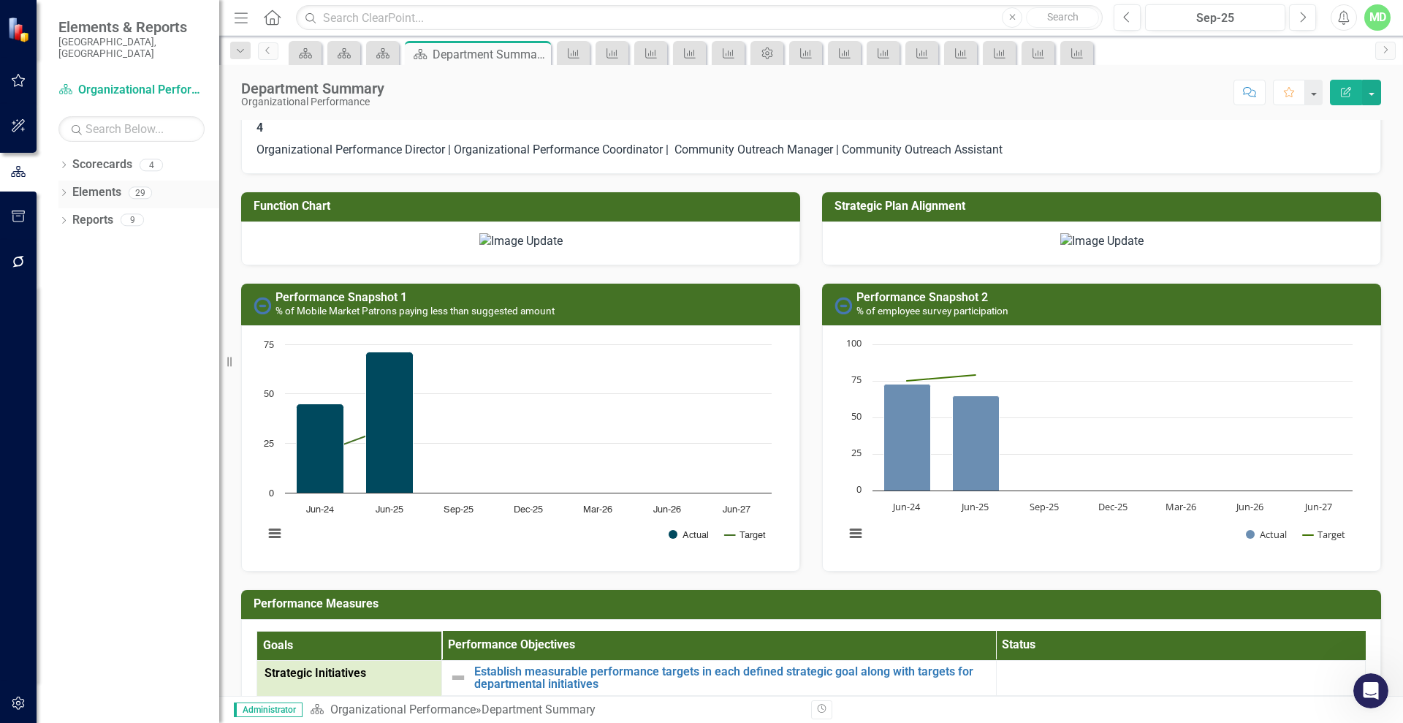
click at [89, 184] on link "Elements" at bounding box center [96, 192] width 49 height 17
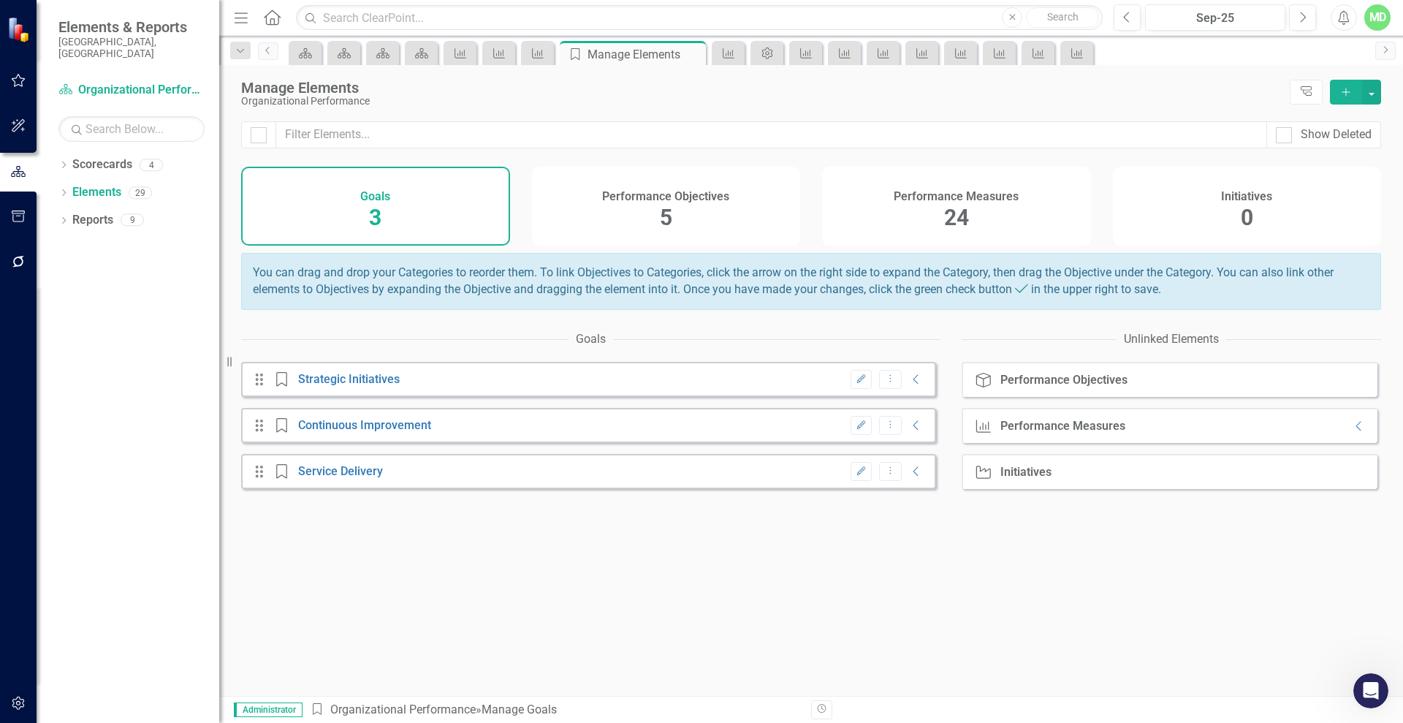
click at [905, 186] on div "Performance Measures" at bounding box center [956, 194] width 125 height 17
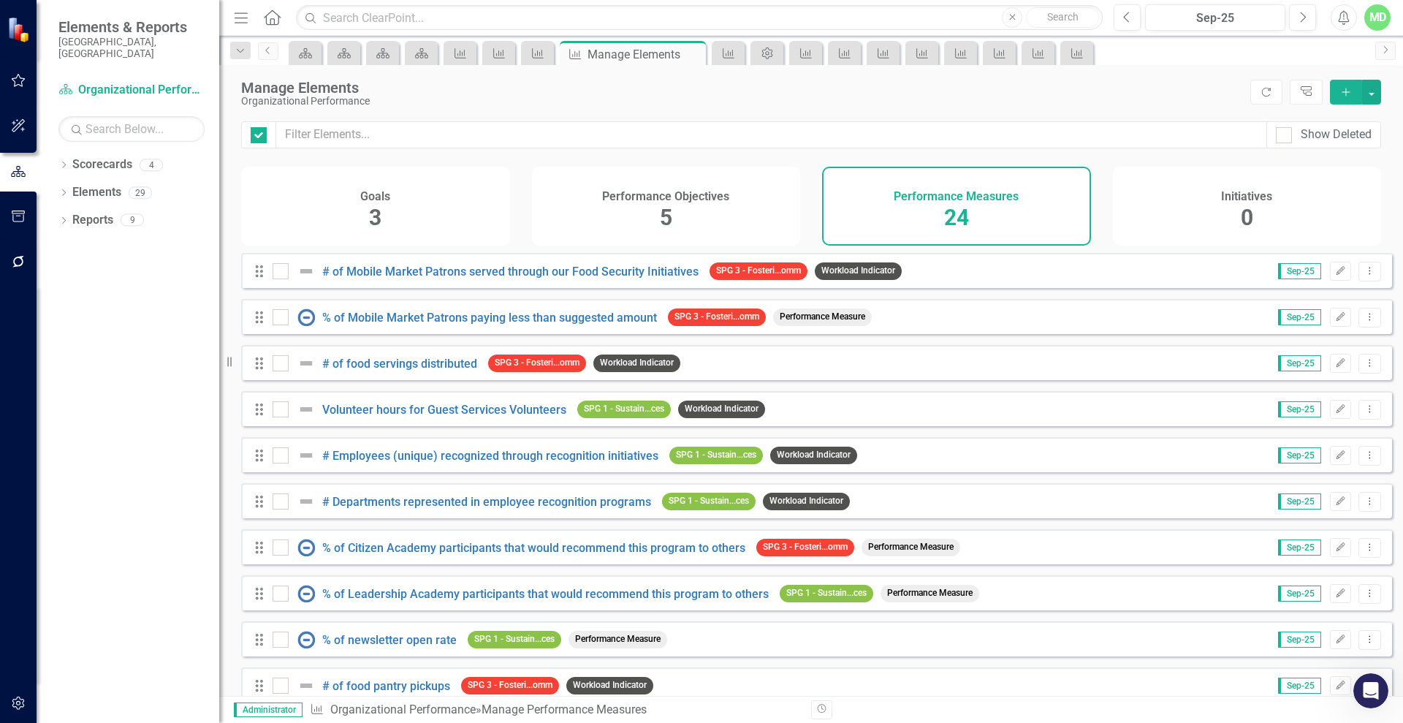
checkbox input "false"
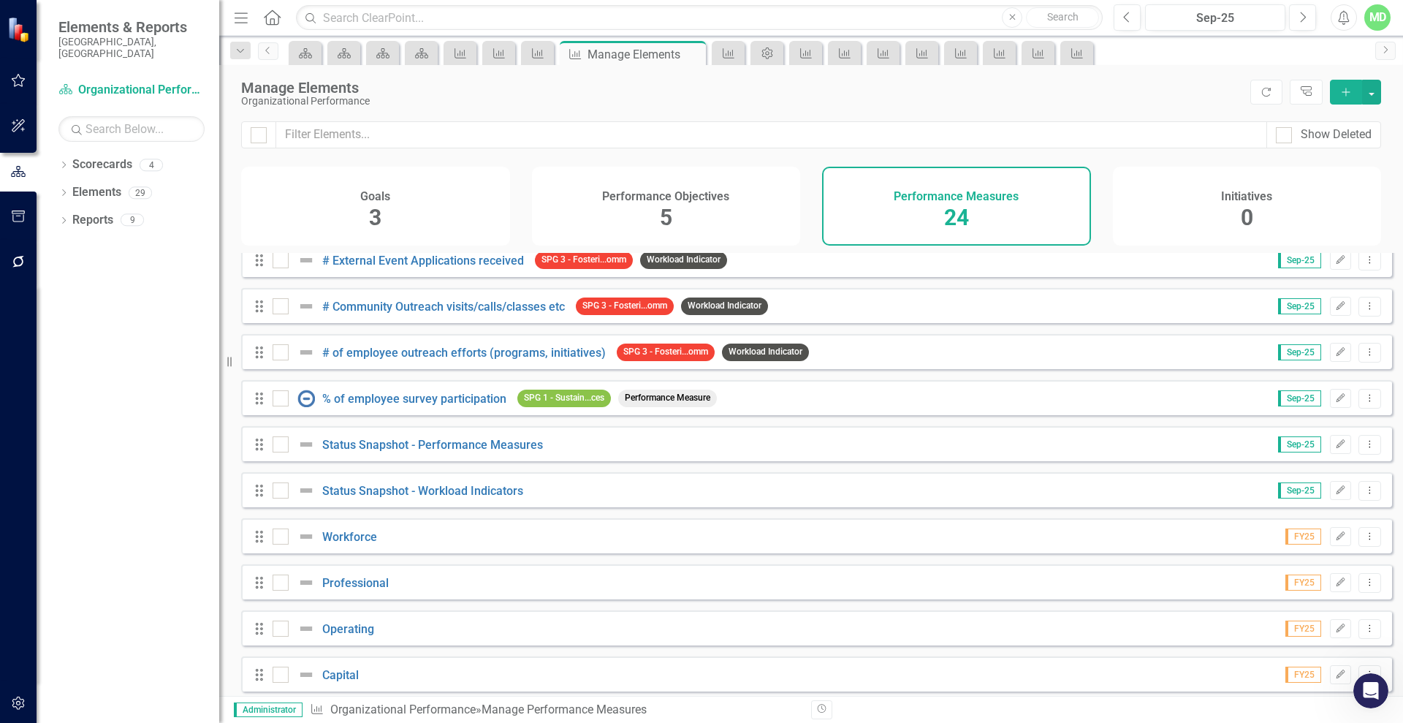
scroll to position [673, 0]
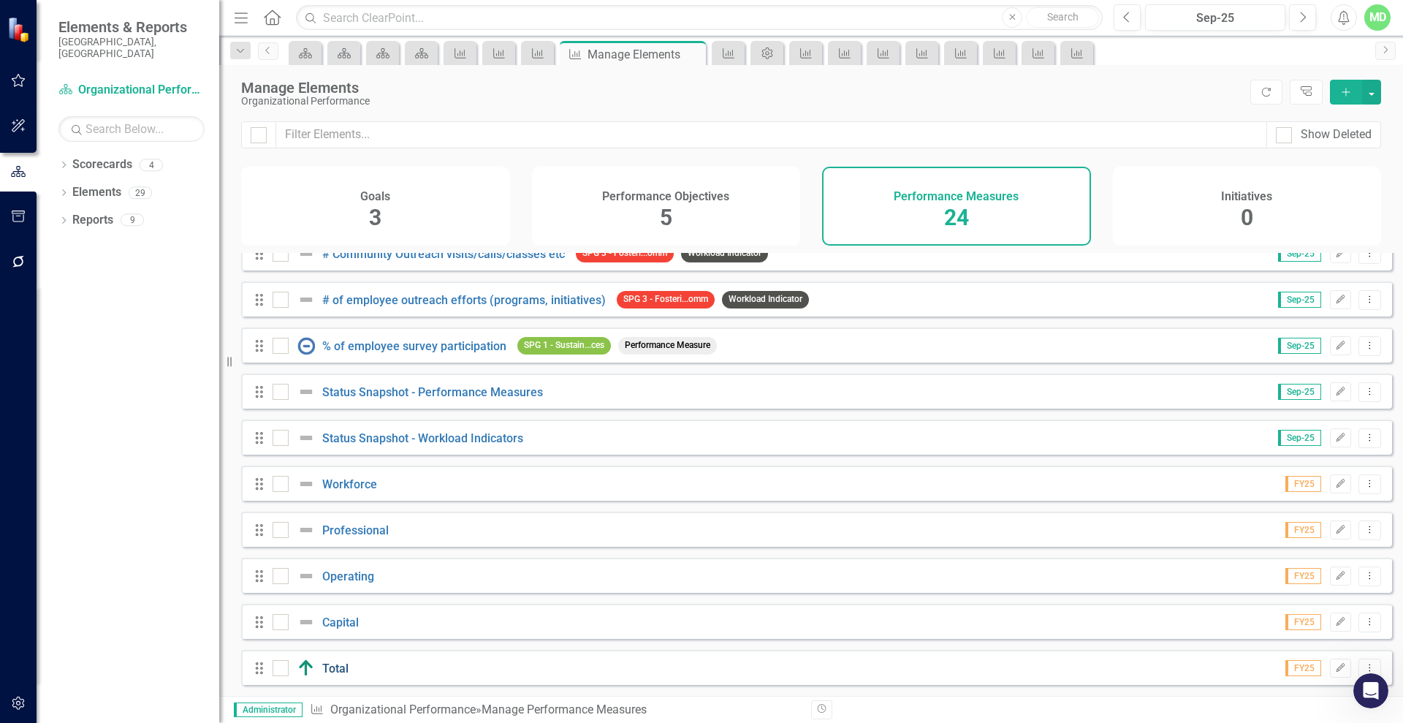
click at [333, 666] on link "Total" at bounding box center [335, 668] width 26 height 14
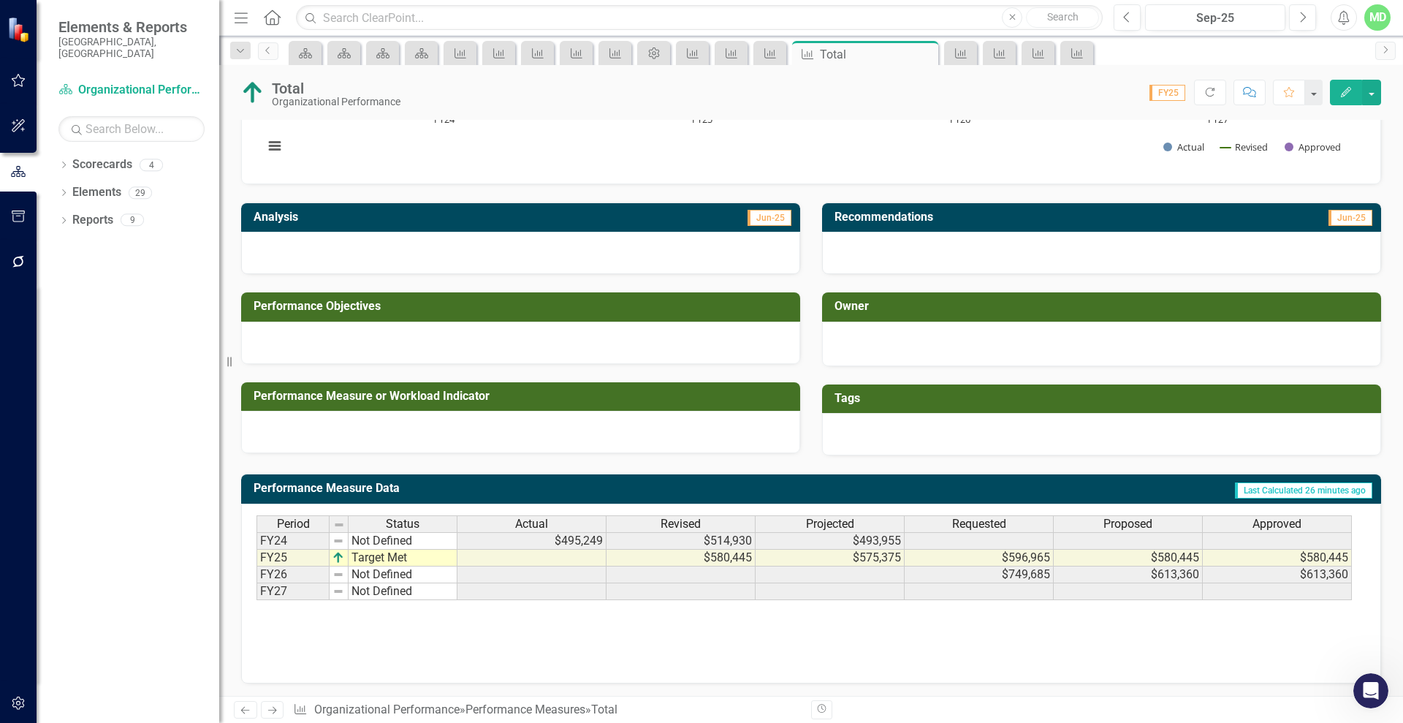
scroll to position [213, 0]
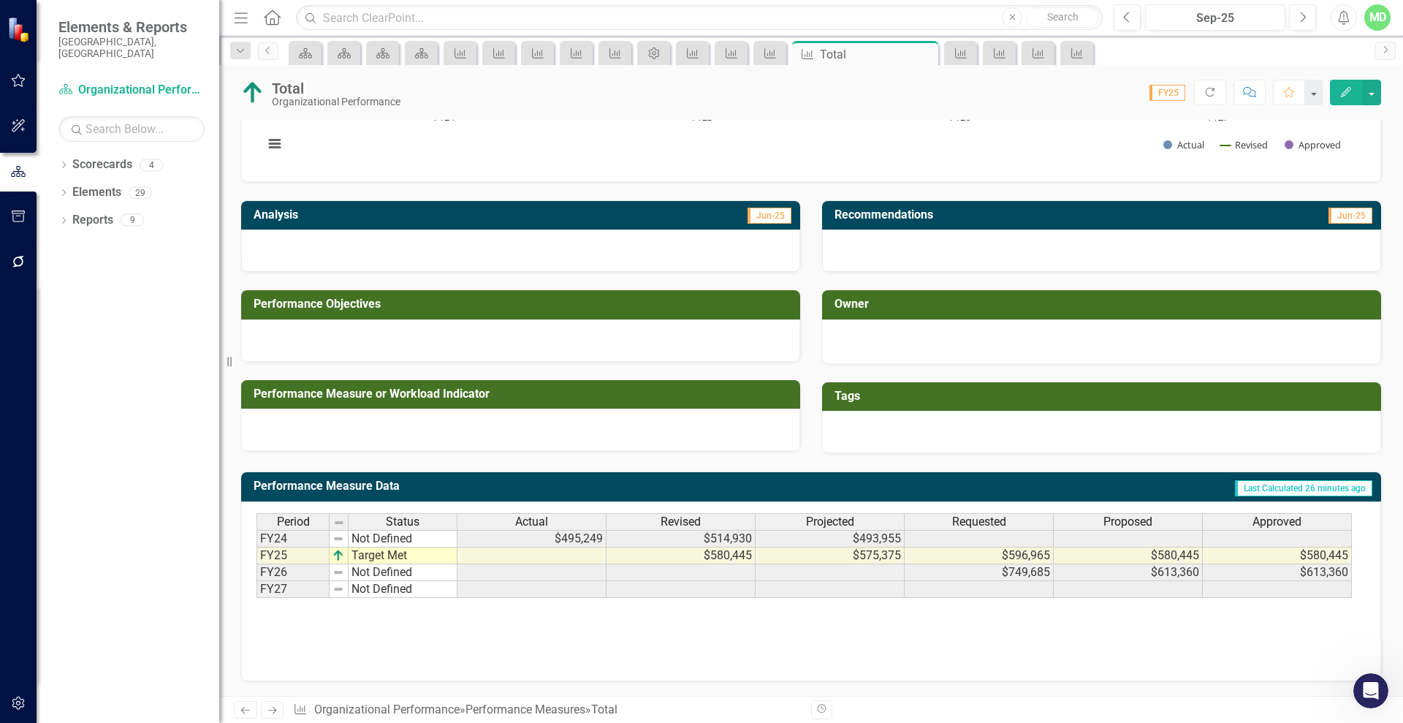
click at [247, 707] on icon "Previous" at bounding box center [245, 710] width 12 height 10
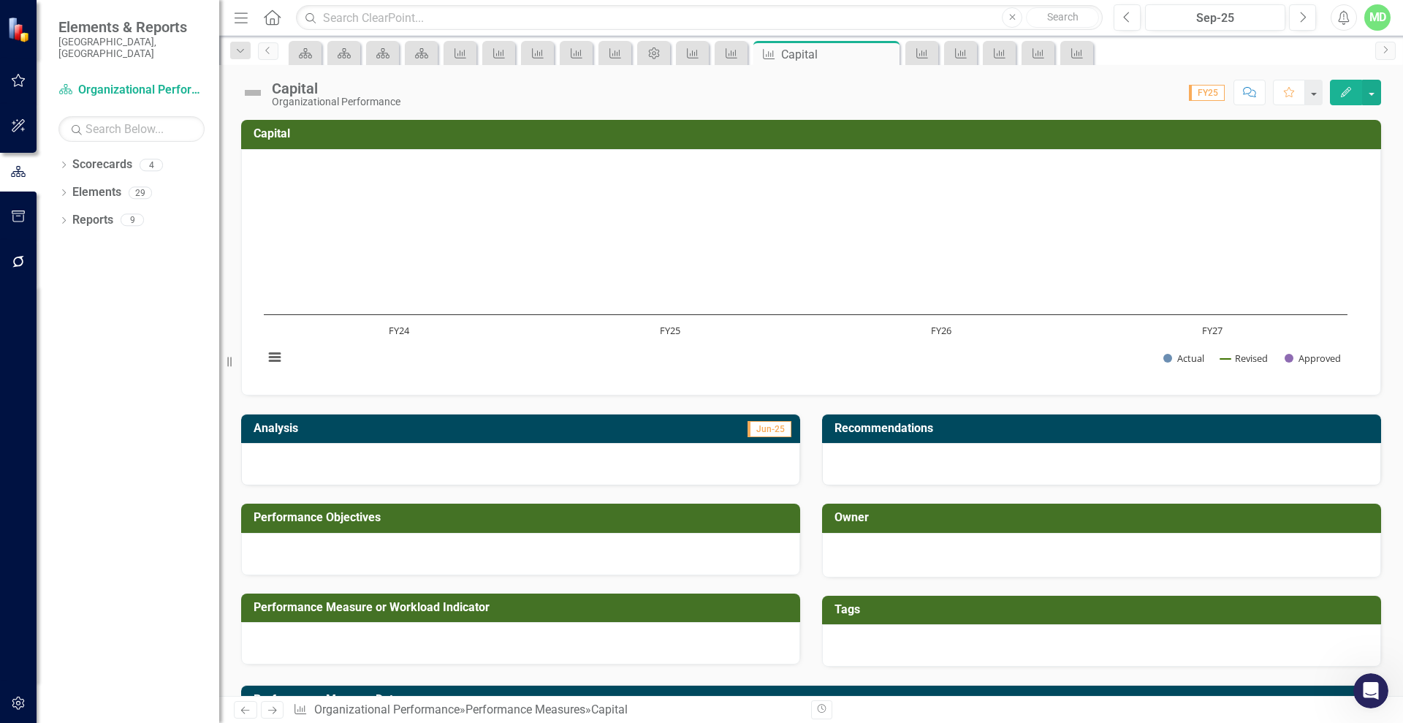
click at [247, 707] on icon "Previous" at bounding box center [245, 710] width 12 height 10
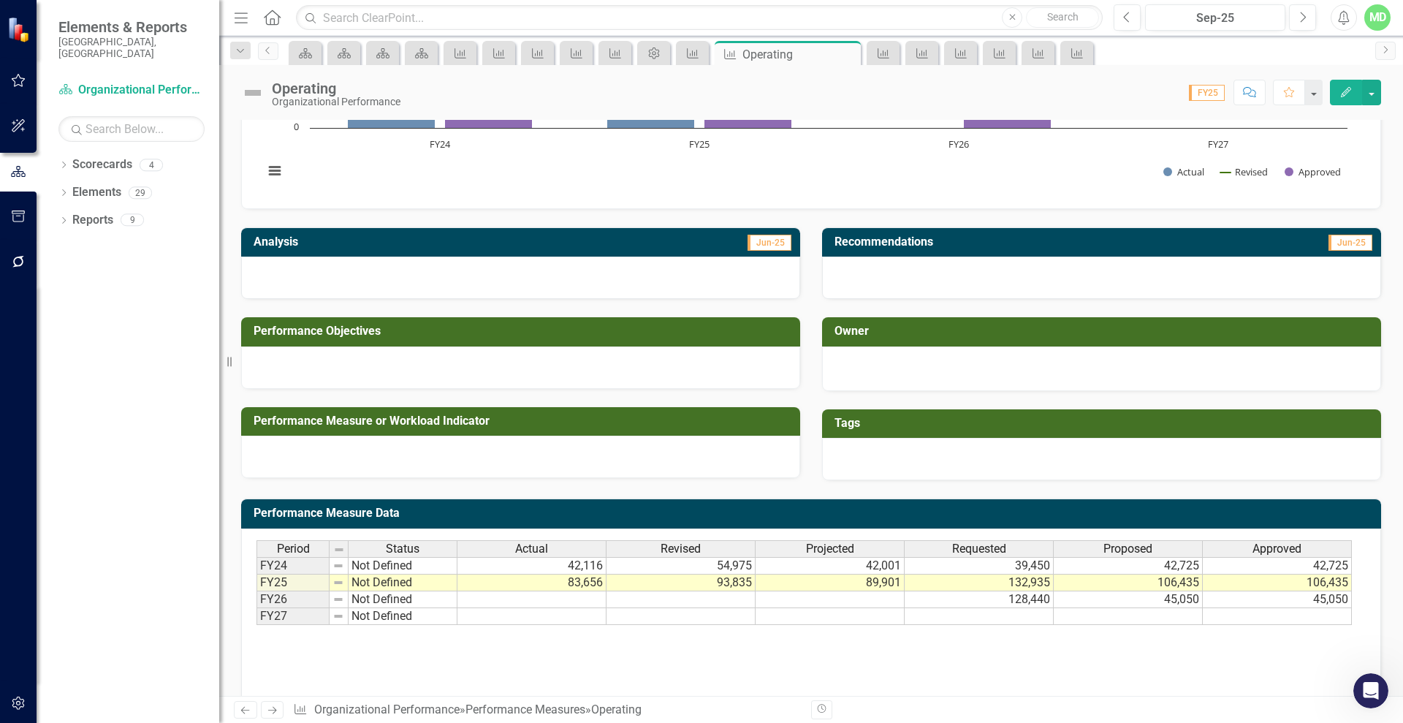
scroll to position [213, 0]
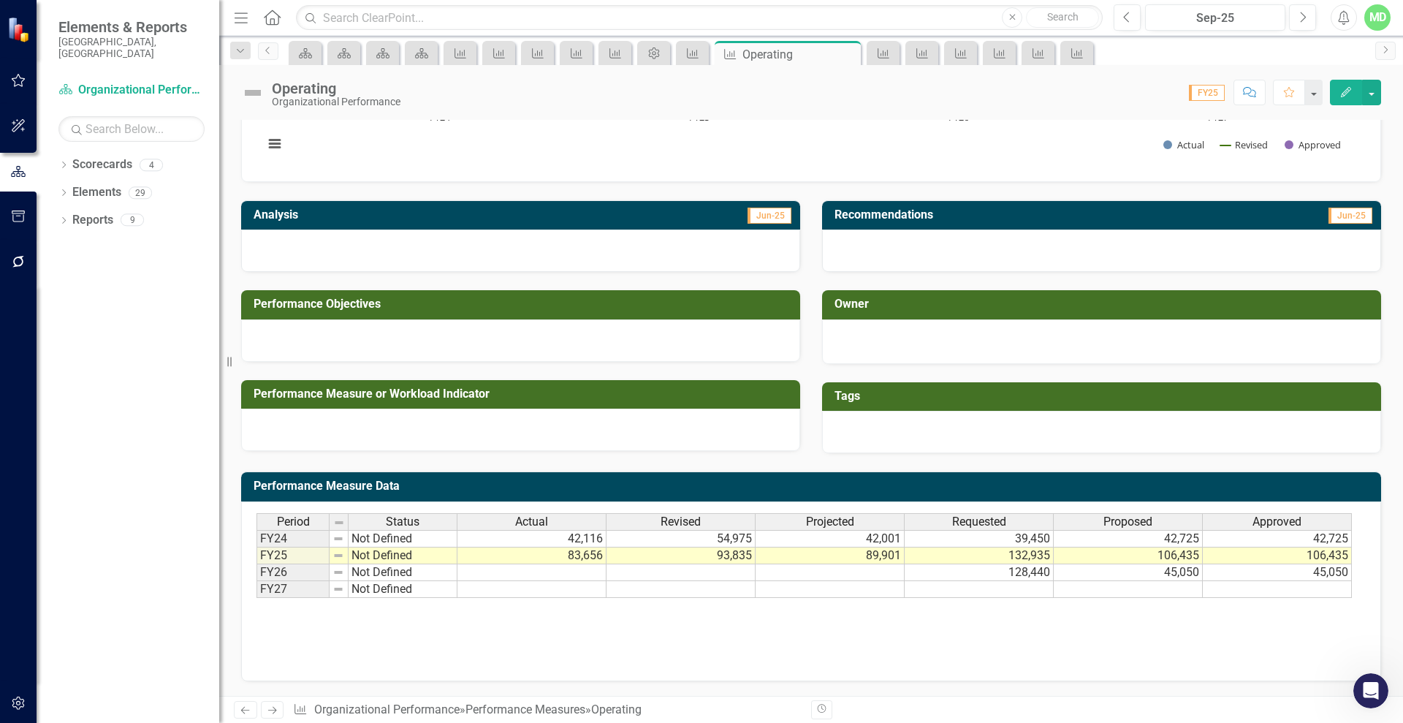
click at [246, 707] on icon "Previous" at bounding box center [245, 710] width 12 height 10
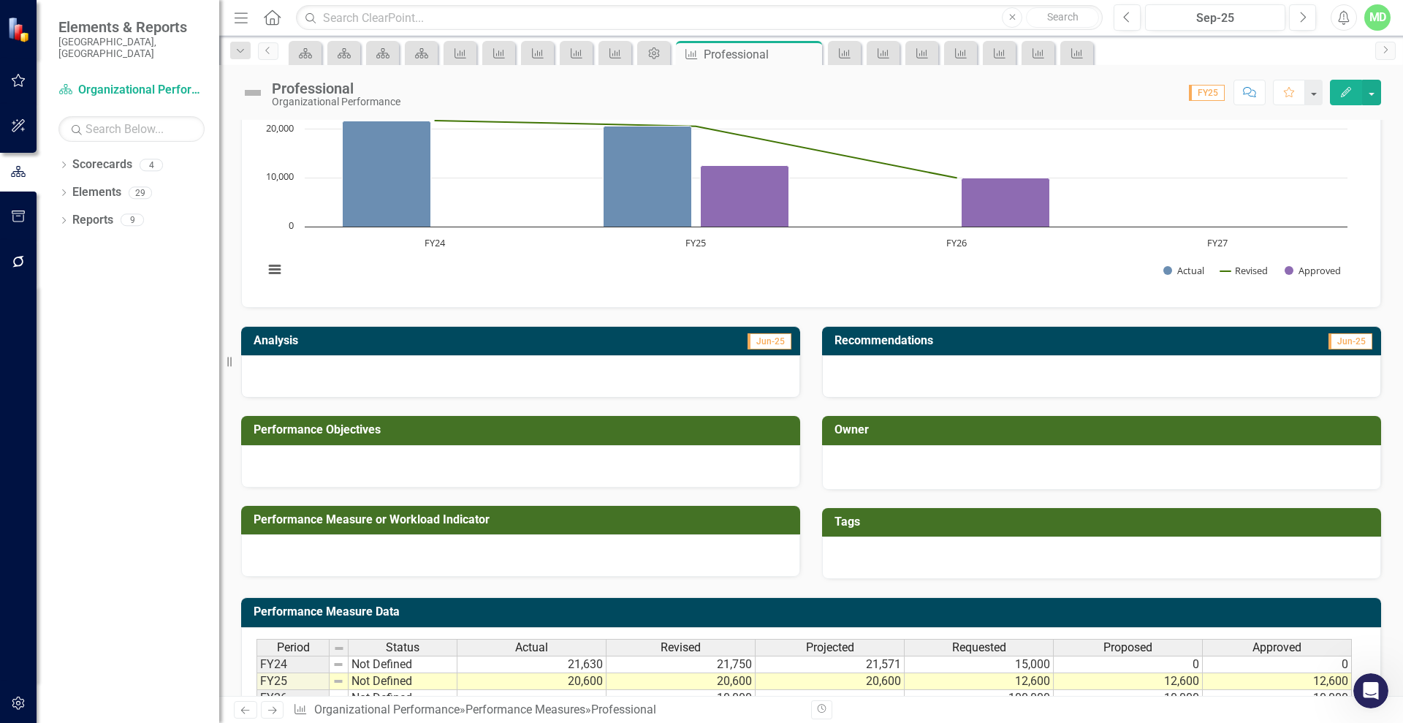
scroll to position [213, 0]
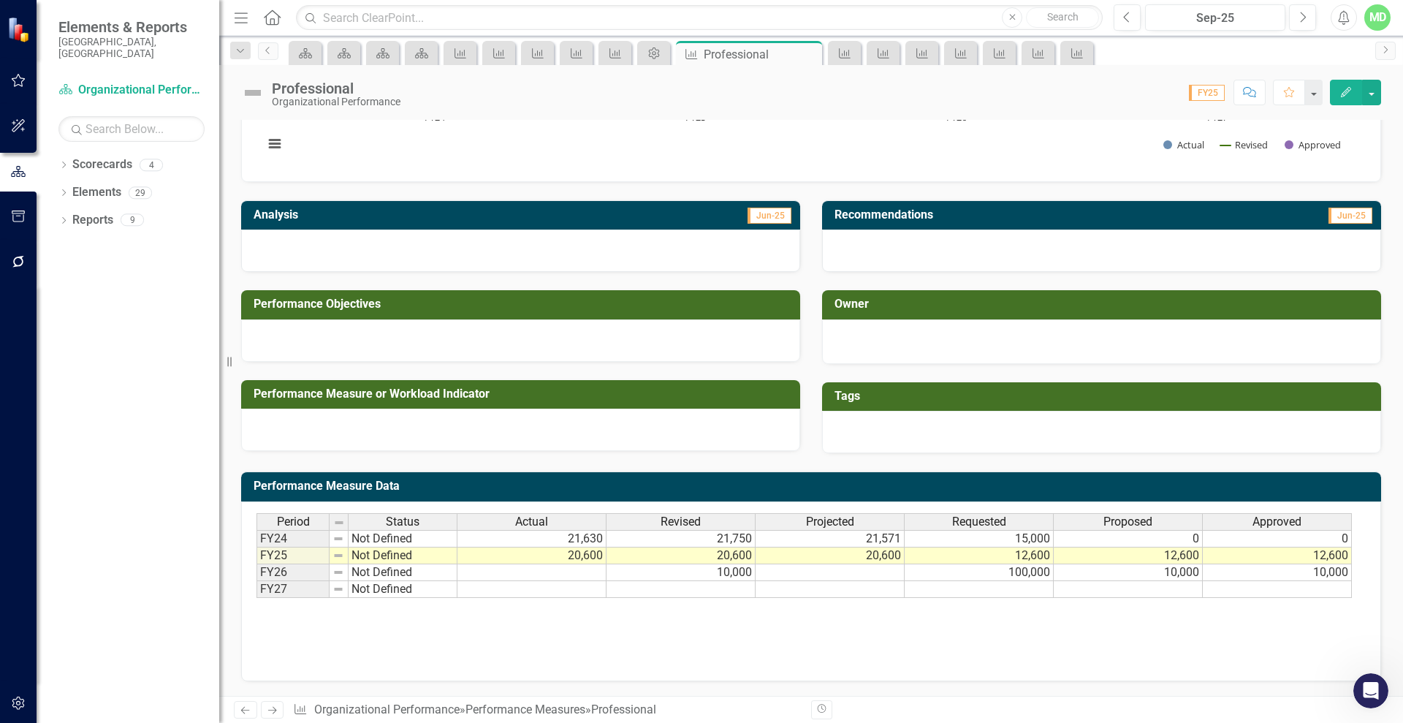
click at [243, 707] on icon "Previous" at bounding box center [245, 710] width 12 height 10
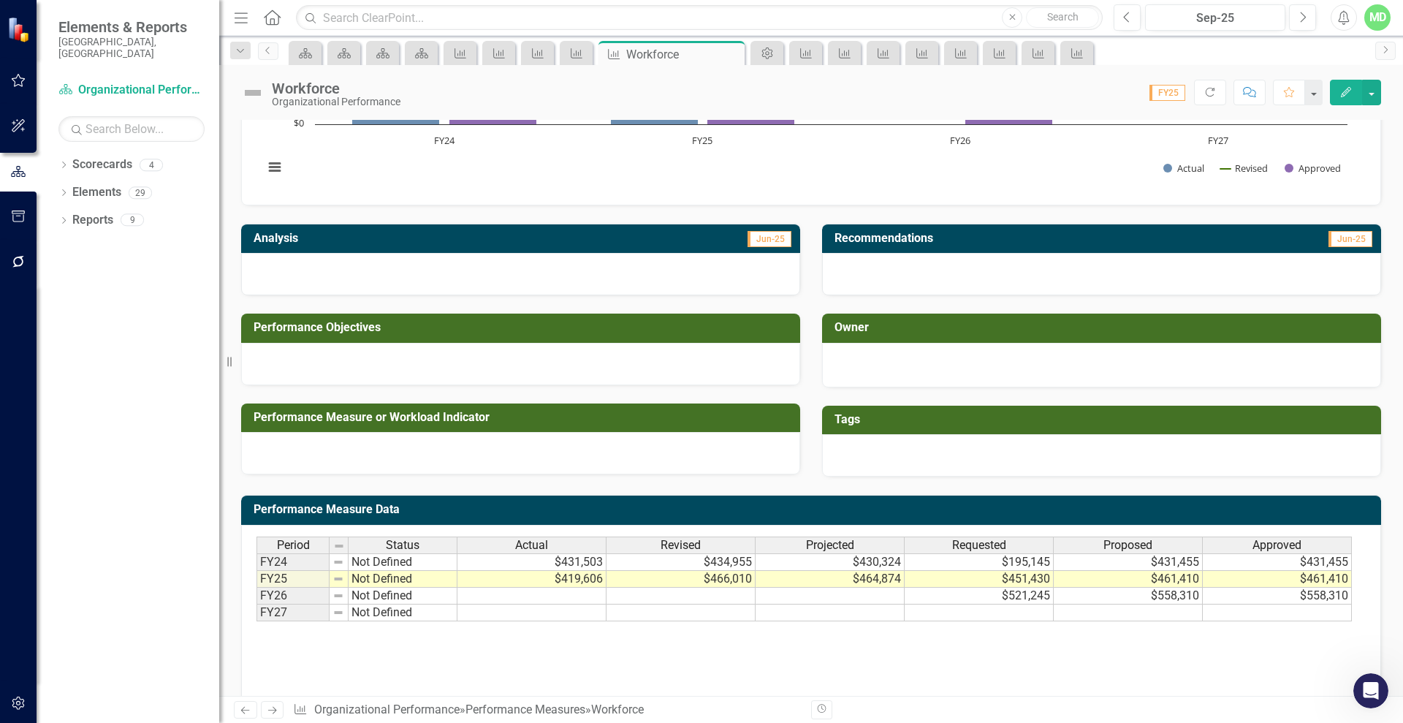
scroll to position [213, 0]
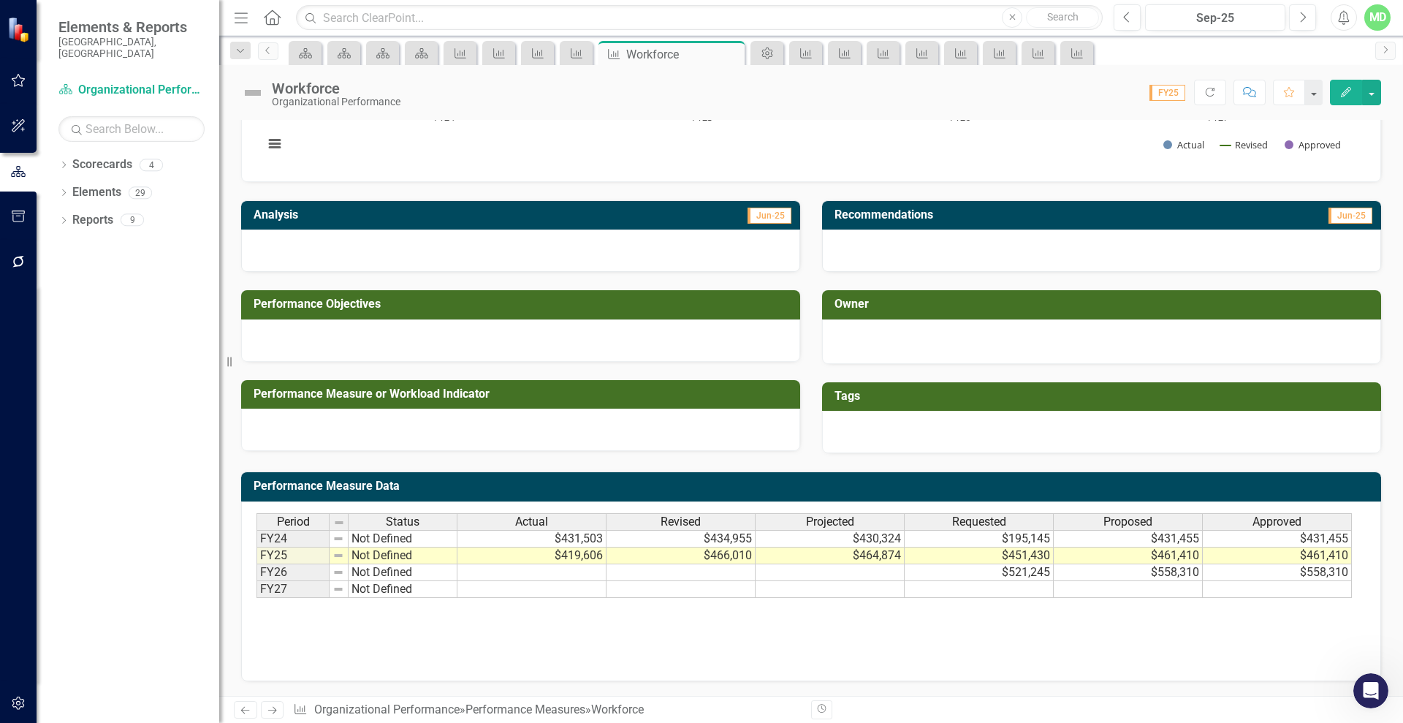
click at [269, 705] on icon "Next" at bounding box center [272, 710] width 12 height 10
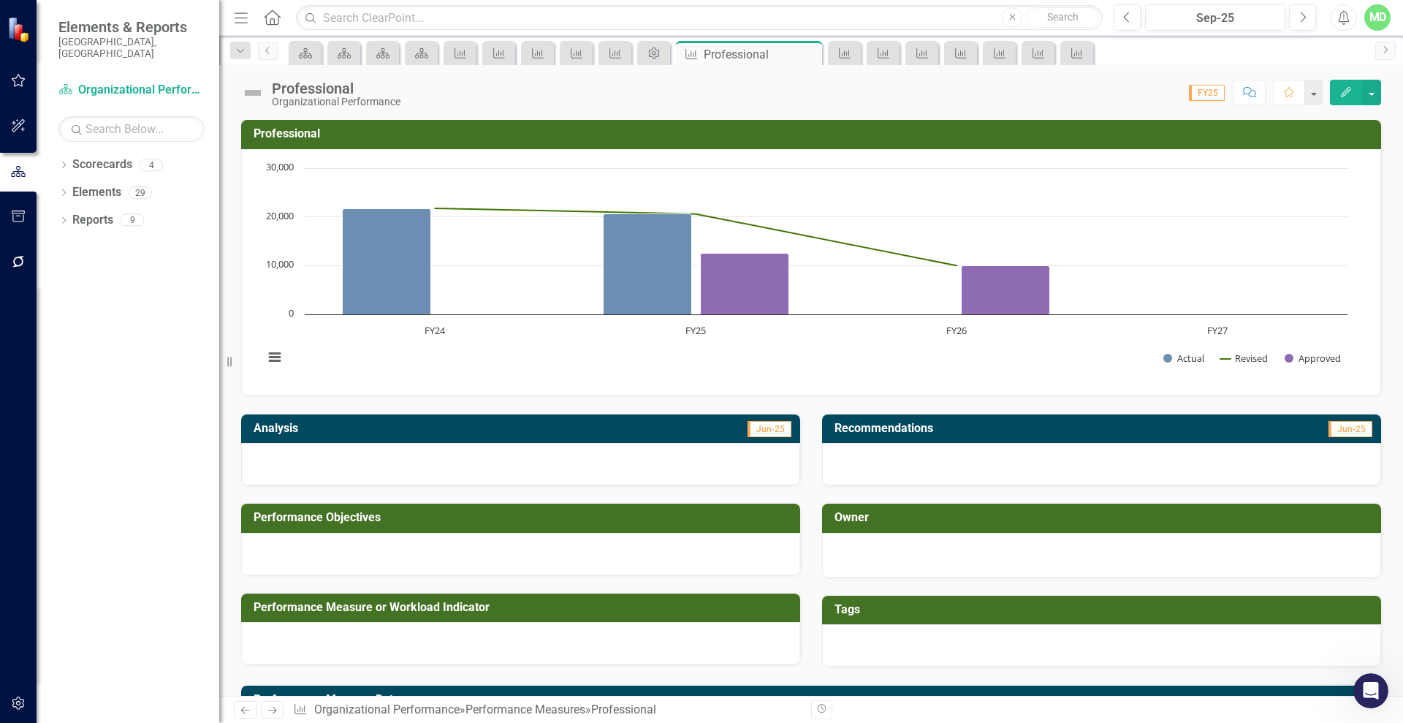
click at [273, 707] on icon "Next" at bounding box center [272, 710] width 12 height 10
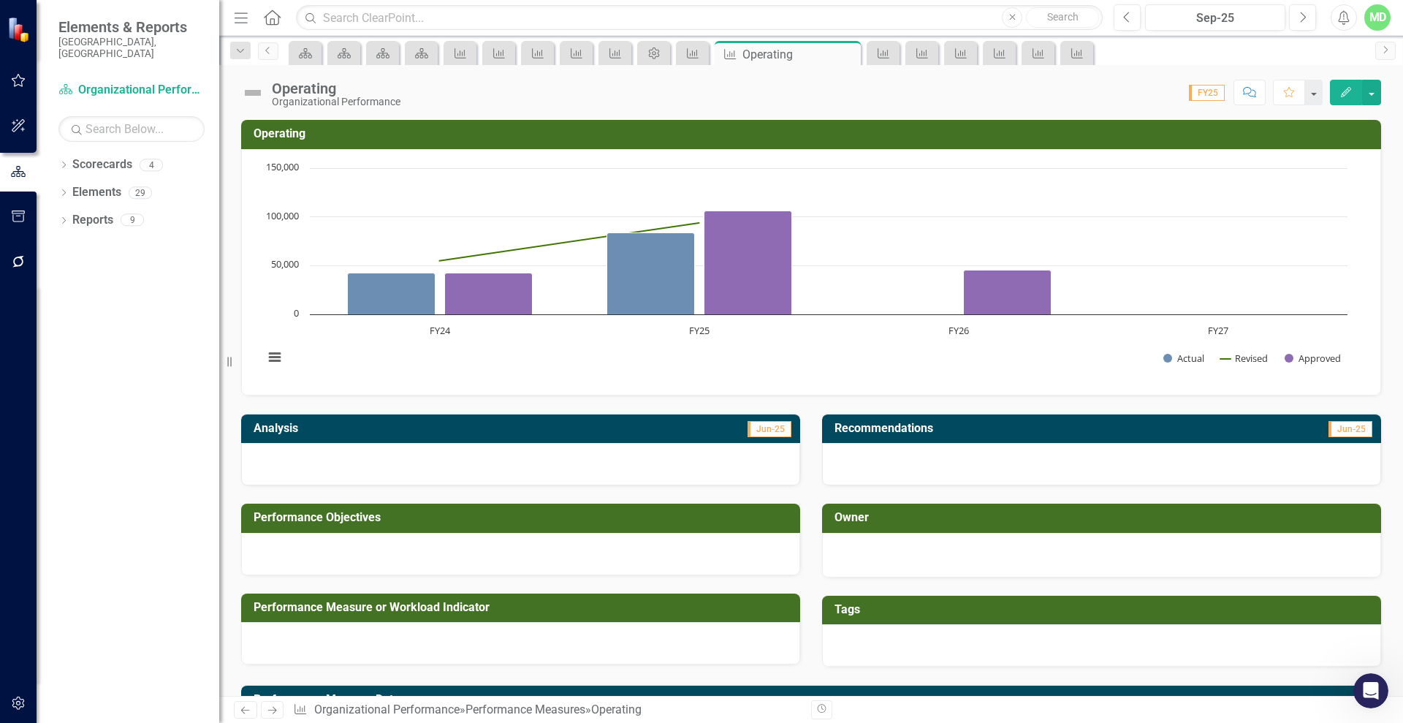
click at [273, 707] on icon "Next" at bounding box center [272, 710] width 12 height 10
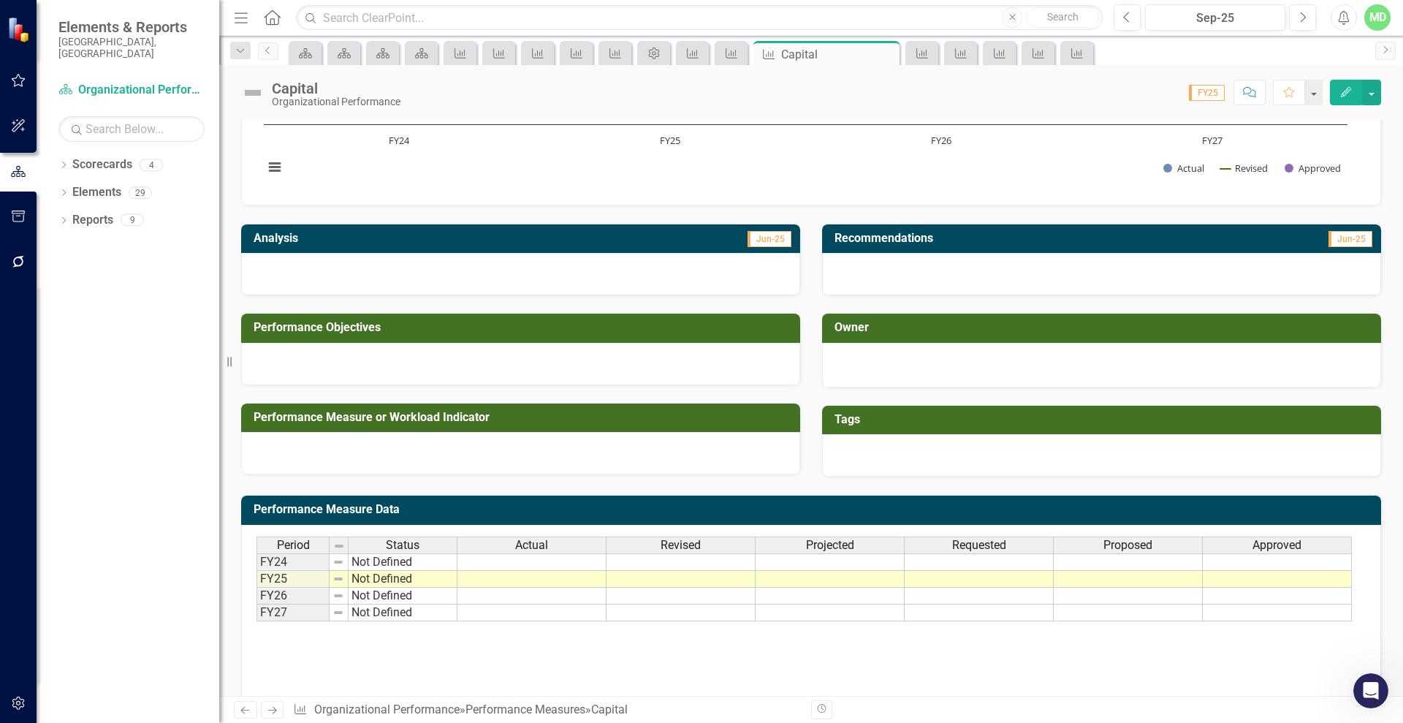
scroll to position [213, 0]
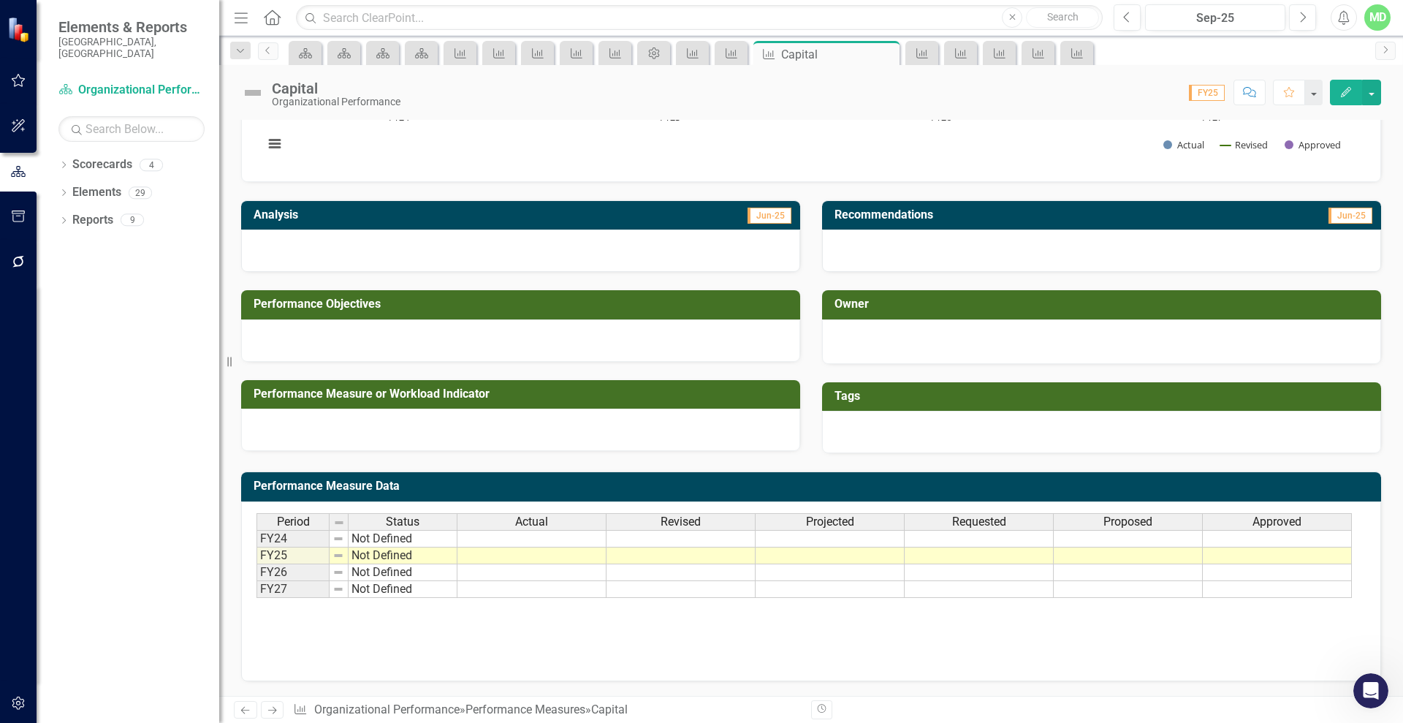
click at [276, 716] on link "Next" at bounding box center [272, 710] width 23 height 18
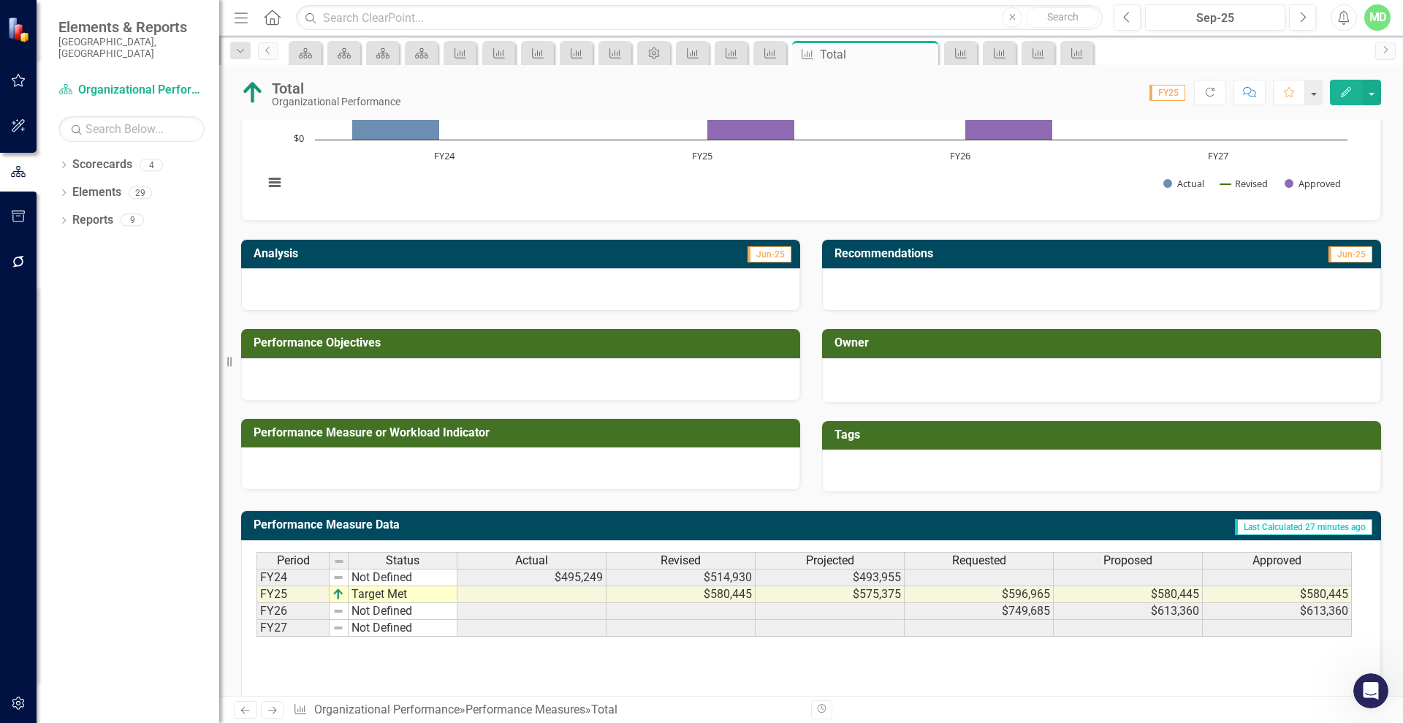
scroll to position [213, 0]
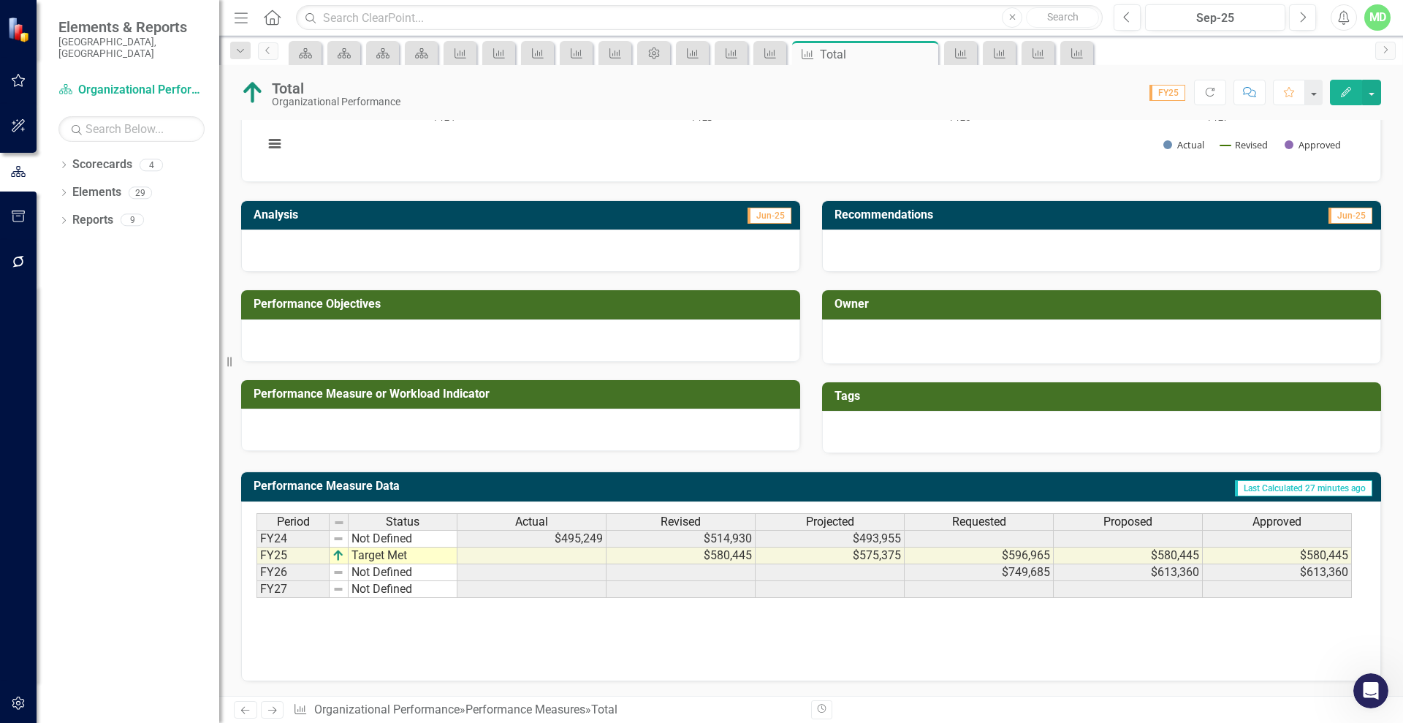
click at [1070, 487] on td "Last Calculated 27 minutes ago" at bounding box center [1101, 488] width 546 height 24
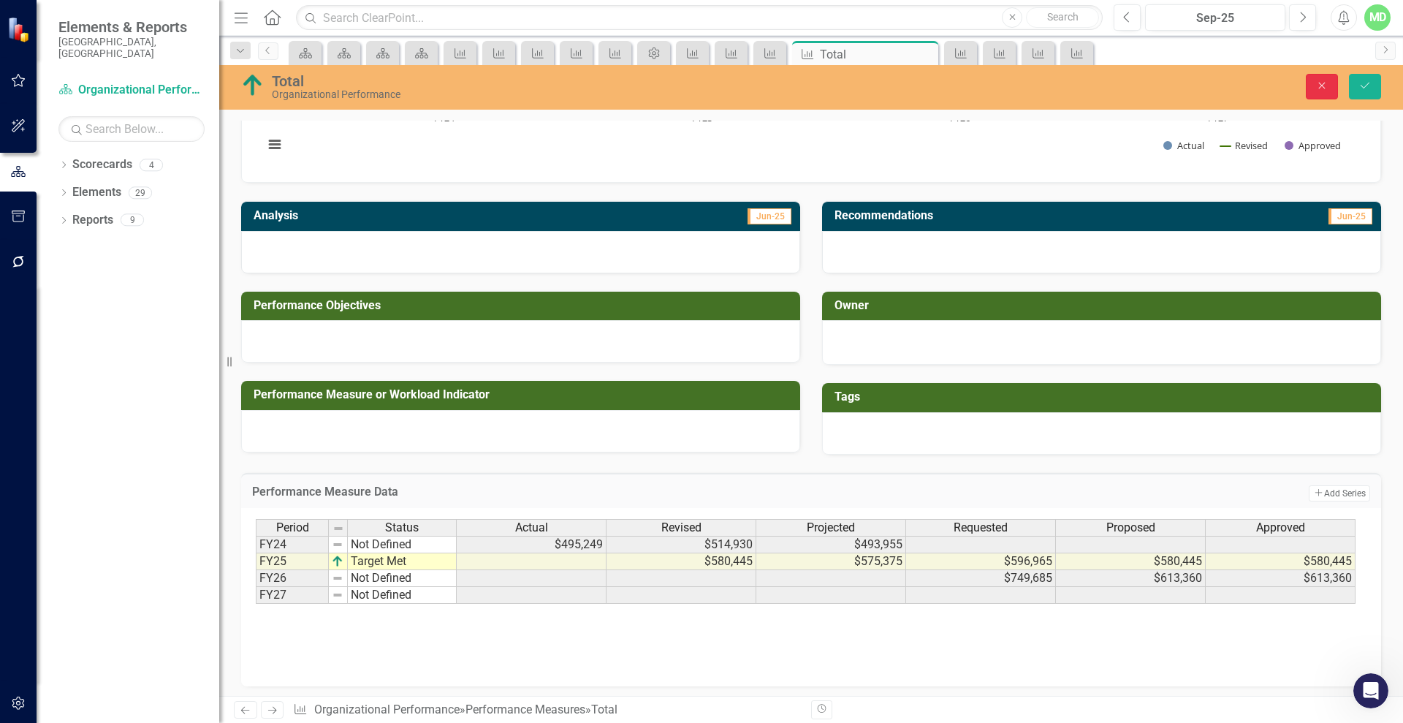
click at [1319, 84] on icon "Close" at bounding box center [1322, 85] width 13 height 10
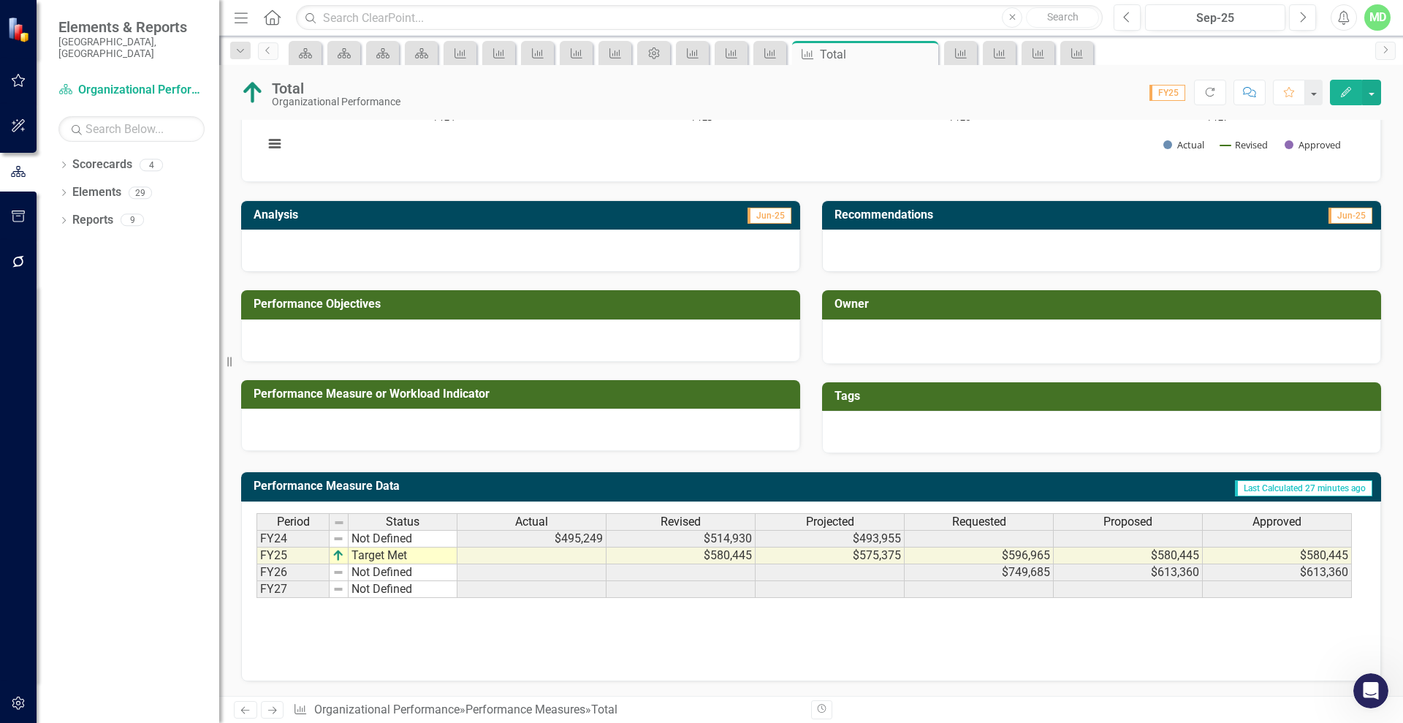
click at [1343, 90] on icon "Edit" at bounding box center [1346, 92] width 13 height 10
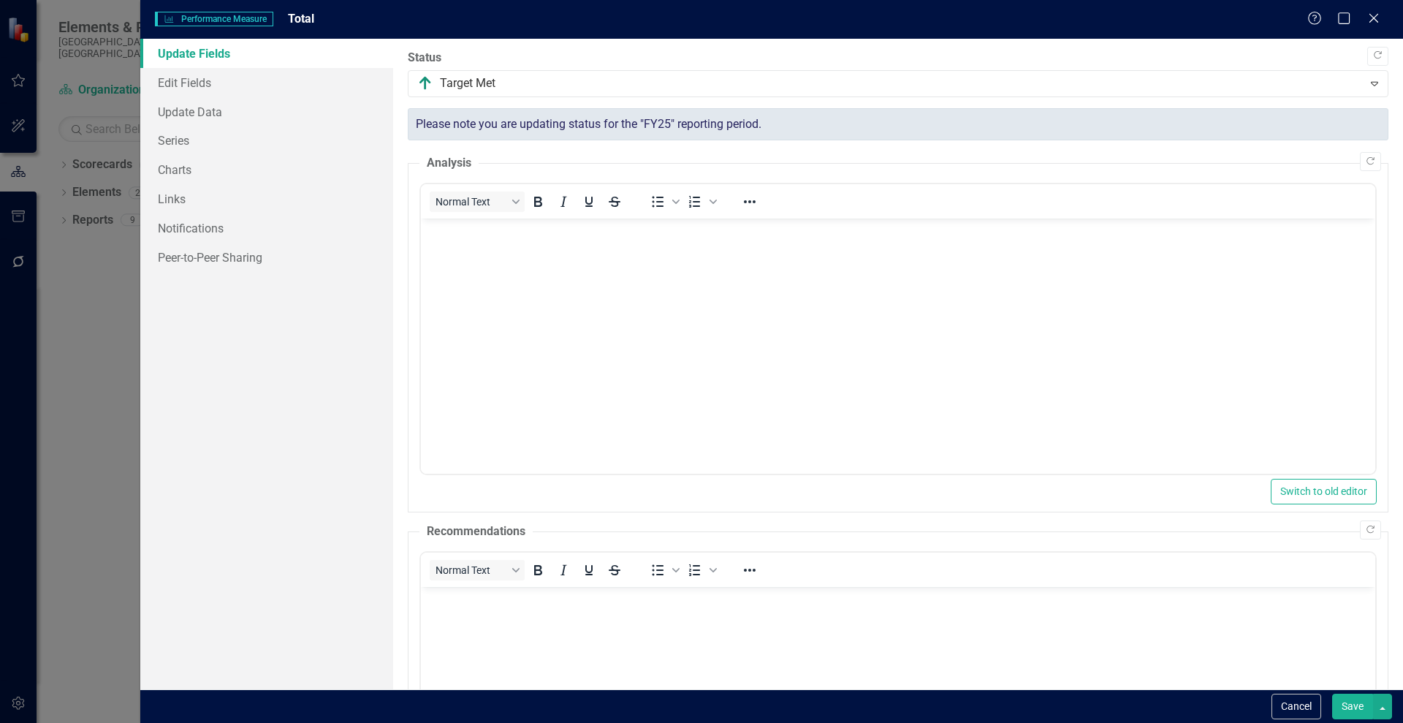
scroll to position [0, 0]
click at [180, 143] on link "Series" at bounding box center [266, 140] width 253 height 29
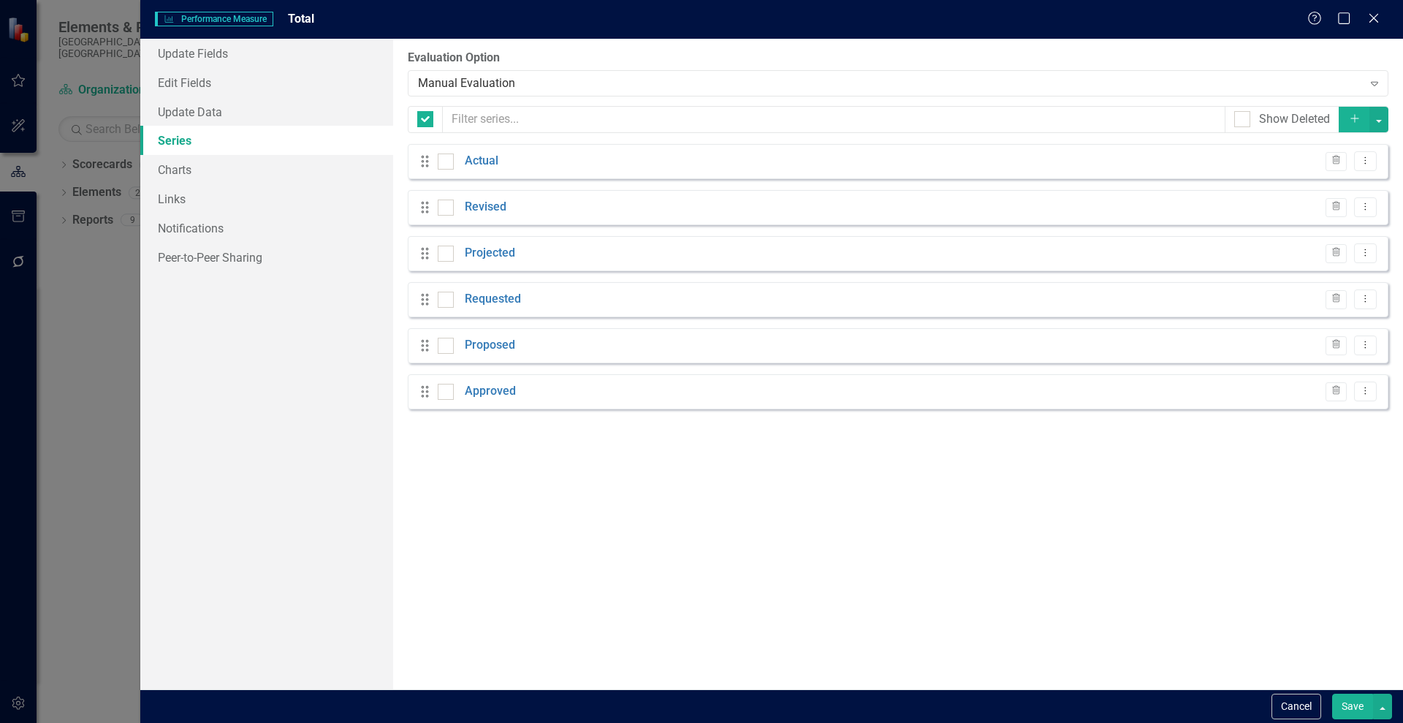
checkbox input "false"
click at [484, 158] on link "Actual" at bounding box center [482, 161] width 34 height 17
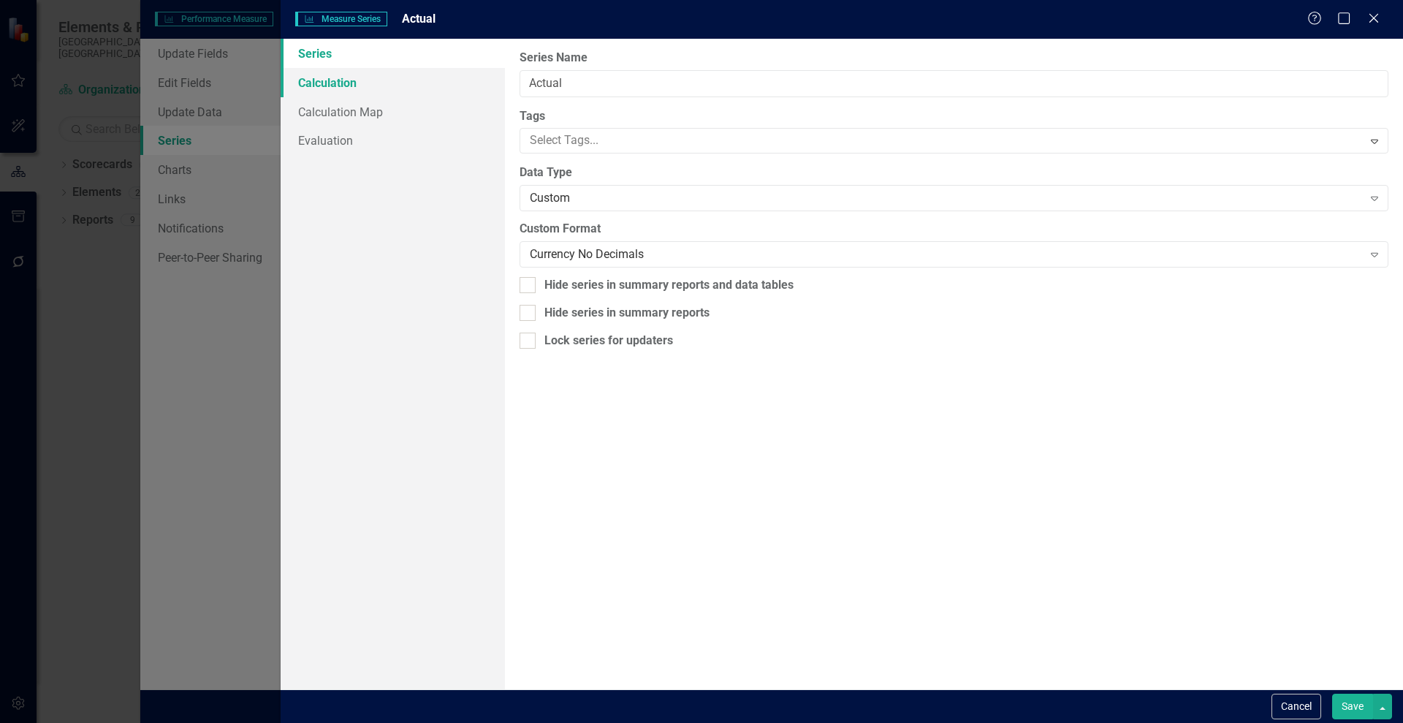
click at [329, 89] on link "Calculation" at bounding box center [393, 82] width 224 height 29
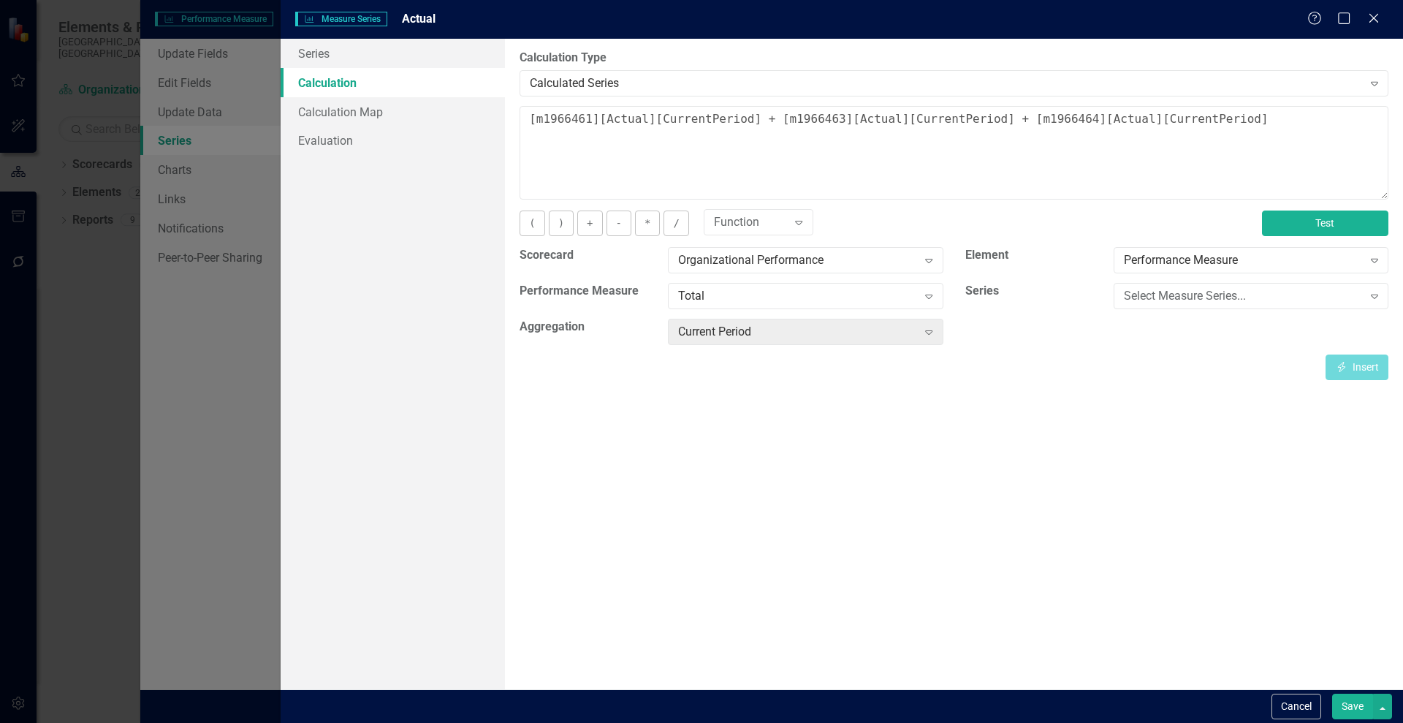
click at [1297, 215] on button "Test" at bounding box center [1325, 223] width 126 height 26
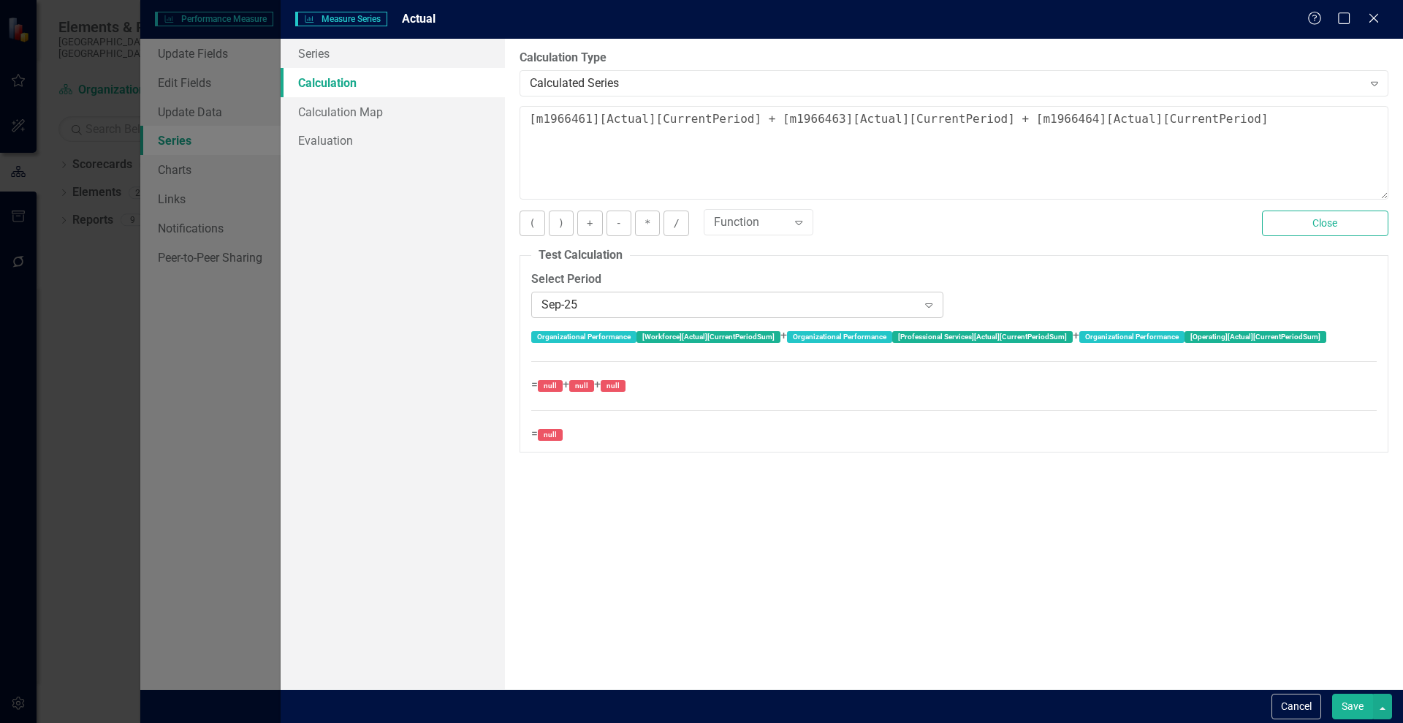
click at [827, 301] on div "Sep-25" at bounding box center [730, 304] width 376 height 17
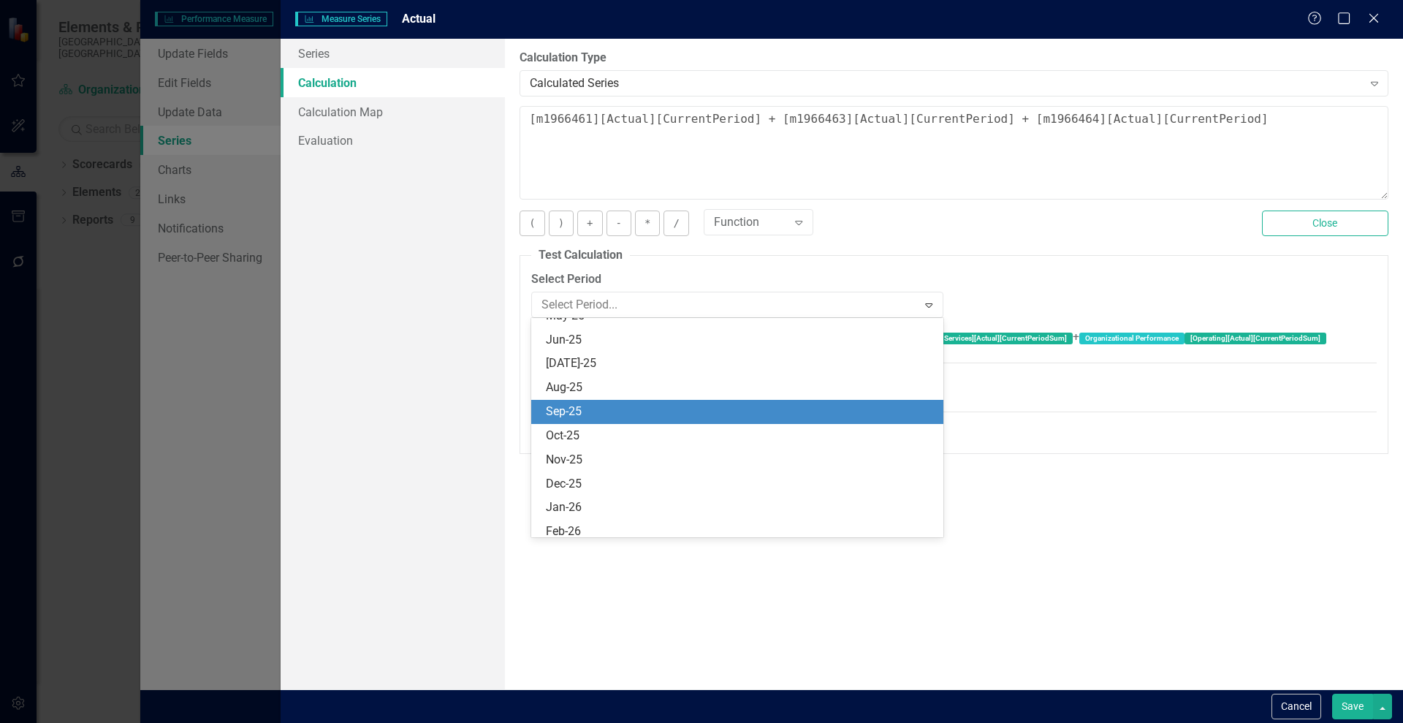
scroll to position [283, 0]
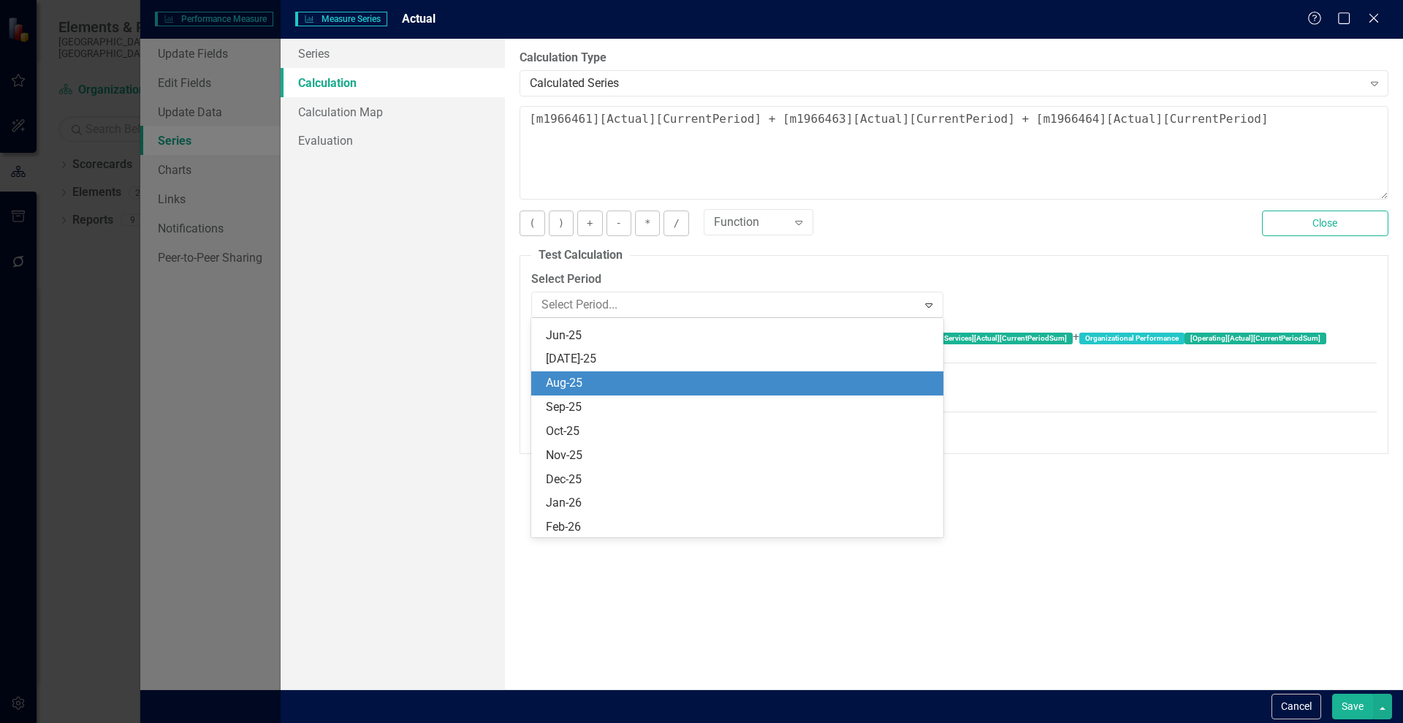
click at [596, 381] on div "Aug-25" at bounding box center [740, 383] width 388 height 17
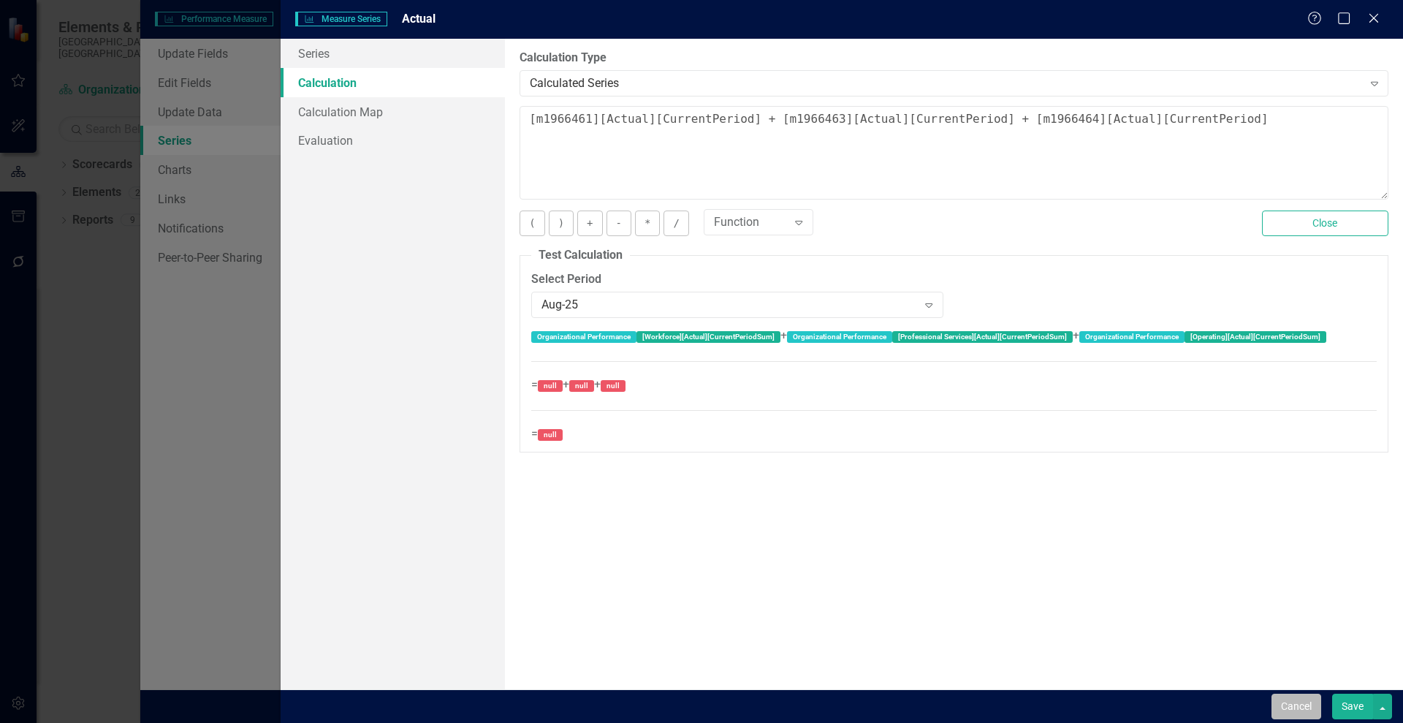
click at [1291, 699] on button "Cancel" at bounding box center [1297, 707] width 50 height 26
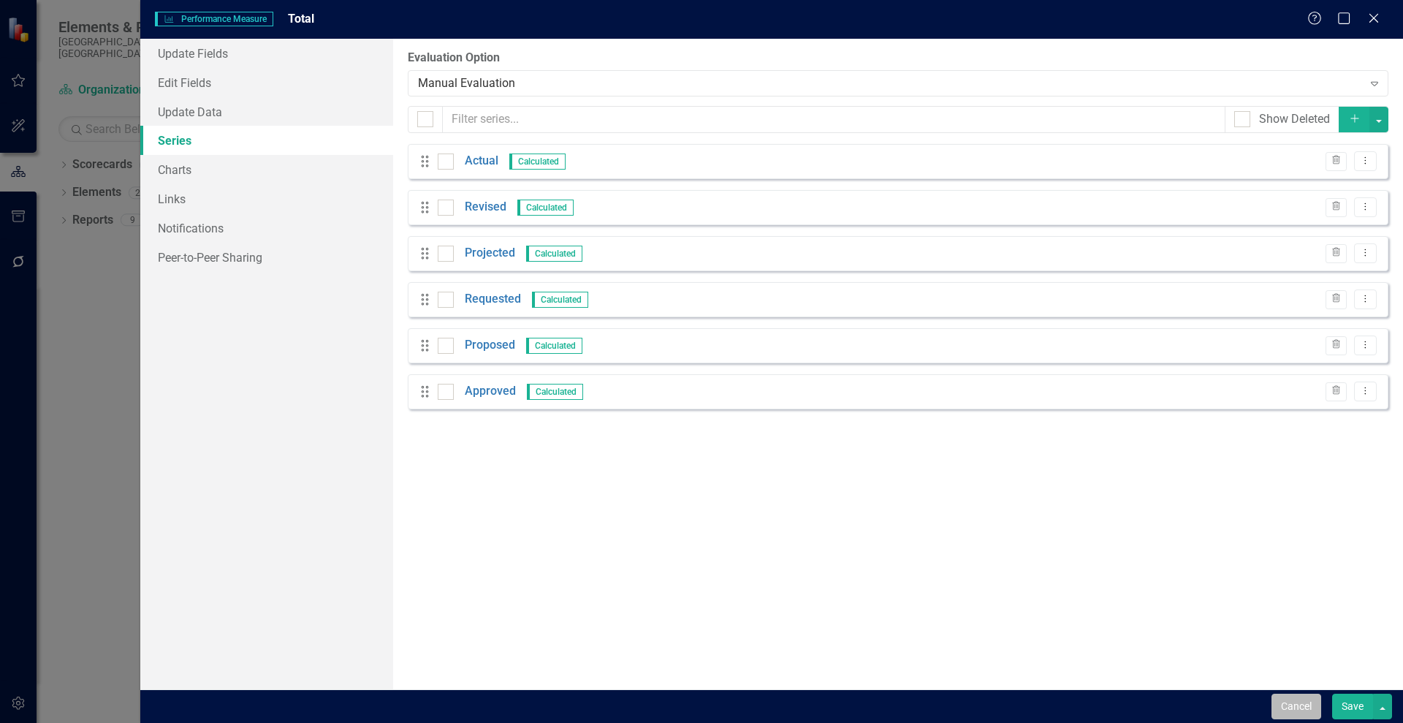
click at [1296, 713] on button "Cancel" at bounding box center [1297, 707] width 50 height 26
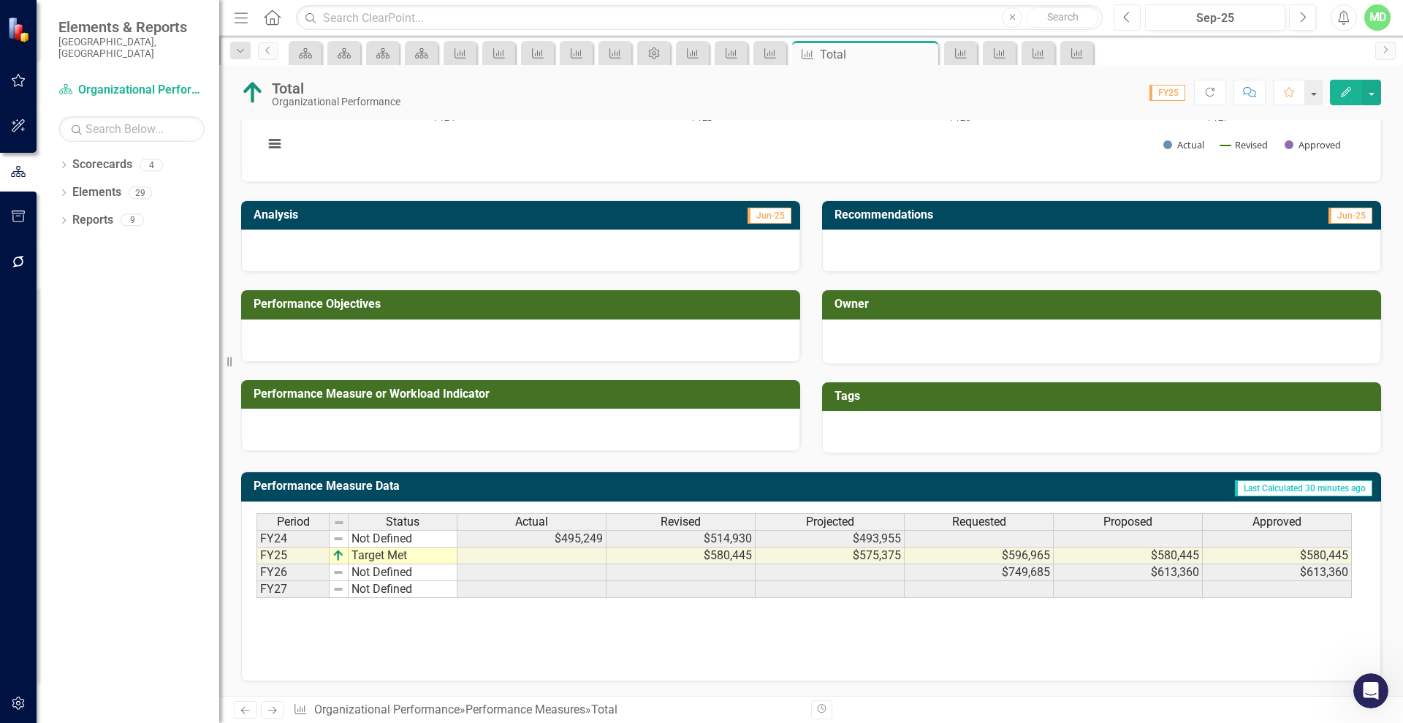
click at [1118, 10] on button "Previous" at bounding box center [1127, 17] width 27 height 26
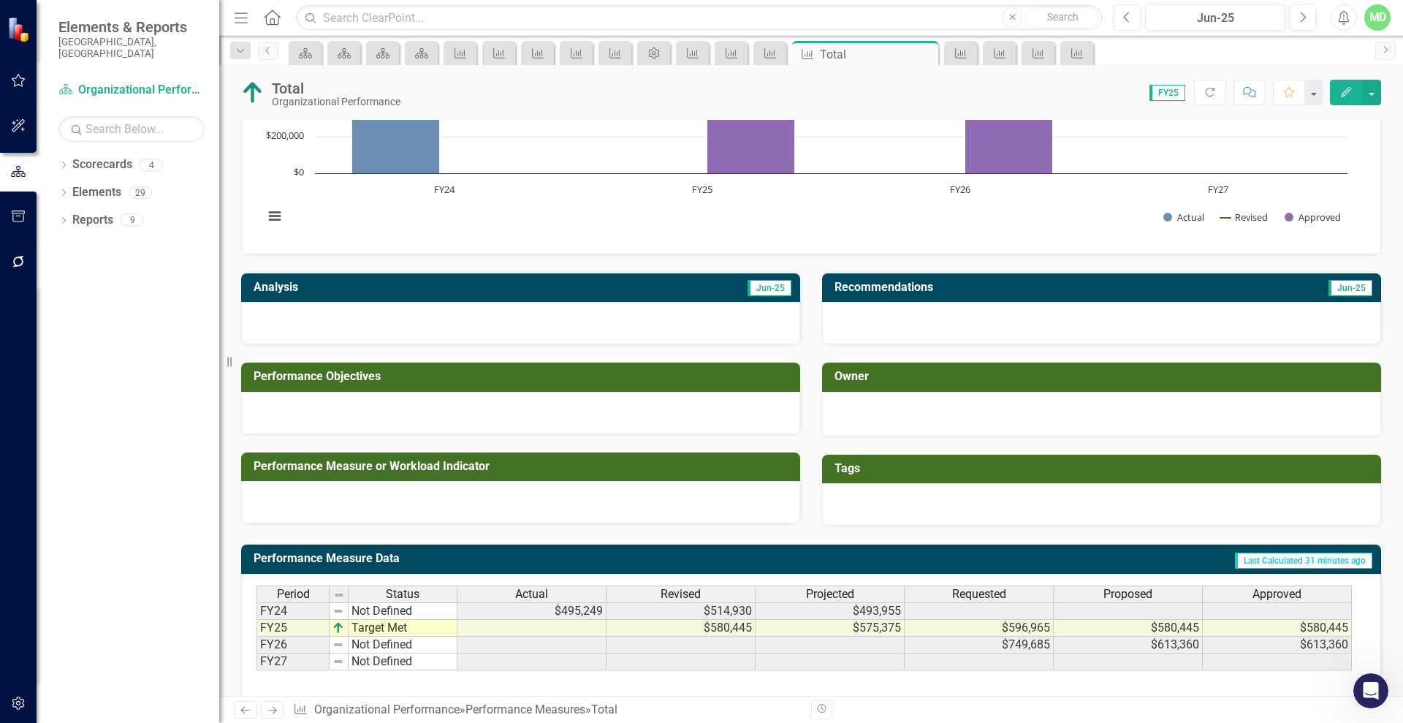
scroll to position [110, 0]
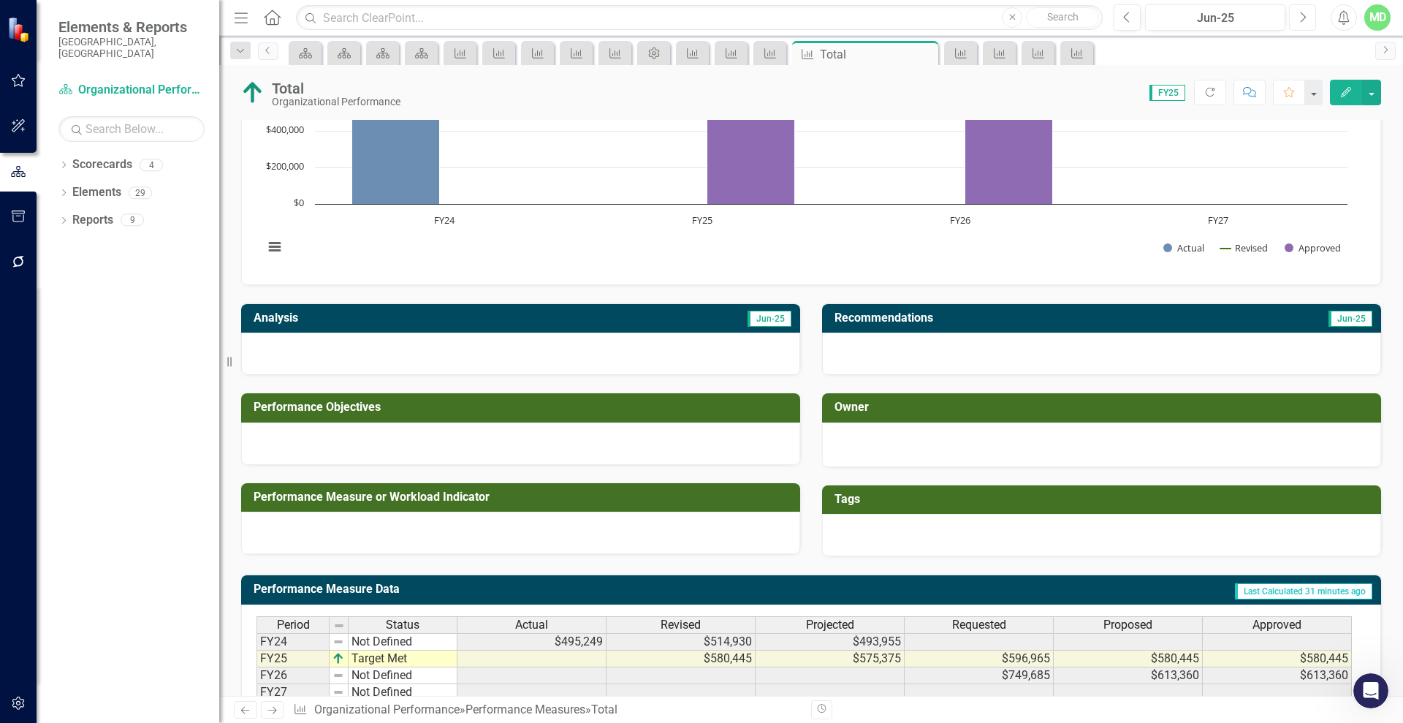
click at [1301, 15] on icon "Next" at bounding box center [1303, 17] width 8 height 13
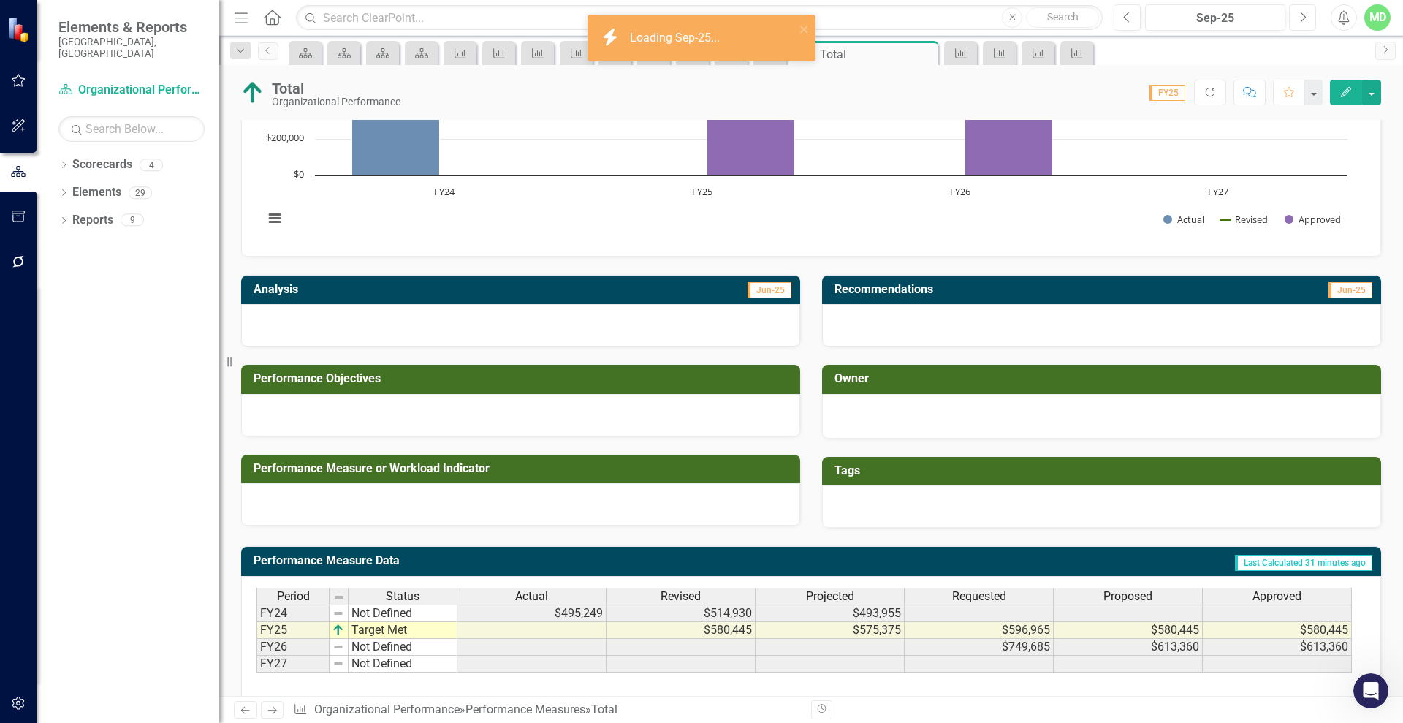
scroll to position [144, 0]
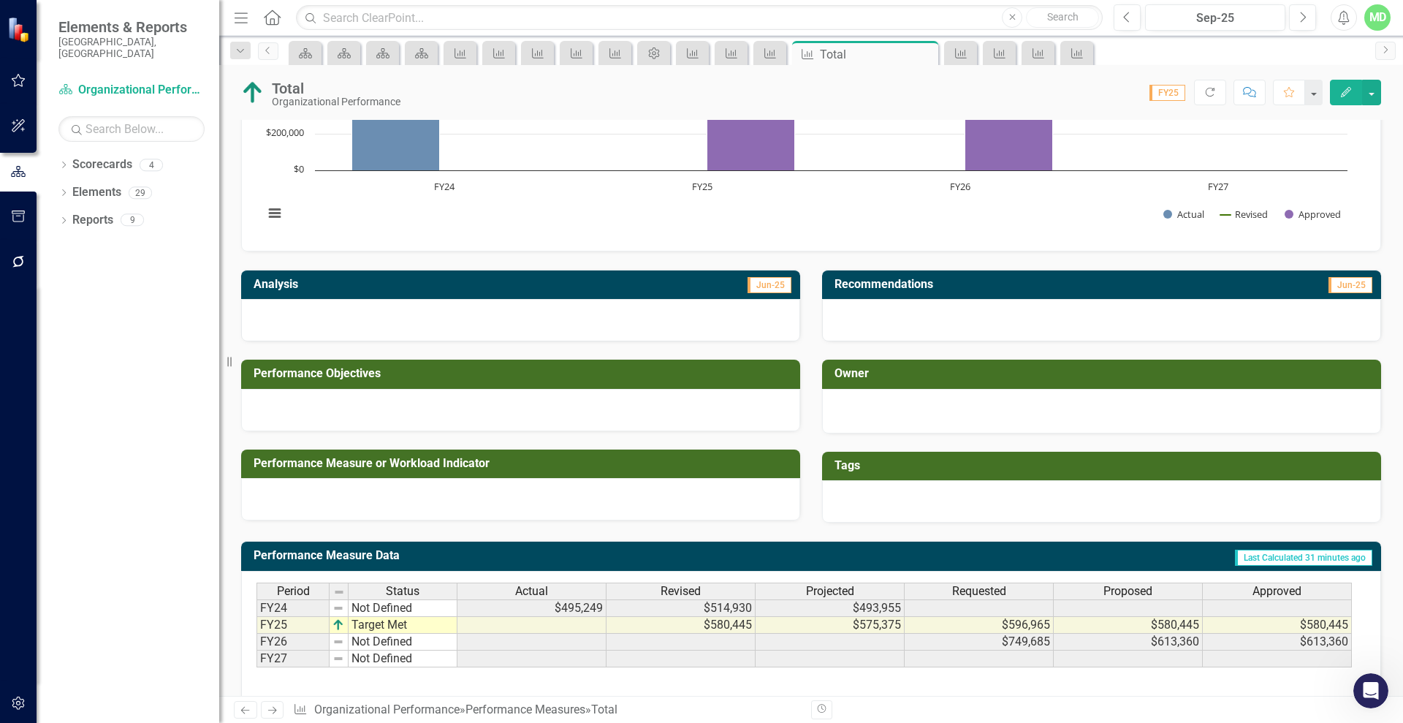
click at [243, 717] on link "Previous" at bounding box center [245, 710] width 23 height 18
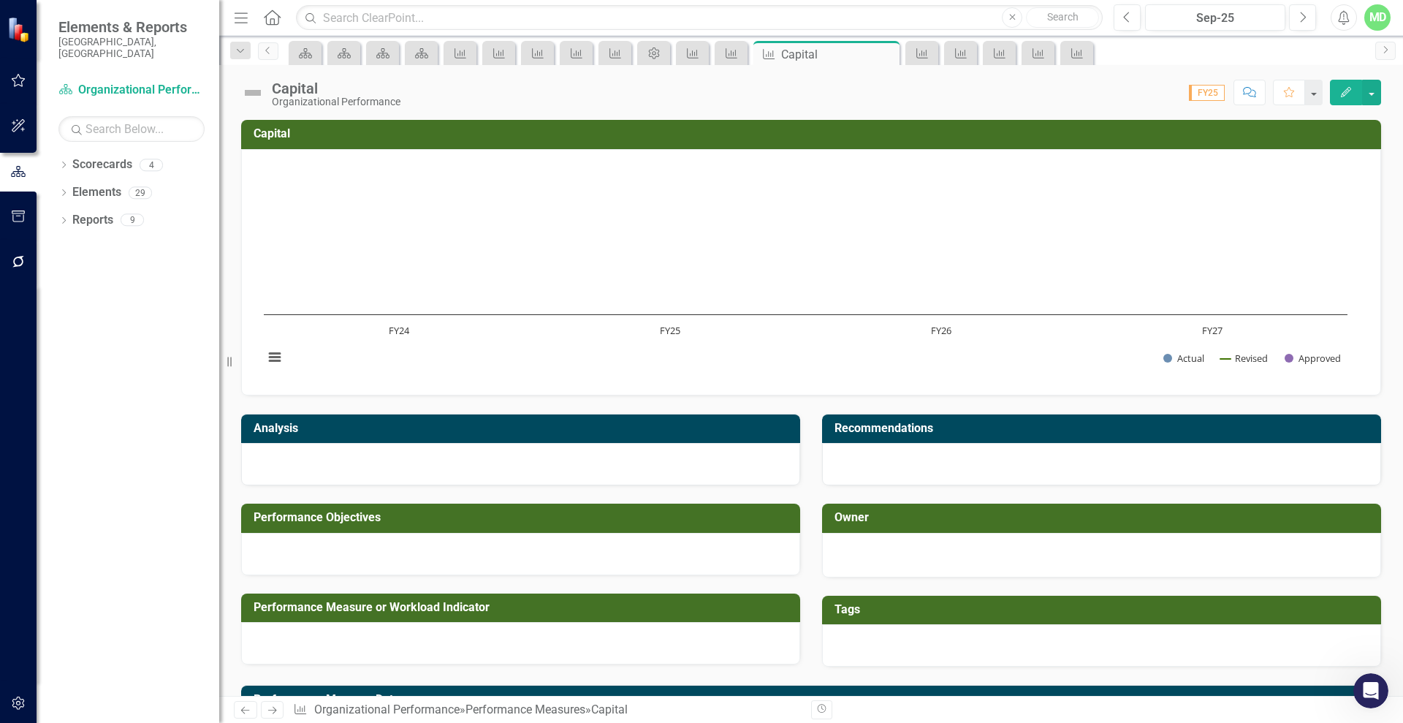
click at [243, 717] on link "Previous" at bounding box center [245, 710] width 23 height 18
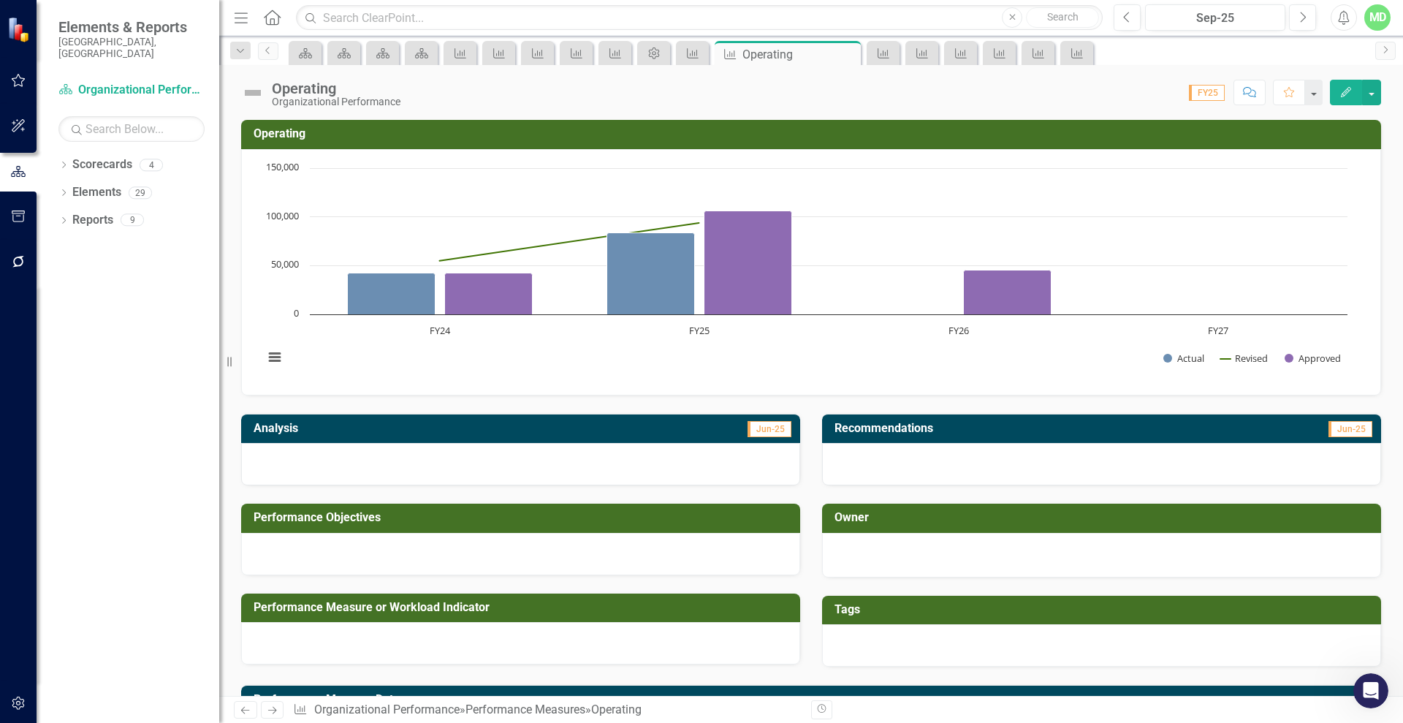
click at [243, 712] on icon at bounding box center [245, 710] width 9 height 7
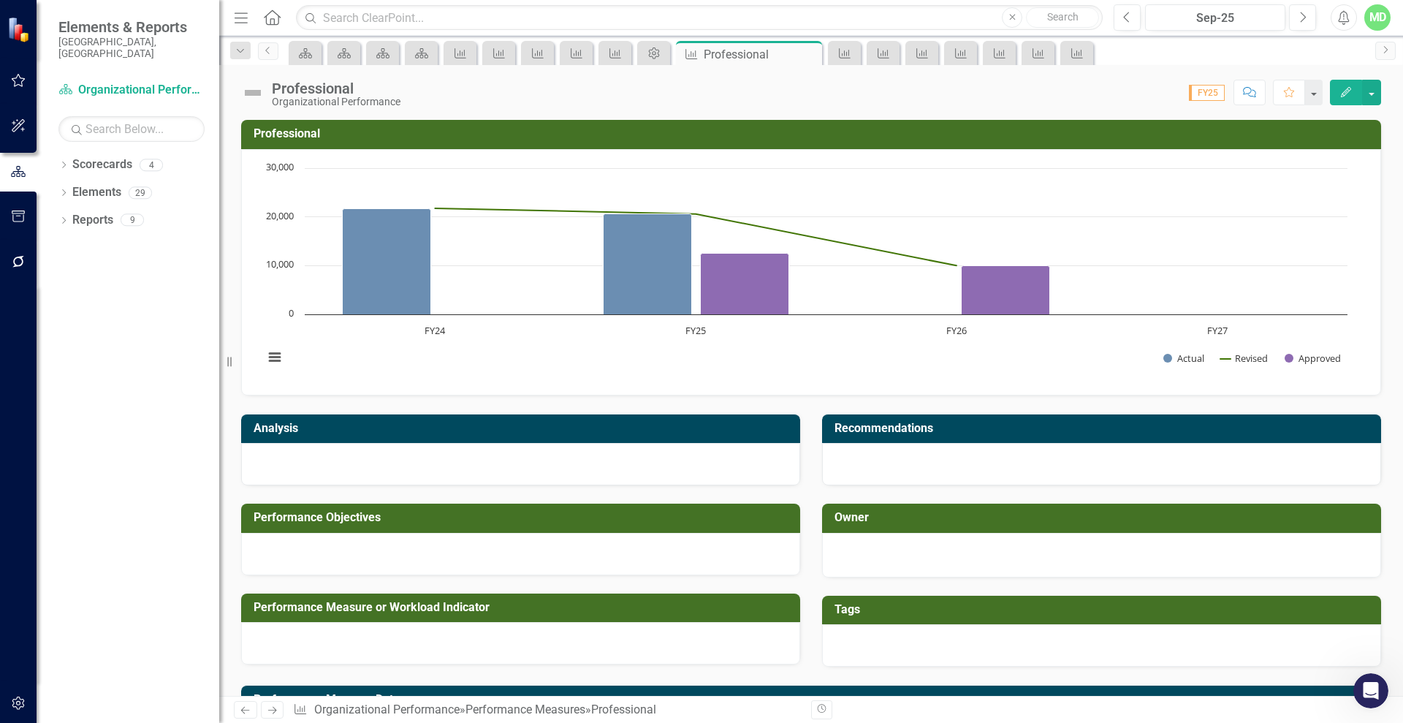
click at [243, 712] on icon at bounding box center [245, 710] width 9 height 7
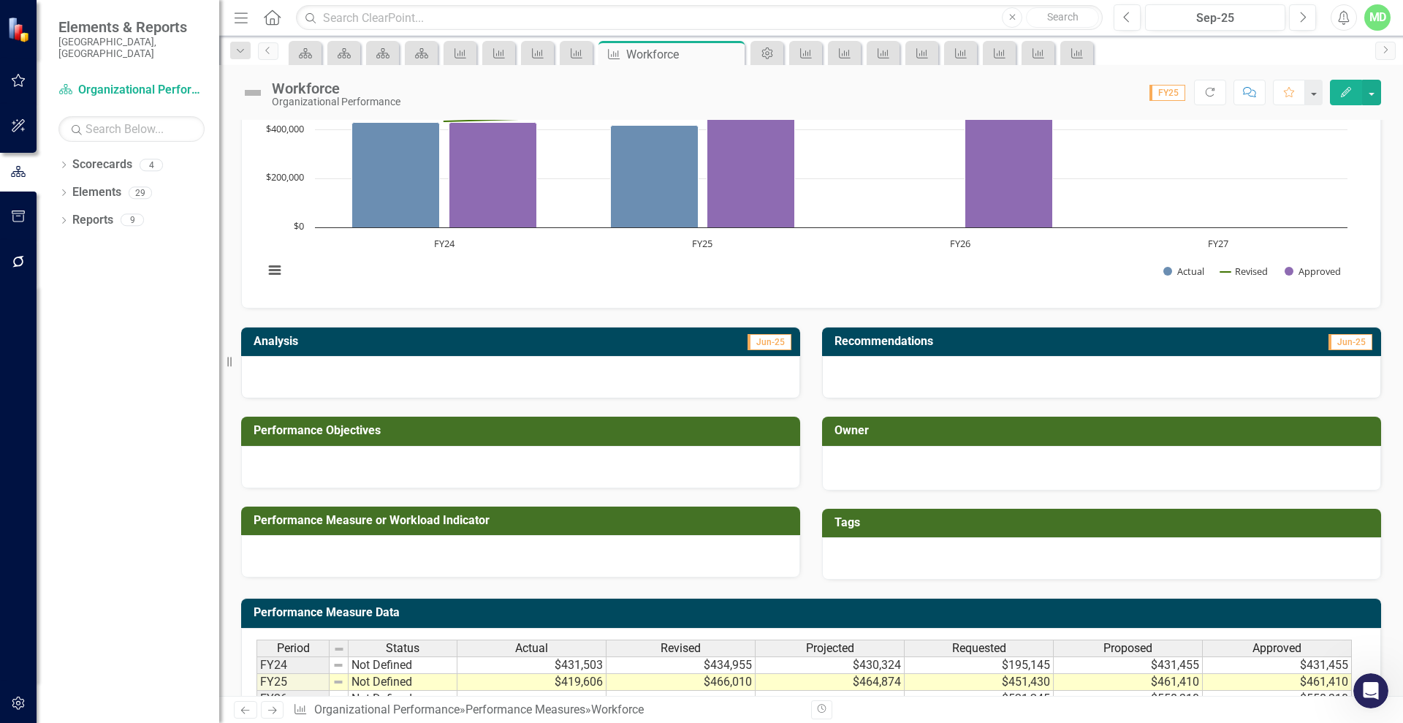
scroll to position [63, 0]
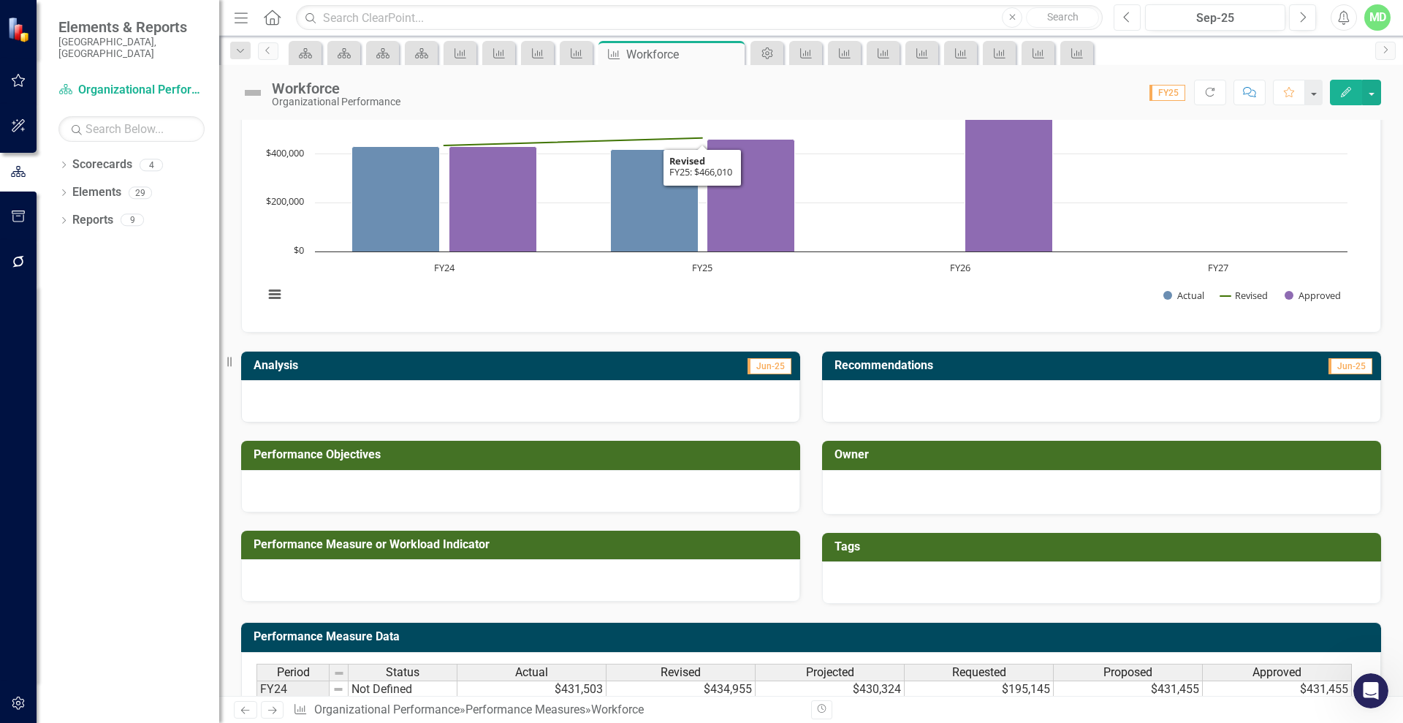
click at [1128, 15] on icon "Previous" at bounding box center [1127, 17] width 8 height 13
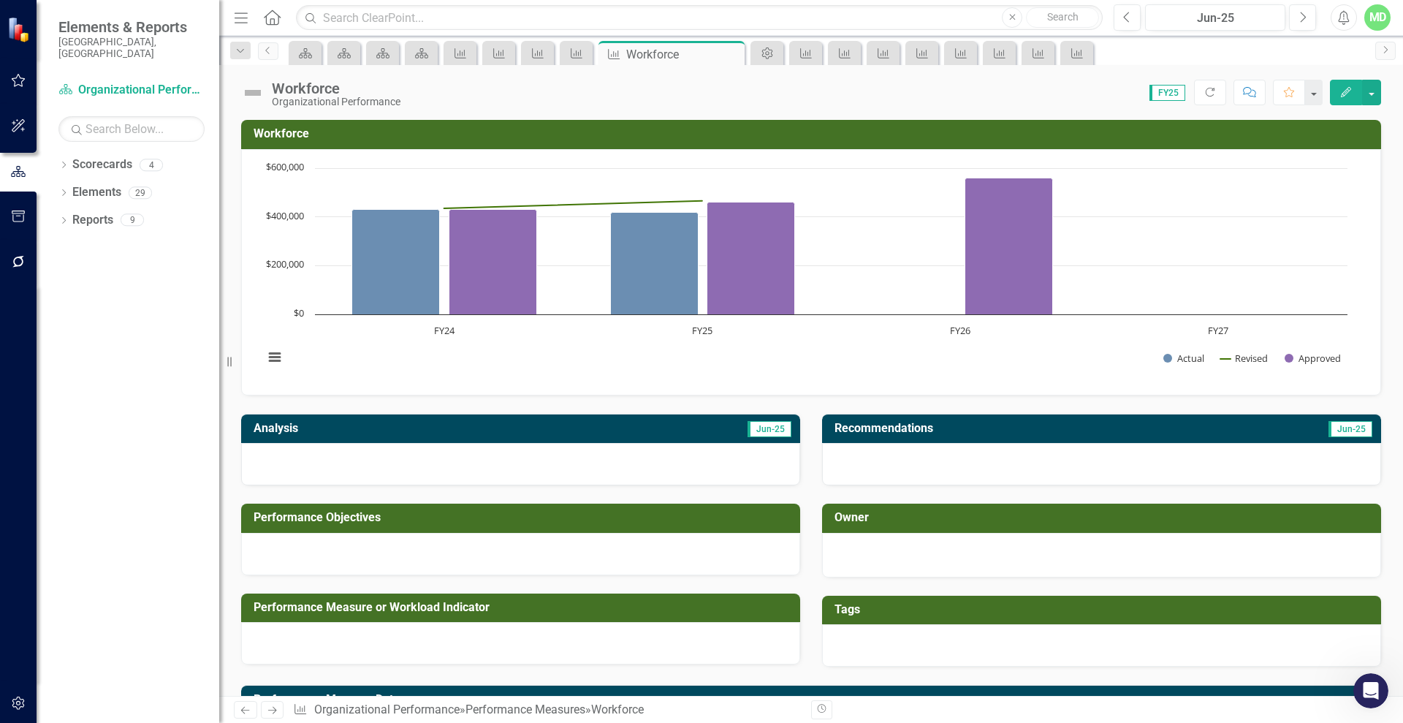
click at [16, 702] on icon "button" at bounding box center [18, 703] width 15 height 12
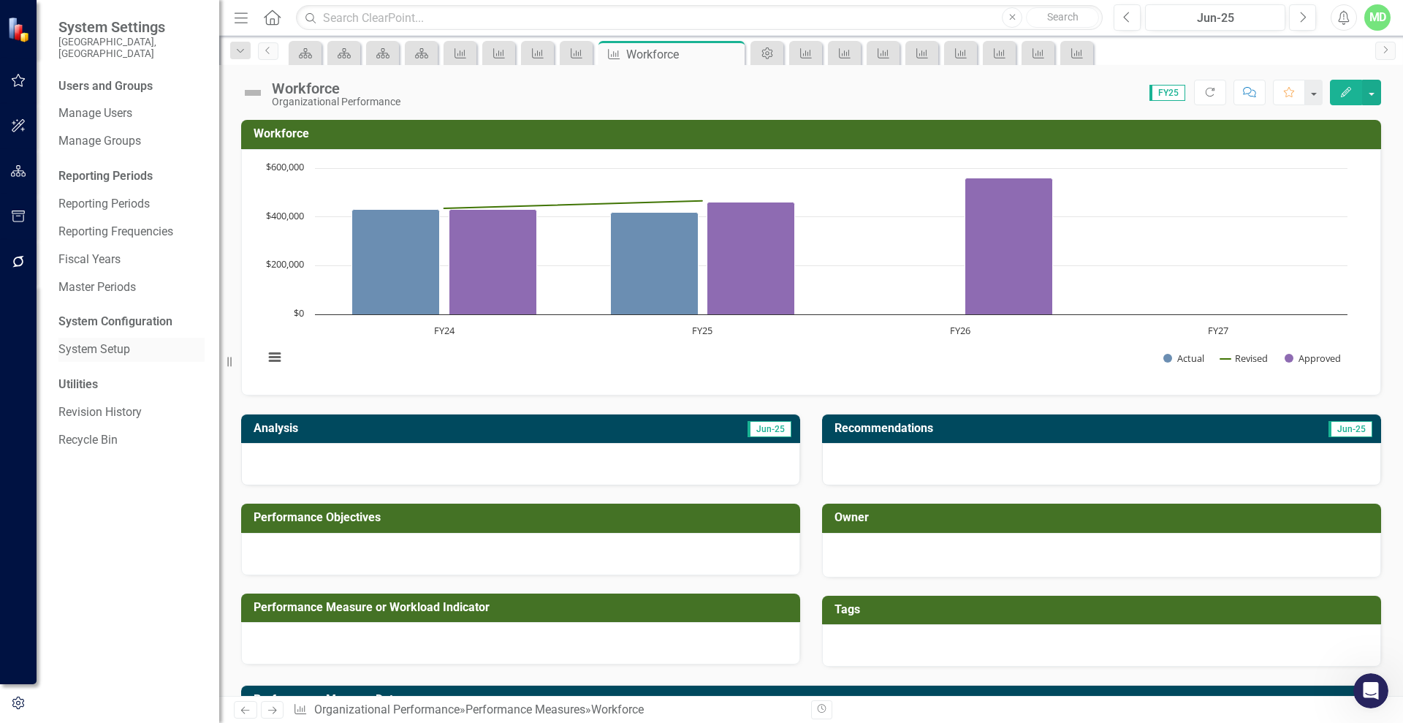
click at [94, 341] on link "System Setup" at bounding box center [131, 349] width 146 height 17
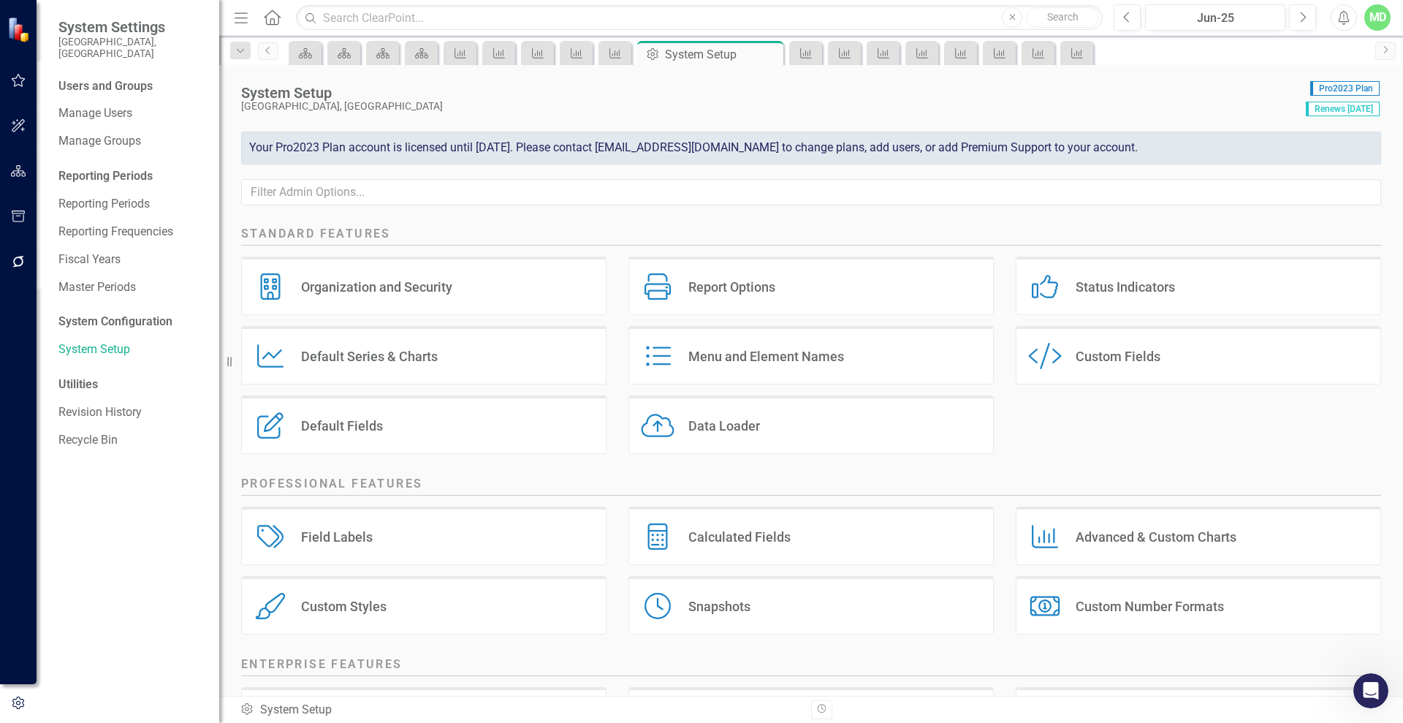
click at [322, 342] on div "Default Series Default Series & Charts" at bounding box center [423, 355] width 365 height 58
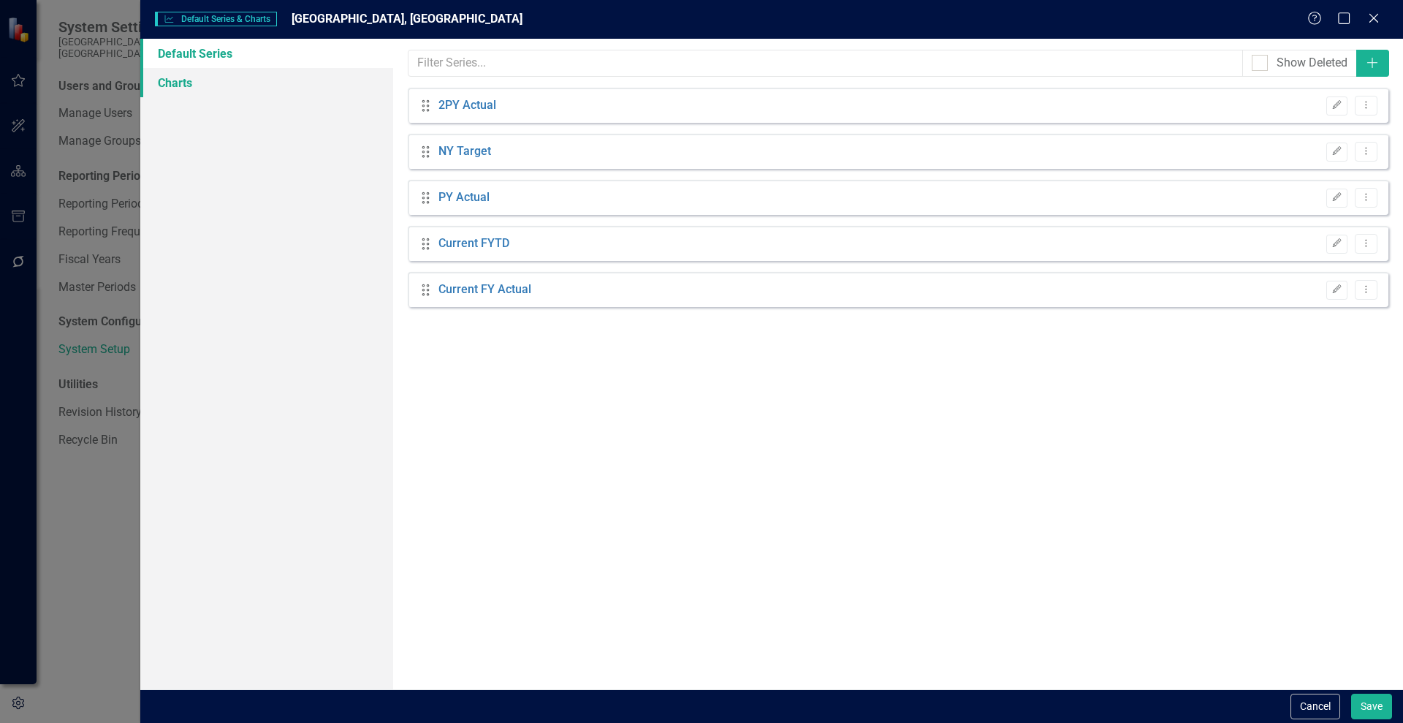
click at [175, 80] on link "Charts" at bounding box center [266, 82] width 253 height 29
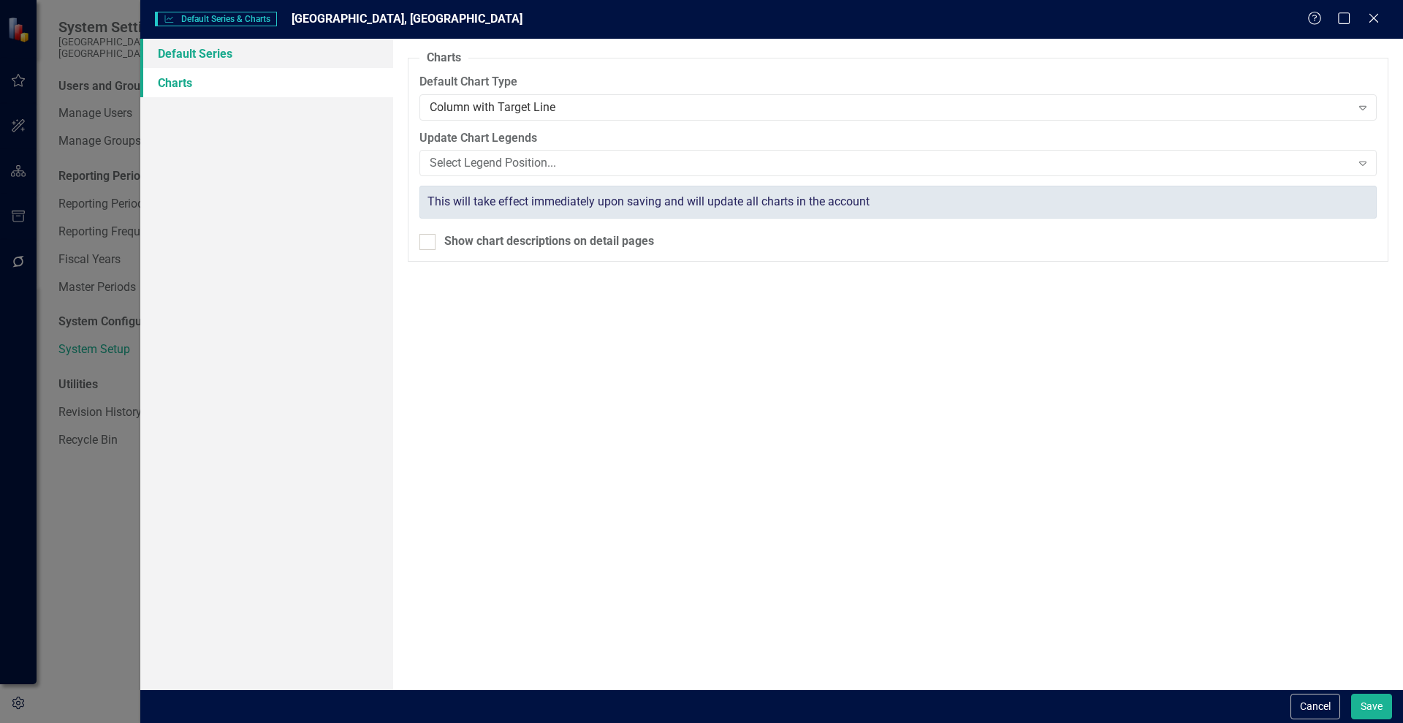
click at [176, 52] on link "Default Series" at bounding box center [266, 53] width 253 height 29
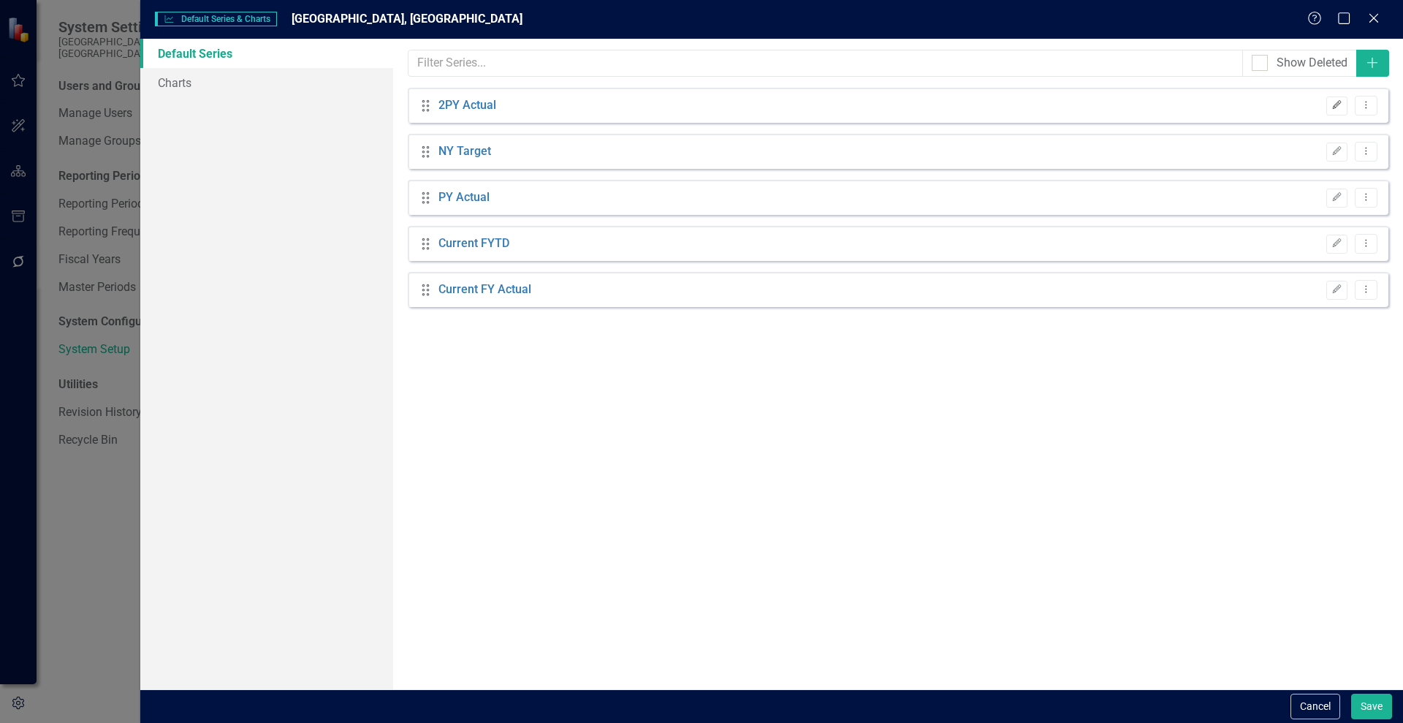
click at [1335, 106] on icon "Edit" at bounding box center [1337, 105] width 11 height 9
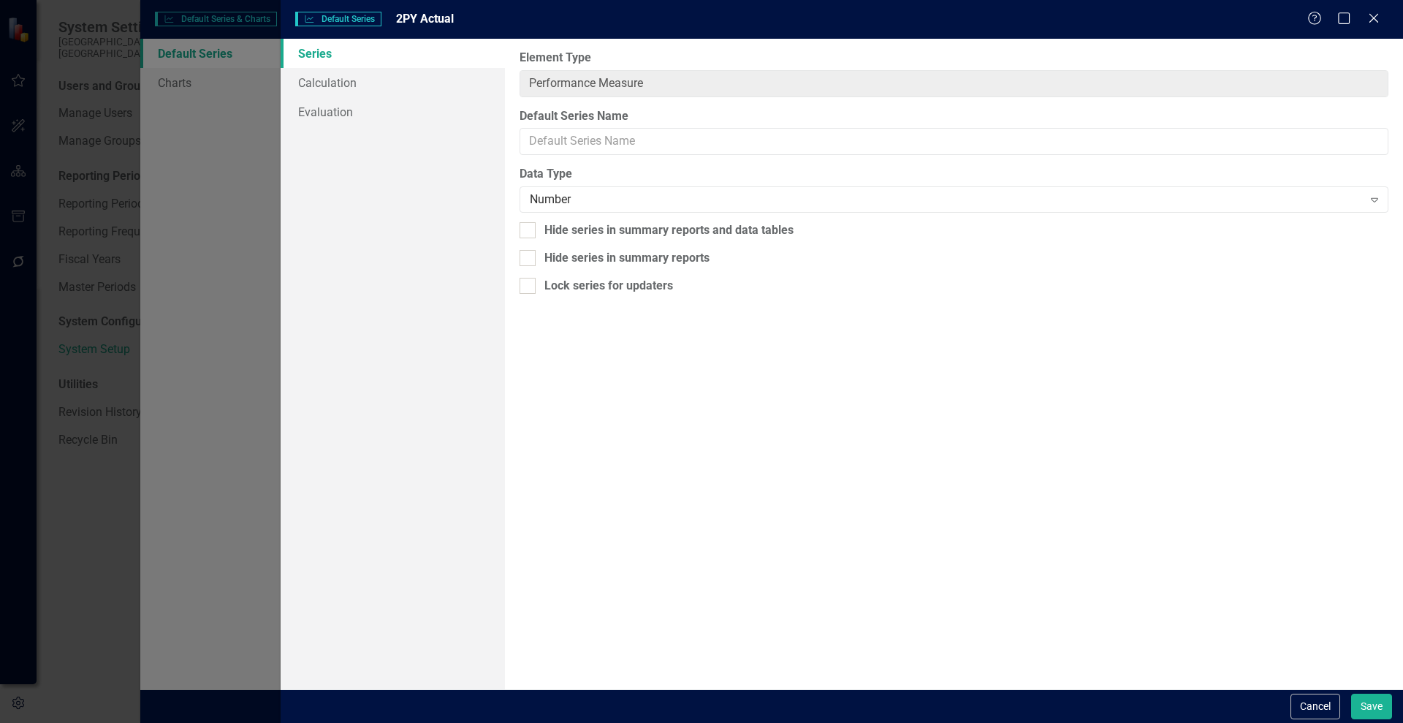
type input "2PY Actual"
click at [321, 77] on link "Calculation" at bounding box center [393, 82] width 224 height 29
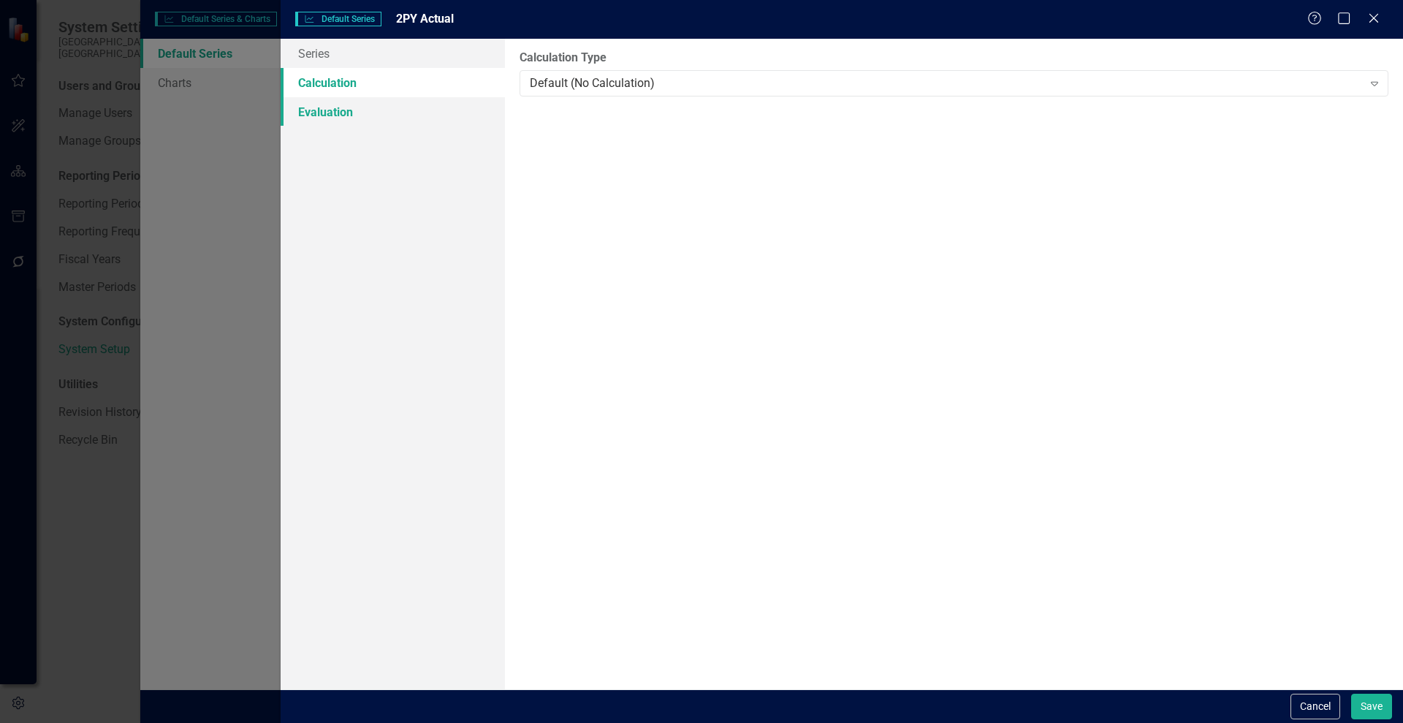
click at [314, 124] on link "Evaluation" at bounding box center [393, 111] width 224 height 29
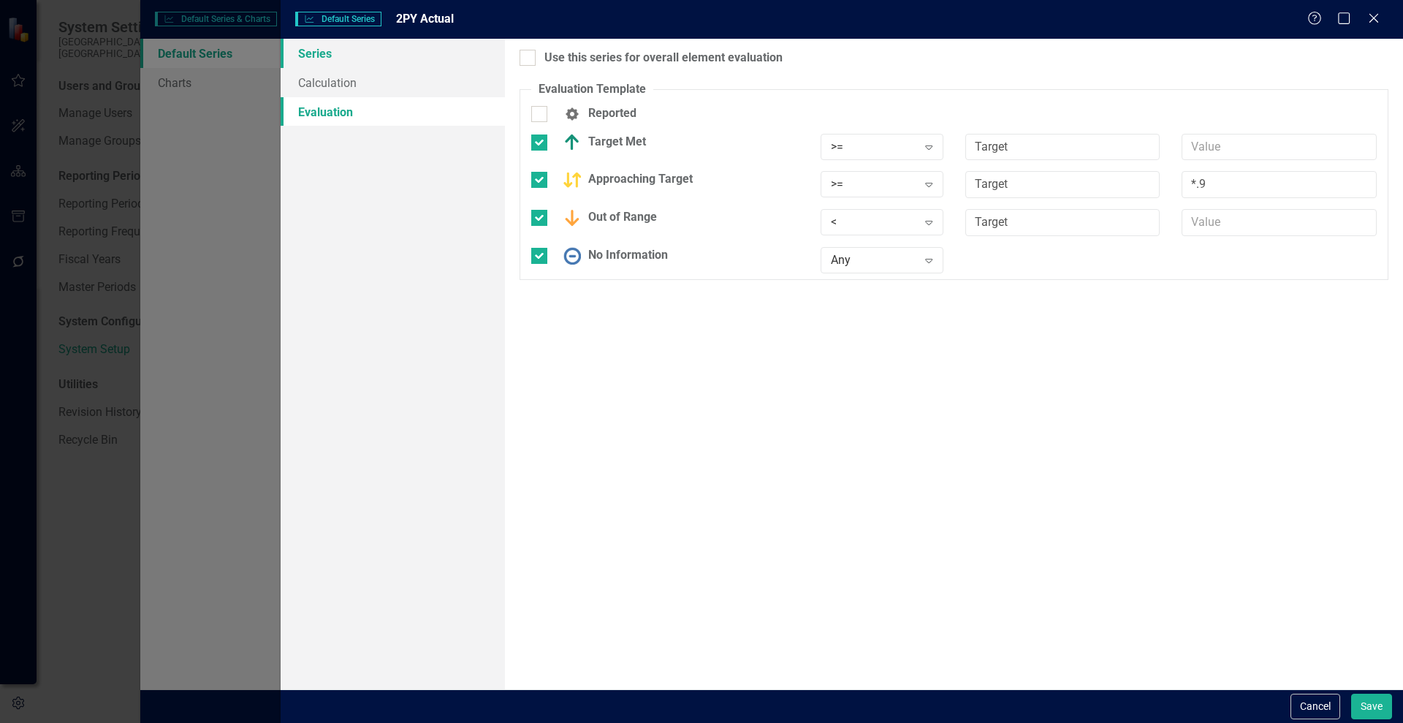
click at [306, 50] on link "Series" at bounding box center [393, 53] width 224 height 29
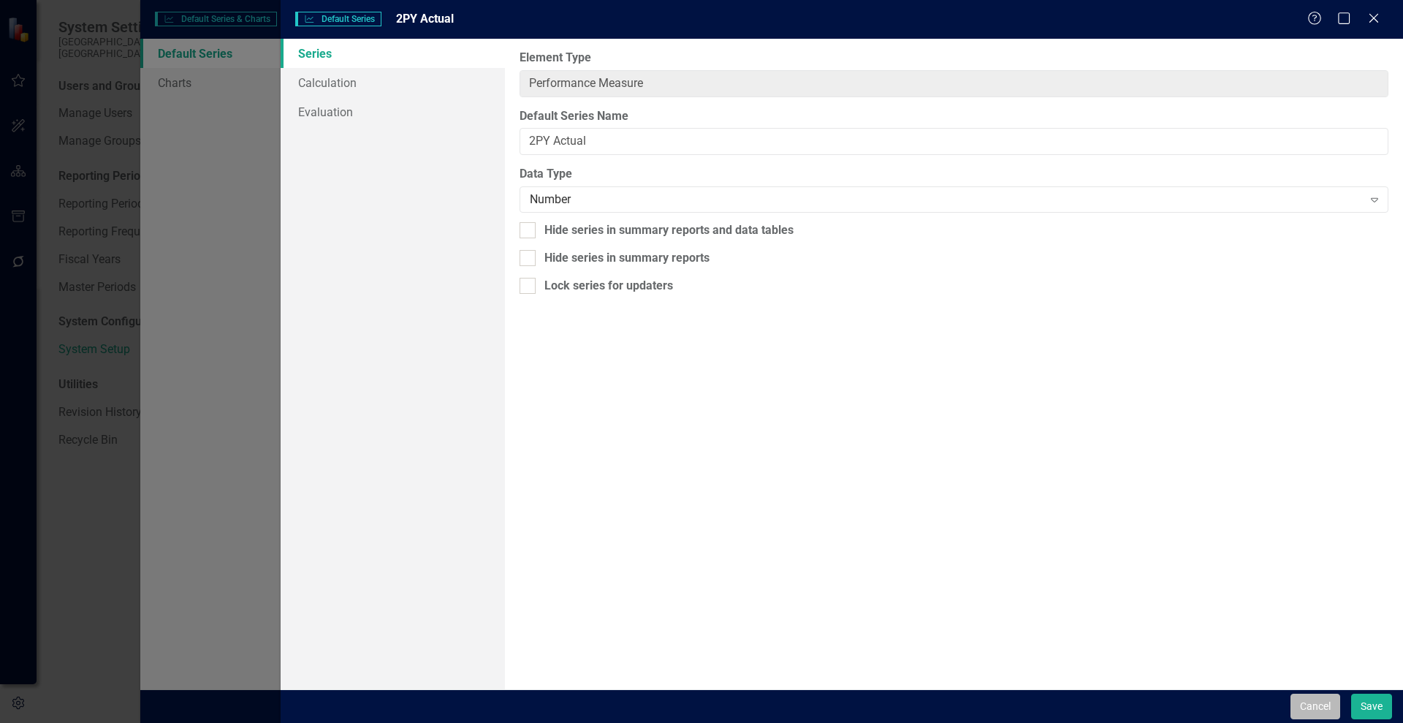
click at [1313, 707] on button "Cancel" at bounding box center [1316, 707] width 50 height 26
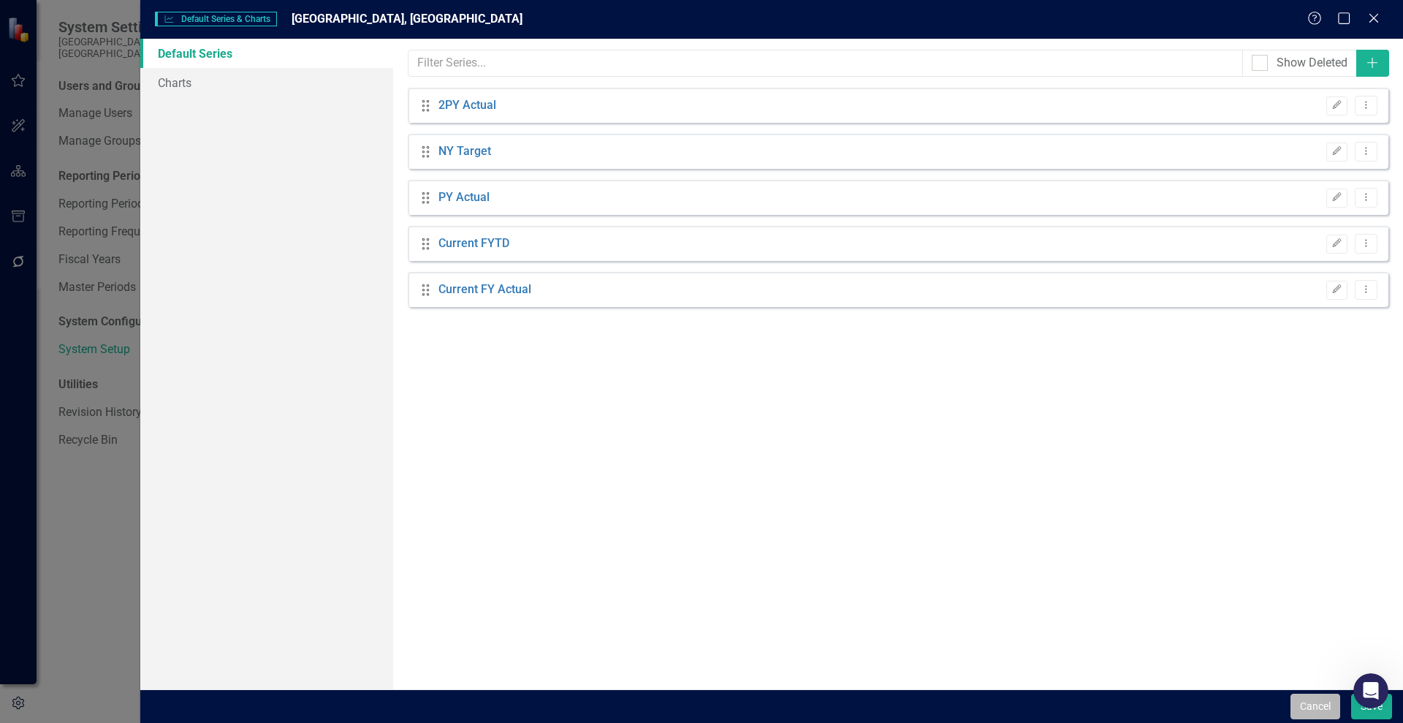
click at [1324, 706] on button "Cancel" at bounding box center [1316, 707] width 50 height 26
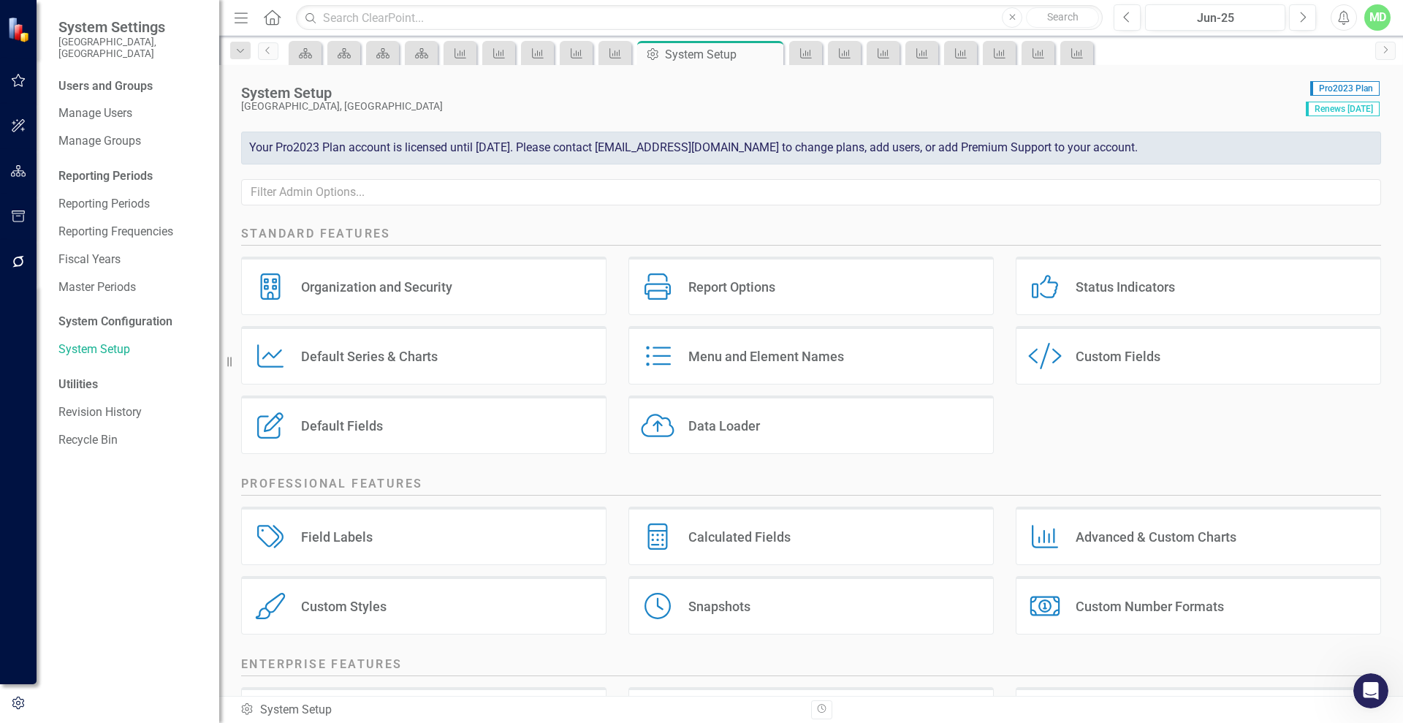
click at [335, 362] on div "Default Series & Charts" at bounding box center [369, 356] width 137 height 17
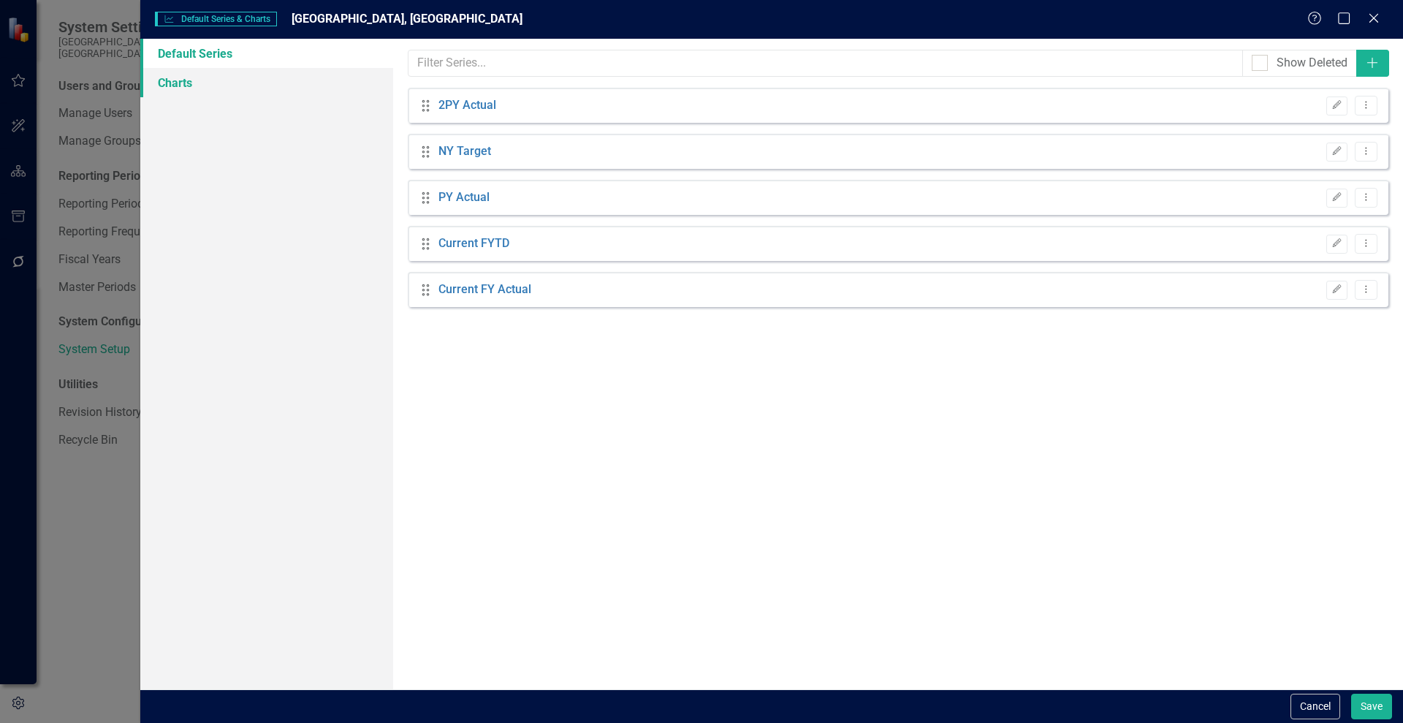
click at [169, 79] on link "Charts" at bounding box center [266, 82] width 253 height 29
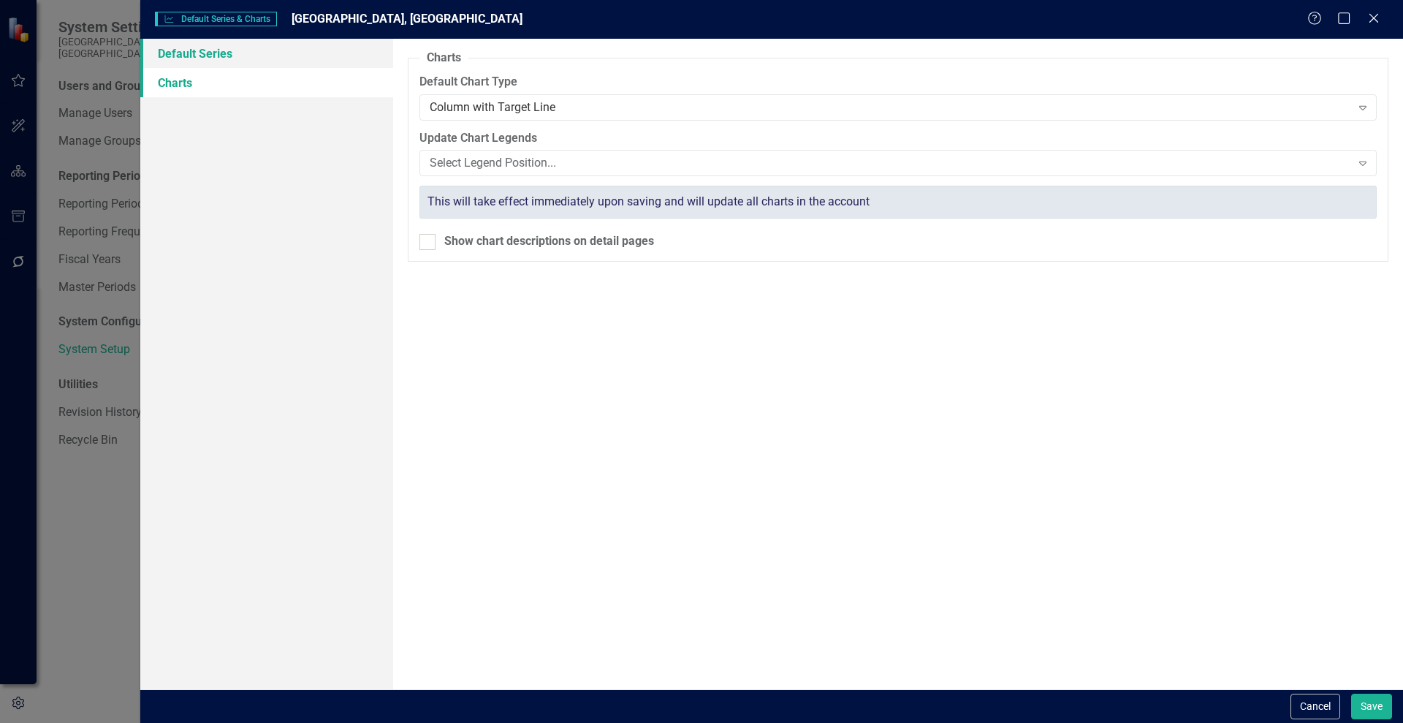
click at [188, 50] on link "Default Series" at bounding box center [266, 53] width 253 height 29
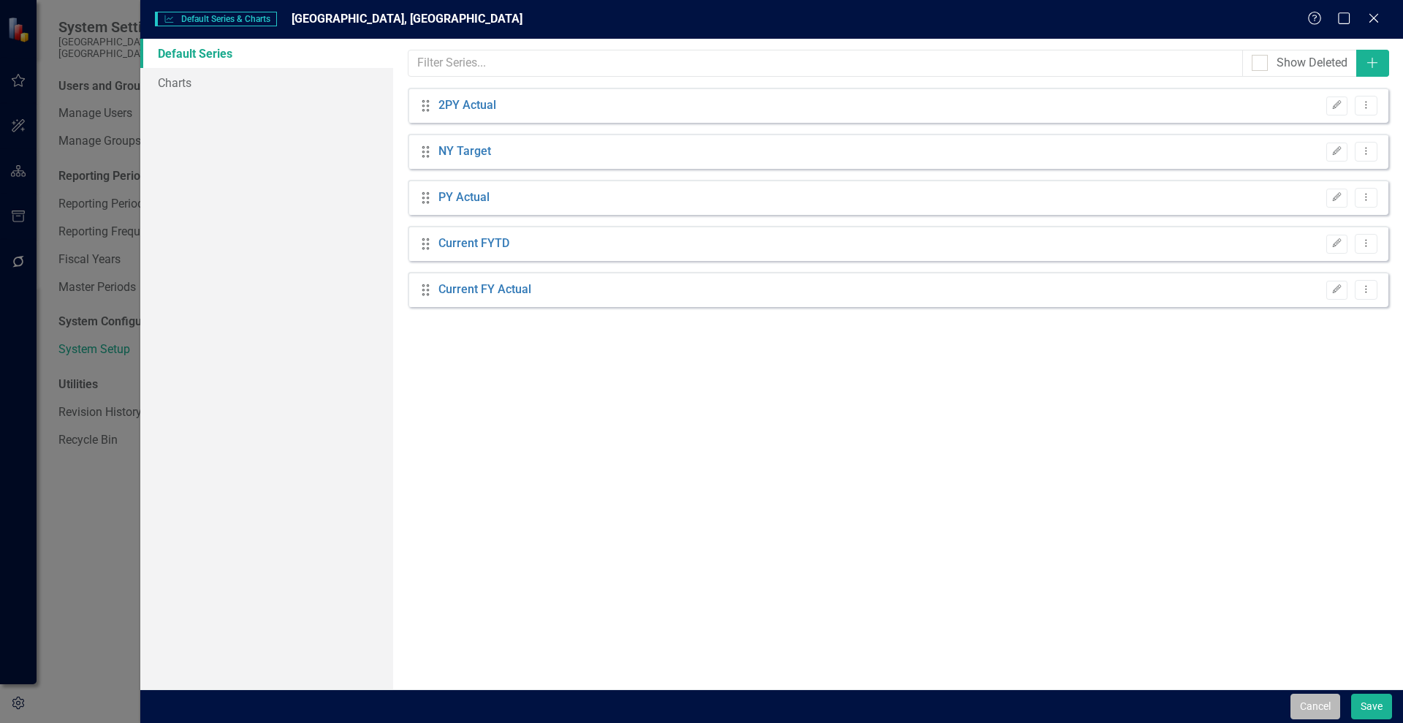
click at [1322, 704] on button "Cancel" at bounding box center [1316, 707] width 50 height 26
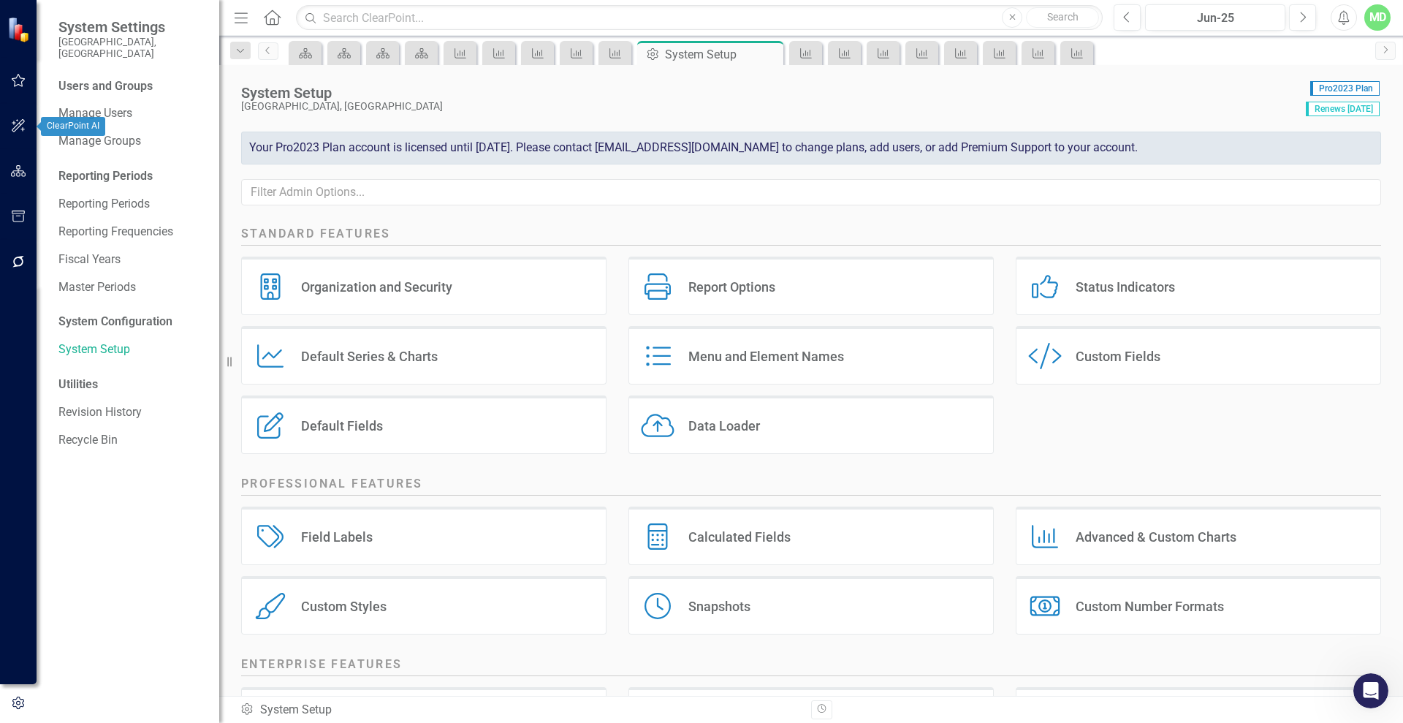
click at [17, 118] on button "button" at bounding box center [18, 126] width 33 height 31
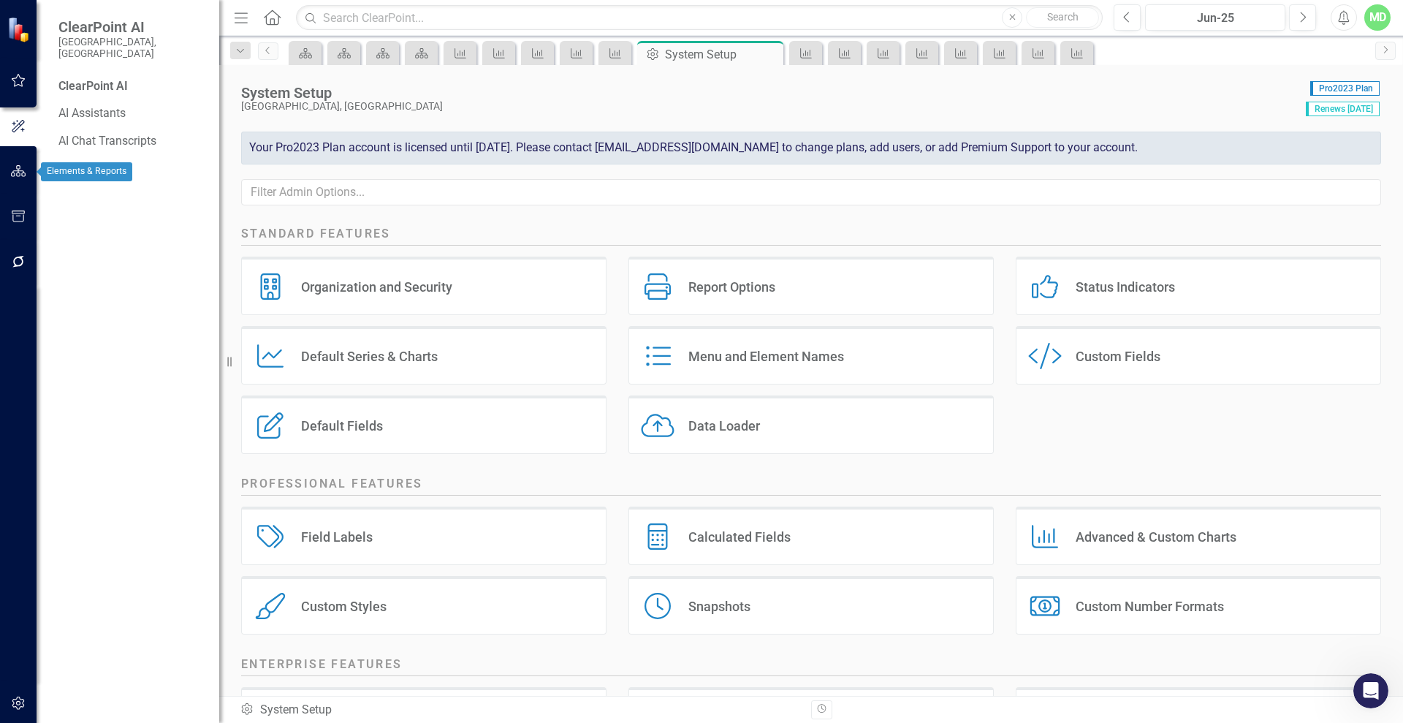
click at [16, 167] on icon "button" at bounding box center [18, 171] width 15 height 12
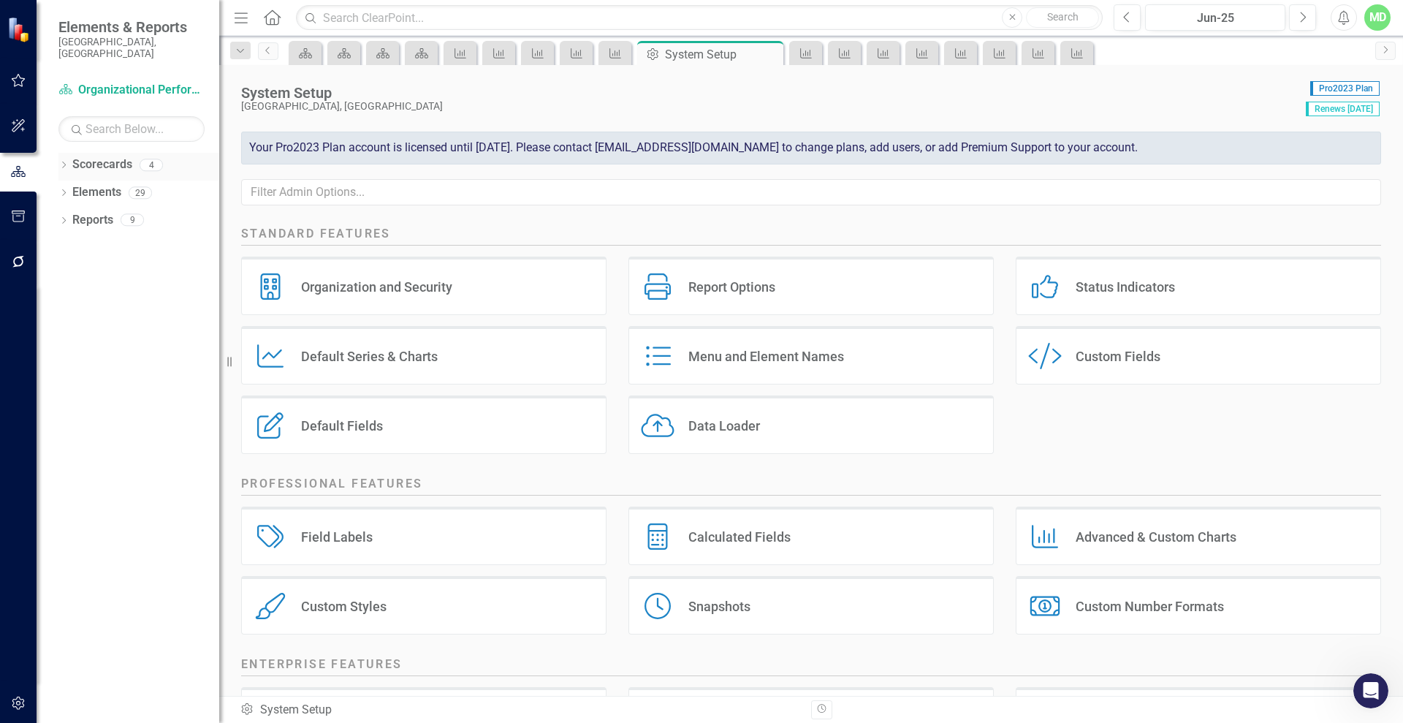
click at [103, 156] on link "Scorecards" at bounding box center [102, 164] width 60 height 17
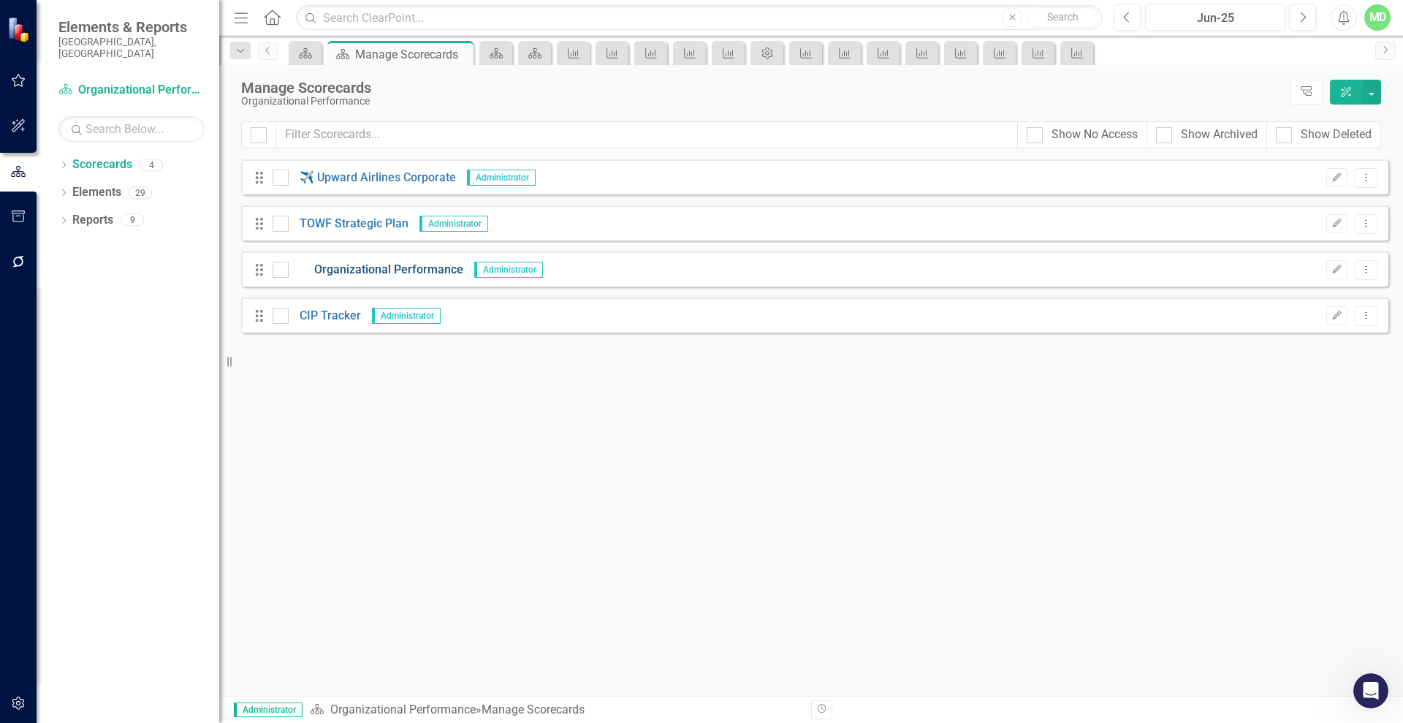
click at [384, 278] on link "Organizational Performance" at bounding box center [376, 270] width 175 height 17
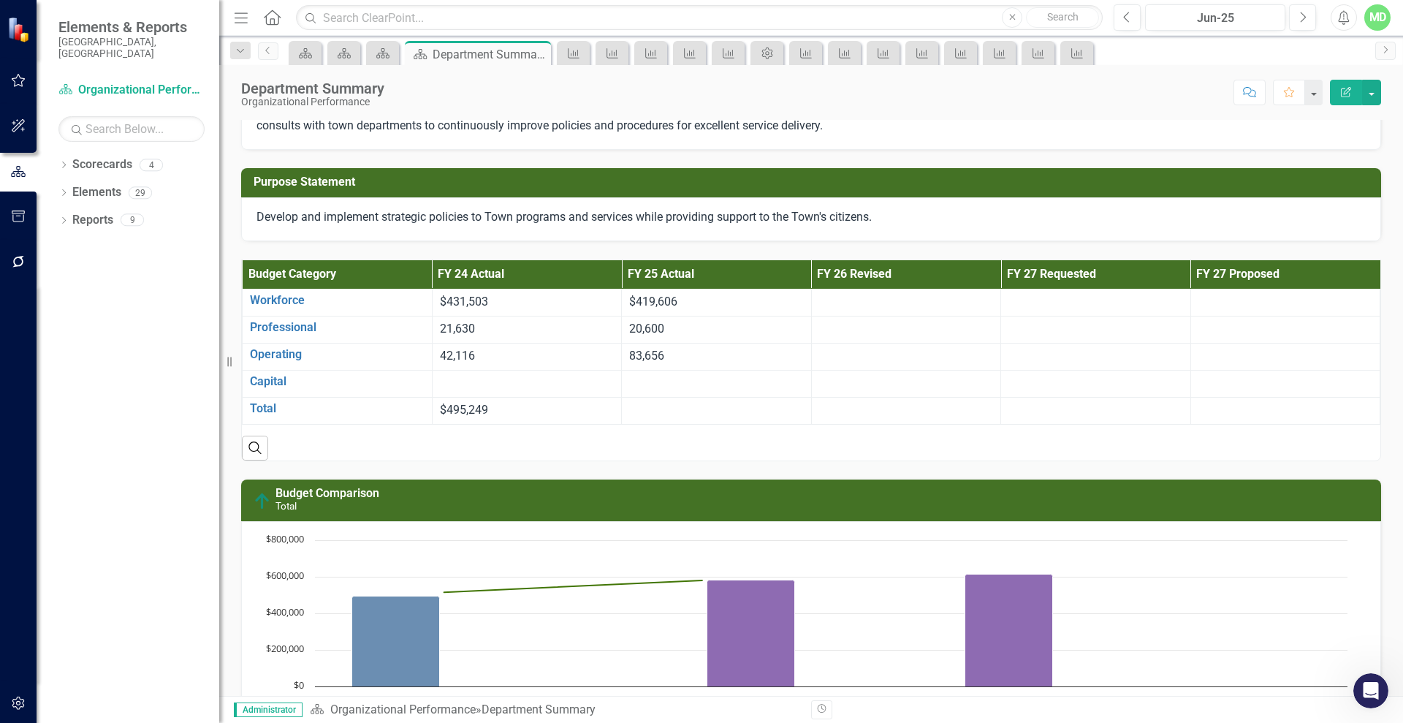
scroll to position [47, 0]
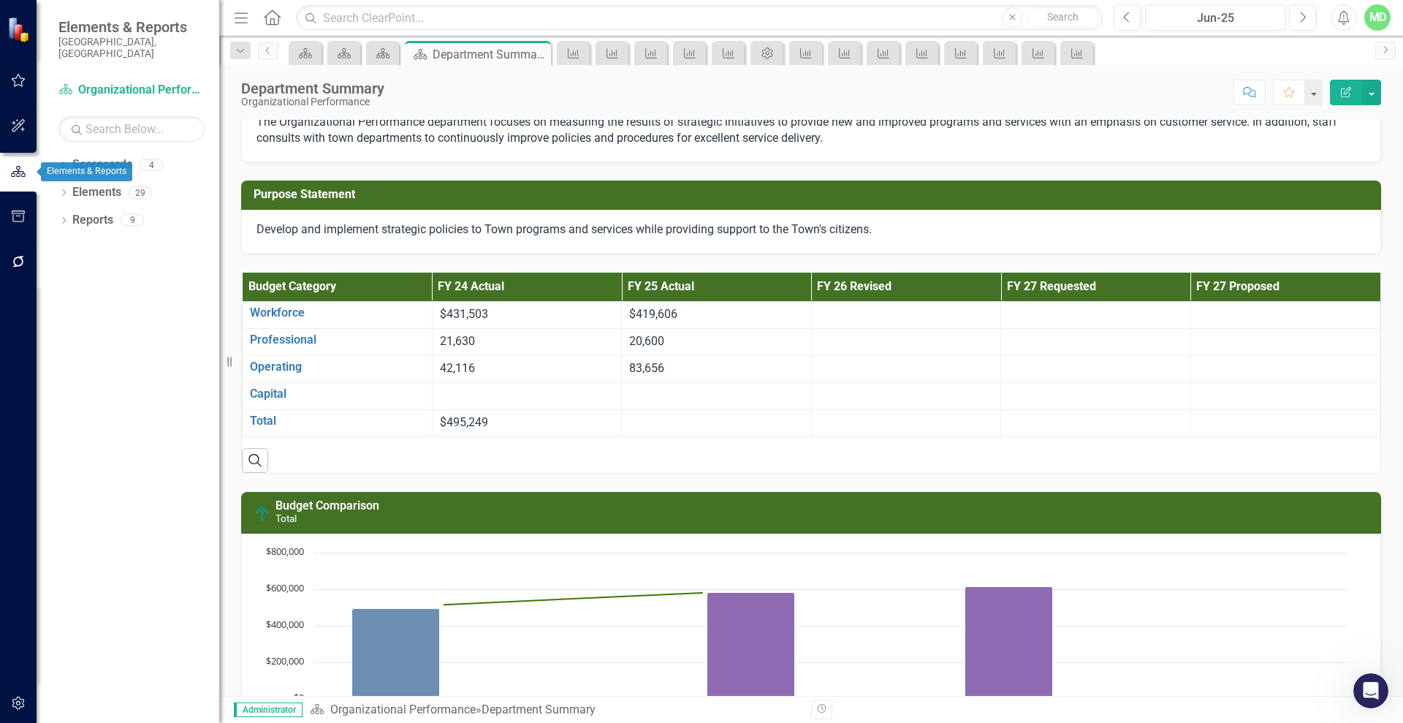
click at [12, 164] on button "button" at bounding box center [18, 172] width 37 height 24
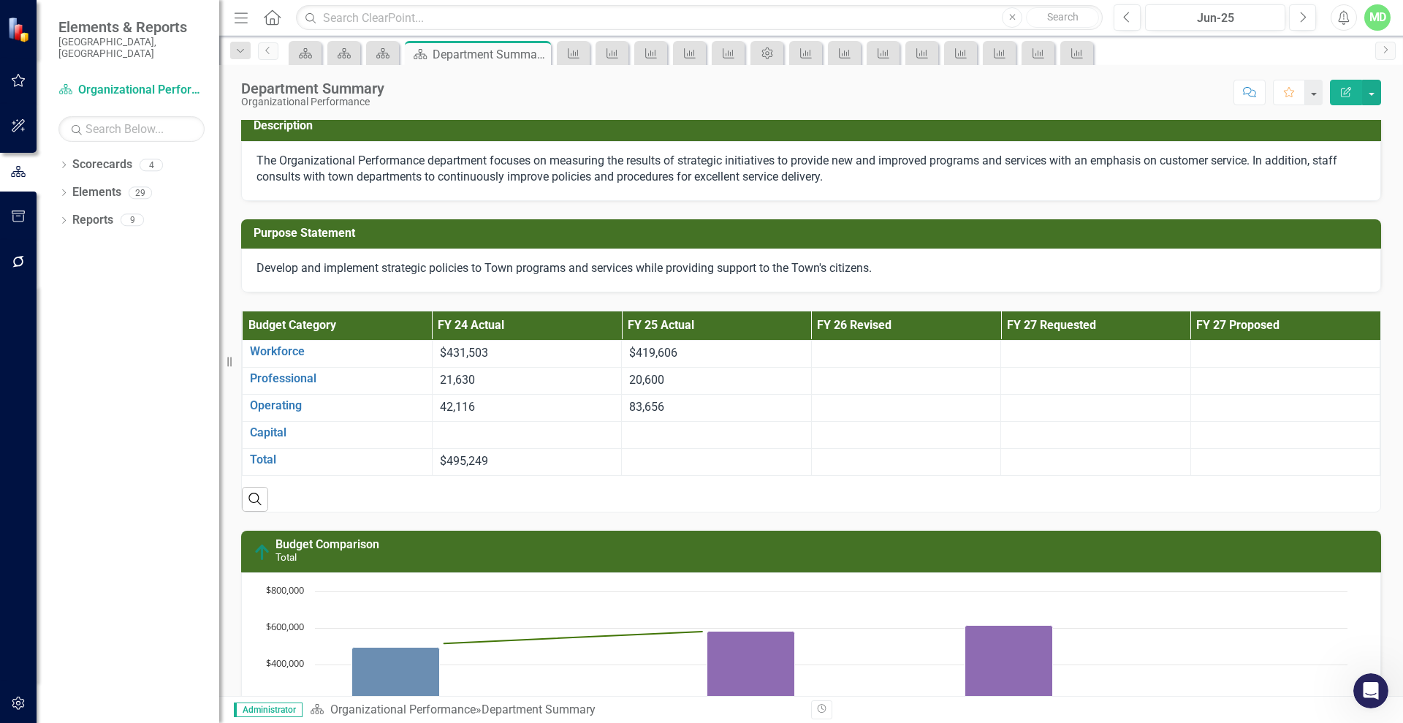
scroll to position [0, 0]
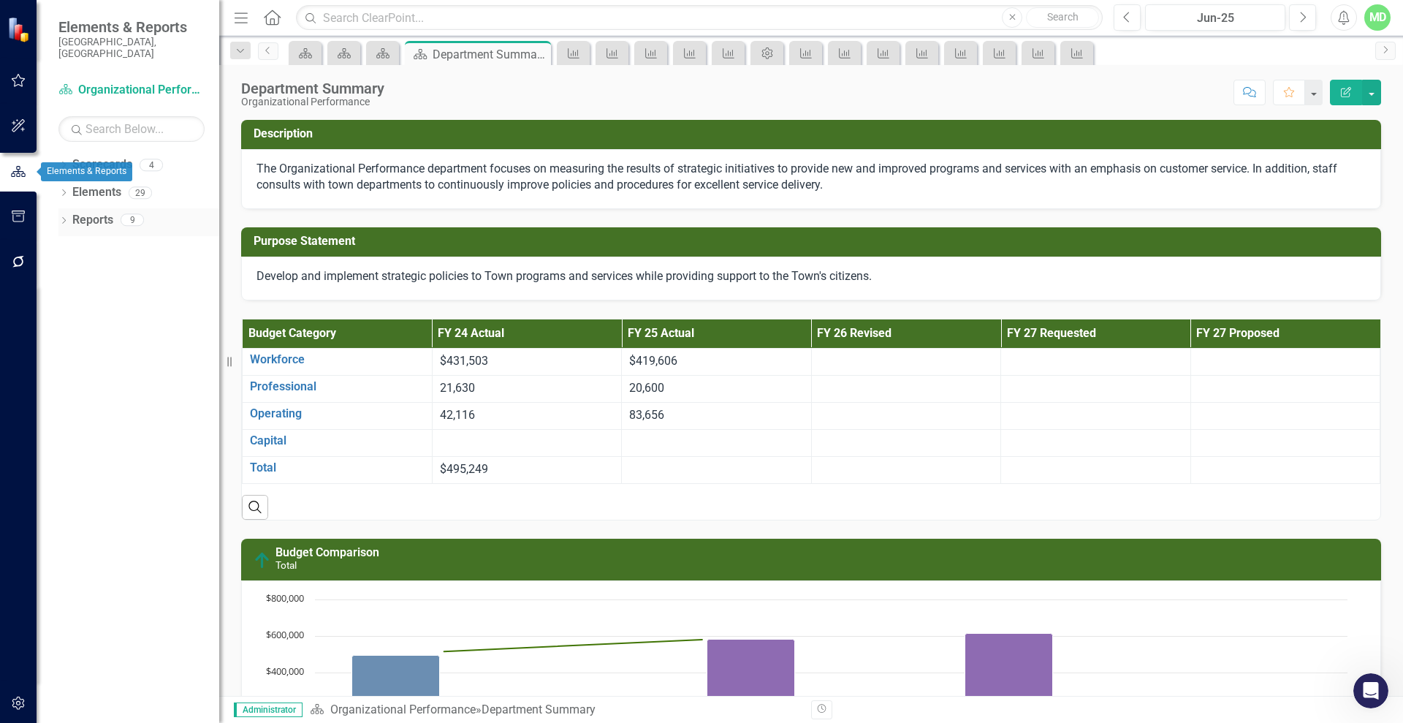
click at [84, 212] on link "Reports" at bounding box center [92, 220] width 41 height 17
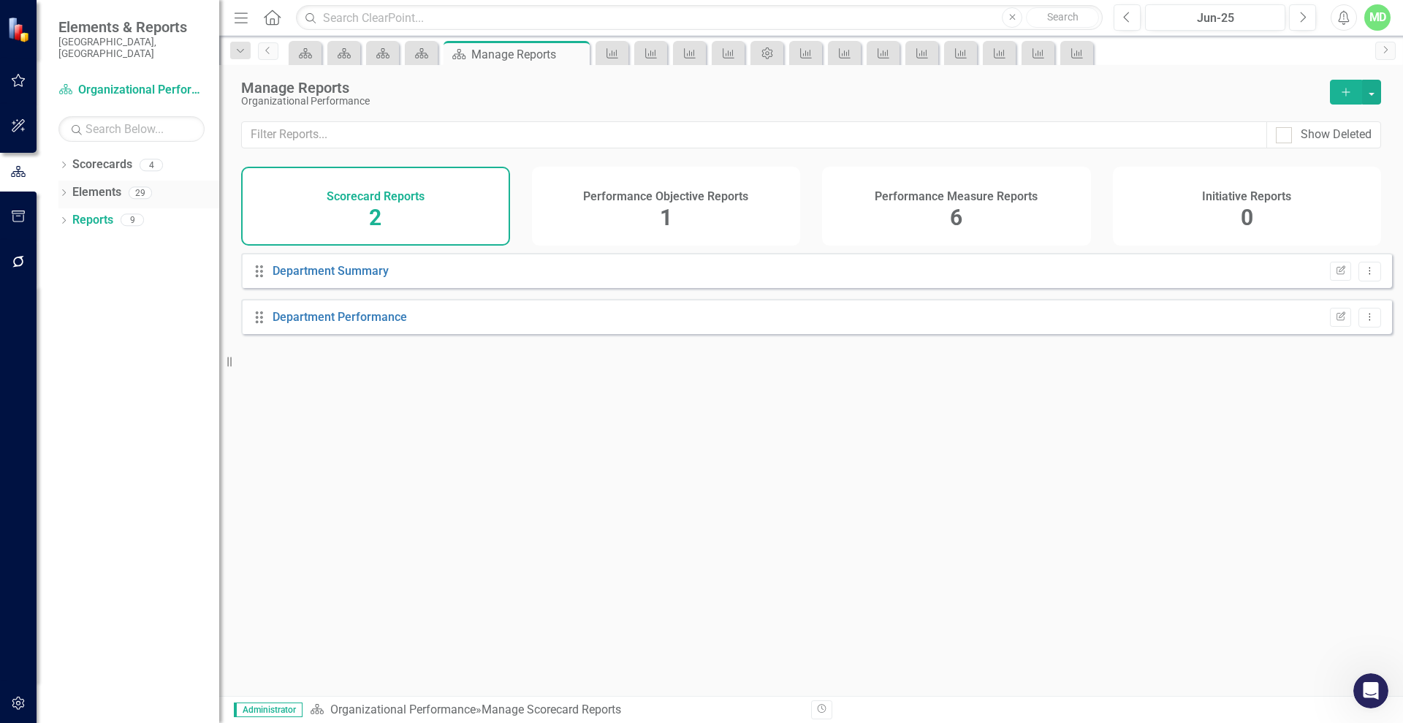
click at [88, 184] on link "Elements" at bounding box center [96, 192] width 49 height 17
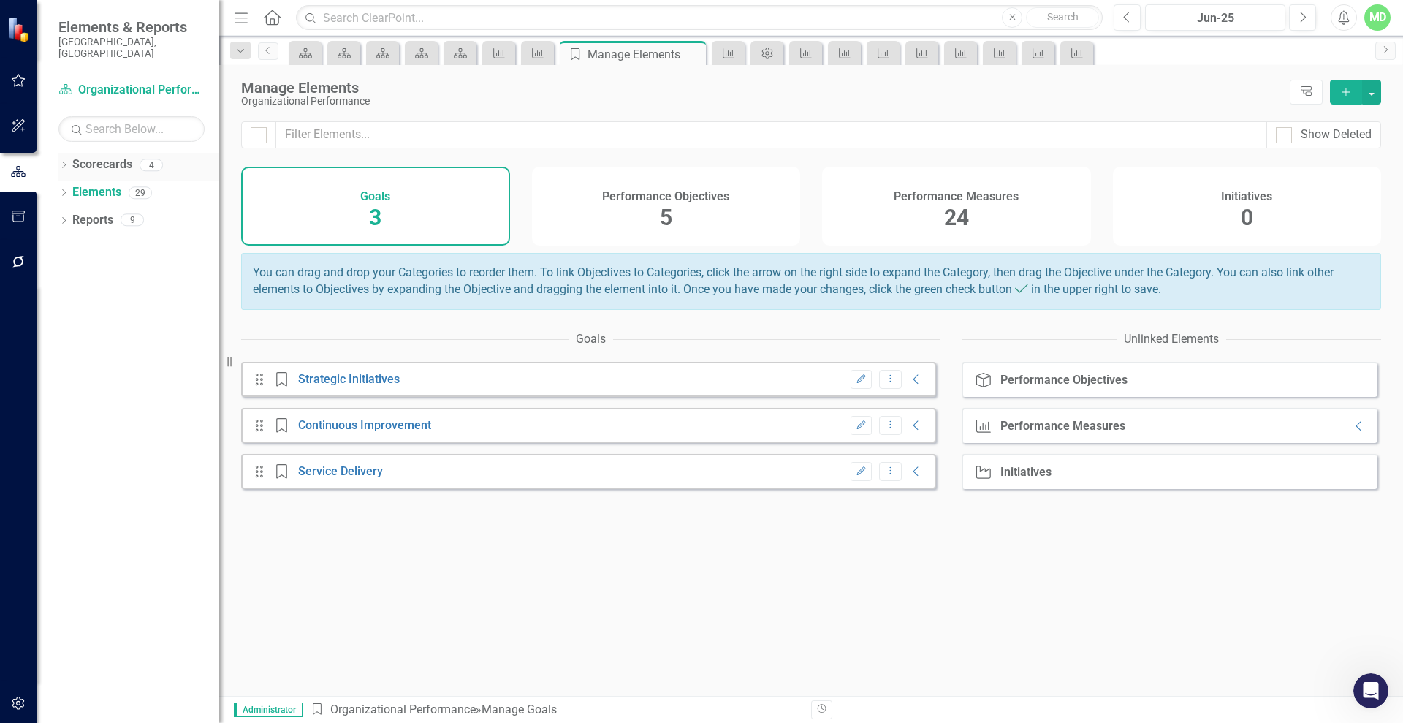
click at [95, 156] on link "Scorecards" at bounding box center [102, 164] width 60 height 17
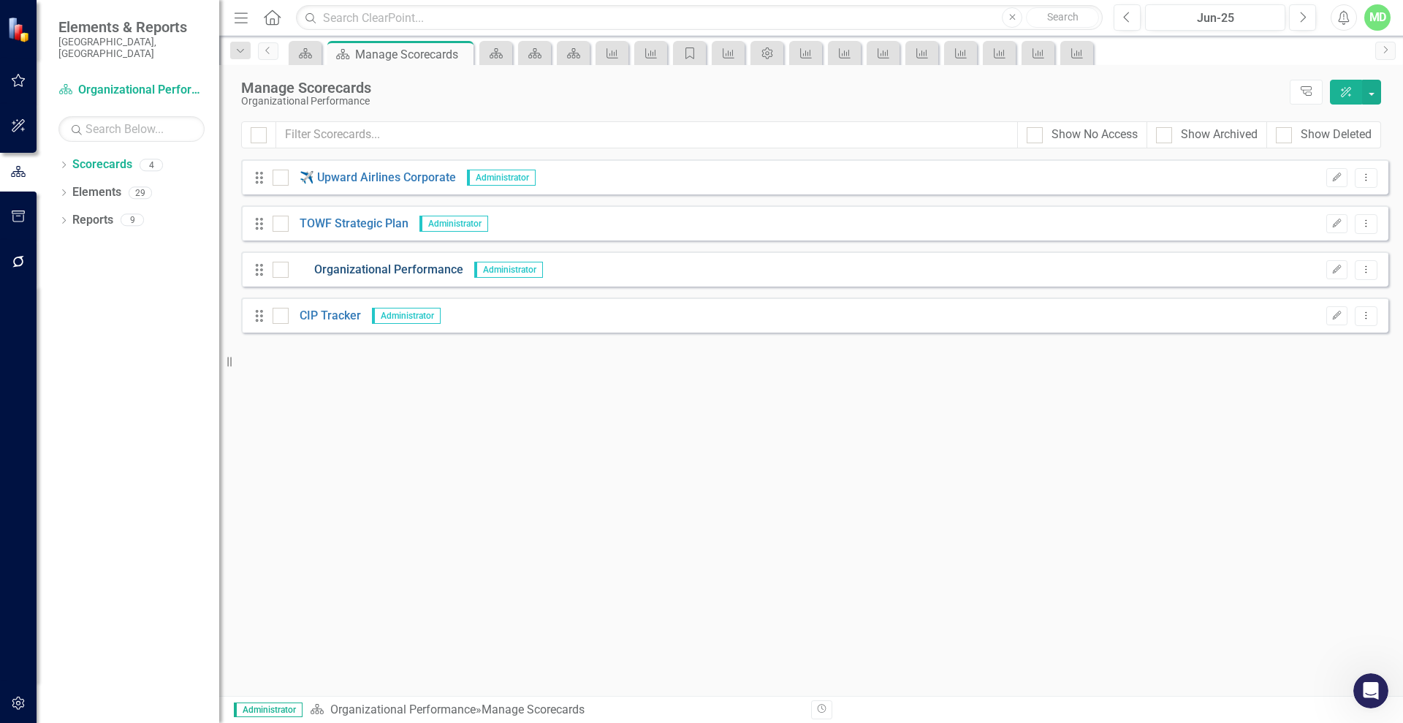
click at [389, 266] on link "Organizational Performance" at bounding box center [376, 270] width 175 height 17
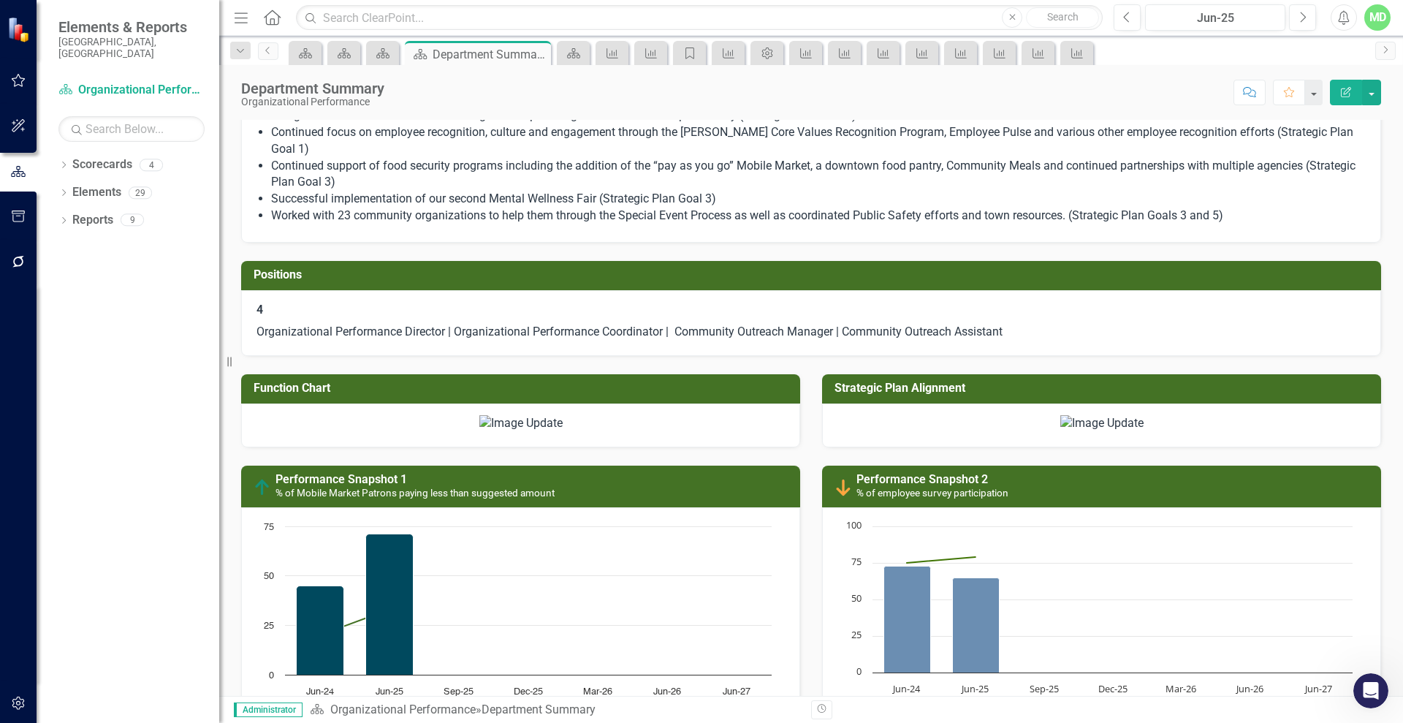
scroll to position [873, 0]
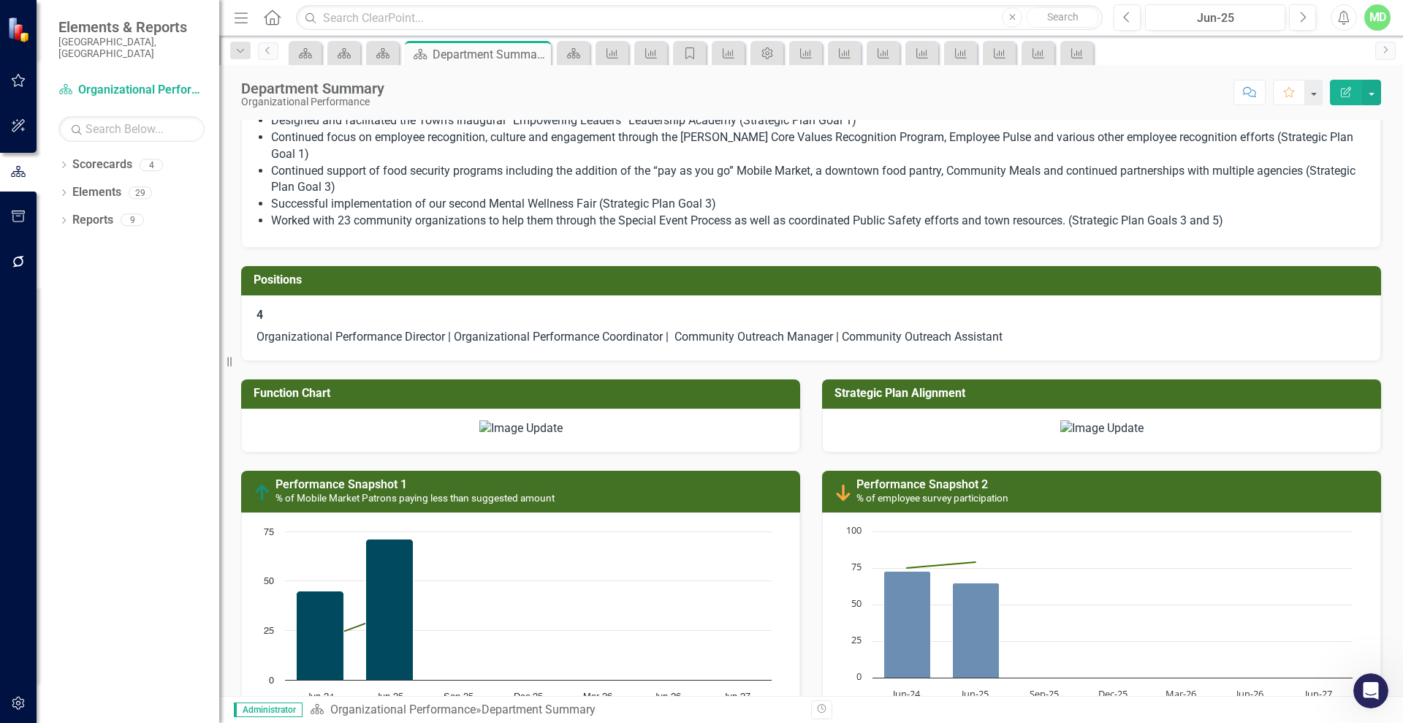
click at [1343, 87] on icon "Edit Report" at bounding box center [1346, 92] width 13 height 10
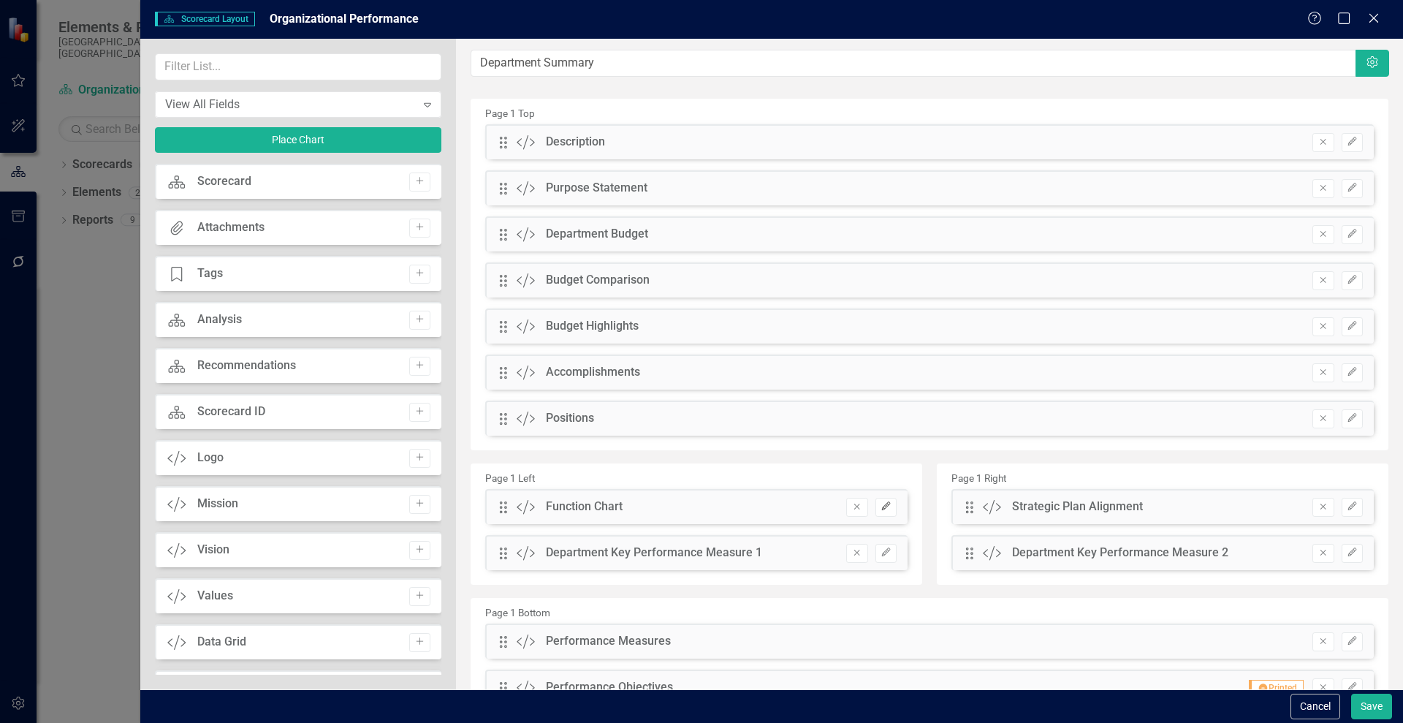
click at [882, 505] on icon "Edit" at bounding box center [886, 506] width 11 height 9
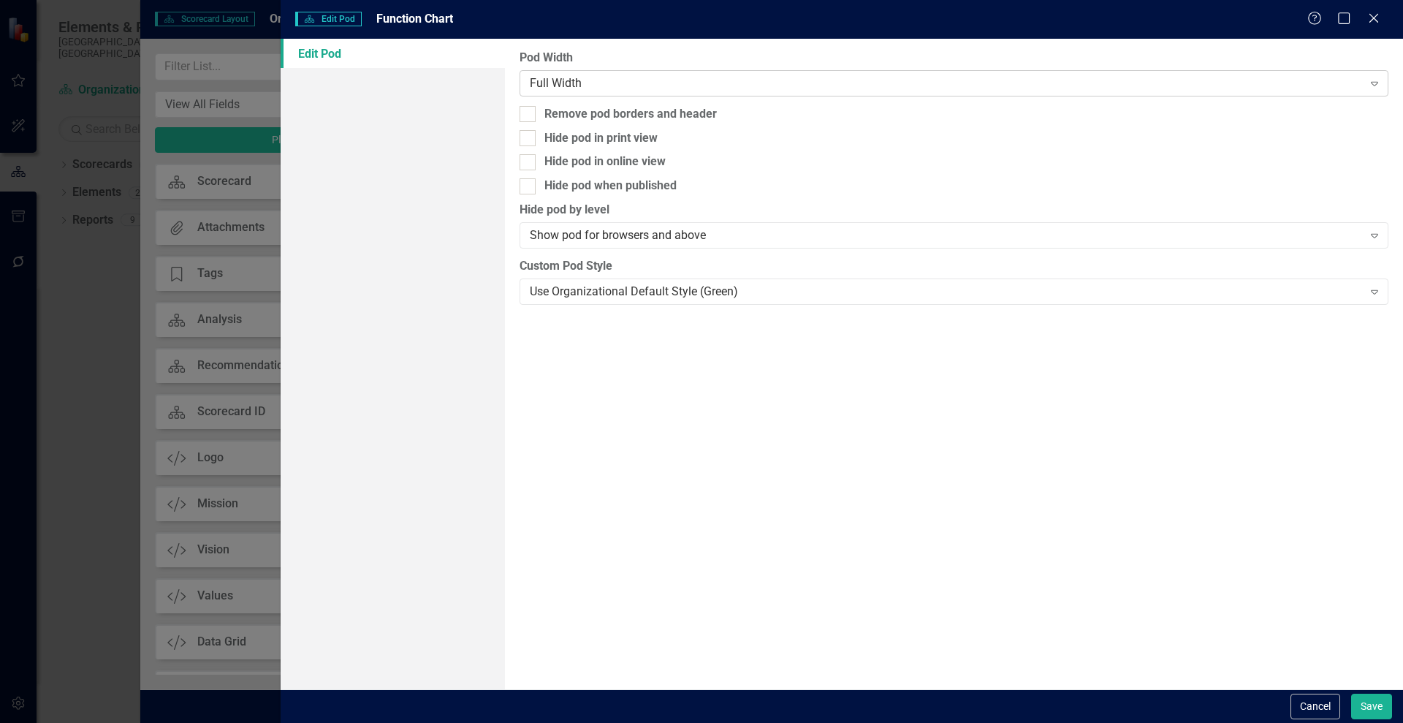
click at [933, 81] on div "Full Width" at bounding box center [946, 83] width 832 height 17
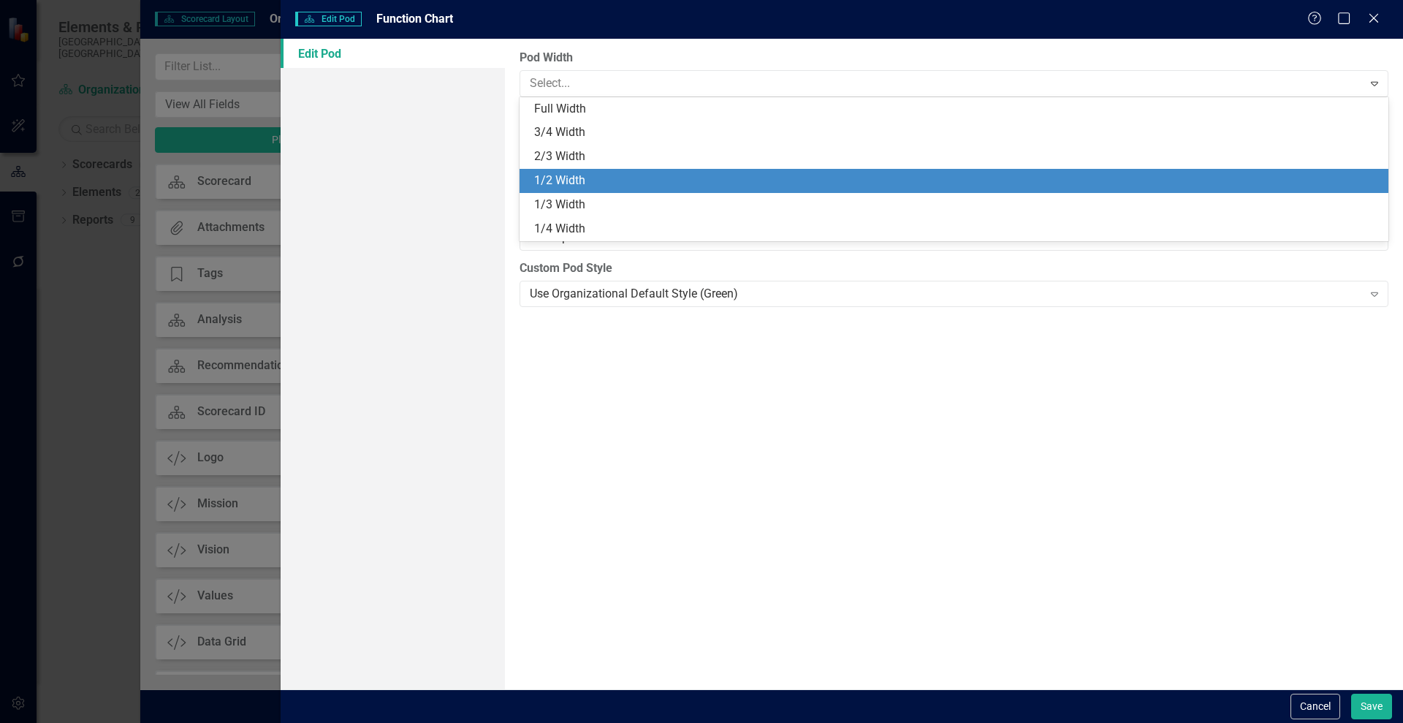
click at [571, 181] on div "1/2 Width" at bounding box center [957, 180] width 846 height 17
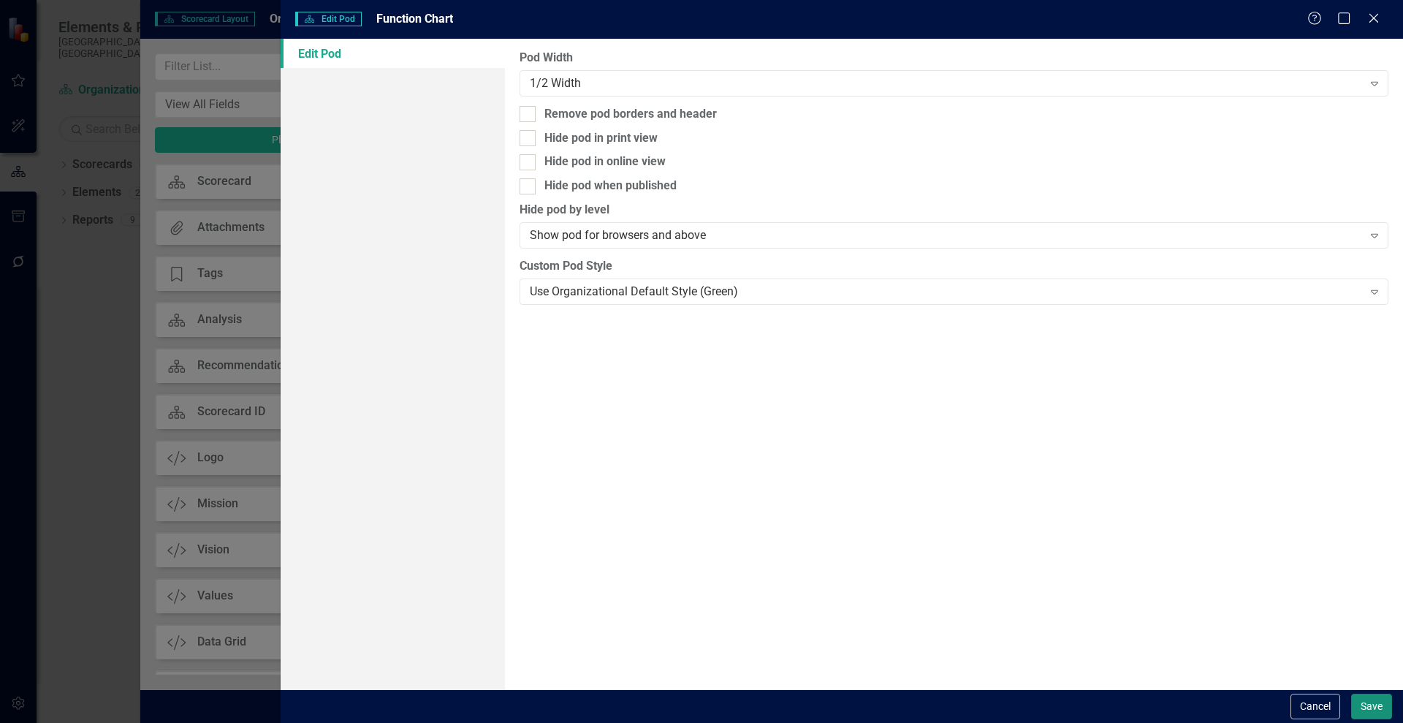
click at [1370, 710] on button "Save" at bounding box center [1371, 707] width 41 height 26
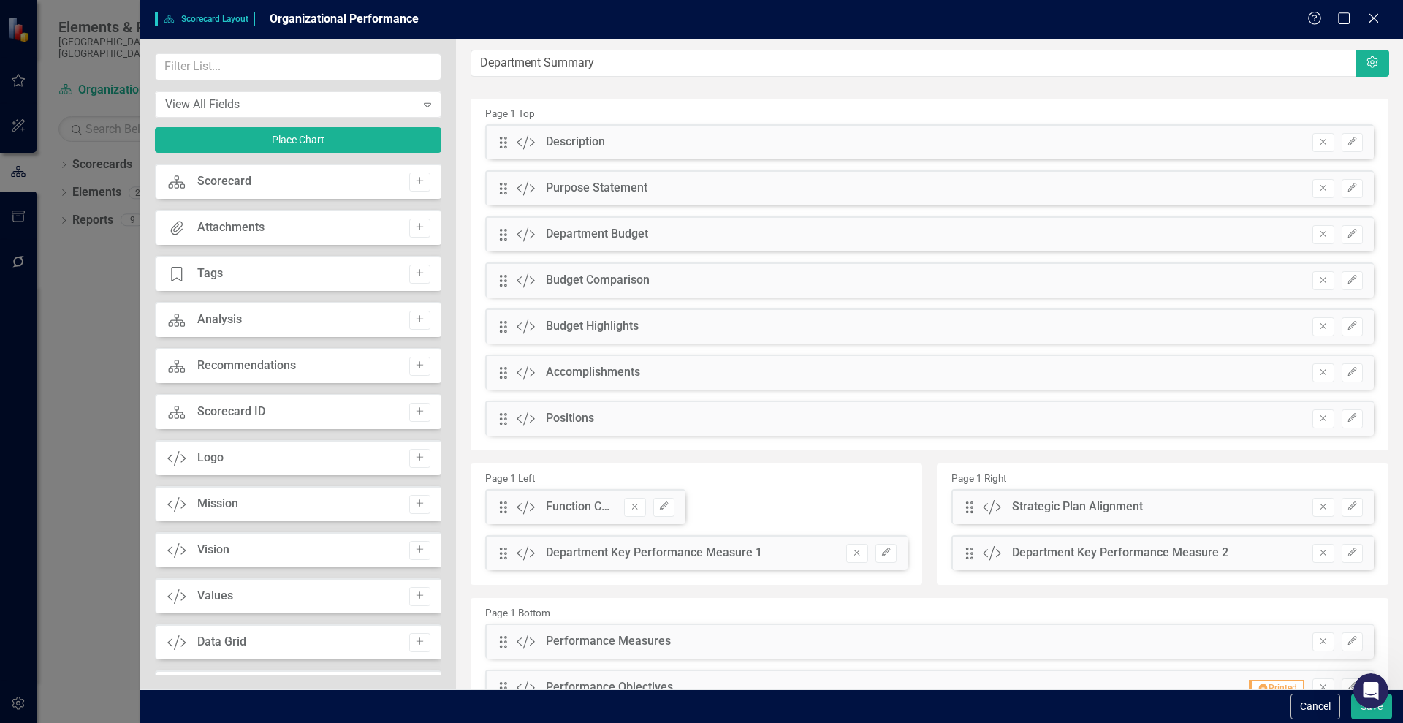
drag, startPoint x: 1037, startPoint y: 504, endPoint x: 855, endPoint y: 498, distance: 182.1
click at [855, 498] on div "Page 1 Left Drag Custom Function Chart Remove Edit Drag Custom Department Key P…" at bounding box center [930, 527] width 940 height 134
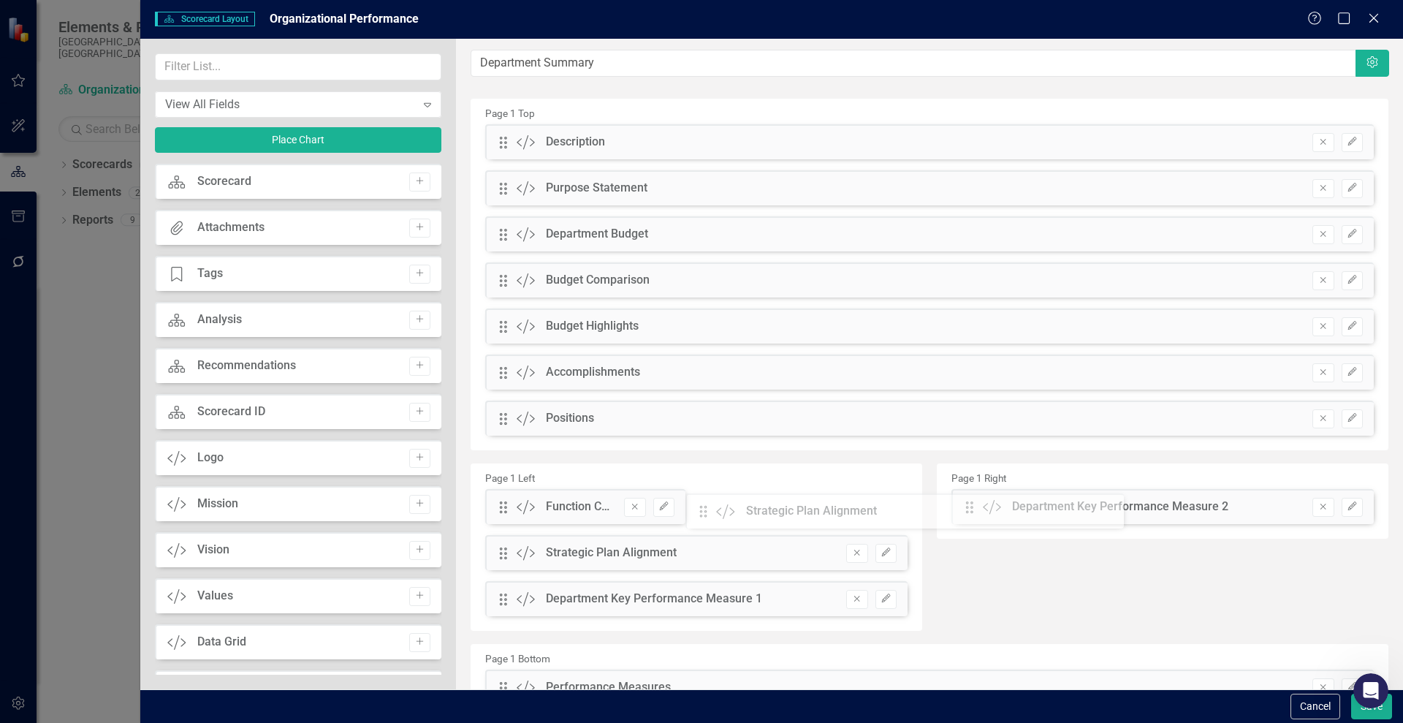
drag, startPoint x: 961, startPoint y: 504, endPoint x: 708, endPoint y: 504, distance: 252.9
click at [881, 551] on icon "button" at bounding box center [885, 551] width 9 height 9
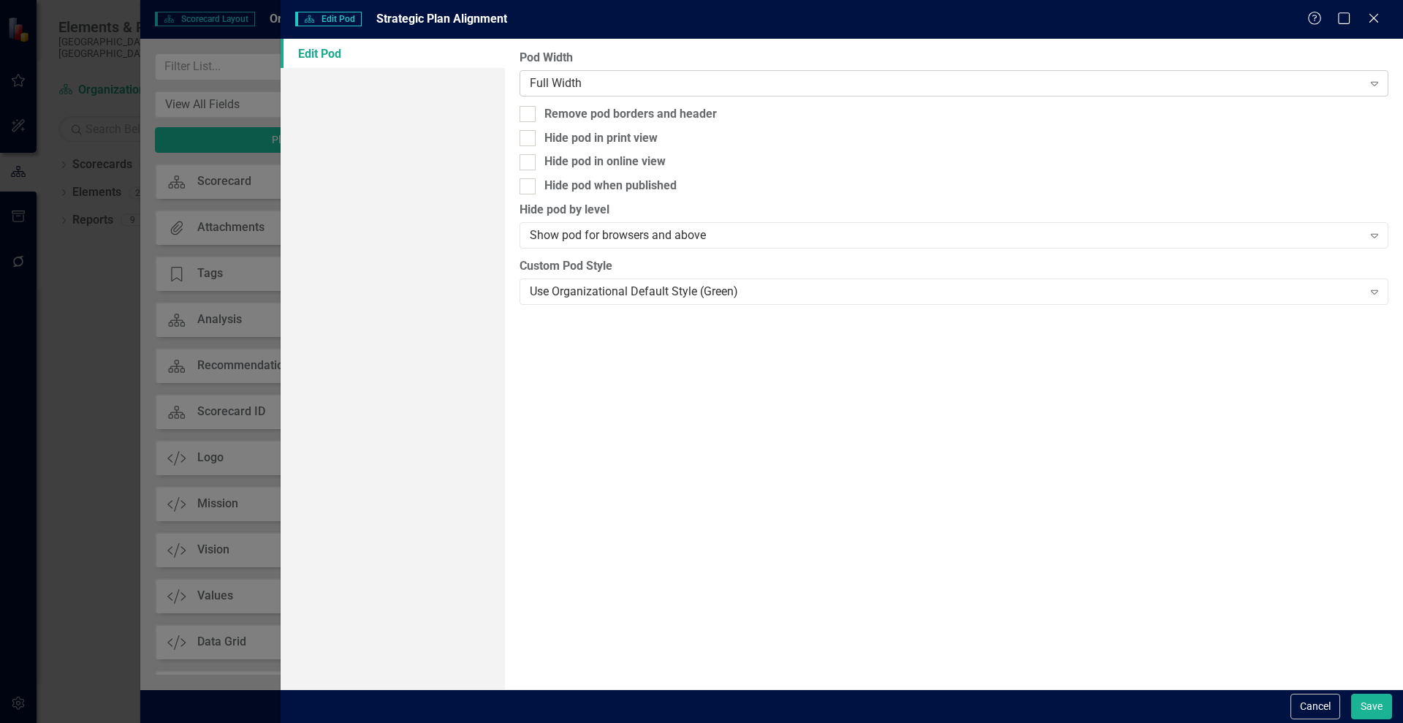
click at [555, 80] on div "Full Width" at bounding box center [946, 83] width 832 height 17
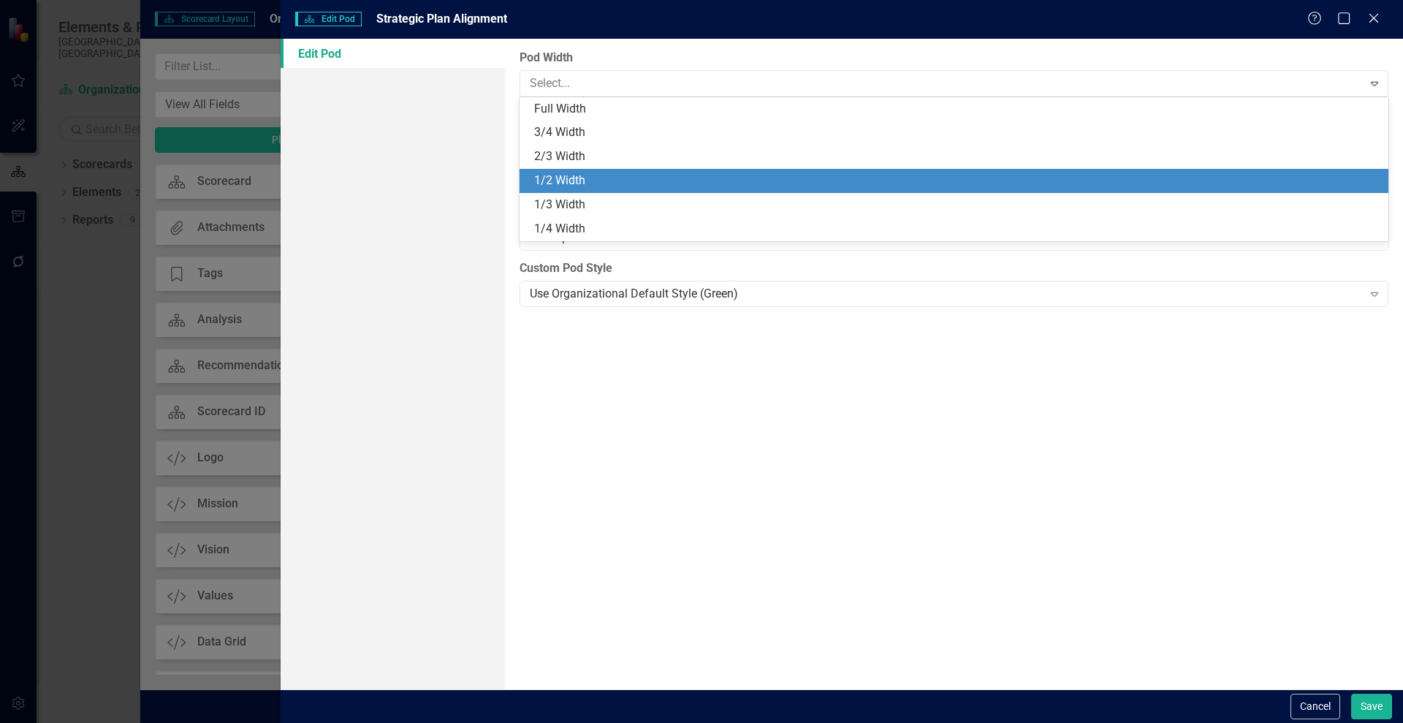
click at [542, 173] on div "1/2 Width" at bounding box center [957, 180] width 846 height 17
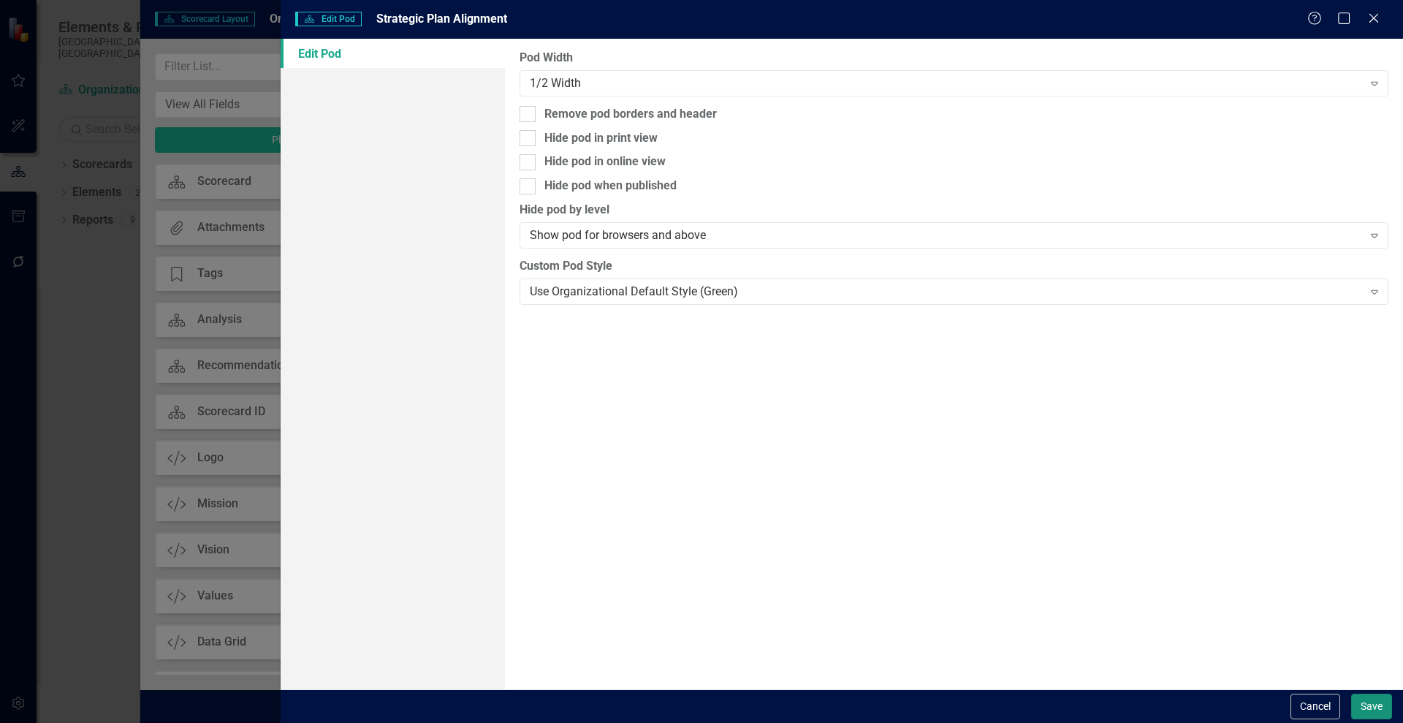
click at [1367, 704] on button "Save" at bounding box center [1371, 707] width 41 height 26
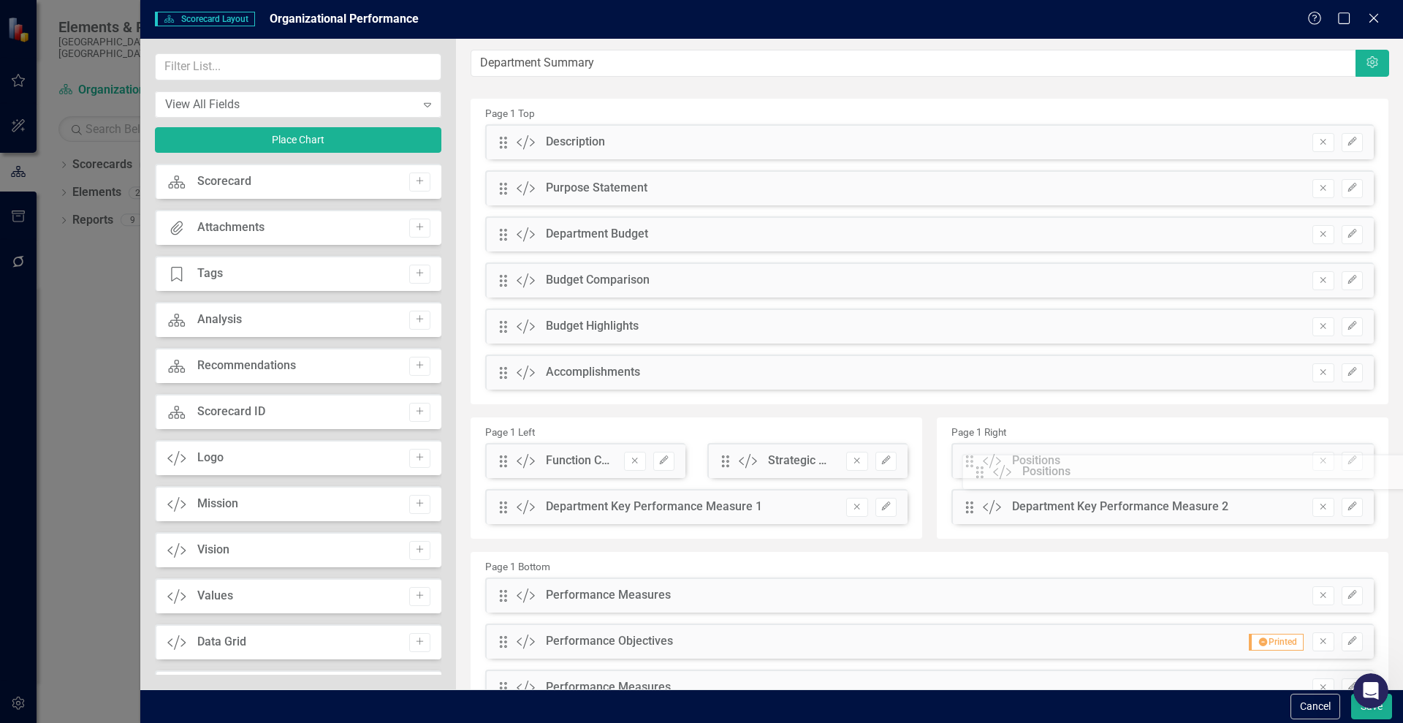
drag, startPoint x: 504, startPoint y: 417, endPoint x: 985, endPoint y: 458, distance: 482.6
click at [1360, 713] on button "Save" at bounding box center [1371, 707] width 41 height 26
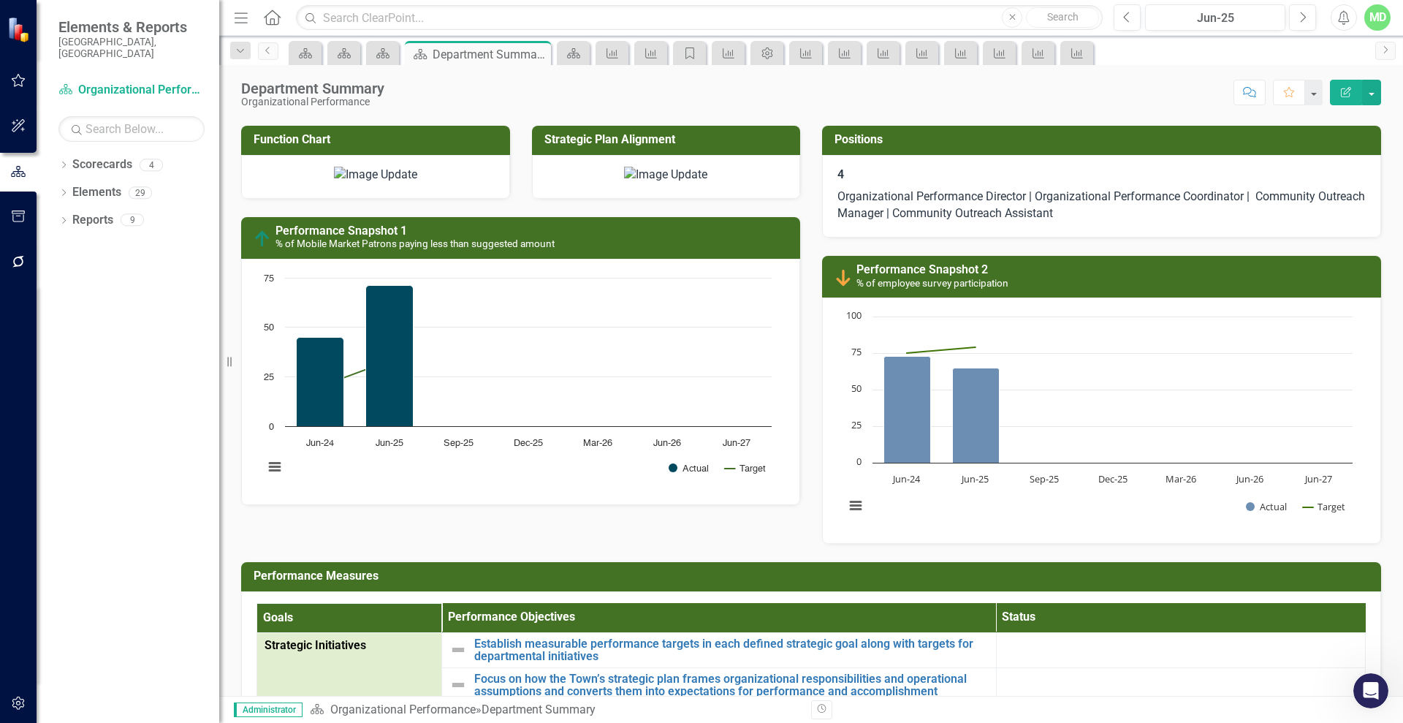
scroll to position [1017, 0]
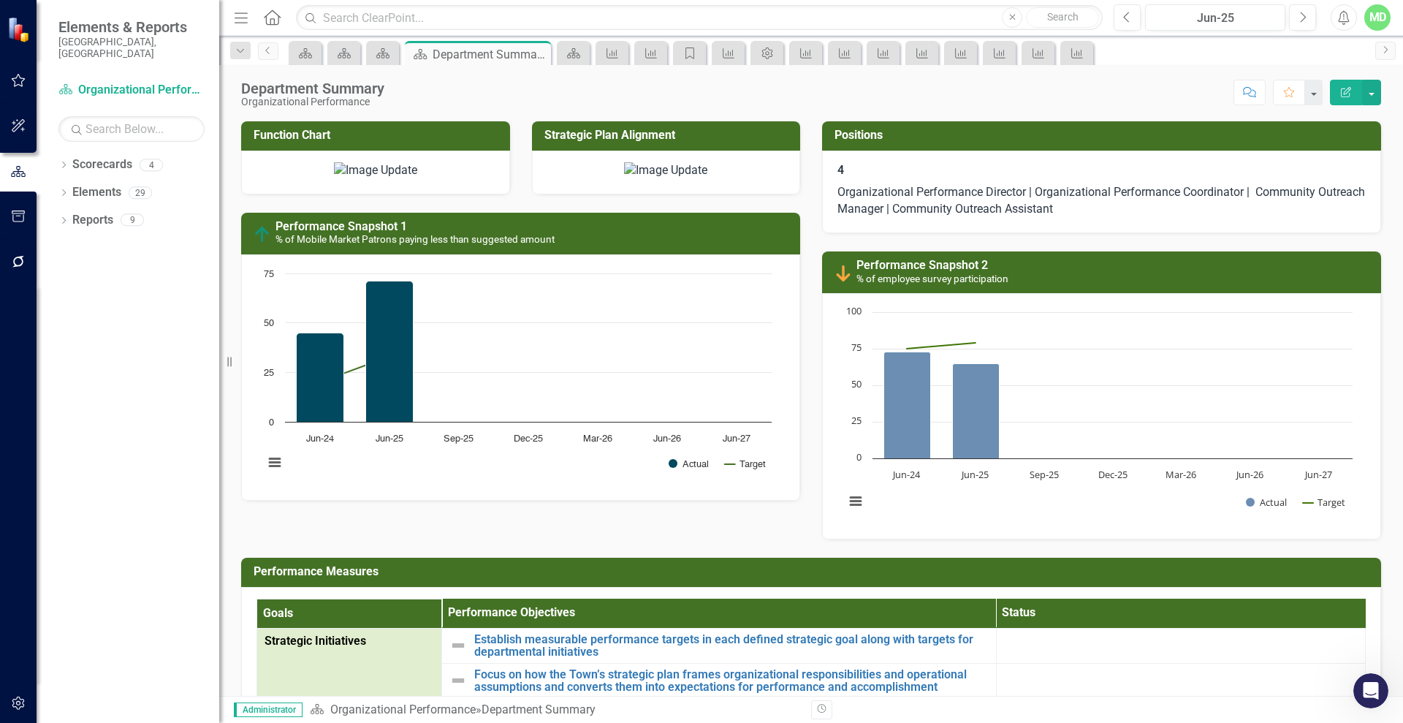
click at [1343, 93] on icon "Edit Report" at bounding box center [1346, 92] width 13 height 10
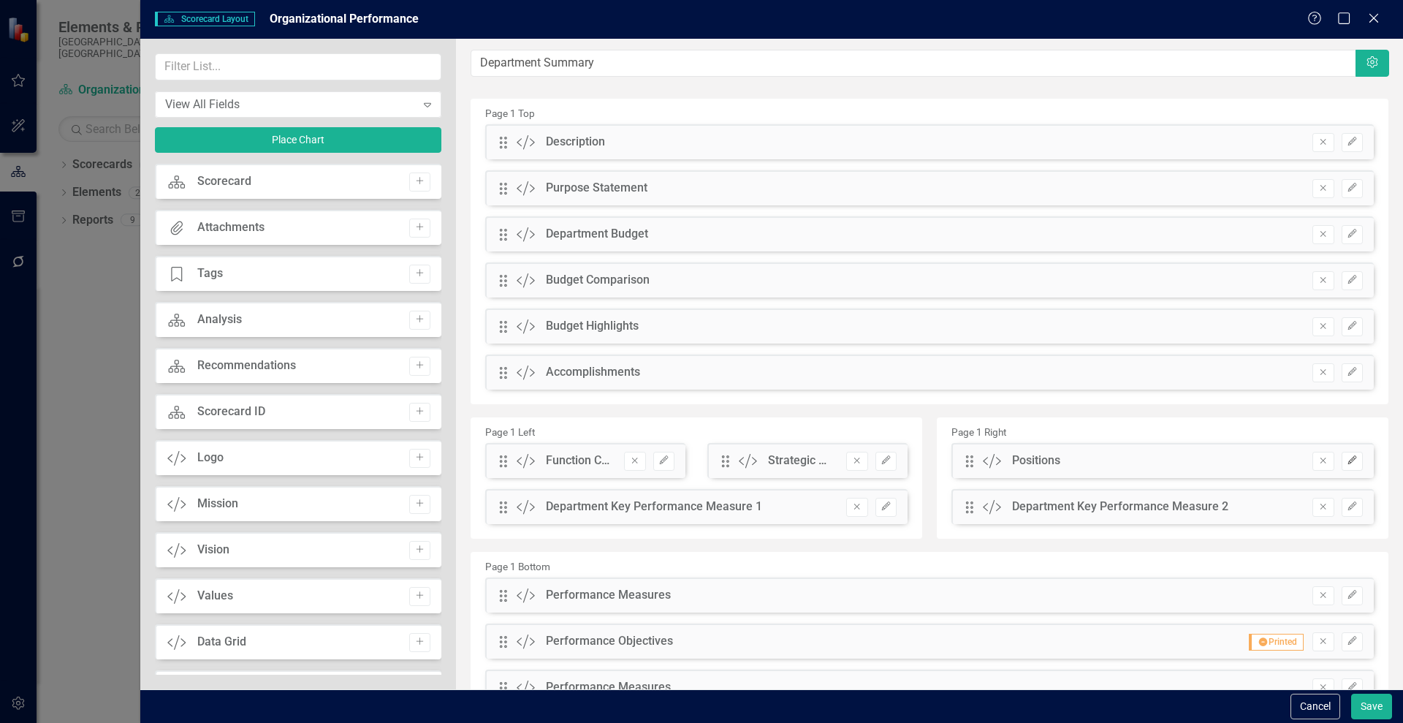
click at [1347, 456] on icon "Edit" at bounding box center [1352, 460] width 11 height 9
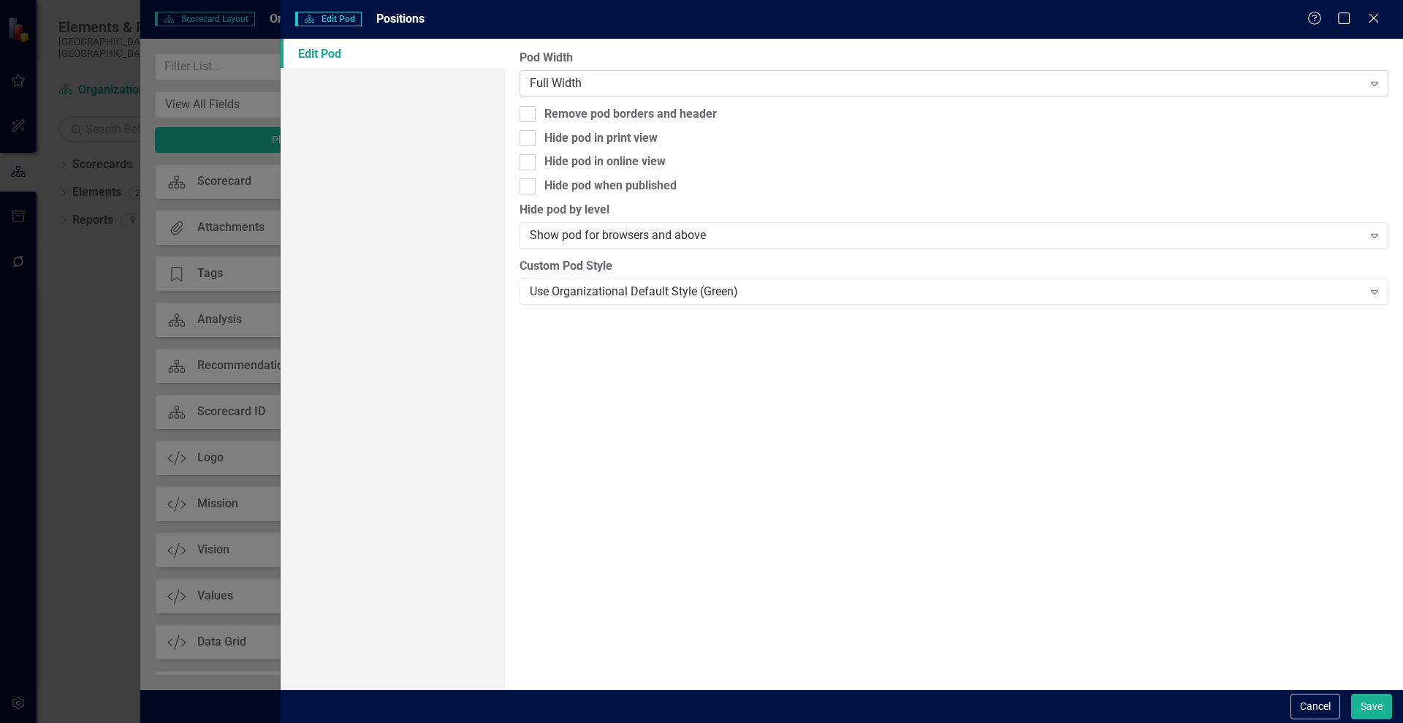
click at [600, 77] on div "Full Width" at bounding box center [946, 83] width 832 height 17
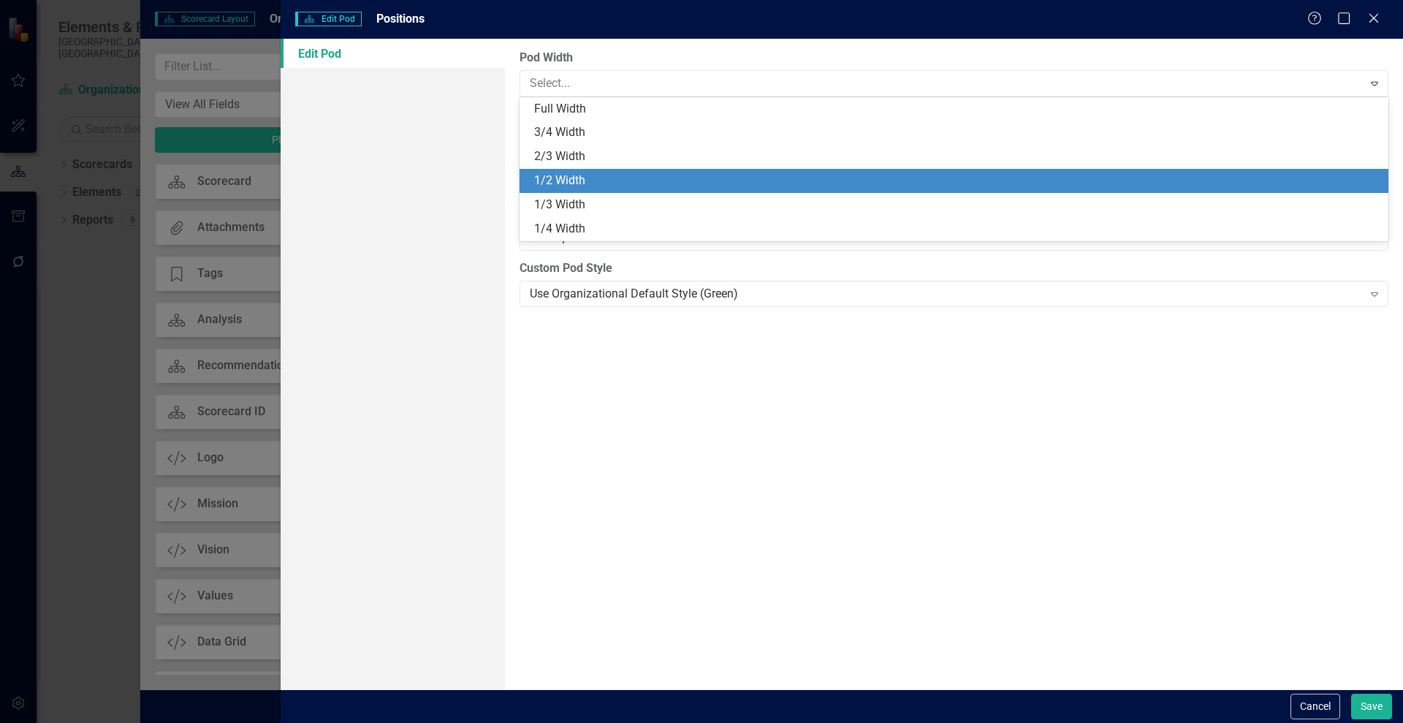
click at [572, 175] on div "1/2 Width" at bounding box center [957, 180] width 846 height 17
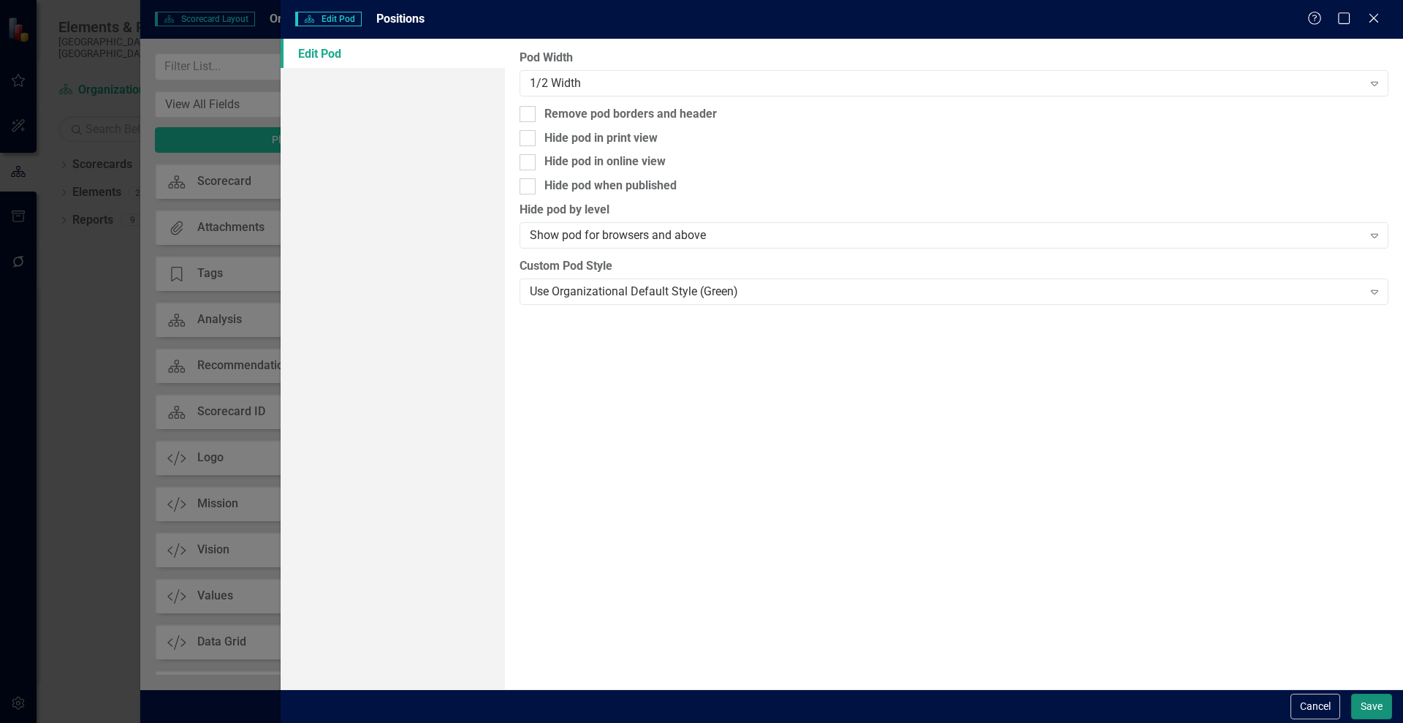
click at [1379, 705] on button "Save" at bounding box center [1371, 707] width 41 height 26
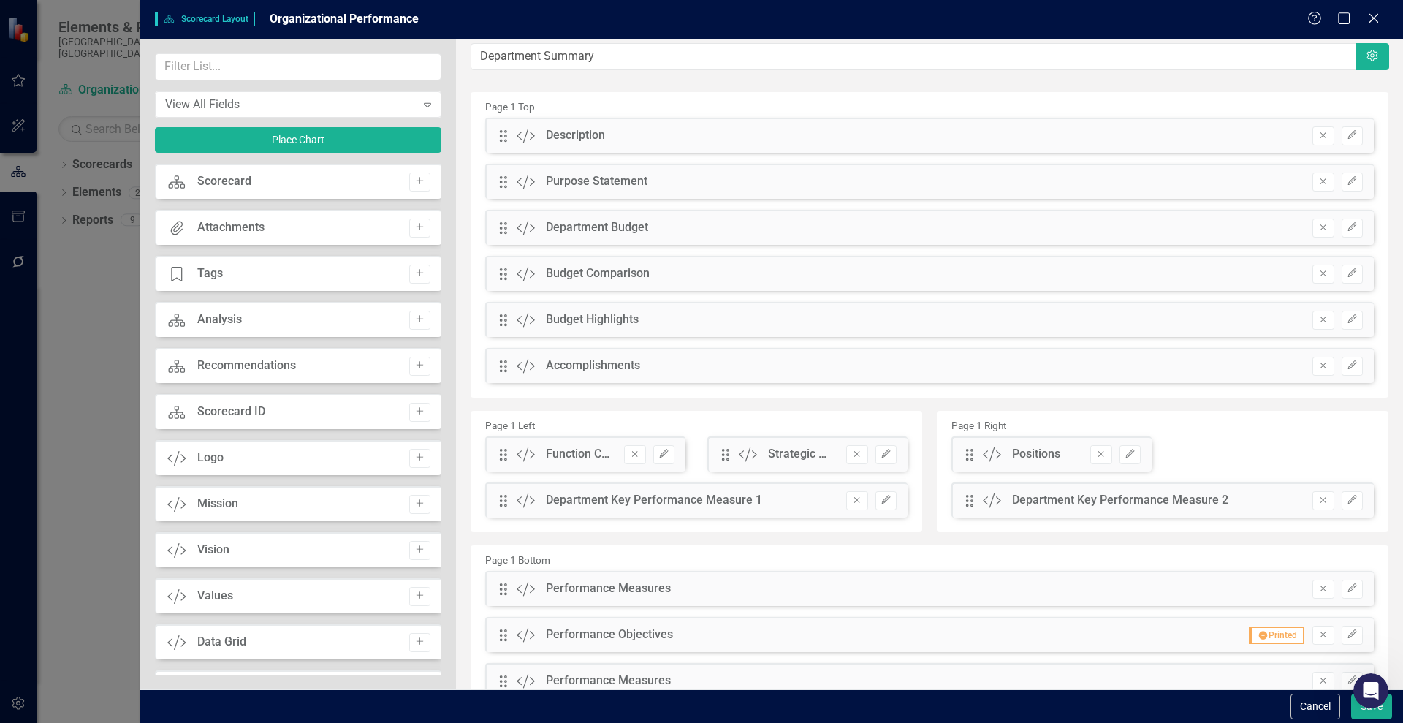
scroll to position [0, 0]
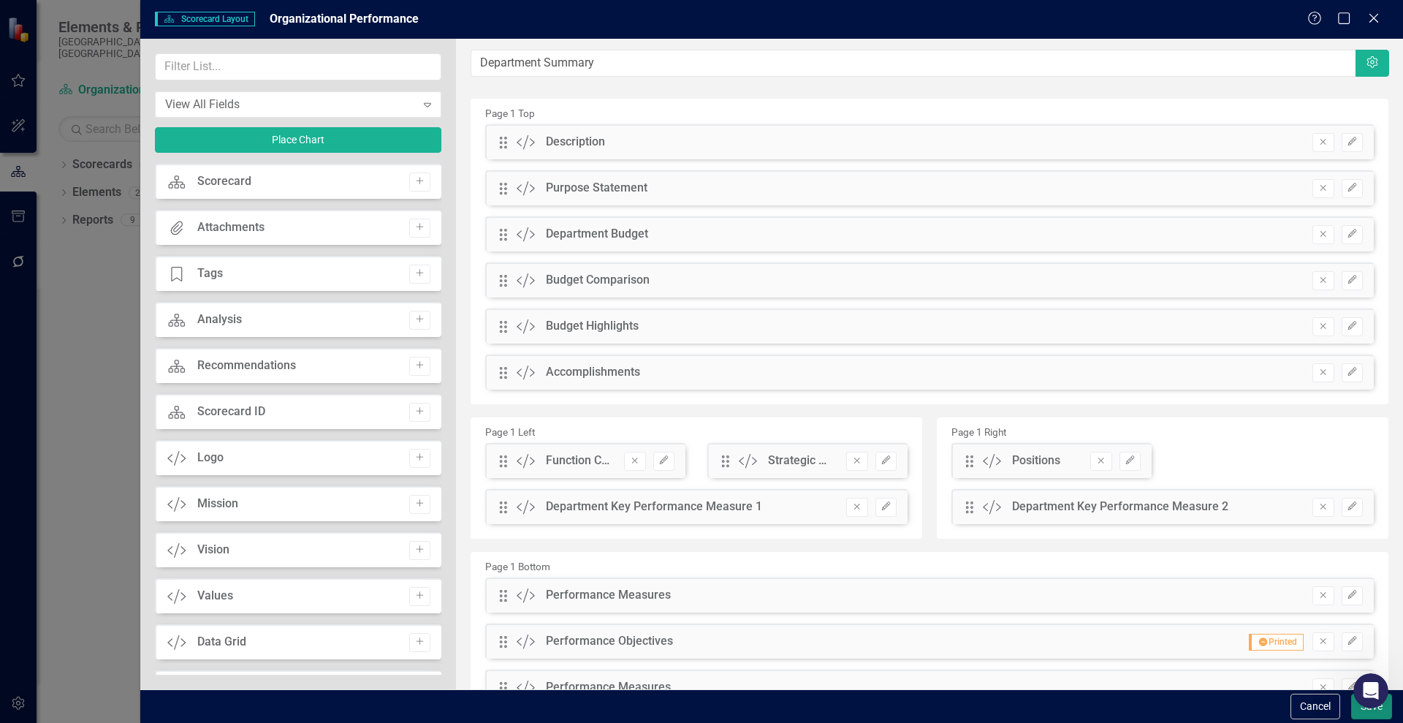
click at [1361, 713] on button "Save" at bounding box center [1371, 707] width 41 height 26
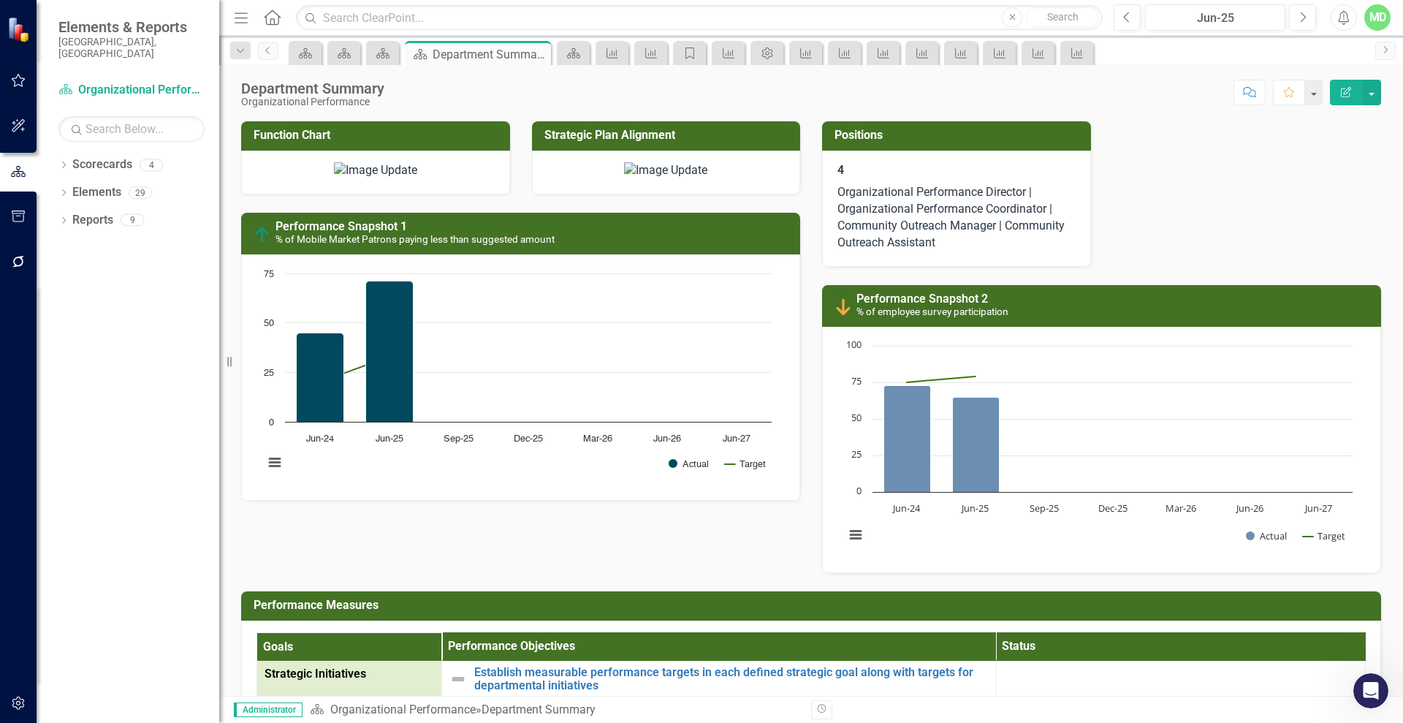
click at [1347, 92] on icon "button" at bounding box center [1346, 92] width 10 height 10
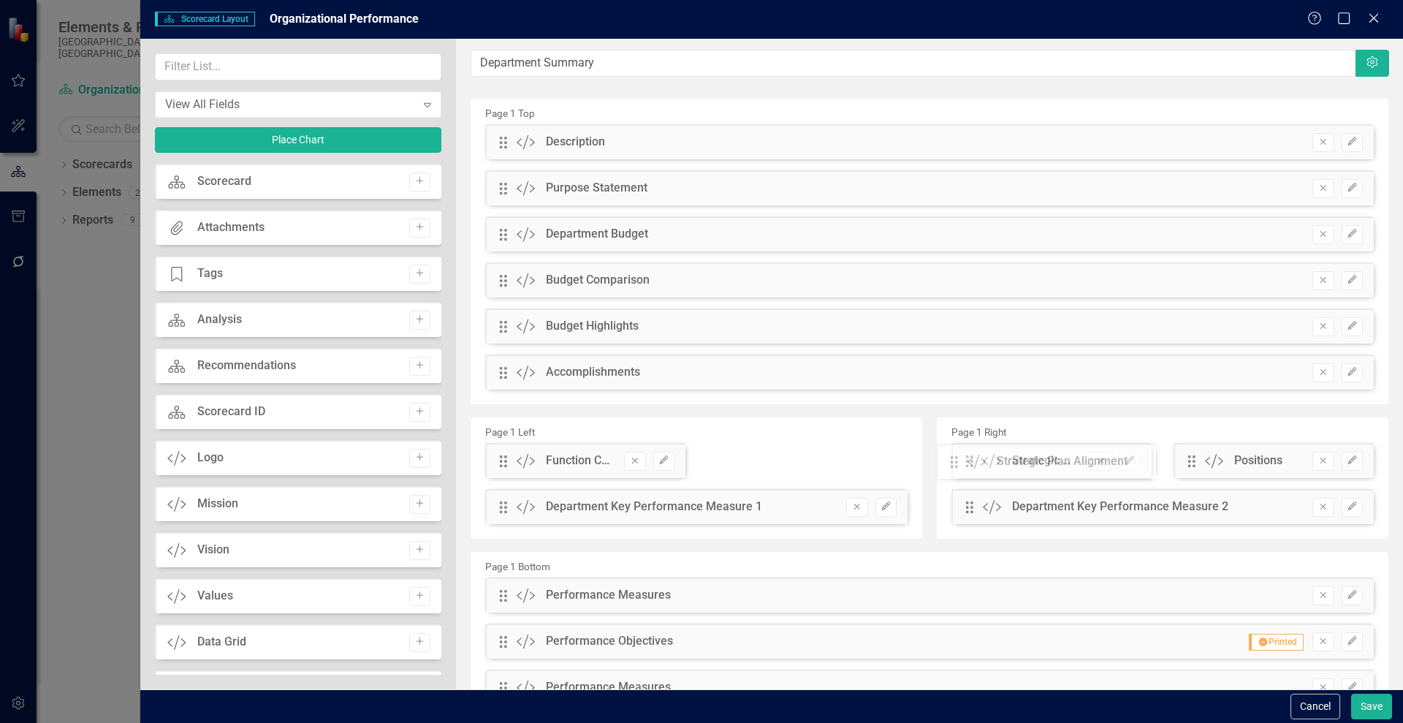
drag, startPoint x: 726, startPoint y: 465, endPoint x: 968, endPoint y: 464, distance: 241.9
click at [1373, 705] on button "Save" at bounding box center [1371, 707] width 41 height 26
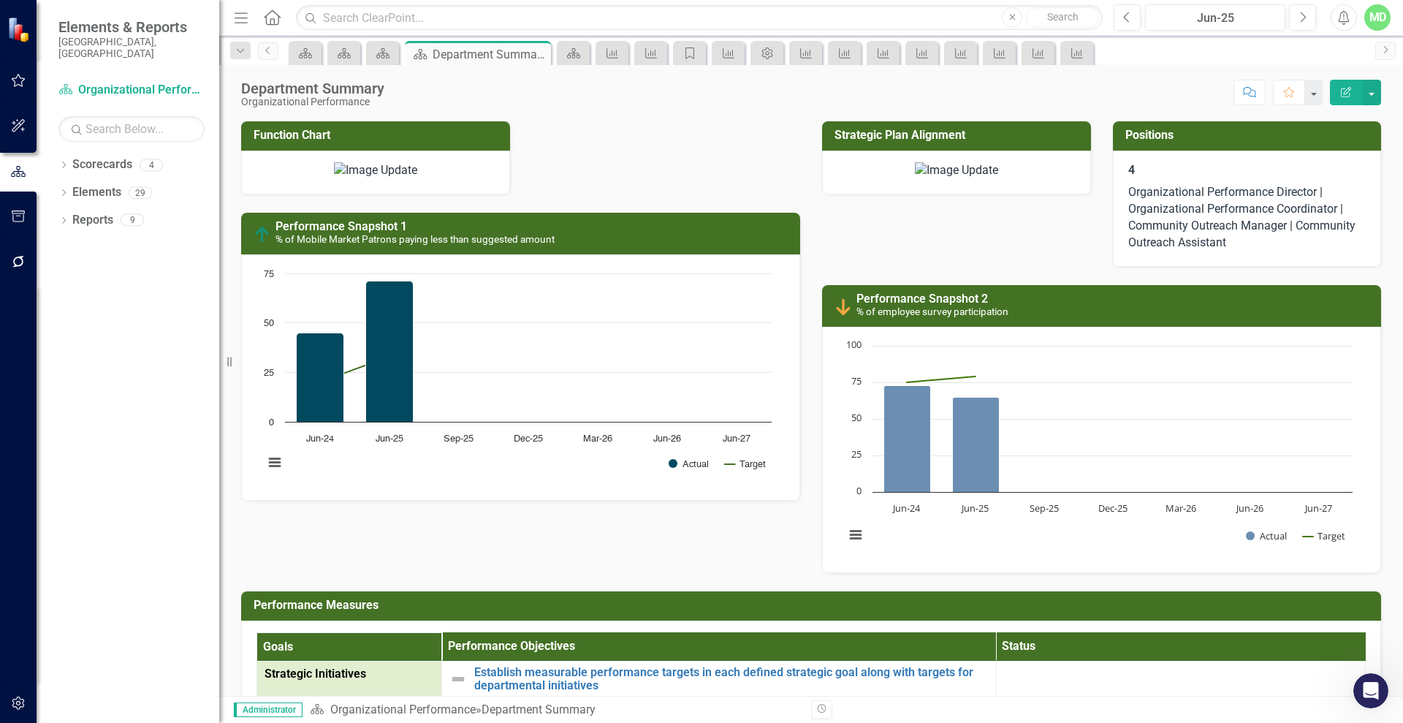
click at [1344, 88] on icon "Edit Report" at bounding box center [1346, 92] width 13 height 10
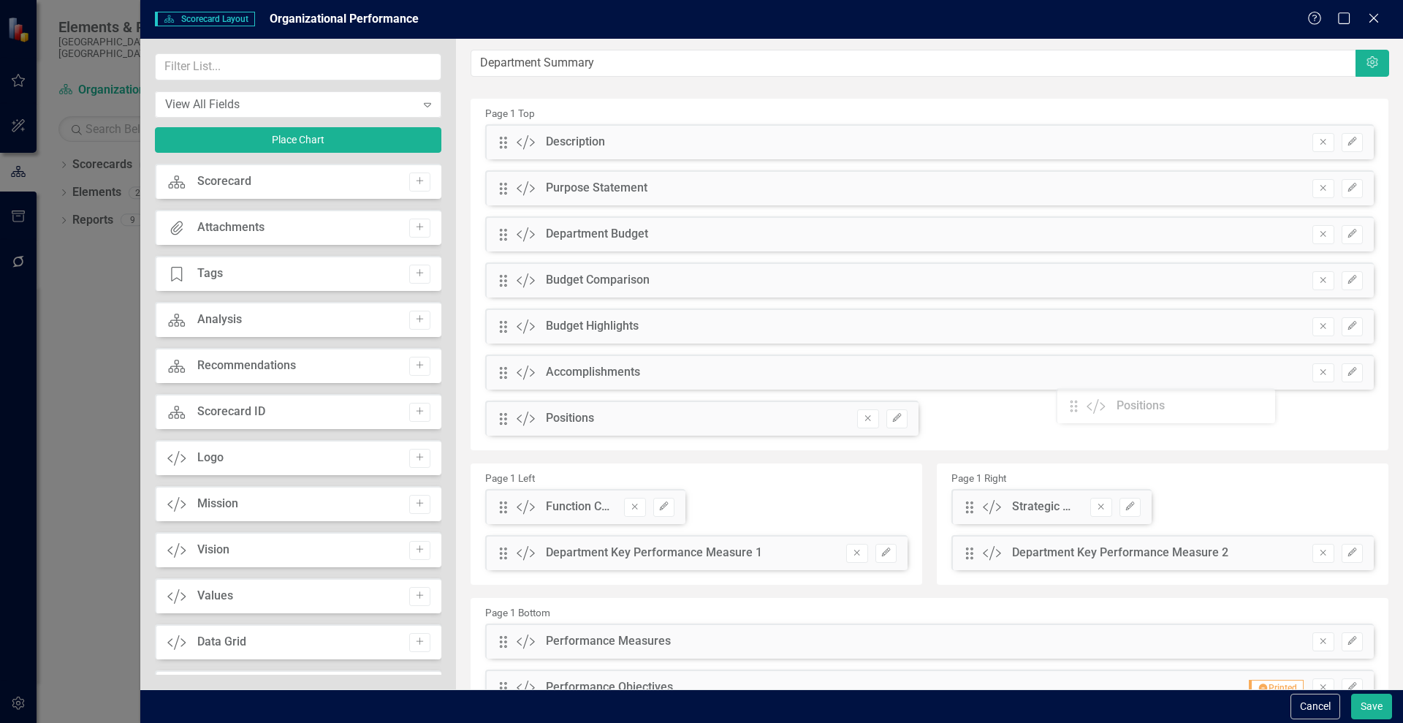
drag, startPoint x: 1180, startPoint y: 464, endPoint x: 1081, endPoint y: 409, distance: 112.9
click at [892, 419] on icon "Edit" at bounding box center [897, 418] width 11 height 9
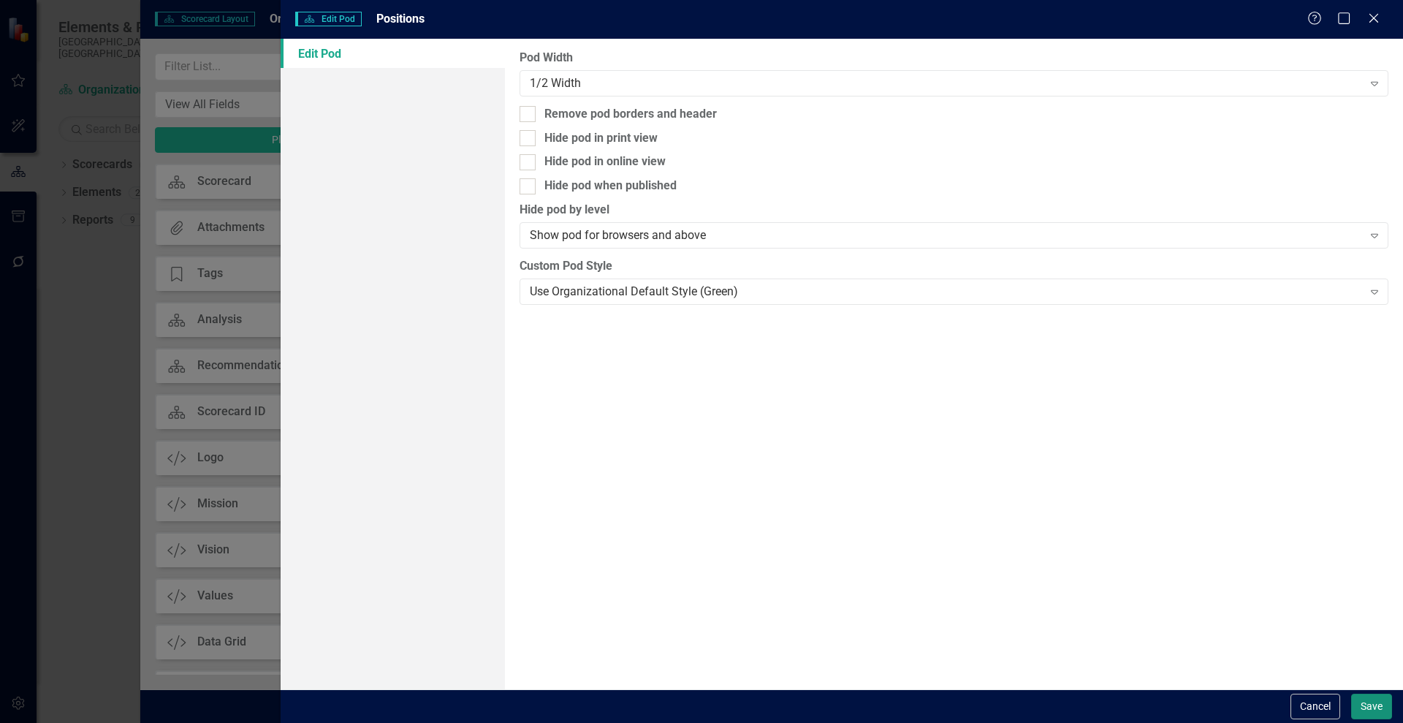
click at [1370, 705] on button "Save" at bounding box center [1371, 707] width 41 height 26
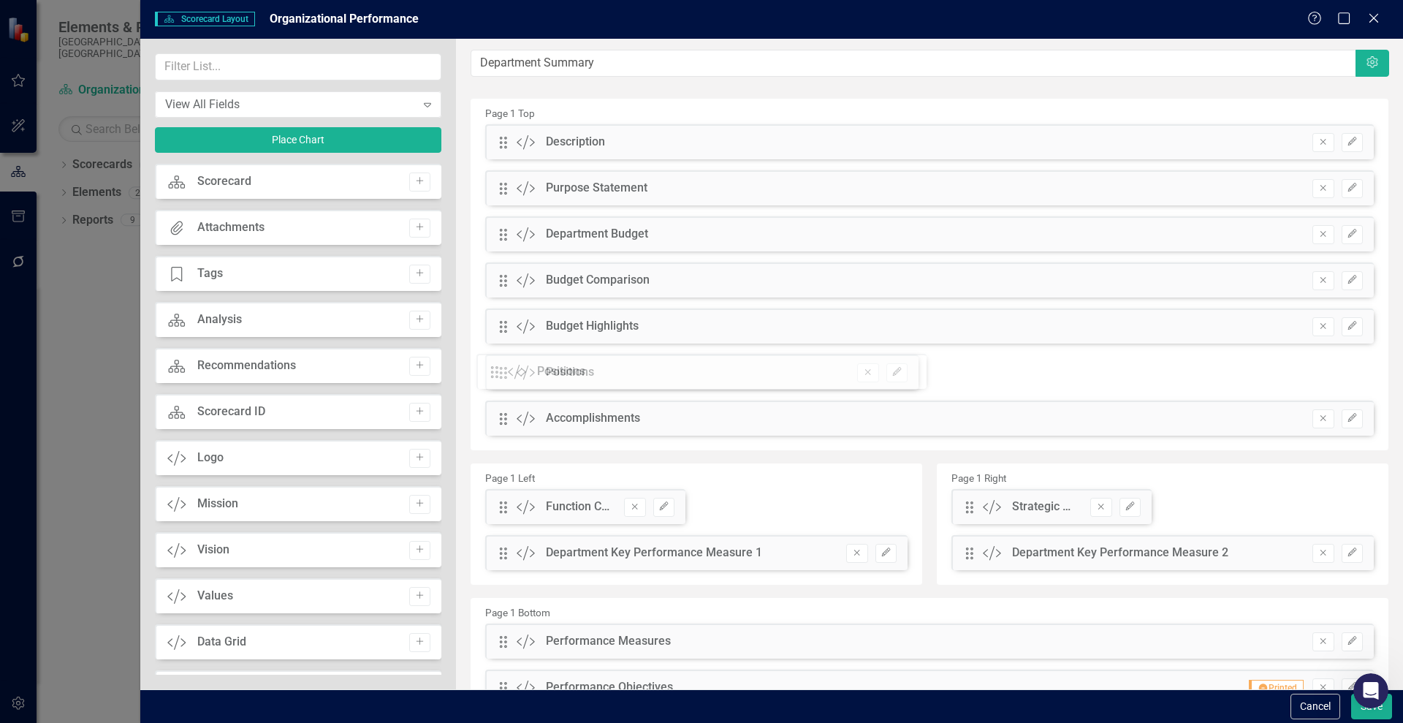
drag, startPoint x: 501, startPoint y: 411, endPoint x: 504, endPoint y: 365, distance: 46.1
click at [504, 365] on div "The fields (or pods) that are available for you to include on the detail page a…" at bounding box center [929, 446] width 947 height 814
click at [892, 369] on icon "Edit" at bounding box center [897, 372] width 11 height 9
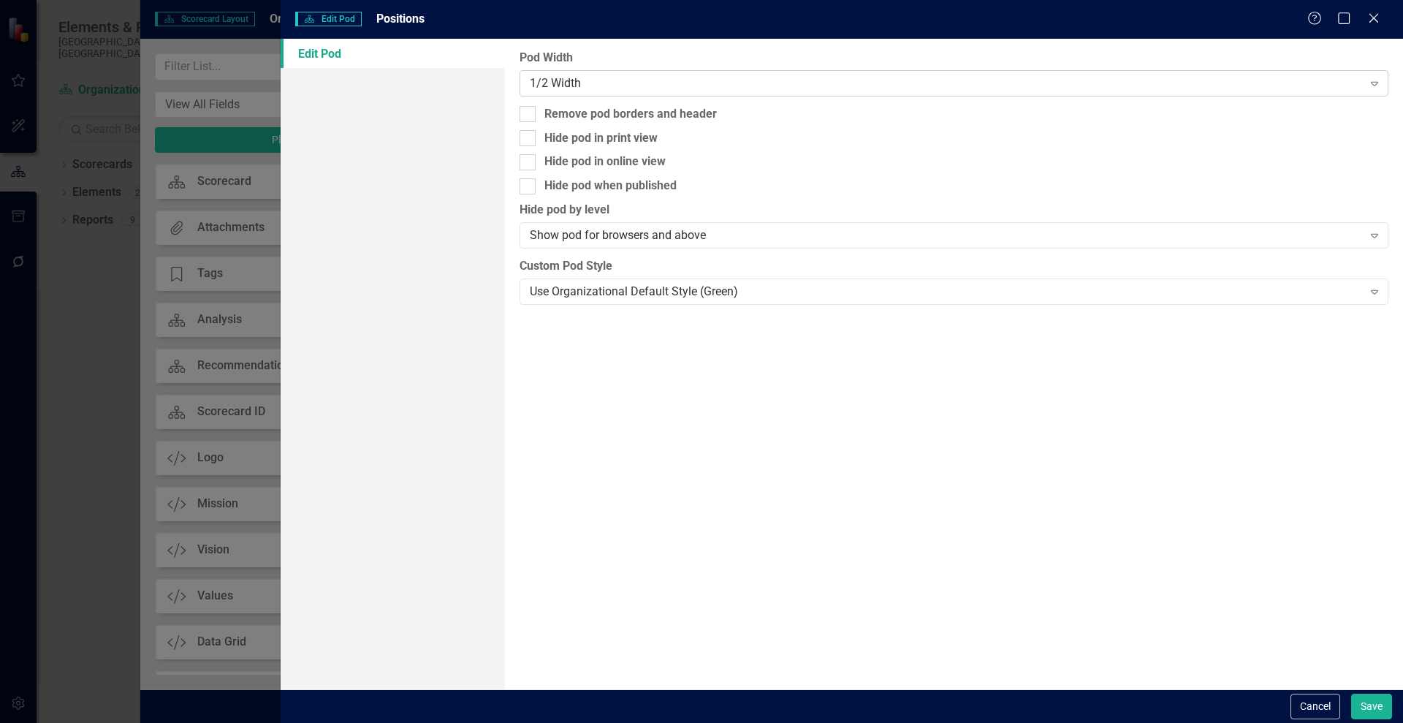
click at [926, 83] on div "1/2 Width" at bounding box center [946, 83] width 832 height 17
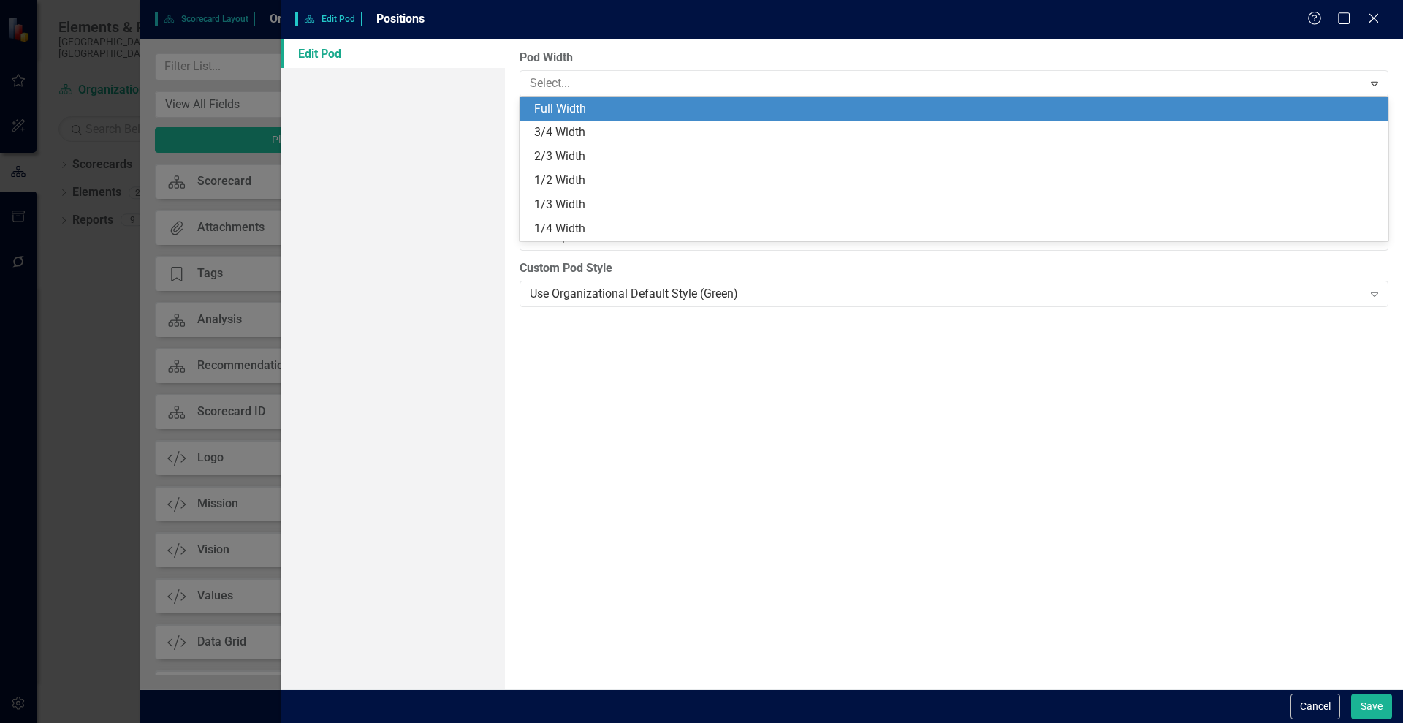
click at [604, 104] on div "Full Width" at bounding box center [957, 109] width 846 height 17
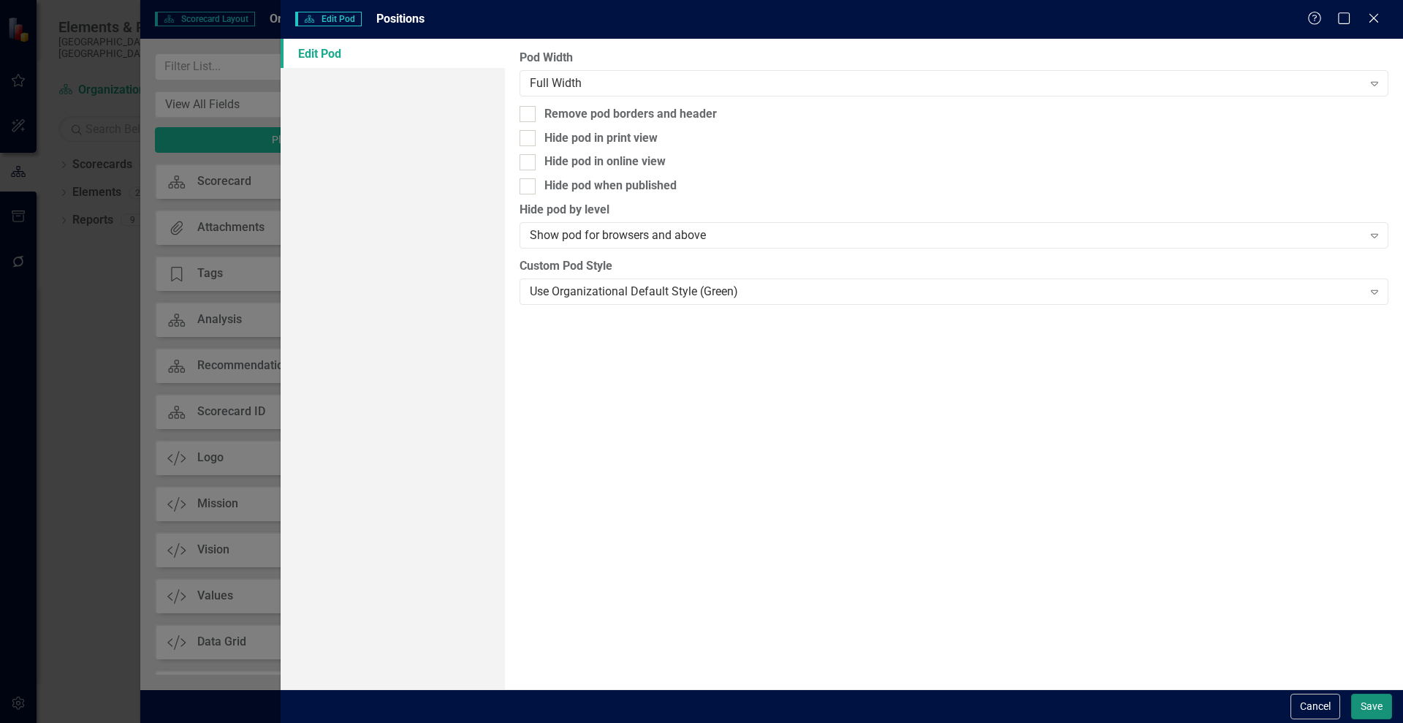
click at [1383, 712] on button "Save" at bounding box center [1371, 707] width 41 height 26
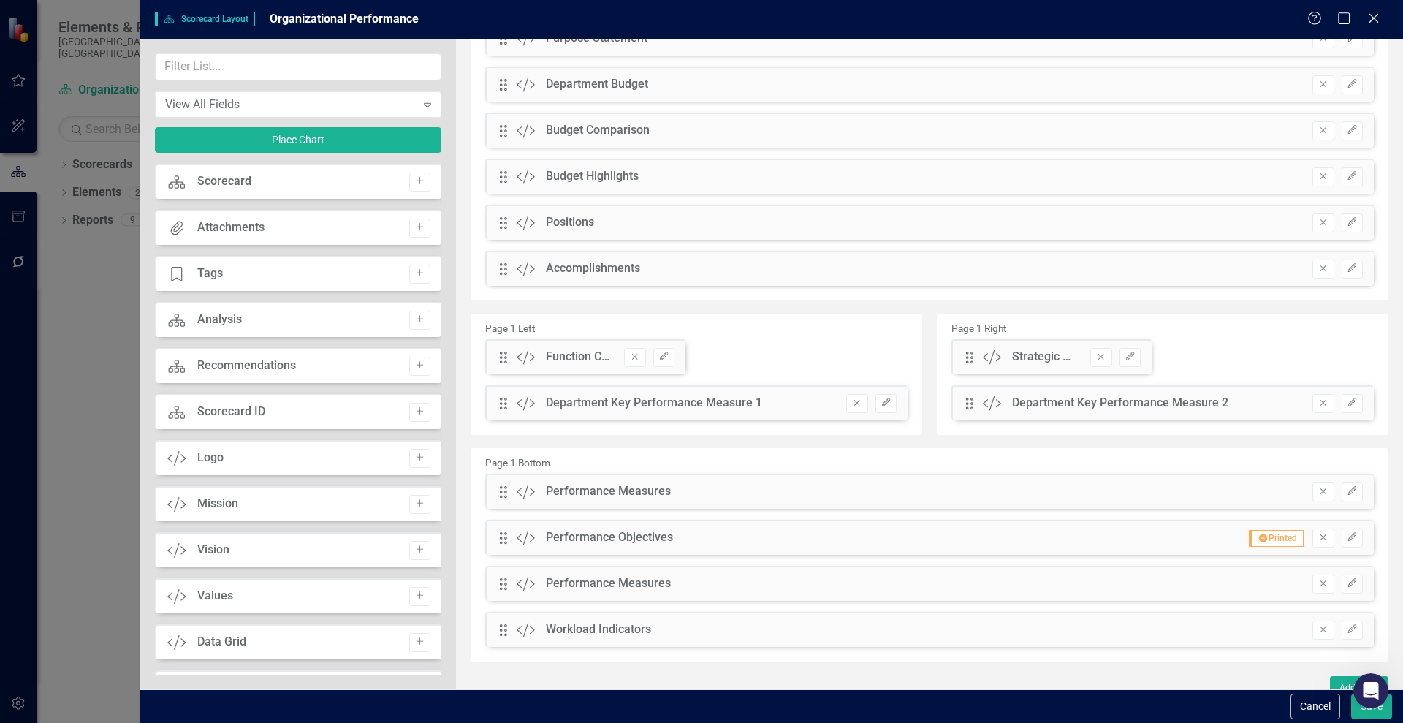
scroll to position [164, 0]
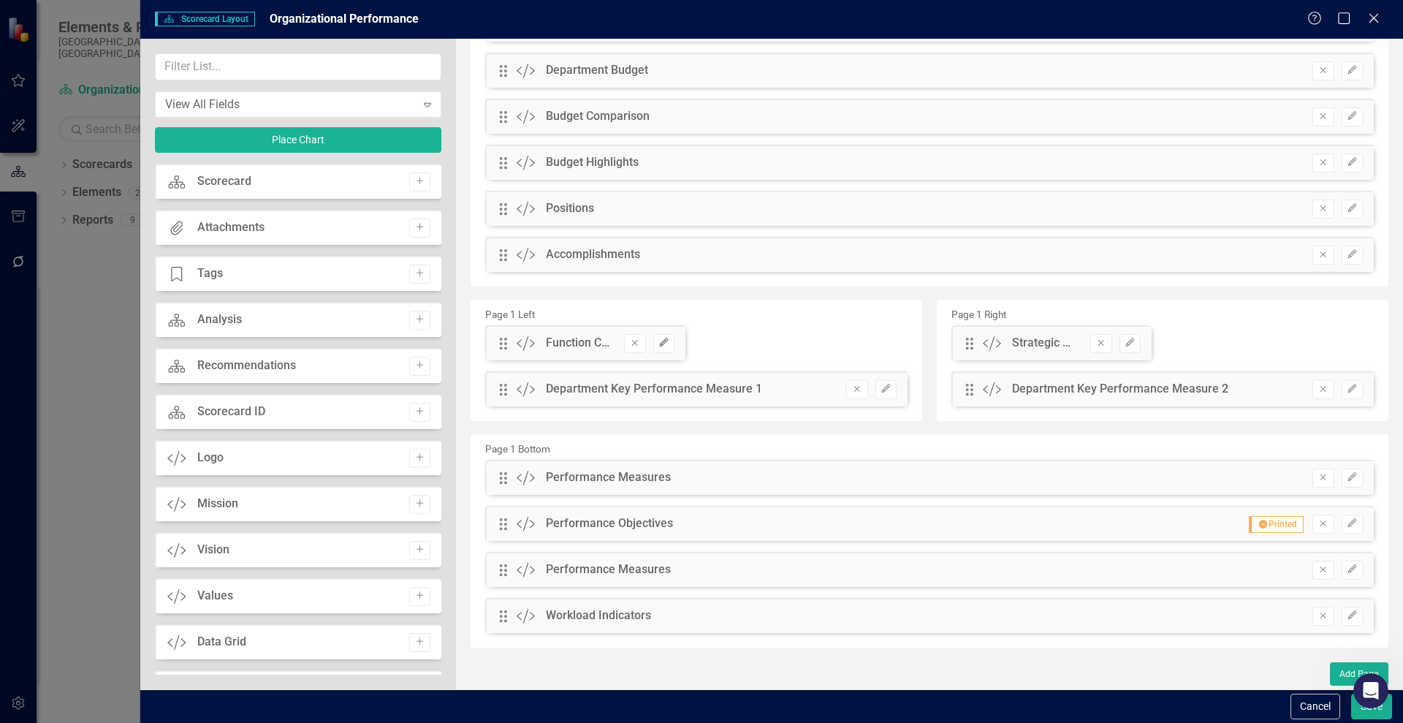
click at [662, 342] on icon "button" at bounding box center [663, 342] width 9 height 9
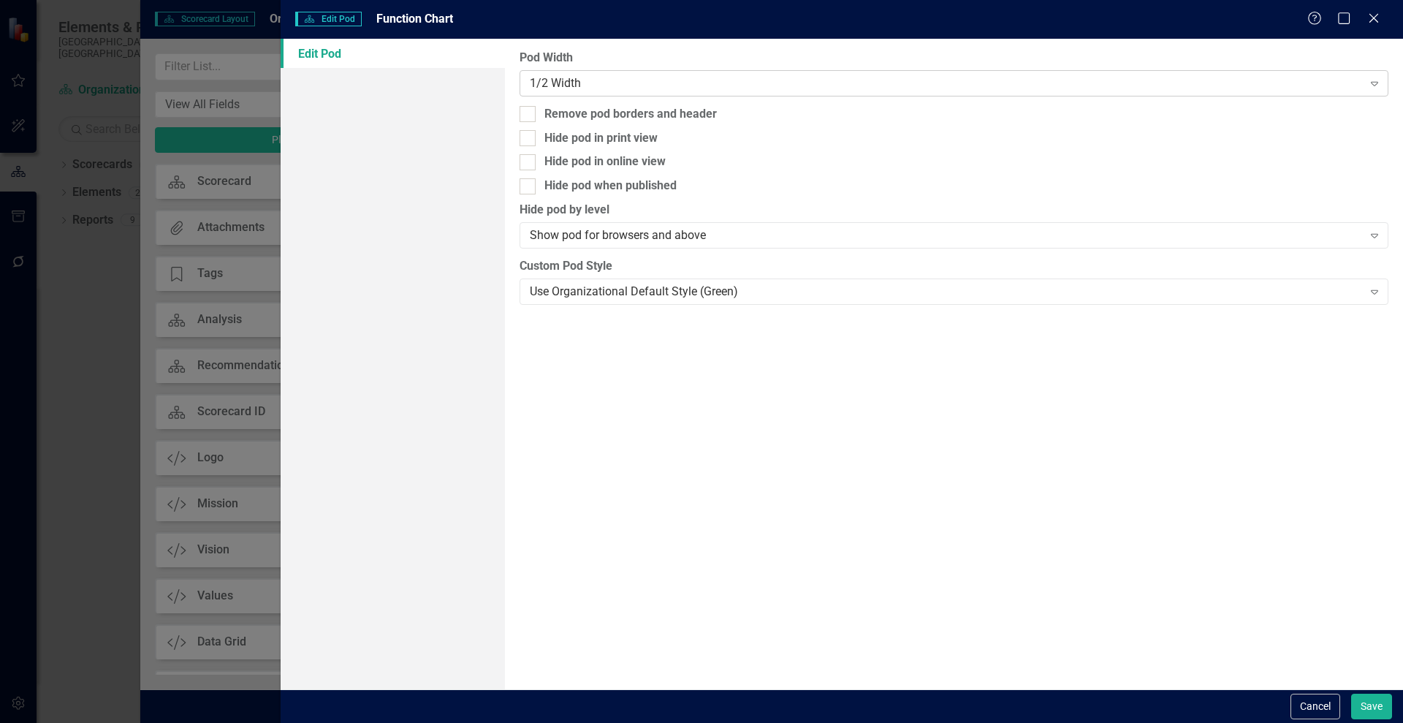
click at [562, 84] on div "1/2 Width" at bounding box center [946, 83] width 832 height 17
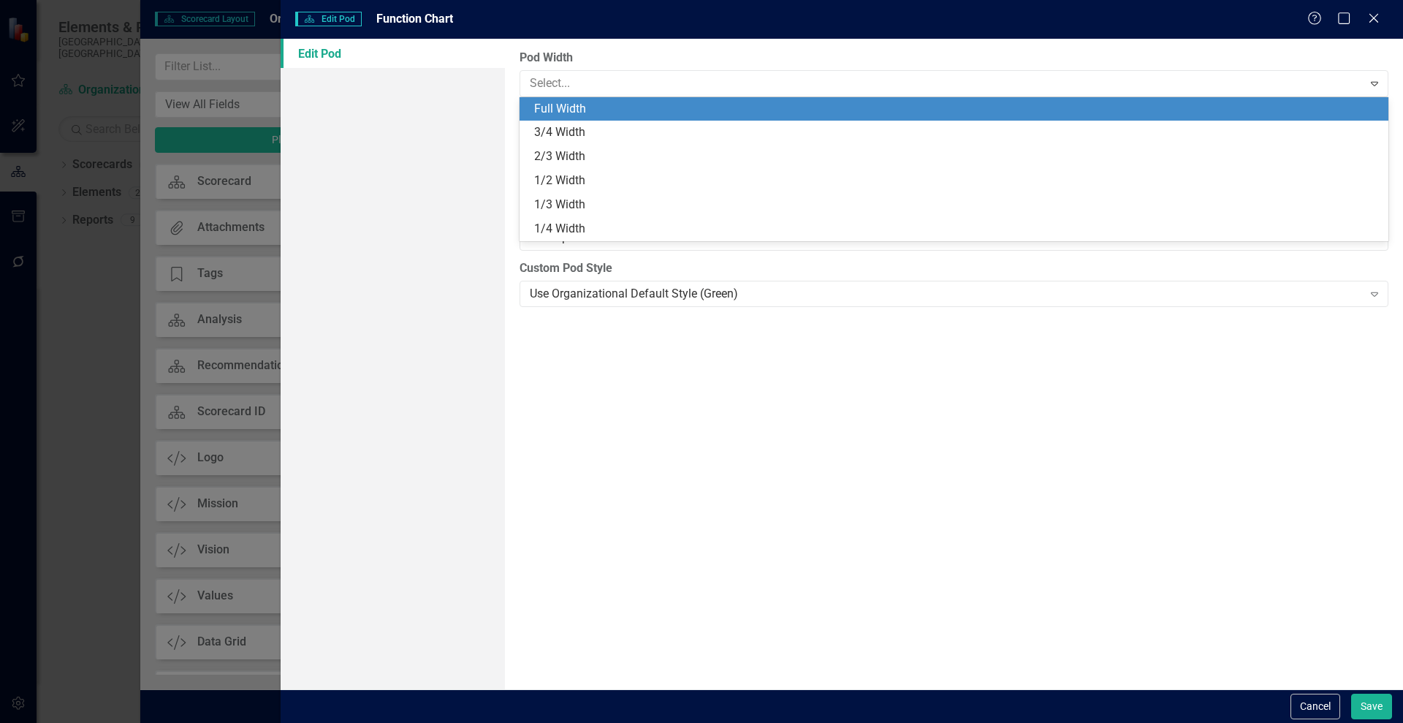
click at [580, 106] on div "Full Width" at bounding box center [957, 109] width 846 height 17
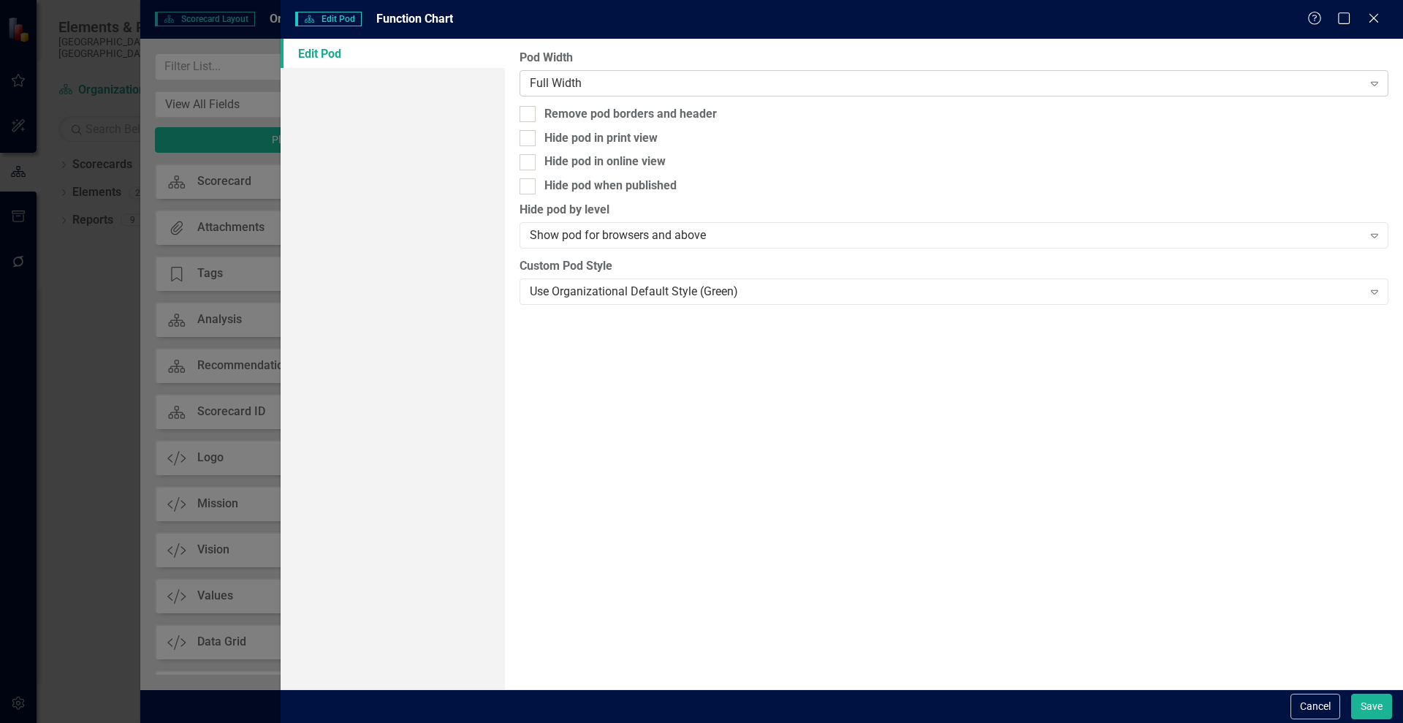
click at [686, 86] on div "Full Width" at bounding box center [946, 83] width 832 height 17
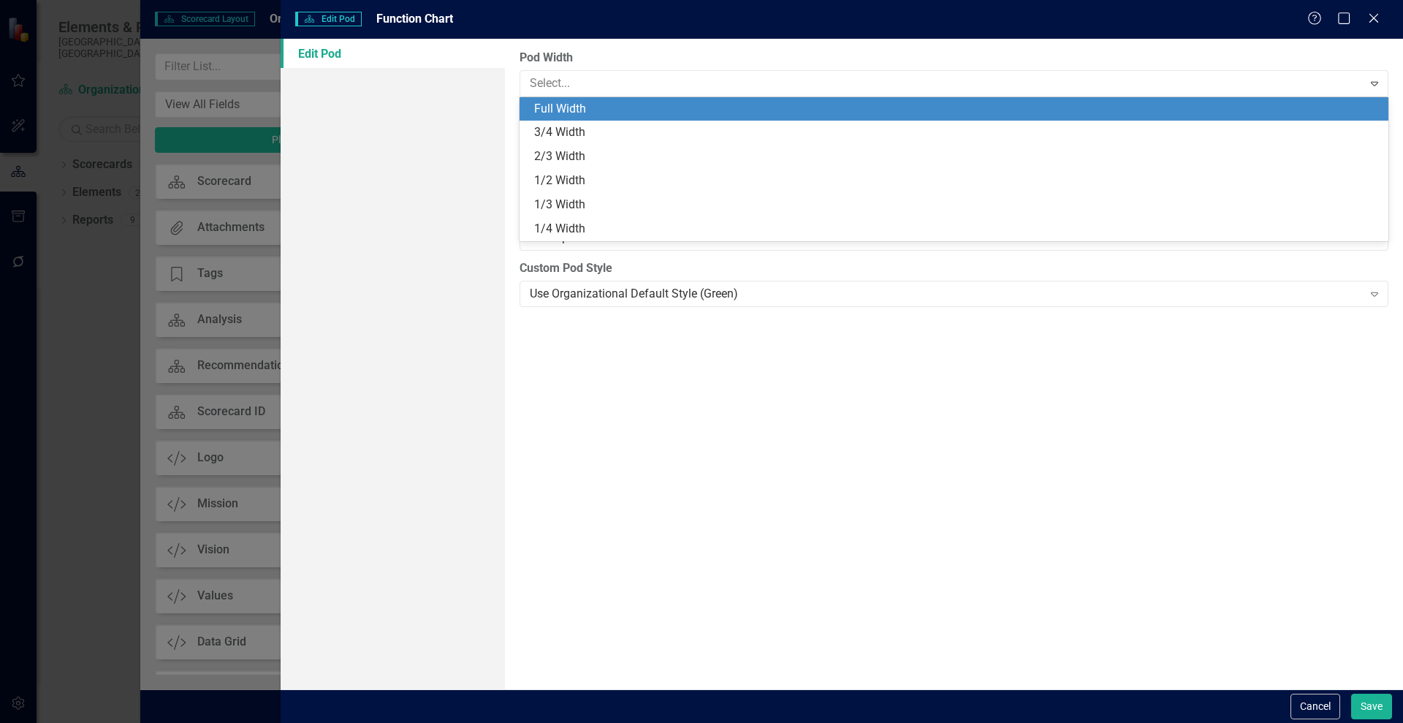
click at [621, 109] on div "Full Width" at bounding box center [957, 109] width 846 height 17
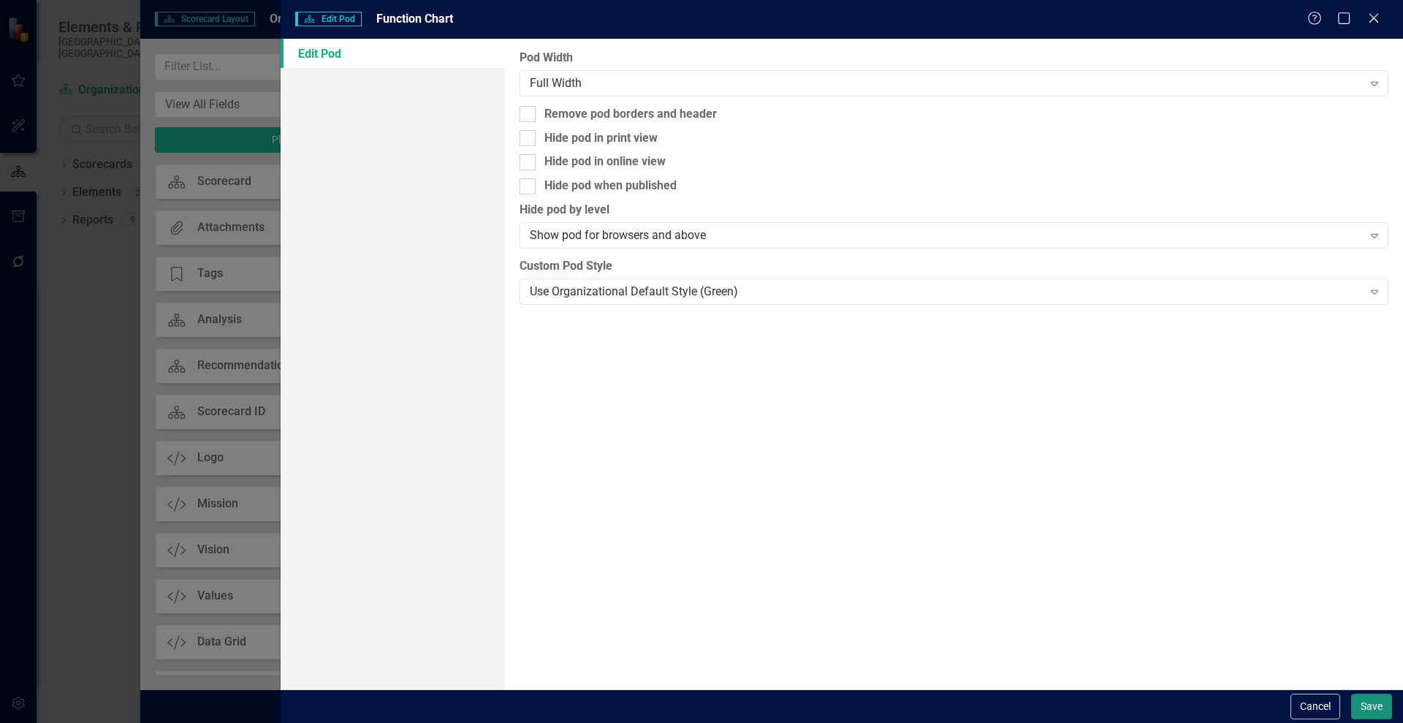
click at [1370, 708] on button "Save" at bounding box center [1371, 707] width 41 height 26
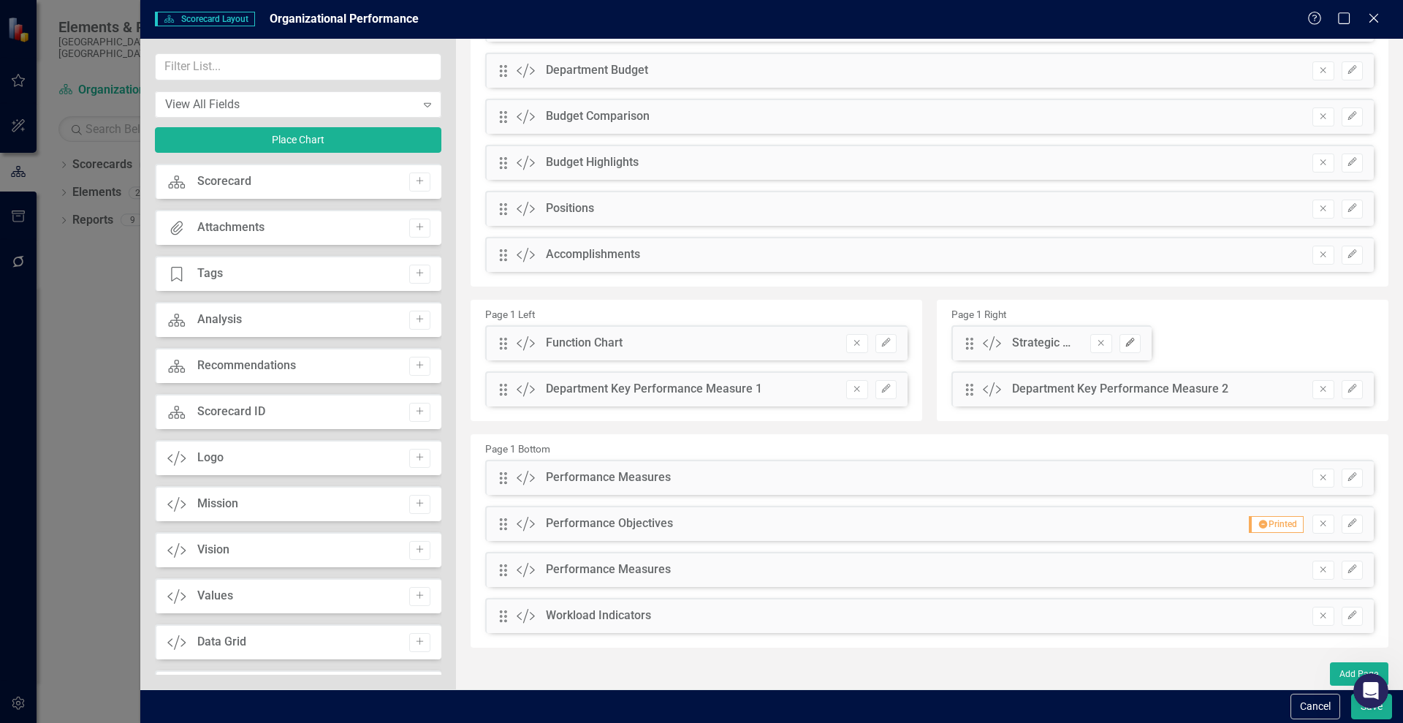
click at [1126, 342] on icon "Edit" at bounding box center [1130, 342] width 11 height 9
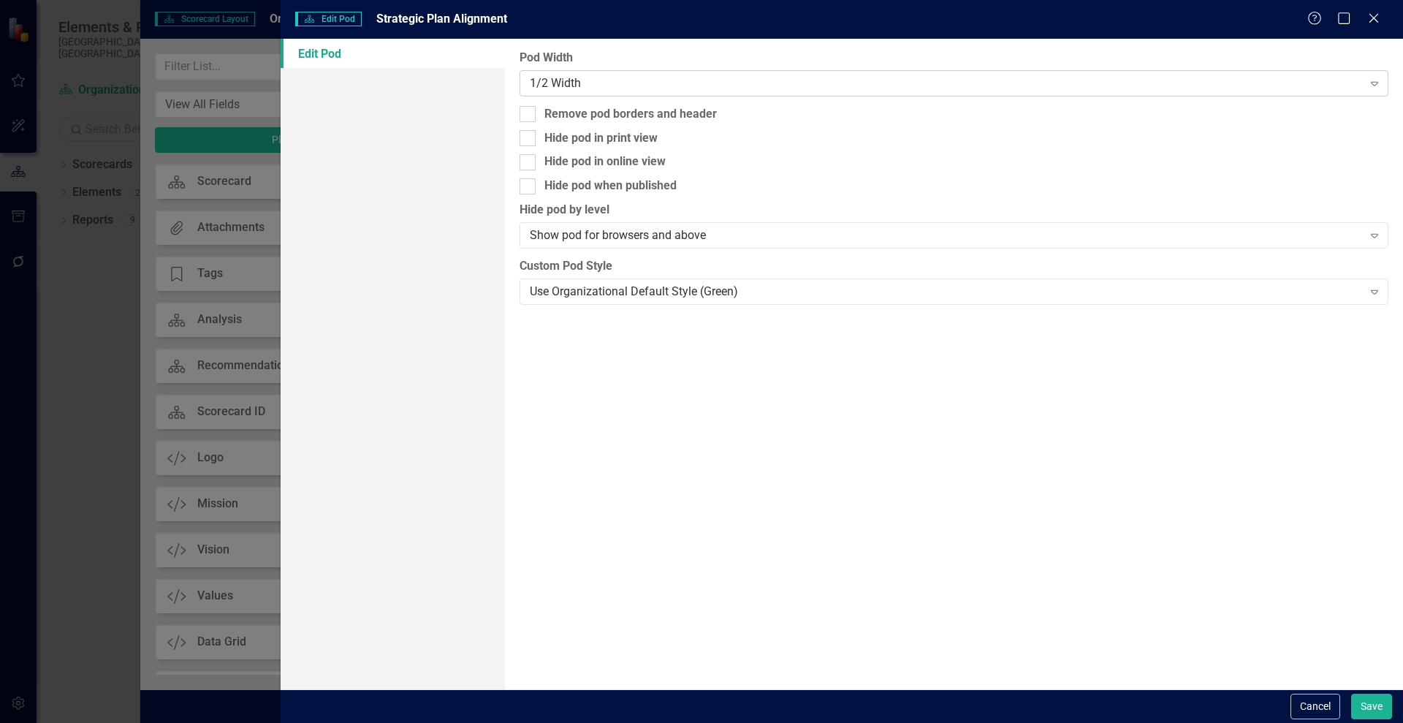
click at [752, 79] on div "1/2 Width" at bounding box center [946, 83] width 832 height 17
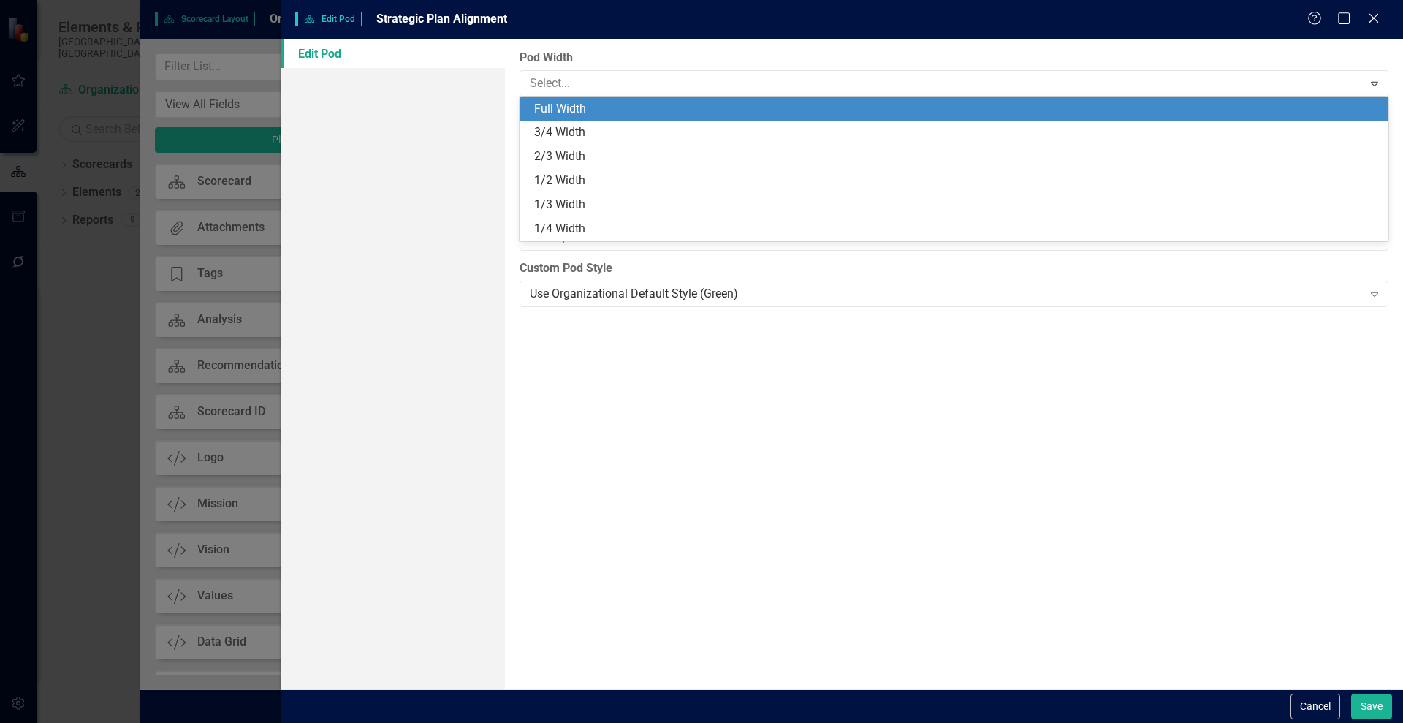
click at [627, 103] on div "Full Width" at bounding box center [957, 109] width 846 height 17
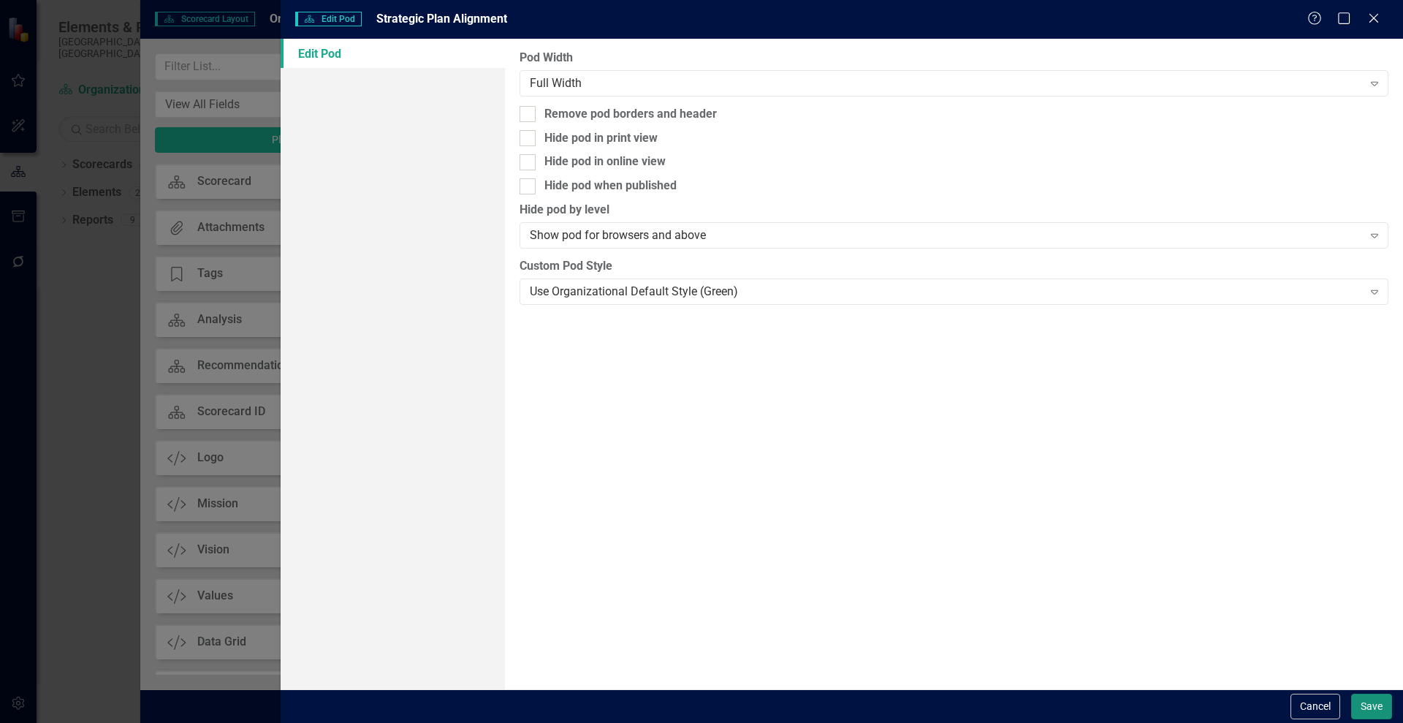
click at [1371, 698] on button "Save" at bounding box center [1371, 707] width 41 height 26
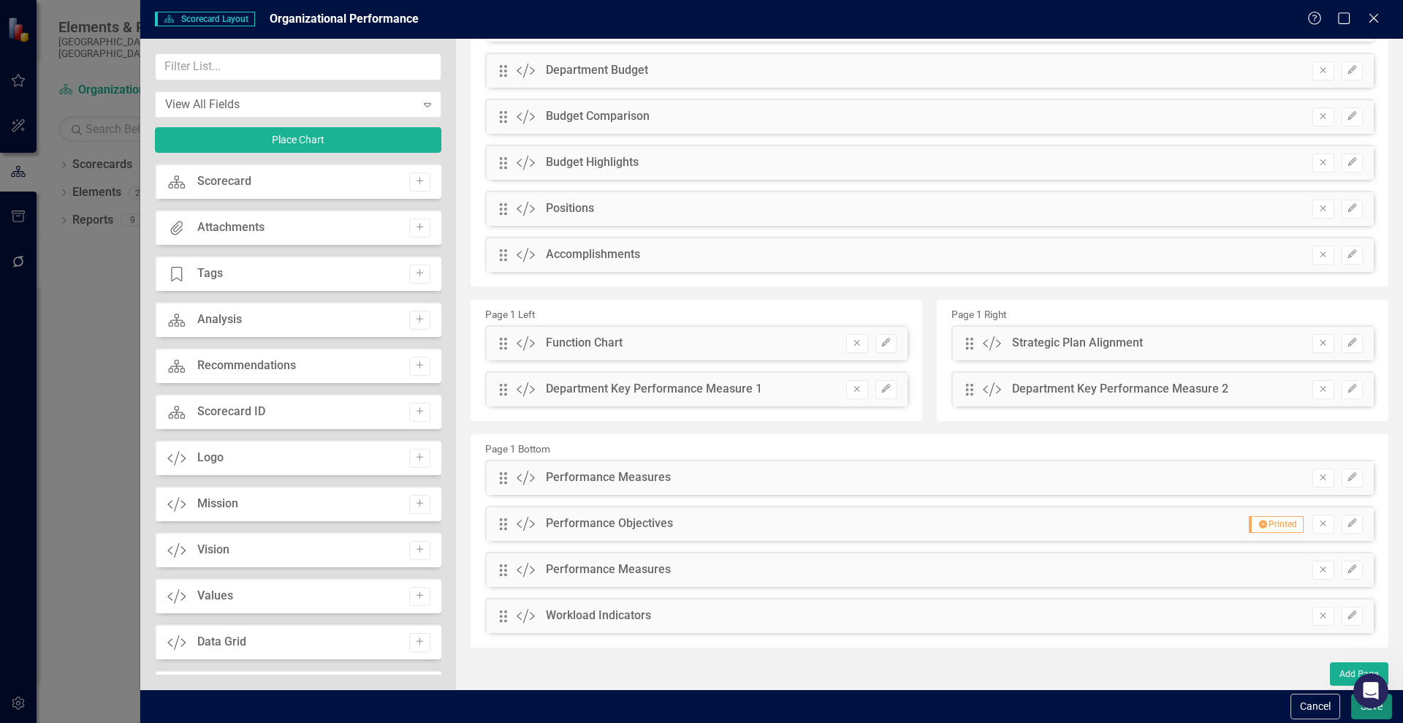
click at [1362, 711] on button "Save" at bounding box center [1371, 707] width 41 height 26
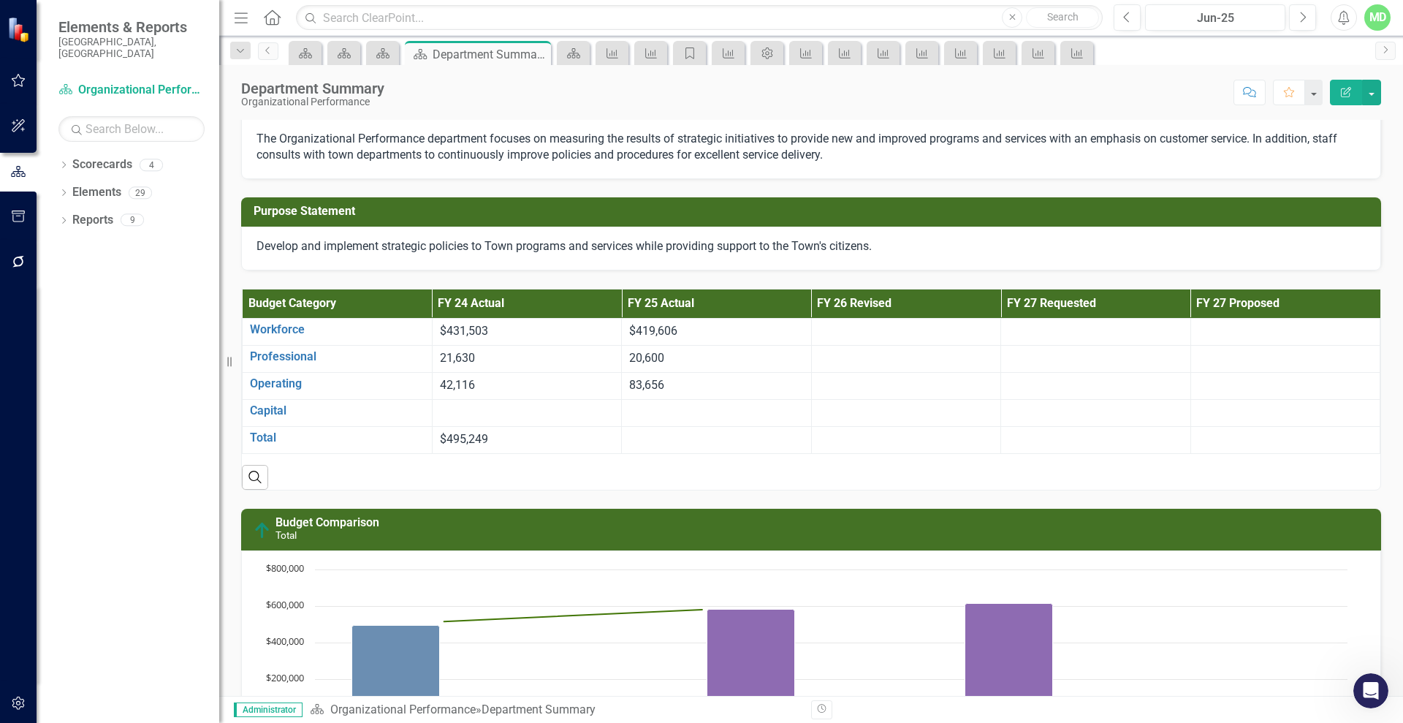
scroll to position [0, 0]
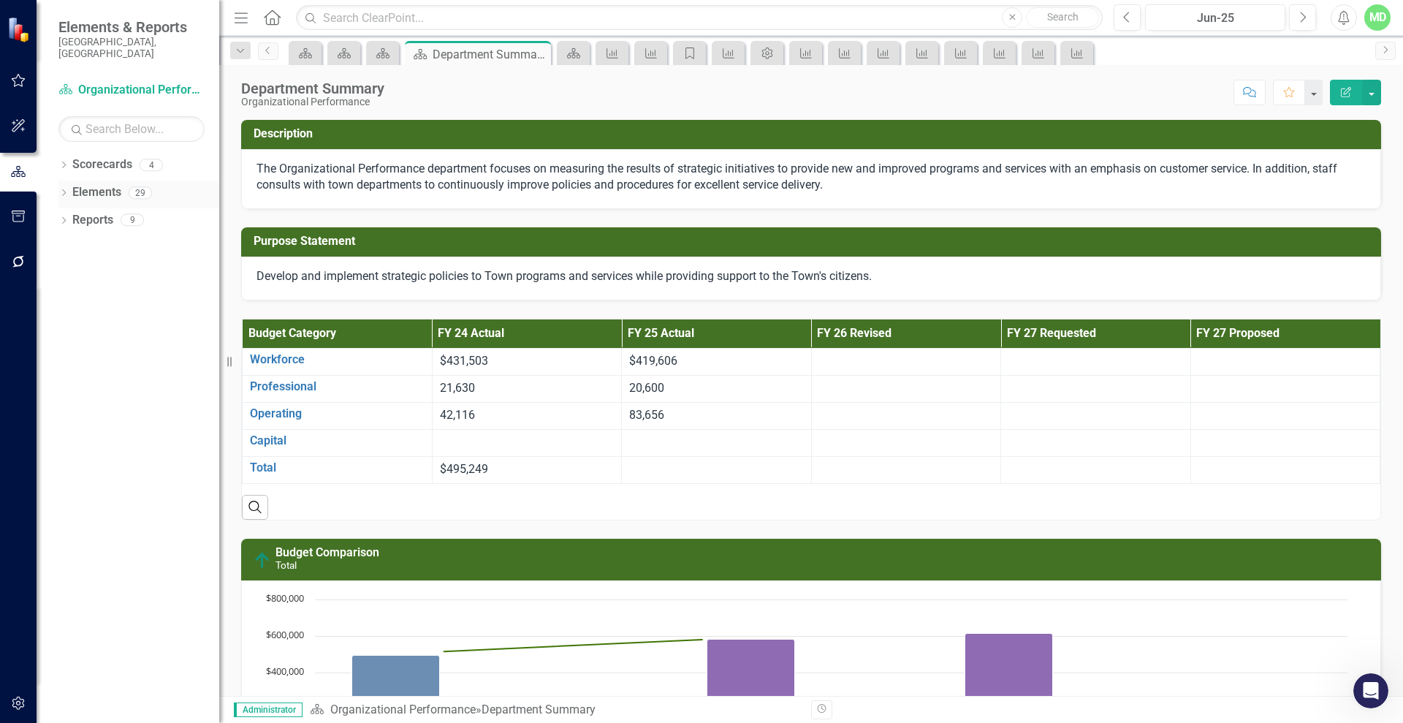
click at [83, 184] on link "Elements" at bounding box center [96, 192] width 49 height 17
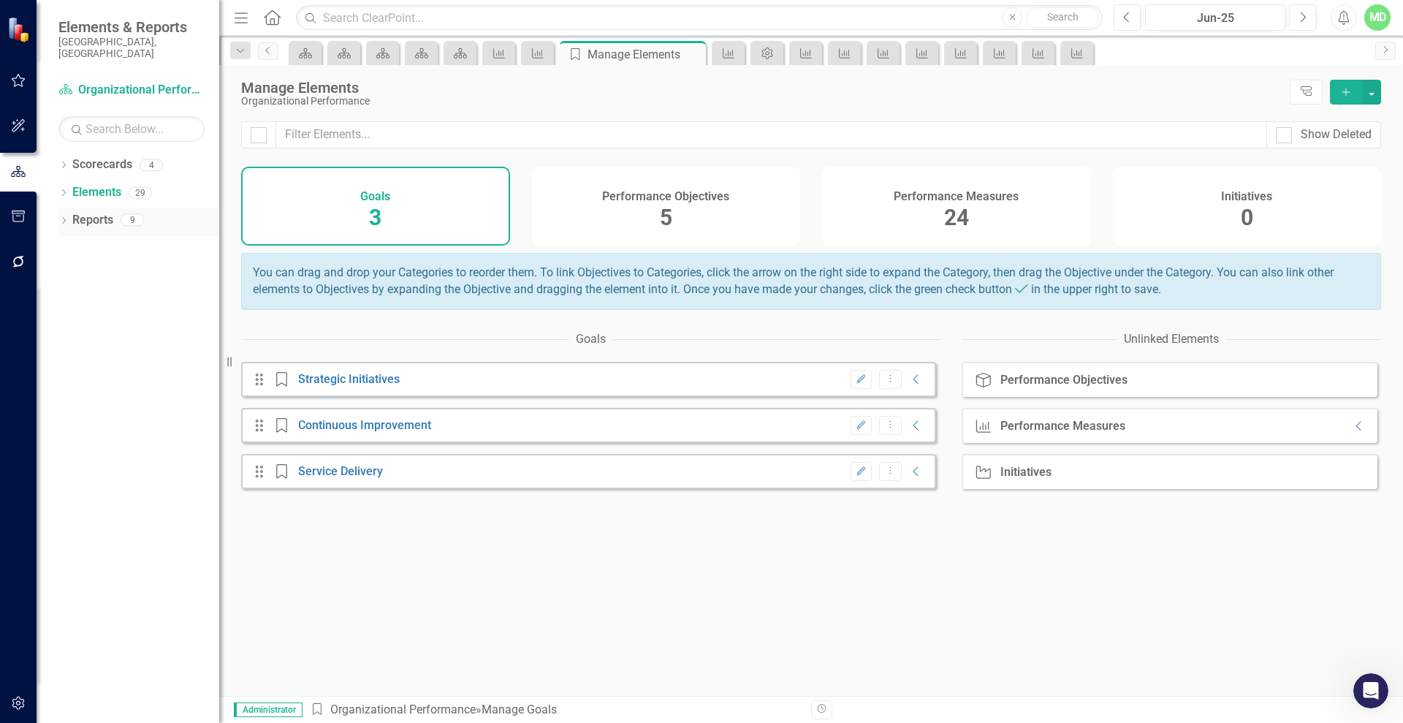
click at [84, 212] on link "Reports" at bounding box center [92, 220] width 41 height 17
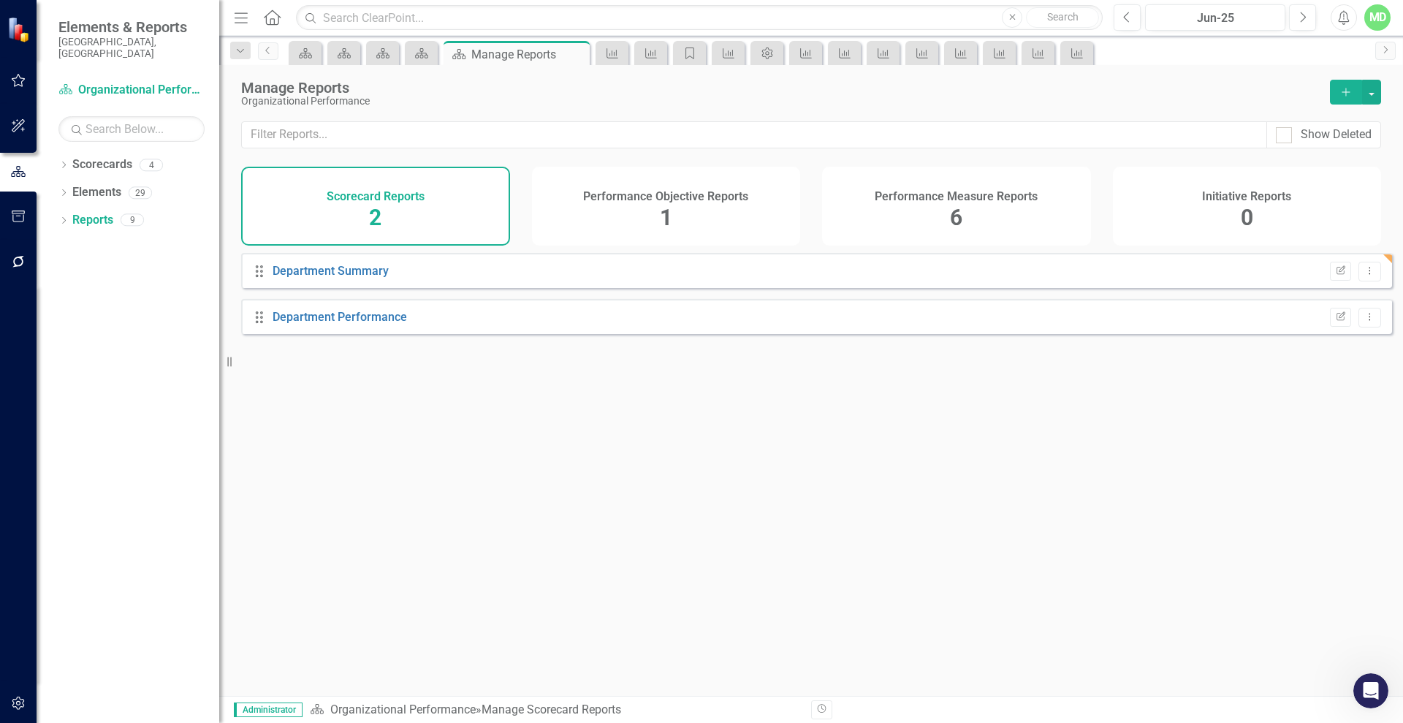
click at [902, 204] on div "Performance Measure Reports 6" at bounding box center [956, 206] width 269 height 79
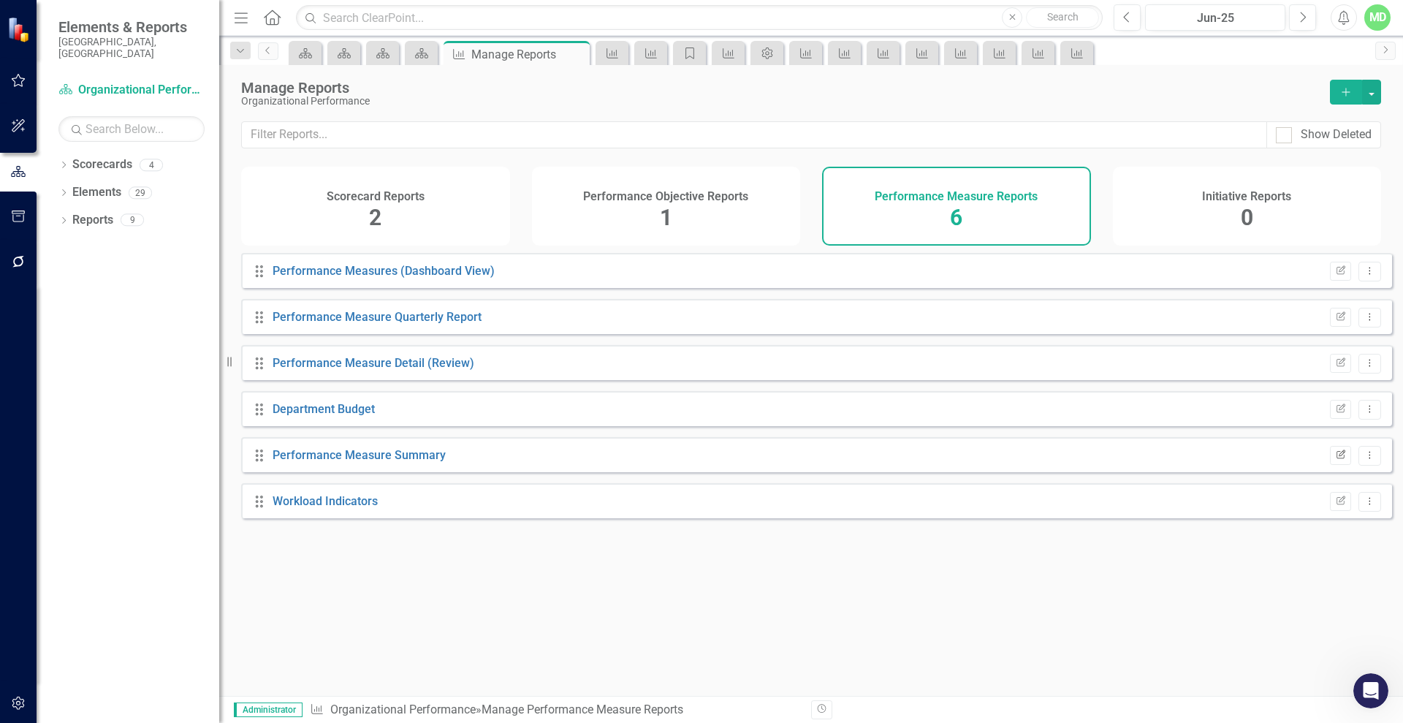
click at [1335, 460] on icon "Edit Report" at bounding box center [1340, 455] width 11 height 9
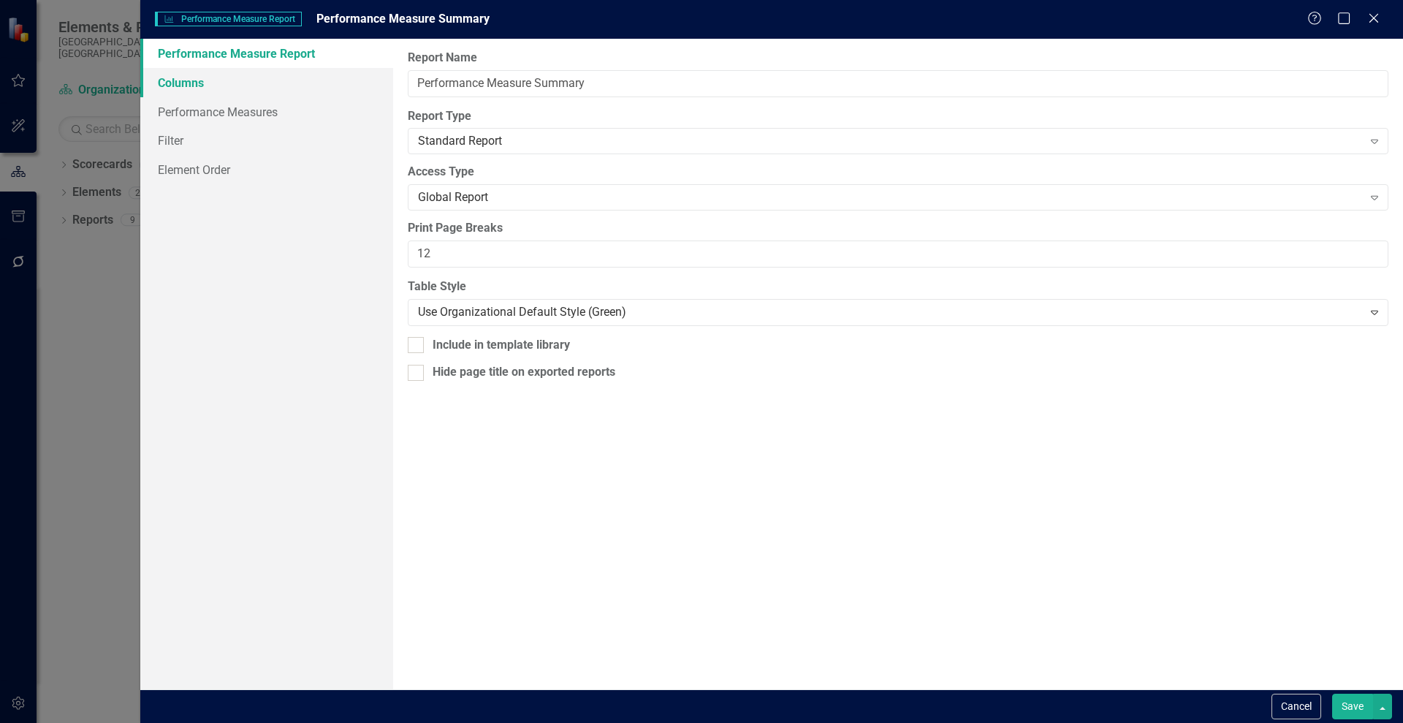
click at [183, 83] on link "Columns" at bounding box center [266, 82] width 253 height 29
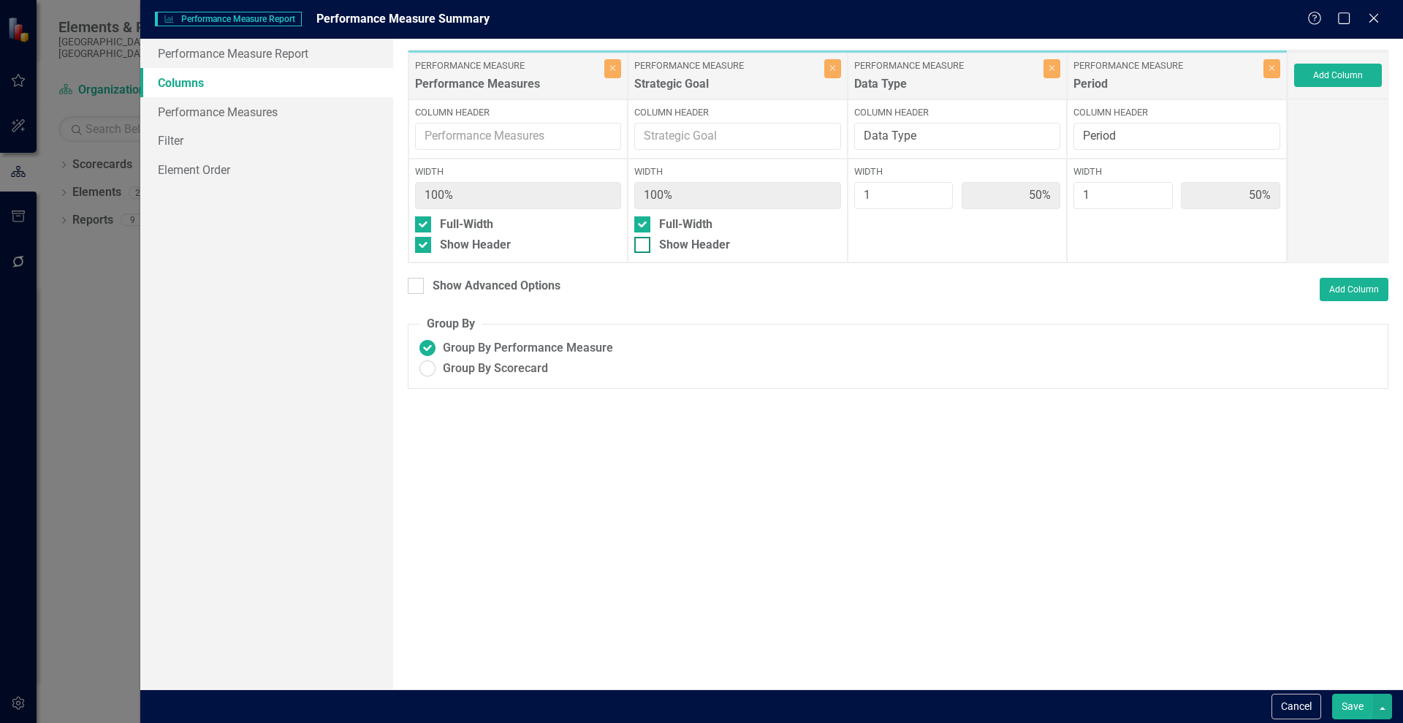
click at [641, 244] on input "Show Header" at bounding box center [639, 242] width 10 height 10
checkbox input "true"
drag, startPoint x: 923, startPoint y: 132, endPoint x: 862, endPoint y: 128, distance: 61.6
click at [862, 128] on input "Data Type" at bounding box center [957, 136] width 207 height 27
click at [1343, 698] on button "Save" at bounding box center [1352, 707] width 41 height 26
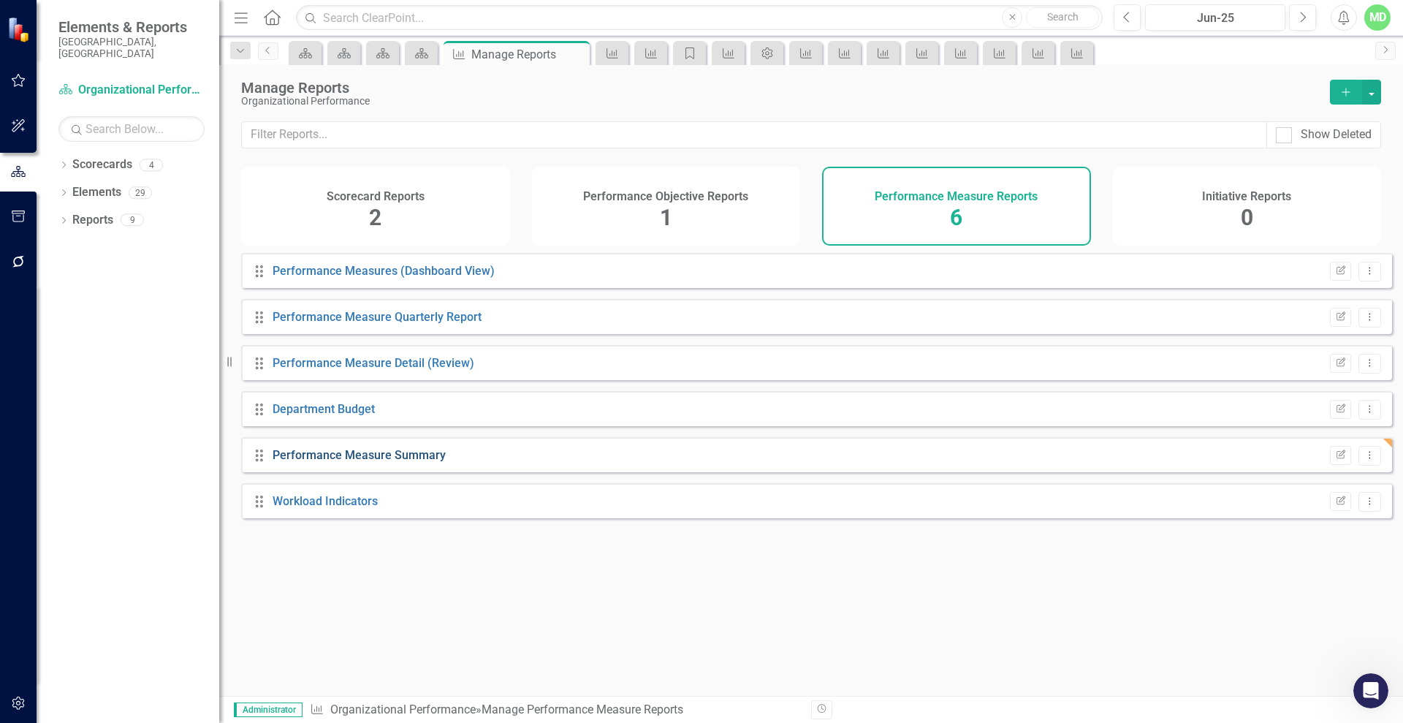
click at [335, 462] on link "Performance Measure Summary" at bounding box center [359, 455] width 173 height 14
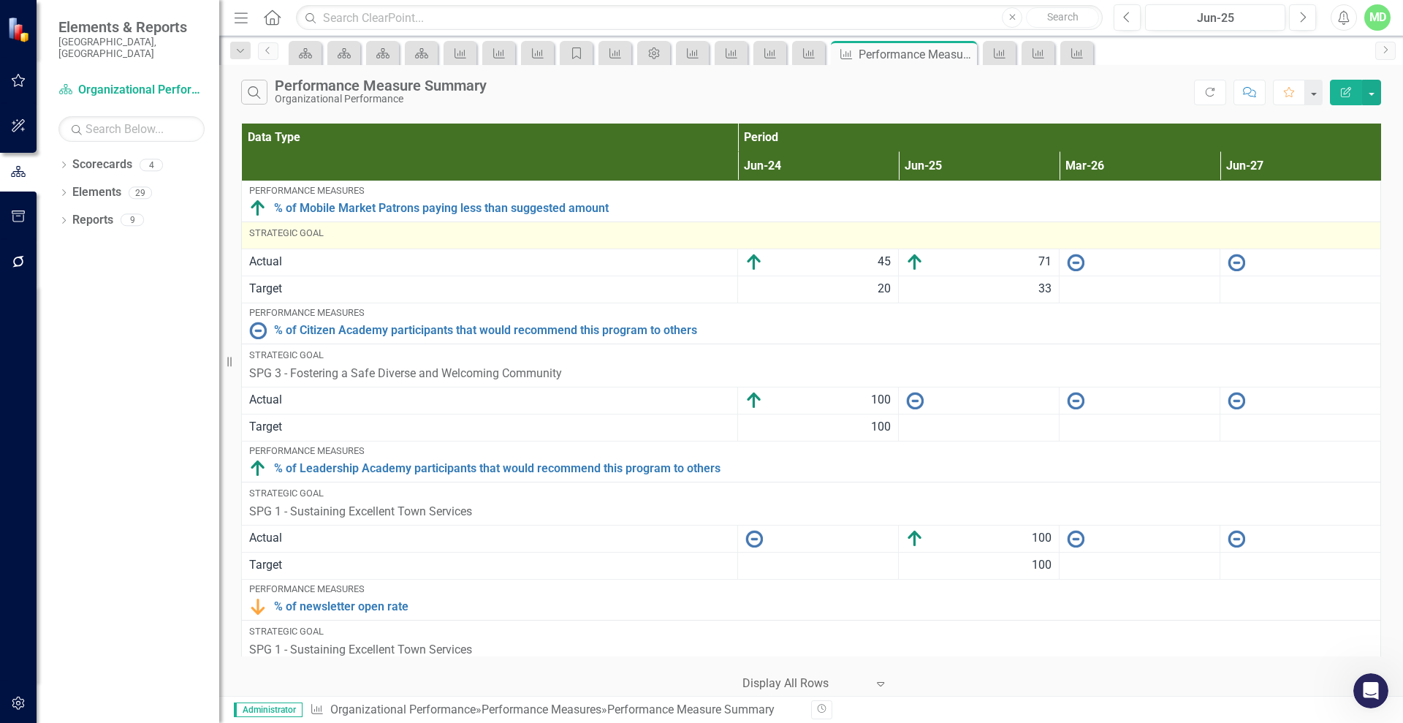
click at [316, 239] on div "Strategic Goal" at bounding box center [811, 233] width 1124 height 13
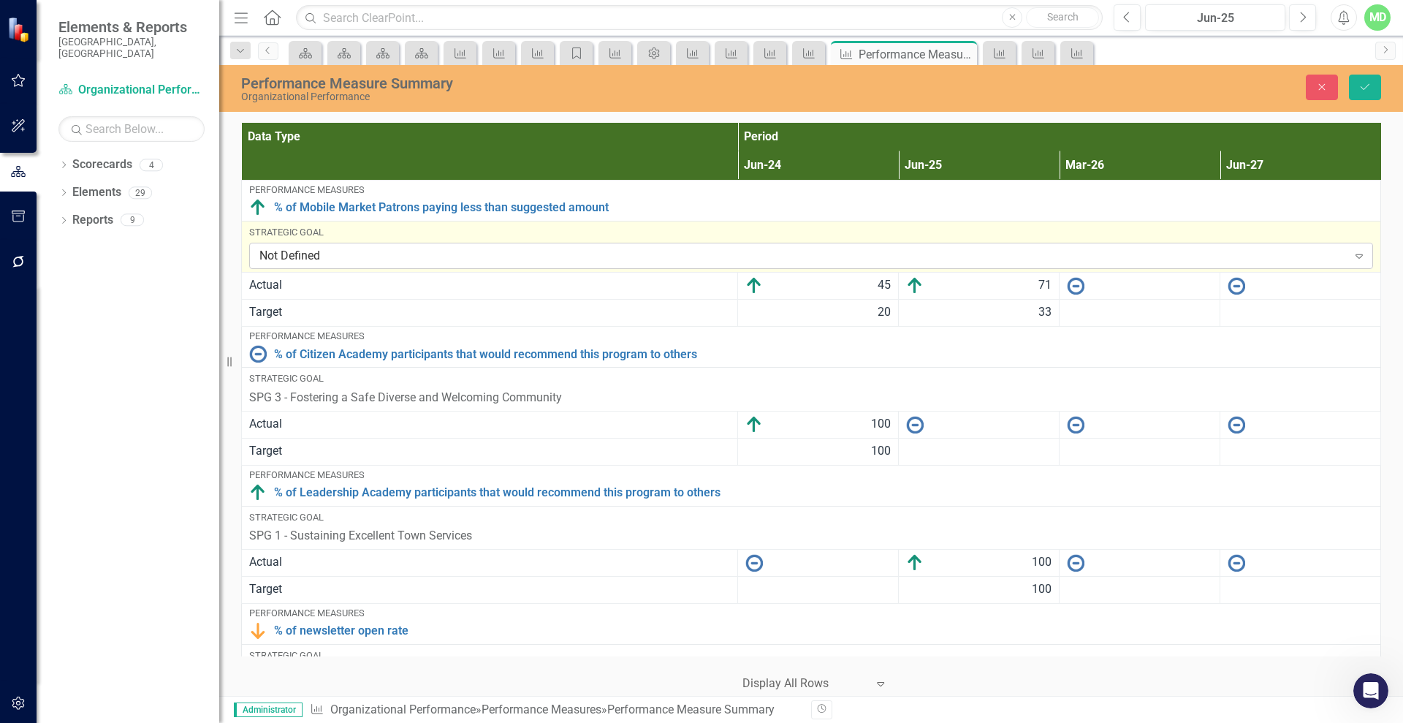
click at [447, 254] on div "Not Defined" at bounding box center [803, 256] width 1088 height 17
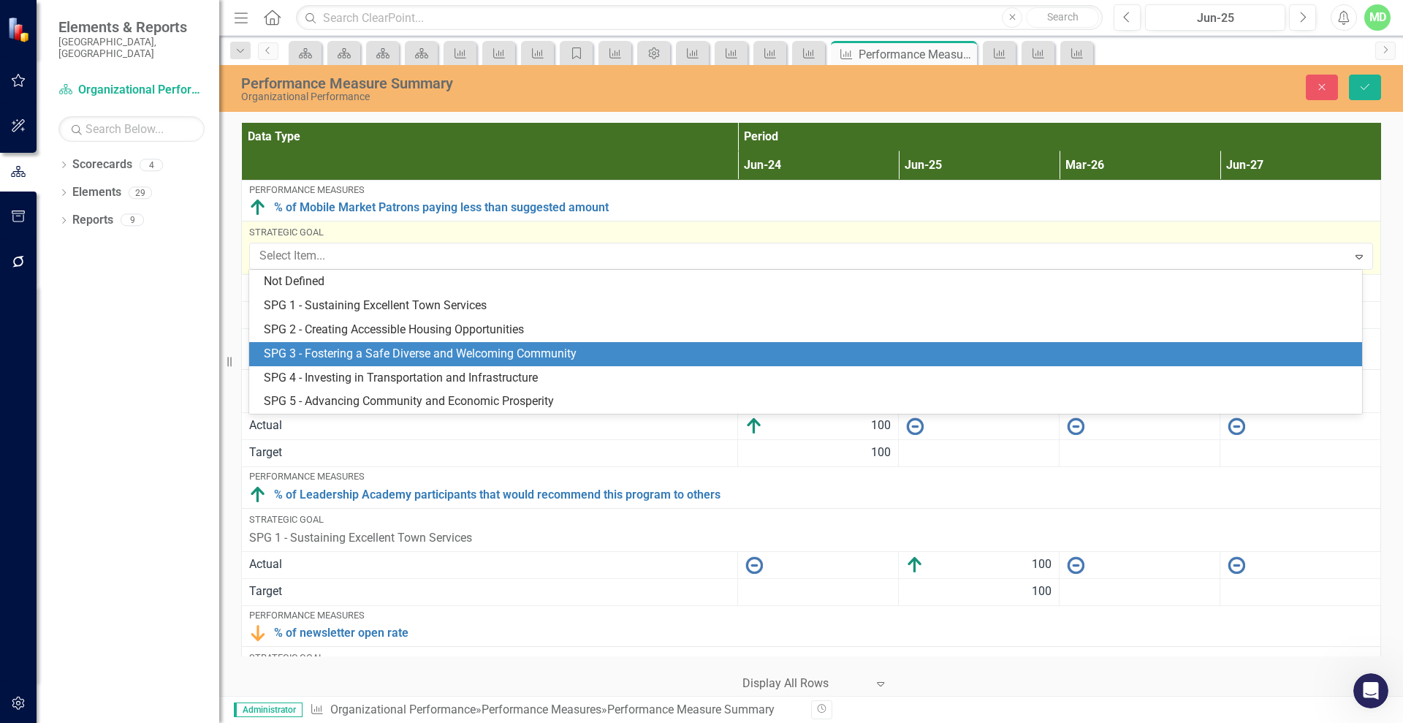
click at [317, 355] on div "SPG 3 - Fostering a Safe Diverse and Welcoming Community" at bounding box center [809, 354] width 1090 height 17
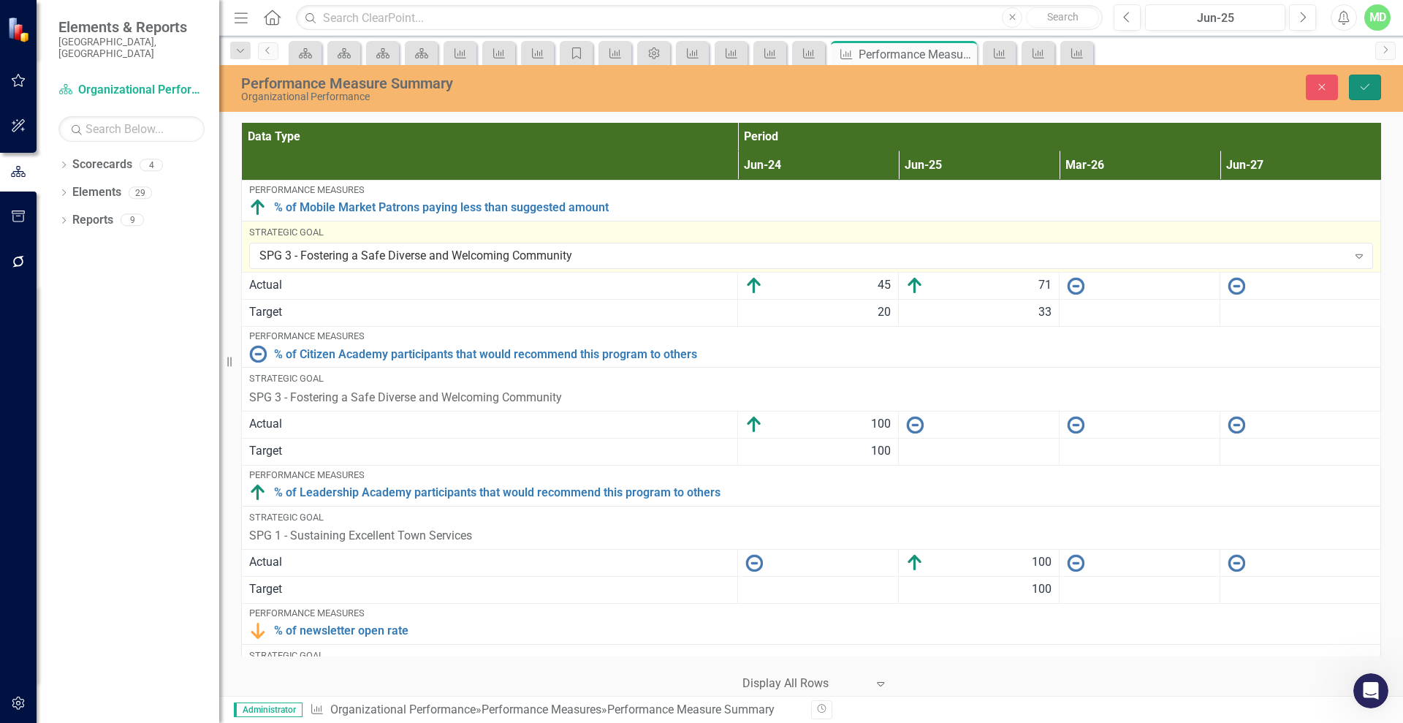
click at [1360, 78] on button "Save" at bounding box center [1365, 88] width 32 height 26
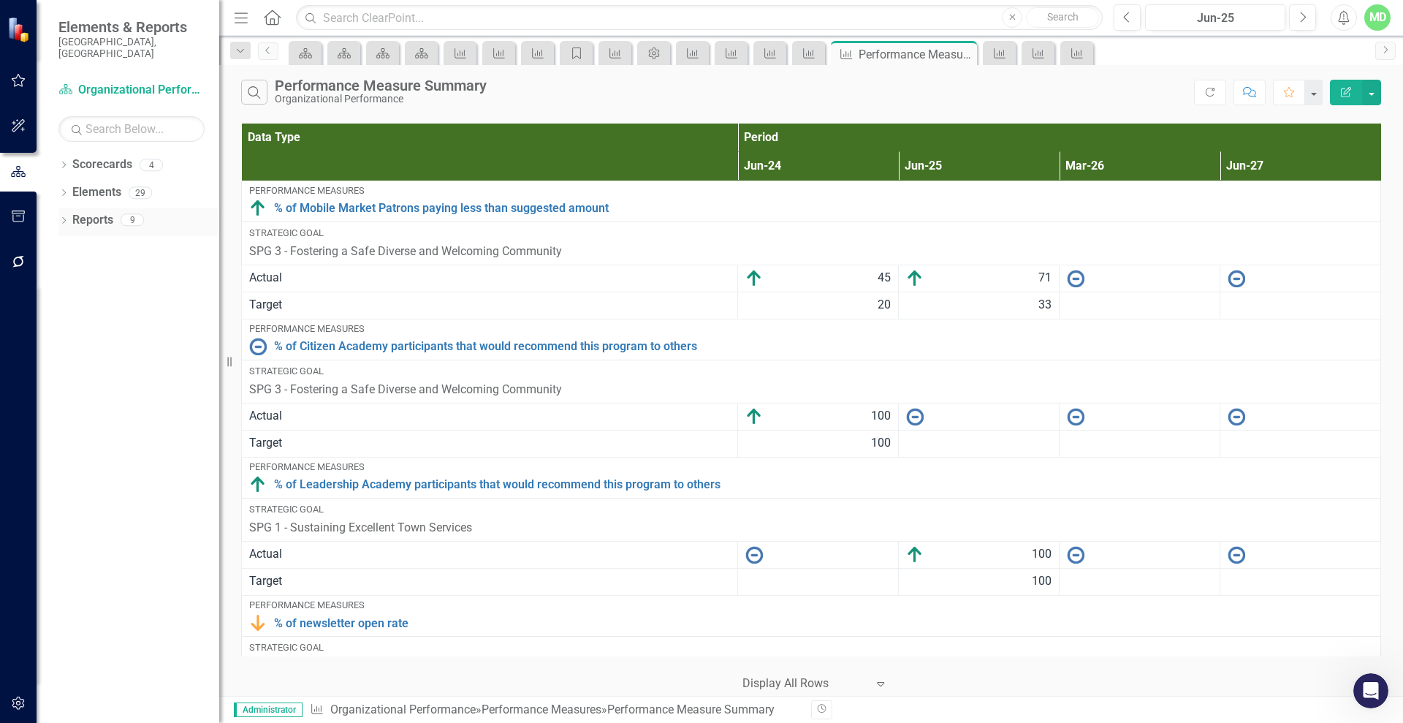
click at [84, 212] on link "Reports" at bounding box center [92, 220] width 41 height 17
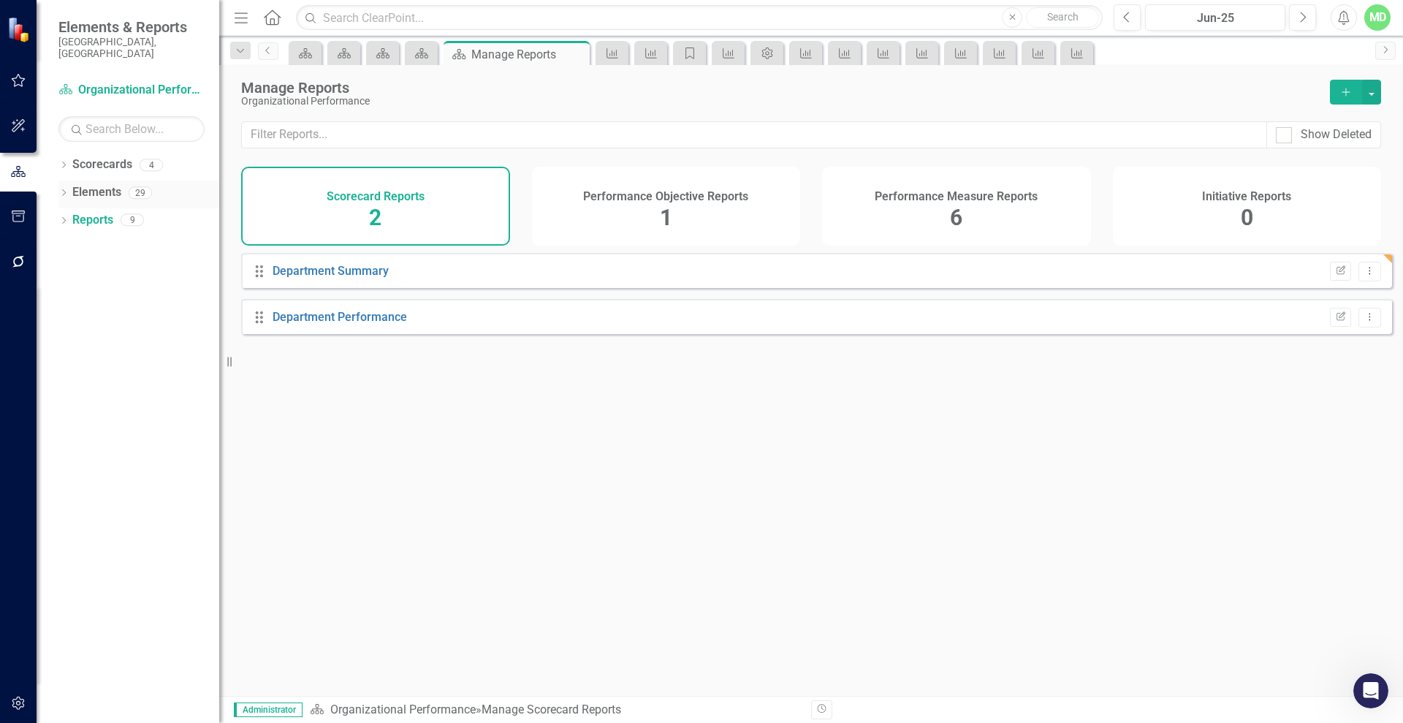
click at [84, 184] on link "Elements" at bounding box center [96, 192] width 49 height 17
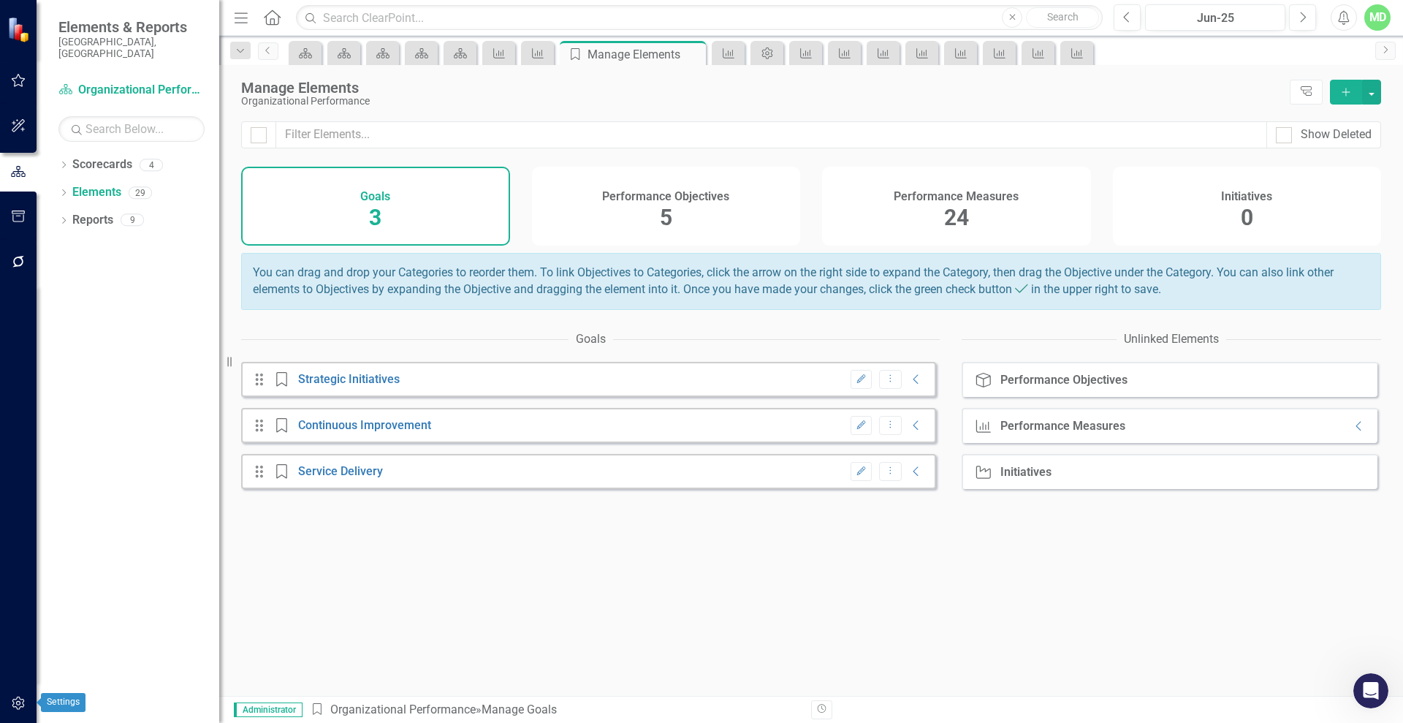
click at [17, 701] on icon "button" at bounding box center [18, 703] width 15 height 12
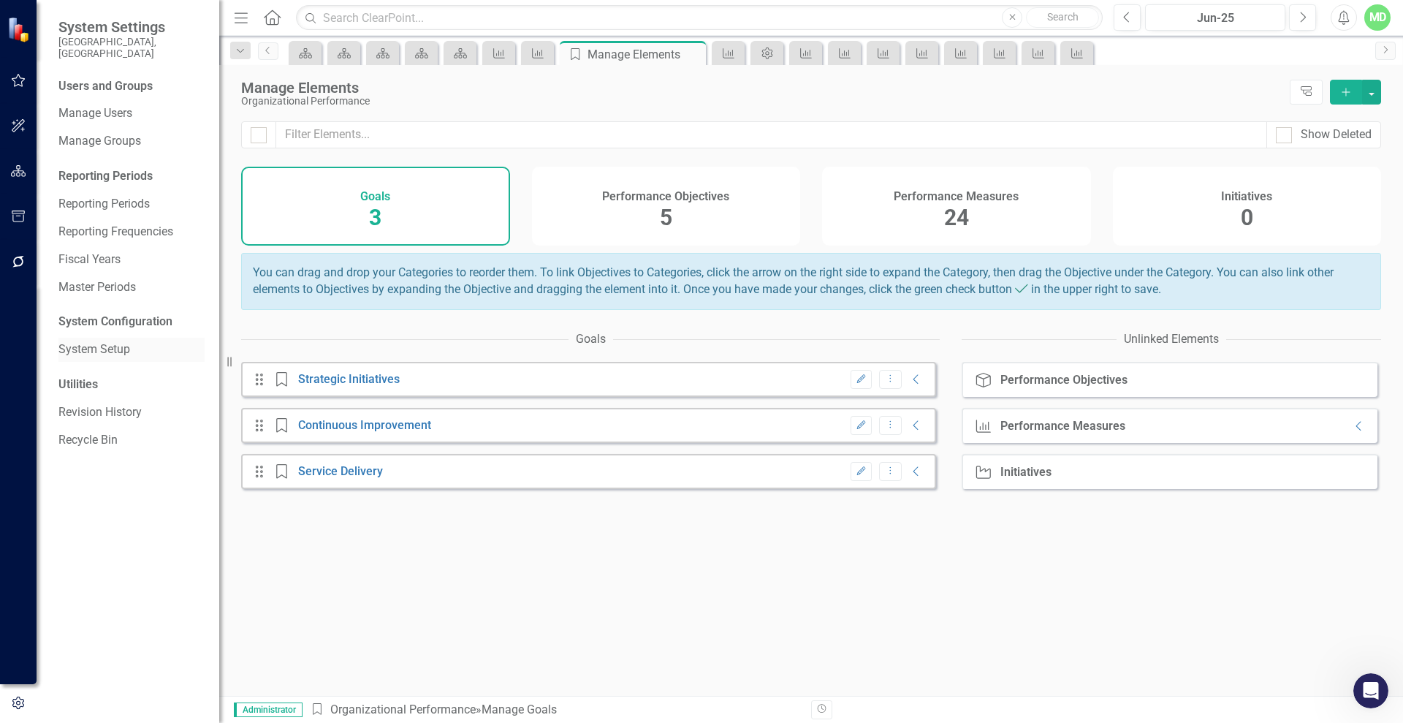
click at [77, 341] on link "System Setup" at bounding box center [131, 349] width 146 height 17
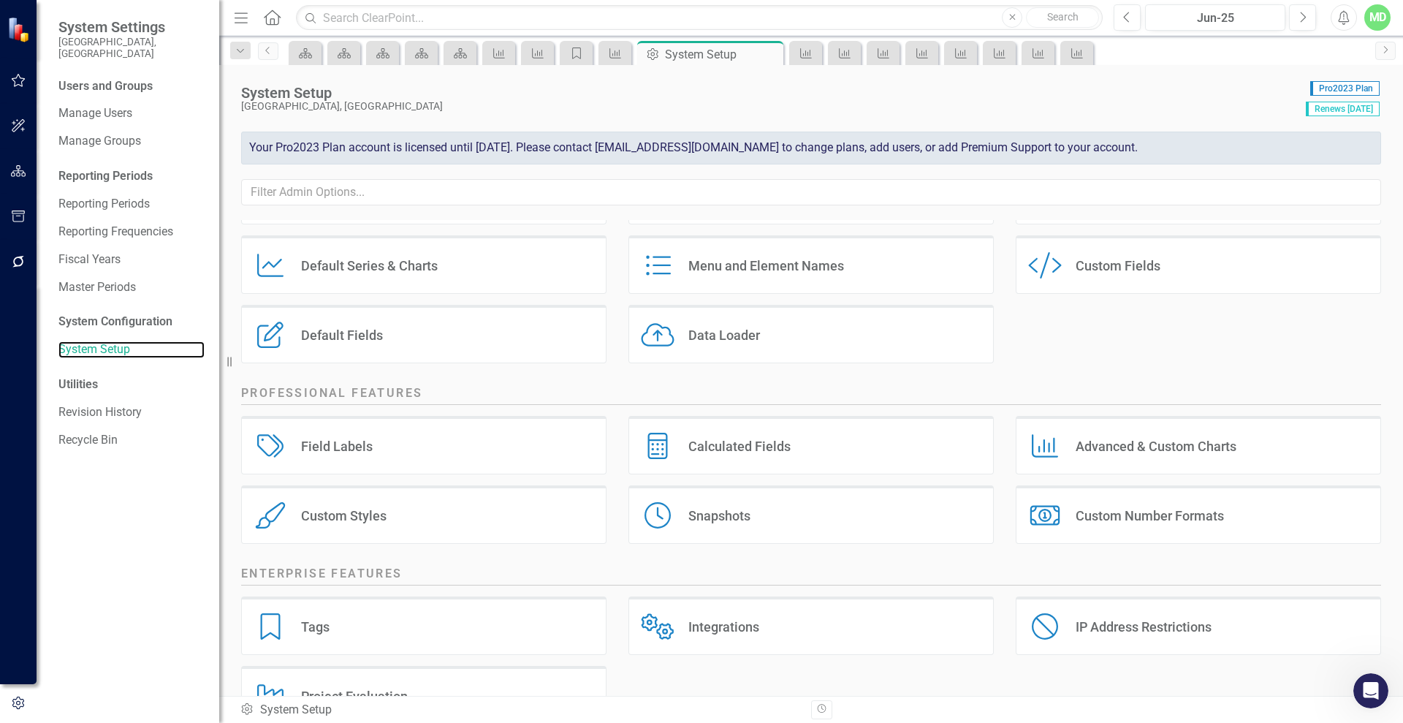
scroll to position [141, 0]
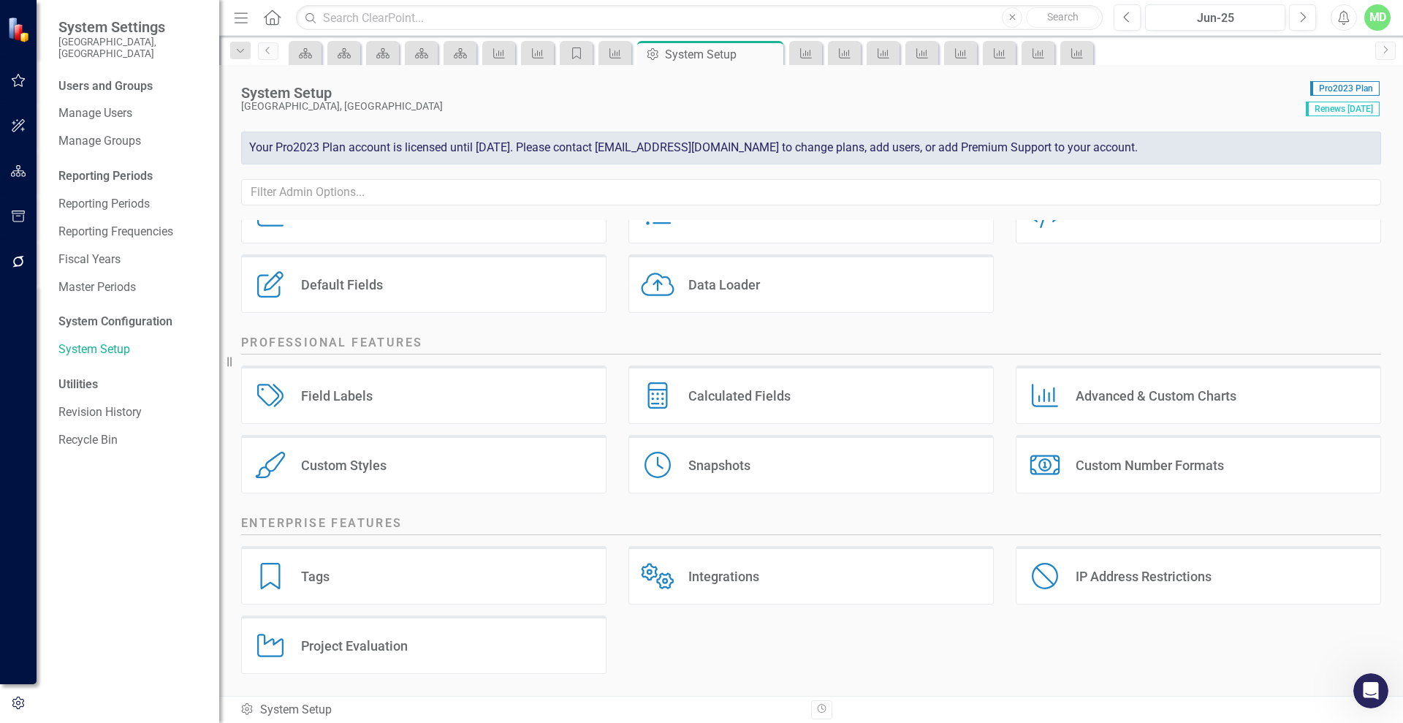
click at [326, 574] on div "Tags" at bounding box center [315, 576] width 29 height 17
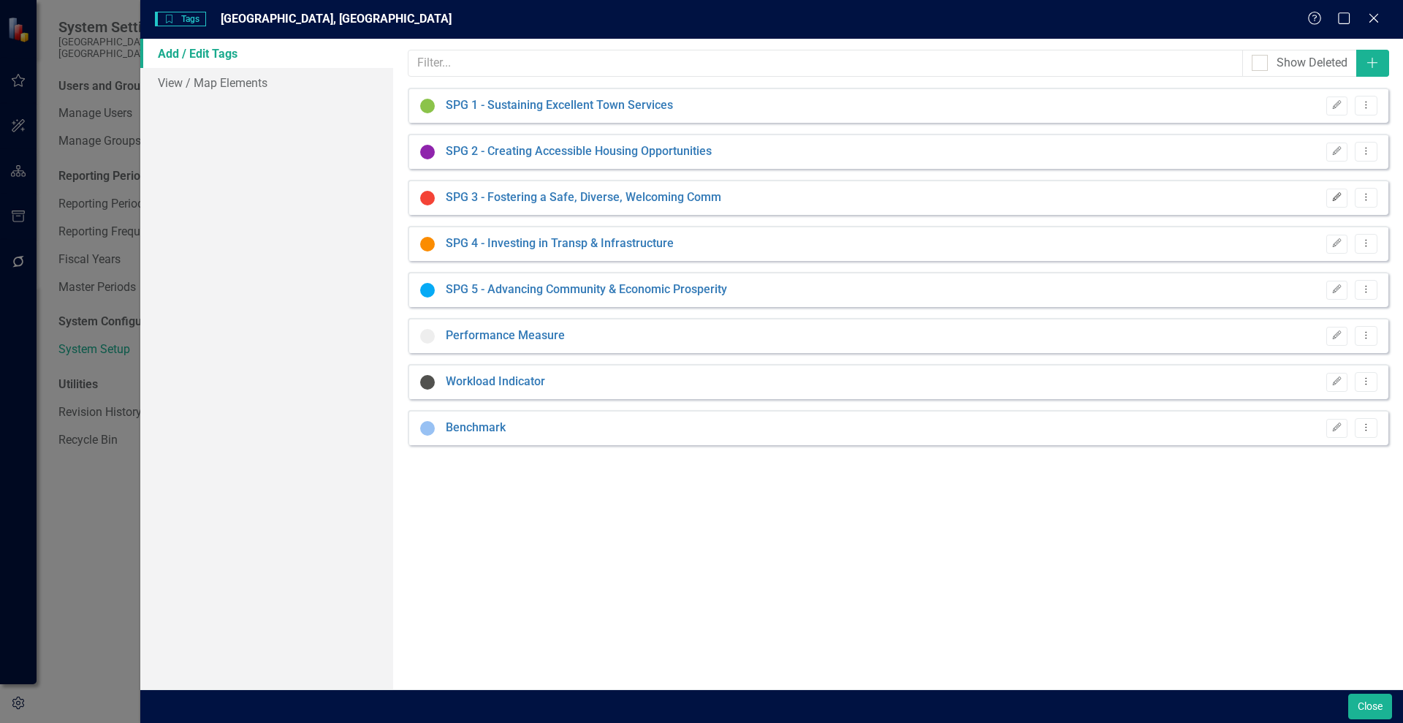
click at [1332, 198] on icon "Edit" at bounding box center [1337, 197] width 11 height 9
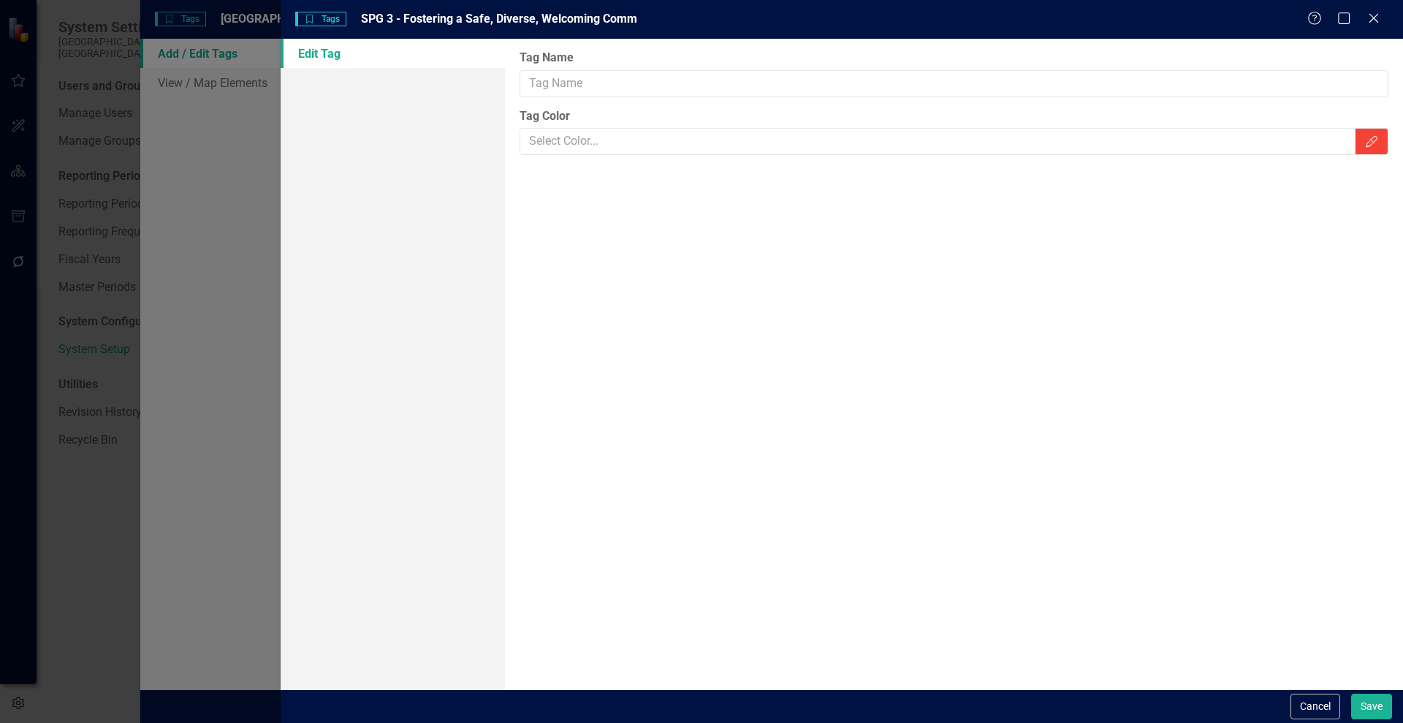
type input "SPG 3 - Fostering a Safe, Diverse, Welcoming Comm"
type input "#f44336"
click at [1322, 710] on button "Cancel" at bounding box center [1316, 707] width 50 height 26
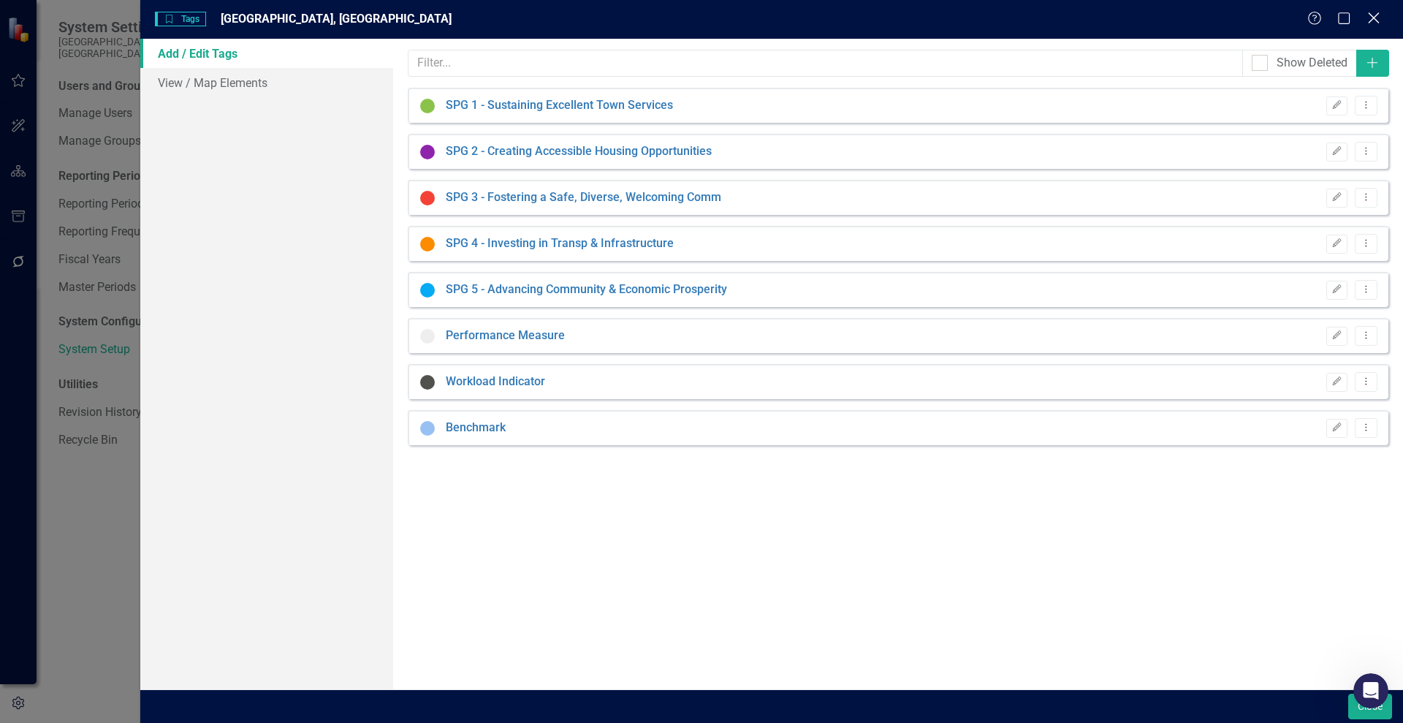
click at [1375, 13] on icon "Close" at bounding box center [1374, 18] width 18 height 14
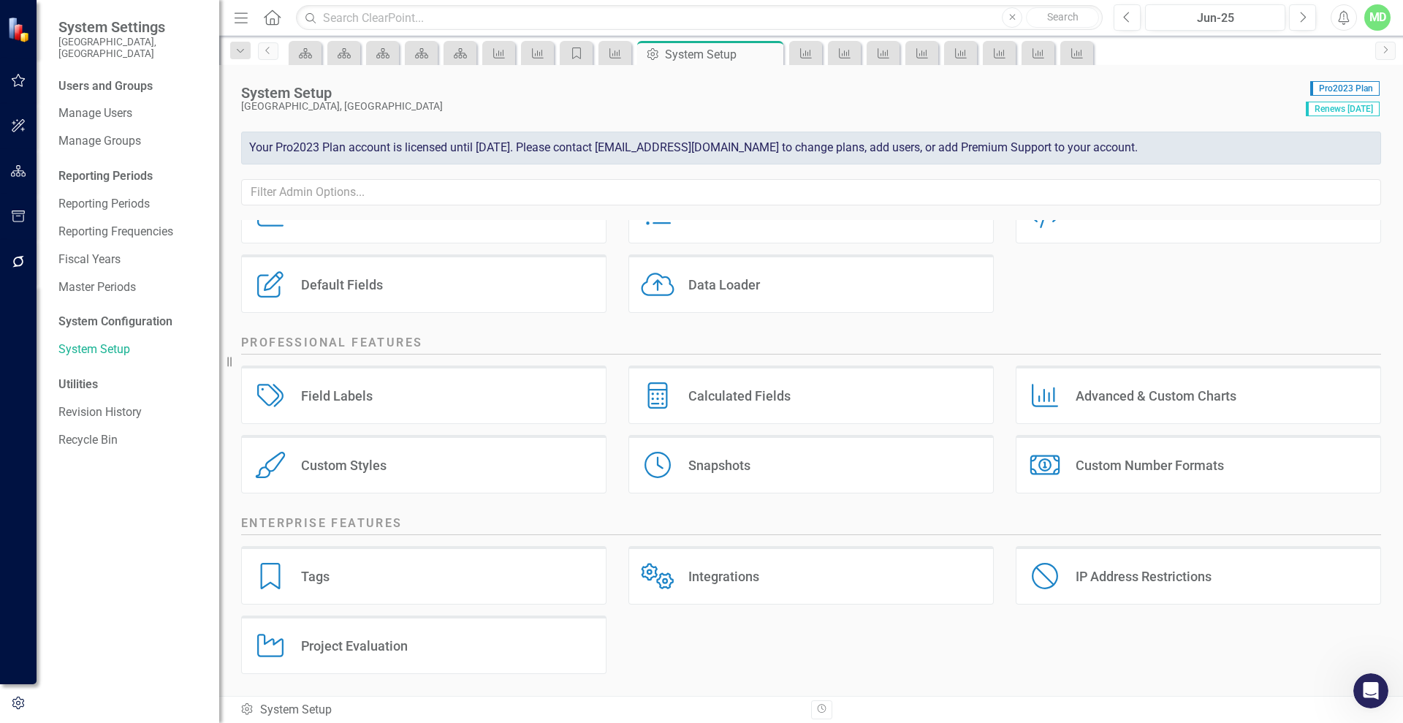
click at [372, 654] on div "Project Evaluation Project Evaluation" at bounding box center [423, 644] width 365 height 58
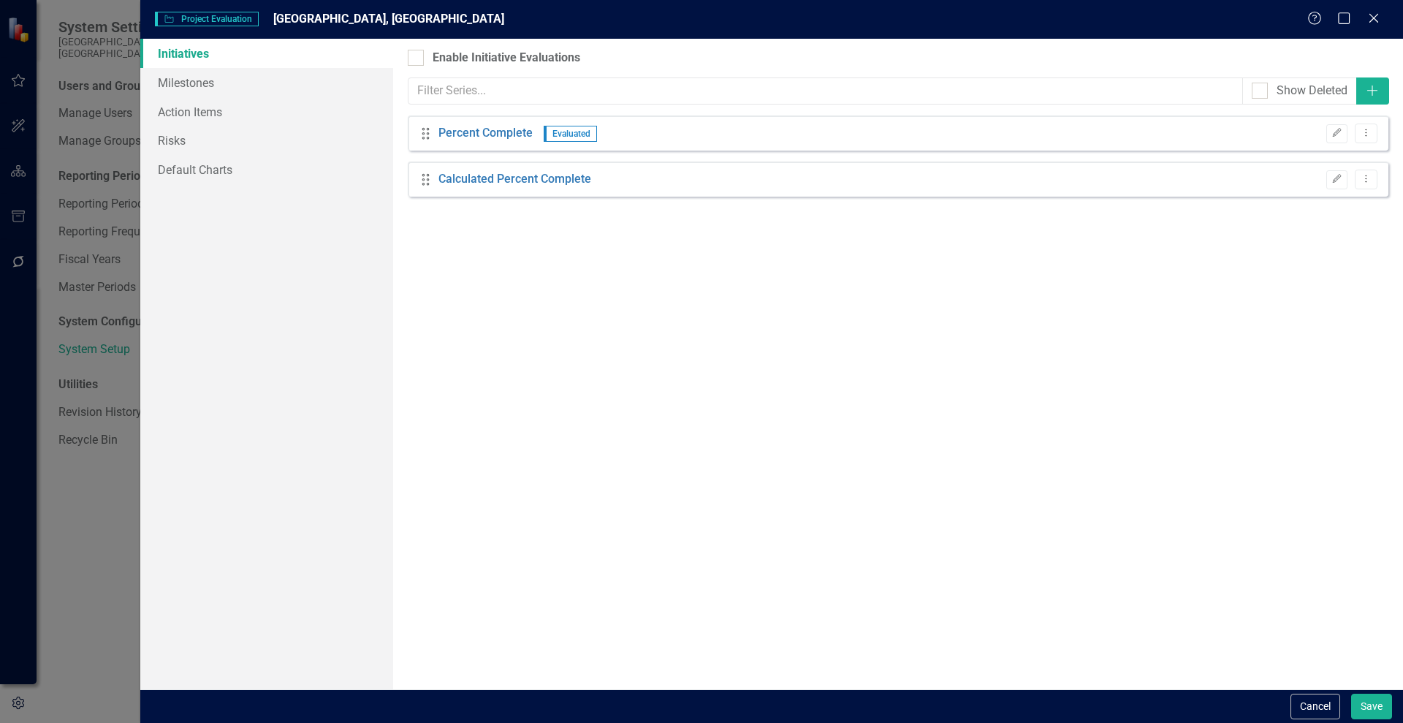
click at [1373, 10] on div "Project Evaluation Project Evaluation Wake Forest, NC Help Maximize Close" at bounding box center [771, 19] width 1263 height 39
click at [1369, 13] on icon "Close" at bounding box center [1374, 18] width 18 height 14
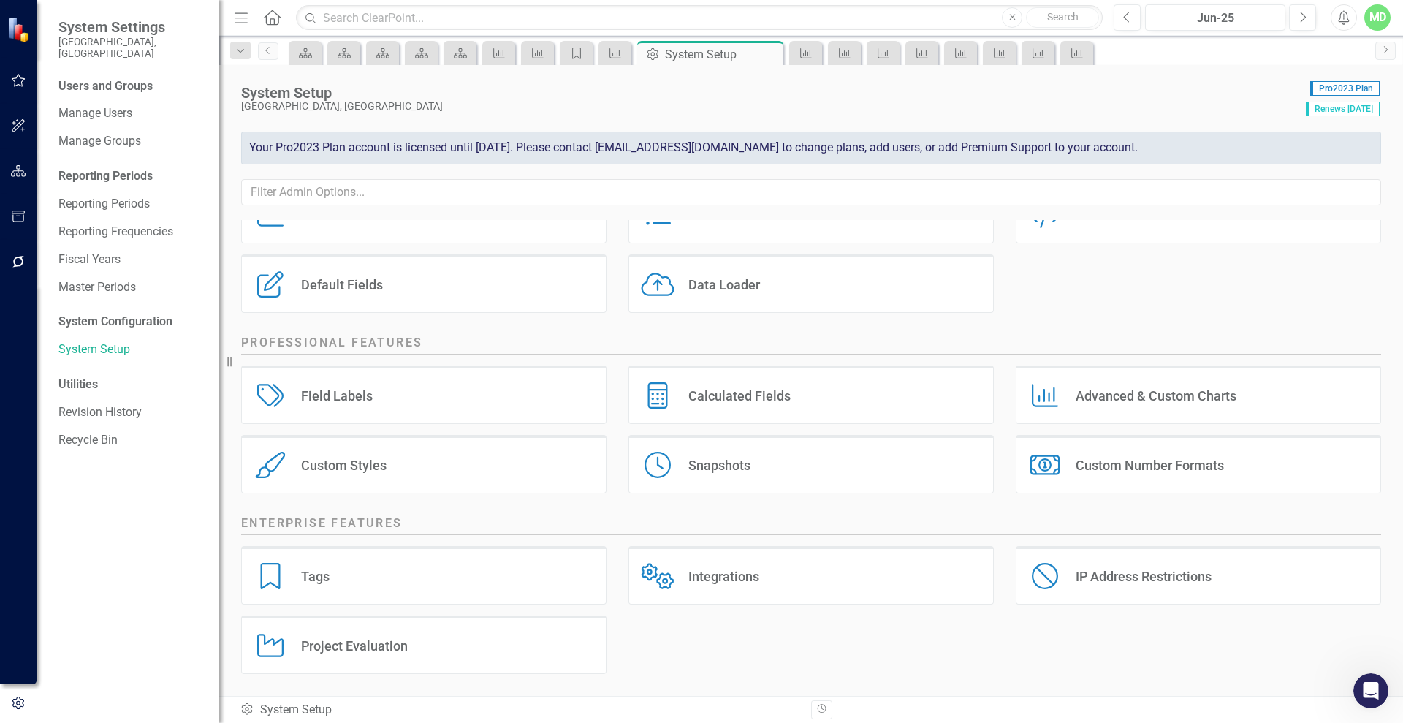
click at [347, 455] on div "Custom Styles Custom Styles" at bounding box center [423, 464] width 365 height 58
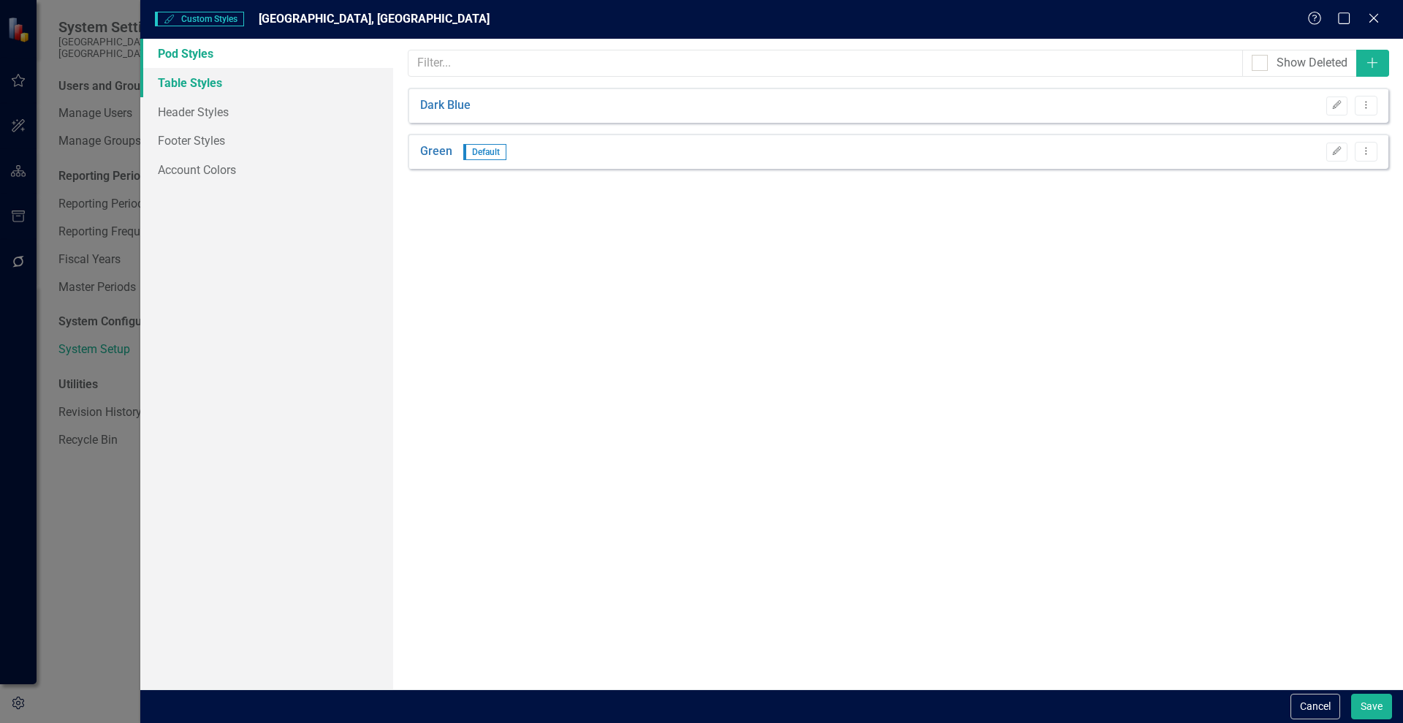
click at [197, 84] on link "Table Styles" at bounding box center [266, 82] width 253 height 29
click at [183, 106] on link "Header Styles" at bounding box center [266, 111] width 253 height 29
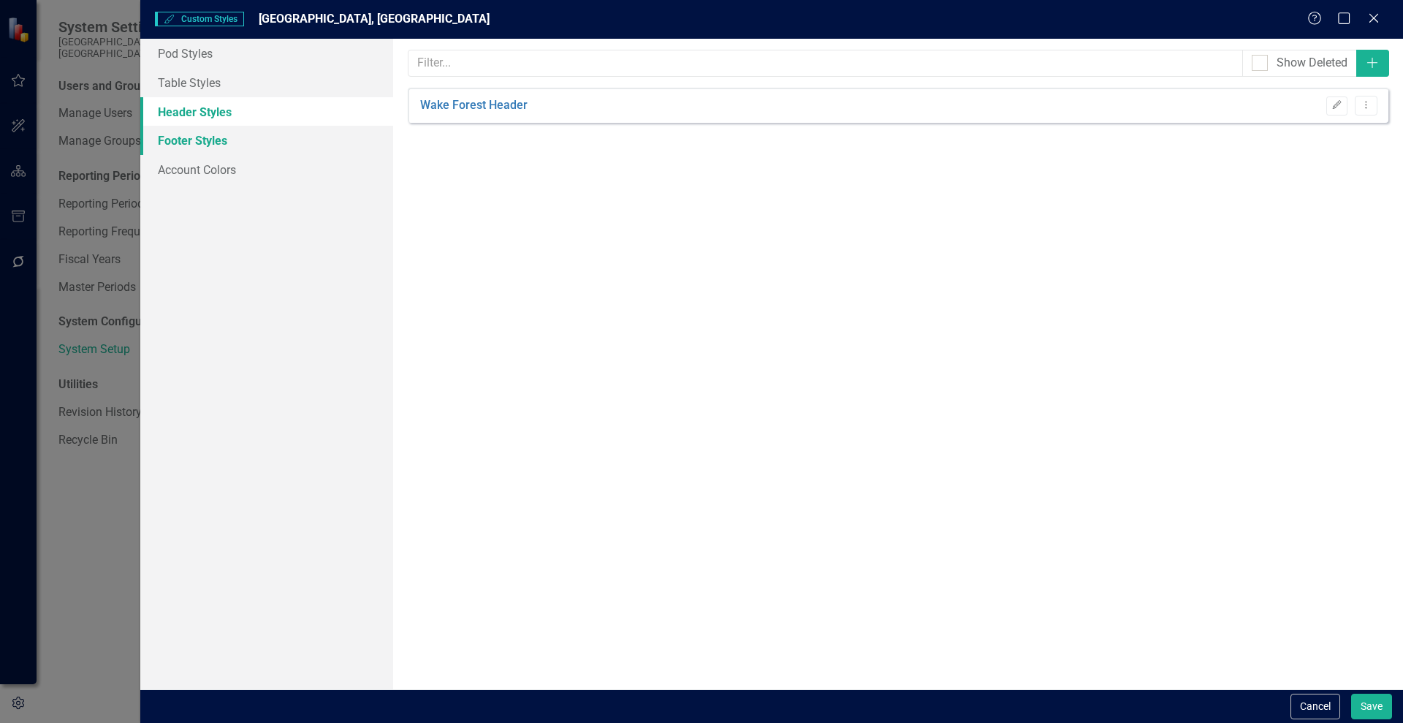
click at [200, 137] on link "Footer Styles" at bounding box center [266, 140] width 253 height 29
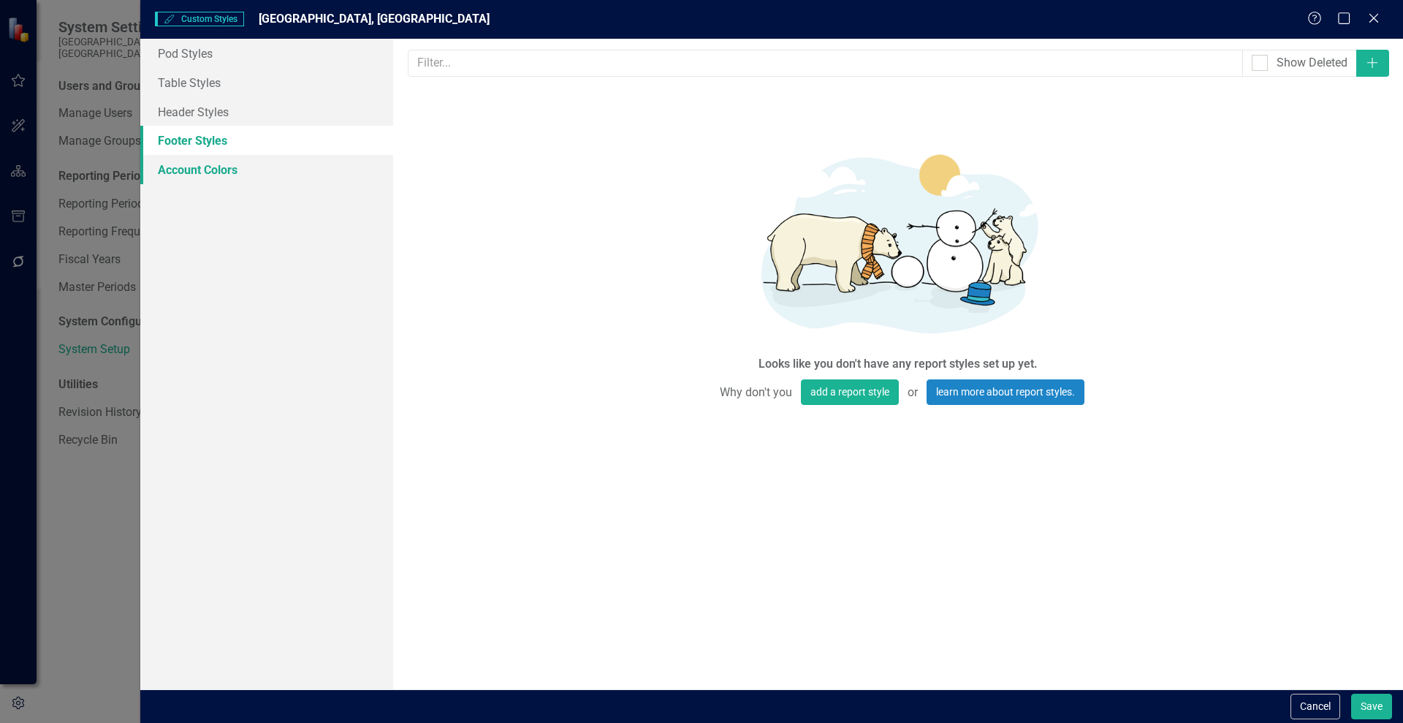
click at [199, 166] on link "Account Colors" at bounding box center [266, 169] width 253 height 29
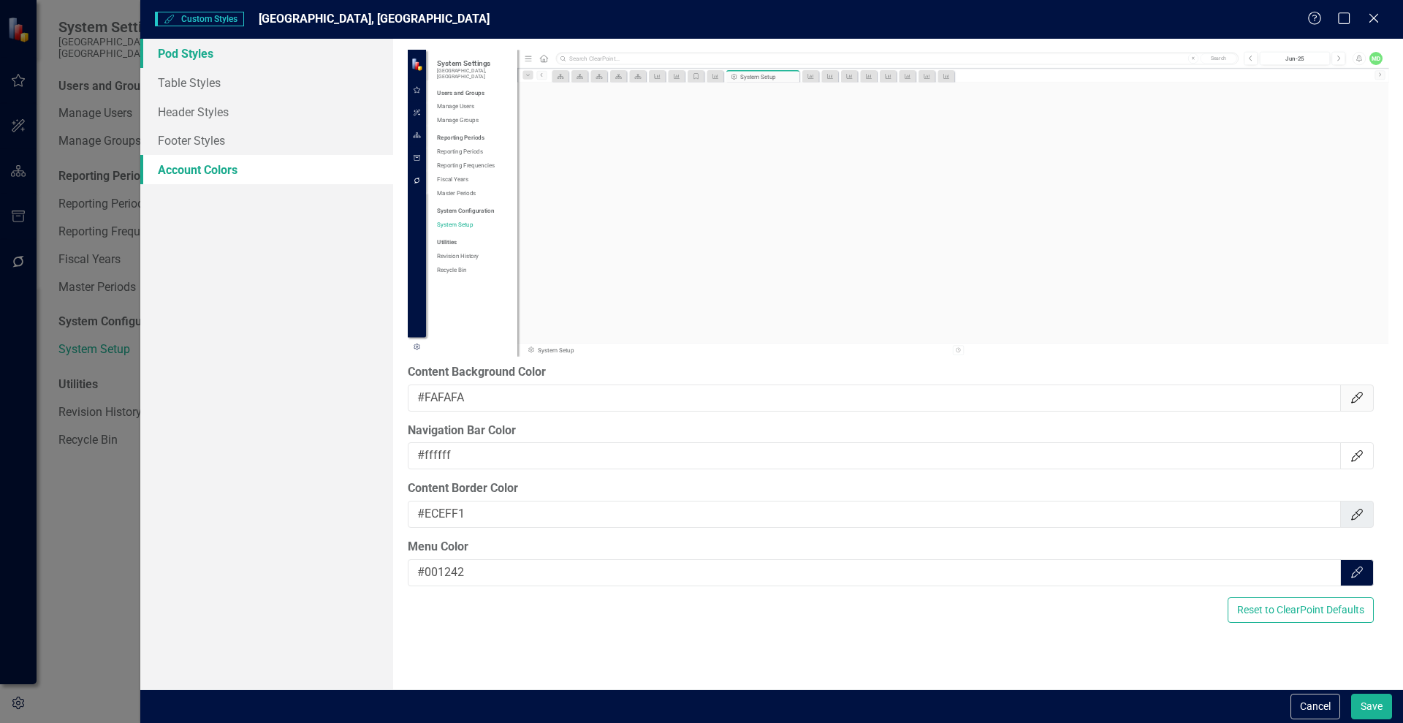
click at [181, 56] on link "Pod Styles" at bounding box center [266, 53] width 253 height 29
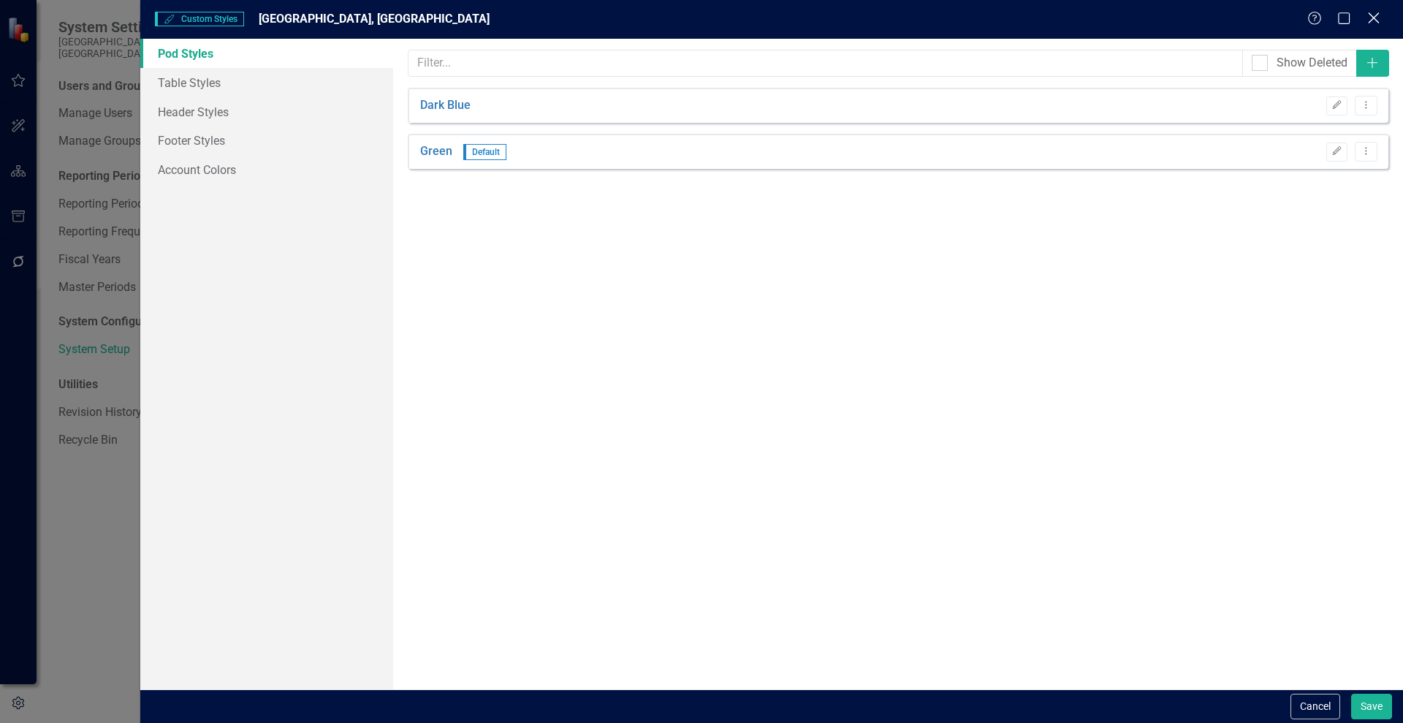
click at [1370, 18] on icon "Close" at bounding box center [1374, 18] width 18 height 14
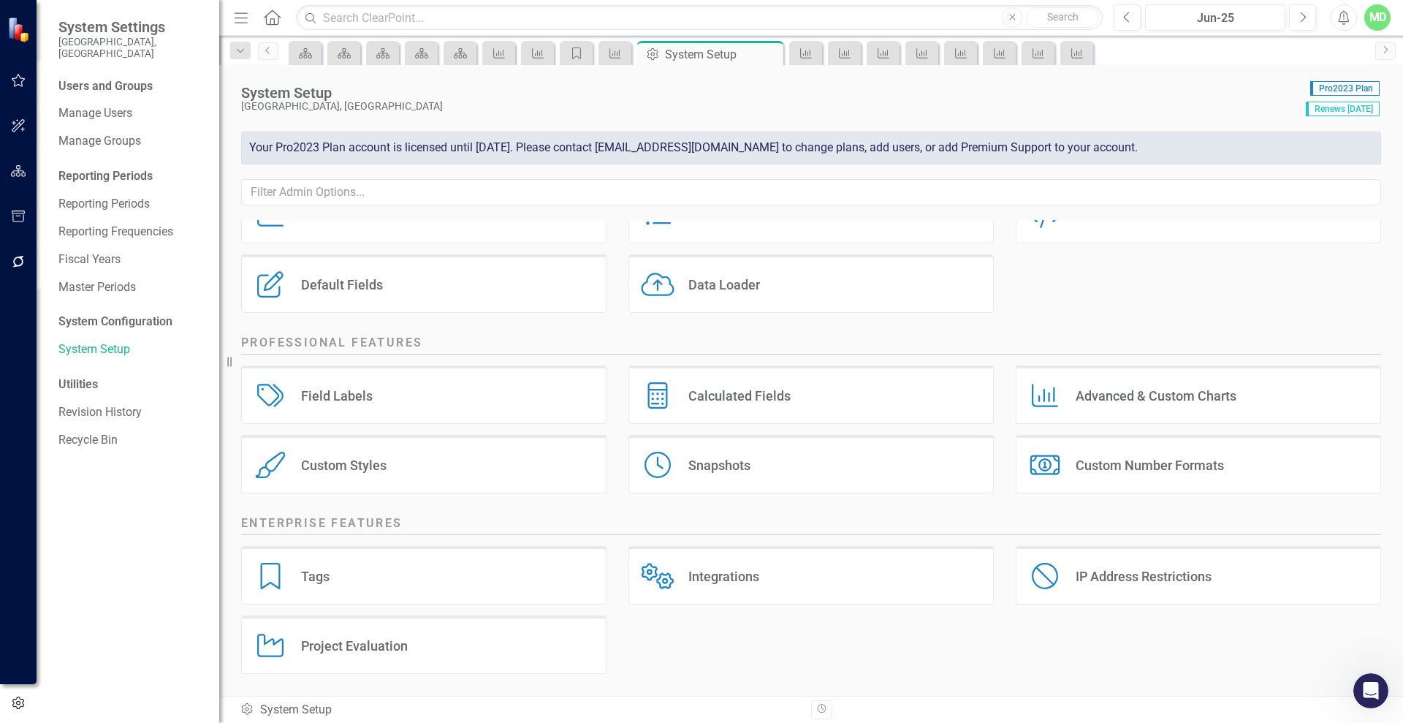
click at [1129, 395] on div "Advanced & Custom Charts" at bounding box center [1156, 395] width 161 height 17
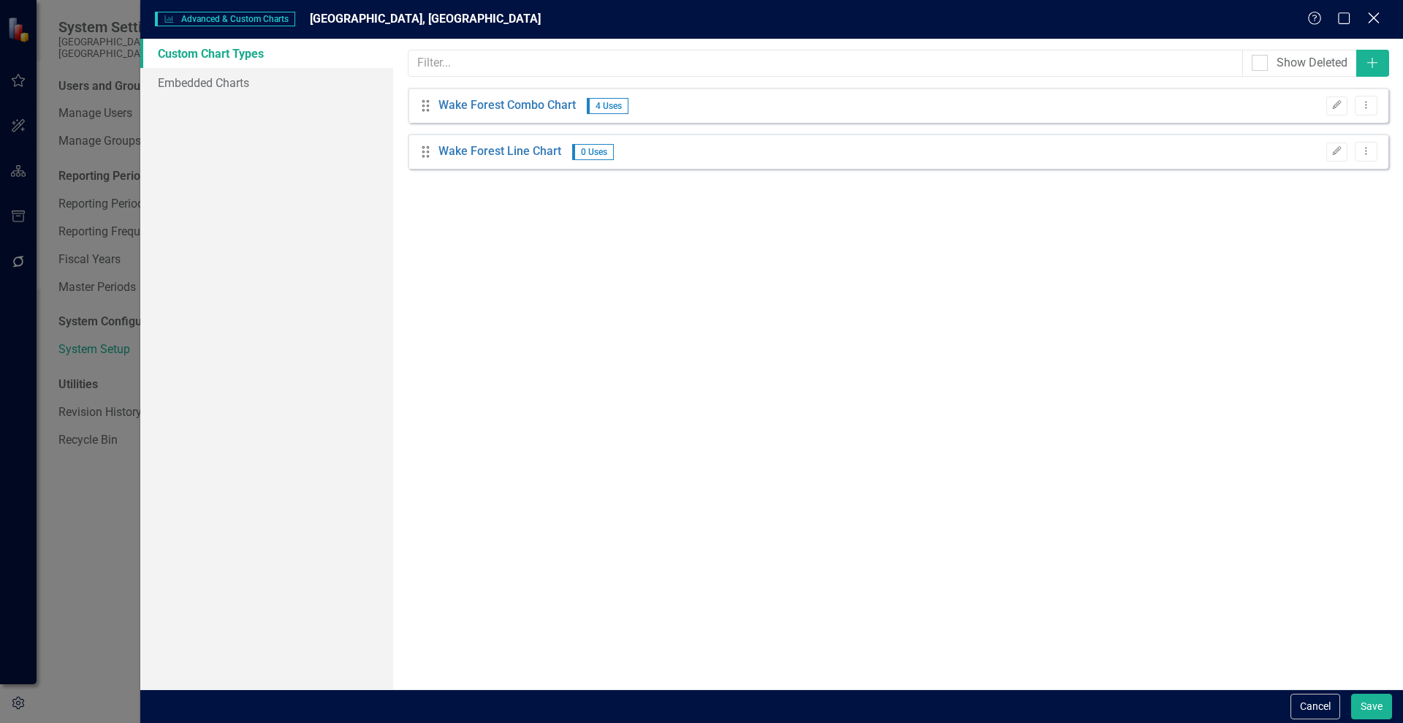
click at [1380, 18] on icon "Close" at bounding box center [1374, 18] width 18 height 14
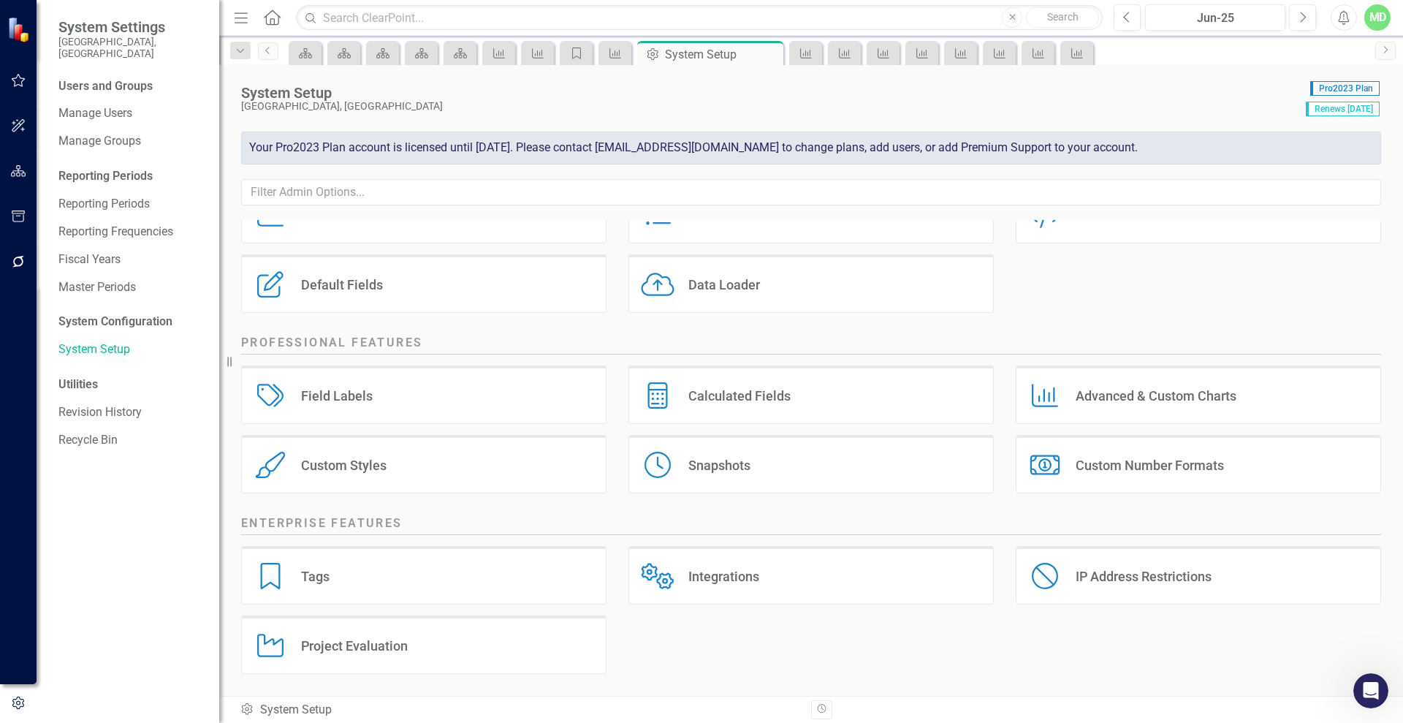
click at [352, 283] on div "Default Fields" at bounding box center [342, 284] width 82 height 17
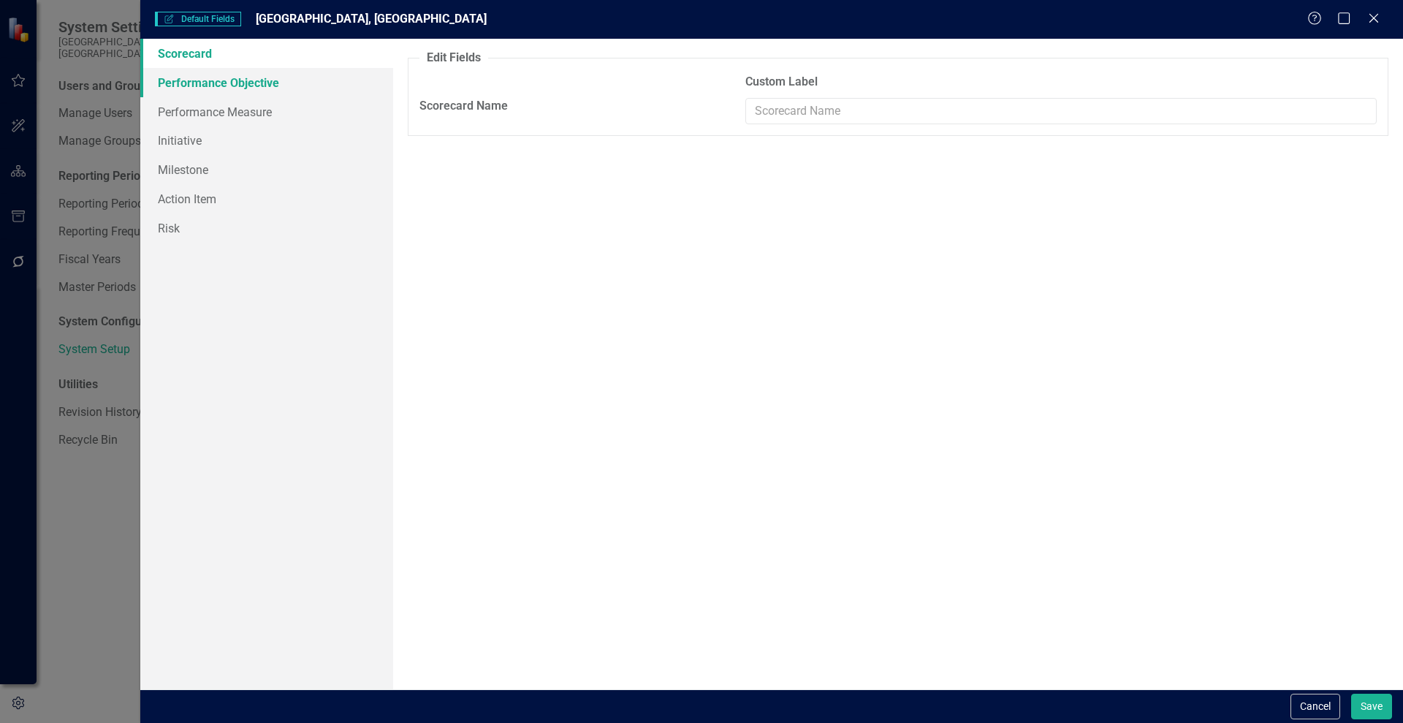
click at [250, 87] on link "Performance Objective" at bounding box center [266, 82] width 253 height 29
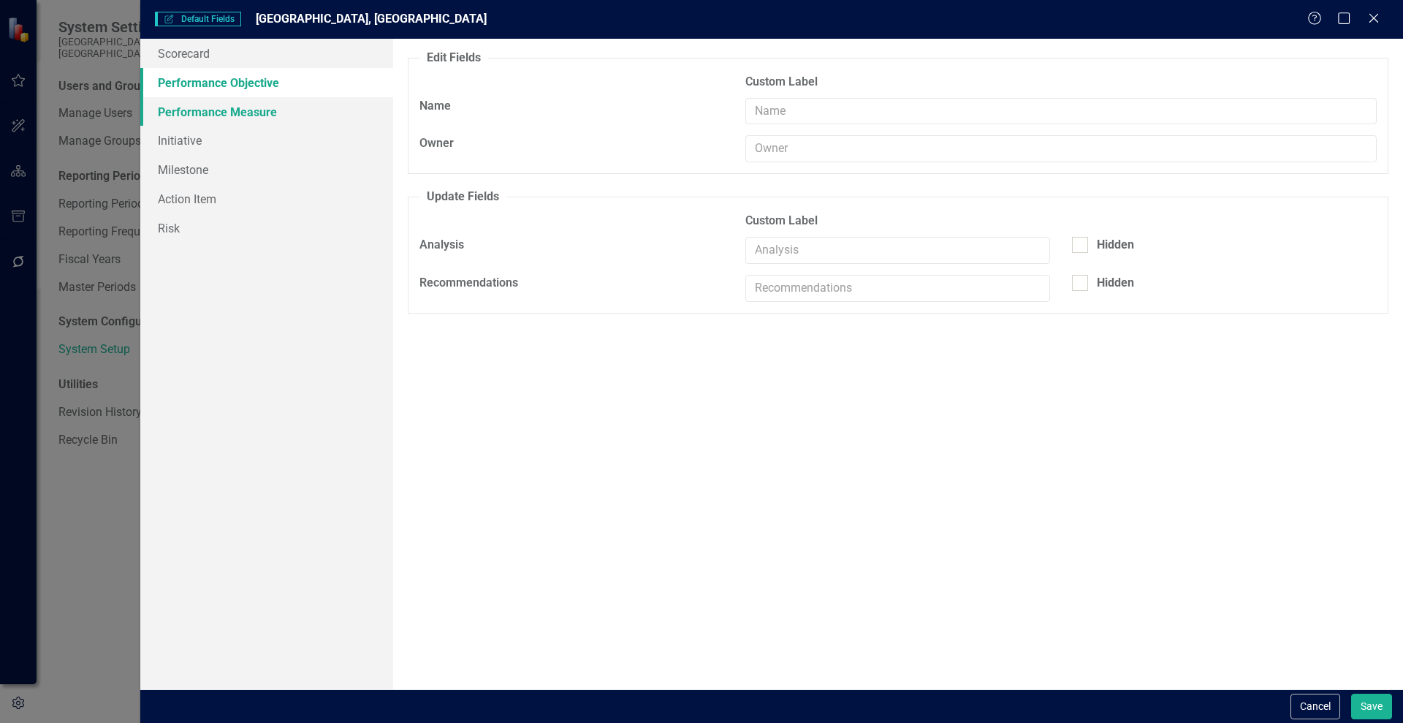
click at [215, 112] on link "Performance Measure" at bounding box center [266, 111] width 253 height 29
click at [1378, 15] on icon "Close" at bounding box center [1374, 18] width 18 height 14
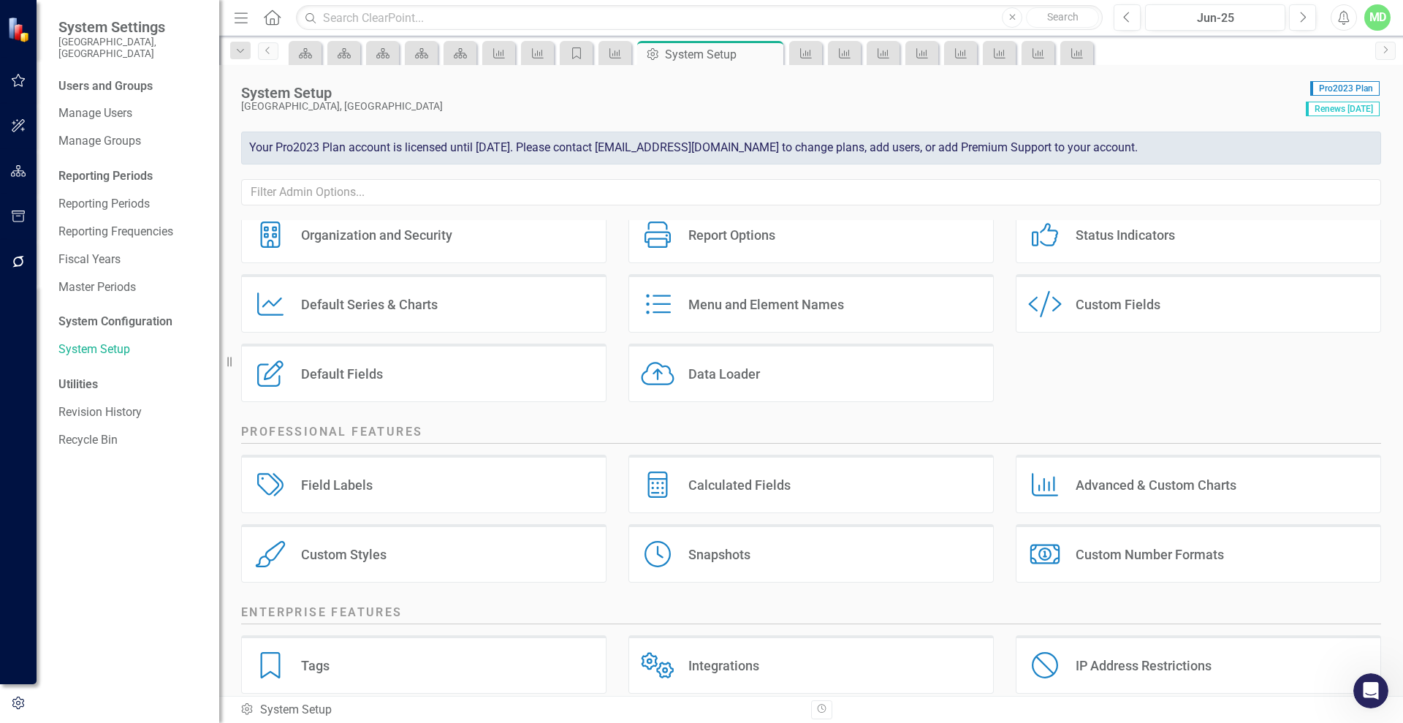
scroll to position [0, 0]
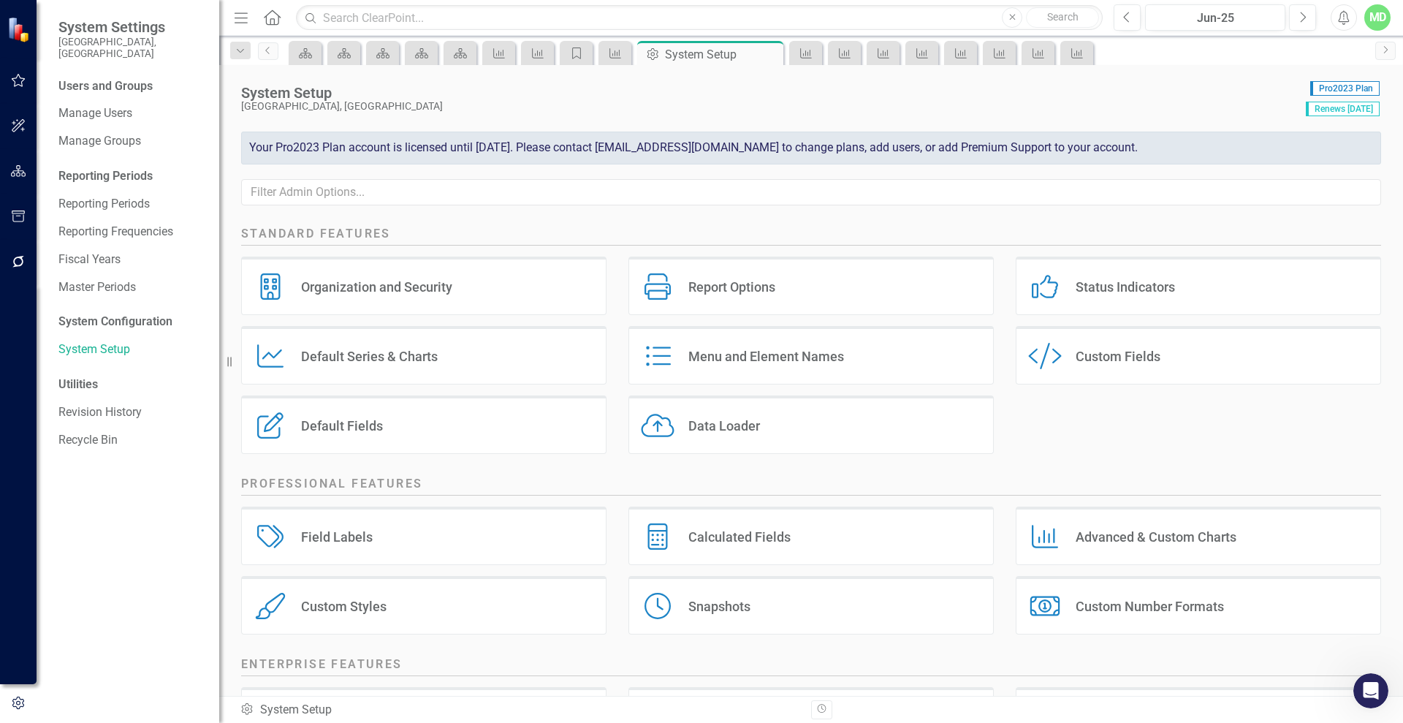
click at [742, 348] on div "Menu and Element Names" at bounding box center [766, 356] width 156 height 17
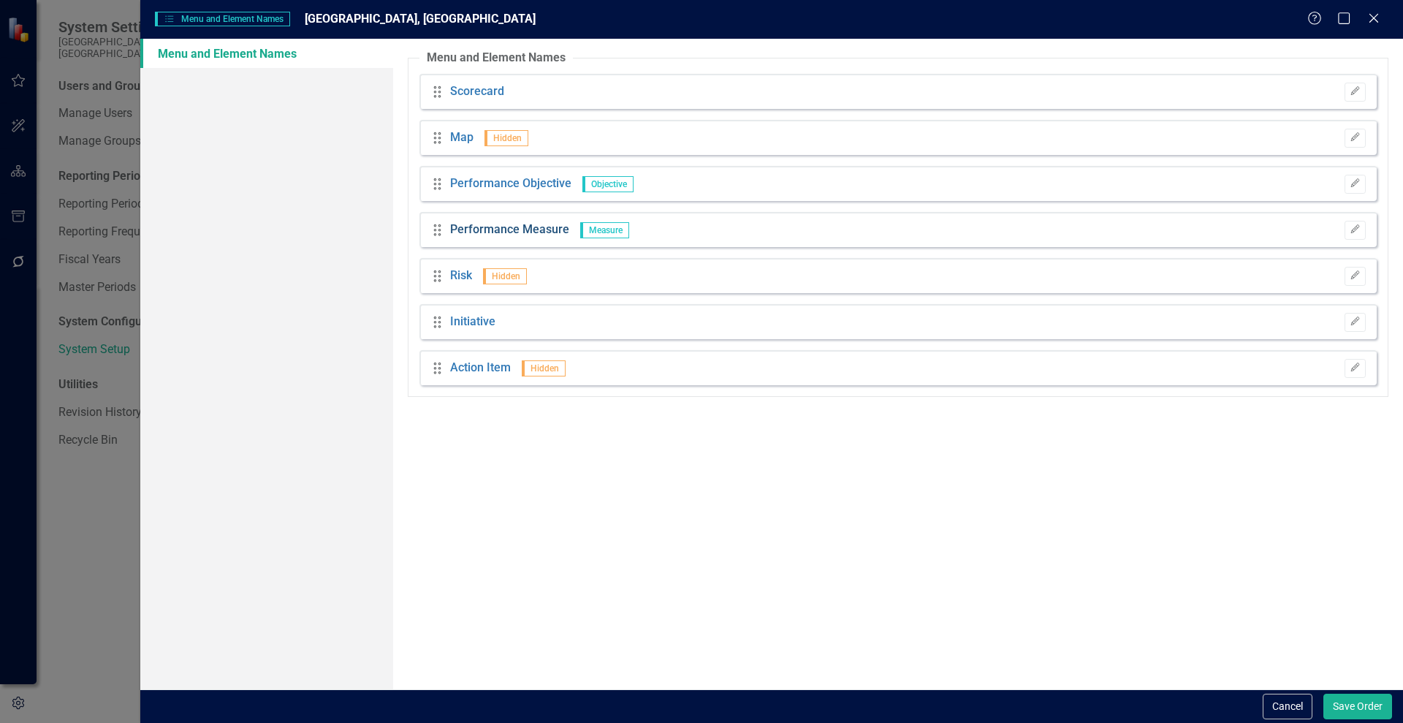
click at [478, 229] on link "Performance Measure" at bounding box center [509, 229] width 119 height 17
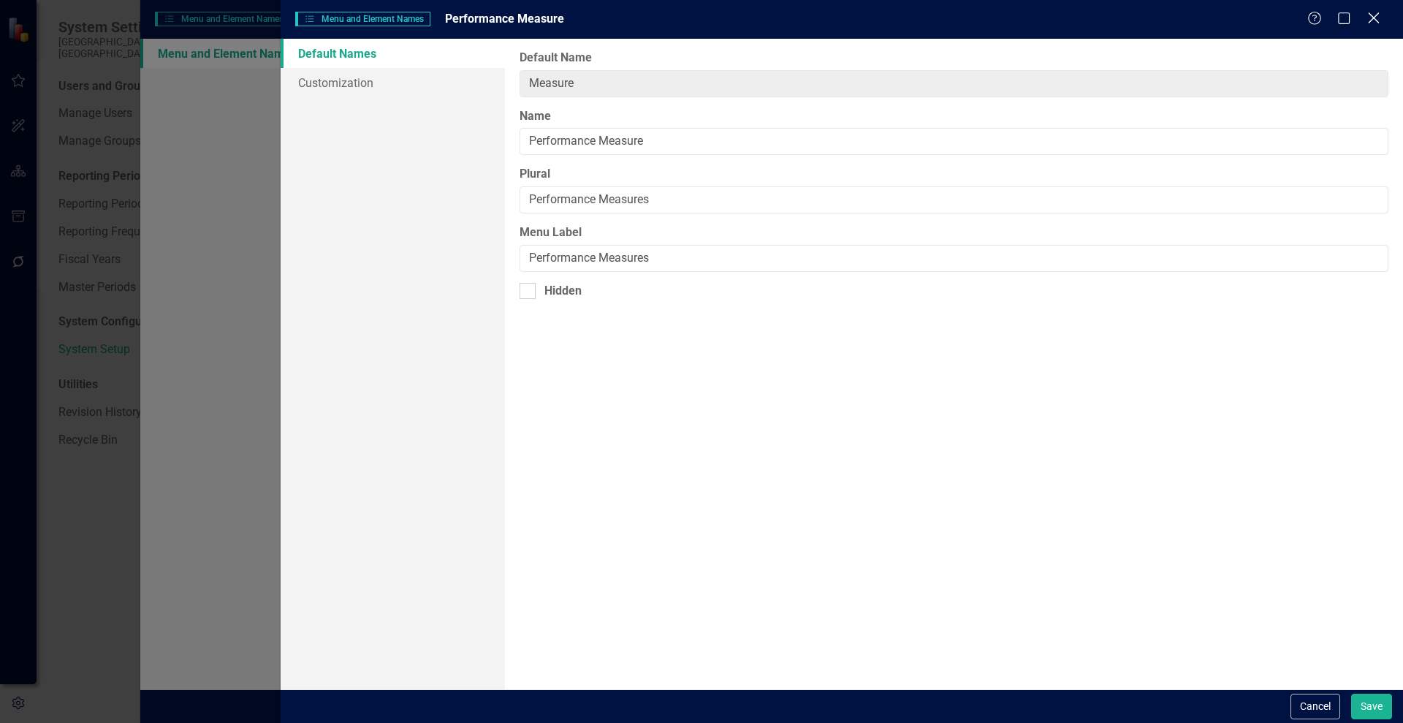
click at [1381, 15] on icon "Close" at bounding box center [1374, 18] width 18 height 14
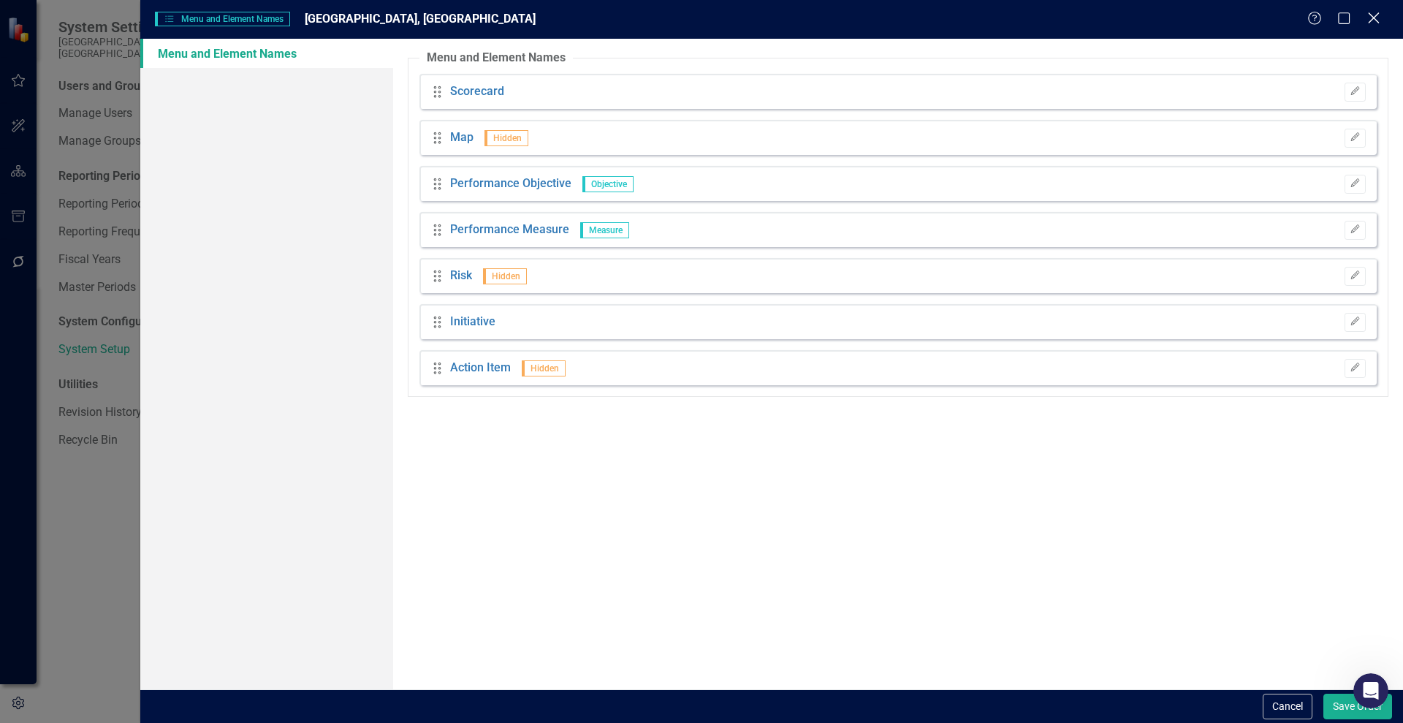
click at [1381, 15] on icon "Close" at bounding box center [1374, 18] width 18 height 14
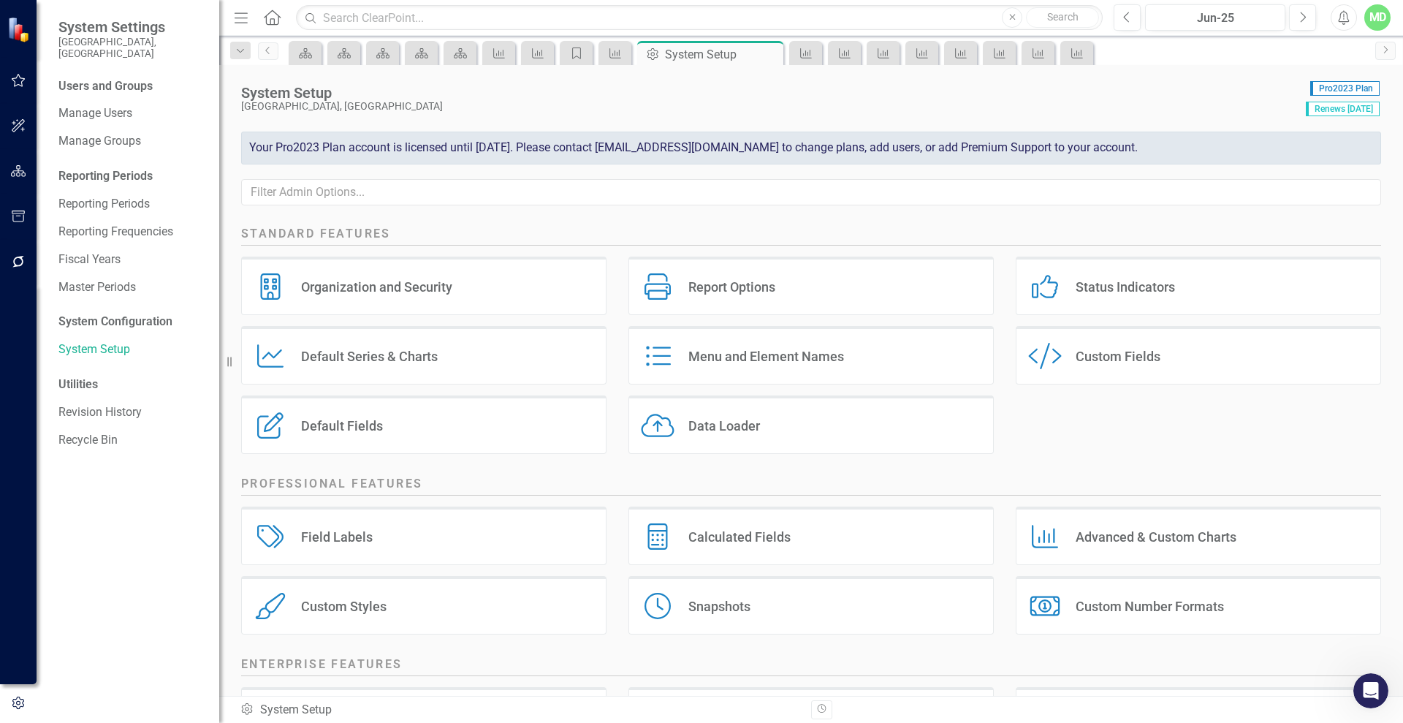
click at [1090, 354] on div "Custom Fields" at bounding box center [1118, 356] width 85 height 17
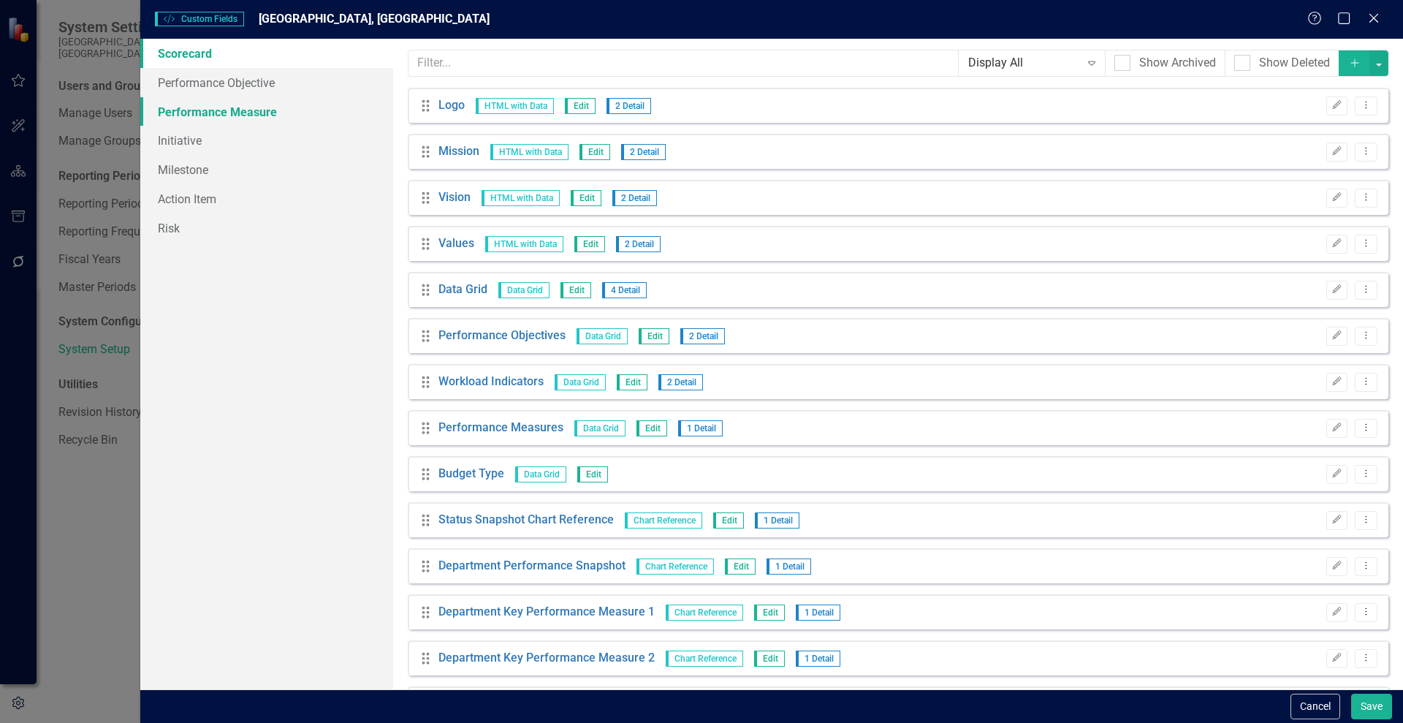
click at [203, 114] on link "Performance Measure" at bounding box center [266, 111] width 253 height 29
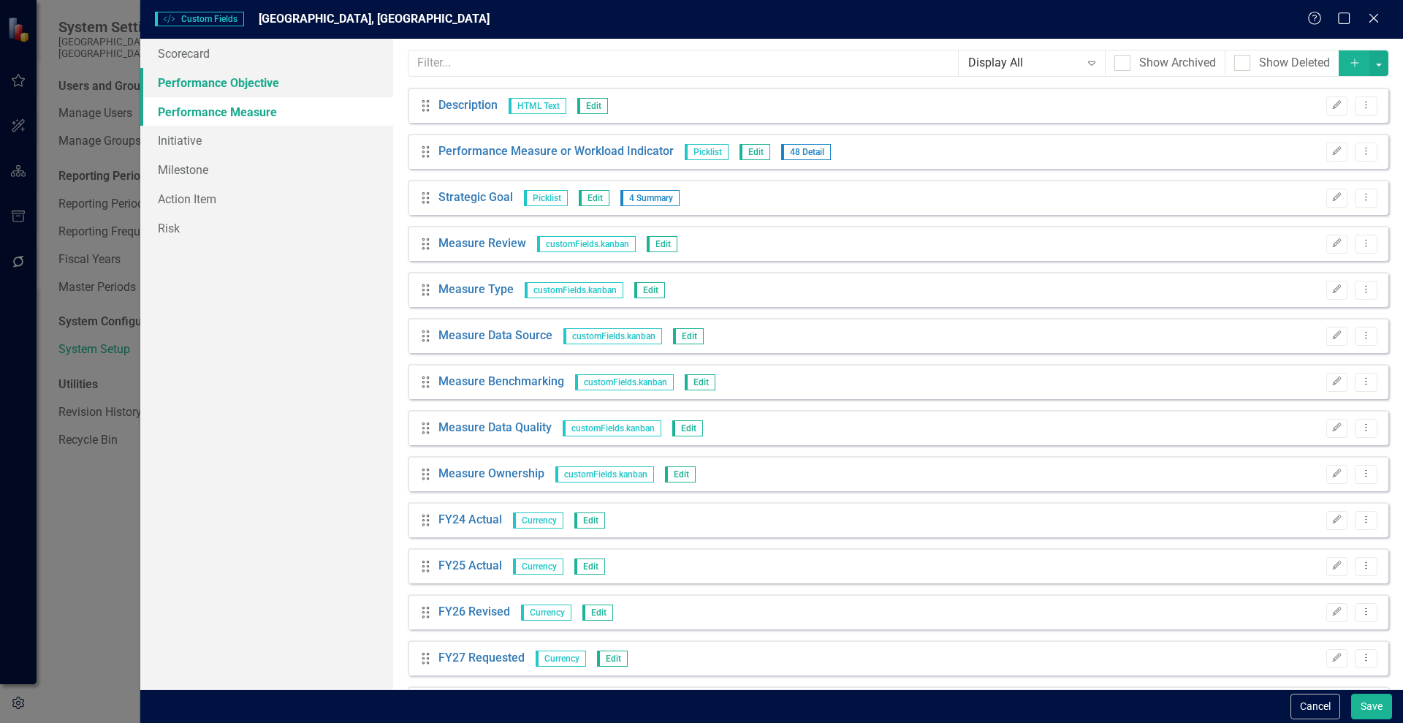
click at [200, 85] on link "Performance Objective" at bounding box center [266, 82] width 253 height 29
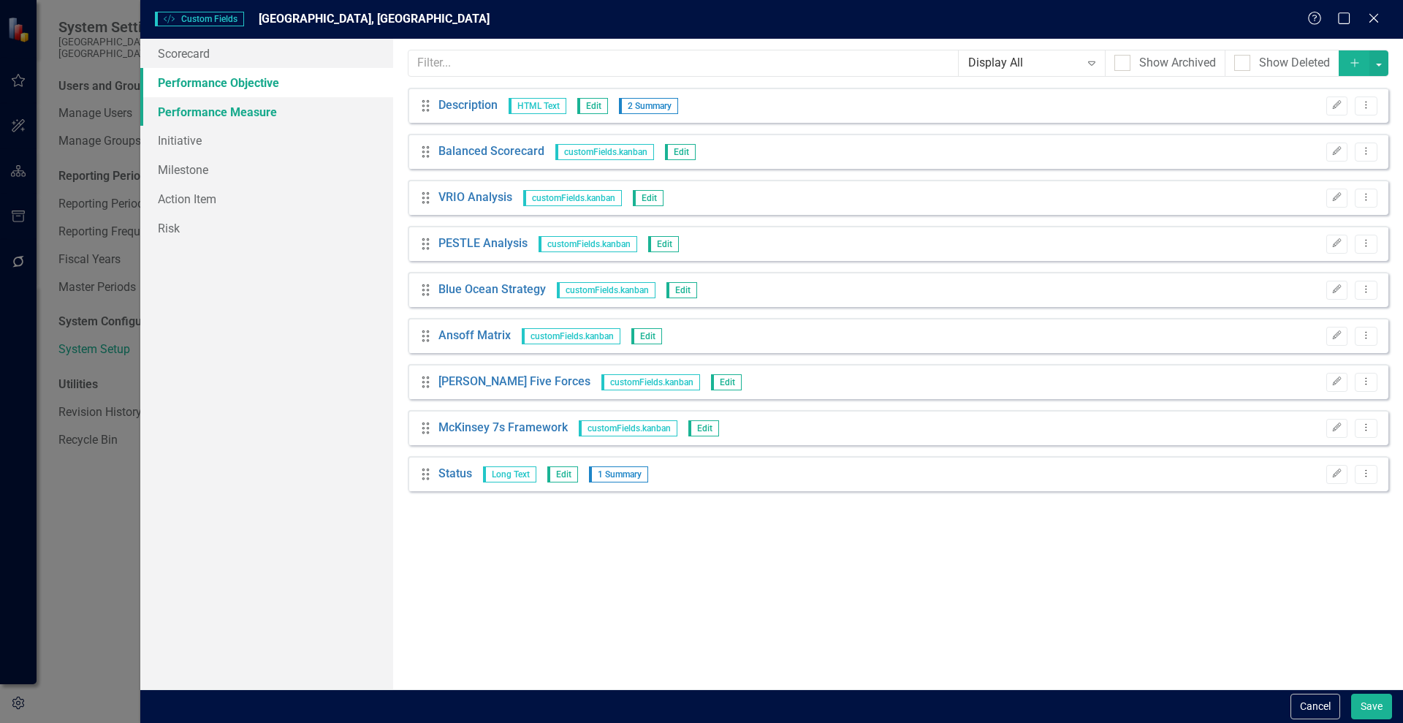
click at [219, 106] on link "Performance Measure" at bounding box center [266, 111] width 253 height 29
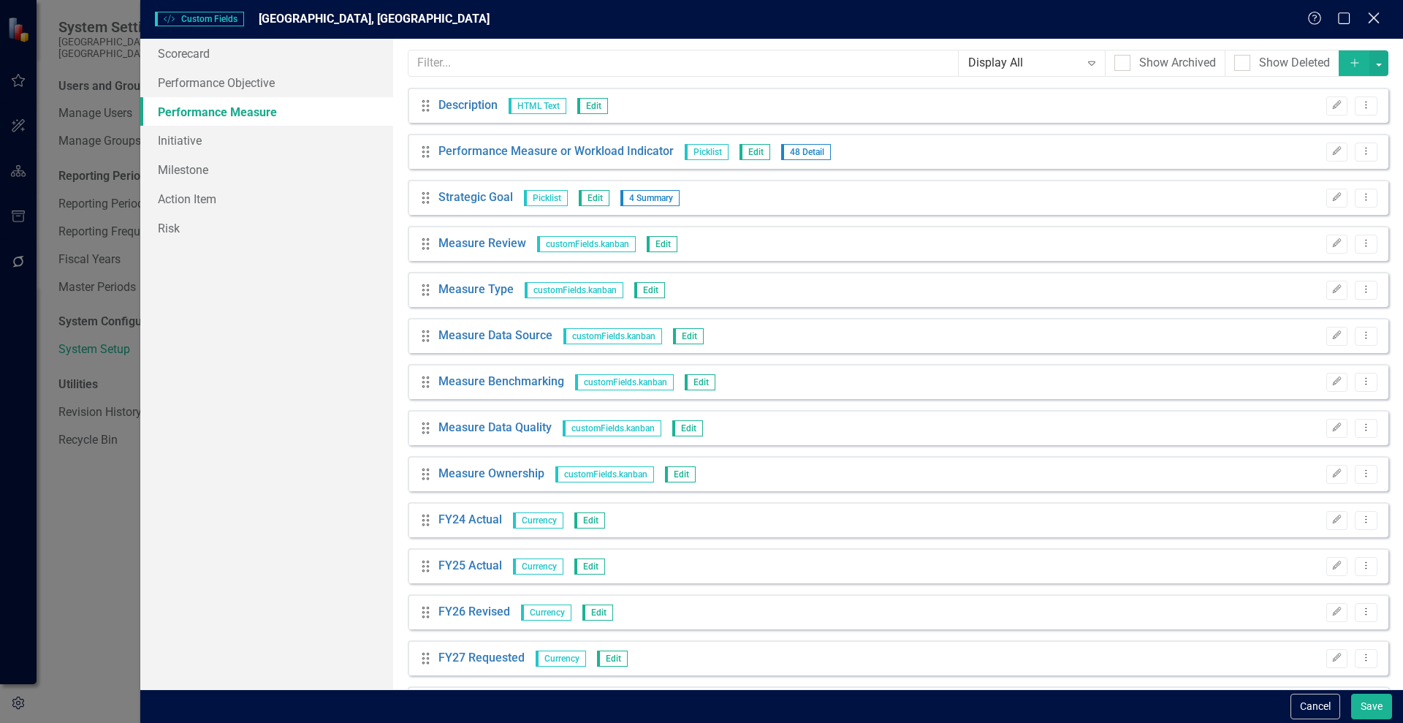
click at [1370, 12] on icon "Close" at bounding box center [1374, 18] width 18 height 14
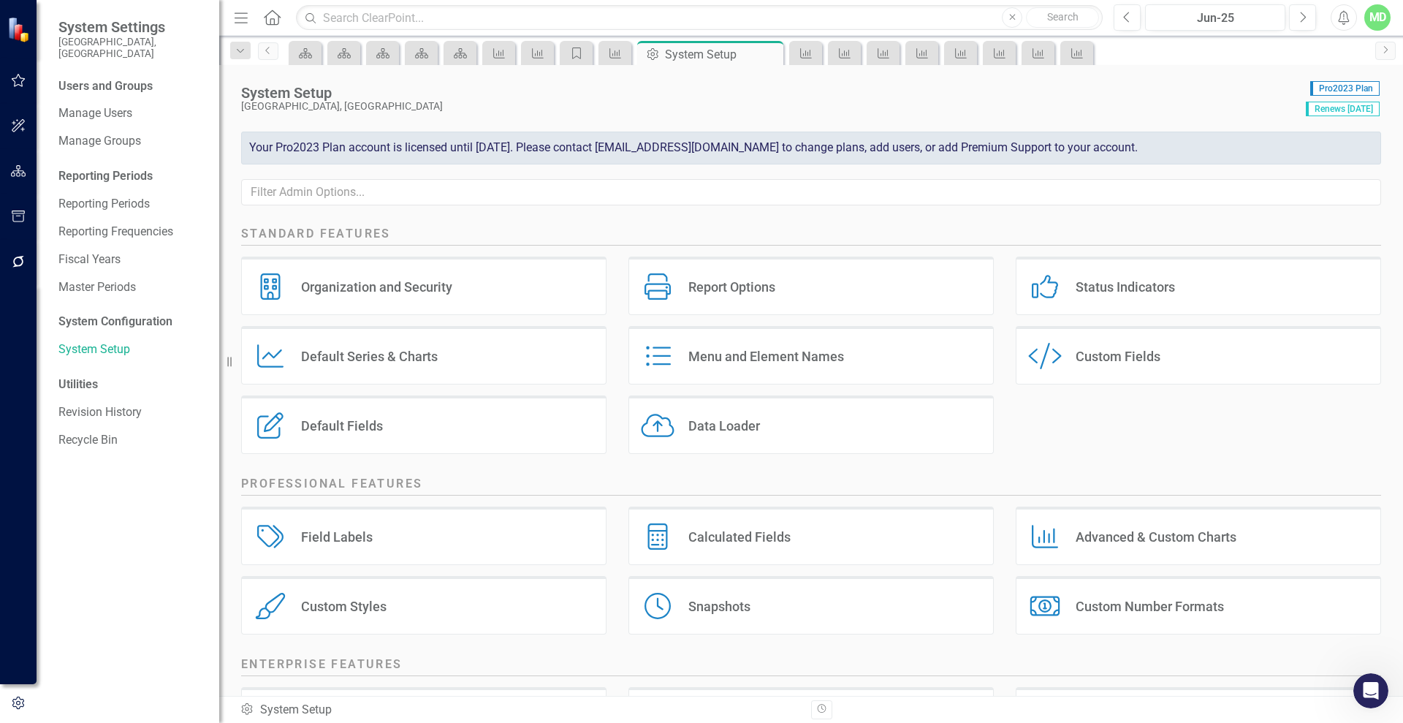
click at [1079, 278] on div "Status Indicators" at bounding box center [1125, 286] width 99 height 17
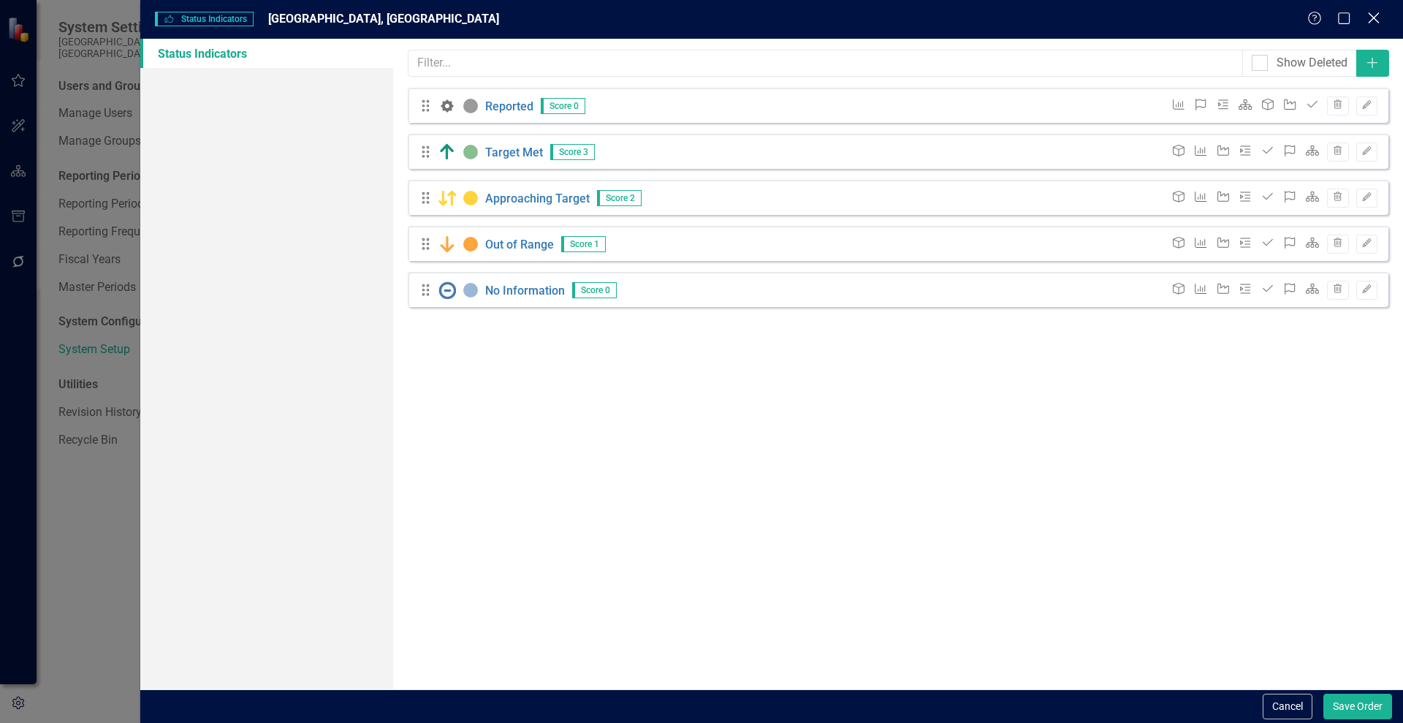
click at [1369, 14] on icon "Close" at bounding box center [1374, 18] width 18 height 14
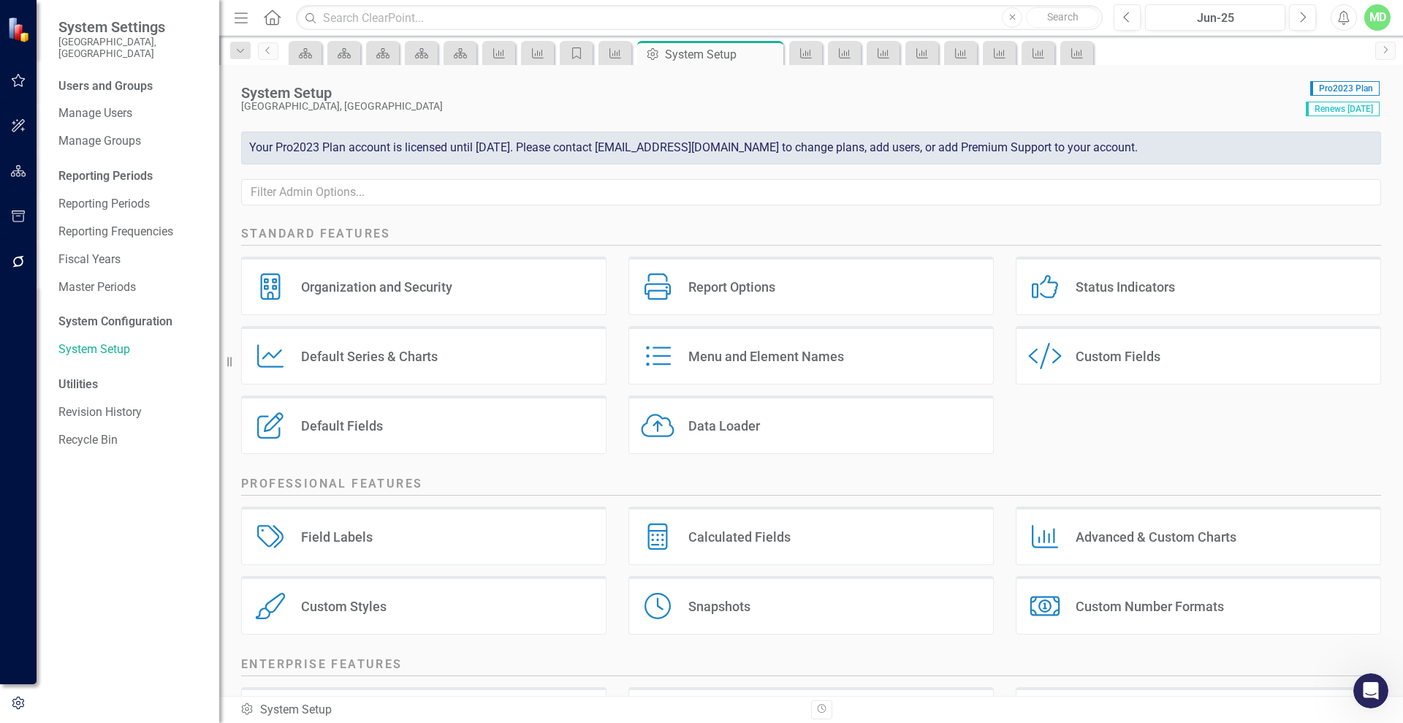
click at [698, 289] on div "Report Options" at bounding box center [731, 286] width 87 height 17
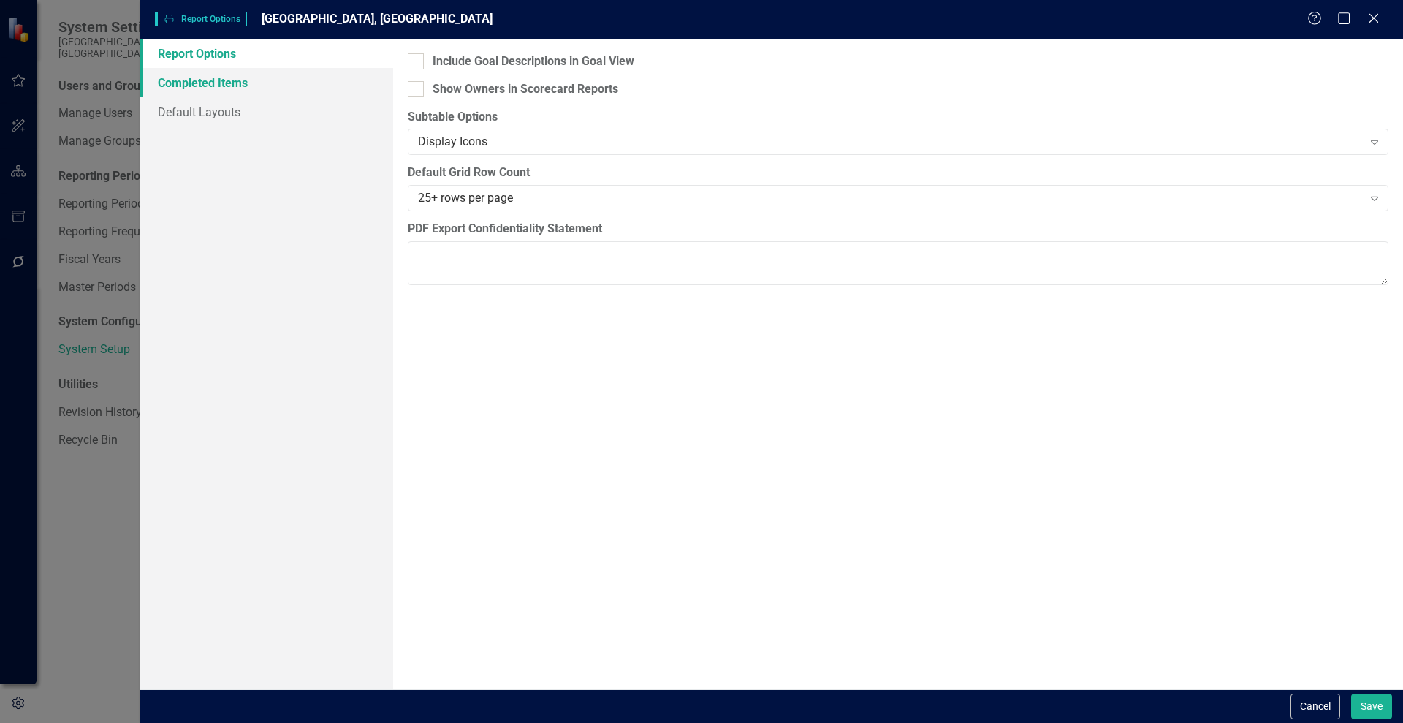
click at [184, 80] on link "Completed Items" at bounding box center [266, 82] width 253 height 29
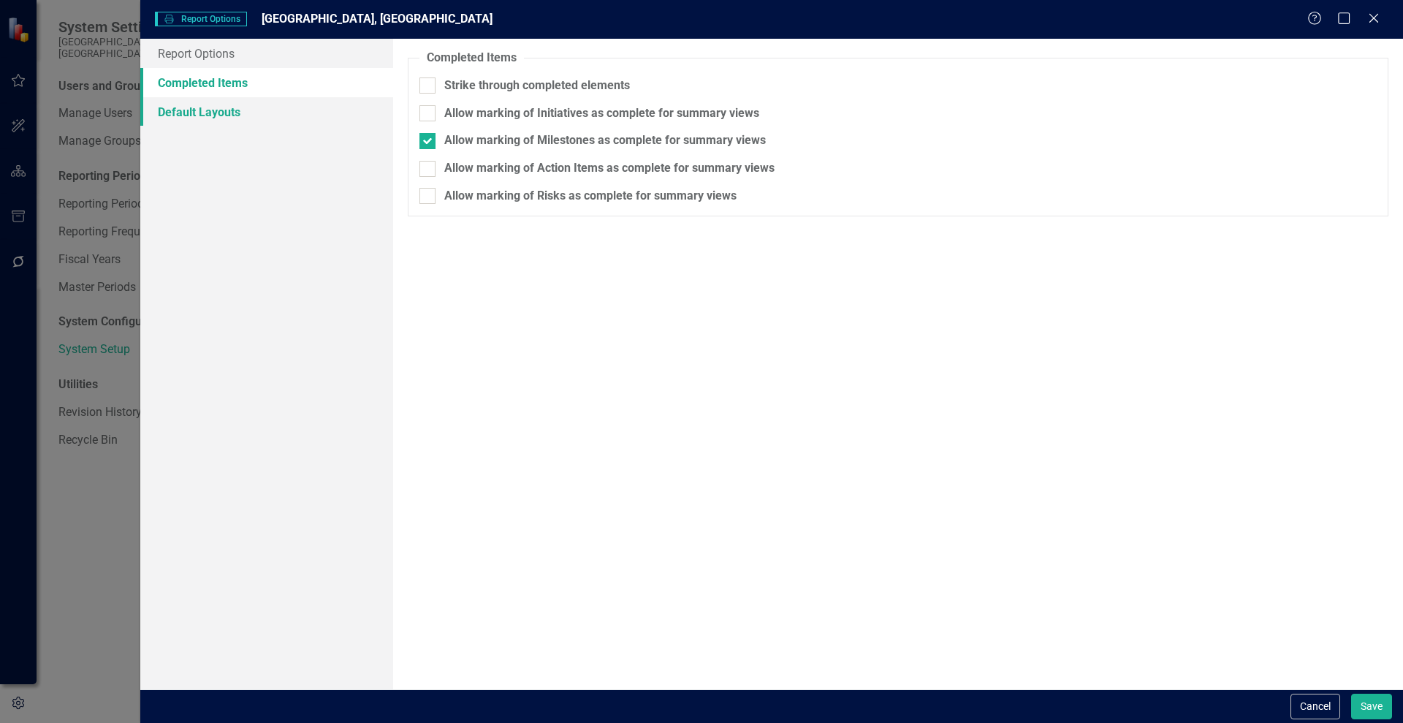
click at [187, 104] on link "Default Layouts" at bounding box center [266, 111] width 253 height 29
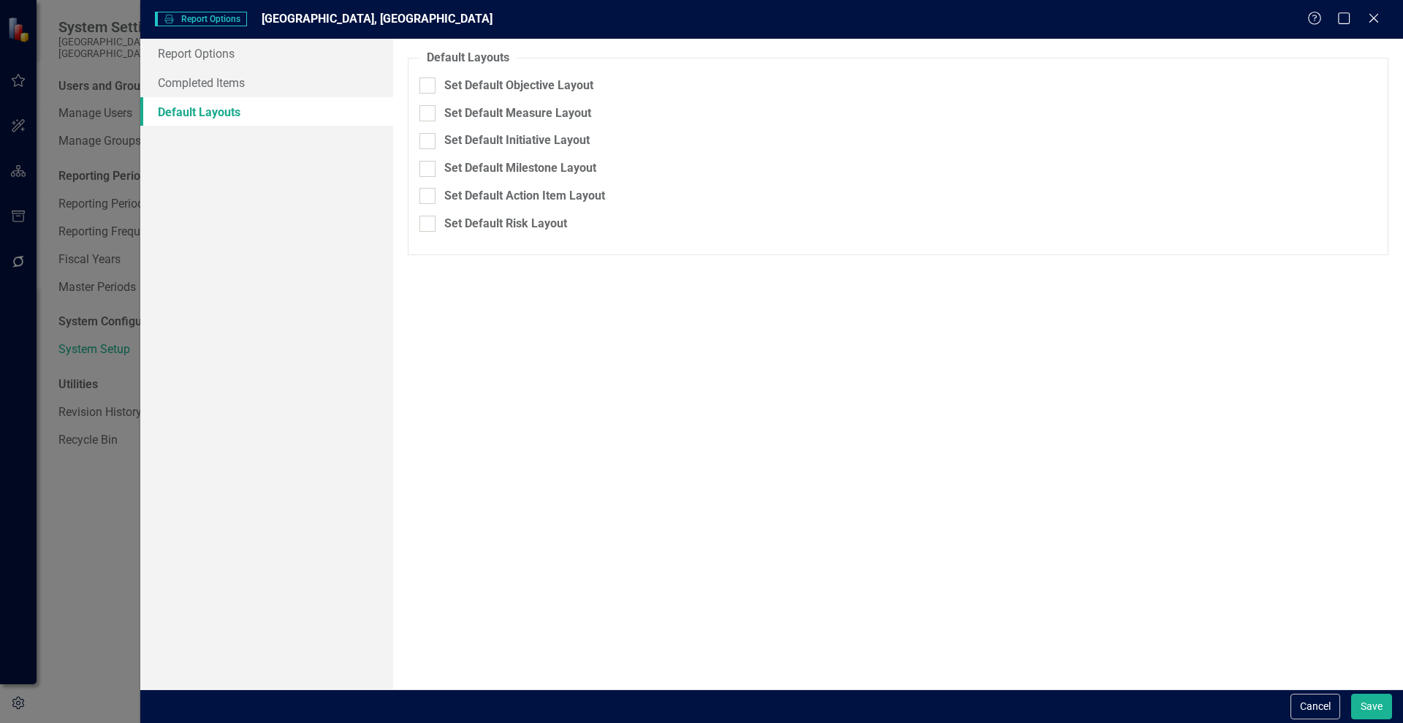
click at [1381, 15] on div "Help Maximize Close" at bounding box center [1348, 19] width 81 height 17
click at [1377, 15] on icon at bounding box center [1373, 17] width 11 height 11
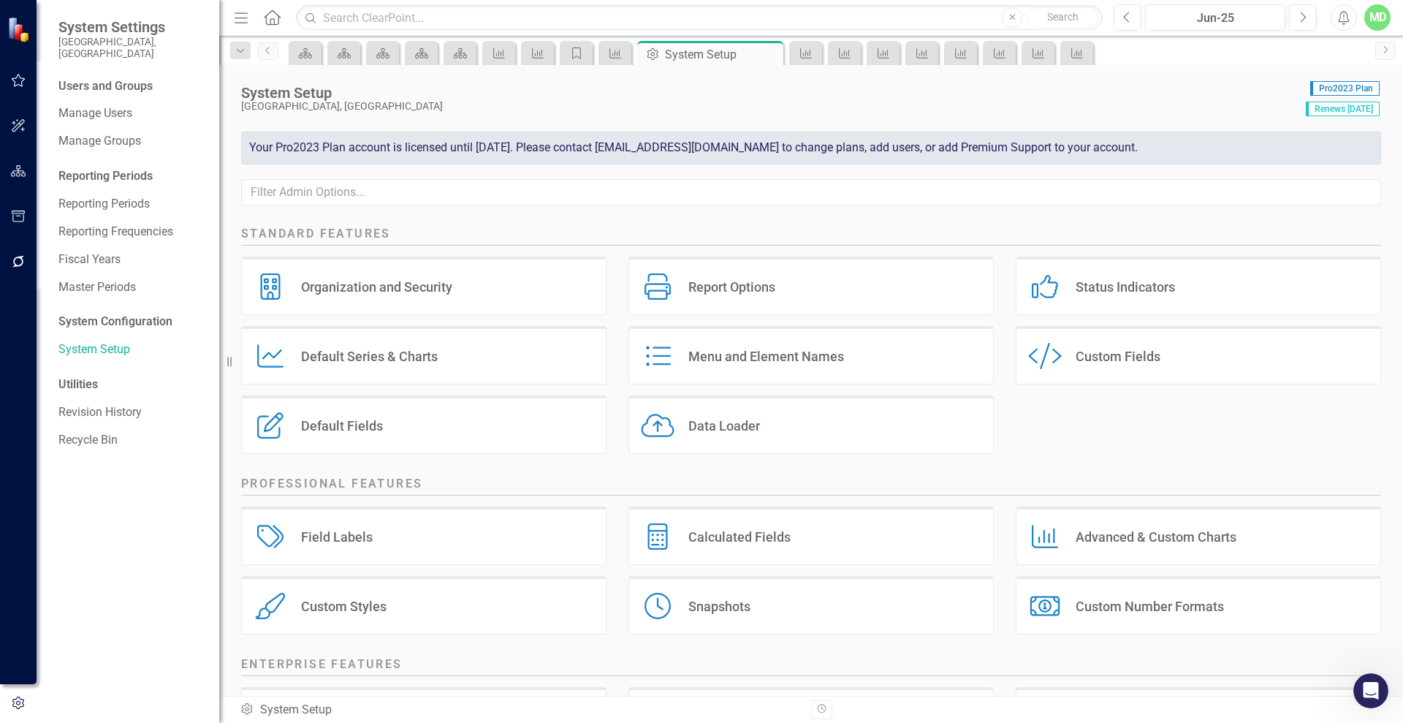
click at [366, 416] on div "Default Fields Default Fields" at bounding box center [423, 424] width 365 height 58
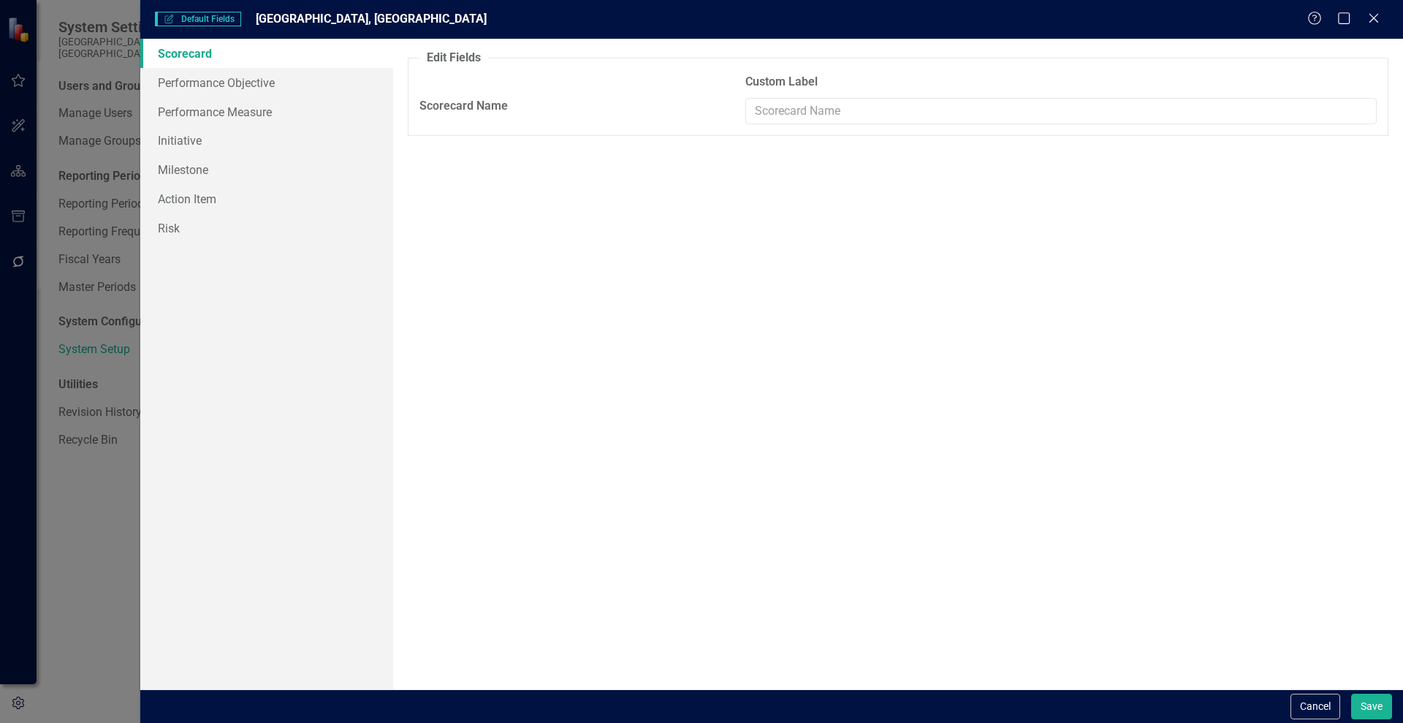
click at [1371, 10] on div "Default Fields Default Fields Wake Forest, NC Help Maximize Close" at bounding box center [771, 19] width 1263 height 39
click at [1375, 20] on icon "Close" at bounding box center [1374, 18] width 18 height 14
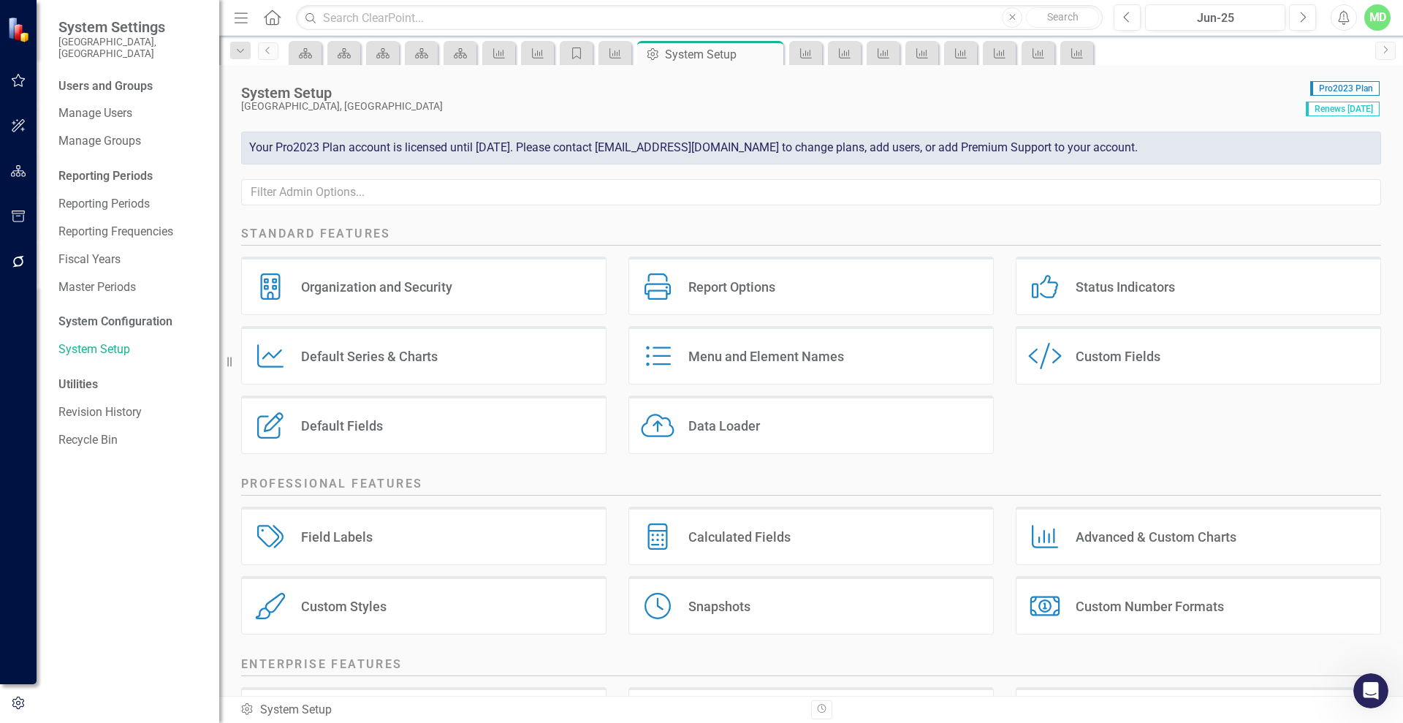
click at [349, 352] on div "Default Series & Charts" at bounding box center [369, 356] width 137 height 17
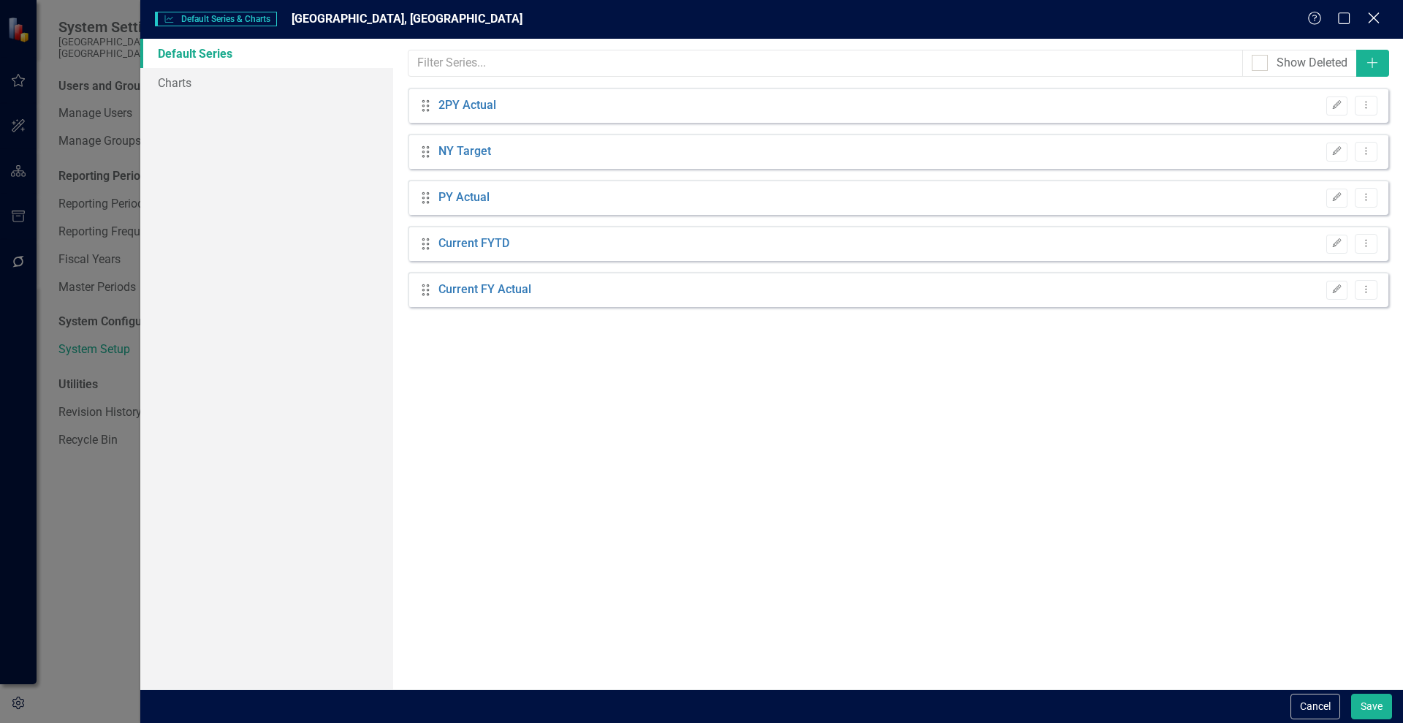
click at [1373, 18] on icon "Close" at bounding box center [1374, 18] width 18 height 14
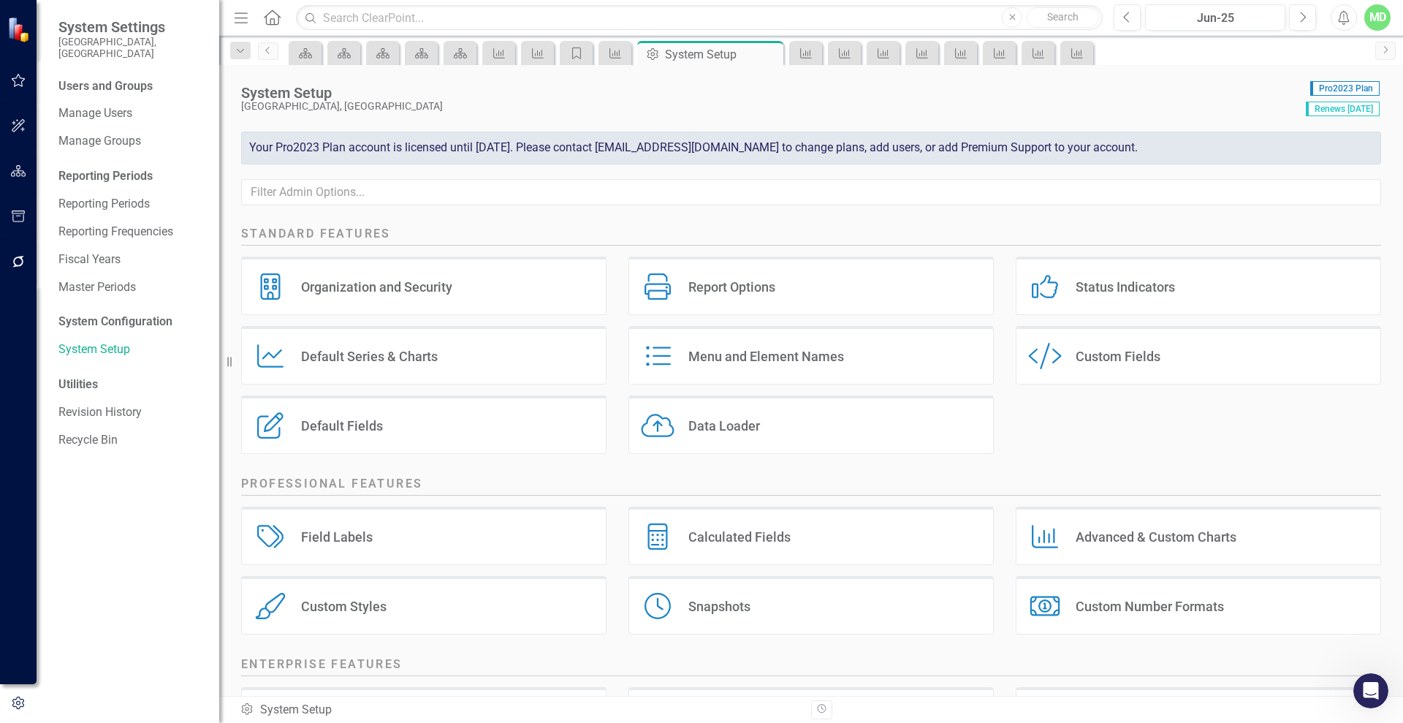
click at [464, 418] on div "Default Fields Default Fields" at bounding box center [423, 424] width 365 height 58
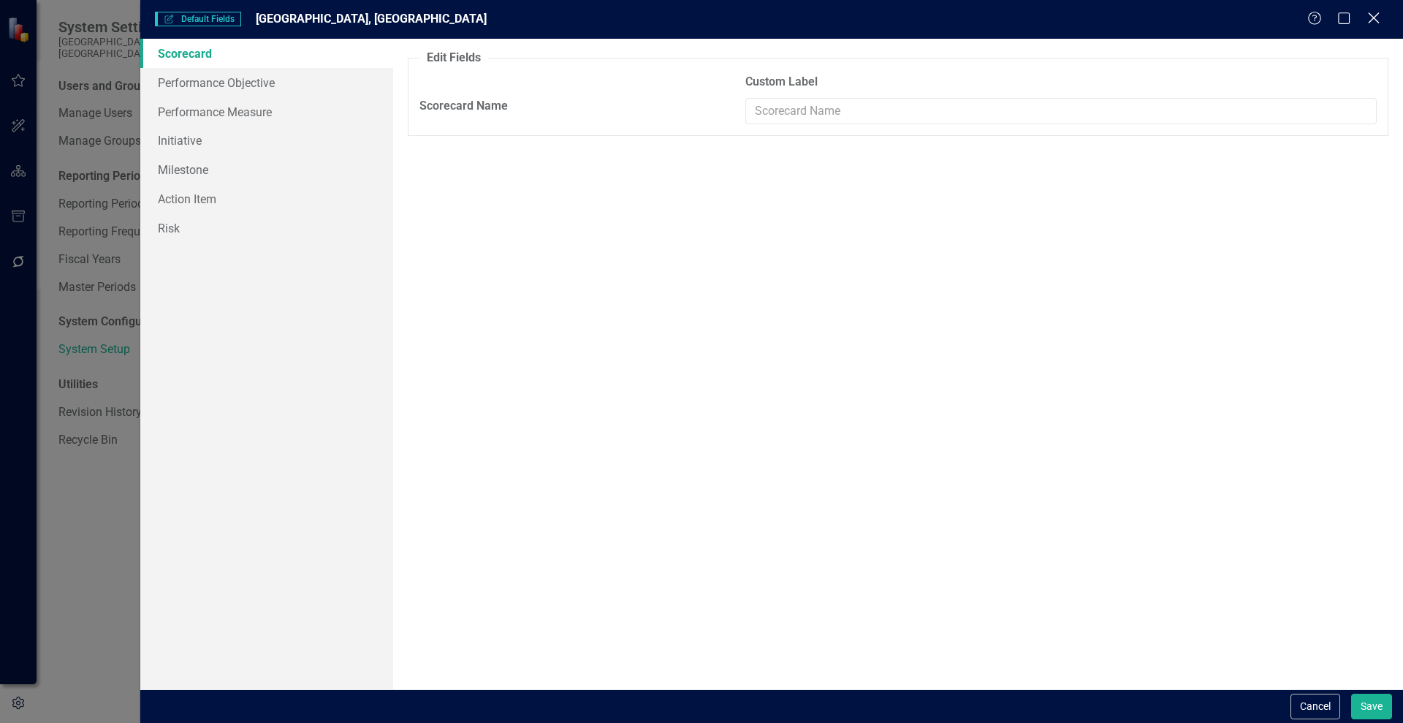
click at [1370, 15] on icon "Close" at bounding box center [1374, 18] width 18 height 14
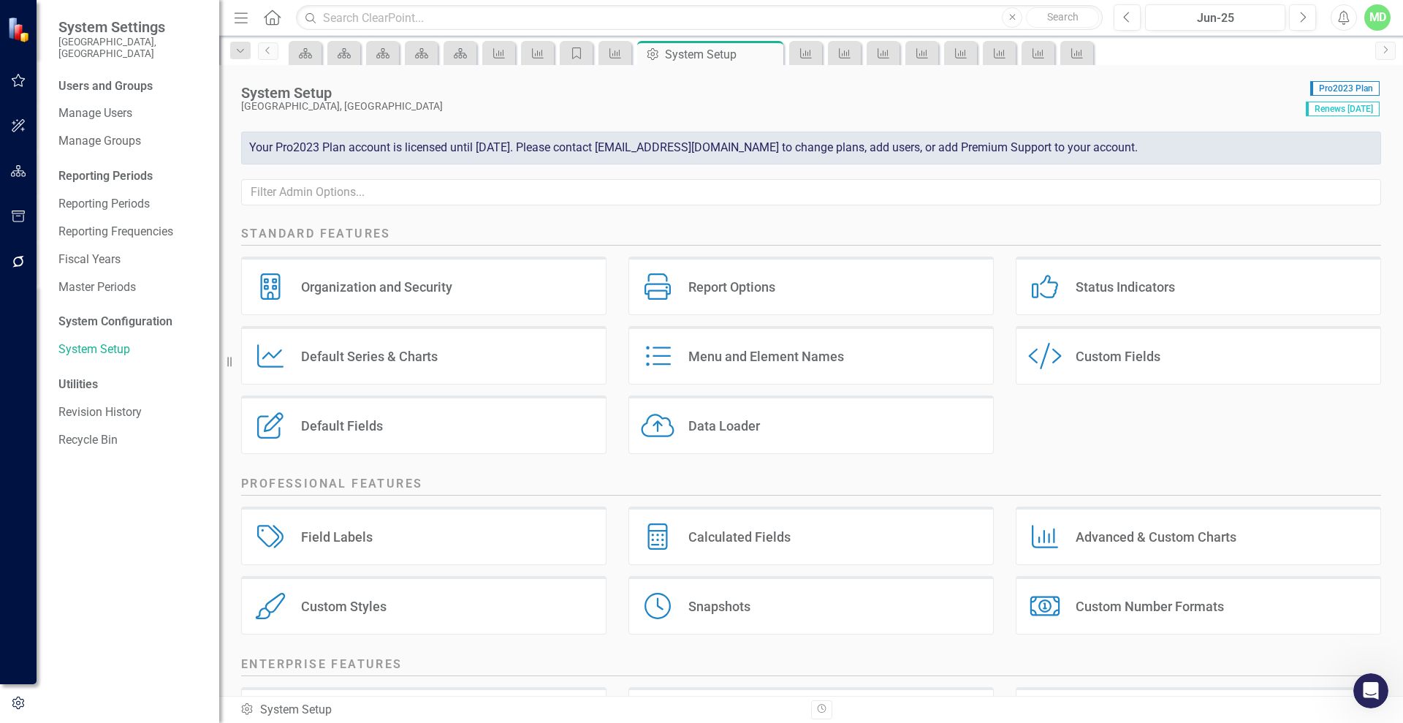
click at [305, 355] on div "Default Series & Charts" at bounding box center [369, 356] width 137 height 17
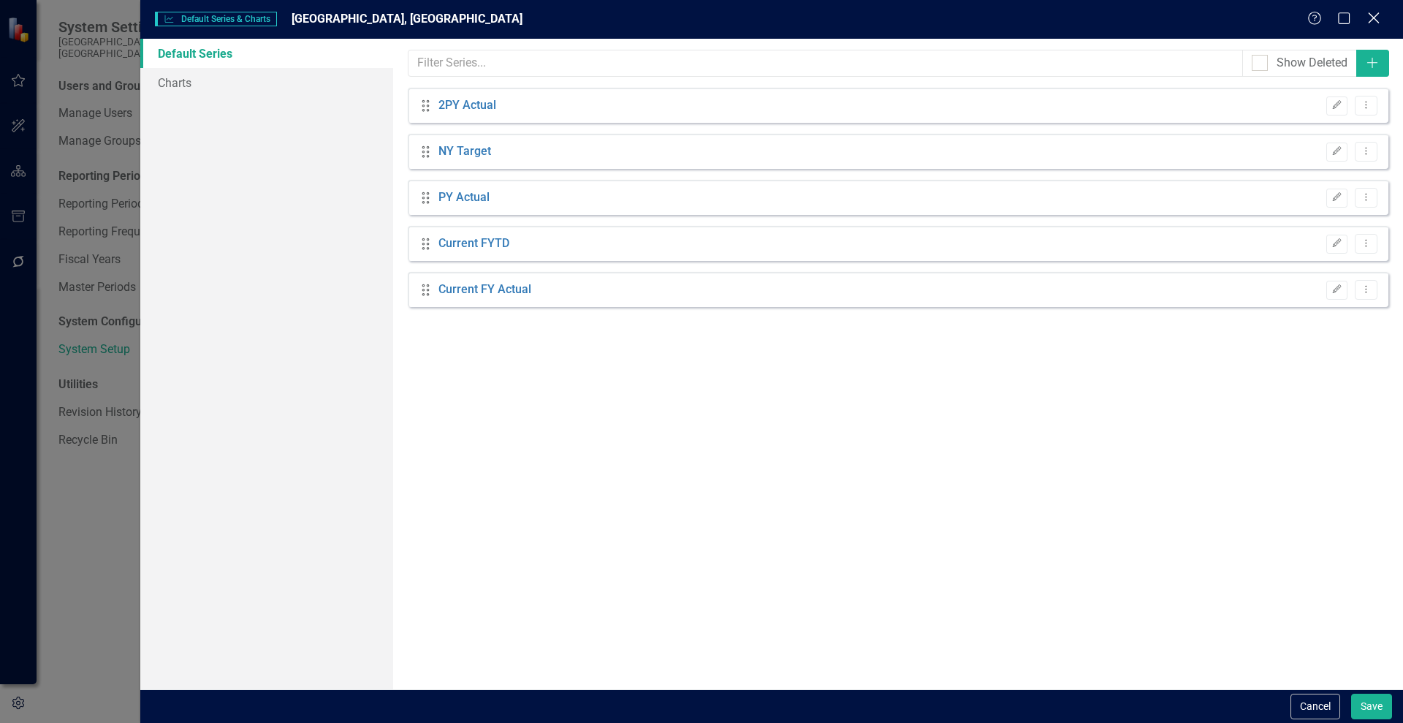
click at [1373, 15] on icon "Close" at bounding box center [1374, 18] width 18 height 14
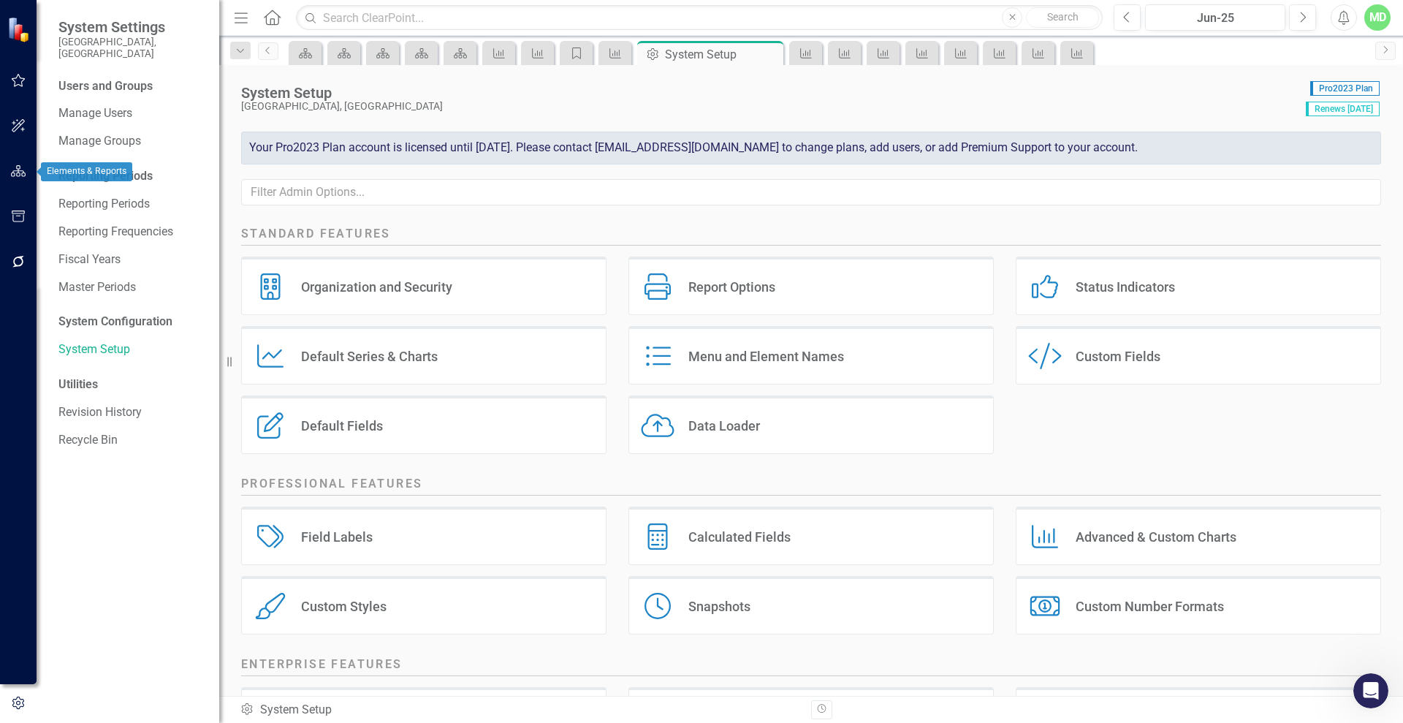
click at [14, 166] on icon "button" at bounding box center [18, 171] width 15 height 12
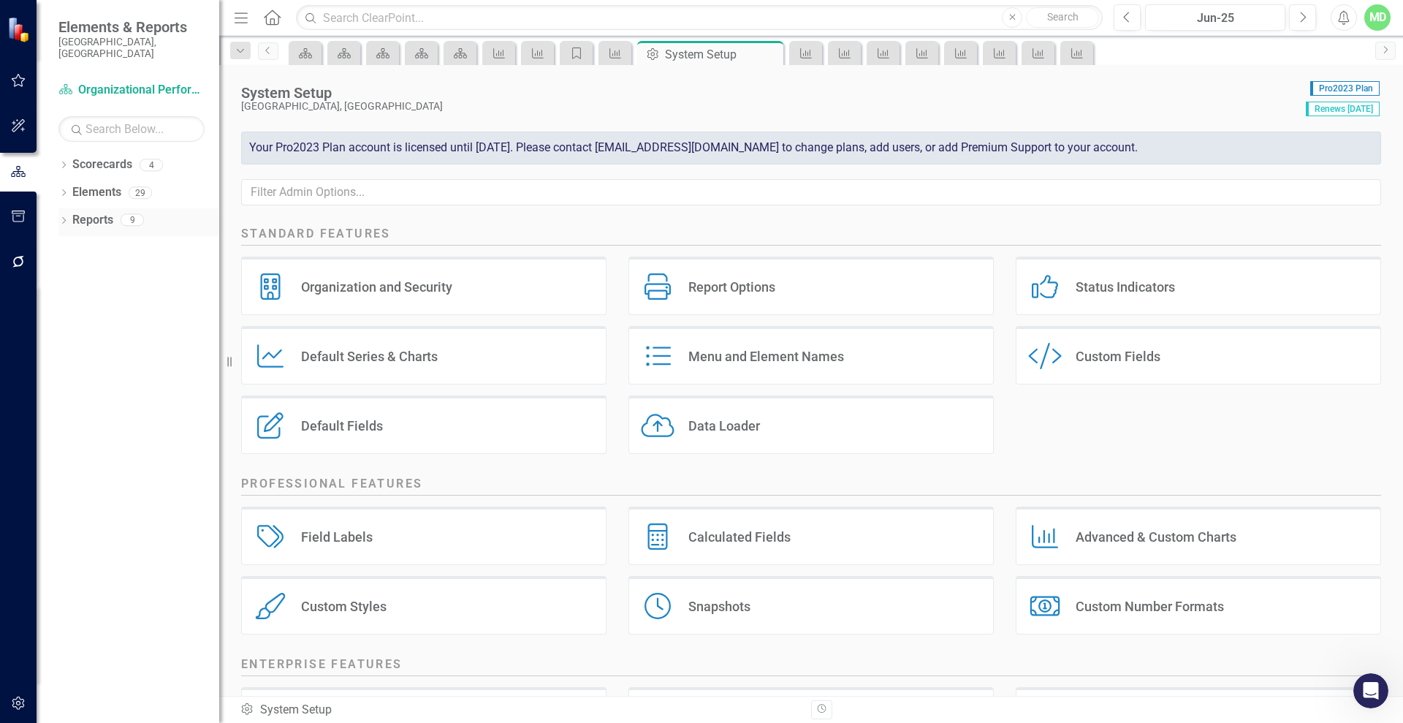
click at [89, 212] on link "Reports" at bounding box center [92, 220] width 41 height 17
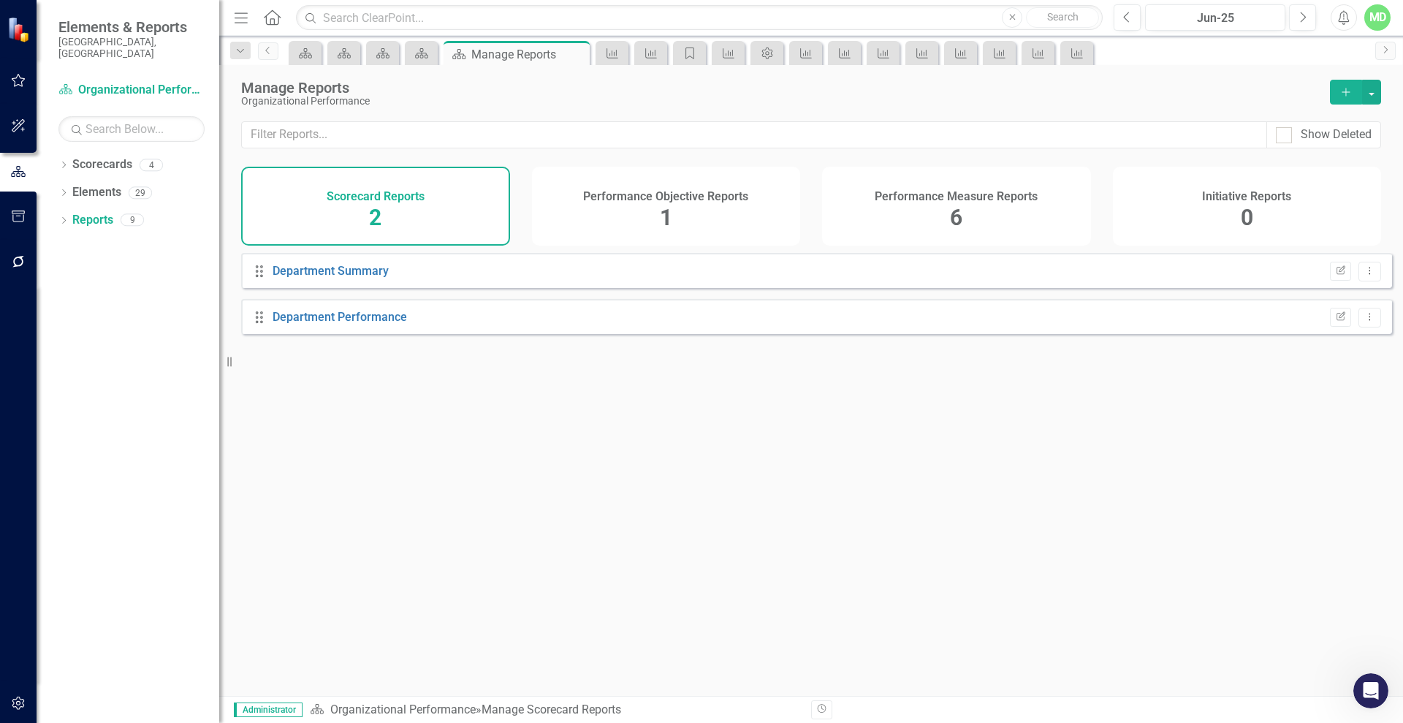
click at [1348, 88] on icon "Add" at bounding box center [1346, 92] width 13 height 10
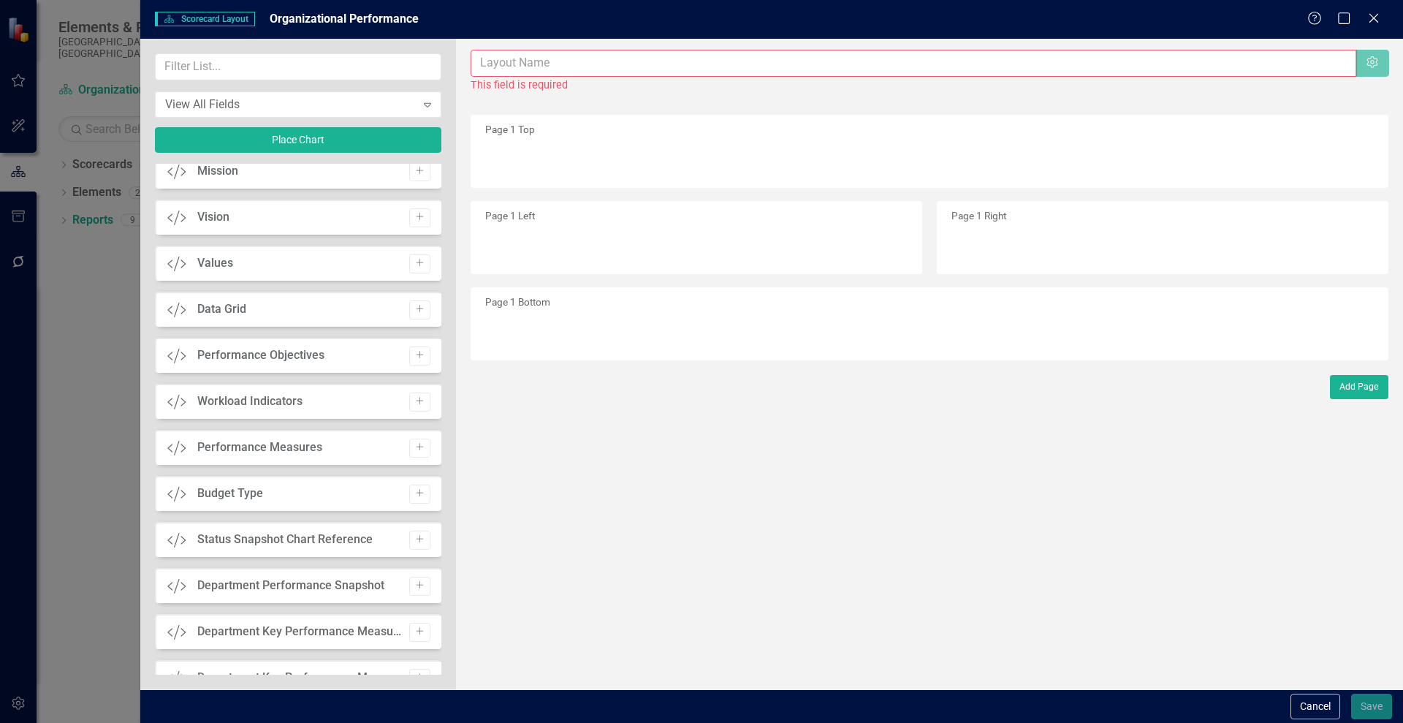
scroll to position [338, 0]
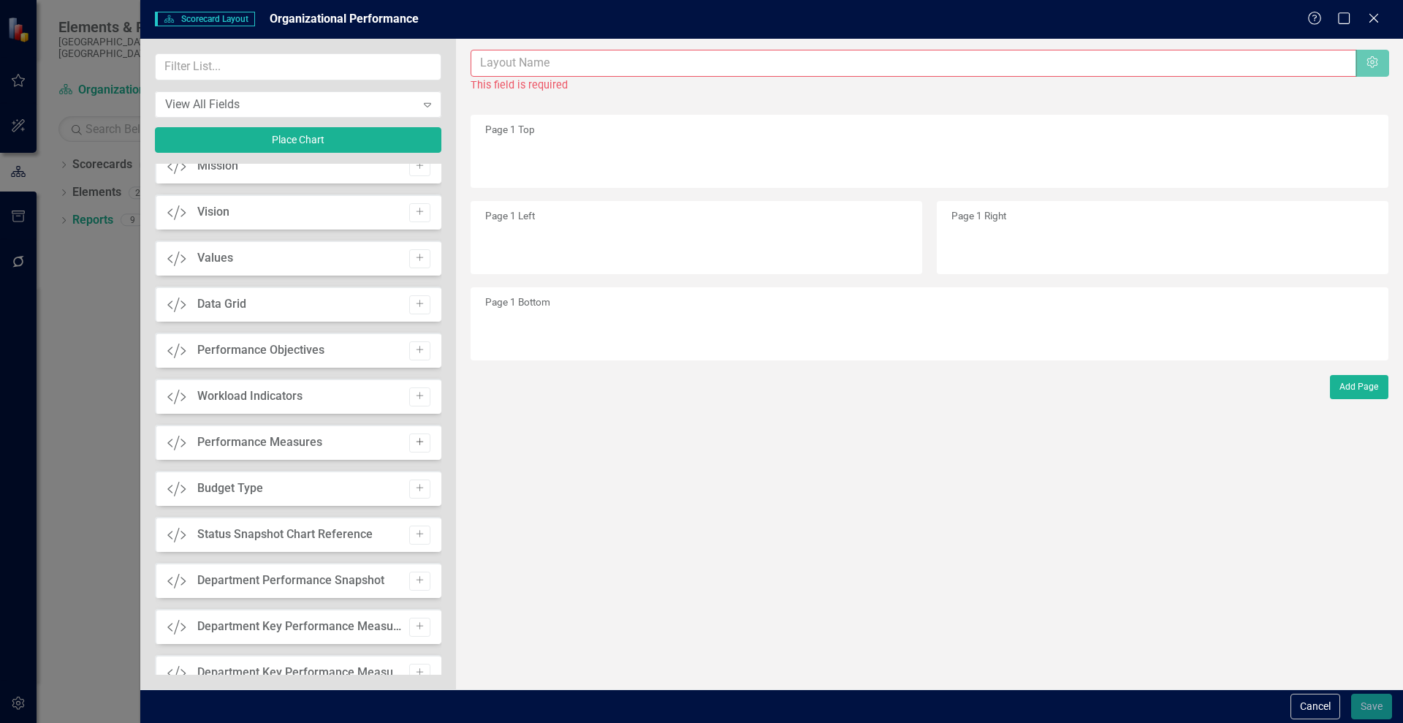
click at [416, 440] on icon "Add" at bounding box center [419, 442] width 11 height 9
click at [1351, 159] on icon "Edit" at bounding box center [1352, 158] width 11 height 9
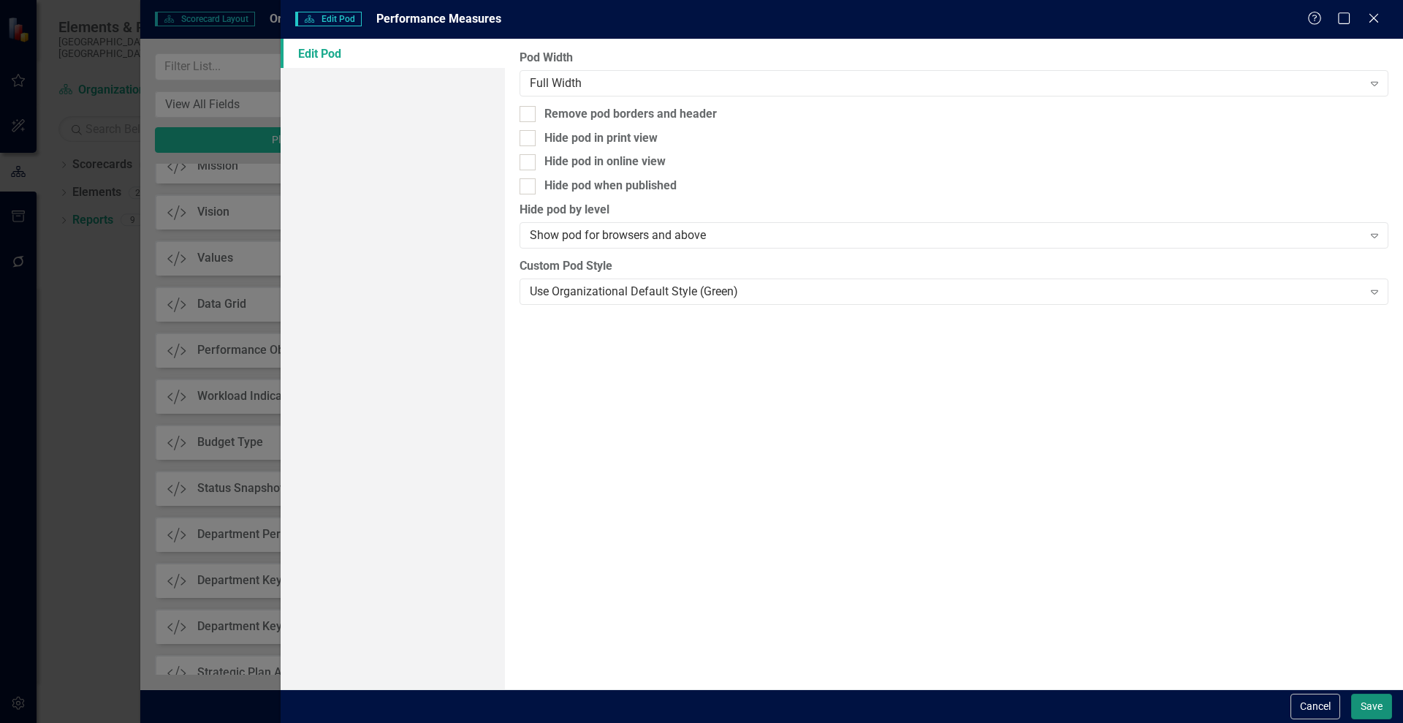
click at [1378, 698] on button "Save" at bounding box center [1371, 707] width 41 height 26
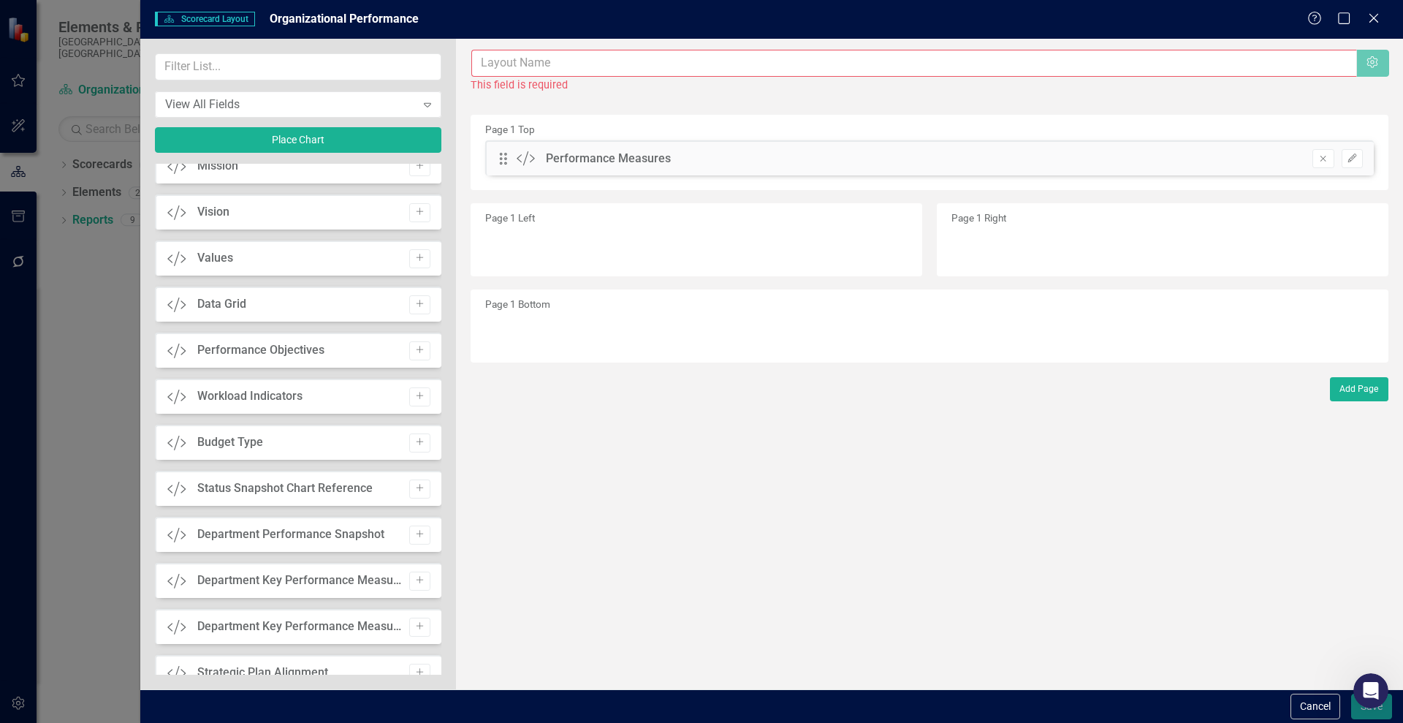
click at [627, 68] on input "text" at bounding box center [914, 63] width 886 height 27
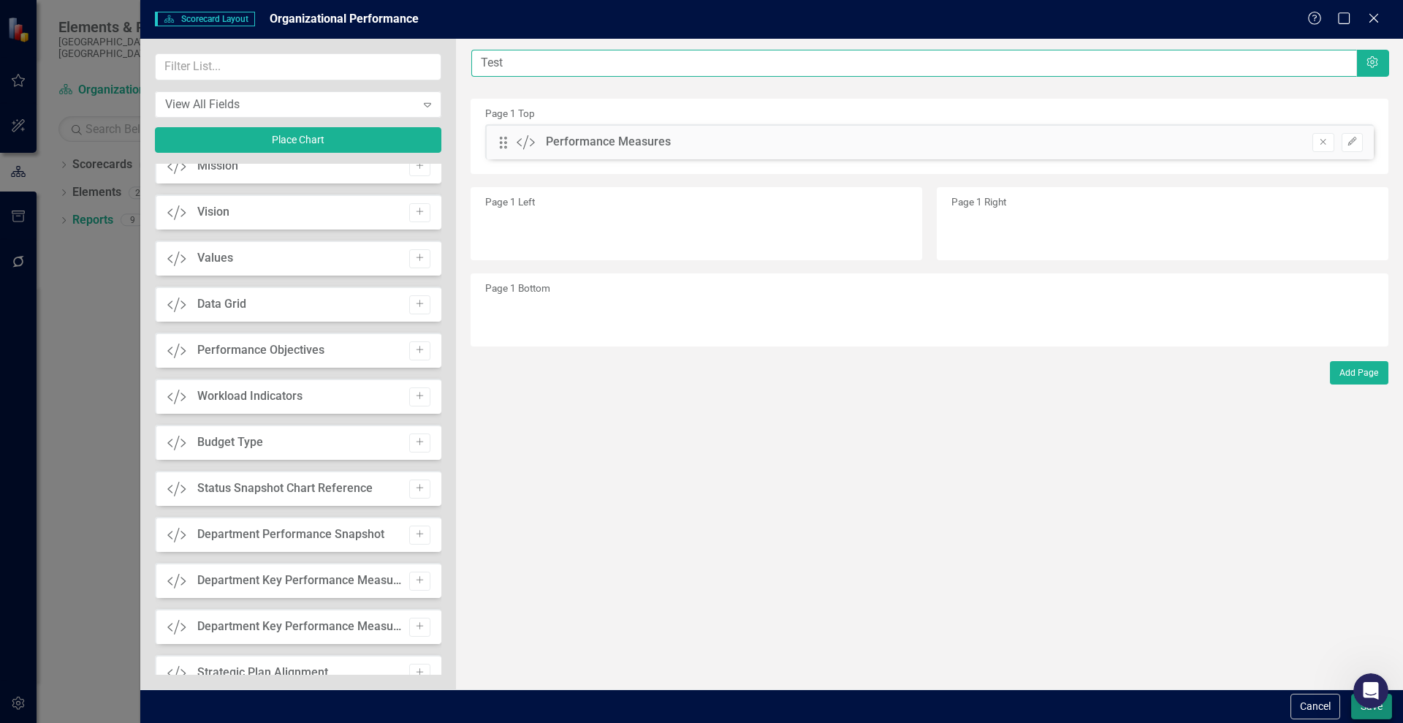
type input "Test"
click at [1378, 714] on button "Save" at bounding box center [1371, 707] width 41 height 26
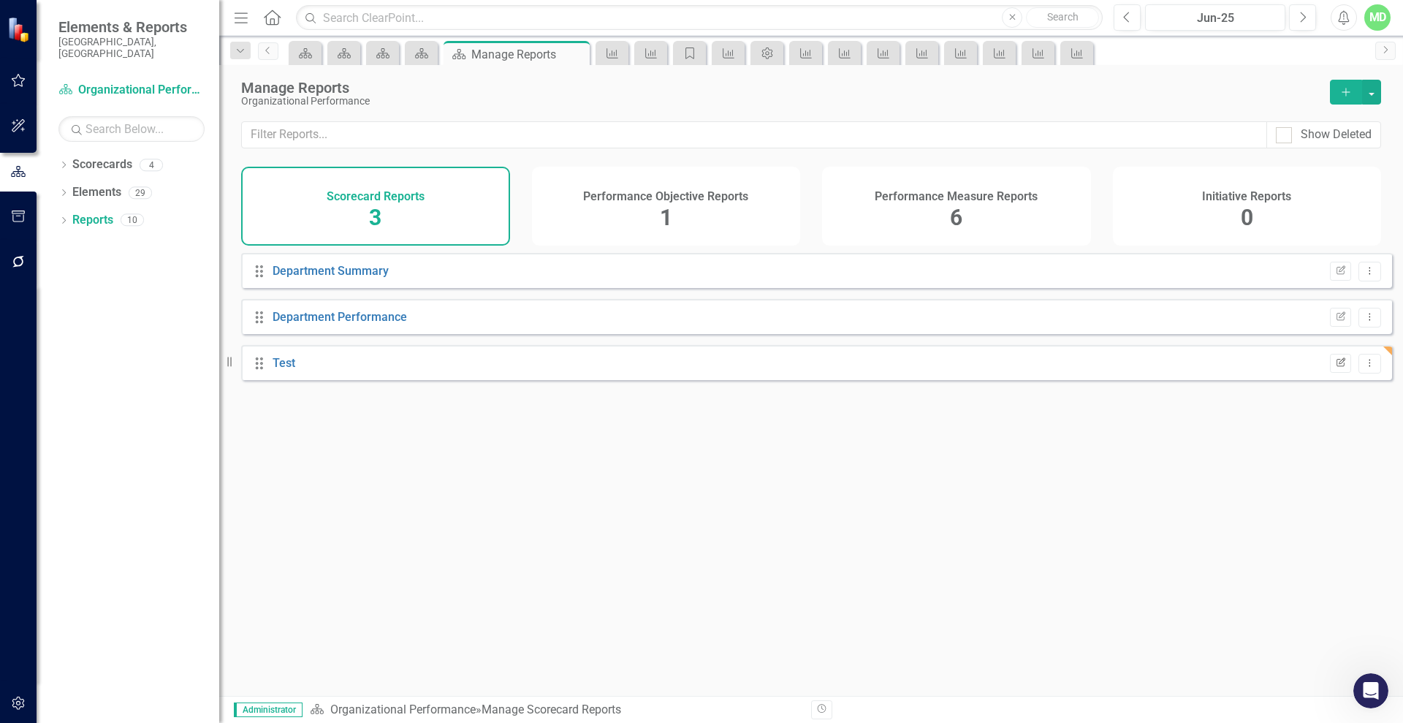
click at [1335, 368] on icon "Edit Report" at bounding box center [1340, 363] width 11 height 9
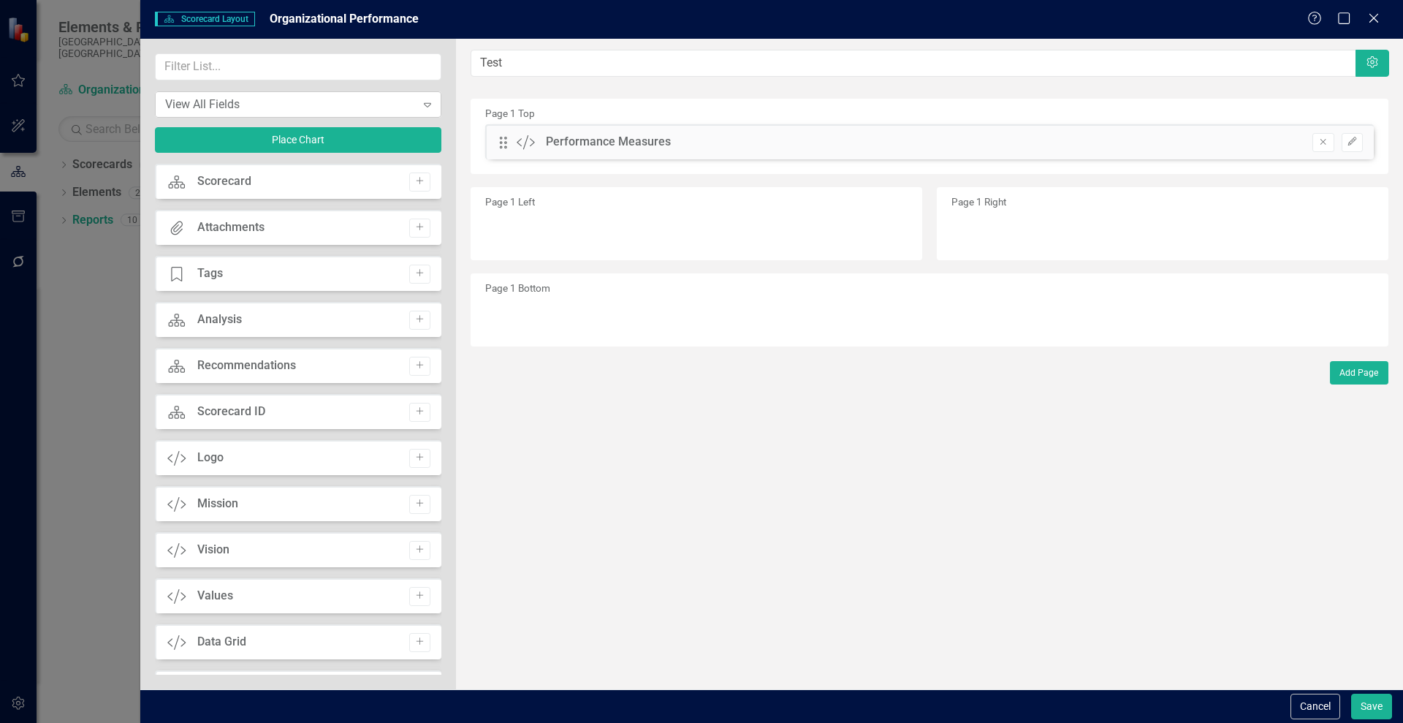
click at [424, 95] on div "Expand" at bounding box center [427, 104] width 26 height 23
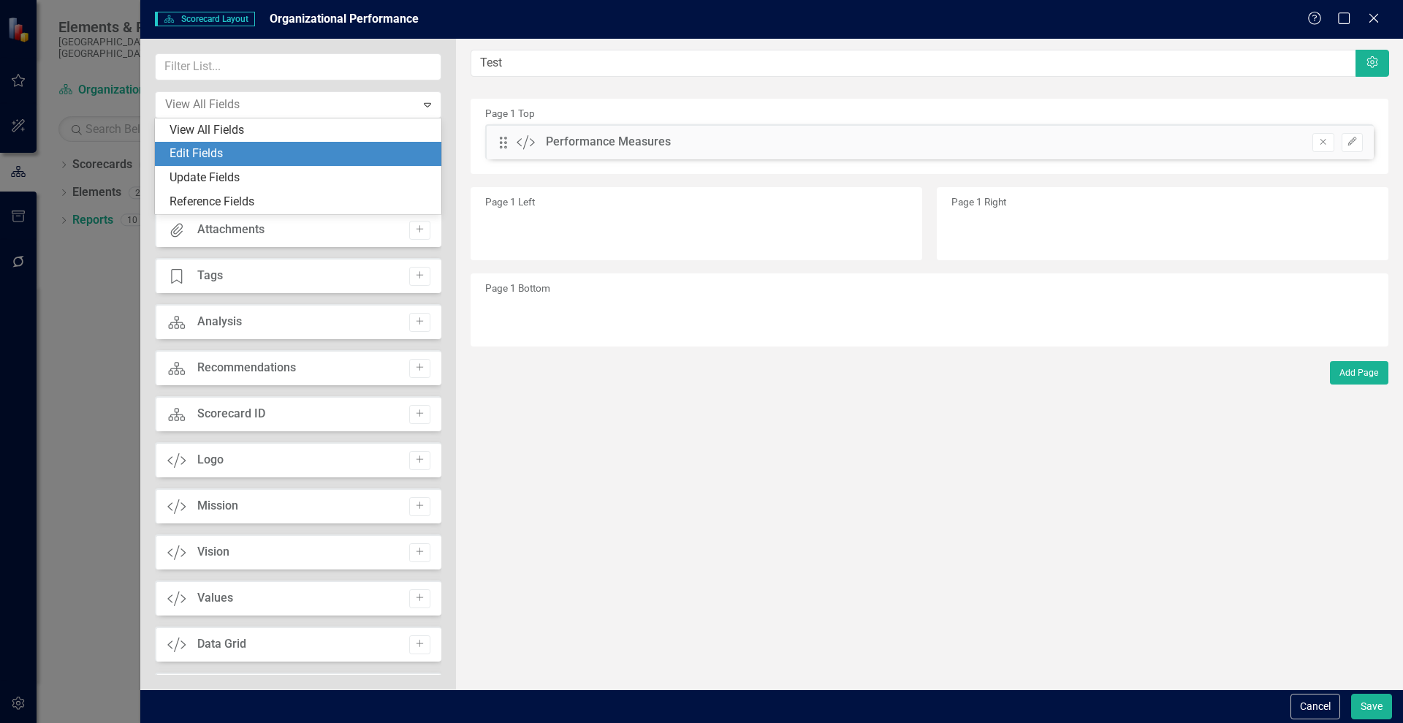
click at [304, 150] on div "Edit Fields" at bounding box center [301, 153] width 263 height 17
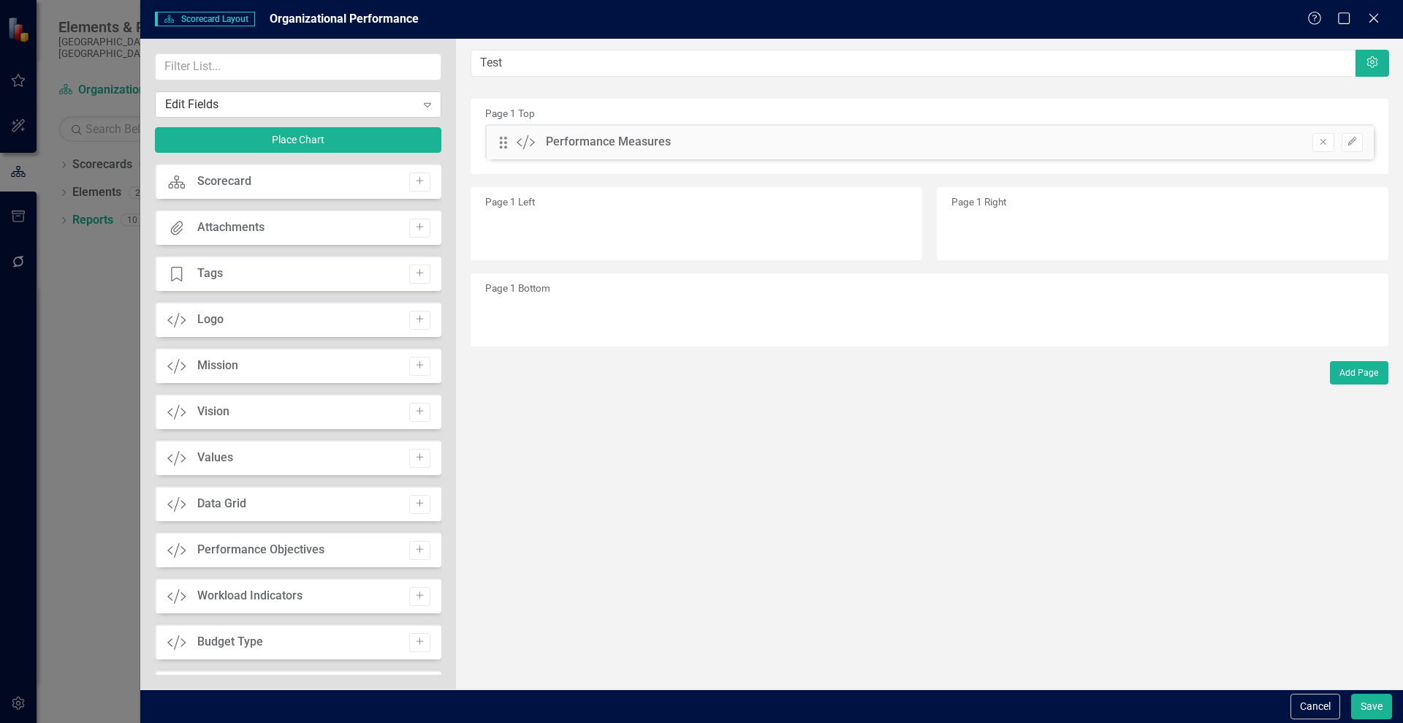
click at [419, 96] on div "Expand" at bounding box center [427, 104] width 26 height 23
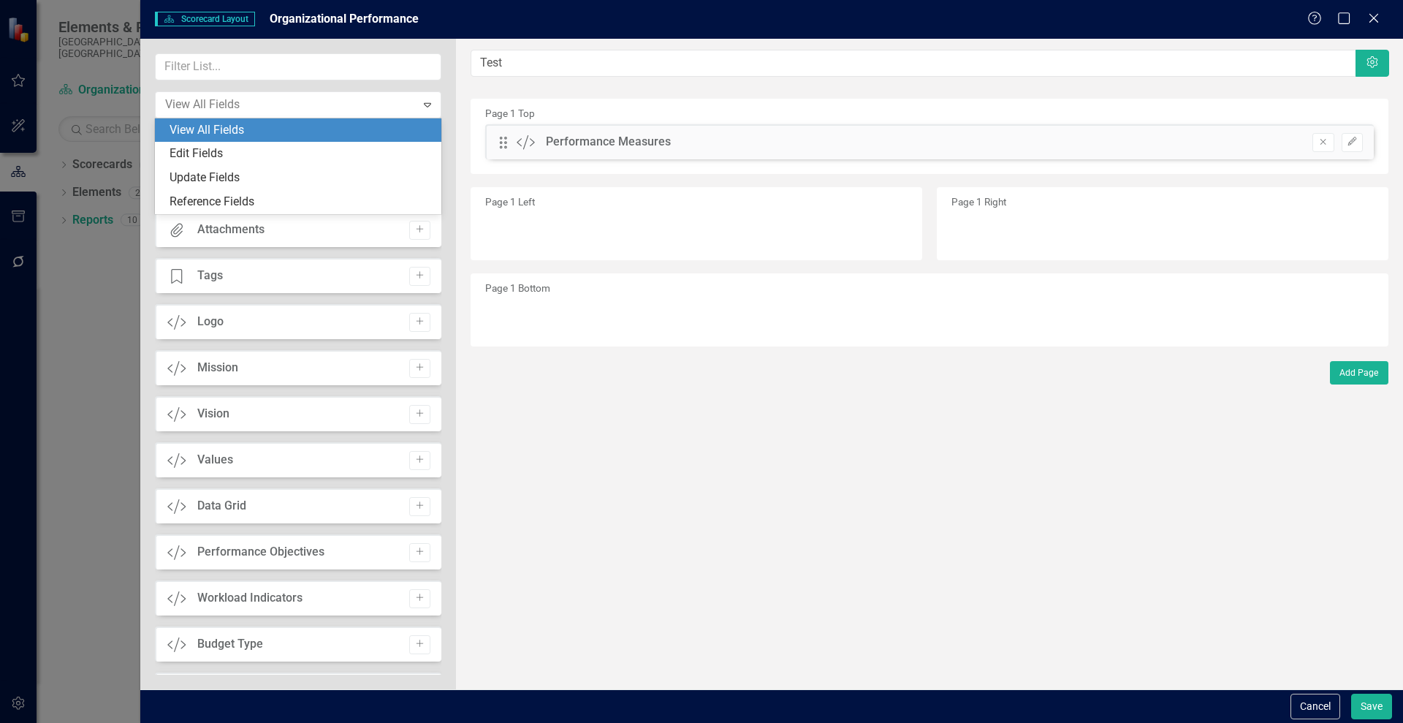
click at [303, 127] on div "View All Fields" at bounding box center [301, 130] width 263 height 17
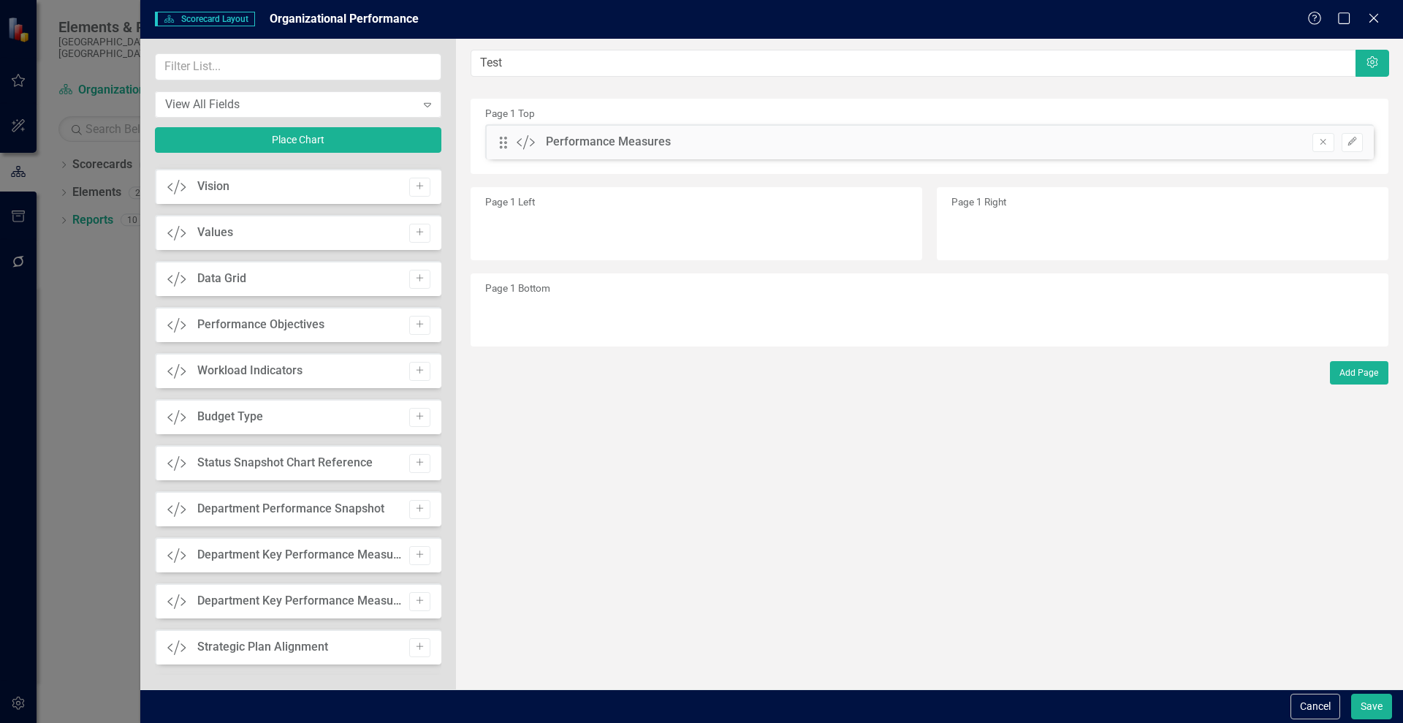
scroll to position [376, 0]
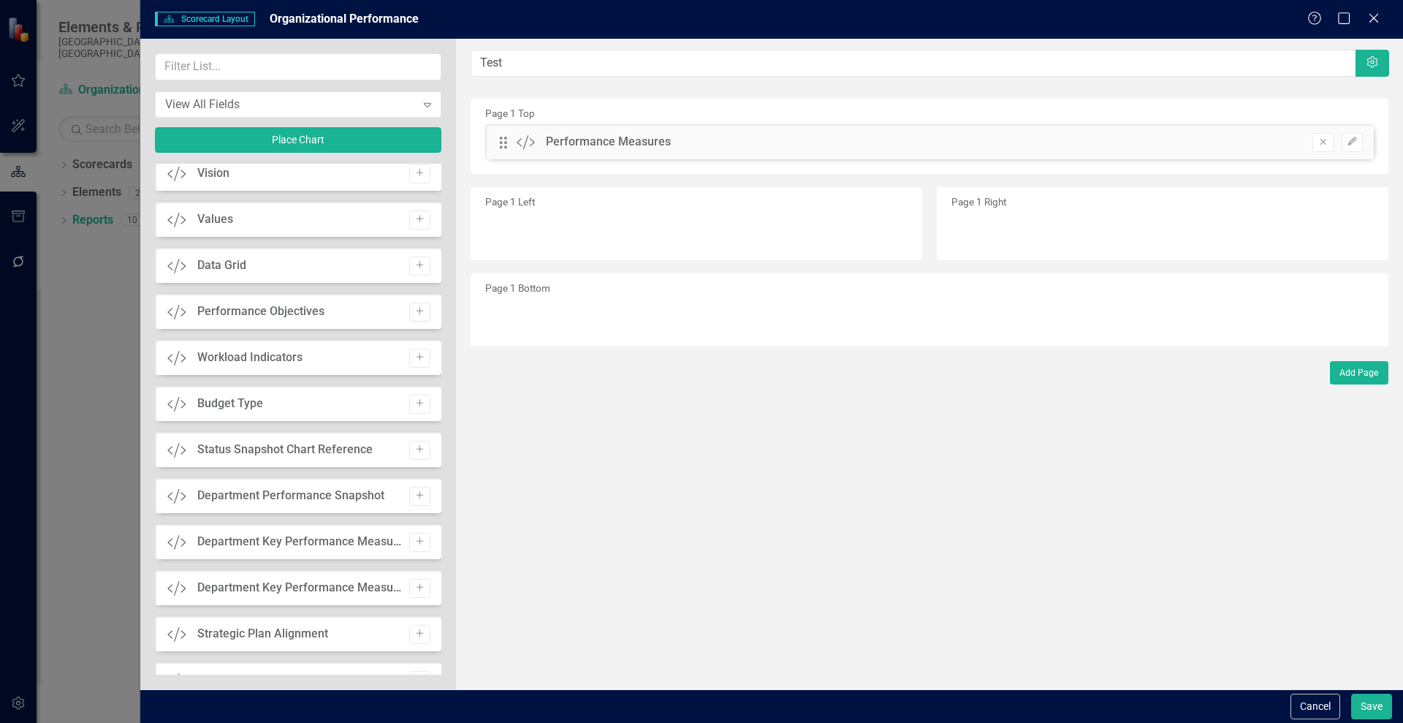
drag, startPoint x: 205, startPoint y: 262, endPoint x: 548, endPoint y: 277, distance: 343.1
click at [548, 277] on div "View All Fields Expand Place Chart Scorecard Scorecard Add Attachments Attachme…" at bounding box center [771, 364] width 1263 height 650
click at [417, 267] on icon "Add" at bounding box center [419, 265] width 11 height 9
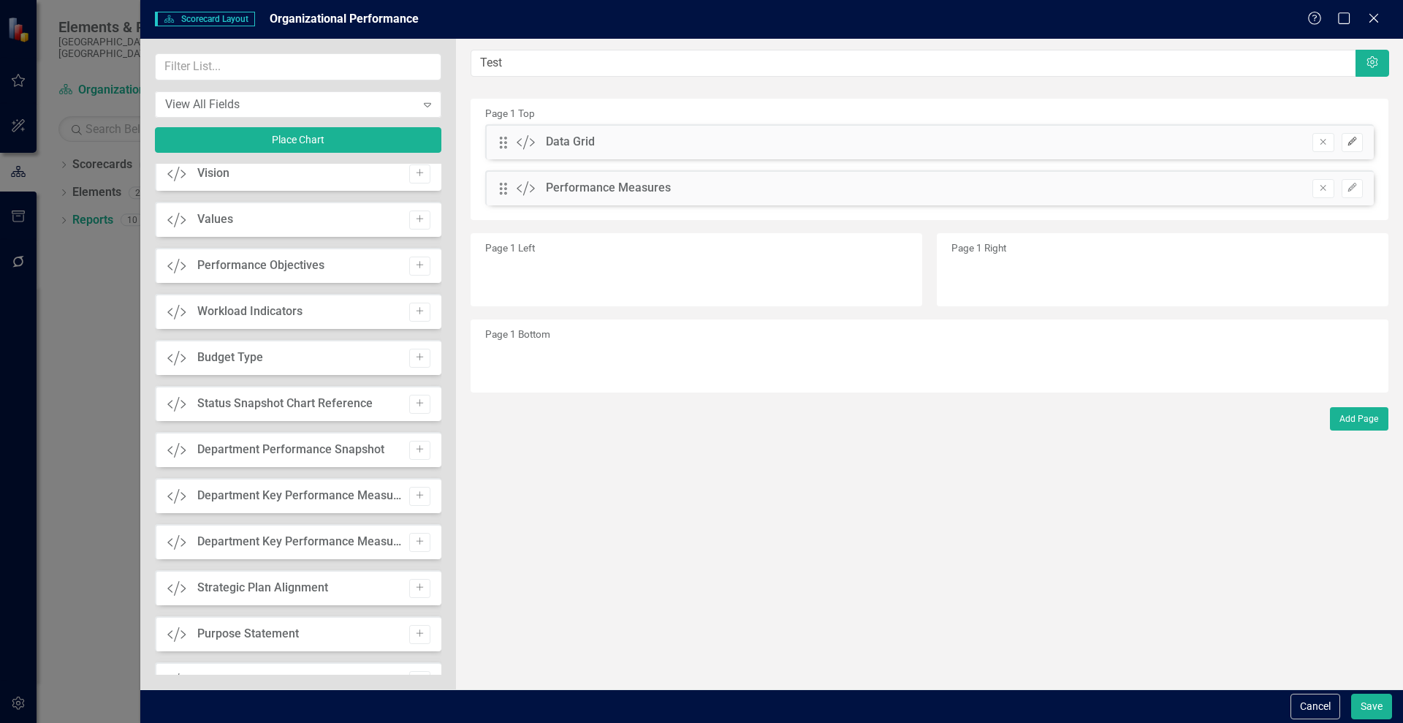
click at [1350, 140] on icon "Edit" at bounding box center [1352, 141] width 11 height 9
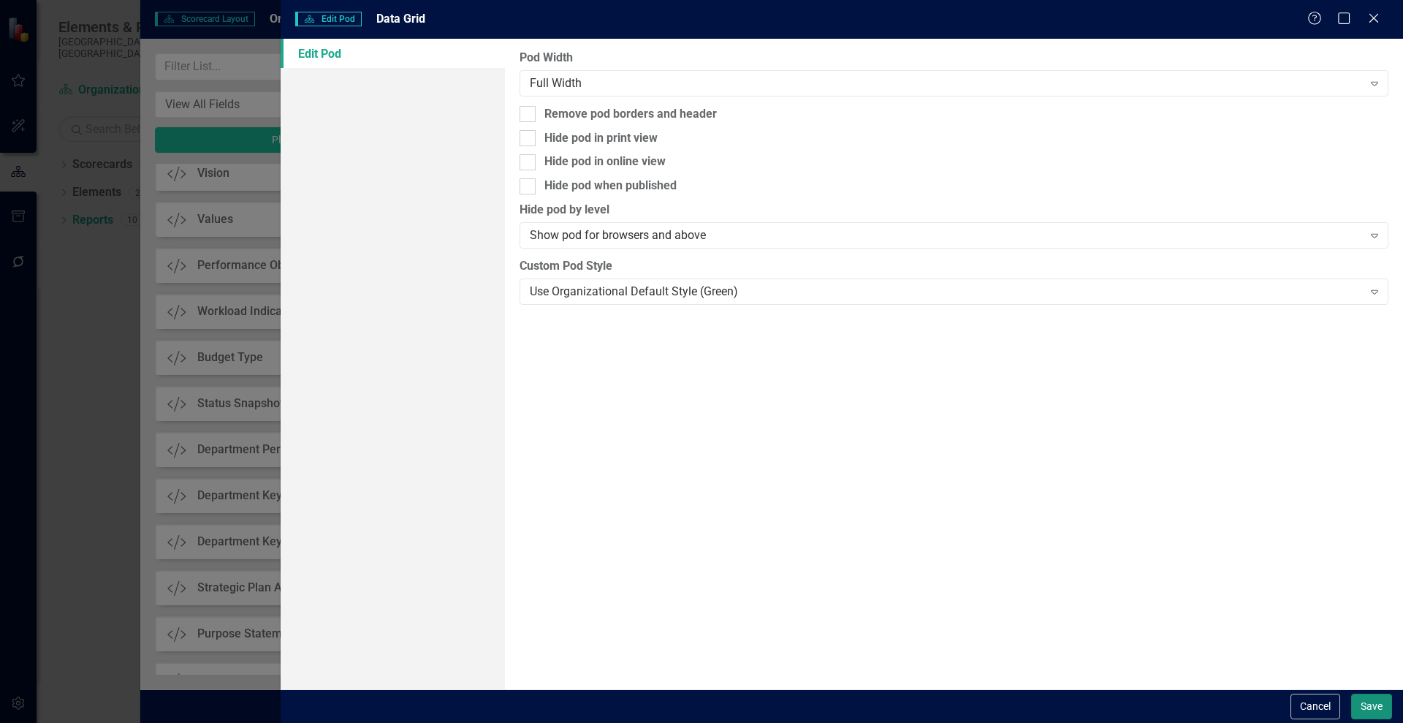
click at [1382, 707] on button "Save" at bounding box center [1371, 707] width 41 height 26
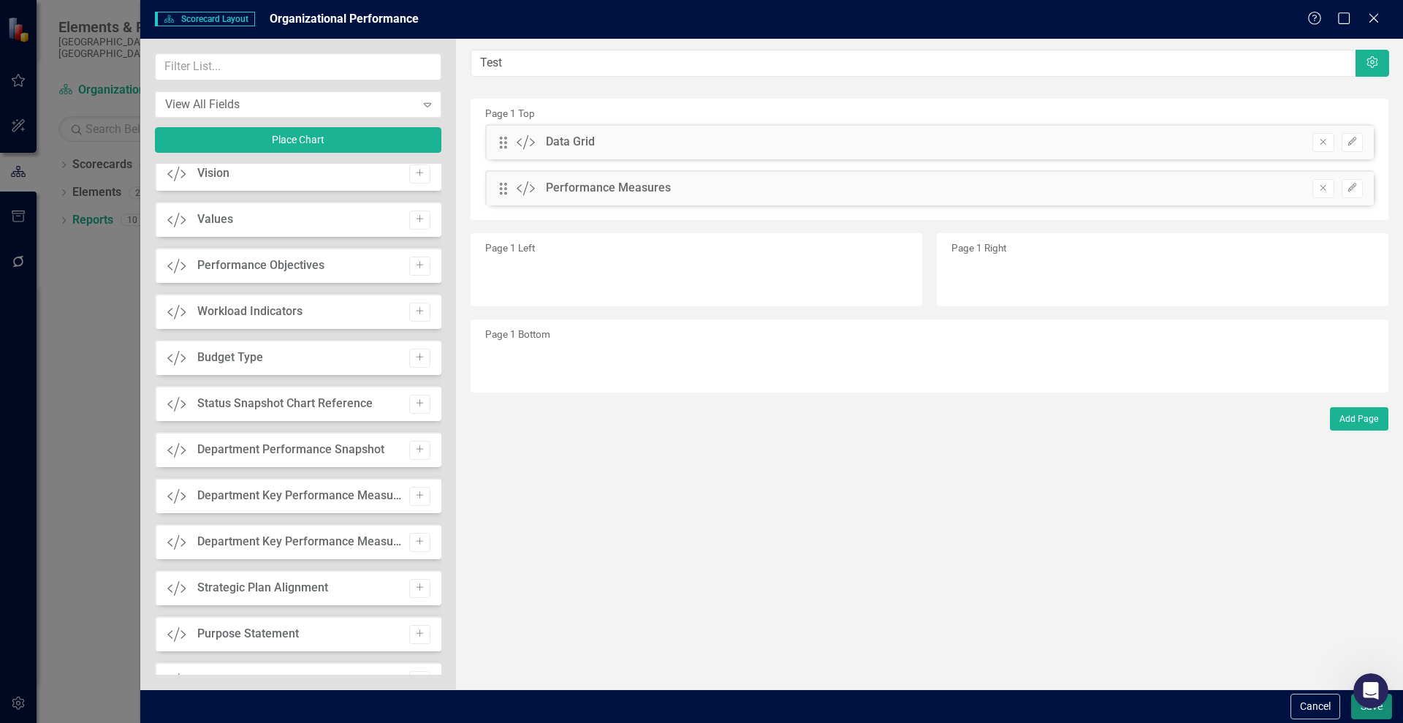
click at [1369, 710] on button "Save" at bounding box center [1371, 707] width 41 height 26
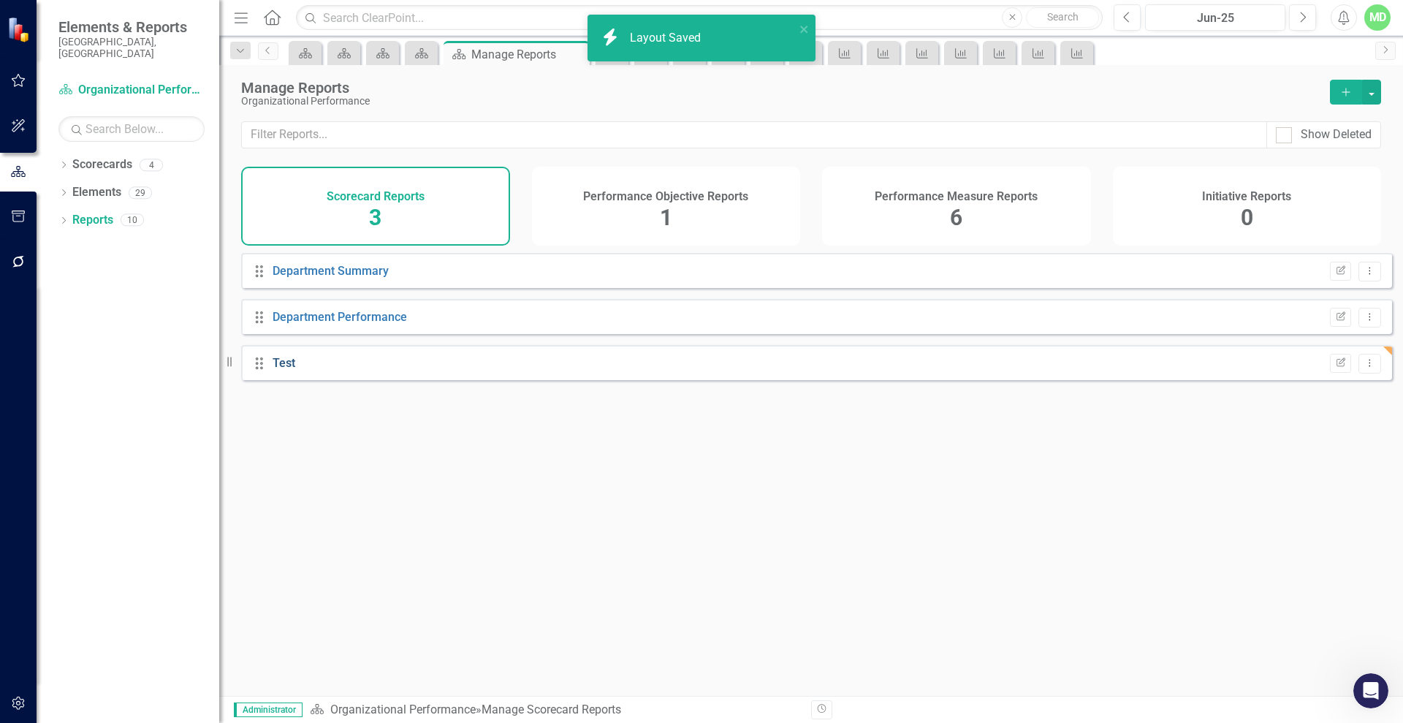
click at [279, 367] on link "Test" at bounding box center [284, 363] width 23 height 14
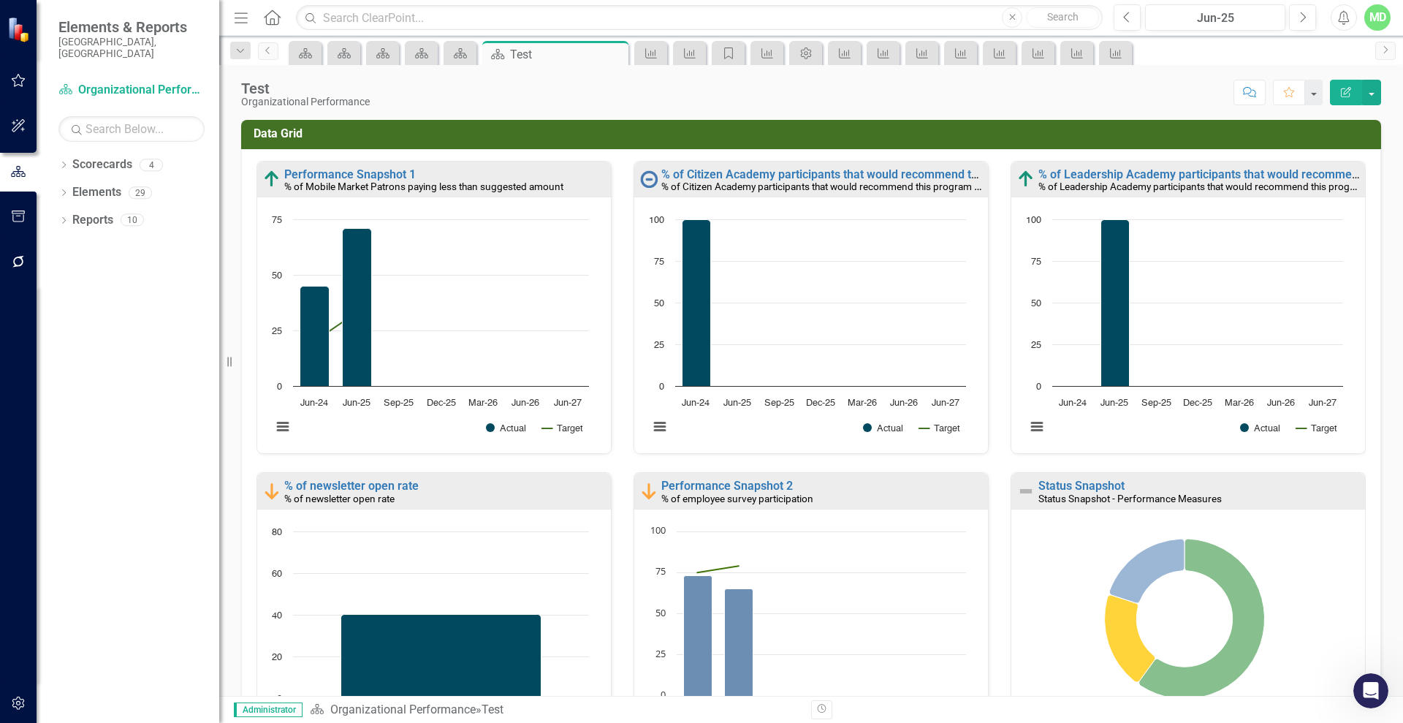
click at [1030, 137] on h3 "Data Grid" at bounding box center [814, 133] width 1120 height 13
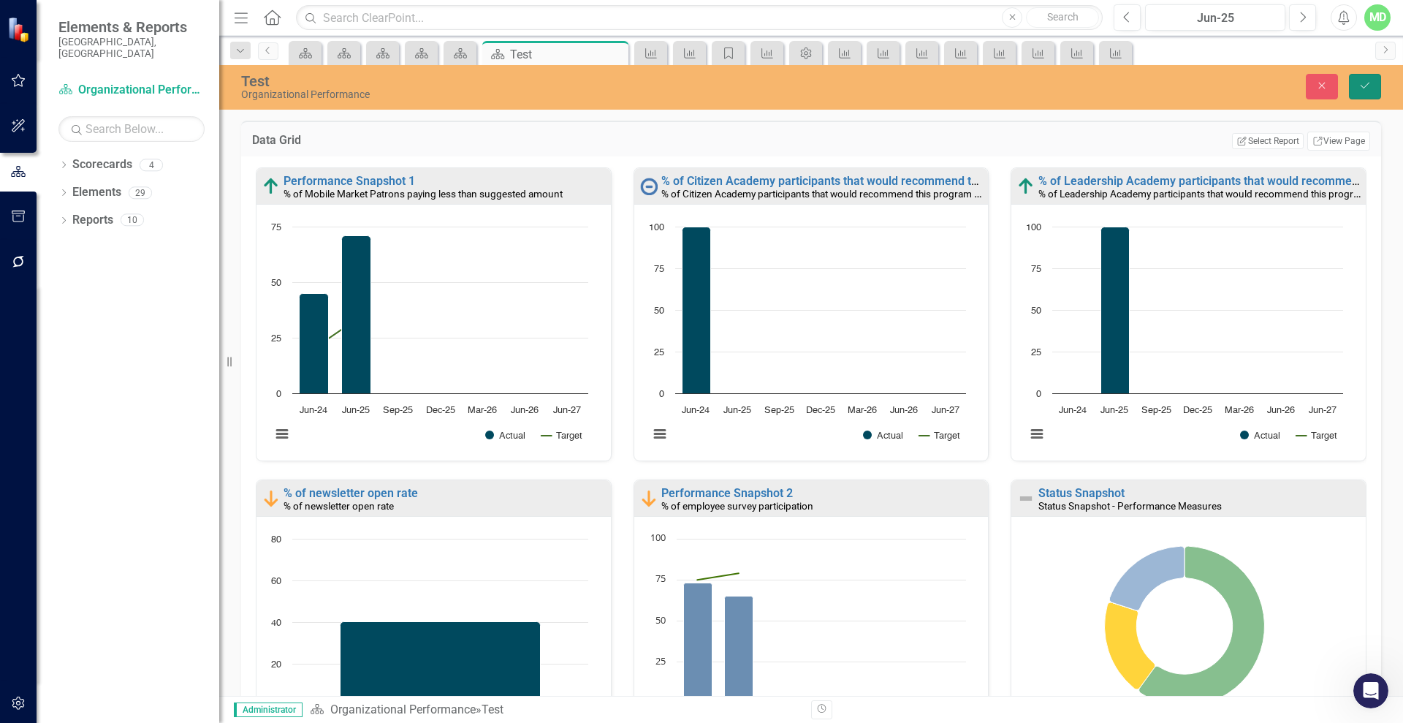
click at [1370, 81] on icon "Save" at bounding box center [1365, 85] width 13 height 10
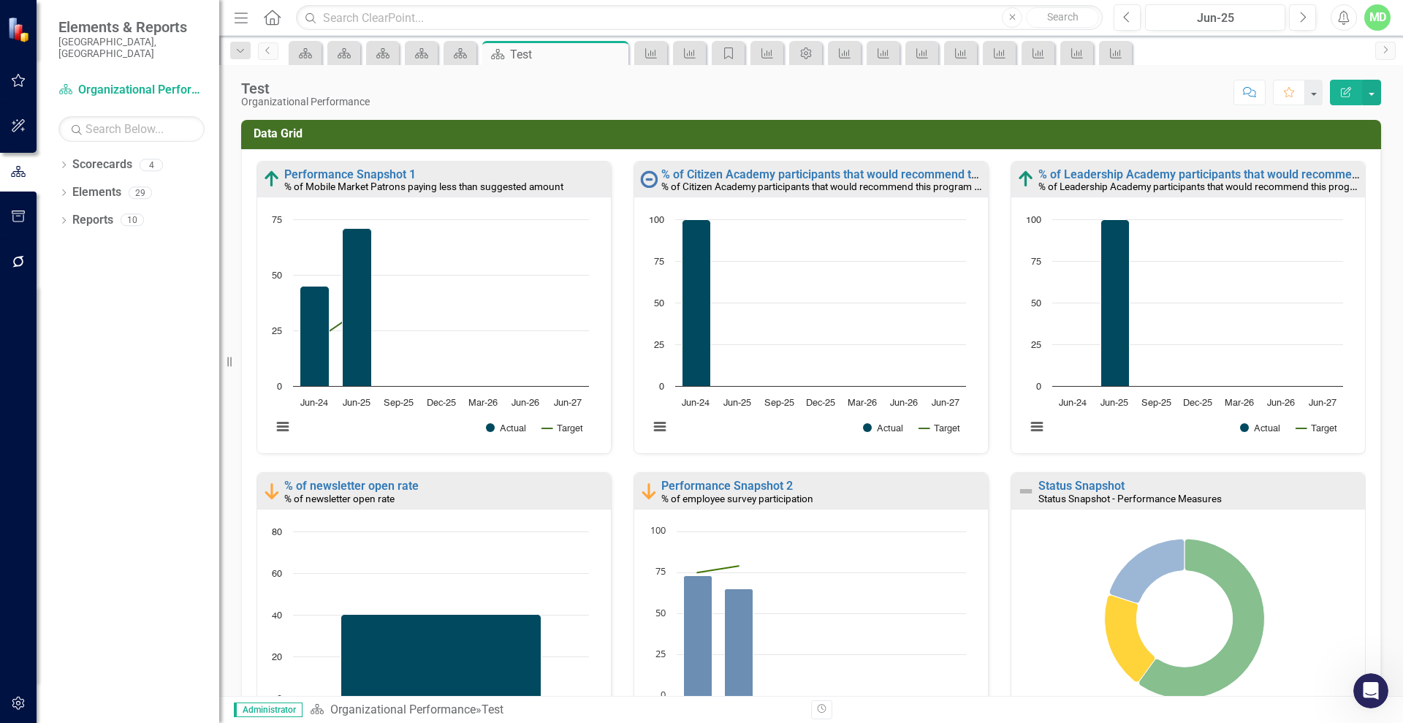
click at [1348, 86] on button "Edit Report" at bounding box center [1346, 93] width 32 height 26
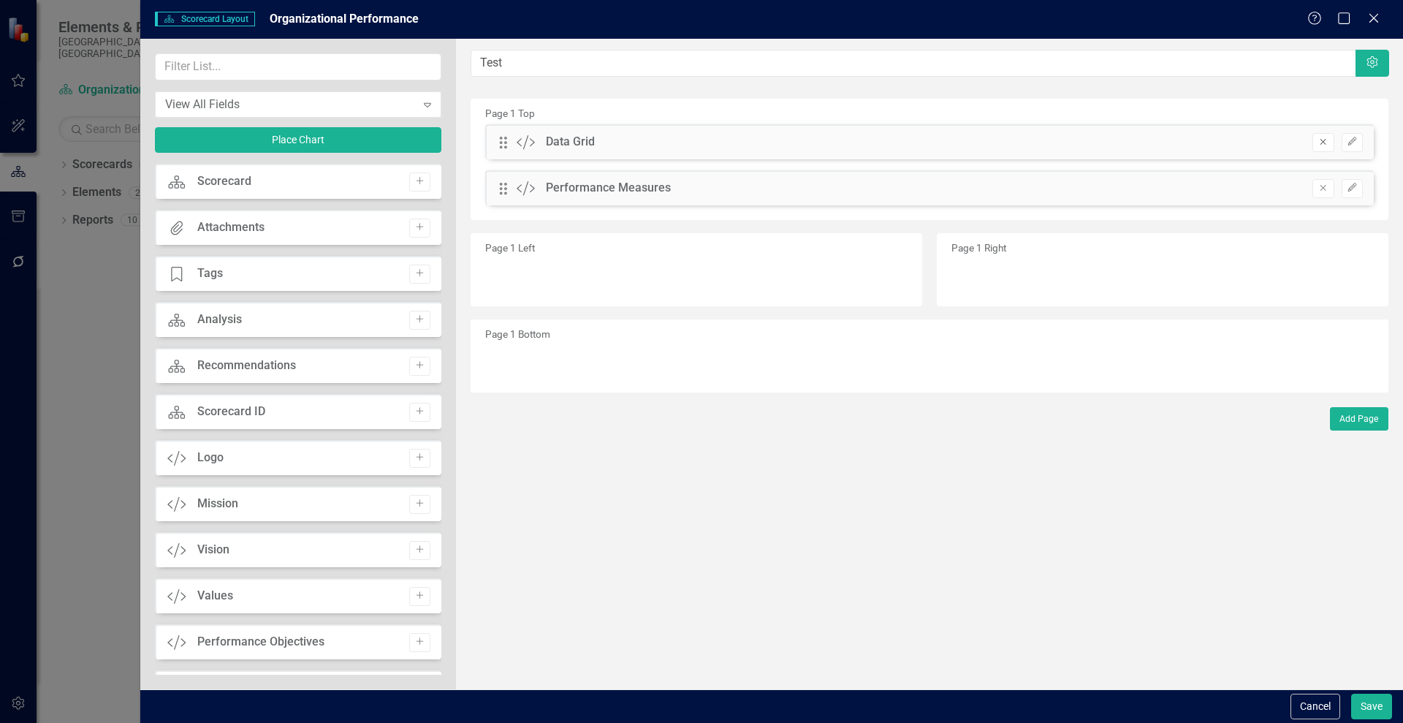
click at [1326, 143] on icon "button" at bounding box center [1324, 142] width 6 height 6
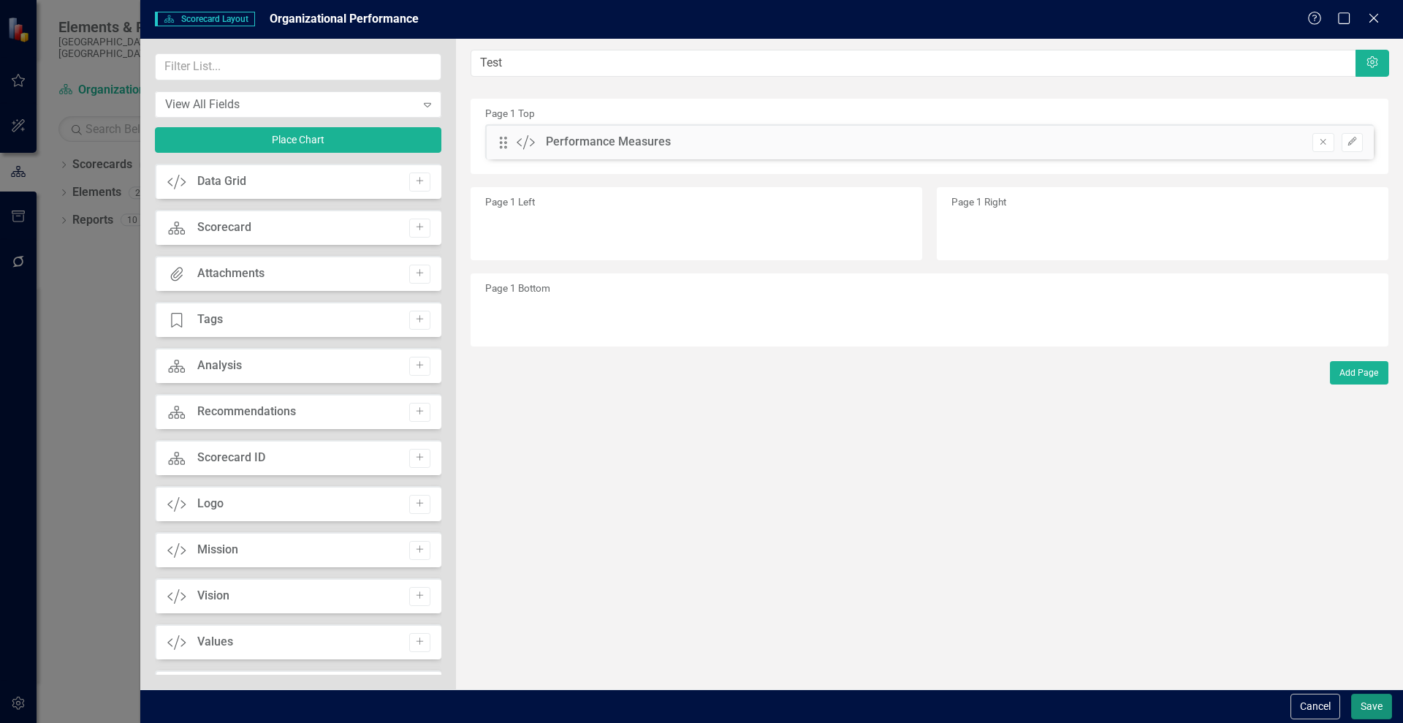
click at [1366, 705] on button "Save" at bounding box center [1371, 707] width 41 height 26
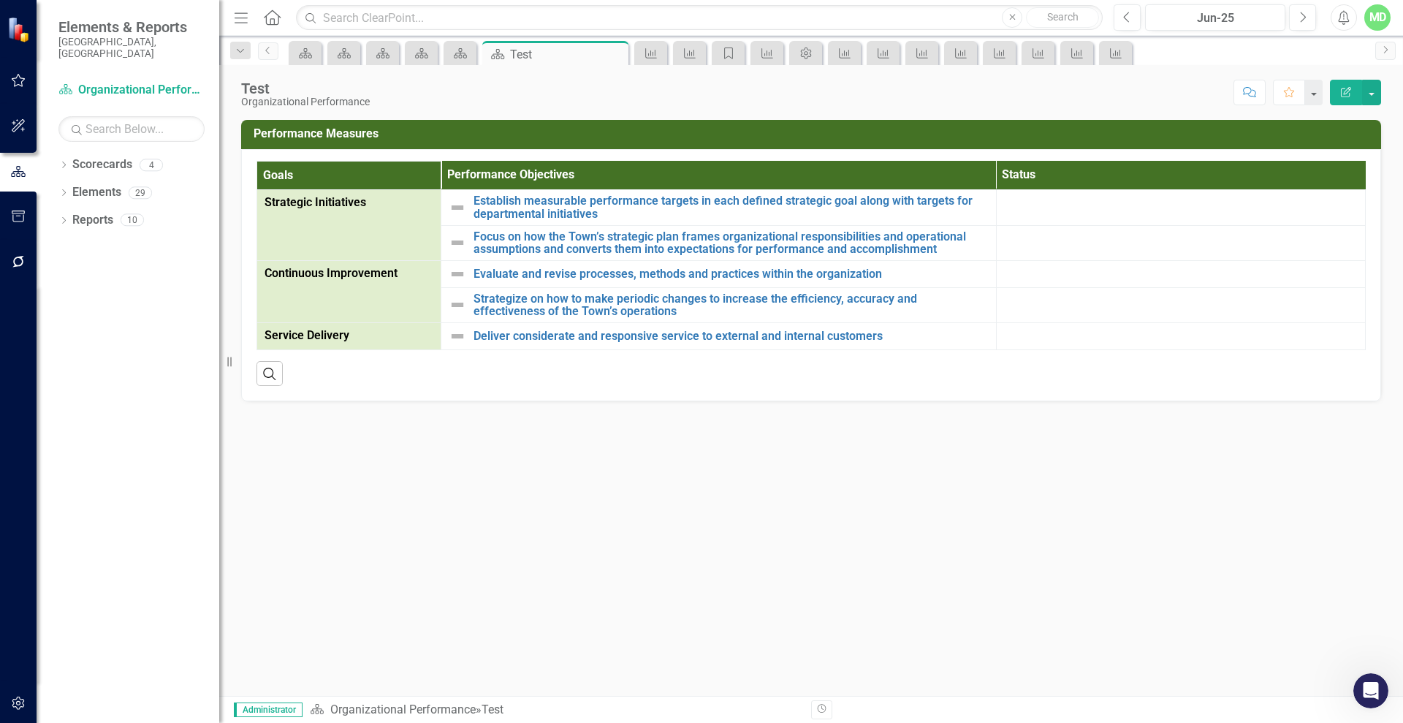
click at [1337, 88] on button "Edit Report" at bounding box center [1346, 93] width 32 height 26
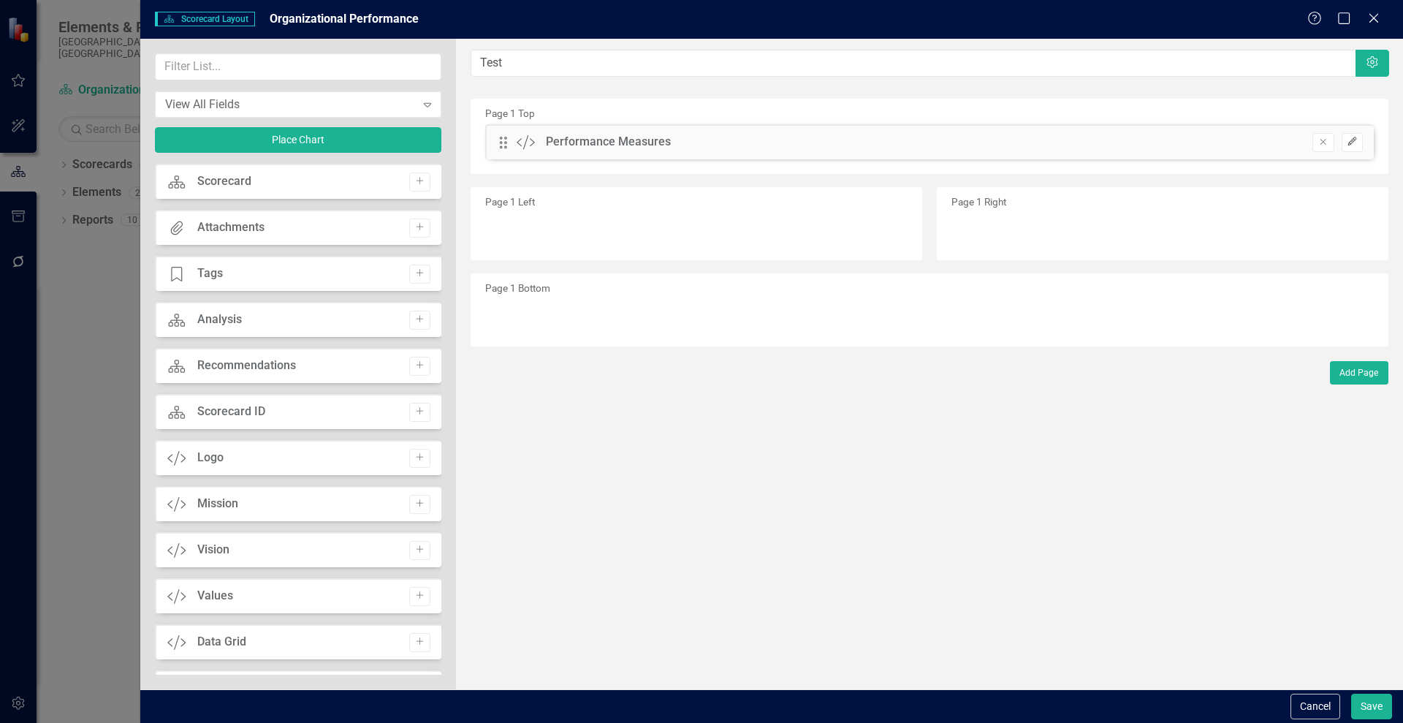
click at [1347, 145] on icon "Edit" at bounding box center [1352, 141] width 11 height 9
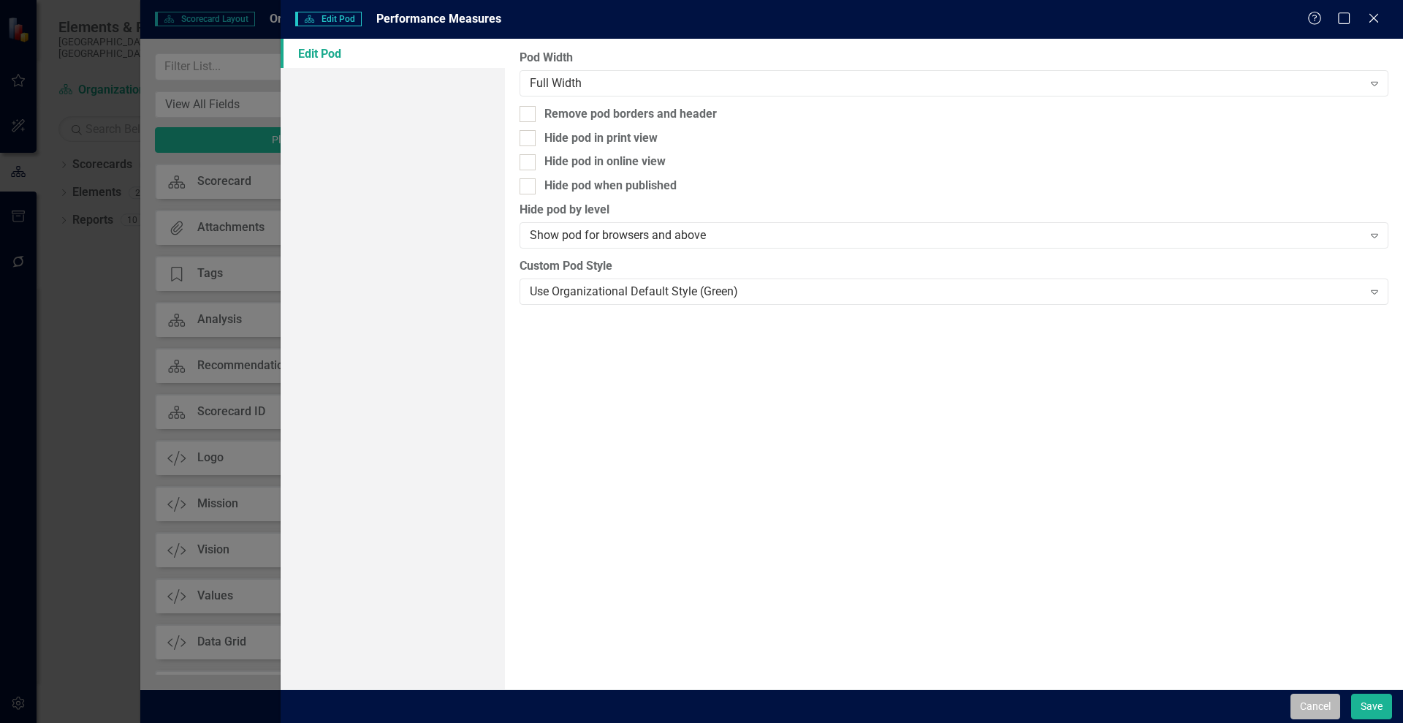
click at [1306, 713] on button "Cancel" at bounding box center [1316, 707] width 50 height 26
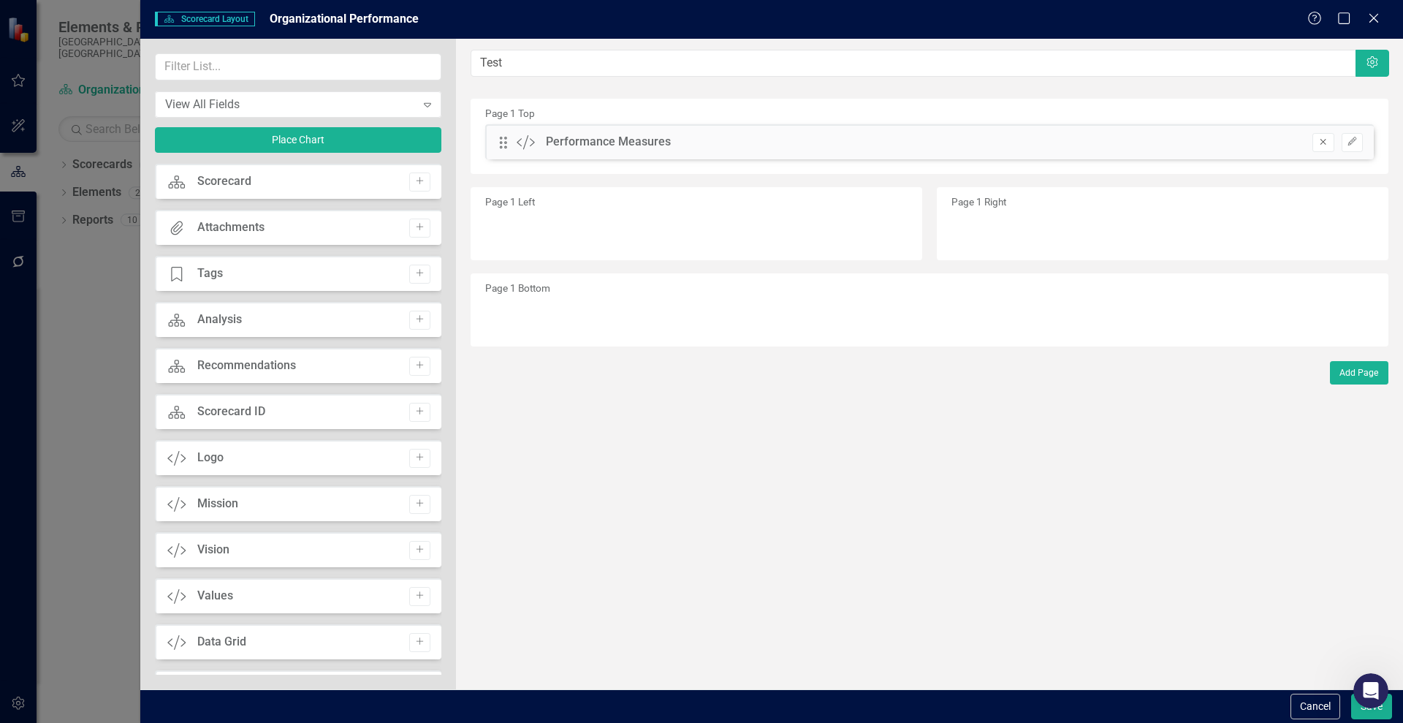
click at [1319, 145] on icon "Remove" at bounding box center [1323, 141] width 11 height 9
drag, startPoint x: 436, startPoint y: 342, endPoint x: 439, endPoint y: 403, distance: 60.8
click at [439, 403] on div "Custom Performance Measures Add Scorecard Scorecard Add Attachments Attachments…" at bounding box center [298, 419] width 287 height 511
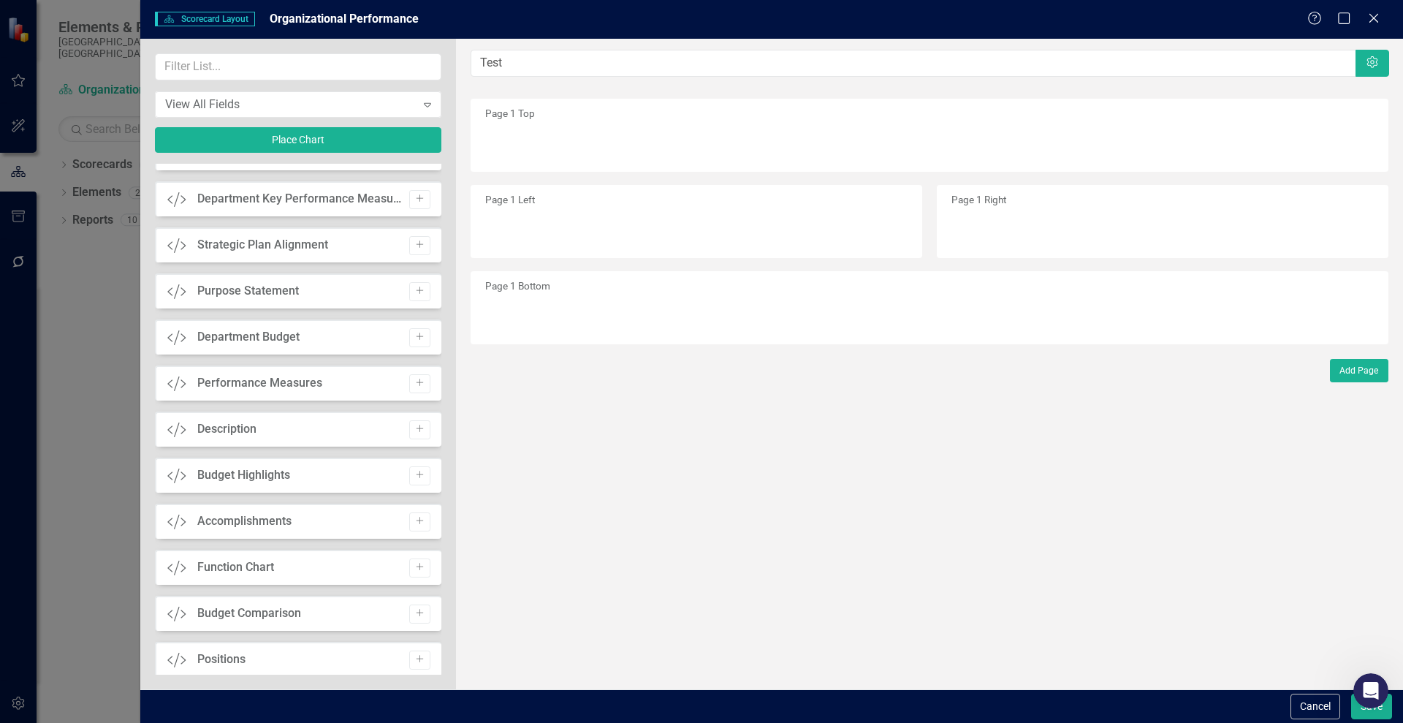
scroll to position [824, 0]
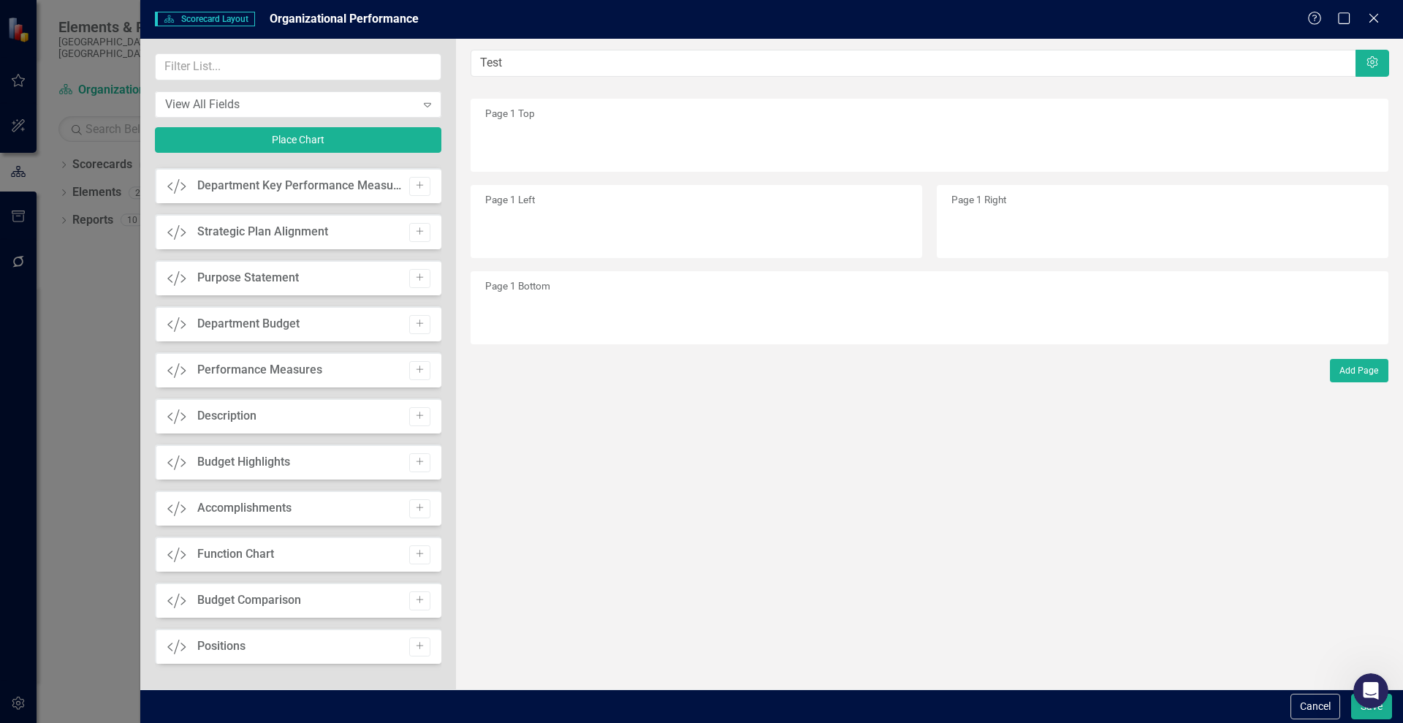
click at [215, 645] on div "Positions" at bounding box center [221, 646] width 48 height 17
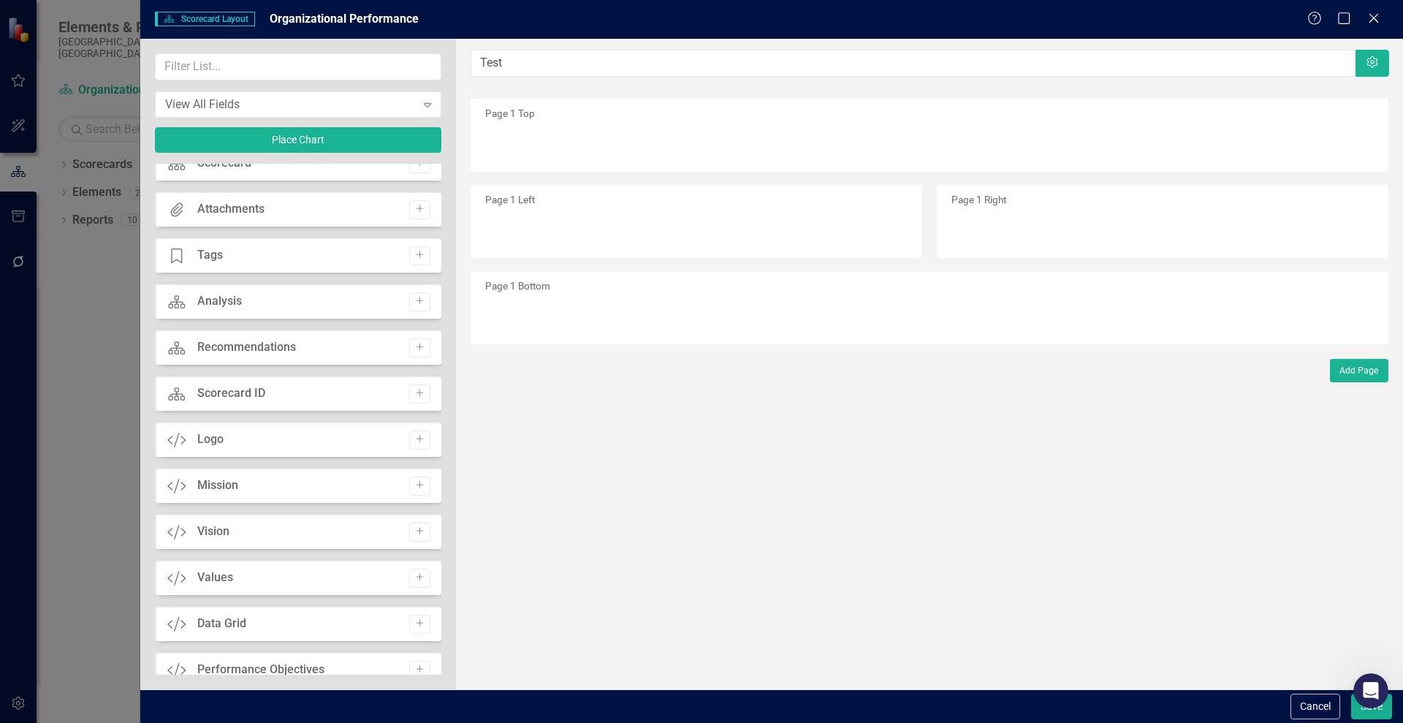
scroll to position [0, 0]
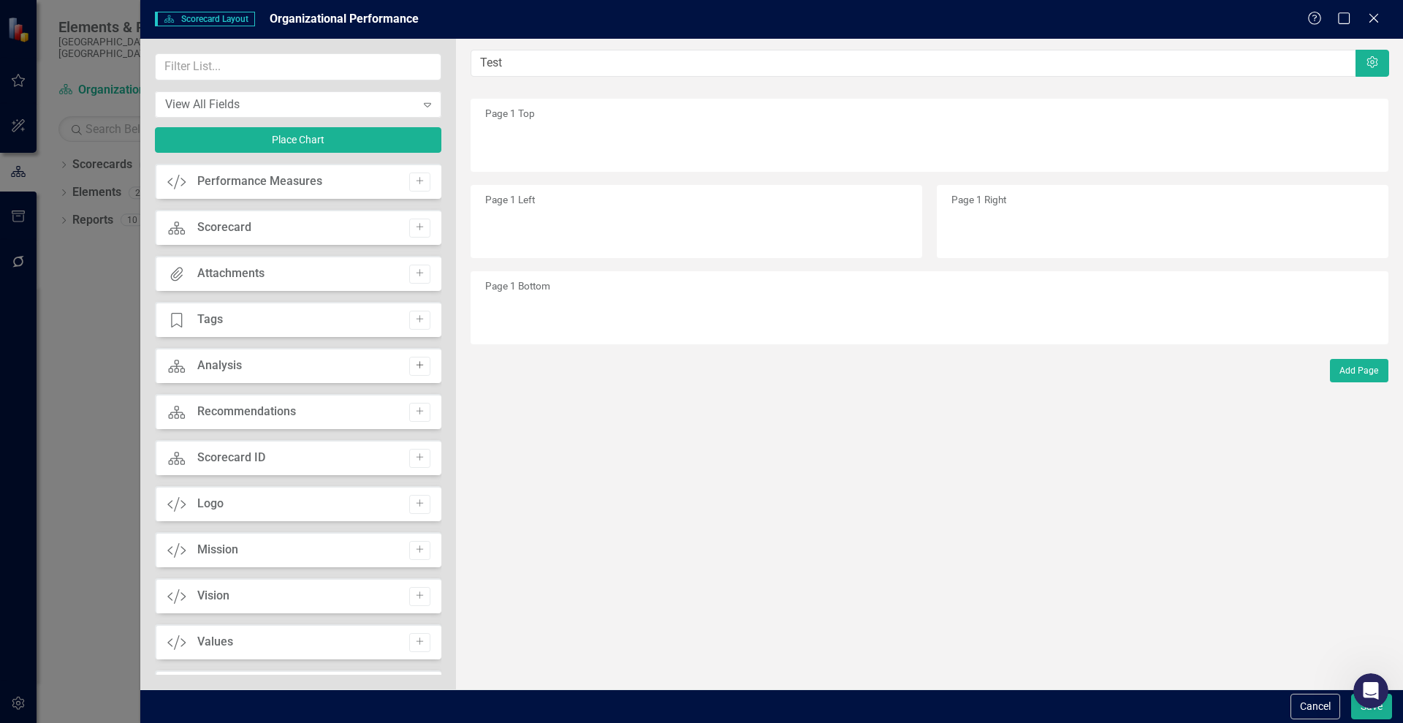
click at [414, 362] on icon "Add" at bounding box center [419, 365] width 11 height 9
click at [1365, 713] on button "Save" at bounding box center [1371, 707] width 41 height 26
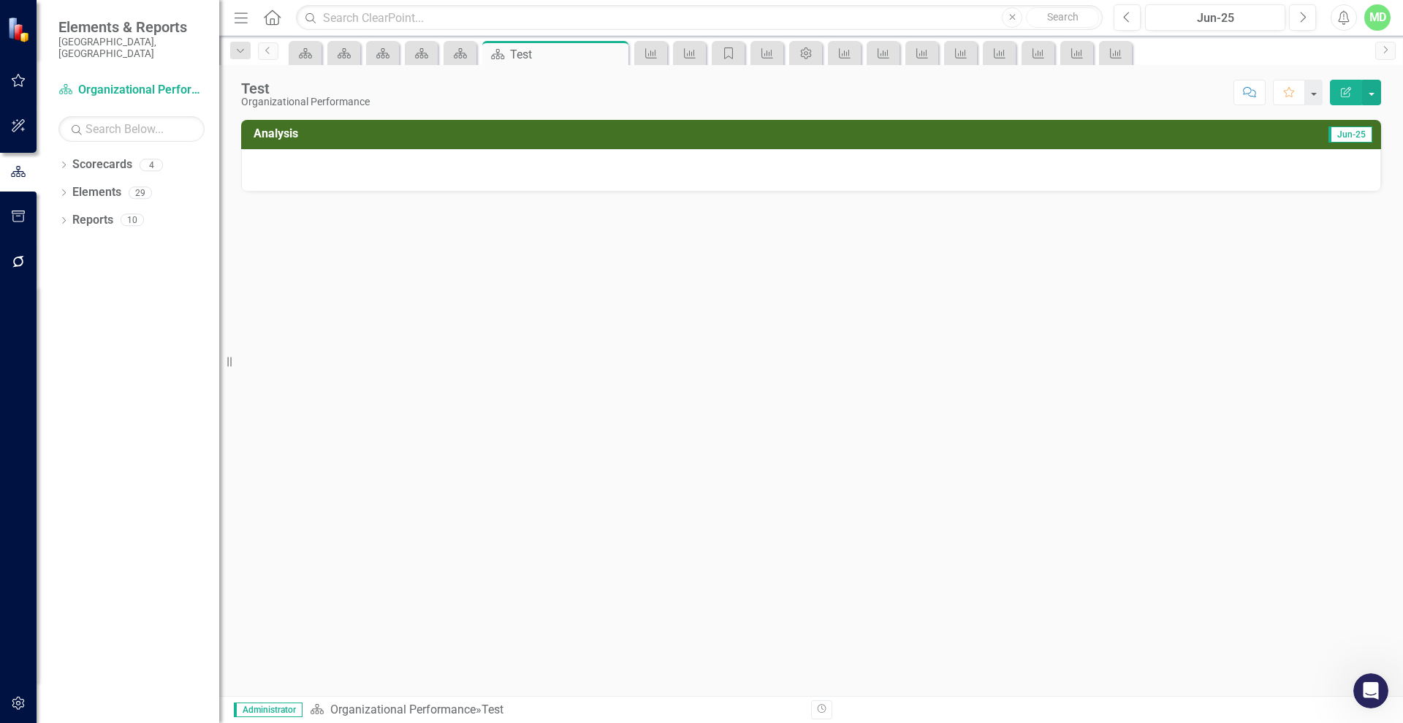
click at [1344, 89] on icon "Edit Report" at bounding box center [1346, 92] width 13 height 10
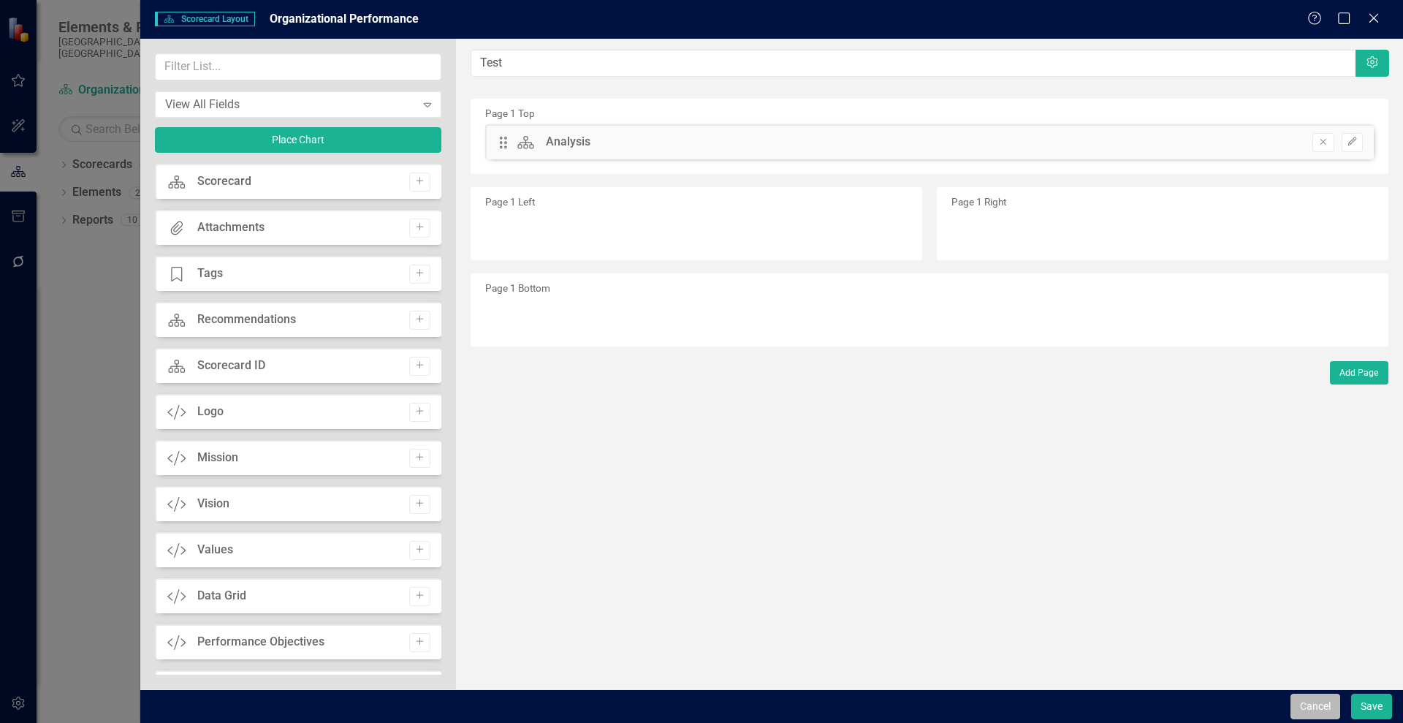
click at [1319, 704] on button "Cancel" at bounding box center [1316, 707] width 50 height 26
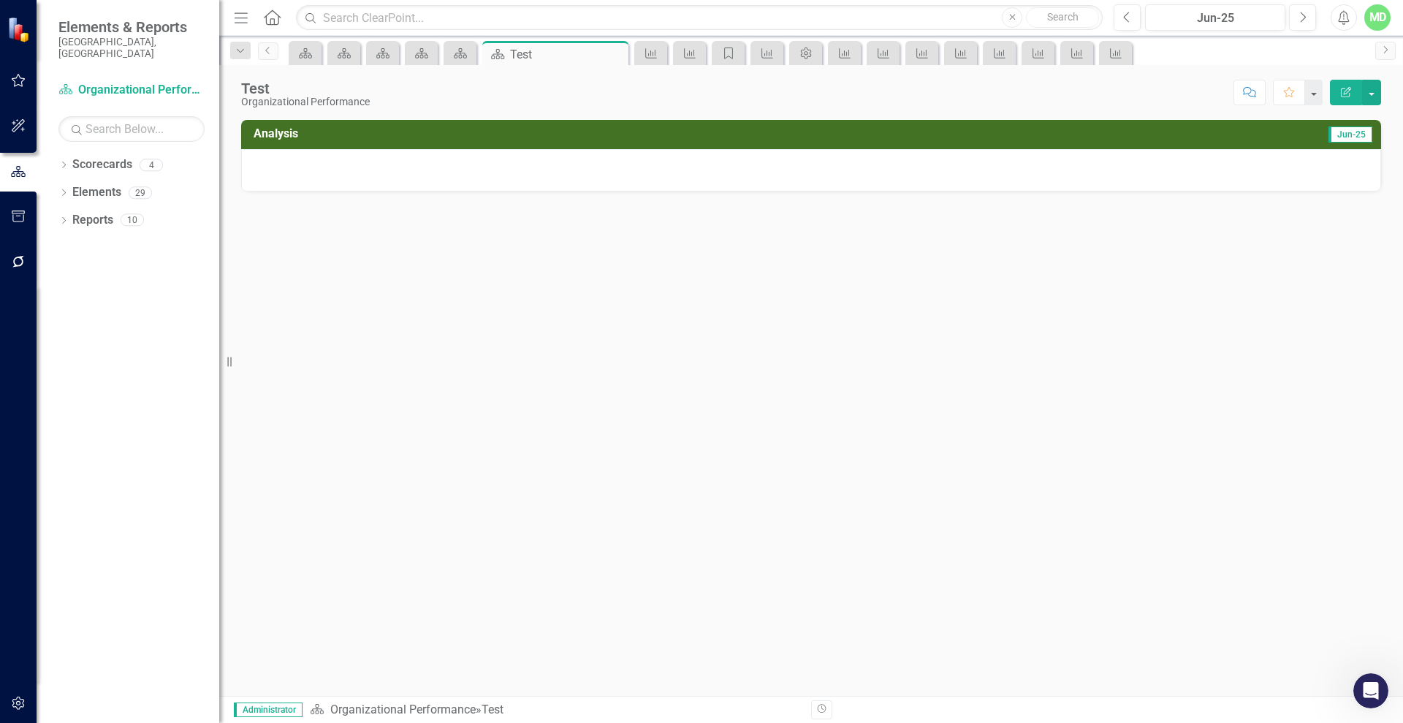
click at [1311, 174] on div at bounding box center [811, 170] width 1140 height 42
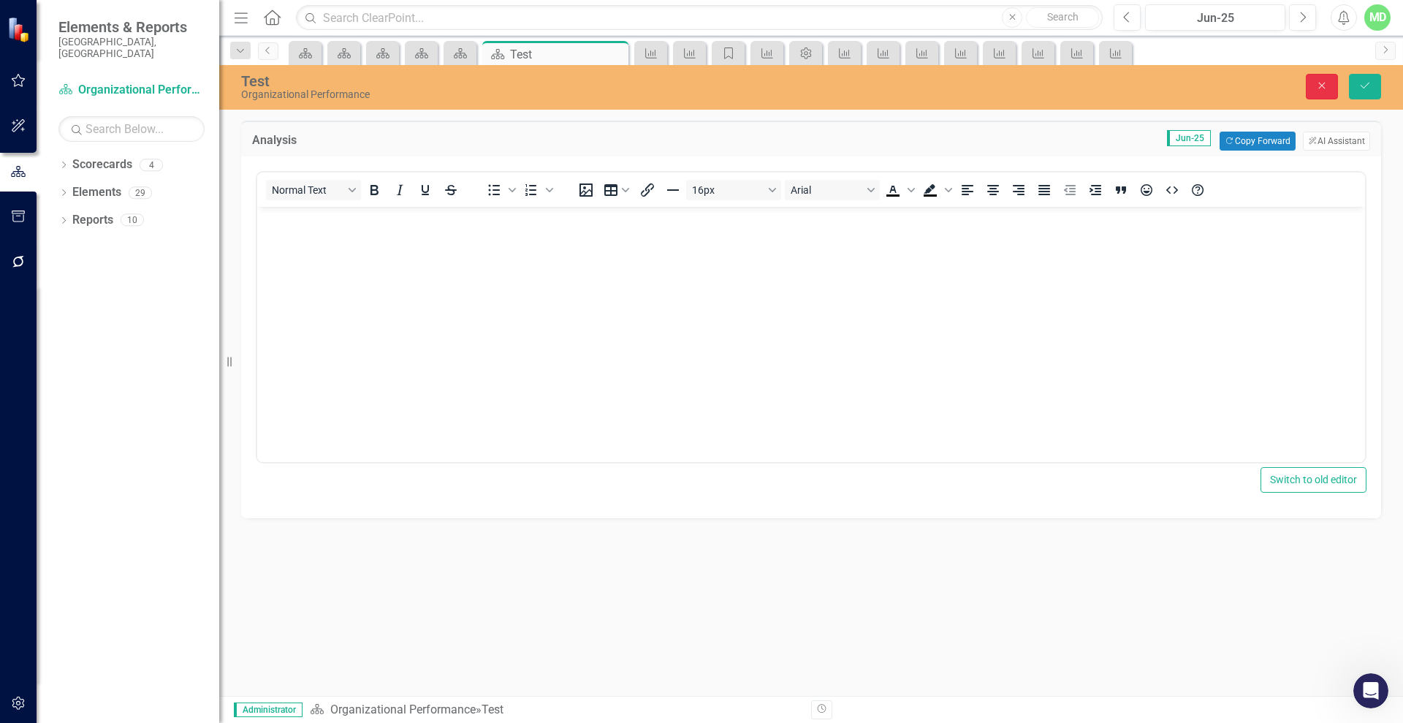
click at [1317, 76] on button "Close" at bounding box center [1322, 87] width 32 height 26
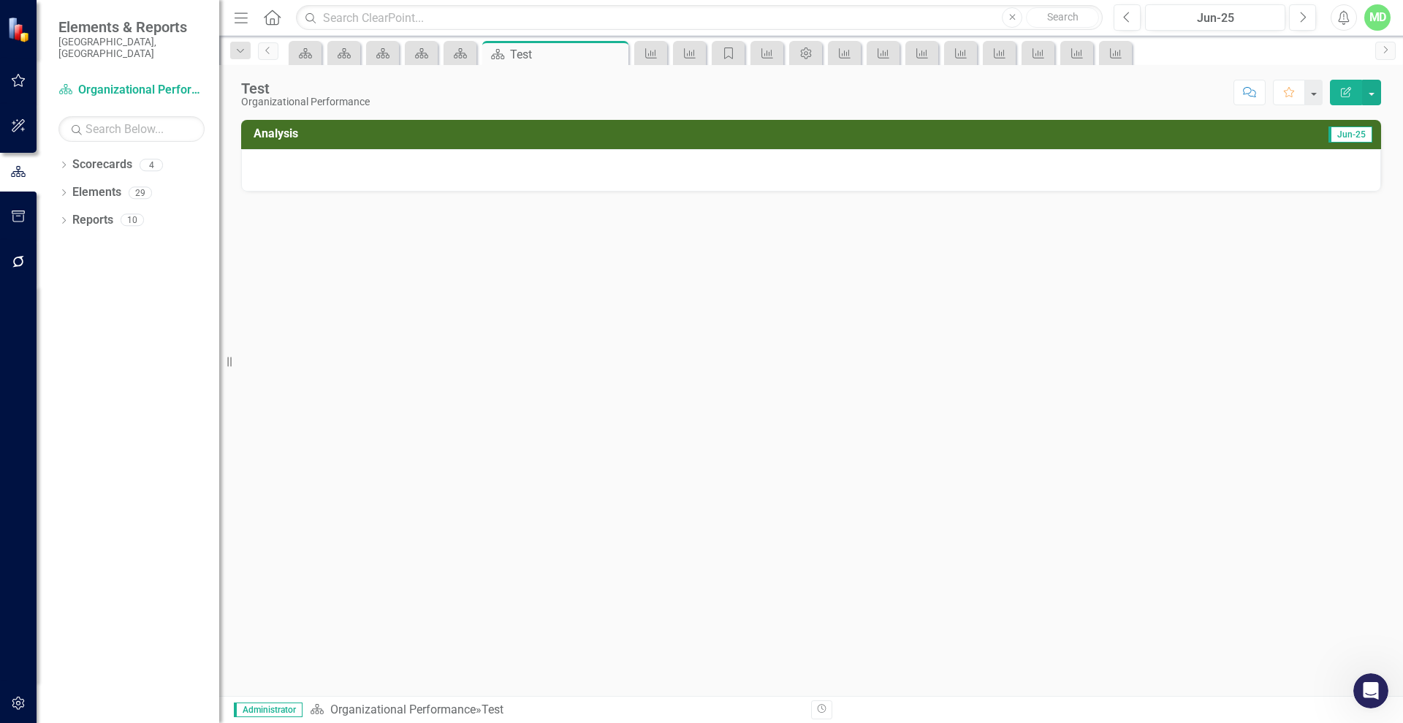
click at [1343, 93] on icon "Edit Report" at bounding box center [1346, 92] width 13 height 10
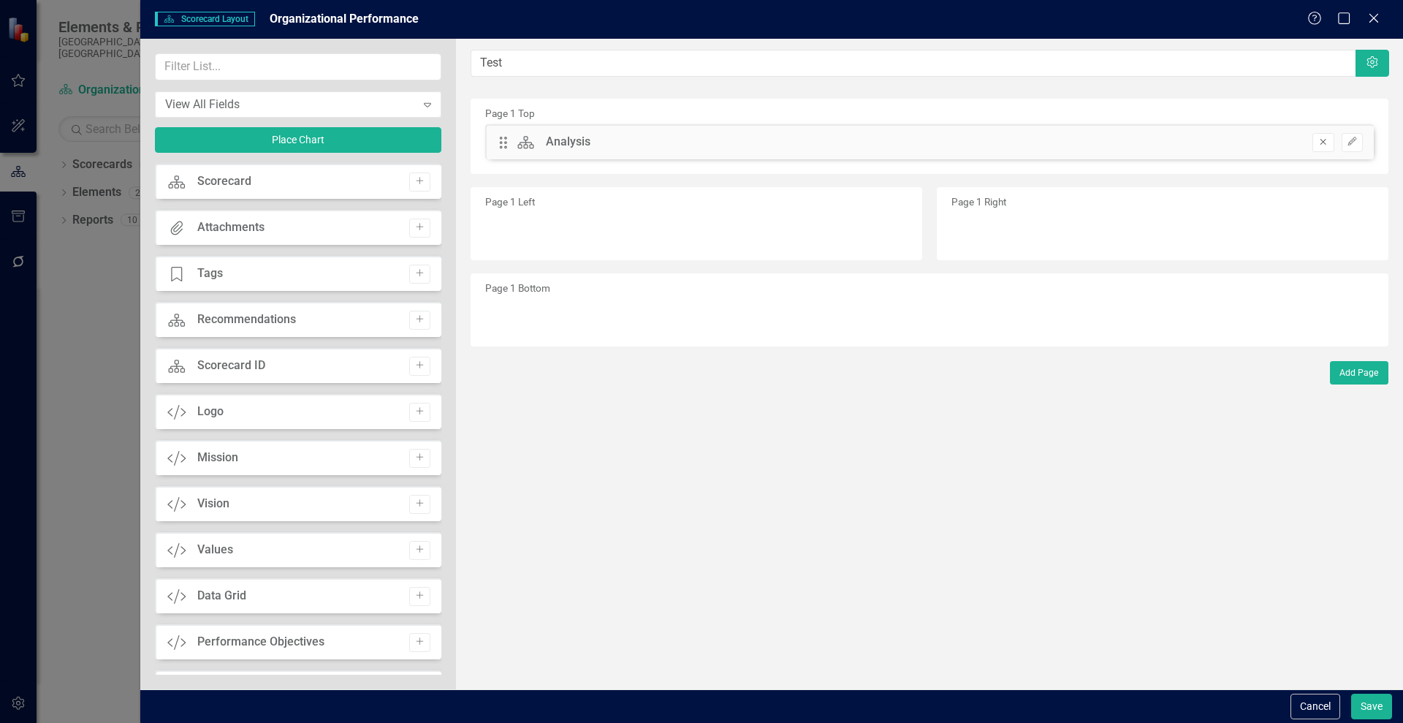
click at [1321, 141] on icon "Remove" at bounding box center [1323, 141] width 11 height 9
drag, startPoint x: 435, startPoint y: 194, endPoint x: 436, endPoint y: 295, distance: 100.1
click at [436, 295] on div "Scorecard Analysis Add Scorecard Scorecard Add Attachments Attachments Add Tage…" at bounding box center [298, 419] width 287 height 511
